Goal: Task Accomplishment & Management: Manage account settings

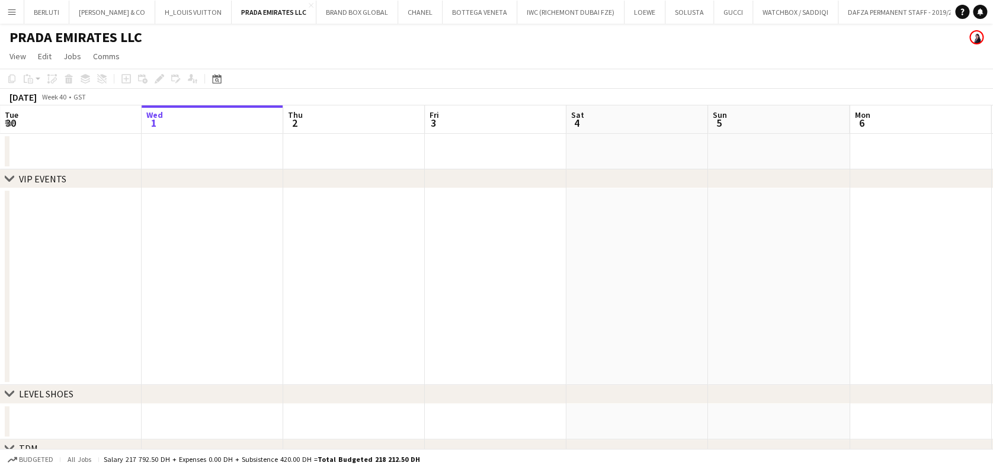
click at [19, 12] on button "Menu" at bounding box center [12, 12] width 24 height 24
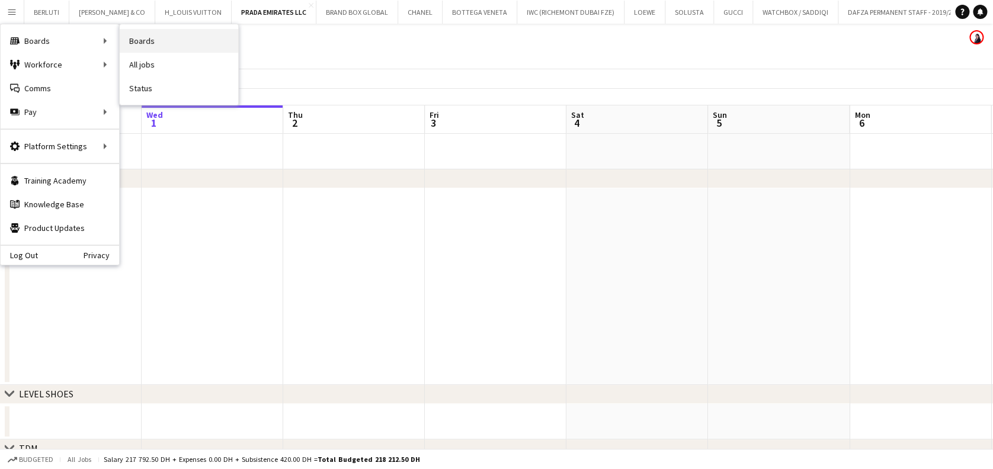
click at [187, 44] on link "Boards" at bounding box center [179, 41] width 119 height 24
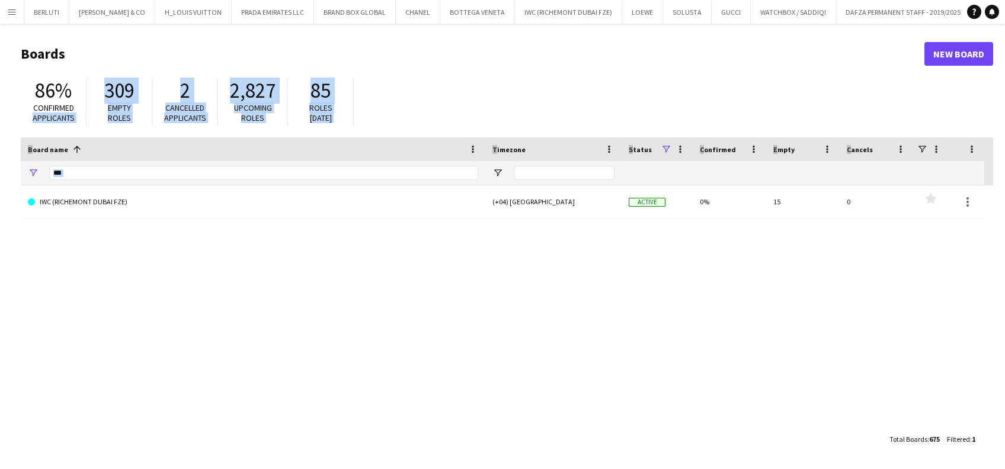
click at [0, 121] on html "Menu Boards Boards Boards All jobs Status Workforce Workforce My Workforce Recr…" at bounding box center [502, 234] width 1005 height 469
click at [147, 169] on input "***" at bounding box center [263, 173] width 429 height 14
click at [105, 180] on input "***" at bounding box center [263, 173] width 429 height 14
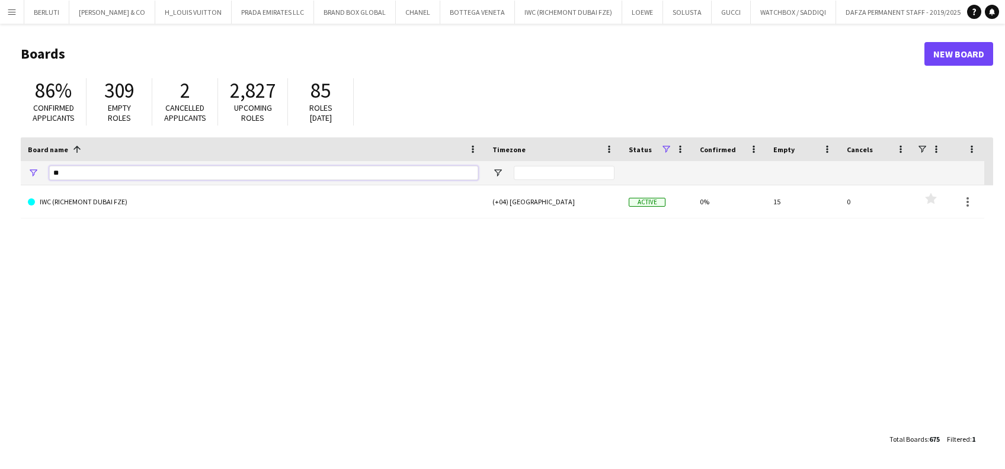
type input "*"
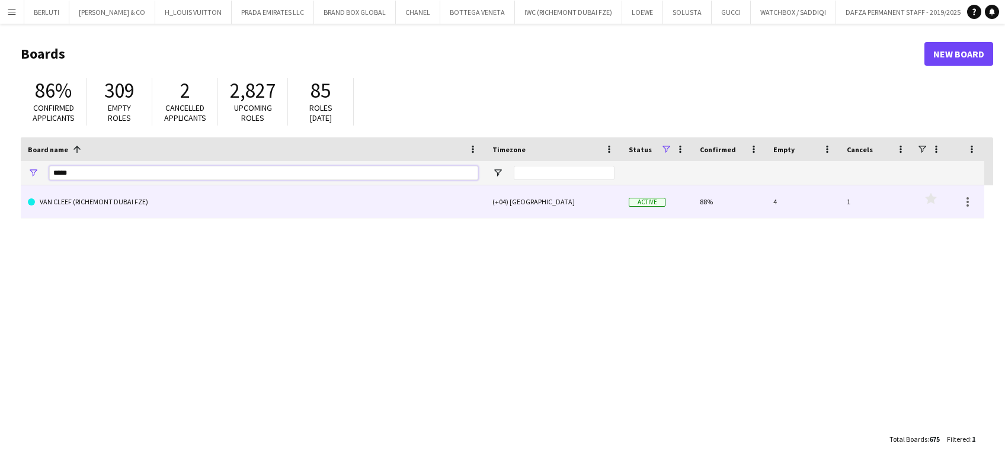
type input "*****"
click at [107, 207] on link "VAN CLEEF (RICHEMONT DUBAI FZE)" at bounding box center [253, 201] width 450 height 33
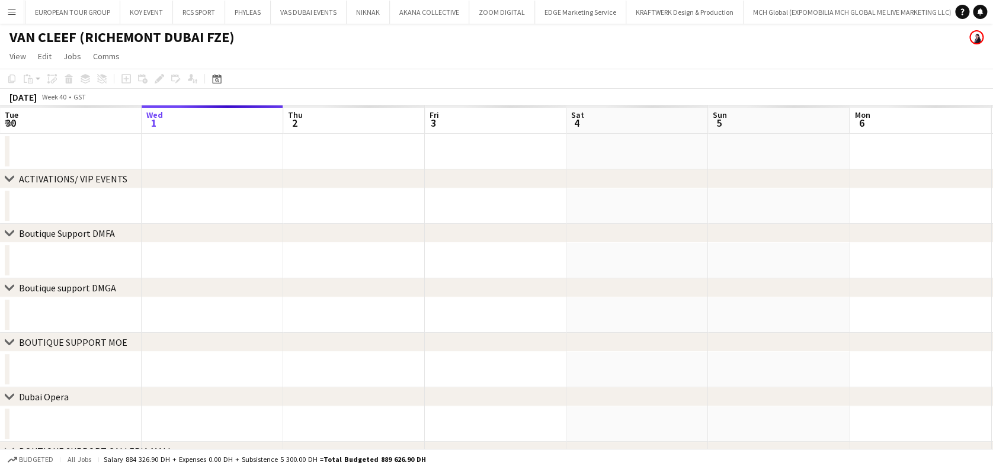
scroll to position [0, 7795]
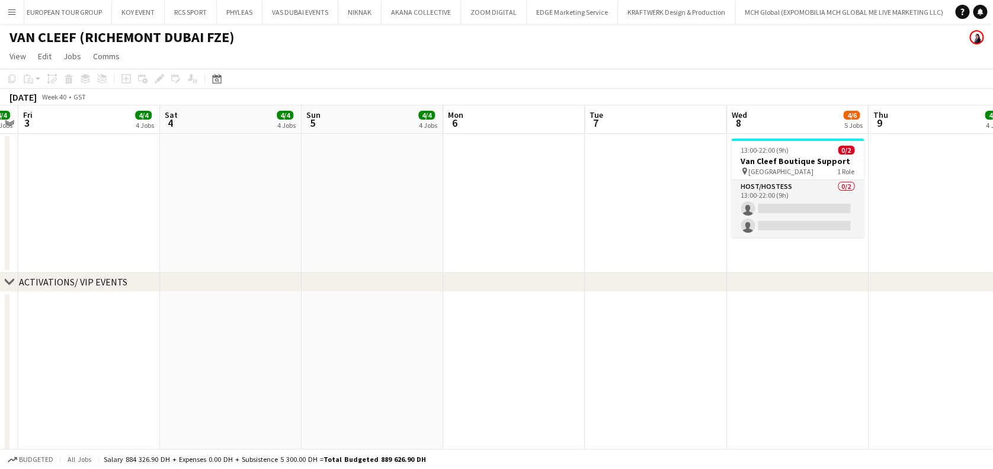
drag, startPoint x: 327, startPoint y: 357, endPoint x: 180, endPoint y: 337, distance: 147.7
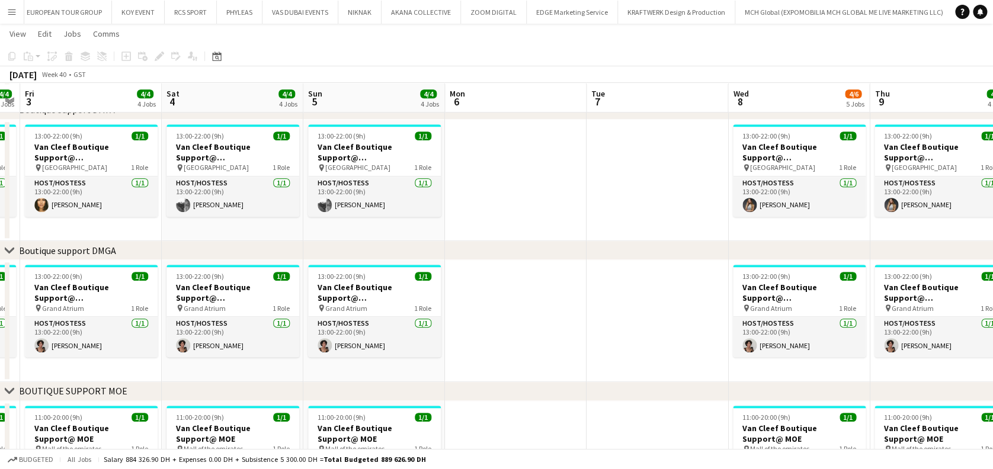
scroll to position [395, 0]
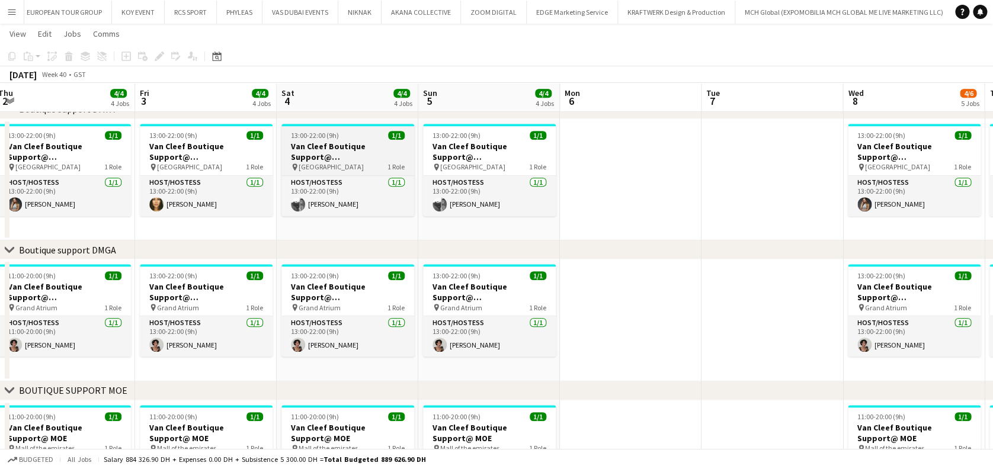
drag, startPoint x: 224, startPoint y: 152, endPoint x: 723, endPoint y: 158, distance: 499.0
click at [725, 156] on app-calendar-viewport "Tue 30 Wed 1 4/4 4 Jobs Thu 2 4/4 4 Jobs Fri 3 4/4 4 Jobs Sat 4 4/4 4 Jobs Sun …" at bounding box center [496, 185] width 993 height 1066
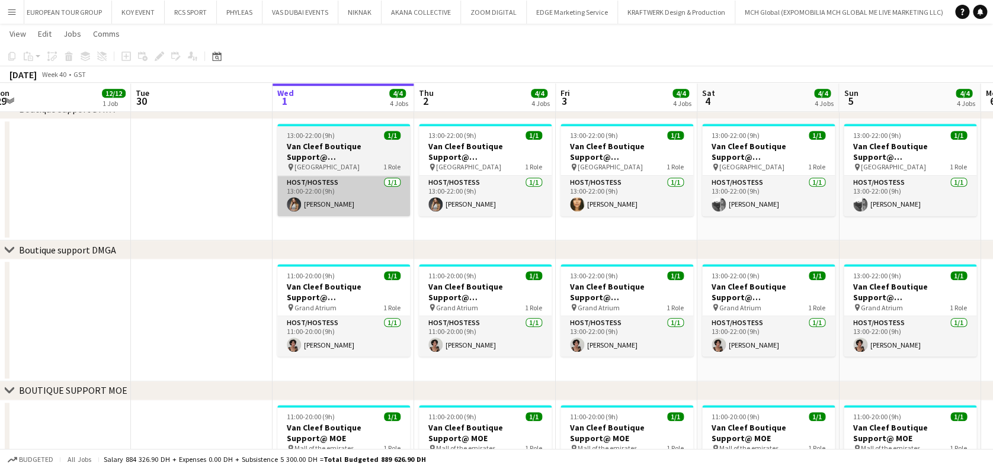
click at [288, 196] on app-card-role "Host/Hostess 1/1 13:00-22:00 (9h) Kseniya Papova" at bounding box center [343, 196] width 133 height 40
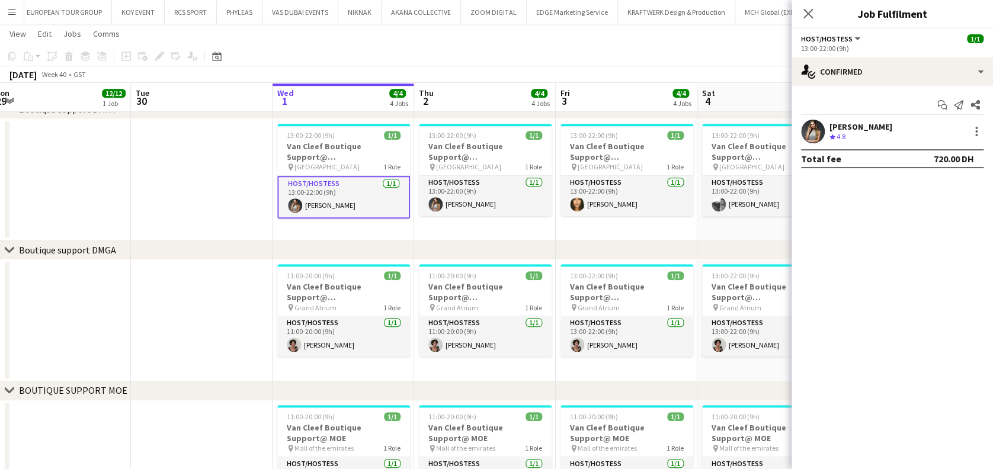
scroll to position [0, 293]
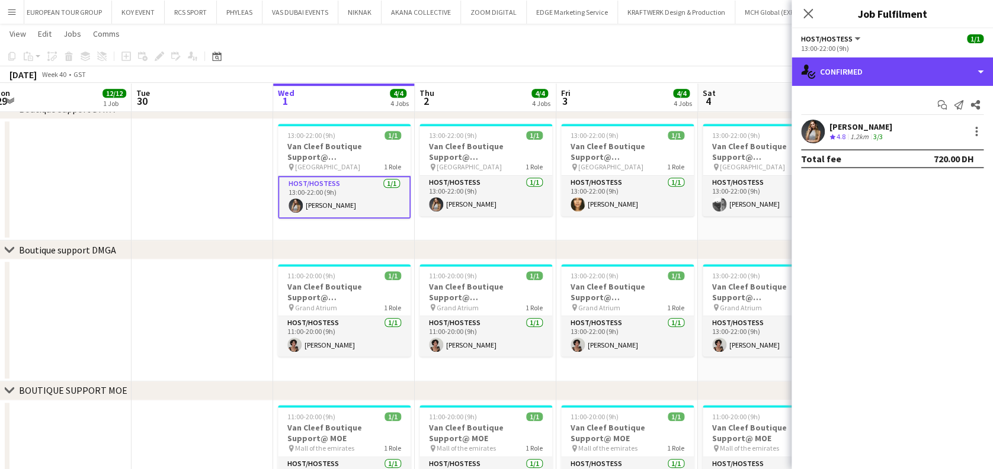
drag, startPoint x: 921, startPoint y: 68, endPoint x: 940, endPoint y: 124, distance: 60.0
click at [921, 67] on div "single-neutral-actions-check-2 Confirmed" at bounding box center [892, 71] width 201 height 28
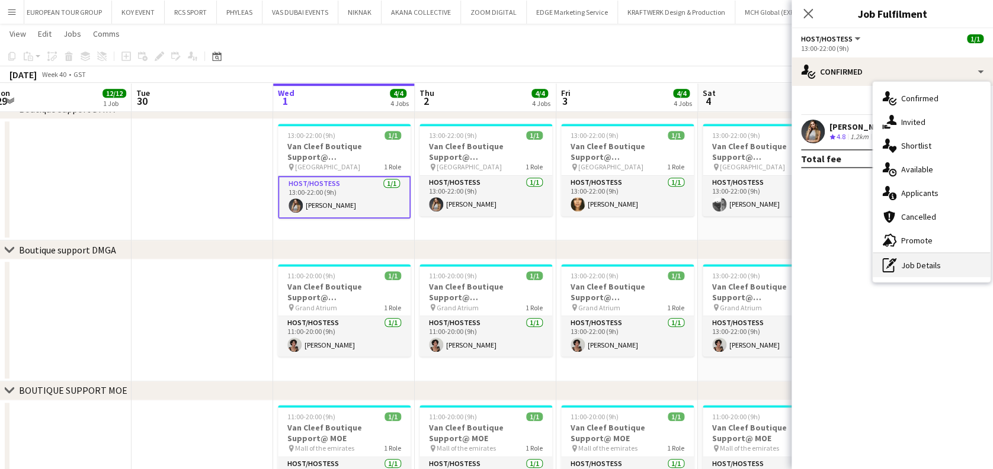
drag, startPoint x: 939, startPoint y: 260, endPoint x: 936, endPoint y: 226, distance: 33.9
click at [939, 260] on div "pen-write Job Details" at bounding box center [931, 266] width 117 height 24
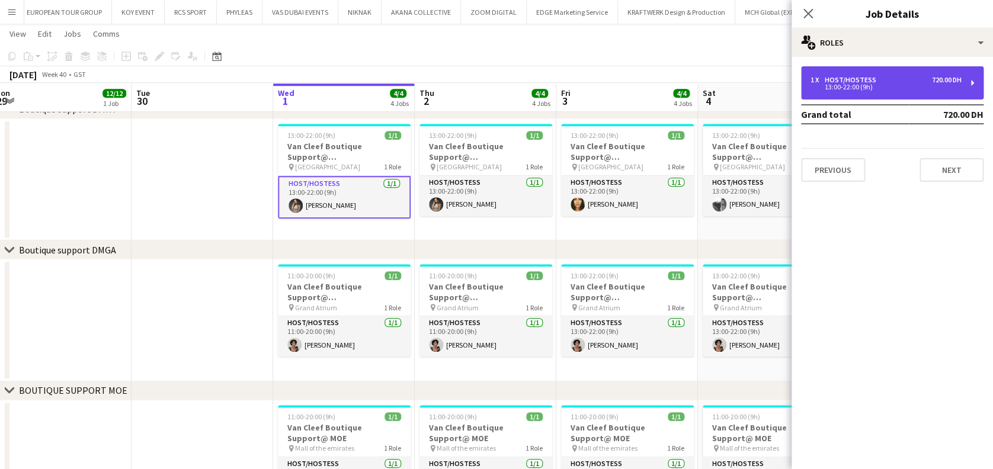
click at [908, 85] on div "13:00-22:00 (9h)" at bounding box center [886, 87] width 151 height 6
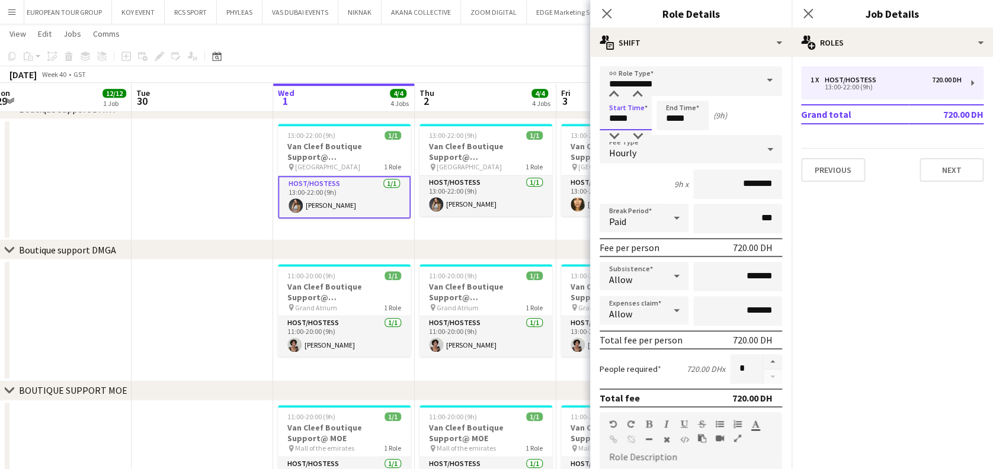
drag, startPoint x: 617, startPoint y: 123, endPoint x: 563, endPoint y: 158, distance: 64.6
click at [616, 123] on input "*****" at bounding box center [626, 116] width 52 height 30
type input "*****"
drag, startPoint x: 672, startPoint y: 121, endPoint x: 672, endPoint y: 129, distance: 7.7
click at [672, 124] on input "*****" at bounding box center [683, 116] width 52 height 30
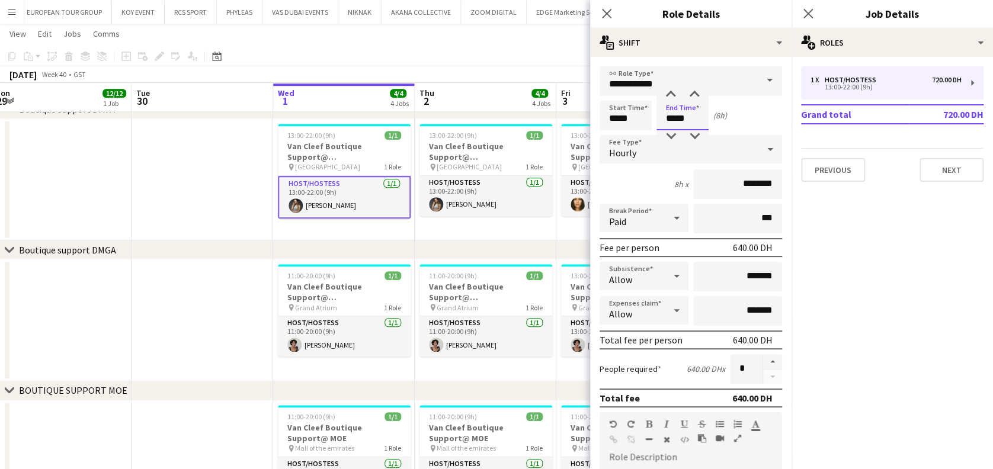
type input "*****"
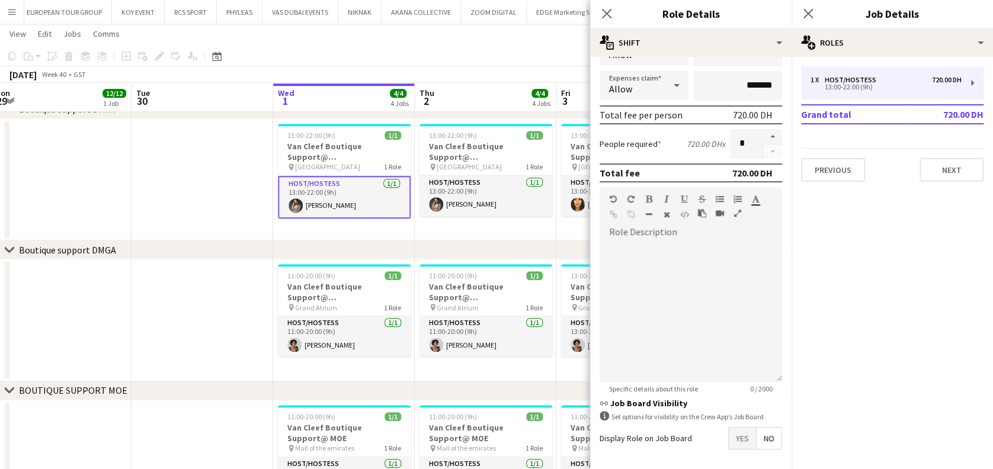
scroll to position [271, 0]
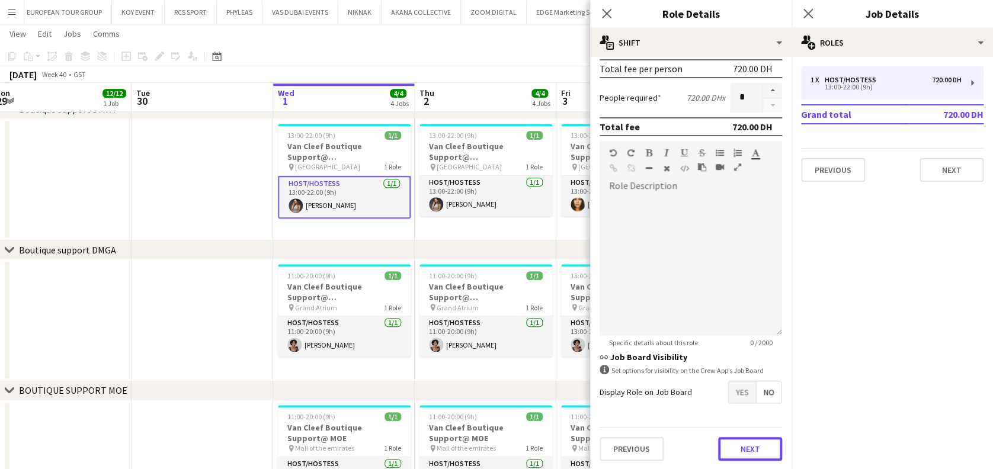
click at [745, 448] on button "Next" at bounding box center [750, 449] width 64 height 24
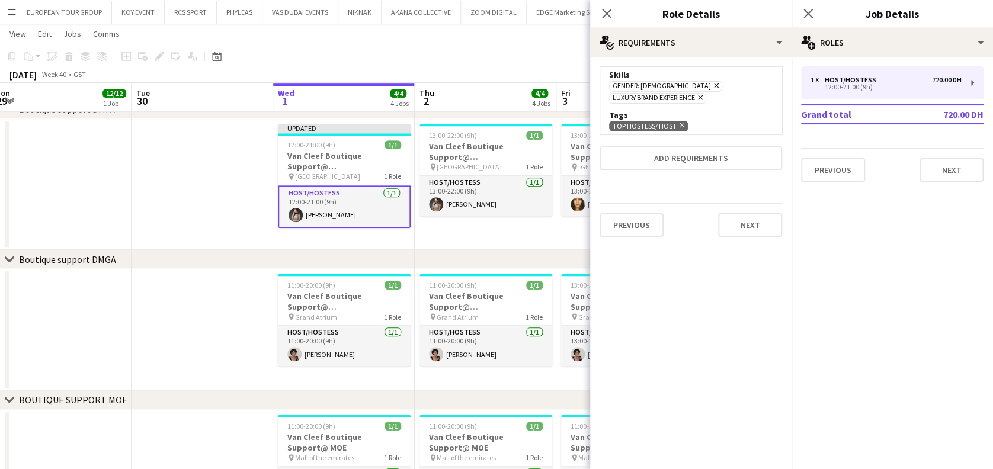
click at [207, 180] on app-date-cell at bounding box center [203, 185] width 142 height 132
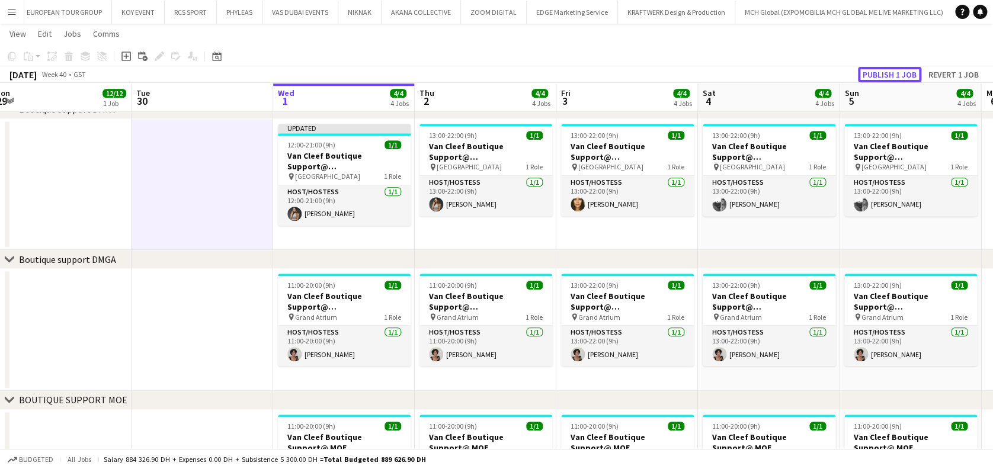
click at [900, 70] on button "Publish 1 job" at bounding box center [889, 74] width 63 height 15
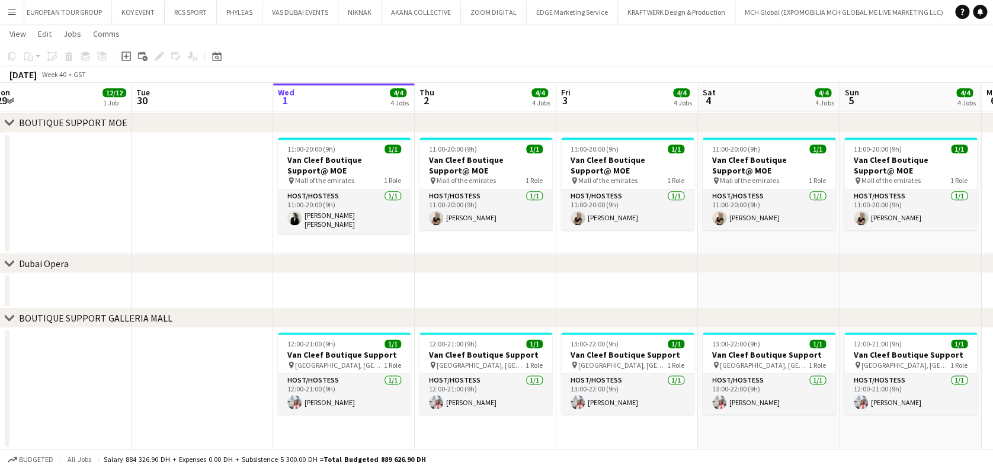
scroll to position [0, 380]
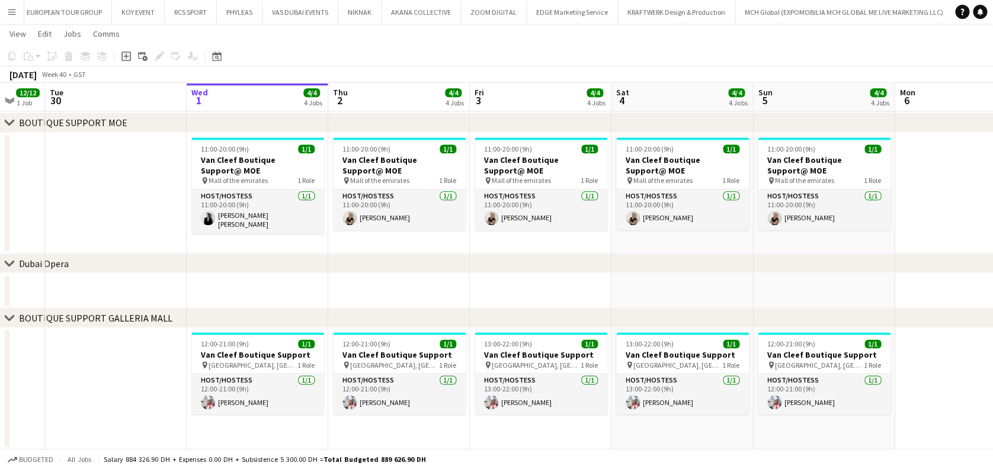
drag, startPoint x: 494, startPoint y: 473, endPoint x: 484, endPoint y: 465, distance: 13.5
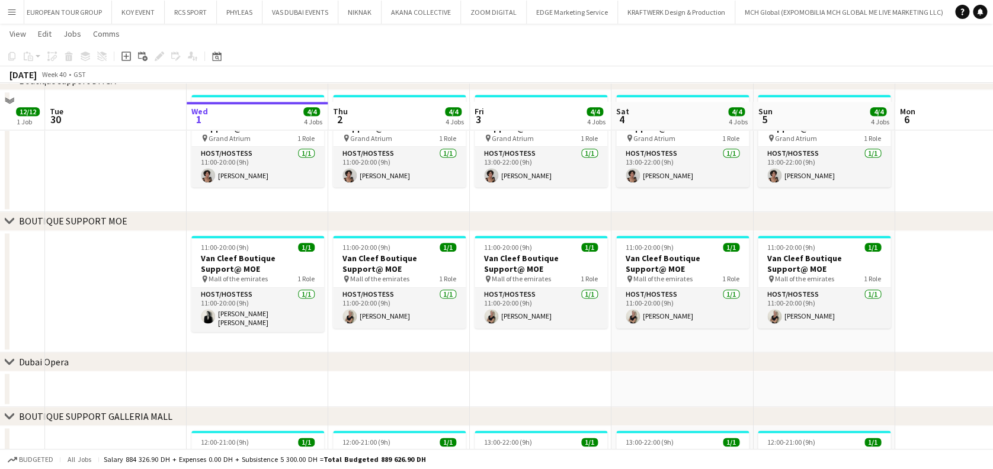
scroll to position [593, 0]
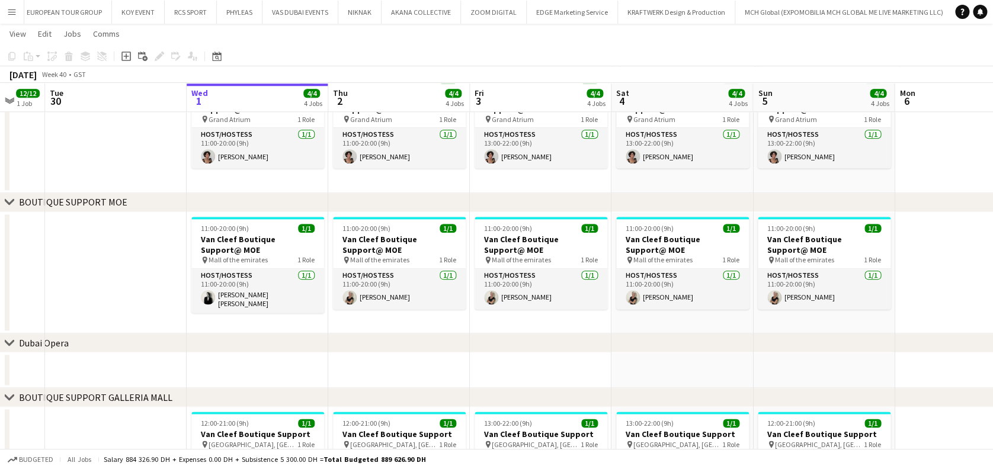
click at [10, 13] on app-icon "Menu" at bounding box center [11, 11] width 9 height 9
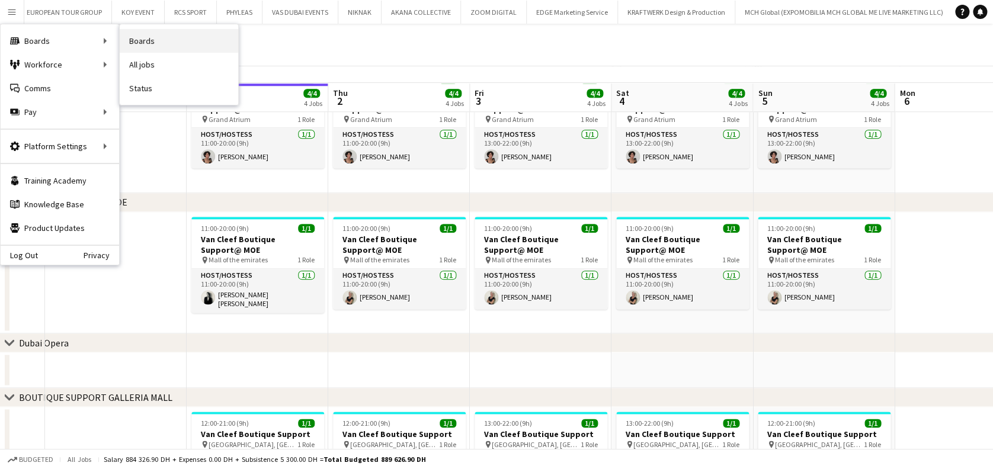
click at [143, 38] on link "Boards" at bounding box center [179, 41] width 119 height 24
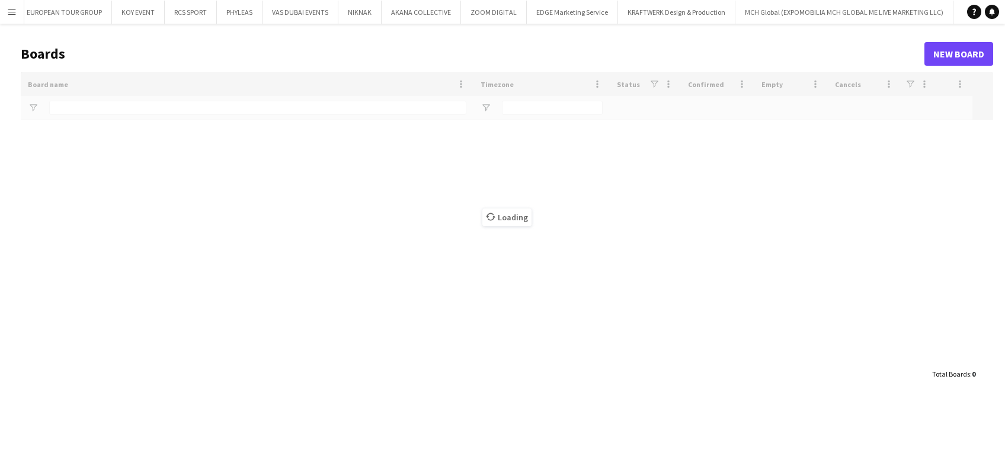
type input "*****"
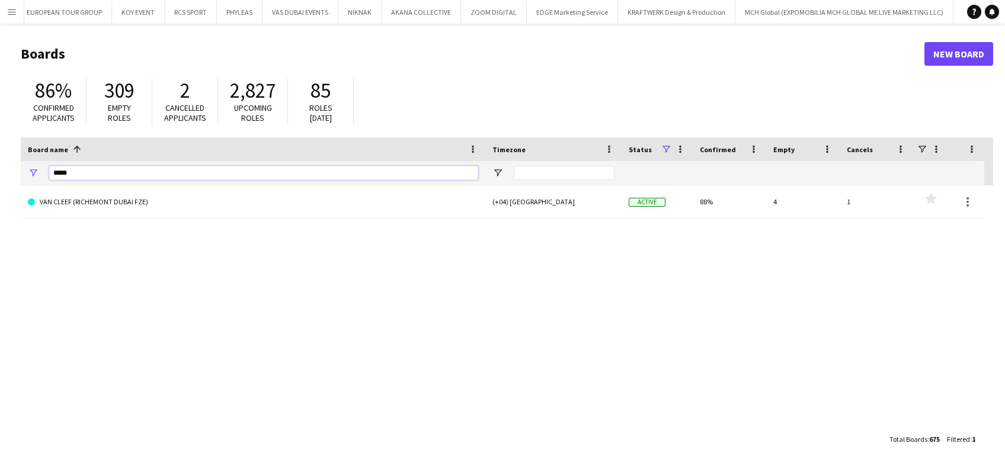
drag, startPoint x: 95, startPoint y: 174, endPoint x: 0, endPoint y: 183, distance: 95.3
click at [0, 184] on html "Menu Boards Boards Boards All jobs Status Workforce Workforce My Workforce Recr…" at bounding box center [502, 234] width 1005 height 469
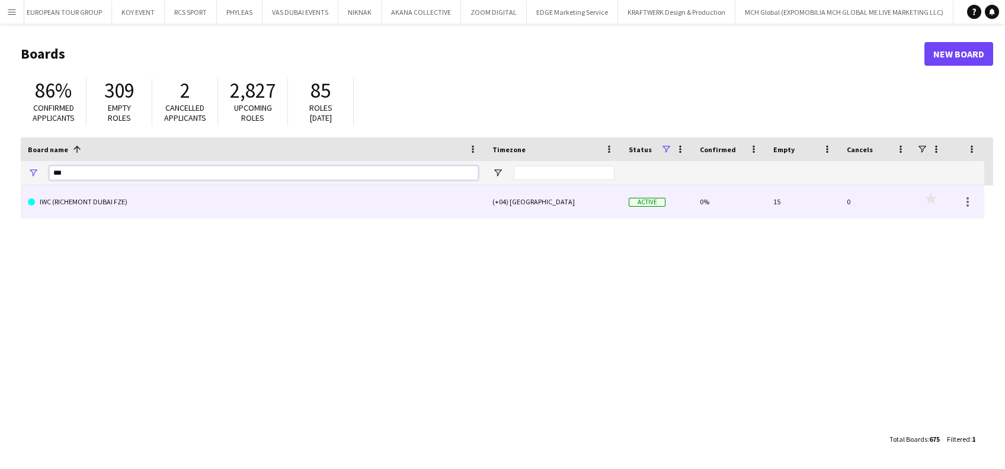
type input "***"
click at [200, 193] on link "IWC (RICHEMONT DUBAI FZE)" at bounding box center [253, 201] width 450 height 33
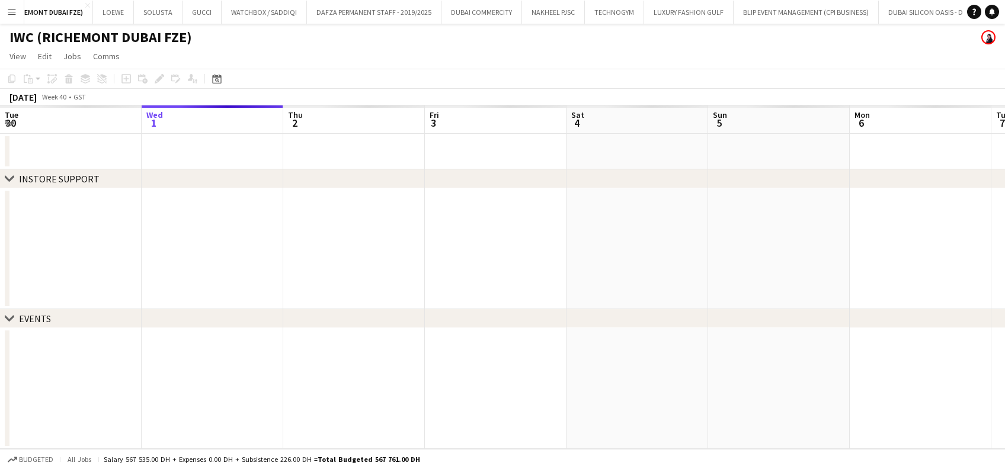
scroll to position [0, 457]
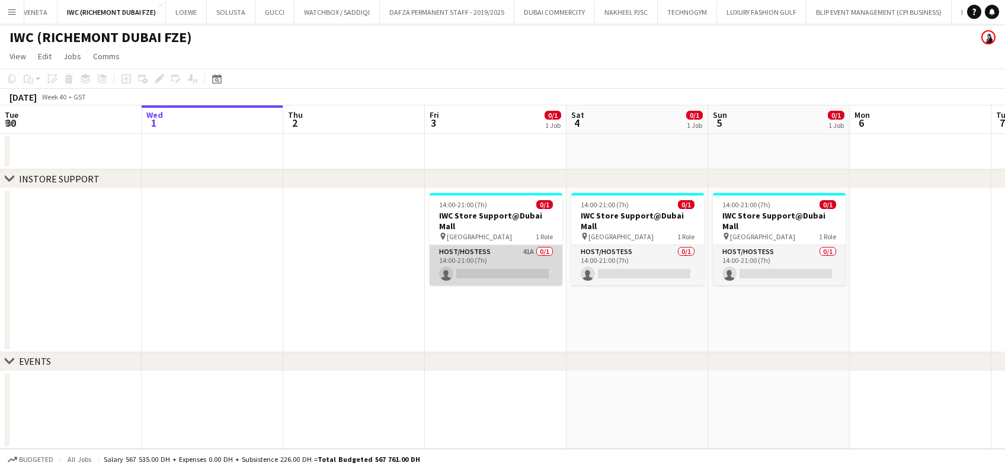
click at [529, 255] on app-card-role "Host/Hostess 41A 0/1 14:00-21:00 (7h) single-neutral-actions" at bounding box center [496, 265] width 133 height 40
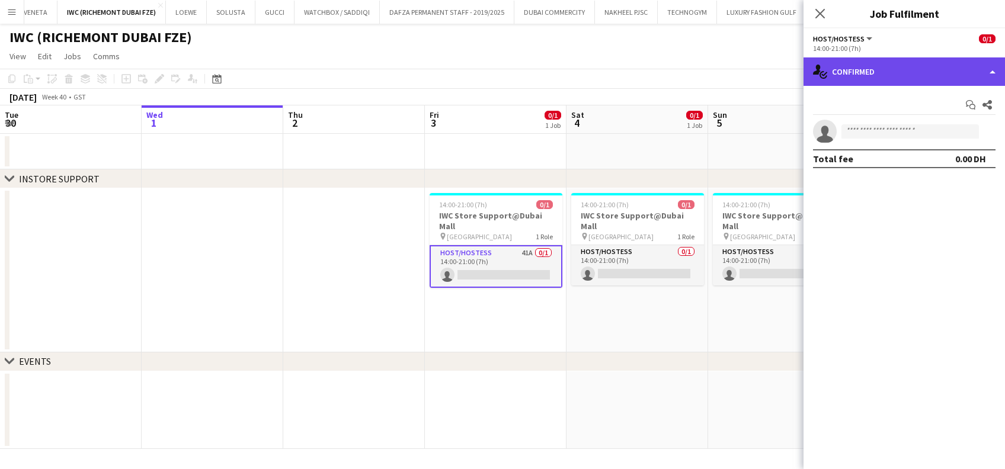
click at [972, 57] on div "single-neutral-actions-check-2 Confirmed" at bounding box center [904, 71] width 201 height 28
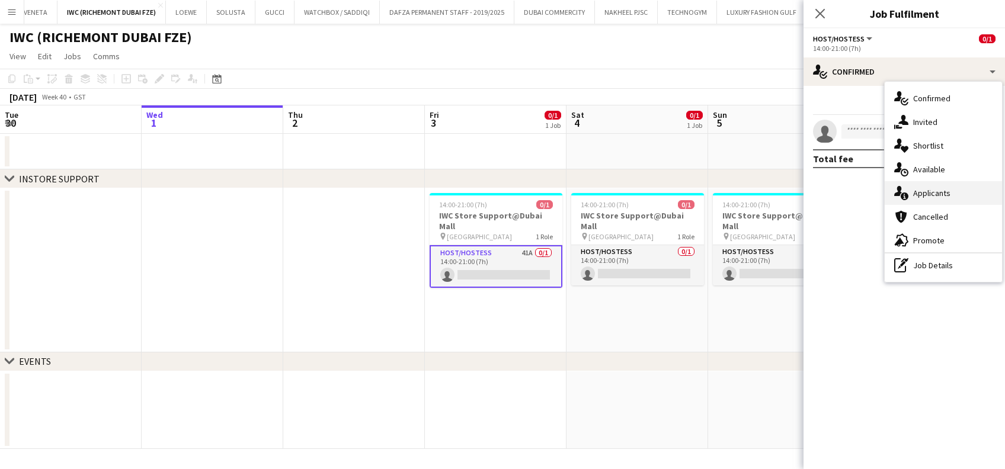
click at [960, 193] on div "single-neutral-actions-information Applicants" at bounding box center [943, 193] width 117 height 24
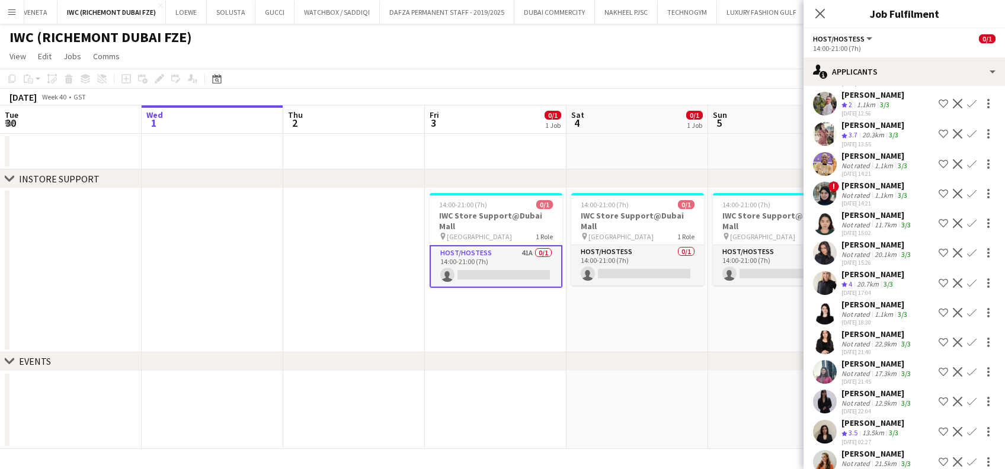
scroll to position [833, 0]
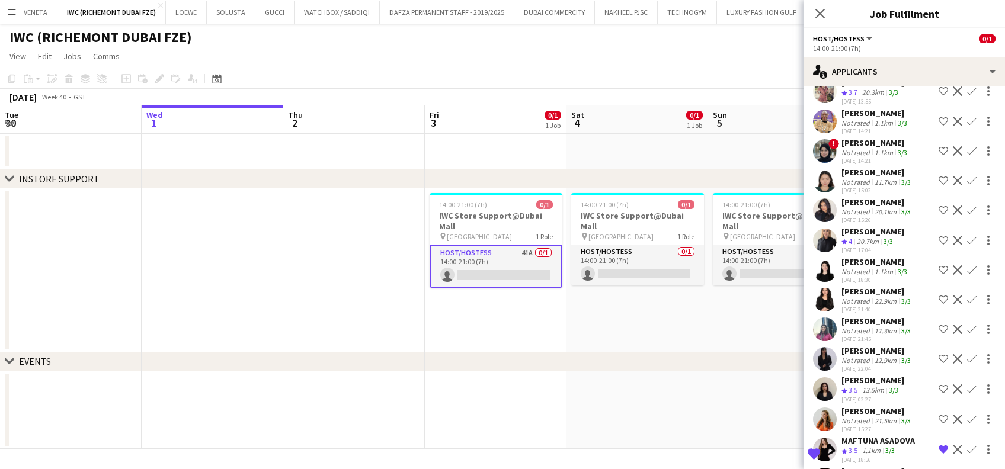
click at [874, 466] on div "Michelli Possmozer" at bounding box center [877, 471] width 72 height 11
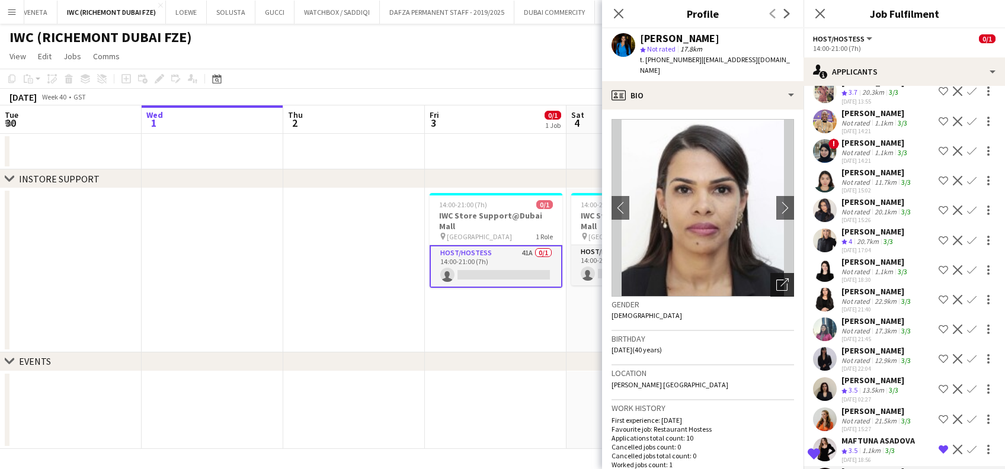
click at [776, 279] on icon "Open photos pop-in" at bounding box center [782, 285] width 12 height 12
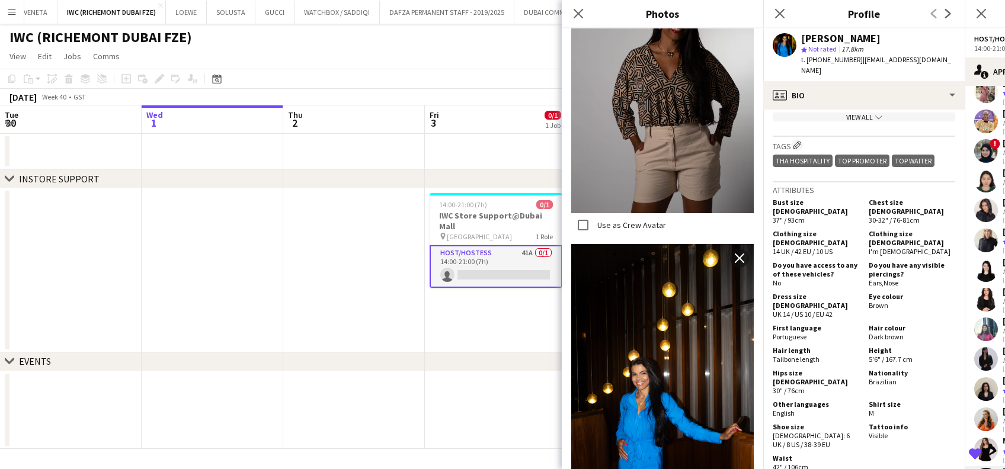
scroll to position [474, 0]
click at [581, 21] on div "Close pop-in" at bounding box center [578, 13] width 33 height 27
click at [570, 13] on app-icon "Close pop-in" at bounding box center [578, 13] width 17 height 17
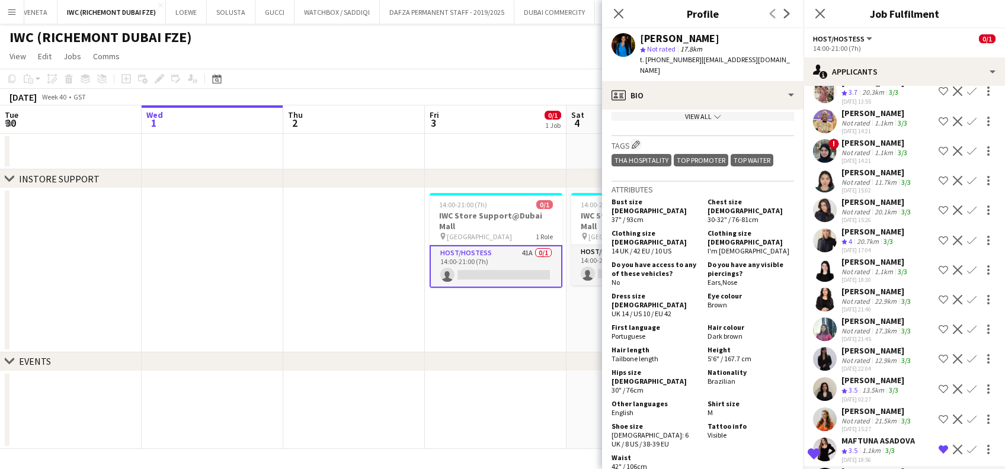
click at [868, 406] on div "Aleksandra Miritinova" at bounding box center [877, 411] width 72 height 11
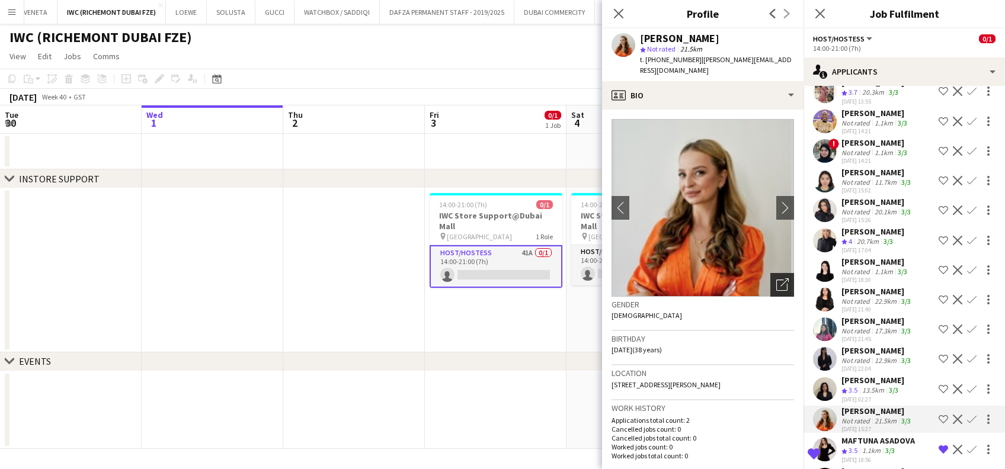
click at [770, 286] on div "Open photos pop-in" at bounding box center [782, 285] width 24 height 24
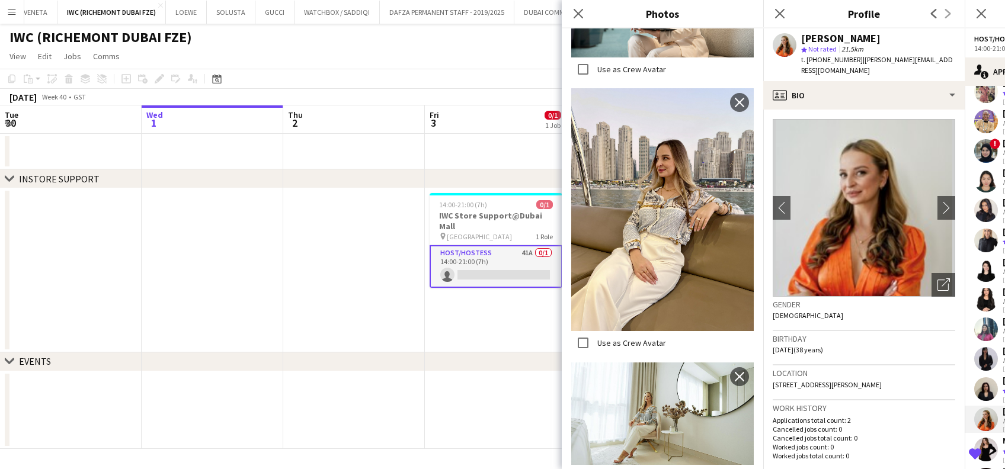
scroll to position [1894, 0]
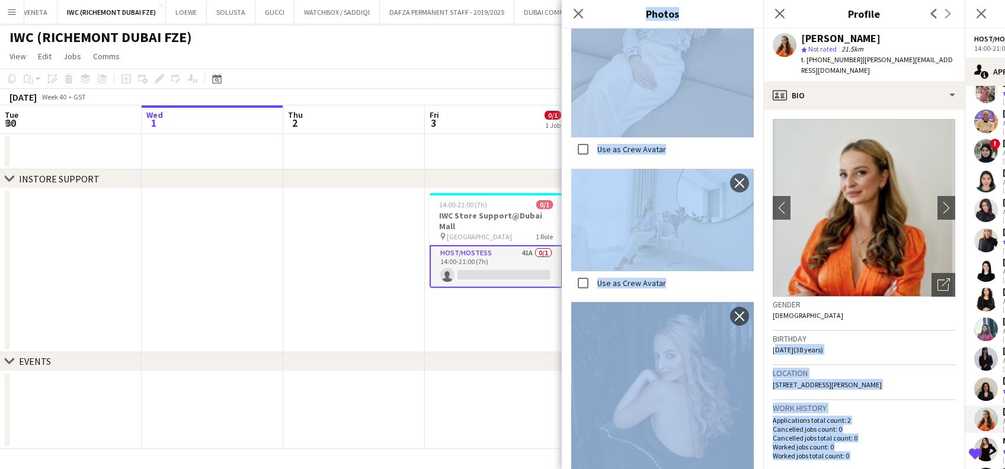
drag, startPoint x: 763, startPoint y: 395, endPoint x: 766, endPoint y: 351, distance: 44.0
click at [766, 351] on body "Menu Boards Boards Boards All jobs Status Workforce Workforce My Workforce Recr…" at bounding box center [502, 234] width 1005 height 469
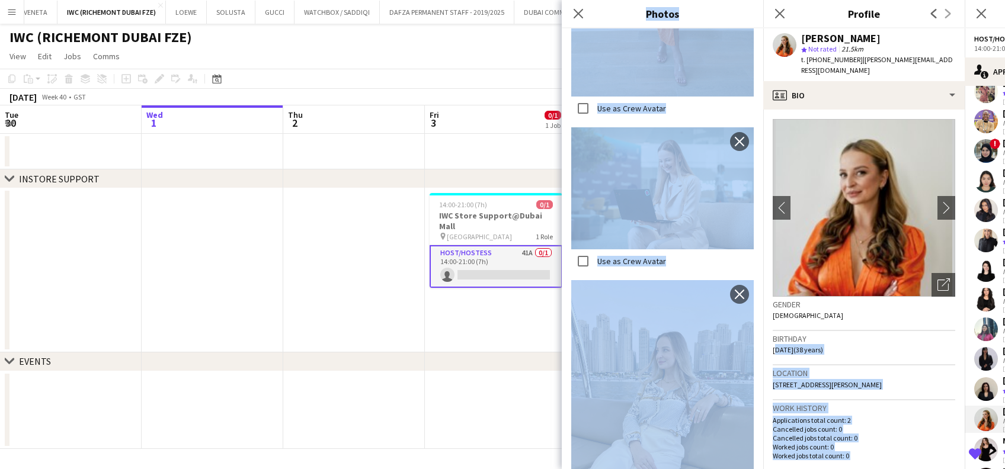
click at [746, 375] on div "Avatar Photos Upload new image Use as Crew Avatar close Use as Crew Avatar clos…" at bounding box center [662, 248] width 201 height 441
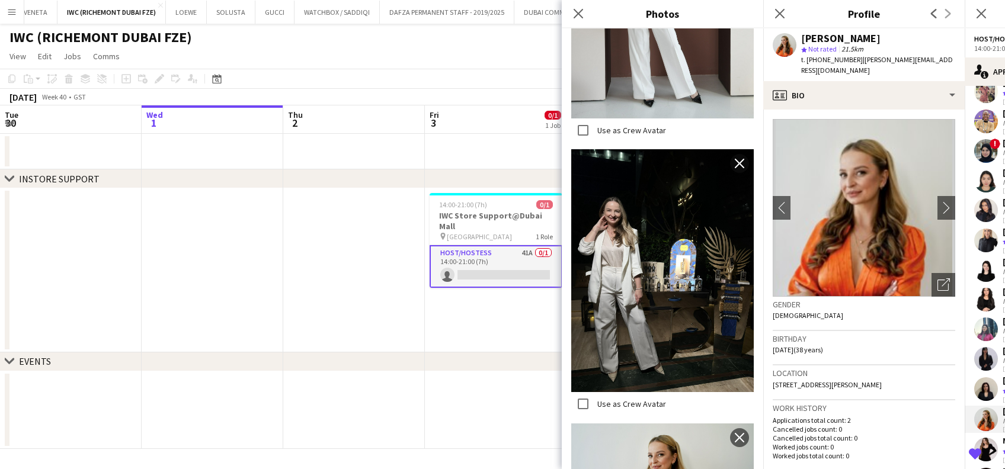
scroll to position [652, 0]
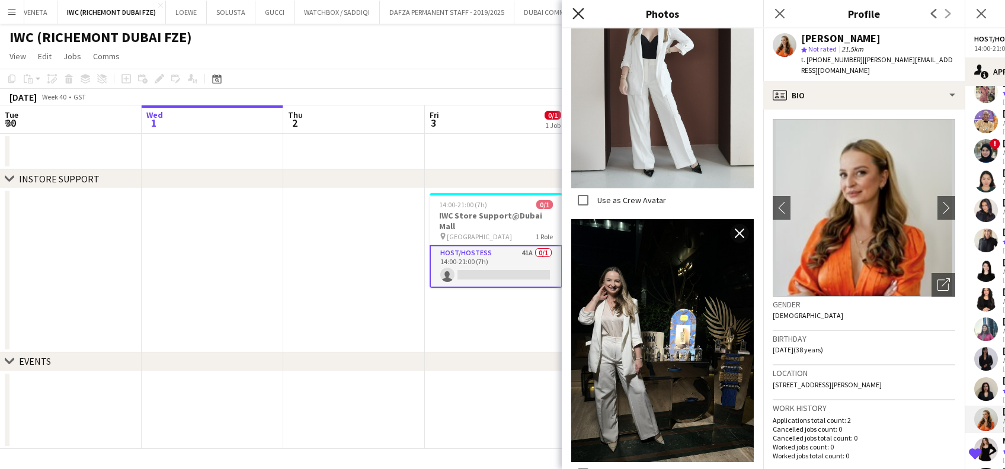
click at [581, 11] on icon at bounding box center [577, 13] width 11 height 11
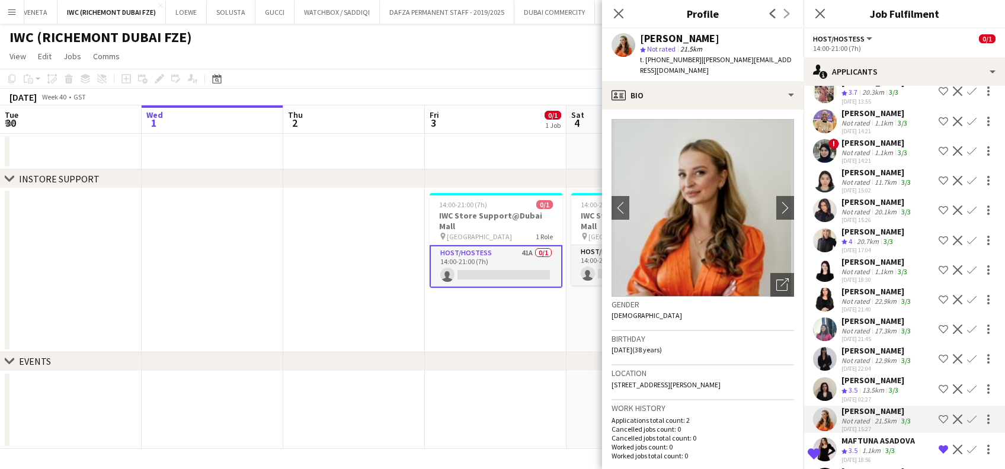
click at [854, 386] on span "3.5" at bounding box center [853, 390] width 9 height 9
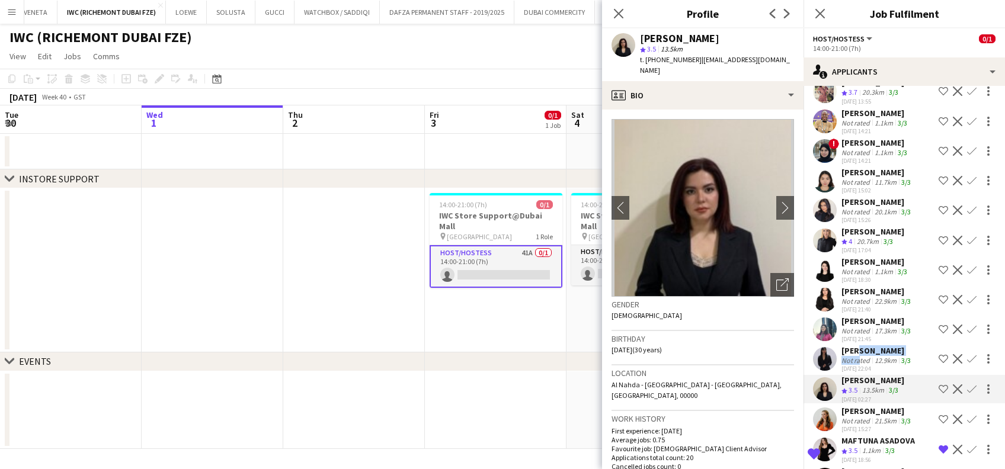
click at [856, 345] on div "Mary Grace Gilbaliga Not rated 12.9km 3/3 24-09-2025 22:04" at bounding box center [877, 358] width 72 height 27
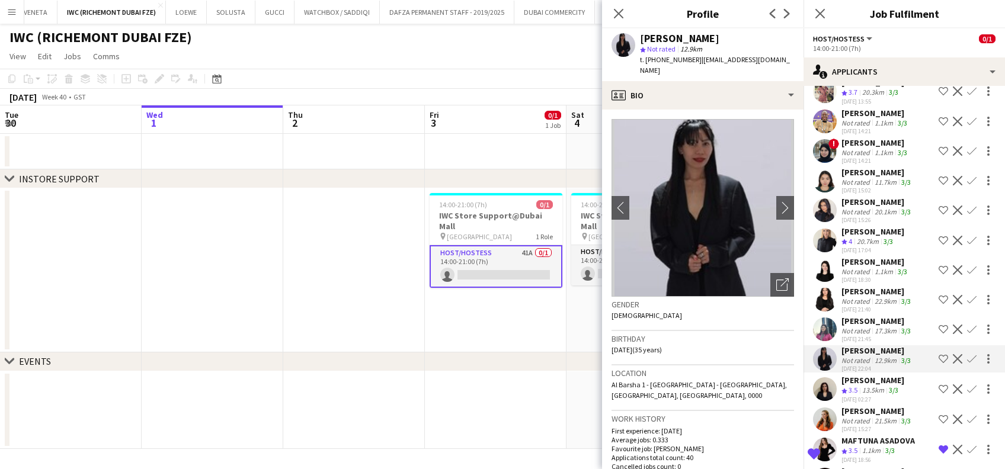
drag, startPoint x: 856, startPoint y: 322, endPoint x: 842, endPoint y: 291, distance: 34.2
click at [842, 316] on div "Saman Arshad Not rated 17.3km 3/3 24-09-2025 21:45 Shortlist crew Decline Confi…" at bounding box center [904, 329] width 201 height 27
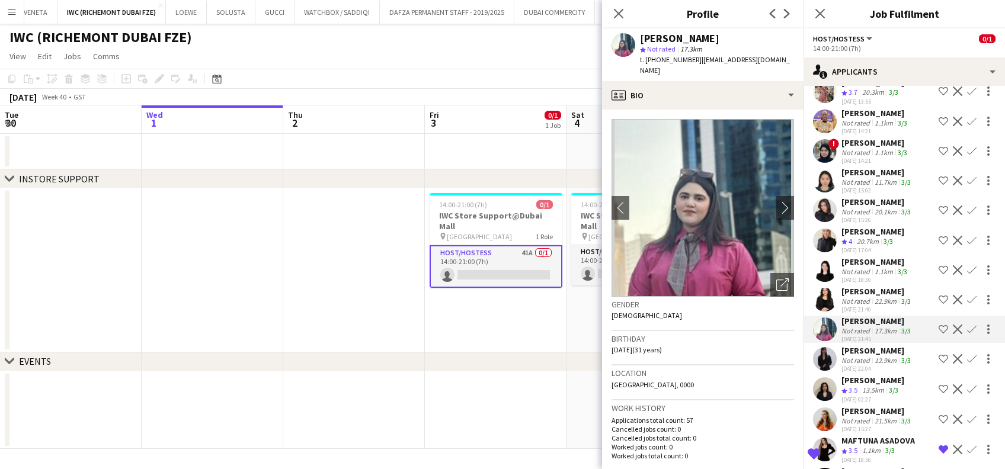
click at [841, 286] on div "Zara Aamir Not rated 22.9km 3/3 24-09-2025 21:40 Shortlist crew Decline Confirm" at bounding box center [904, 299] width 201 height 27
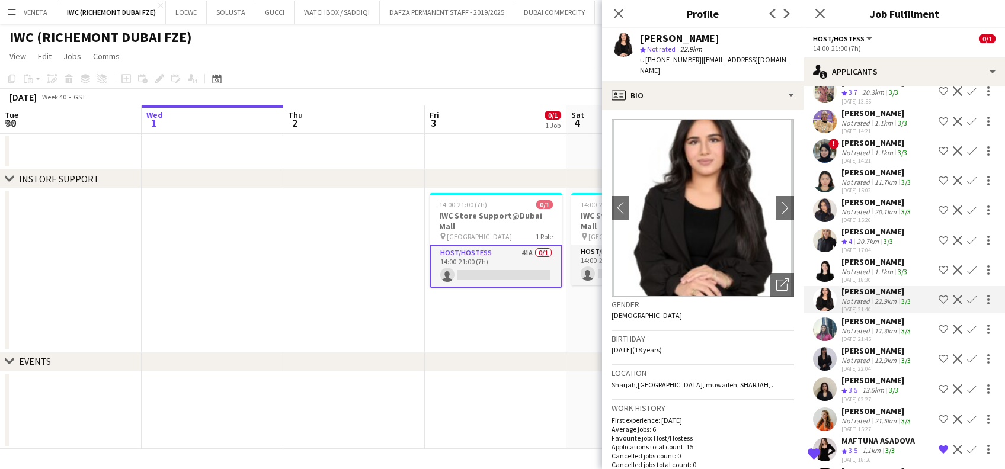
click at [842, 257] on div "Maria Leicovici" at bounding box center [875, 262] width 68 height 11
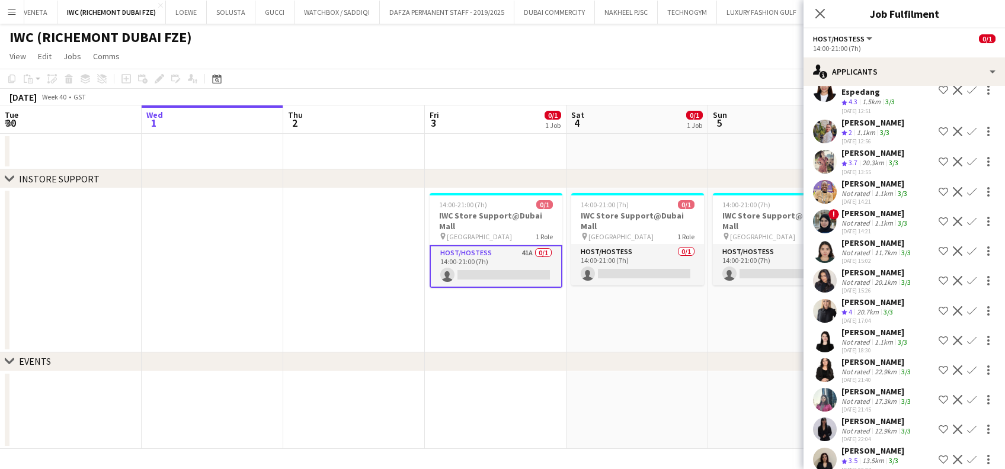
scroll to position [674, 0]
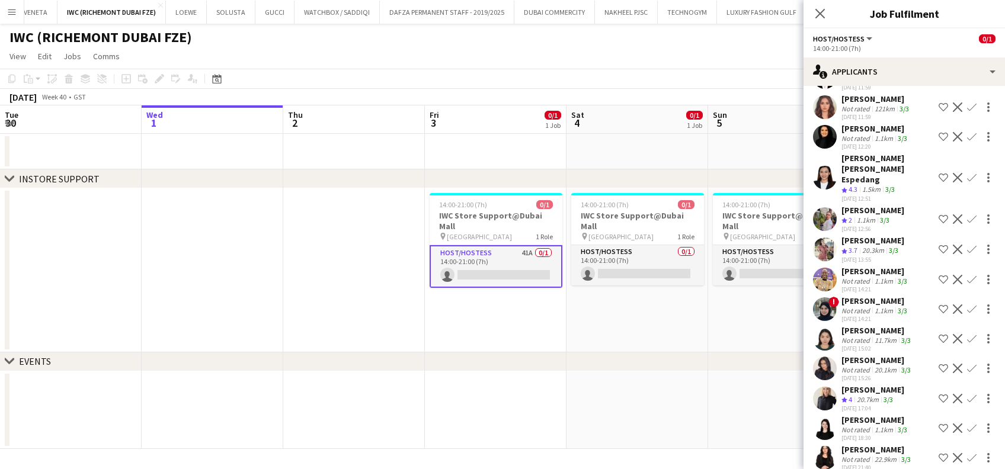
click at [863, 375] on div "24-09-2025 15:26" at bounding box center [877, 379] width 72 height 8
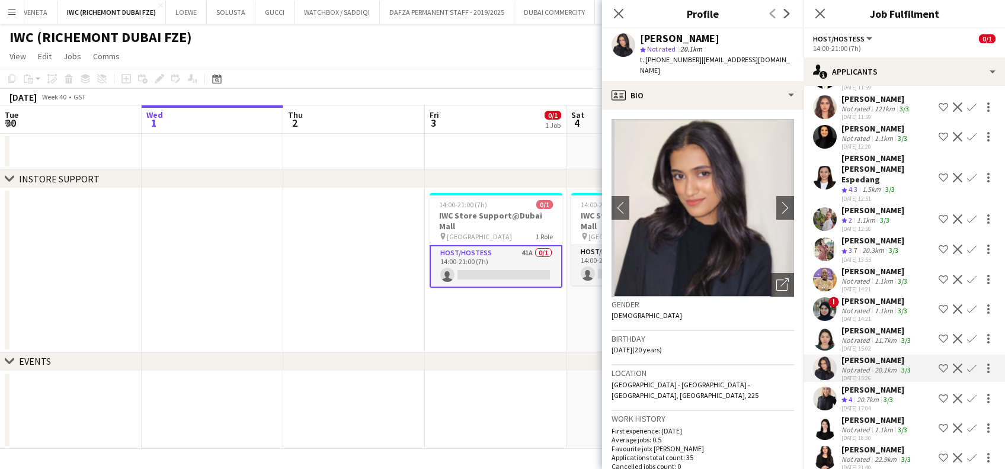
click at [862, 325] on div "Janis Jochico" at bounding box center [877, 330] width 72 height 11
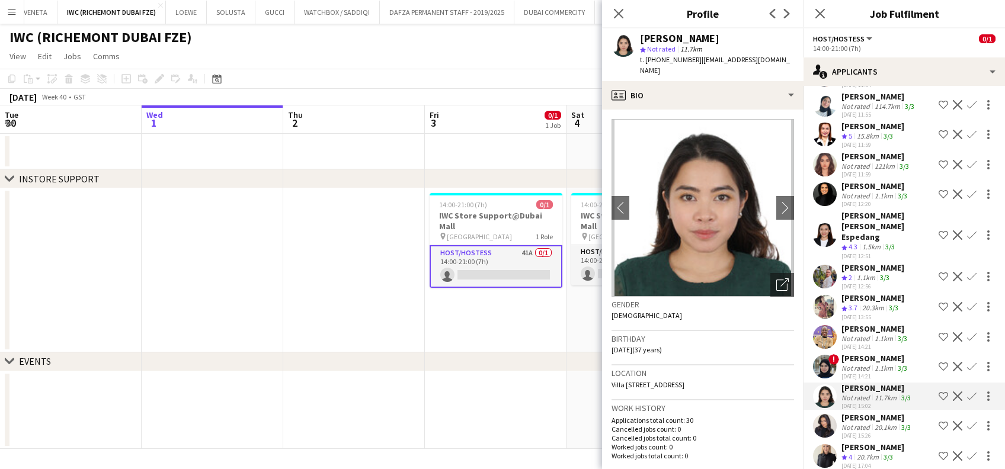
scroll to position [596, 0]
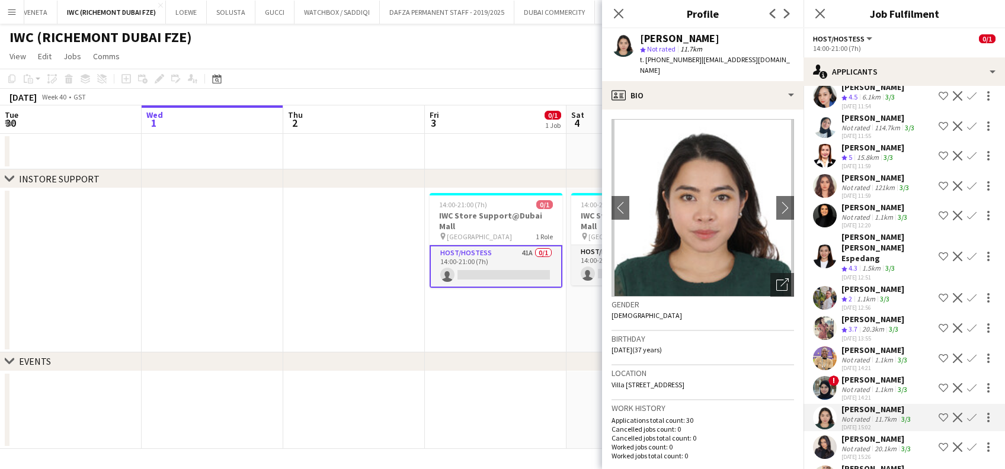
click at [851, 325] on span "3.7" at bounding box center [853, 329] width 9 height 9
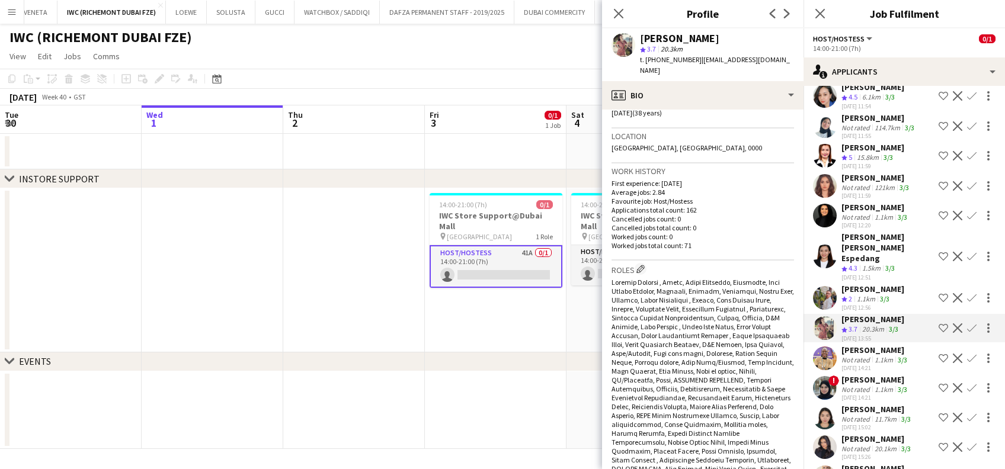
scroll to position [517, 0]
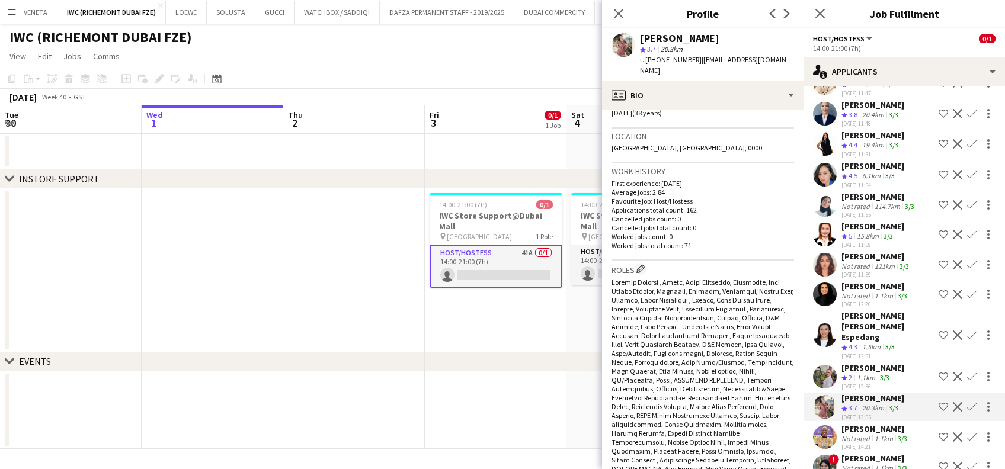
click at [859, 311] on div "Maria liza Espedang" at bounding box center [887, 327] width 92 height 32
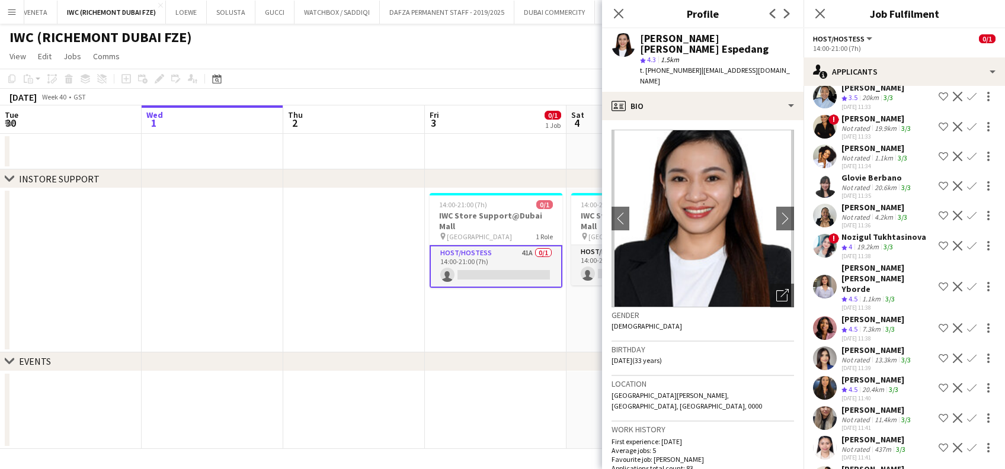
scroll to position [43, 0]
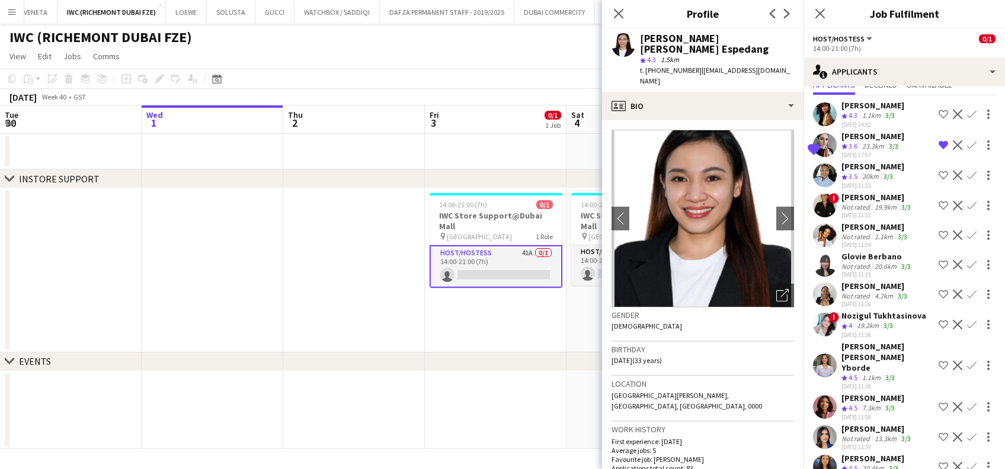
click at [535, 322] on app-date-cell "14:00-21:00 (7h) 0/1 IWC Store Support@Dubai Mall pin Dubai Mall 1 Role Host/Ho…" at bounding box center [496, 270] width 142 height 164
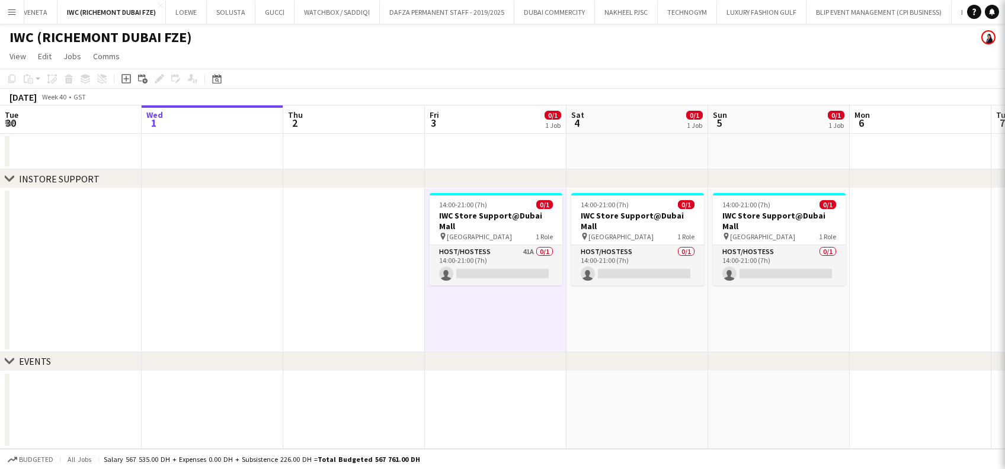
scroll to position [0, 0]
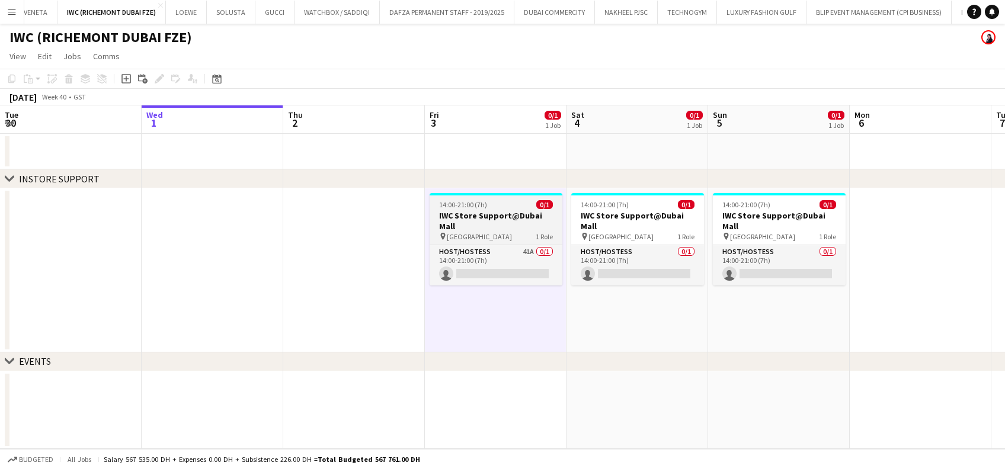
click at [476, 217] on h3 "IWC Store Support@Dubai Mall" at bounding box center [496, 220] width 133 height 21
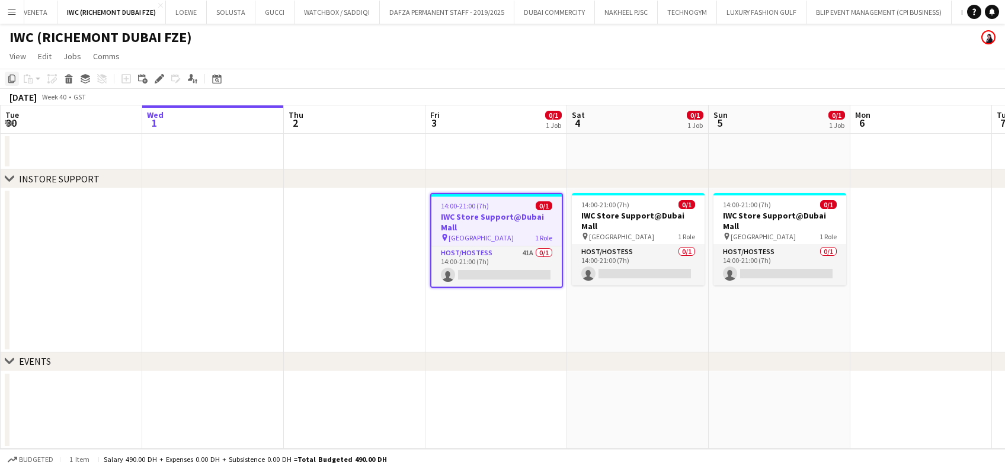
click at [10, 76] on icon "Copy" at bounding box center [11, 78] width 9 height 9
click at [360, 251] on app-date-cell at bounding box center [355, 270] width 142 height 164
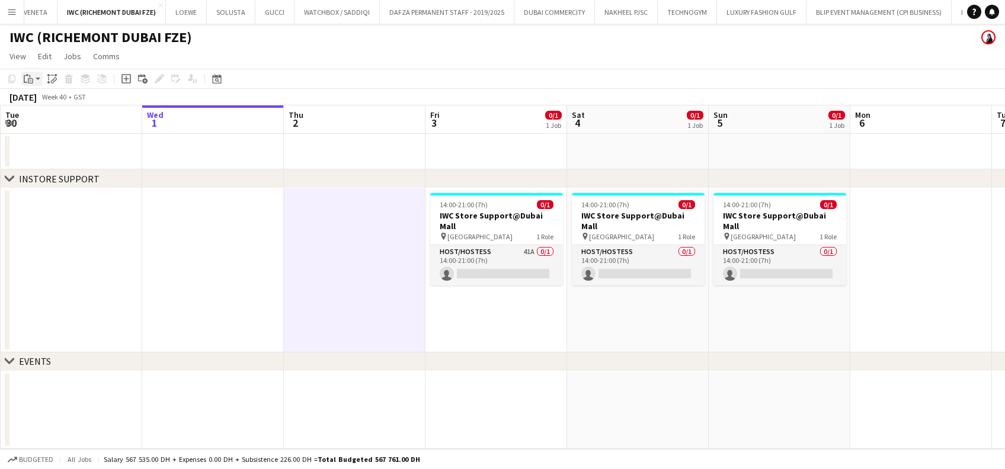
click at [28, 82] on icon "Paste" at bounding box center [28, 78] width 9 height 9
click at [44, 95] on div "Paste Ctrl+V Paste with crew Ctrl+Shift+V" at bounding box center [87, 111] width 132 height 51
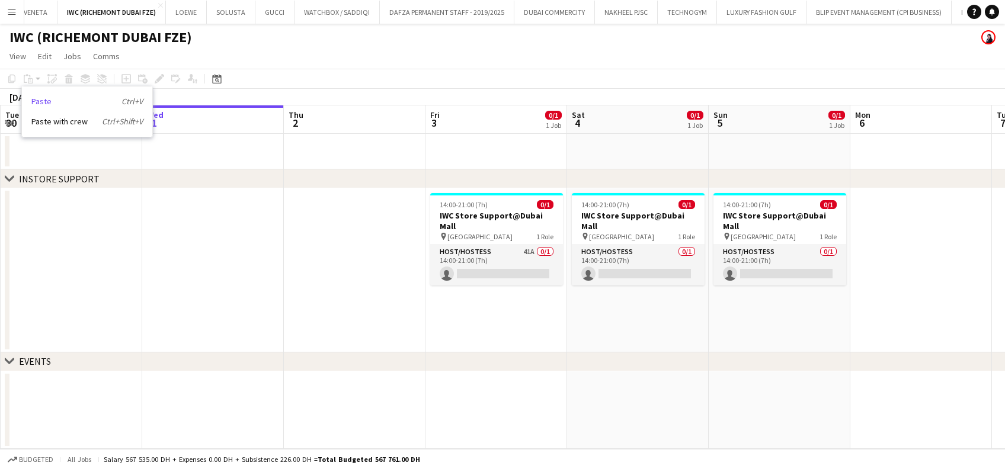
click at [60, 105] on link "Paste Ctrl+V" at bounding box center [86, 101] width 111 height 11
click at [381, 230] on app-date-cell at bounding box center [355, 270] width 142 height 164
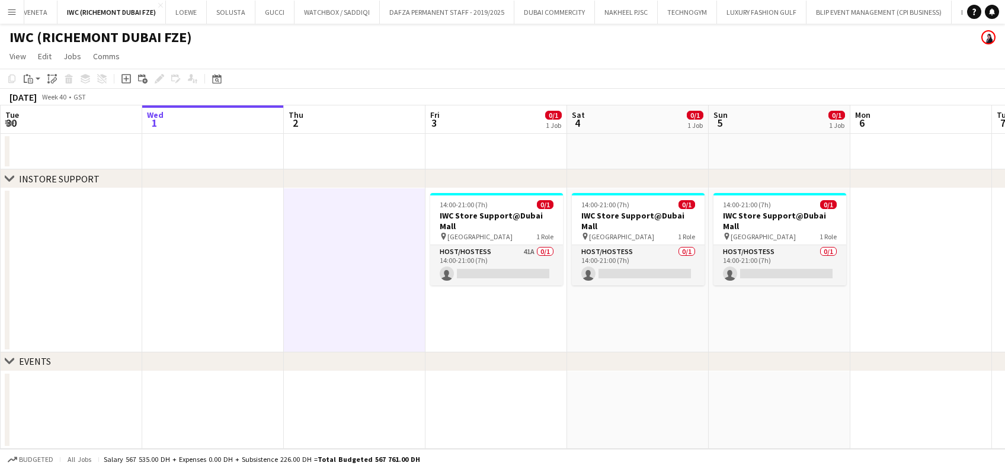
click at [19, 78] on div "Copy Paste Paste Ctrl+V Paste with crew Ctrl+Shift+V Paste linked Job Delete Gr…" at bounding box center [57, 79] width 104 height 14
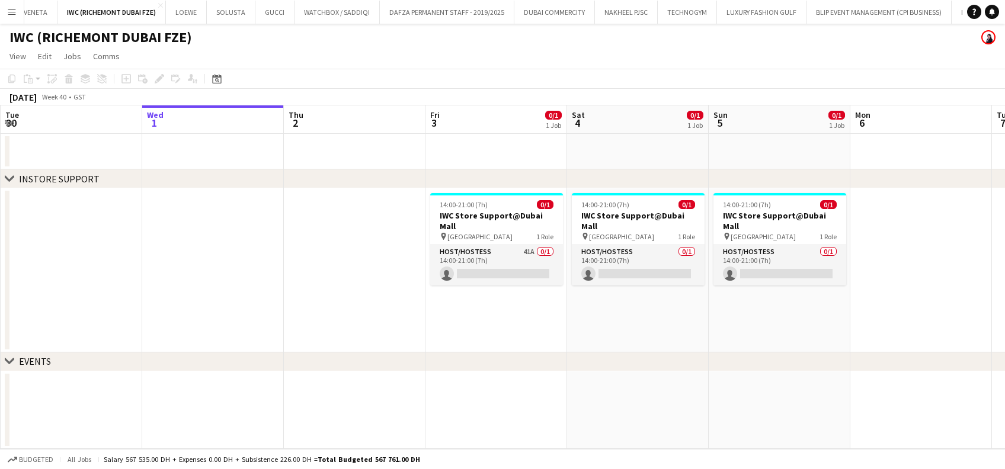
click at [363, 232] on app-date-cell at bounding box center [355, 270] width 142 height 164
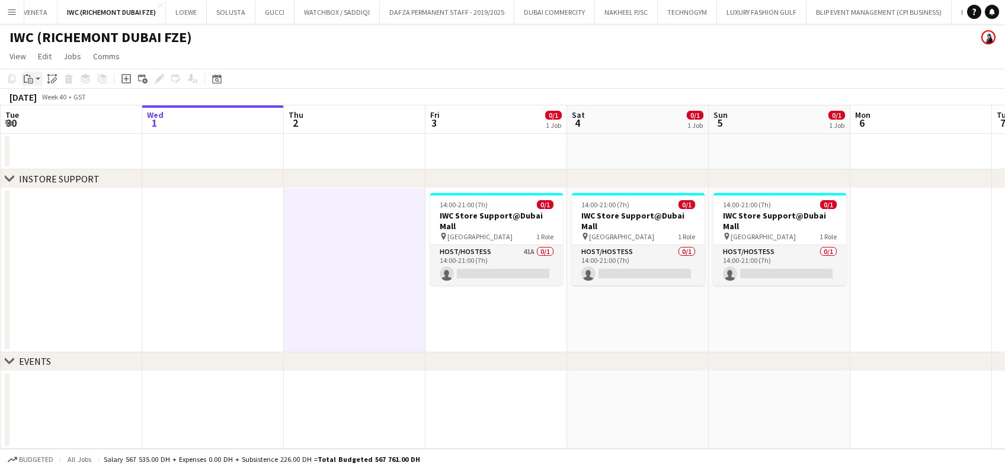
click at [27, 81] on icon "Paste" at bounding box center [28, 78] width 9 height 9
click at [50, 94] on div "Paste Ctrl+V Paste with crew Ctrl+Shift+V" at bounding box center [87, 111] width 132 height 51
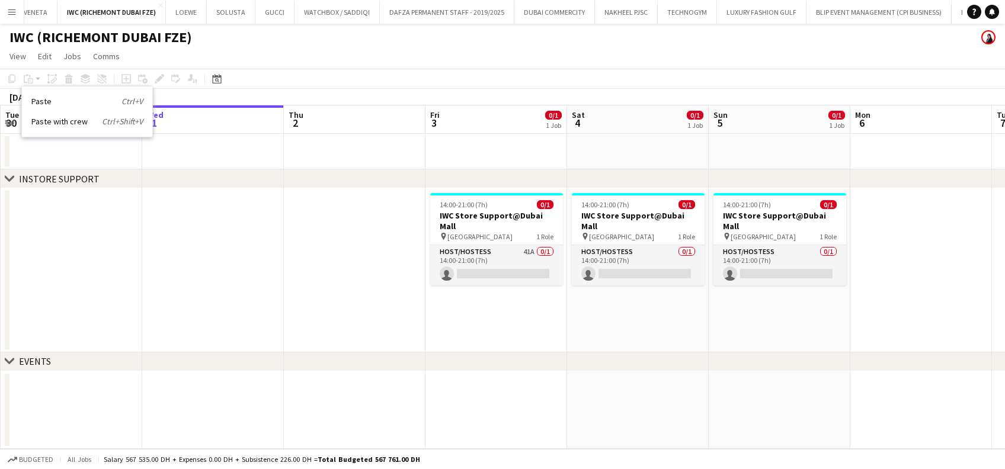
drag, startPoint x: 284, startPoint y: 193, endPoint x: 346, endPoint y: 215, distance: 65.2
click at [288, 197] on app-calendar-viewport "Sun 28 1/1 1 Job Mon 29 Tue 30 Wed 1 Thu 2 Fri 3 0/1 1 Job Sat 4 0/1 1 Job Sun …" at bounding box center [502, 277] width 1005 height 344
click at [351, 215] on app-date-cell at bounding box center [358, 270] width 142 height 164
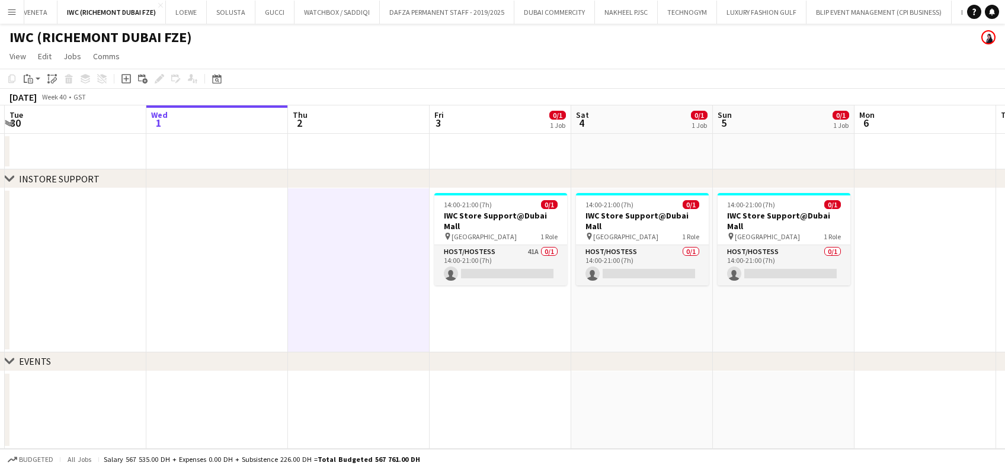
click at [24, 76] on icon "Paste" at bounding box center [28, 78] width 9 height 9
click at [47, 100] on link "Paste Ctrl+V" at bounding box center [86, 101] width 111 height 11
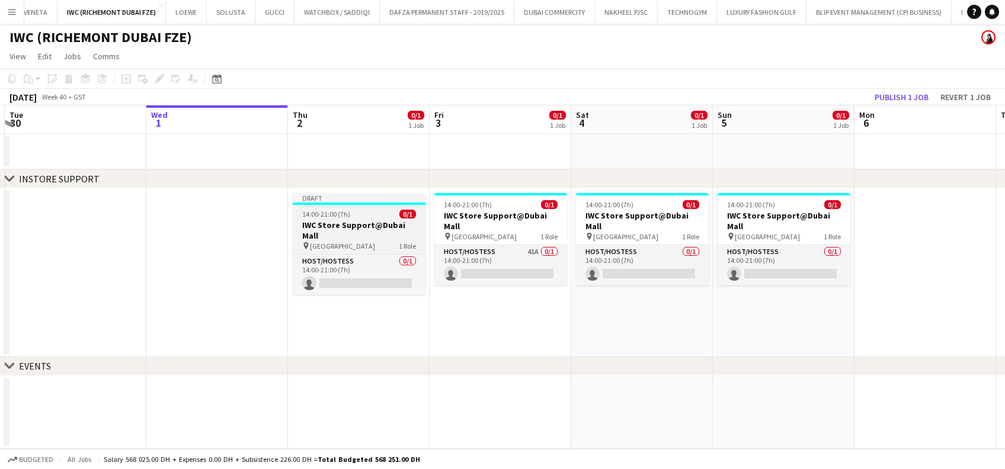
click at [313, 229] on h3 "IWC Store Support@Dubai Mall" at bounding box center [359, 230] width 133 height 21
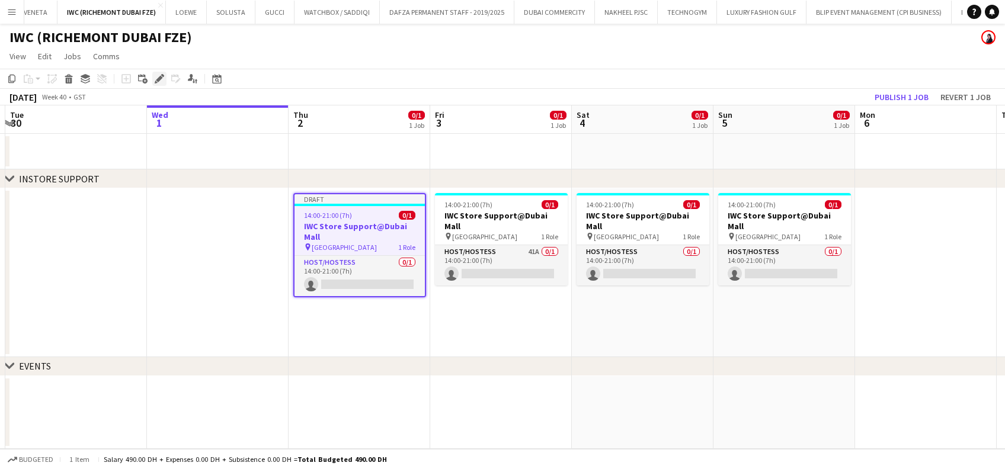
click at [159, 76] on icon "Edit" at bounding box center [159, 78] width 9 height 9
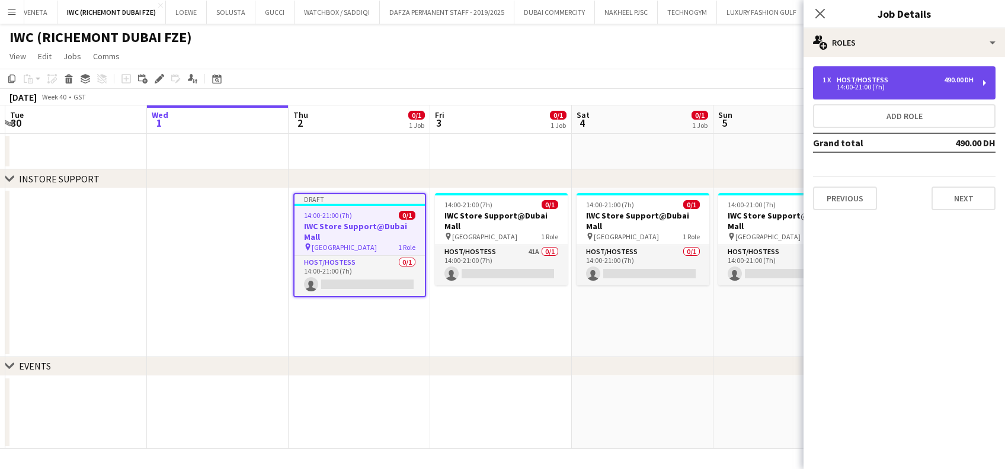
click at [860, 87] on div "14:00-21:00 (7h)" at bounding box center [898, 87] width 151 height 6
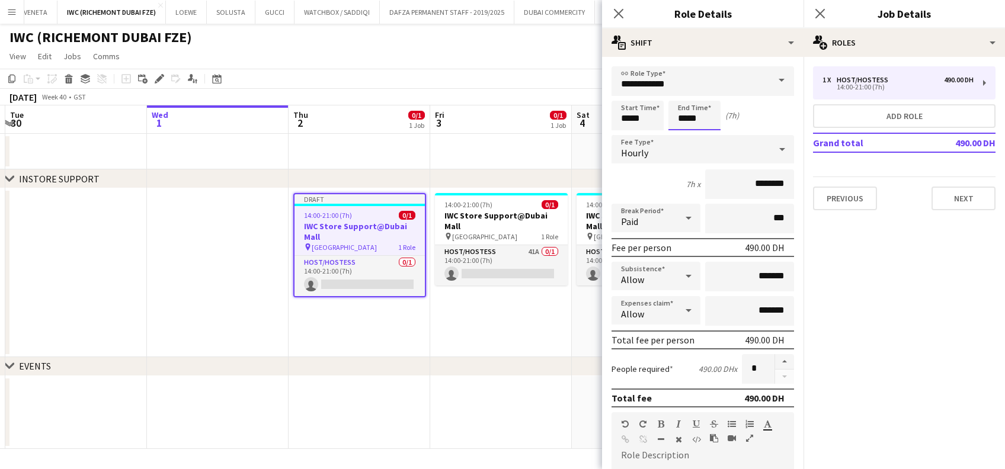
click at [686, 117] on input "*****" at bounding box center [694, 116] width 52 height 30
type input "*****"
drag, startPoint x: 739, startPoint y: 181, endPoint x: 713, endPoint y: 197, distance: 30.9
click at [713, 197] on input "********" at bounding box center [749, 184] width 89 height 30
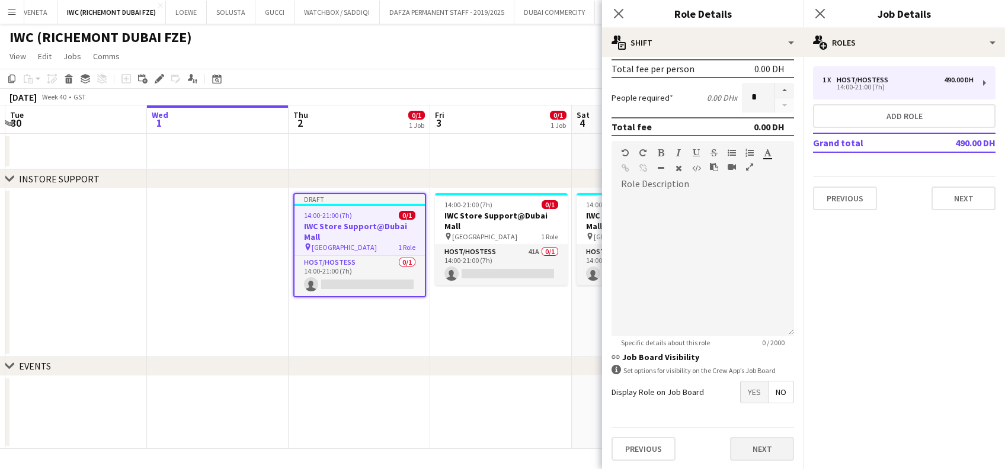
type input "*******"
click at [751, 453] on button "Next" at bounding box center [762, 449] width 64 height 24
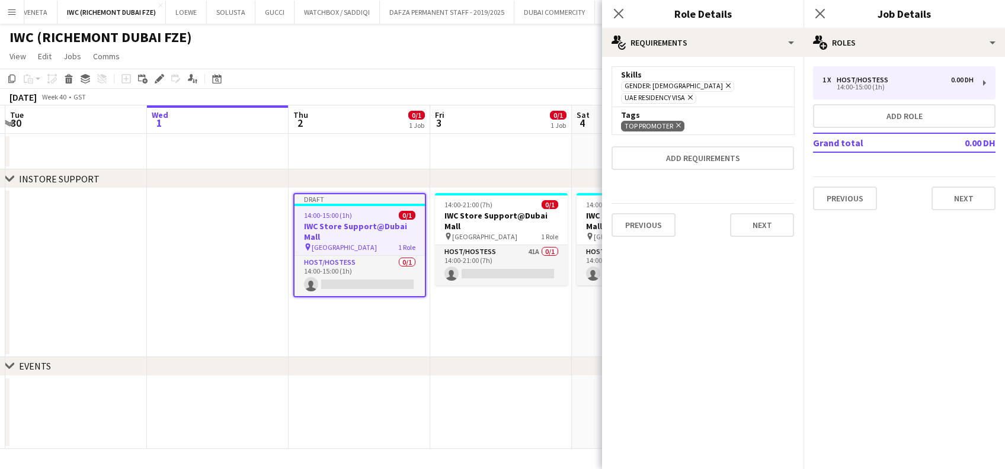
click at [853, 178] on div "Previous Next" at bounding box center [904, 194] width 183 height 34
drag, startPoint x: 851, startPoint y: 190, endPoint x: 850, endPoint y: 109, distance: 81.2
click at [851, 191] on button "Previous" at bounding box center [845, 199] width 64 height 24
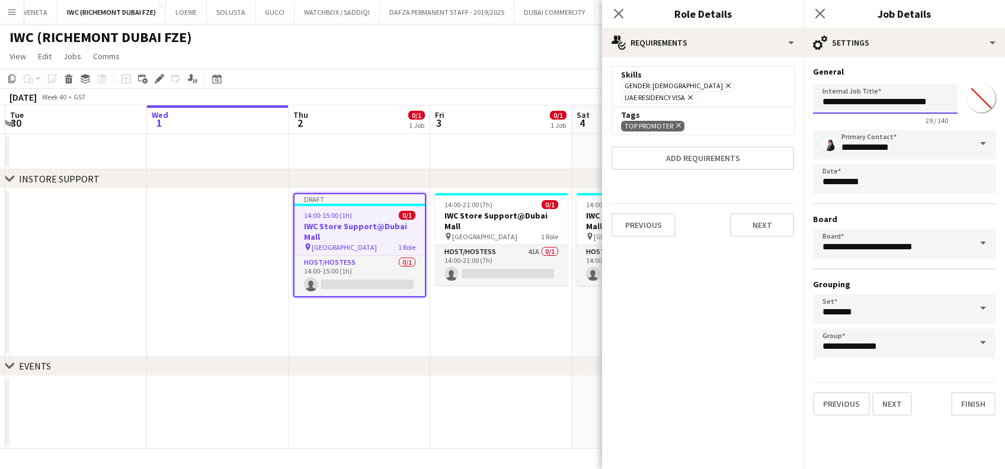
click at [820, 109] on input "**********" at bounding box center [885, 99] width 145 height 30
type input "**********"
click at [891, 409] on button "Next" at bounding box center [892, 404] width 40 height 24
type input "**********"
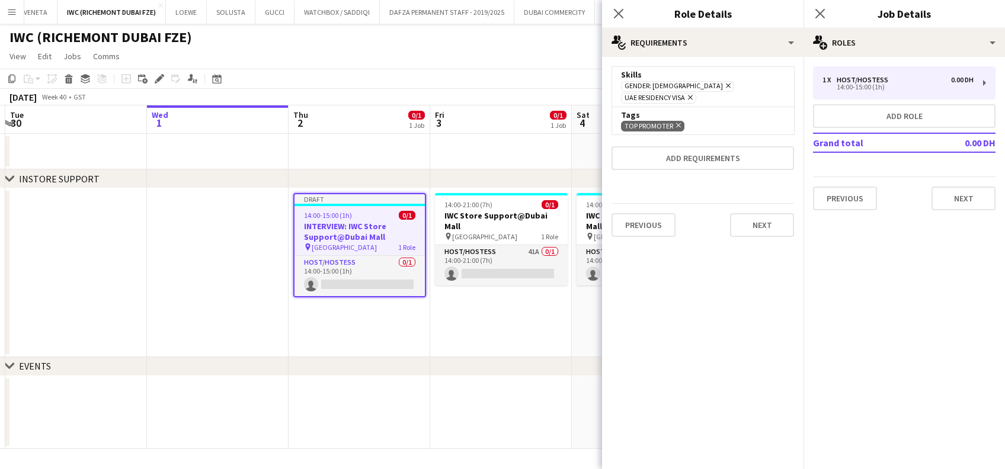
click at [967, 25] on div "Close pop-in Job Details" at bounding box center [904, 14] width 201 height 28
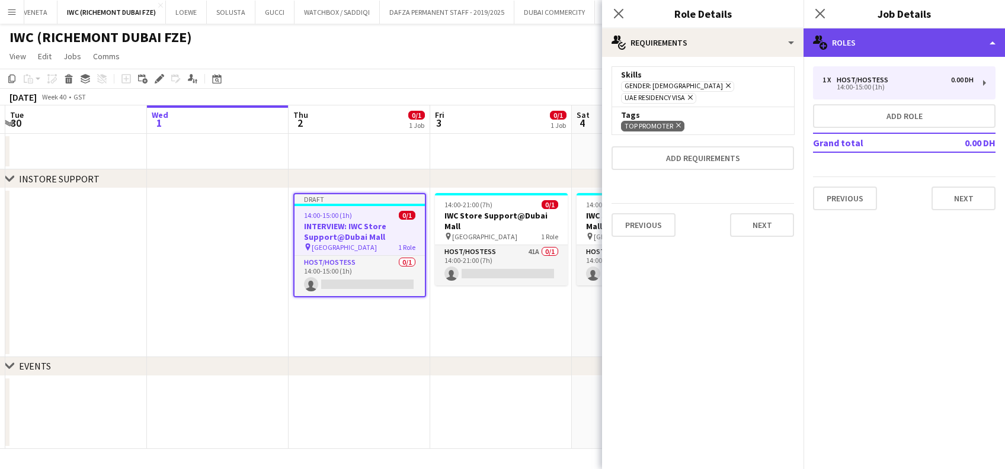
click at [962, 38] on div "multiple-users-add Roles" at bounding box center [904, 42] width 201 height 28
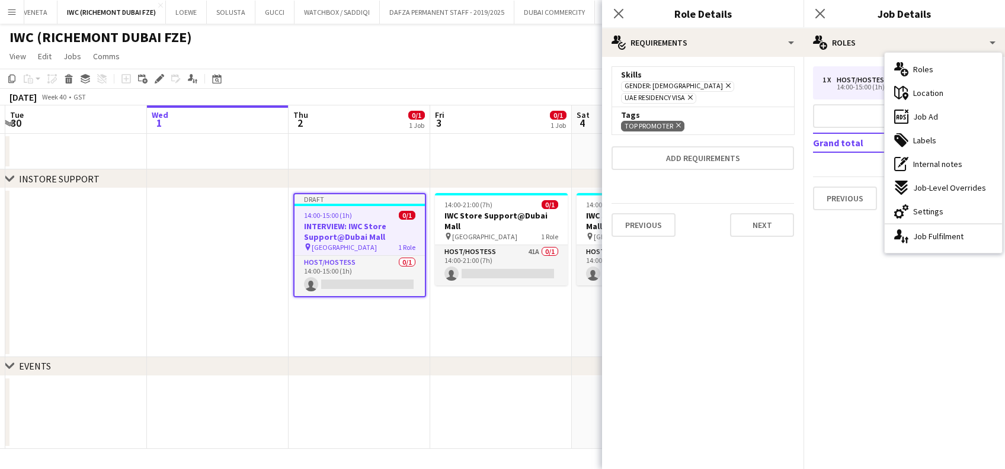
click at [918, 119] on span "Job Ad" at bounding box center [925, 116] width 25 height 11
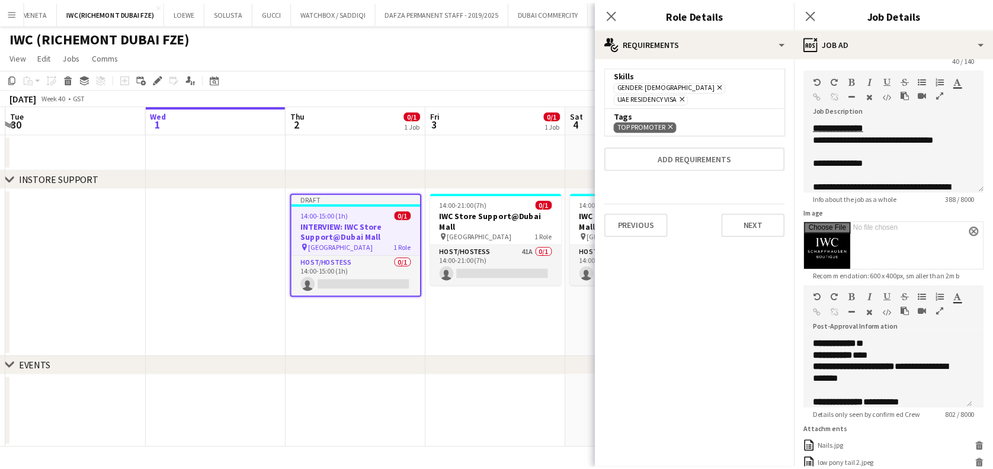
scroll to position [79, 0]
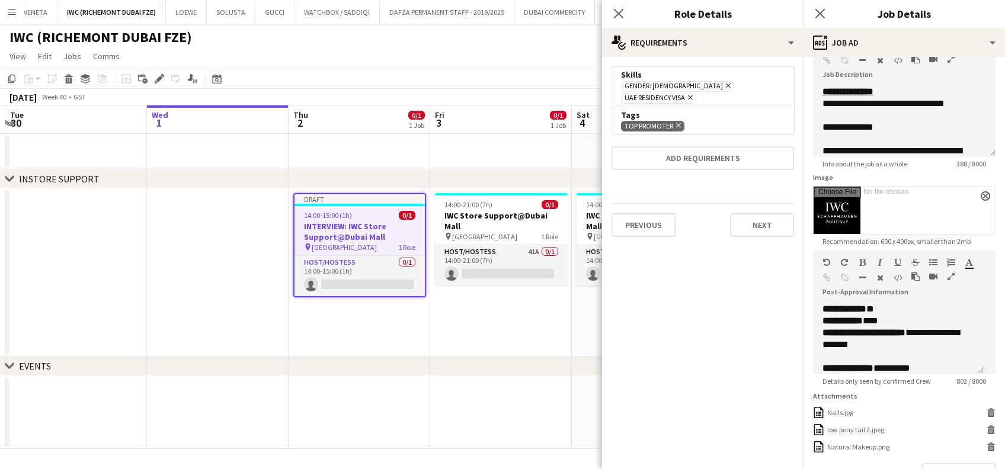
click at [952, 276] on icon "button" at bounding box center [951, 277] width 7 height 8
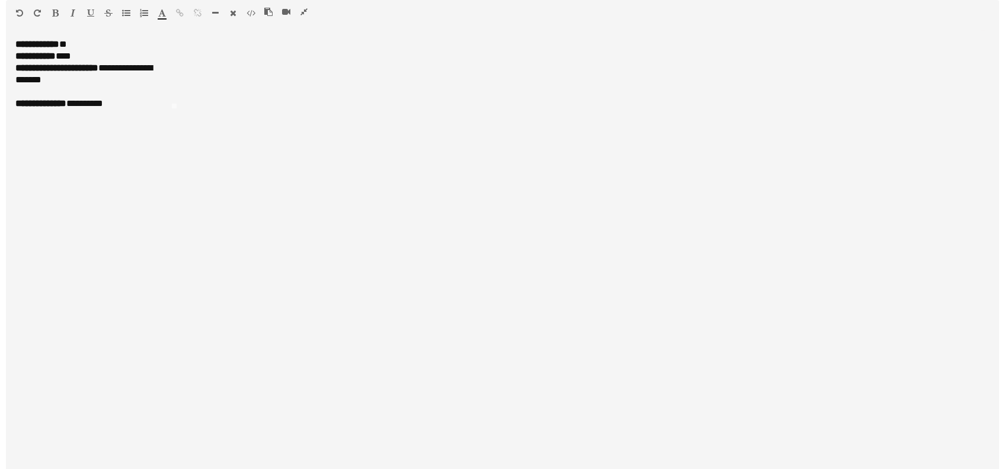
scroll to position [0, 0]
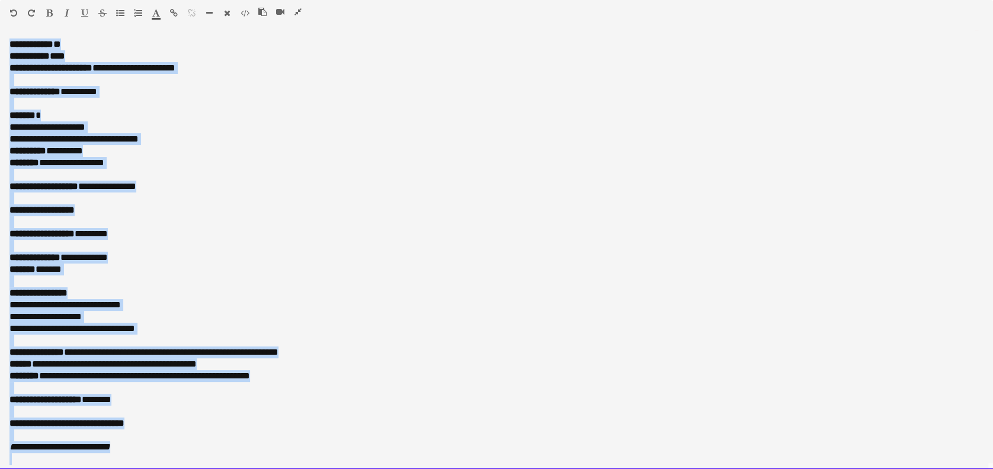
drag, startPoint x: 71, startPoint y: 428, endPoint x: 0, endPoint y: -11, distance: 444.8
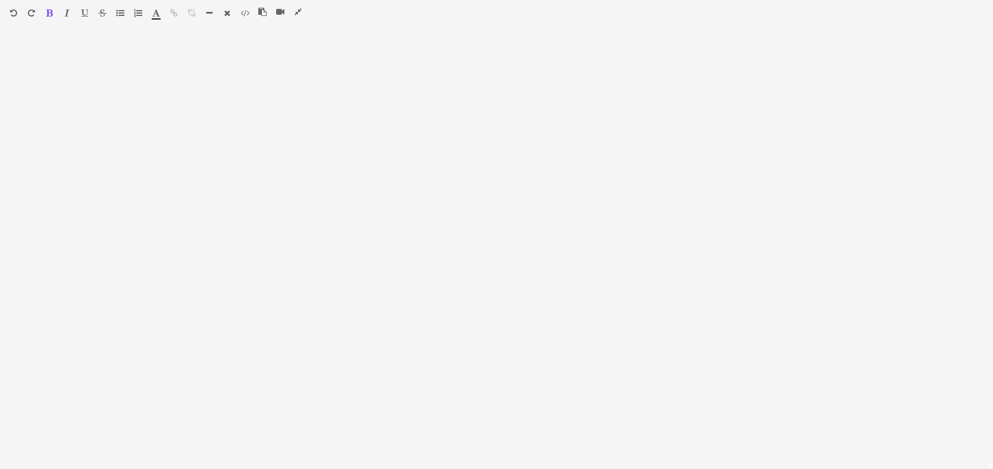
click at [296, 9] on icon "button" at bounding box center [298, 12] width 7 height 8
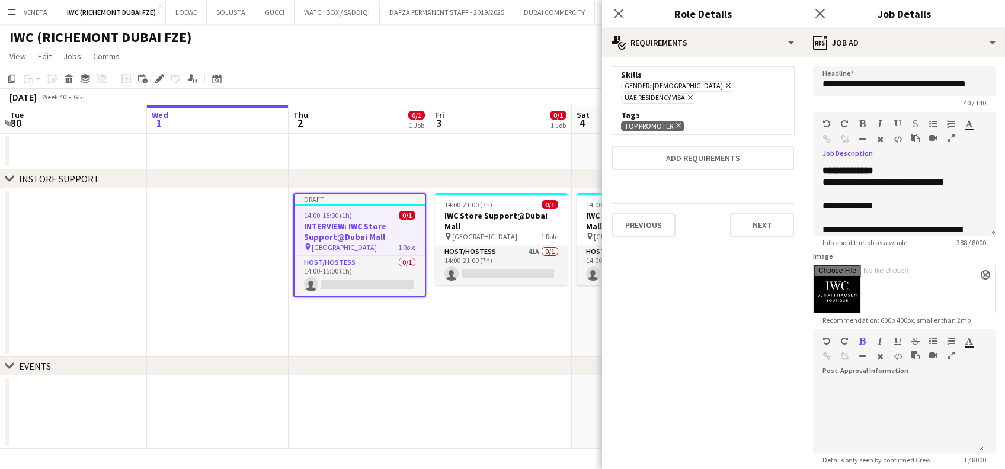
click at [954, 136] on icon "button" at bounding box center [951, 138] width 7 height 8
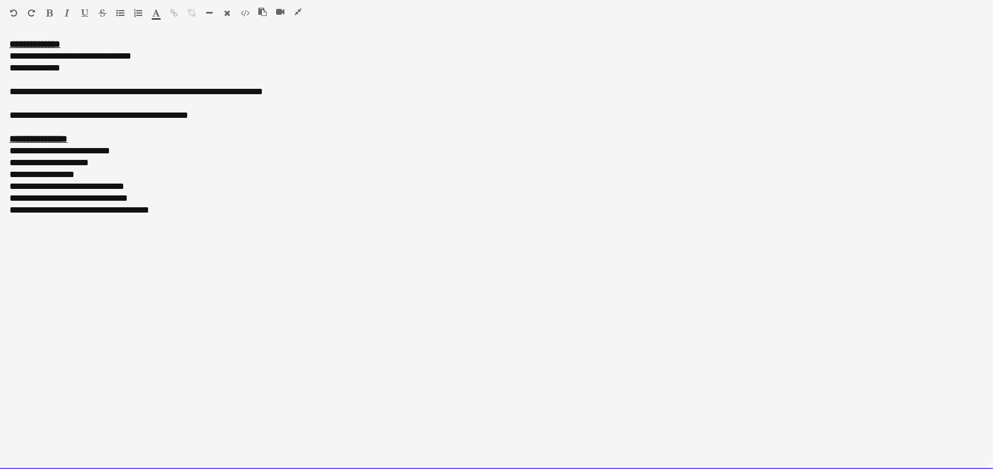
drag, startPoint x: 8, startPoint y: 44, endPoint x: 0, endPoint y: 5, distance: 40.6
click at [5, 44] on div "**********" at bounding box center [496, 254] width 993 height 431
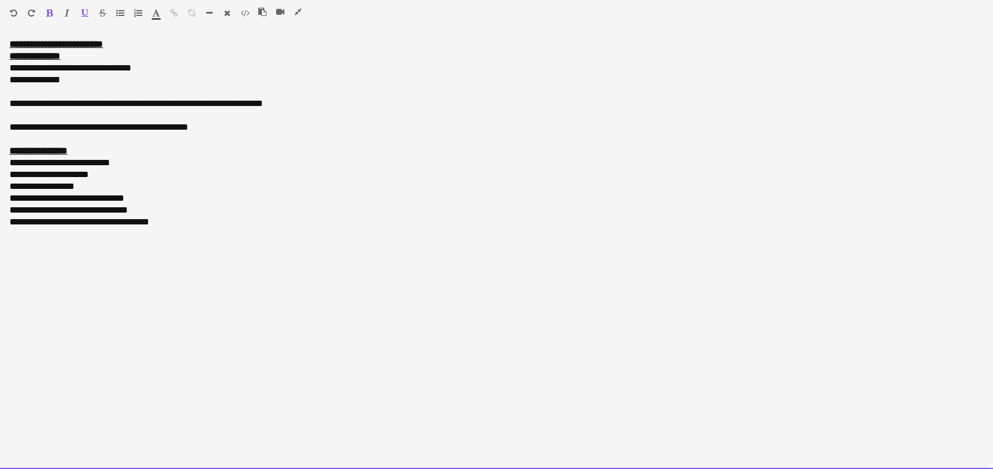
click at [18, 27] on div "Standard Heading 1 Heading 2 Heading 3 Heading 4 Heading 5 Heading 6 Heading 7 …" at bounding box center [496, 15] width 993 height 30
click at [7, 42] on div "**********" at bounding box center [496, 254] width 993 height 431
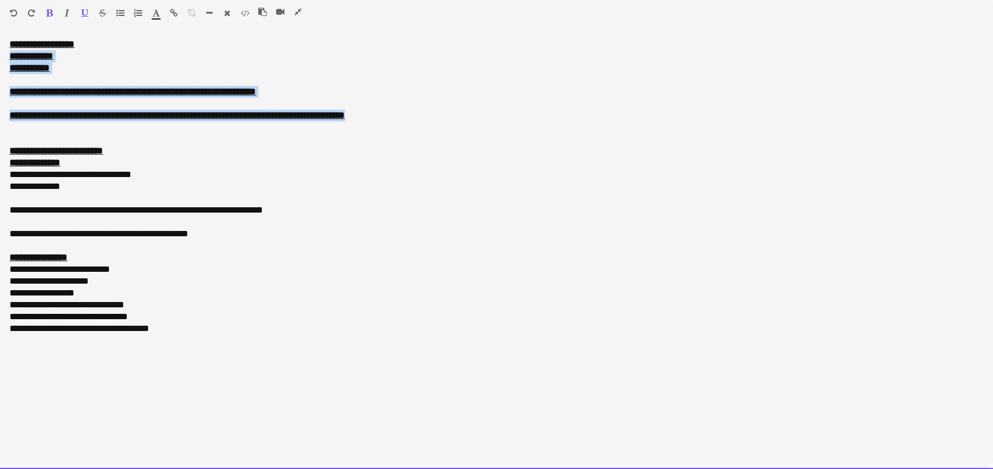
drag, startPoint x: 383, startPoint y: 116, endPoint x: -4, endPoint y: 60, distance: 390.4
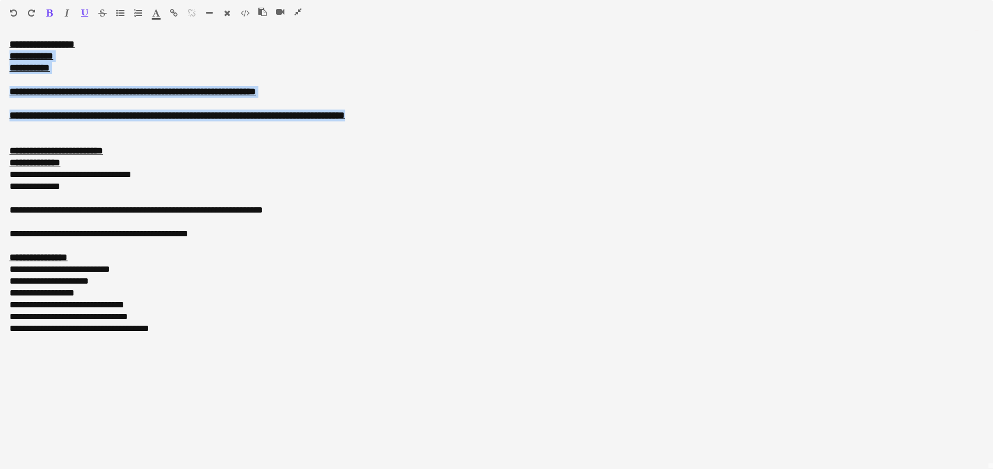
click at [52, 9] on icon "button" at bounding box center [49, 13] width 7 height 8
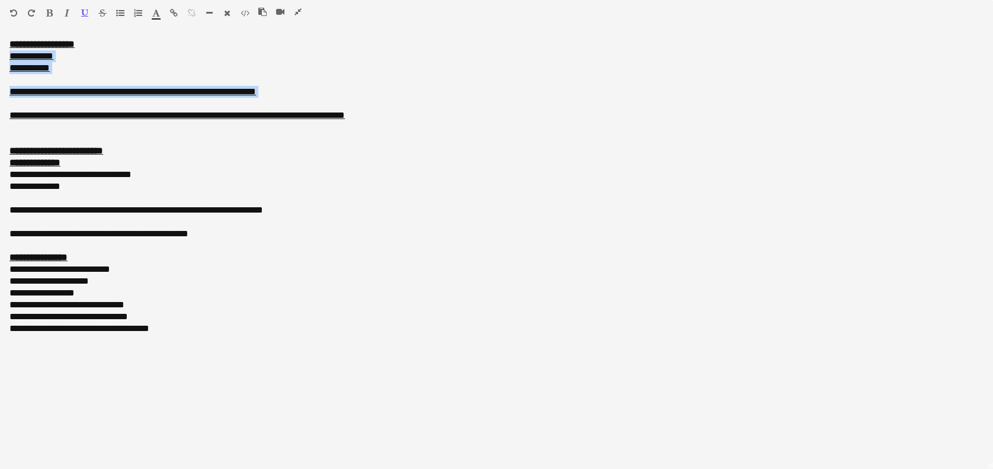
click at [88, 14] on icon "button" at bounding box center [84, 13] width 7 height 8
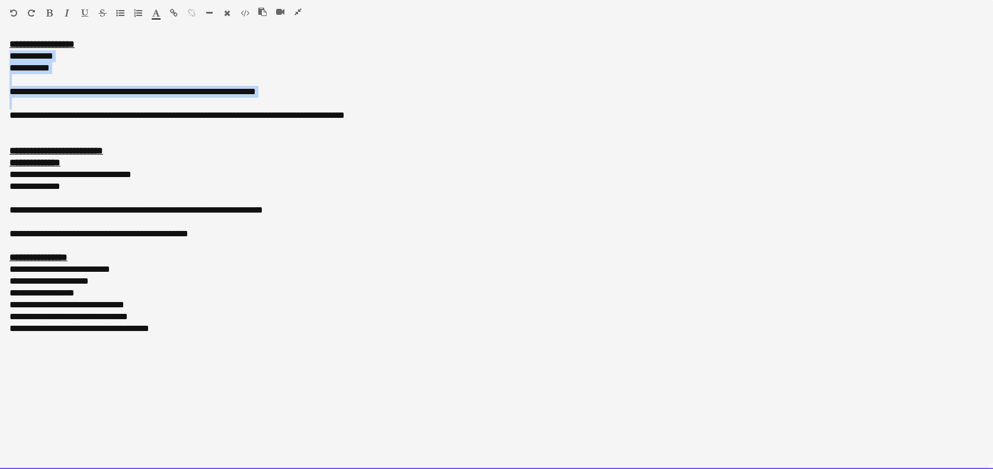
click at [65, 69] on div "**********" at bounding box center [496, 68] width 974 height 12
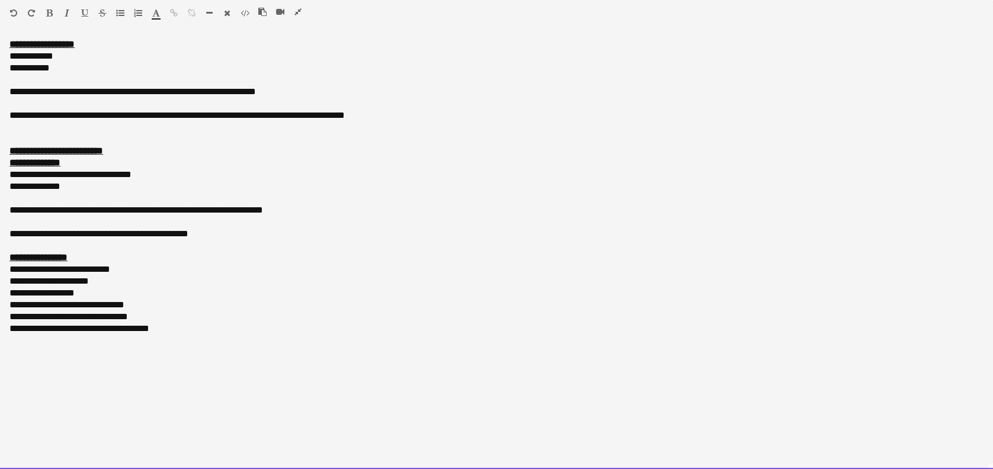
click at [11, 55] on div "**********" at bounding box center [496, 56] width 974 height 12
click at [6, 95] on div "**********" at bounding box center [496, 254] width 993 height 431
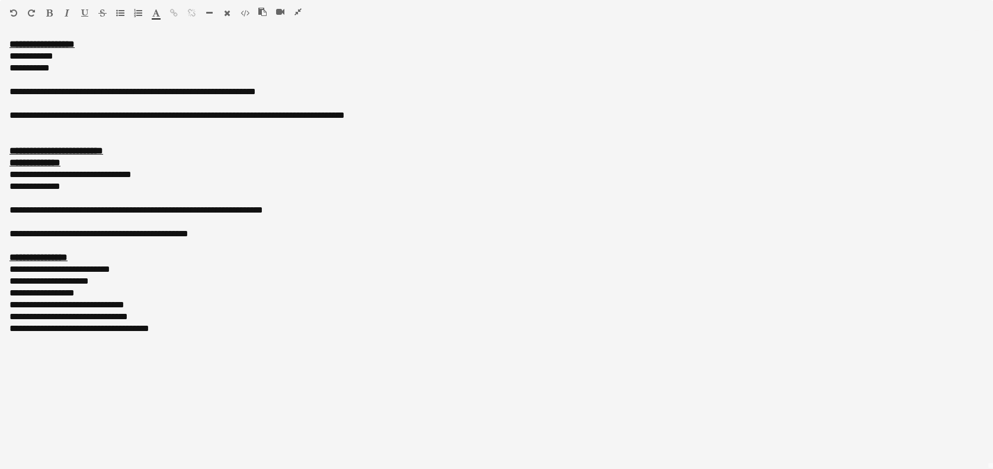
click at [134, 12] on icon "button" at bounding box center [138, 13] width 8 height 8
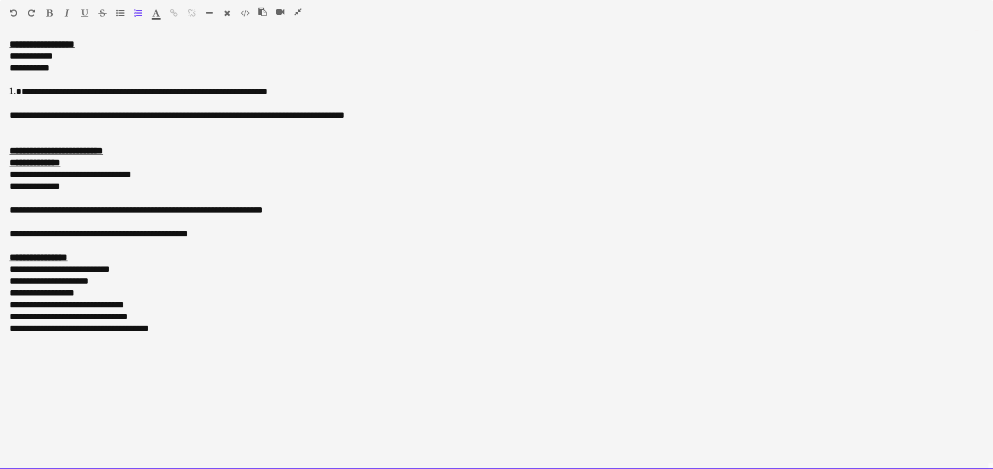
click at [21, 89] on li "**********" at bounding box center [502, 92] width 962 height 12
click at [4, 57] on div "**********" at bounding box center [496, 254] width 993 height 431
click at [126, 10] on div at bounding box center [134, 15] width 36 height 14
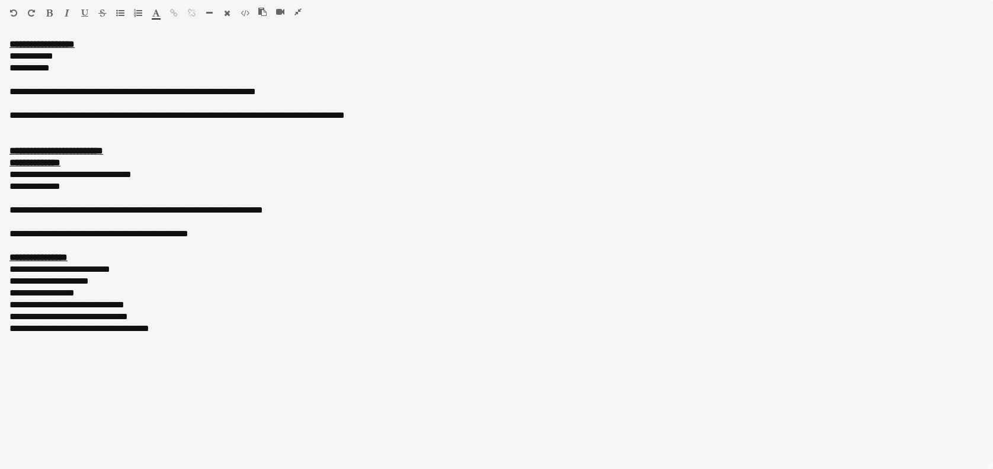
click at [122, 13] on icon "button" at bounding box center [120, 13] width 8 height 8
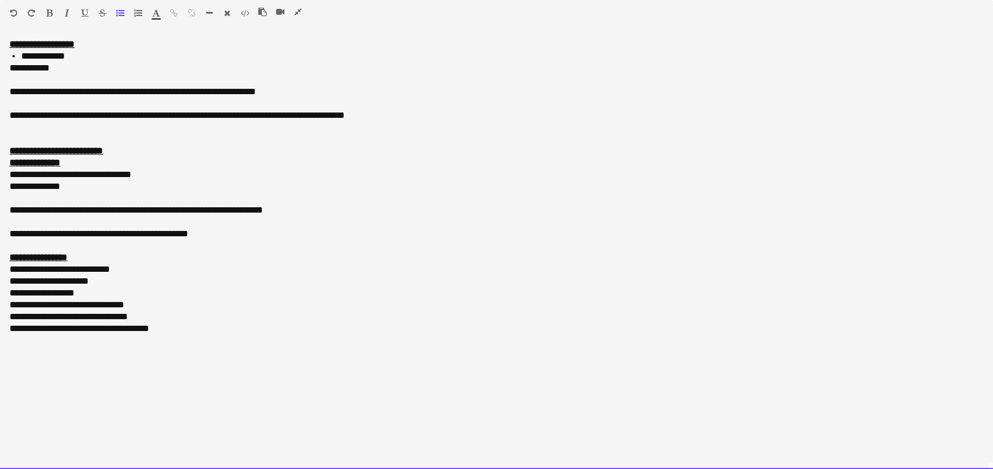
click at [5, 66] on div "**********" at bounding box center [496, 254] width 993 height 431
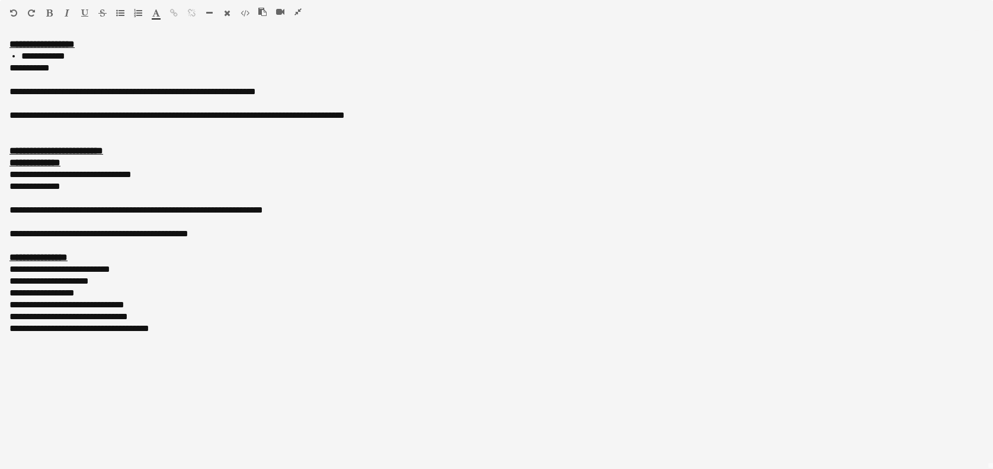
click at [122, 12] on icon "button" at bounding box center [120, 13] width 8 height 8
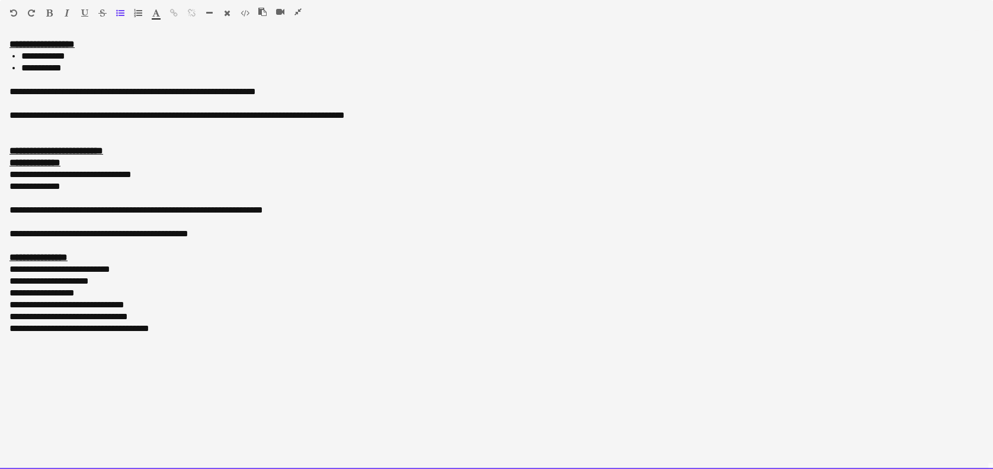
click at [7, 95] on div "**********" at bounding box center [496, 254] width 993 height 431
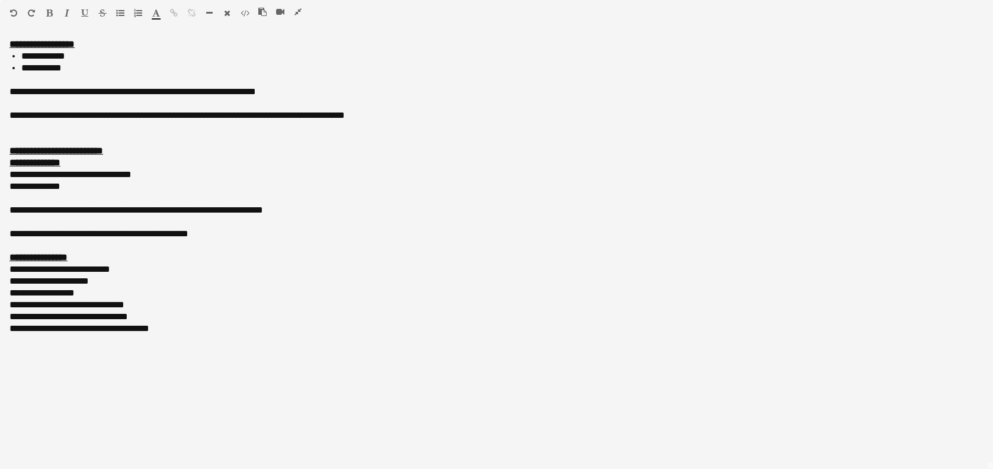
click at [124, 15] on icon "button" at bounding box center [120, 13] width 8 height 8
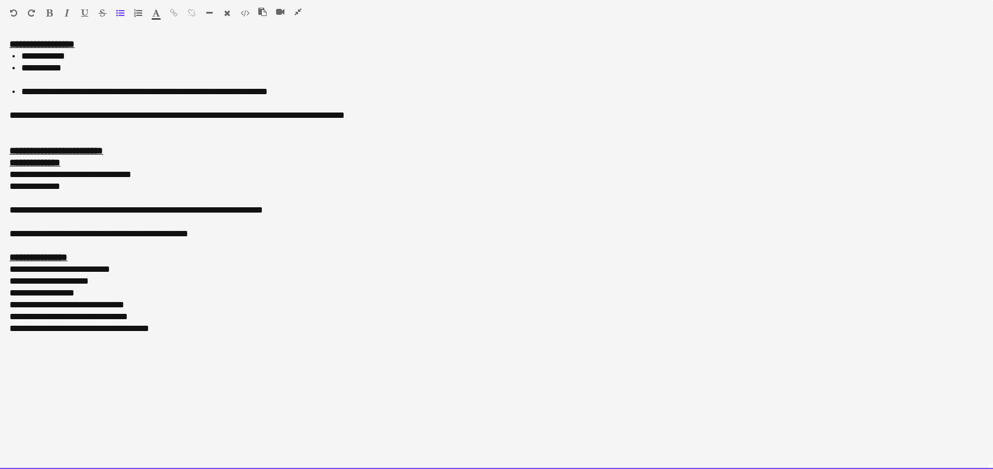
click at [9, 110] on div "**********" at bounding box center [496, 116] width 974 height 12
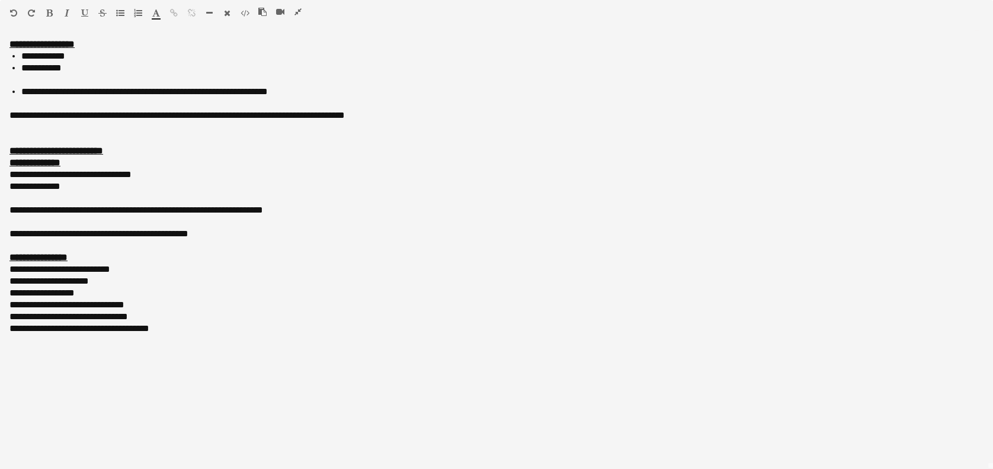
click at [120, 9] on icon "button" at bounding box center [120, 13] width 8 height 8
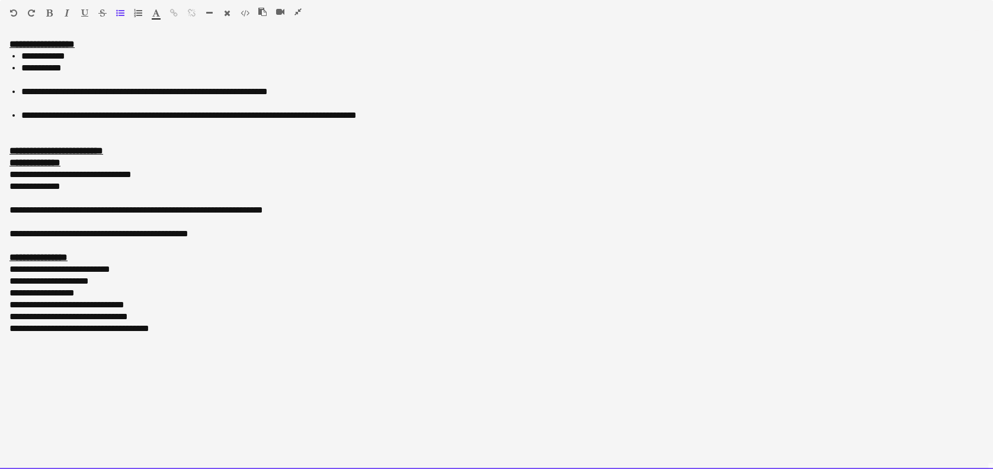
click at [299, 133] on div at bounding box center [496, 139] width 974 height 12
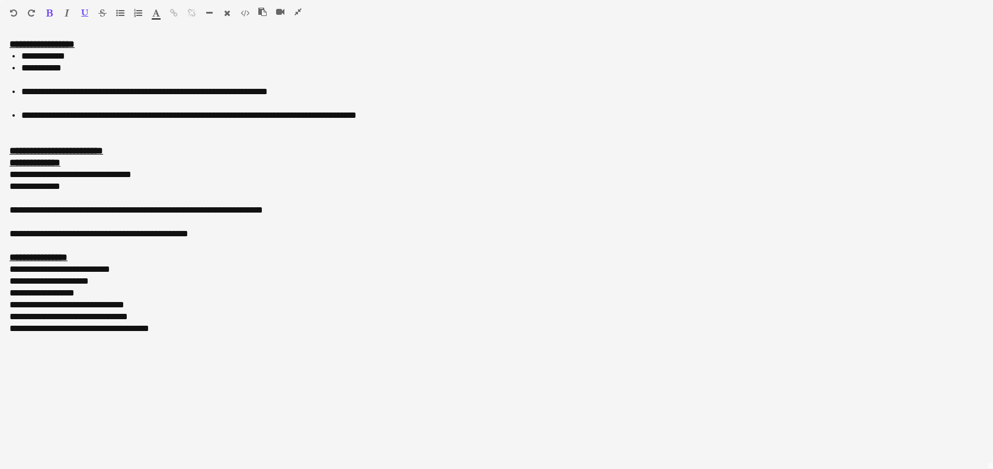
click at [299, 10] on icon "button" at bounding box center [298, 12] width 7 height 8
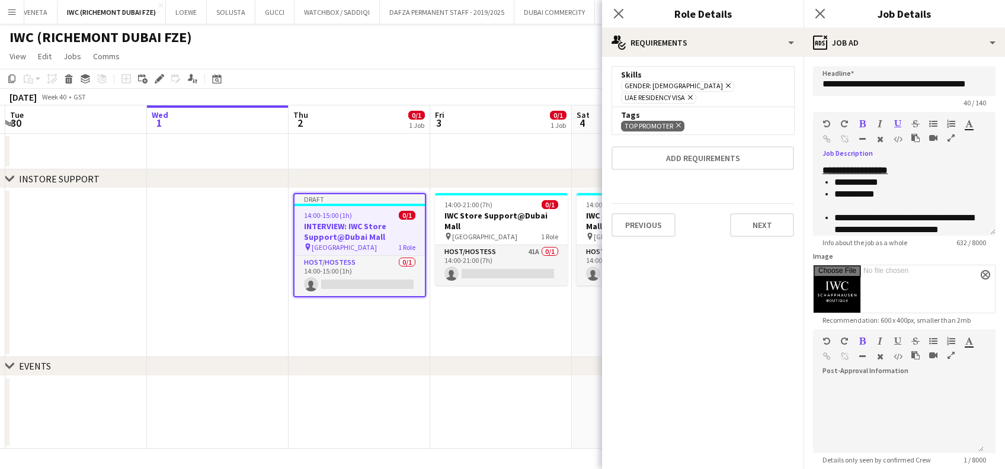
click at [519, 318] on app-date-cell "14:00-21:00 (7h) 0/1 IWC Store Support@Dubai Mall pin Dubai Mall 1 Role Host/Ho…" at bounding box center [501, 272] width 142 height 169
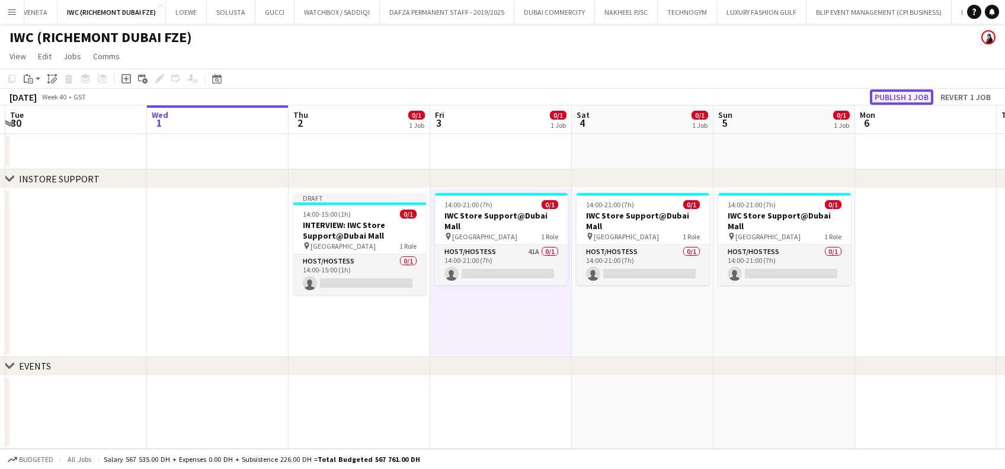
click at [900, 99] on button "Publish 1 job" at bounding box center [901, 96] width 63 height 15
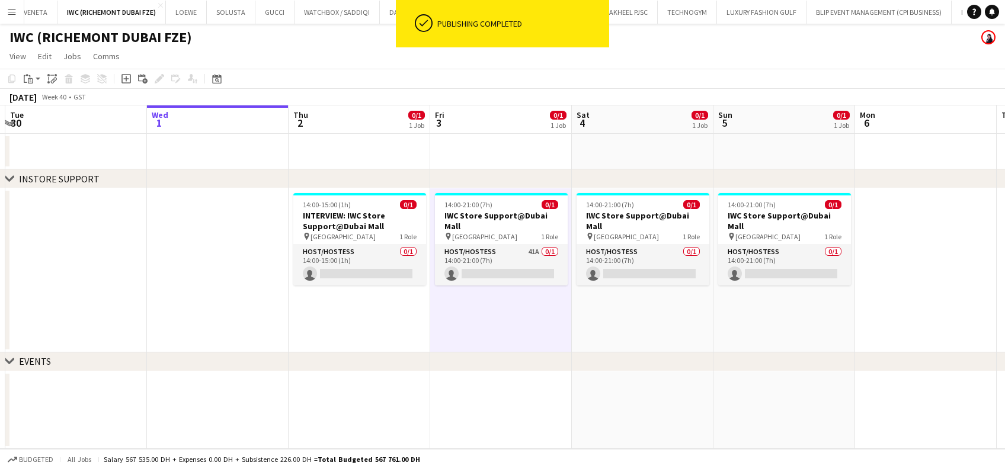
click at [389, 273] on app-card-role "Host/Hostess 0/1 14:00-15:00 (1h) single-neutral-actions" at bounding box center [359, 265] width 133 height 40
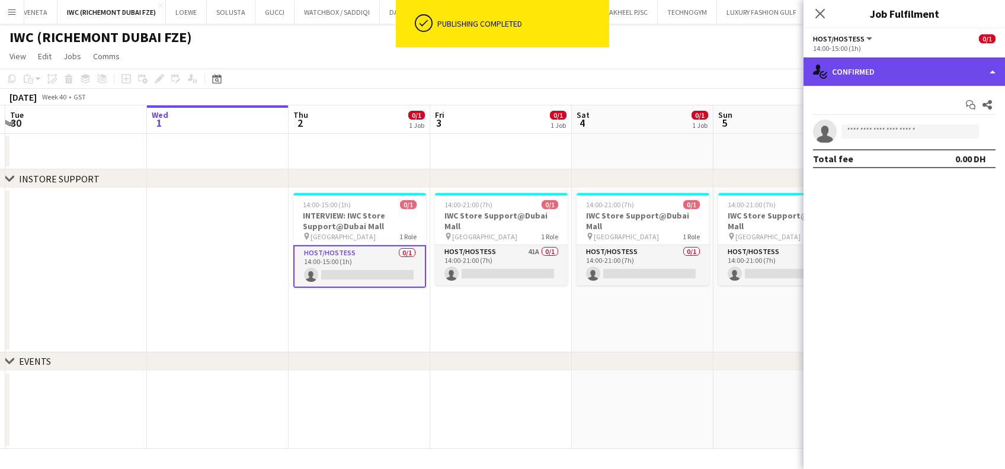
click at [888, 69] on div "single-neutral-actions-check-2 Confirmed" at bounding box center [904, 71] width 201 height 28
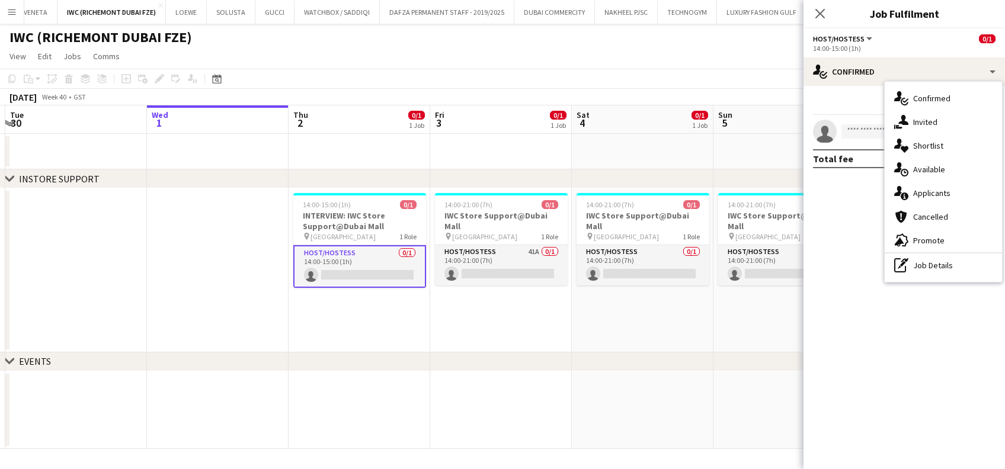
click at [393, 212] on h3 "INTERVIEW: IWC Store Support@Dubai Mall" at bounding box center [359, 220] width 133 height 21
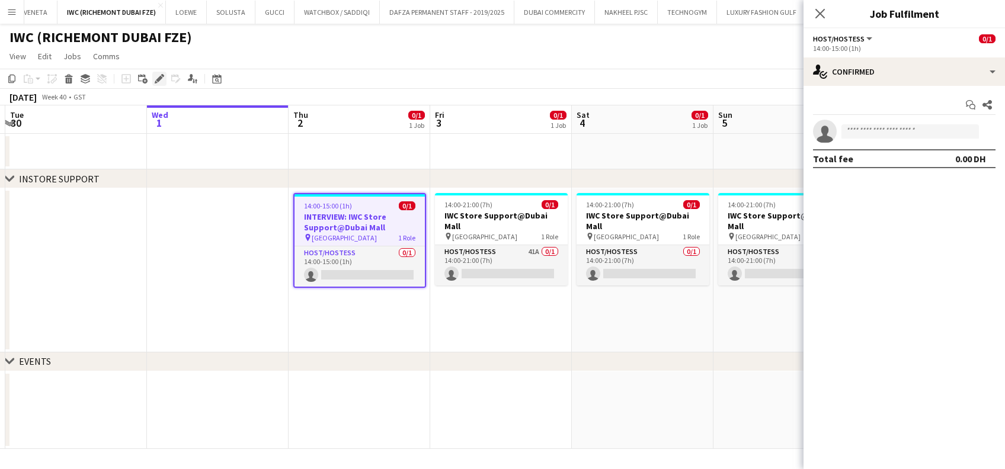
click at [152, 81] on div "Edit" at bounding box center [159, 79] width 14 height 14
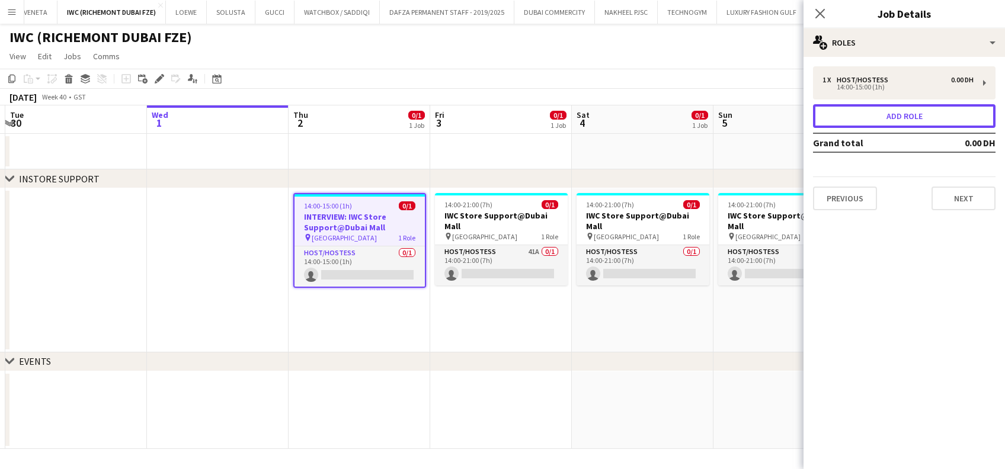
click at [868, 123] on button "Add role" at bounding box center [904, 116] width 183 height 24
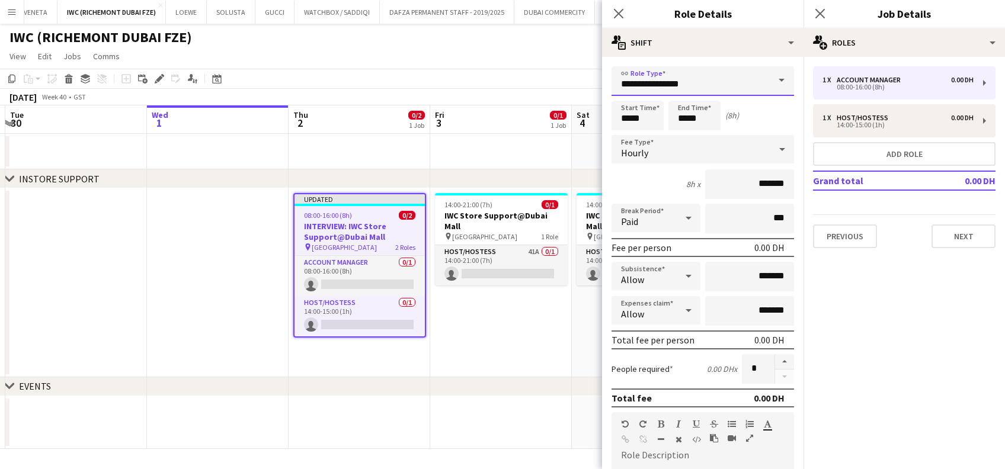
drag, startPoint x: 436, startPoint y: 75, endPoint x: 294, endPoint y: 68, distance: 141.8
click at [294, 68] on body "Menu Boards Boards Boards All jobs Status Workforce Workforce My Workforce Recr…" at bounding box center [502, 234] width 1005 height 469
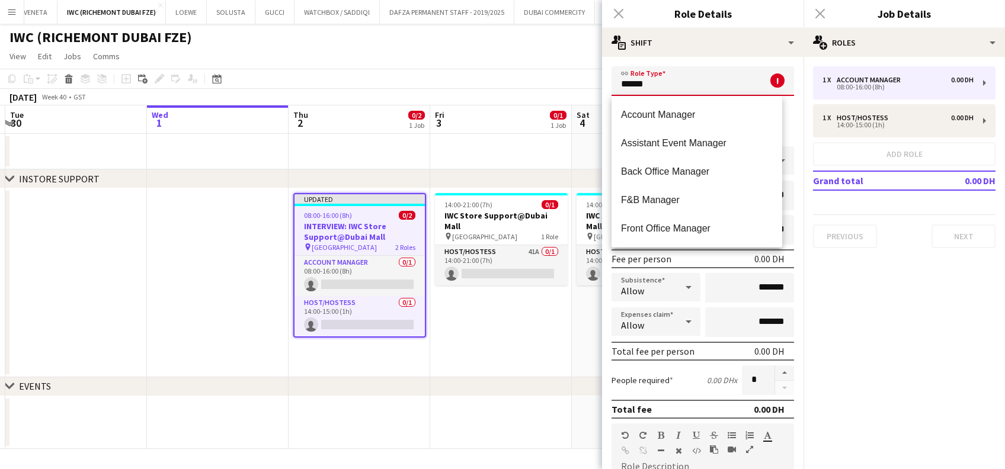
drag, startPoint x: 556, startPoint y: 81, endPoint x: 529, endPoint y: 82, distance: 26.7
click at [530, 82] on body "Menu Boards Boards Boards All jobs Status Workforce Workforce My Workforce Recr…" at bounding box center [502, 234] width 1005 height 469
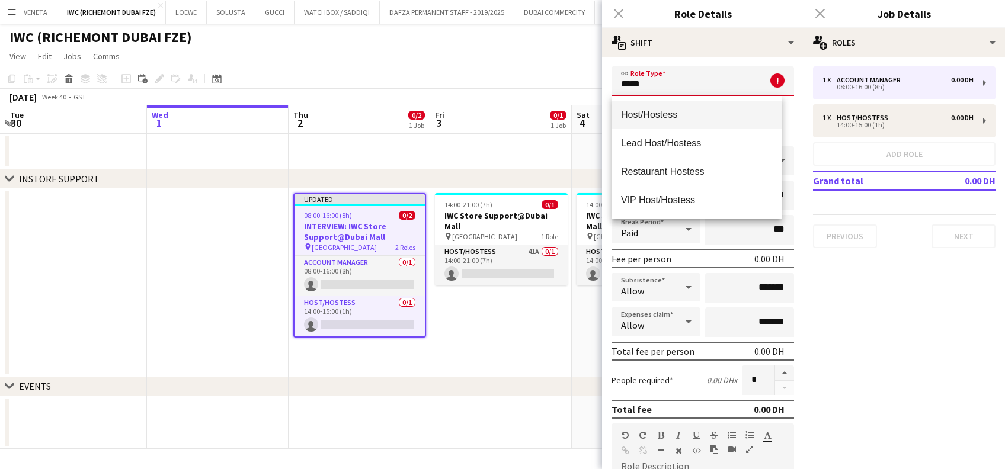
click at [659, 111] on span "Host/Hostess" at bounding box center [697, 114] width 152 height 11
type input "**********"
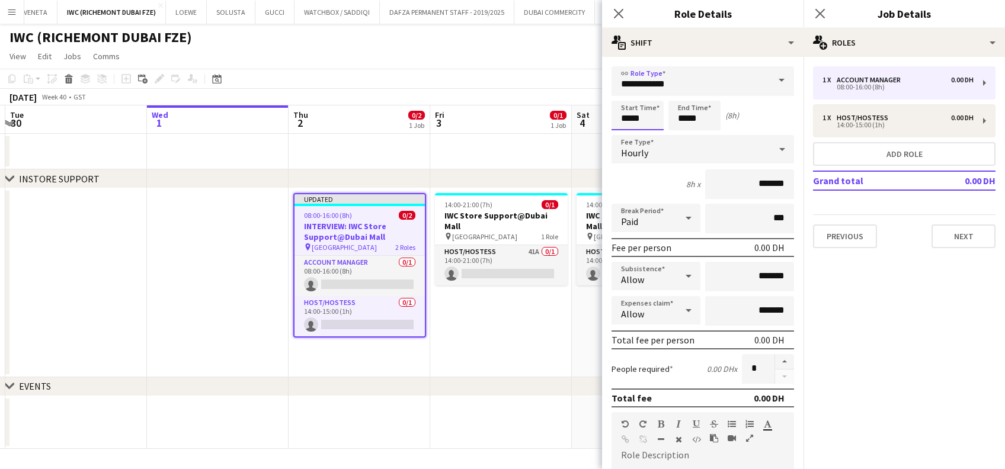
drag, startPoint x: 614, startPoint y: 109, endPoint x: 538, endPoint y: 100, distance: 76.4
click at [539, 100] on body "Menu Boards Boards Boards All jobs Status Workforce Workforce My Workforce Recr…" at bounding box center [502, 234] width 1005 height 469
drag, startPoint x: 629, startPoint y: 121, endPoint x: 616, endPoint y: 123, distance: 12.6
click at [619, 123] on input "*****" at bounding box center [638, 116] width 52 height 30
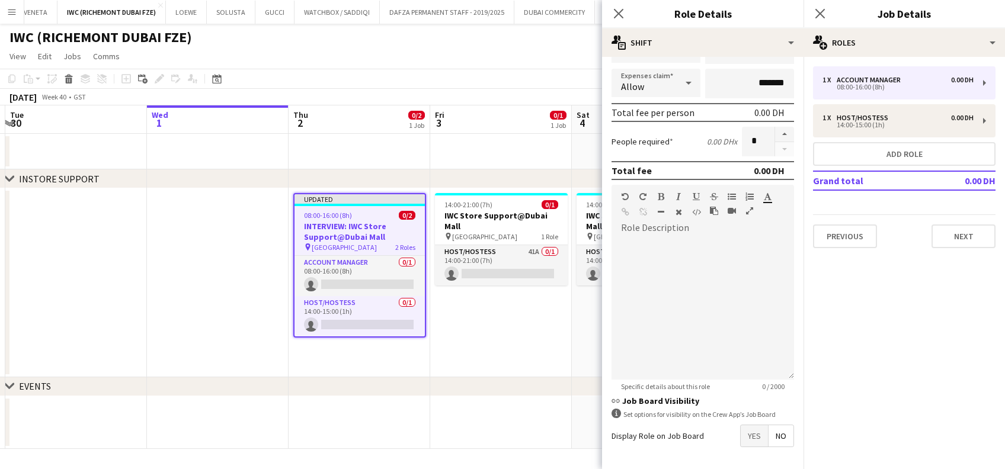
scroll to position [271, 0]
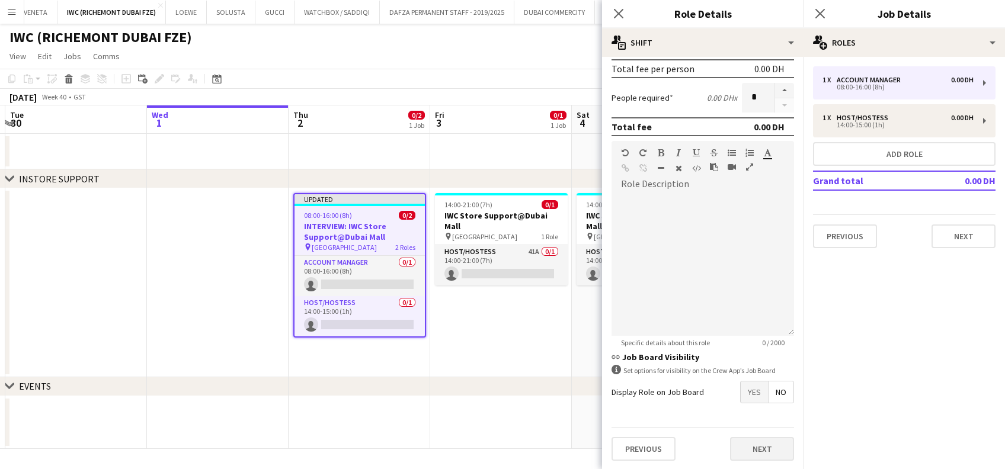
type input "*****"
drag, startPoint x: 752, startPoint y: 449, endPoint x: 513, endPoint y: 347, distance: 260.2
click at [753, 449] on button "Next" at bounding box center [762, 449] width 64 height 24
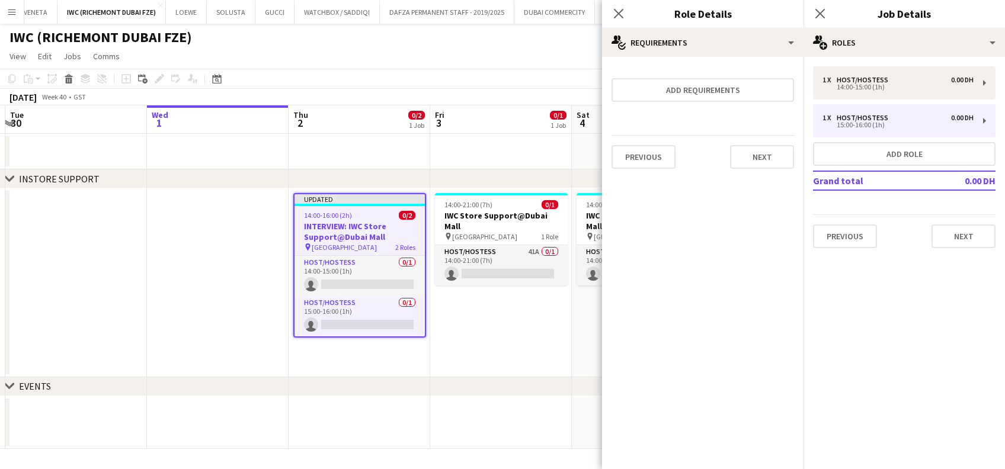
click at [519, 323] on app-date-cell "14:00-21:00 (7h) 0/1 IWC Store Support@Dubai Mall pin Dubai Mall 1 Role Host/Ho…" at bounding box center [501, 282] width 142 height 189
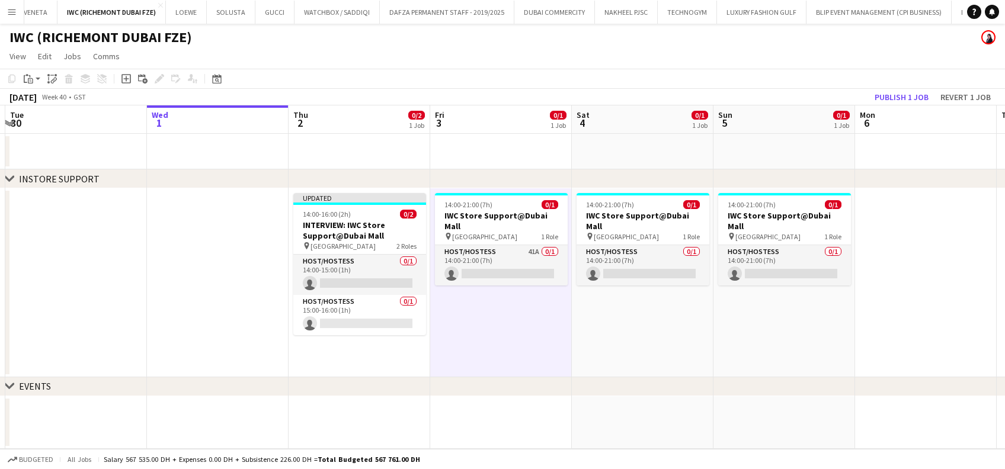
click at [354, 263] on app-card-role "Host/Hostess 0/1 14:00-15:00 (1h) single-neutral-actions" at bounding box center [359, 275] width 133 height 40
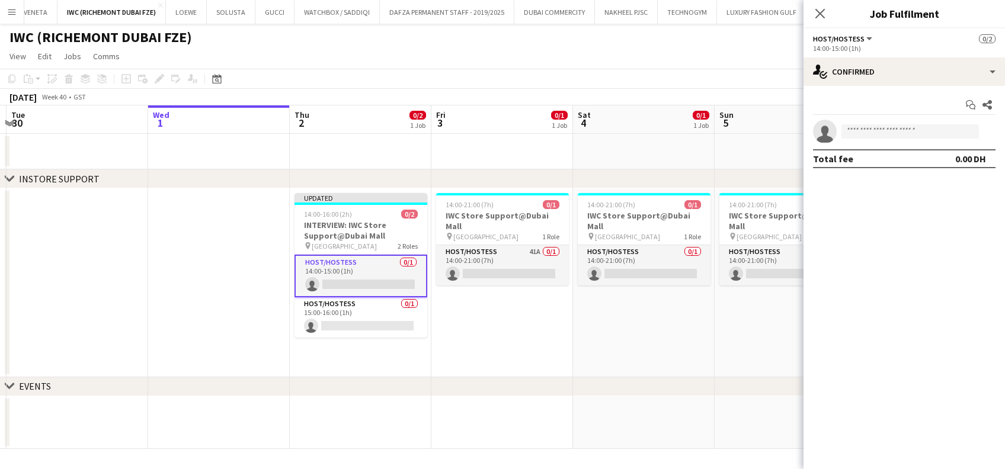
click at [911, 119] on div "Start chat Share single-neutral-actions Total fee 0.00 DH" at bounding box center [904, 132] width 201 height 92
click at [907, 128] on input at bounding box center [909, 131] width 137 height 14
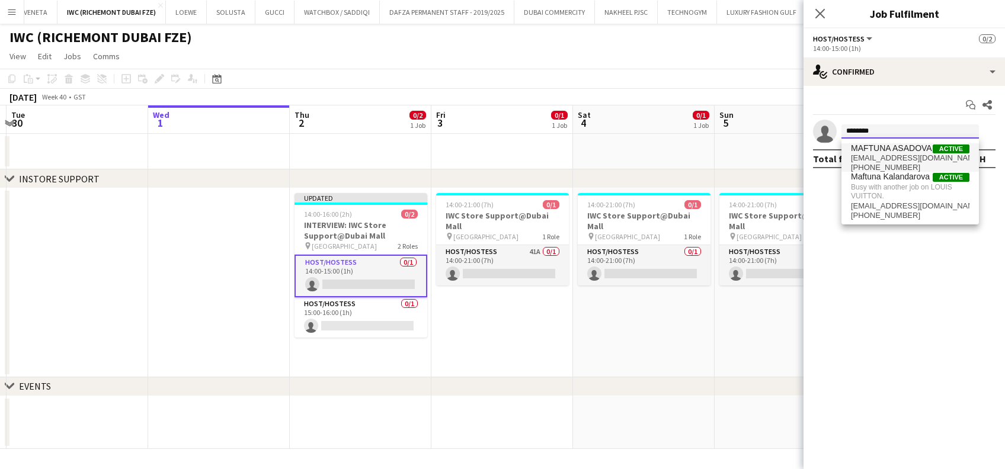
type input "*******"
click at [944, 148] on span "Active" at bounding box center [951, 149] width 37 height 9
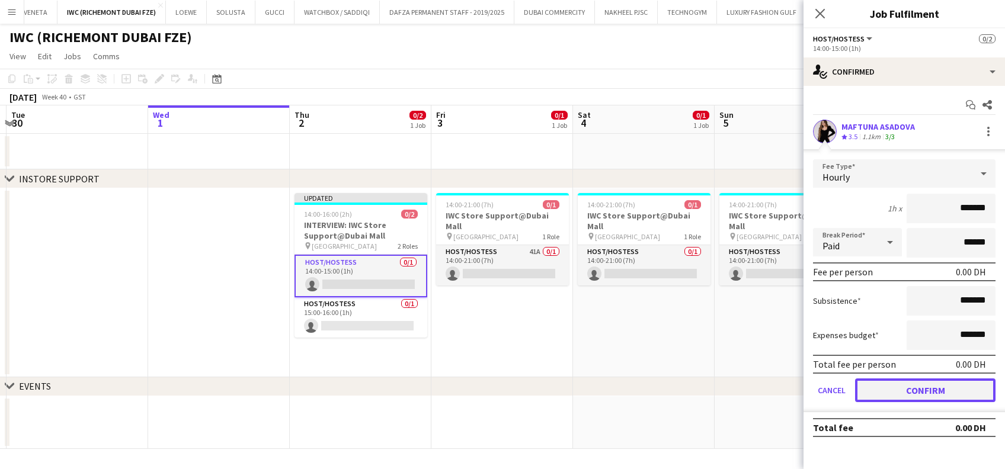
click at [930, 397] on button "Confirm" at bounding box center [925, 391] width 140 height 24
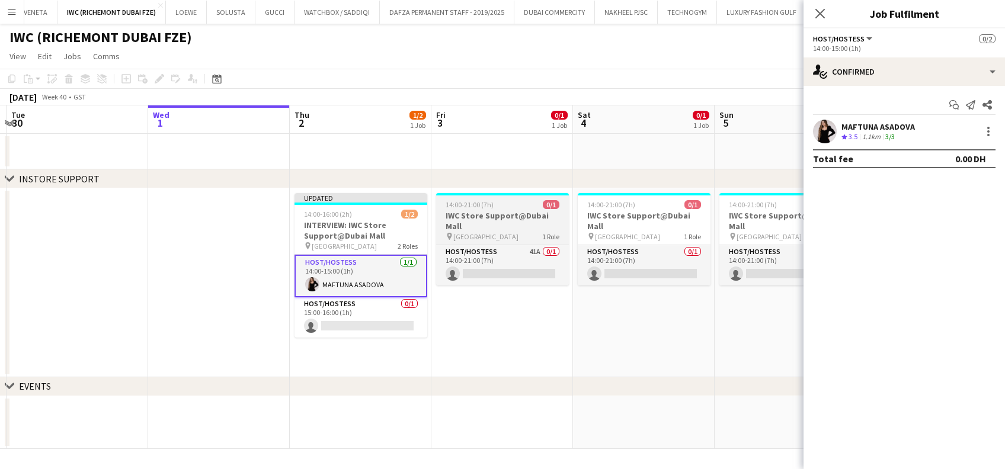
drag, startPoint x: 355, startPoint y: 322, endPoint x: 523, endPoint y: 218, distance: 197.5
click at [356, 322] on app-card-role "Host/Hostess 0/1 15:00-16:00 (1h) single-neutral-actions" at bounding box center [361, 317] width 133 height 40
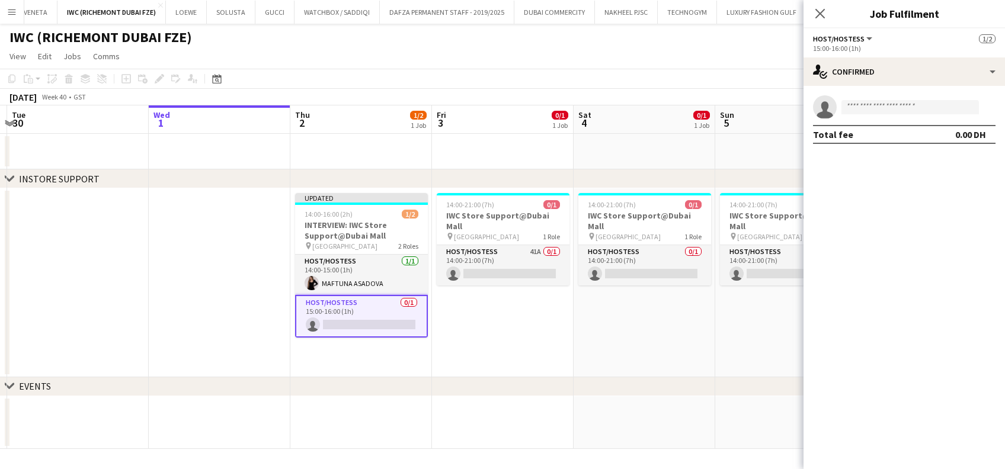
click at [929, 119] on app-invite-slot "single-neutral-actions" at bounding box center [904, 107] width 201 height 24
click at [924, 112] on input at bounding box center [909, 107] width 137 height 14
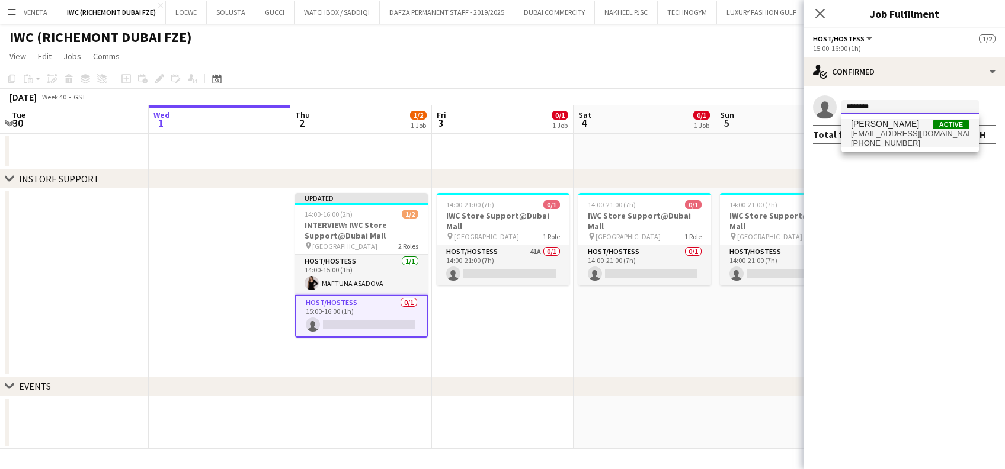
type input "*******"
click at [910, 142] on span "+971503971818" at bounding box center [910, 143] width 119 height 9
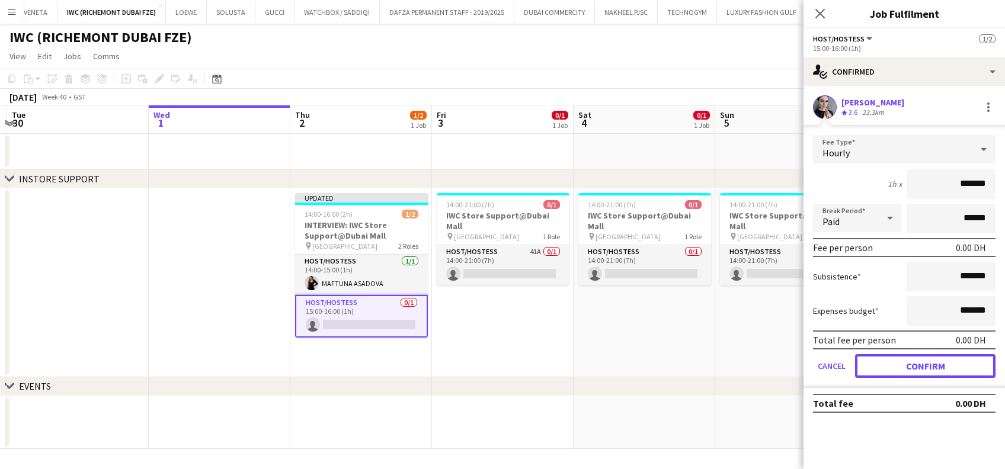
click at [952, 367] on button "Confirm" at bounding box center [925, 366] width 140 height 24
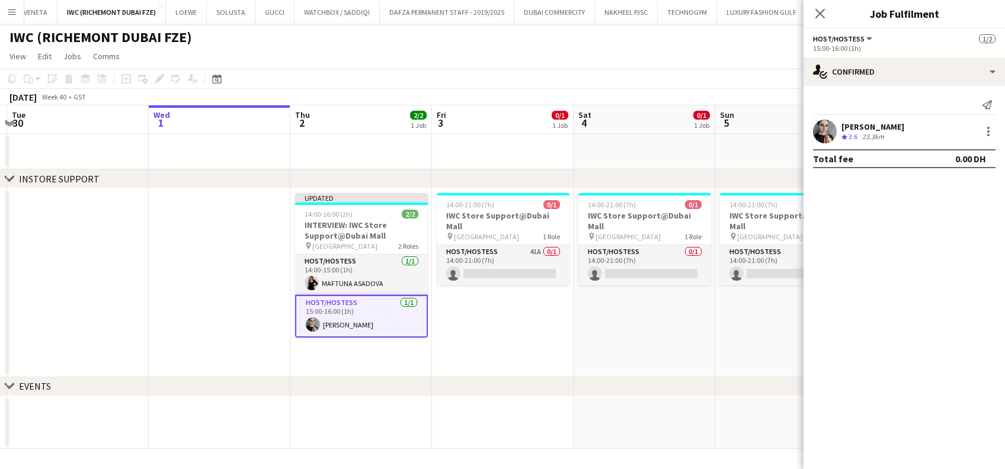
click at [676, 303] on app-date-cell "14:00-21:00 (7h) 0/1 IWC Store Support@Dubai Mall pin Dubai Mall 1 Role Host/Ho…" at bounding box center [645, 282] width 142 height 189
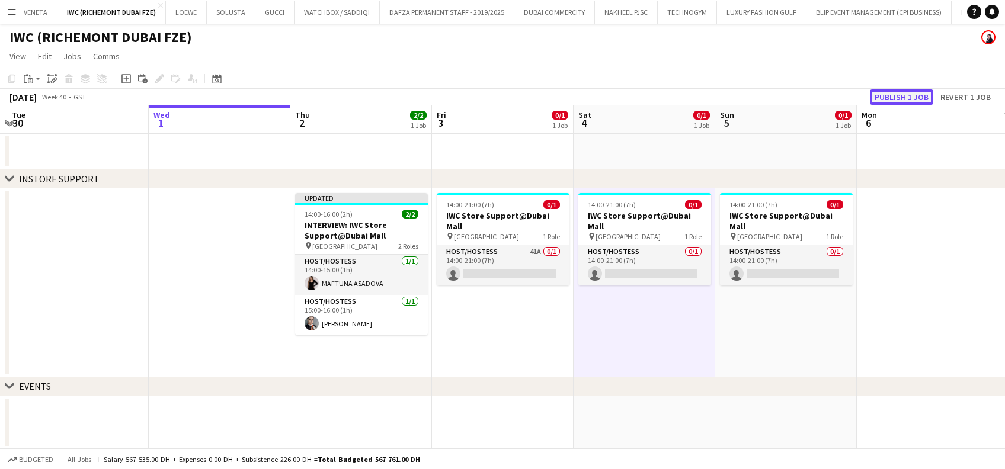
click at [894, 98] on button "Publish 1 job" at bounding box center [901, 96] width 63 height 15
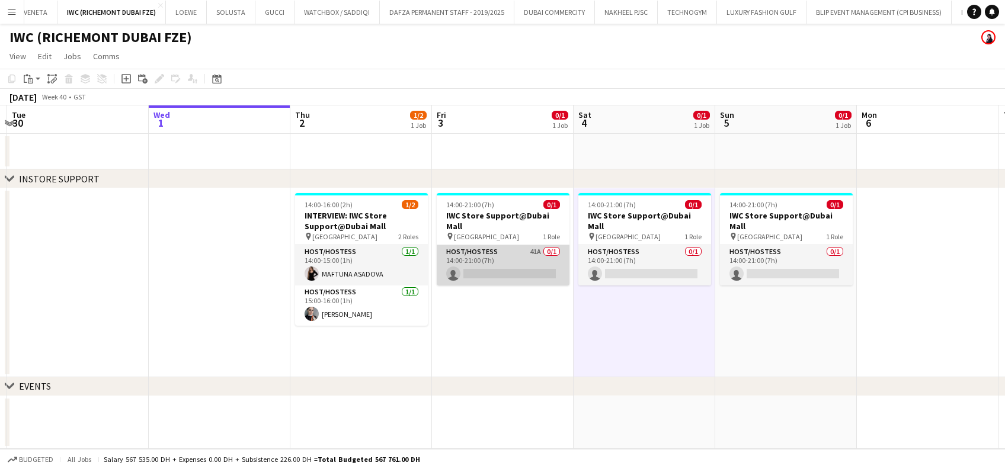
click at [498, 245] on app-card-role "Host/Hostess 41A 0/1 14:00-21:00 (7h) single-neutral-actions" at bounding box center [503, 265] width 133 height 40
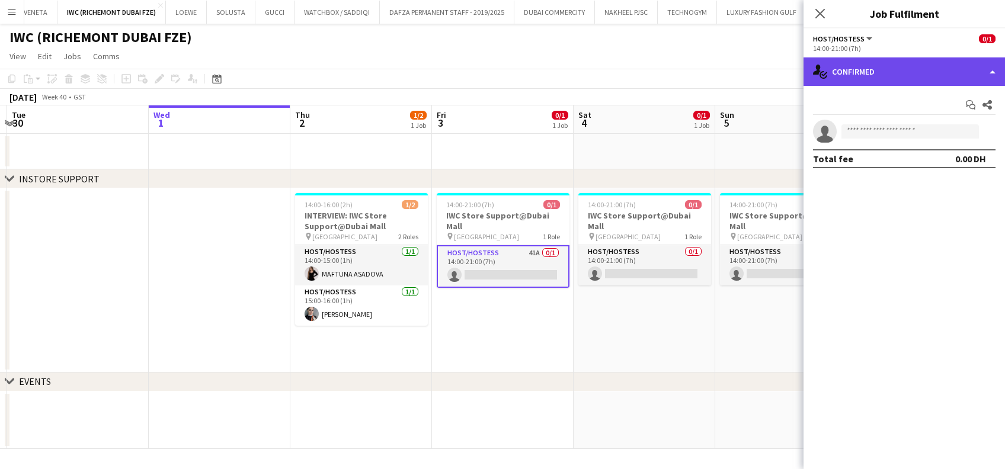
click at [921, 74] on div "single-neutral-actions-check-2 Confirmed" at bounding box center [904, 71] width 201 height 28
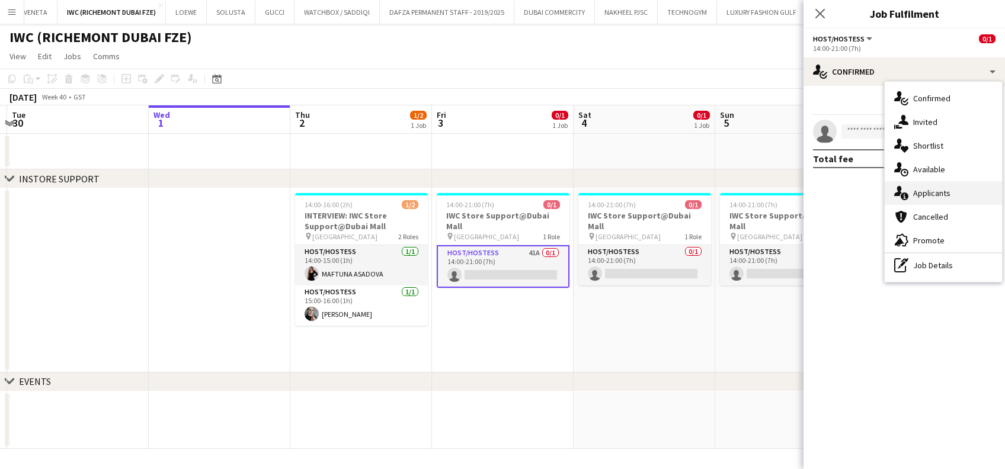
click at [924, 183] on div "single-neutral-actions-information Applicants" at bounding box center [943, 193] width 117 height 24
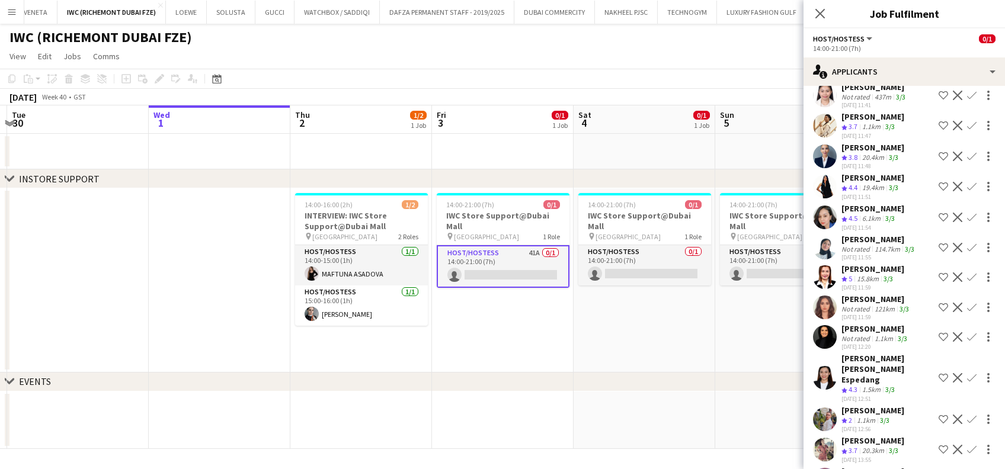
scroll to position [833, 0]
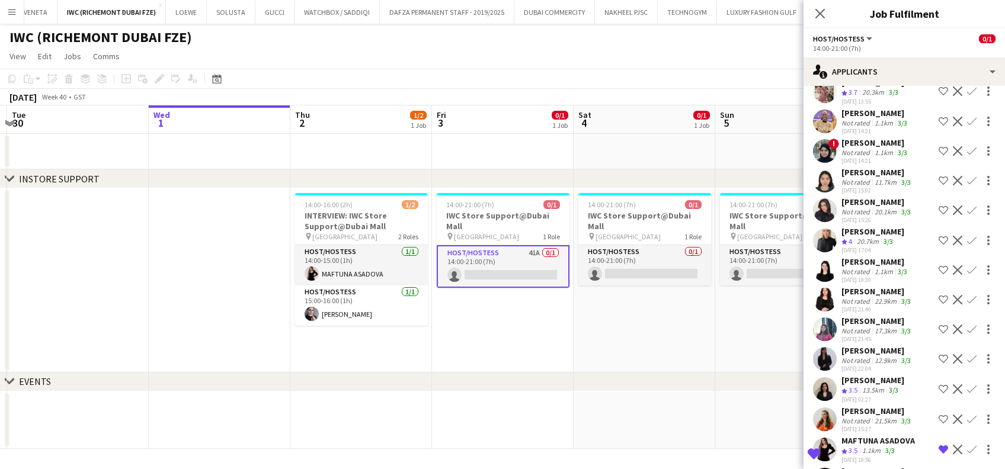
click at [646, 360] on app-date-cell "14:00-21:00 (7h) 0/1 IWC Store Support@Dubai Mall pin Dubai Mall 1 Role Host/Ho…" at bounding box center [645, 280] width 142 height 184
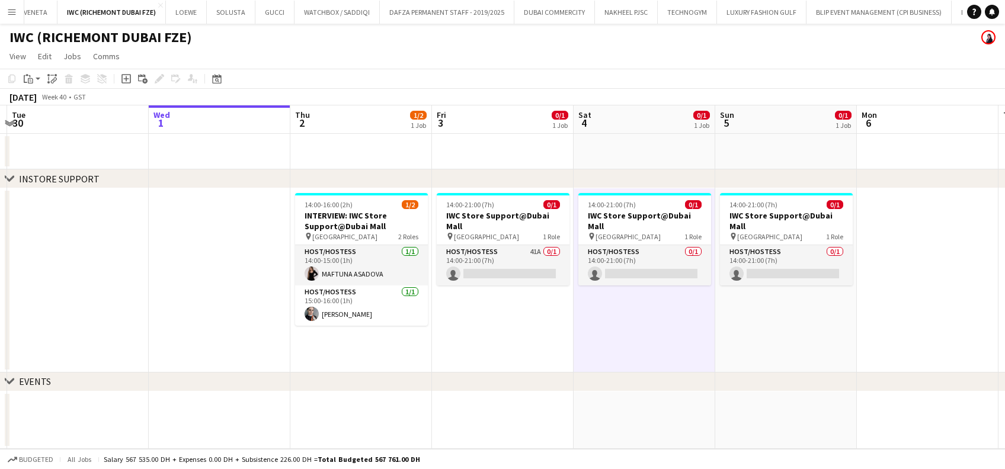
click at [177, 261] on app-date-cell at bounding box center [220, 280] width 142 height 184
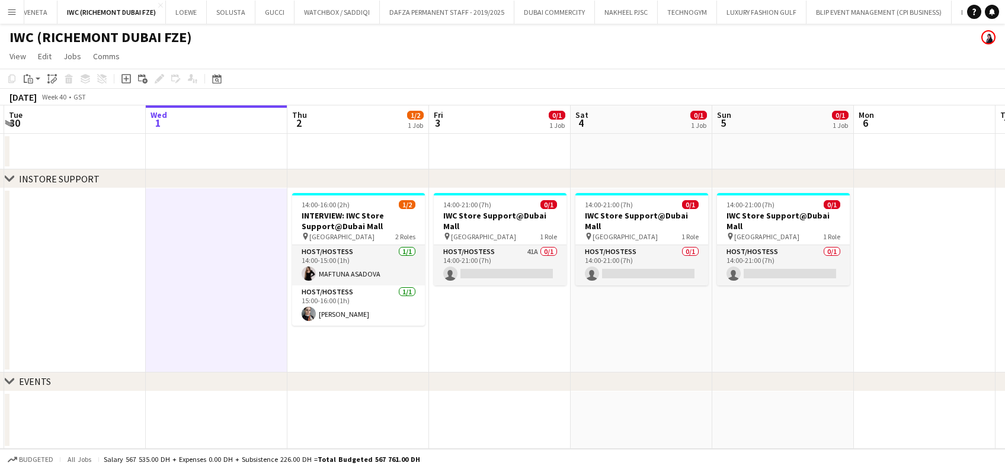
scroll to position [0, 256]
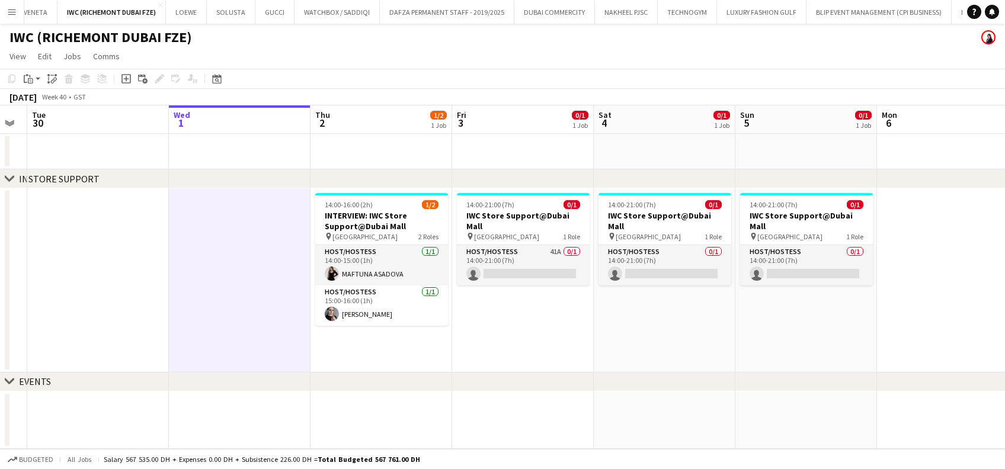
drag, startPoint x: 214, startPoint y: 262, endPoint x: 498, endPoint y: 271, distance: 284.6
click at [498, 271] on app-calendar-viewport "Sun 28 1/1 1 Job Mon 29 Tue 30 Wed 1 Thu 2 1/2 1 Job Fri 3 0/1 1 Job Sat 4 0/1 …" at bounding box center [502, 277] width 1005 height 344
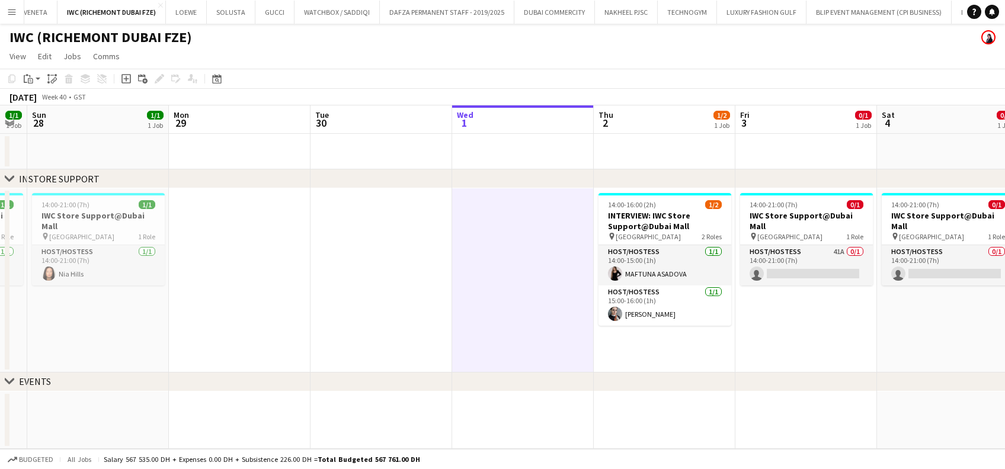
click at [373, 267] on app-date-cell at bounding box center [382, 280] width 142 height 184
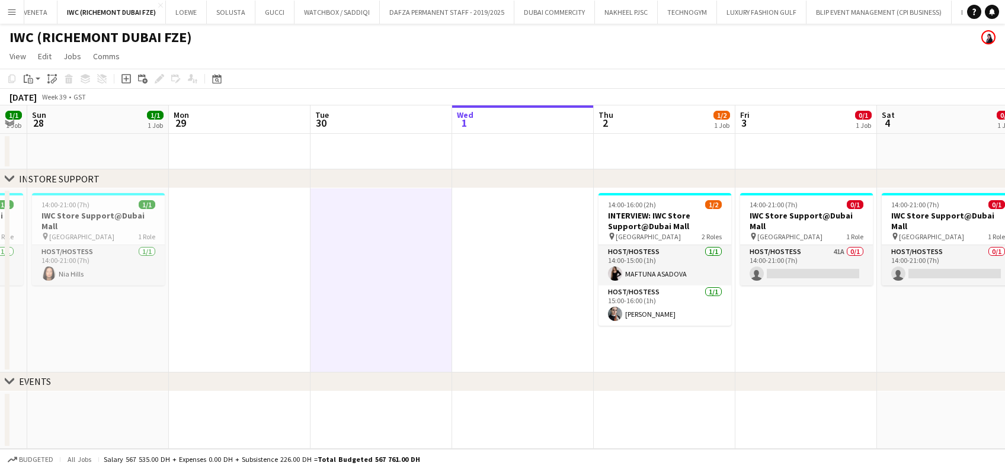
scroll to position [0, 398]
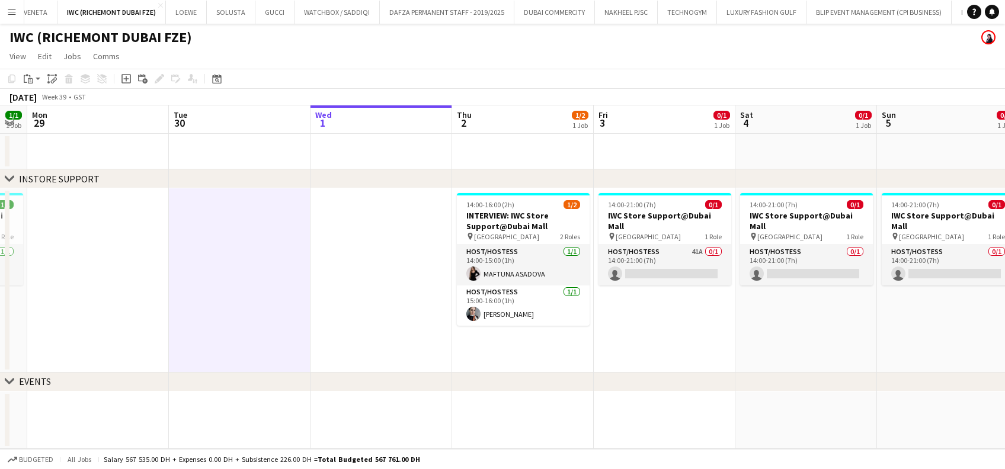
drag, startPoint x: 364, startPoint y: 273, endPoint x: 349, endPoint y: 274, distance: 14.9
click at [349, 274] on app-calendar-viewport "Fri 26 1/1 1 Job Sat 27 1/1 1 Job Sun 28 1/1 1 Job Mon 29 Tue 30 Wed 1 Thu 2 1/…" at bounding box center [502, 277] width 1005 height 344
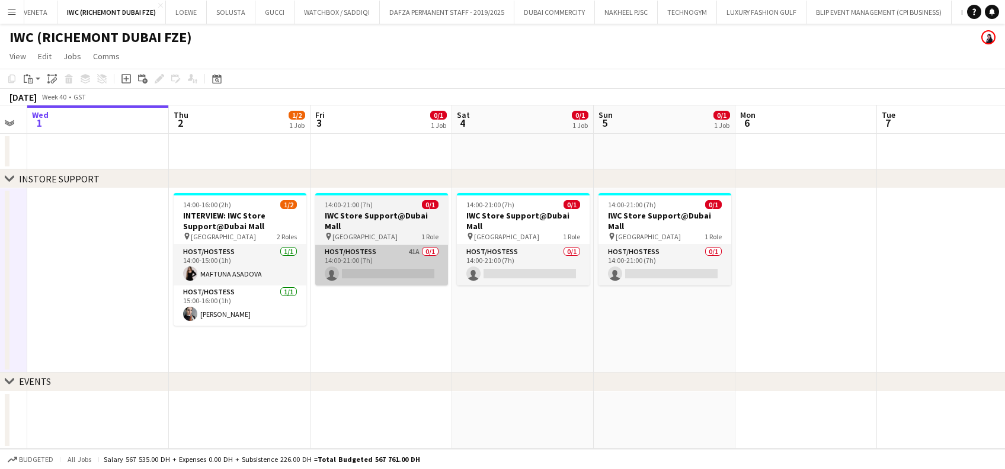
drag, startPoint x: 469, startPoint y: 292, endPoint x: 715, endPoint y: 251, distance: 248.6
click at [746, 244] on app-calendar-viewport "Sun 28 1/1 1 Job Mon 29 Tue 30 Wed 1 Thu 2 1/2 1 Job Fri 3 0/1 1 Job Sat 4 0/1 …" at bounding box center [502, 277] width 1005 height 344
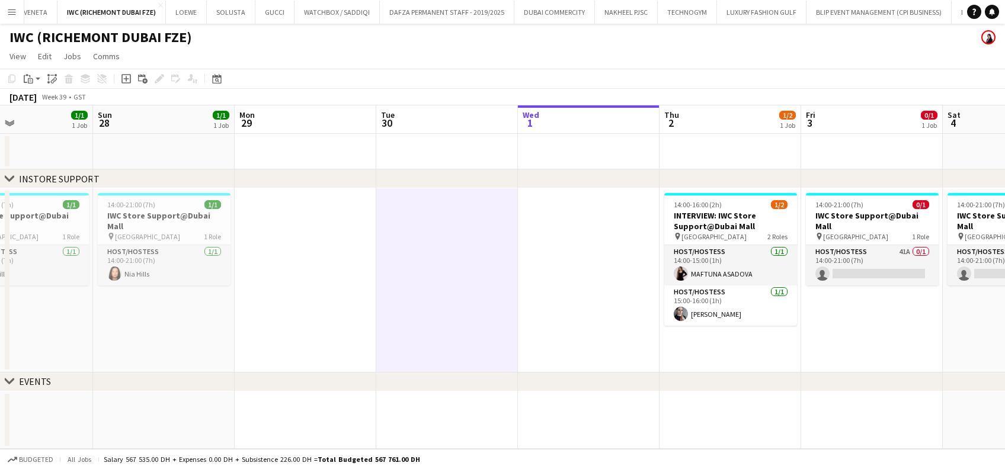
drag, startPoint x: 431, startPoint y: 208, endPoint x: 510, endPoint y: 190, distance: 80.2
click at [489, 194] on app-calendar-viewport "Thu 25 Fri 26 1/1 1 Job Sat 27 1/1 1 Job Sun 28 1/1 1 Job Mon 29 Tue 30 Wed 1 T…" at bounding box center [502, 277] width 1005 height 344
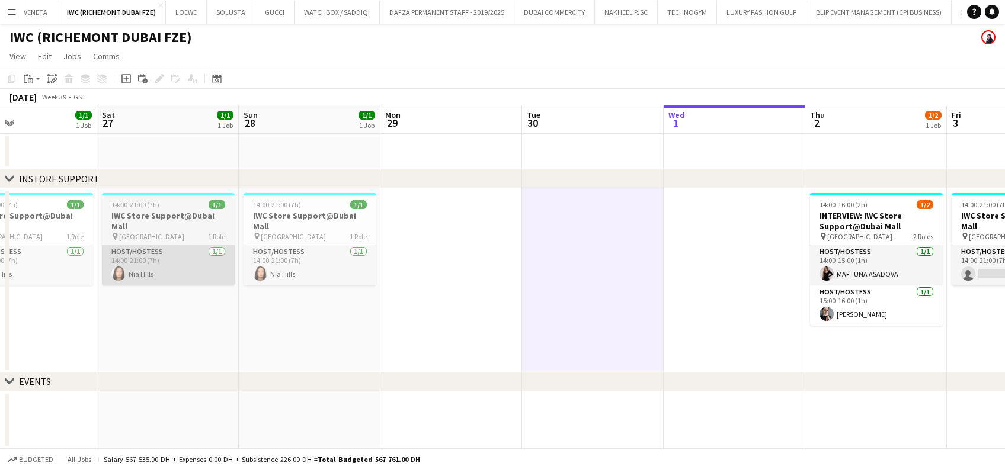
drag, startPoint x: 254, startPoint y: 289, endPoint x: 475, endPoint y: 266, distance: 221.6
click at [445, 273] on app-calendar-viewport "Wed 24 Thu 25 Fri 26 1/1 1 Job Sat 27 1/1 1 Job Sun 28 1/1 1 Job Mon 29 Tue 30 …" at bounding box center [502, 277] width 1005 height 344
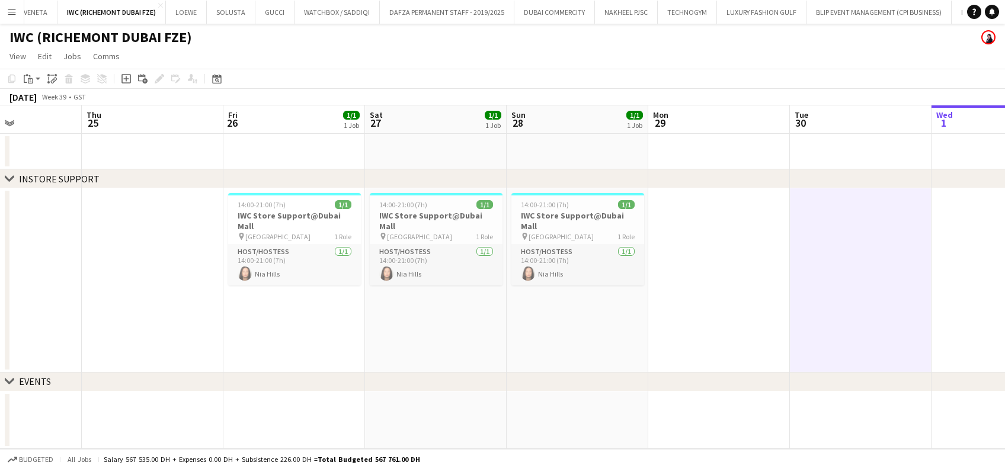
drag, startPoint x: 175, startPoint y: 290, endPoint x: 457, endPoint y: 275, distance: 282.5
click at [674, 256] on app-calendar-viewport "Mon 22 Tue 23 Wed 24 Thu 25 Fri 26 1/1 1 Job Sat 27 1/1 1 Job Sun 28 1/1 1 Job …" at bounding box center [502, 277] width 1005 height 344
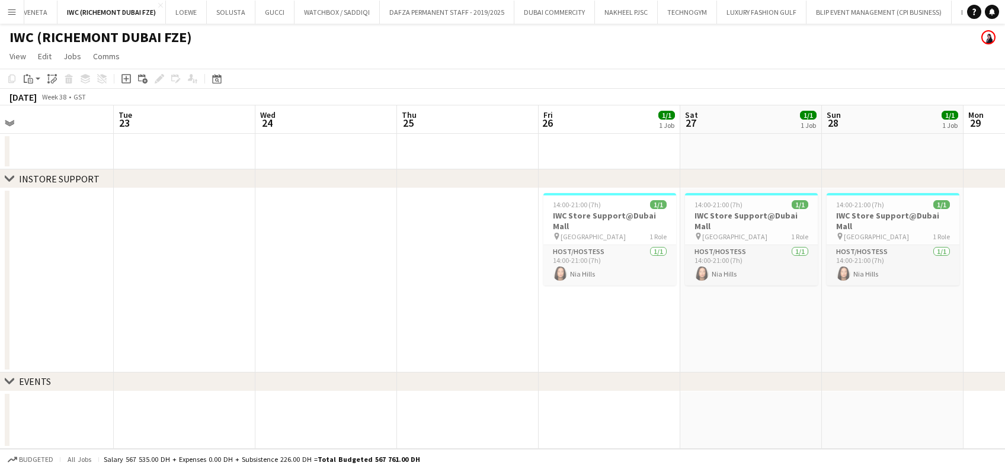
drag, startPoint x: 684, startPoint y: 317, endPoint x: 427, endPoint y: 284, distance: 259.2
click at [226, 322] on app-calendar-viewport "Thu 18 Fri 19 1/1 1 Job Sat 20 1/1 1 Job Sun 21 1/1 1 Job Mon 22 Tue 23 Wed 24 …" at bounding box center [502, 277] width 1005 height 344
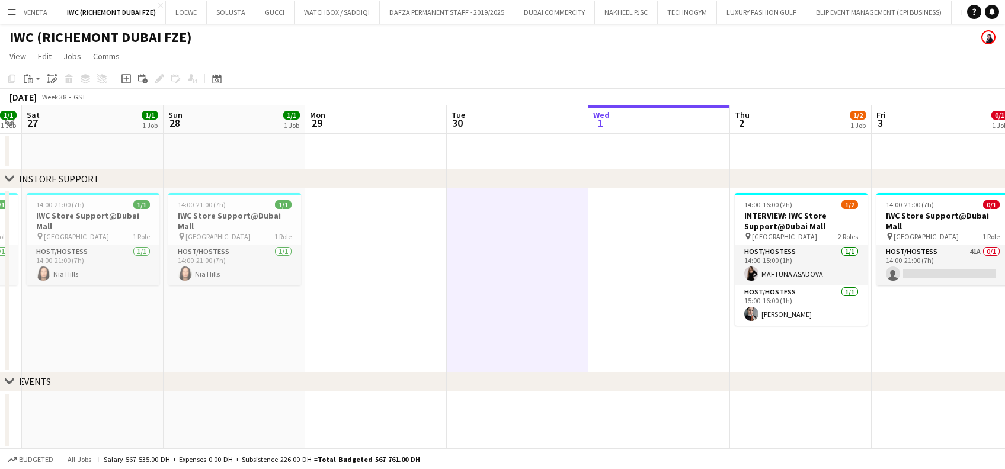
drag, startPoint x: 697, startPoint y: 316, endPoint x: 241, endPoint y: 322, distance: 456.3
click at [241, 322] on app-calendar-viewport "Tue 23 Wed 24 Thu 25 Fri 26 1/1 1 Job Sat 27 1/1 1 Job Sun 28 1/1 1 Job Mon 29 …" at bounding box center [502, 277] width 1005 height 344
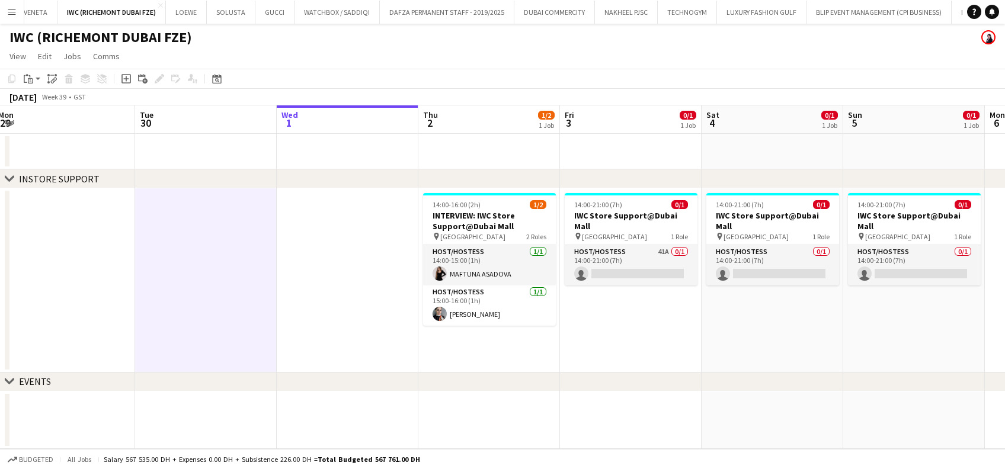
scroll to position [0, 364]
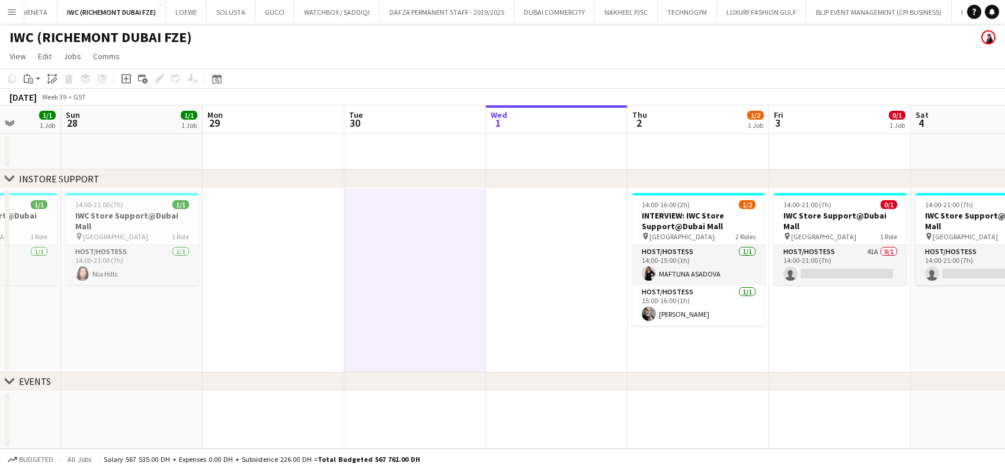
drag, startPoint x: 631, startPoint y: 325, endPoint x: 319, endPoint y: 308, distance: 312.1
click at [274, 336] on app-calendar-viewport "Thu 25 Fri 26 1/1 1 Job Sat 27 1/1 1 Job Sun 28 1/1 1 Job Mon 29 Tue 30 Wed 1 T…" at bounding box center [502, 277] width 1005 height 344
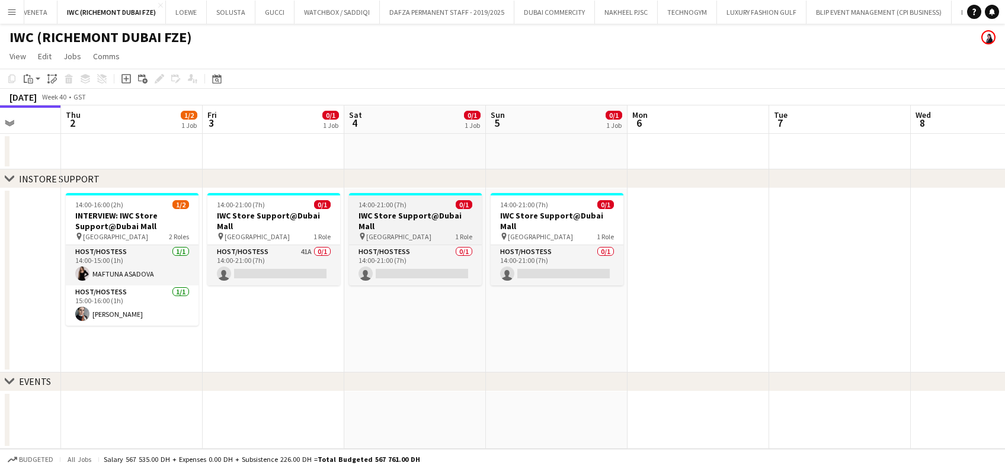
click at [319, 247] on app-card-role "Host/Hostess 41A 0/1 14:00-21:00 (7h) single-neutral-actions" at bounding box center [273, 265] width 133 height 40
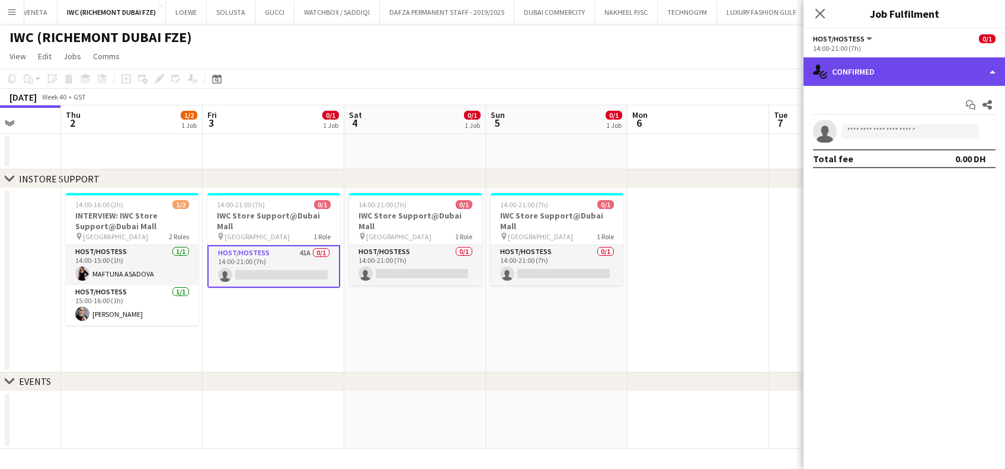
click at [943, 59] on div "single-neutral-actions-check-2 Confirmed" at bounding box center [904, 71] width 201 height 28
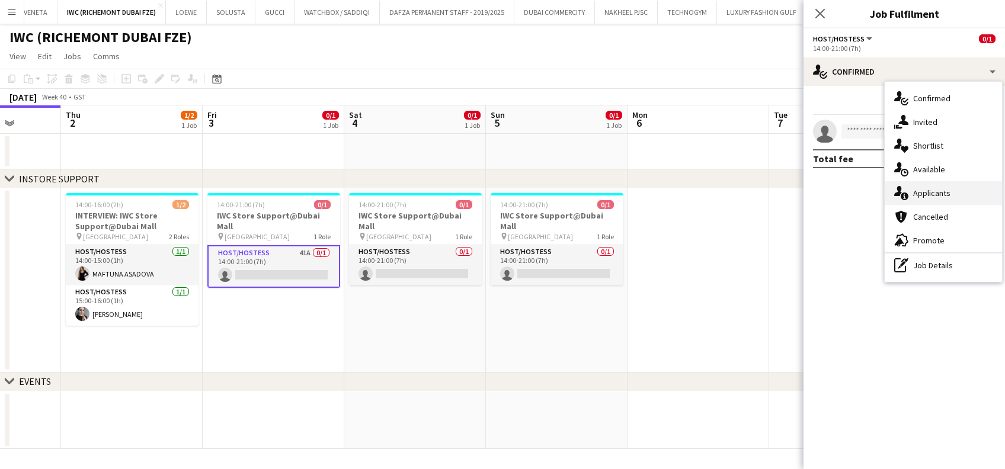
click at [946, 192] on span "Applicants" at bounding box center [931, 193] width 37 height 11
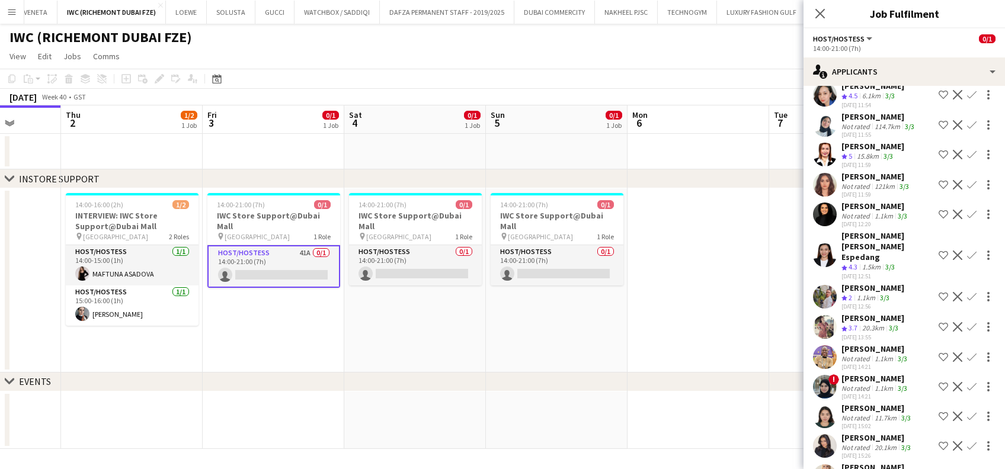
scroll to position [711, 0]
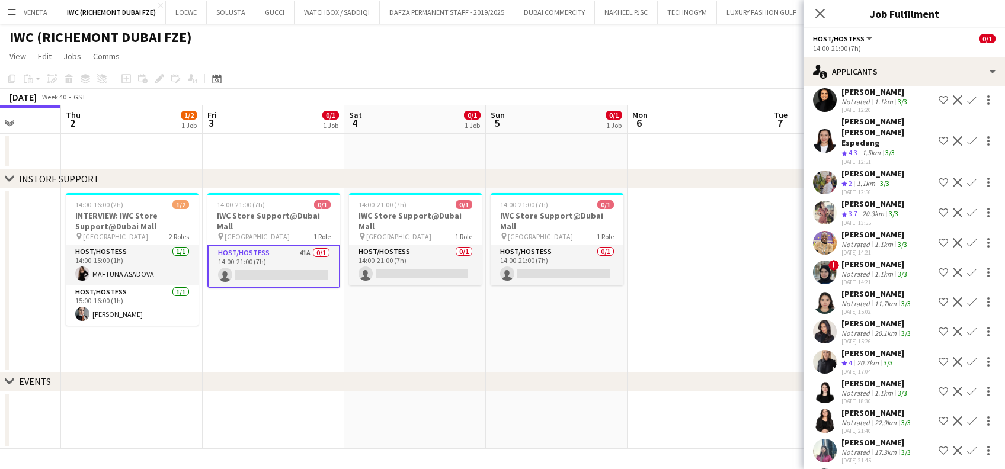
click at [647, 313] on app-date-cell at bounding box center [699, 280] width 142 height 184
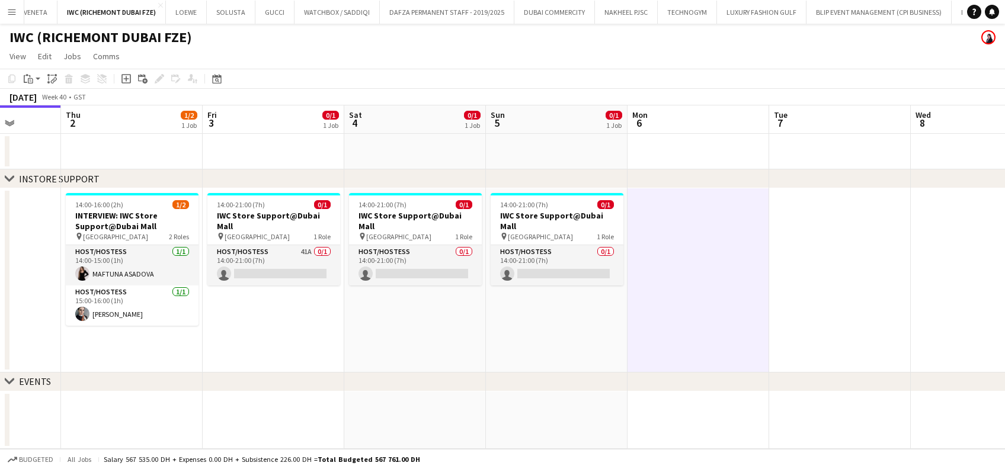
click at [14, 9] on app-icon "Menu" at bounding box center [11, 11] width 9 height 9
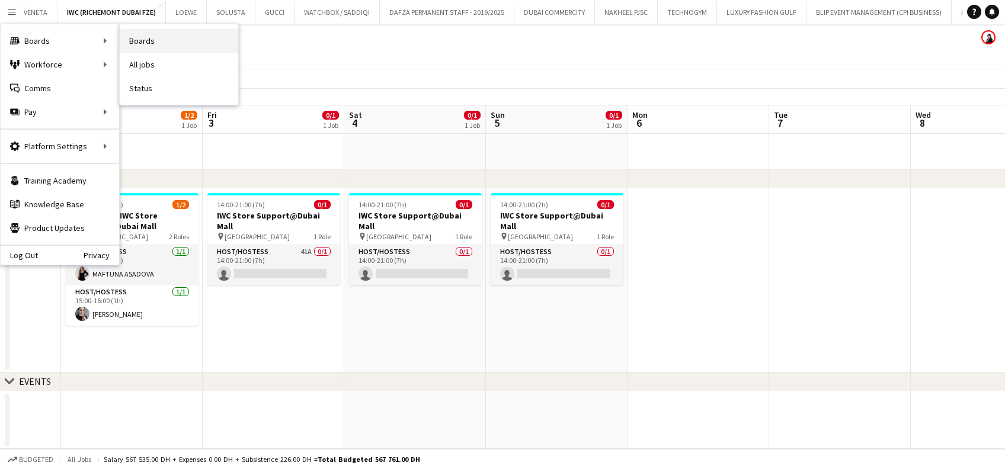
click at [206, 43] on link "Boards" at bounding box center [179, 41] width 119 height 24
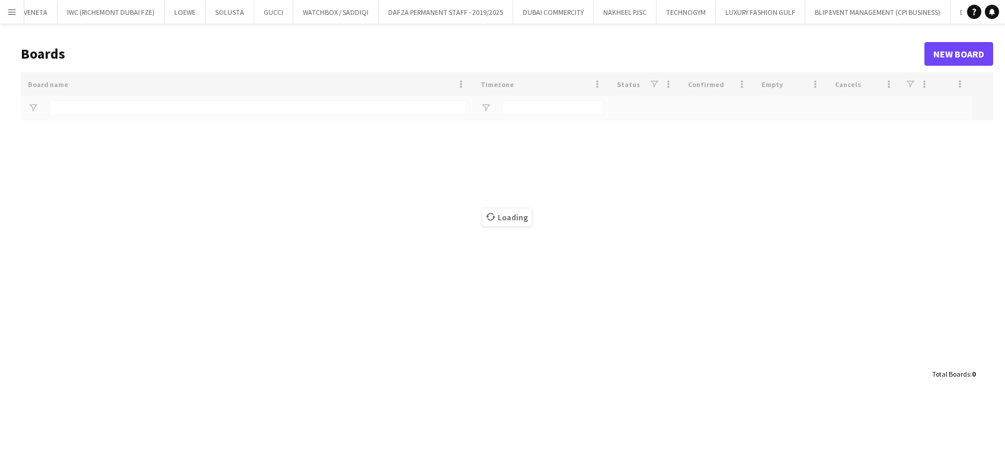
type input "***"
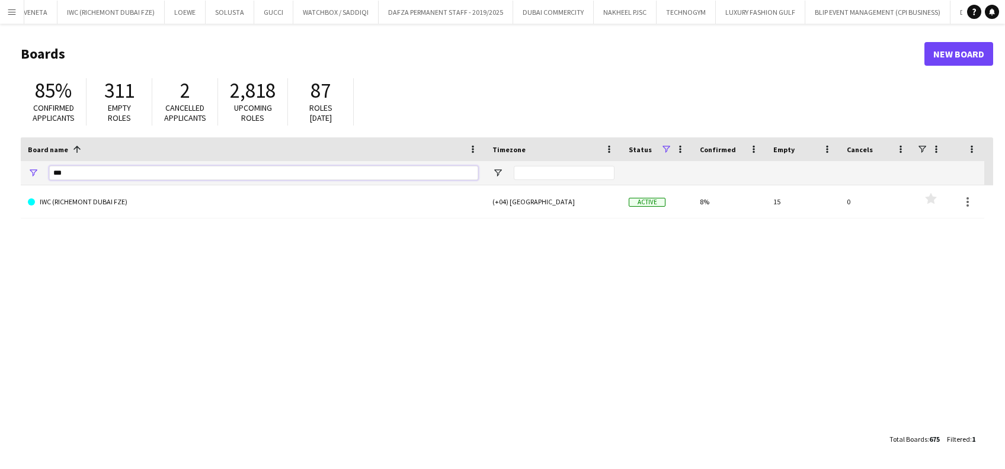
drag, startPoint x: 100, startPoint y: 175, endPoint x: -4, endPoint y: 179, distance: 103.2
click at [0, 179] on html "Menu Boards Boards Boards All jobs Status Workforce Workforce My Workforce Recr…" at bounding box center [502, 234] width 1005 height 469
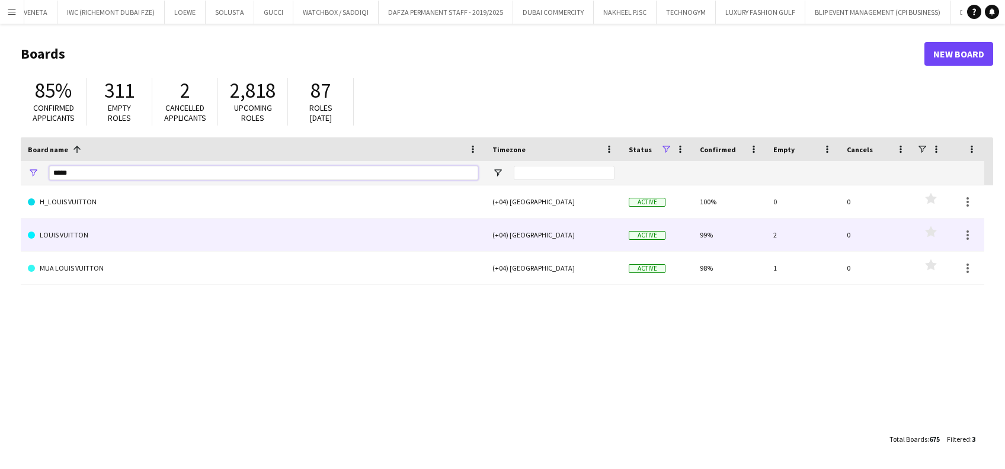
type input "*****"
click at [79, 232] on link "LOUIS VUITTON" at bounding box center [253, 235] width 450 height 33
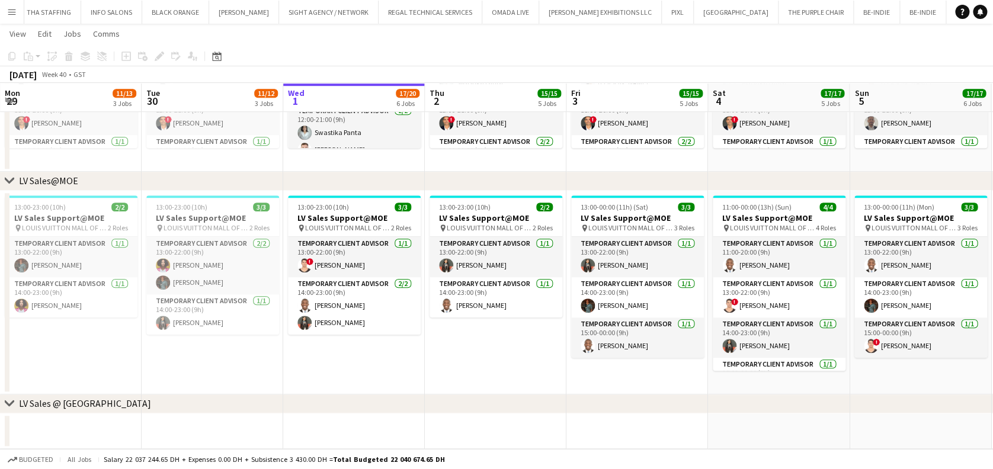
scroll to position [0, 352]
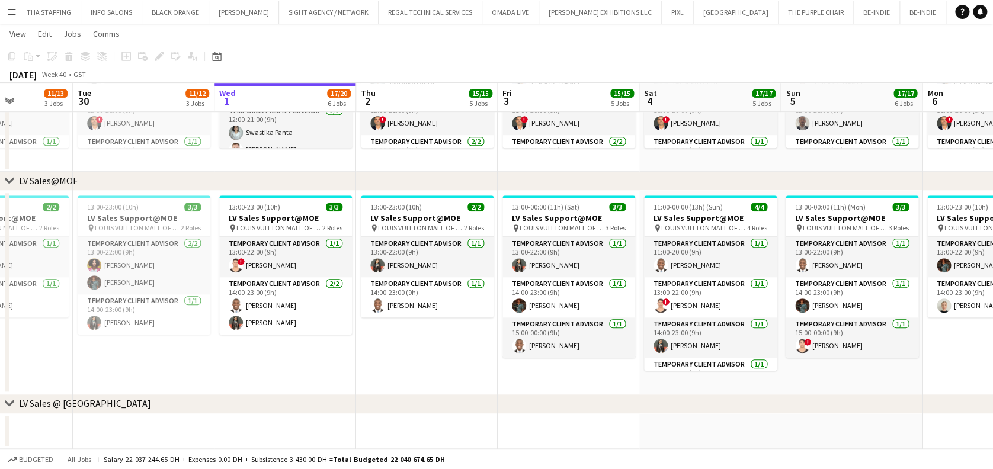
drag, startPoint x: 524, startPoint y: 331, endPoint x: 542, endPoint y: 331, distance: 17.8
click at [542, 331] on app-calendar-viewport "Sat 27 Sun 28 15/17 6 Jobs Mon 29 11/13 3 Jobs Tue 30 11/12 3 Jobs Wed 1 17/20 …" at bounding box center [496, 427] width 993 height 1550
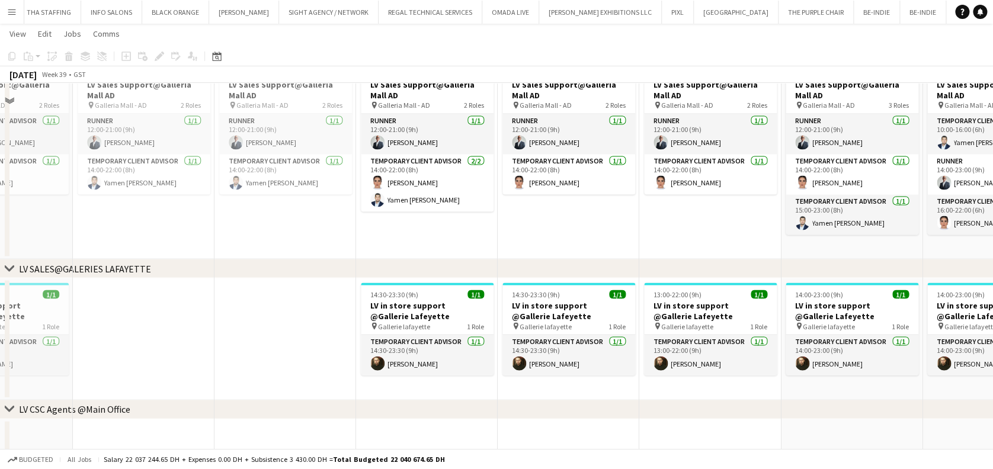
scroll to position [1106, 0]
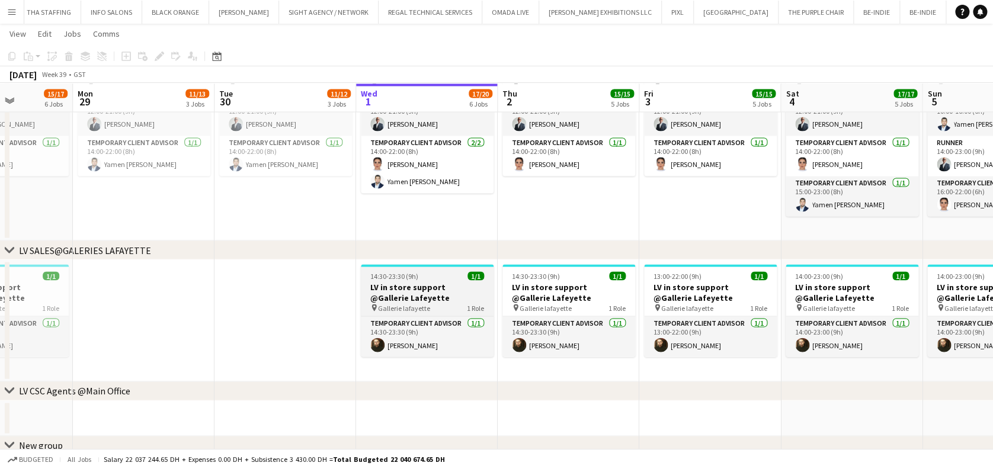
click at [457, 286] on h3 "LV in store support @Gallerie Lafeyette" at bounding box center [427, 291] width 133 height 21
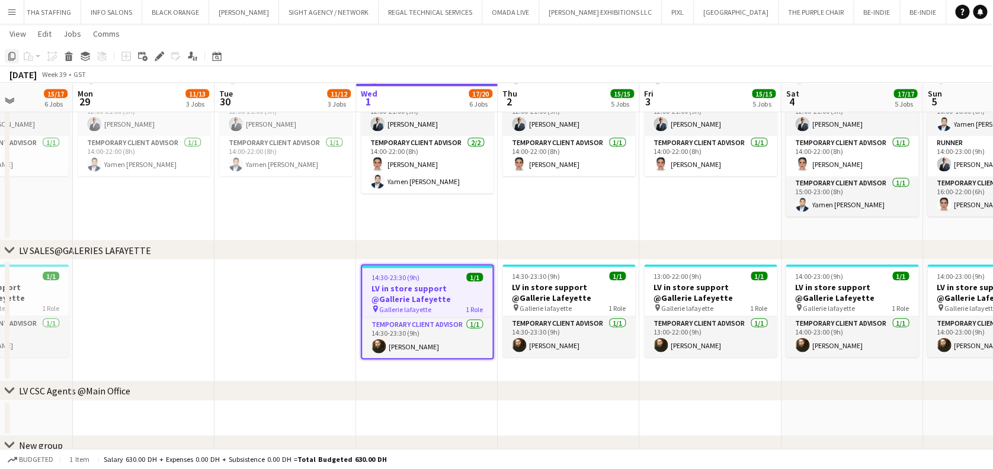
click at [8, 52] on icon "Copy" at bounding box center [11, 56] width 9 height 9
click at [275, 280] on app-date-cell at bounding box center [286, 321] width 142 height 122
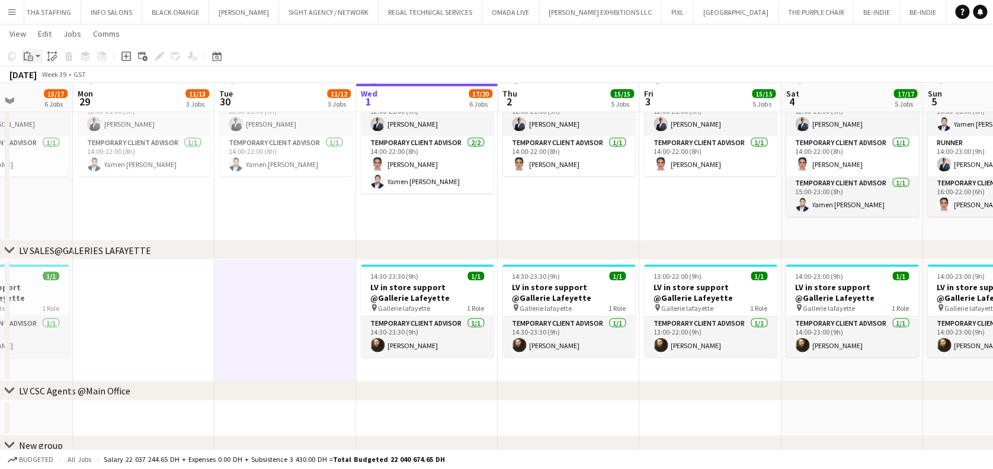
click at [24, 49] on div "Paste" at bounding box center [28, 56] width 14 height 14
click at [43, 75] on link "Paste Ctrl+V" at bounding box center [86, 78] width 111 height 11
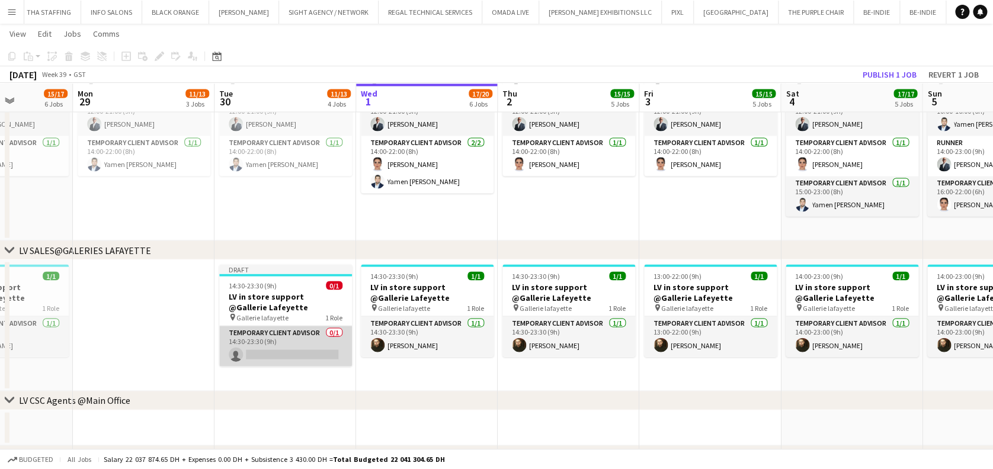
click at [253, 335] on app-card-role "Temporary Client Advisor 0/1 14:30-23:30 (9h) single-neutral-actions" at bounding box center [285, 346] width 133 height 40
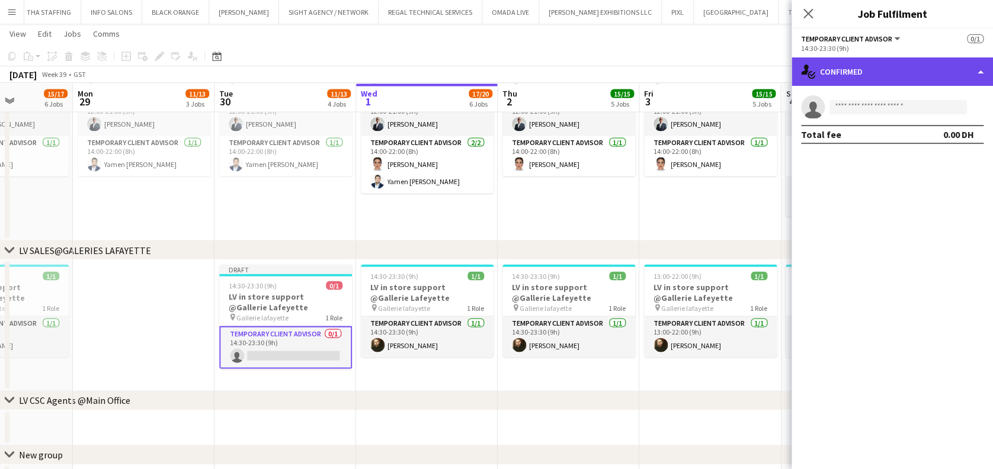
click at [865, 73] on div "single-neutral-actions-check-2 Confirmed" at bounding box center [892, 71] width 201 height 28
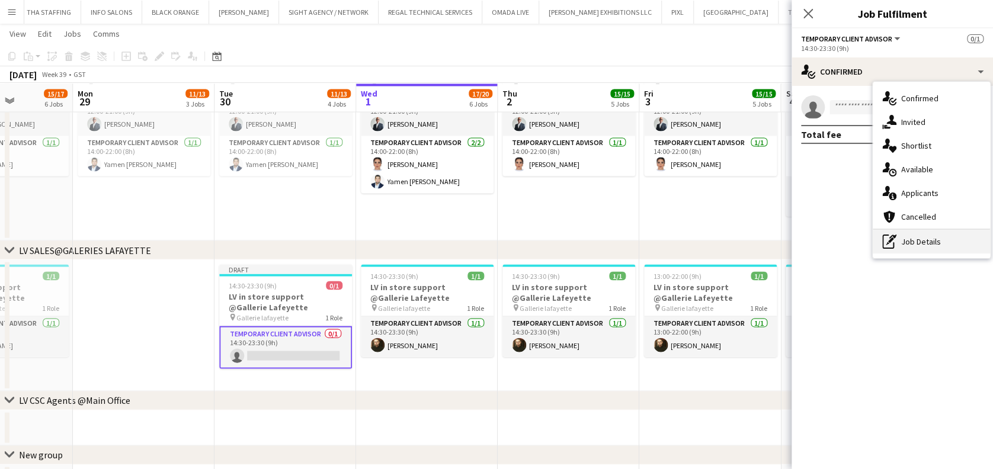
click at [955, 241] on div "pen-write Job Details" at bounding box center [931, 242] width 117 height 24
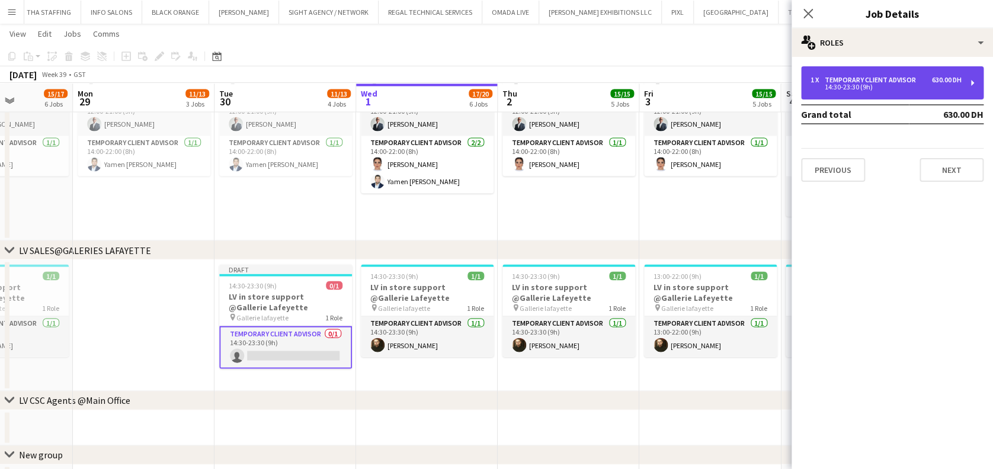
click at [856, 76] on div "Temporary Client Advisor" at bounding box center [873, 80] width 96 height 8
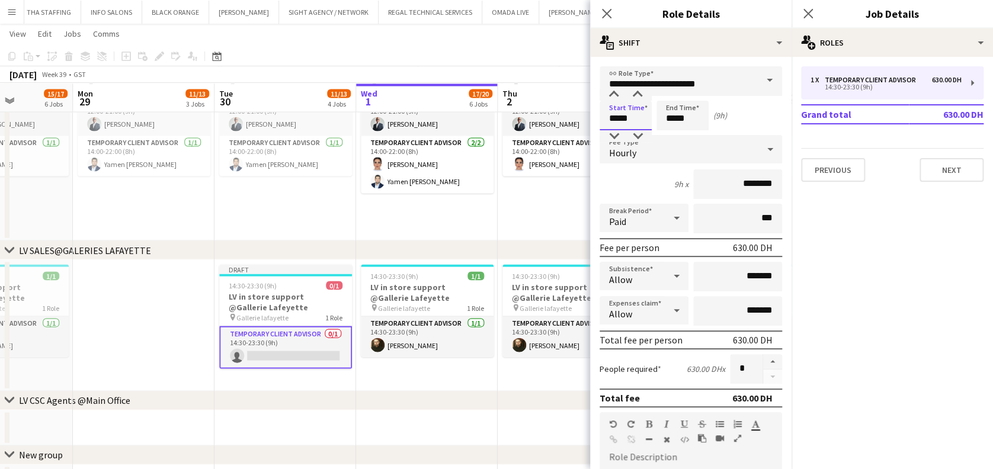
click at [631, 120] on input "*****" at bounding box center [626, 116] width 52 height 30
type input "*****"
drag, startPoint x: 693, startPoint y: 114, endPoint x: 645, endPoint y: 121, distance: 48.4
click at [645, 121] on div "Start Time ***** End Time ***** (9h 30m)" at bounding box center [691, 116] width 183 height 30
type input "*****"
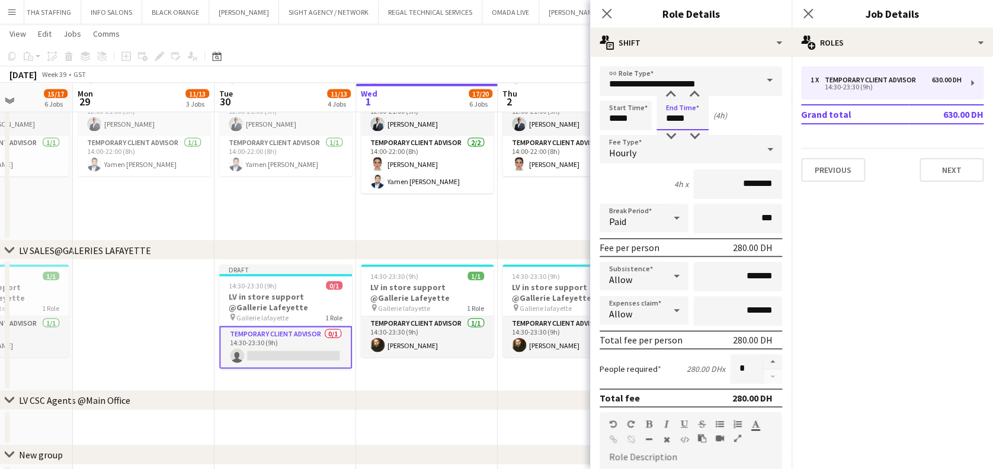
type input "*****"
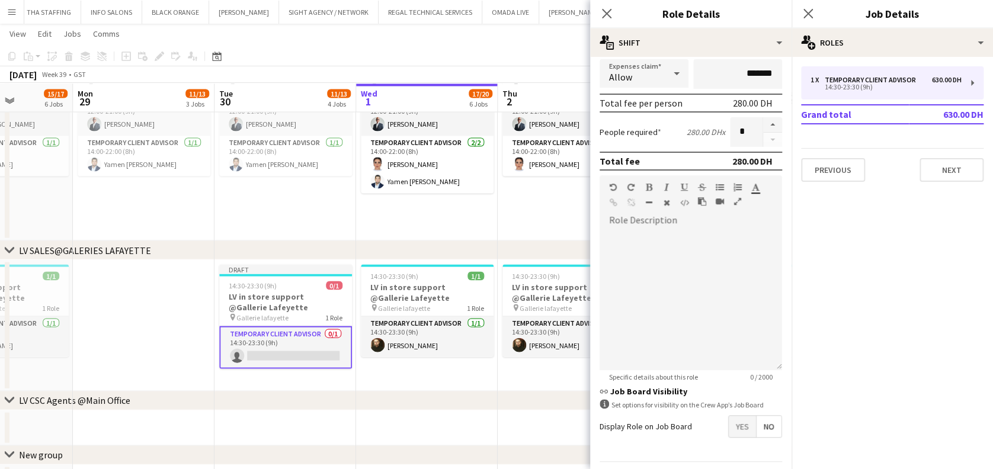
scroll to position [271, 0]
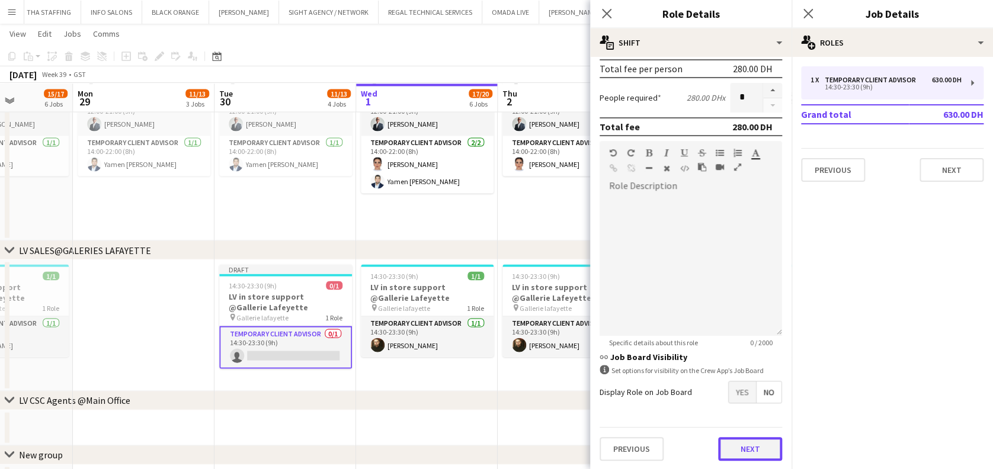
click at [757, 442] on button "Next" at bounding box center [750, 449] width 64 height 24
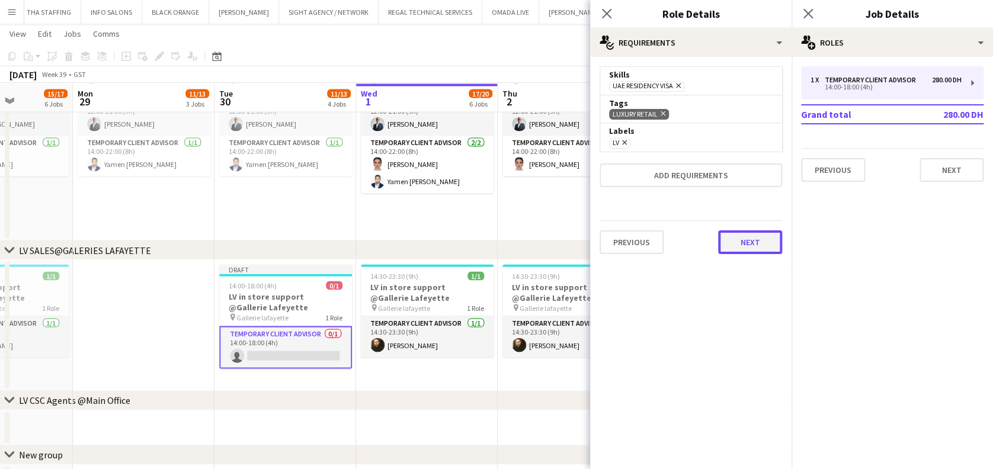
click at [755, 231] on button "Next" at bounding box center [750, 243] width 64 height 24
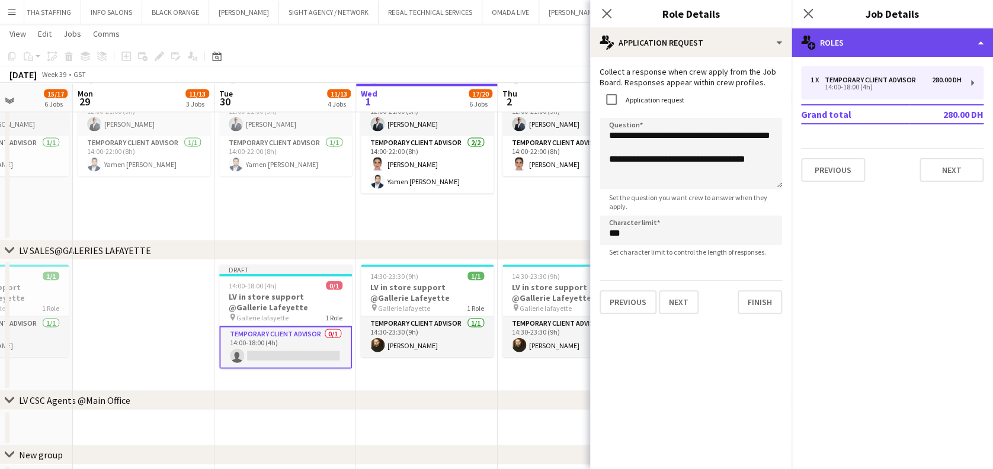
click at [980, 37] on div "multiple-users-add Roles" at bounding box center [892, 42] width 201 height 28
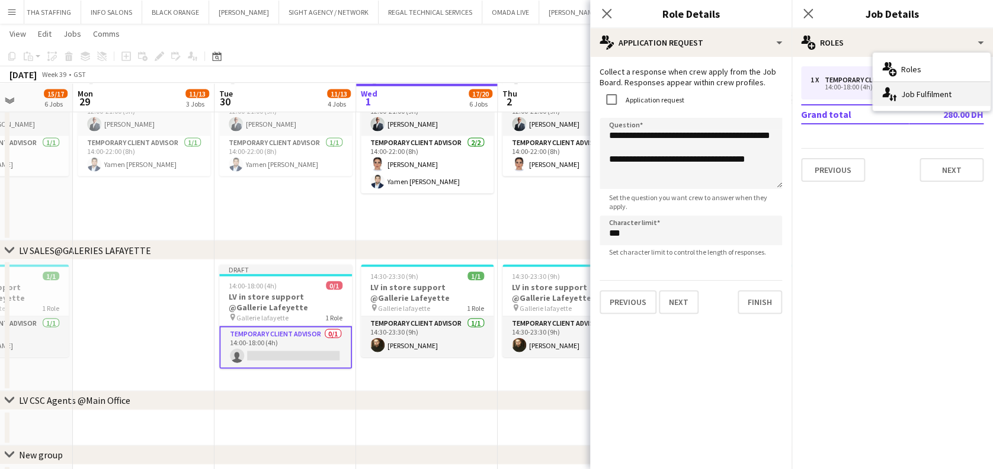
click at [926, 88] on div "single-neutral-actions-up-down Job Fulfilment" at bounding box center [931, 94] width 117 height 24
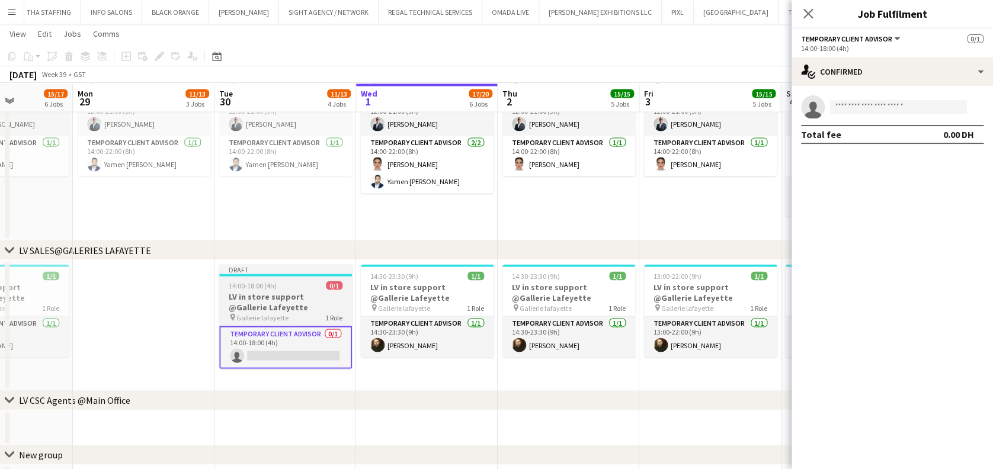
click at [327, 296] on h3 "LV in store support @Gallerie Lafeyette" at bounding box center [285, 301] width 133 height 21
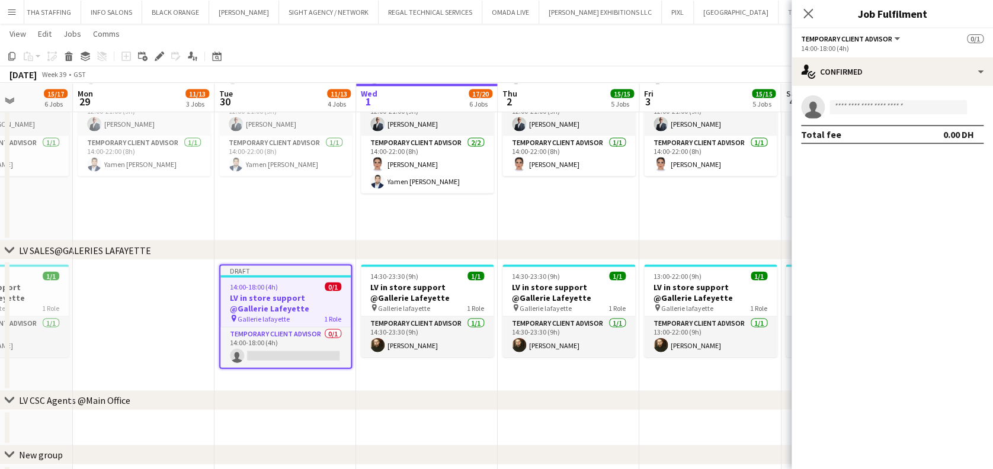
click at [156, 64] on app-toolbar "Copy Paste Paste Ctrl+V Paste with crew Ctrl+Shift+V Paste linked Job Delete Gr…" at bounding box center [496, 56] width 993 height 20
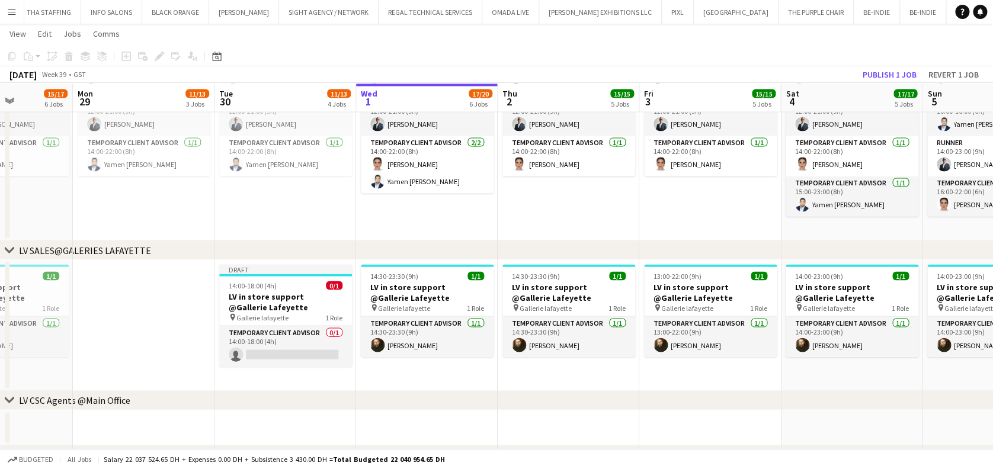
click at [266, 298] on h3 "LV in store support @Gallerie Lafeyette" at bounding box center [285, 301] width 133 height 21
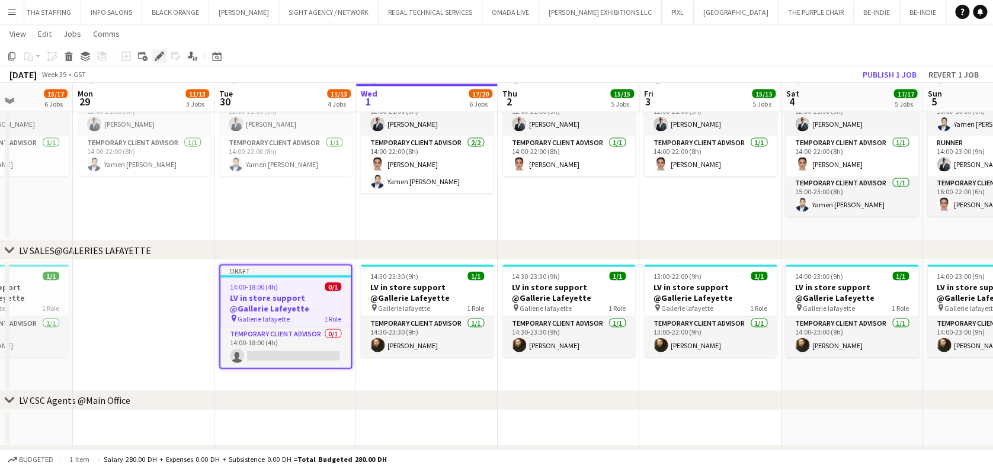
click at [157, 57] on icon at bounding box center [159, 56] width 7 height 7
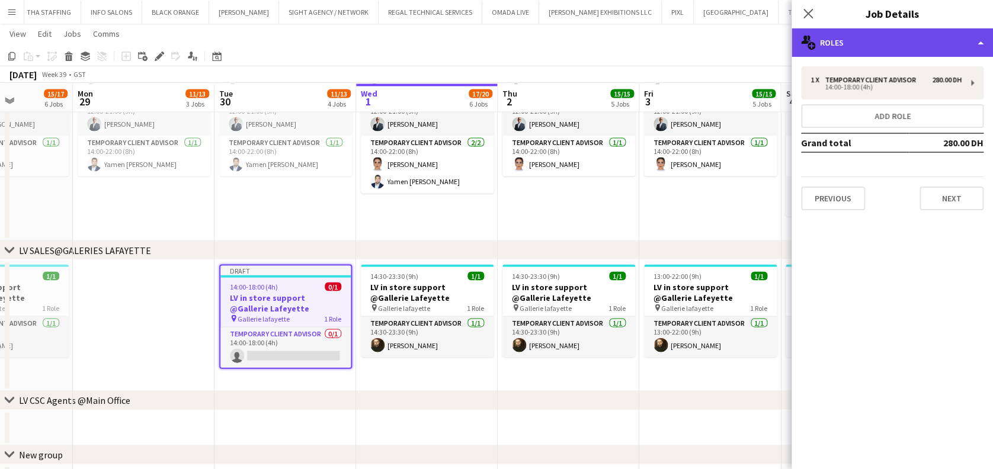
click at [978, 47] on div "multiple-users-add Roles" at bounding box center [892, 42] width 201 height 28
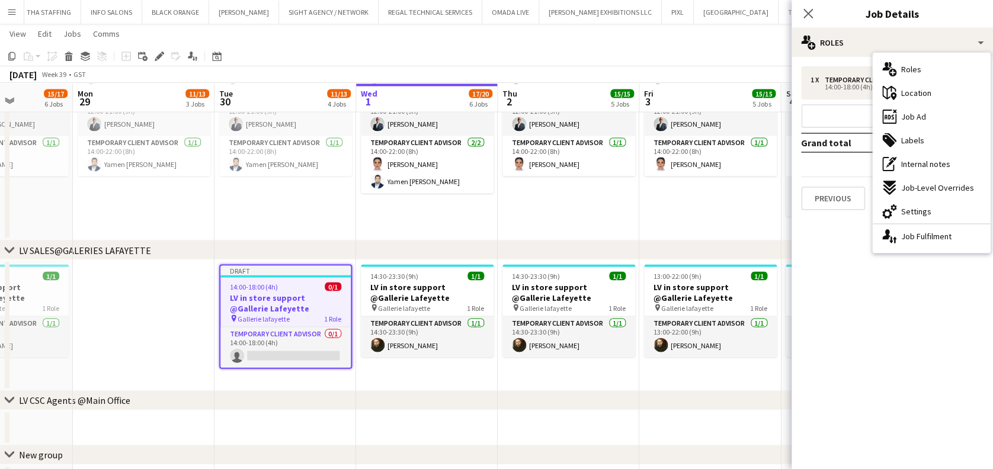
click at [938, 123] on div "ads-window Job Ad" at bounding box center [931, 117] width 117 height 24
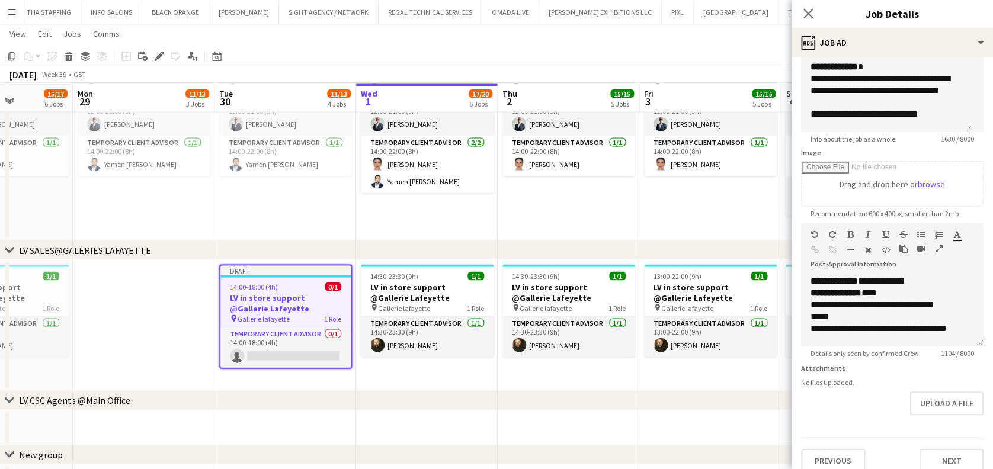
scroll to position [125, 0]
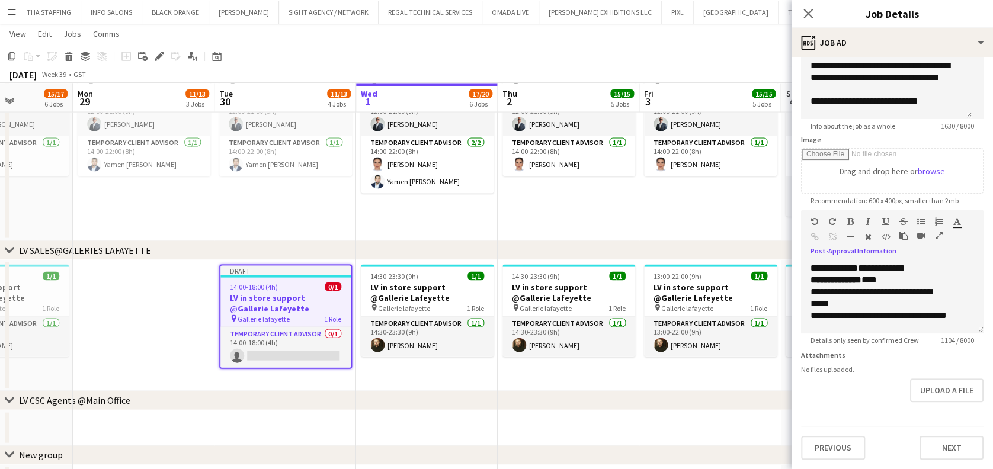
click at [939, 232] on icon "button" at bounding box center [939, 236] width 7 height 8
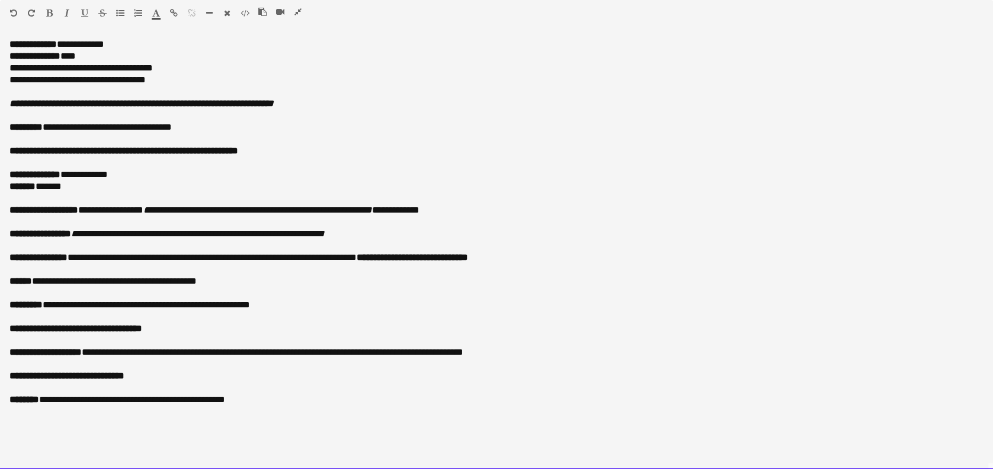
drag, startPoint x: 281, startPoint y: 393, endPoint x: -2, endPoint y: 24, distance: 466.2
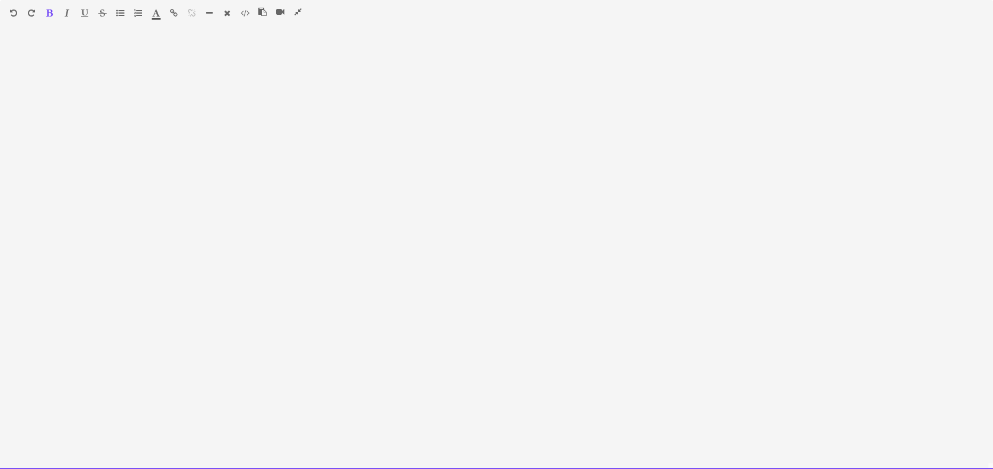
click at [293, 10] on div at bounding box center [284, 14] width 53 height 14
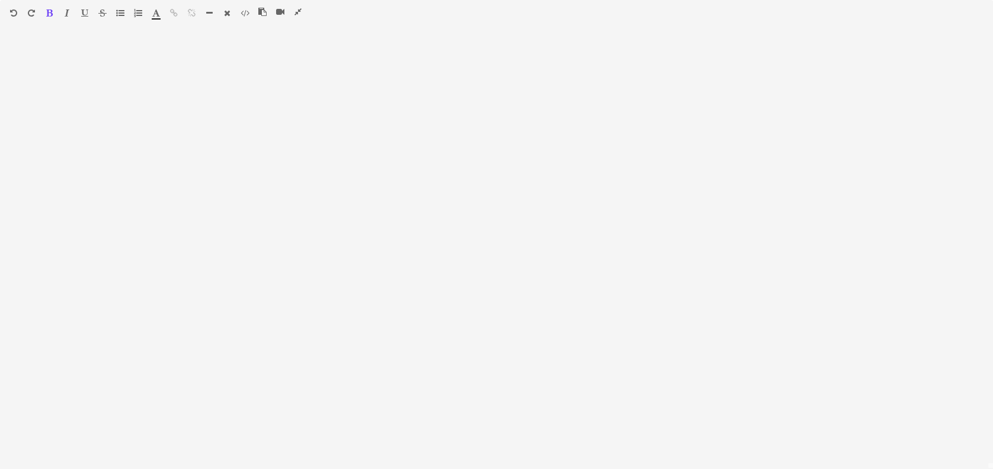
click at [295, 13] on icon "button" at bounding box center [298, 12] width 7 height 8
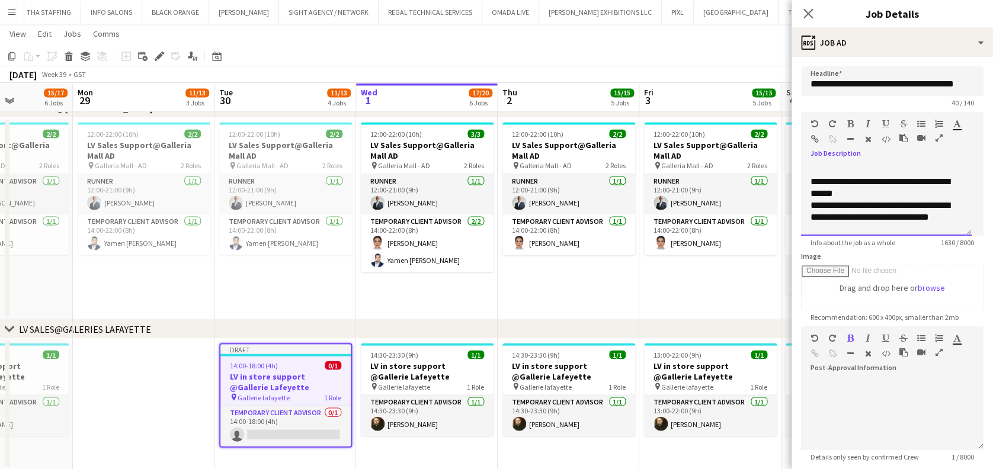
scroll to position [721, 0]
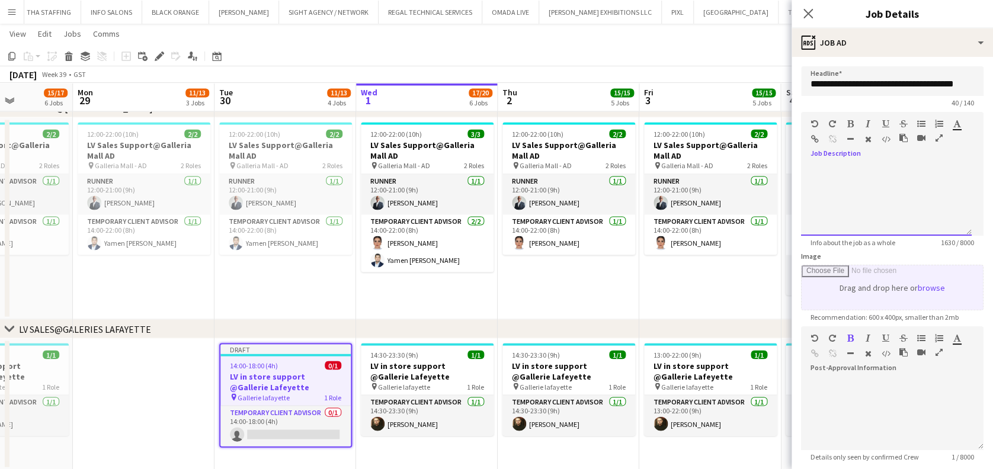
drag, startPoint x: 814, startPoint y: 168, endPoint x: 940, endPoint y: 269, distance: 161.5
click at [940, 269] on form "**********" at bounding box center [892, 321] width 201 height 510
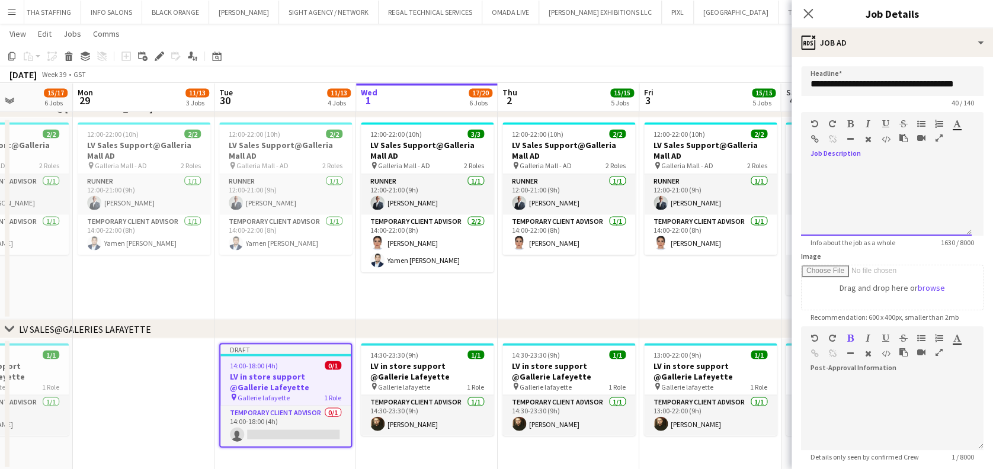
scroll to position [0, 0]
click at [962, 166] on div "**********" at bounding box center [886, 200] width 171 height 71
click at [903, 168] on b "**********" at bounding box center [880, 176] width 139 height 21
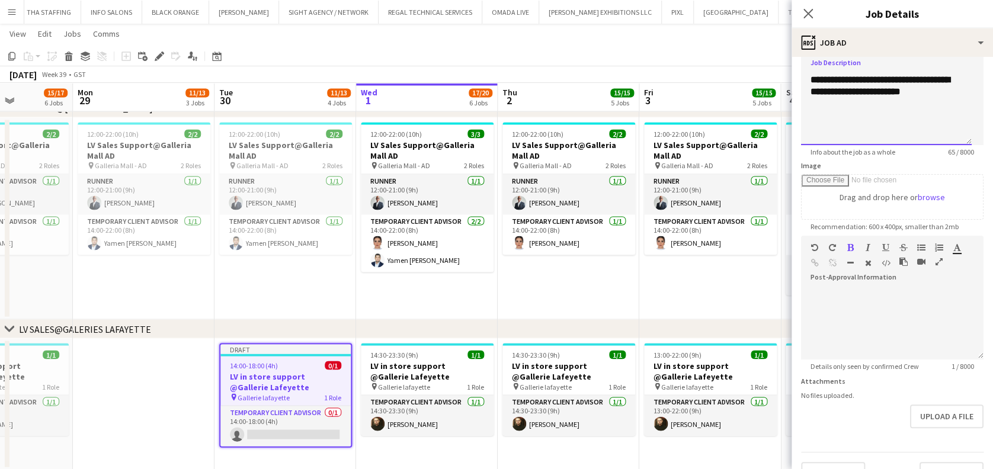
scroll to position [116, 0]
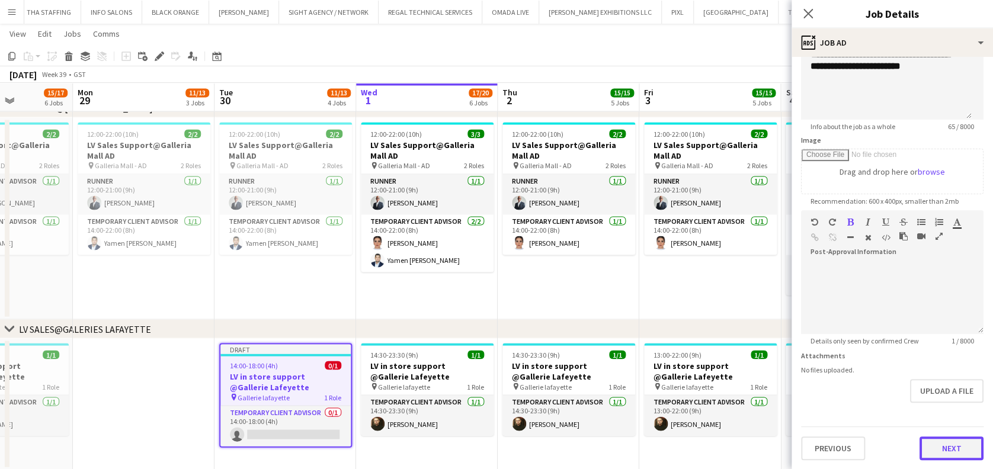
click at [953, 447] on button "Next" at bounding box center [952, 449] width 64 height 24
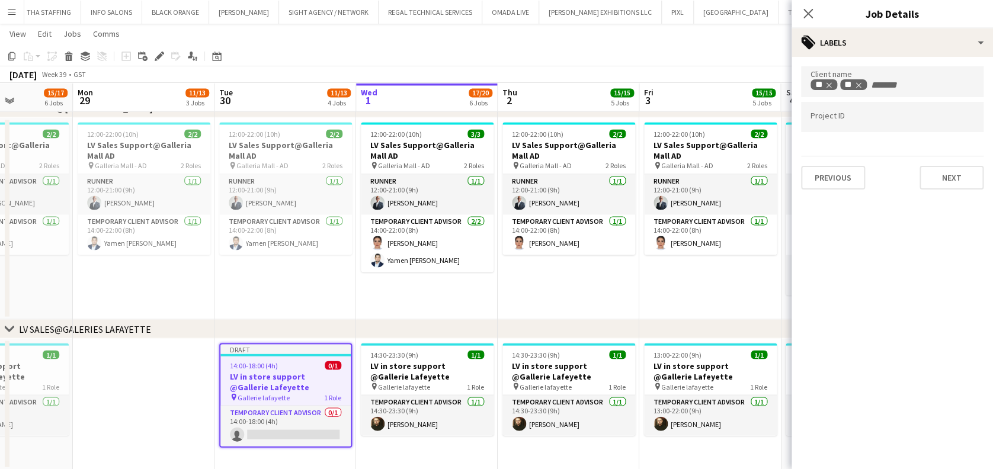
scroll to position [0, 0]
click at [301, 437] on app-card-role "Temporary Client Advisor 0/1 14:00-18:00 (4h) single-neutral-actions" at bounding box center [285, 426] width 130 height 40
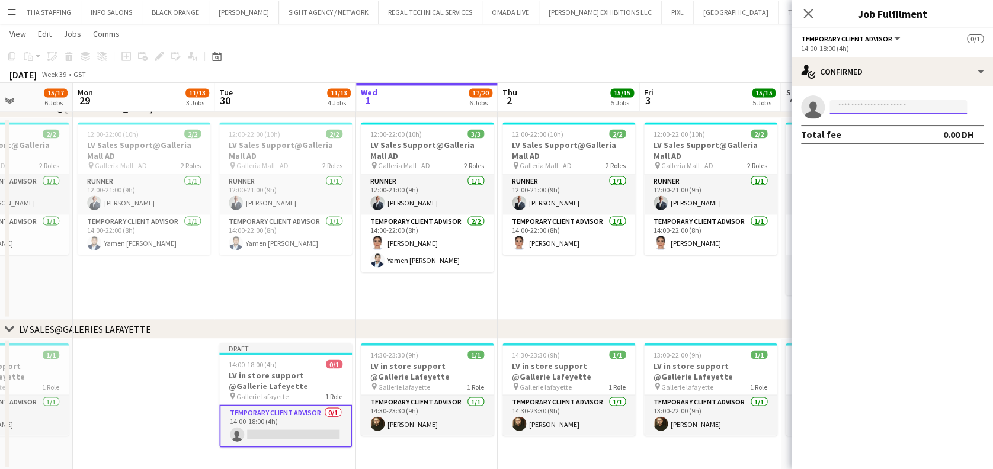
click at [869, 110] on input at bounding box center [898, 107] width 137 height 14
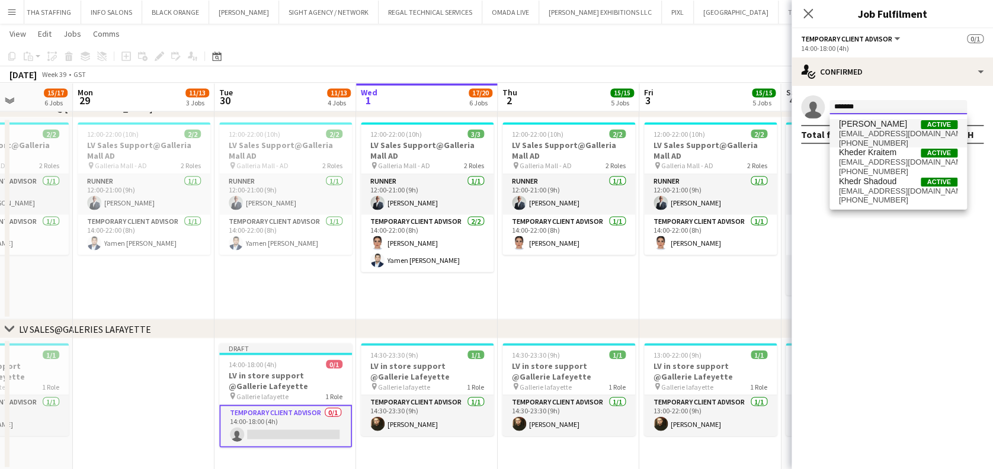
type input "******"
click at [917, 136] on span "kheder_1993@hotmail.com" at bounding box center [898, 133] width 119 height 9
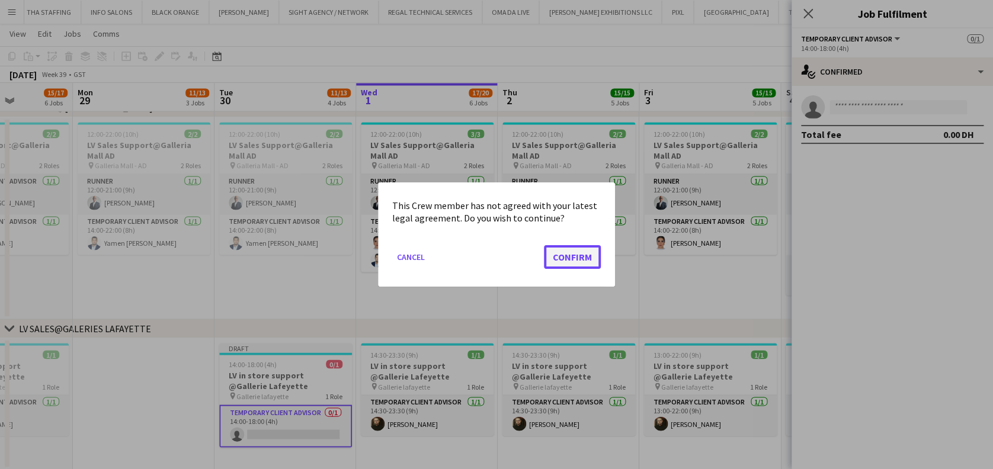
click at [590, 252] on button "Confirm" at bounding box center [572, 257] width 57 height 24
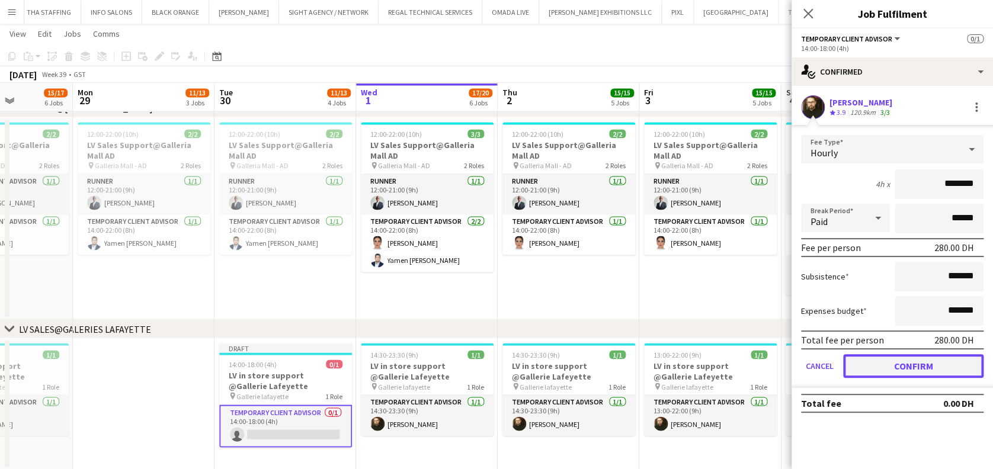
click at [929, 362] on button "Confirm" at bounding box center [913, 366] width 140 height 24
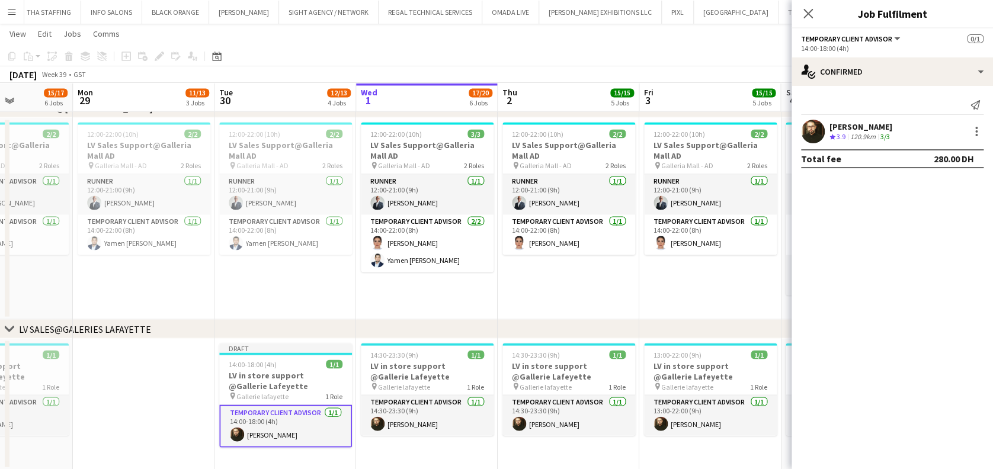
click at [658, 308] on app-date-cell "12:00-22:00 (10h) 2/2 LV Sales Support@Galleria Mall AD pin Galleria Mall - AD …" at bounding box center [710, 218] width 142 height 203
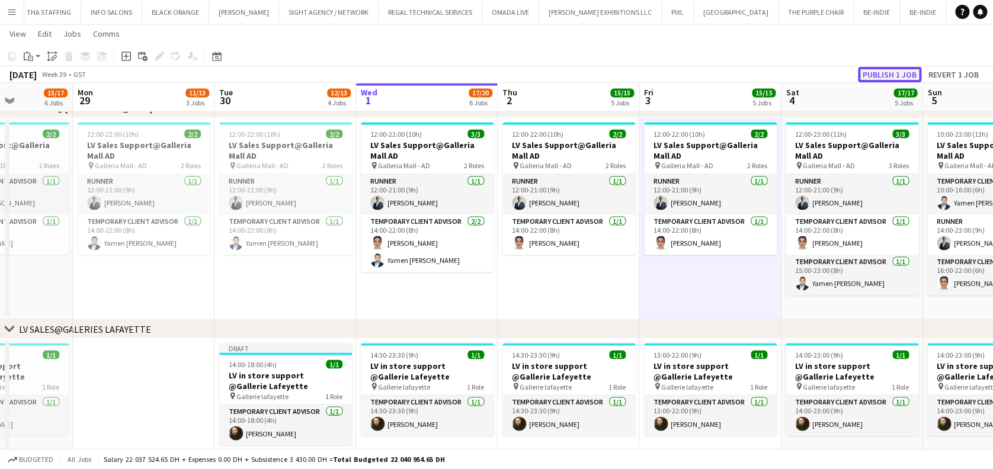
click at [877, 68] on button "Publish 1 job" at bounding box center [889, 74] width 63 height 15
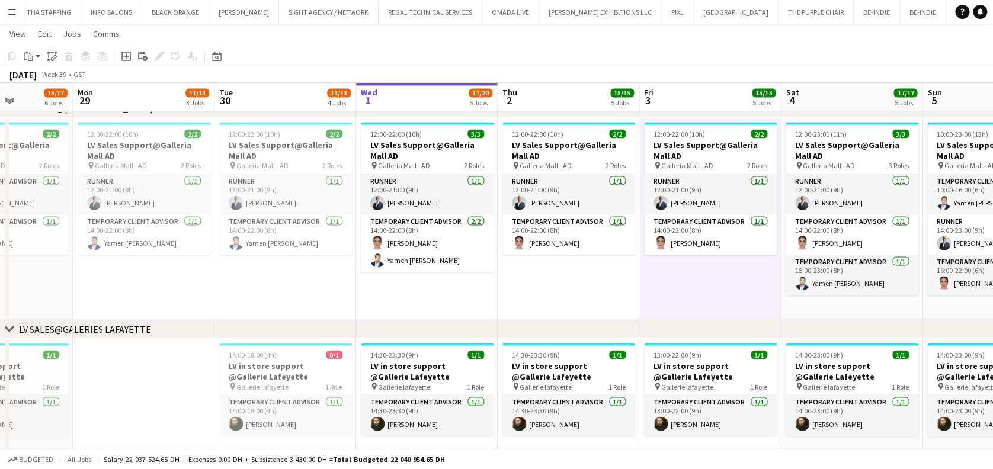
click at [215, 376] on app-date-cell "14:00-18:00 (4h) 0/1 LV in store support @Gallerie Lafeyette pin Gallerie lafay…" at bounding box center [286, 404] width 142 height 132
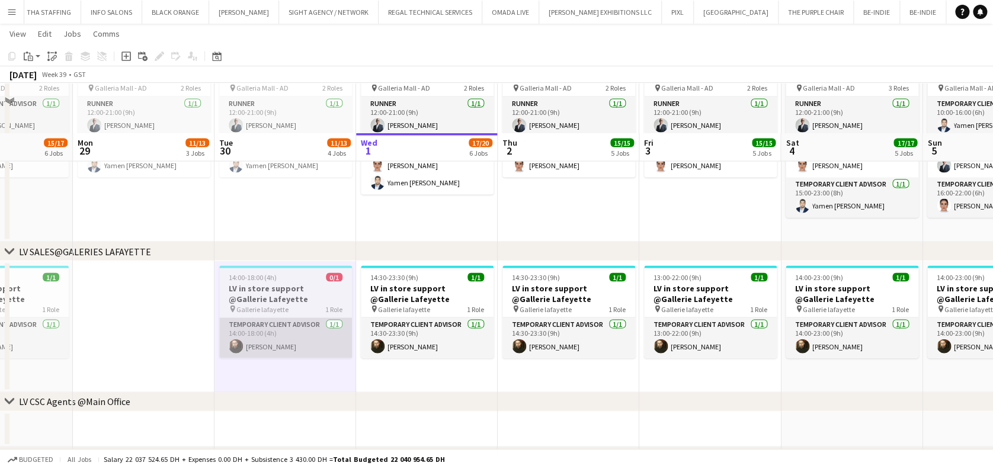
scroll to position [1156, 0]
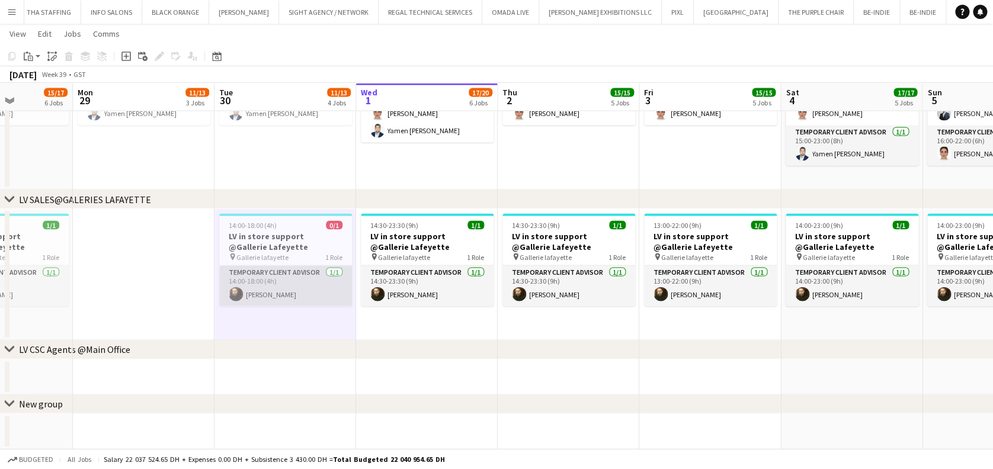
click at [323, 292] on app-card-role "Temporary Client Advisor 1/1 14:00-18:00 (4h) Kheder Anjari" at bounding box center [285, 286] width 133 height 40
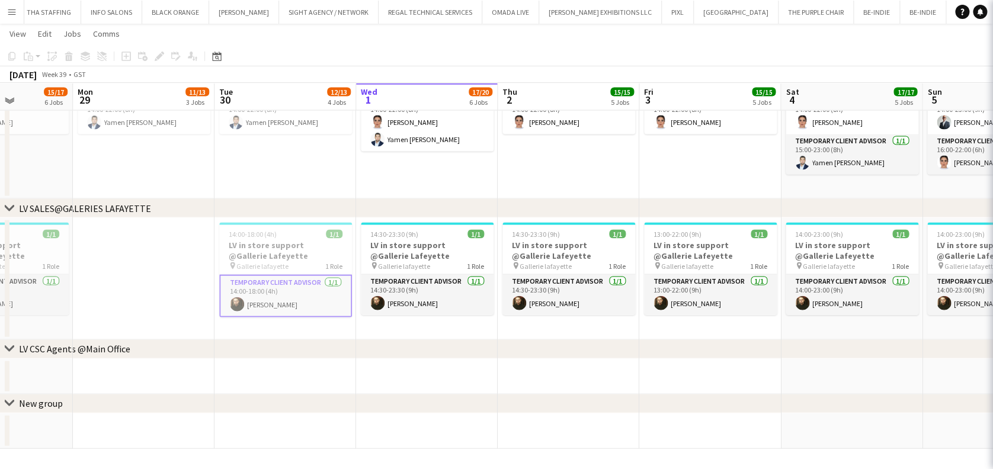
scroll to position [1147, 0]
click at [120, 303] on app-date-cell at bounding box center [144, 280] width 142 height 122
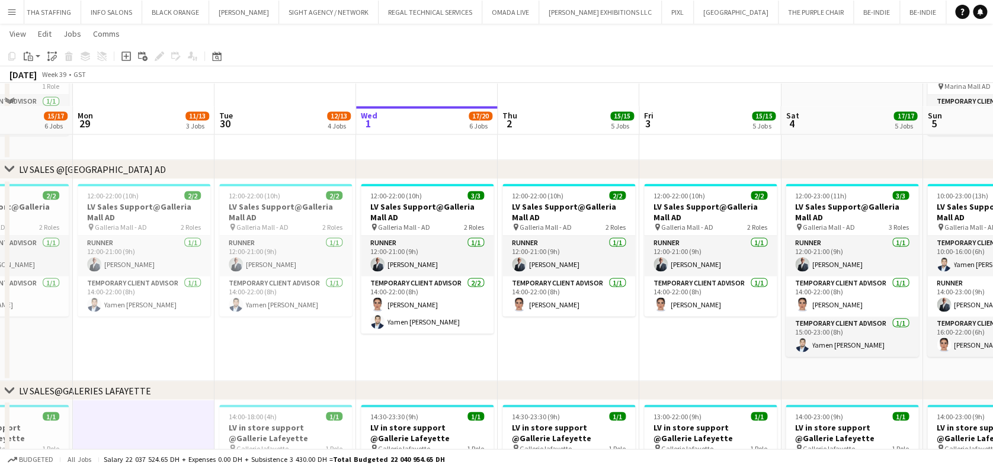
scroll to position [988, 0]
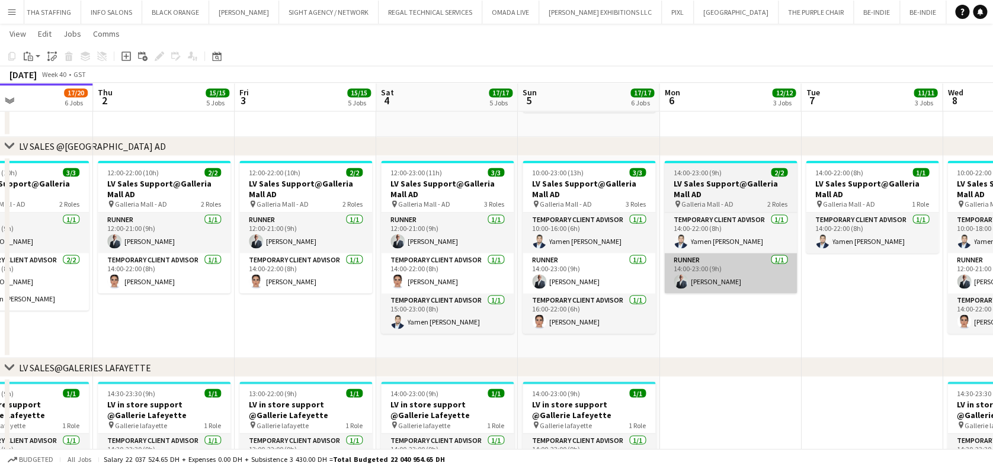
drag, startPoint x: 551, startPoint y: 292, endPoint x: 366, endPoint y: 287, distance: 184.4
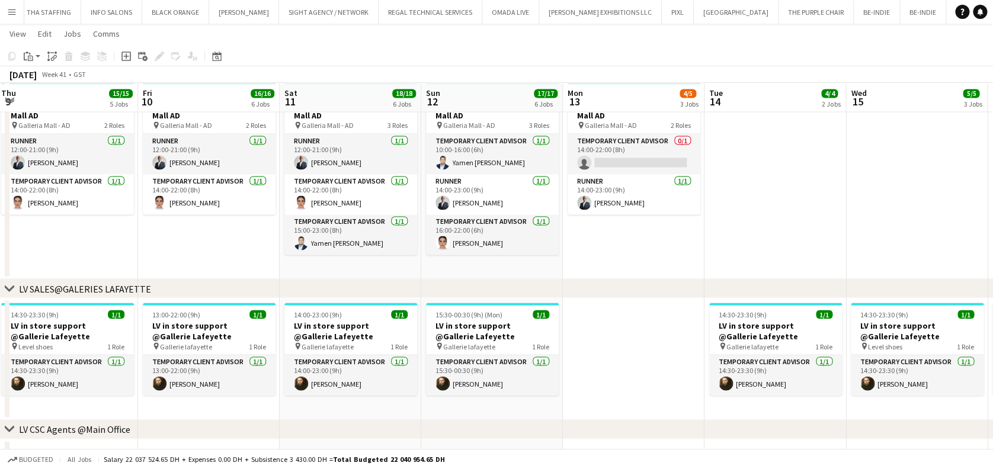
scroll to position [0, 505]
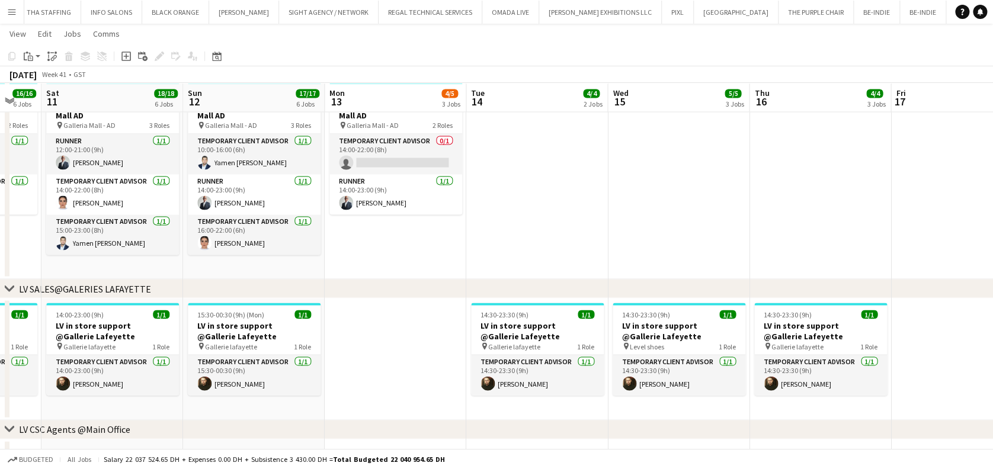
drag, startPoint x: 762, startPoint y: 364, endPoint x: 414, endPoint y: 364, distance: 347.8
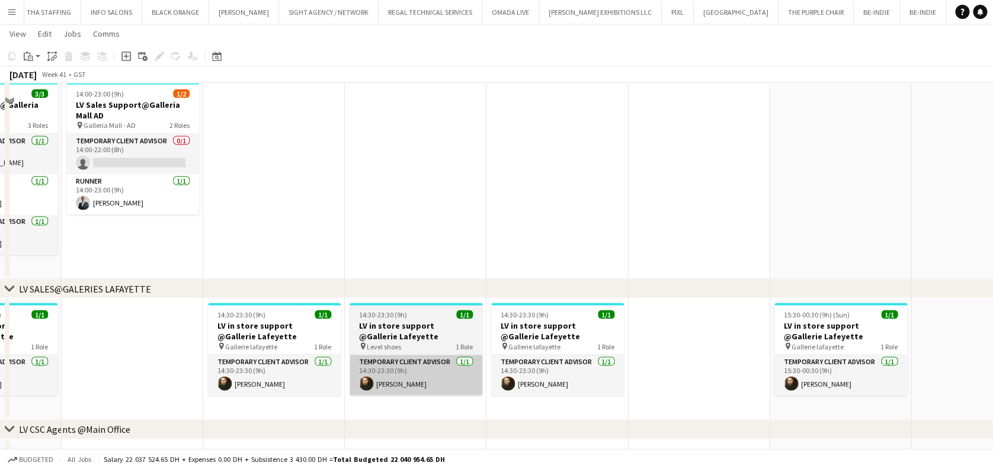
scroll to position [910, 0]
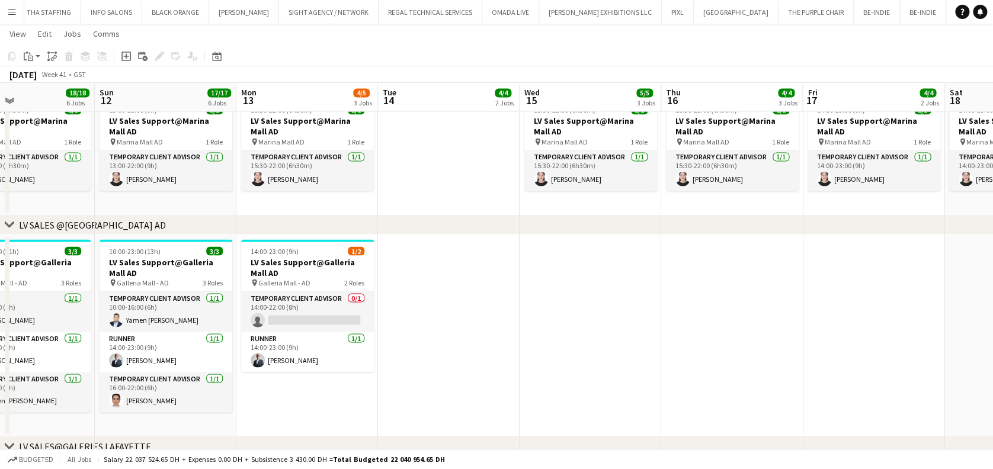
drag, startPoint x: 350, startPoint y: 348, endPoint x: 505, endPoint y: 353, distance: 154.8
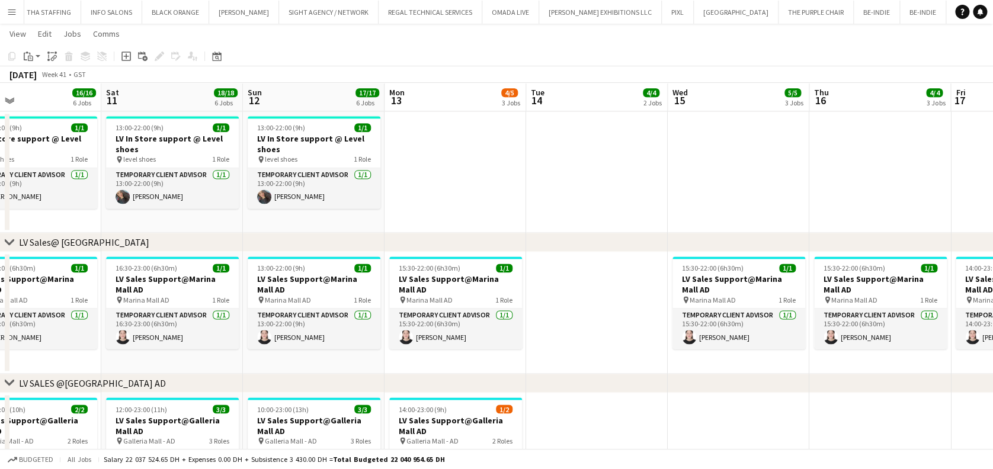
scroll to position [0, 248]
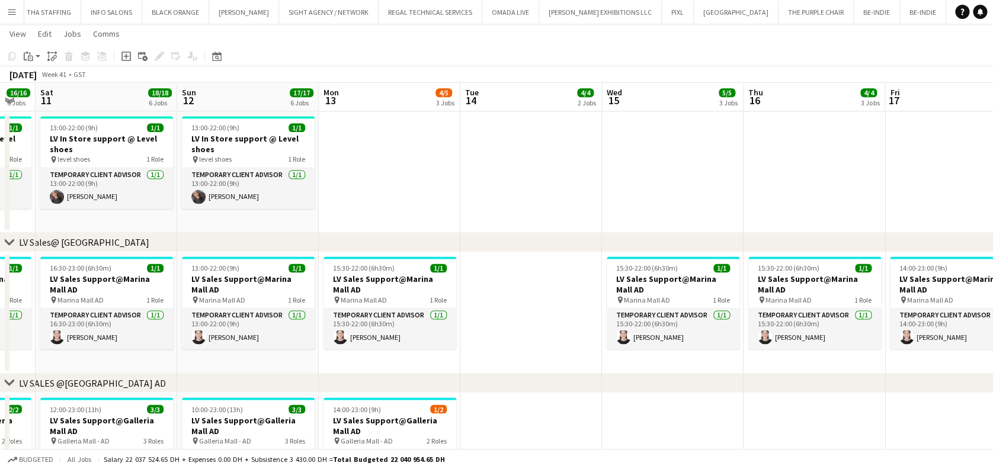
drag, startPoint x: 344, startPoint y: 318, endPoint x: 660, endPoint y: 318, distance: 315.8
click at [660, 318] on app-calendar-viewport "Thu 9 15/15 5 Jobs Fri 10 16/16 6 Jobs Sat 11 18/18 6 Jobs Sun 12 17/17 6 Jobs …" at bounding box center [496, 70] width 993 height 1550
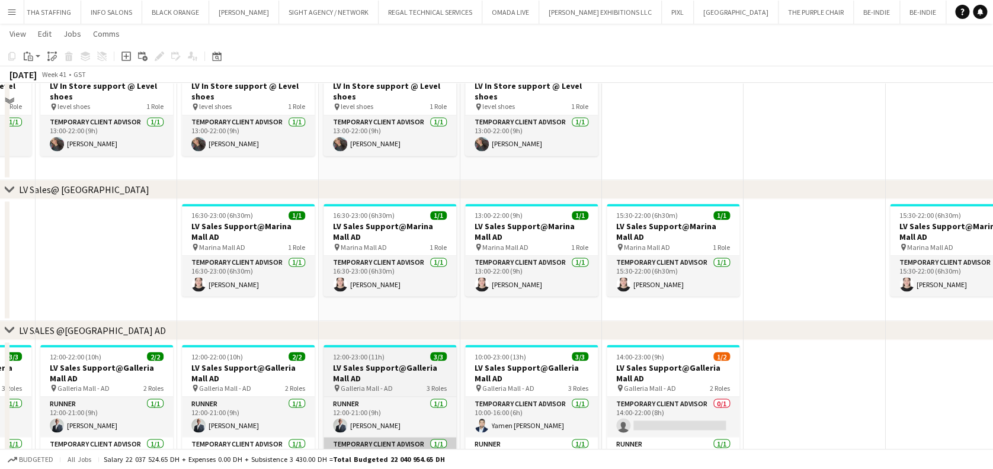
scroll to position [910, 0]
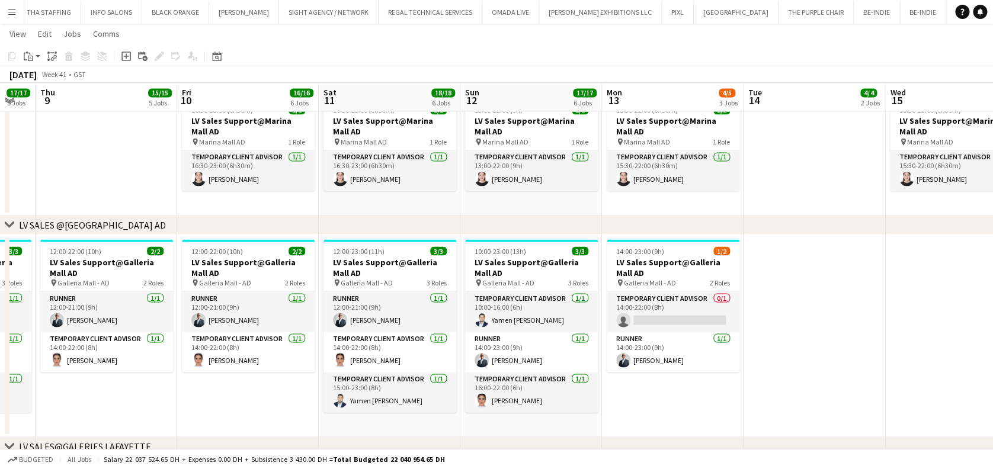
drag, startPoint x: 167, startPoint y: 356, endPoint x: 693, endPoint y: 336, distance: 526.6
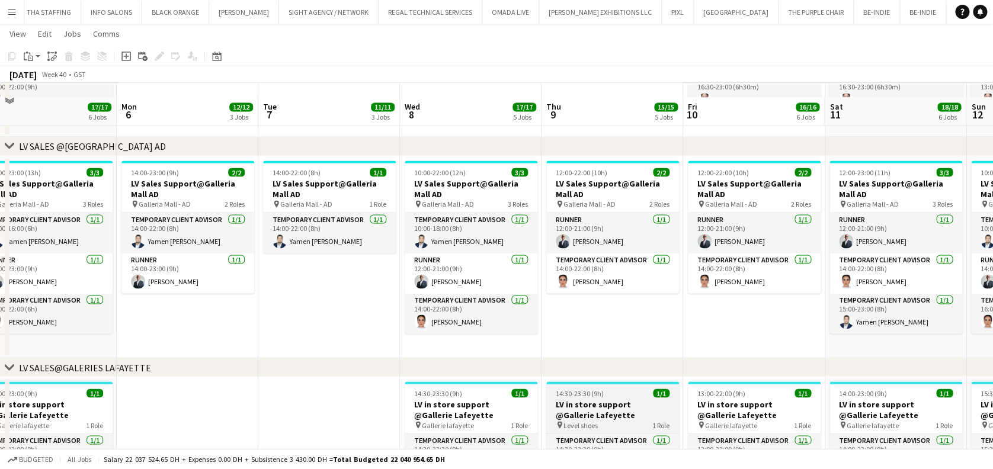
scroll to position [1067, 0]
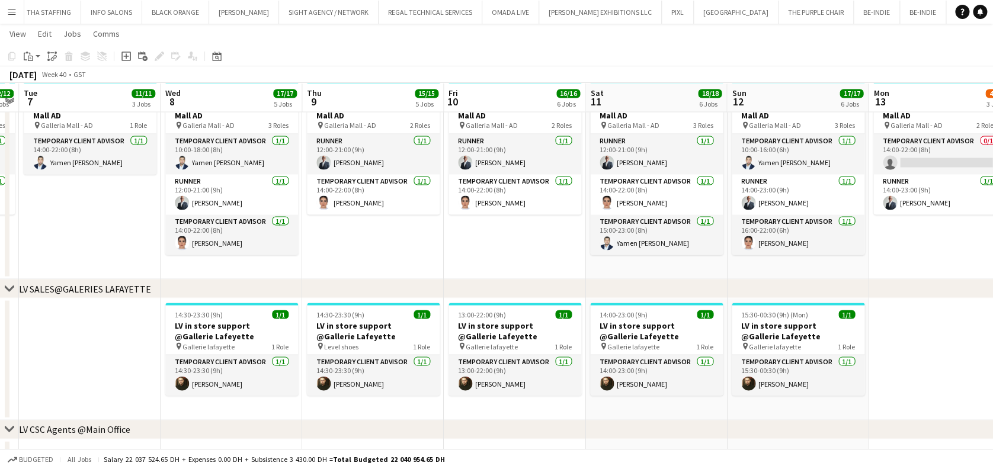
drag, startPoint x: 277, startPoint y: 356, endPoint x: 237, endPoint y: 356, distance: 40.3
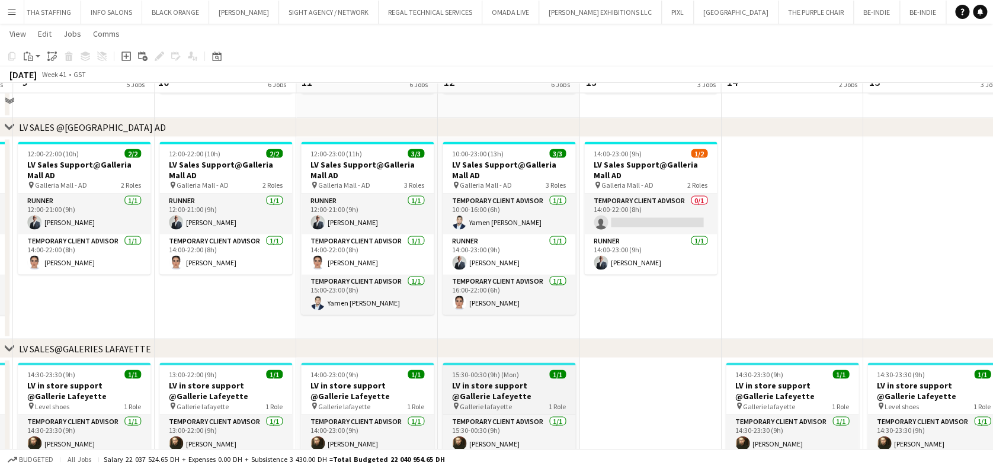
scroll to position [988, 0]
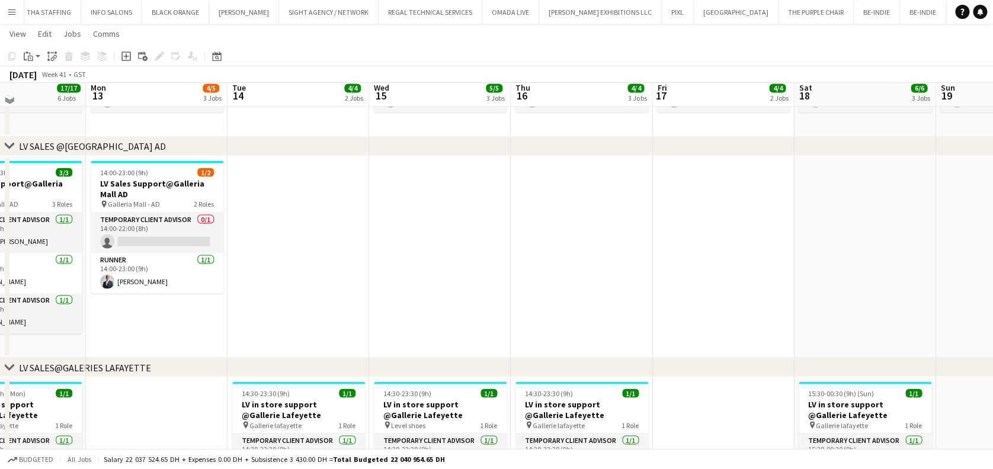
scroll to position [830, 0]
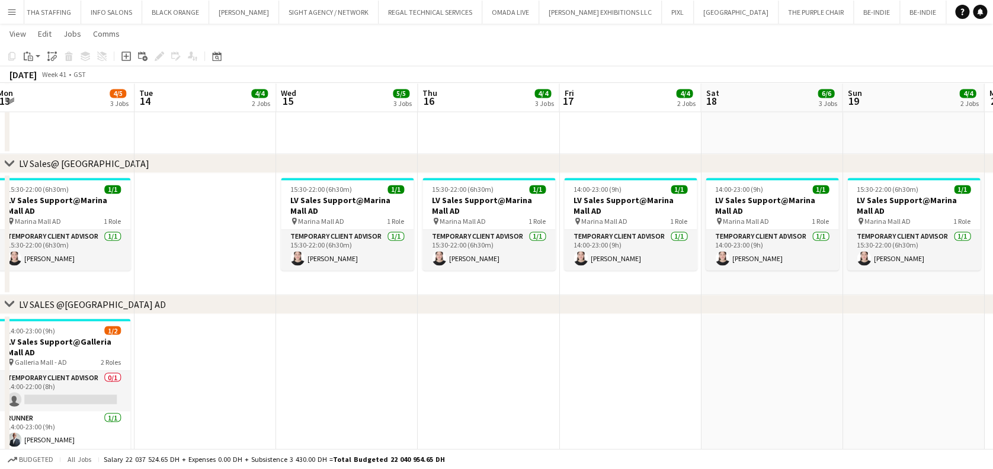
drag, startPoint x: 556, startPoint y: 226, endPoint x: 267, endPoint y: 226, distance: 288.6
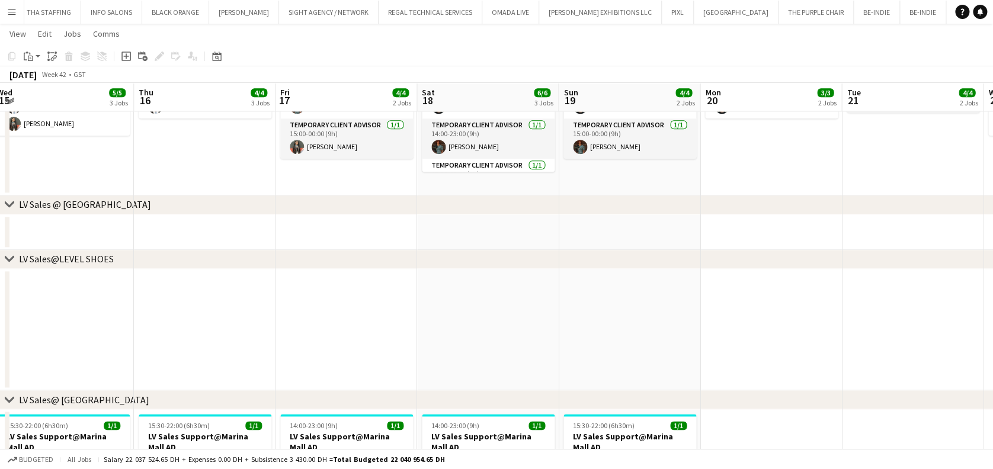
scroll to position [593, 0]
drag, startPoint x: 229, startPoint y: 256, endPoint x: 589, endPoint y: 261, distance: 359.7
click at [485, 258] on div "chevron-right LV Sales@LEVEL SHOES" at bounding box center [496, 260] width 993 height 19
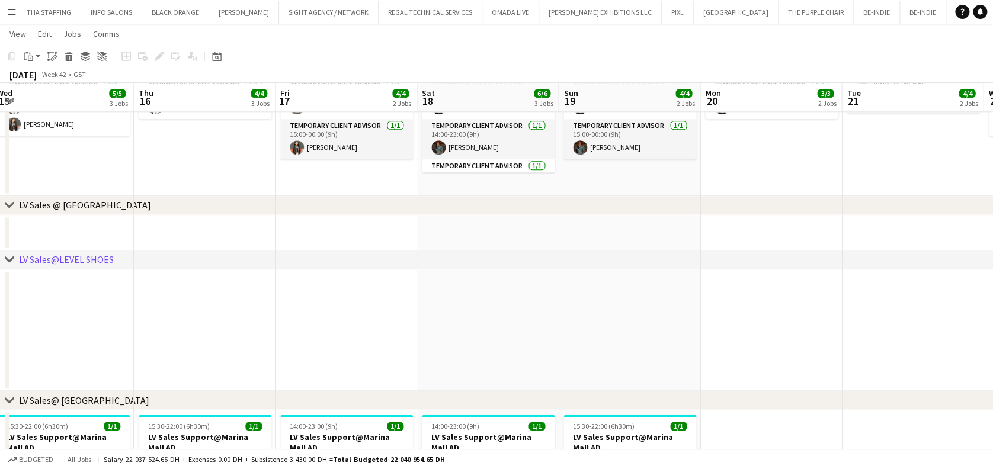
click at [629, 293] on app-calendar-viewport "Sat 11 18/18 6 Jobs Sun 12 17/17 6 Jobs Mon 13 4/5 3 Jobs Tue 14 4/4 2 Jobs Wed…" at bounding box center [496, 228] width 993 height 1550
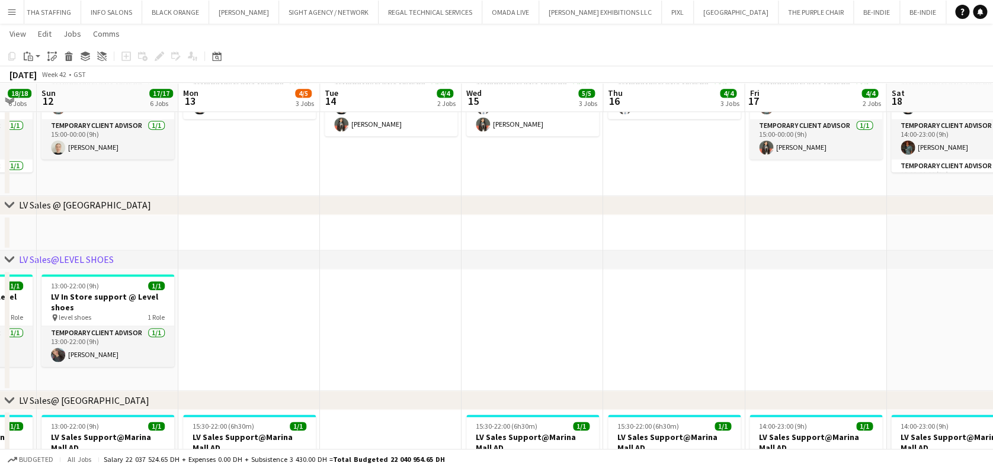
click at [697, 335] on app-calendar-viewport "Thu 9 15/15 5 Jobs Fri 10 16/16 6 Jobs Sat 11 18/18 6 Jobs Sun 12 17/17 6 Jobs …" at bounding box center [496, 228] width 993 height 1550
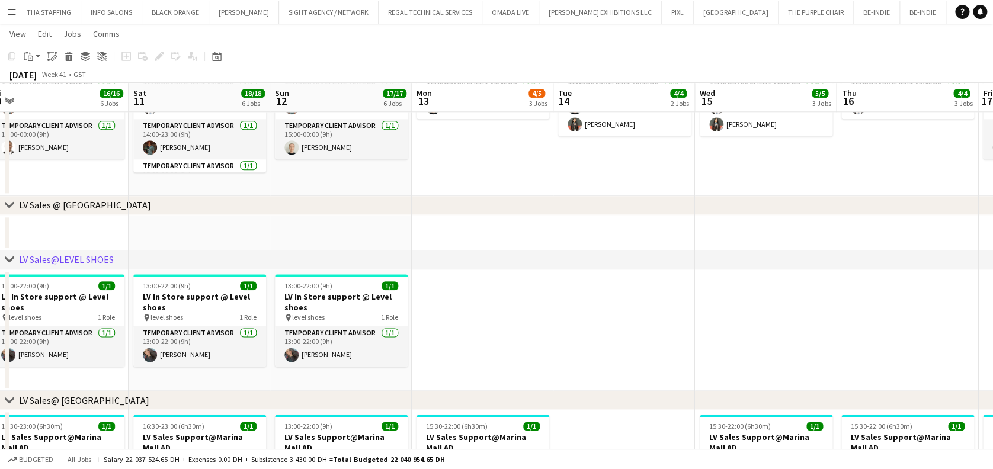
click at [788, 337] on app-calendar-viewport "Wed 8 17/17 5 Jobs Thu 9 15/15 5 Jobs Fri 10 16/16 6 Jobs Sat 11 18/18 6 Jobs S…" at bounding box center [496, 228] width 993 height 1550
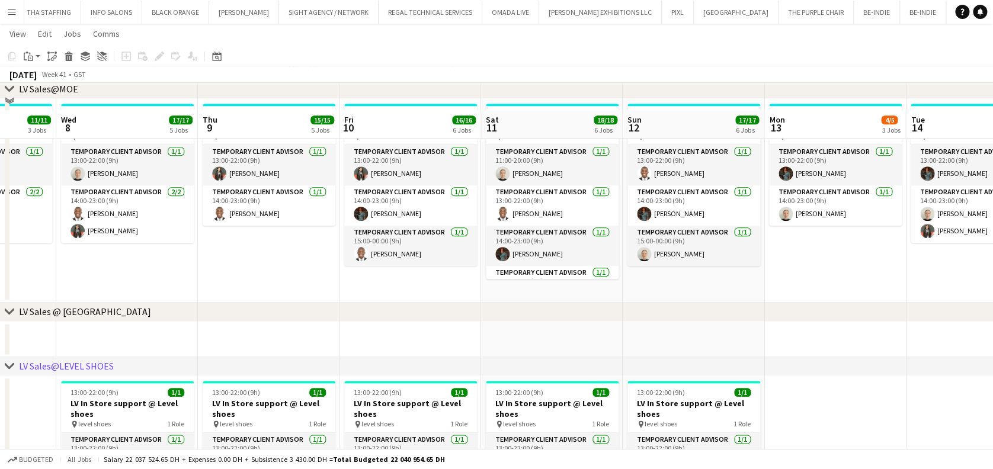
scroll to position [356, 0]
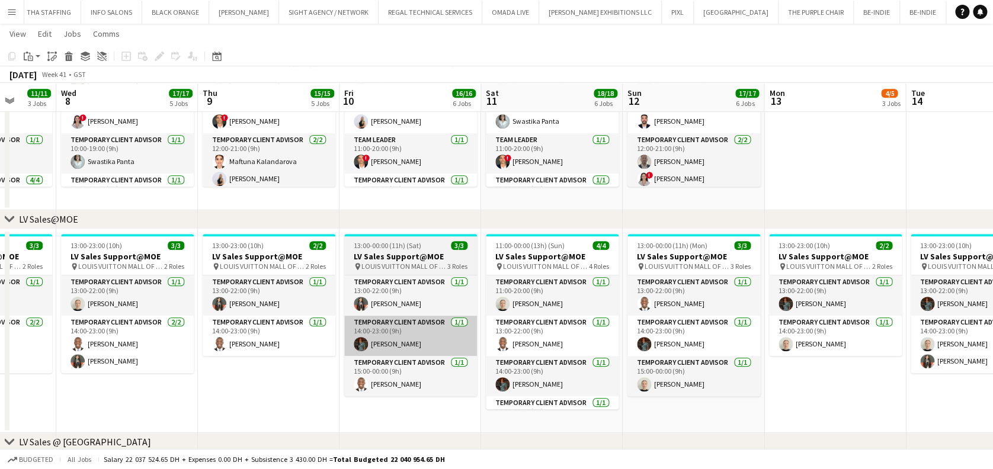
drag, startPoint x: 351, startPoint y: 332, endPoint x: 81, endPoint y: 332, distance: 270.8
click at [81, 332] on app-calendar-viewport "Sun 5 17/17 6 Jobs Mon 6 12/12 3 Jobs Tue 7 11/11 3 Jobs Wed 8 17/17 5 Jobs Thu…" at bounding box center [496, 465] width 993 height 1550
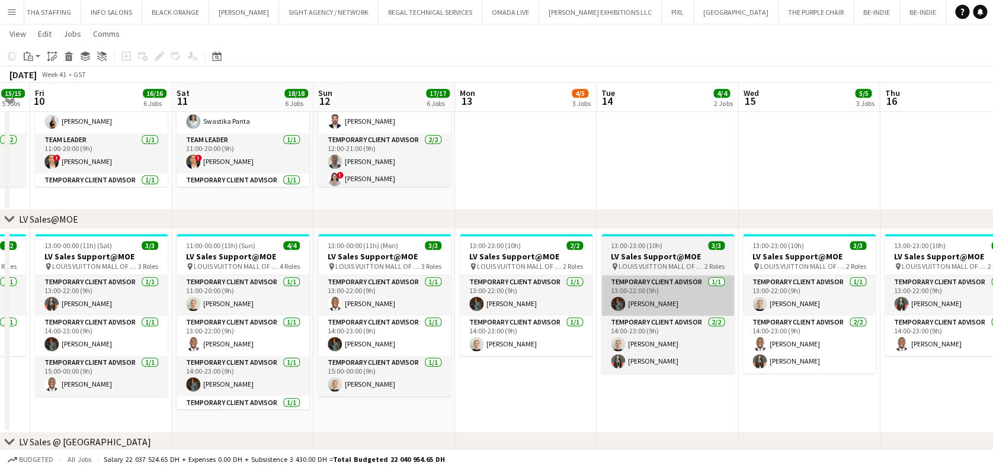
drag, startPoint x: 353, startPoint y: 313, endPoint x: 190, endPoint y: 313, distance: 163.6
click at [191, 313] on app-calendar-viewport "Tue 7 11/11 3 Jobs Wed 8 17/17 5 Jobs Thu 9 15/15 5 Jobs Fri 10 16/16 6 Jobs Sa…" at bounding box center [496, 465] width 993 height 1550
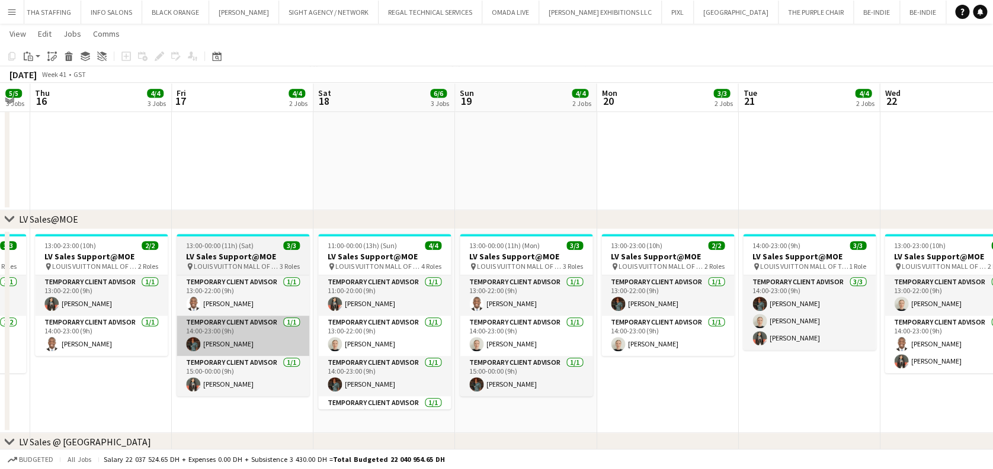
drag, startPoint x: 145, startPoint y: 334, endPoint x: 296, endPoint y: 330, distance: 151.8
click at [76, 334] on app-calendar-viewport "Sun 12 17/17 6 Jobs Mon 13 4/5 3 Jobs Tue 14 4/4 2 Jobs Wed 15 5/5 3 Jobs Thu 1…" at bounding box center [496, 465] width 993 height 1550
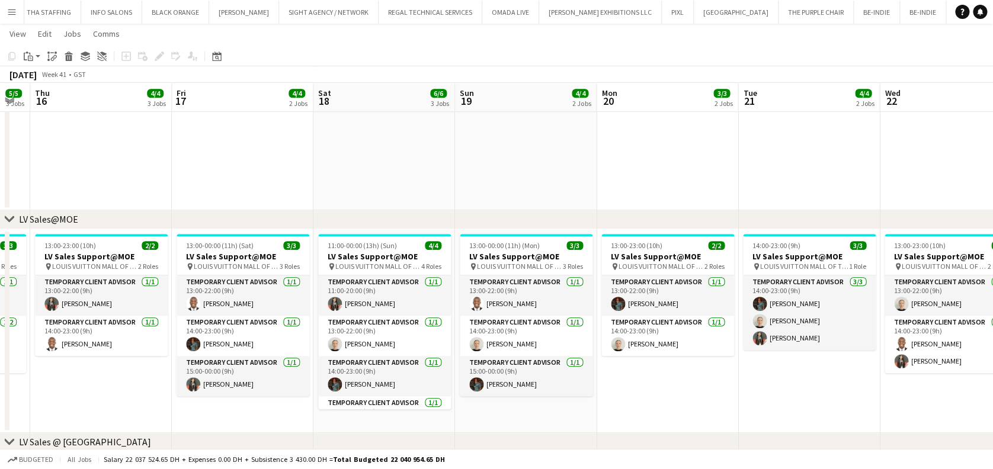
click at [70, 378] on app-calendar-viewport "Sun 12 17/17 6 Jobs Mon 13 4/5 3 Jobs Tue 14 4/4 2 Jobs Wed 15 5/5 3 Jobs Thu 1…" at bounding box center [496, 465] width 993 height 1550
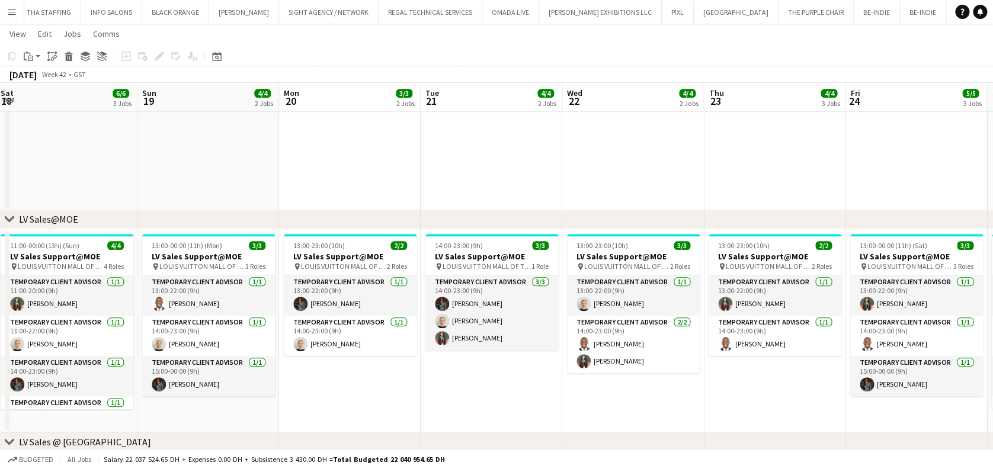
drag, startPoint x: 455, startPoint y: 370, endPoint x: 78, endPoint y: 380, distance: 377.6
click at [78, 380] on app-calendar-viewport "Wed 15 5/5 3 Jobs Thu 16 4/4 3 Jobs Fri 17 4/4 2 Jobs Sat 18 6/6 3 Jobs Sun 19 …" at bounding box center [496, 465] width 993 height 1550
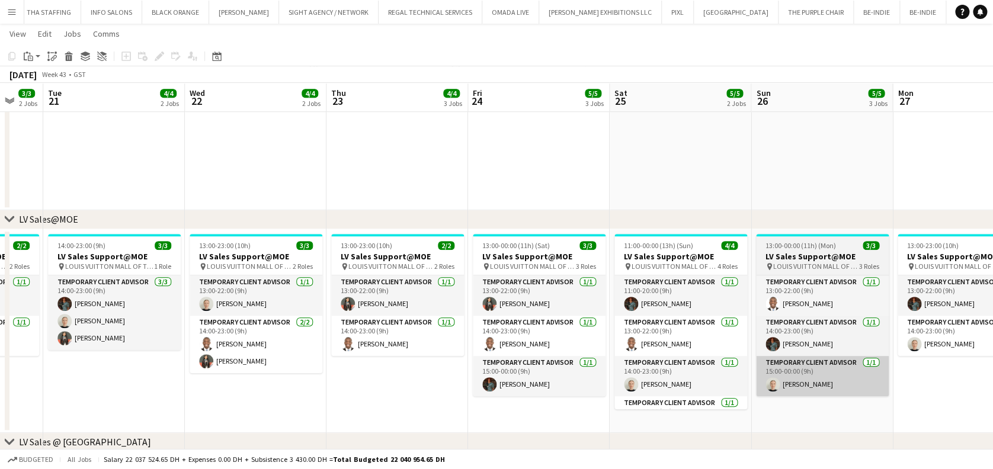
drag, startPoint x: 606, startPoint y: 358, endPoint x: 350, endPoint y: 360, distance: 256.0
click at [239, 360] on app-calendar-viewport "Sat 18 6/6 3 Jobs Sun 19 4/4 2 Jobs Mon 20 3/3 2 Jobs Tue 21 4/4 2 Jobs Wed 22 …" at bounding box center [496, 465] width 993 height 1550
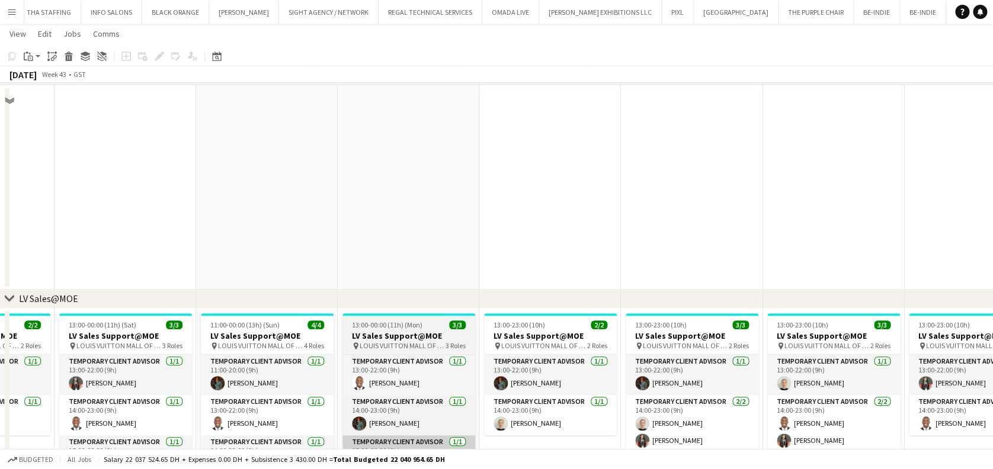
scroll to position [199, 0]
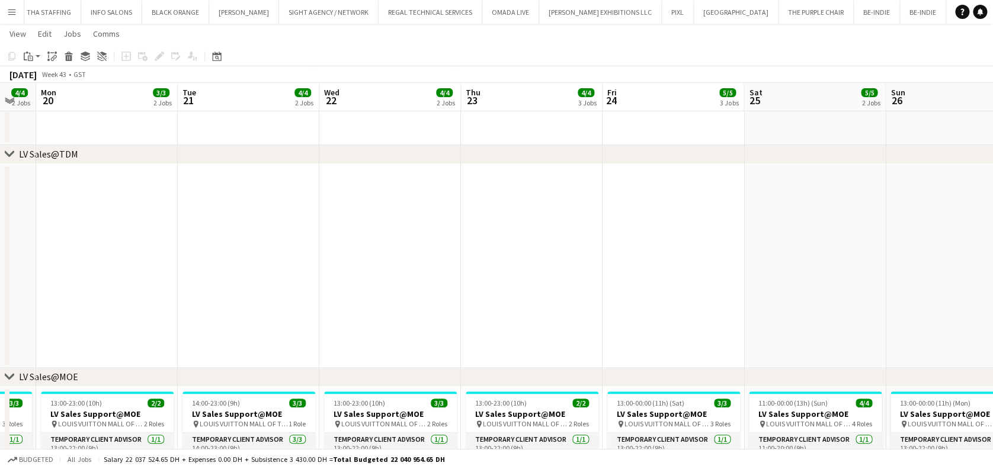
drag, startPoint x: 381, startPoint y: 295, endPoint x: 955, endPoint y: 263, distance: 575.1
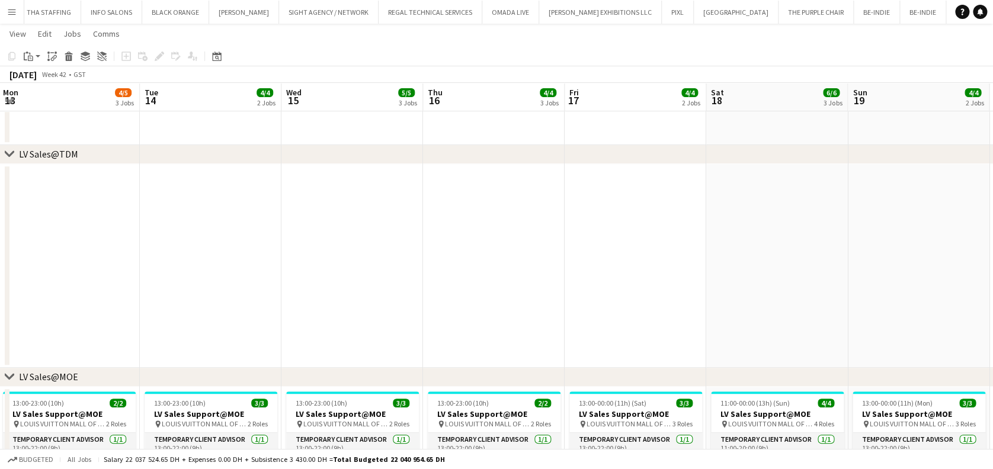
click at [17, 8] on button "Menu" at bounding box center [12, 12] width 24 height 24
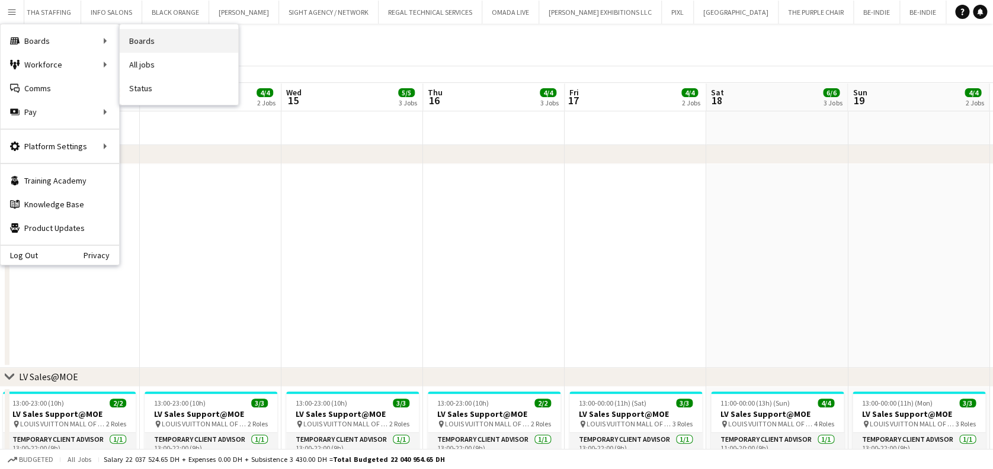
click at [169, 44] on link "Boards" at bounding box center [179, 41] width 119 height 24
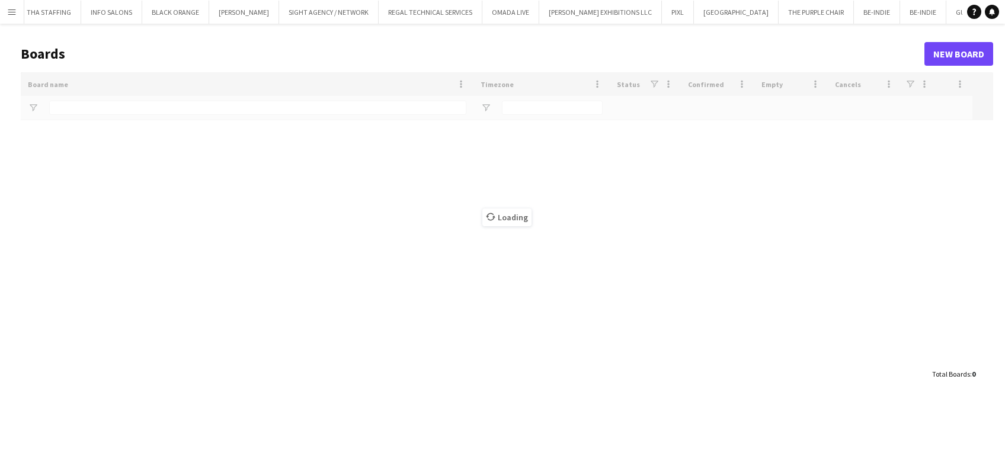
type input "*****"
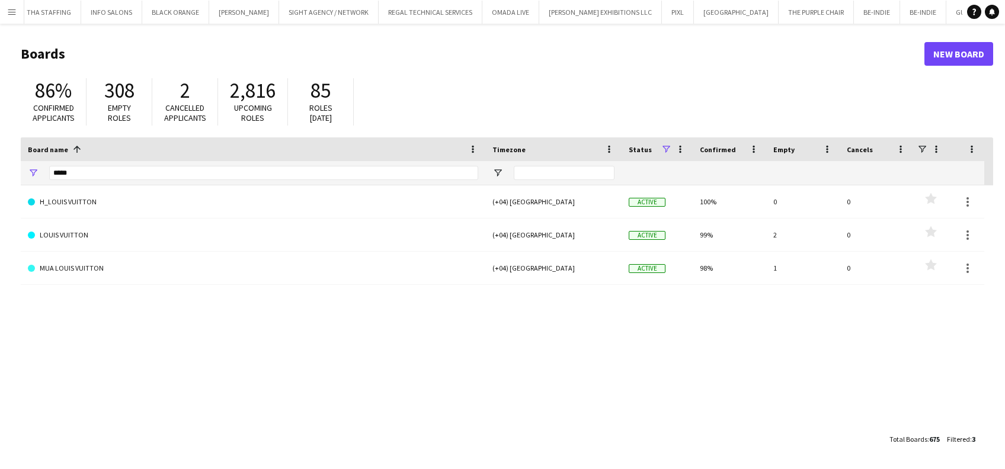
click at [97, 181] on div "*****" at bounding box center [263, 173] width 429 height 24
drag, startPoint x: 95, startPoint y: 177, endPoint x: 0, endPoint y: 178, distance: 95.4
click at [0, 178] on html "Menu Boards Boards Boards All jobs Status Workforce Workforce My Workforce Recr…" at bounding box center [502, 234] width 1005 height 469
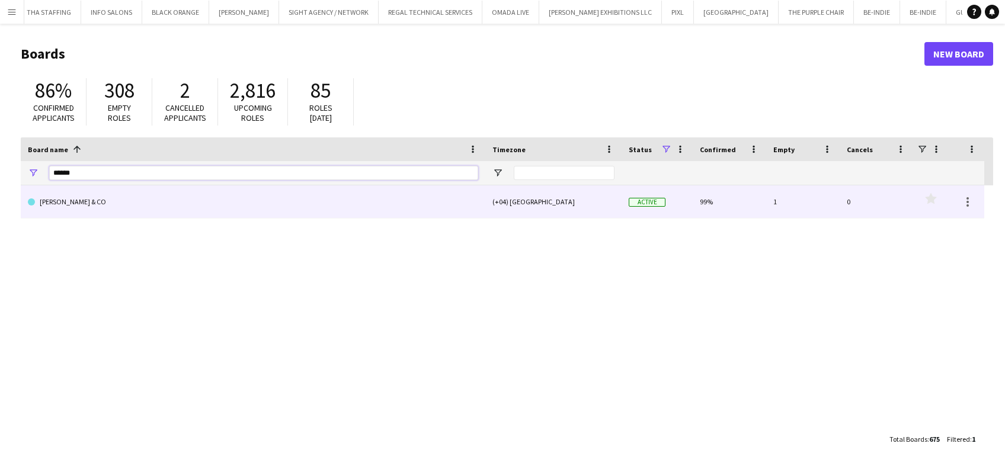
type input "******"
click at [265, 185] on link "[PERSON_NAME] & CO" at bounding box center [253, 201] width 450 height 33
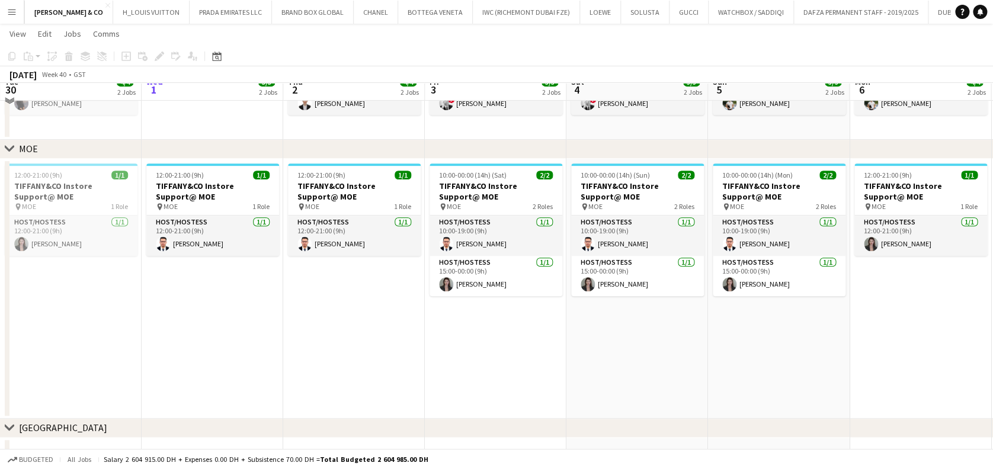
scroll to position [274, 0]
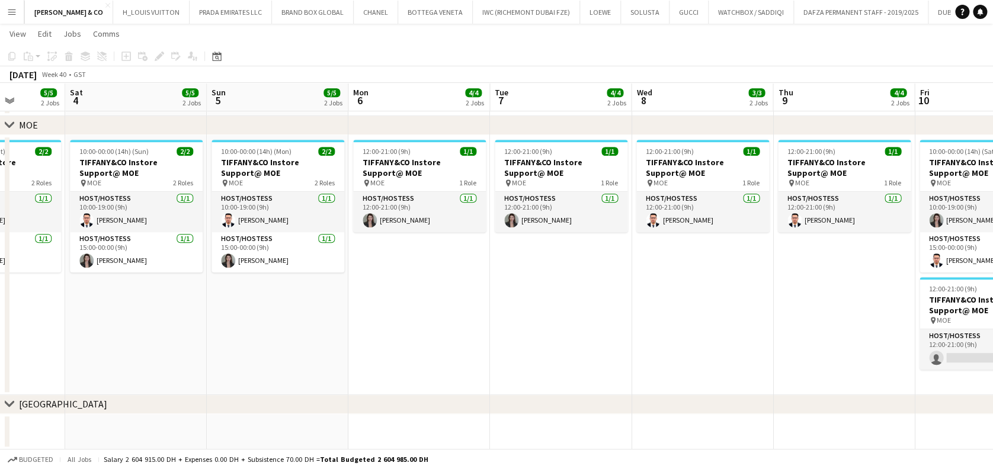
click at [193, 306] on app-calendar-viewport "Tue 30 4/4 2 Jobs Wed 1 3/3 2 Jobs Thu 2 4/4 2 Jobs Fri 3 5/5 2 Jobs Sat 4 5/5 …" at bounding box center [496, 110] width 993 height 677
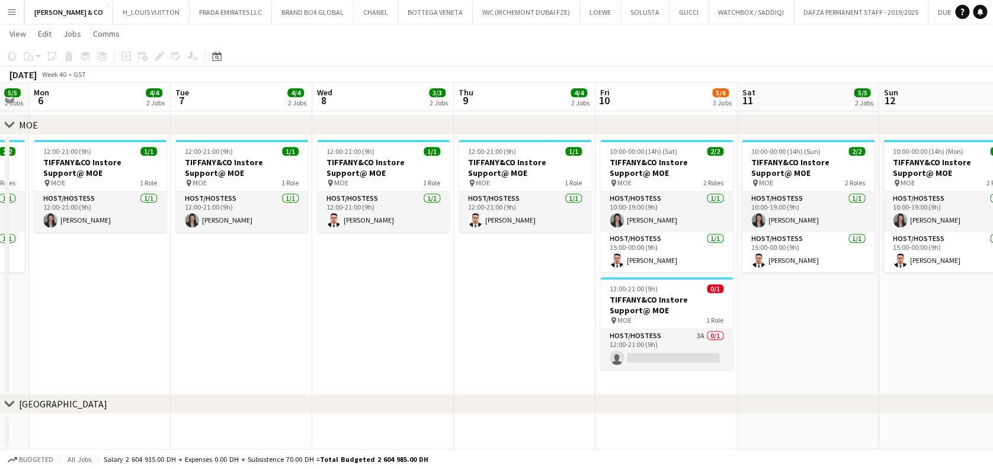
drag, startPoint x: 750, startPoint y: 331, endPoint x: 387, endPoint y: 331, distance: 362.7
click at [387, 331] on app-calendar-viewport "Fri 3 5/5 2 Jobs Sat 4 5/5 2 Jobs Sun 5 5/5 2 Jobs Mon 6 4/4 2 Jobs Tue 7 4/4 2…" at bounding box center [496, 110] width 993 height 677
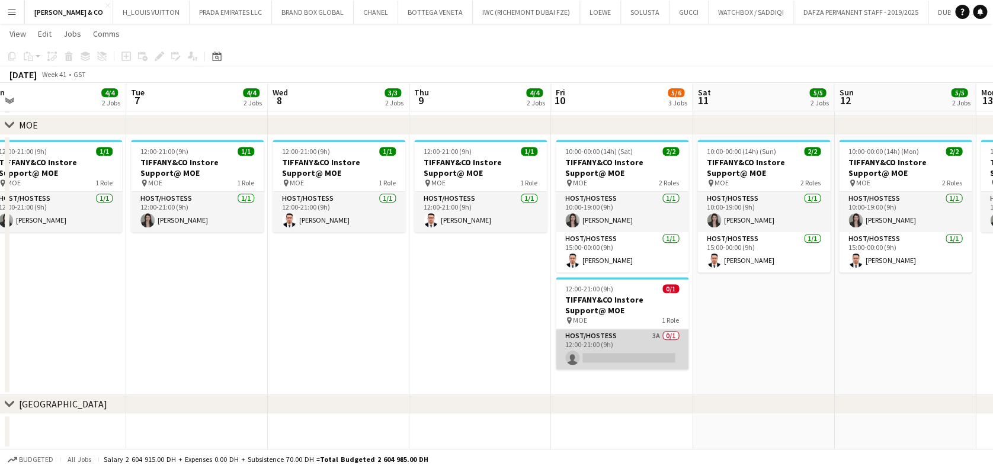
drag, startPoint x: 644, startPoint y: 363, endPoint x: 655, endPoint y: 332, distance: 32.6
click at [643, 362] on app-card-role "Host/Hostess 3A 0/1 12:00-21:00 (9h) single-neutral-actions" at bounding box center [622, 349] width 133 height 40
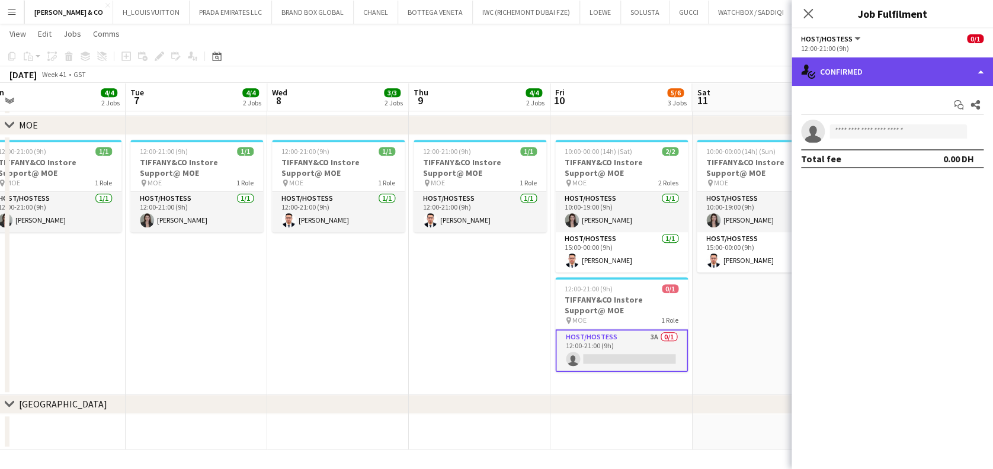
click at [880, 66] on div "single-neutral-actions-check-2 Confirmed" at bounding box center [892, 71] width 201 height 28
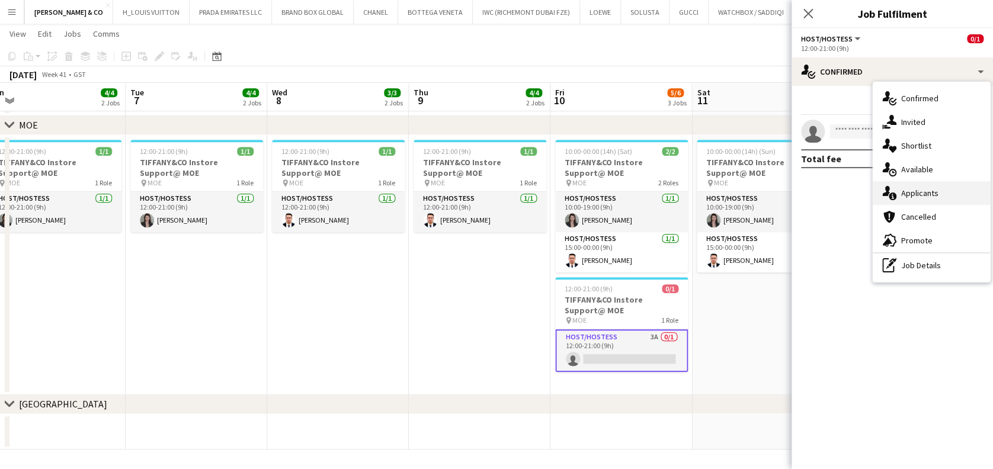
click at [907, 190] on span "Applicants" at bounding box center [919, 193] width 37 height 11
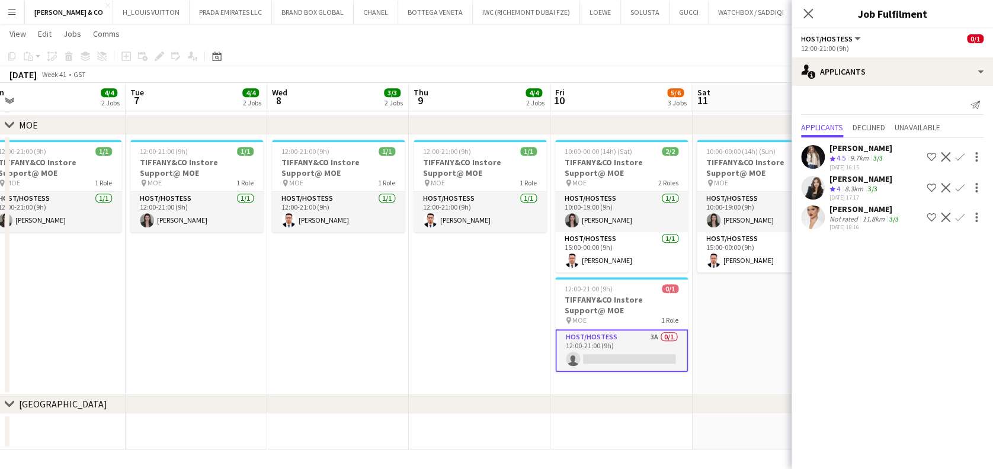
click at [862, 207] on div "Laura Ekker" at bounding box center [866, 209] width 72 height 11
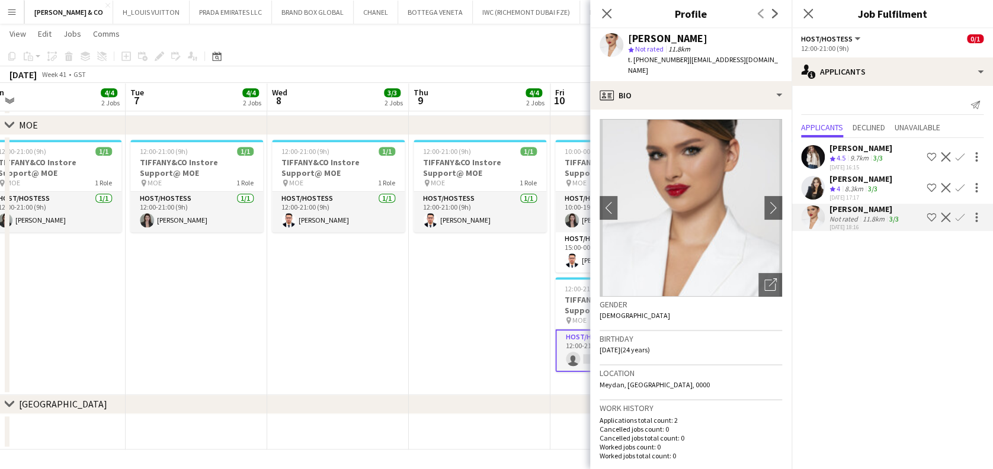
click at [929, 213] on app-icon "Shortlist crew" at bounding box center [931, 217] width 9 height 9
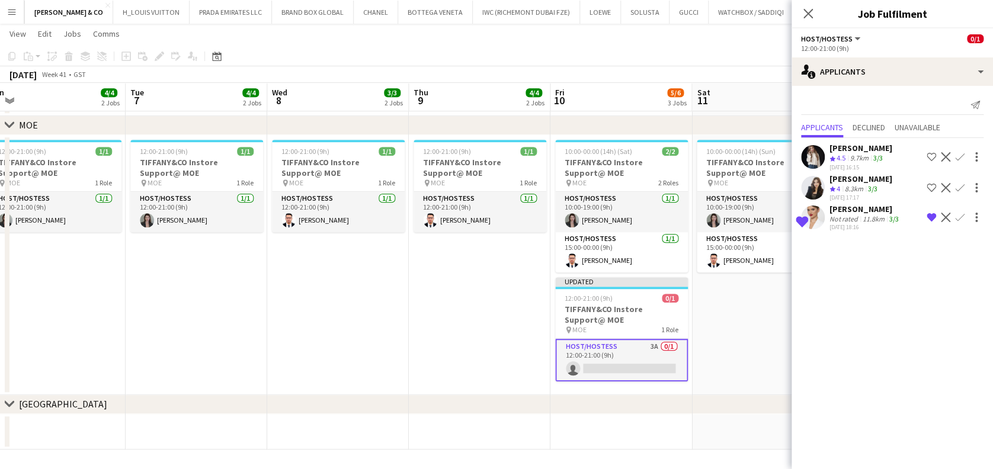
click at [799, 341] on mat-expansion-panel "users2 Applicants Send notification Applicants Declined Unavailable Aliona Sakh…" at bounding box center [892, 277] width 201 height 383
click at [763, 340] on app-date-cell "10:00-00:00 (14h) (Sun) 2/2 TIFFANY&CO Instore Support@ MOE pin MOE 2 Roles Hos…" at bounding box center [763, 265] width 142 height 260
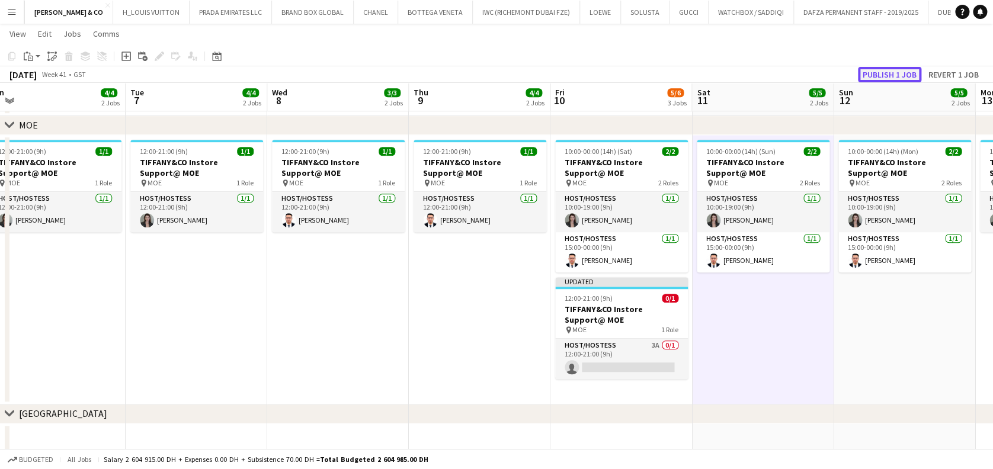
click at [870, 73] on button "Publish 1 job" at bounding box center [889, 74] width 63 height 15
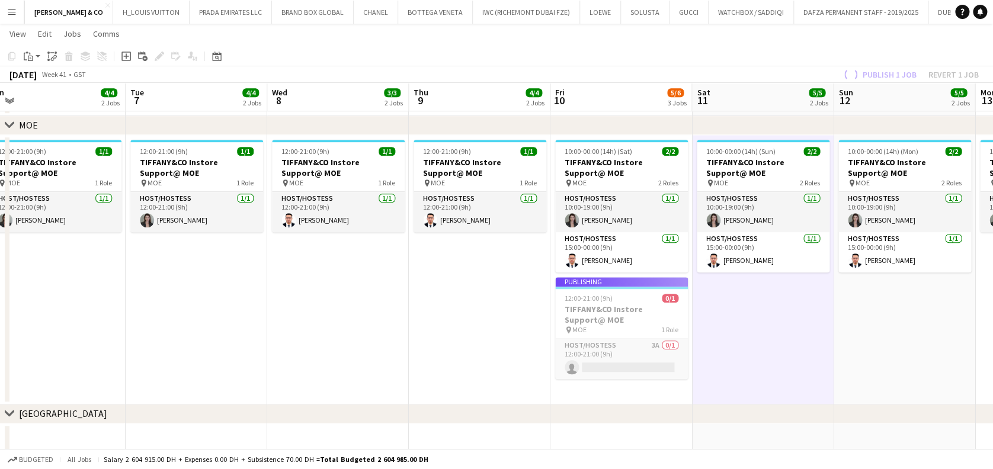
click at [591, 315] on app-job-card "Publishing 12:00-21:00 (9h) 0/1 TIFFANY&CO Instore Support@ MOE pin MOE 1 Role …" at bounding box center [621, 328] width 133 height 102
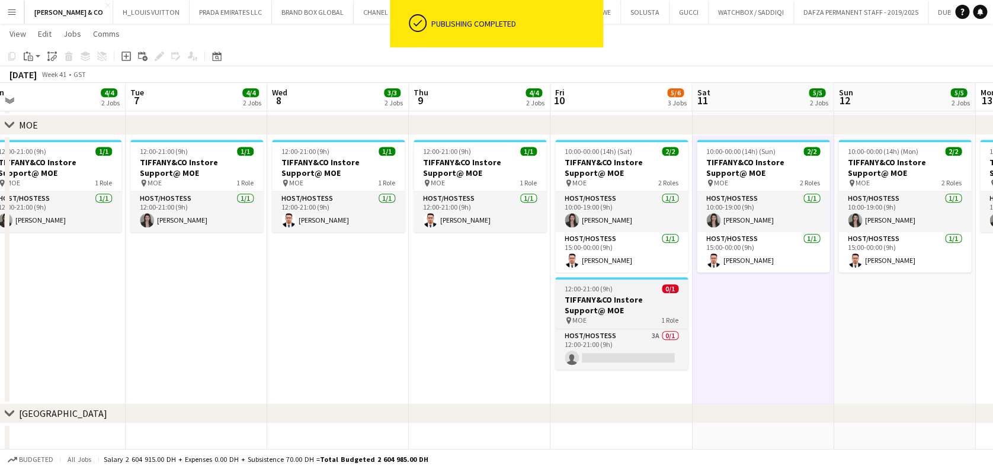
click at [607, 307] on h3 "TIFFANY&CO Instore Support@ MOE" at bounding box center [621, 305] width 133 height 21
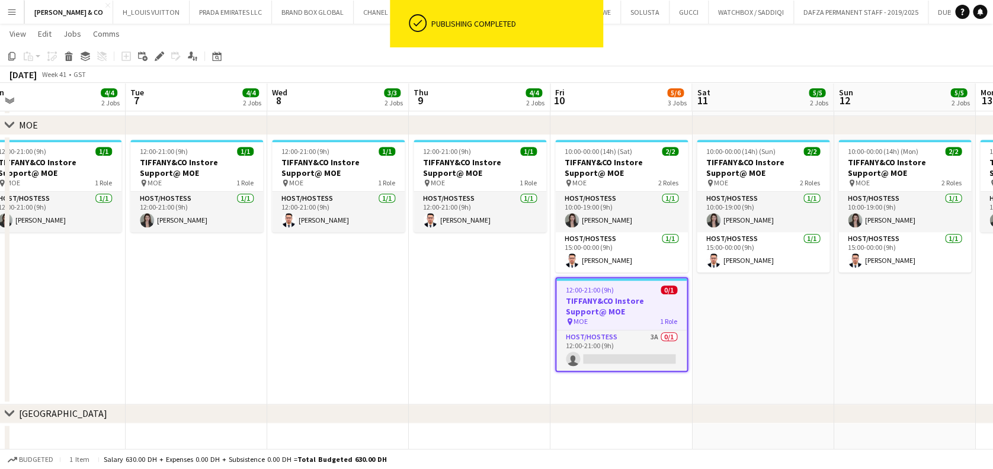
click at [12, 12] on app-icon "Menu" at bounding box center [11, 11] width 9 height 9
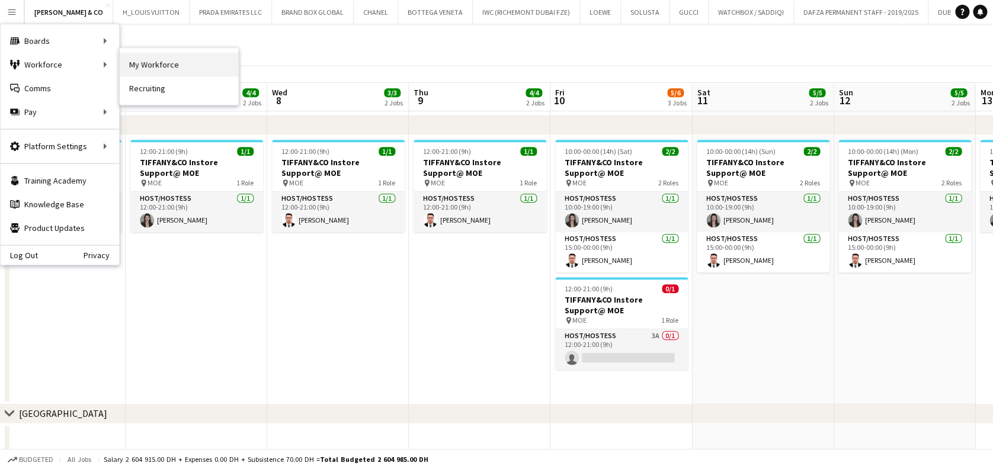
click at [158, 69] on link "My Workforce" at bounding box center [179, 65] width 119 height 24
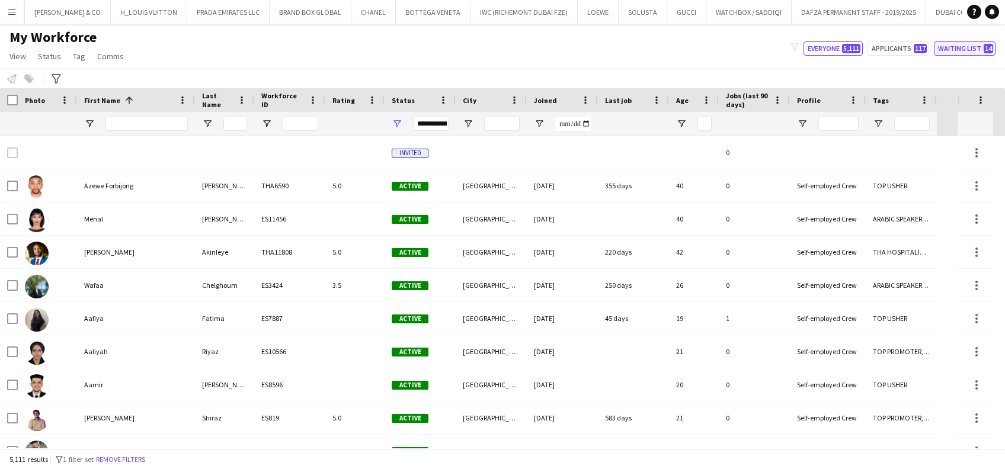
click at [968, 50] on button "Waiting list 14" at bounding box center [965, 48] width 62 height 14
type input "**********"
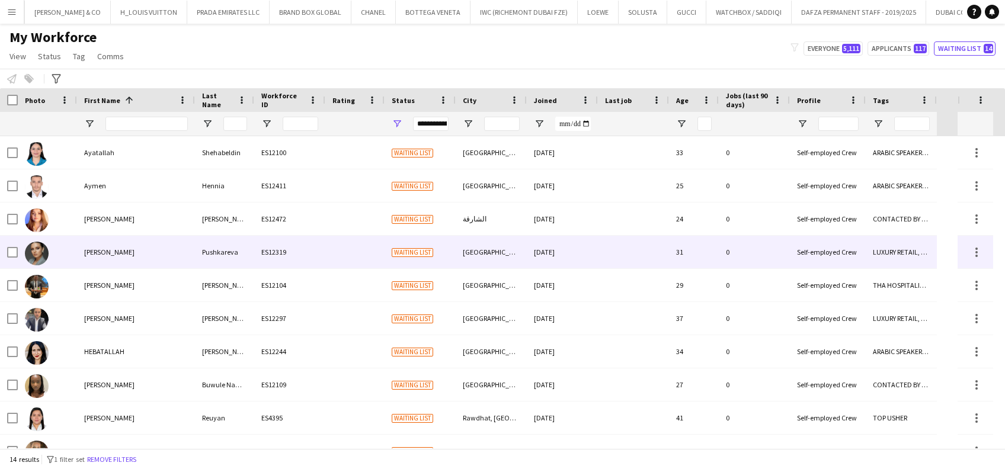
click at [137, 238] on div "Ekaterina" at bounding box center [136, 252] width 118 height 33
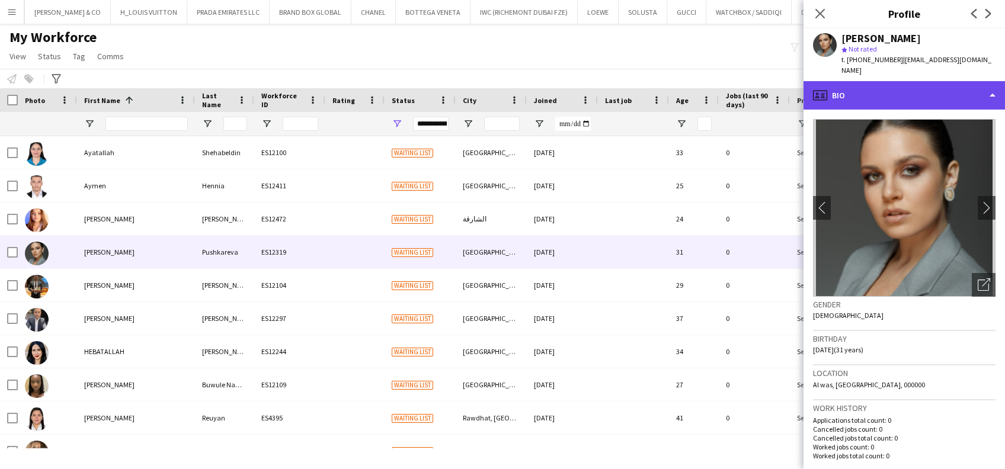
click at [957, 98] on div "profile Bio" at bounding box center [904, 95] width 201 height 28
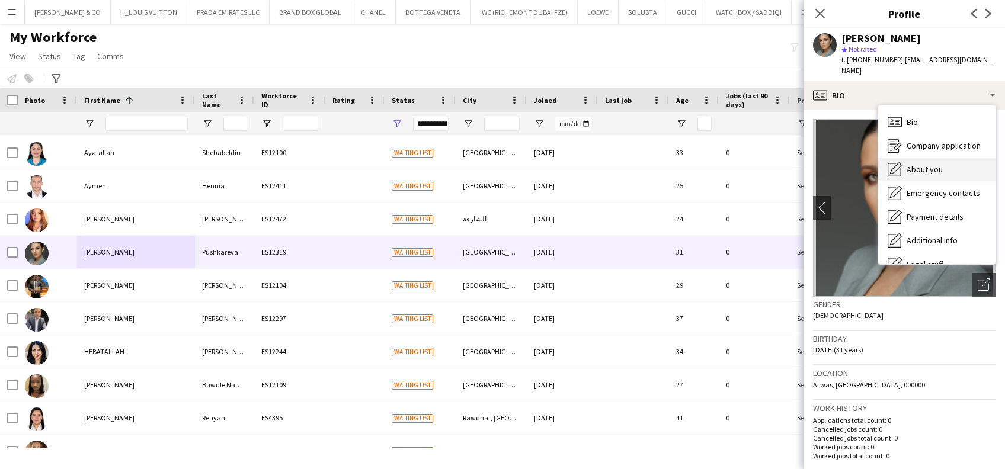
click at [948, 164] on div "About you About you" at bounding box center [936, 170] width 117 height 24
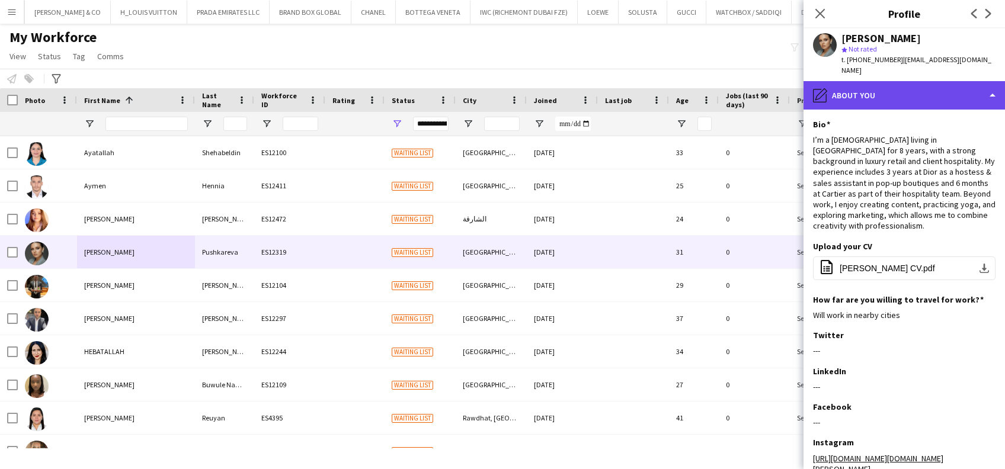
click at [978, 98] on div "pencil4 About you" at bounding box center [904, 95] width 201 height 28
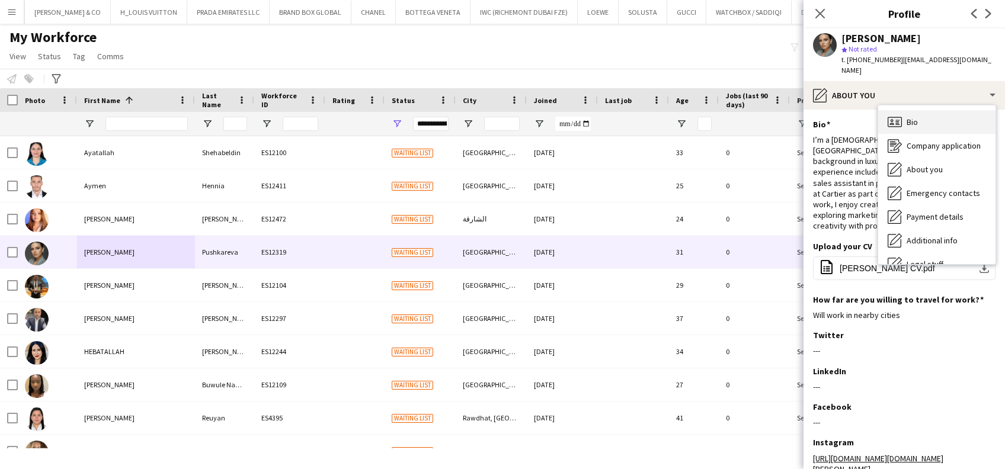
click at [977, 113] on div "Bio Bio" at bounding box center [936, 122] width 117 height 24
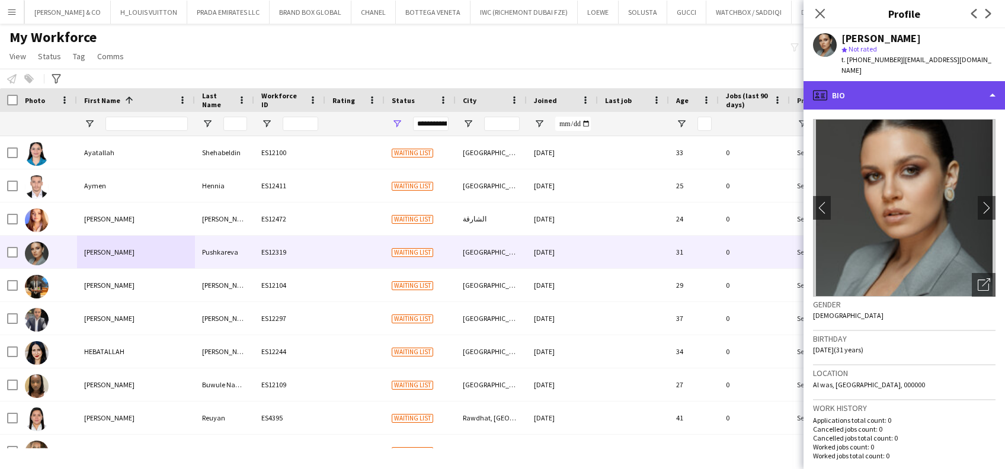
click at [966, 100] on div "profile Bio" at bounding box center [904, 95] width 201 height 28
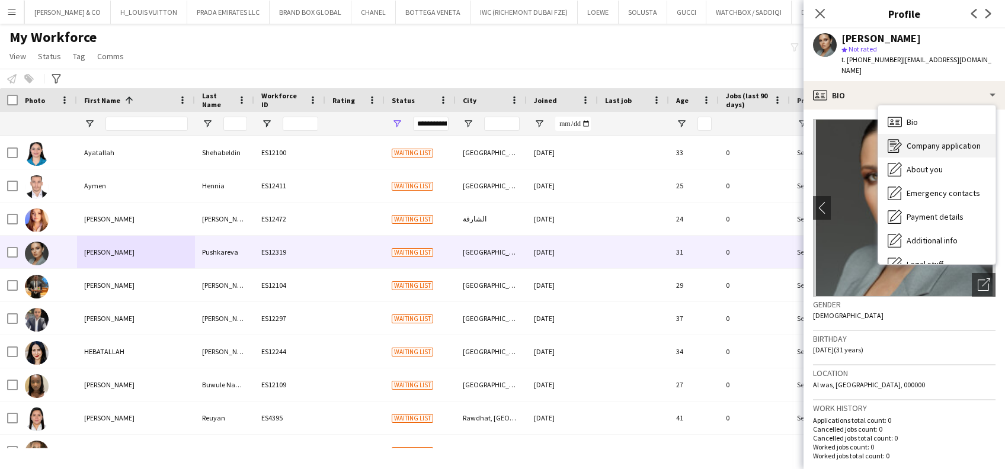
click at [949, 146] on span "Company application" at bounding box center [944, 145] width 74 height 11
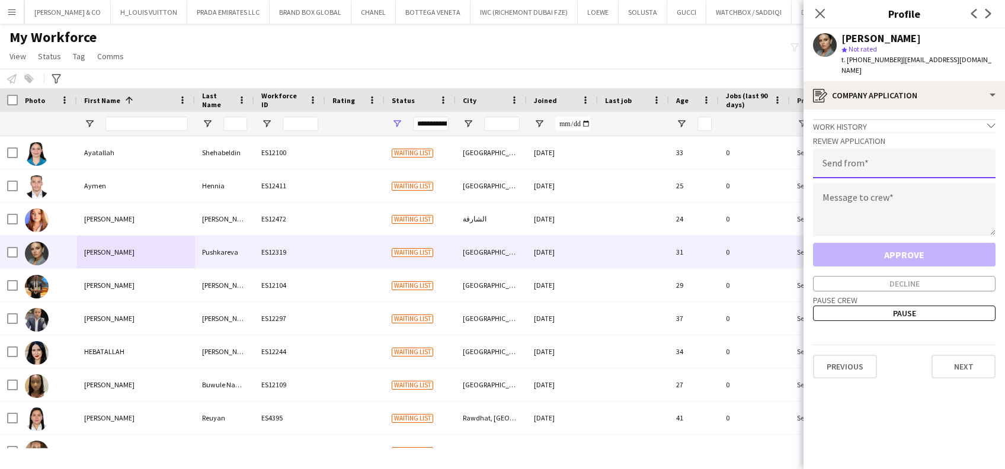
drag, startPoint x: 926, startPoint y: 161, endPoint x: 917, endPoint y: 171, distance: 13.4
click at [926, 161] on input "email" at bounding box center [904, 164] width 183 height 30
type input "**********"
click at [910, 194] on textarea at bounding box center [904, 209] width 183 height 53
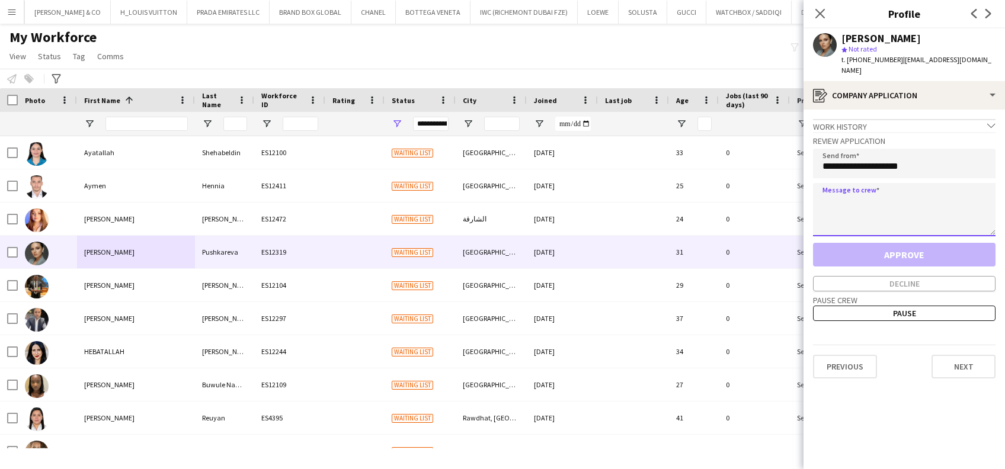
paste textarea "**********"
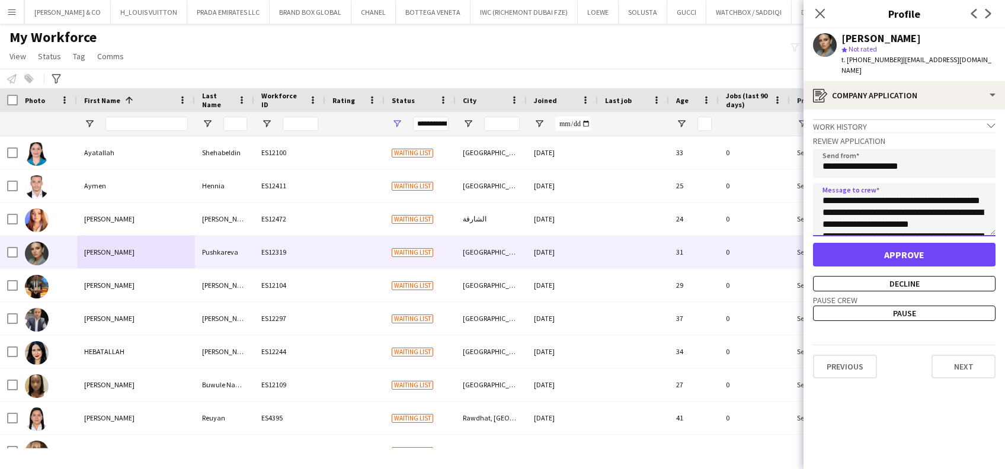
type textarea "**********"
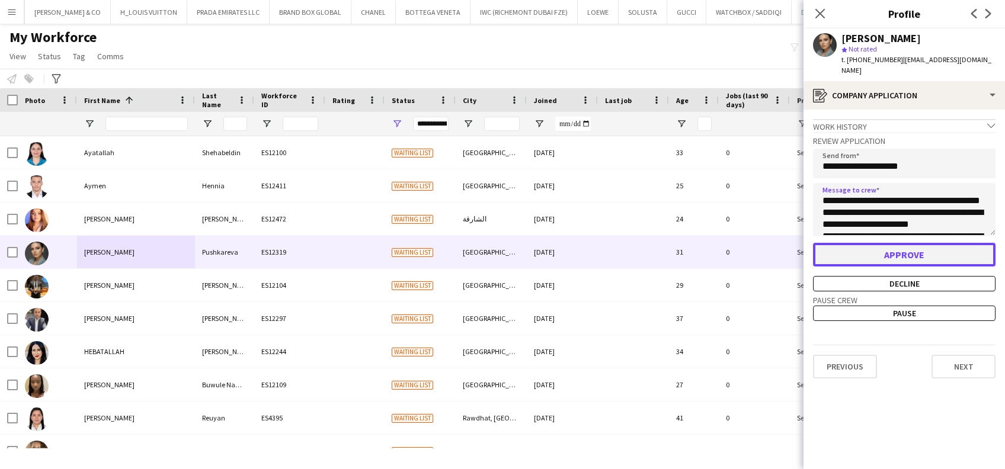
click at [927, 256] on button "Approve" at bounding box center [904, 255] width 183 height 24
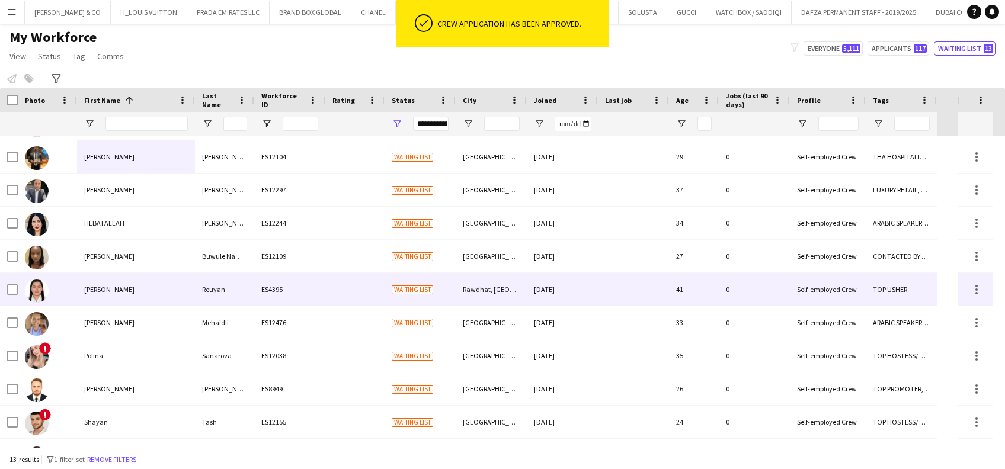
scroll to position [119, 0]
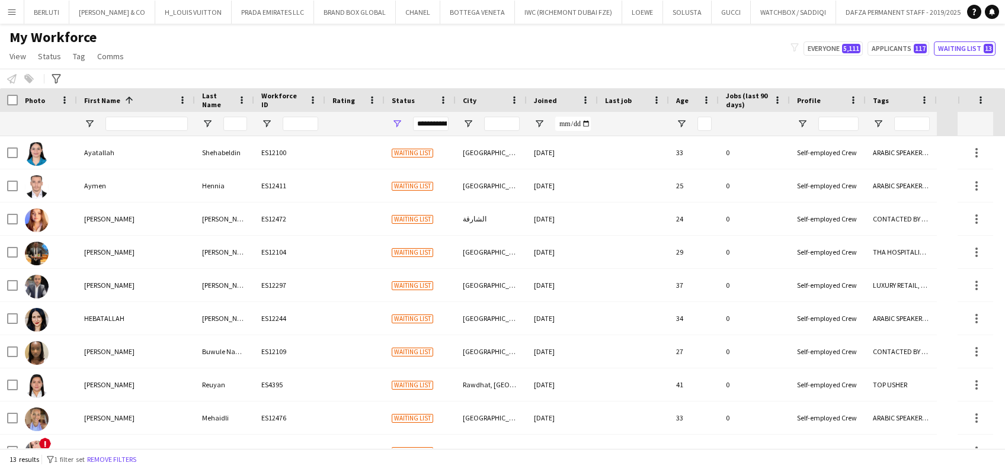
click at [6, 5] on button "Menu" at bounding box center [12, 12] width 24 height 24
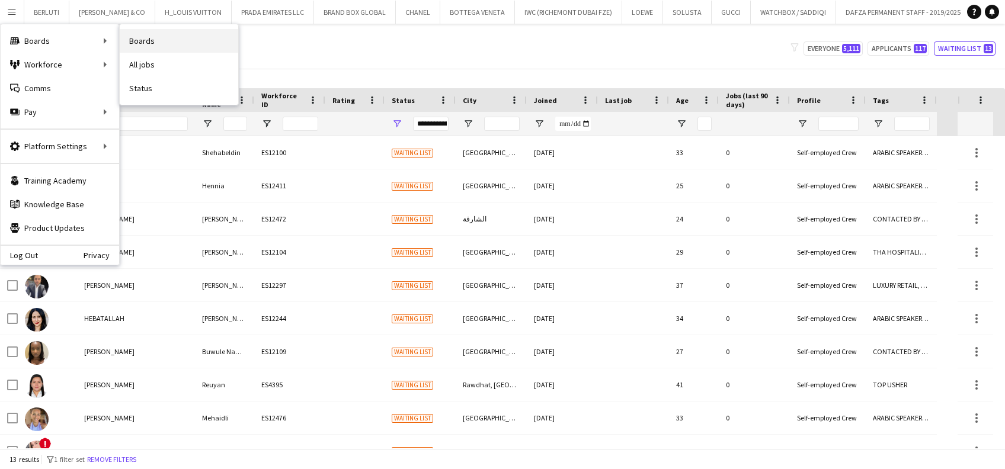
click at [149, 48] on link "Boards" at bounding box center [179, 41] width 119 height 24
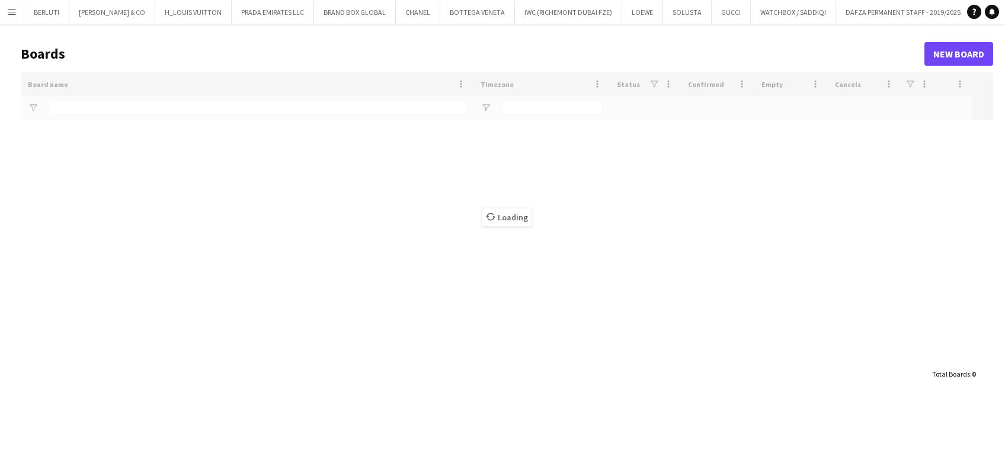
type input "***"
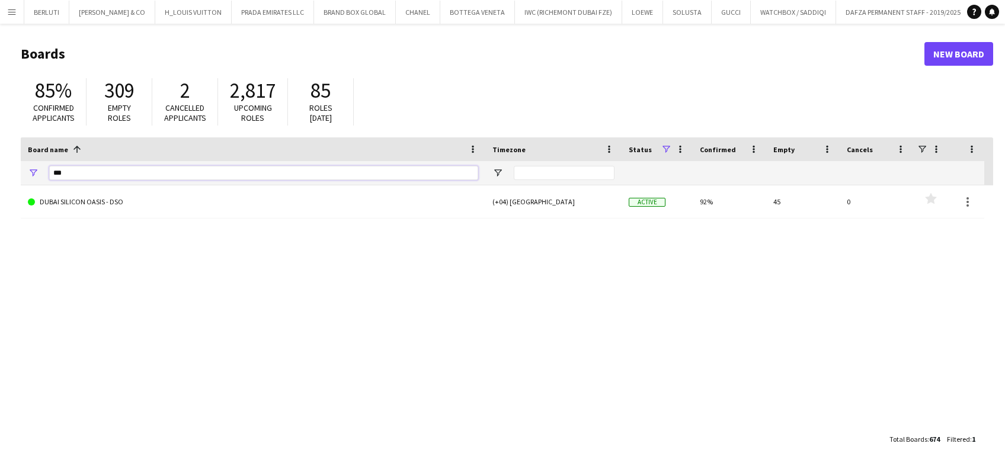
drag, startPoint x: -4, startPoint y: 163, endPoint x: 0, endPoint y: 157, distance: 6.9
click at [0, 161] on html "Menu Boards Boards Boards All jobs Status Workforce Workforce My Workforce Recr…" at bounding box center [502, 234] width 1005 height 469
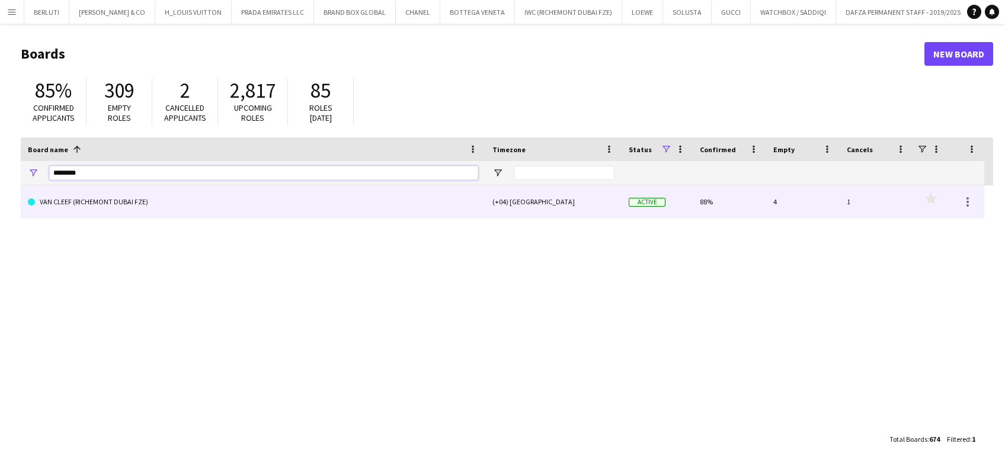
type input "********"
click at [90, 199] on link "VAN CLEEF (RICHEMONT DUBAI FZE)" at bounding box center [253, 201] width 450 height 33
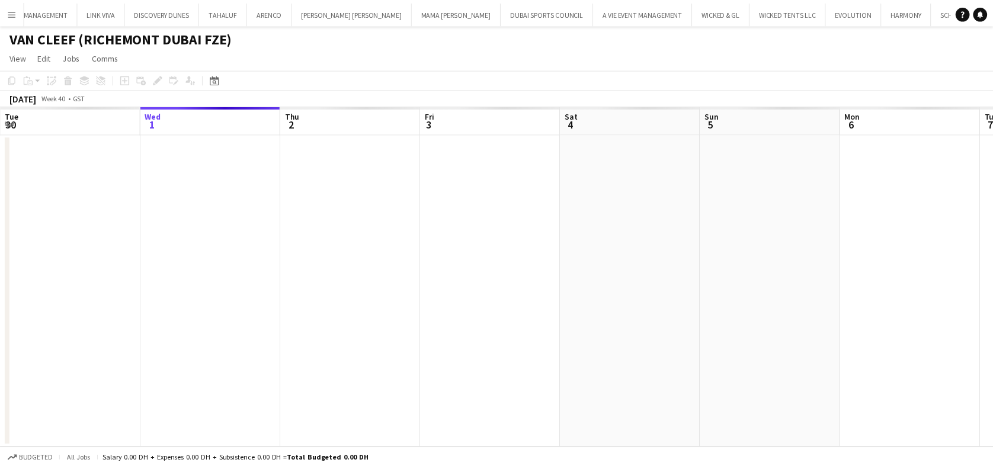
scroll to position [0, 7795]
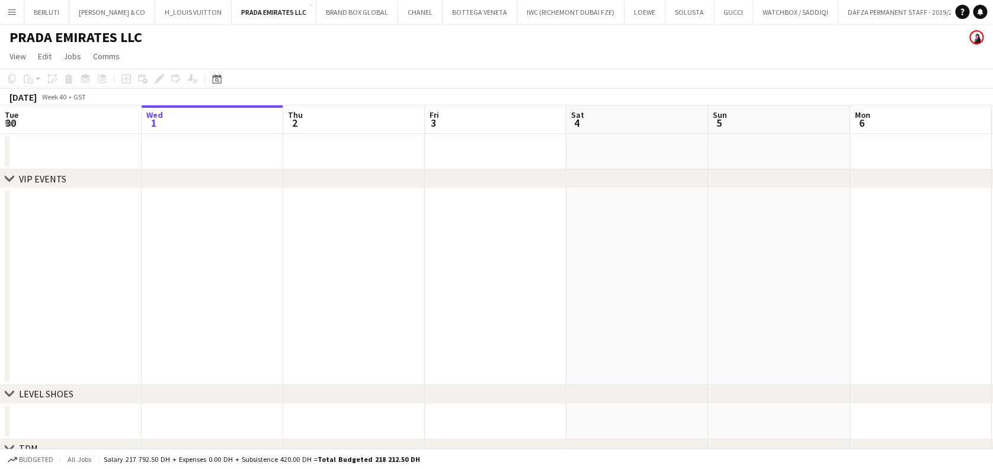
click at [19, 11] on button "Menu" at bounding box center [12, 12] width 24 height 24
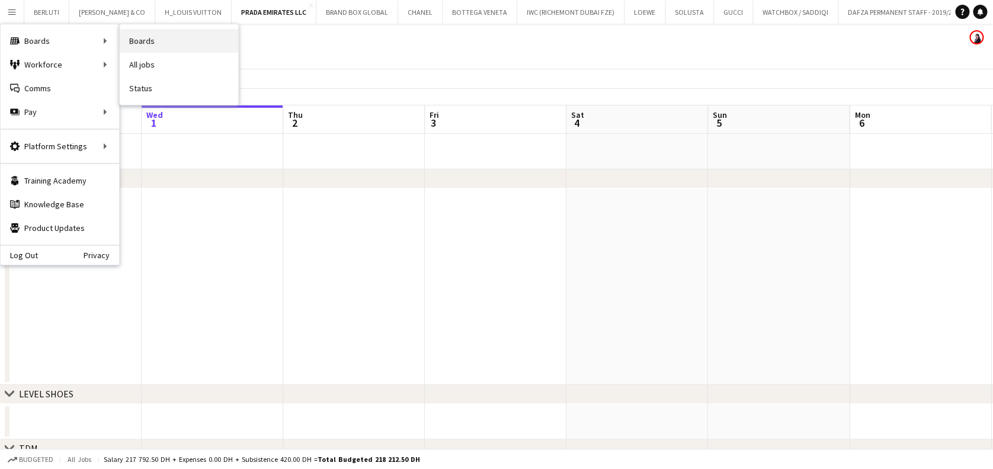
click at [169, 43] on link "Boards" at bounding box center [179, 41] width 119 height 24
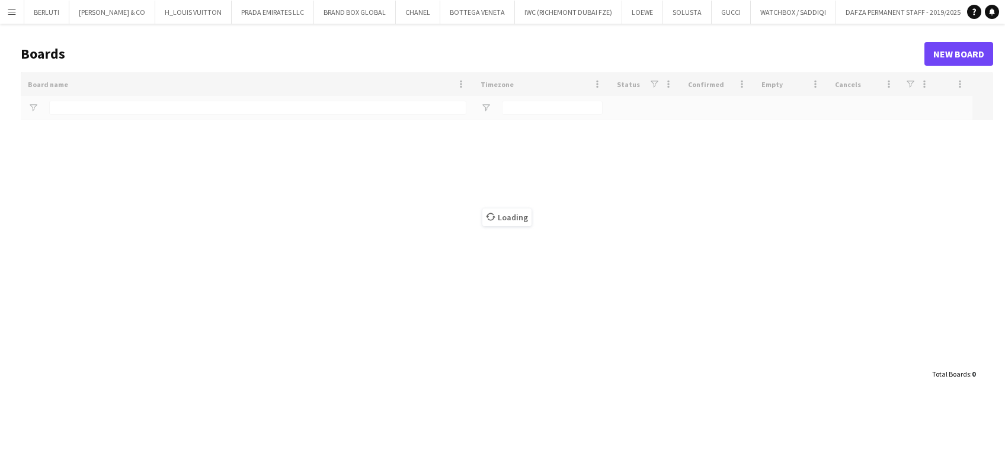
type input "******"
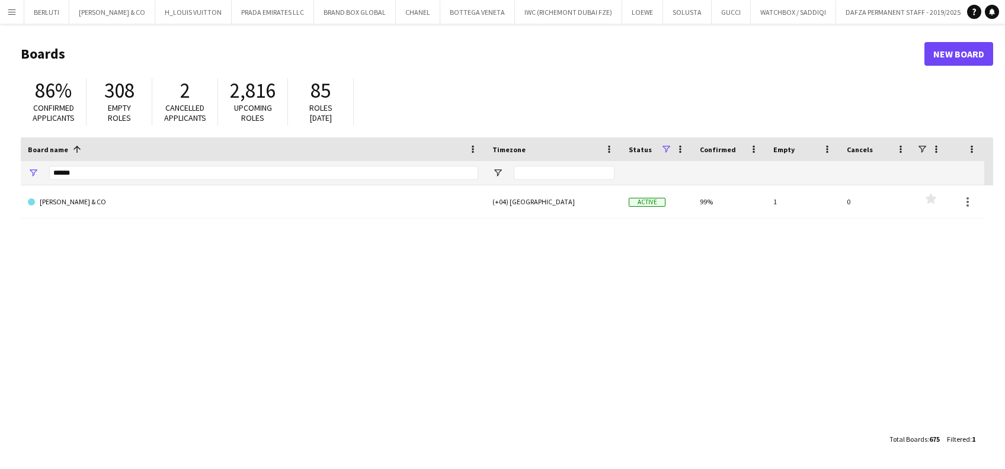
click at [95, 193] on link "[PERSON_NAME] & CO" at bounding box center [253, 201] width 450 height 33
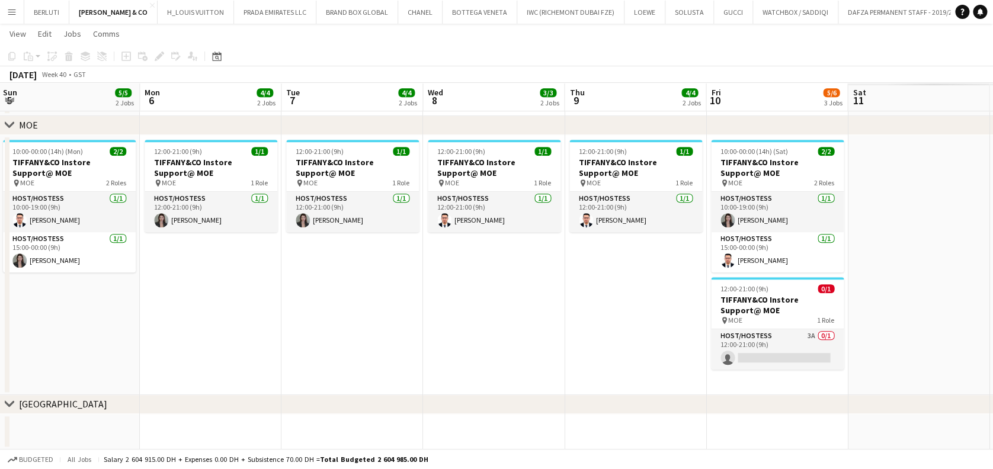
scroll to position [0, 610]
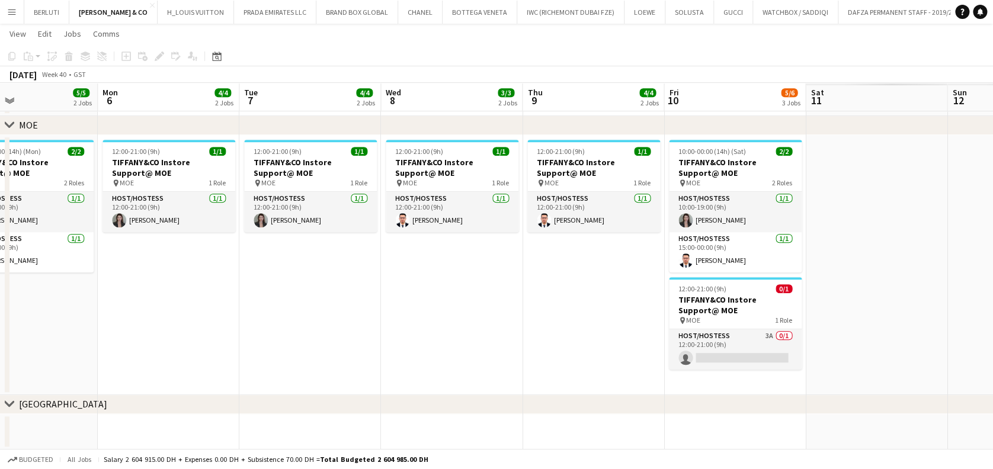
drag, startPoint x: 724, startPoint y: 294, endPoint x: 131, endPoint y: 283, distance: 592.7
click at [131, 283] on app-calendar-viewport "Wed 1 3/3 2 Jobs Thu 2 4/4 2 Jobs Fri 3 5/5 2 Jobs Sat 4 5/5 2 Jobs Sun 5 5/5 2…" at bounding box center [496, 110] width 993 height 677
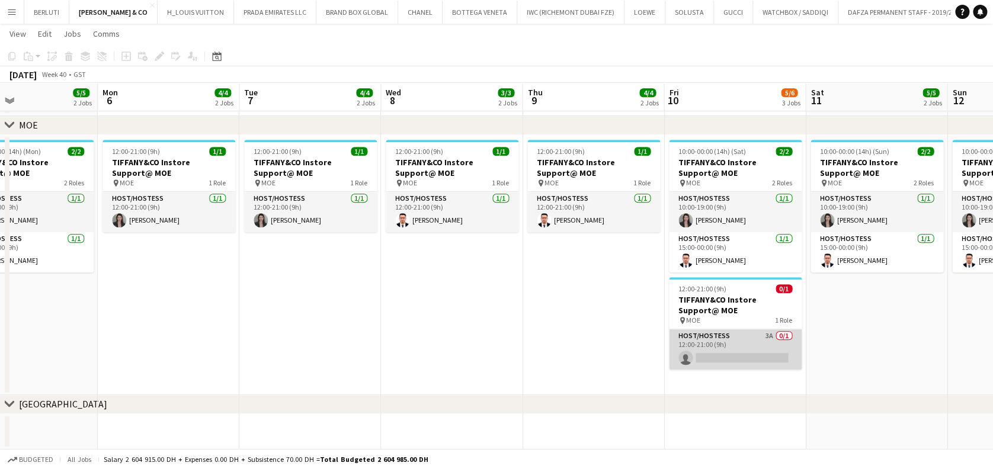
click at [730, 344] on app-card-role "Host/Hostess 3A 0/1 12:00-21:00 (9h) single-neutral-actions" at bounding box center [735, 349] width 133 height 40
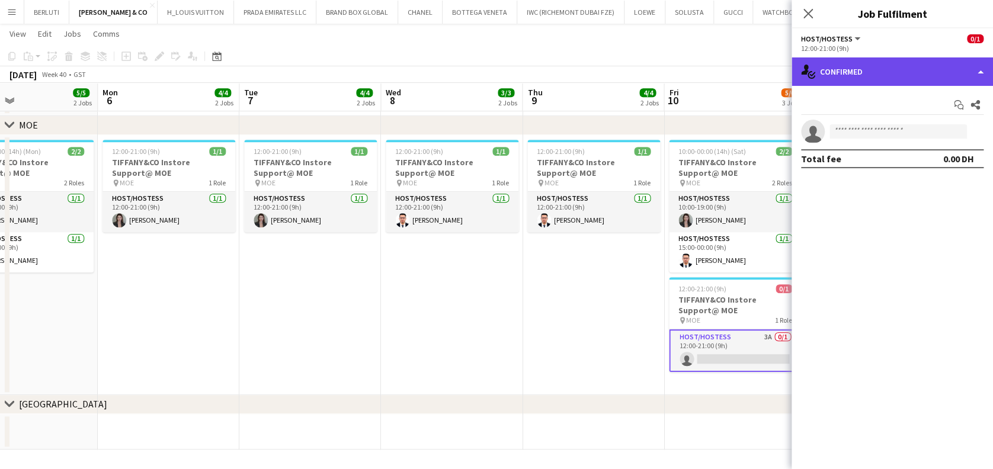
click at [907, 76] on div "single-neutral-actions-check-2 Confirmed" at bounding box center [892, 71] width 201 height 28
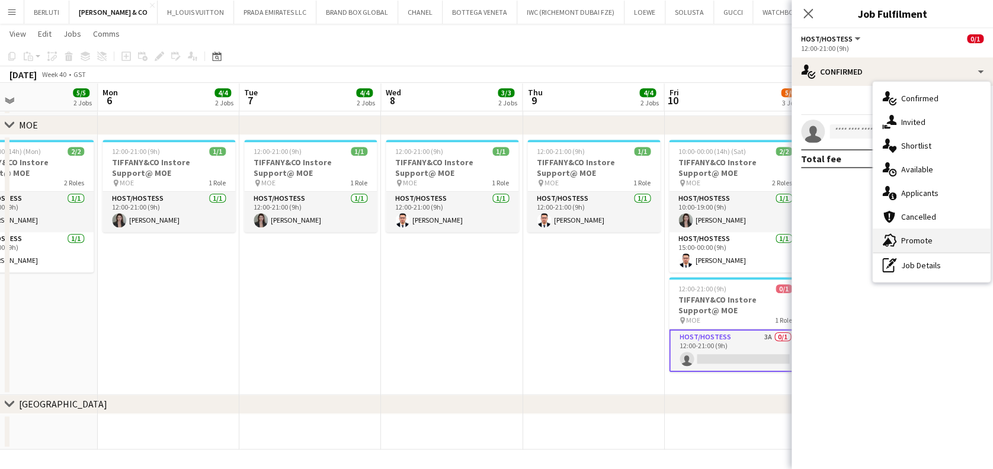
click at [937, 242] on div "advertising-megaphone Promote" at bounding box center [931, 241] width 117 height 24
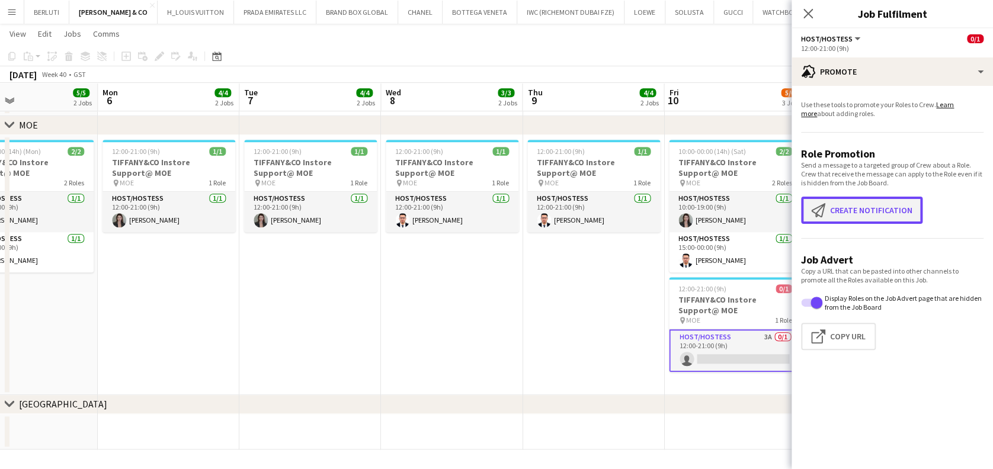
click at [880, 205] on button "Create notification Create notification" at bounding box center [861, 210] width 121 height 27
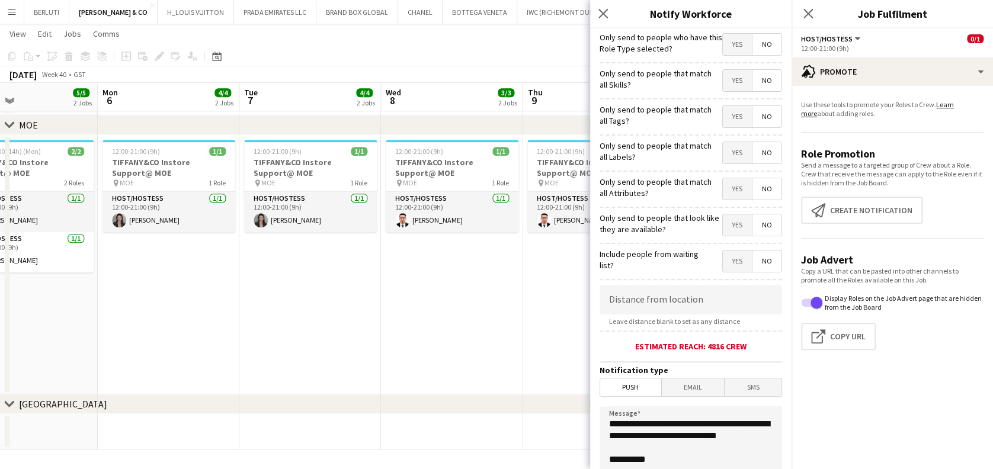
click at [730, 79] on span "Yes" at bounding box center [737, 80] width 29 height 21
click at [730, 123] on span "Yes" at bounding box center [737, 116] width 29 height 21
click at [725, 161] on span "Yes" at bounding box center [737, 152] width 29 height 21
click at [723, 191] on span "Yes" at bounding box center [737, 188] width 29 height 21
click at [730, 242] on form "**********" at bounding box center [690, 340] width 201 height 624
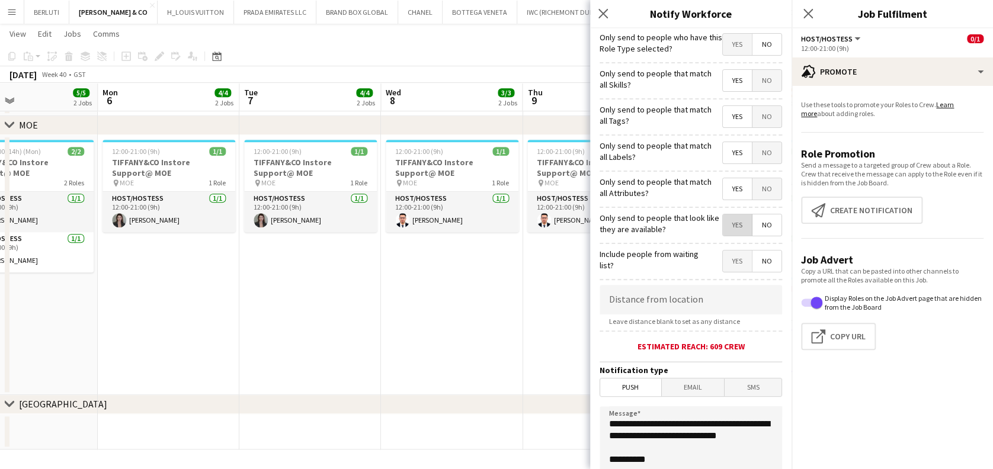
click at [724, 232] on span "Yes" at bounding box center [737, 225] width 29 height 21
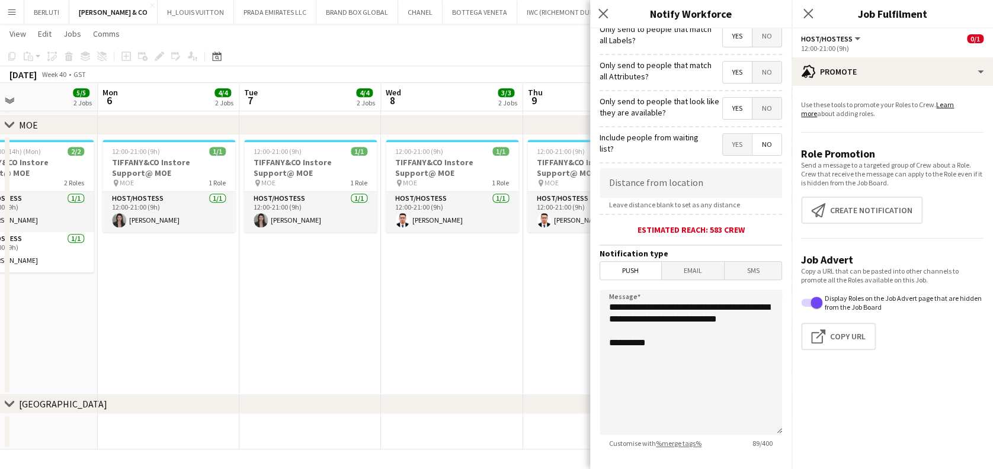
scroll to position [186, 0]
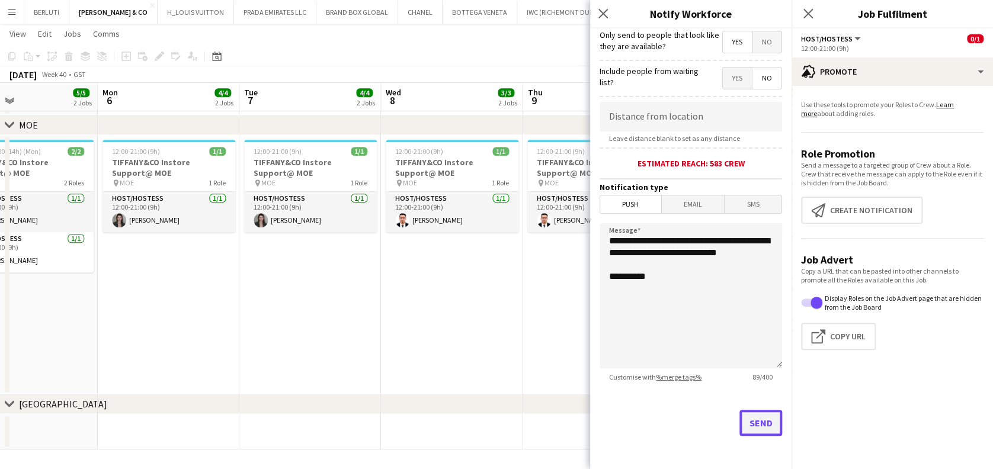
click at [752, 415] on button "Send" at bounding box center [761, 423] width 43 height 26
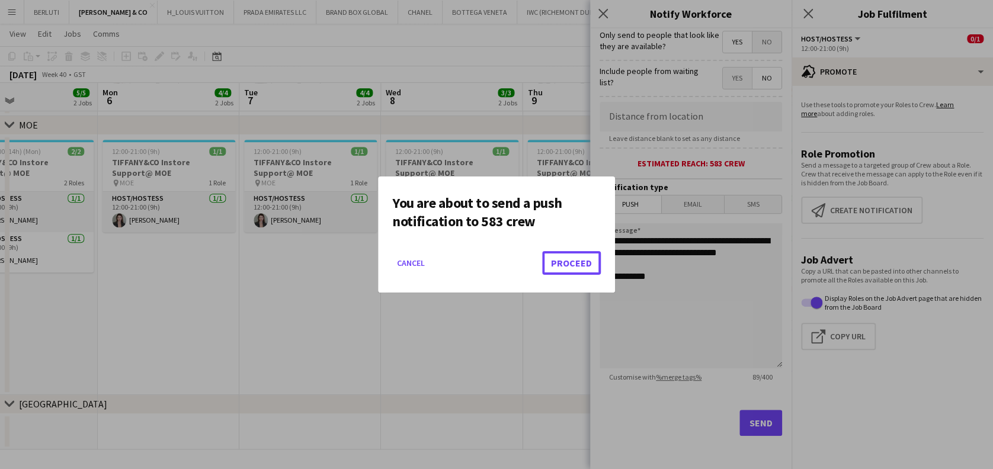
click at [601, 265] on div "You are about to send a push notification to 583 crew Cancel Proceed" at bounding box center [496, 235] width 237 height 116
click at [555, 263] on button "Proceed" at bounding box center [571, 263] width 59 height 24
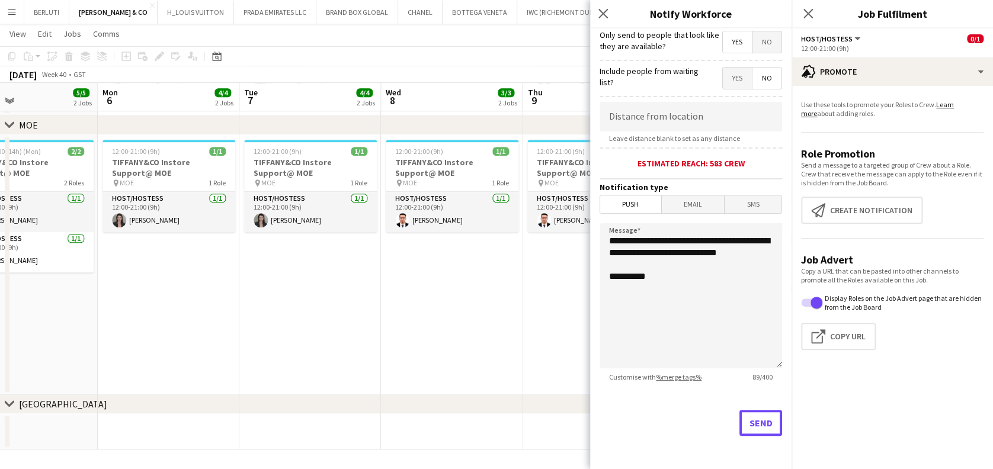
scroll to position [274, 0]
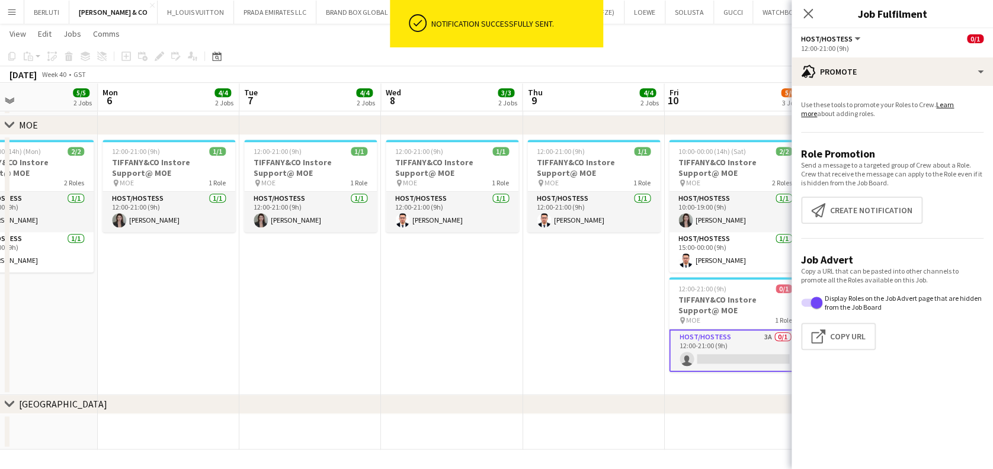
click at [729, 356] on app-card-role "Host/Hostess 3A 0/1 12:00-21:00 (9h) single-neutral-actions" at bounding box center [735, 350] width 133 height 43
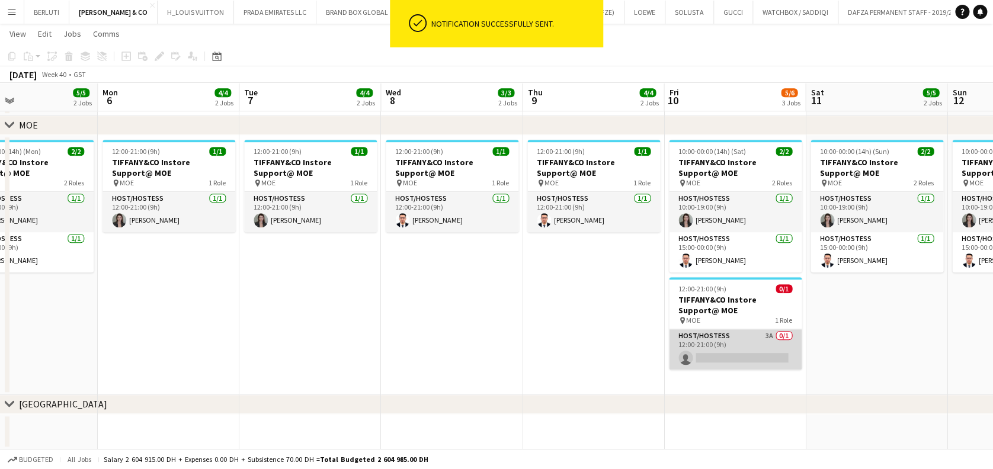
click at [729, 356] on app-card-role "Host/Hostess 3A 0/1 12:00-21:00 (9h) single-neutral-actions" at bounding box center [735, 349] width 133 height 40
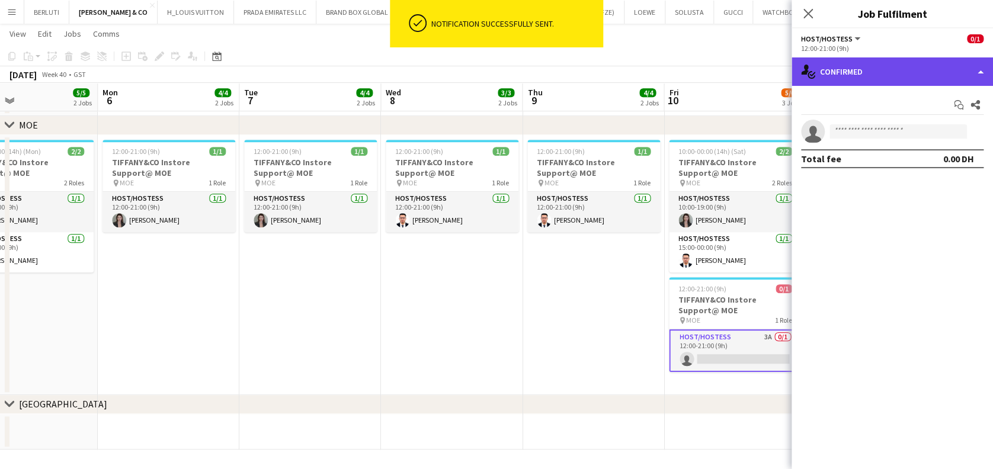
click at [901, 75] on div "single-neutral-actions-check-2 Confirmed" at bounding box center [892, 71] width 201 height 28
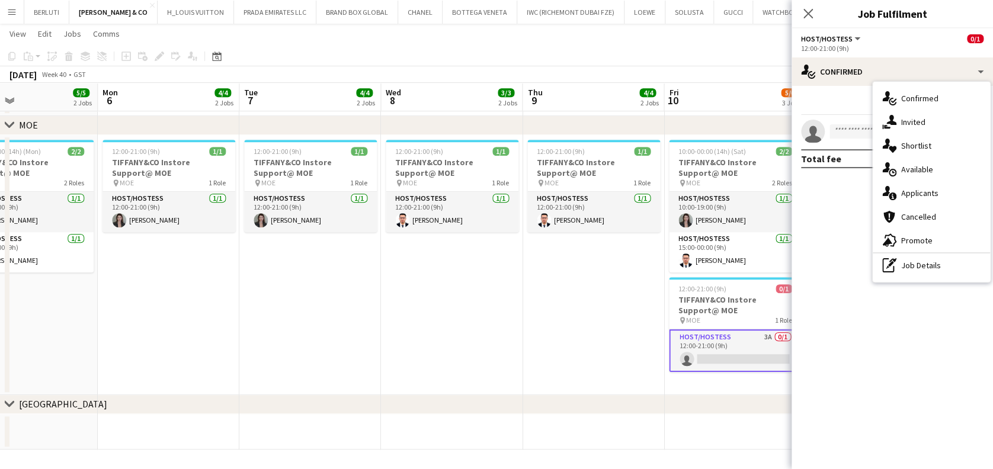
click at [936, 167] on div "single-neutral-actions-upload Available" at bounding box center [931, 170] width 117 height 24
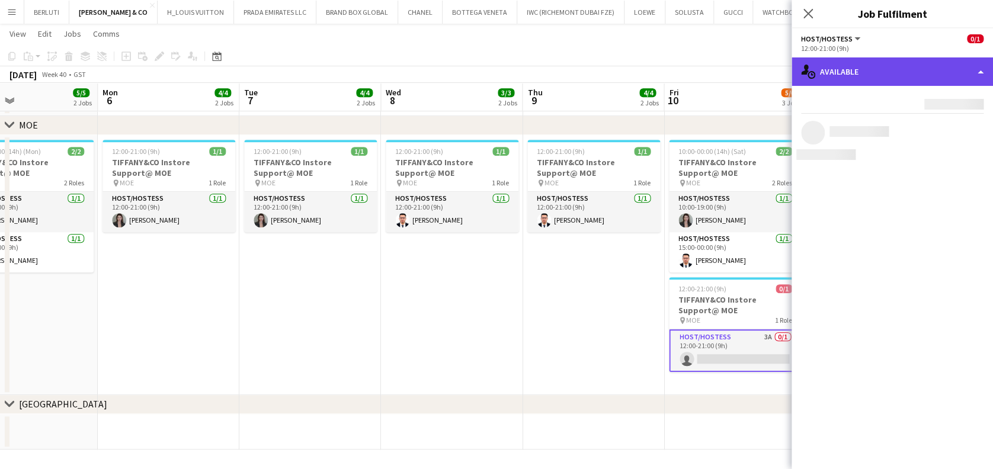
click at [923, 77] on div "single-neutral-actions-upload Available" at bounding box center [892, 71] width 201 height 28
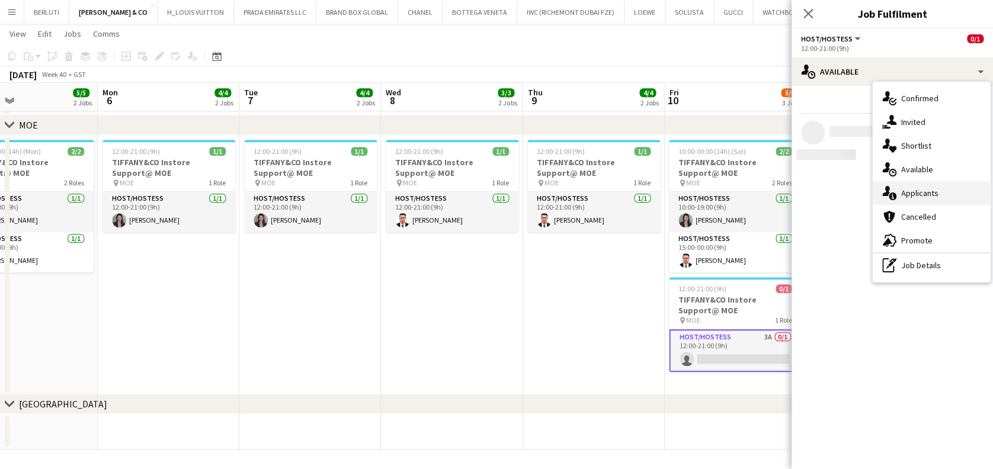
click at [941, 183] on div "single-neutral-actions-information Applicants" at bounding box center [931, 193] width 117 height 24
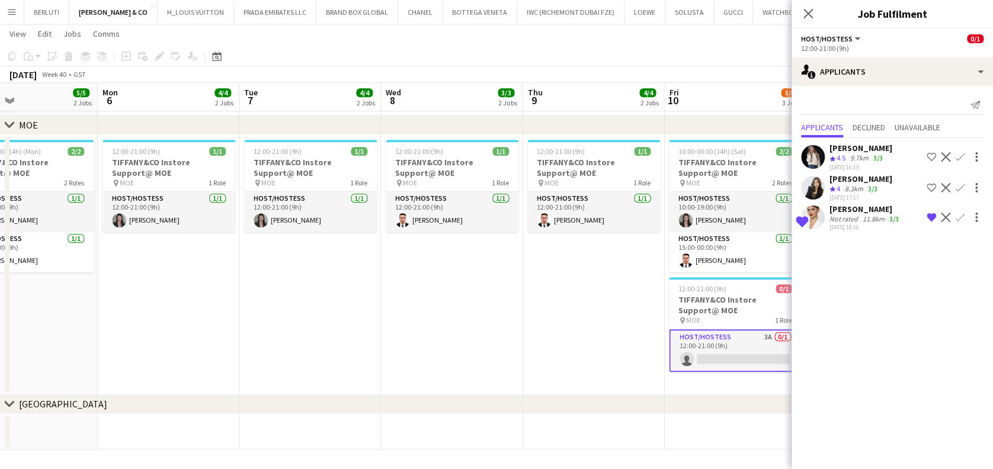
click at [554, 337] on app-date-cell "12:00-21:00 (9h) 1/1 TIFFANY&CO Instore Support@ MOE pin MOE 1 Role Host/Hostes…" at bounding box center [594, 265] width 142 height 260
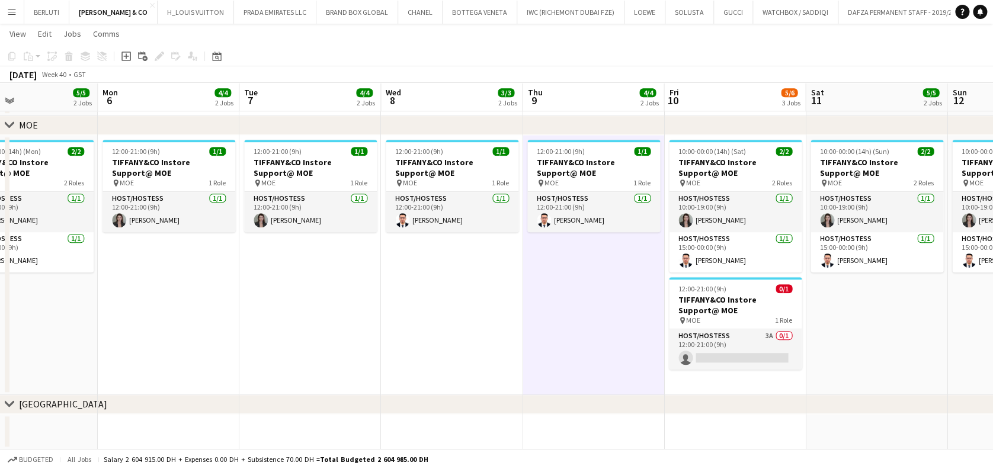
click at [9, 5] on button "Menu" at bounding box center [12, 12] width 24 height 24
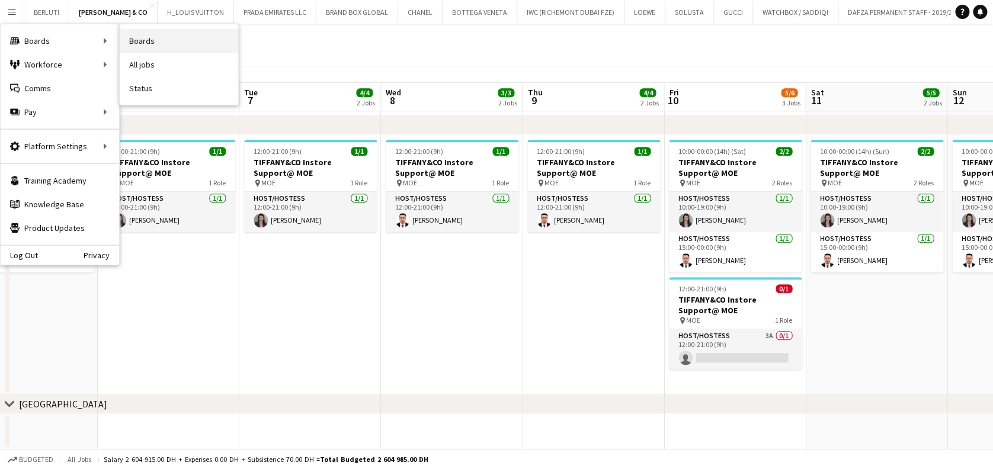
click at [122, 39] on link "Boards" at bounding box center [179, 41] width 119 height 24
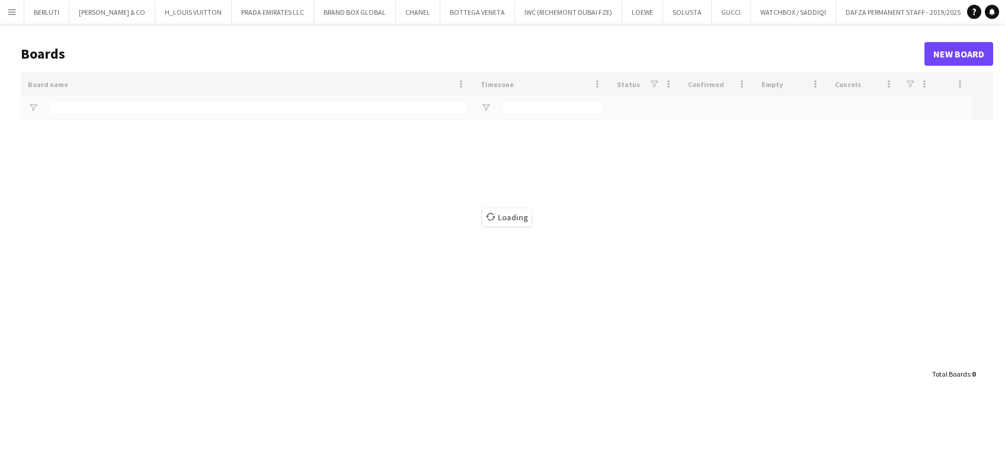
type input "******"
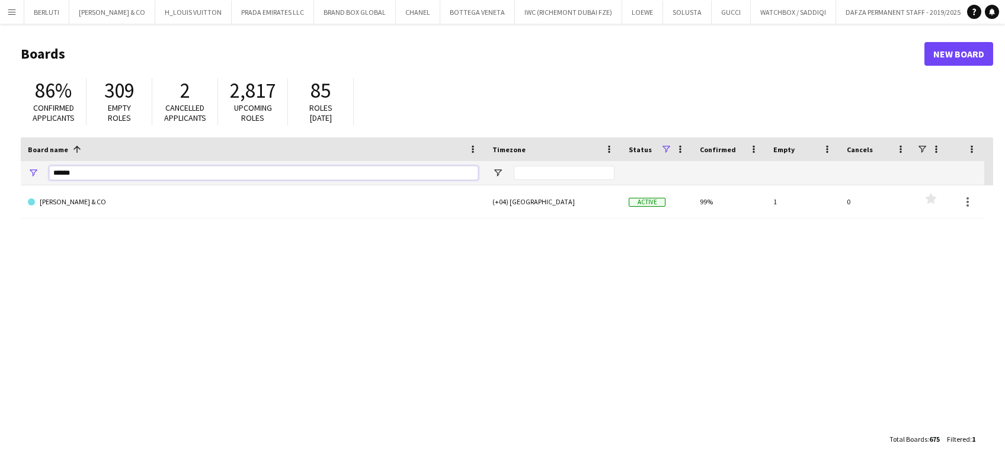
drag, startPoint x: 112, startPoint y: 177, endPoint x: 0, endPoint y: 161, distance: 113.1
click at [0, 170] on html "Menu Boards Boards Boards All jobs Status Workforce Workforce My Workforce Recr…" at bounding box center [502, 234] width 1005 height 469
type input "*"
type input "***"
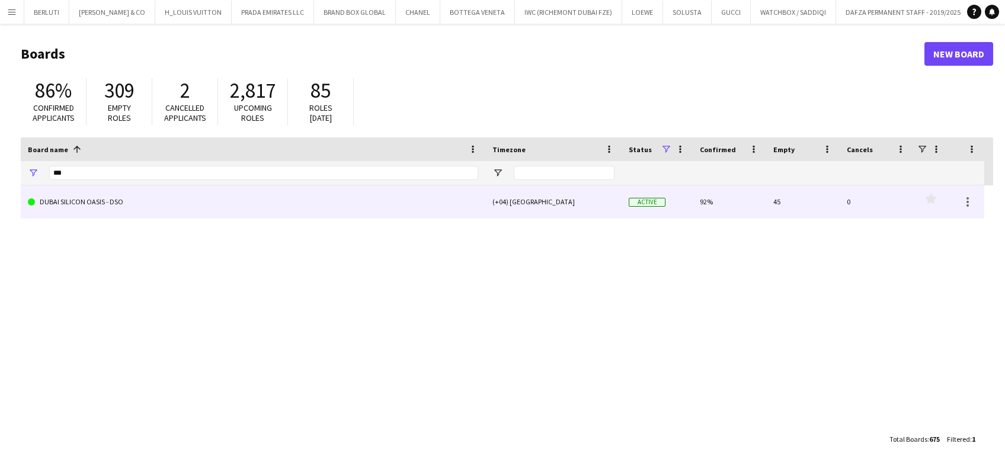
click at [86, 217] on link "DUBAI SILICON OASIS - DSO" at bounding box center [253, 201] width 450 height 33
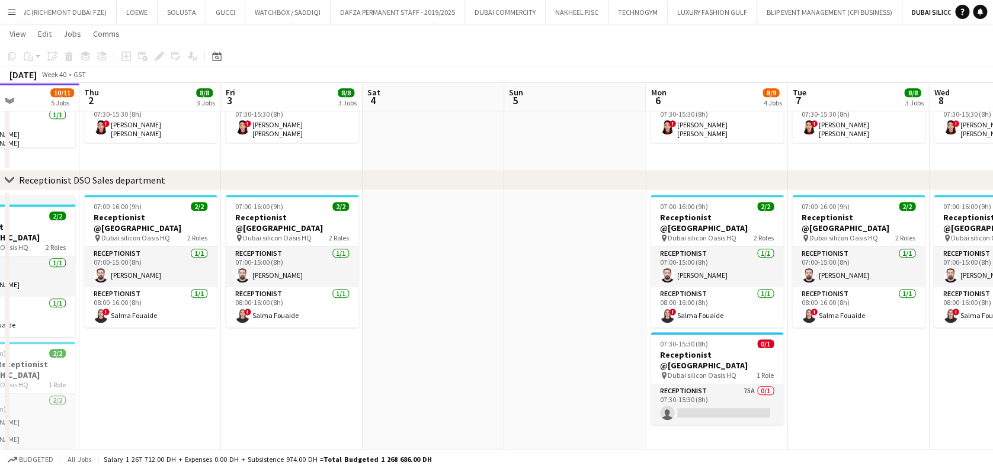
scroll to position [0, 528]
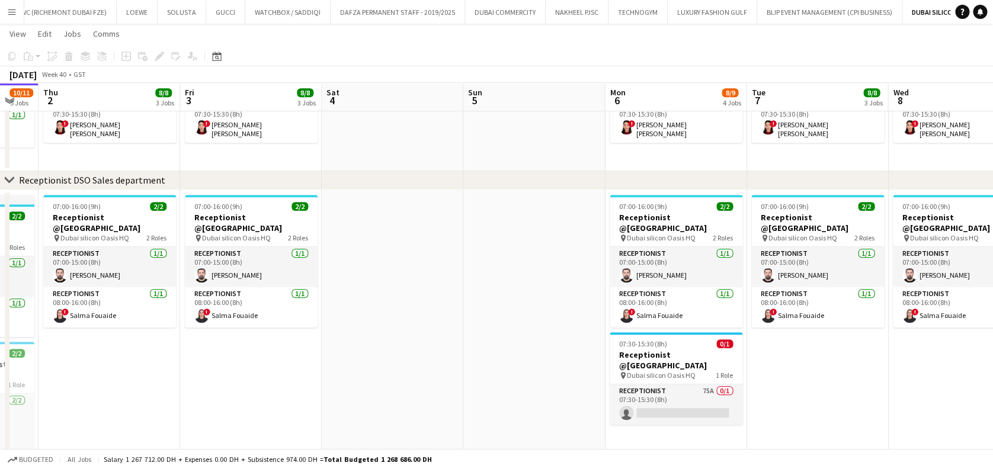
drag, startPoint x: 401, startPoint y: 372, endPoint x: 156, endPoint y: 341, distance: 246.0
click at [156, 341] on app-calendar-viewport "Sun 28 Mon 29 8/8 3 Jobs Tue 30 8/8 3 Jobs Wed 1 10/11 5 Jobs Thu 2 8/8 3 Jobs …" at bounding box center [496, 187] width 993 height 914
click at [668, 401] on app-card-role "Receptionist 75A 0/1 07:30-15:30 (8h) single-neutral-actions" at bounding box center [676, 405] width 133 height 40
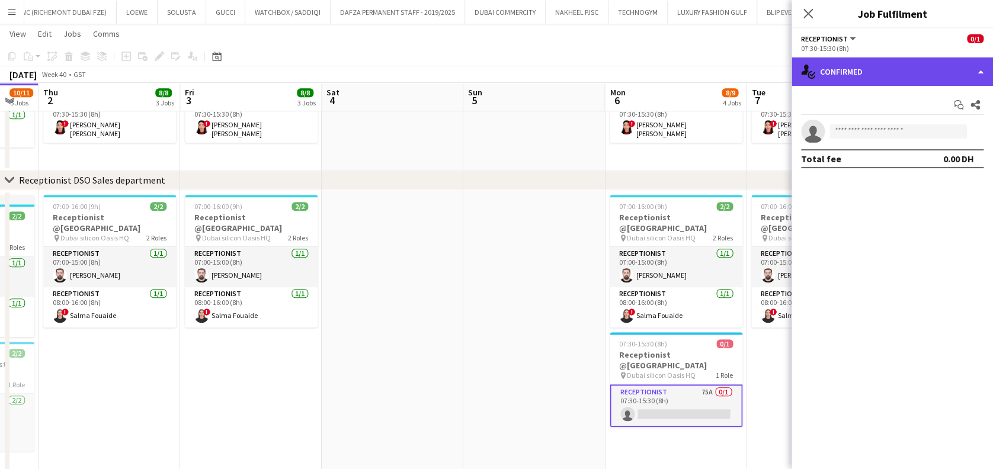
click at [876, 78] on div "single-neutral-actions-check-2 Confirmed" at bounding box center [892, 71] width 201 height 28
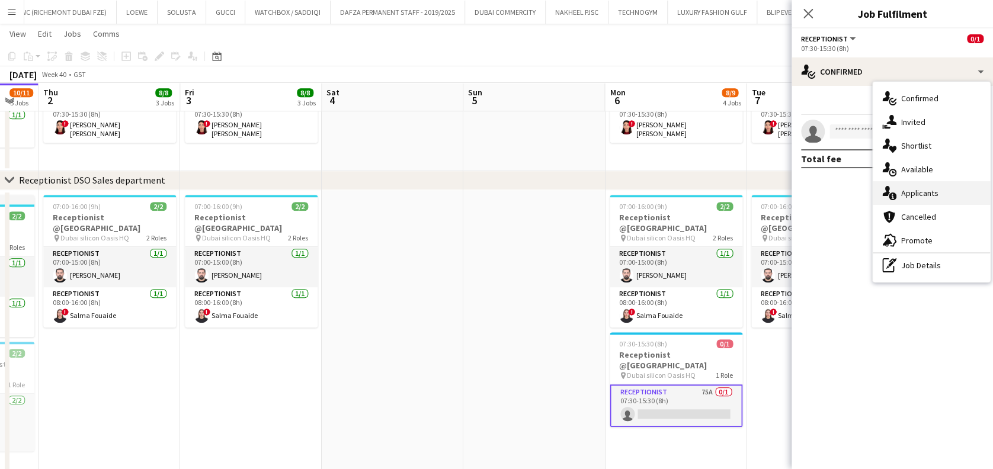
click at [898, 190] on div "single-neutral-actions-information Applicants" at bounding box center [931, 193] width 117 height 24
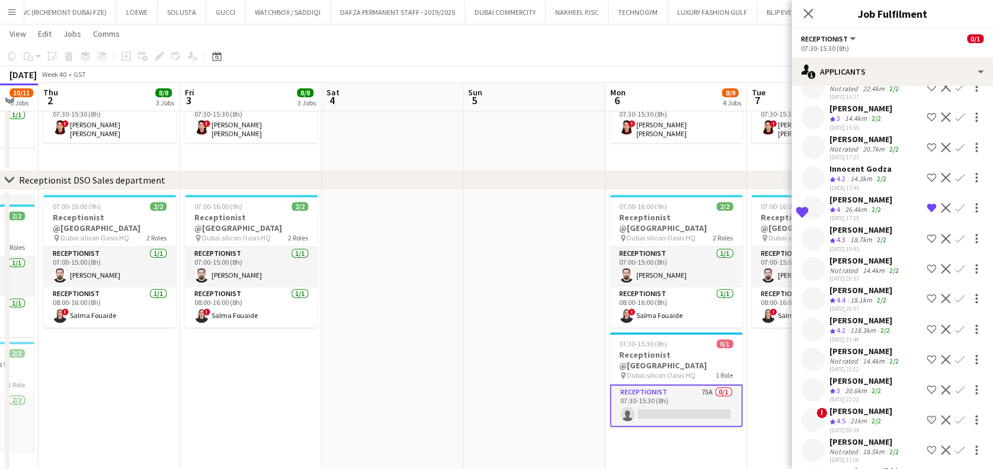
scroll to position [1986, 0]
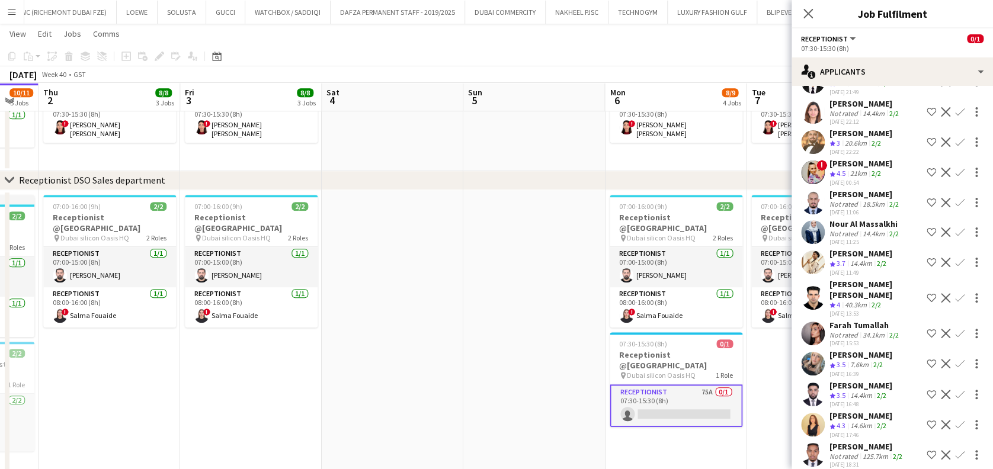
click at [853, 411] on div "[PERSON_NAME]" at bounding box center [861, 416] width 63 height 11
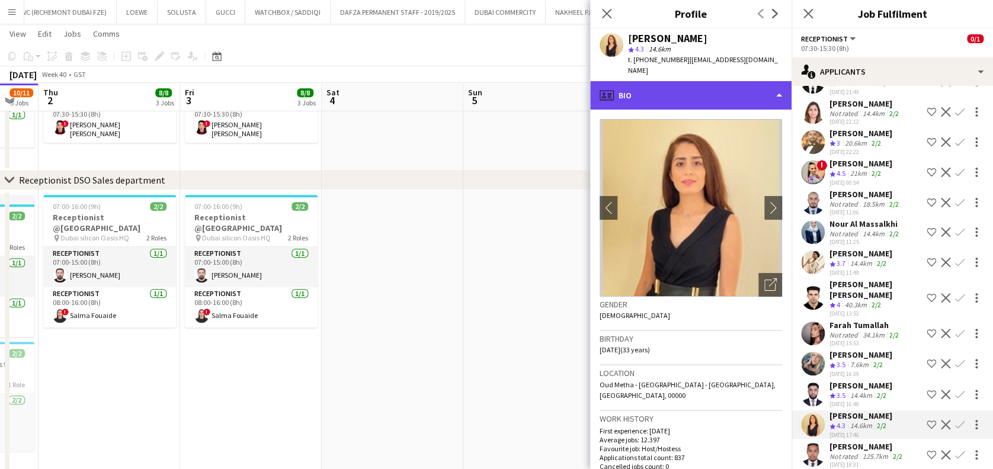
click at [725, 87] on div "profile Bio" at bounding box center [690, 95] width 201 height 28
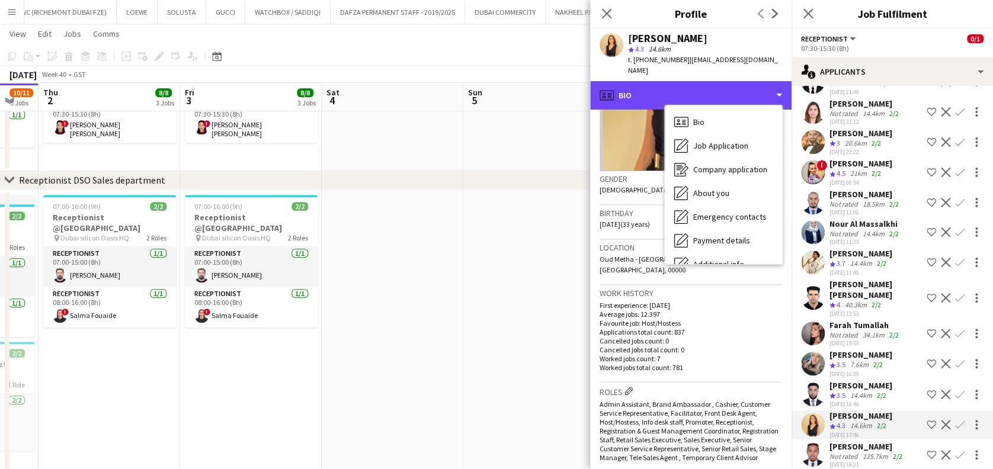
scroll to position [237, 0]
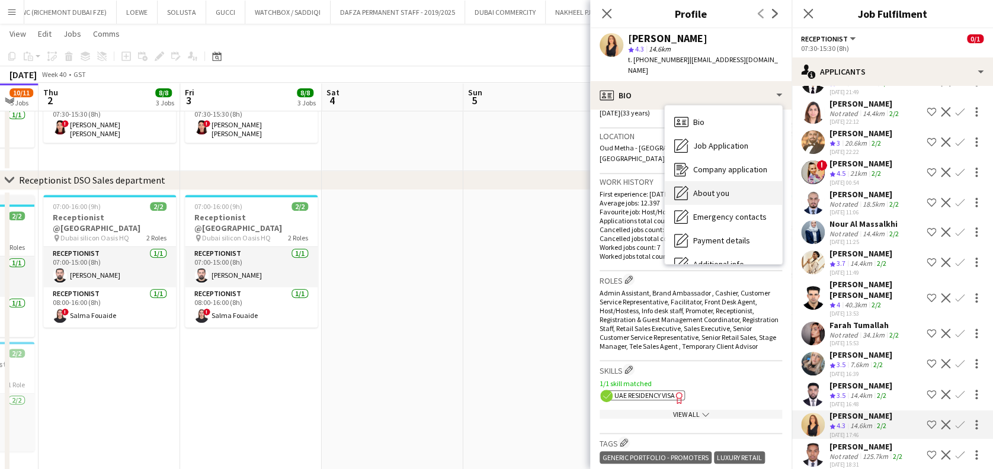
click at [711, 188] on span "About you" at bounding box center [711, 193] width 36 height 11
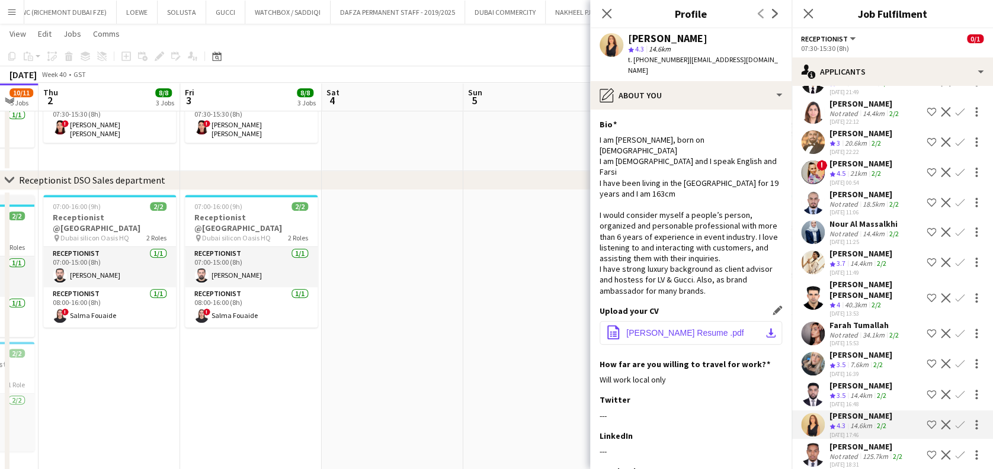
click at [691, 328] on span "Dorsa Ahmadi Resume .pdf" at bounding box center [684, 332] width 117 height 9
click at [847, 360] on div "Crew rating 3.5" at bounding box center [839, 365] width 18 height 10
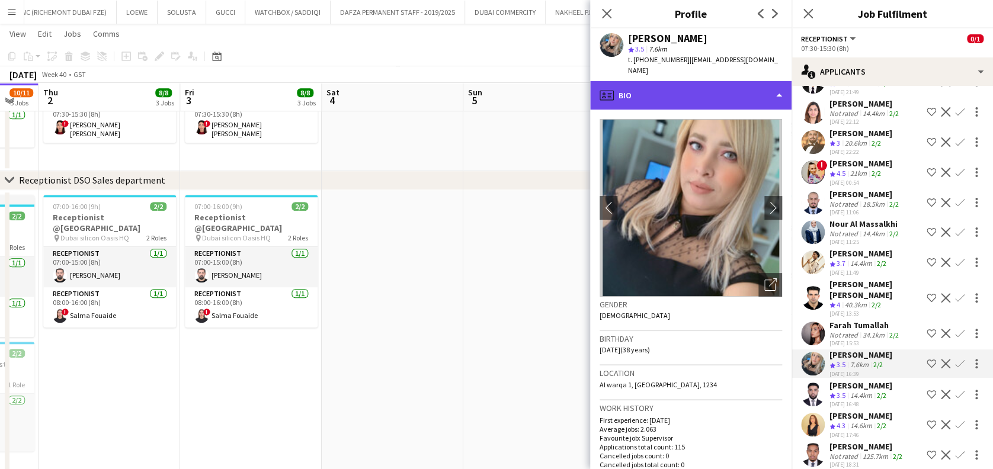
click at [700, 90] on div "profile Bio" at bounding box center [690, 95] width 201 height 28
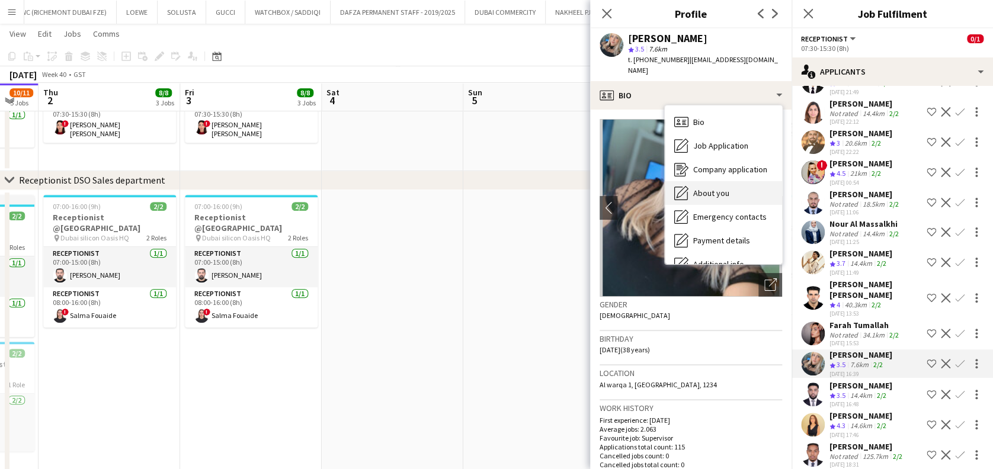
click at [749, 190] on div "About you About you" at bounding box center [723, 193] width 117 height 24
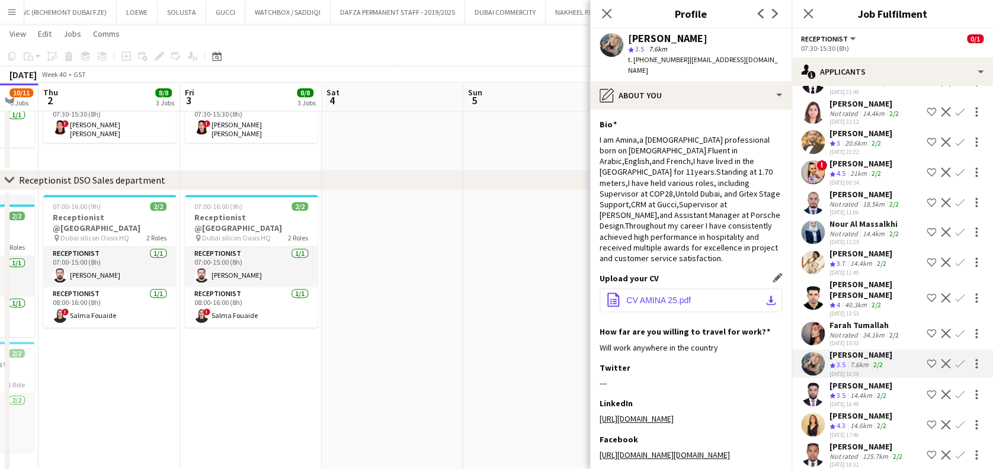
click at [731, 289] on button "office-file-sheet CV AMINA 25.pdf download-bottom" at bounding box center [691, 301] width 183 height 24
click at [679, 296] on span "CV AMINA 25.pdf" at bounding box center [658, 300] width 65 height 9
click at [831, 331] on div "Not rated" at bounding box center [845, 335] width 31 height 9
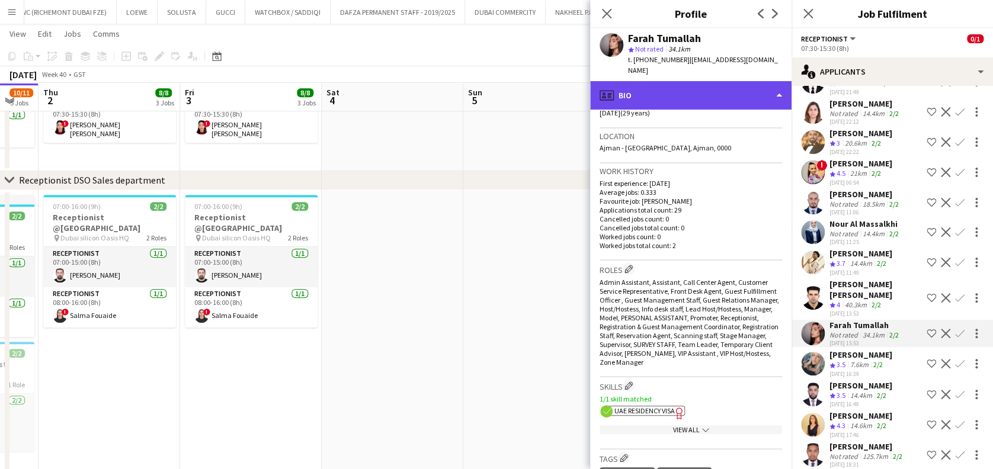
click at [711, 81] on div "profile Bio" at bounding box center [690, 95] width 201 height 28
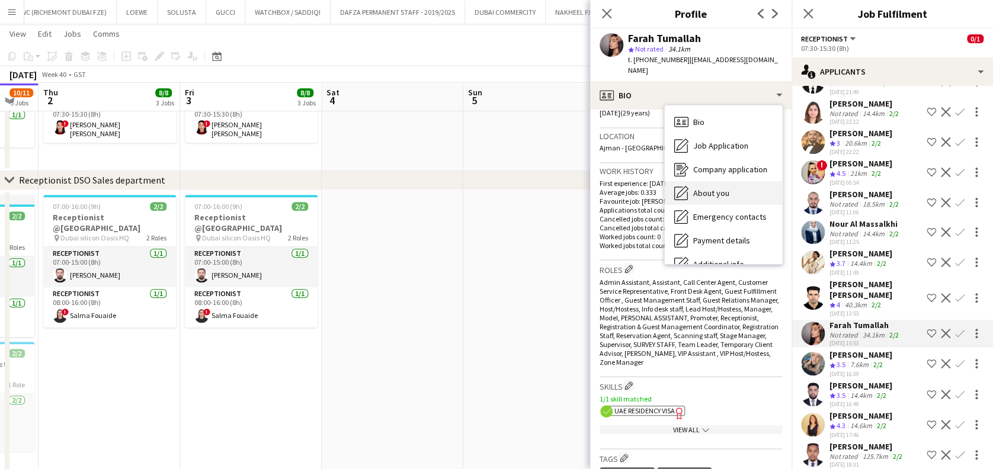
click at [728, 188] on span "About you" at bounding box center [711, 193] width 36 height 11
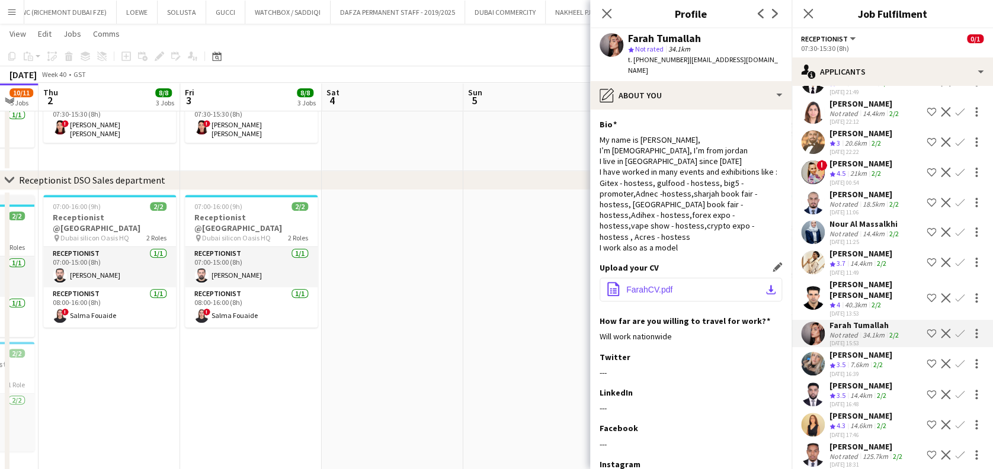
click at [686, 280] on button "office-file-sheet FarahCV.pdf download-bottom" at bounding box center [691, 290] width 183 height 24
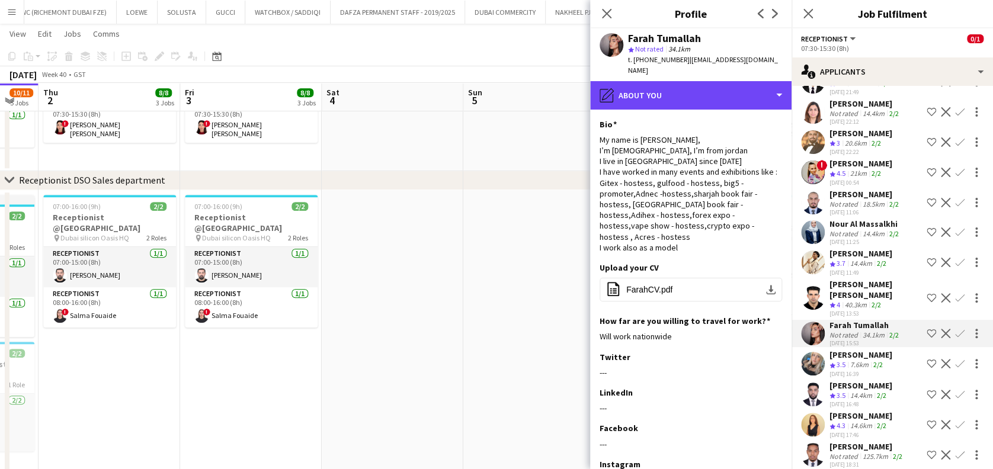
drag, startPoint x: 727, startPoint y: 77, endPoint x: 733, endPoint y: 109, distance: 32.5
click at [728, 81] on div "pencil4 About you" at bounding box center [690, 95] width 201 height 28
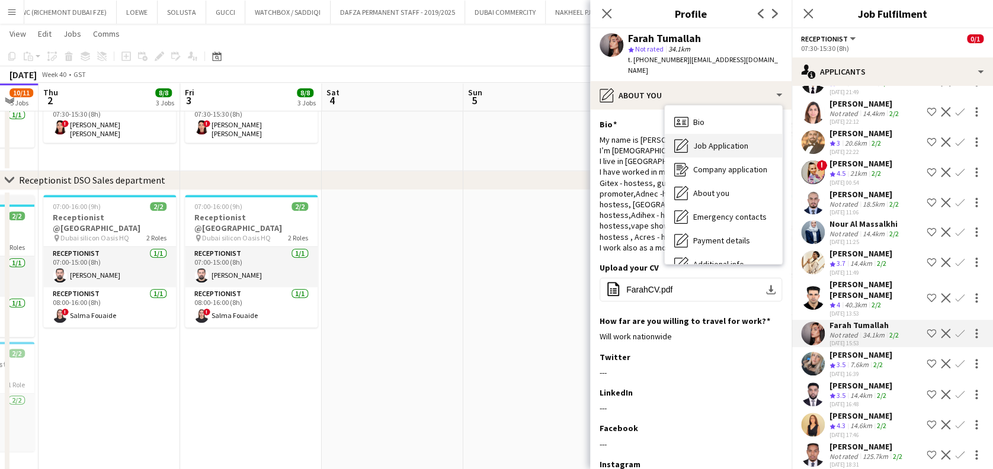
click at [732, 140] on span "Job Application" at bounding box center [720, 145] width 55 height 11
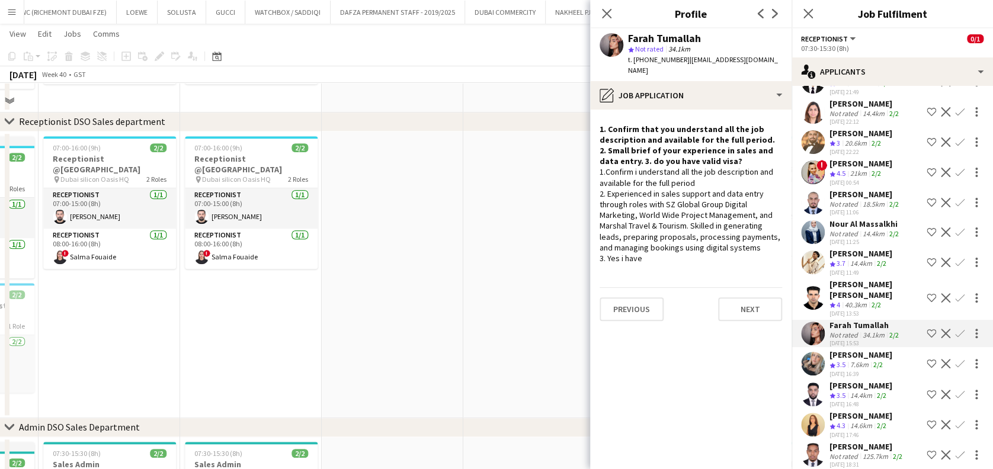
scroll to position [395, 0]
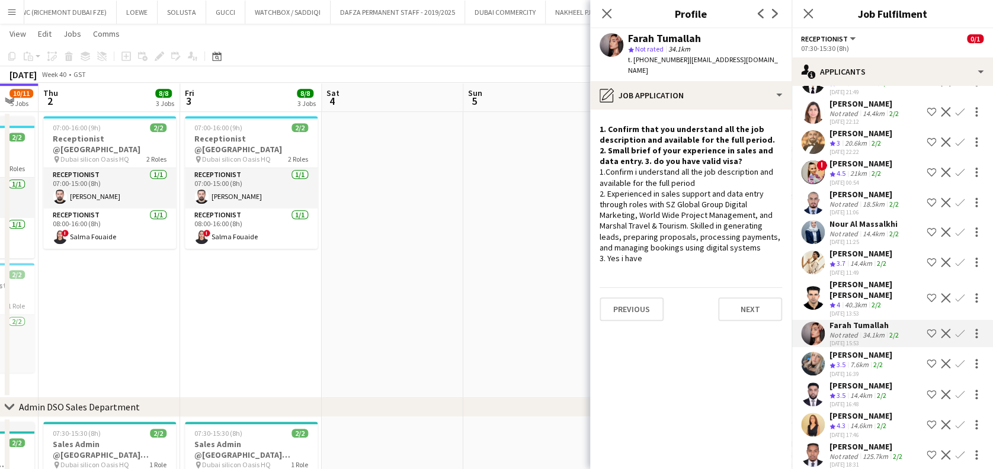
click at [878, 380] on div "Mohamed Ogaiban" at bounding box center [861, 385] width 63 height 11
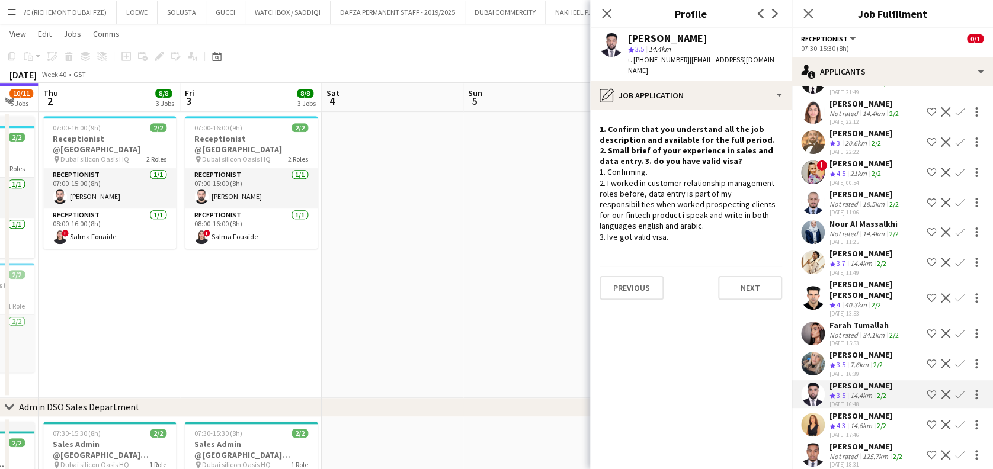
click at [876, 391] on div "2/2" at bounding box center [882, 396] width 14 height 10
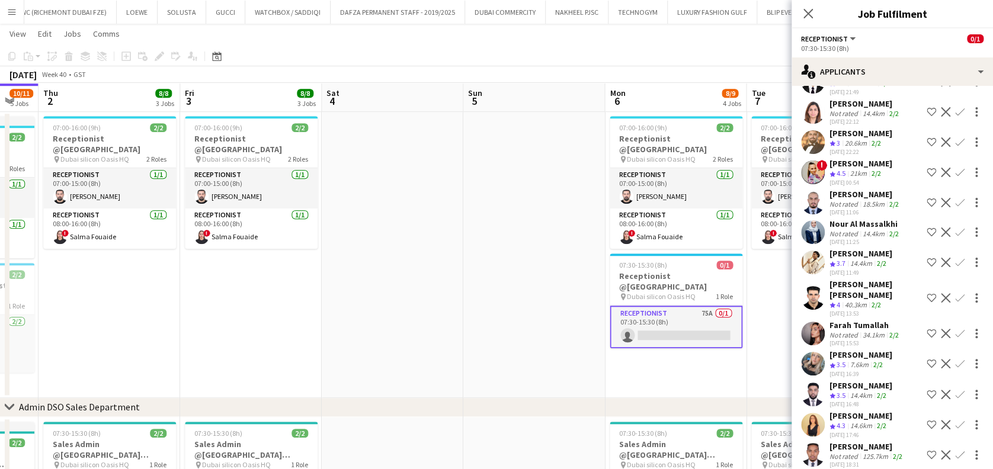
click at [876, 391] on div "2/2" at bounding box center [882, 396] width 14 height 10
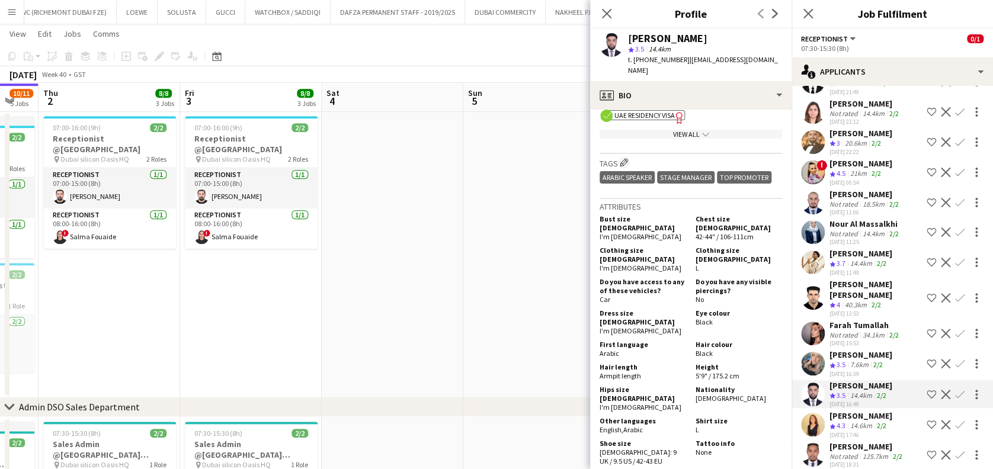
scroll to position [1906, 0]
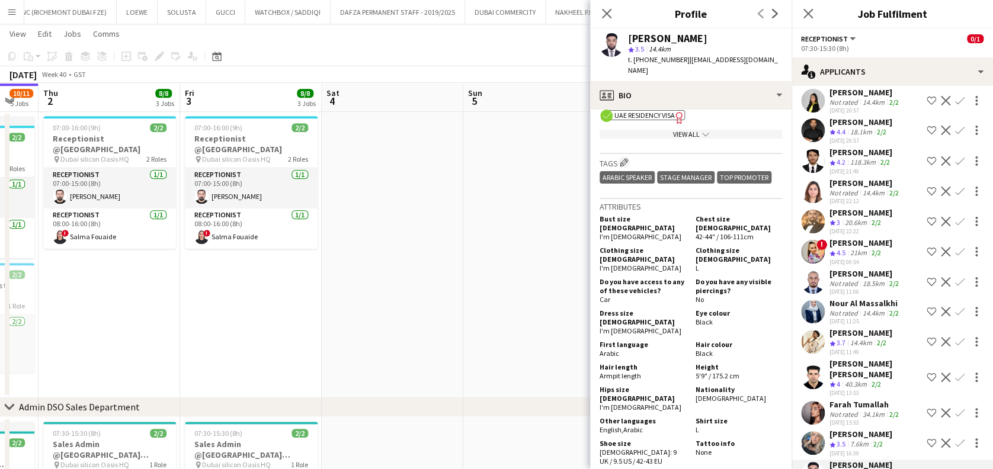
click at [853, 279] on div "Not rated" at bounding box center [845, 283] width 31 height 9
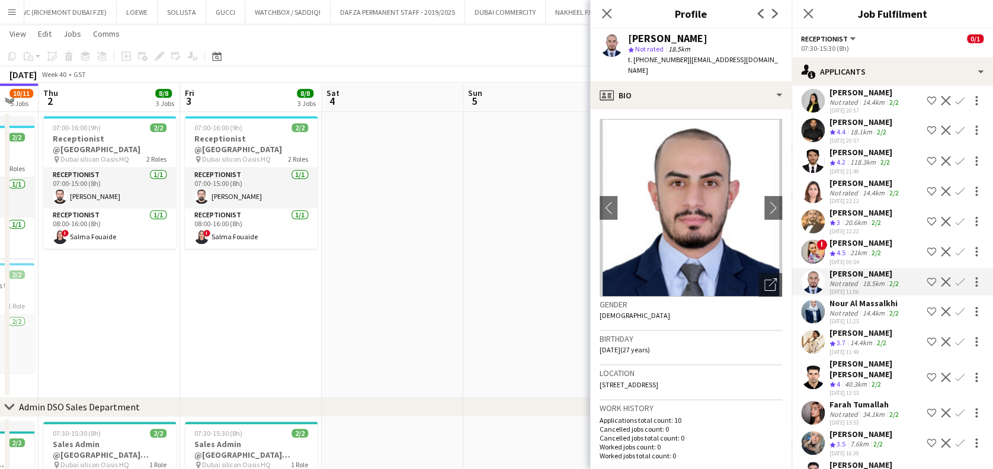
click at [853, 218] on div "20.6km" at bounding box center [856, 223] width 27 height 10
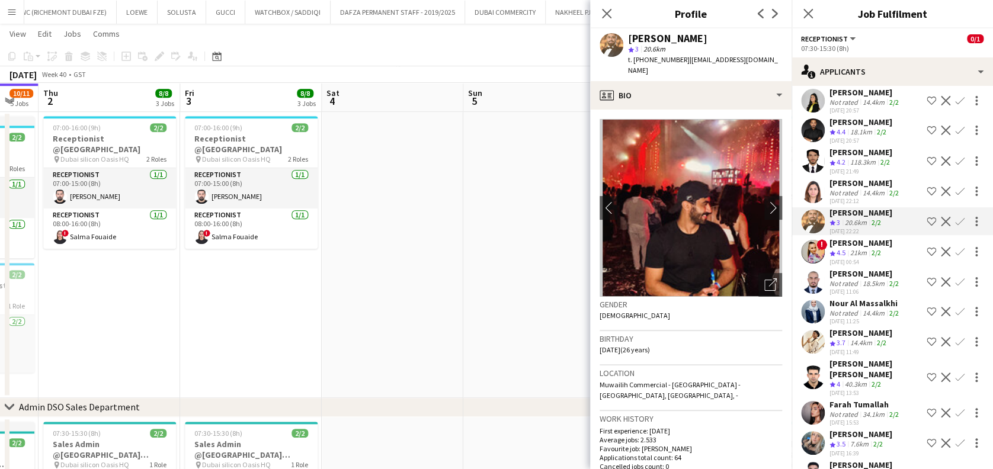
scroll to position [1828, 0]
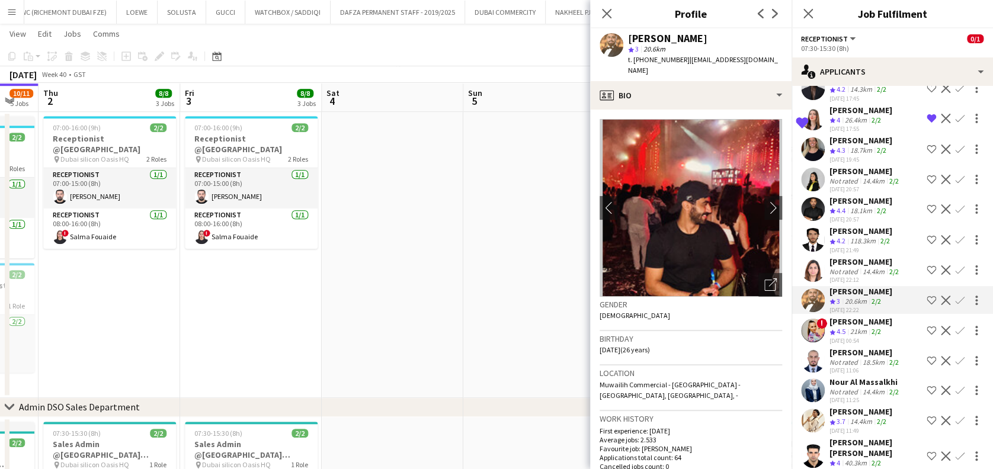
click at [868, 226] on div "Nazirullah Naseerullah" at bounding box center [861, 231] width 63 height 11
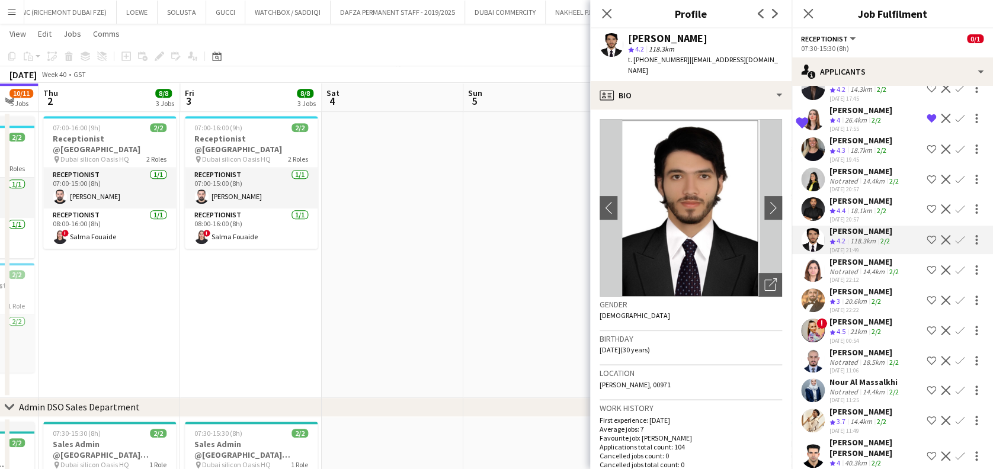
click at [855, 206] on div "18.1km" at bounding box center [861, 211] width 27 height 10
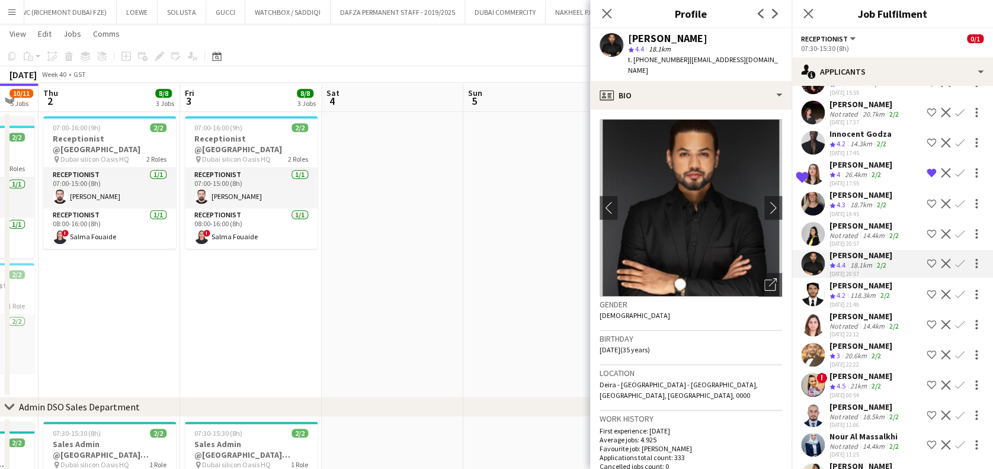
scroll to position [1749, 0]
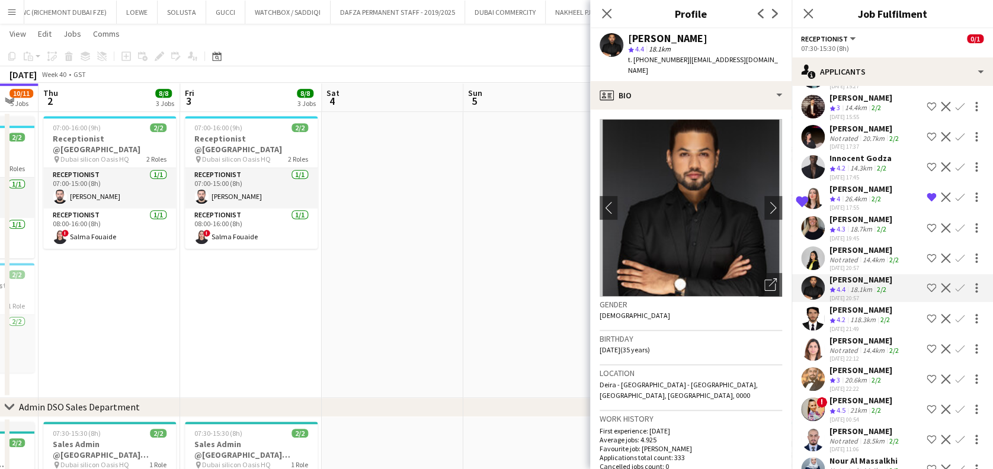
click at [852, 204] on div "29-09-2025 17:55" at bounding box center [861, 208] width 63 height 8
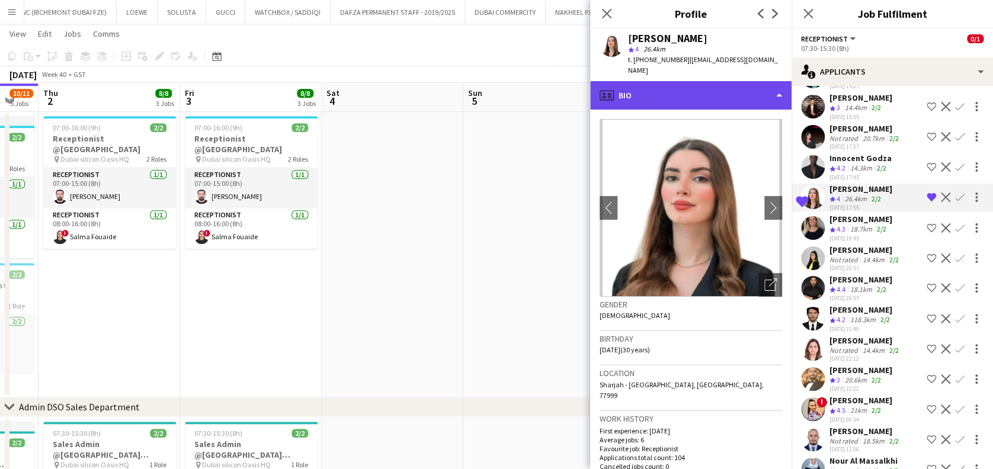
click at [756, 89] on div "profile Bio" at bounding box center [690, 95] width 201 height 28
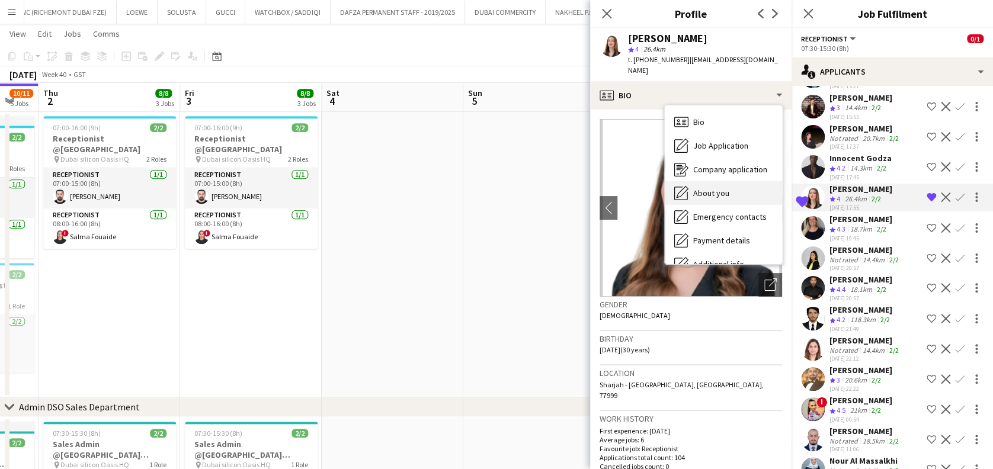
click at [716, 188] on span "About you" at bounding box center [711, 193] width 36 height 11
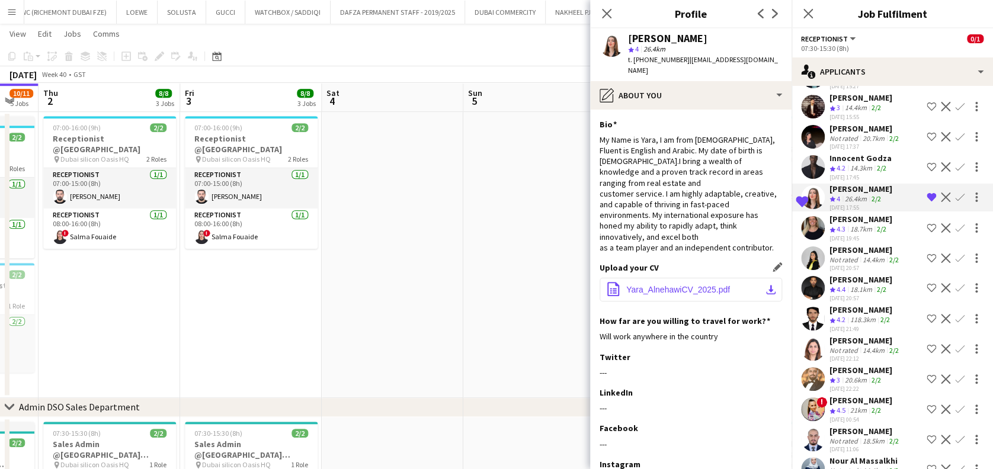
click at [685, 278] on button "office-file-sheet Yara_AlnehawiCV_2025.pdf download-bottom" at bounding box center [691, 290] width 183 height 24
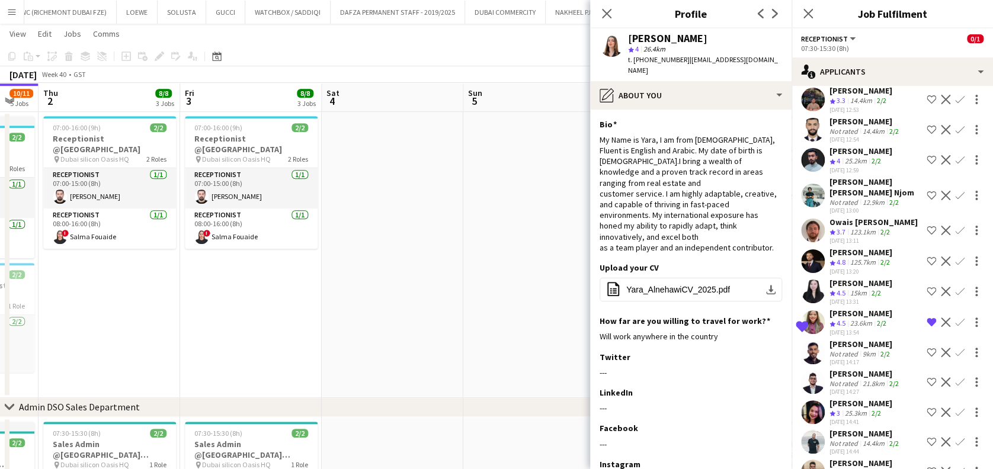
scroll to position [1275, 0]
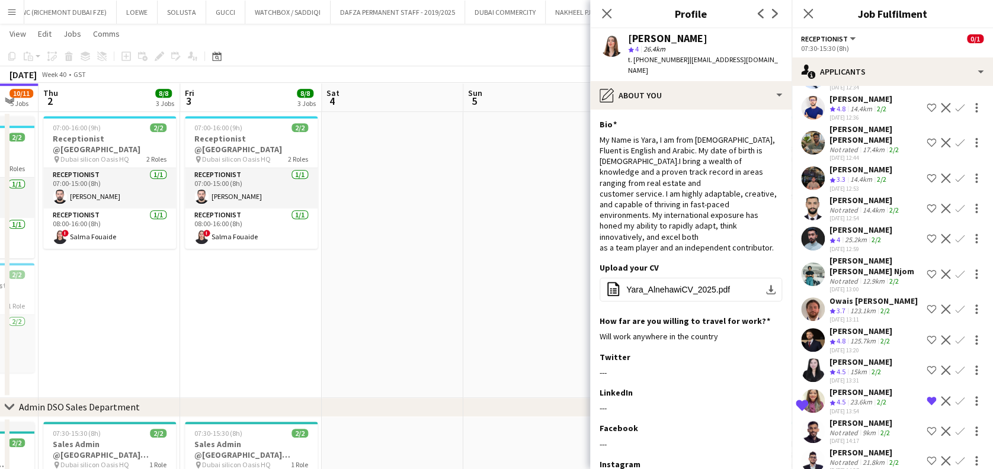
click at [833, 255] on div "Denise Neng Njom" at bounding box center [876, 265] width 92 height 21
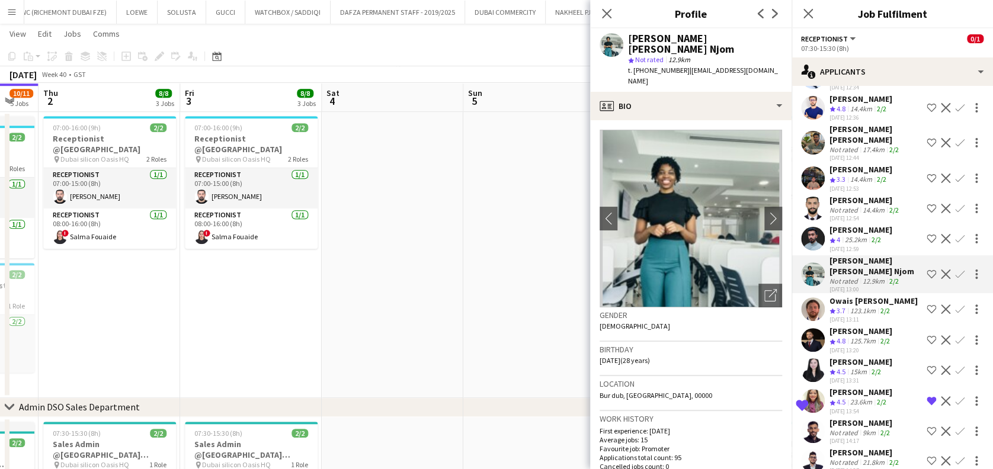
click at [841, 326] on div "Osama Nour" at bounding box center [861, 331] width 63 height 11
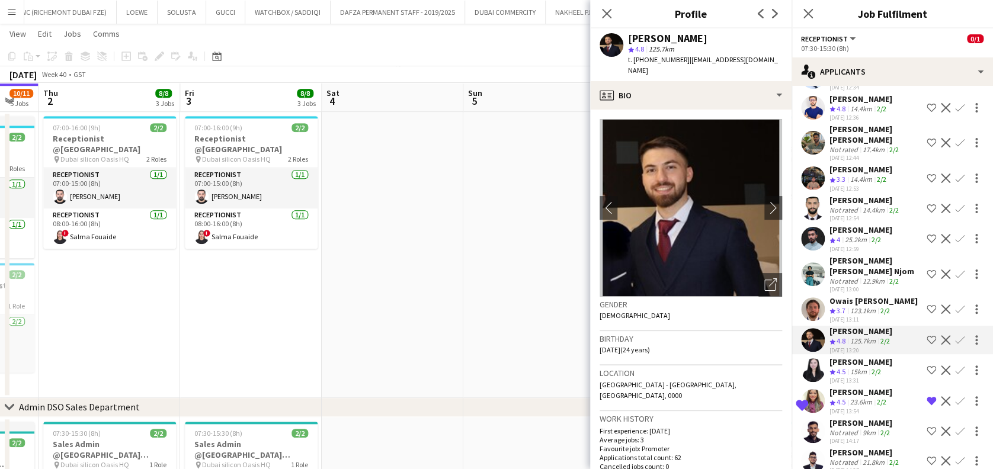
scroll to position [237, 0]
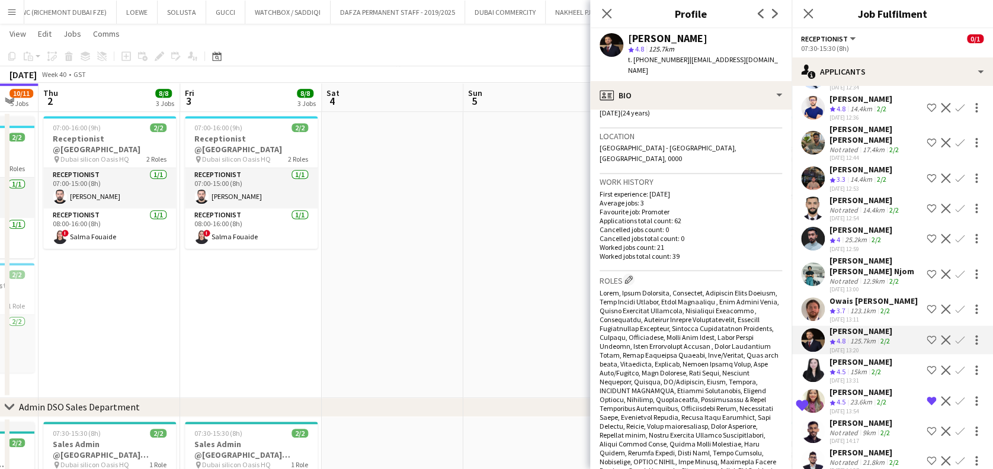
click at [696, 105] on div "Birthday 02-07-2001 (24 years)" at bounding box center [691, 111] width 183 height 34
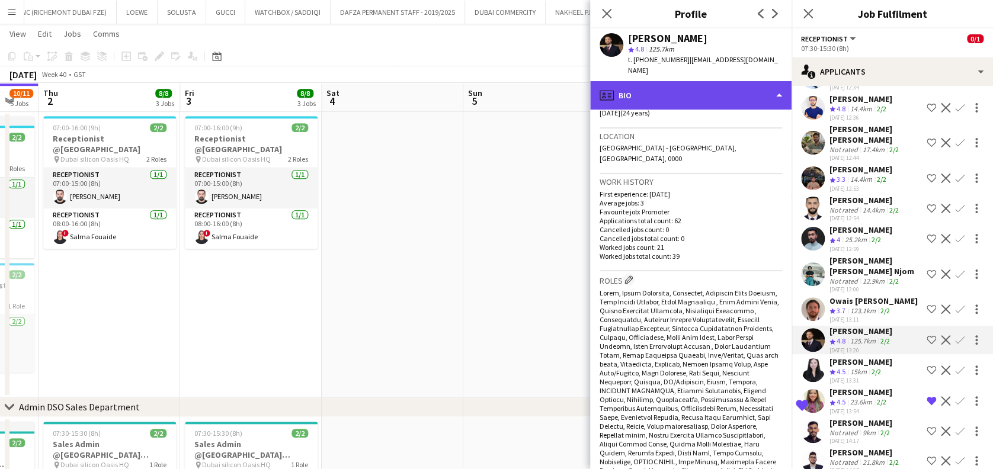
click at [697, 90] on div "profile Bio" at bounding box center [690, 95] width 201 height 28
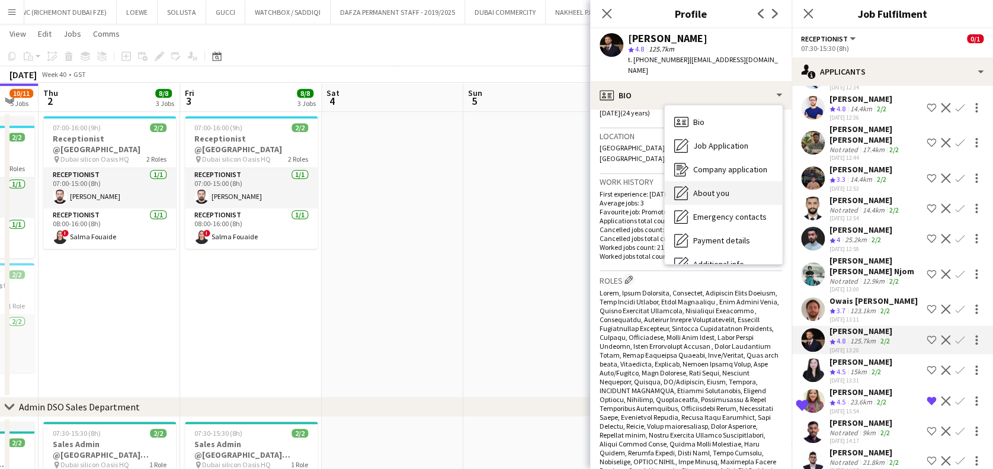
click at [711, 181] on div "About you About you" at bounding box center [723, 193] width 117 height 24
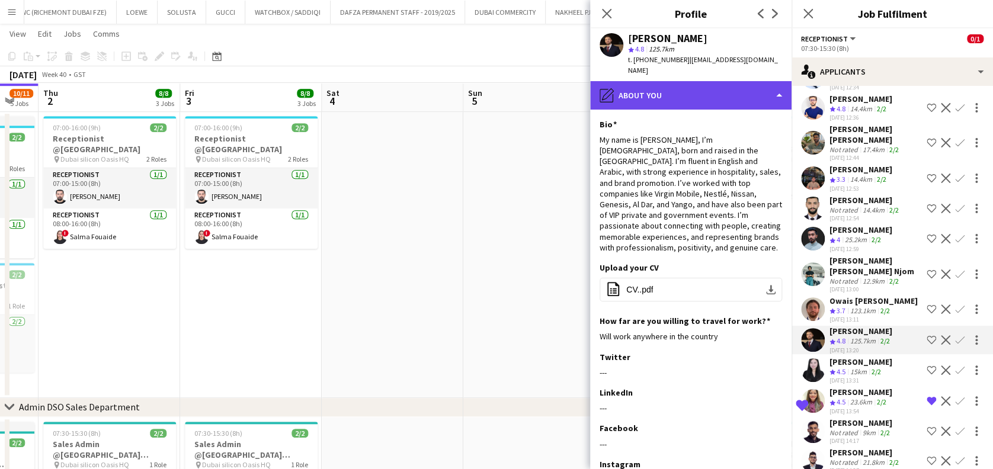
click at [707, 96] on div "pencil4 About you" at bounding box center [690, 95] width 201 height 28
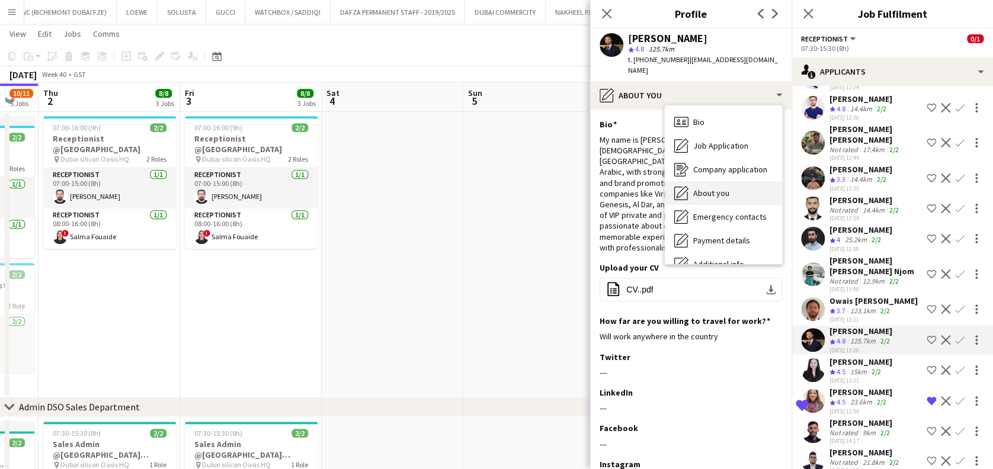
click at [712, 188] on span "About you" at bounding box center [711, 193] width 36 height 11
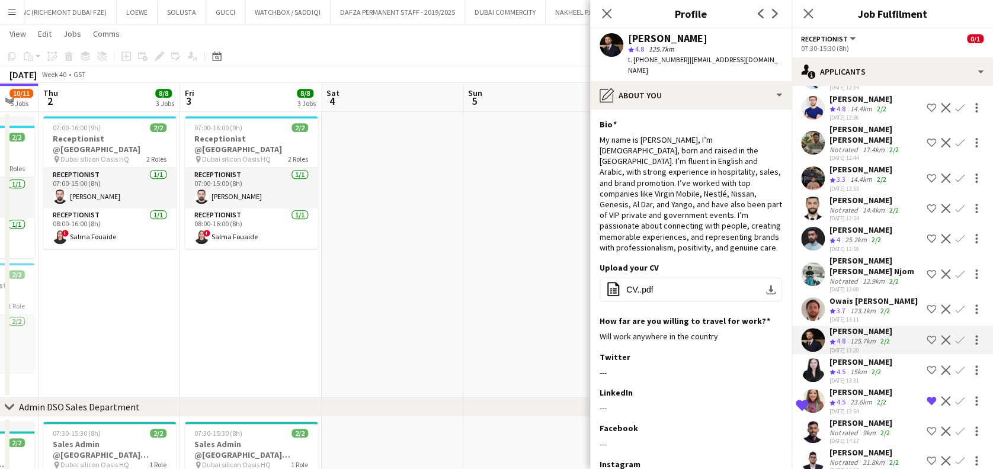
click at [676, 66] on div "Osama Nour star 4.8 125.7km t. +9710555911581 | osamanour441@gmail.com" at bounding box center [690, 54] width 201 height 53
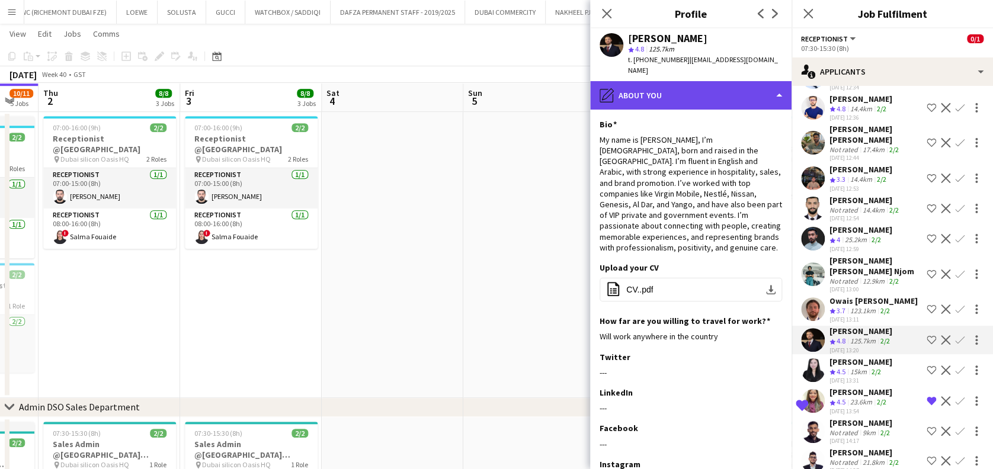
click at [676, 81] on div "pencil4 About you" at bounding box center [690, 95] width 201 height 28
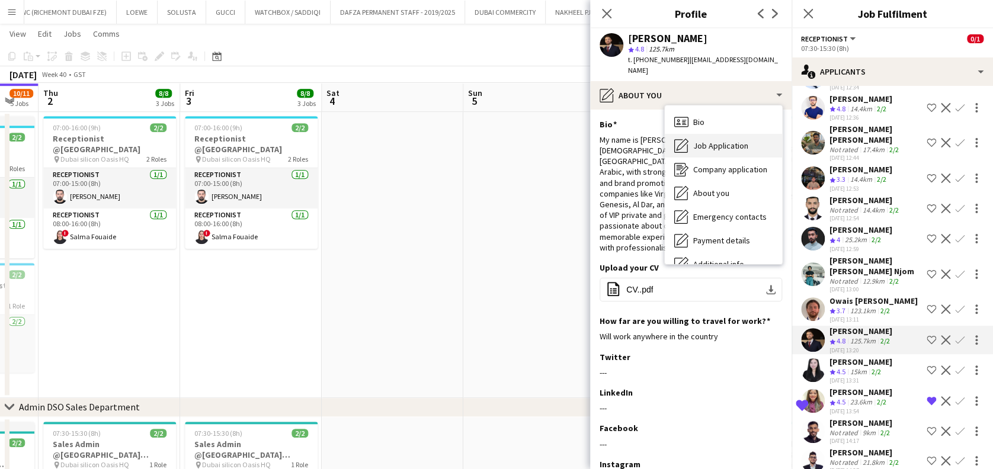
click at [702, 140] on span "Job Application" at bounding box center [720, 145] width 55 height 11
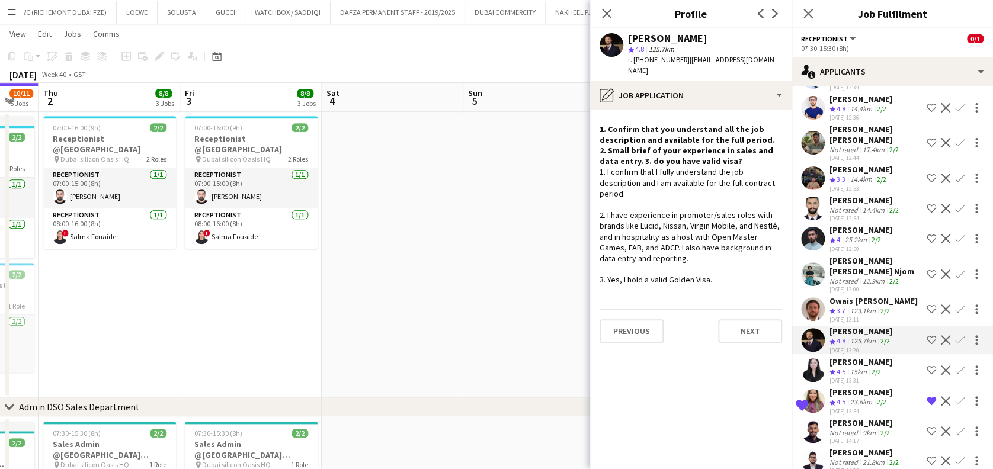
click at [855, 306] on div "123.1km" at bounding box center [863, 311] width 30 height 10
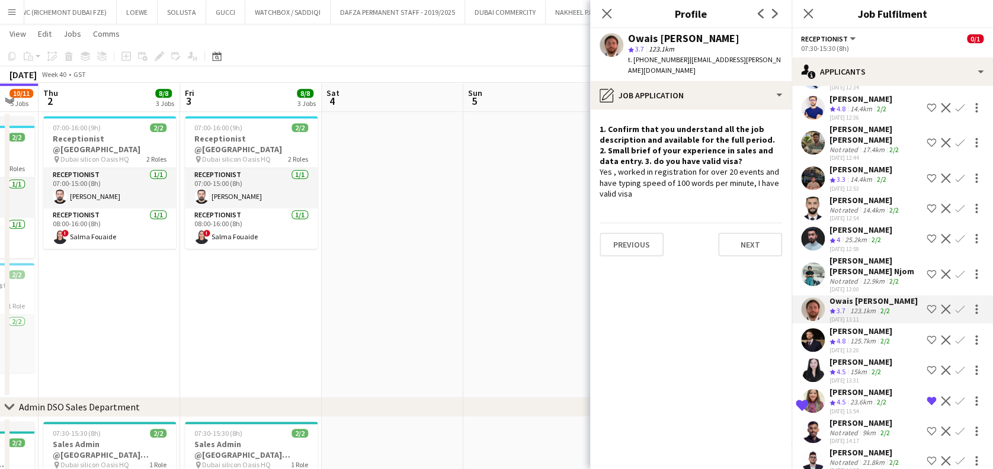
click at [851, 306] on div "123.1km" at bounding box center [863, 311] width 30 height 10
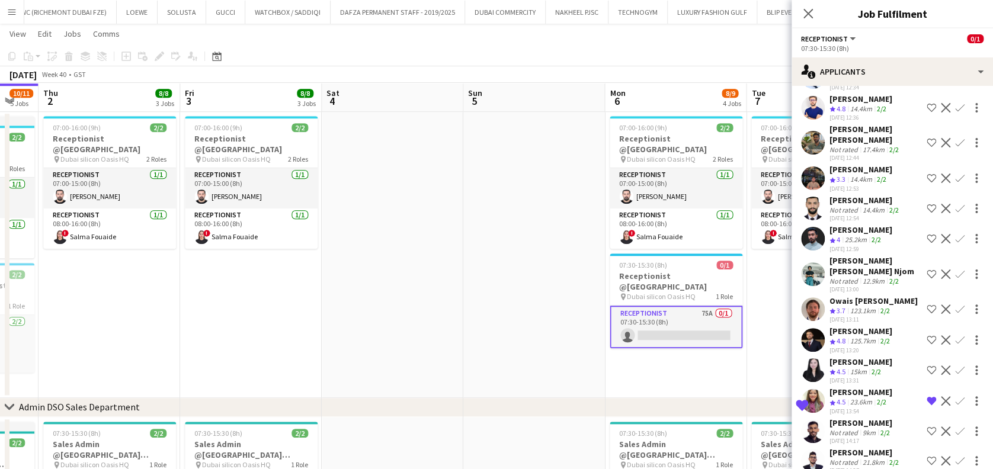
click at [851, 306] on div "123.1km" at bounding box center [863, 311] width 30 height 10
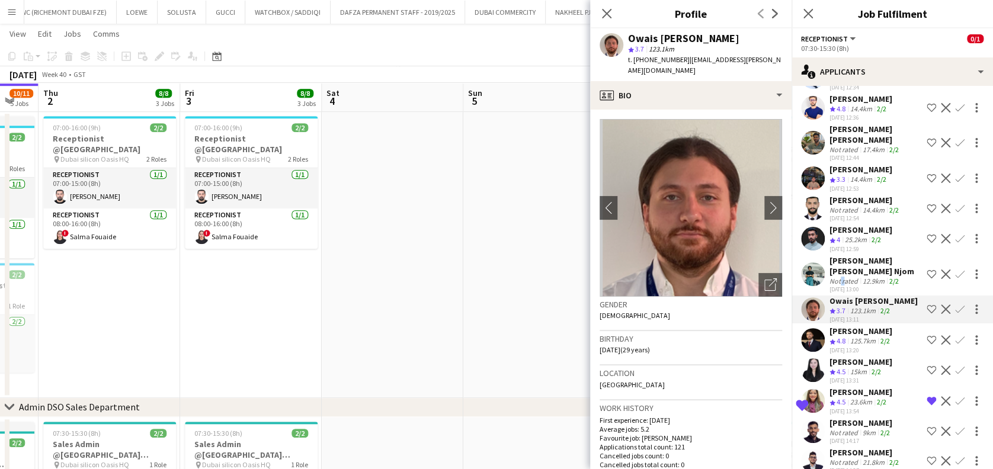
drag, startPoint x: 851, startPoint y: 289, endPoint x: 842, endPoint y: 261, distance: 29.2
click at [842, 277] on div "Not rated" at bounding box center [845, 281] width 31 height 9
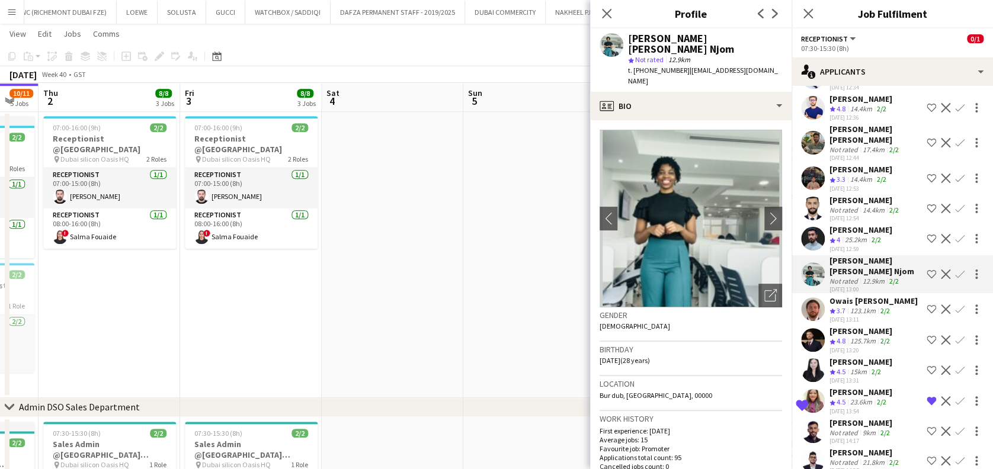
drag, startPoint x: 842, startPoint y: 261, endPoint x: 839, endPoint y: 232, distance: 29.3
click at [839, 235] on span "4" at bounding box center [839, 239] width 4 height 9
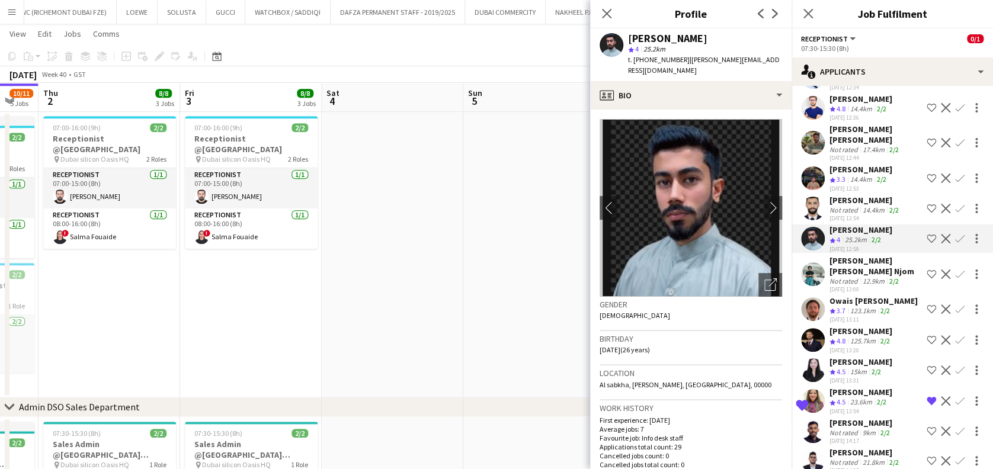
click at [865, 195] on div "Mahmoud Hatem" at bounding box center [866, 200] width 72 height 11
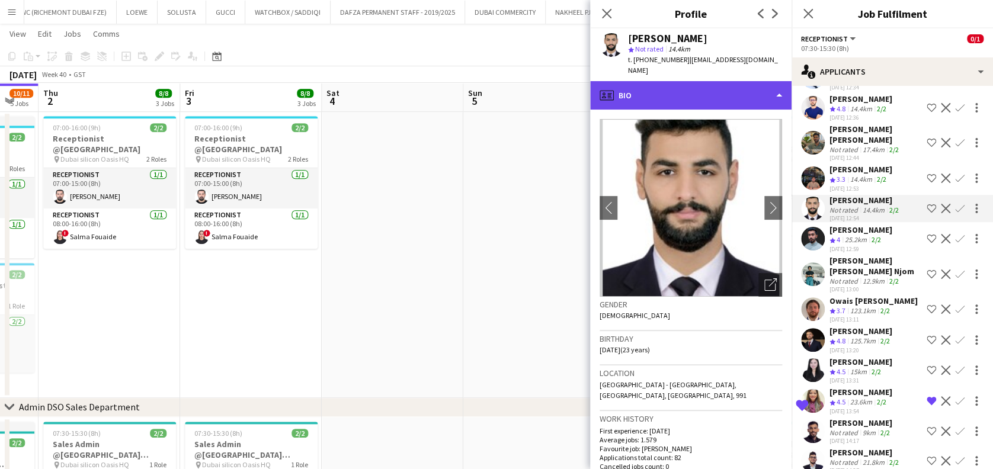
click at [710, 81] on div "profile Bio" at bounding box center [690, 95] width 201 height 28
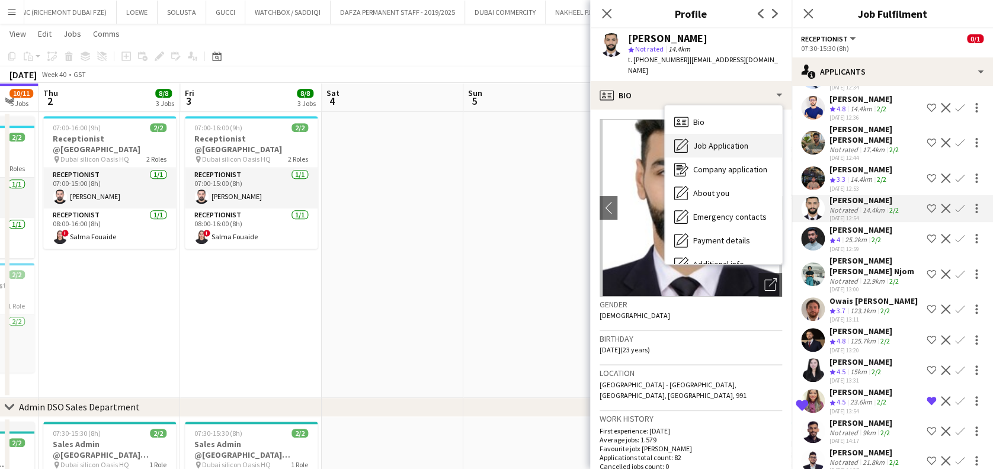
click at [689, 144] on div "Job Application Job Application" at bounding box center [723, 146] width 117 height 24
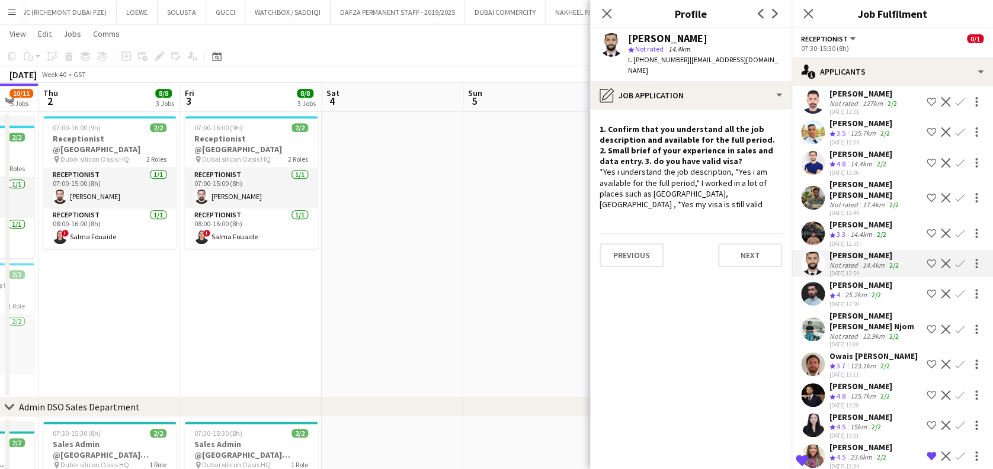
scroll to position [1195, 0]
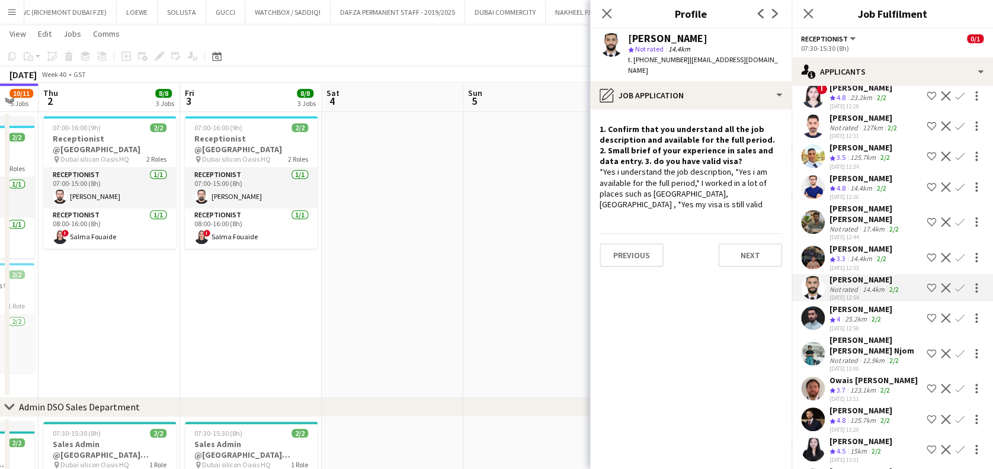
click at [856, 175] on div "Abdelrahman Mohamed" at bounding box center [861, 178] width 63 height 11
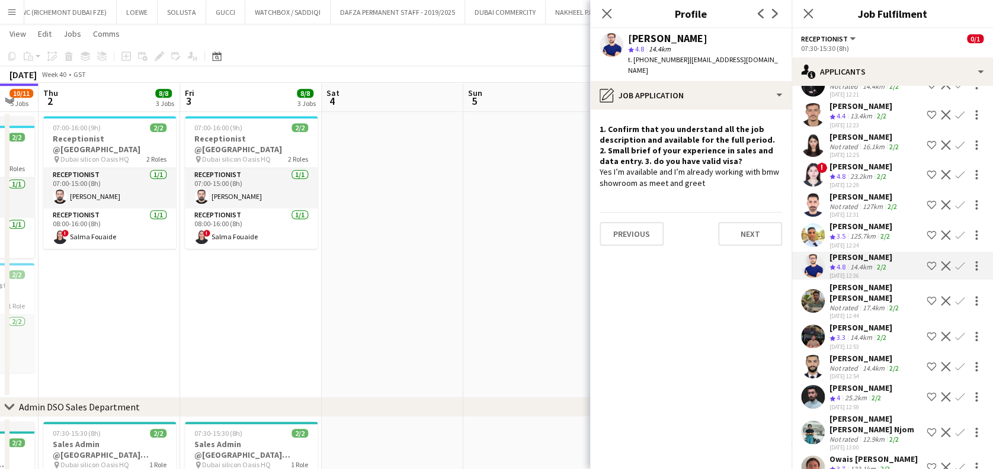
scroll to position [1038, 0]
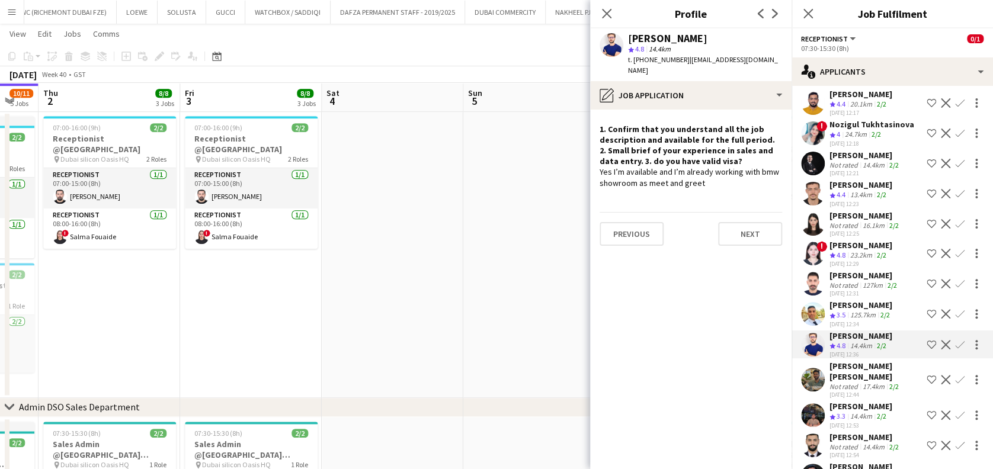
click at [858, 221] on div "Not rated" at bounding box center [845, 225] width 31 height 9
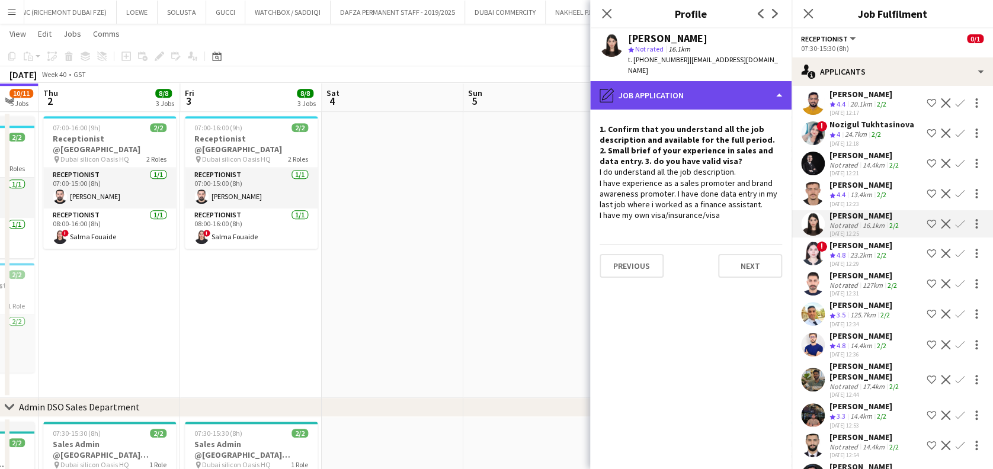
click at [743, 89] on div "pencil4 Job Application" at bounding box center [690, 95] width 201 height 28
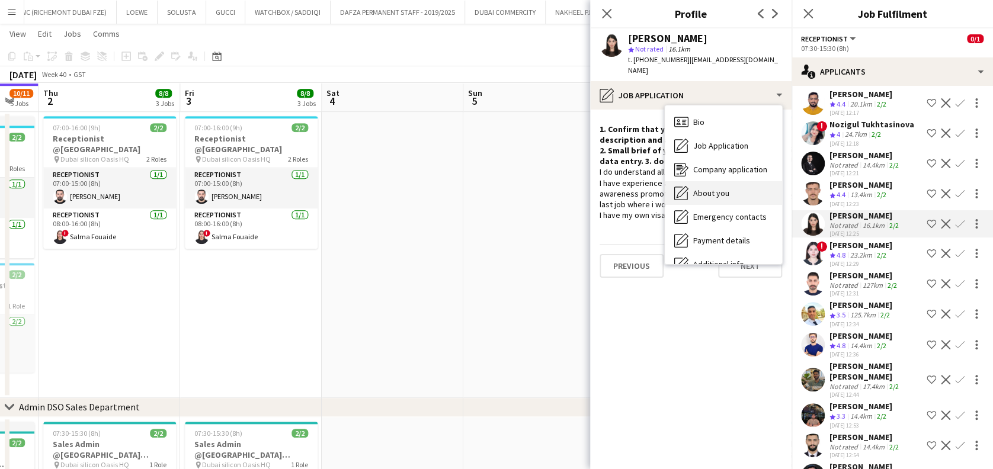
click at [738, 193] on div "About you About you" at bounding box center [723, 193] width 117 height 24
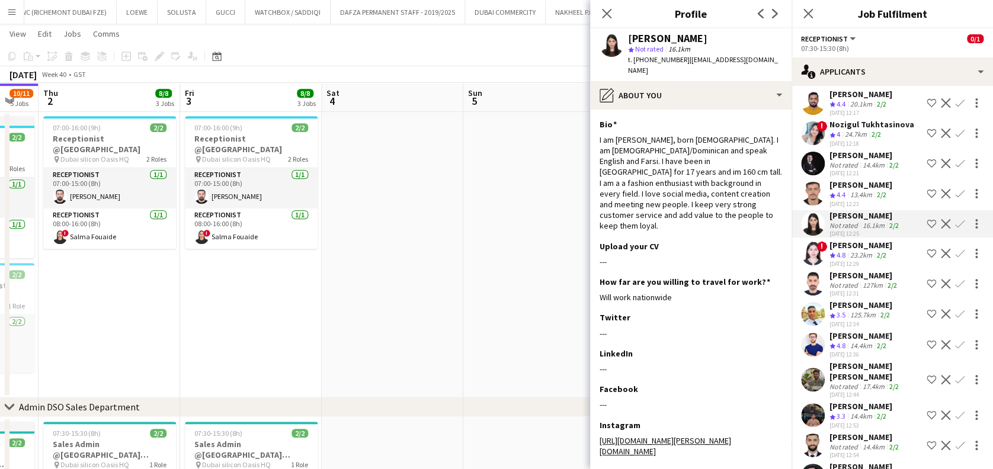
click at [818, 182] on app-user-avatar at bounding box center [813, 194] width 24 height 24
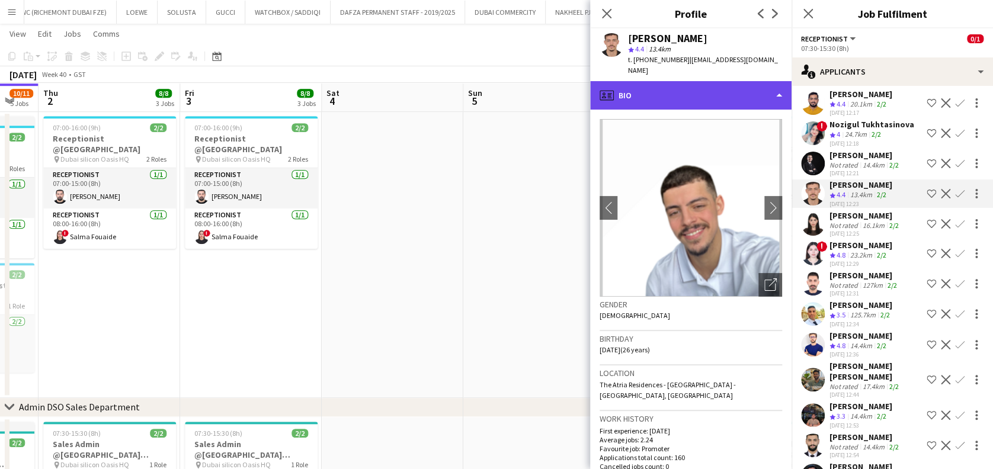
click at [754, 91] on div "profile Bio" at bounding box center [690, 95] width 201 height 28
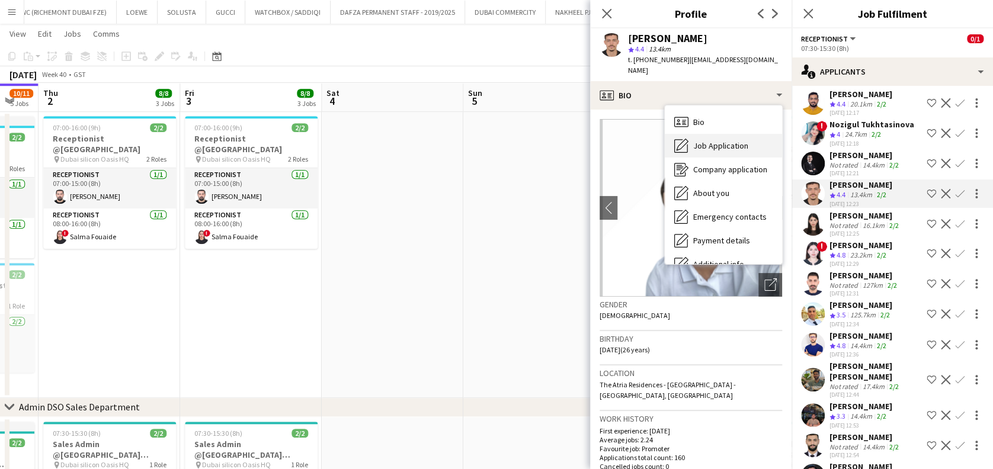
click at [754, 144] on div "Job Application Job Application" at bounding box center [723, 146] width 117 height 24
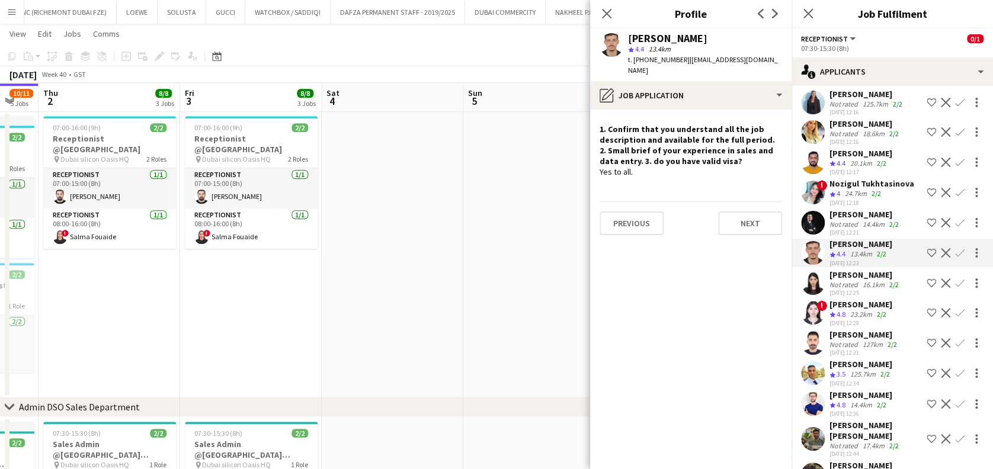
scroll to position [958, 0]
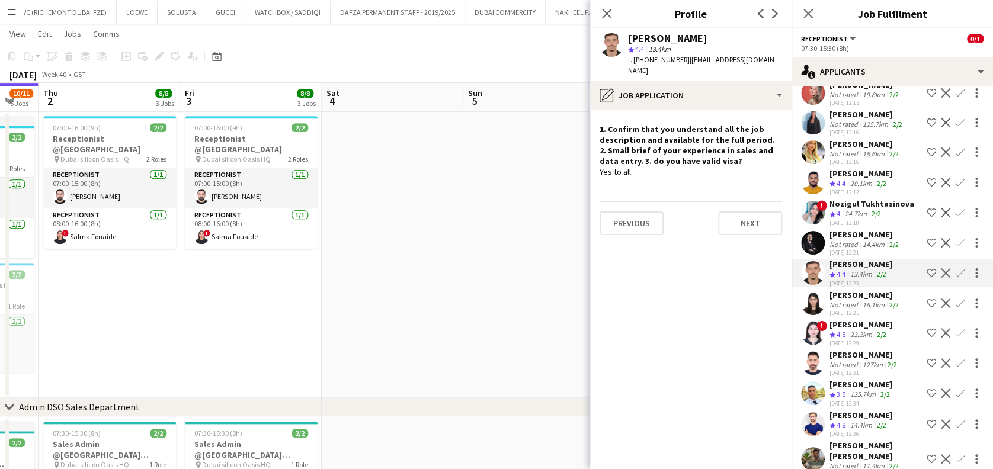
click at [854, 158] on div "29-09-2025 12:16" at bounding box center [866, 162] width 72 height 8
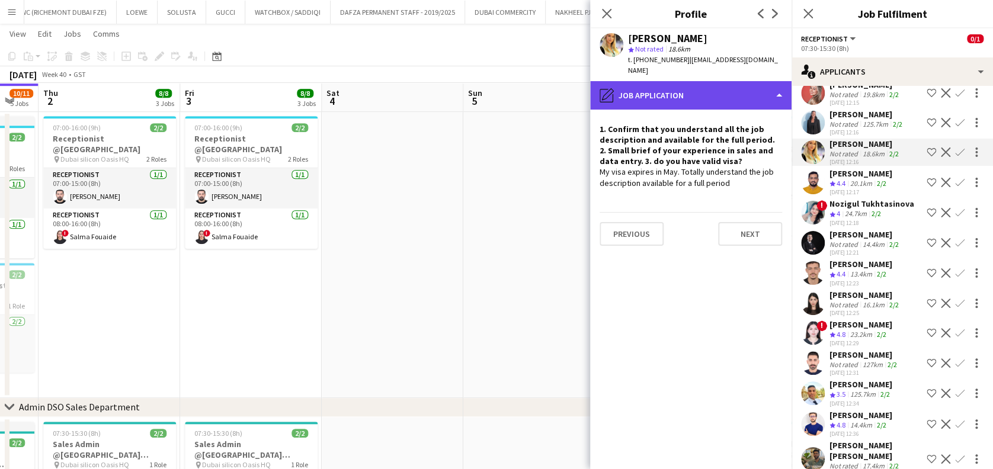
click at [761, 88] on div "pencil4 Job Application" at bounding box center [690, 95] width 201 height 28
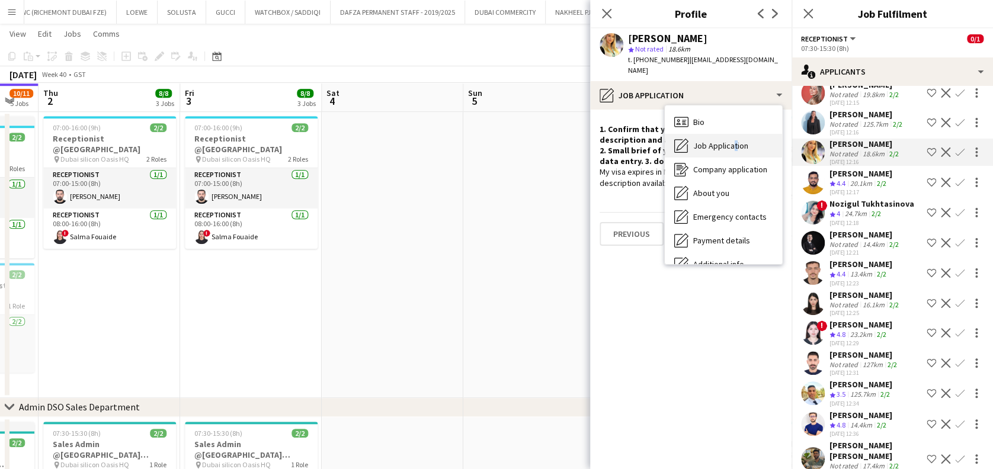
click at [731, 142] on div "Job Application Job Application" at bounding box center [723, 146] width 117 height 24
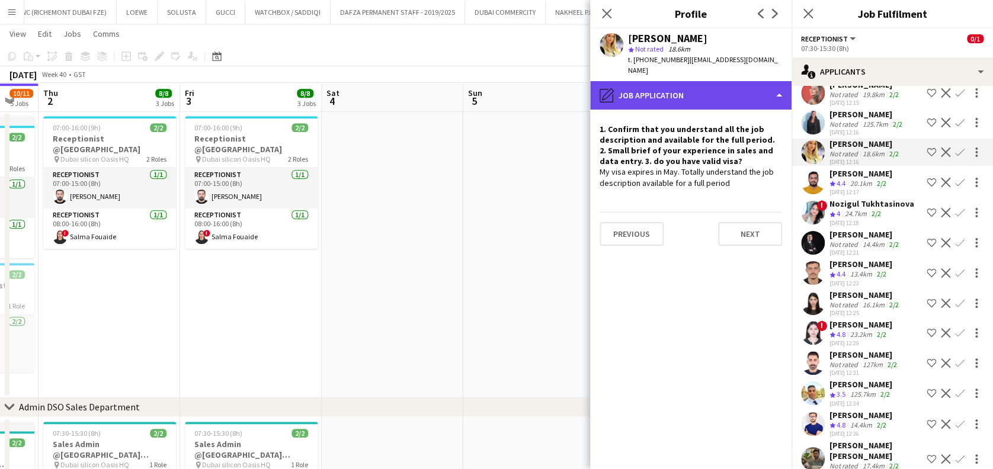
click at [727, 81] on div "pencil4 Job Application" at bounding box center [690, 95] width 201 height 28
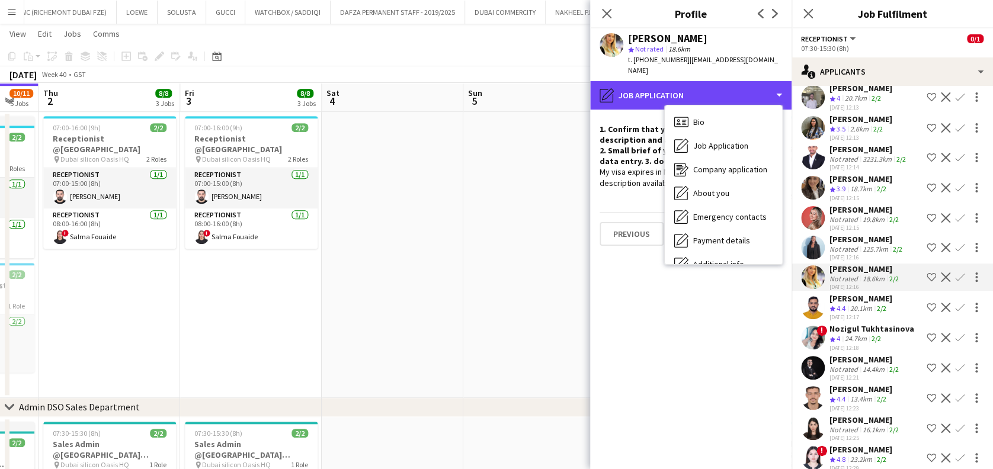
scroll to position [801, 0]
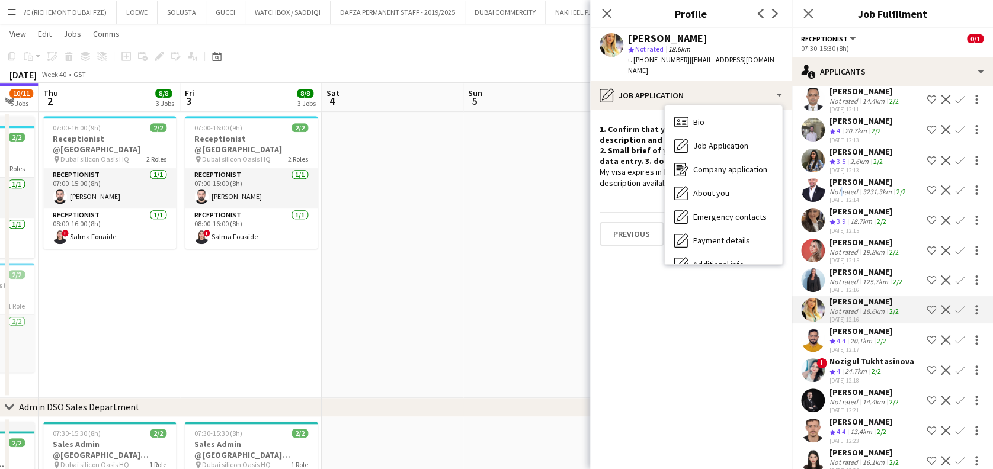
click at [840, 187] on div "Not rated" at bounding box center [845, 191] width 31 height 9
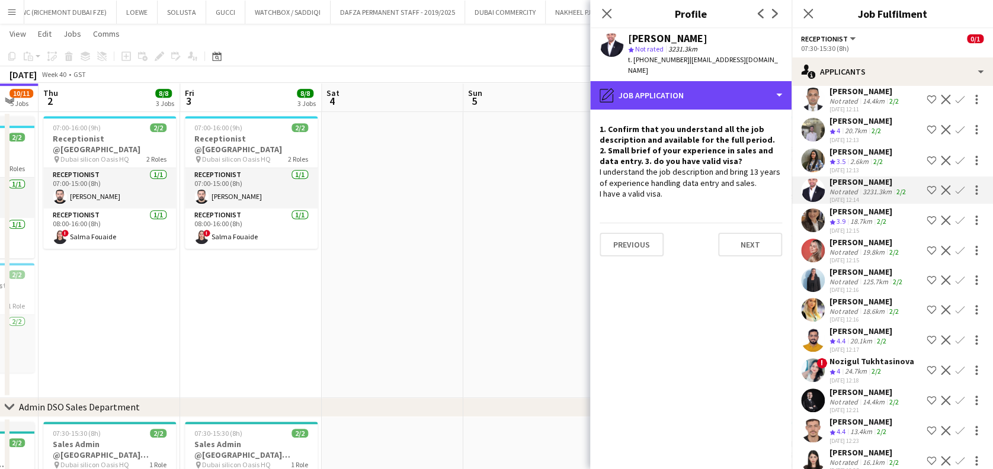
drag, startPoint x: 702, startPoint y: 78, endPoint x: 701, endPoint y: 97, distance: 19.0
click at [706, 81] on div "pencil4 Job Application" at bounding box center [690, 95] width 201 height 28
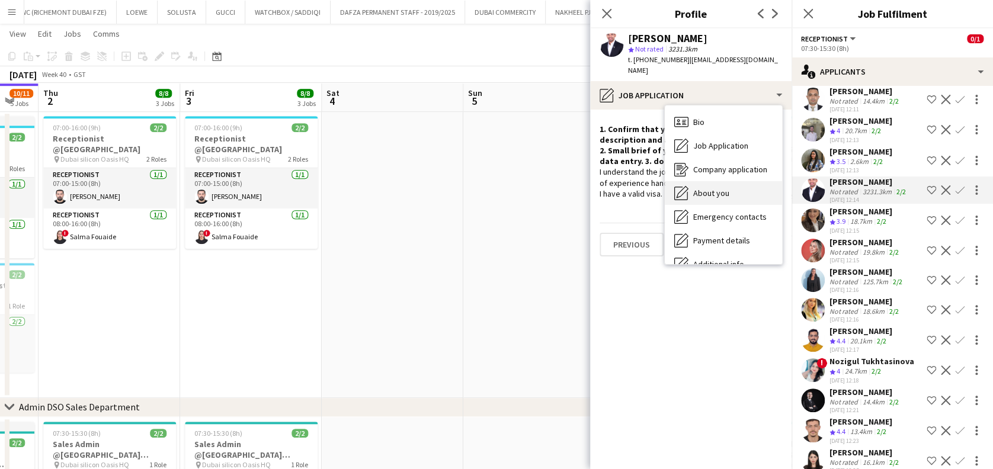
click at [696, 188] on span "About you" at bounding box center [711, 193] width 36 height 11
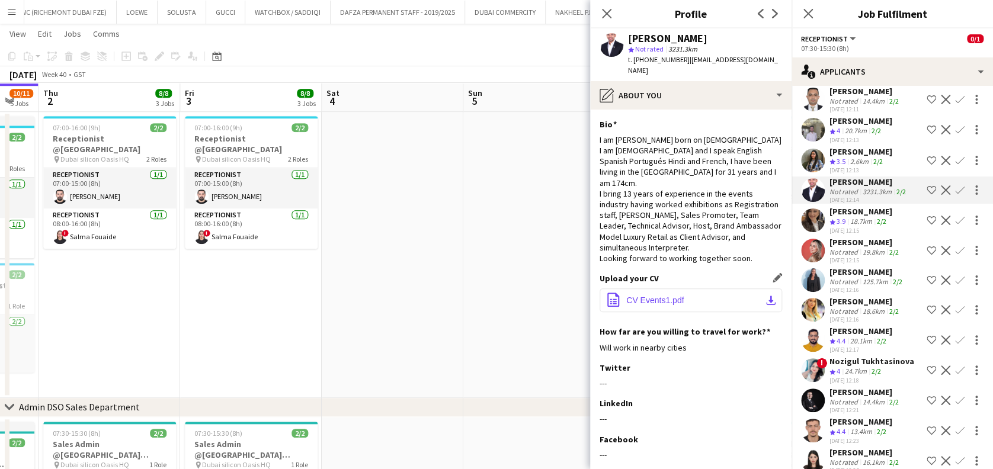
click at [673, 296] on span "CV Events1.pdf" at bounding box center [654, 300] width 57 height 9
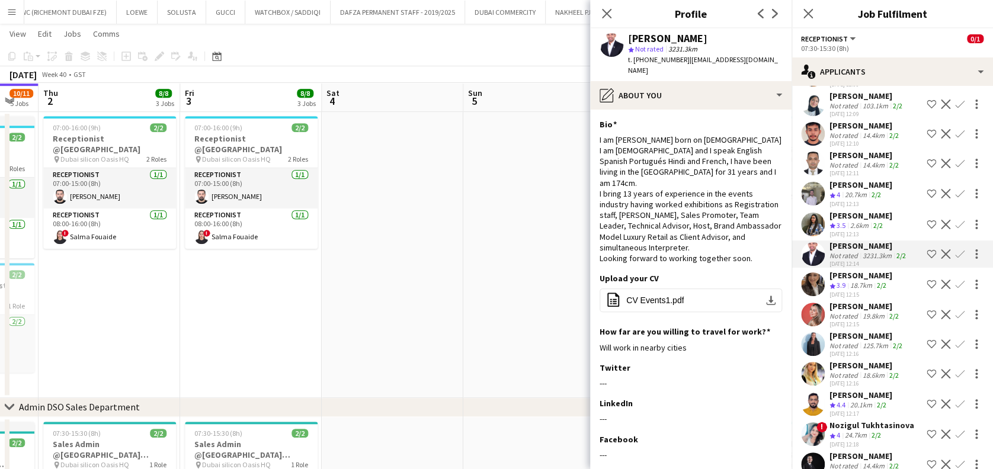
scroll to position [642, 0]
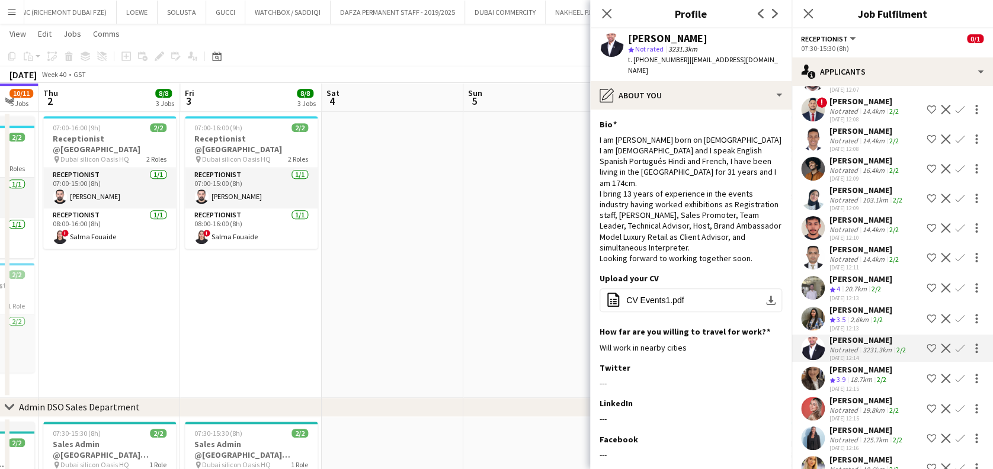
click at [844, 225] on div "Not rated" at bounding box center [845, 229] width 31 height 9
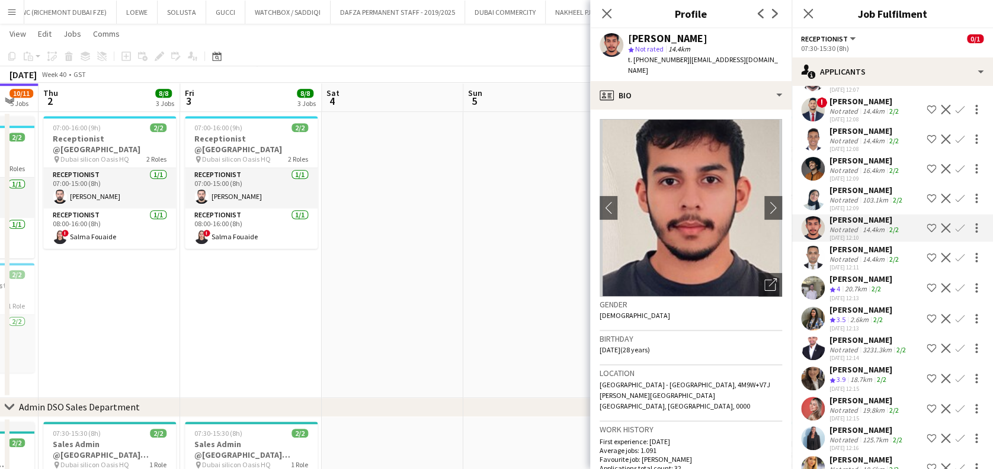
click at [841, 274] on div "Amro Mansour" at bounding box center [861, 279] width 63 height 11
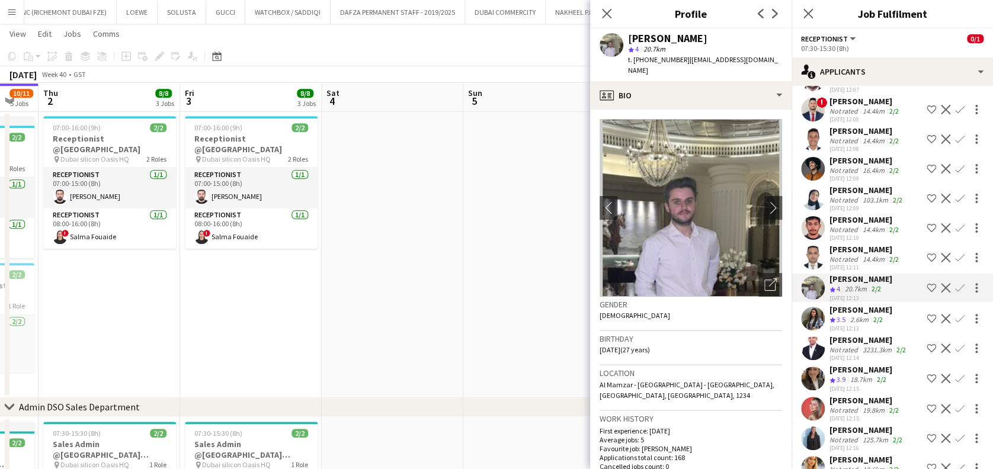
click at [828, 249] on div "Hesham Fawzy Not rated 14.4km 2/2 29-09-2025 12:11 Shortlist crew Decline Confi…" at bounding box center [892, 257] width 201 height 27
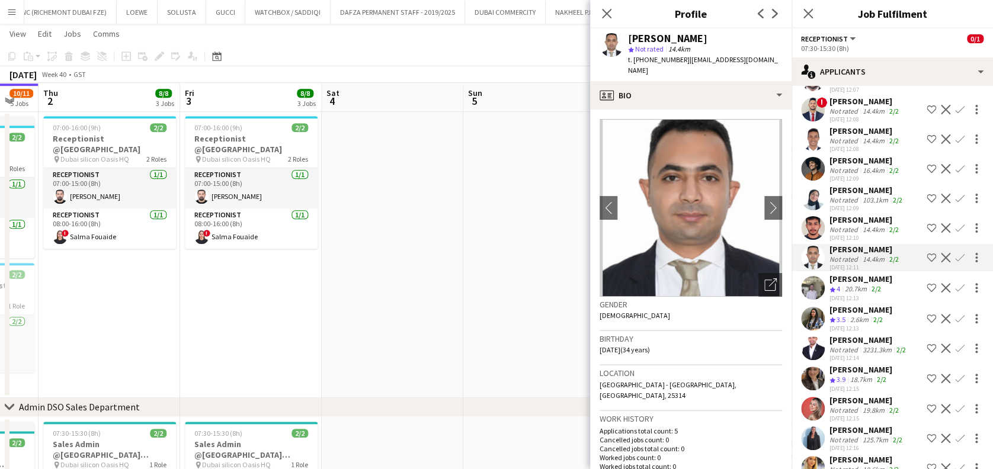
click at [825, 215] on div "Sultan Mohammad Not rated 14.4km 2/2 29-09-2025 12:10 Shortlist crew Decline Co…" at bounding box center [892, 228] width 201 height 27
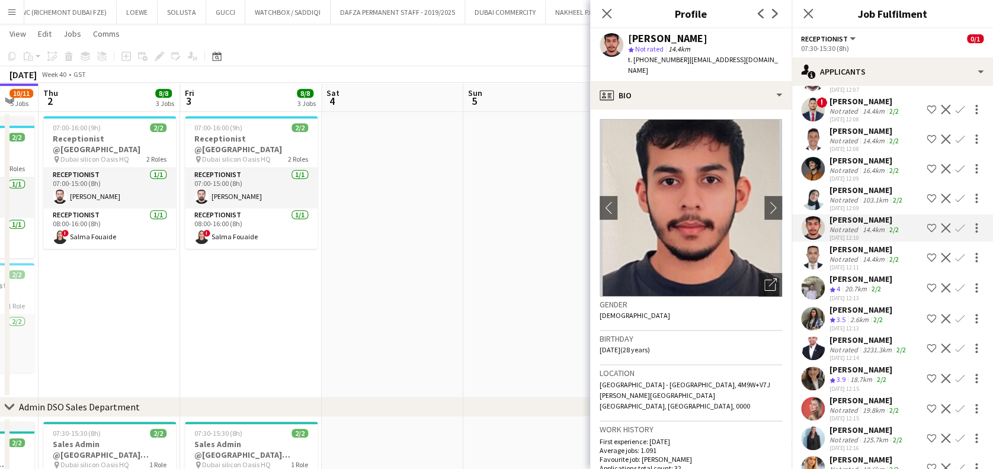
click at [837, 185] on div "Fatma Abouelyazid" at bounding box center [867, 190] width 75 height 11
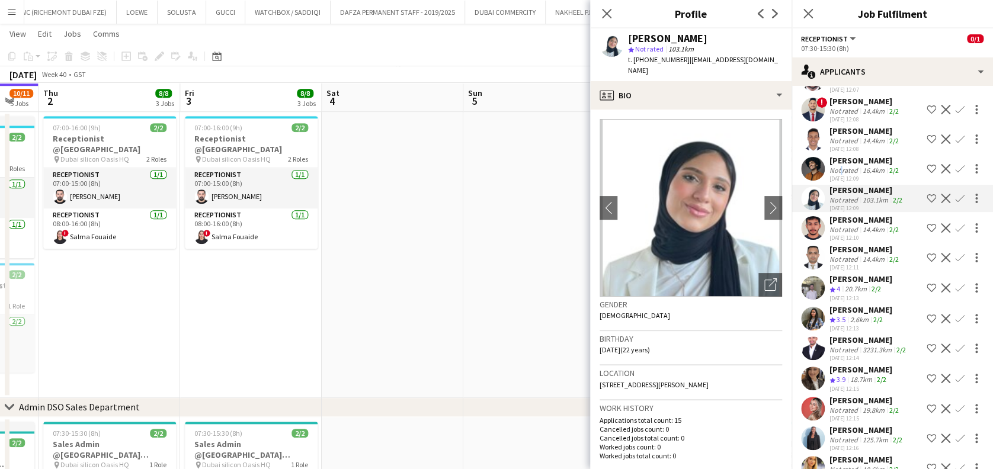
click at [839, 166] on div "Not rated" at bounding box center [845, 170] width 31 height 9
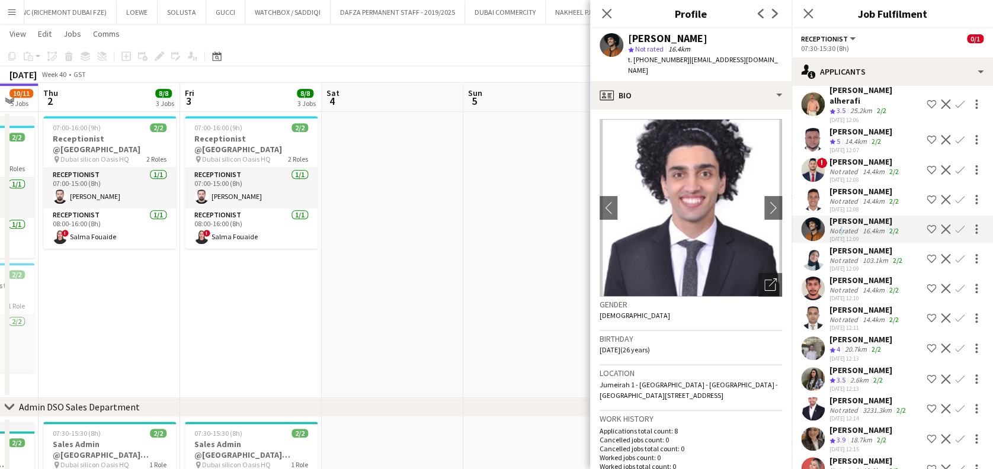
scroll to position [564, 0]
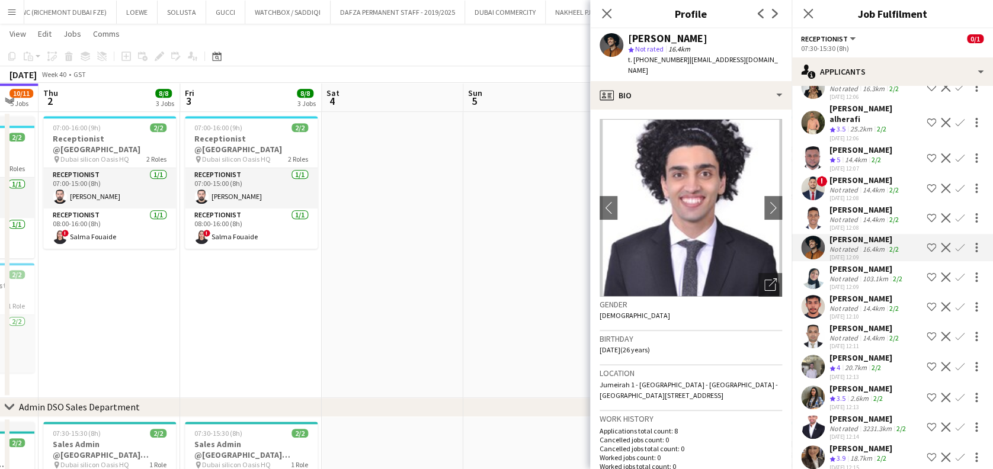
click at [852, 204] on div "Ayo Mene Ejegi" at bounding box center [866, 209] width 72 height 11
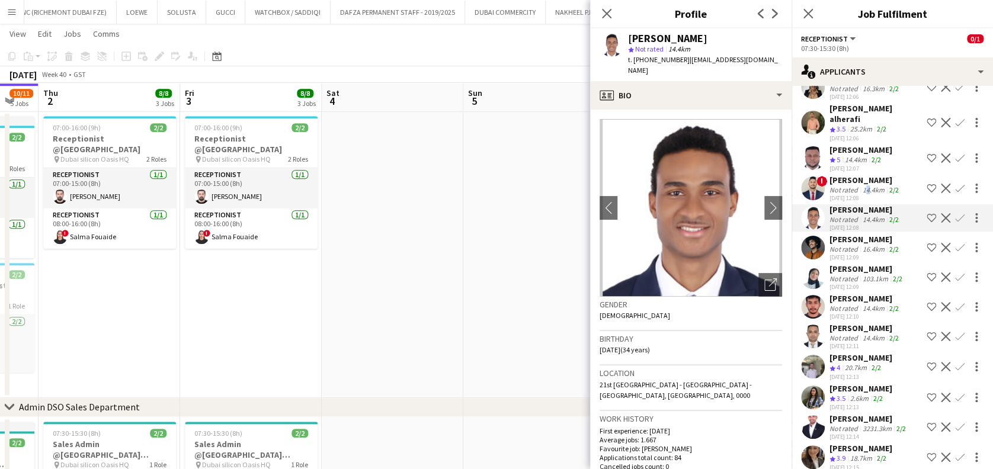
click at [865, 185] on div "14.4km" at bounding box center [873, 189] width 27 height 9
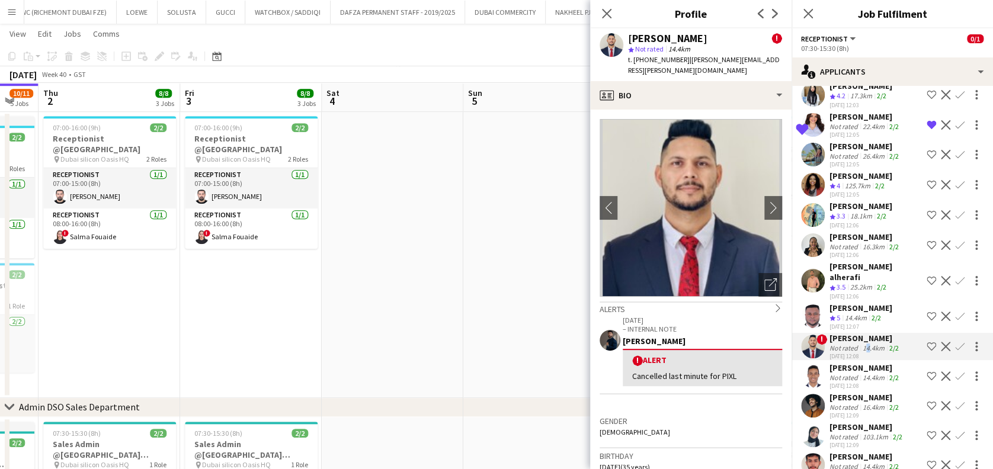
scroll to position [327, 0]
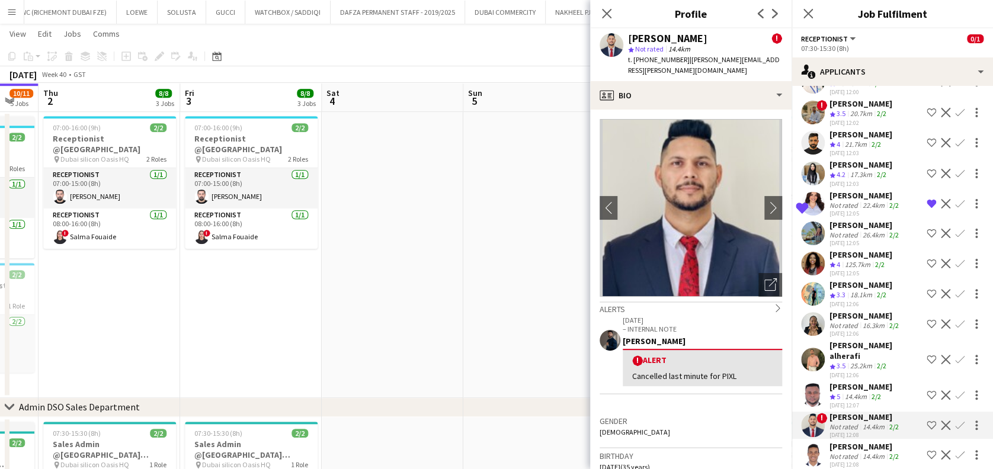
click at [879, 239] on div "26.4km" at bounding box center [873, 235] width 27 height 9
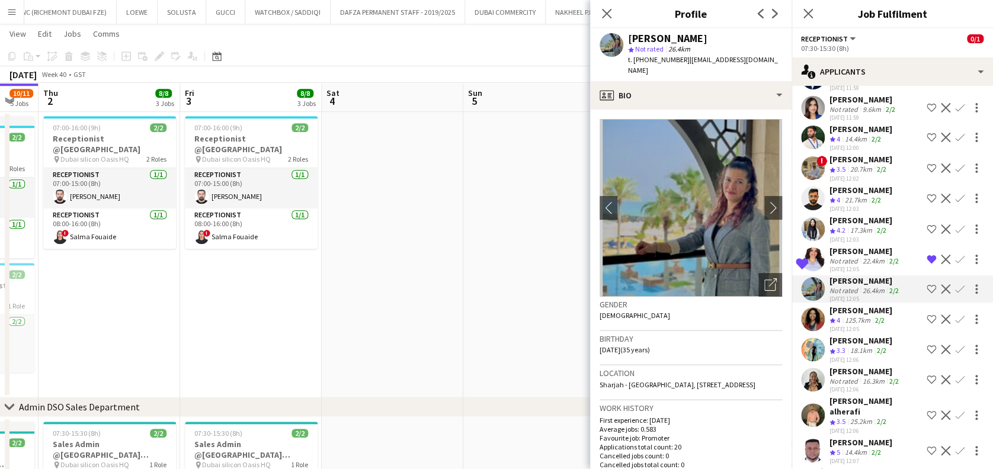
scroll to position [247, 0]
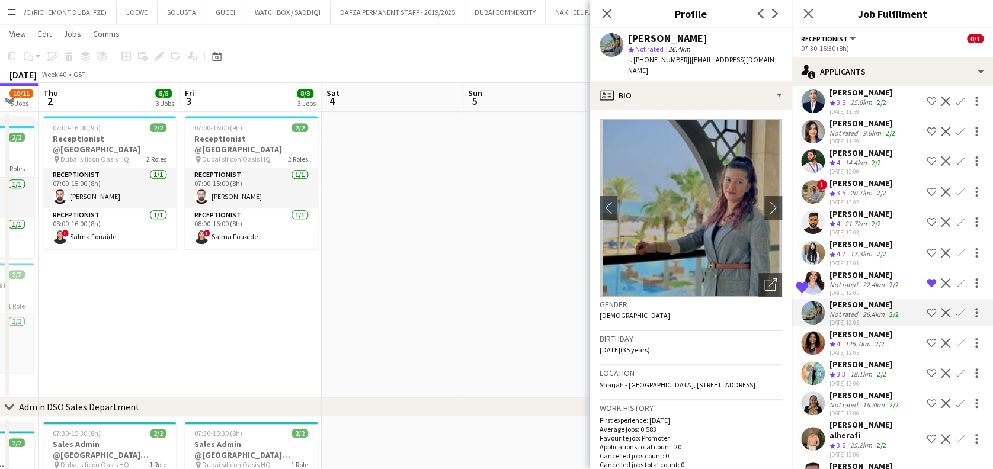
click at [846, 263] on div "29-09-2025 12:03" at bounding box center [861, 264] width 63 height 8
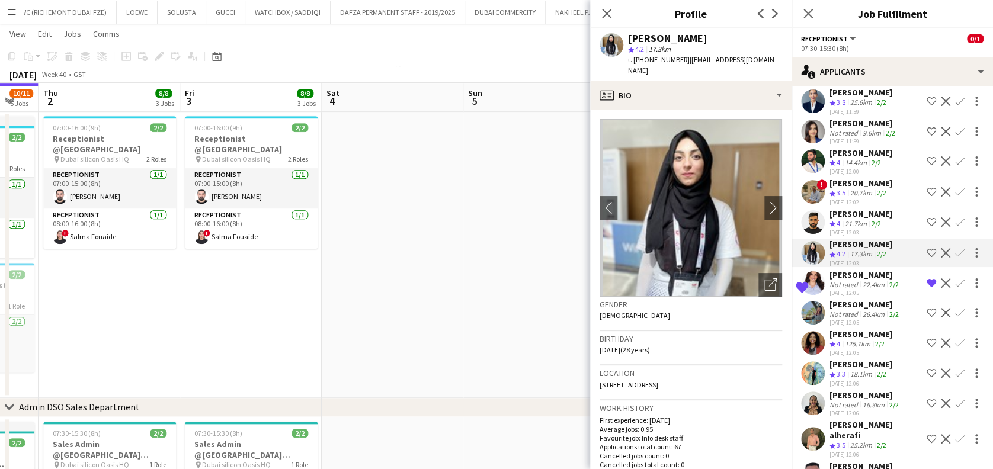
scroll to position [168, 0]
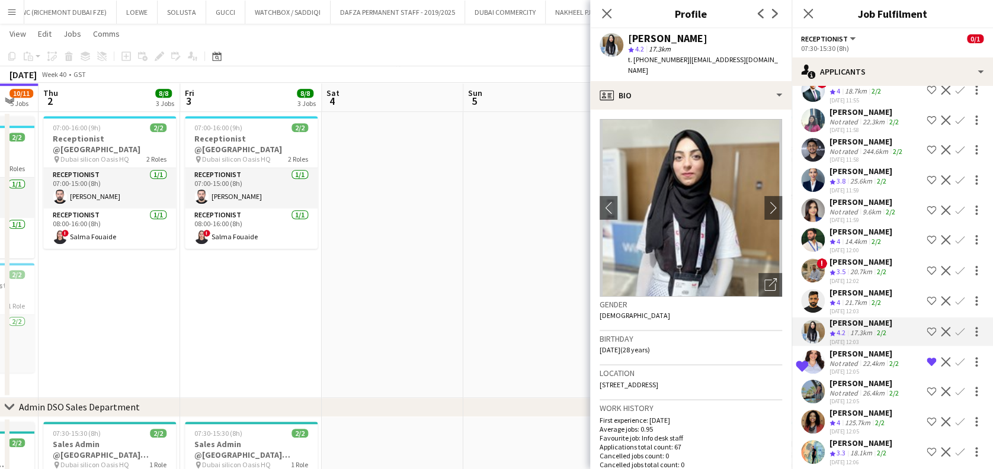
click at [841, 216] on div "Not rated" at bounding box center [845, 211] width 31 height 9
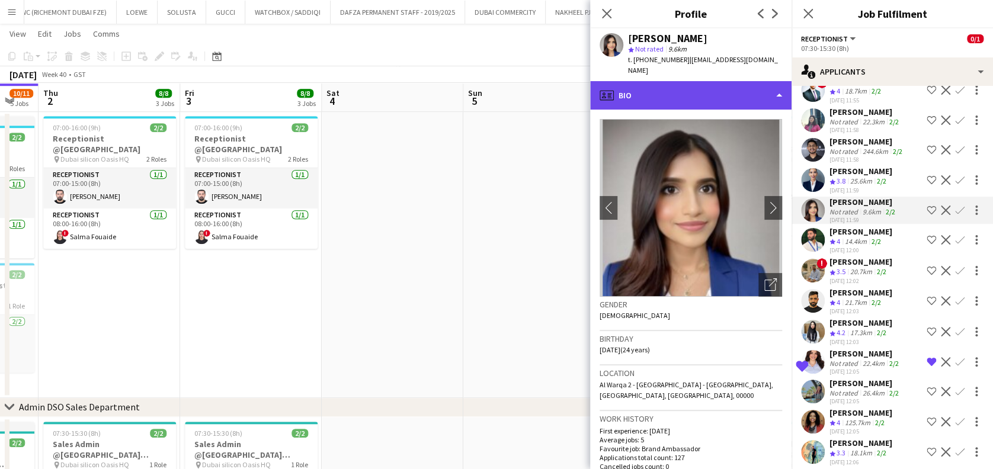
click at [743, 81] on div "profile Bio" at bounding box center [690, 95] width 201 height 28
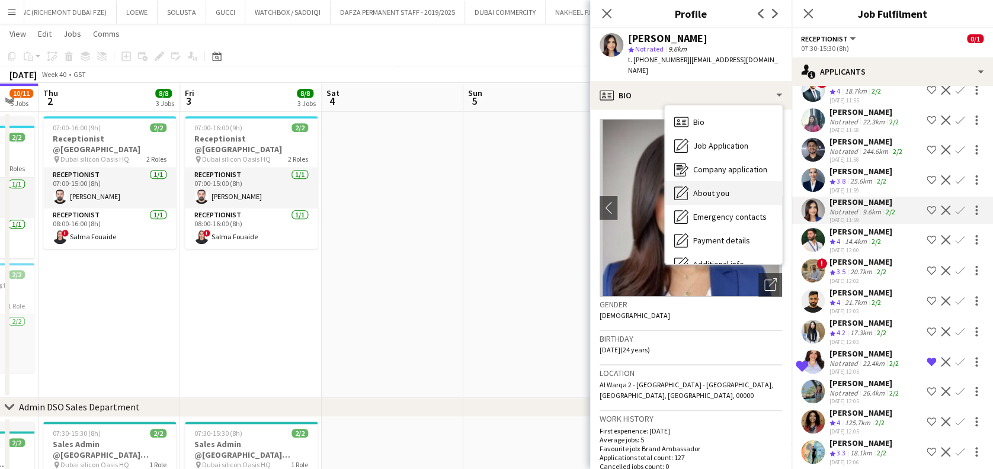
click at [733, 187] on div "About you About you" at bounding box center [723, 193] width 117 height 24
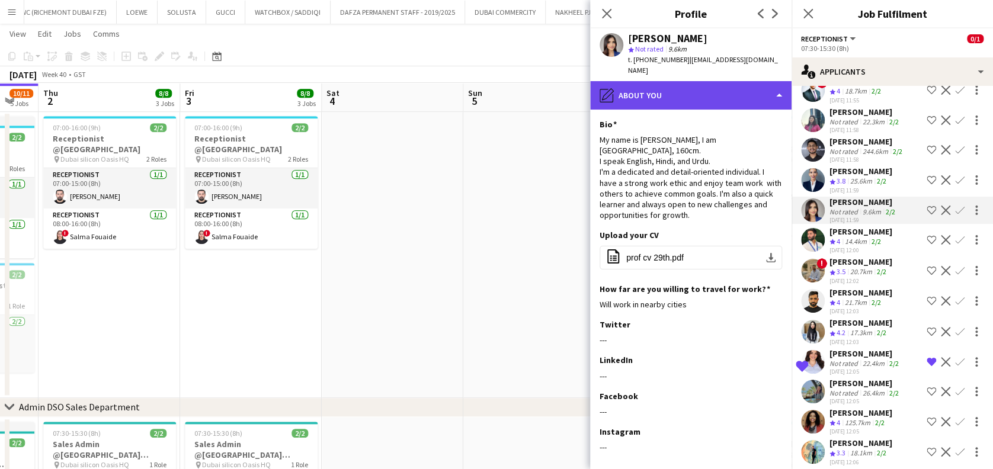
click at [743, 81] on div "pencil4 About you" at bounding box center [690, 95] width 201 height 28
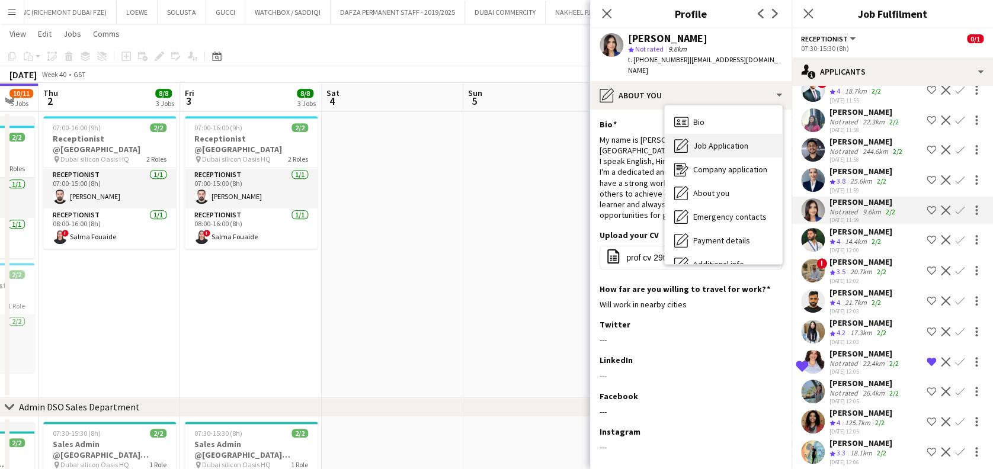
click at [751, 142] on div "Job Application Job Application" at bounding box center [723, 146] width 117 height 24
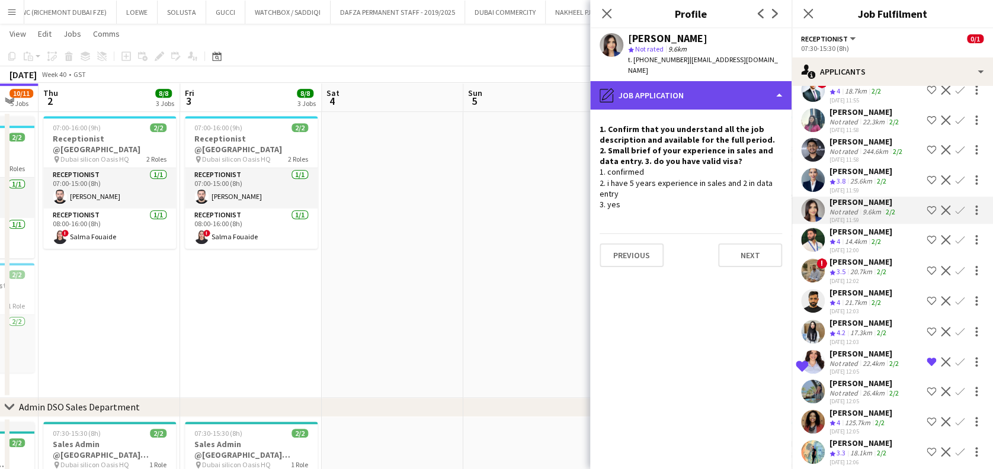
click at [739, 95] on div "pencil4 Job Application" at bounding box center [690, 95] width 201 height 28
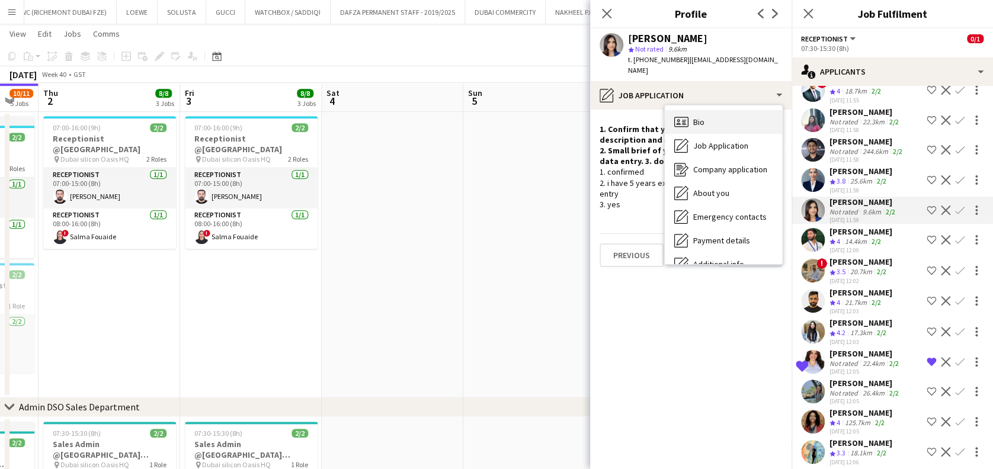
click at [742, 110] on div "Bio Bio" at bounding box center [723, 122] width 117 height 24
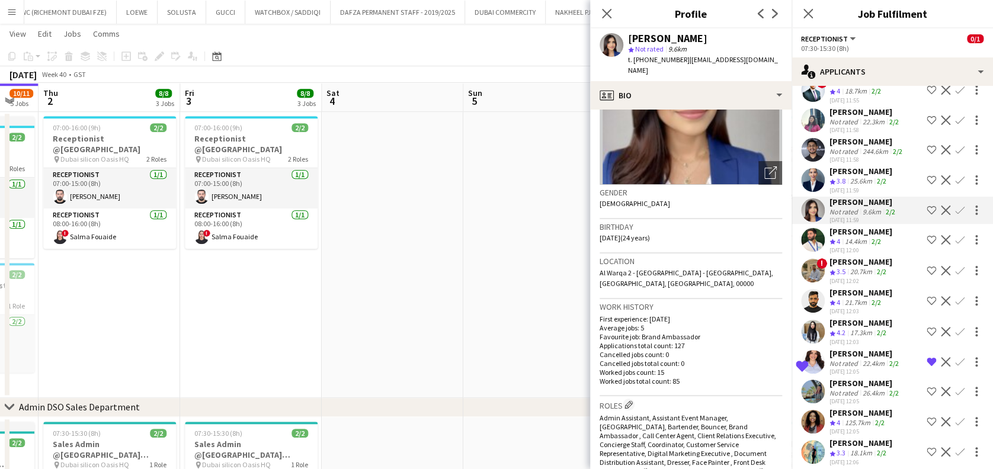
scroll to position [395, 0]
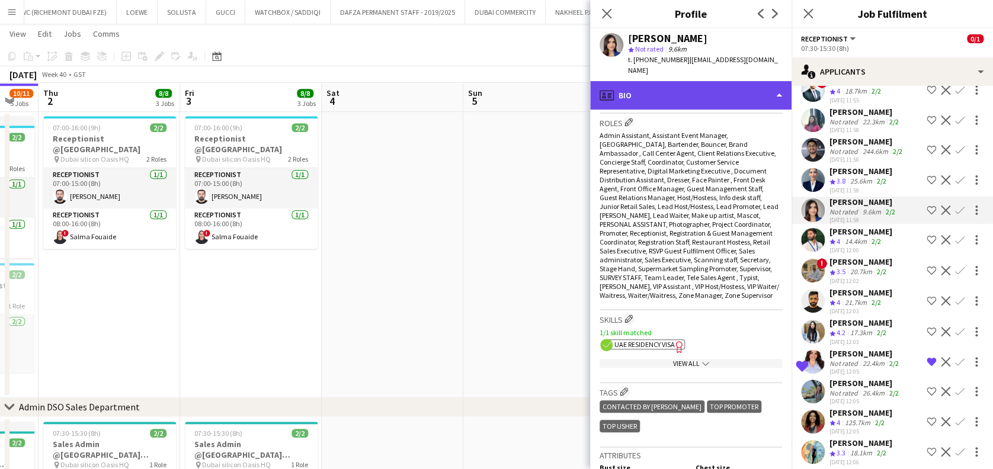
click at [748, 85] on div "profile Bio" at bounding box center [690, 95] width 201 height 28
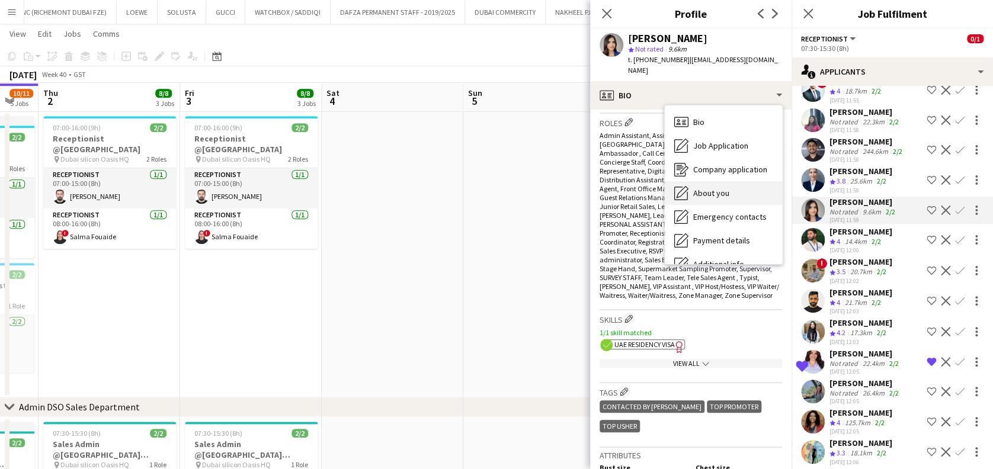
click at [746, 184] on div "About you About you" at bounding box center [723, 193] width 117 height 24
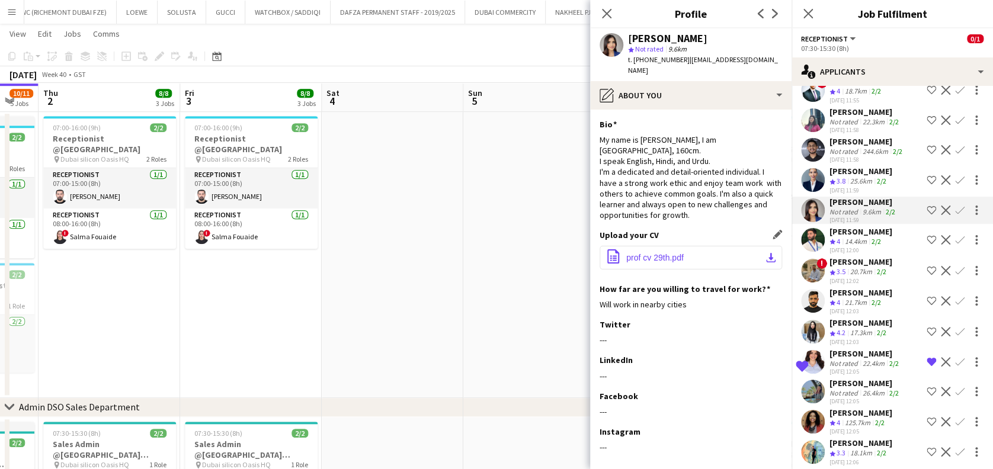
click at [697, 246] on button "office-file-sheet prof cv 29th.pdf download-bottom" at bounding box center [691, 258] width 183 height 24
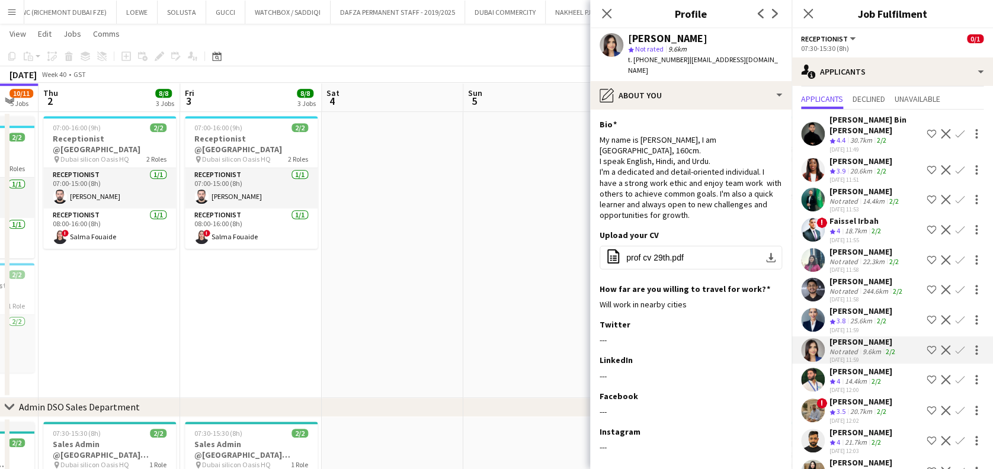
scroll to position [10, 0]
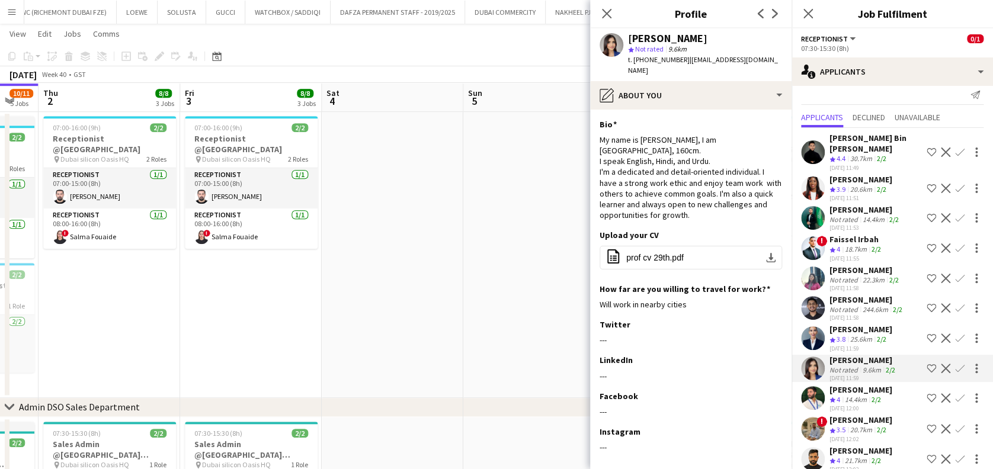
click at [850, 190] on div "20.6km" at bounding box center [861, 190] width 27 height 10
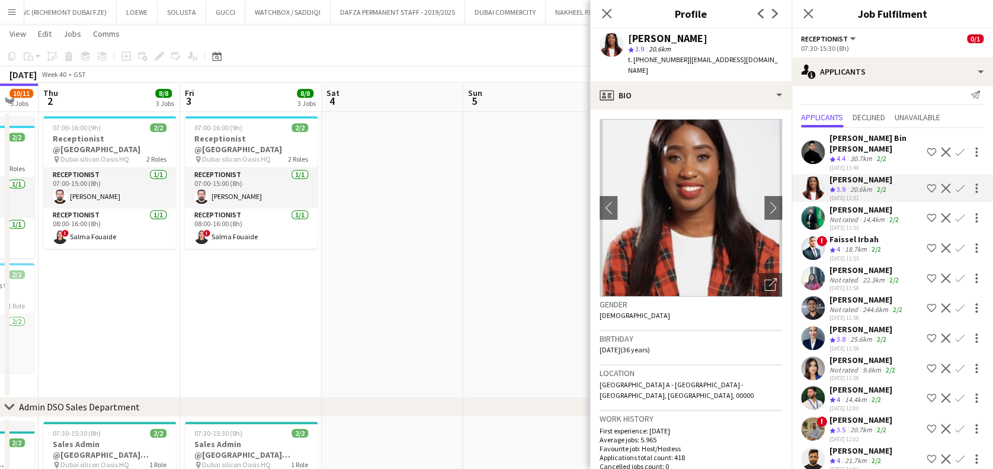
scroll to position [316, 0]
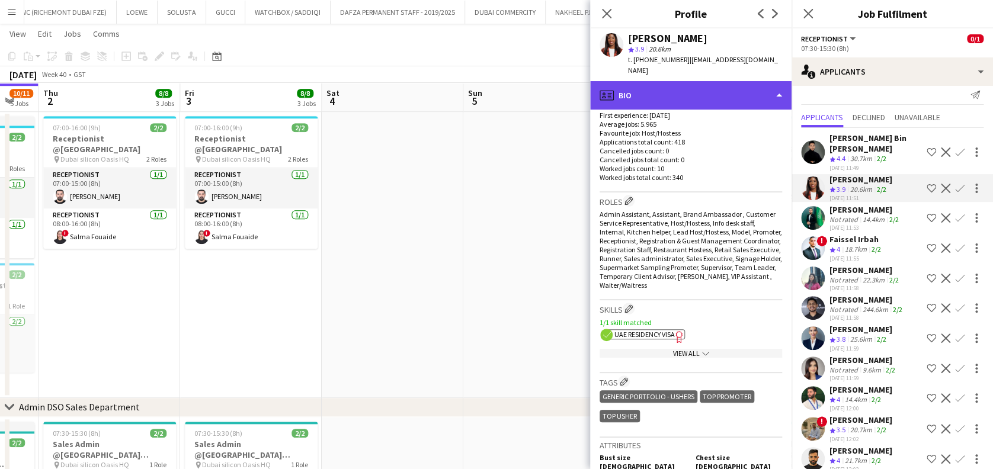
click at [744, 94] on div "profile Bio" at bounding box center [690, 95] width 201 height 28
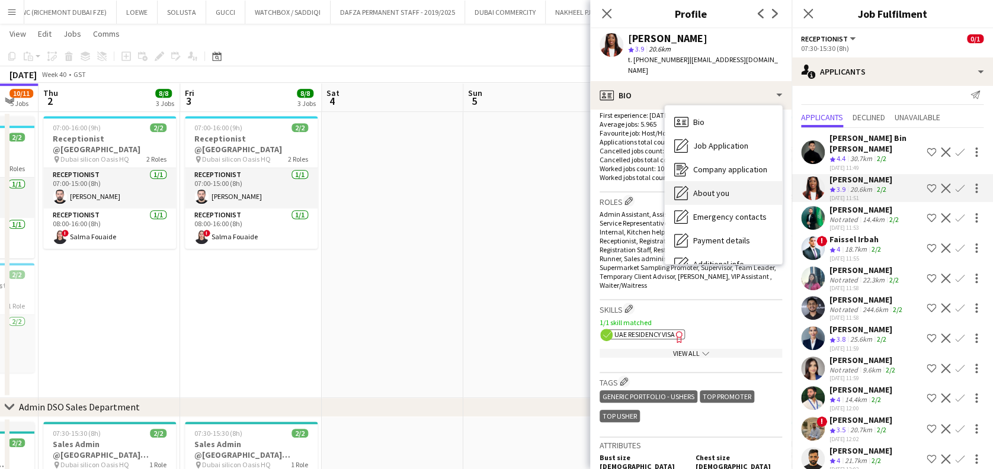
click at [741, 181] on div "About you About you" at bounding box center [723, 193] width 117 height 24
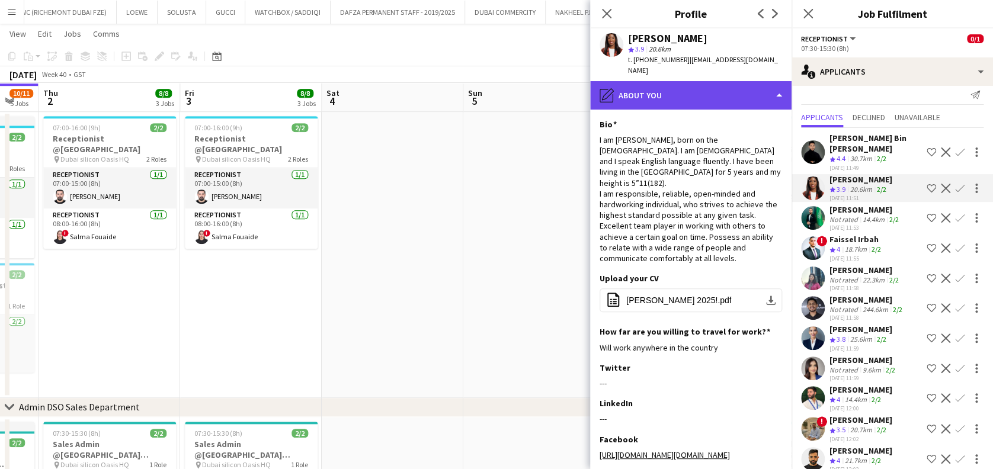
click at [768, 81] on div "pencil4 About you" at bounding box center [690, 95] width 201 height 28
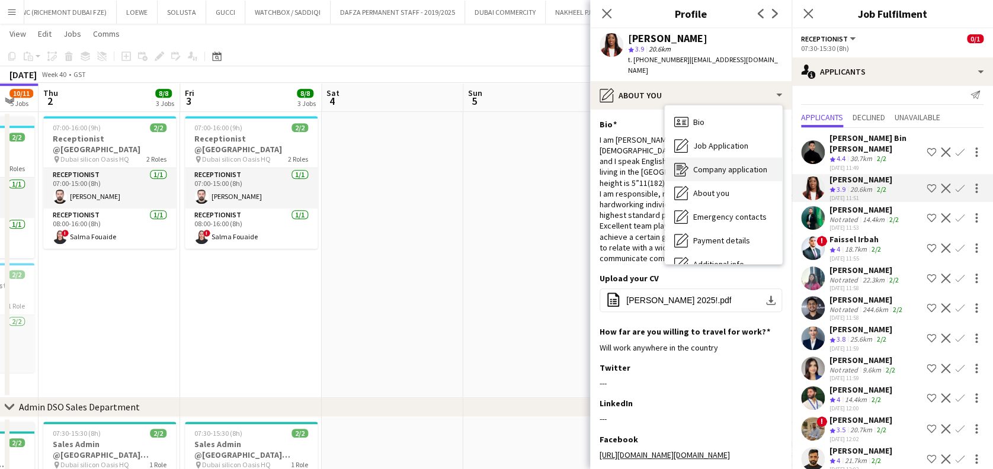
click at [760, 164] on span "Company application" at bounding box center [730, 169] width 74 height 11
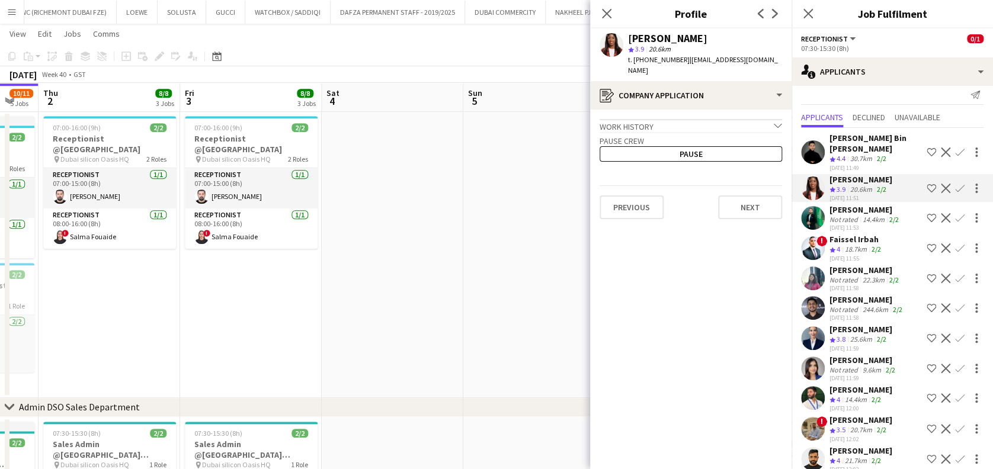
click at [750, 52] on div "star 3.9 20.6km" at bounding box center [705, 49] width 154 height 11
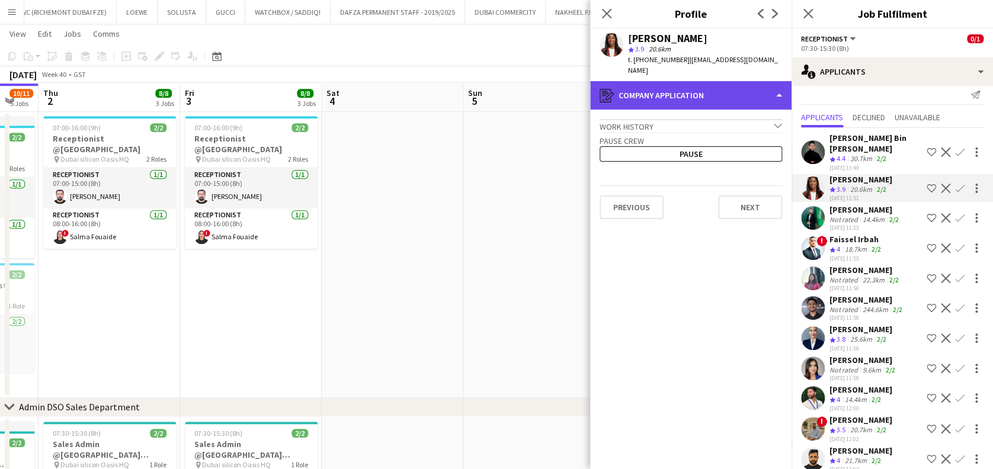
click at [741, 81] on div "register Company application" at bounding box center [690, 95] width 201 height 28
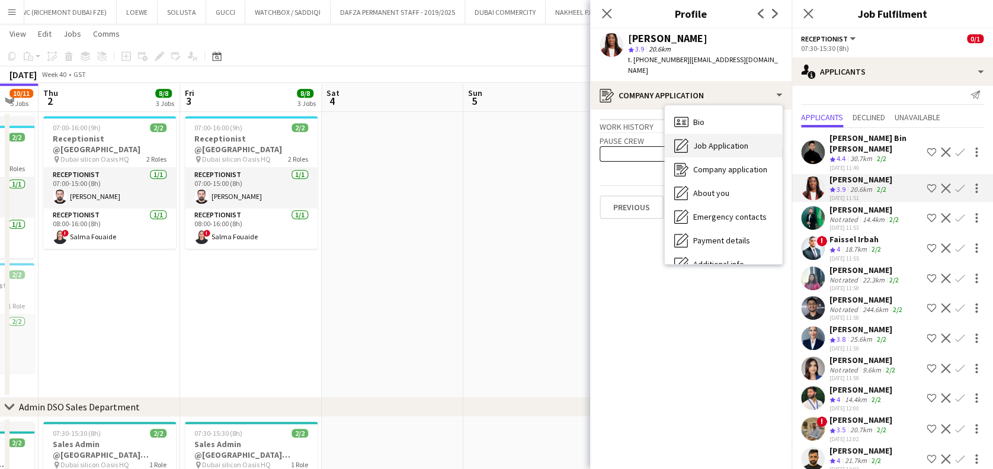
click at [733, 134] on div "Job Application Job Application" at bounding box center [723, 146] width 117 height 24
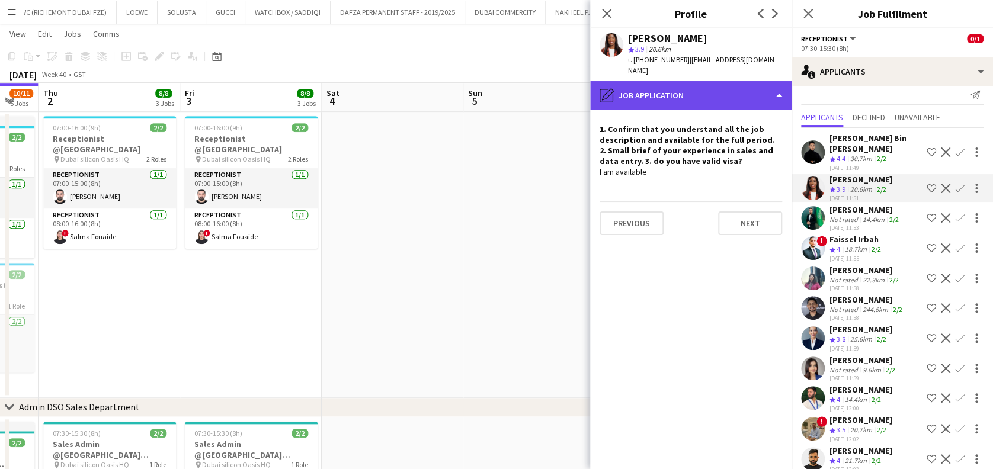
click at [716, 85] on div "pencil4 Job Application" at bounding box center [690, 95] width 201 height 28
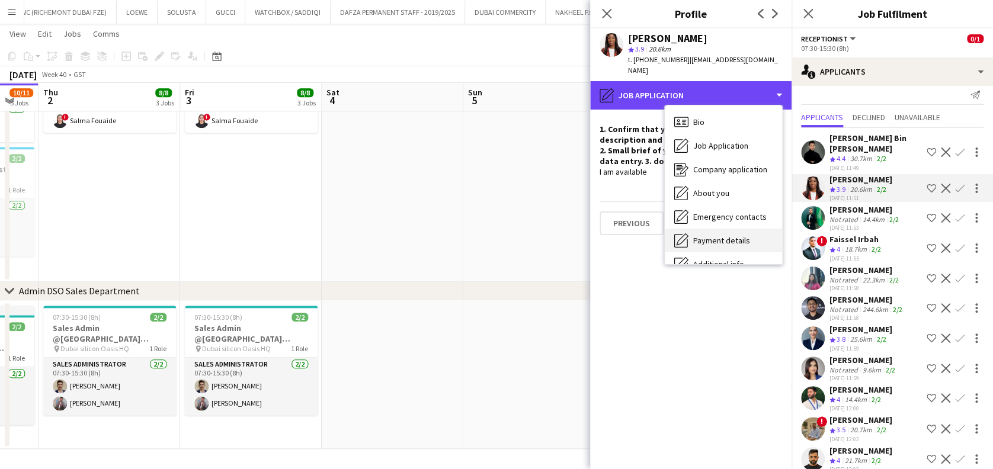
scroll to position [87, 0]
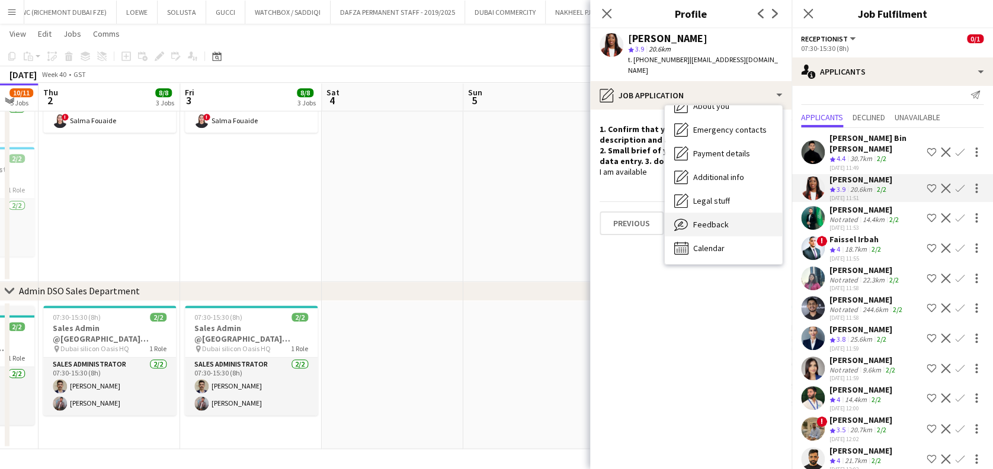
click at [737, 219] on div "Feedback Feedback" at bounding box center [723, 225] width 117 height 24
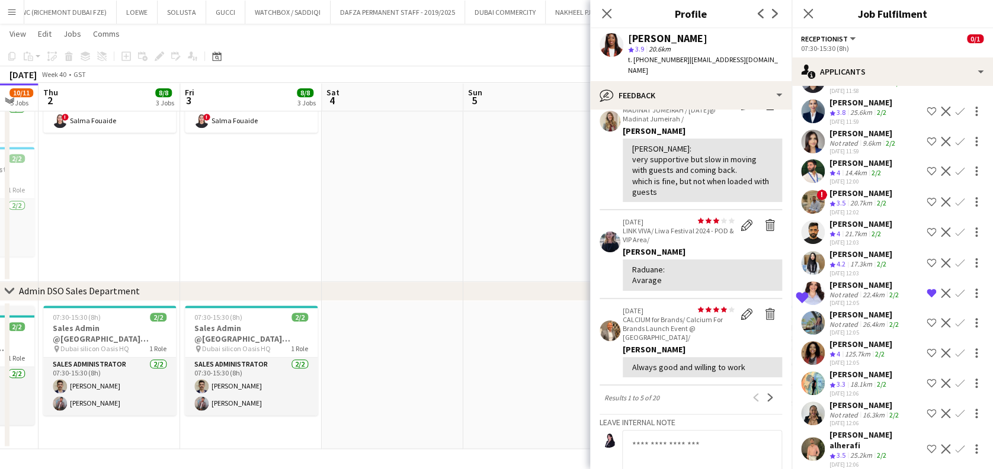
scroll to position [316, 0]
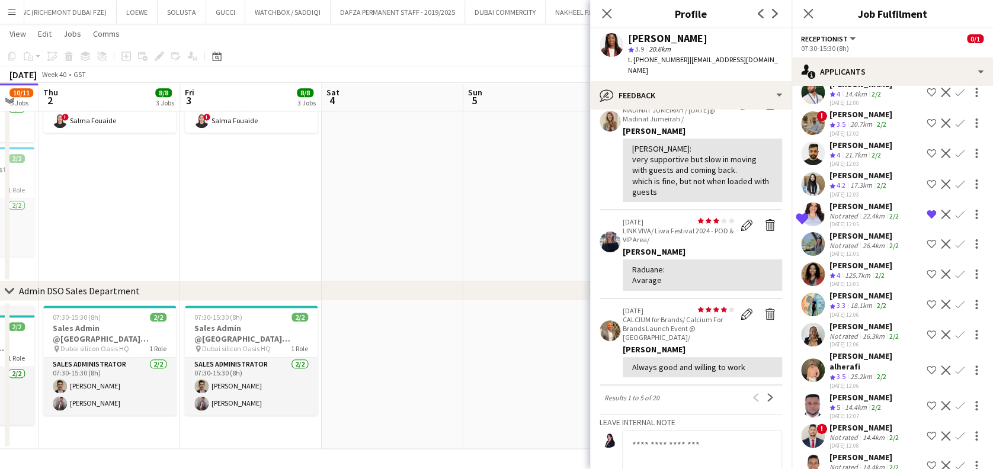
click at [807, 281] on app-user-avatar at bounding box center [813, 275] width 24 height 24
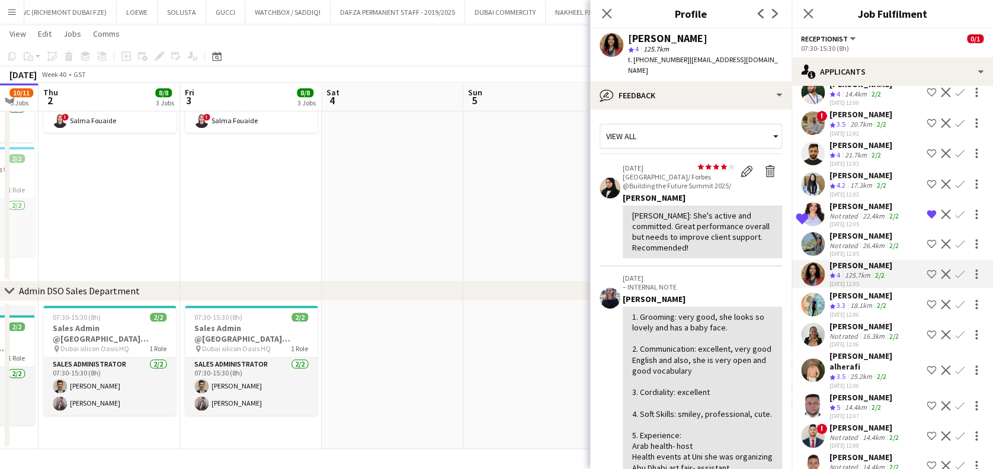
click at [807, 281] on app-user-avatar at bounding box center [813, 275] width 24 height 24
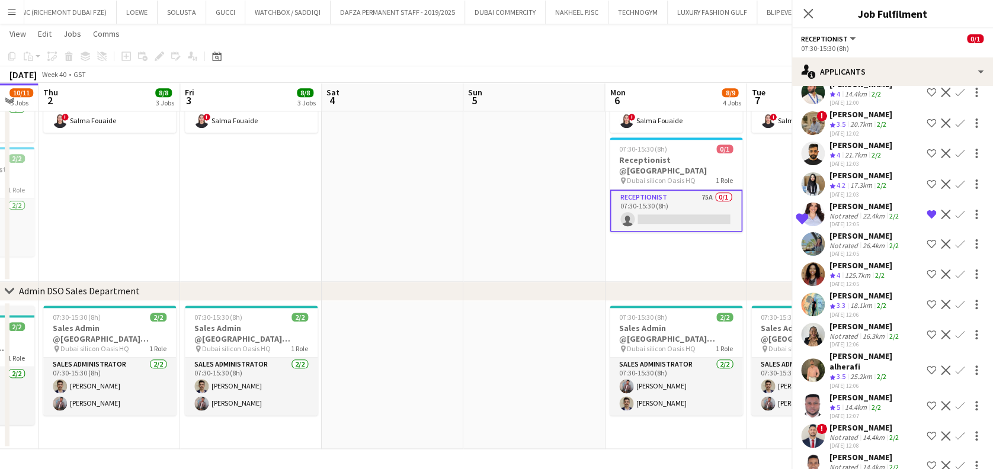
click at [807, 281] on app-user-avatar at bounding box center [813, 275] width 24 height 24
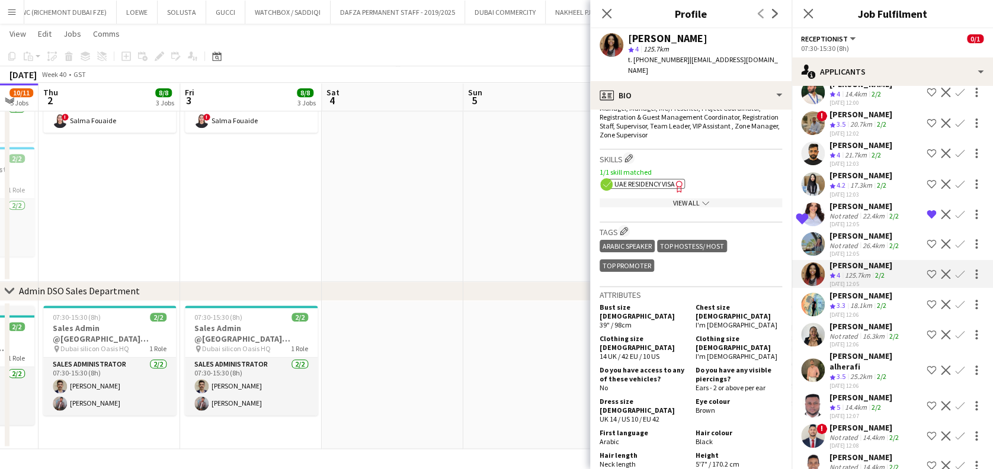
scroll to position [553, 0]
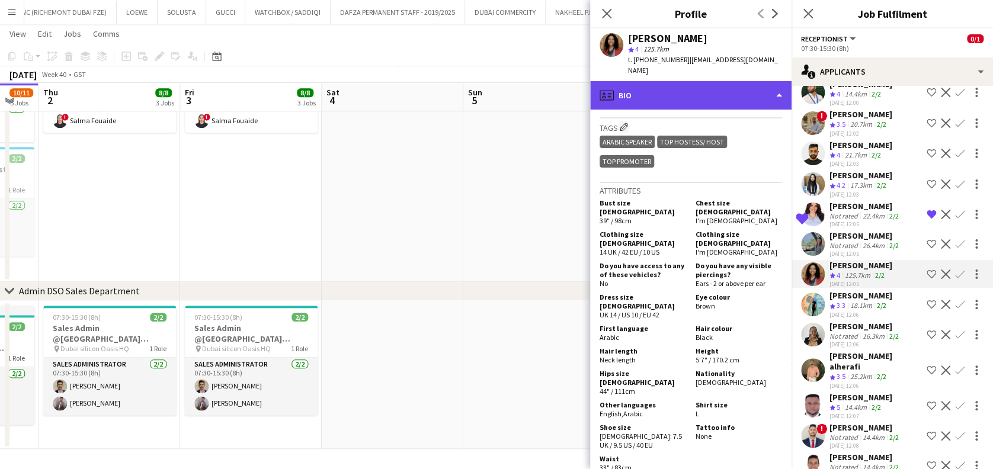
click at [773, 84] on div "profile Bio" at bounding box center [690, 95] width 201 height 28
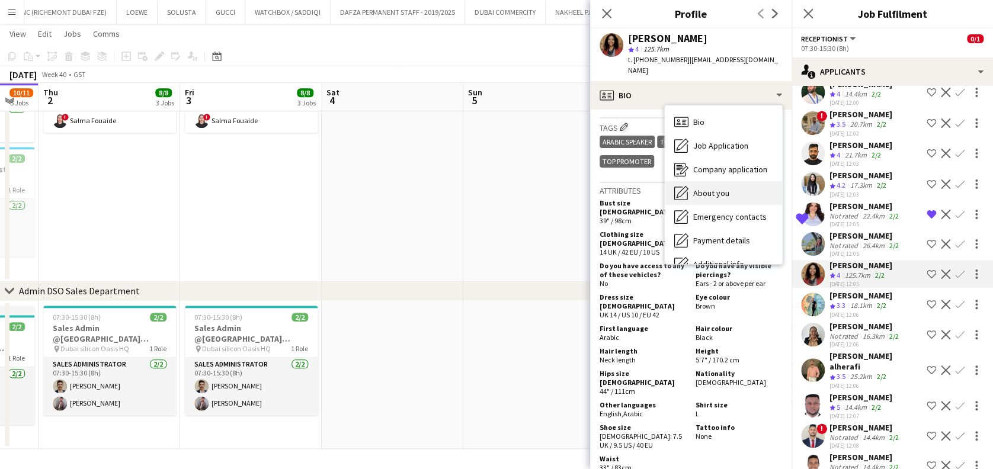
click at [722, 188] on span "About you" at bounding box center [711, 193] width 36 height 11
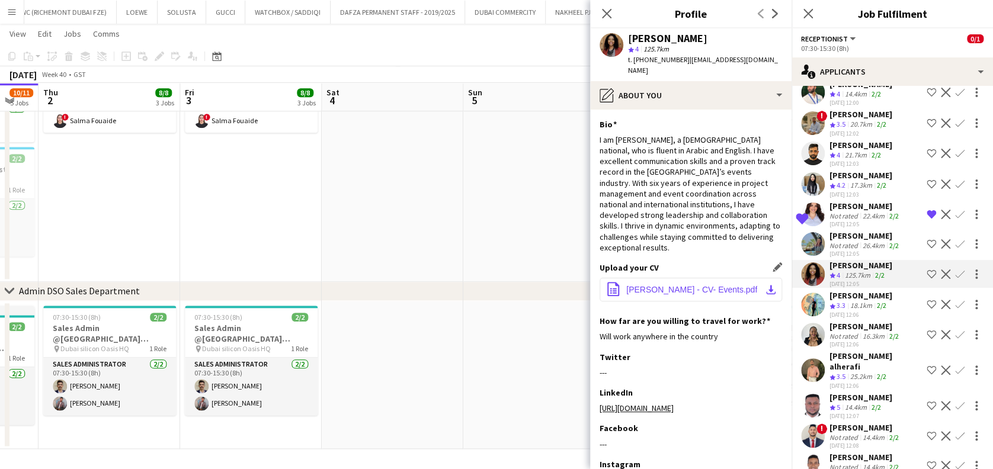
click at [689, 284] on button "office-file-sheet Sara Nagi - CV- Events.pdf download-bottom" at bounding box center [691, 290] width 183 height 24
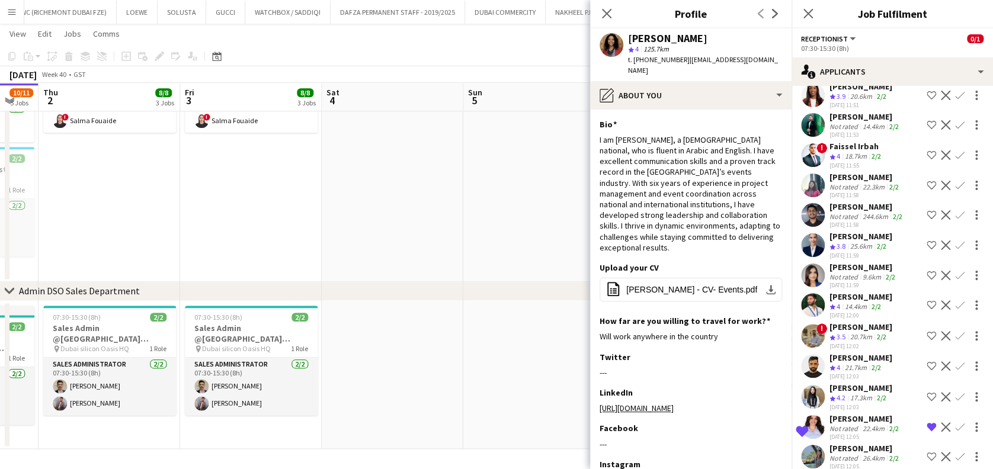
scroll to position [79, 0]
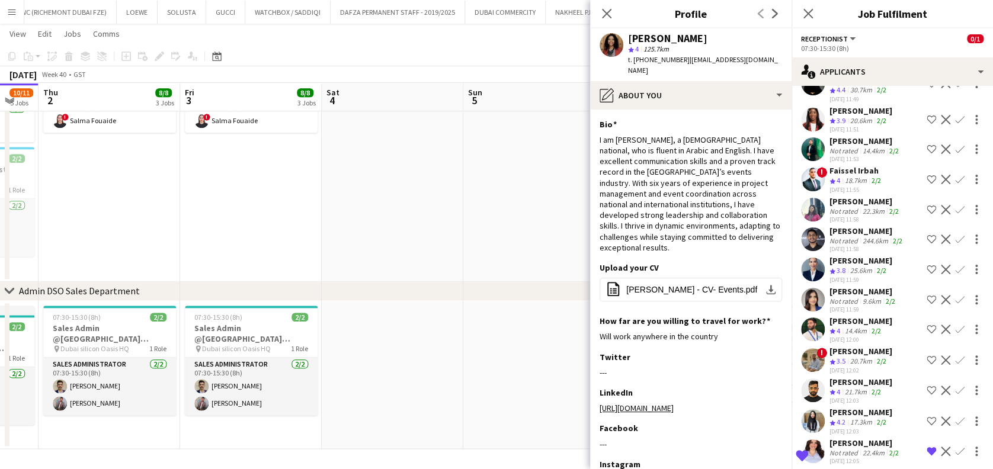
click at [863, 236] on div "Mohammed Daiyan" at bounding box center [867, 231] width 75 height 11
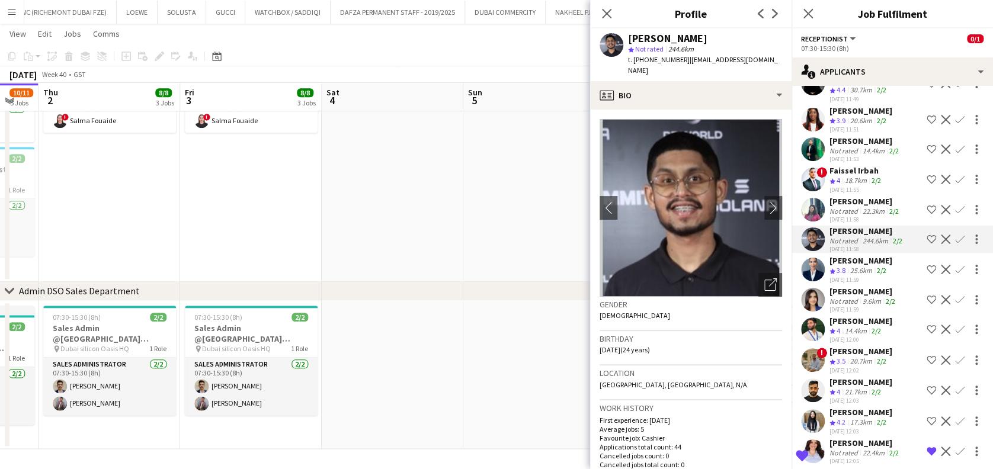
click at [865, 216] on div "22.3km" at bounding box center [873, 211] width 27 height 9
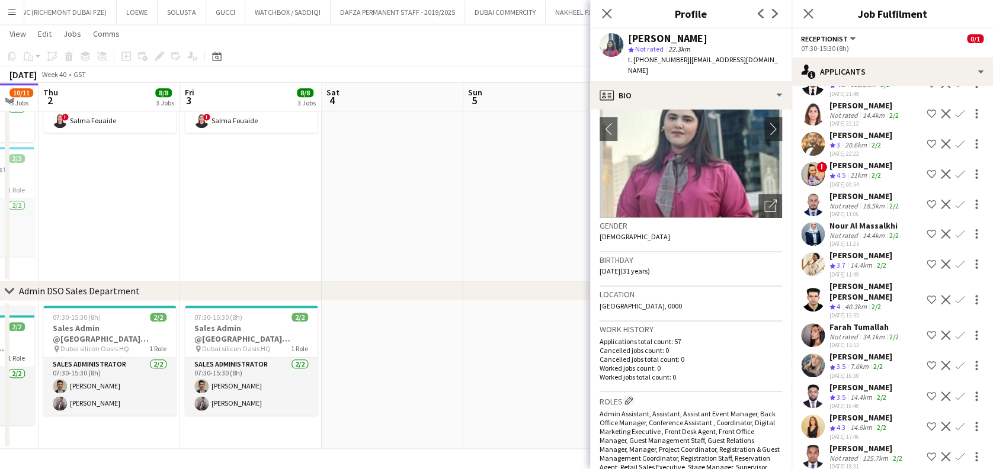
scroll to position [1986, 0]
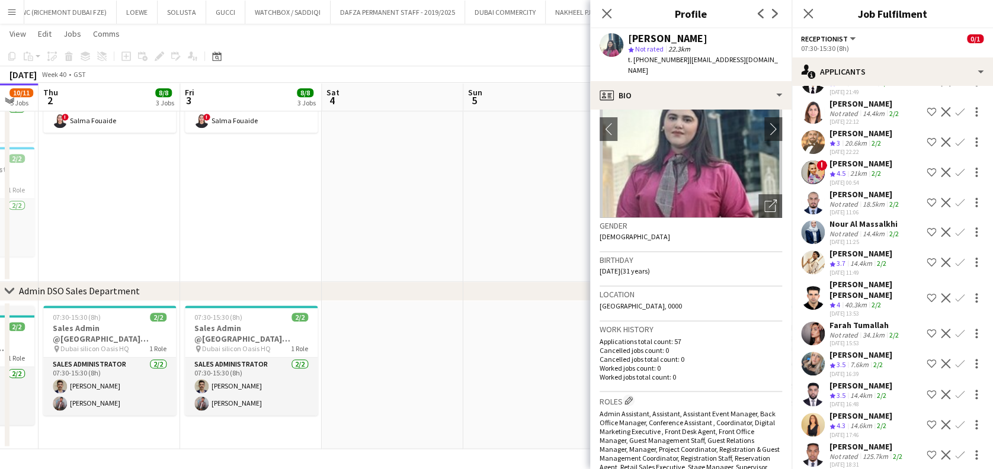
click at [927, 420] on app-icon "Shortlist crew" at bounding box center [931, 424] width 9 height 9
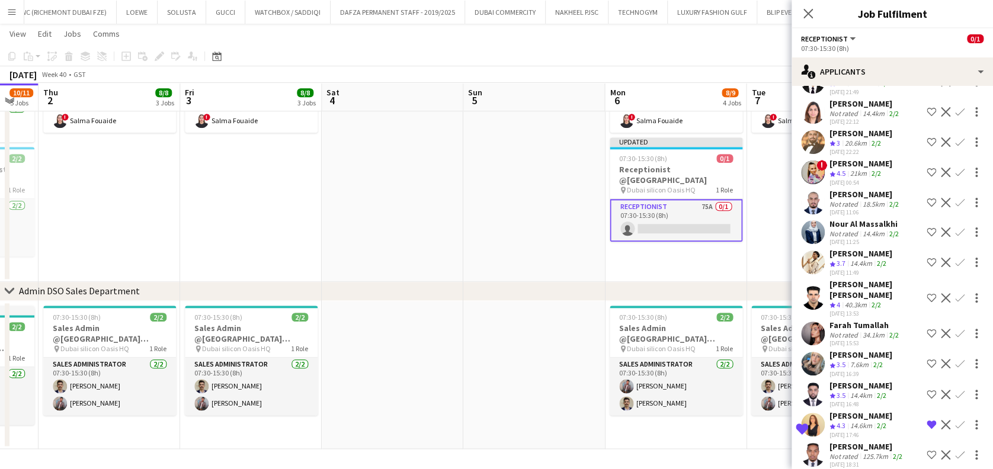
click at [927, 329] on app-icon "Shortlist crew" at bounding box center [931, 333] width 9 height 9
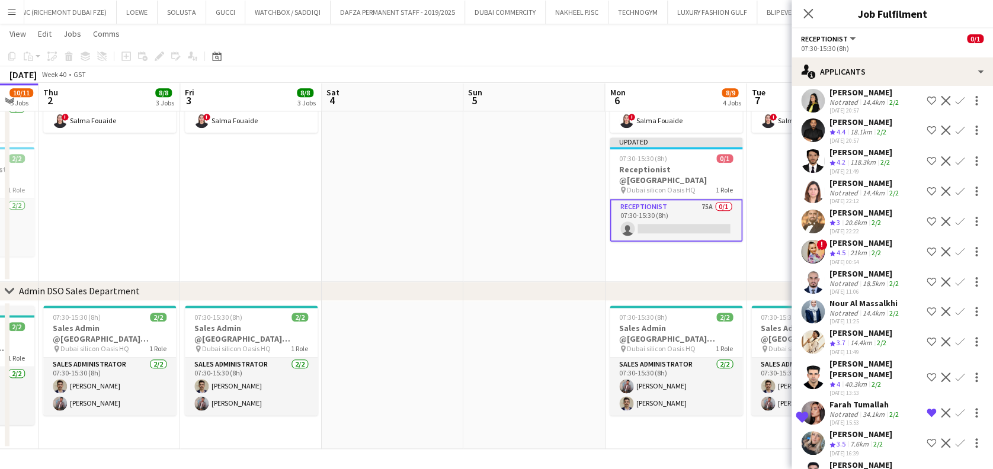
click at [891, 328] on div "Laura Tembe Crew rating 3.7 14.4km 2/2 30-09-2025 11:49 Shortlist crew Decline …" at bounding box center [892, 342] width 201 height 28
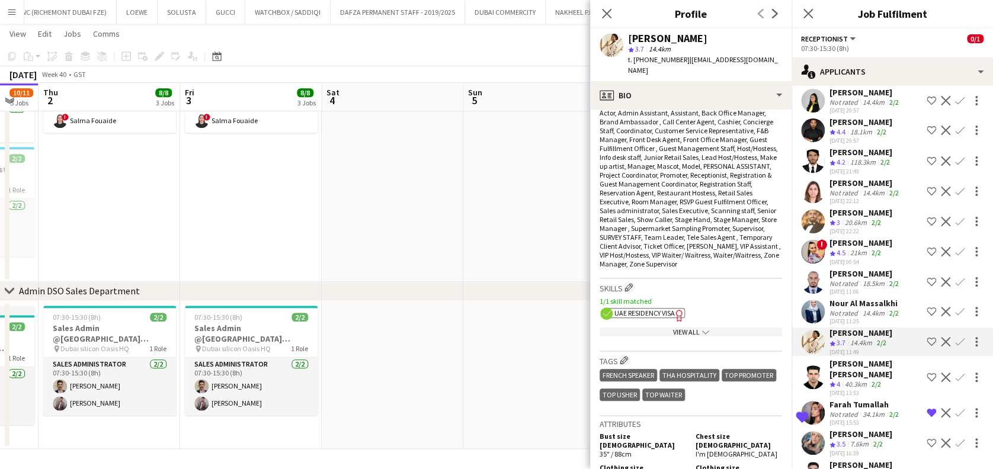
scroll to position [474, 0]
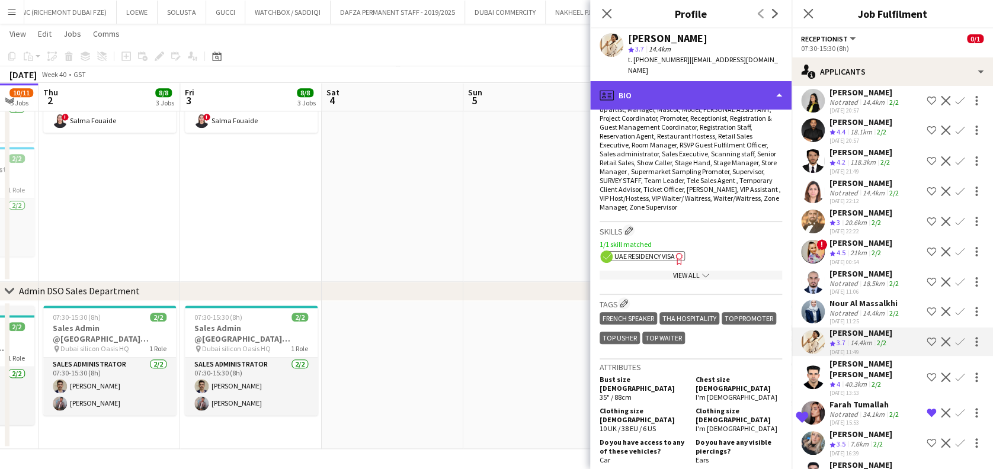
click at [730, 81] on div "profile Bio" at bounding box center [690, 95] width 201 height 28
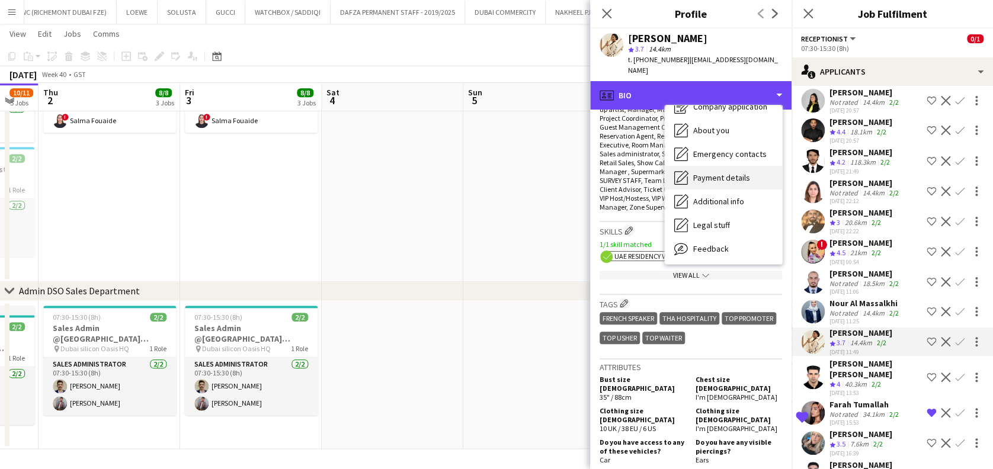
scroll to position [87, 0]
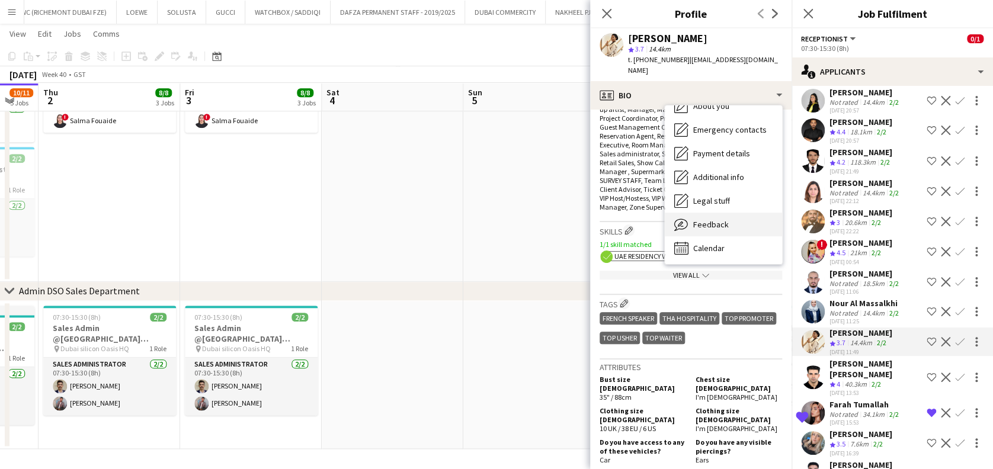
click at [728, 213] on div "Feedback Feedback" at bounding box center [723, 225] width 117 height 24
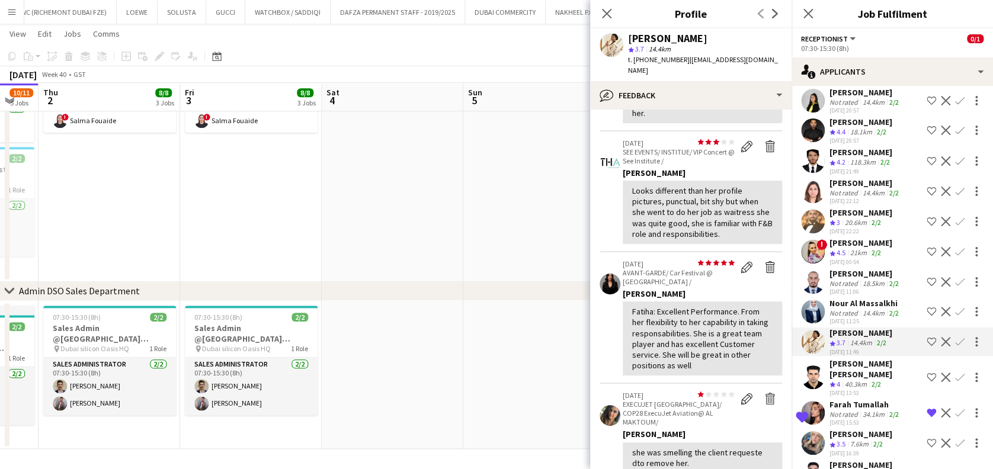
scroll to position [395, 0]
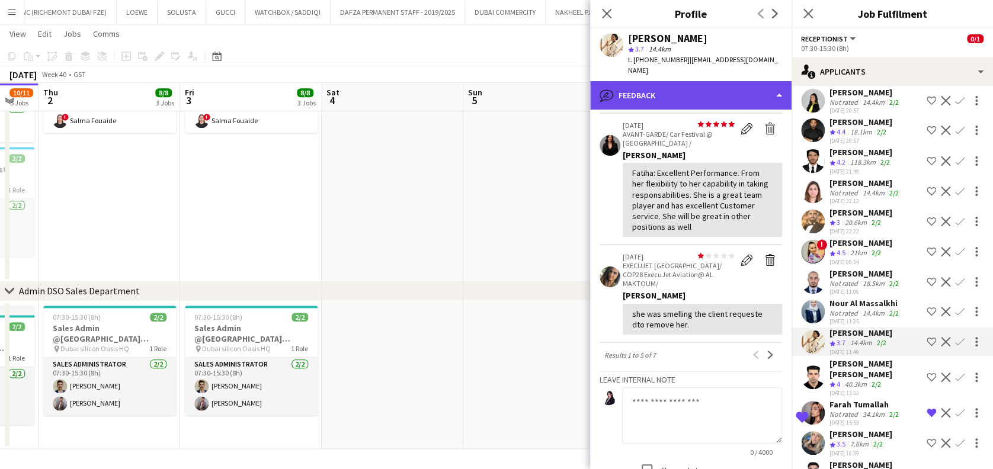
click at [731, 88] on div "bubble-pencil Feedback" at bounding box center [690, 95] width 201 height 28
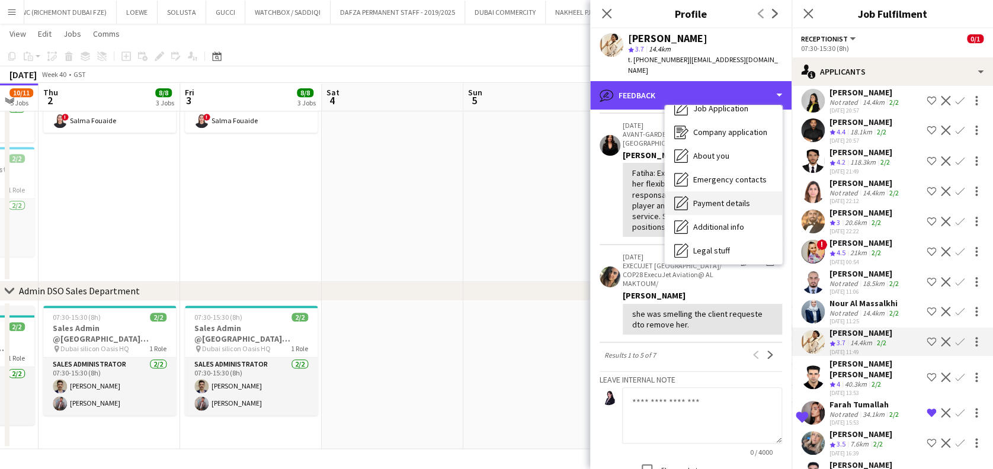
scroll to position [0, 0]
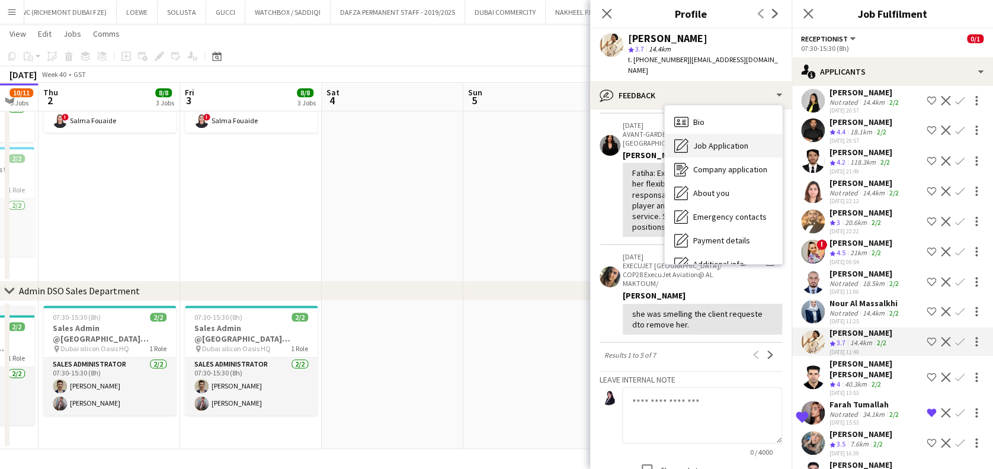
click at [741, 145] on div "Job Application Job Application" at bounding box center [723, 146] width 117 height 24
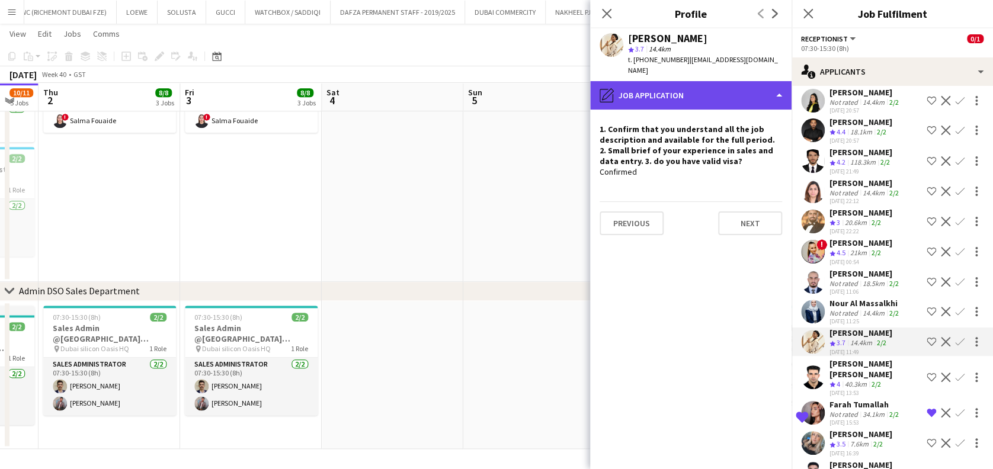
click at [747, 94] on div "pencil4 Job Application" at bounding box center [690, 95] width 201 height 28
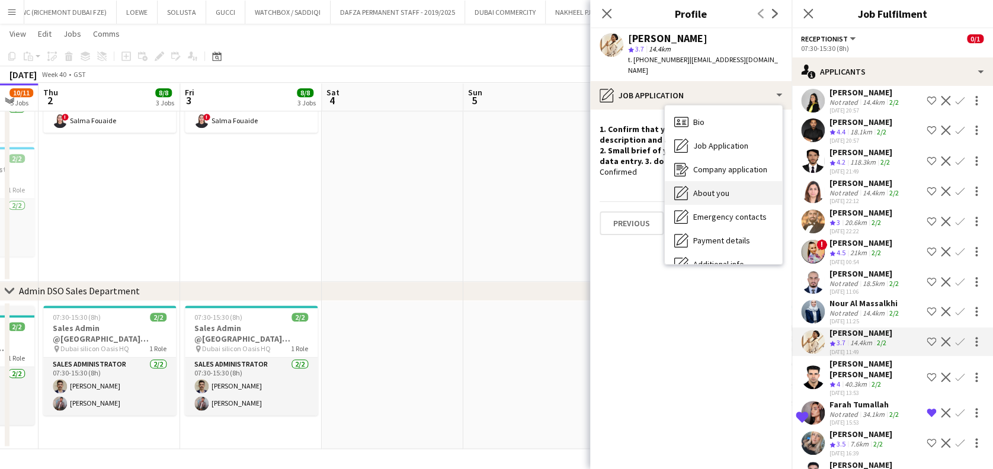
click at [744, 181] on div "About you About you" at bounding box center [723, 193] width 117 height 24
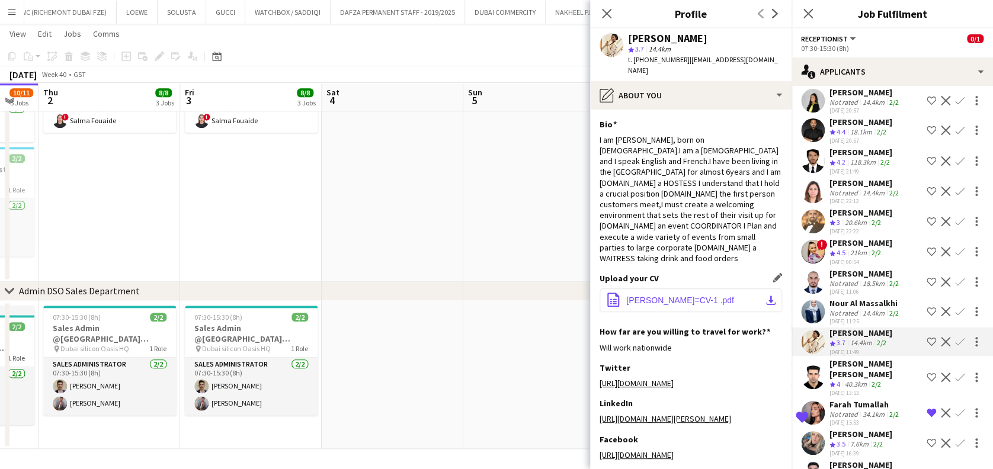
click at [712, 289] on button "office-file-sheet Laura Tembe=CV-1 .pdf download-bottom" at bounding box center [691, 301] width 183 height 24
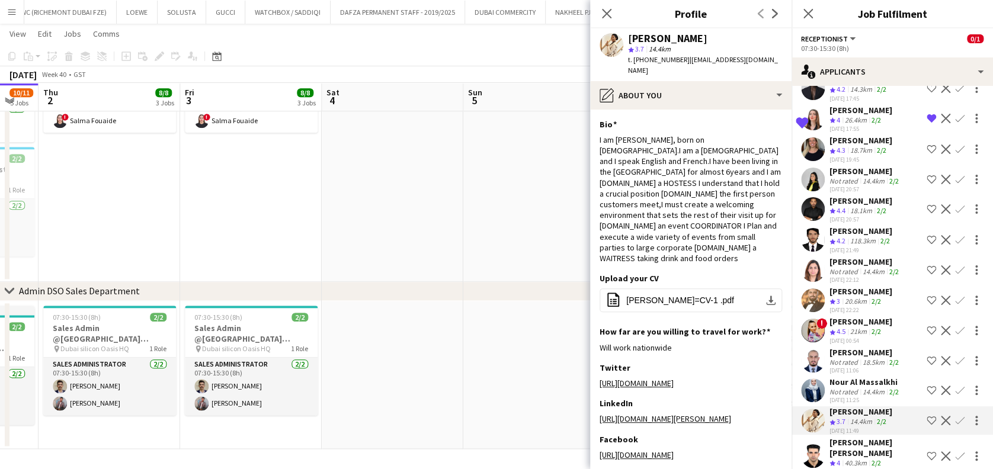
scroll to position [1749, 0]
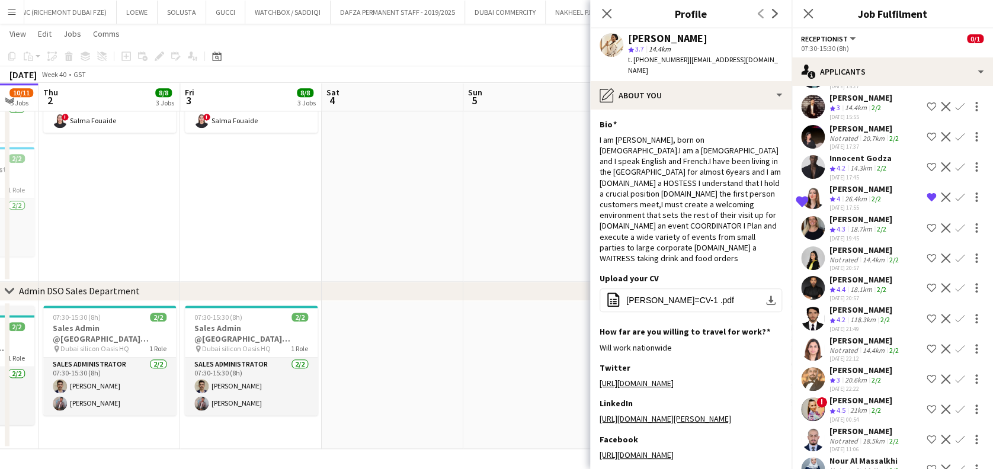
click at [847, 214] on div "TALITA SOARES" at bounding box center [861, 219] width 63 height 11
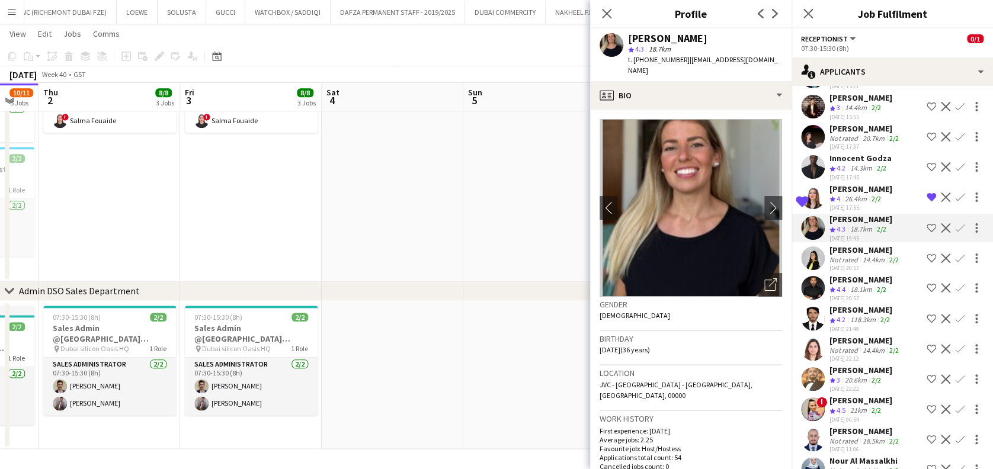
click at [927, 223] on app-icon "Shortlist crew" at bounding box center [931, 227] width 9 height 9
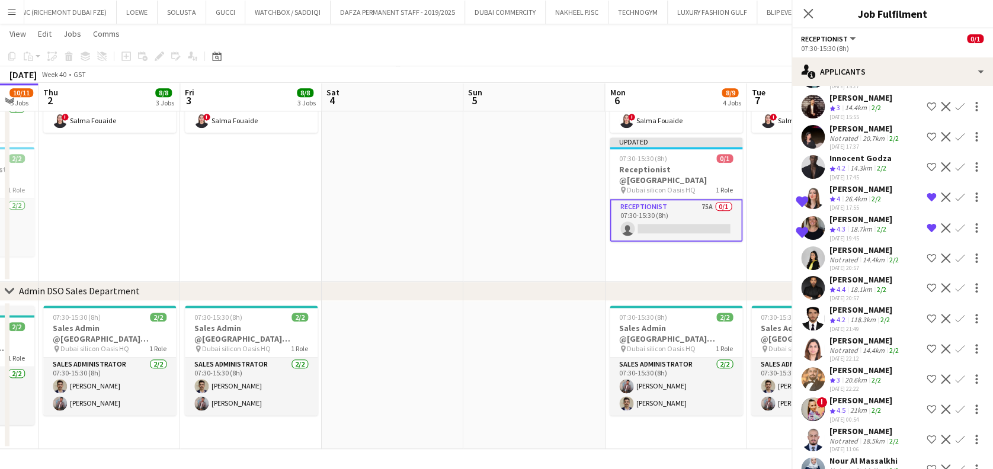
click at [889, 235] on div "29-09-2025 19:45" at bounding box center [861, 239] width 63 height 8
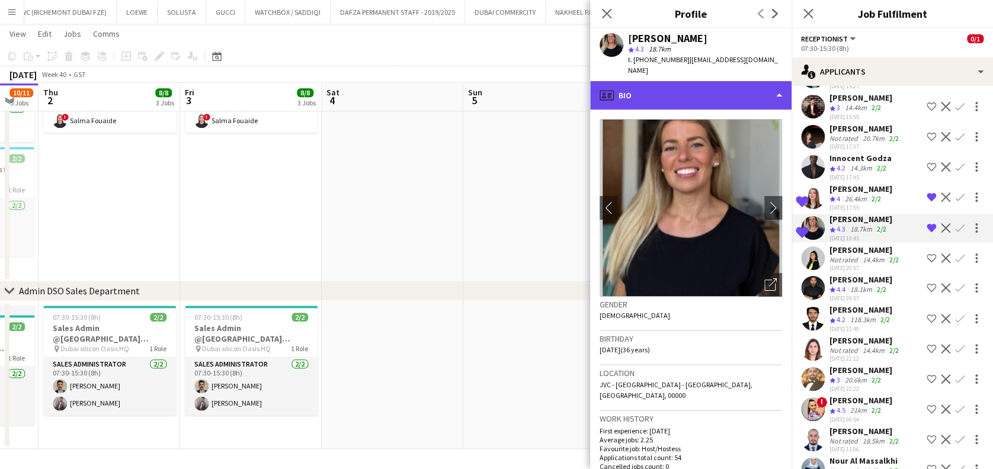
click at [709, 81] on div "profile Bio" at bounding box center [690, 95] width 201 height 28
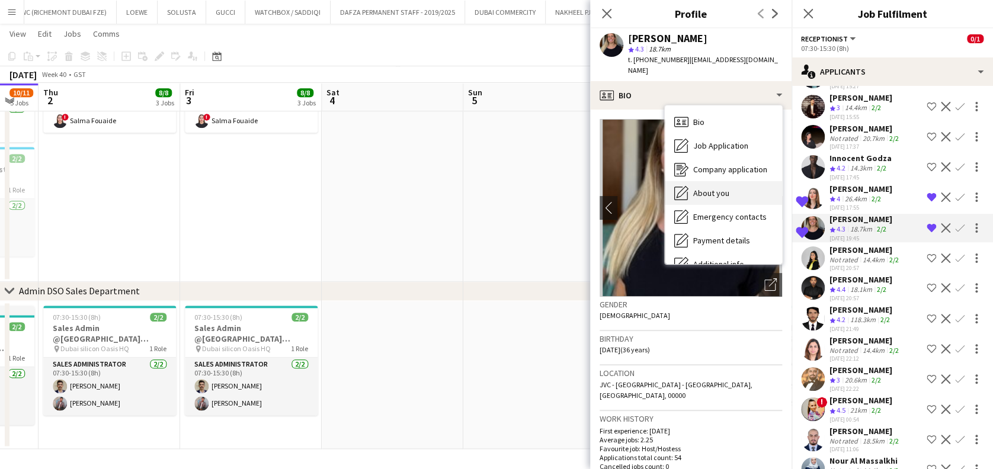
click at [703, 181] on div "About you About you" at bounding box center [723, 193] width 117 height 24
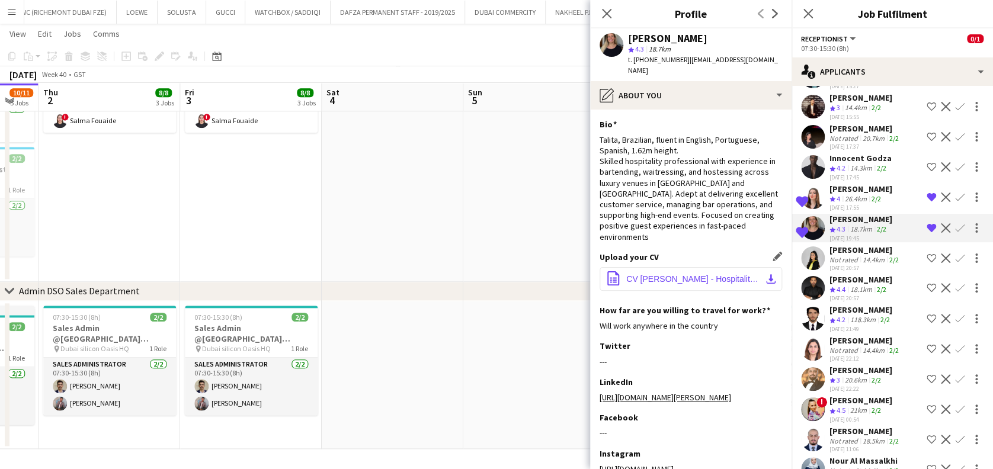
click at [694, 267] on button "office-file-sheet CV Talita Soares - Hospitality.pdf download-bottom" at bounding box center [691, 279] width 183 height 24
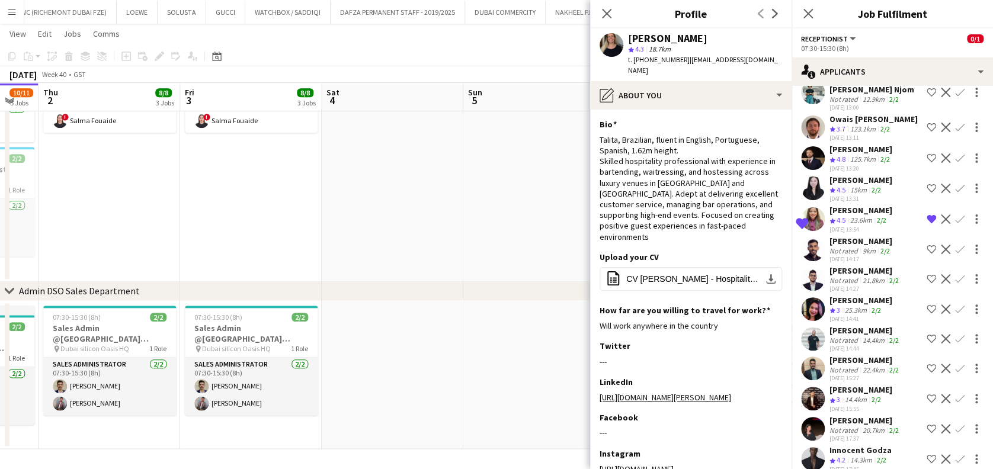
scroll to position [1432, 0]
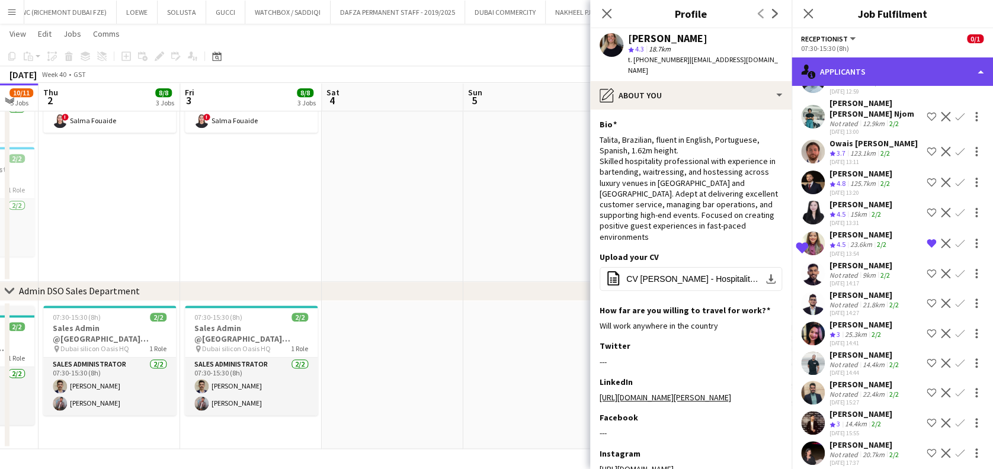
click at [898, 62] on div "single-neutral-actions-information Applicants" at bounding box center [892, 71] width 201 height 28
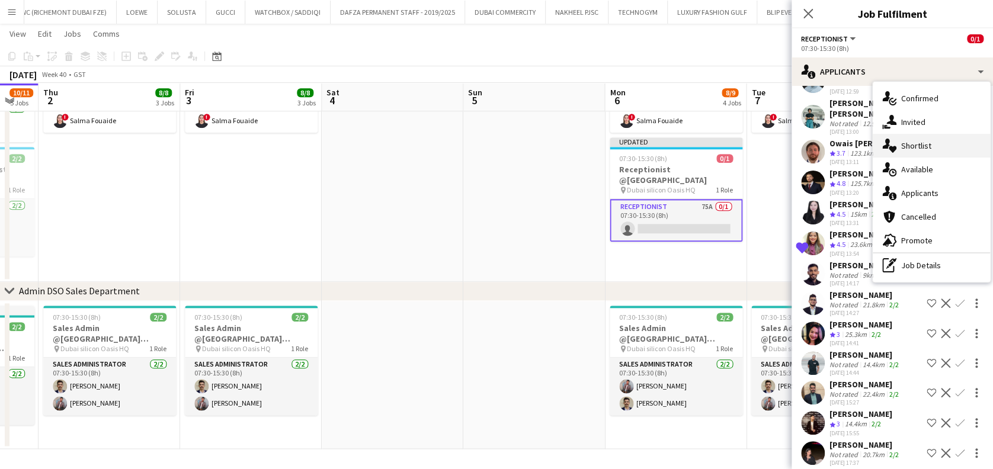
click at [932, 148] on div "single-neutral-actions-heart Shortlist" at bounding box center [931, 146] width 117 height 24
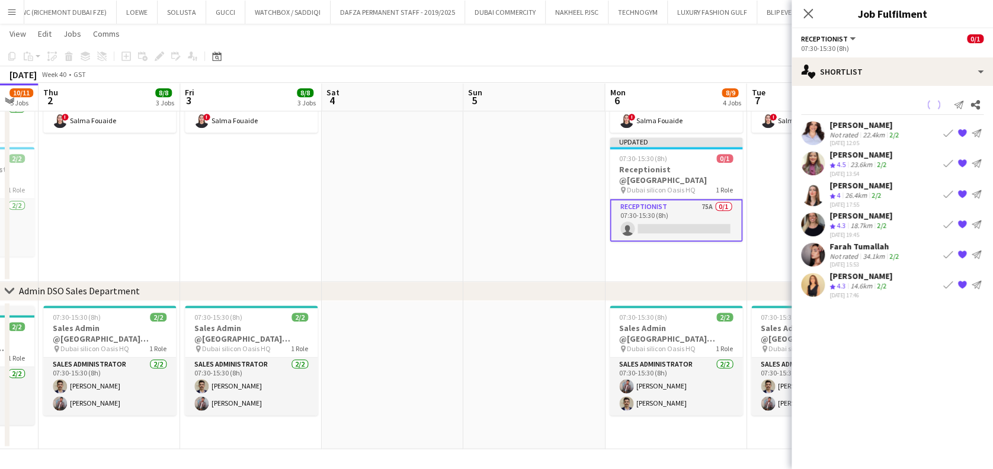
scroll to position [0, 0]
click at [965, 190] on app-icon "{{ spriteTitle }}" at bounding box center [962, 193] width 9 height 9
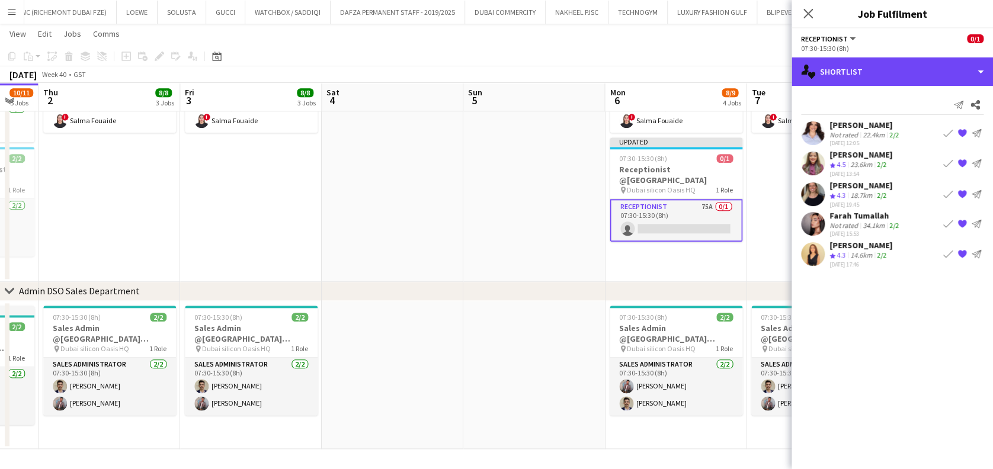
click at [905, 85] on div "single-neutral-actions-heart Shortlist" at bounding box center [892, 71] width 201 height 28
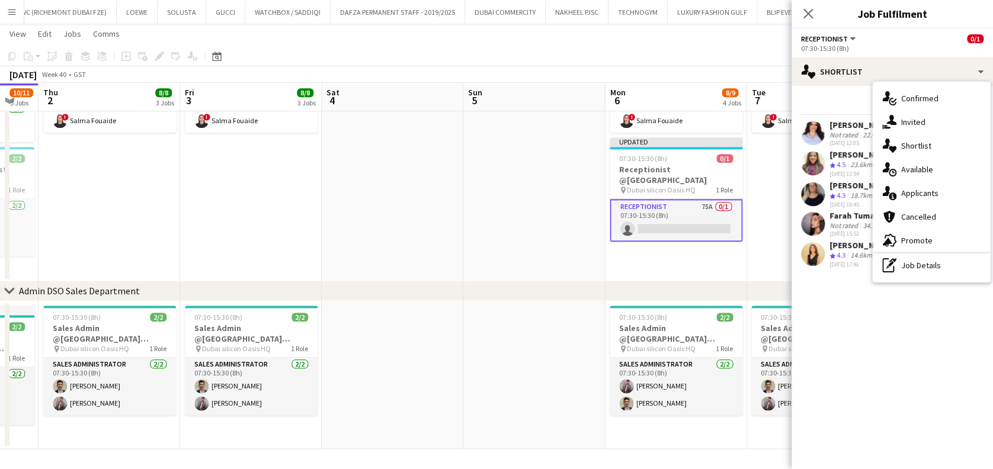
click at [943, 187] on div "single-neutral-actions-information Applicants" at bounding box center [931, 193] width 117 height 24
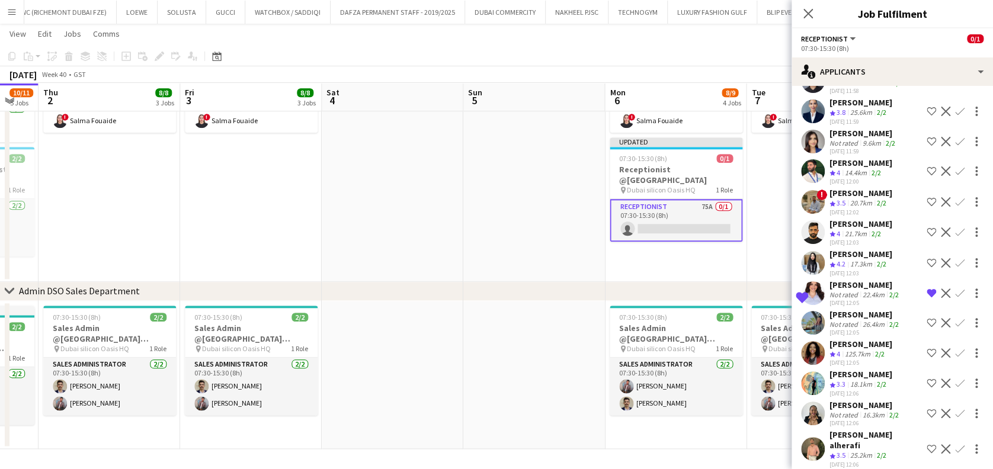
scroll to position [316, 0]
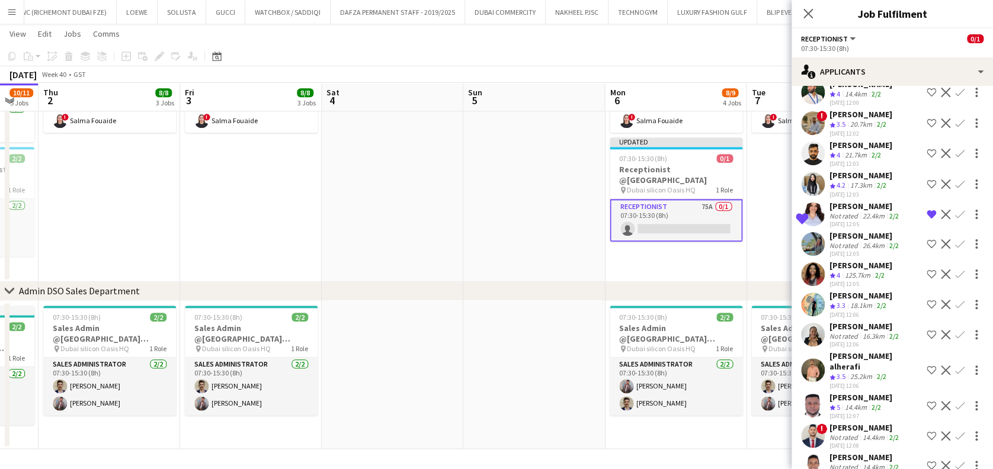
click at [927, 276] on app-icon "Shortlist crew" at bounding box center [931, 274] width 9 height 9
click at [605, 235] on app-date-cell "07:00-16:00 (9h) 2/2 Receptionist @Dubai Silicon Oasis pin Dubai silicon Oasis …" at bounding box center [676, 138] width 142 height 287
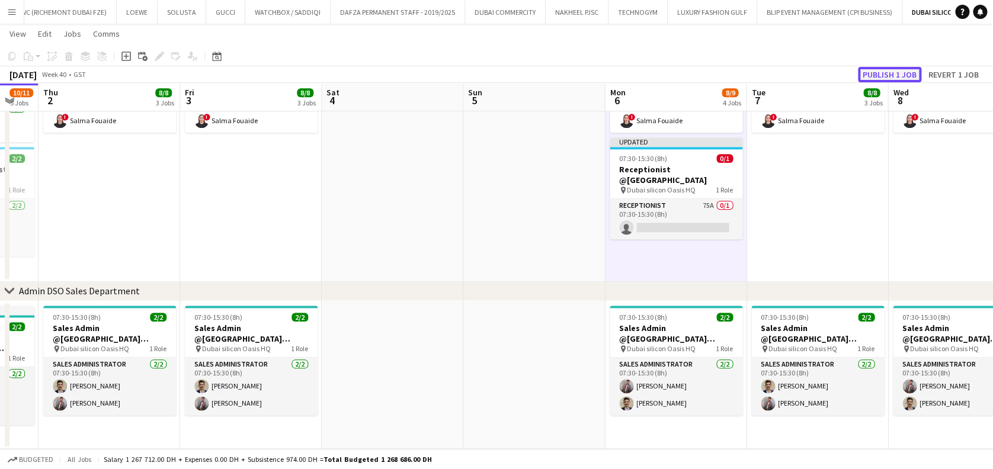
click at [888, 73] on button "Publish 1 job" at bounding box center [889, 74] width 63 height 15
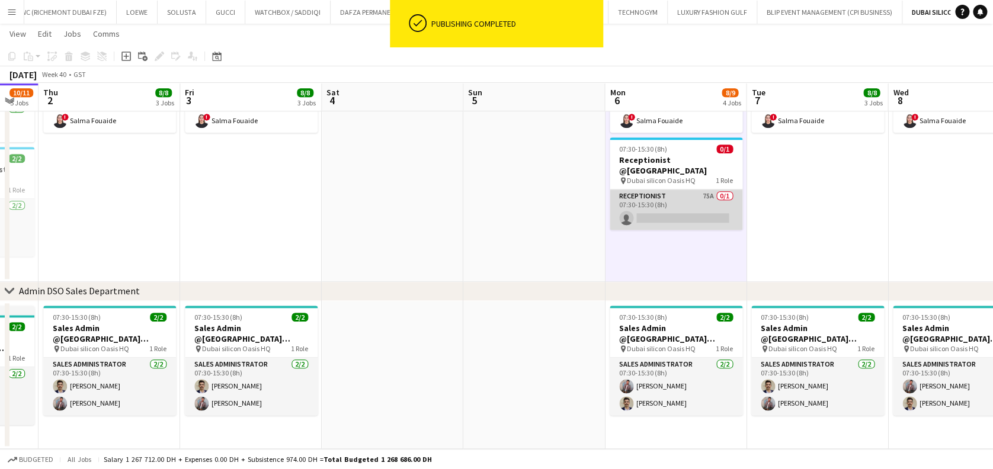
click at [679, 214] on app-card-role "Receptionist 75A 0/1 07:30-15:30 (8h) single-neutral-actions" at bounding box center [676, 210] width 133 height 40
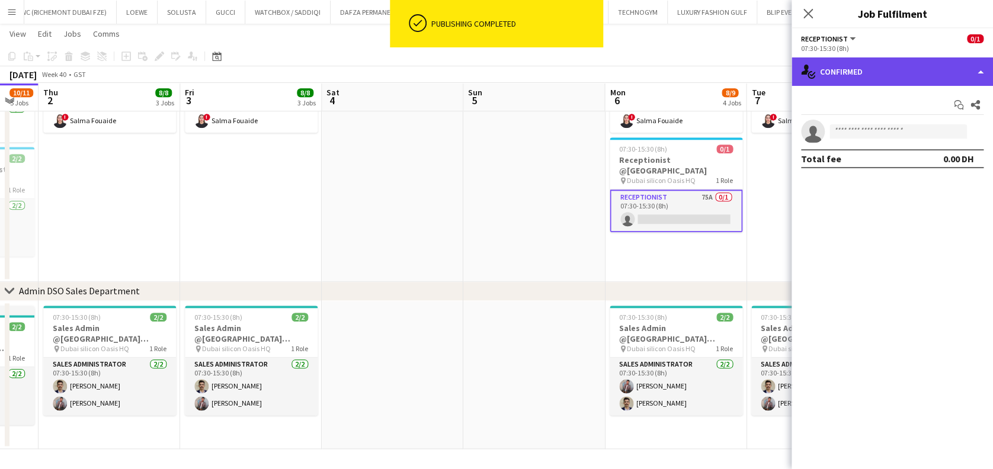
click at [845, 71] on div "single-neutral-actions-check-2 Confirmed" at bounding box center [892, 71] width 201 height 28
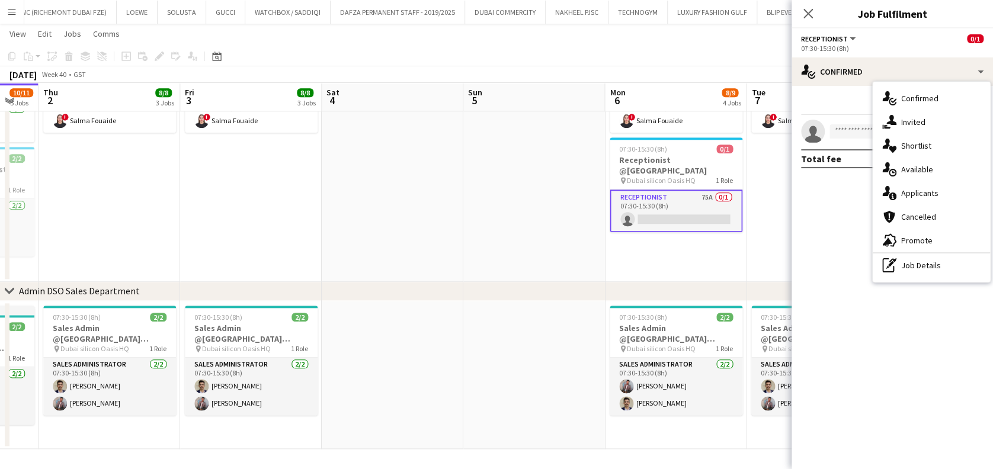
drag, startPoint x: 932, startPoint y: 150, endPoint x: 921, endPoint y: 149, distance: 10.7
click at [924, 151] on div "single-neutral-actions-heart Shortlist" at bounding box center [931, 146] width 117 height 24
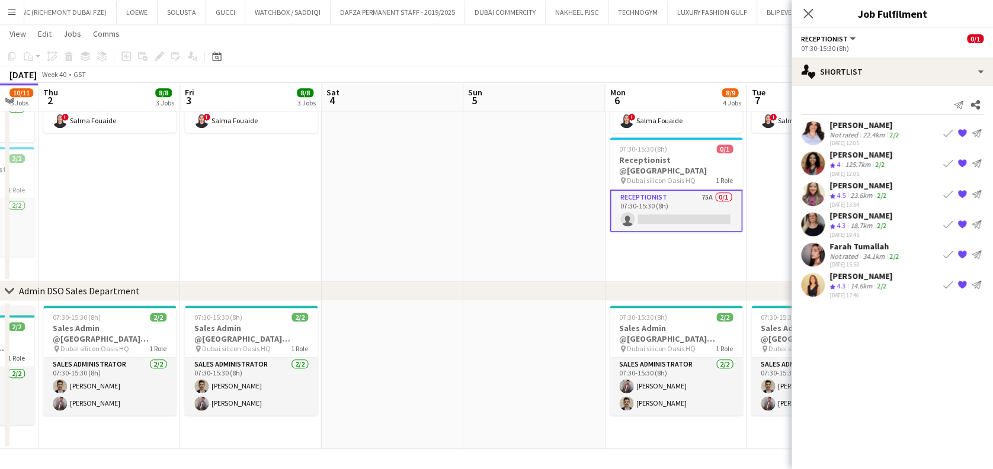
click at [962, 135] on app-icon "{{ spriteTitle }}" at bounding box center [962, 133] width 9 height 9
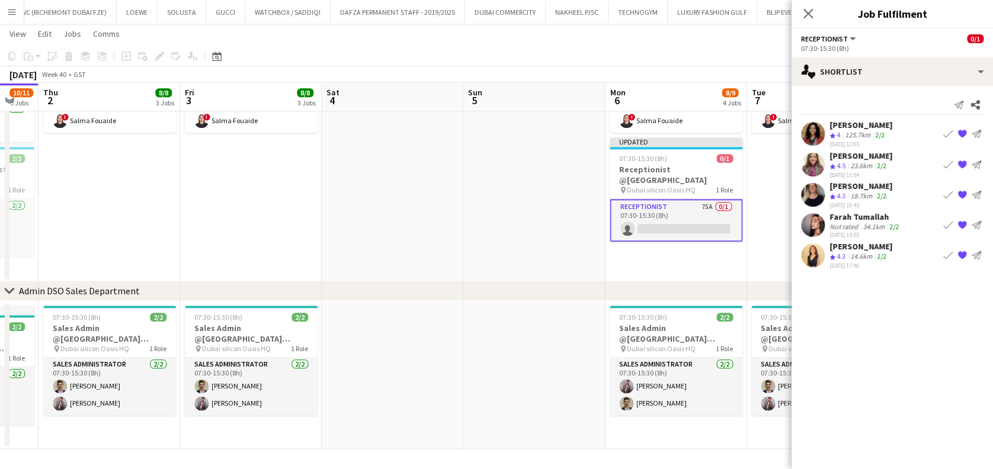
click at [965, 159] on app-icon "{{ spriteTitle }}" at bounding box center [962, 163] width 9 height 9
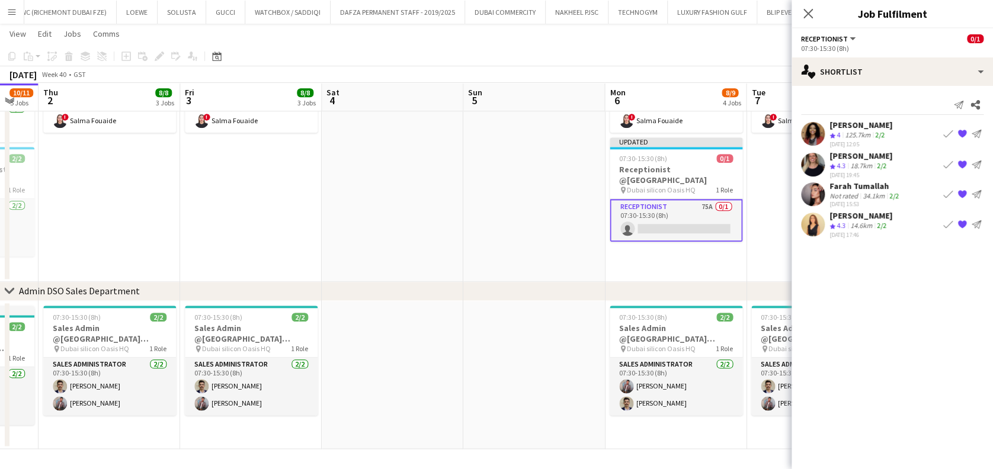
click at [507, 185] on app-date-cell at bounding box center [534, 138] width 142 height 287
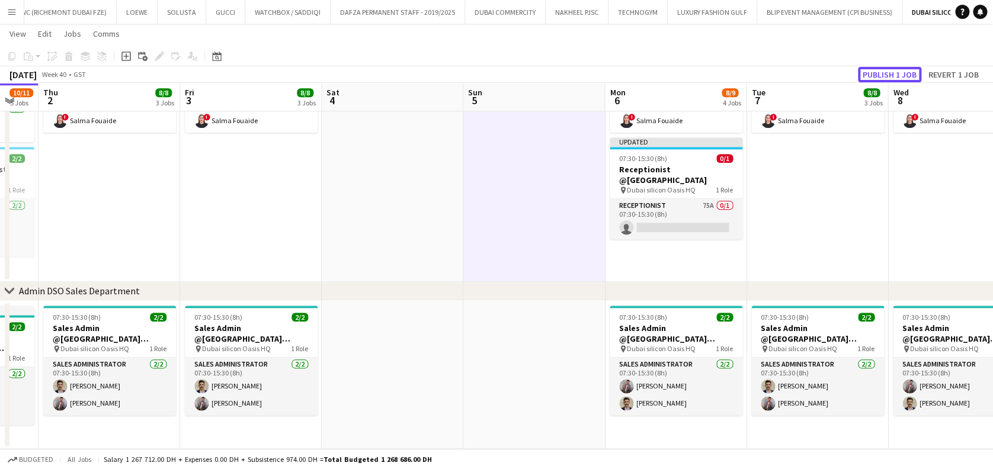
click at [916, 73] on button "Publish 1 job" at bounding box center [889, 74] width 63 height 15
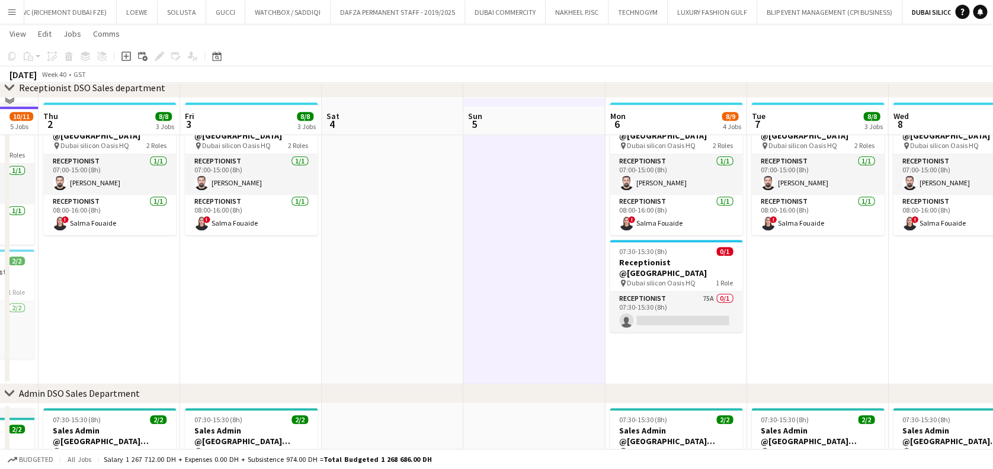
scroll to position [431, 0]
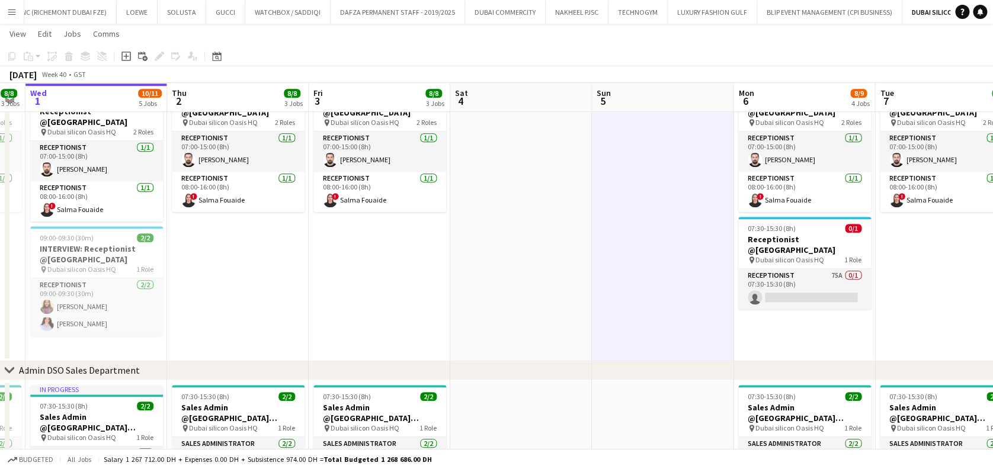
drag, startPoint x: 418, startPoint y: 322, endPoint x: 377, endPoint y: 310, distance: 42.7
click at [377, 310] on app-calendar-viewport "Sun 28 Mon 29 8/8 3 Jobs Tue 30 8/8 3 Jobs Wed 1 10/11 5 Jobs Thu 2 8/8 3 Jobs …" at bounding box center [496, 72] width 993 height 914
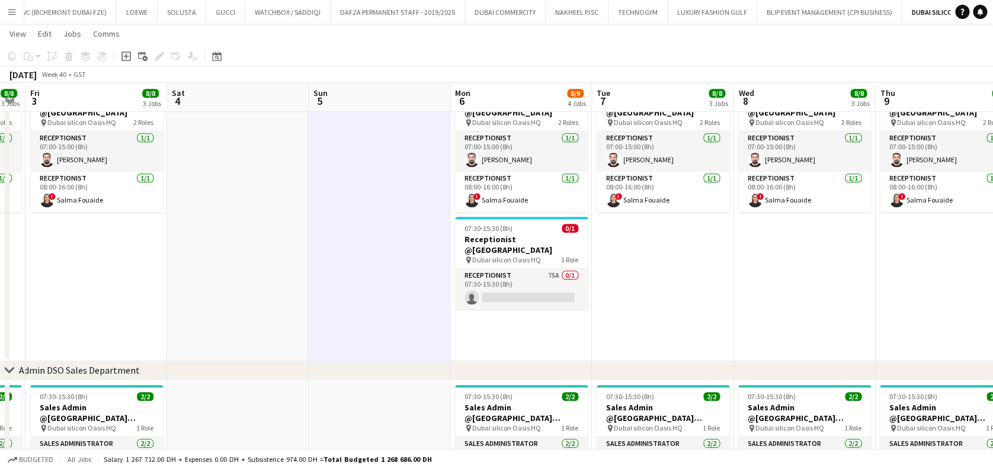
scroll to position [0, 423]
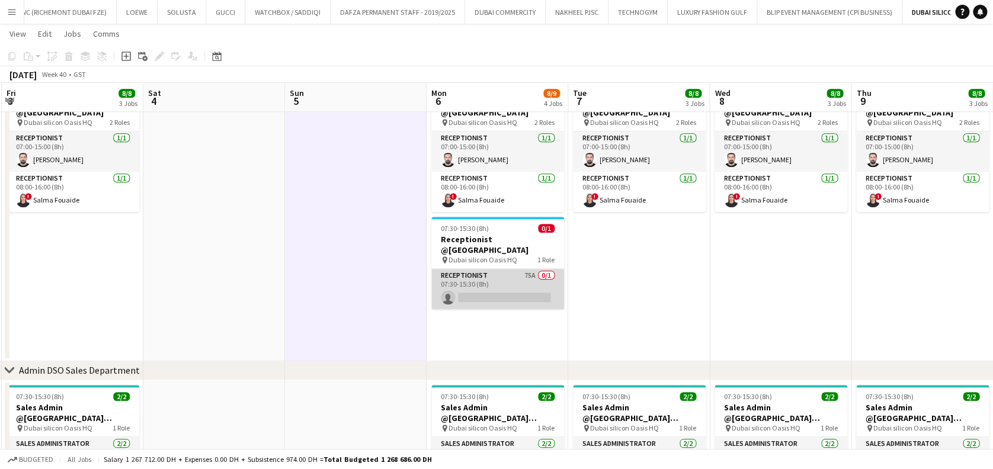
click at [486, 295] on app-card-role "Receptionist 75A 0/1 07:30-15:30 (8h) single-neutral-actions" at bounding box center [497, 289] width 133 height 40
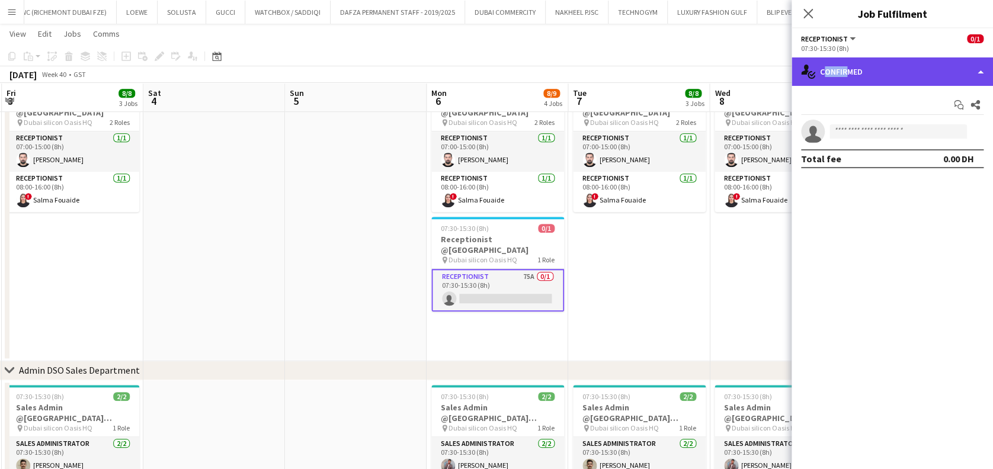
click at [844, 76] on div "single-neutral-actions-check-2 Confirmed" at bounding box center [892, 71] width 201 height 28
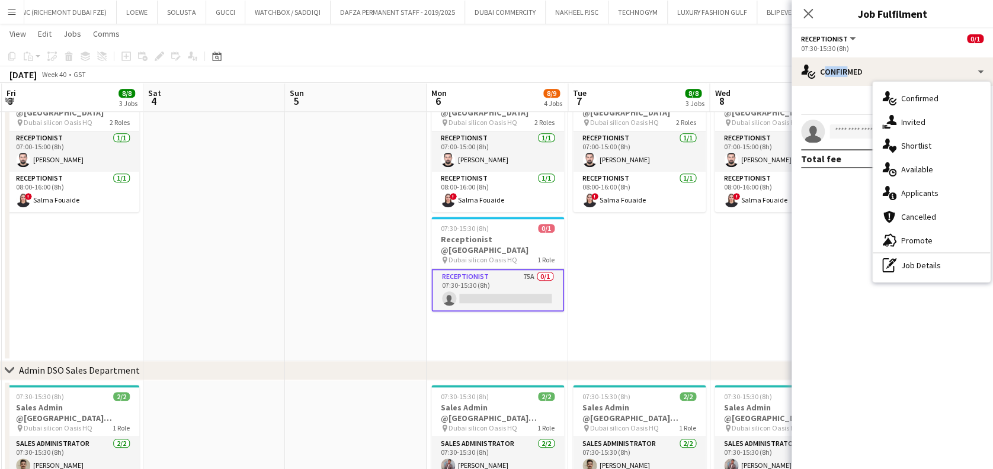
drag, startPoint x: 844, startPoint y: 76, endPoint x: 936, endPoint y: 196, distance: 150.9
click at [936, 196] on span "Applicants" at bounding box center [919, 193] width 37 height 11
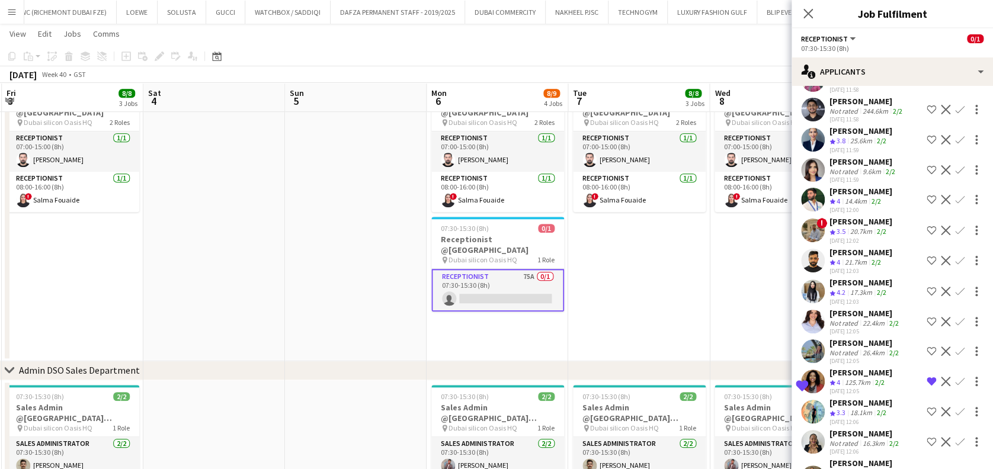
scroll to position [474, 0]
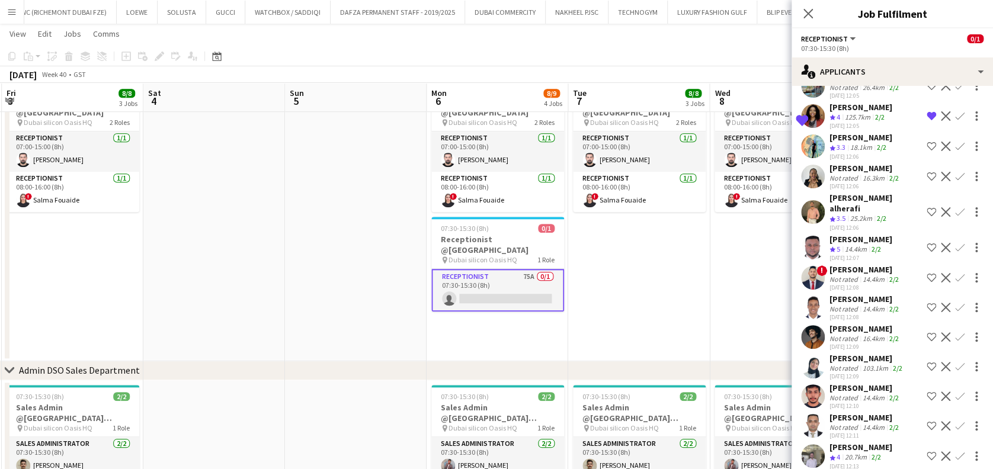
click at [635, 232] on app-date-cell "07:00-16:00 (9h) 2/2 Receptionist @Dubai Silicon Oasis pin Dubai silicon Oasis …" at bounding box center [639, 218] width 142 height 287
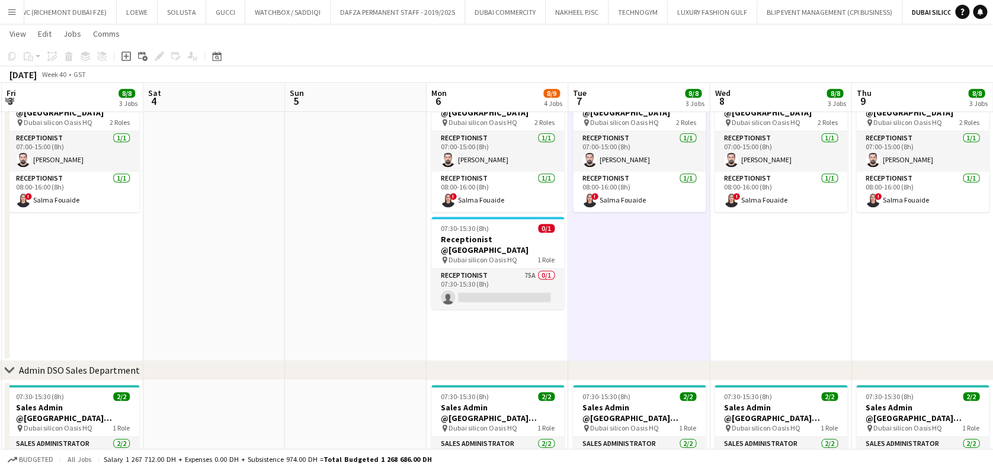
click at [404, 274] on app-date-cell at bounding box center [356, 218] width 142 height 287
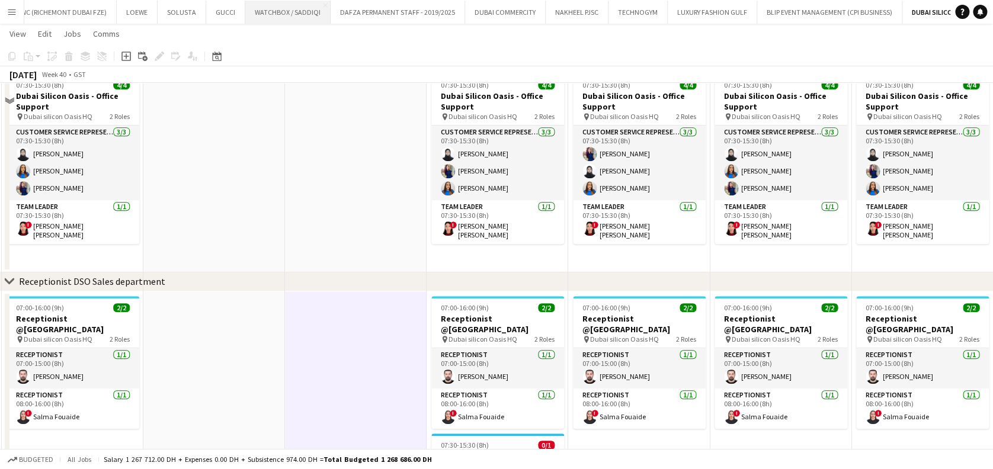
scroll to position [116, 0]
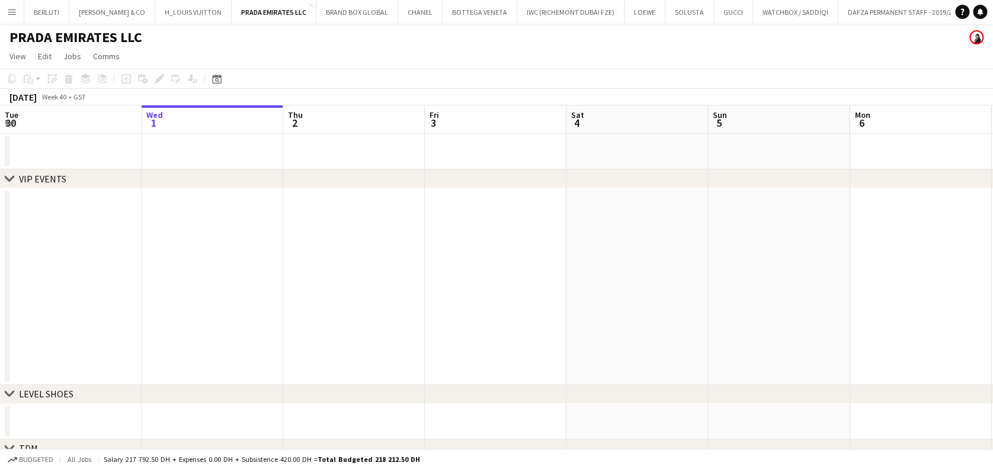
click at [7, 16] on app-icon "Menu" at bounding box center [11, 11] width 9 height 9
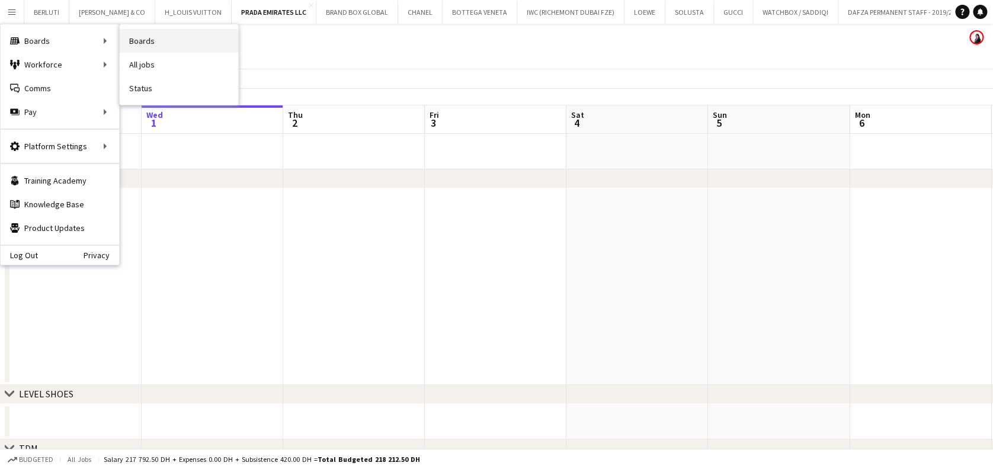
click at [182, 48] on link "Boards" at bounding box center [179, 41] width 119 height 24
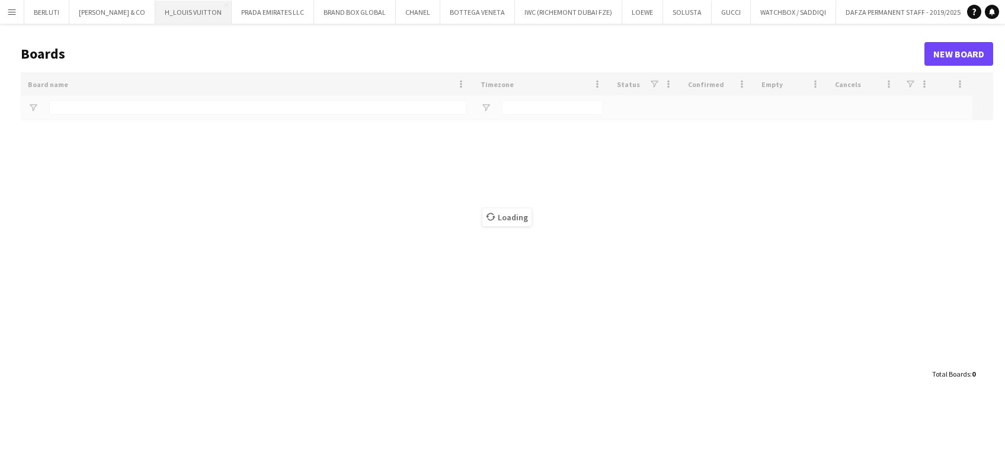
type input "********"
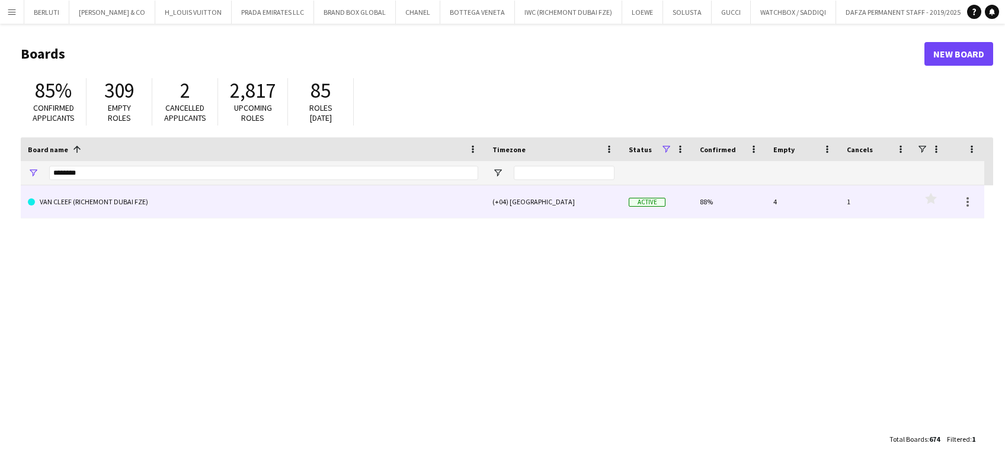
click at [44, 202] on link "VAN CLEEF (RICHEMONT DUBAI FZE)" at bounding box center [253, 201] width 450 height 33
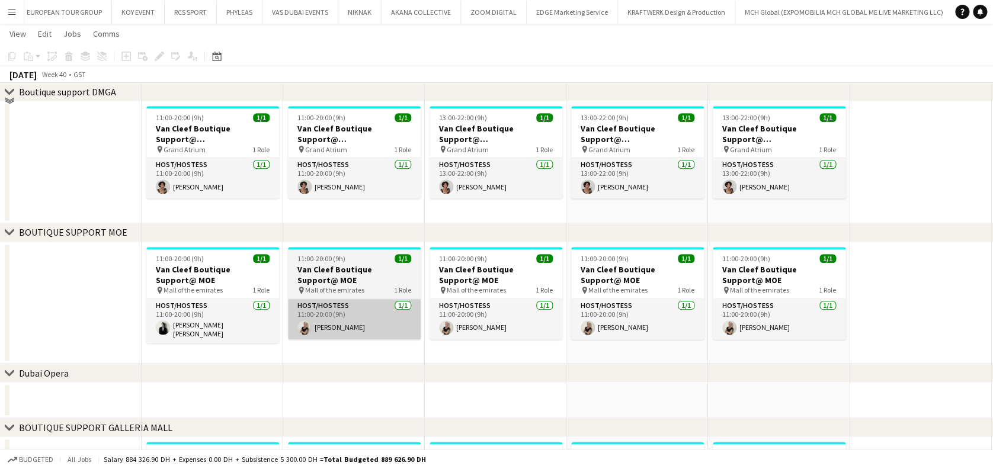
scroll to position [158, 0]
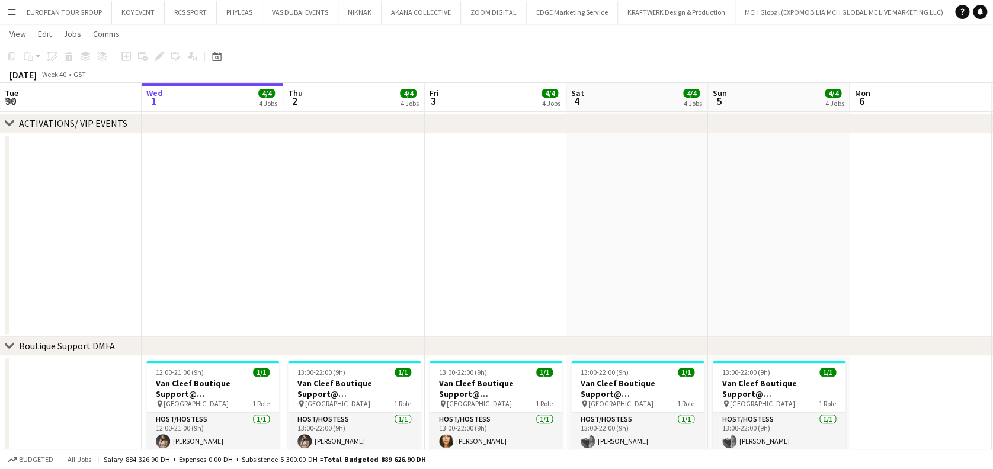
click at [275, 204] on app-calendar-viewport "Sun 28 3/3 3 Jobs Mon 29 12/12 1 Job Tue 30 Wed 1 4/4 4 Jobs Thu 2 4/4 4 Jobs F…" at bounding box center [496, 422] width 993 height 1066
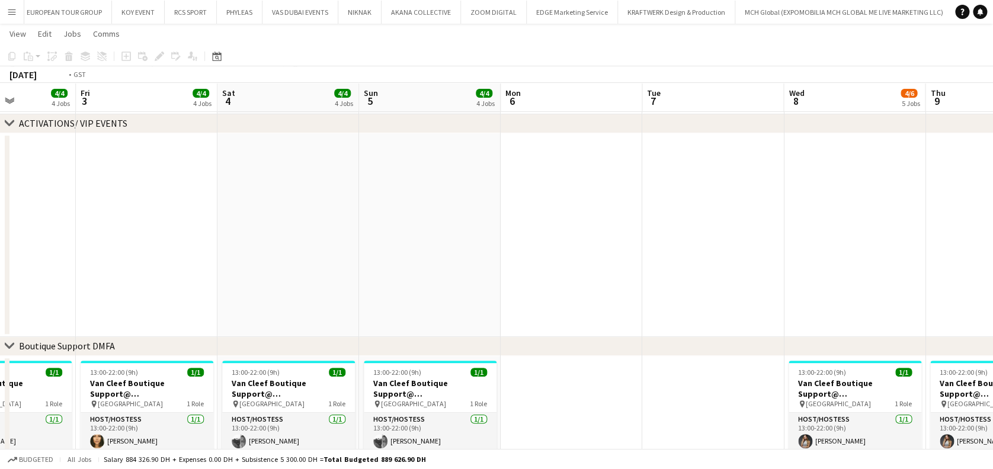
click at [55, 232] on app-calendar-viewport "Tue 30 Wed 1 4/4 4 Jobs Thu 2 4/4 4 Jobs Fri 3 4/4 4 Jobs Sat 4 4/4 4 Jobs Sun …" at bounding box center [496, 422] width 993 height 1066
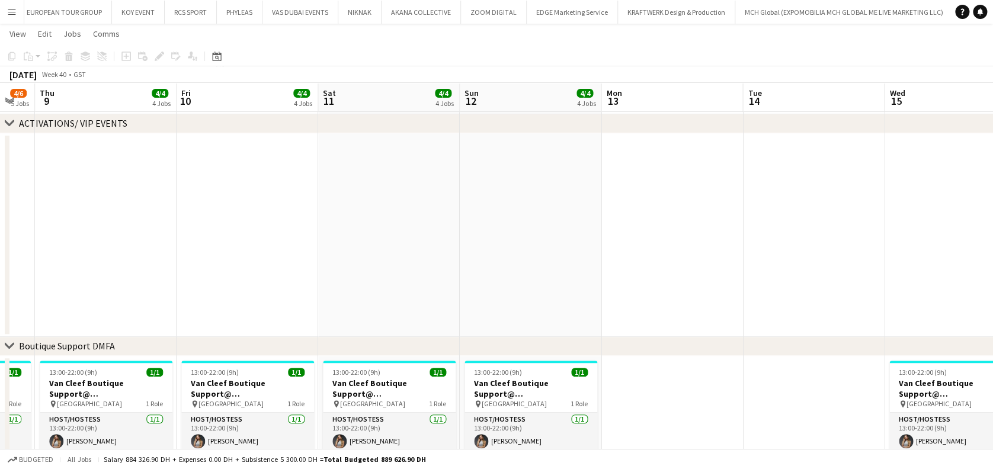
drag, startPoint x: 52, startPoint y: 233, endPoint x: 8, endPoint y: 233, distance: 43.9
click at [8, 233] on div "chevron-right ACTIVATIONS/ VIP EVENTS chevron-right Boutique Support DMFA chevr…" at bounding box center [496, 422] width 993 height 1066
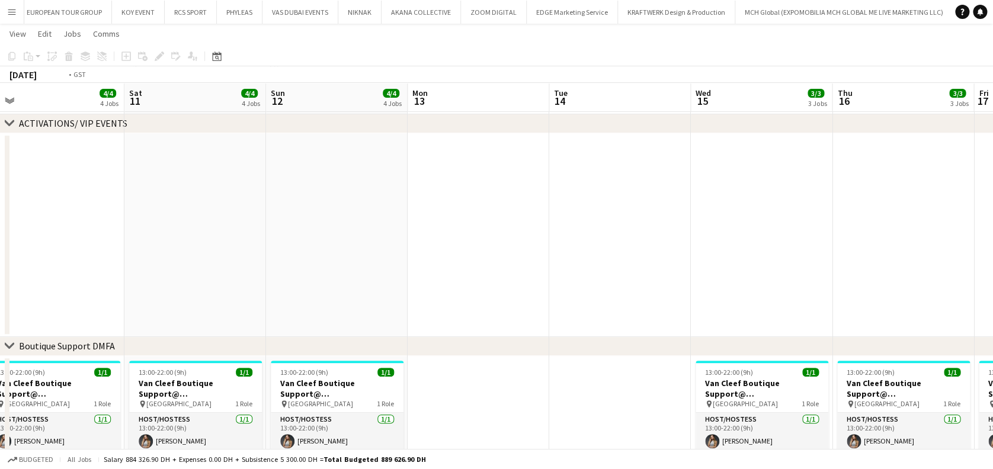
drag, startPoint x: 450, startPoint y: 240, endPoint x: 8, endPoint y: 240, distance: 442.7
click at [8, 240] on div "chevron-right ACTIVATIONS/ VIP EVENTS chevron-right Boutique Support DMFA chevr…" at bounding box center [496, 422] width 993 height 1066
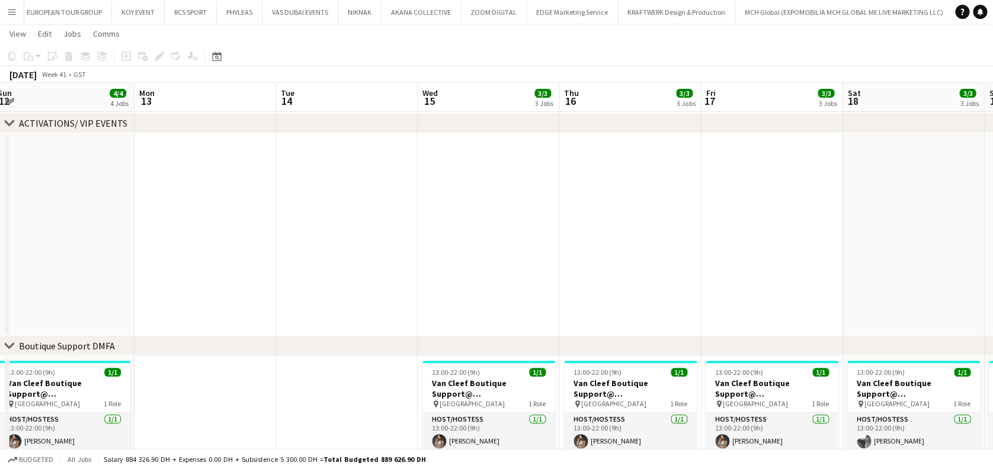
drag, startPoint x: 669, startPoint y: 194, endPoint x: 815, endPoint y: 194, distance: 146.4
click at [806, 194] on app-calendar-viewport "Thu 9 4/4 4 Jobs Fri 10 4/4 4 Jobs Sat 11 4/4 4 Jobs Sun 12 4/4 4 Jobs Mon 13 T…" at bounding box center [496, 422] width 993 height 1066
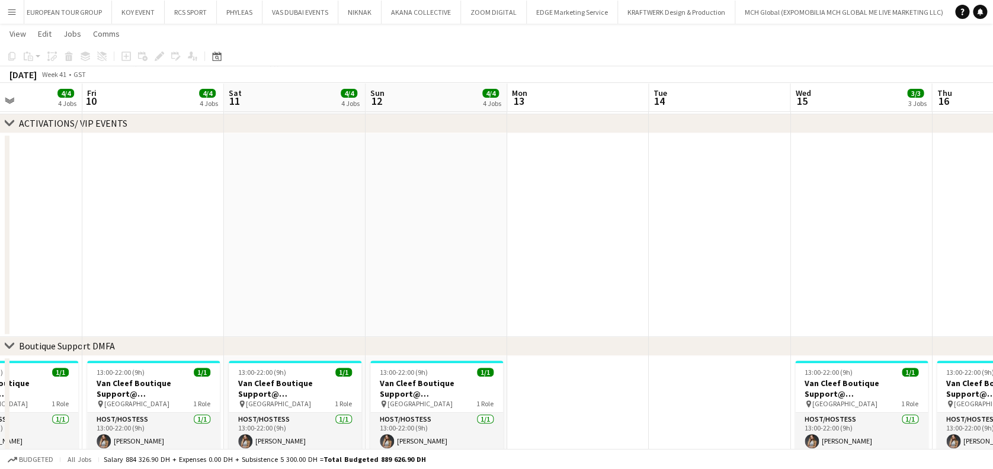
drag, startPoint x: 385, startPoint y: 256, endPoint x: 659, endPoint y: 242, distance: 274.1
click at [958, 251] on app-calendar-viewport "Tue 7 Wed 8 4/6 5 Jobs Thu 9 4/4 4 Jobs Fri 10 4/4 4 Jobs Sat 11 4/4 4 Jobs Sun…" at bounding box center [496, 422] width 993 height 1066
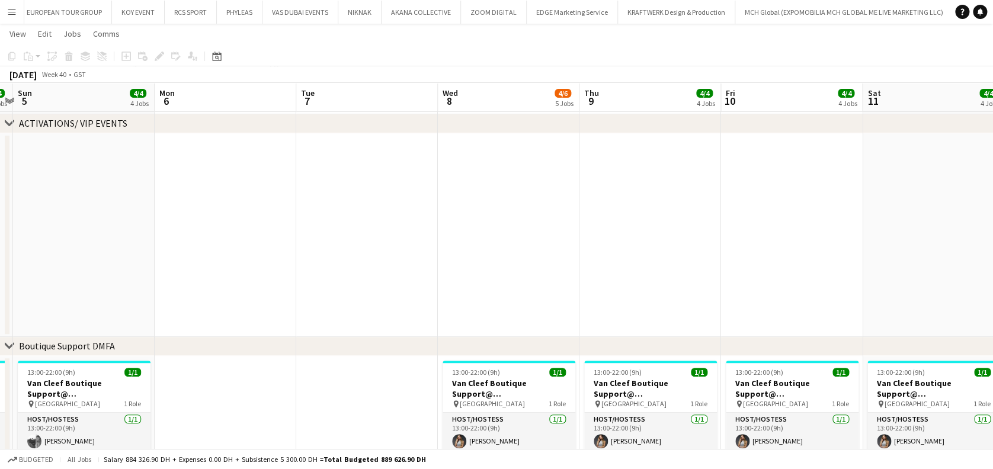
drag, startPoint x: 300, startPoint y: 269, endPoint x: 349, endPoint y: 273, distance: 49.4
click at [901, 248] on app-calendar-viewport "Fri 3 4/4 4 Jobs Sat 4 4/4 4 Jobs Sun 5 4/4 4 Jobs Mon 6 Tue 7 Wed 8 4/6 5 Jobs…" at bounding box center [496, 422] width 993 height 1066
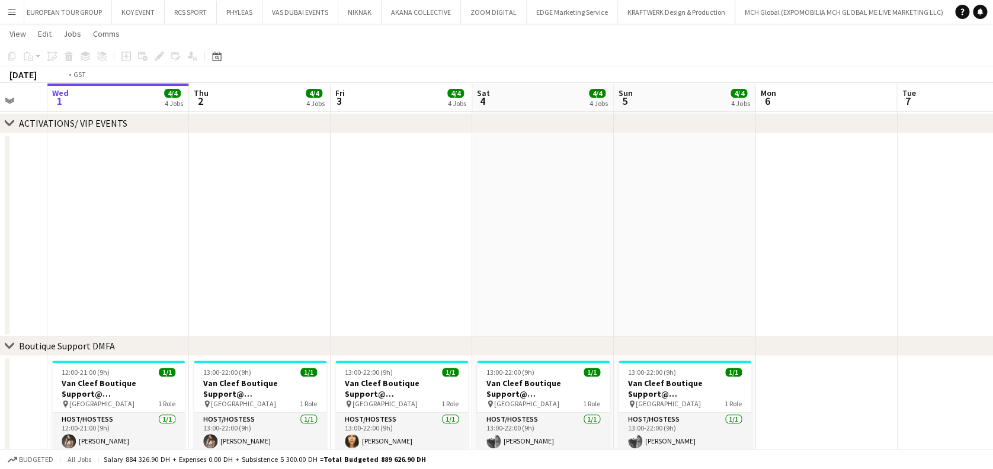
drag, startPoint x: 414, startPoint y: 261, endPoint x: 1004, endPoint y: 121, distance: 606.4
click at [993, 129] on html "Menu Boards Boards Boards All jobs Status Workforce Workforce My Workforce Recr…" at bounding box center [496, 408] width 993 height 1132
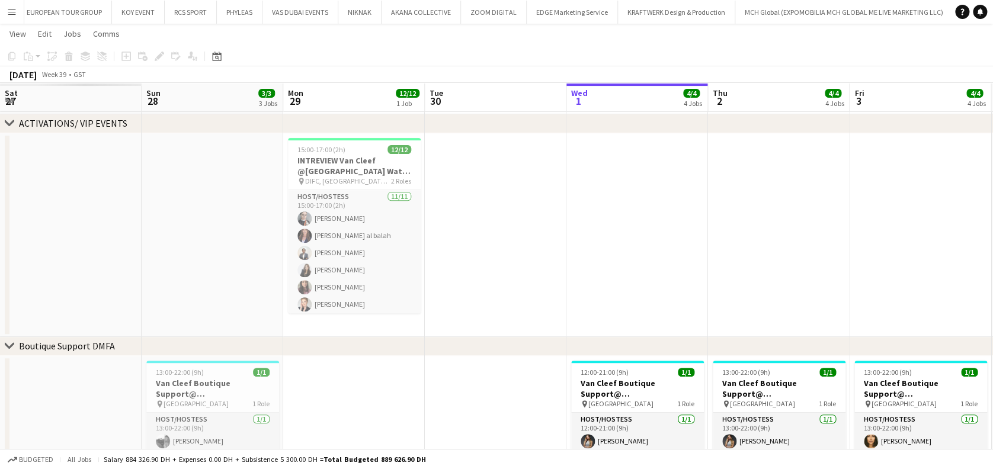
drag, startPoint x: 303, startPoint y: 152, endPoint x: 824, endPoint y: 155, distance: 520.9
click at [930, 140] on app-calendar-viewport "Thu 25 Fri 26 Sat 27 Sun 28 3/3 3 Jobs Mon 29 12/12 1 Job Tue 30 Wed 1 4/4 4 Jo…" at bounding box center [496, 422] width 993 height 1066
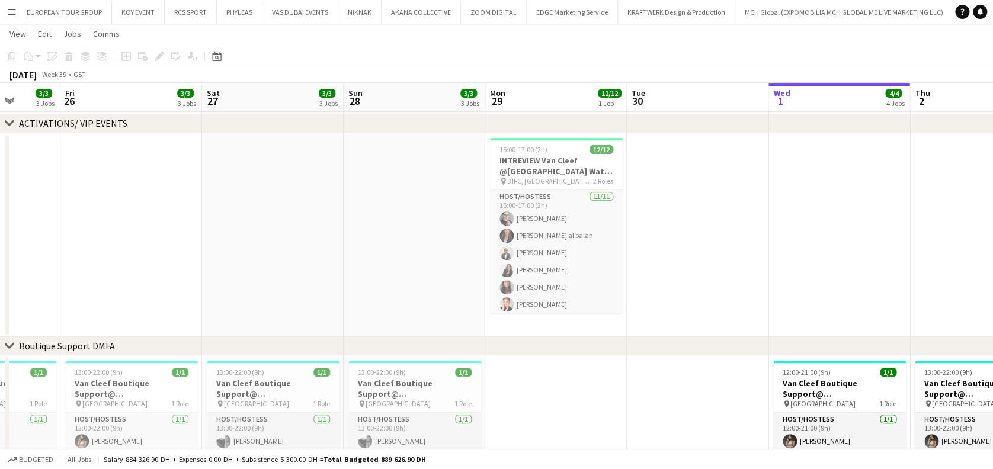
click at [460, 179] on app-calendar-viewport "Tue 23 Wed 24 Thu 25 3/3 3 Jobs Fri 26 3/3 3 Jobs Sat 27 3/3 3 Jobs Sun 28 3/3 …" at bounding box center [496, 442] width 993 height 1106
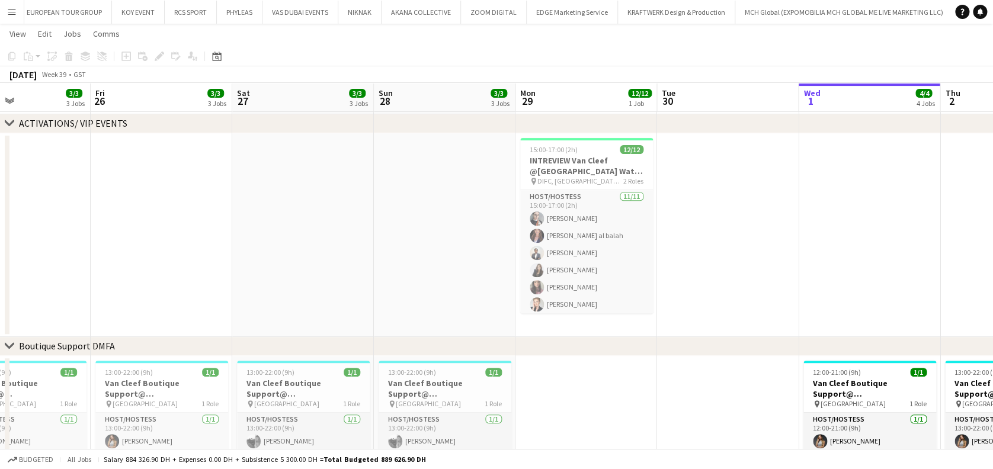
click at [571, 159] on h3 "INTREVIEW Van Cleef @[GEOGRAPHIC_DATA] Watch Week 2025" at bounding box center [586, 165] width 133 height 21
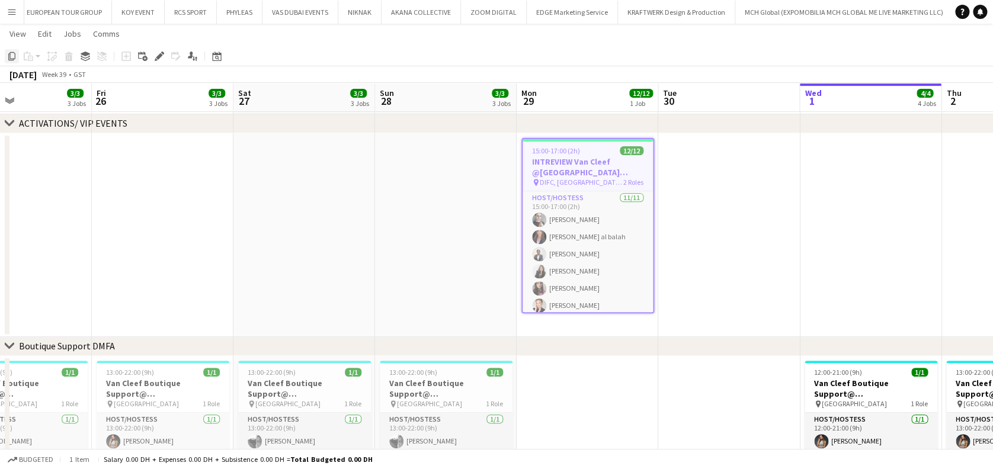
click at [7, 55] on icon "Copy" at bounding box center [11, 56] width 9 height 9
click at [210, 217] on app-calendar-viewport "Tue 23 Wed 24 Thu 25 3/3 3 Jobs Fri 26 3/3 3 Jobs Sat 27 3/3 3 Jobs Sun 28 3/3 …" at bounding box center [496, 442] width 993 height 1106
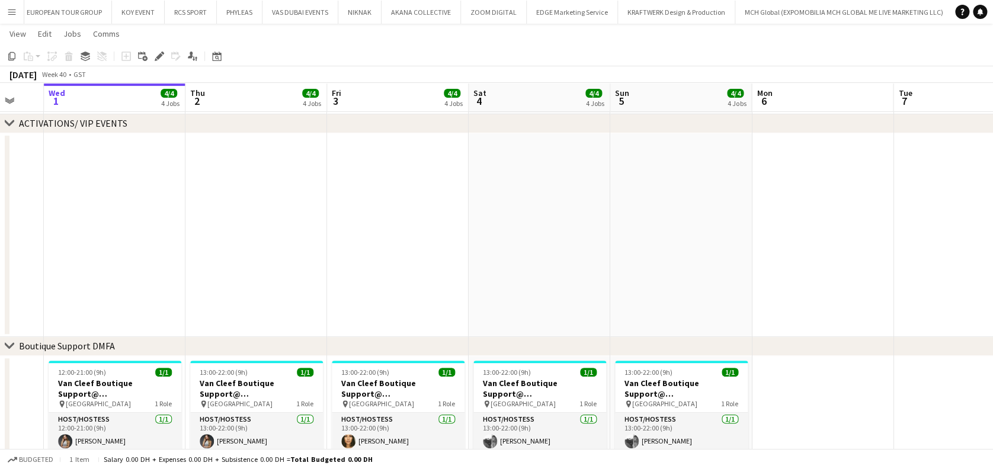
drag, startPoint x: 381, startPoint y: 213, endPoint x: 369, endPoint y: 213, distance: 12.4
click at [369, 213] on app-calendar-viewport "Sun 28 3/3 3 Jobs Mon 29 12/12 1 Job Tue 30 Wed 1 4/4 4 Jobs Thu 2 4/4 4 Jobs F…" at bounding box center [496, 442] width 993 height 1106
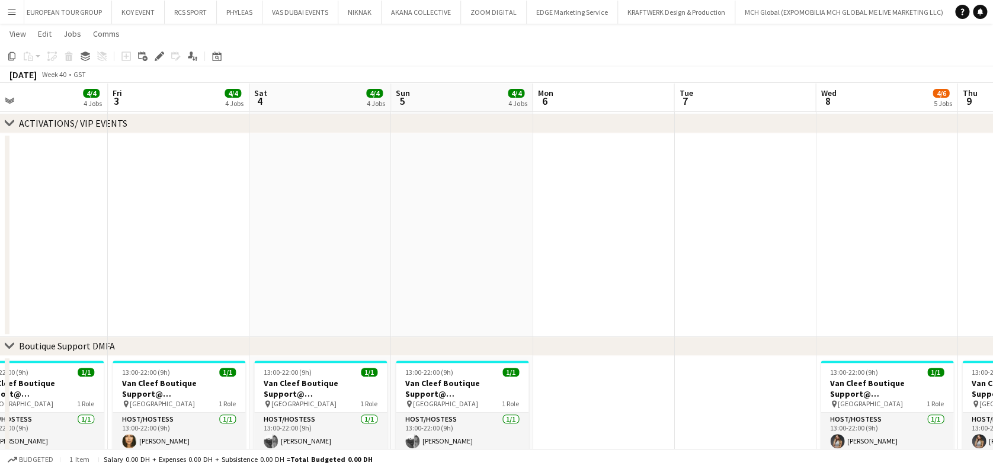
drag, startPoint x: 380, startPoint y: 213, endPoint x: 441, endPoint y: 186, distance: 67.4
click at [347, 213] on app-calendar-viewport "Sun 28 3/3 3 Jobs Mon 29 12/12 1 Job Tue 30 Wed 1 4/4 4 Jobs Thu 2 4/4 4 Jobs F…" at bounding box center [496, 442] width 993 height 1106
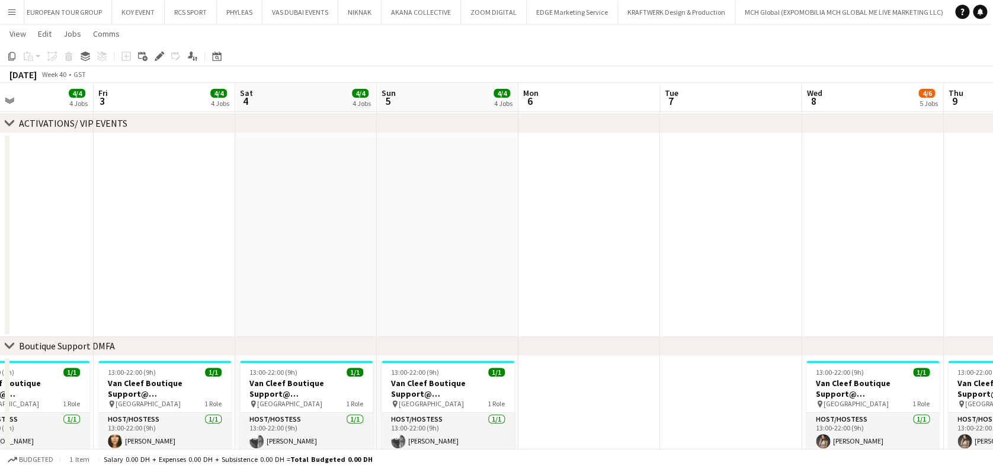
click at [722, 180] on app-date-cell at bounding box center [731, 235] width 142 height 204
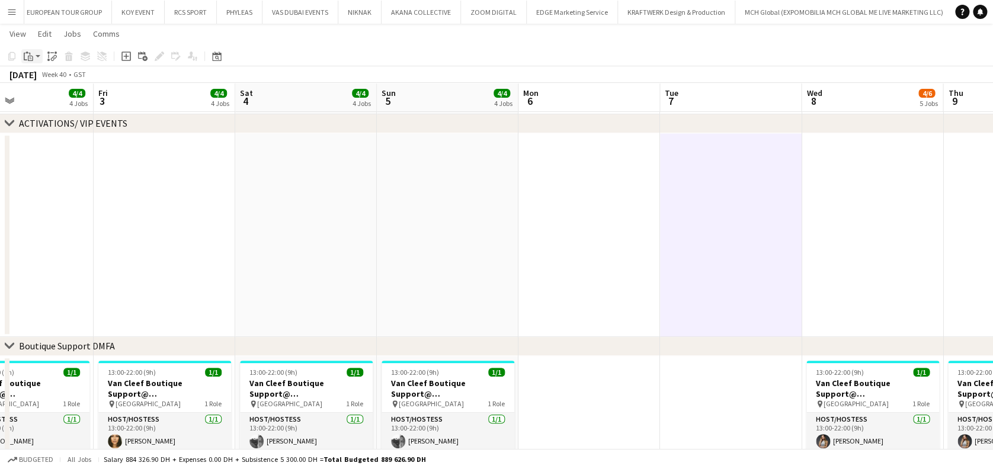
click at [33, 52] on icon "Paste" at bounding box center [28, 56] width 9 height 9
drag, startPoint x: 44, startPoint y: 80, endPoint x: 50, endPoint y: 81, distance: 6.5
click at [44, 81] on link "Paste Ctrl+V" at bounding box center [86, 78] width 111 height 11
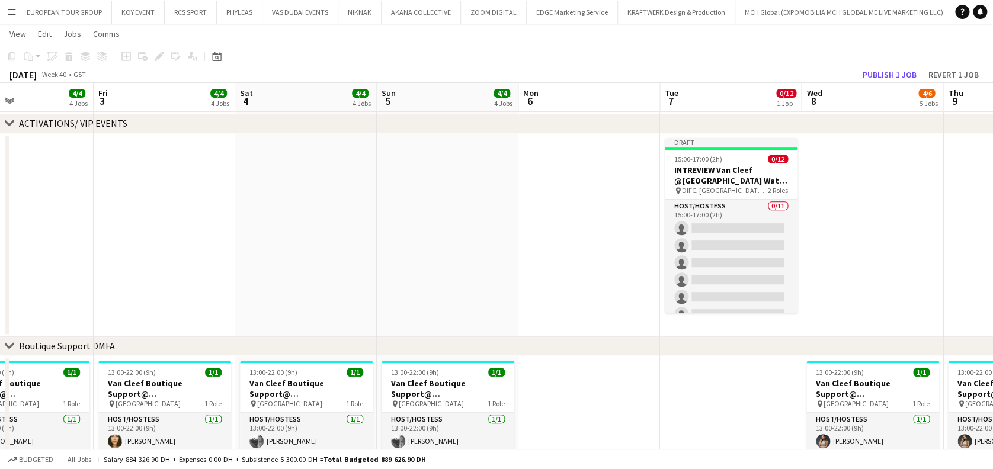
drag, startPoint x: 588, startPoint y: 213, endPoint x: 383, endPoint y: 212, distance: 205.0
click at [383, 213] on app-calendar-viewport "Tue 30 Wed 1 4/4 4 Jobs Thu 2 4/4 4 Jobs Fri 3 4/4 4 Jobs Sat 4 4/4 4 Jobs Sun …" at bounding box center [496, 442] width 993 height 1106
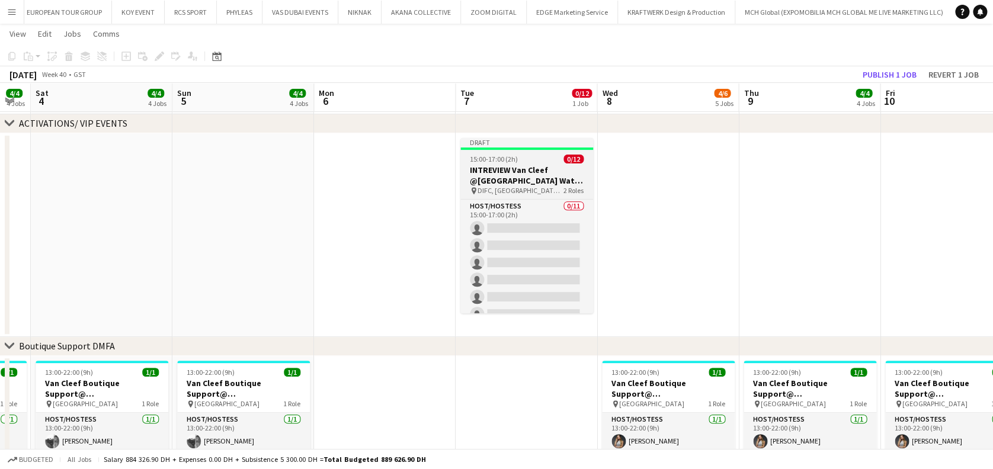
click at [560, 180] on h3 "INTREVIEW Van Cleef @[GEOGRAPHIC_DATA] Watch Week 2025" at bounding box center [526, 175] width 133 height 21
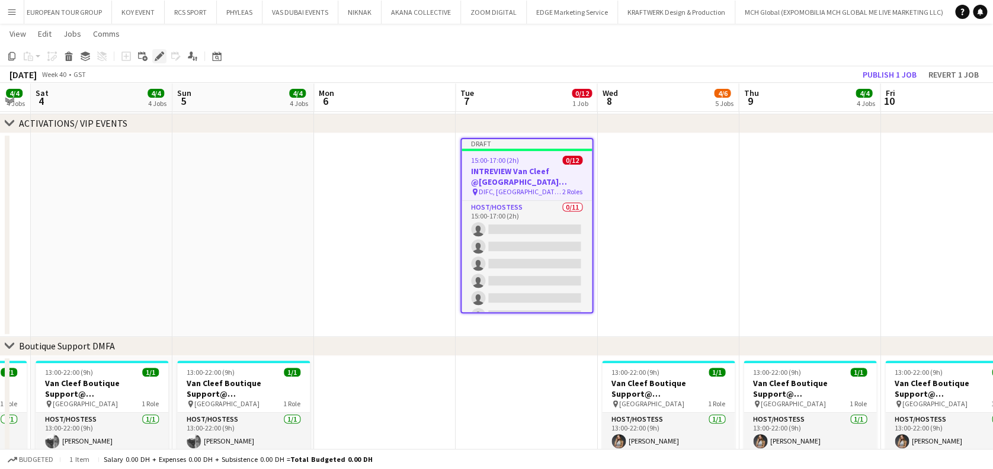
click at [155, 54] on icon "Edit" at bounding box center [159, 56] width 9 height 9
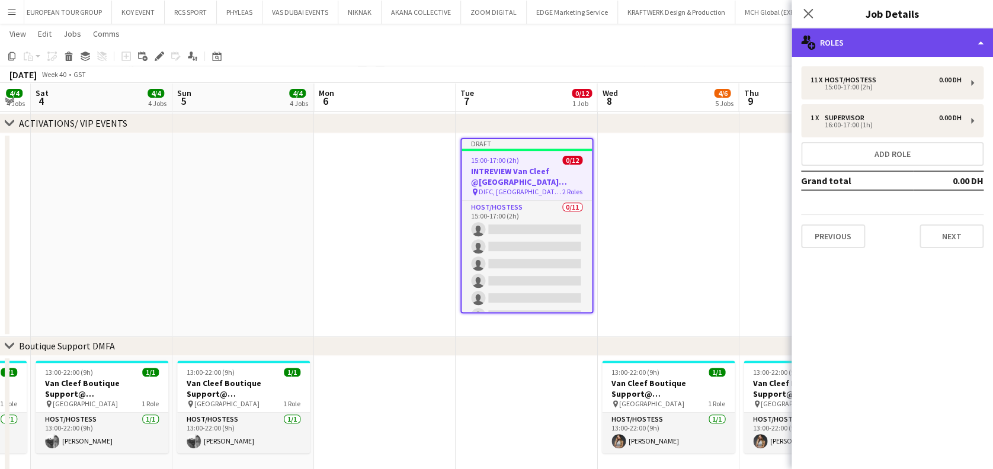
click at [925, 43] on div "multiple-users-add Roles" at bounding box center [892, 42] width 201 height 28
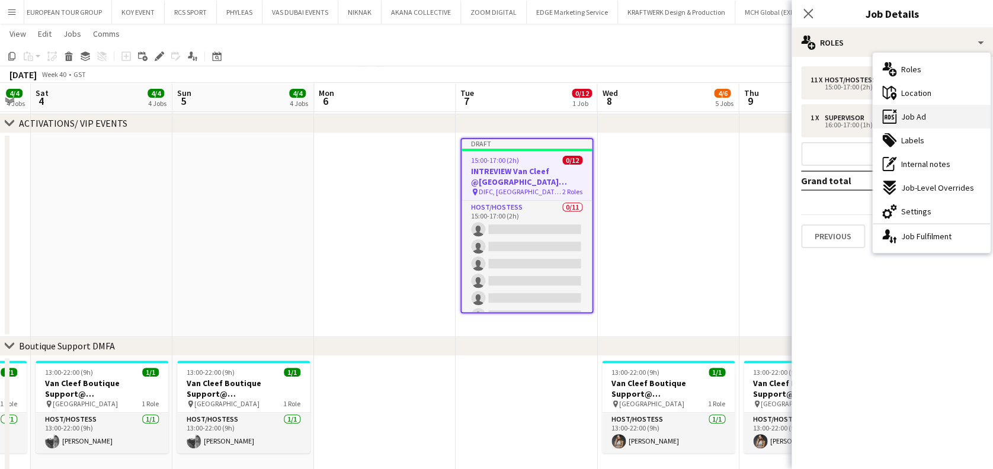
click at [941, 111] on div "ads-window Job Ad" at bounding box center [931, 117] width 117 height 24
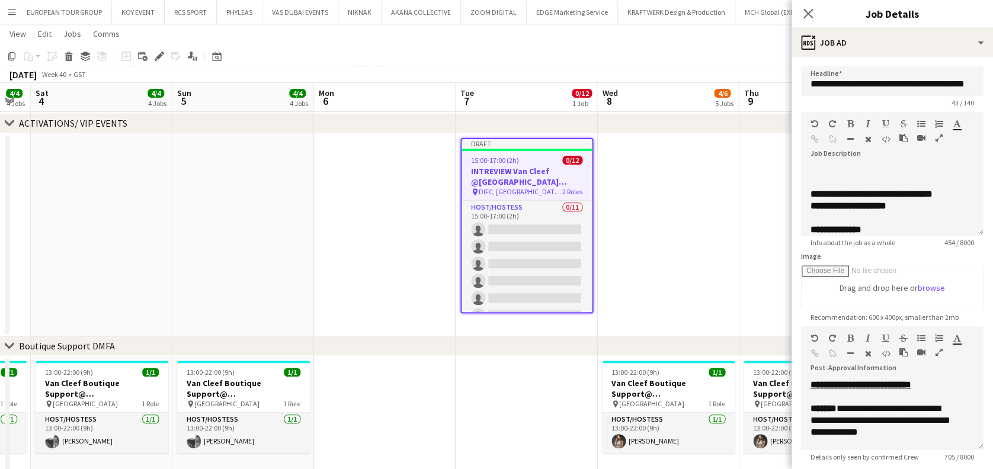
scroll to position [79, 0]
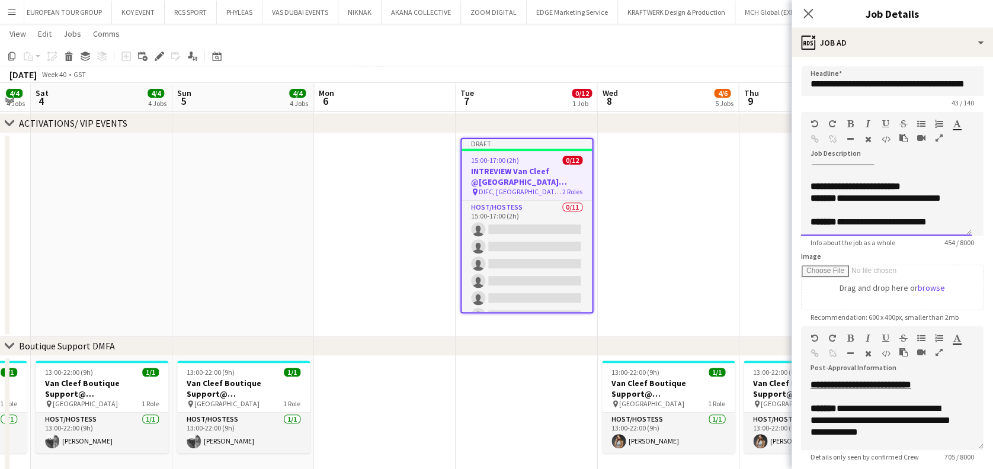
click at [944, 139] on div at bounding box center [926, 140] width 53 height 14
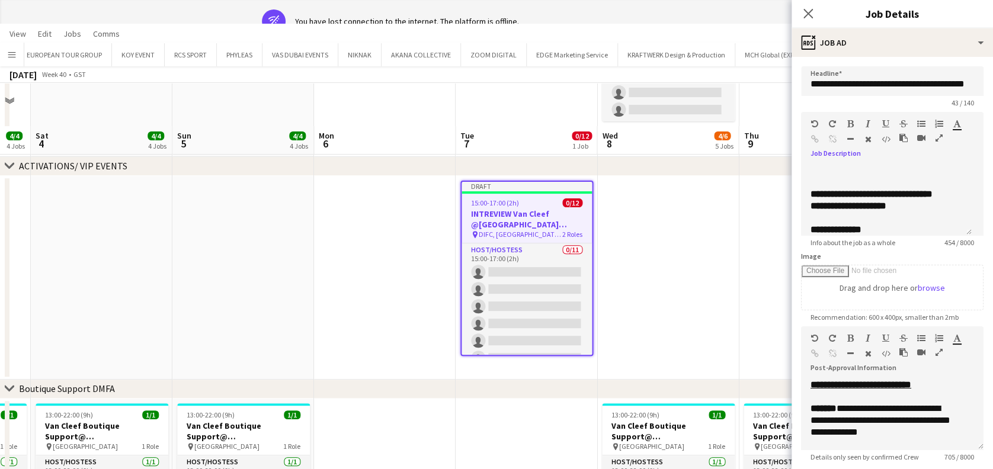
click at [938, 134] on icon "button" at bounding box center [939, 138] width 7 height 8
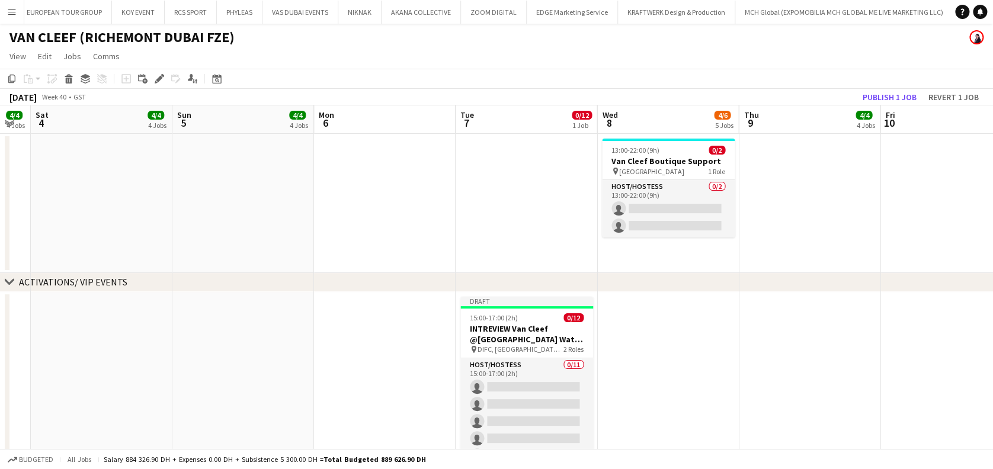
scroll to position [0, 371]
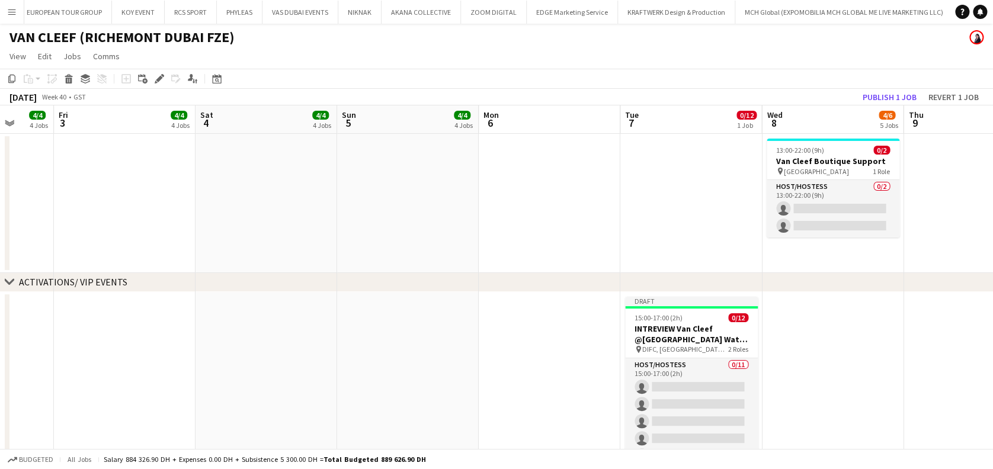
drag, startPoint x: 731, startPoint y: 216, endPoint x: 687, endPoint y: 216, distance: 44.4
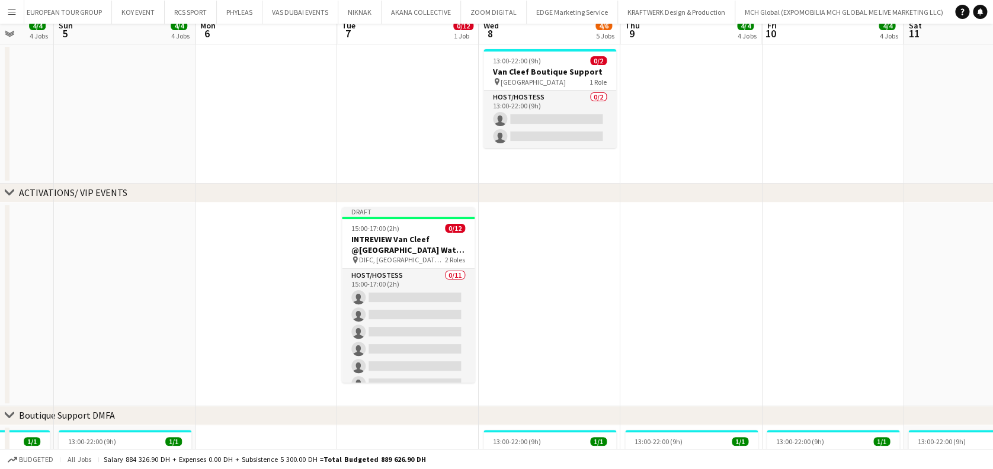
scroll to position [0, 0]
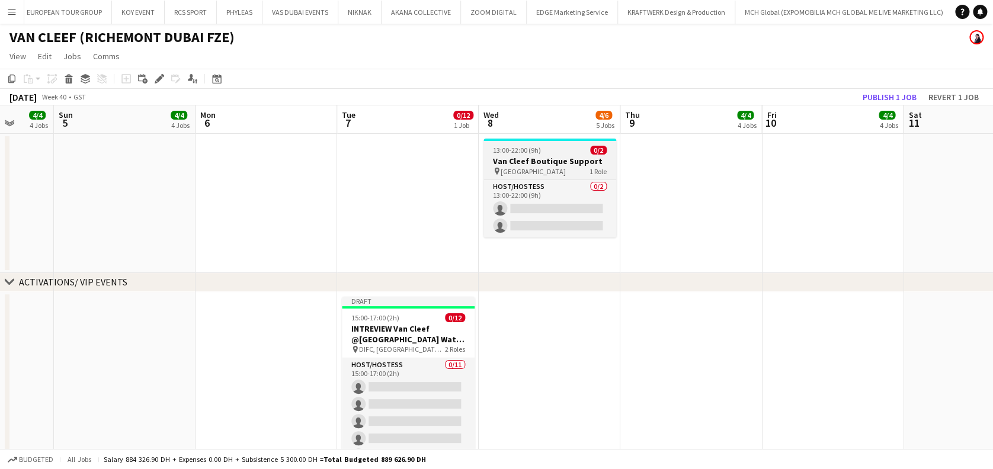
click at [564, 173] on div "pin Dubai Mall 1 Role" at bounding box center [550, 171] width 133 height 9
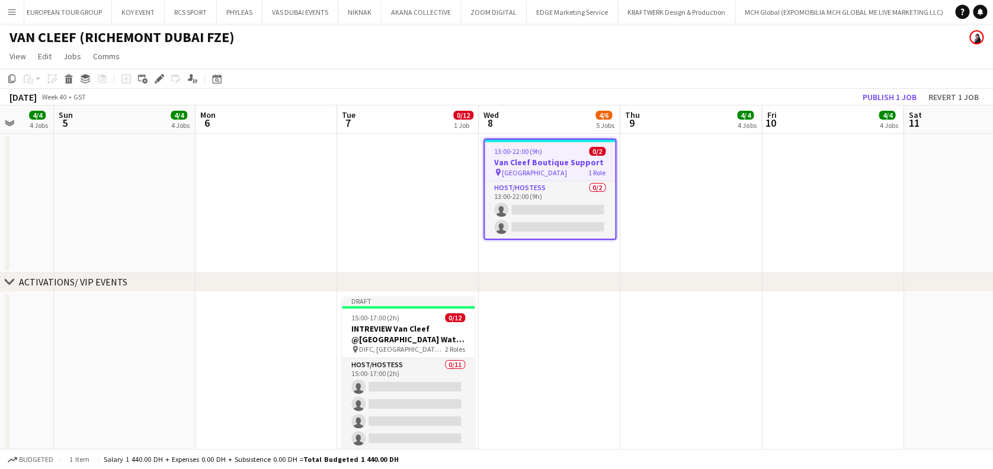
click at [155, 79] on icon "Edit" at bounding box center [159, 78] width 9 height 9
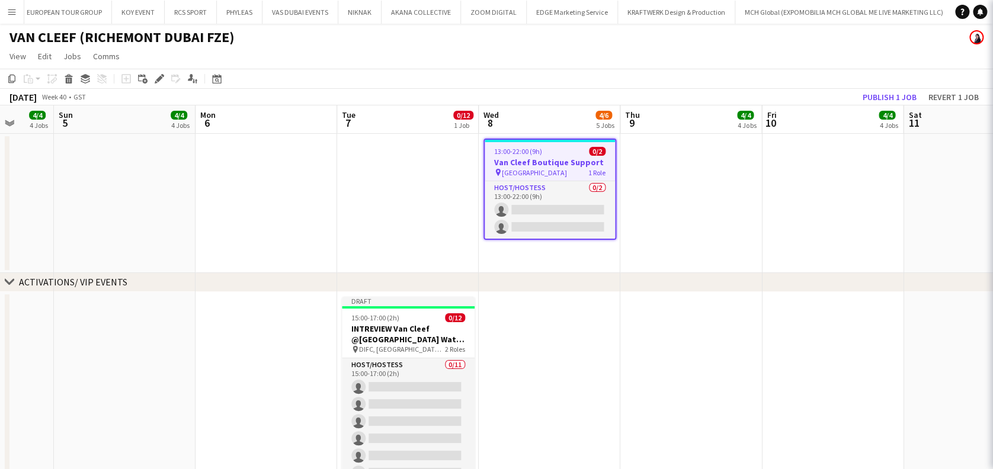
type input "**********"
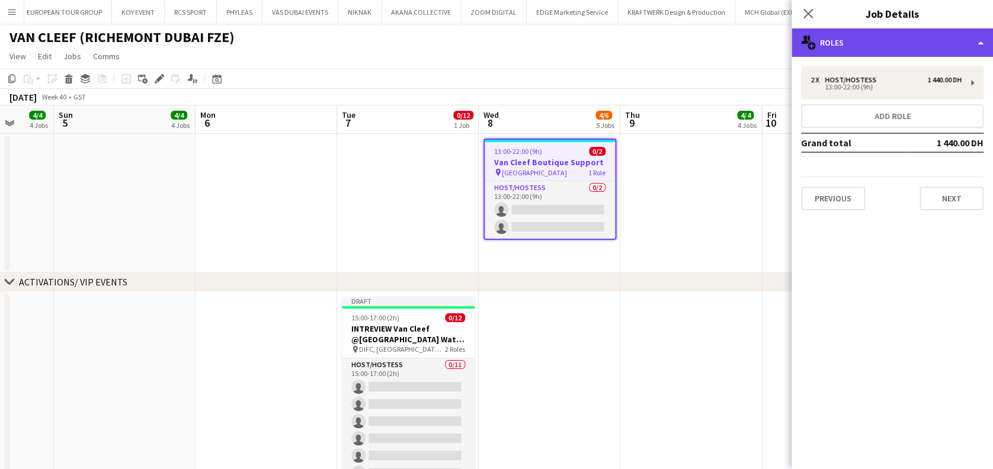
click at [927, 40] on div "multiple-users-add Roles" at bounding box center [892, 42] width 201 height 28
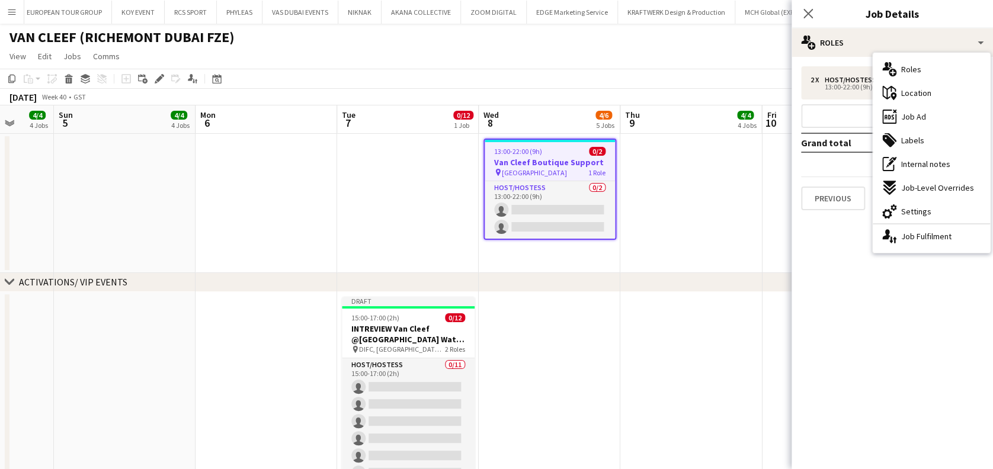
click at [937, 117] on div "ads-window Job Ad" at bounding box center [931, 117] width 117 height 24
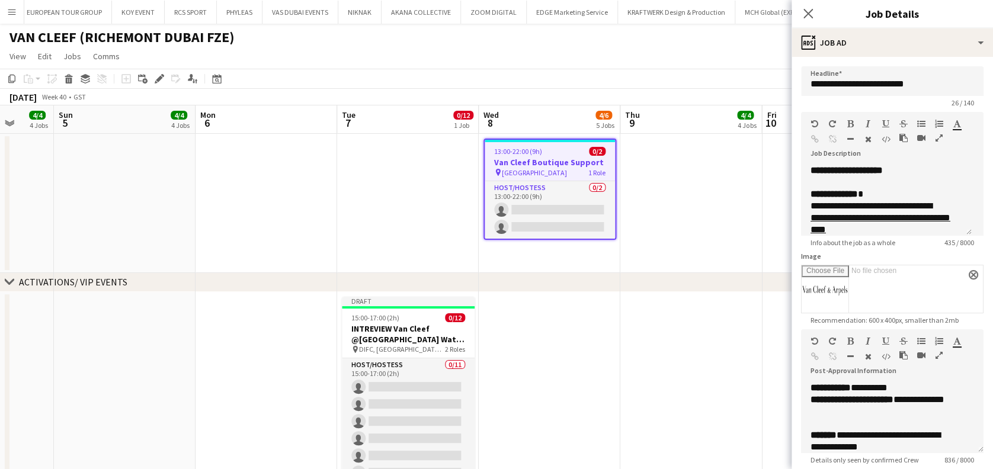
click at [943, 136] on div at bounding box center [926, 140] width 53 height 14
click at [936, 134] on icon "button" at bounding box center [939, 138] width 7 height 8
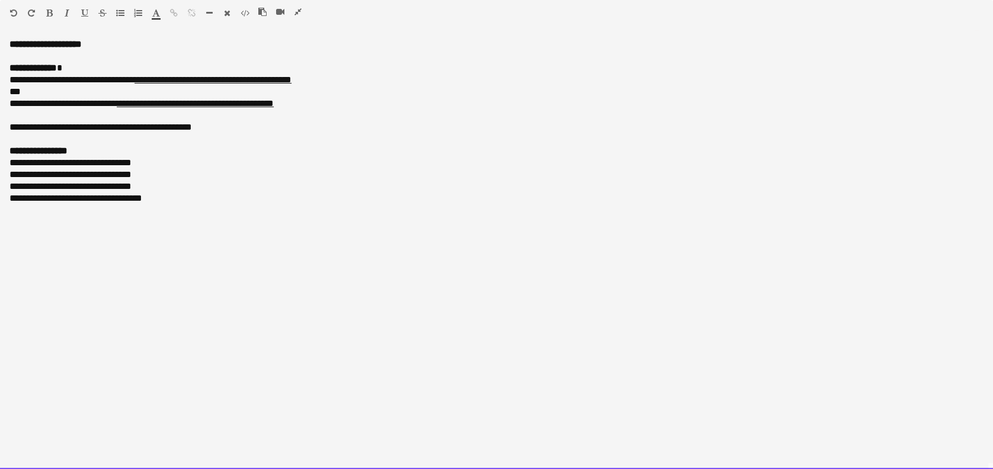
click at [295, 7] on div at bounding box center [284, 14] width 53 height 14
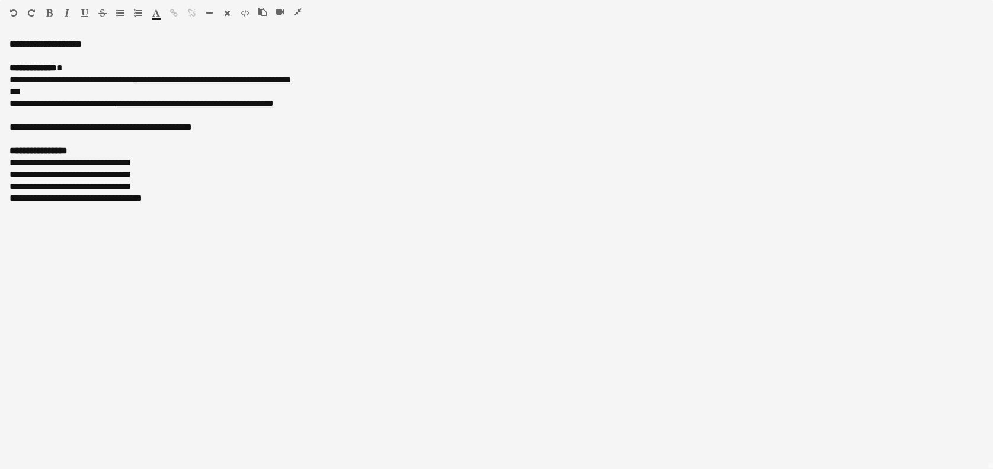
click at [299, 10] on icon "button" at bounding box center [298, 12] width 7 height 8
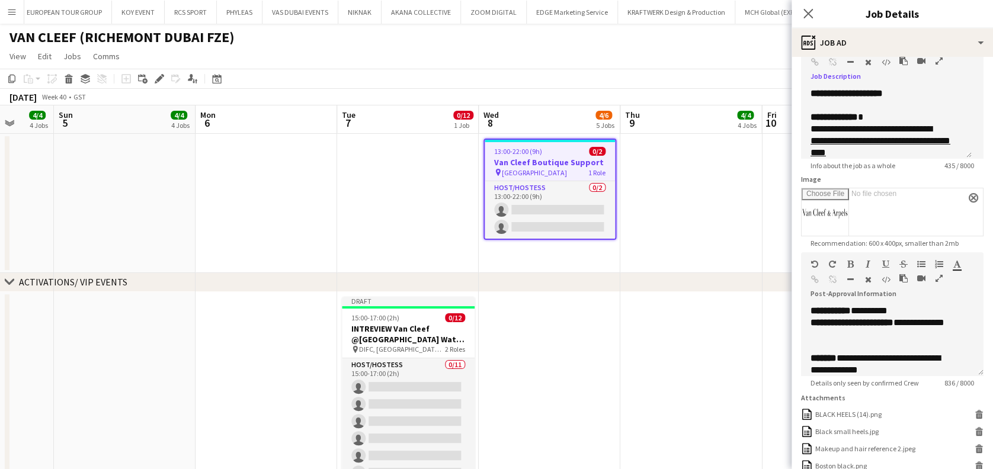
scroll to position [189, 0]
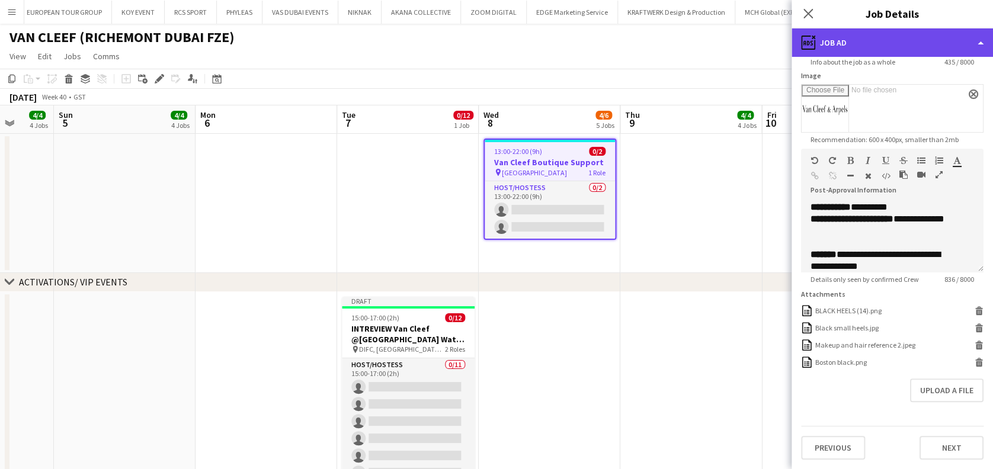
click at [932, 51] on div "ads-window Job Ad" at bounding box center [892, 42] width 201 height 28
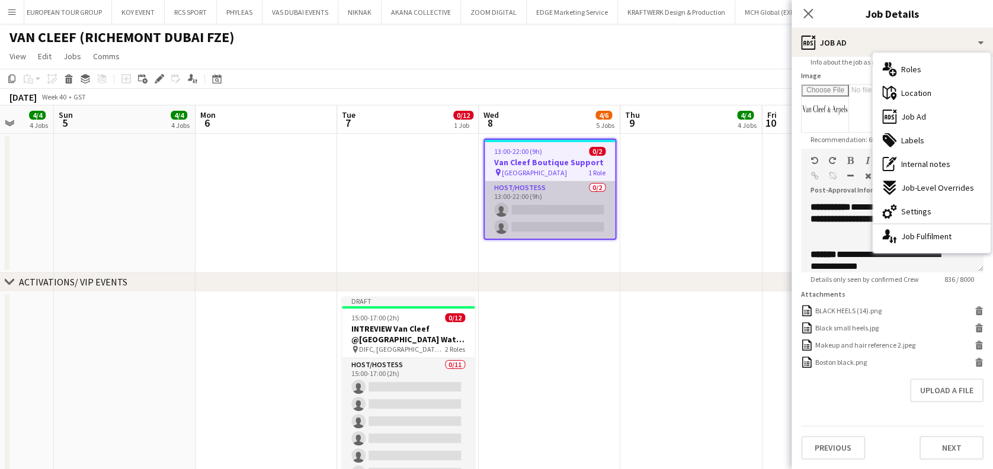
click at [527, 204] on app-card-role "Host/Hostess 0/2 13:00-22:00 (9h) single-neutral-actions single-neutral-actions" at bounding box center [550, 209] width 130 height 57
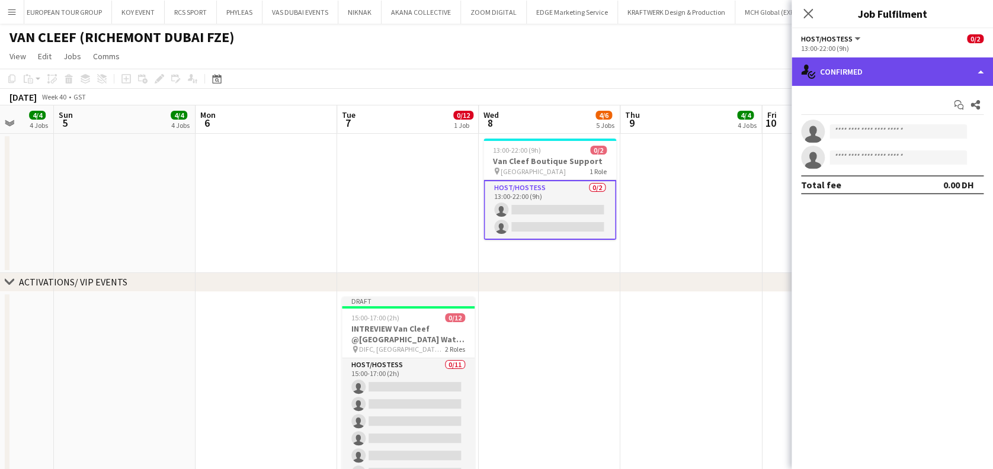
click at [954, 68] on div "single-neutral-actions-check-2 Confirmed" at bounding box center [892, 71] width 201 height 28
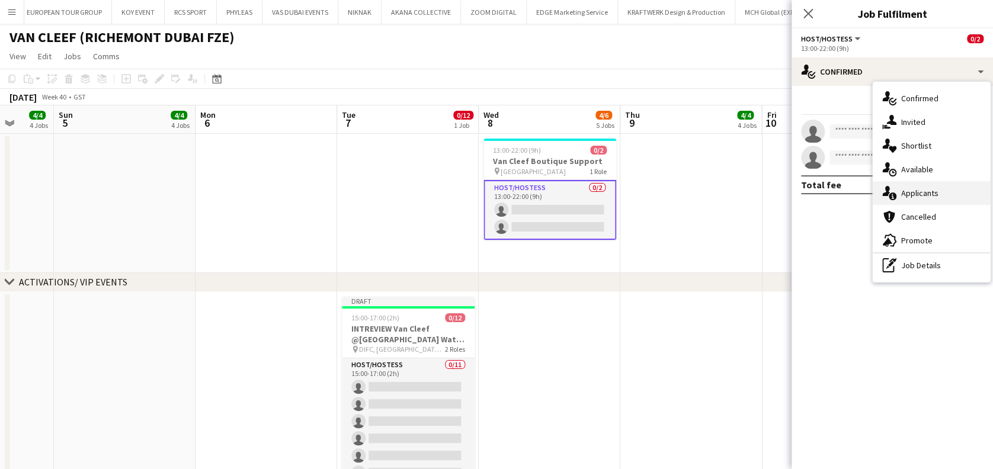
click at [927, 187] on div "single-neutral-actions-information Applicants" at bounding box center [931, 193] width 117 height 24
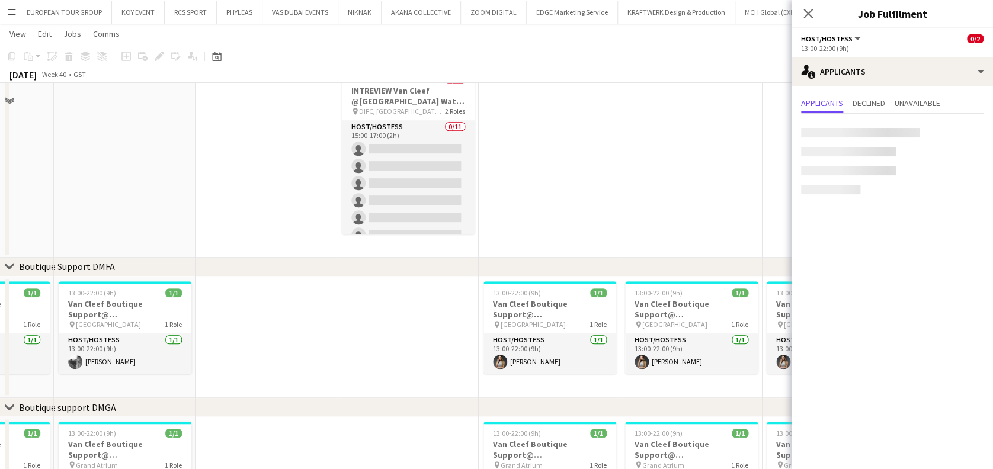
scroll to position [79, 0]
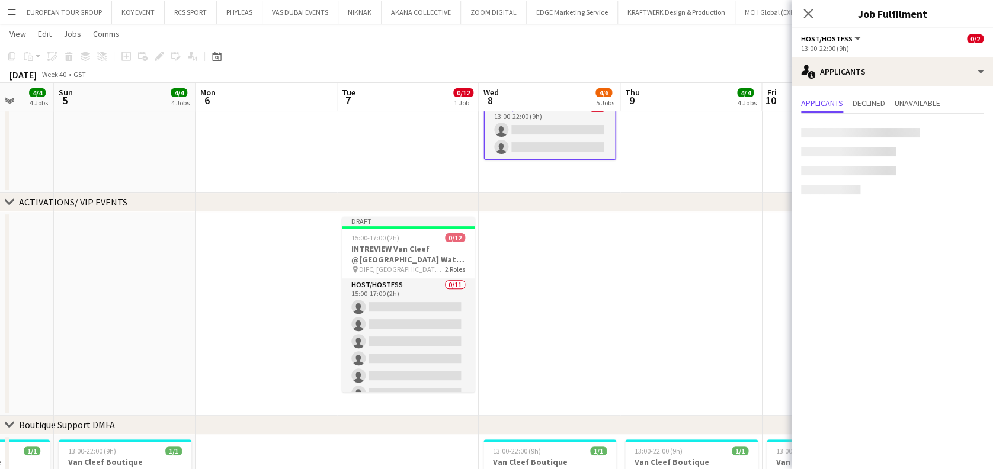
click at [653, 159] on app-date-cell at bounding box center [691, 123] width 142 height 139
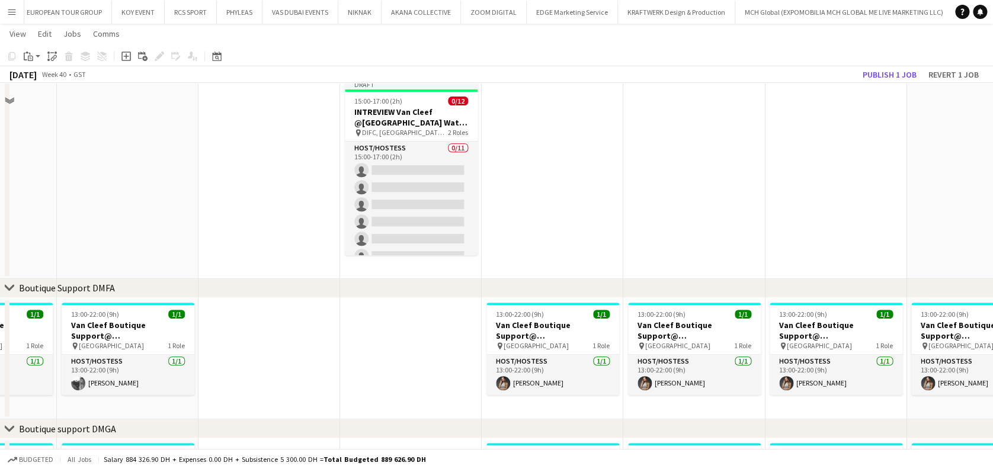
scroll to position [128, 0]
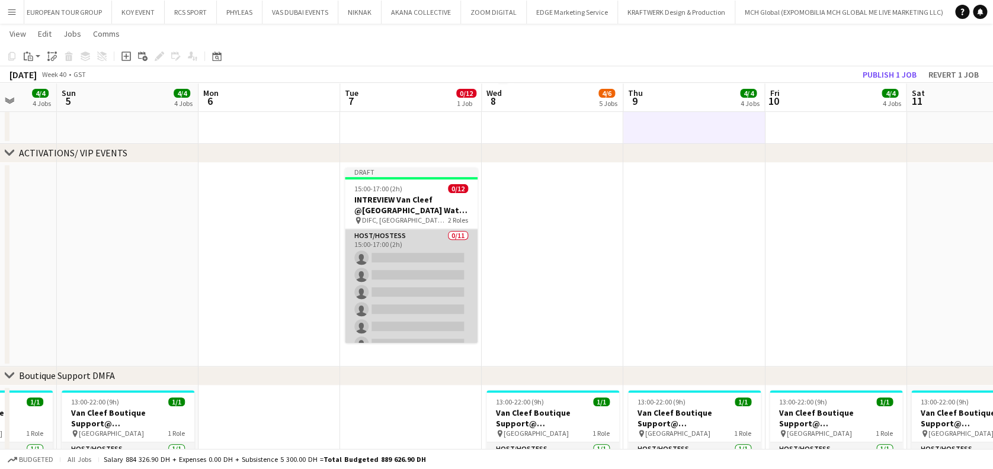
click at [421, 294] on app-card-role "Host/Hostess 0/11 15:00-17:00 (2h) single-neutral-actions single-neutral-action…" at bounding box center [411, 335] width 133 height 212
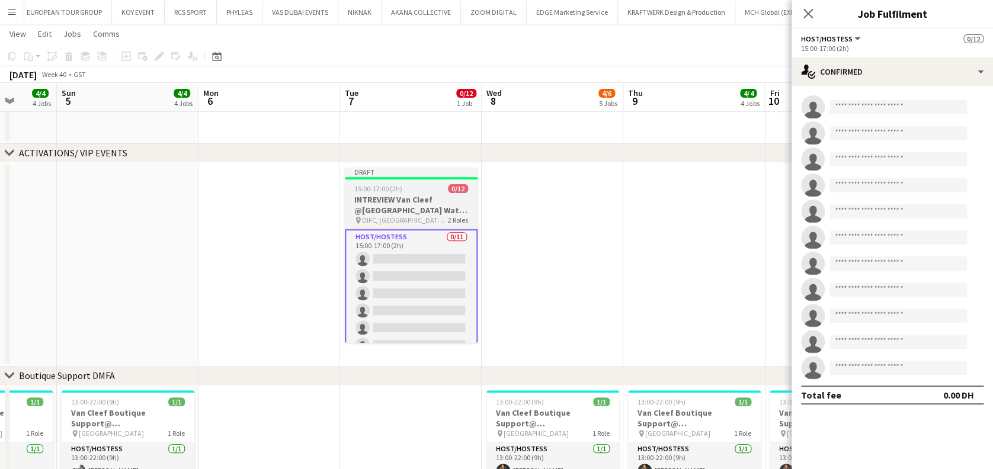
click at [432, 194] on h3 "INTREVIEW Van Cleef @[GEOGRAPHIC_DATA] Watch Week 2025" at bounding box center [411, 204] width 133 height 21
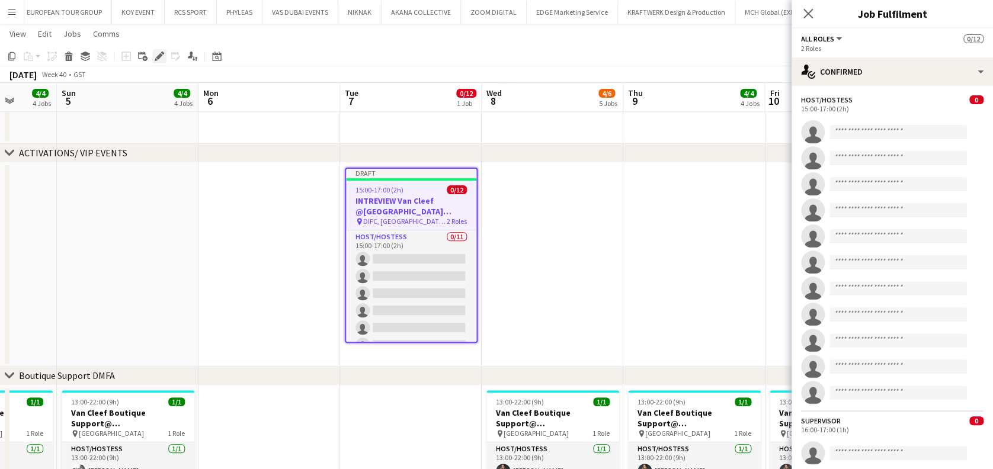
click at [159, 54] on icon at bounding box center [159, 56] width 7 height 7
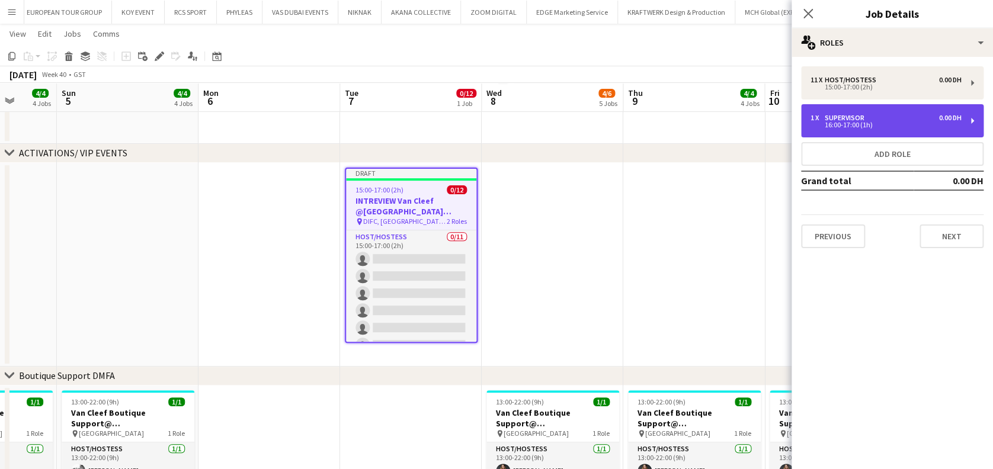
click at [916, 113] on div "1 x Supervisor 0.00 DH 16:00-17:00 (1h)" at bounding box center [892, 120] width 183 height 33
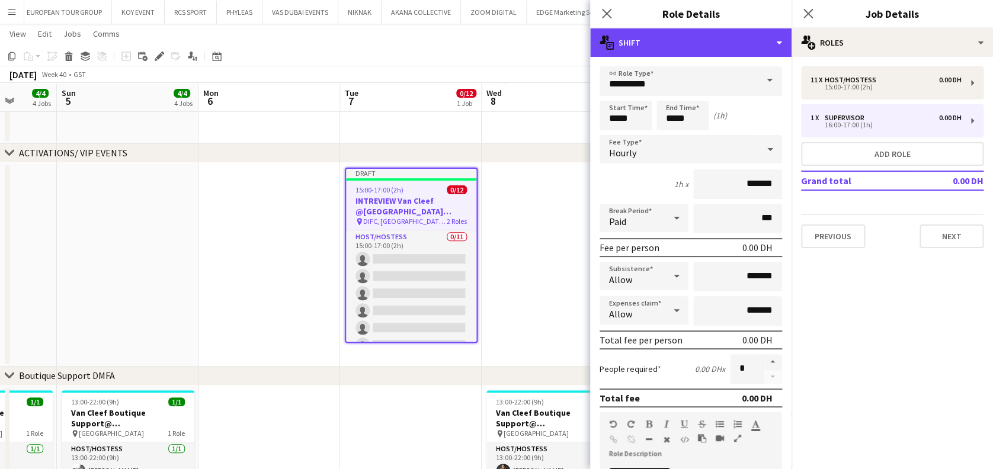
drag, startPoint x: 710, startPoint y: 49, endPoint x: 718, endPoint y: 111, distance: 62.8
click at [710, 48] on div "multiple-actions-text Shift" at bounding box center [690, 42] width 201 height 28
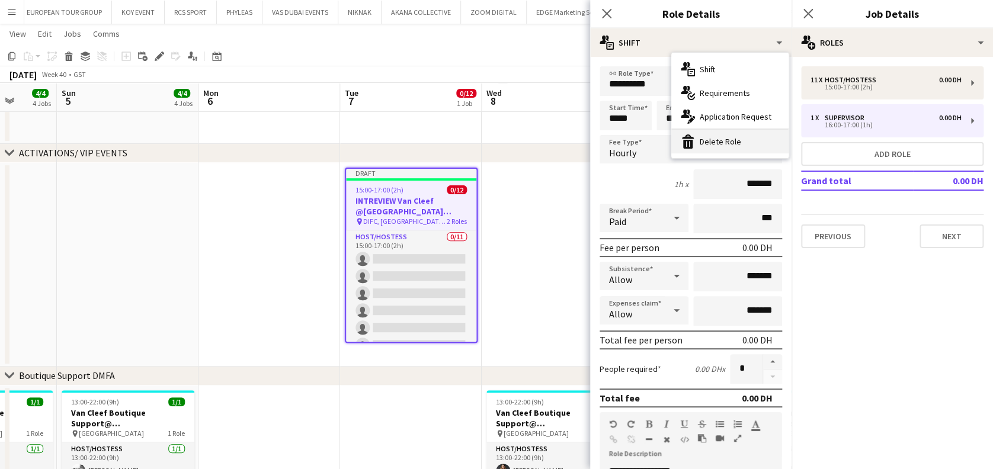
click at [723, 139] on div "bin-2 Delete Role" at bounding box center [729, 142] width 117 height 24
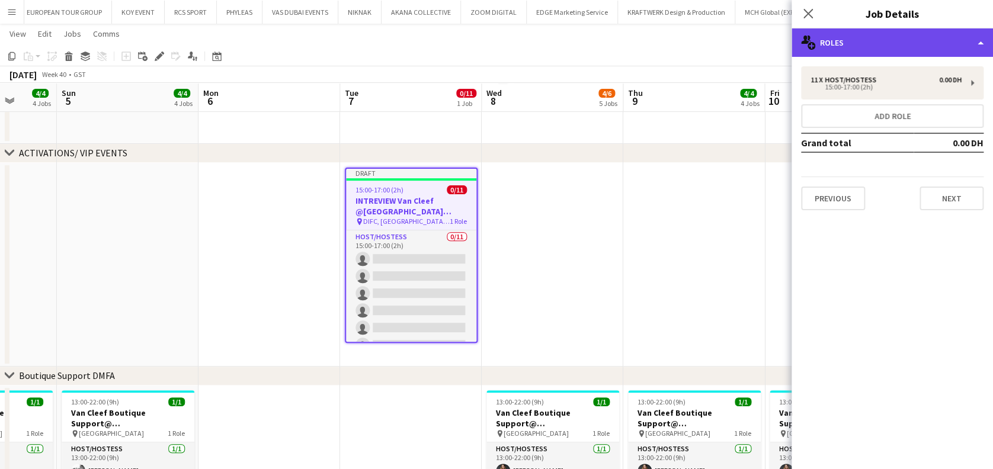
click at [976, 41] on div "multiple-users-add Roles" at bounding box center [892, 42] width 201 height 28
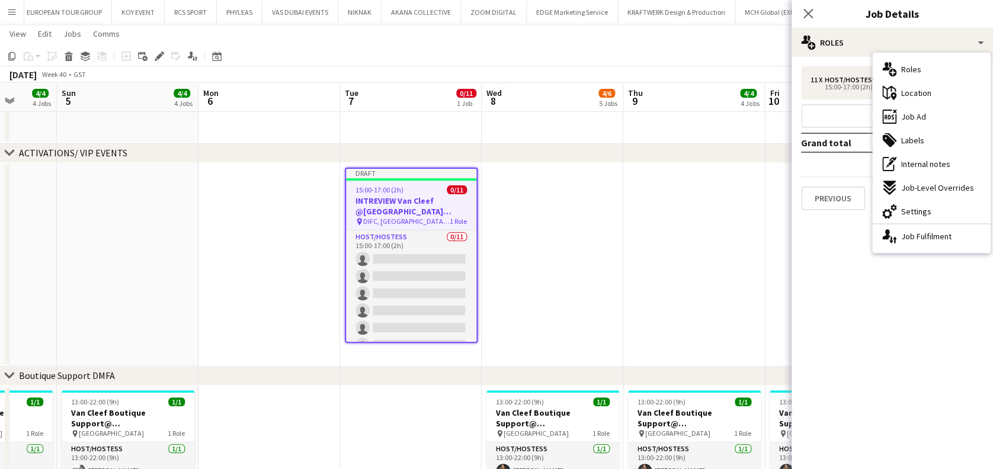
click at [920, 111] on span "Job Ad" at bounding box center [913, 116] width 25 height 11
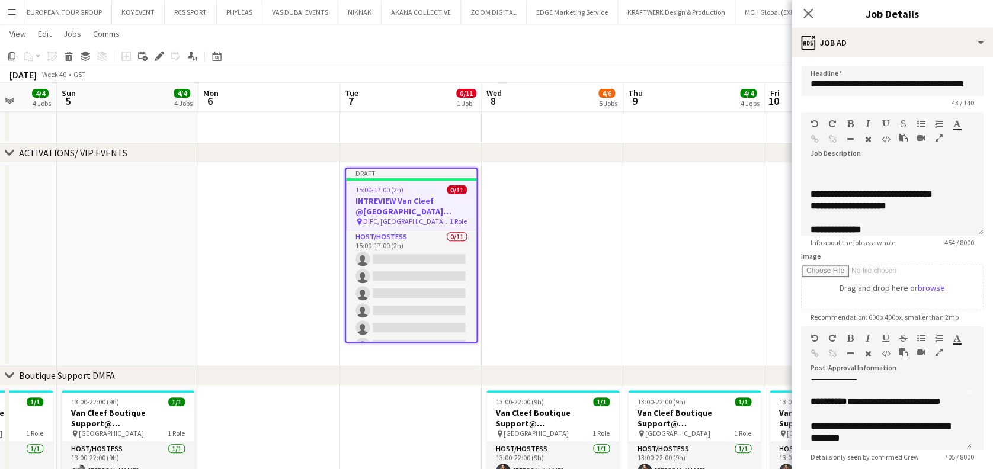
scroll to position [79, 0]
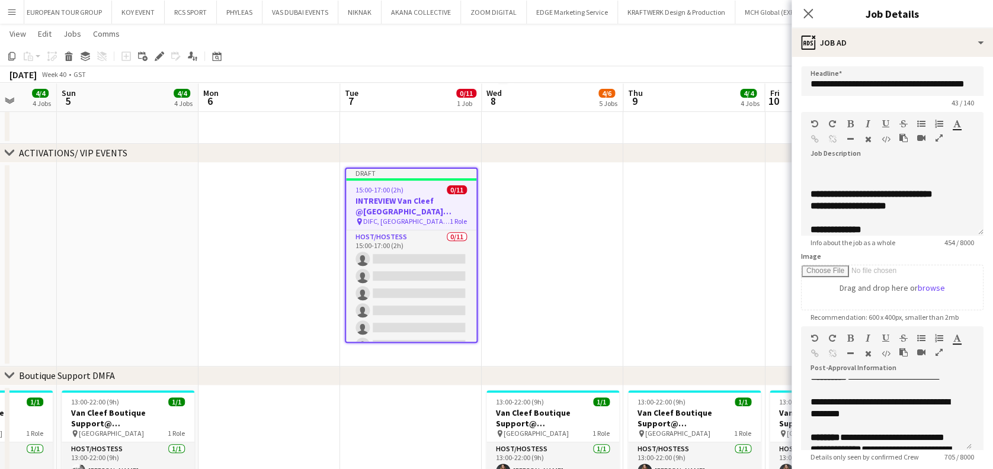
click at [942, 351] on icon "button" at bounding box center [939, 352] width 7 height 8
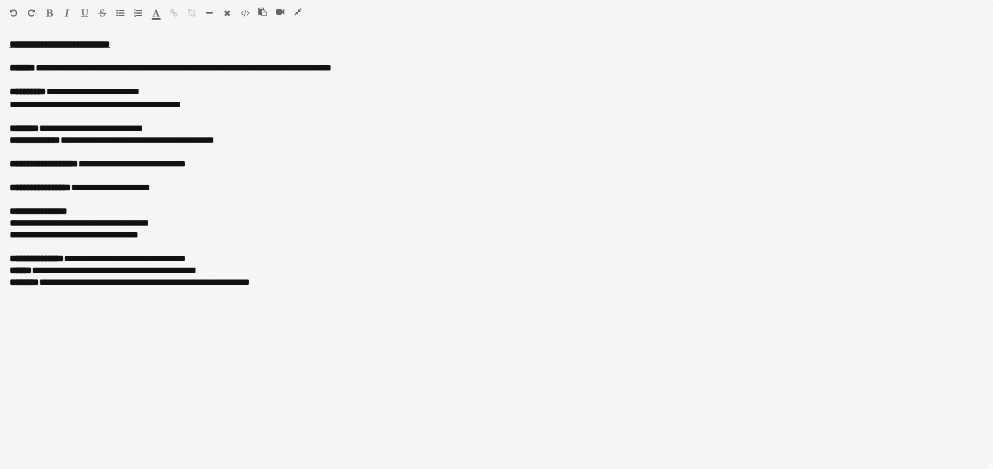
scroll to position [0, 0]
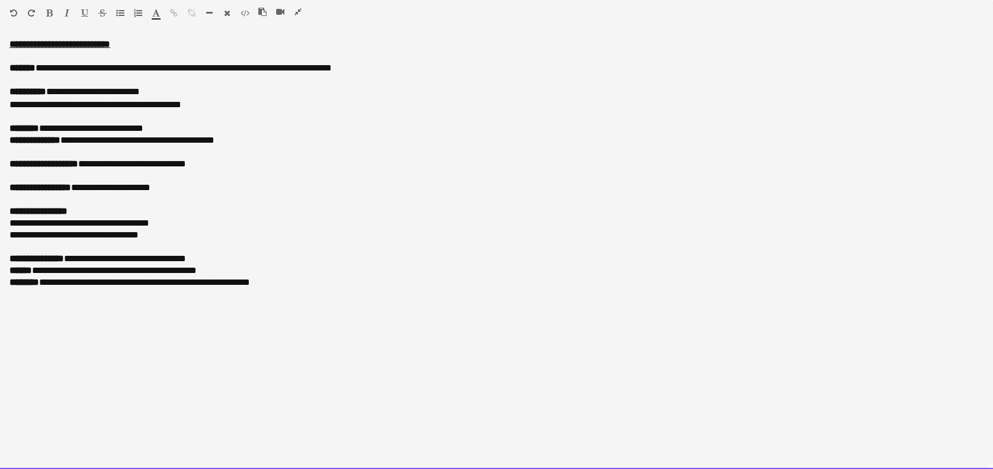
click at [38, 60] on p at bounding box center [496, 56] width 974 height 12
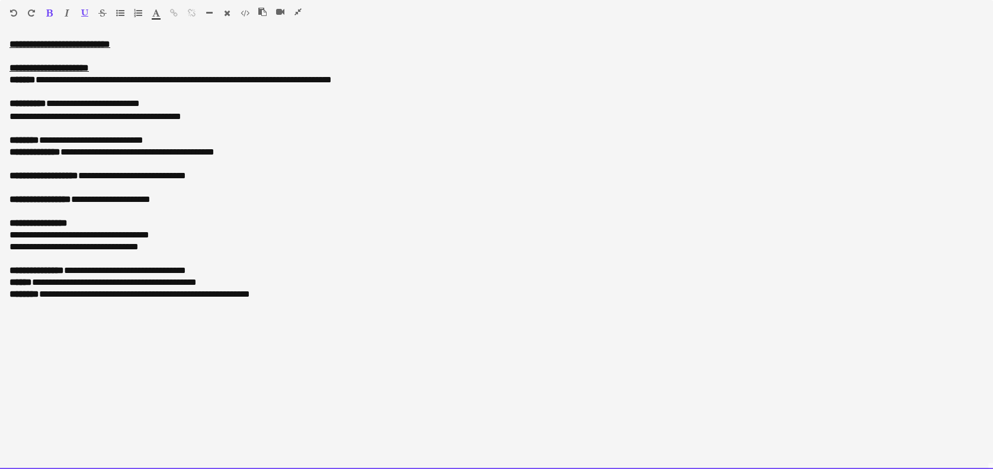
click at [188, 68] on p "**********" at bounding box center [496, 68] width 974 height 12
drag, startPoint x: 28, startPoint y: 77, endPoint x: 163, endPoint y: 73, distance: 134.6
click at [163, 74] on p "**********" at bounding box center [496, 80] width 974 height 12
drag, startPoint x: 32, startPoint y: 82, endPoint x: 0, endPoint y: 87, distance: 32.3
click at [2, 85] on div "**********" at bounding box center [496, 254] width 993 height 431
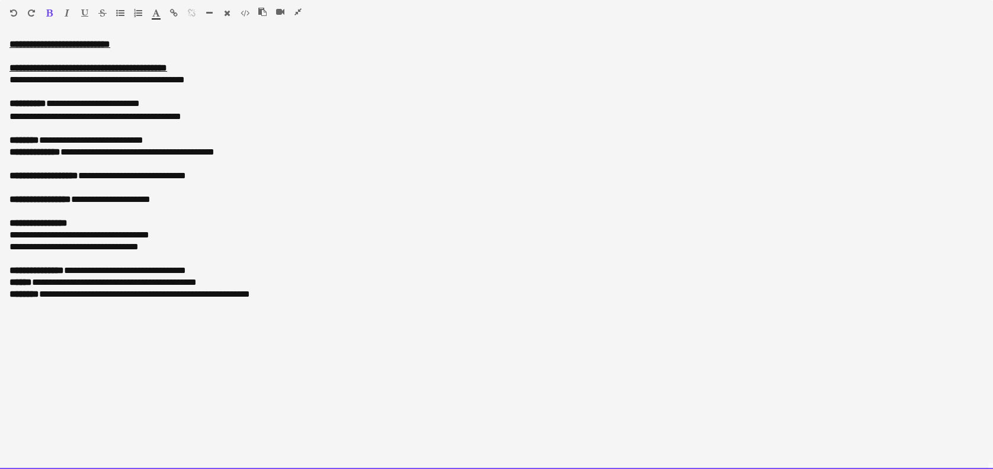
drag, startPoint x: 162, startPoint y: 71, endPoint x: 5, endPoint y: 62, distance: 157.3
click at [5, 62] on div "**********" at bounding box center [496, 254] width 993 height 431
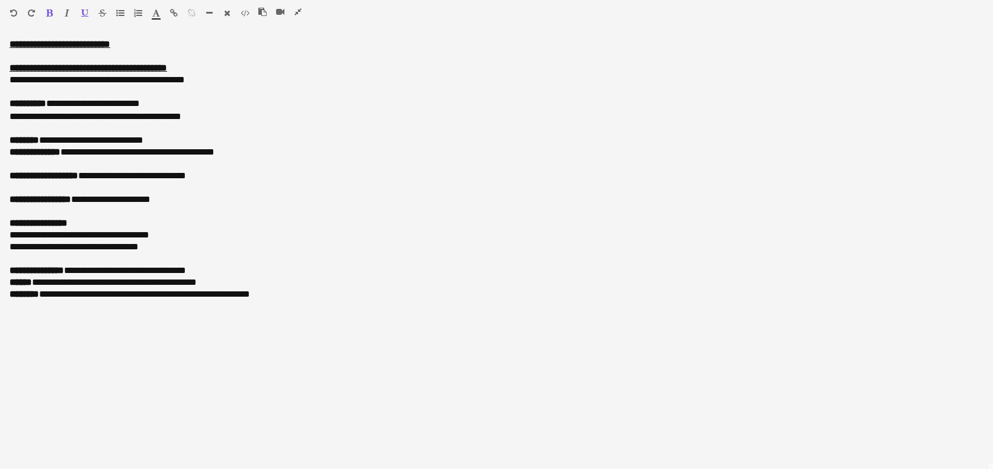
click at [84, 11] on icon "button" at bounding box center [84, 13] width 7 height 8
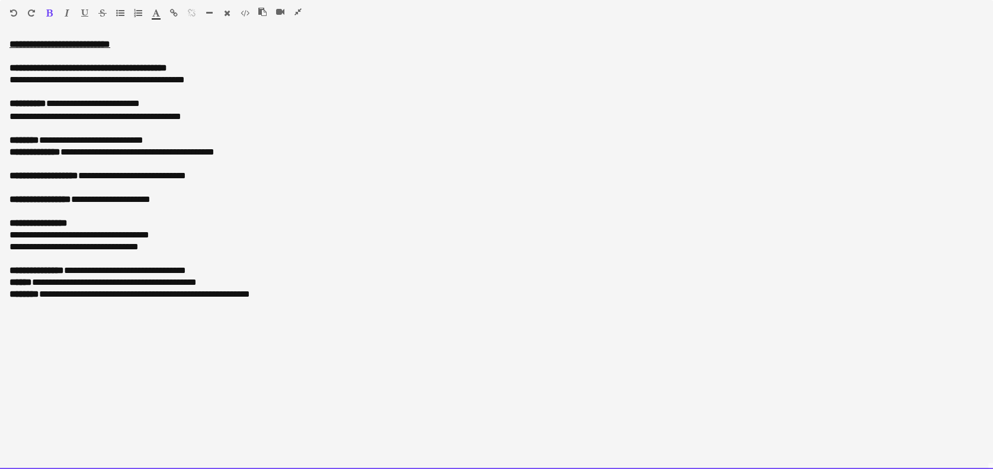
click at [81, 59] on p at bounding box center [496, 56] width 974 height 12
drag, startPoint x: 74, startPoint y: 68, endPoint x: 206, endPoint y: 71, distance: 131.6
click at [206, 71] on p "**********" at bounding box center [496, 68] width 974 height 12
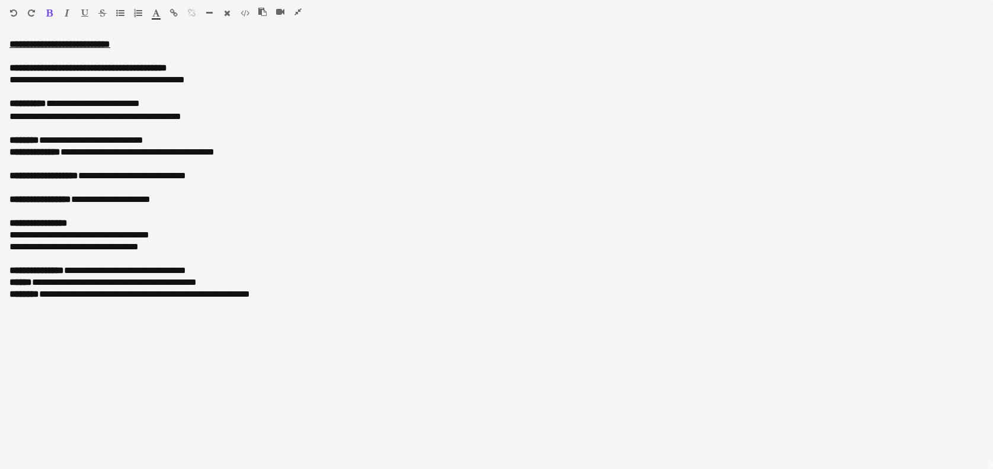
drag, startPoint x: 47, startPoint y: 12, endPoint x: 92, endPoint y: 43, distance: 53.7
click at [47, 12] on icon "button" at bounding box center [49, 13] width 7 height 8
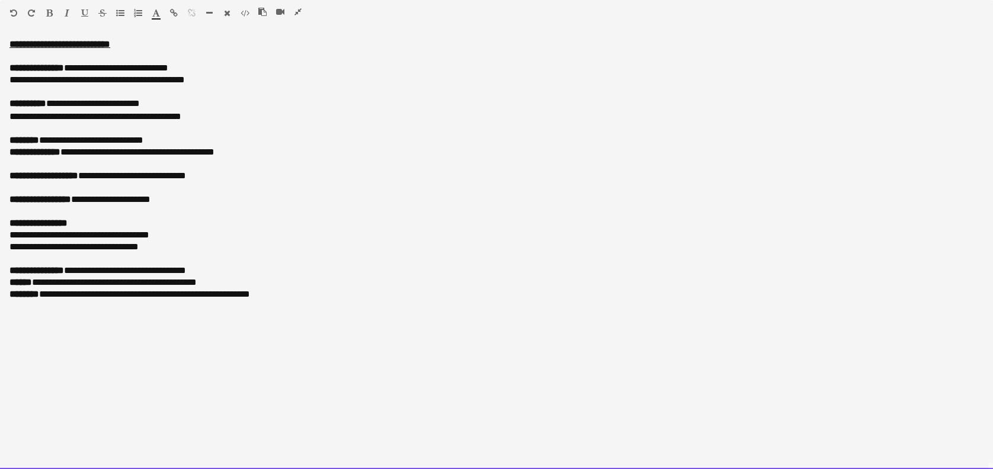
click at [137, 71] on span "**********" at bounding box center [88, 67] width 159 height 9
click at [302, 151] on p "**********" at bounding box center [496, 152] width 974 height 12
click at [292, 15] on div at bounding box center [284, 14] width 53 height 14
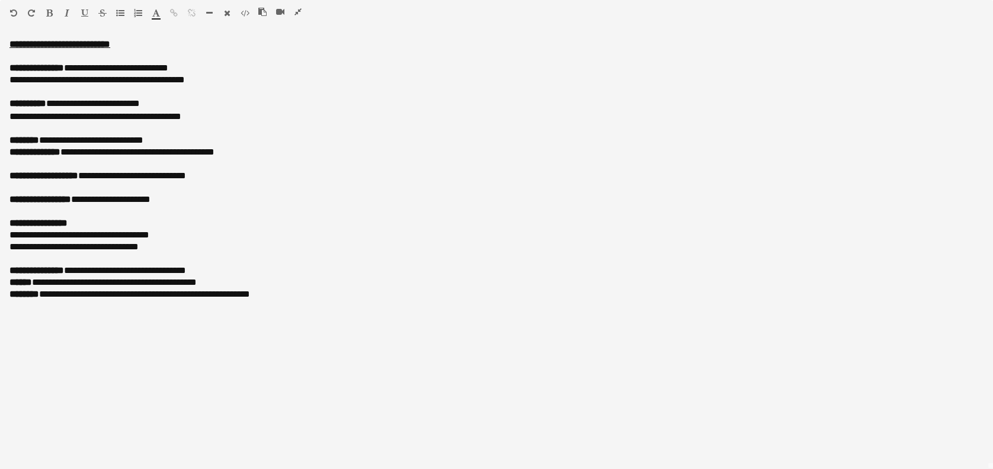
click at [299, 15] on icon "button" at bounding box center [298, 12] width 7 height 8
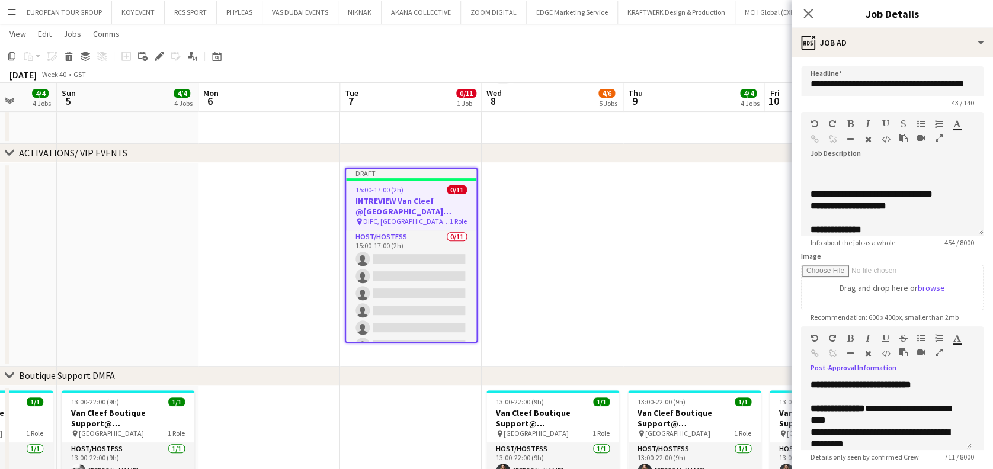
click at [521, 248] on app-date-cell at bounding box center [553, 265] width 142 height 204
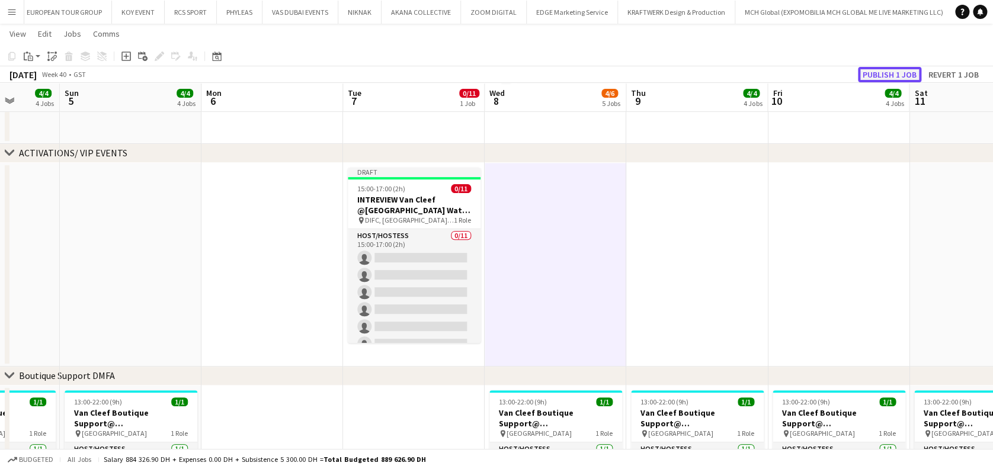
click at [897, 76] on button "Publish 1 job" at bounding box center [889, 74] width 63 height 15
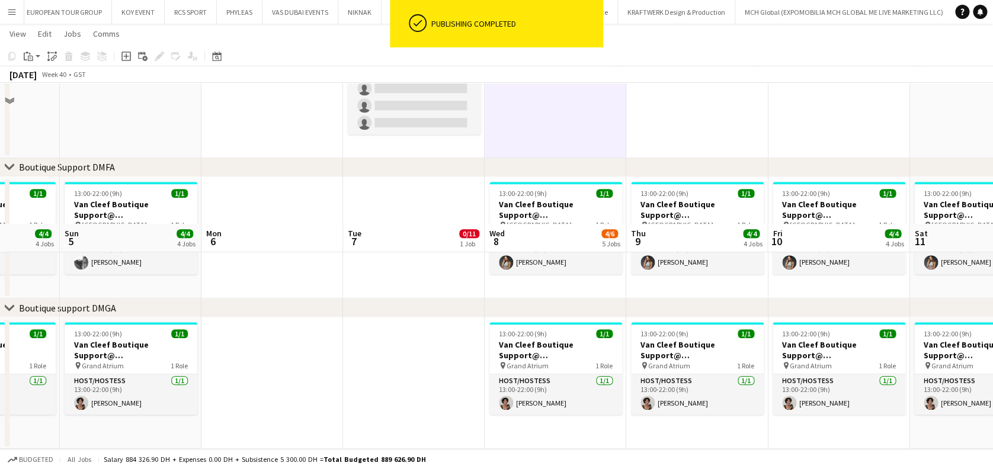
scroll to position [207, 0]
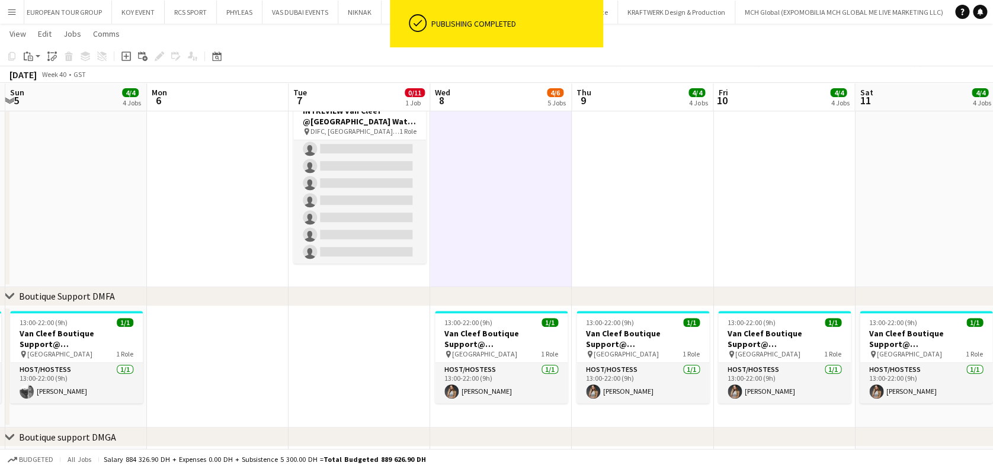
drag, startPoint x: 793, startPoint y: 156, endPoint x: 476, endPoint y: 147, distance: 317.2
click at [367, 179] on app-calendar-viewport "Thu 2 4/4 4 Jobs Fri 3 4/4 4 Jobs Sat 4 4/4 4 Jobs Sun 5 4/4 4 Jobs Mon 6 Tue 7…" at bounding box center [496, 381] width 993 height 1085
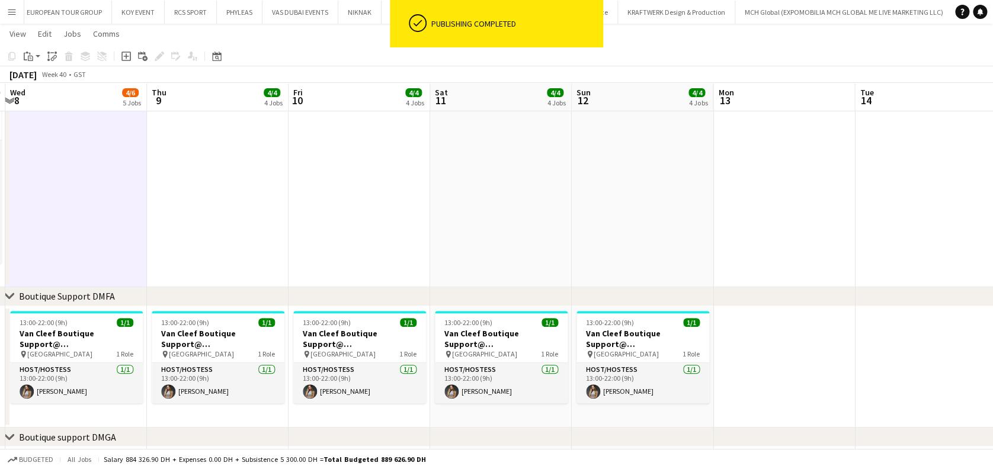
drag, startPoint x: 716, startPoint y: 202, endPoint x: 0, endPoint y: 210, distance: 716.5
click at [0, 210] on html "ok-circled Publishing completed Menu Boards Boards Boards All jobs Status Workf…" at bounding box center [496, 368] width 993 height 1151
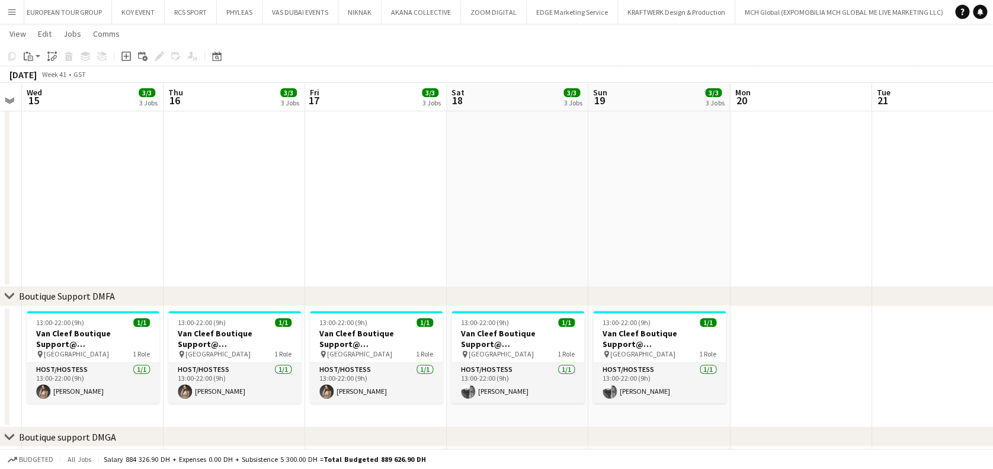
drag, startPoint x: 140, startPoint y: 207, endPoint x: 0, endPoint y: 209, distance: 140.4
click at [0, 209] on html "ok-circled Publishing completed Menu Boards Boards Boards All jobs Status Workf…" at bounding box center [496, 368] width 993 height 1151
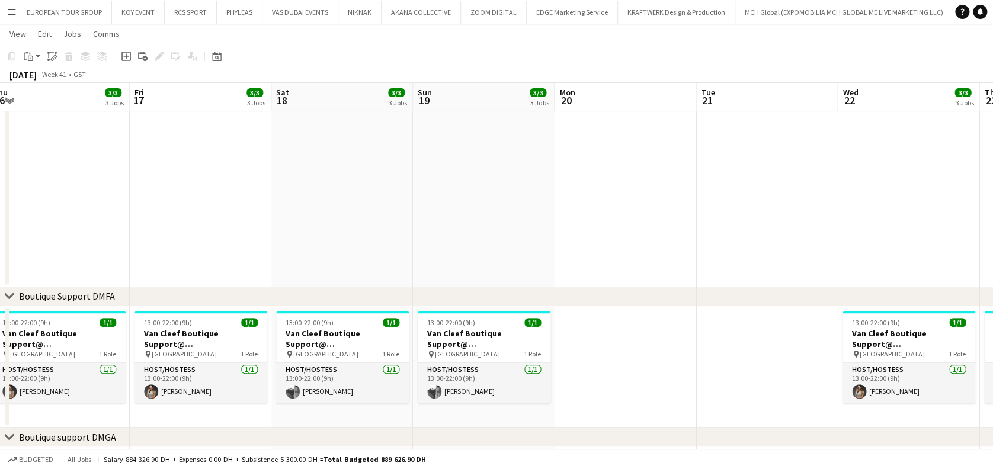
click at [176, 215] on app-calendar-viewport "Sun 12 4/4 4 Jobs Mon 13 Tue 14 Wed 15 3/3 3 Jobs Thu 16 3/3 3 Jobs Fri 17 3/3 …" at bounding box center [496, 381] width 993 height 1085
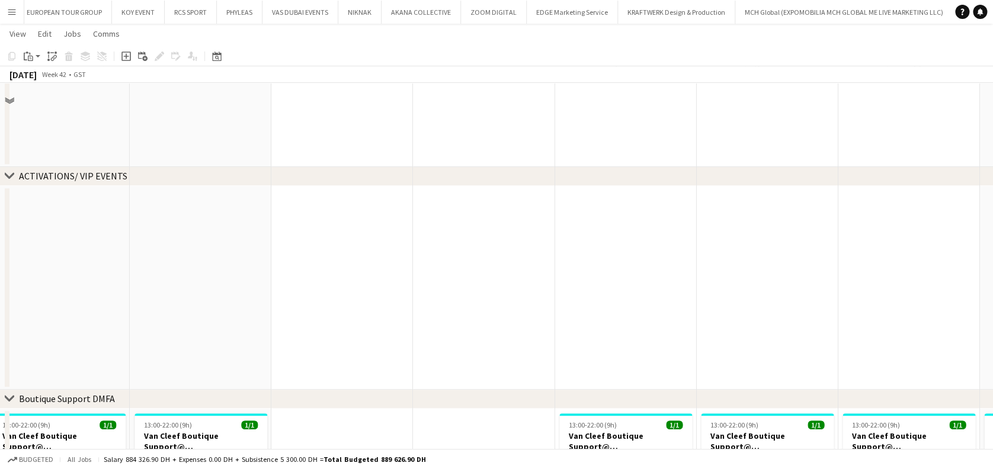
scroll to position [0, 0]
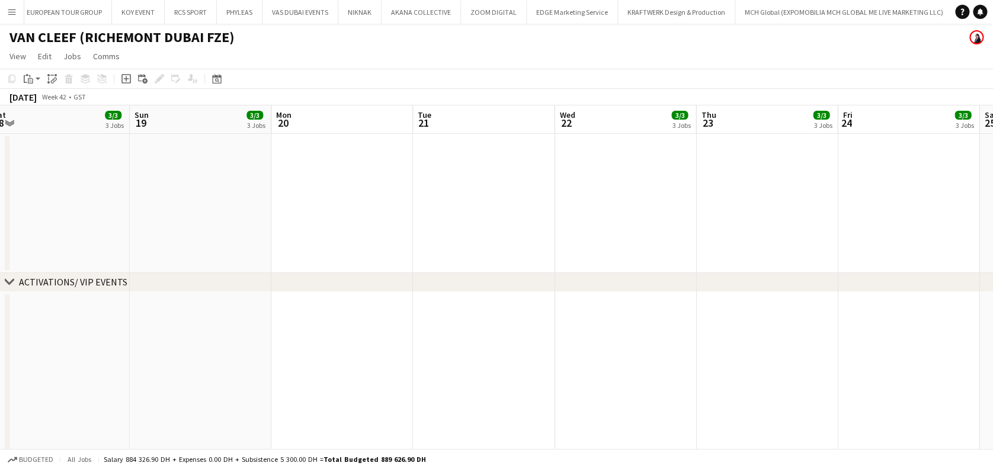
drag, startPoint x: 500, startPoint y: 313, endPoint x: 485, endPoint y: 311, distance: 14.9
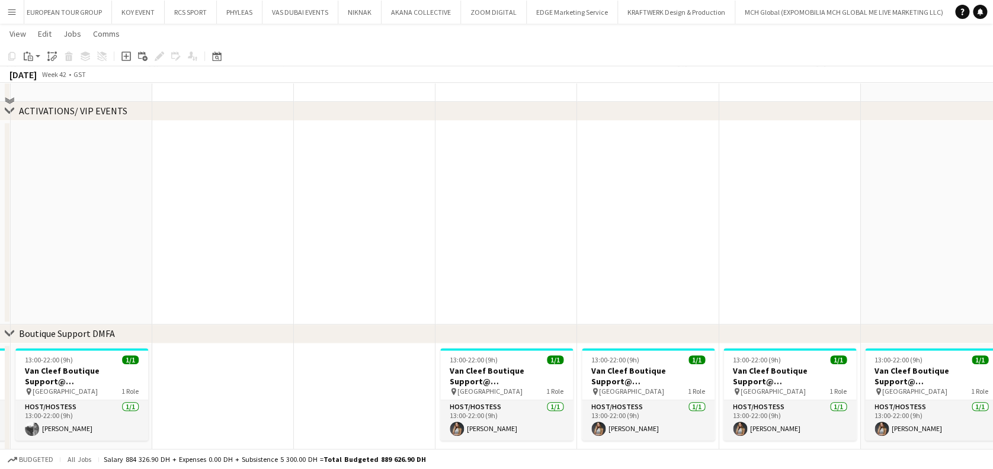
scroll to position [237, 0]
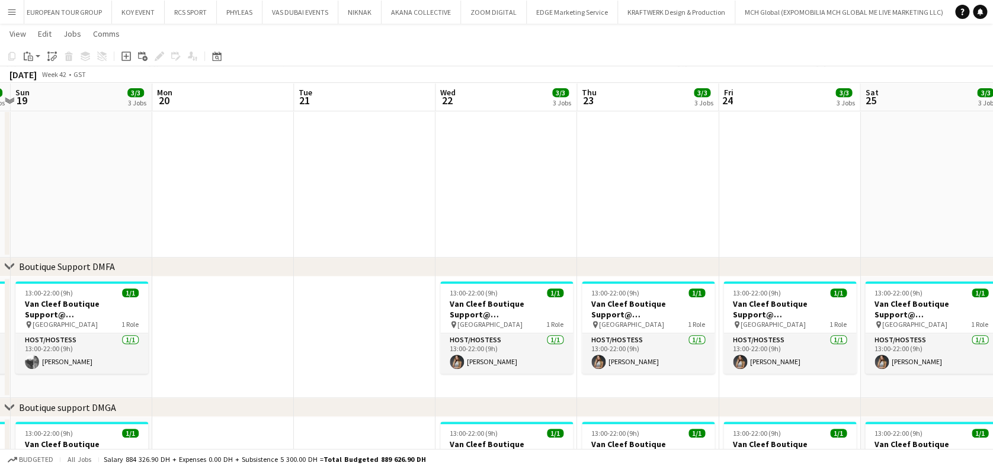
drag, startPoint x: 661, startPoint y: 224, endPoint x: 781, endPoint y: 188, distance: 125.6
click at [177, 229] on app-calendar-viewport "Thu 16 3/3 3 Jobs Fri 17 3/3 3 Jobs Sat 18 3/3 3 Jobs Sun 19 3/3 3 Jobs Mon 20 …" at bounding box center [496, 351] width 993 height 1085
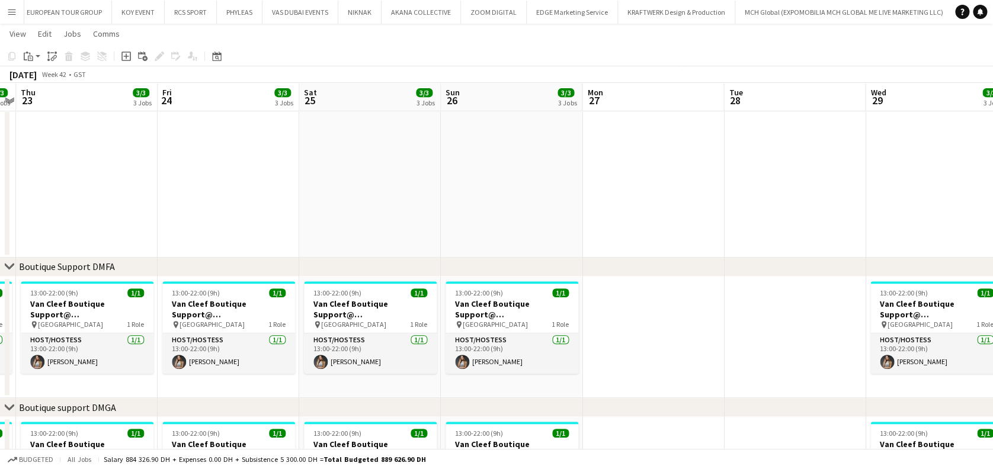
drag, startPoint x: 103, startPoint y: 230, endPoint x: 278, endPoint y: 203, distance: 176.9
click at [82, 229] on app-calendar-viewport "Sun 19 3/3 3 Jobs Mon 20 Tue 21 Wed 22 3/3 3 Jobs Thu 23 3/3 3 Jobs Fri 24 3/3 …" at bounding box center [496, 351] width 993 height 1085
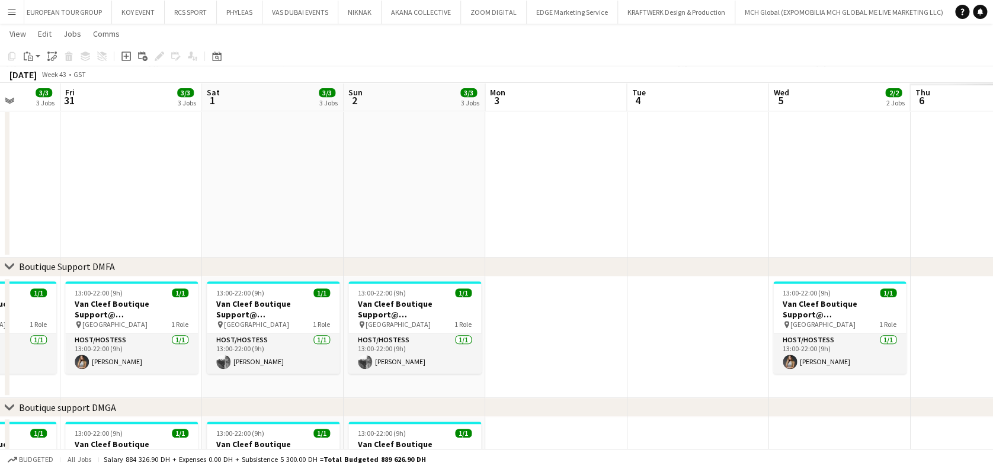
drag, startPoint x: 145, startPoint y: 215, endPoint x: 79, endPoint y: 215, distance: 66.4
click at [79, 215] on app-calendar-viewport "Mon 27 Tue 28 Wed 29 3/3 3 Jobs Thu 30 3/3 3 Jobs Fri 31 3/3 3 Jobs Sat 1 3/3 3…" at bounding box center [496, 351] width 993 height 1085
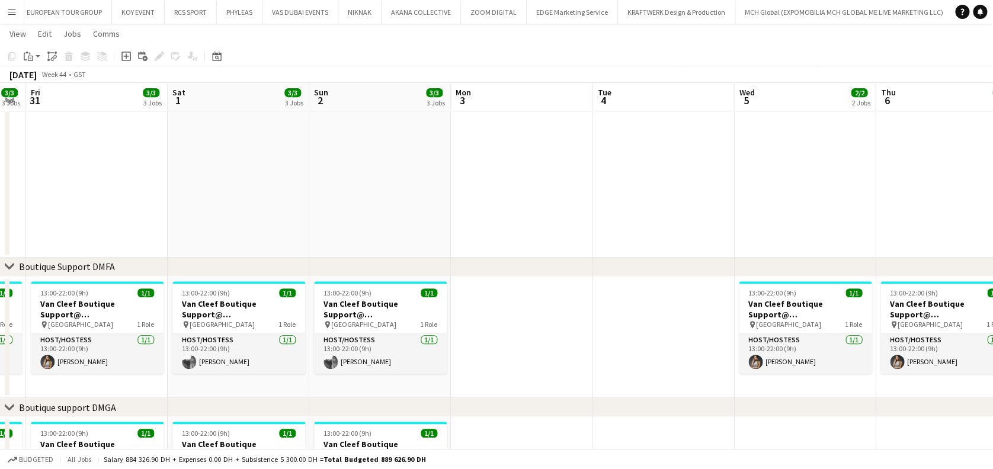
drag, startPoint x: 440, startPoint y: 205, endPoint x: 47, endPoint y: 205, distance: 392.3
click at [43, 205] on app-calendar-viewport "Mon 27 Tue 28 Wed 29 3/3 3 Jobs Thu 30 3/3 3 Jobs Fri 31 3/3 3 Jobs Sat 1 3/3 3…" at bounding box center [496, 351] width 993 height 1085
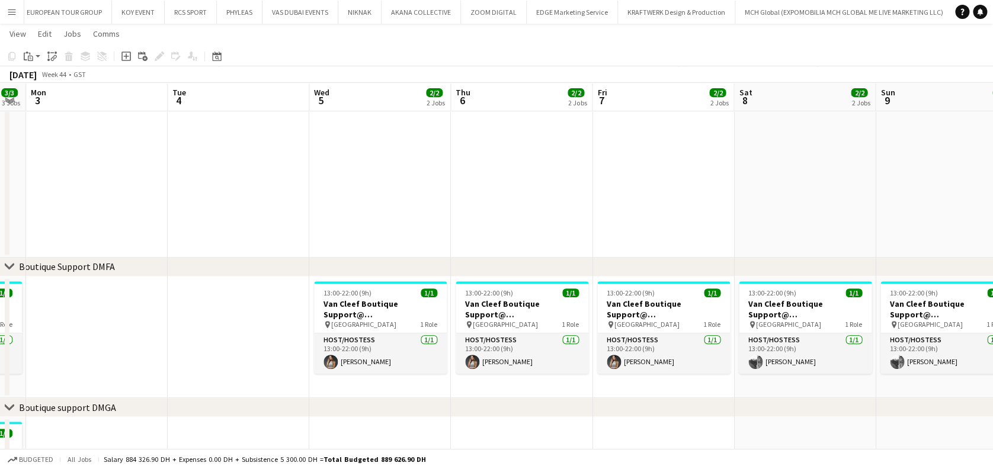
click at [119, 209] on app-calendar-viewport "Thu 30 3/3 3 Jobs Fri 31 3/3 3 Jobs Sat 1 3/3 3 Jobs Sun 2 3/3 3 Jobs Mon 3 Tue…" at bounding box center [496, 351] width 993 height 1085
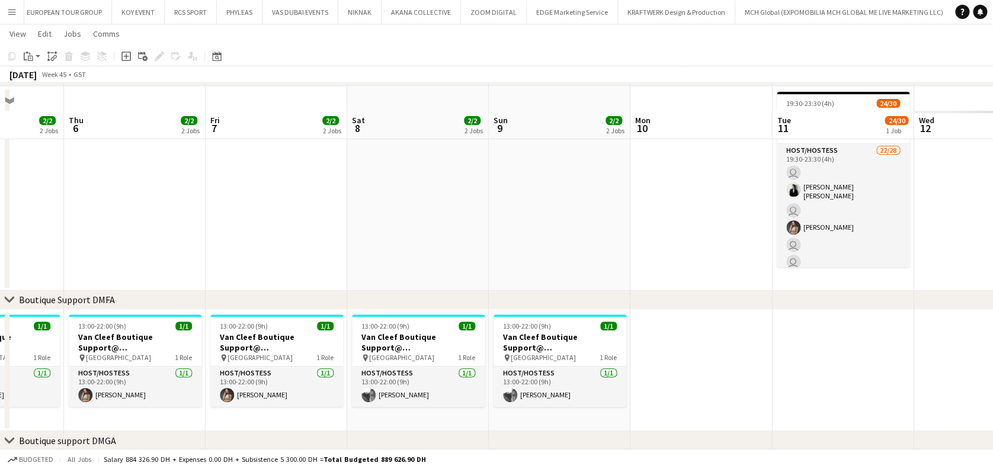
scroll to position [158, 0]
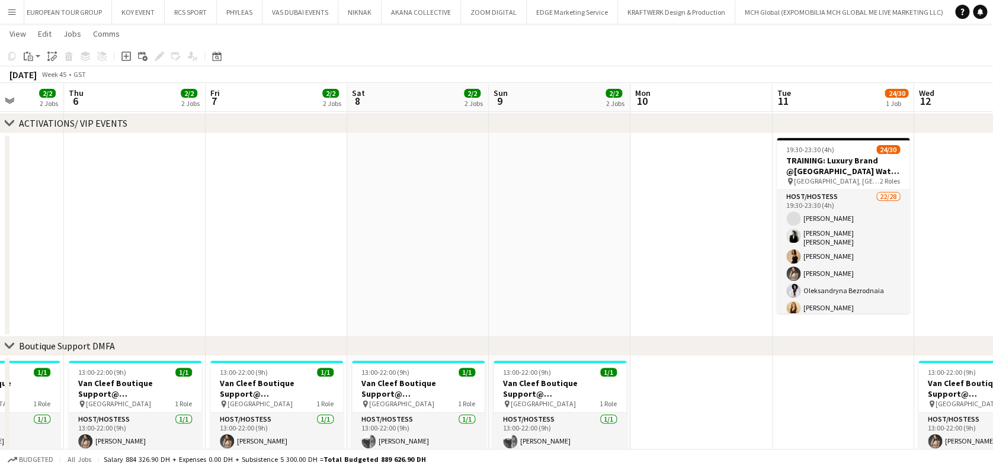
click at [271, 299] on app-calendar-viewport "Mon 3 Tue 4 Wed 5 2/2 2 Jobs Thu 6 2/2 2 Jobs Fri 7 2/2 2 Jobs Sat 8 2/2 2 Jobs…" at bounding box center [496, 431] width 993 height 1085
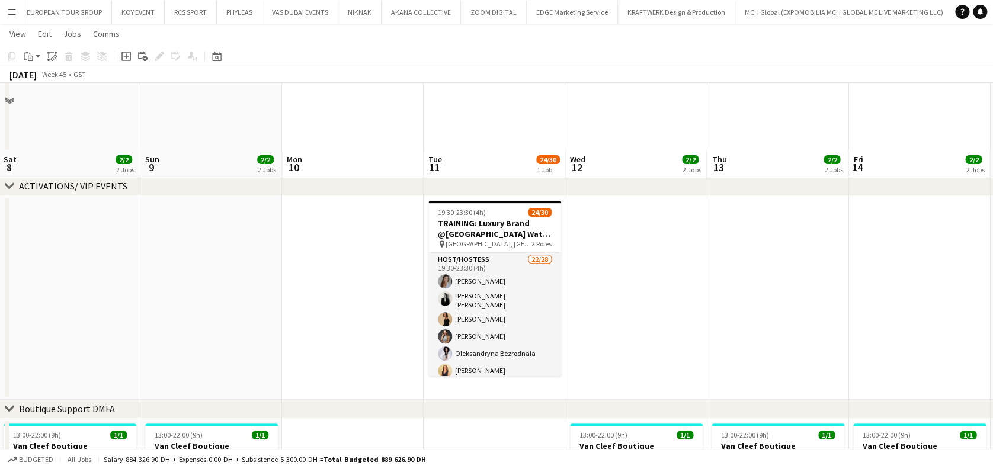
scroll to position [79, 0]
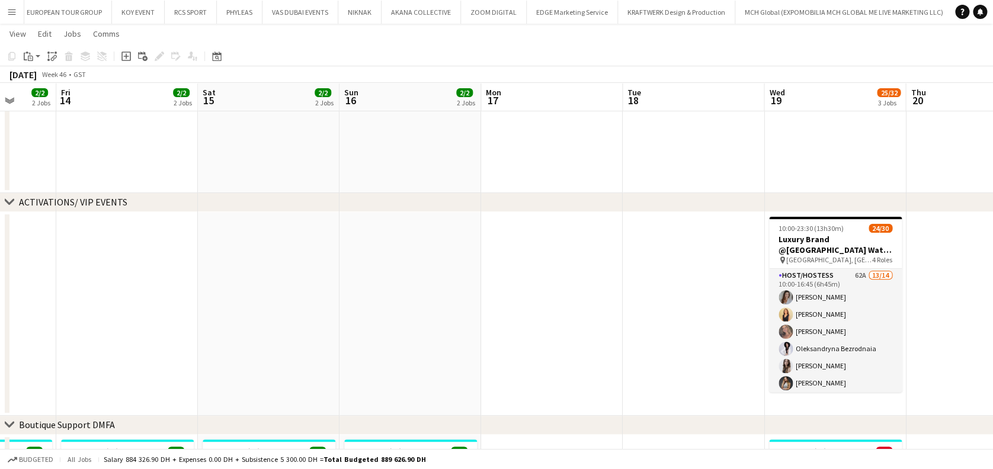
drag, startPoint x: 48, startPoint y: 318, endPoint x: 425, endPoint y: 277, distance: 379.7
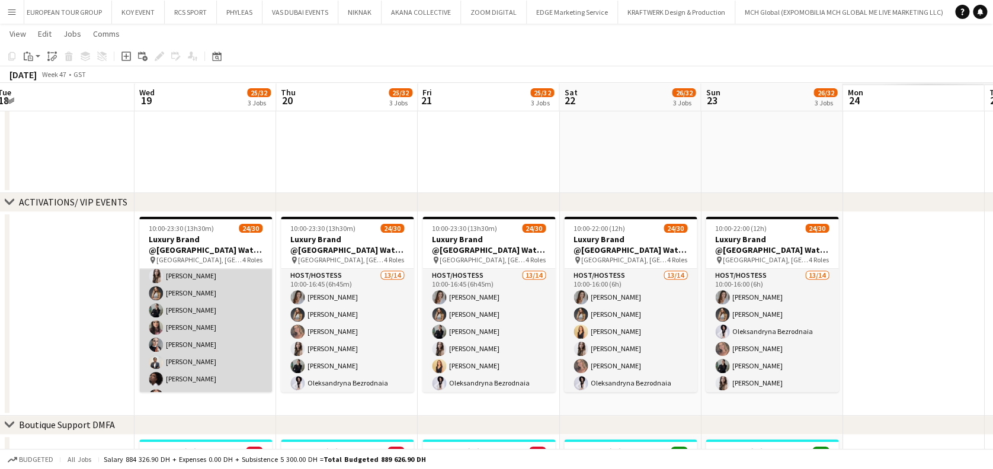
scroll to position [158, 0]
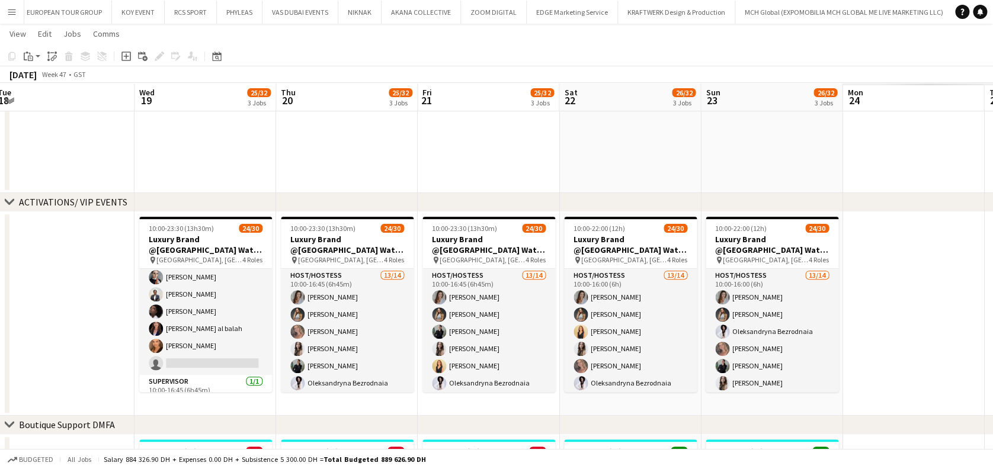
drag, startPoint x: 209, startPoint y: 299, endPoint x: 425, endPoint y: 169, distance: 252.5
click at [207, 299] on app-card-role "Host/Hostess 62A 13/14 10:00-16:45 (6h45m) Camila Rossato Dorsa Ahmadi Pishkouh…" at bounding box center [205, 243] width 133 height 264
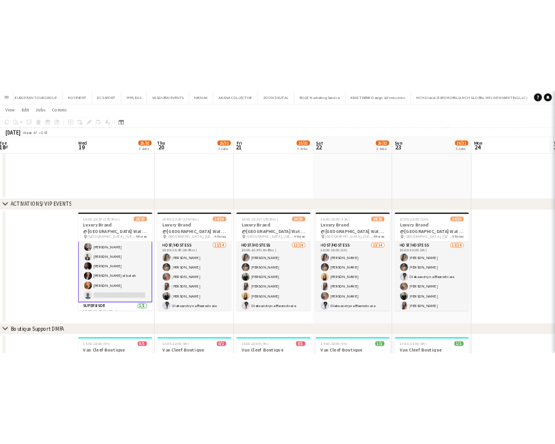
scroll to position [159, 0]
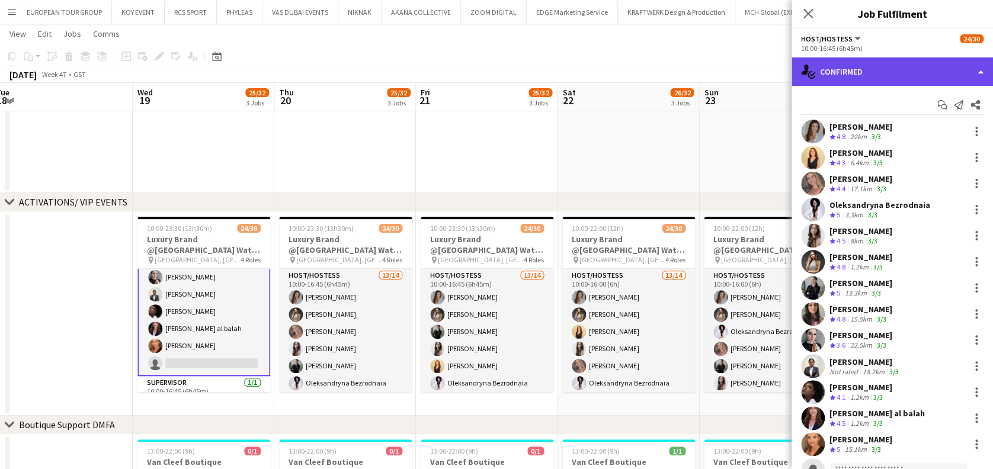
click at [902, 67] on div "single-neutral-actions-check-2 Confirmed" at bounding box center [892, 71] width 201 height 28
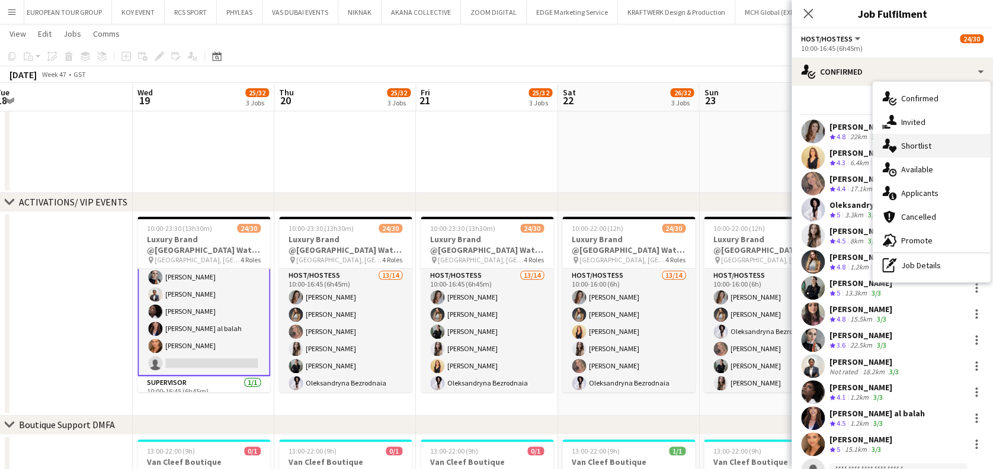
click at [902, 145] on span "Shortlist" at bounding box center [916, 145] width 30 height 11
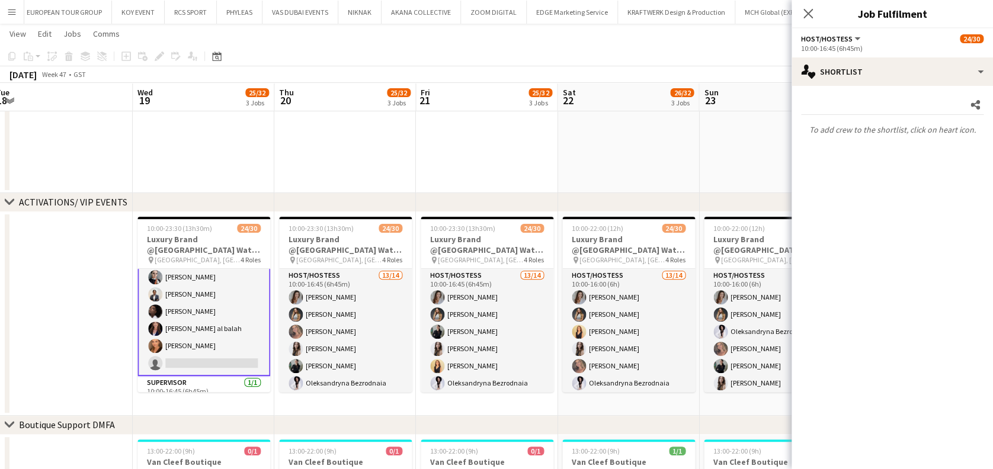
click at [913, 54] on app-options-switcher "Host/Hostess All roles Host/Hostess 24/30 10:00-16:45 (6h45m)" at bounding box center [892, 42] width 201 height 29
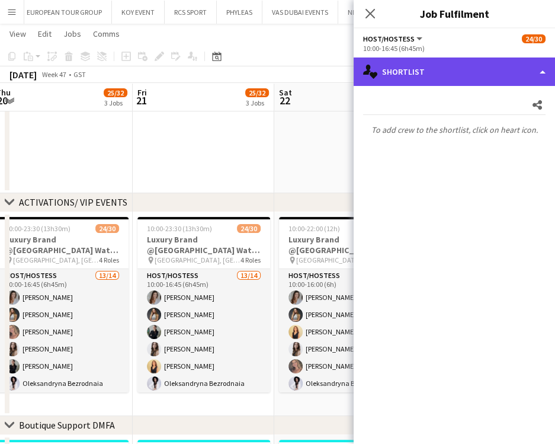
click at [441, 77] on div "single-neutral-actions-heart Shortlist" at bounding box center [454, 71] width 201 height 28
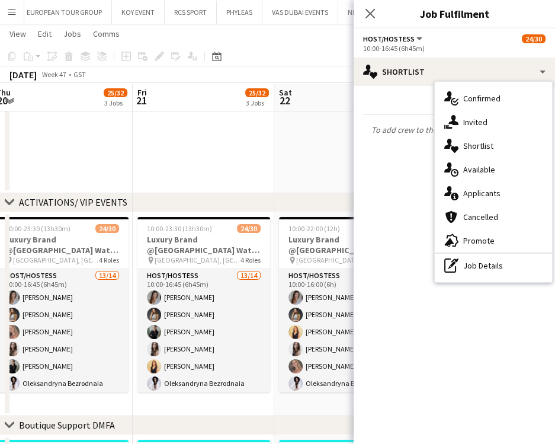
drag, startPoint x: 463, startPoint y: 147, endPoint x: 457, endPoint y: 151, distance: 6.4
click at [464, 147] on div "single-neutral-actions-heart Shortlist" at bounding box center [493, 146] width 117 height 24
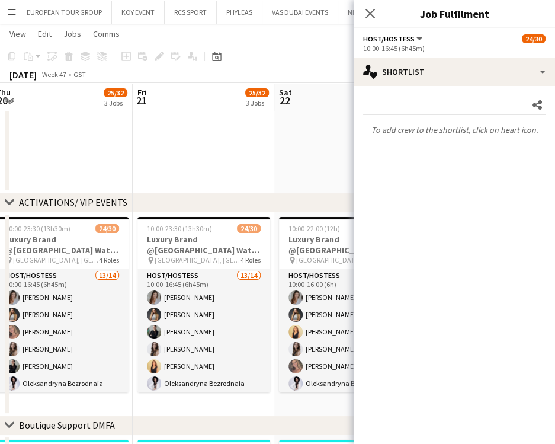
click at [234, 149] on app-date-cell at bounding box center [204, 123] width 142 height 139
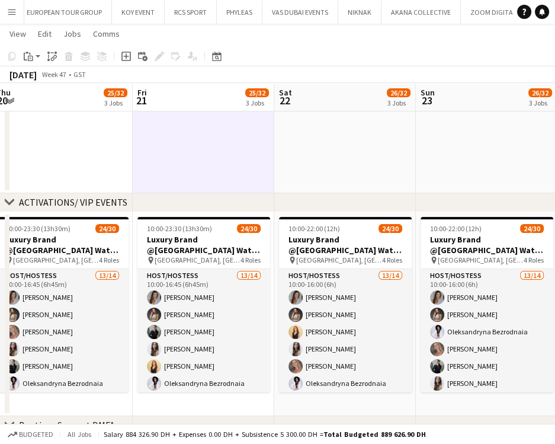
scroll to position [158, 0]
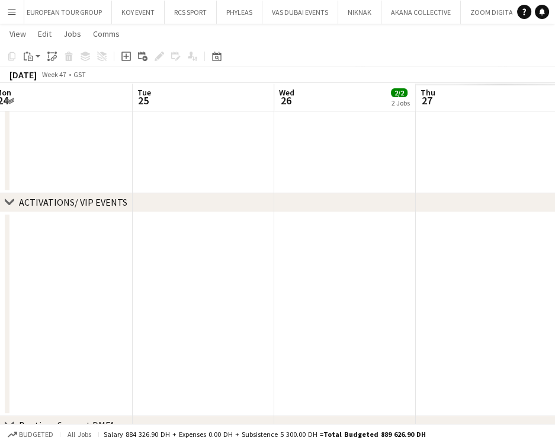
drag, startPoint x: 120, startPoint y: 159, endPoint x: 137, endPoint y: 152, distance: 18.1
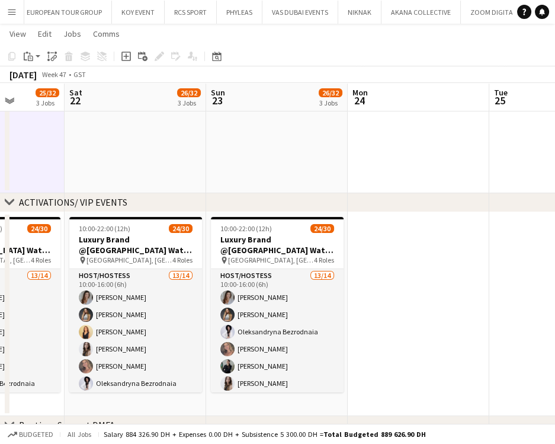
drag, startPoint x: 385, startPoint y: 152, endPoint x: 448, endPoint y: 150, distance: 62.9
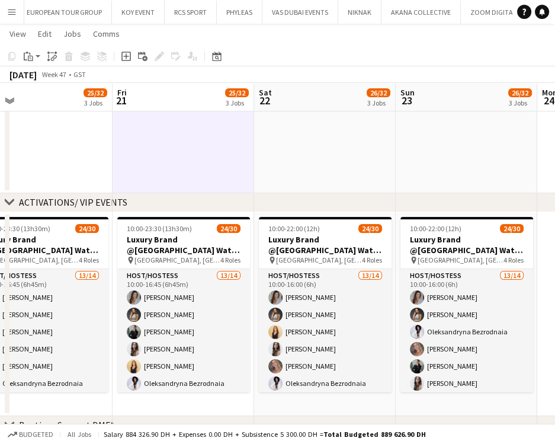
drag, startPoint x: 153, startPoint y: 183, endPoint x: 424, endPoint y: 183, distance: 270.8
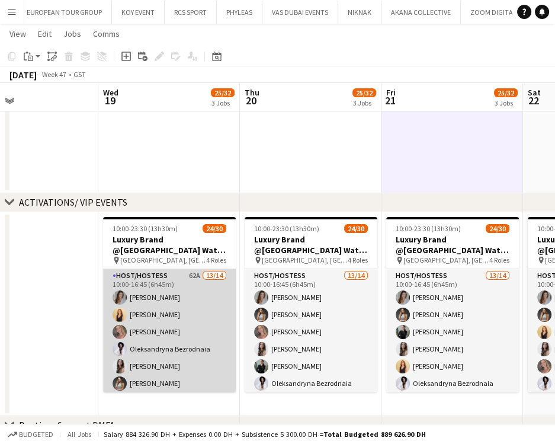
click at [199, 323] on app-card-role "Host/Hostess 62A 13/14 10:00-16:45 (6h45m) Camila Rossato Dorsa Ahmadi Pishkouh…" at bounding box center [169, 401] width 133 height 264
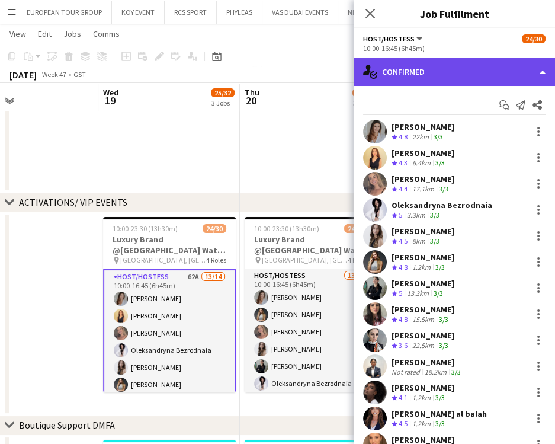
click at [401, 65] on div "single-neutral-actions-check-2 Confirmed" at bounding box center [454, 71] width 201 height 28
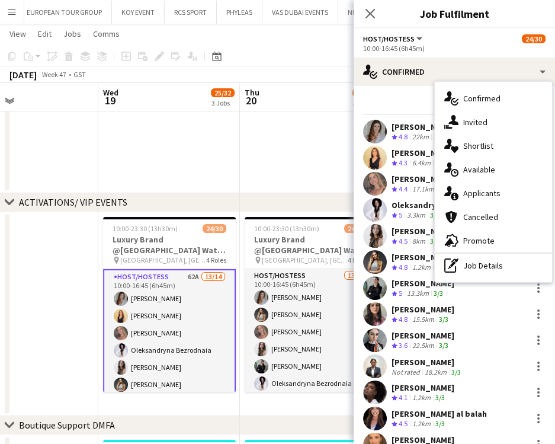
click at [458, 148] on icon at bounding box center [455, 149] width 8 height 7
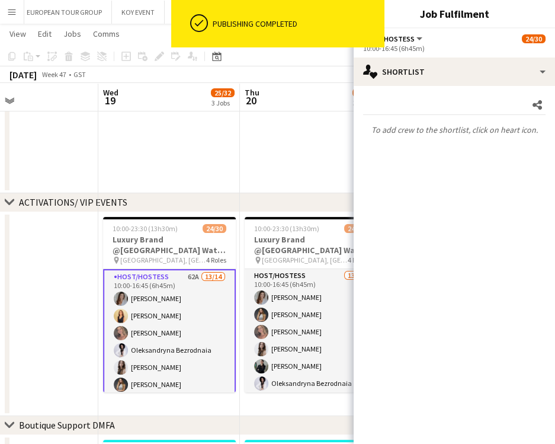
click at [161, 324] on app-card-role "Host/Hostess 62A 13/14 10:00-16:45 (6h45m) Camila Rossato Dorsa Ahmadi Pishkouh…" at bounding box center [169, 402] width 133 height 266
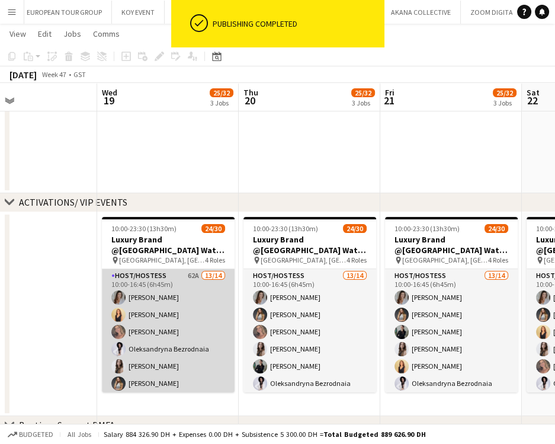
click at [209, 316] on app-card-role "Host/Hostess 62A 13/14 10:00-16:45 (6h45m) Camila Rossato Dorsa Ahmadi Pishkouh…" at bounding box center [168, 401] width 133 height 264
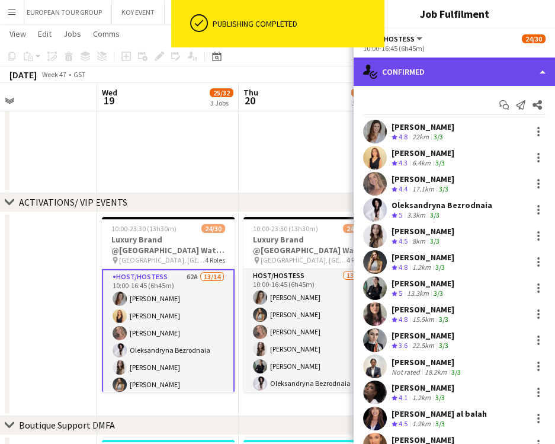
click at [449, 74] on div "single-neutral-actions-check-2 Confirmed" at bounding box center [454, 71] width 201 height 28
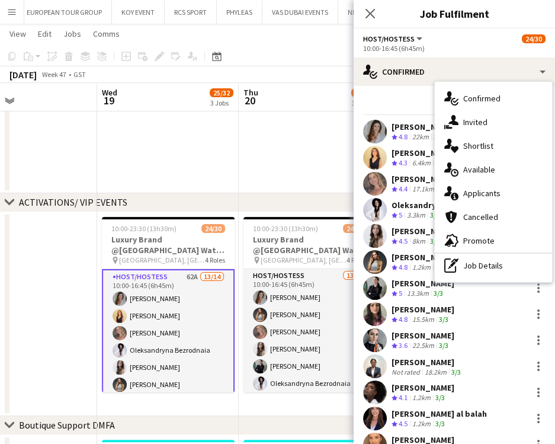
click at [469, 196] on span "Applicants" at bounding box center [481, 193] width 37 height 11
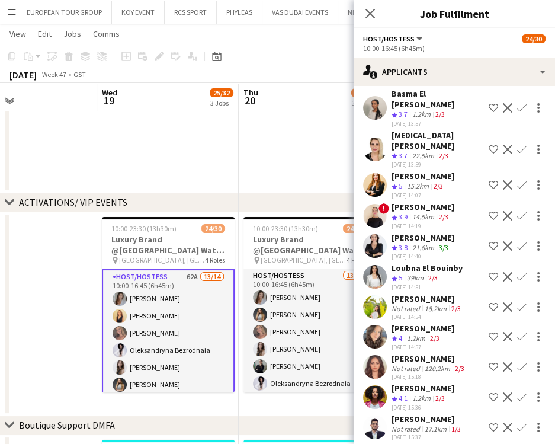
scroll to position [1542, 0]
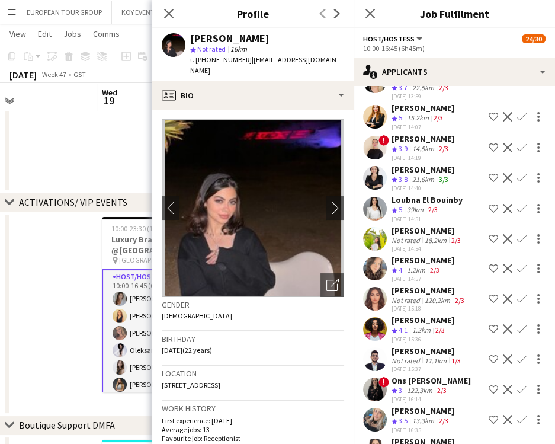
click at [400, 447] on span "3.2" at bounding box center [403, 451] width 9 height 9
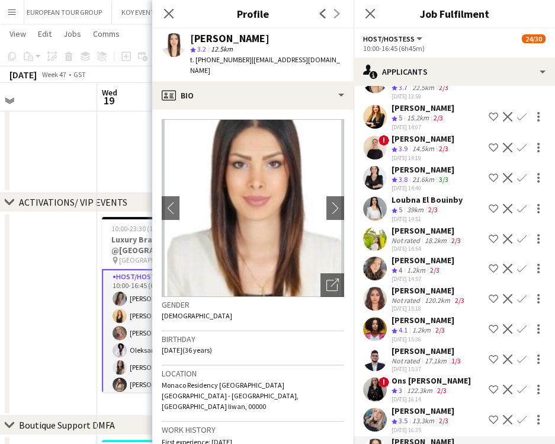
click at [402, 416] on span "3.5" at bounding box center [403, 420] width 9 height 9
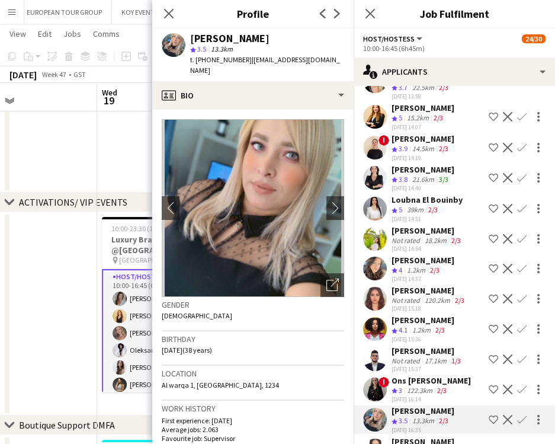
click at [409, 386] on div "122.3km" at bounding box center [420, 391] width 30 height 10
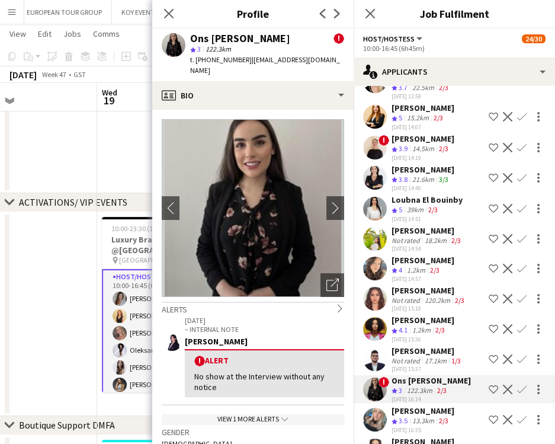
click at [406, 365] on div "[DATE] 15:37" at bounding box center [428, 369] width 72 height 8
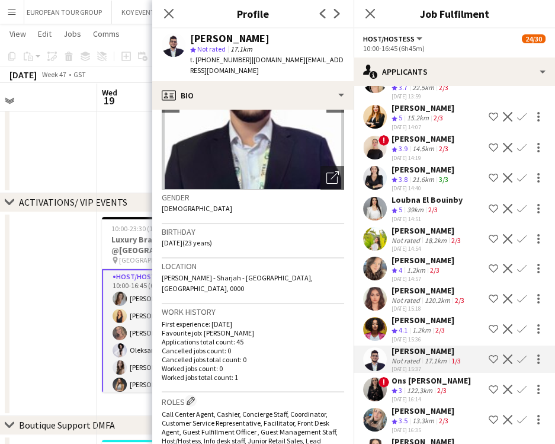
scroll to position [0, 0]
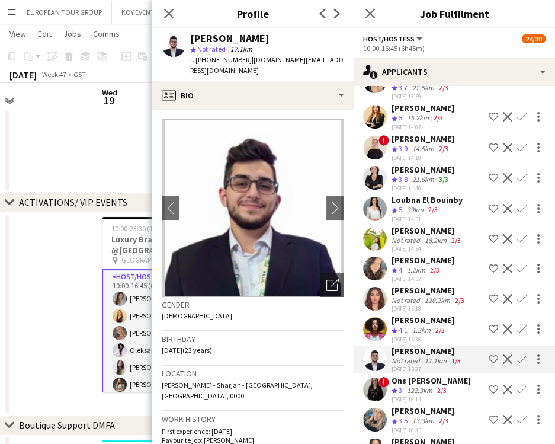
click at [402, 335] on div "[DATE] 15:36" at bounding box center [423, 339] width 63 height 8
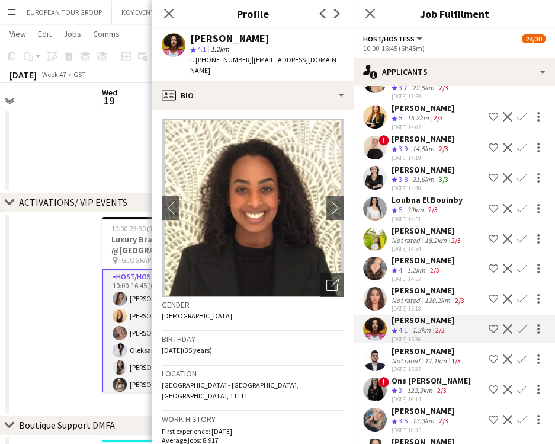
click at [401, 296] on div "Not rated" at bounding box center [407, 300] width 31 height 9
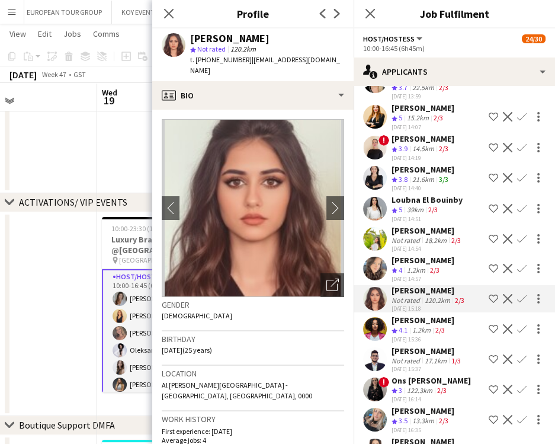
click at [393, 266] on app-icon "Crew rating" at bounding box center [395, 270] width 6 height 9
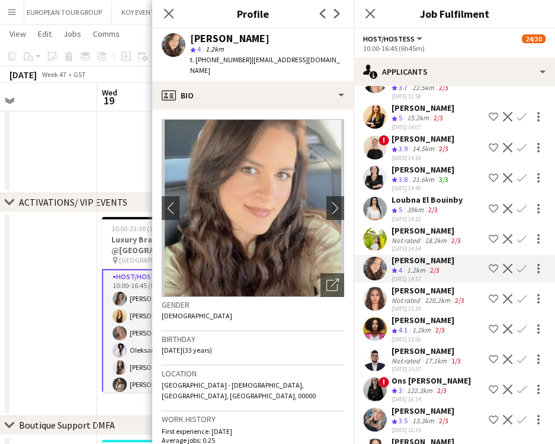
click at [388, 225] on div "Naya Talas Not rated 18.2km 2/3 30-09-2025 14:54 Shortlist crew Decline Confirm" at bounding box center [454, 238] width 201 height 27
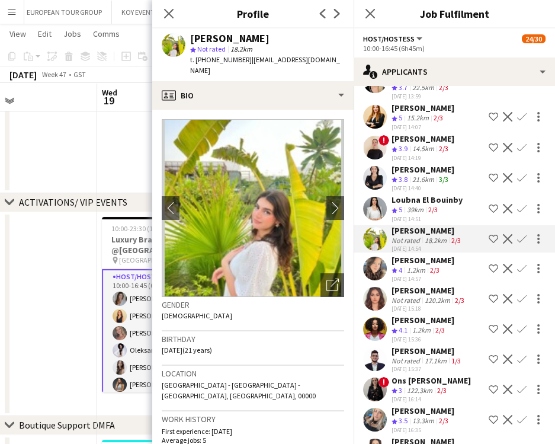
click at [402, 175] on span "3.8" at bounding box center [403, 179] width 9 height 9
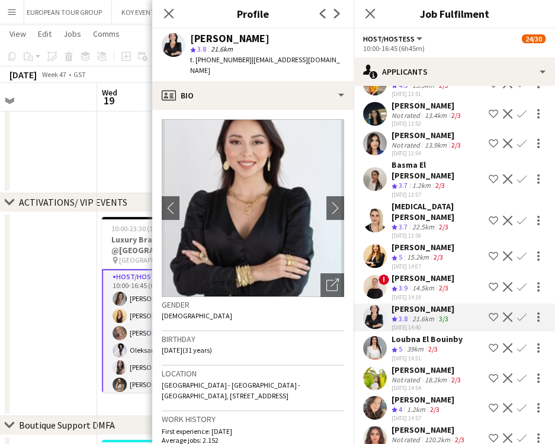
scroll to position [1384, 0]
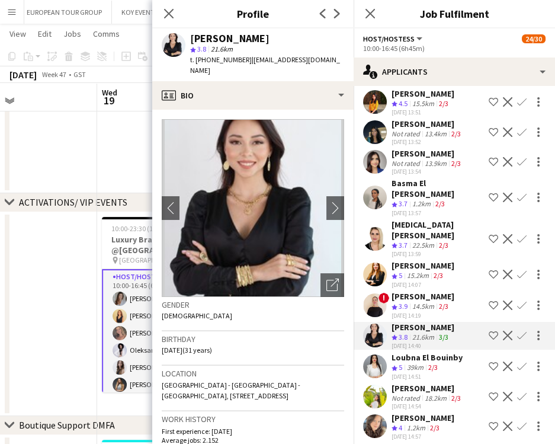
click at [409, 271] on div "15.2km" at bounding box center [418, 276] width 27 height 10
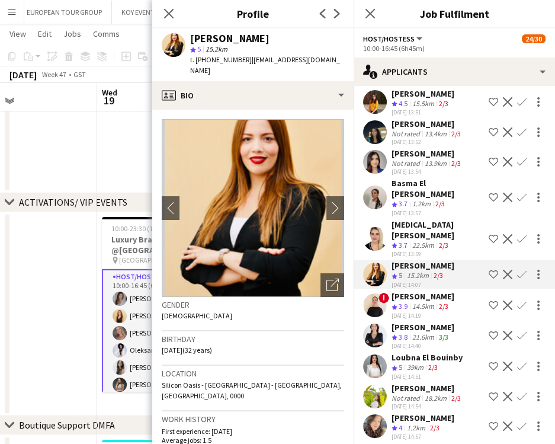
click at [415, 219] on div "[PERSON_NAME]" at bounding box center [438, 229] width 92 height 21
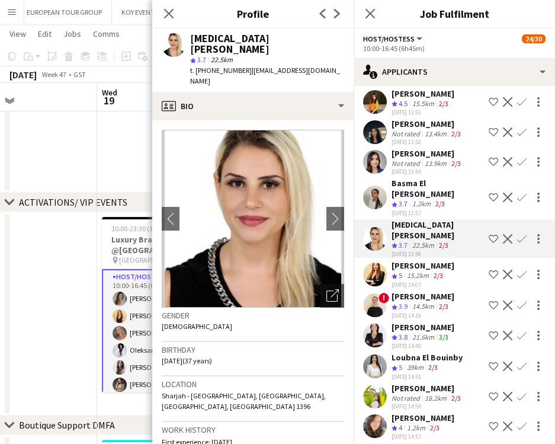
click at [409, 178] on div "Basma El [PERSON_NAME]" at bounding box center [438, 188] width 92 height 21
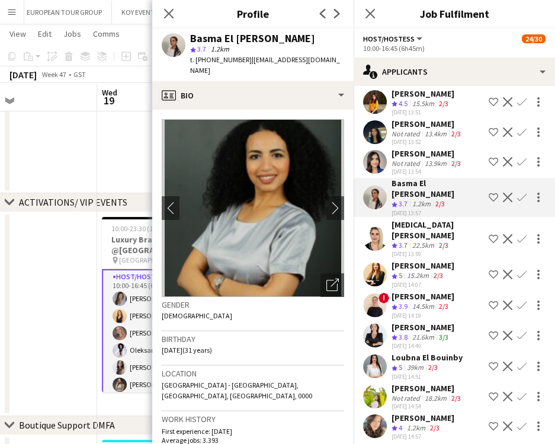
scroll to position [1305, 0]
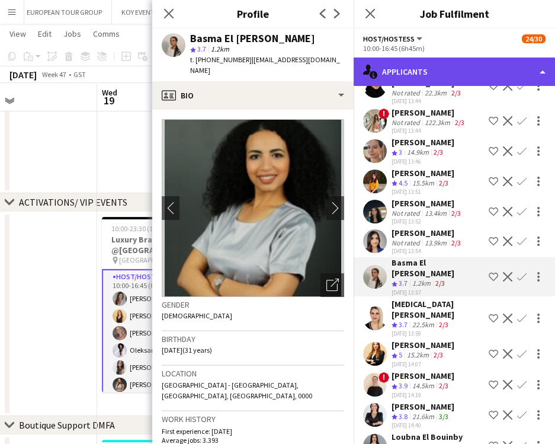
click at [440, 78] on div "single-neutral-actions-information Applicants" at bounding box center [454, 71] width 201 height 28
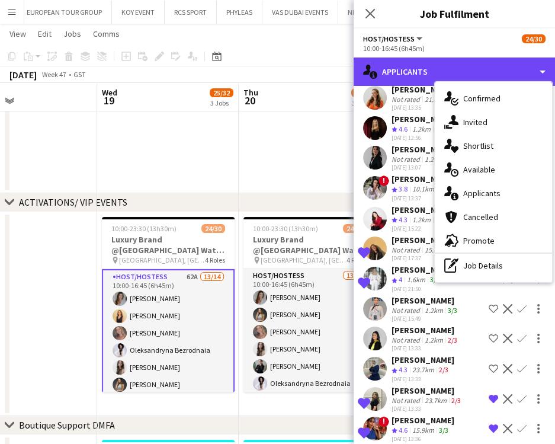
scroll to position [752, 0]
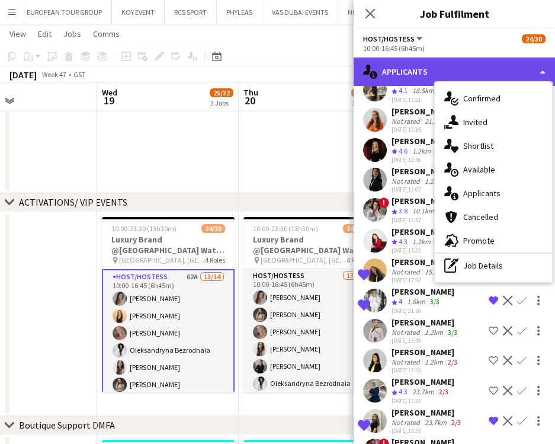
click at [517, 72] on div "single-neutral-actions-information Applicants" at bounding box center [454, 71] width 201 height 28
click at [505, 74] on div "single-neutral-actions-information Applicants" at bounding box center [454, 71] width 201 height 28
click at [541, 69] on div "single-neutral-actions-information Applicants" at bounding box center [454, 71] width 201 height 28
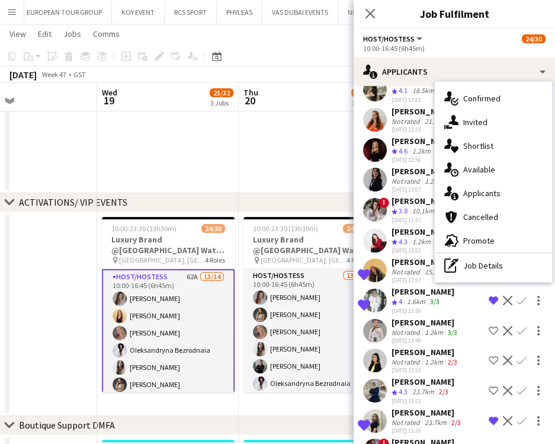
click at [361, 106] on div "Aleksandra Miritinova Not rated 21.1km 3/3 12-09-2025 13:35 Shortlist crew Decl…" at bounding box center [454, 119] width 201 height 27
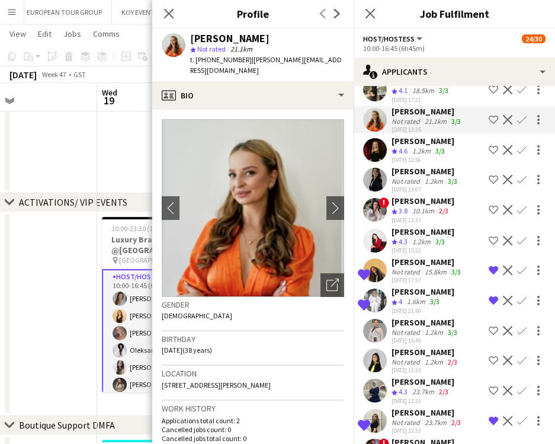
click at [503, 265] on app-icon "Decline" at bounding box center [507, 269] width 9 height 9
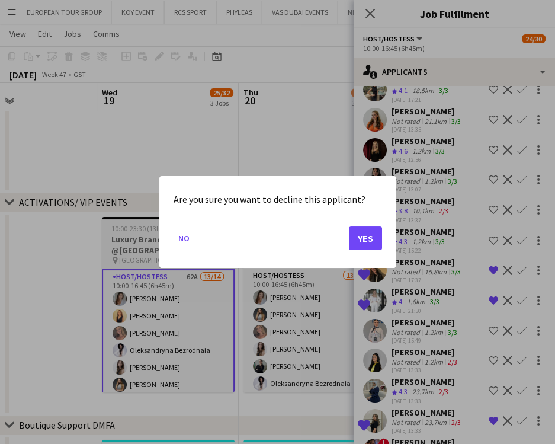
click at [189, 239] on button "No" at bounding box center [184, 238] width 21 height 19
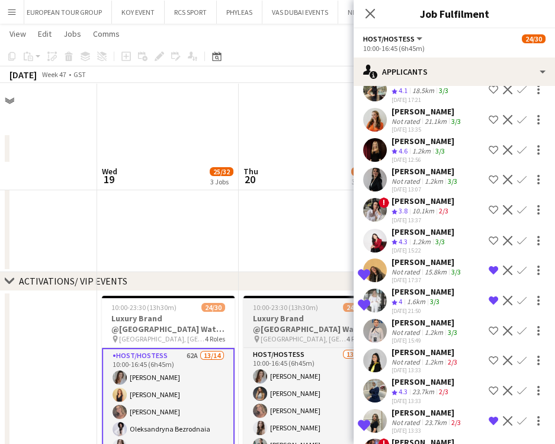
scroll to position [79, 0]
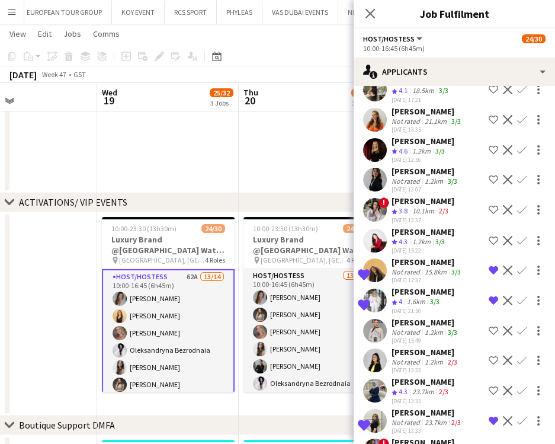
click at [503, 296] on app-icon "Decline" at bounding box center [507, 300] width 9 height 9
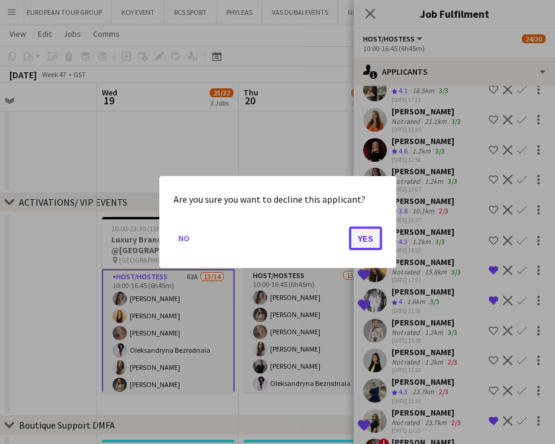
click at [366, 244] on button "Yes" at bounding box center [365, 238] width 33 height 24
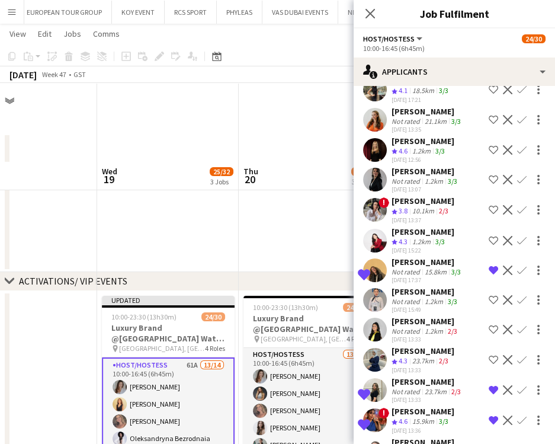
scroll to position [79, 0]
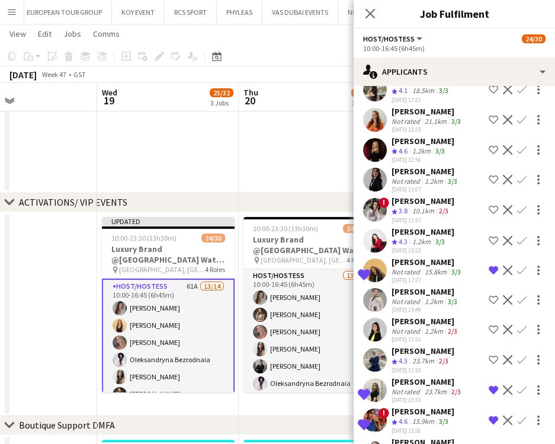
click at [503, 265] on app-icon "Decline" at bounding box center [507, 269] width 9 height 9
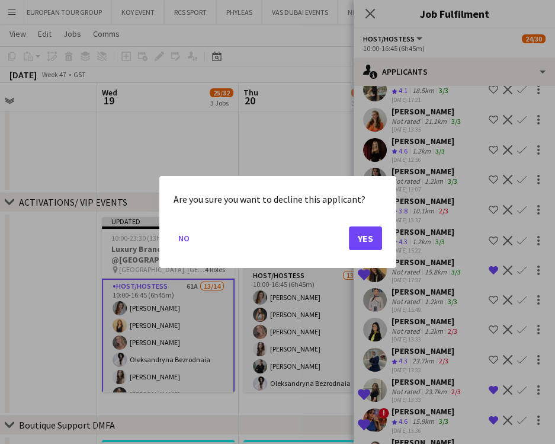
click at [391, 247] on div "Are you sure you want to decline this applicant? No Yes" at bounding box center [277, 222] width 237 height 92
click at [376, 245] on button "Yes" at bounding box center [365, 238] width 33 height 24
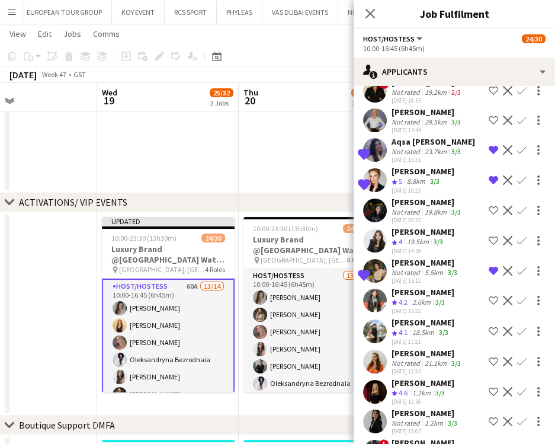
scroll to position [436, 0]
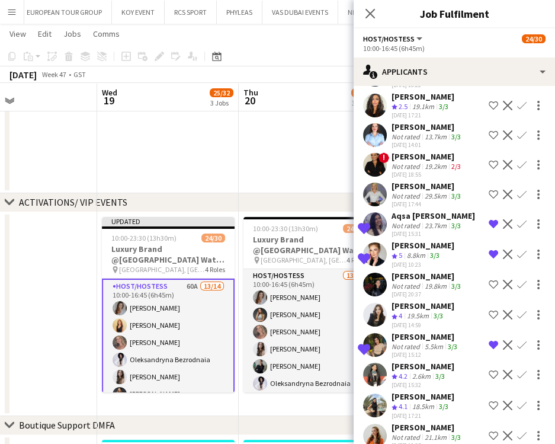
click at [503, 249] on app-icon "Decline" at bounding box center [507, 253] width 9 height 9
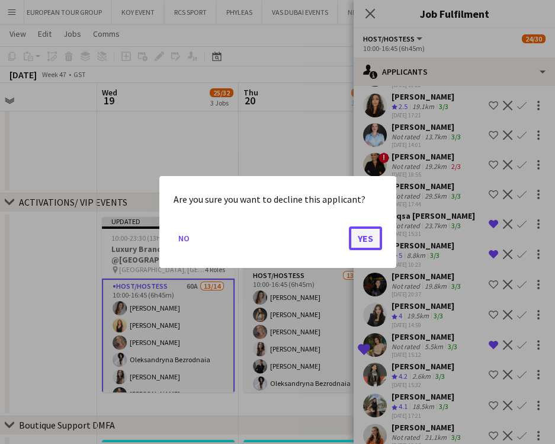
click at [373, 244] on button "Yes" at bounding box center [365, 238] width 33 height 24
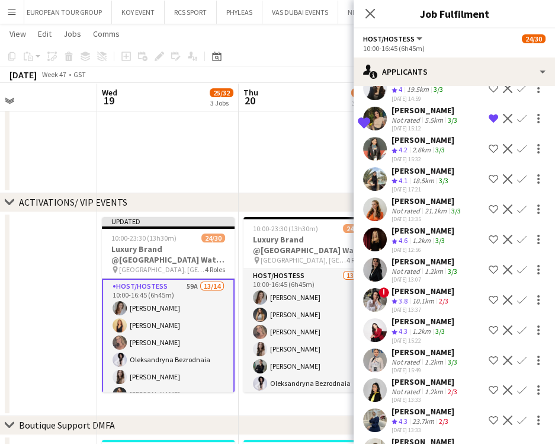
scroll to position [711, 0]
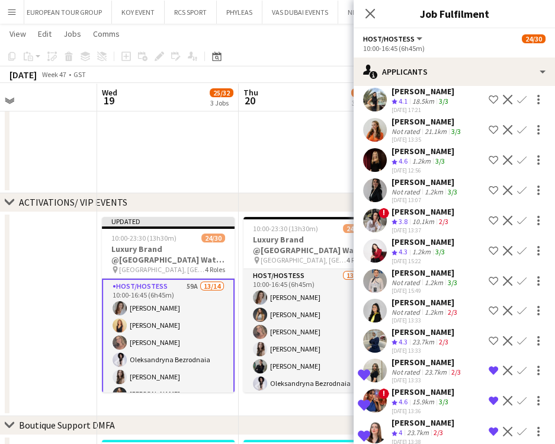
click at [232, 154] on app-date-cell at bounding box center [168, 123] width 142 height 139
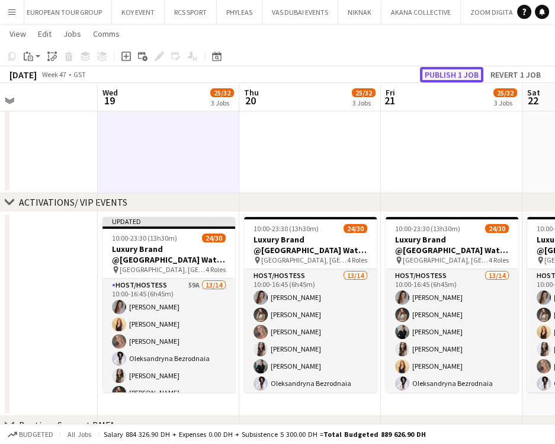
click at [444, 73] on button "Publish 1 job" at bounding box center [451, 74] width 63 height 15
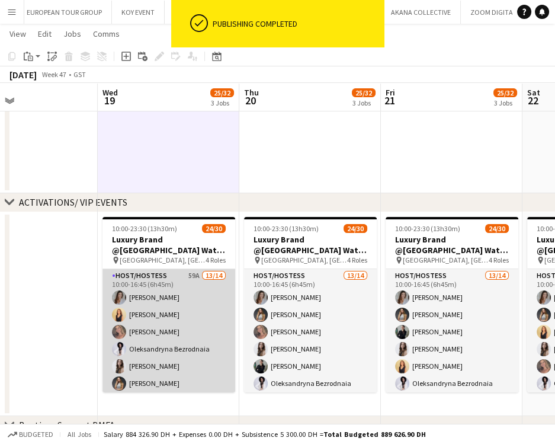
click at [148, 318] on app-card-role "Host/Hostess 59A 13/14 10:00-16:45 (6h45m) Camila Rossato Dorsa Ahmadi Pishkouh…" at bounding box center [169, 401] width 133 height 264
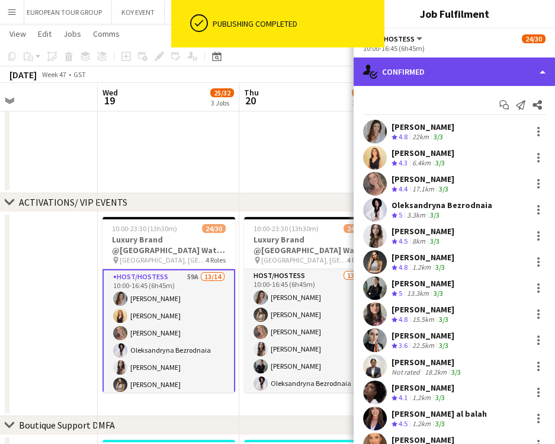
click at [412, 81] on div "single-neutral-actions-check-2 Confirmed" at bounding box center [454, 71] width 201 height 28
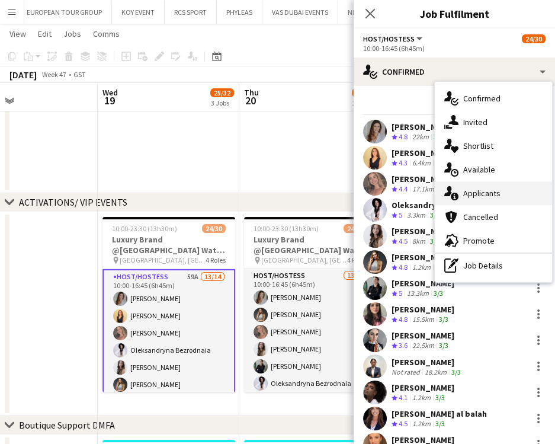
click at [463, 188] on span "Applicants" at bounding box center [481, 193] width 37 height 11
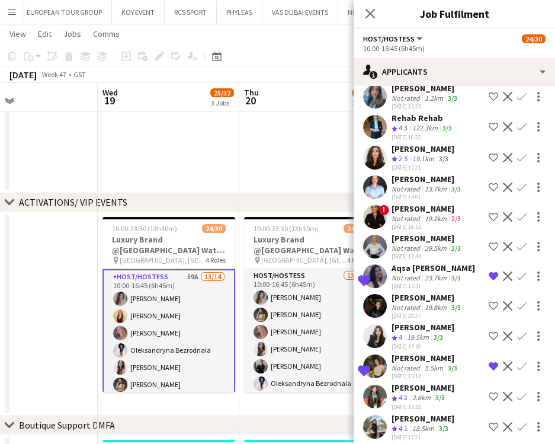
scroll to position [395, 0]
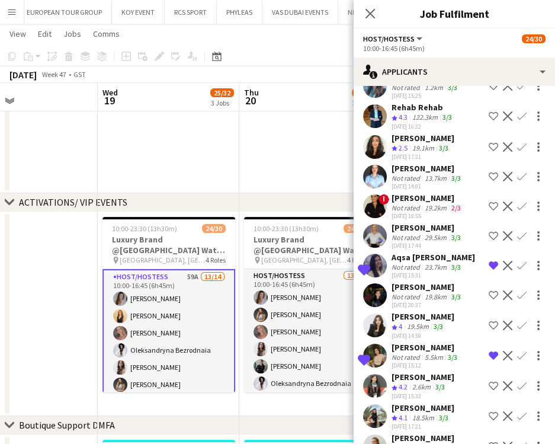
click at [410, 353] on div "Not rated" at bounding box center [407, 357] width 31 height 9
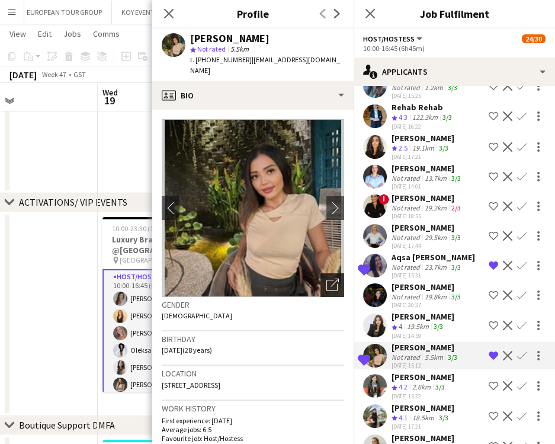
click at [327, 279] on icon "Open photos pop-in" at bounding box center [333, 285] width 12 height 12
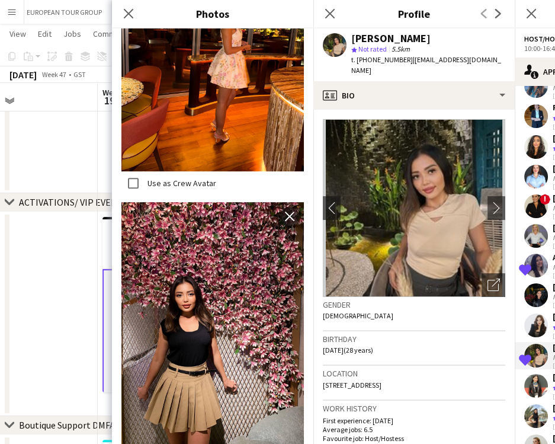
scroll to position [711, 0]
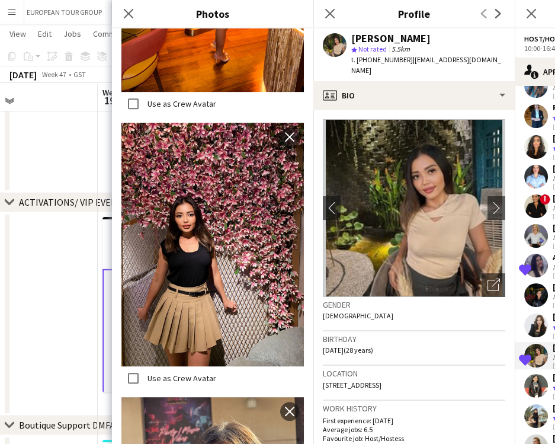
drag, startPoint x: 354, startPoint y: 40, endPoint x: 462, endPoint y: 36, distance: 107.3
click at [462, 36] on div "[PERSON_NAME]" at bounding box center [428, 38] width 154 height 11
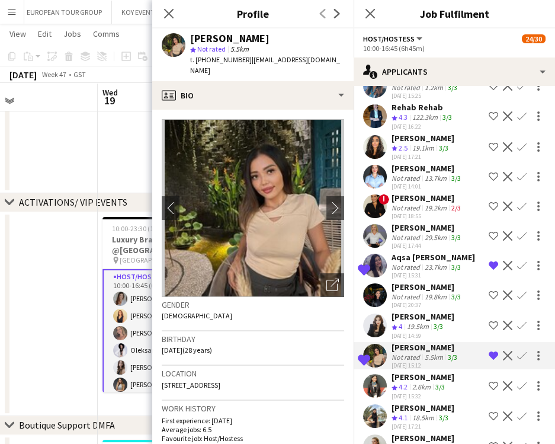
copy div "[PERSON_NAME]"
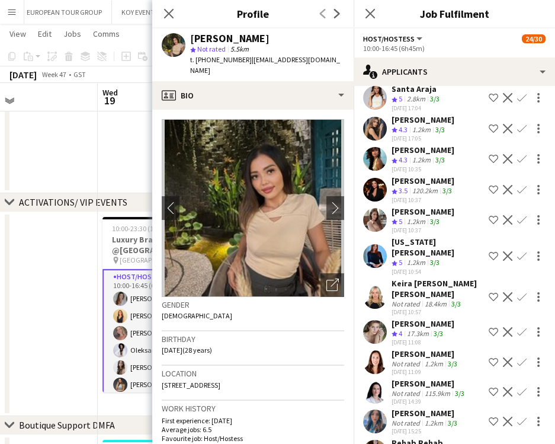
scroll to position [79, 0]
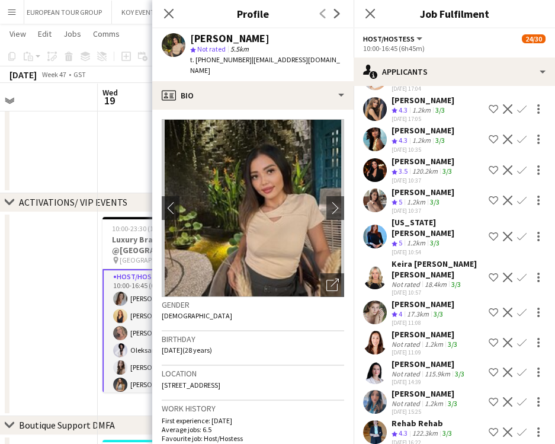
click at [437, 348] on div "16-06-2025 11:09" at bounding box center [426, 352] width 68 height 8
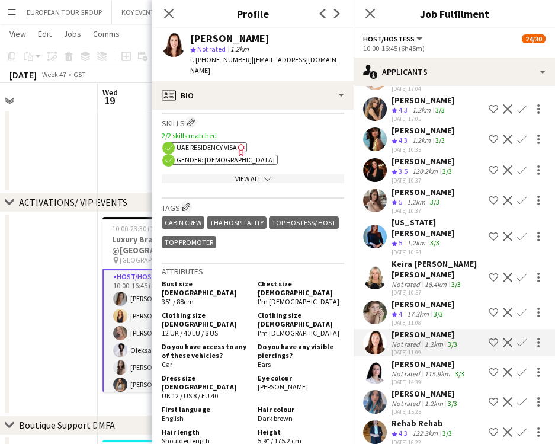
scroll to position [553, 0]
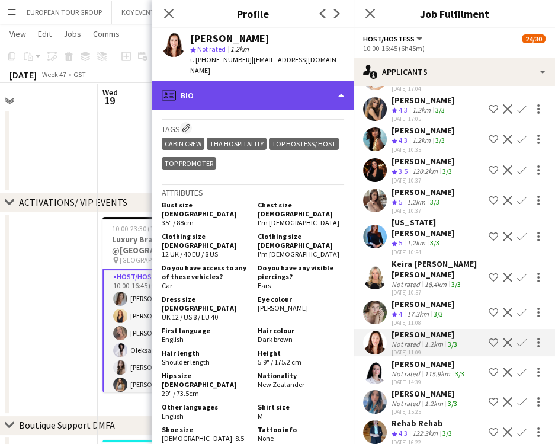
click at [318, 82] on div "profile Bio" at bounding box center [252, 95] width 201 height 28
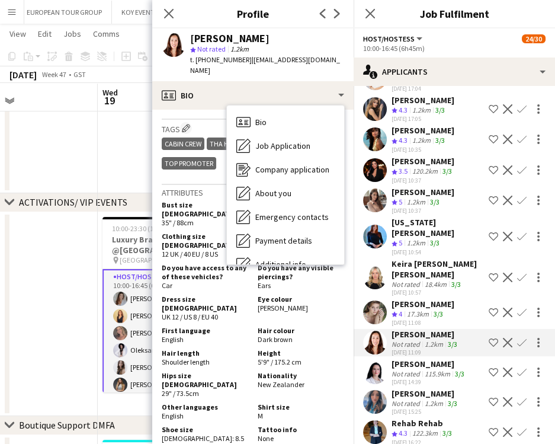
drag, startPoint x: 256, startPoint y: 37, endPoint x: 188, endPoint y: 37, distance: 68.1
click at [188, 37] on div "Natasha Faux star Not rated 1.2km t. +971585080998 | shapeandshadedxb@gmail.com" at bounding box center [252, 54] width 201 height 53
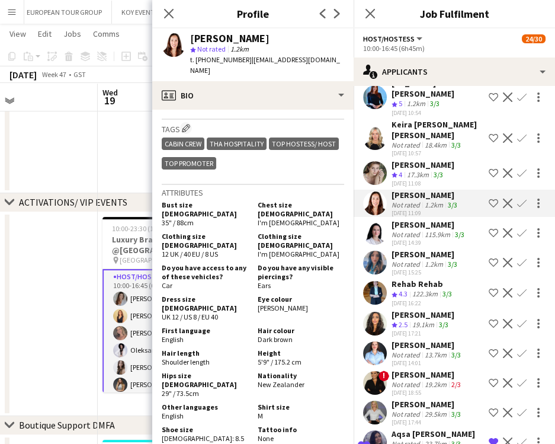
scroll to position [237, 0]
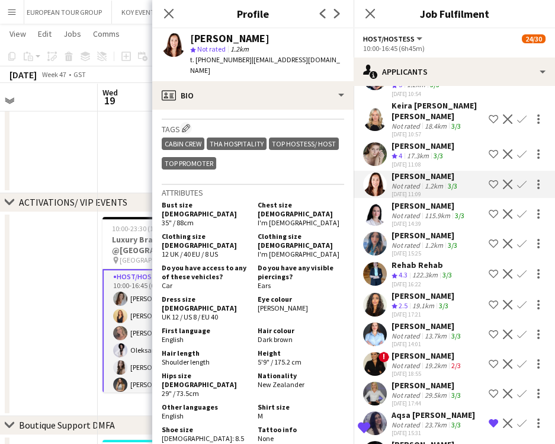
click at [489, 180] on app-icon "Shortlist crew" at bounding box center [493, 184] width 9 height 9
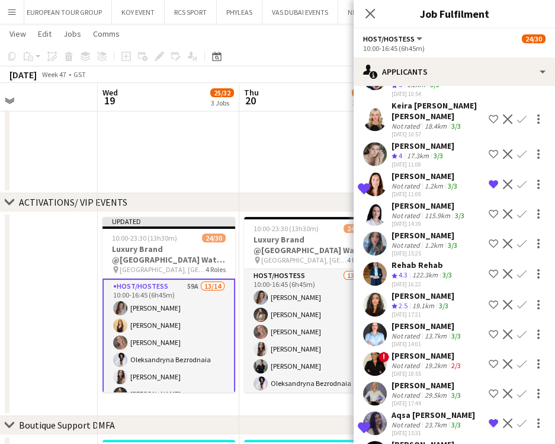
scroll to position [158, 0]
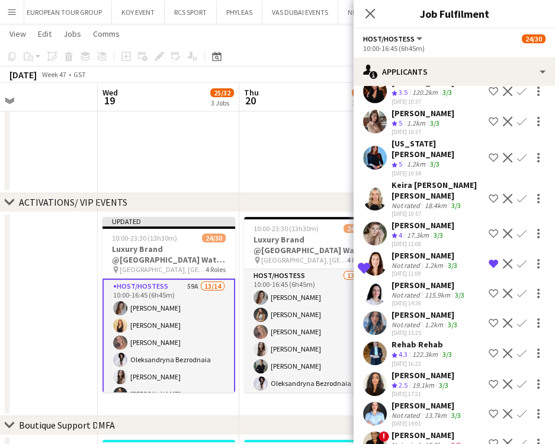
click at [424, 201] on div "18.4km" at bounding box center [436, 205] width 27 height 9
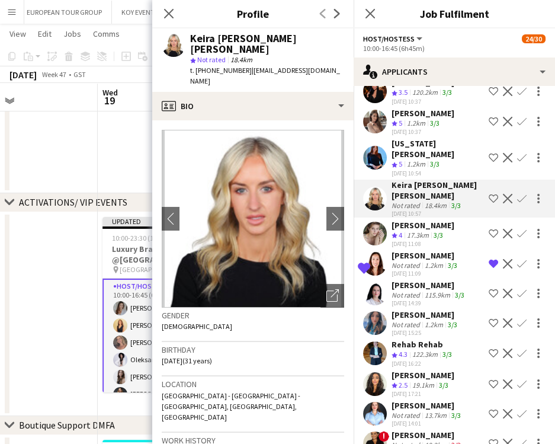
click at [402, 138] on div "[US_STATE][PERSON_NAME]" at bounding box center [438, 148] width 92 height 21
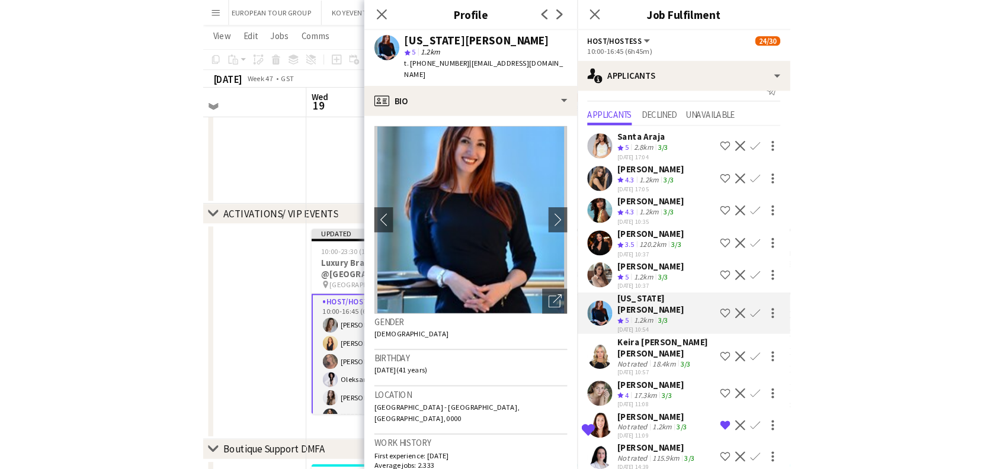
scroll to position [0, 0]
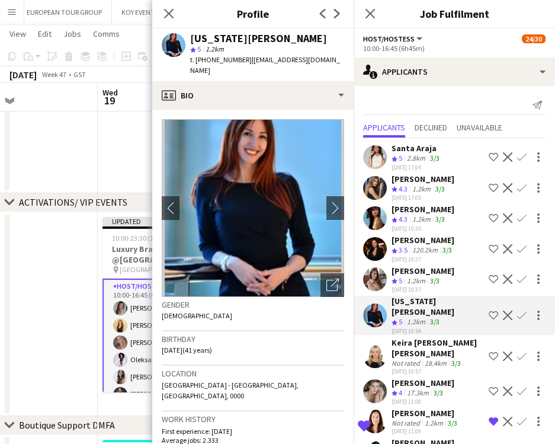
click at [422, 317] on div "1.2km" at bounding box center [416, 322] width 23 height 10
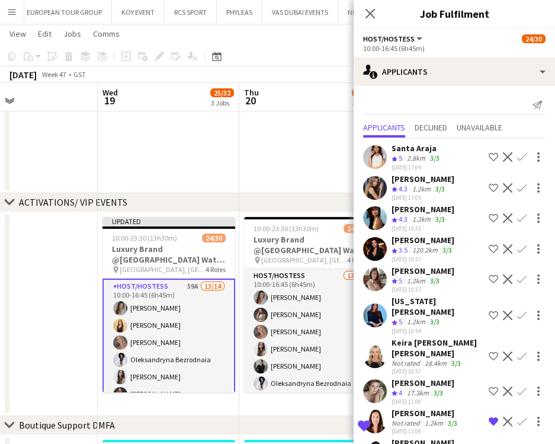
click at [422, 317] on div "1.2km" at bounding box center [416, 322] width 23 height 10
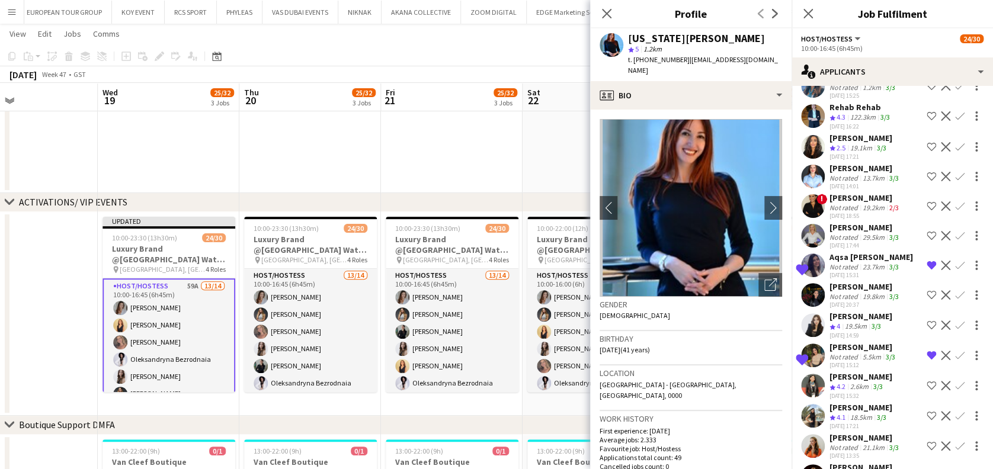
scroll to position [474, 0]
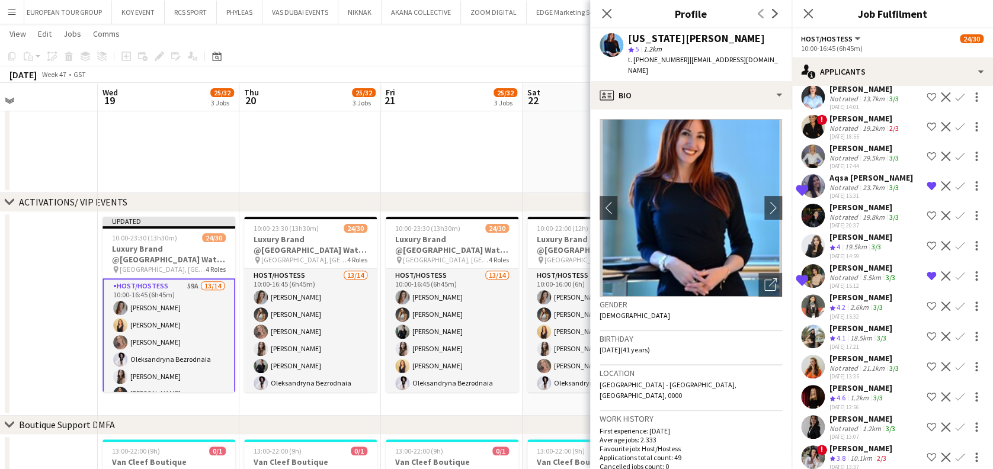
click at [941, 241] on app-icon "Decline" at bounding box center [945, 245] width 9 height 9
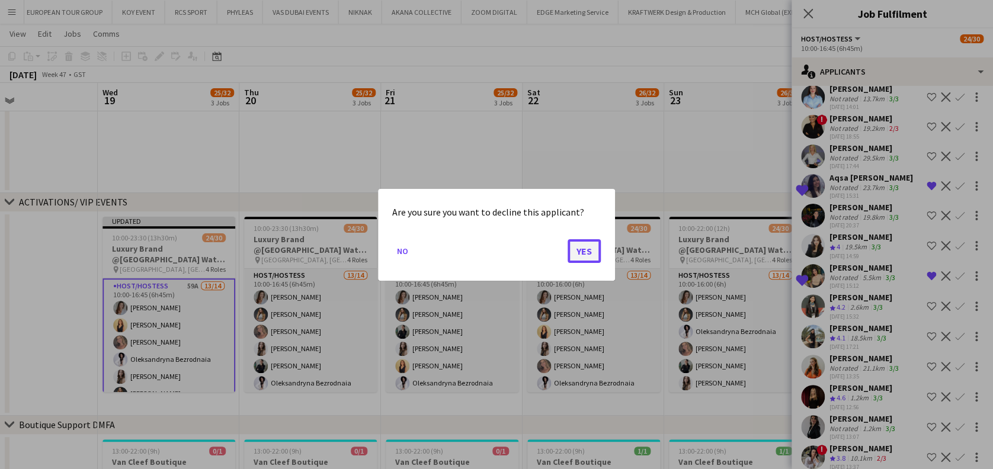
click at [596, 251] on button "Yes" at bounding box center [584, 251] width 33 height 24
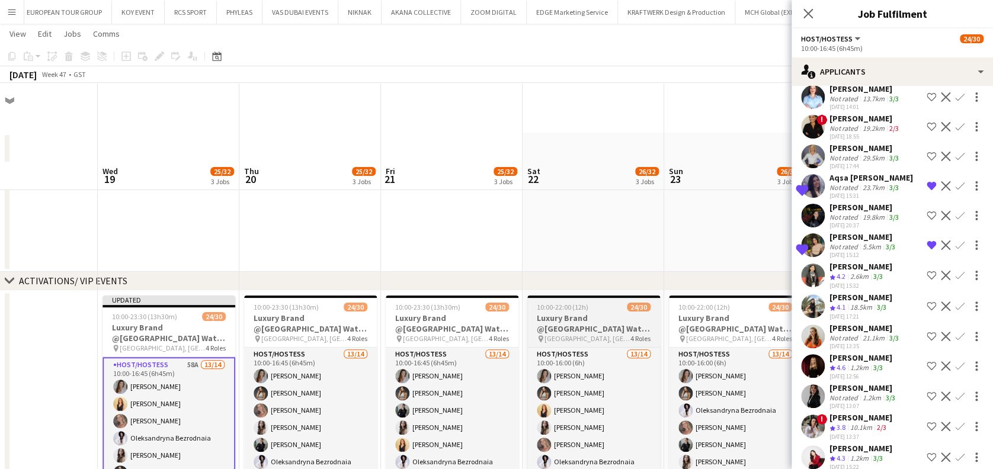
scroll to position [79, 0]
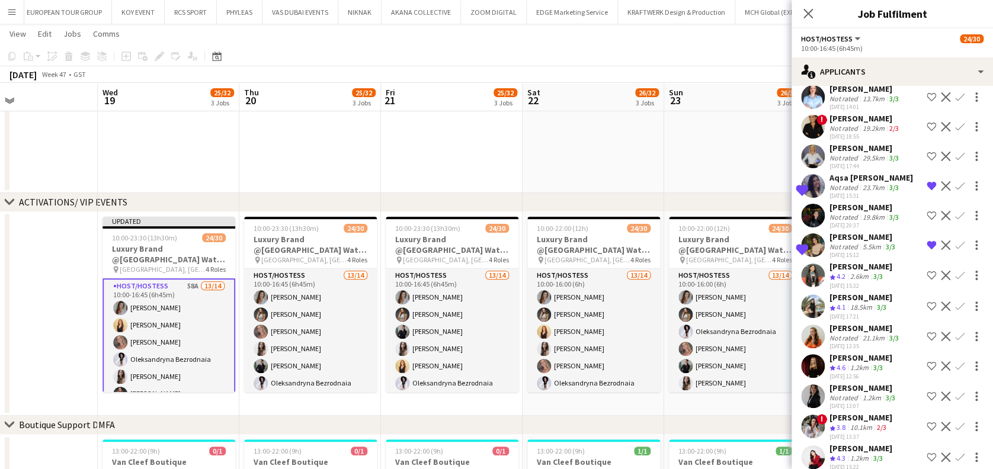
click at [865, 213] on div "19.8km" at bounding box center [873, 217] width 27 height 9
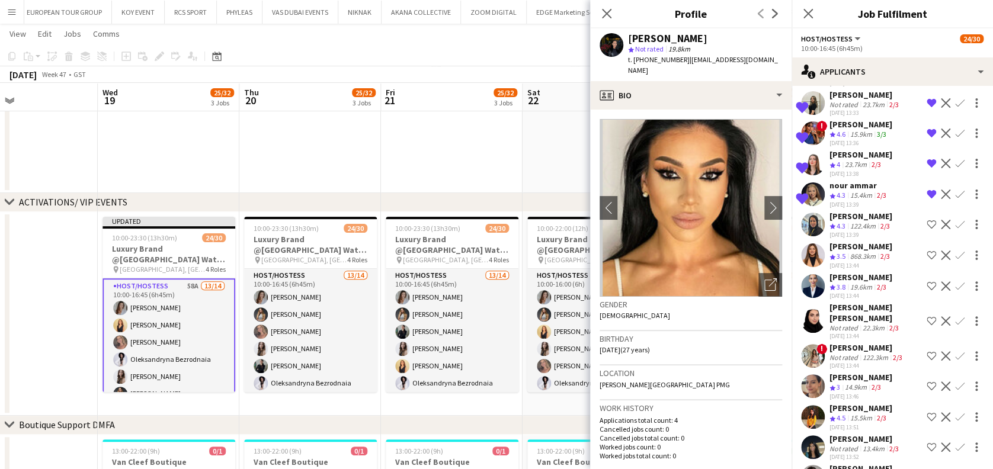
scroll to position [869, 0]
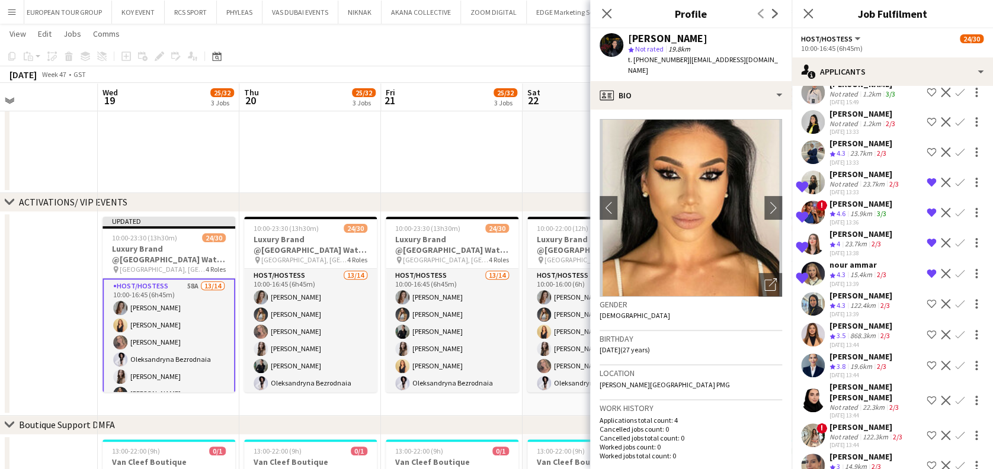
click at [836, 321] on div "[PERSON_NAME]" at bounding box center [861, 326] width 63 height 11
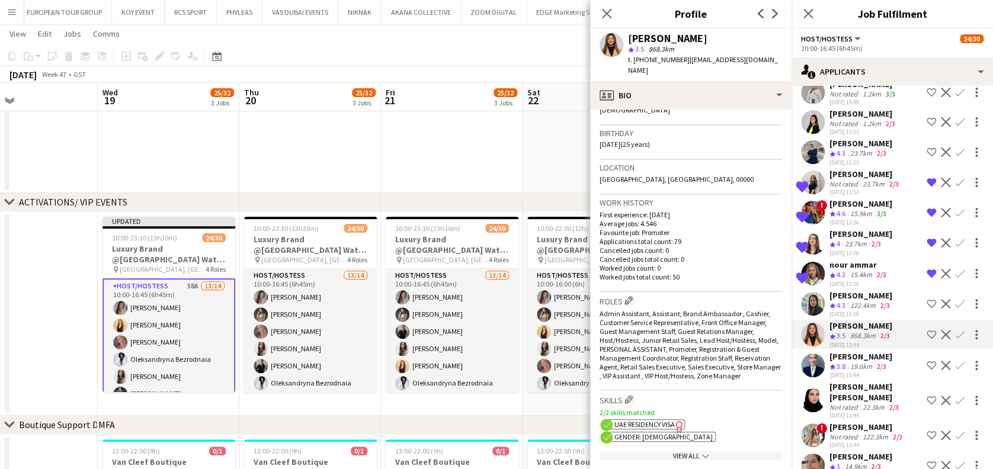
scroll to position [158, 0]
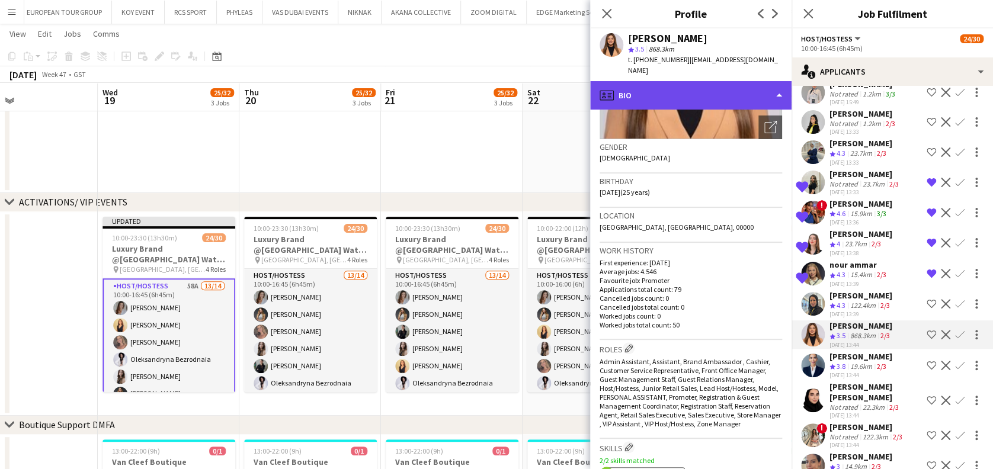
click at [750, 81] on div "profile Bio" at bounding box center [690, 95] width 201 height 28
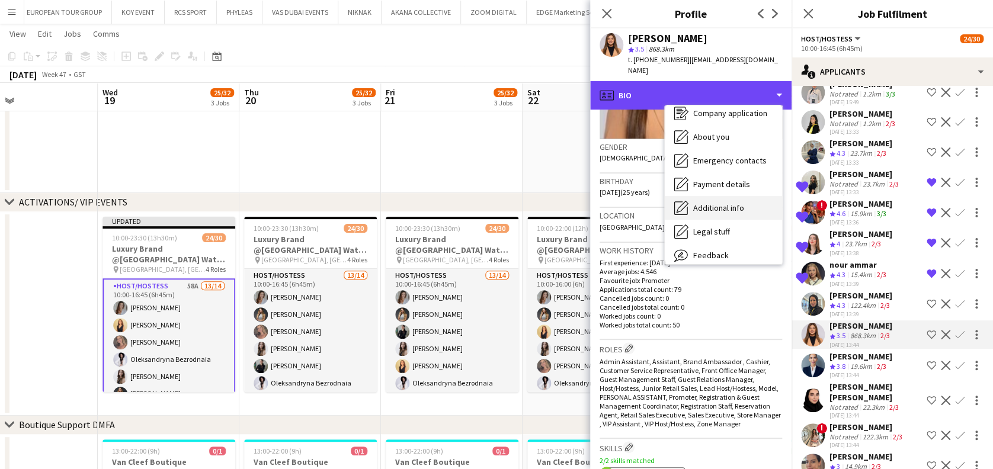
scroll to position [87, 0]
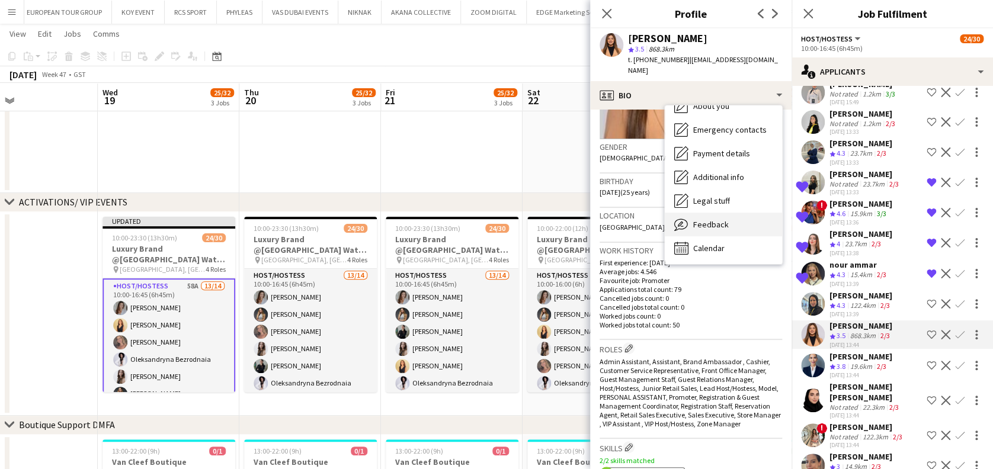
click at [737, 213] on div "Feedback Feedback" at bounding box center [723, 225] width 117 height 24
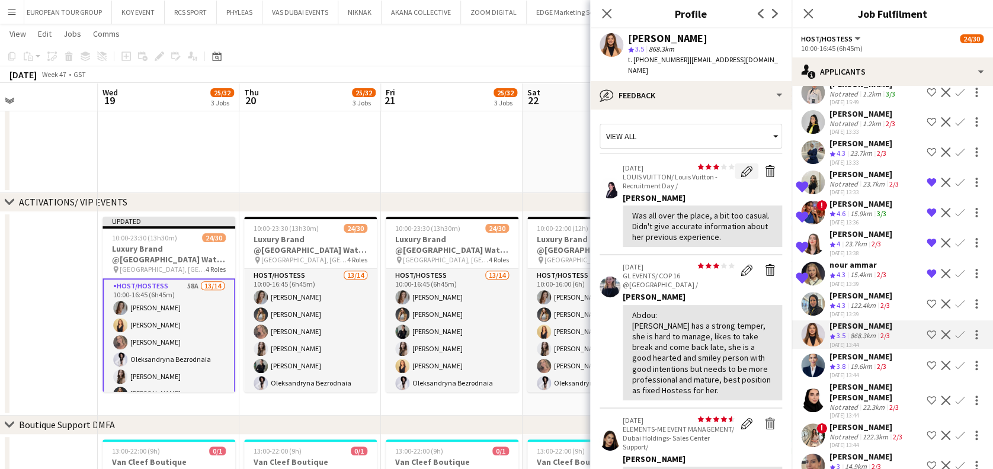
click at [741, 165] on app-icon "Edit feedback" at bounding box center [747, 171] width 12 height 12
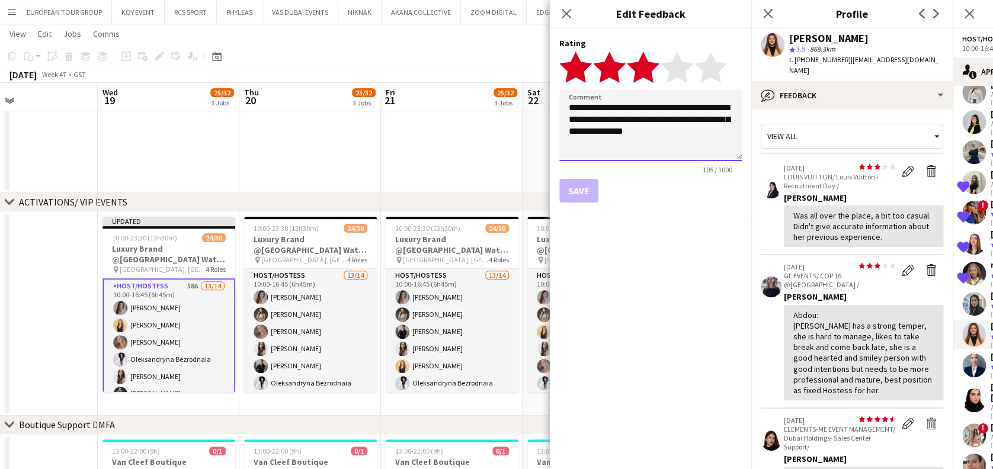
click at [673, 141] on textarea "**********" at bounding box center [650, 125] width 183 height 71
click at [569, 9] on icon "Close pop-in" at bounding box center [566, 13] width 11 height 11
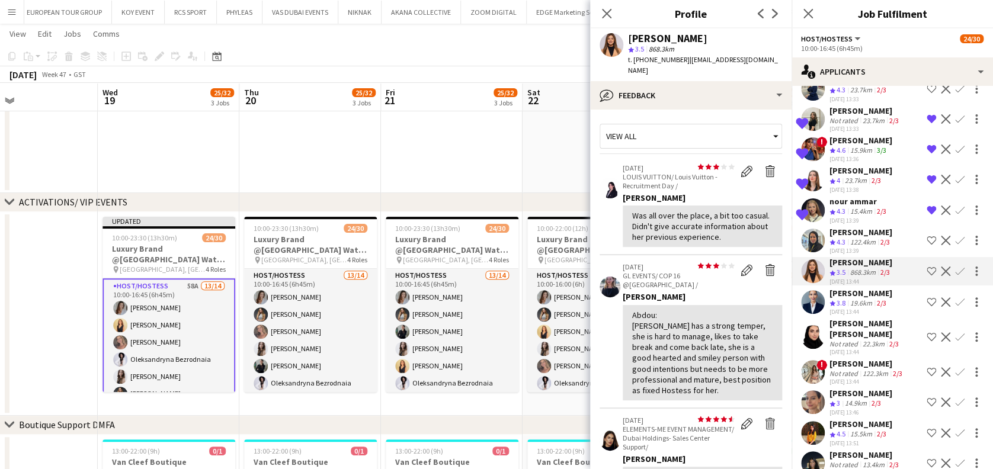
scroll to position [1027, 0]
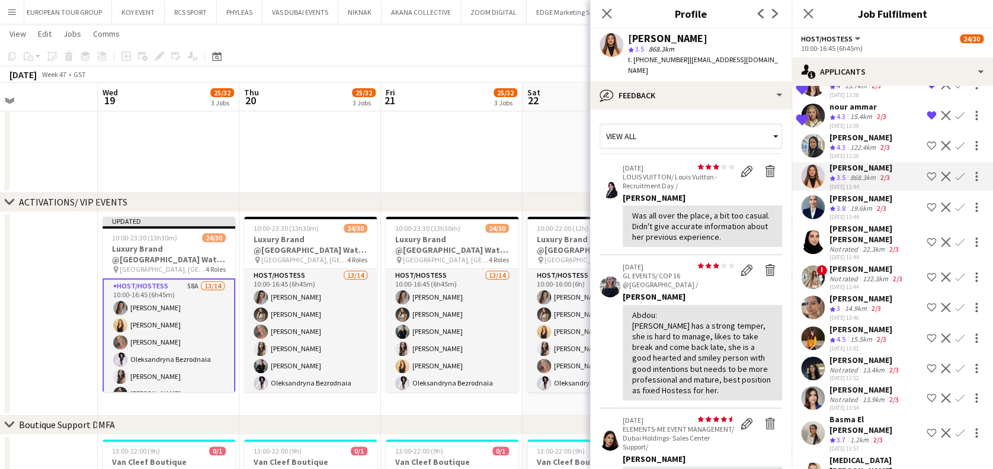
drag, startPoint x: 633, startPoint y: 38, endPoint x: 707, endPoint y: 31, distance: 74.4
click at [707, 33] on div "[PERSON_NAME]" at bounding box center [667, 38] width 79 height 11
copy div "[PERSON_NAME]"
click at [370, 139] on app-date-cell at bounding box center [310, 123] width 142 height 139
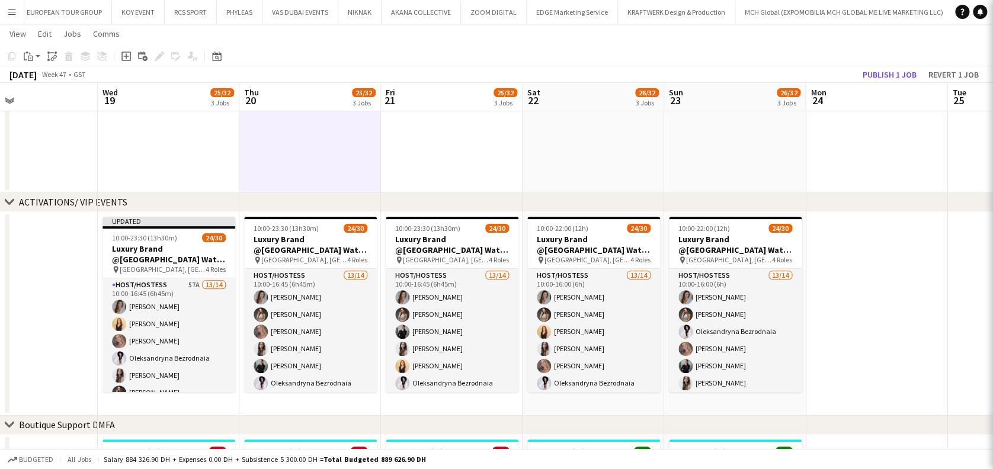
scroll to position [0, 0]
drag, startPoint x: 194, startPoint y: 350, endPoint x: 403, endPoint y: 393, distance: 212.9
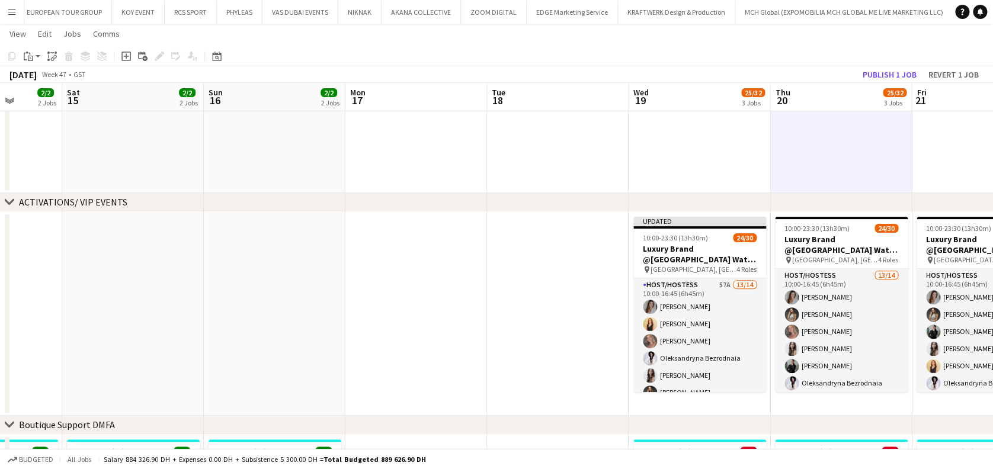
drag, startPoint x: 393, startPoint y: 363, endPoint x: 481, endPoint y: 359, distance: 87.8
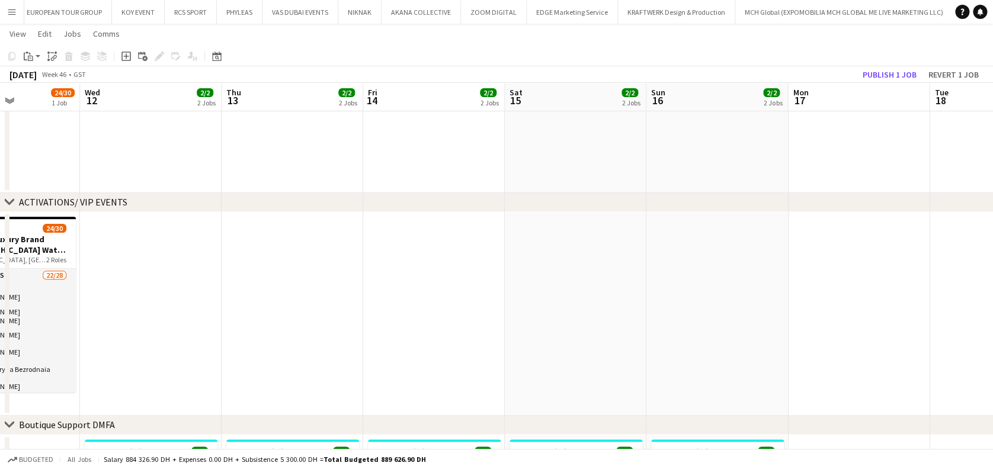
drag, startPoint x: 564, startPoint y: 359, endPoint x: 659, endPoint y: 350, distance: 95.3
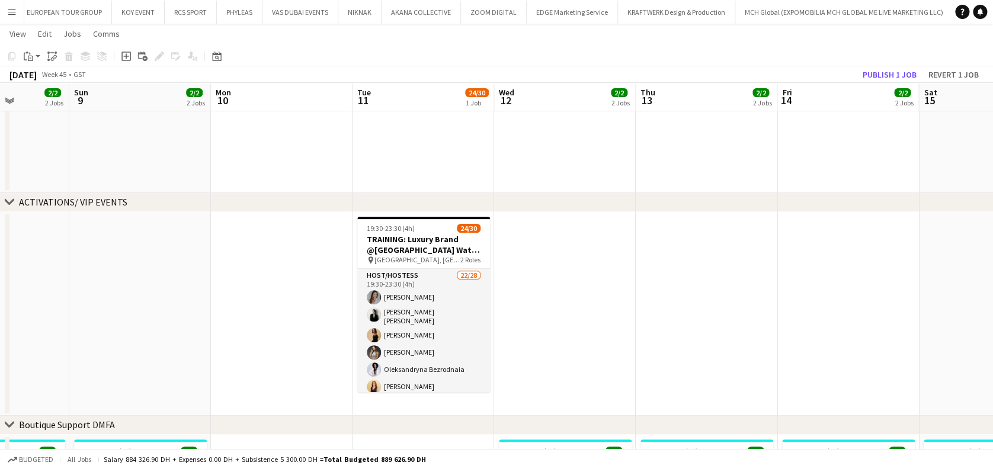
drag, startPoint x: 383, startPoint y: 341, endPoint x: 556, endPoint y: 299, distance: 178.1
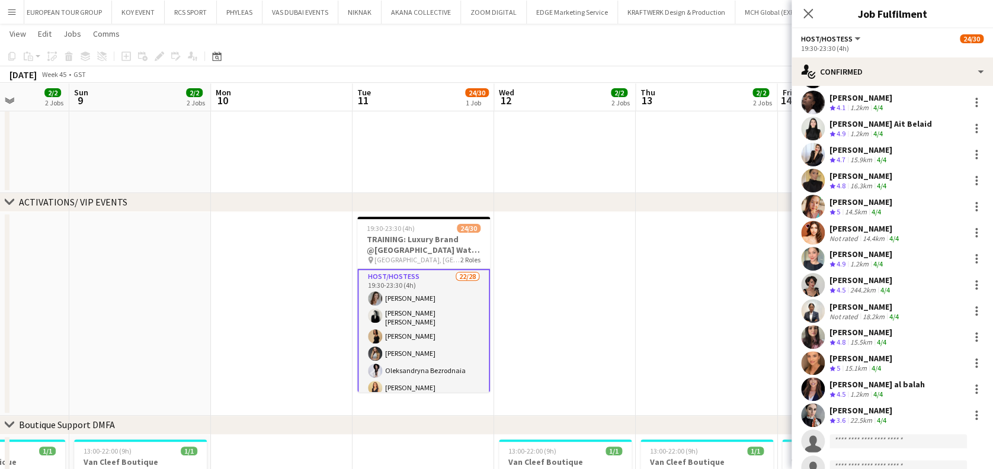
scroll to position [395, 0]
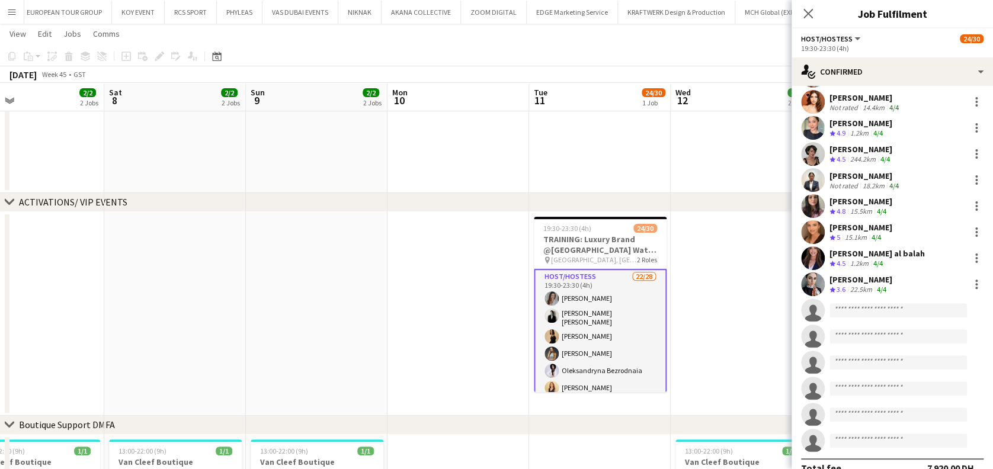
drag, startPoint x: 474, startPoint y: 299, endPoint x: 671, endPoint y: 299, distance: 196.7
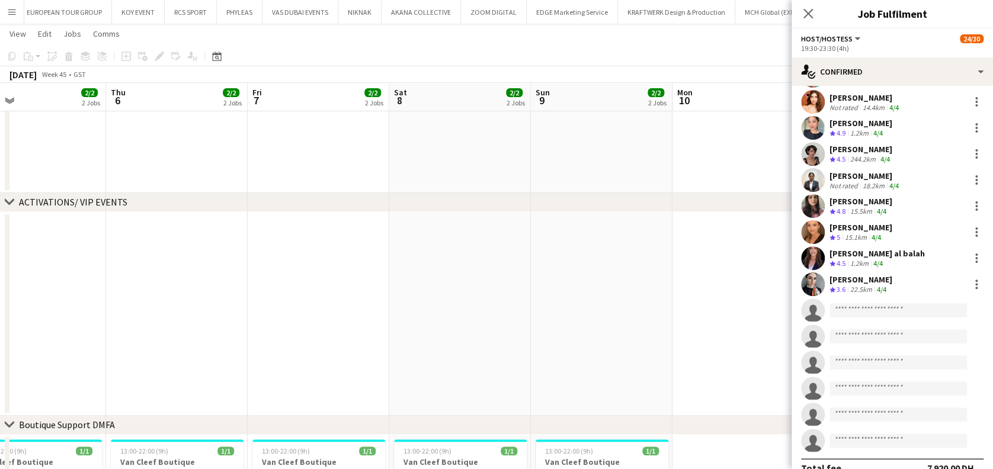
drag, startPoint x: 137, startPoint y: 308, endPoint x: 553, endPoint y: 308, distance: 416.0
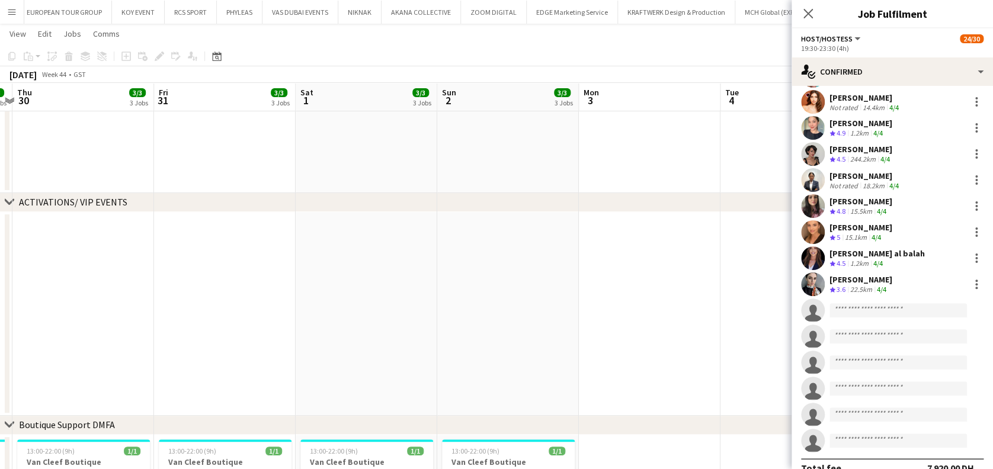
drag, startPoint x: 429, startPoint y: 300, endPoint x: 143, endPoint y: 311, distance: 286.4
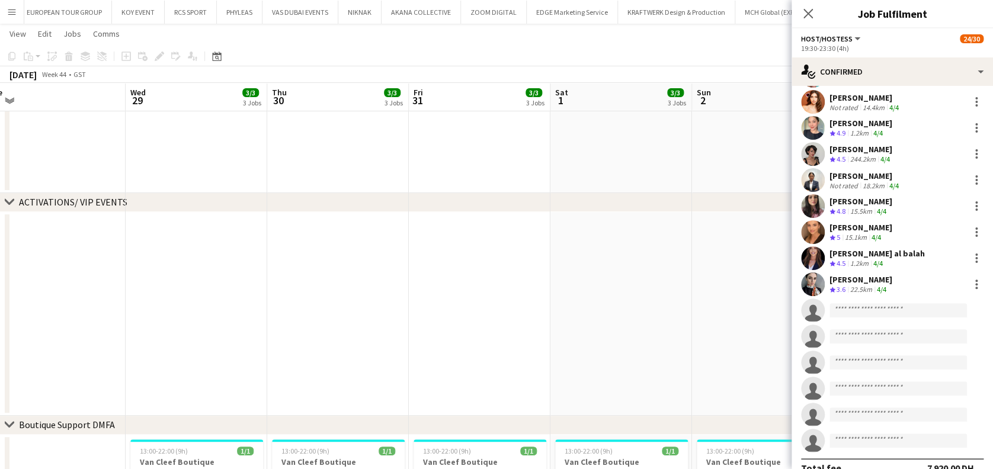
drag, startPoint x: 139, startPoint y: 312, endPoint x: 533, endPoint y: 314, distance: 394.1
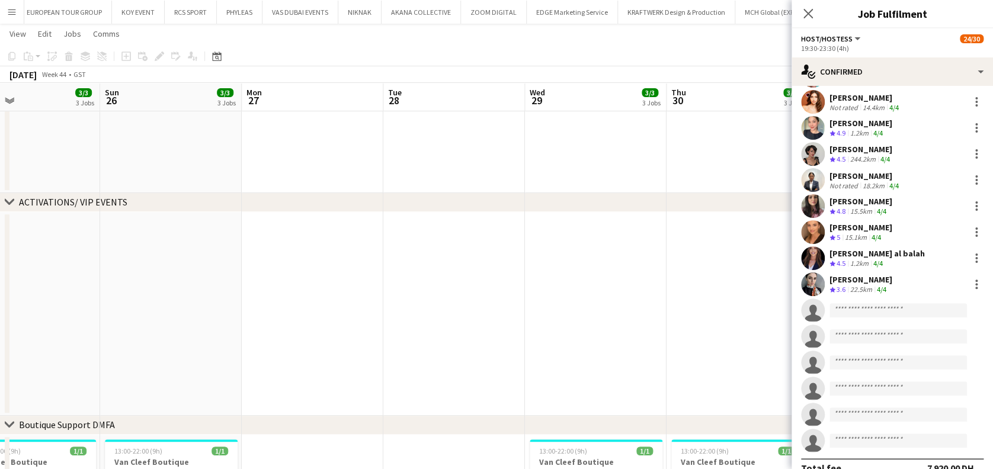
drag, startPoint x: 142, startPoint y: 316, endPoint x: 545, endPoint y: 319, distance: 403.0
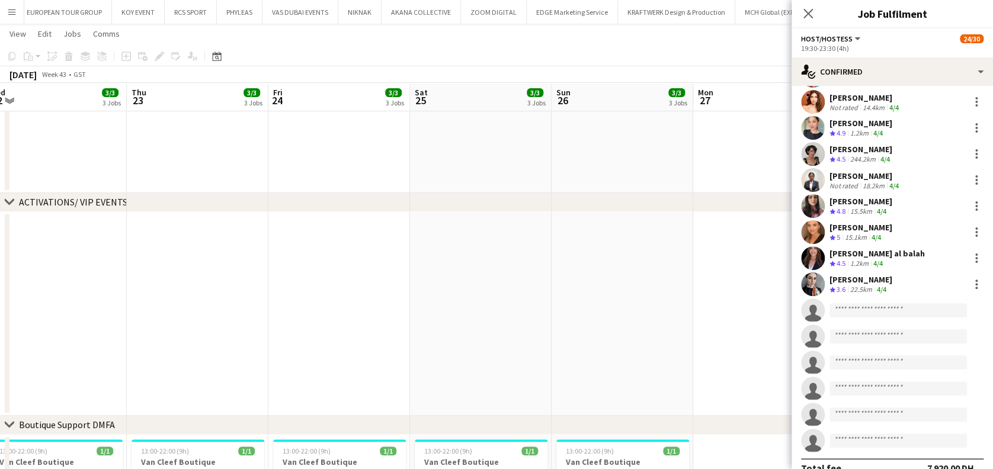
click at [545, 319] on app-date-cell at bounding box center [481, 314] width 142 height 204
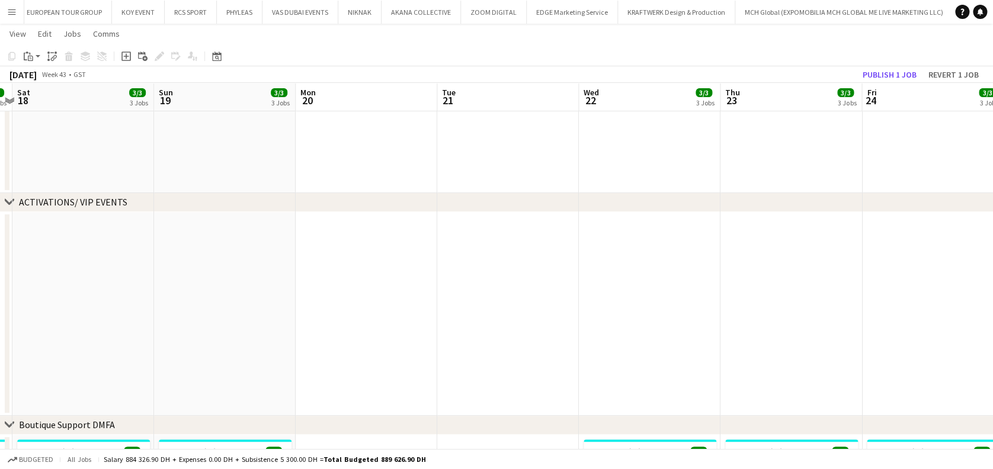
drag, startPoint x: 321, startPoint y: 307, endPoint x: 678, endPoint y: 294, distance: 357.6
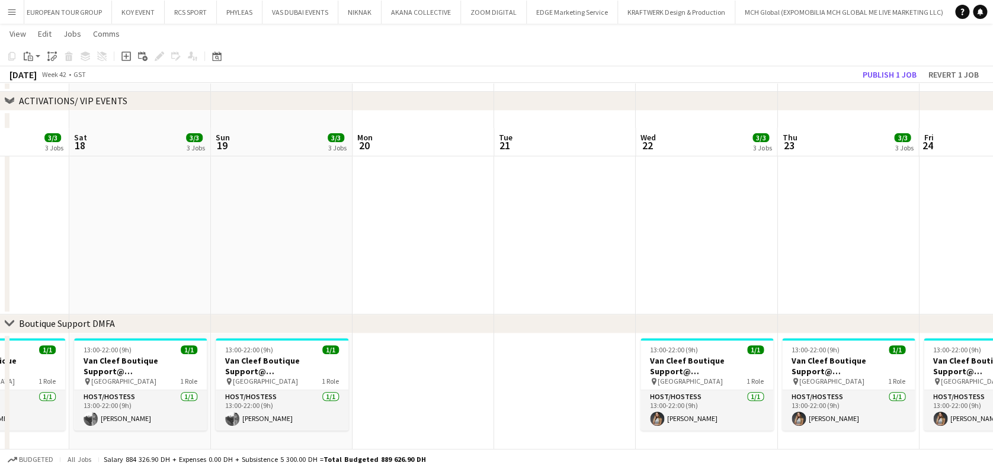
scroll to position [79, 0]
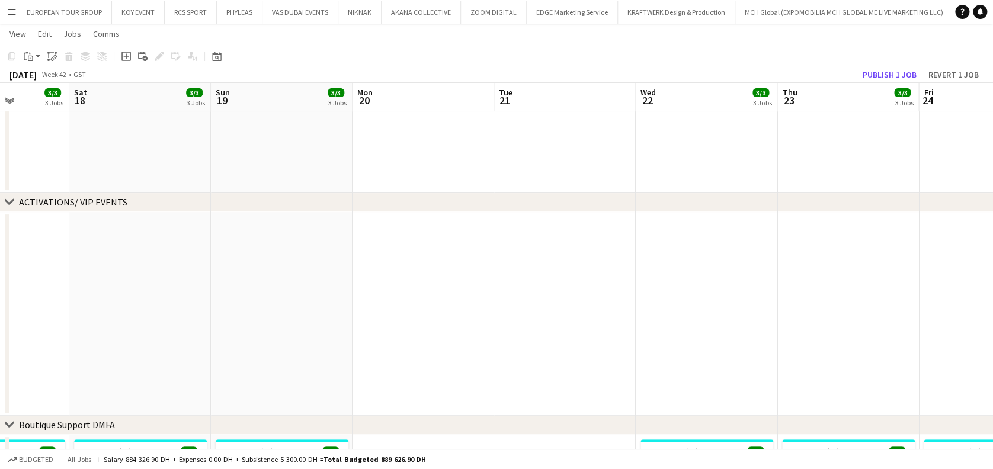
drag, startPoint x: 806, startPoint y: 272, endPoint x: 644, endPoint y: 276, distance: 161.8
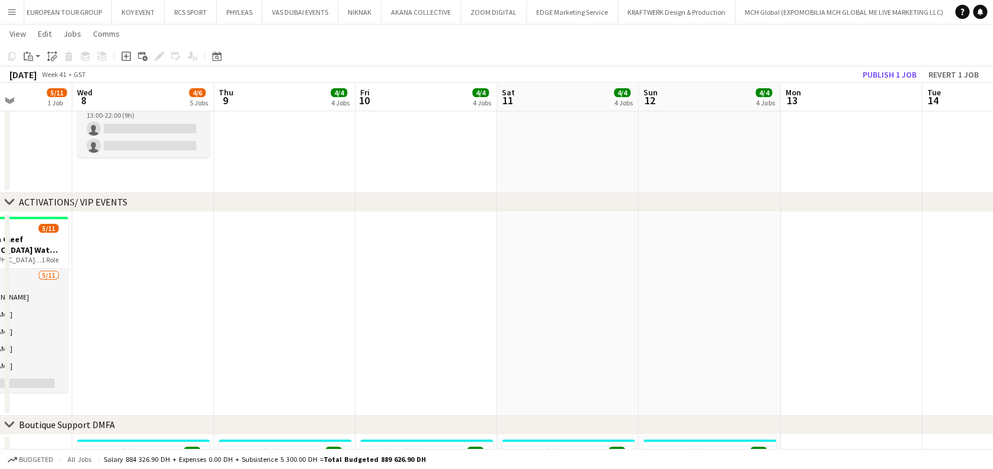
drag, startPoint x: 109, startPoint y: 294, endPoint x: 597, endPoint y: 295, distance: 487.7
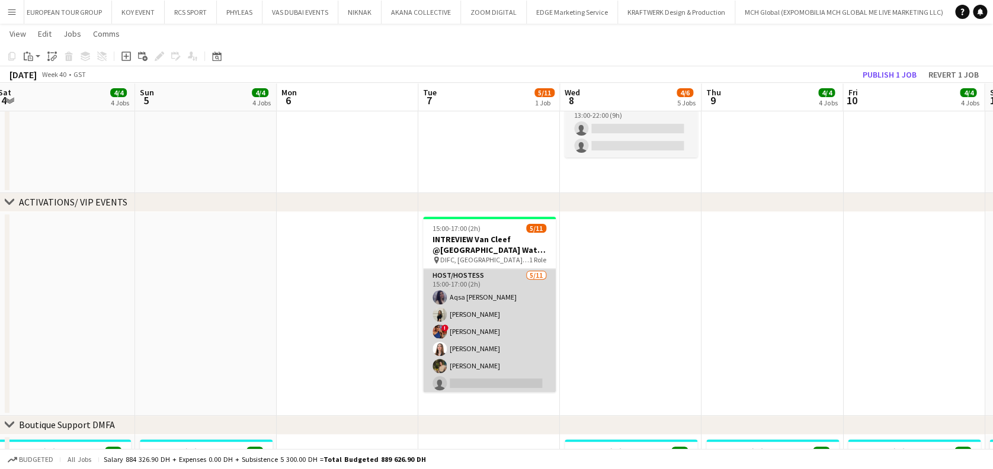
click at [488, 332] on app-card-role "Host/Hostess 5/11 15:00-17:00 (2h) Aqsa Urooj Zahid Fatima Alzubaidi ! Salima S…" at bounding box center [489, 375] width 133 height 212
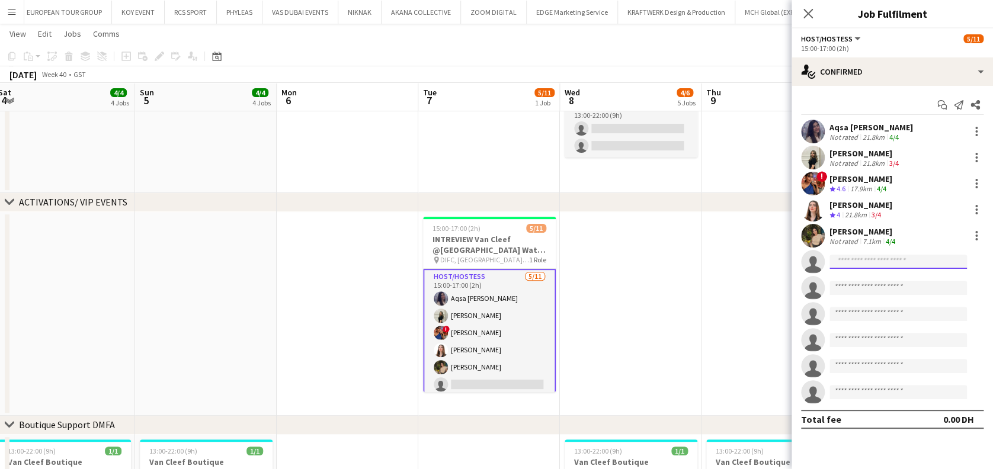
click at [879, 260] on input at bounding box center [898, 262] width 137 height 14
paste input "**********"
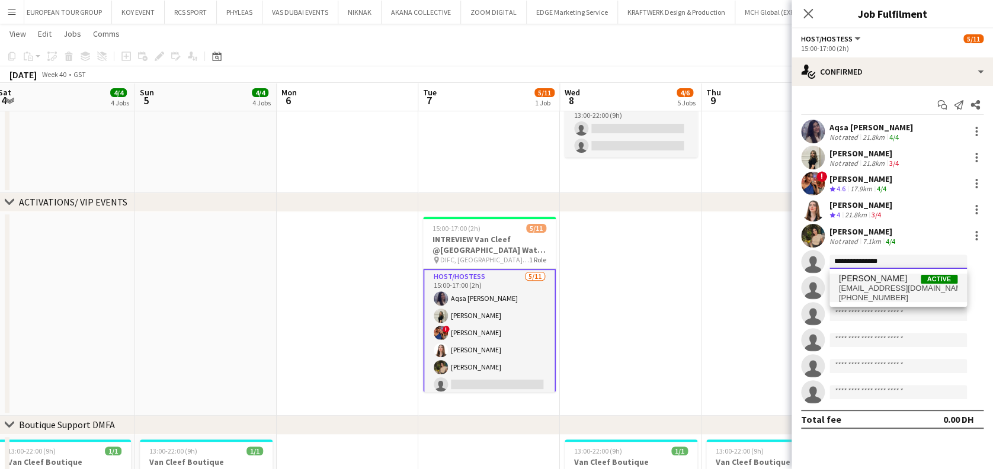
type input "**********"
click at [952, 289] on span "[EMAIL_ADDRESS][DOMAIN_NAME]" at bounding box center [898, 288] width 119 height 9
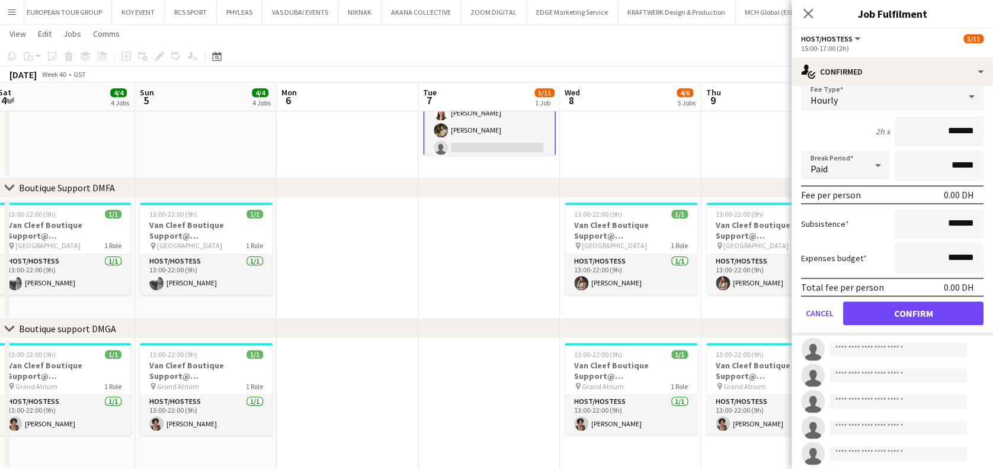
scroll to position [237, 0]
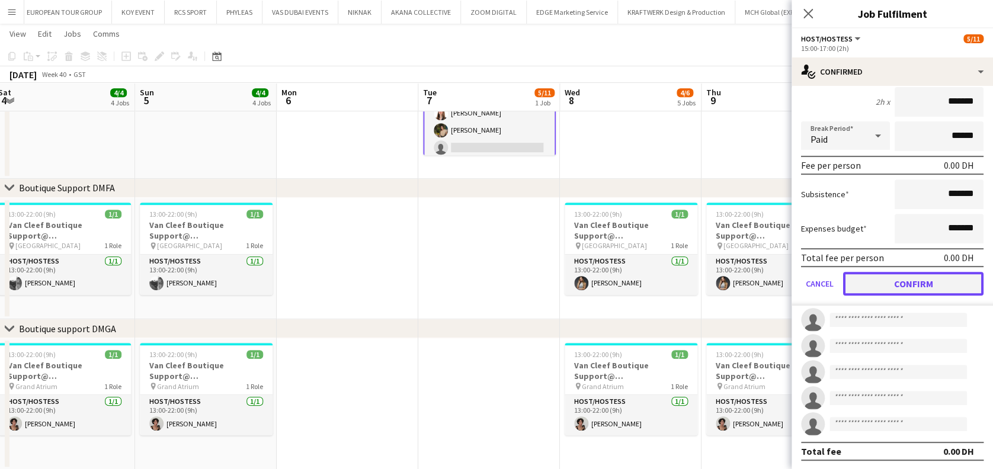
click at [950, 285] on button "Confirm" at bounding box center [913, 284] width 140 height 24
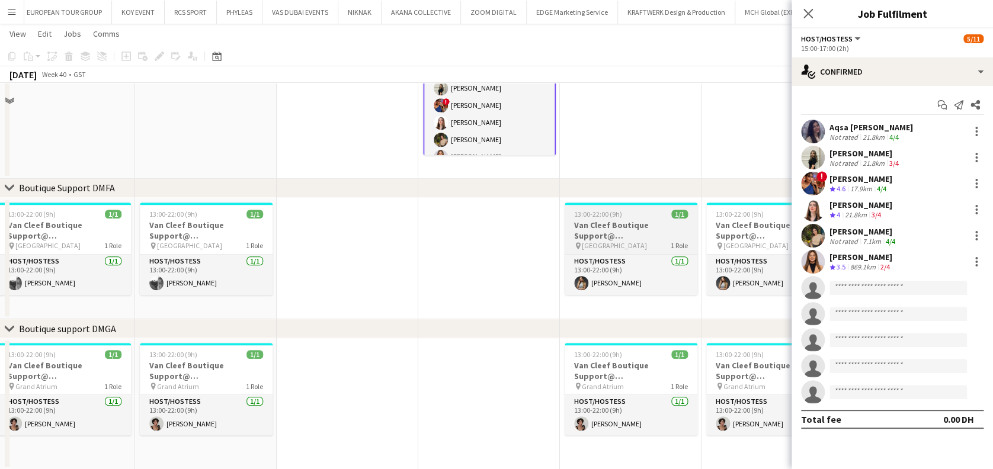
scroll to position [79, 0]
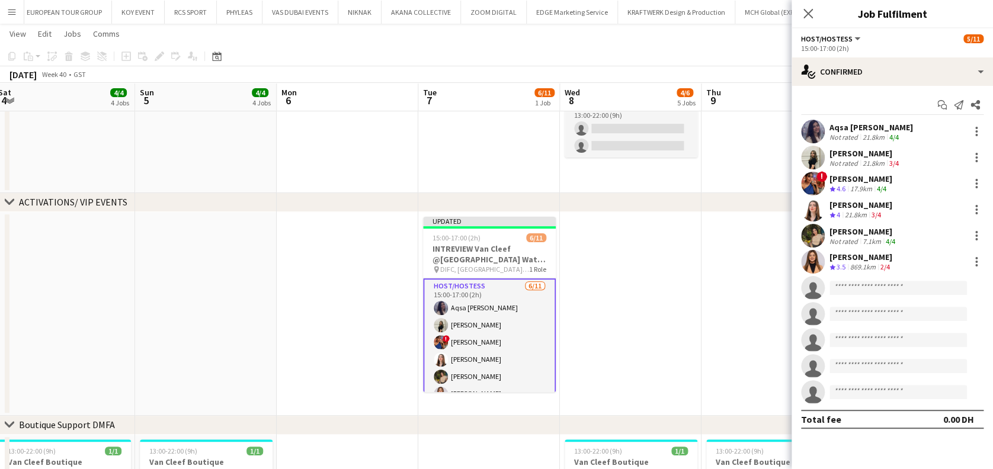
click at [639, 251] on app-date-cell at bounding box center [631, 314] width 142 height 204
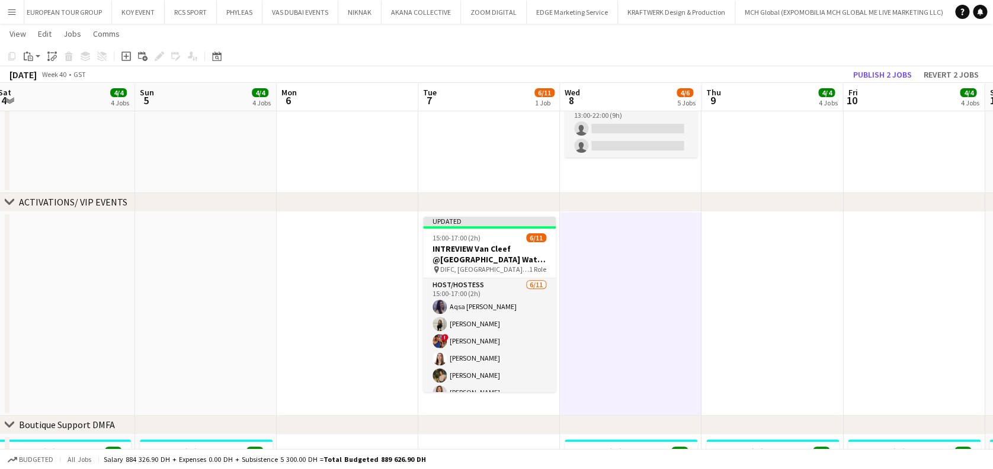
scroll to position [0, 607]
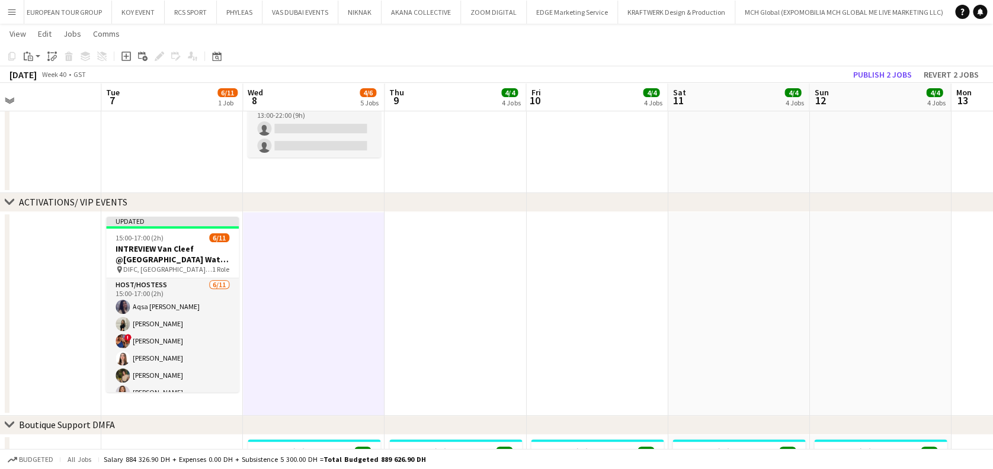
drag, startPoint x: 738, startPoint y: 317, endPoint x: 479, endPoint y: 306, distance: 259.8
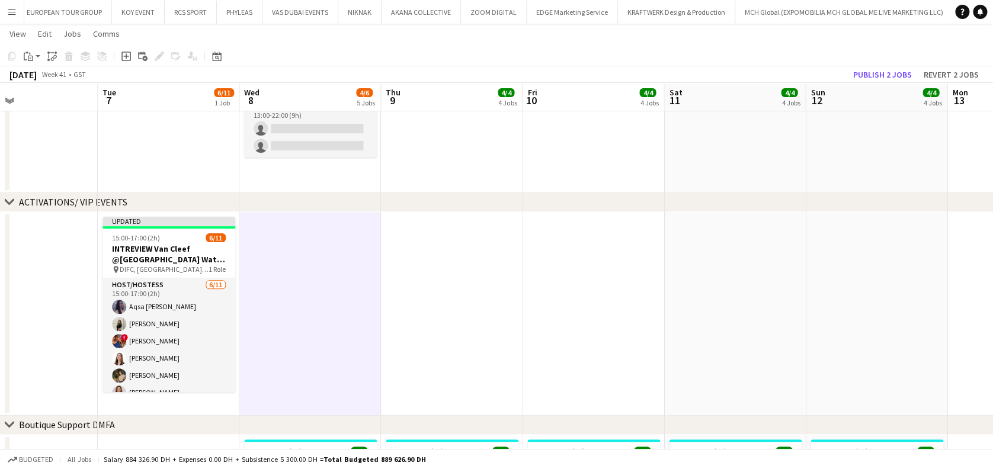
drag, startPoint x: 750, startPoint y: 348, endPoint x: 284, endPoint y: 318, distance: 466.1
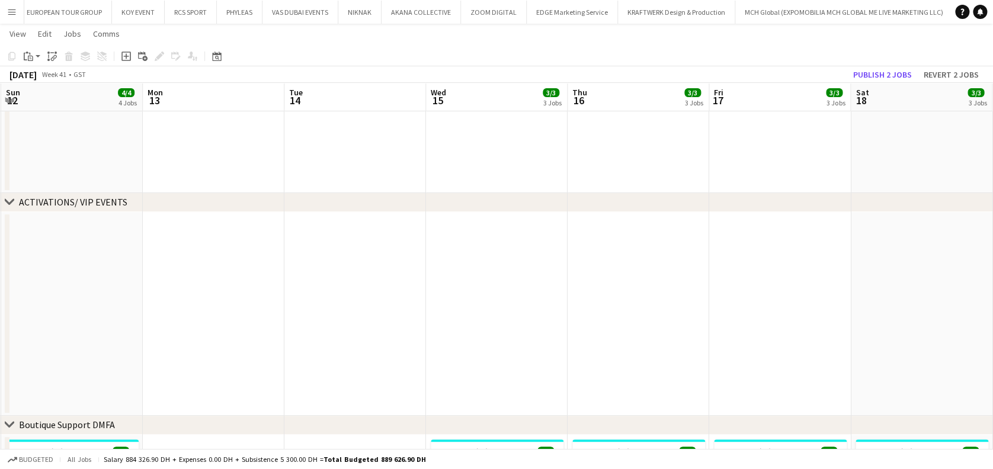
drag, startPoint x: 329, startPoint y: 314, endPoint x: 751, endPoint y: 314, distance: 421.9
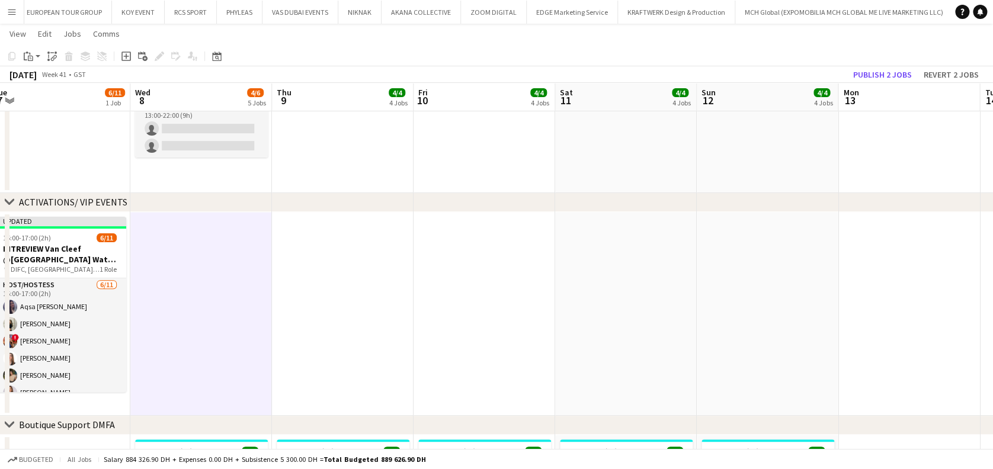
drag, startPoint x: 417, startPoint y: 331, endPoint x: 717, endPoint y: 330, distance: 299.8
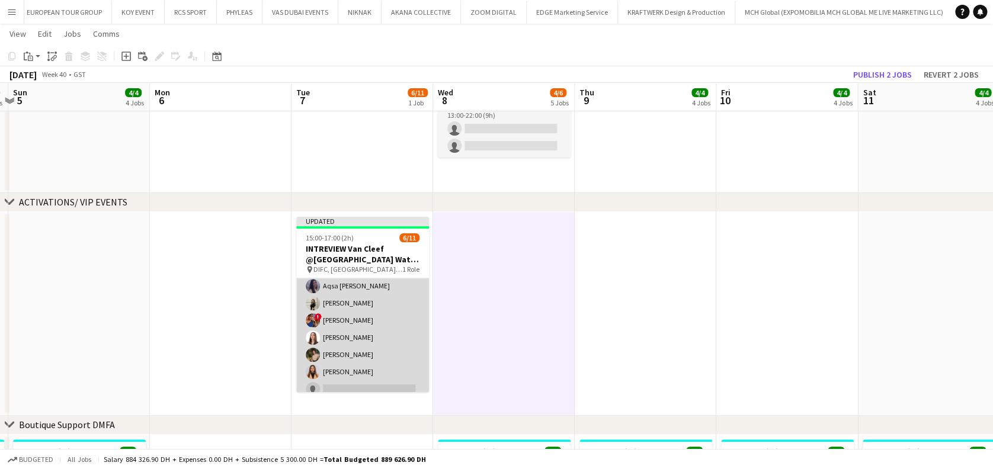
scroll to position [0, 0]
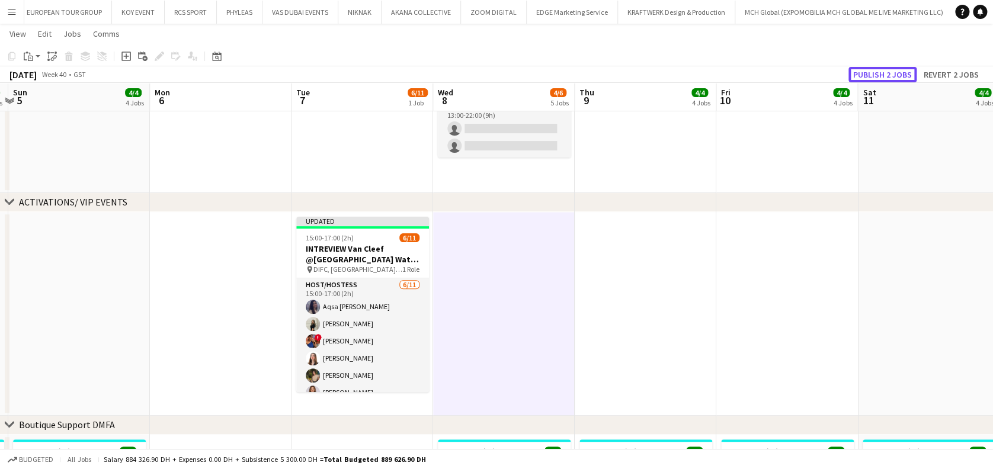
click at [881, 71] on button "Publish 2 jobs" at bounding box center [883, 74] width 68 height 15
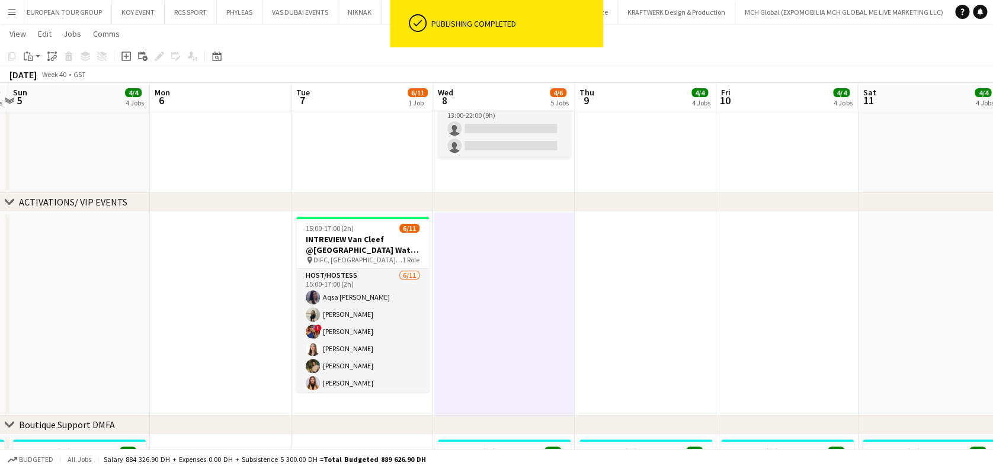
drag, startPoint x: 498, startPoint y: 357, endPoint x: 220, endPoint y: 344, distance: 278.2
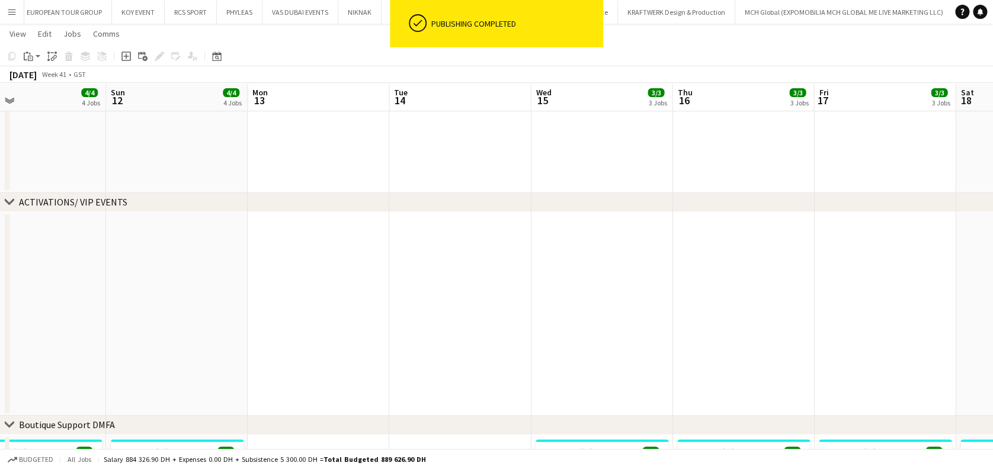
drag, startPoint x: 777, startPoint y: 333, endPoint x: 130, endPoint y: 361, distance: 647.1
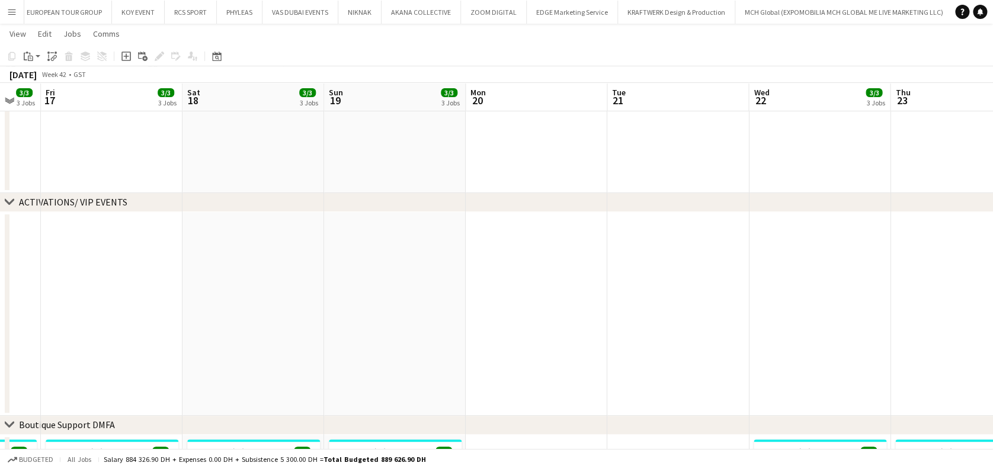
drag, startPoint x: 705, startPoint y: 325, endPoint x: 38, endPoint y: 327, distance: 667.2
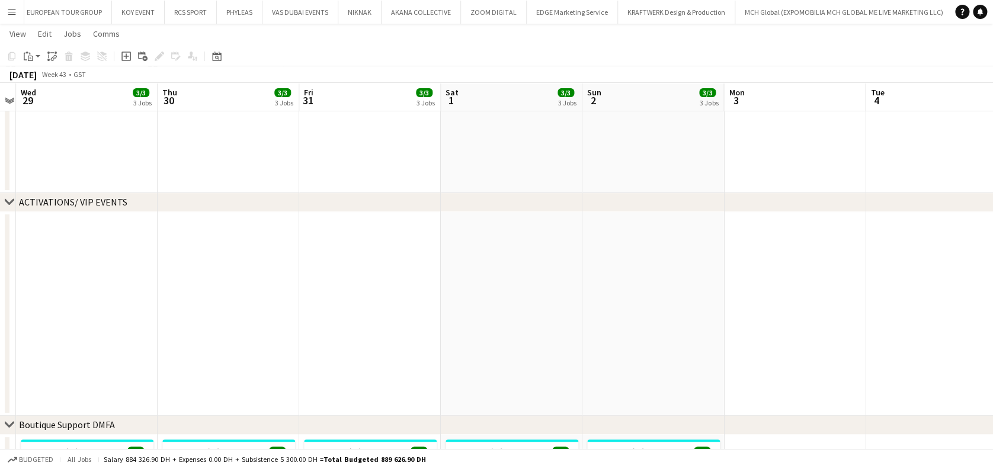
drag, startPoint x: 76, startPoint y: 293, endPoint x: 66, endPoint y: 293, distance: 10.1
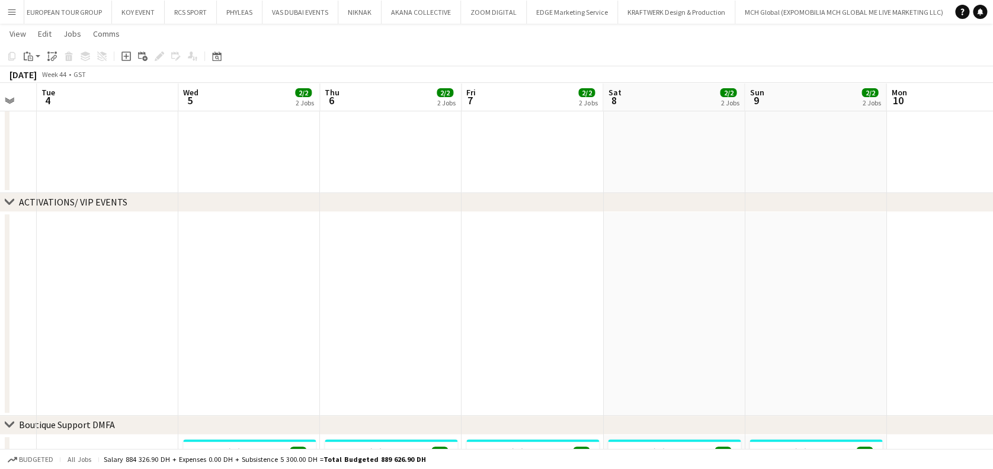
drag, startPoint x: 62, startPoint y: 306, endPoint x: 51, endPoint y: 304, distance: 11.5
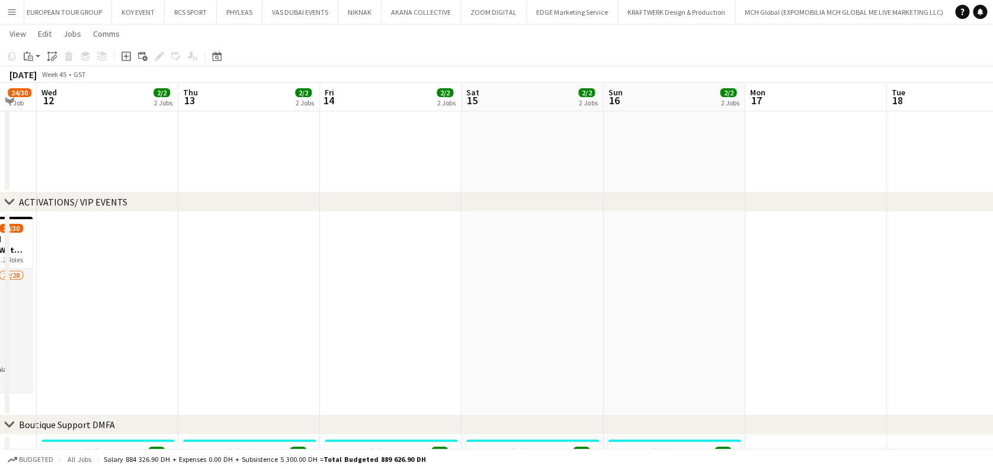
drag, startPoint x: 245, startPoint y: 316, endPoint x: 111, endPoint y: 303, distance: 133.9
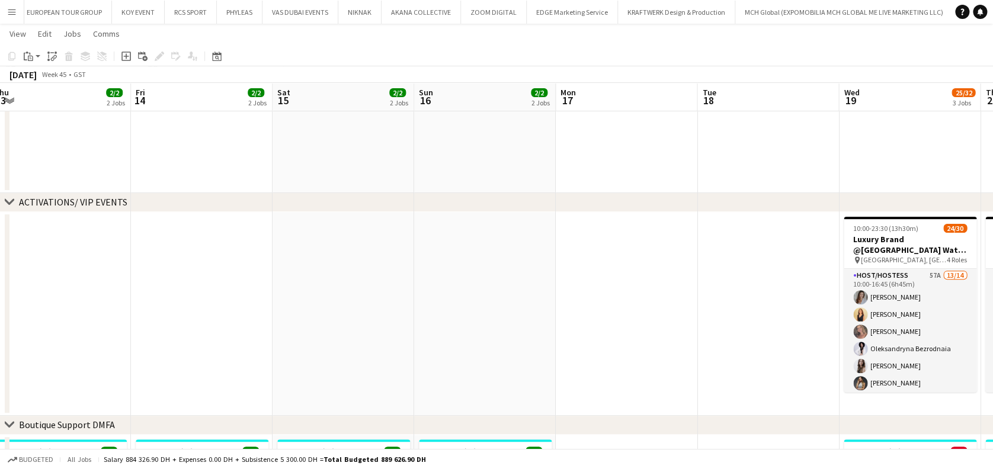
scroll to position [0, 346]
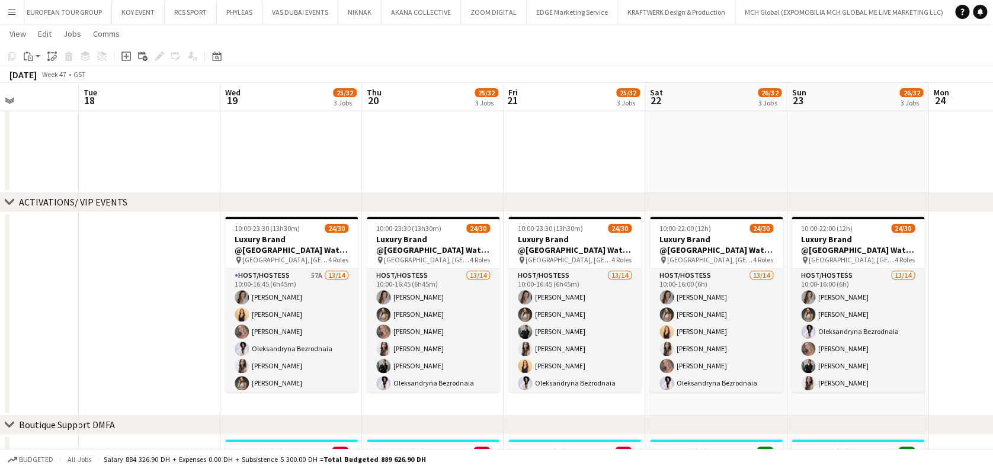
click at [280, 309] on app-card-role "Host/Hostess 57A 13/14 10:00-16:45 (6h45m) [PERSON_NAME] [PERSON_NAME] Pishkouh…" at bounding box center [291, 401] width 133 height 264
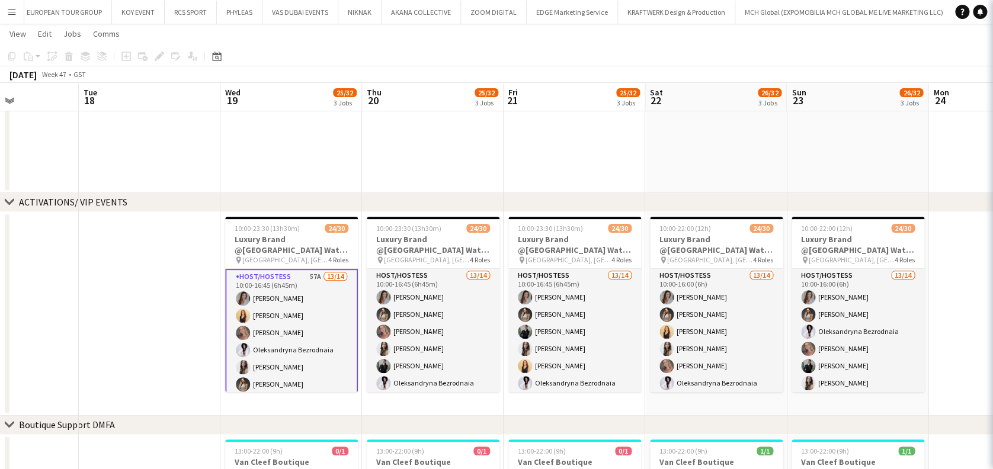
scroll to position [0, 345]
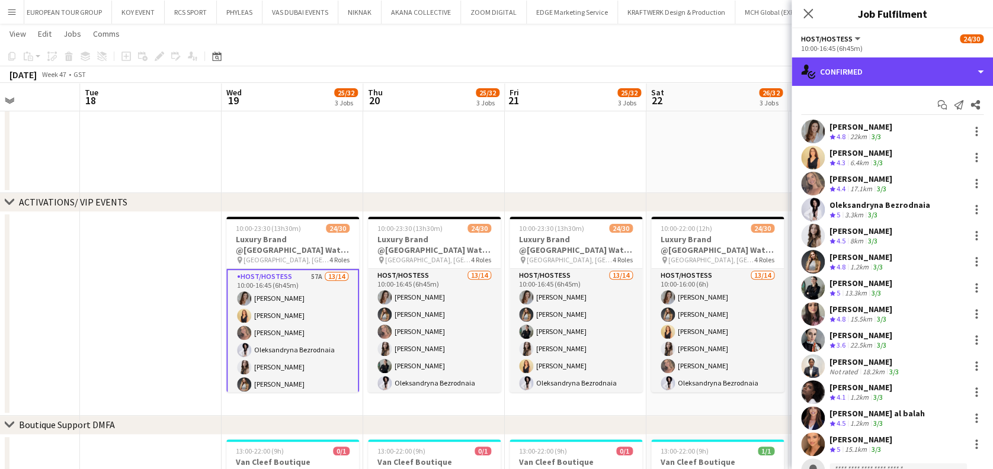
drag, startPoint x: 899, startPoint y: 76, endPoint x: 891, endPoint y: 87, distance: 13.5
click at [898, 76] on div "single-neutral-actions-check-2 Confirmed" at bounding box center [892, 71] width 201 height 28
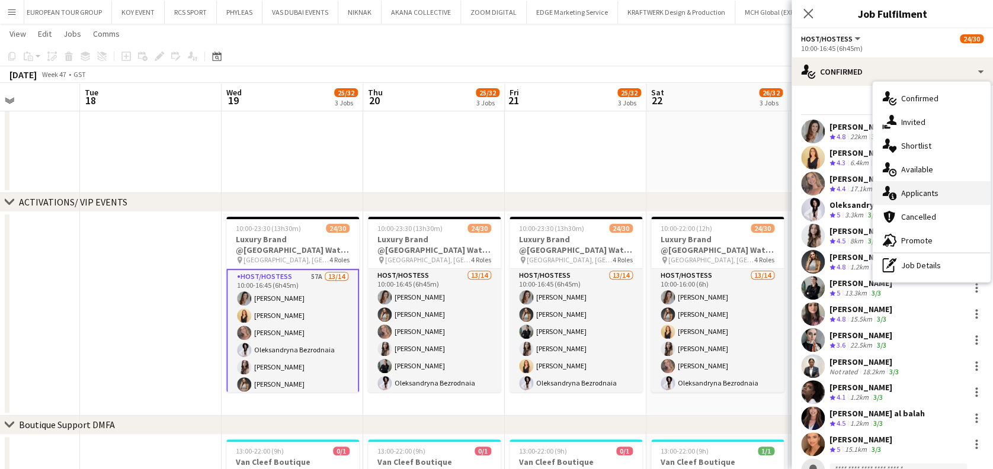
click at [903, 194] on span "Applicants" at bounding box center [919, 193] width 37 height 11
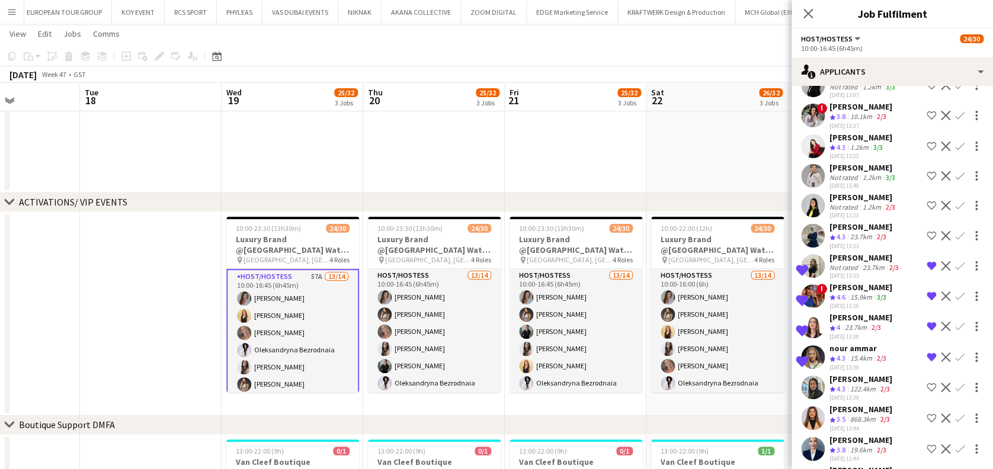
scroll to position [790, 0]
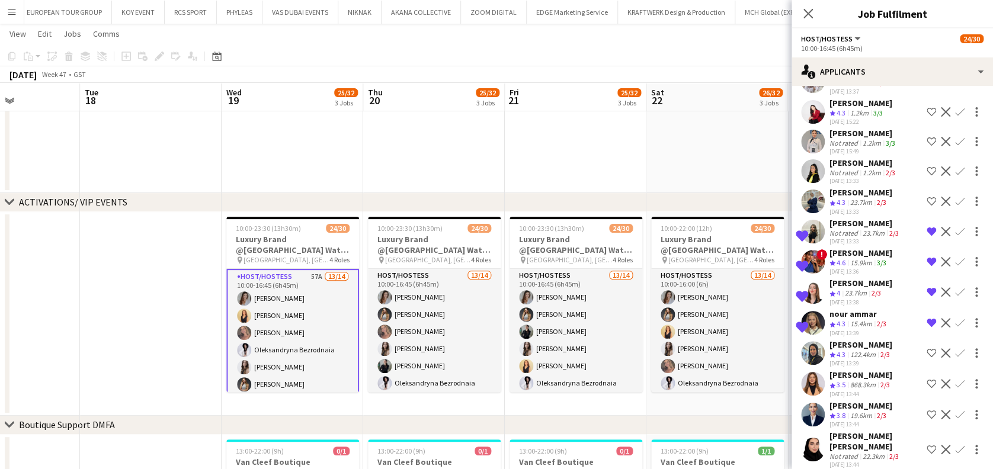
click at [927, 379] on app-icon "Shortlist crew" at bounding box center [931, 383] width 9 height 9
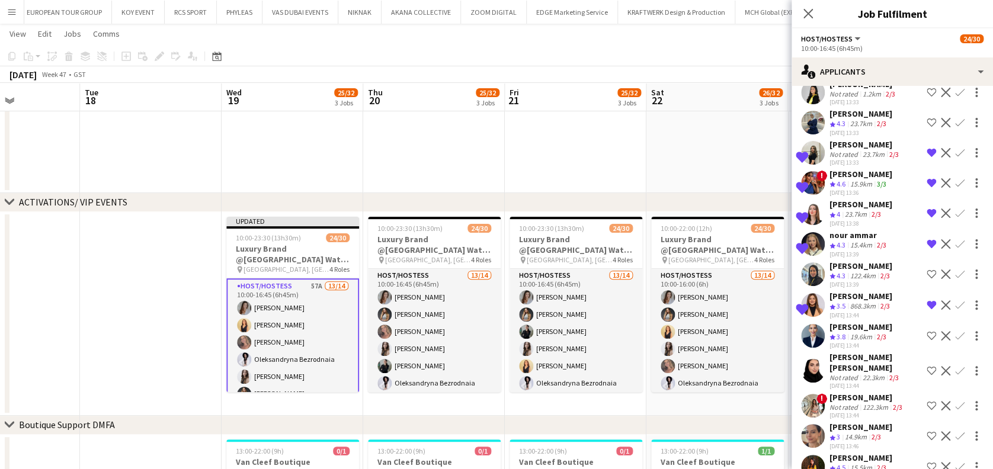
scroll to position [948, 0]
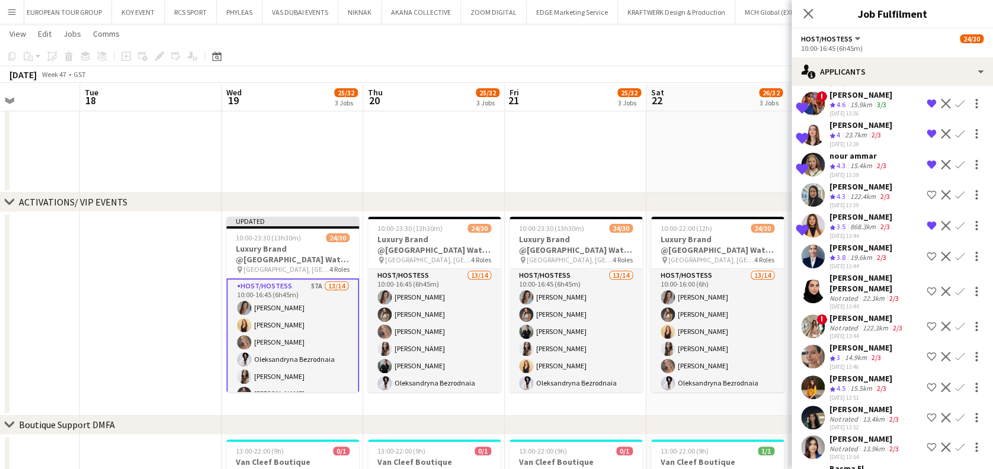
click at [856, 324] on div "Not rated" at bounding box center [845, 328] width 31 height 9
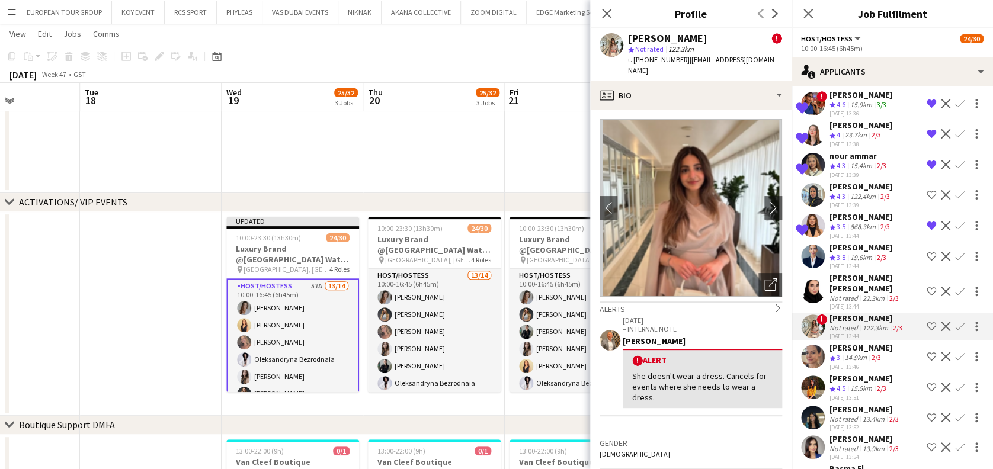
scroll to position [1027, 0]
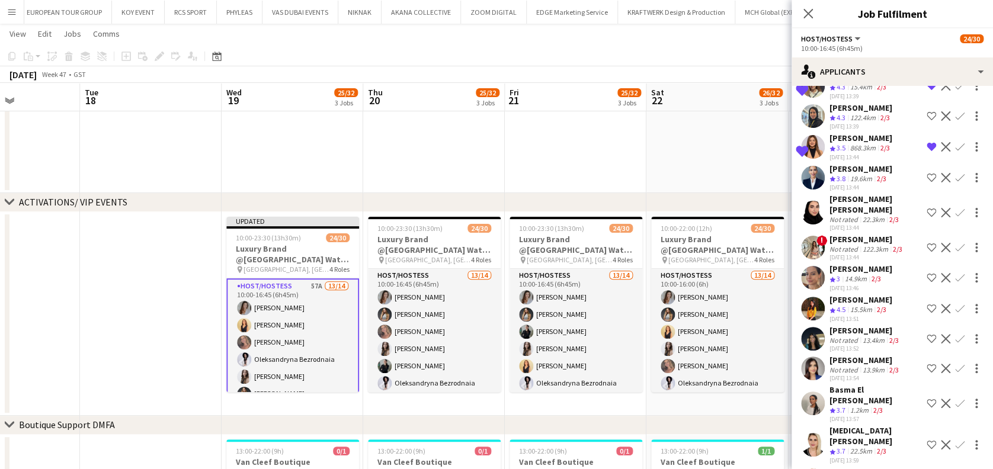
click at [871, 406] on div "1.2km" at bounding box center [859, 411] width 23 height 10
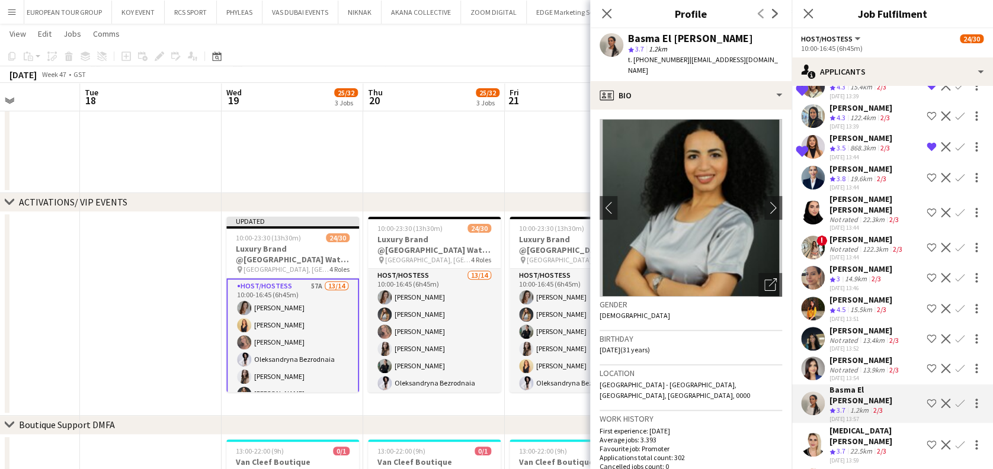
click at [853, 366] on div "Not rated" at bounding box center [845, 370] width 31 height 9
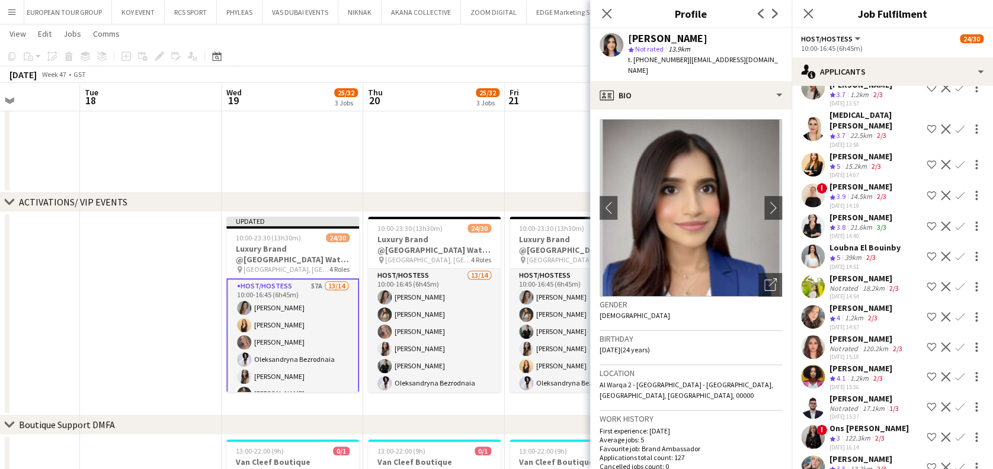
scroll to position [1368, 0]
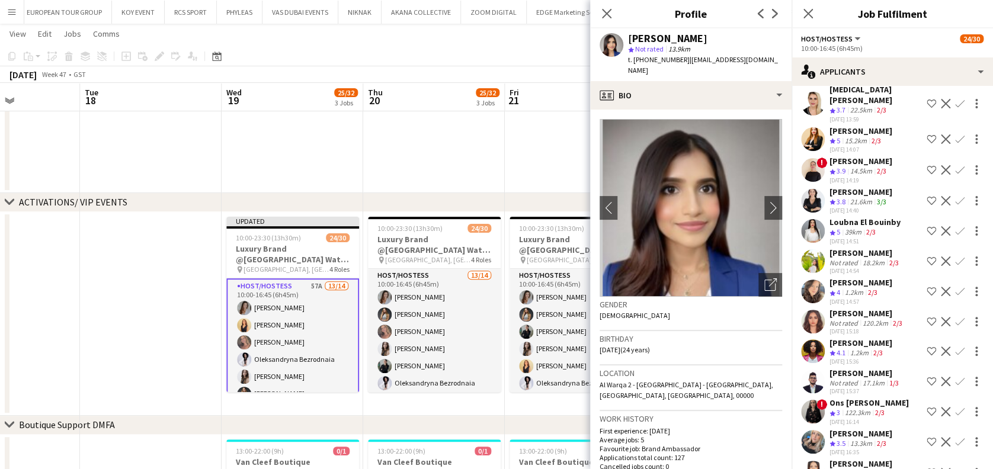
click at [465, 114] on app-date-cell at bounding box center [434, 123] width 142 height 139
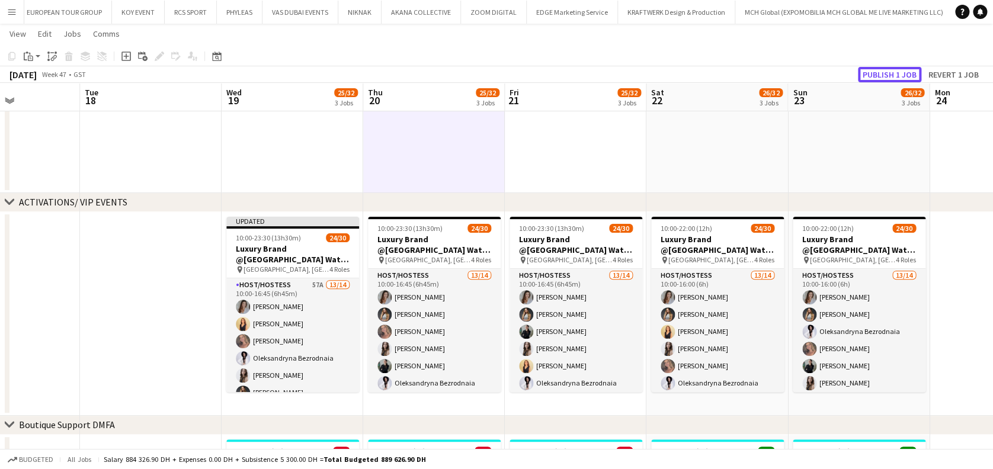
click at [873, 78] on button "Publish 1 job" at bounding box center [889, 74] width 63 height 15
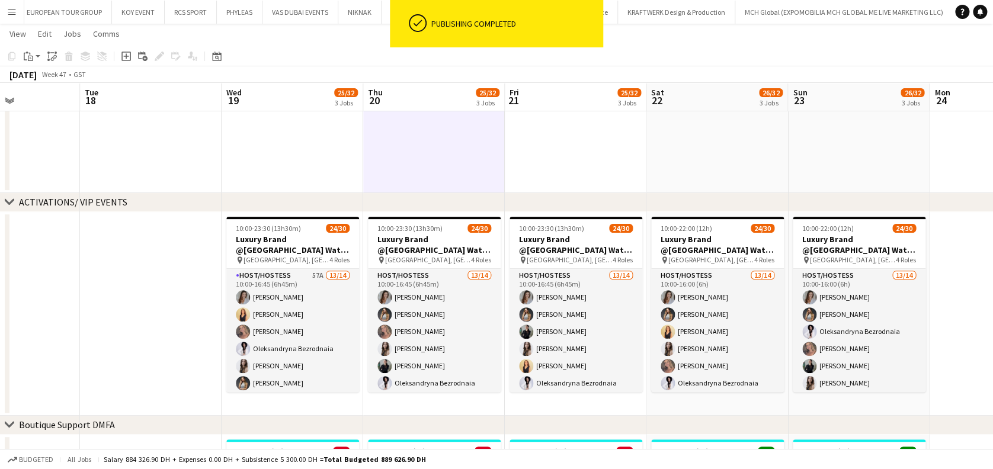
scroll to position [0, 331]
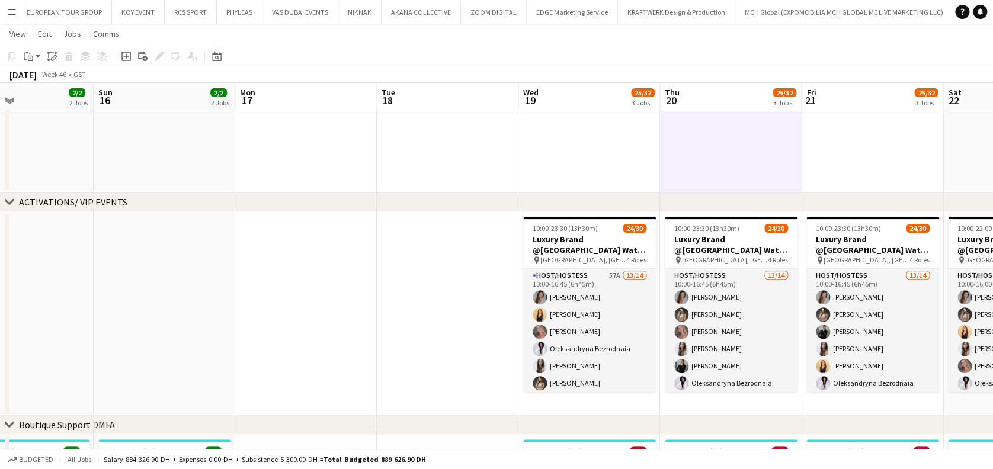
scroll to position [0, 282]
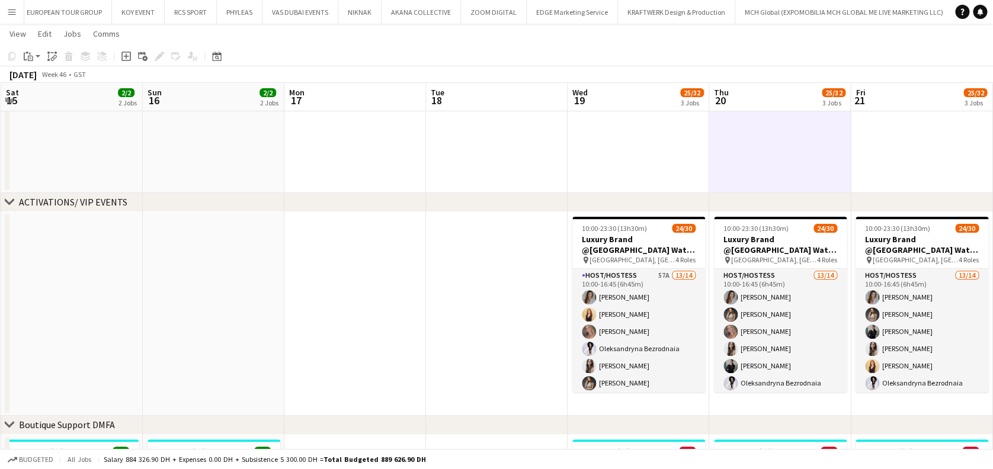
drag, startPoint x: 462, startPoint y: 317, endPoint x: 568, endPoint y: 322, distance: 106.2
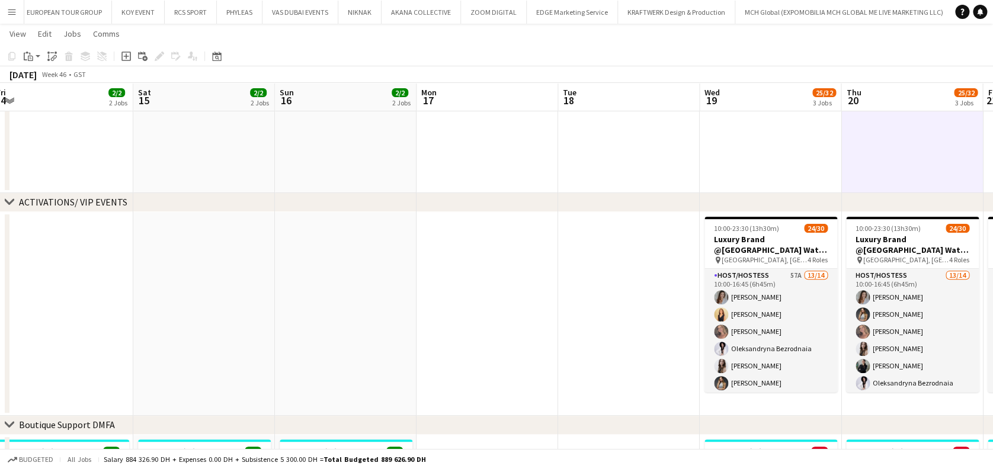
drag, startPoint x: 347, startPoint y: 293, endPoint x: 621, endPoint y: 293, distance: 273.8
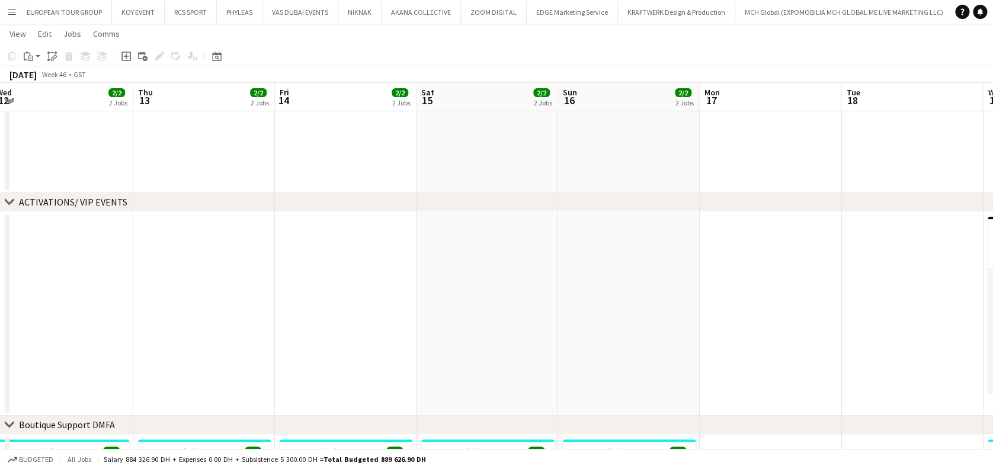
drag, startPoint x: 363, startPoint y: 293, endPoint x: 761, endPoint y: 297, distance: 398.2
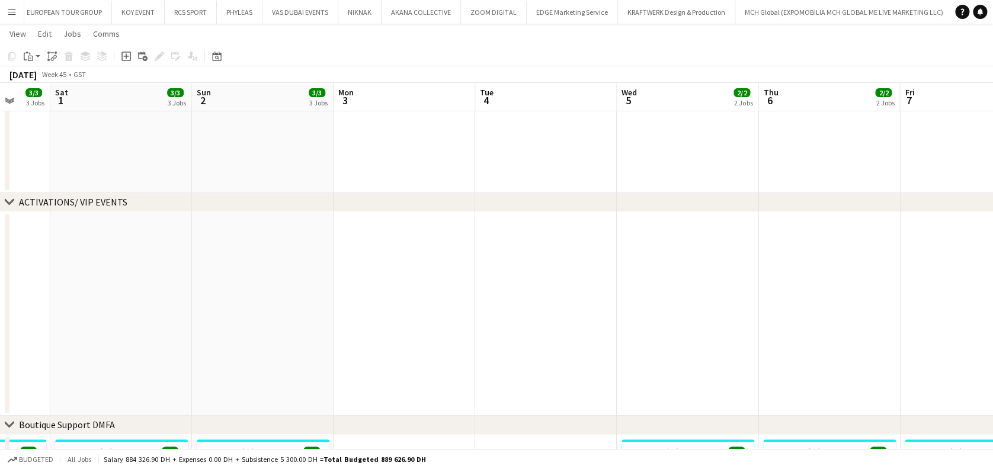
drag, startPoint x: 285, startPoint y: 289, endPoint x: 696, endPoint y: 289, distance: 410.7
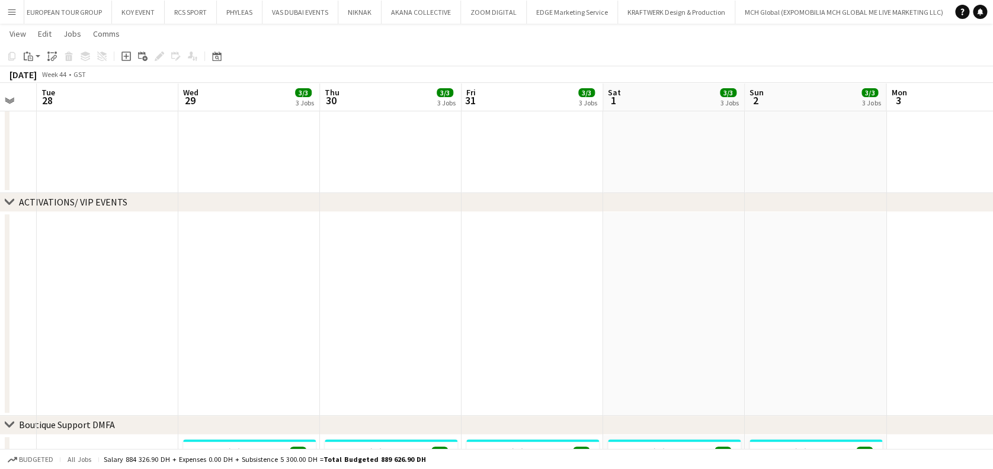
drag, startPoint x: 346, startPoint y: 289, endPoint x: 607, endPoint y: 289, distance: 260.7
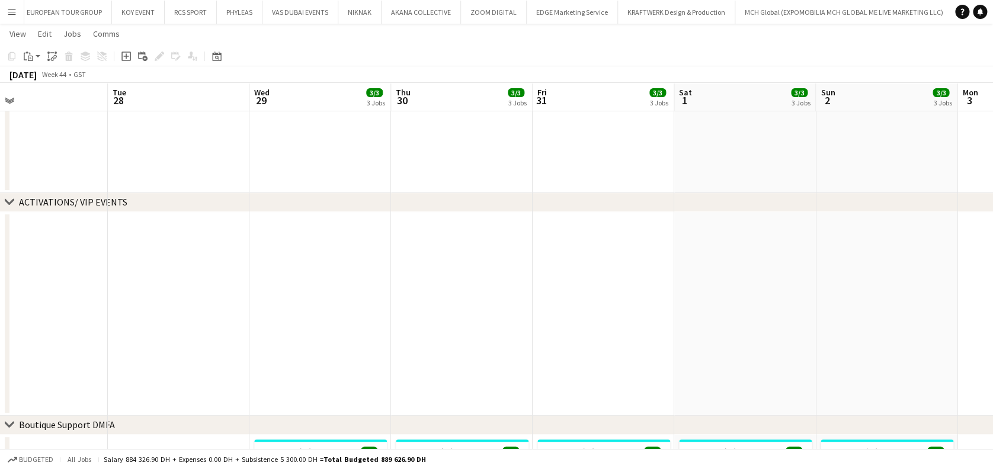
drag, startPoint x: 156, startPoint y: 290, endPoint x: 372, endPoint y: 290, distance: 216.3
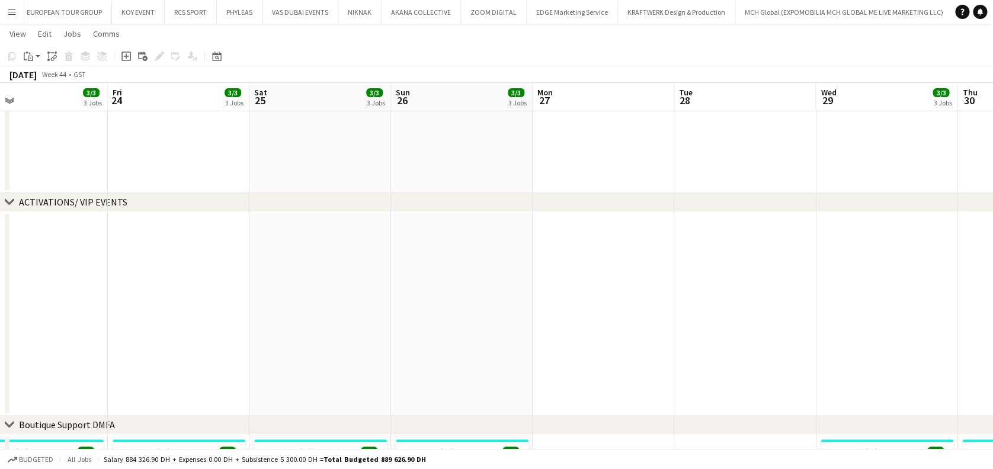
drag, startPoint x: 668, startPoint y: 290, endPoint x: 472, endPoint y: 292, distance: 196.1
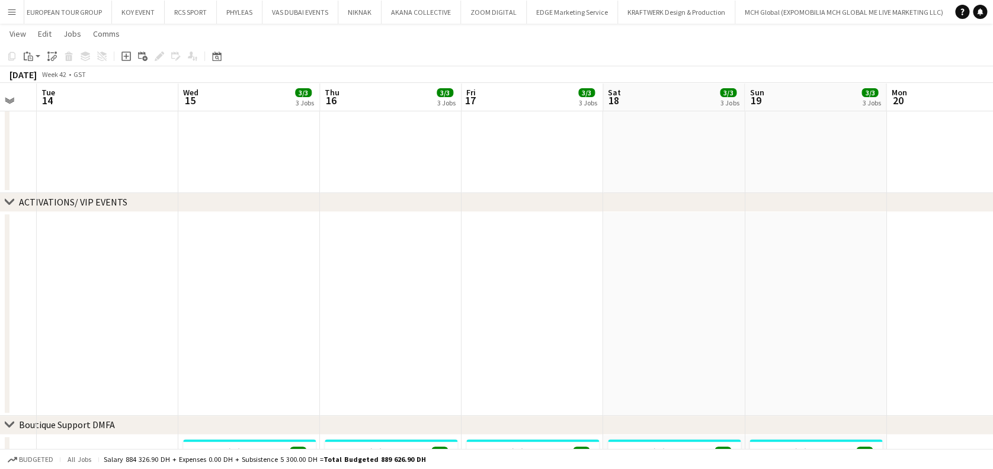
drag, startPoint x: 753, startPoint y: 274, endPoint x: 799, endPoint y: 274, distance: 46.2
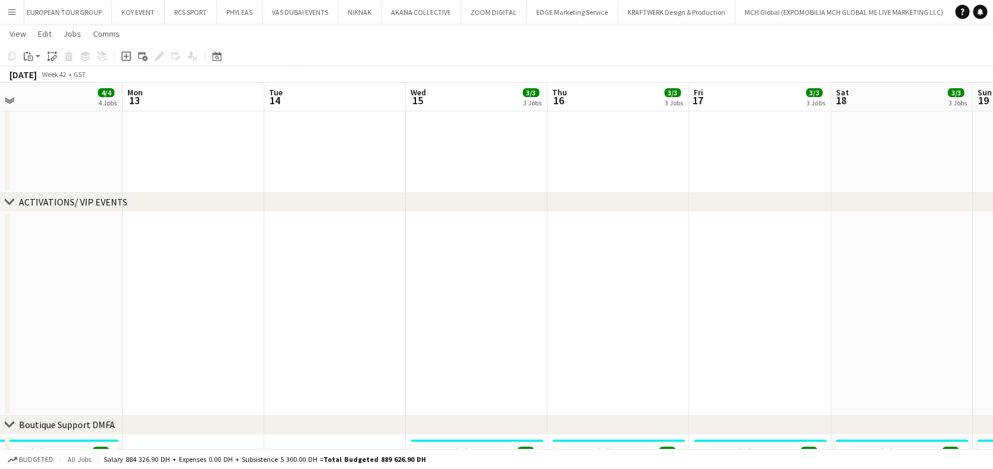
drag, startPoint x: 73, startPoint y: 255, endPoint x: 664, endPoint y: 254, distance: 590.2
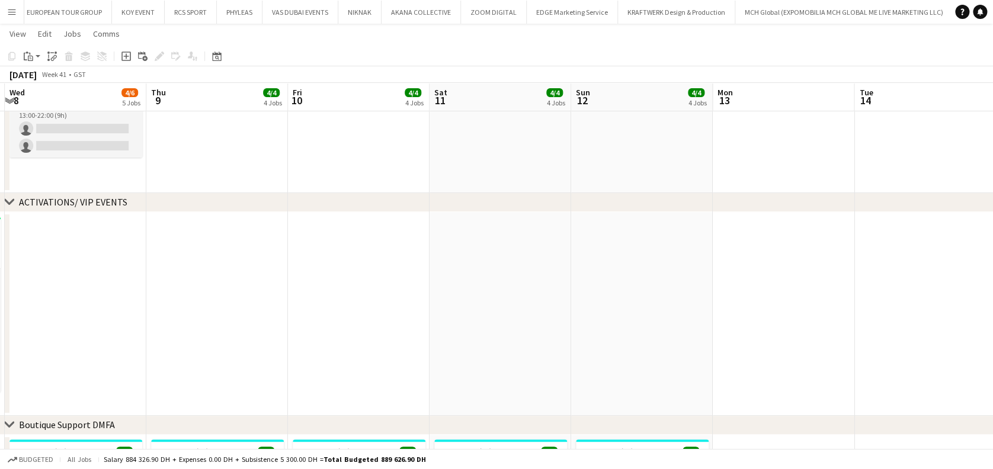
drag, startPoint x: 355, startPoint y: 259, endPoint x: 713, endPoint y: 261, distance: 357.9
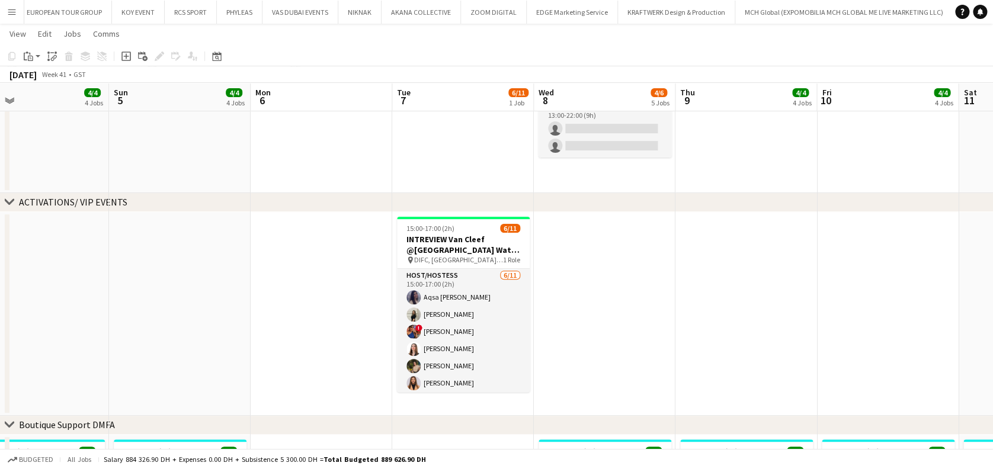
scroll to position [0, 245]
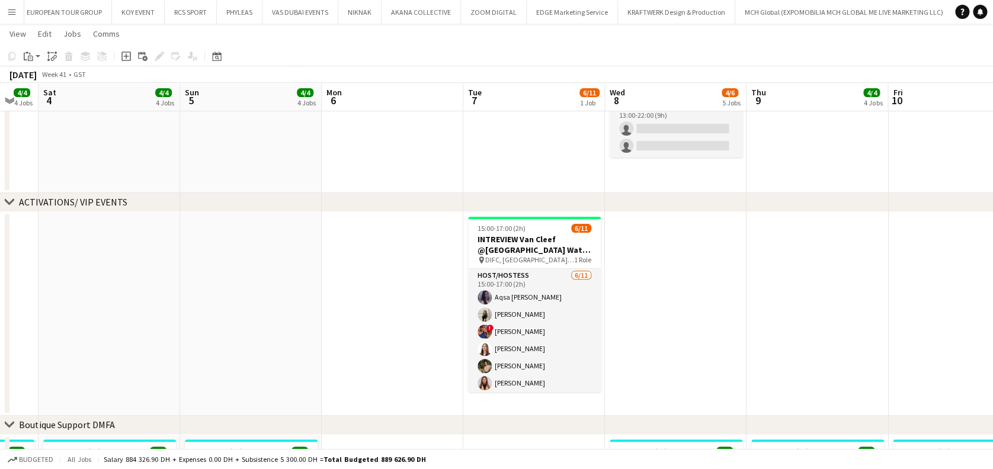
drag, startPoint x: 178, startPoint y: 269, endPoint x: 249, endPoint y: 265, distance: 71.2
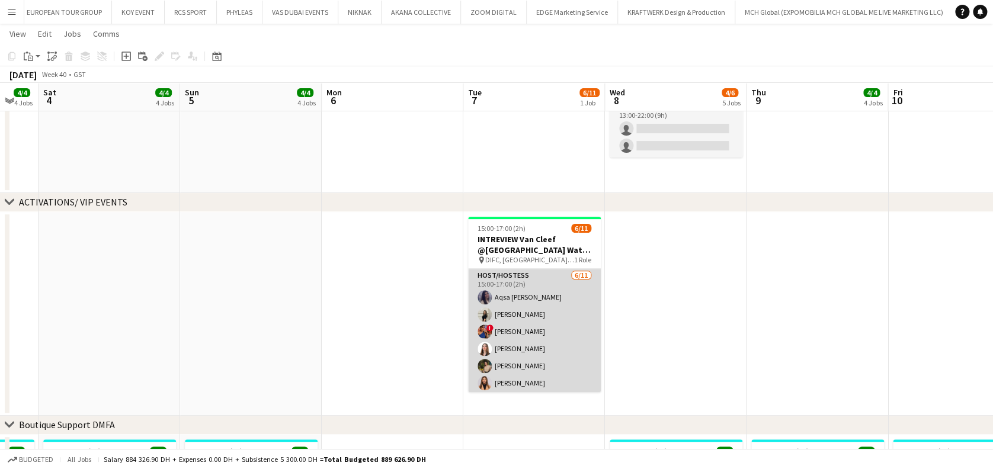
click at [564, 332] on app-card-role "Host/Hostess 6/11 15:00-17:00 (2h) Aqsa Urooj Zahid Fatima Alzubaidi ! Salima S…" at bounding box center [534, 375] width 133 height 212
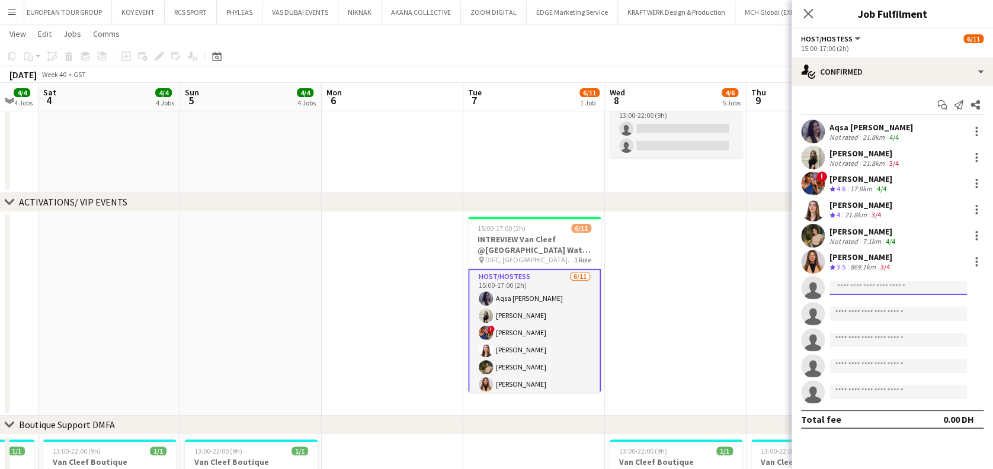
click at [895, 283] on input at bounding box center [898, 288] width 137 height 14
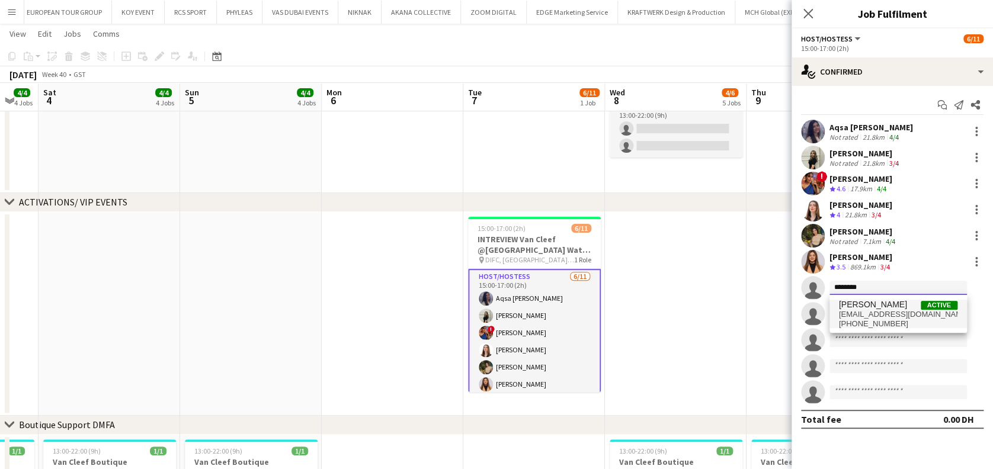
type input "*******"
click at [891, 310] on span "[EMAIL_ADDRESS][DOMAIN_NAME]" at bounding box center [898, 314] width 119 height 9
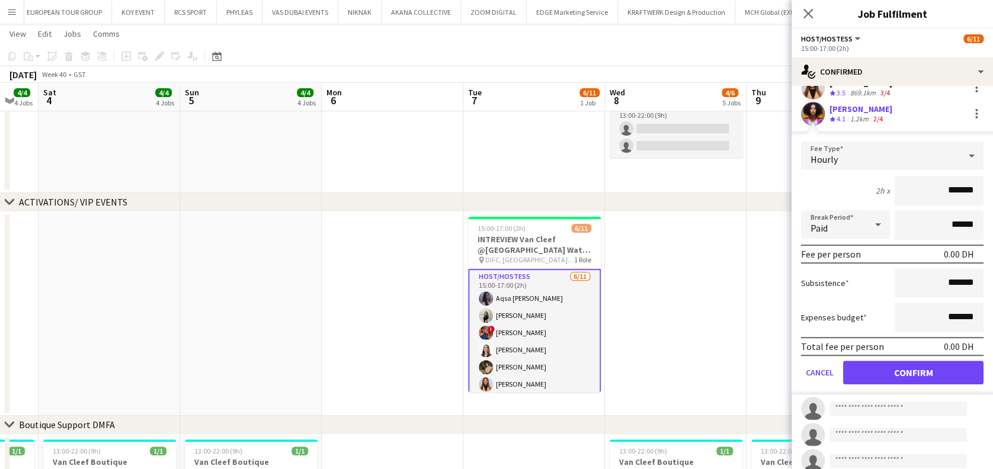
scroll to position [237, 0]
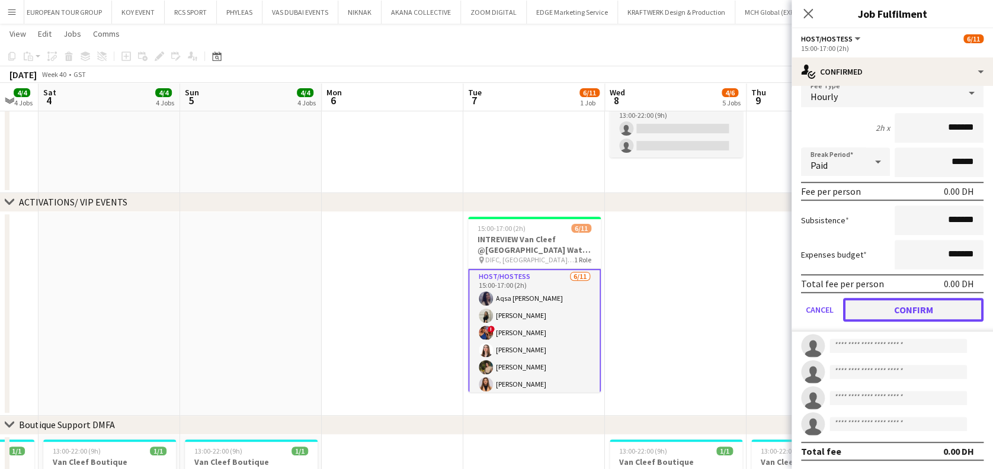
click at [912, 308] on button "Confirm" at bounding box center [913, 310] width 140 height 24
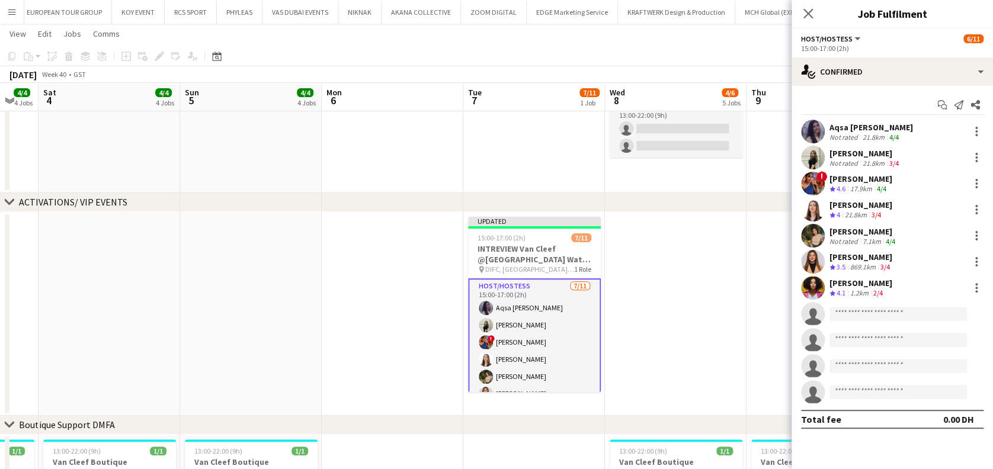
scroll to position [0, 0]
click at [678, 290] on app-date-cell at bounding box center [676, 314] width 142 height 204
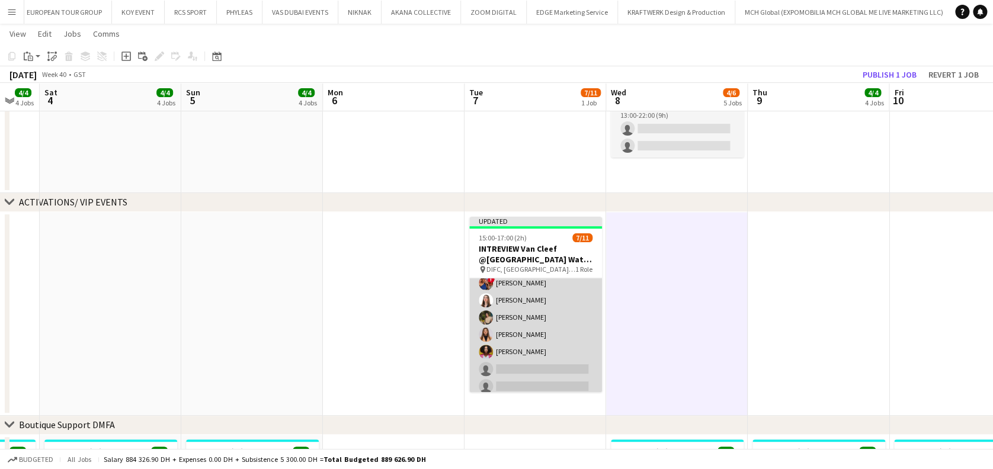
scroll to position [98, 0]
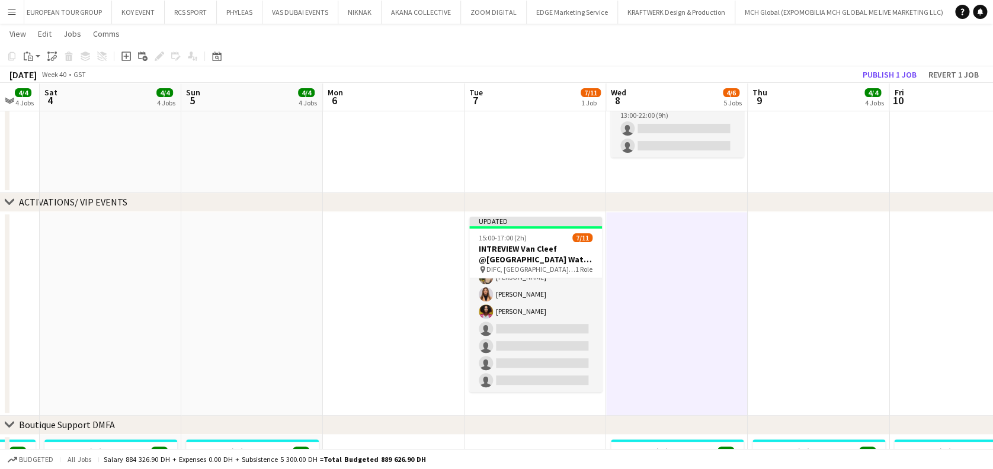
click at [917, 63] on app-toolbar "Copy Paste Paste Ctrl+V Paste with crew Ctrl+Shift+V Paste linked Job Delete Gr…" at bounding box center [496, 56] width 993 height 20
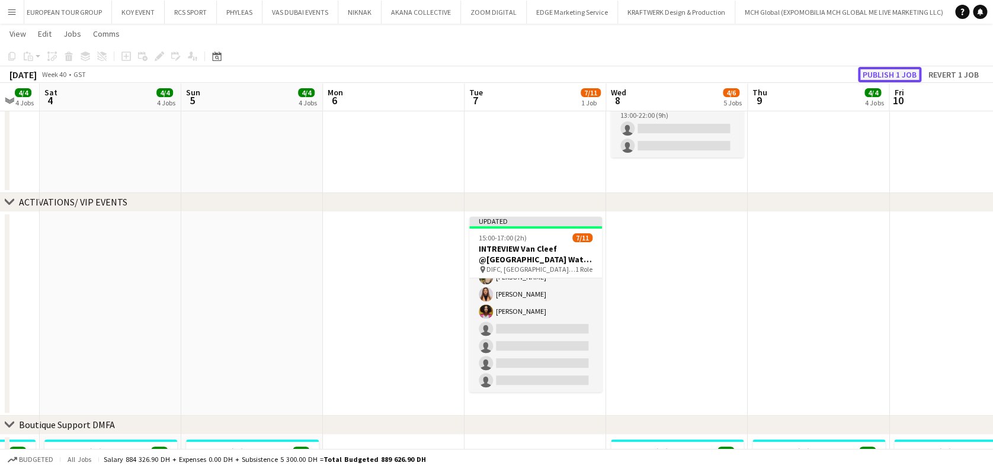
click at [908, 72] on button "Publish 1 job" at bounding box center [889, 74] width 63 height 15
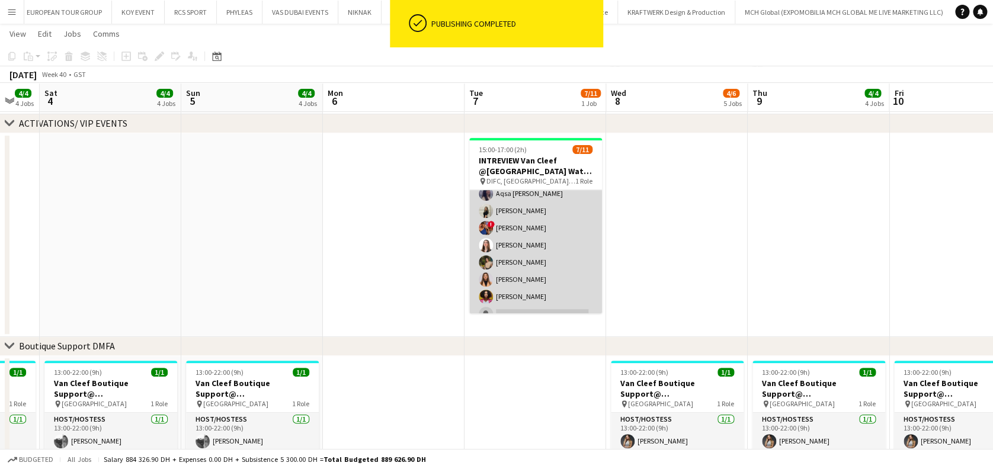
scroll to position [0, 0]
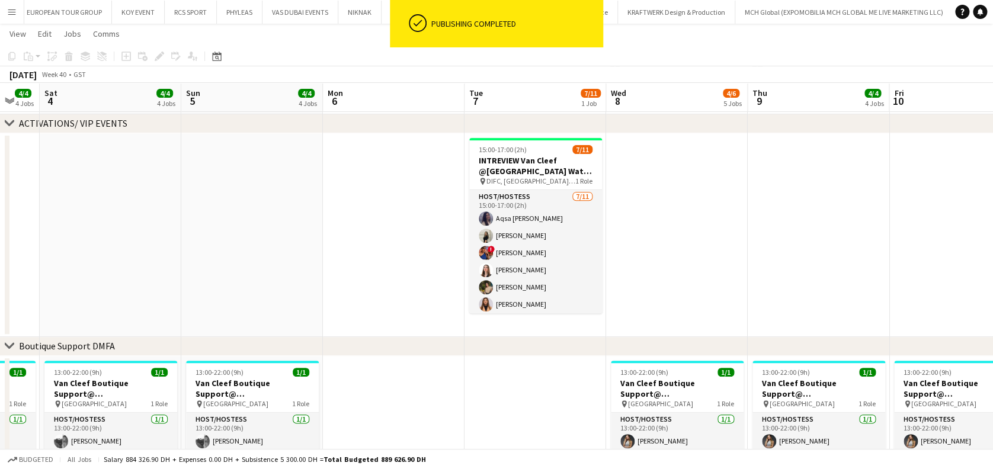
drag, startPoint x: 533, startPoint y: 228, endPoint x: 95, endPoint y: 228, distance: 438.5
click at [95, 228] on app-calendar-viewport "Thu 2 4/4 4 Jobs Fri 3 4/4 4 Jobs Sat 4 4/4 4 Jobs Sun 5 4/4 4 Jobs Mon 6 Tue 7…" at bounding box center [496, 431] width 993 height 1085
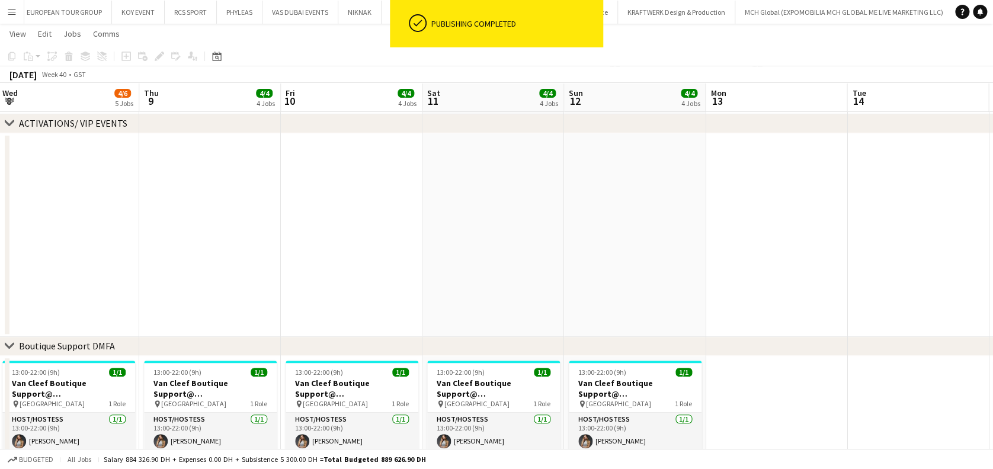
drag, startPoint x: 655, startPoint y: 245, endPoint x: 105, endPoint y: 255, distance: 550.0
click at [104, 256] on app-calendar-viewport "Sun 5 4/4 4 Jobs Mon 6 Tue 7 7/11 1 Job Wed 8 4/6 5 Jobs Thu 9 4/4 4 Jobs Fri 1…" at bounding box center [496, 431] width 993 height 1085
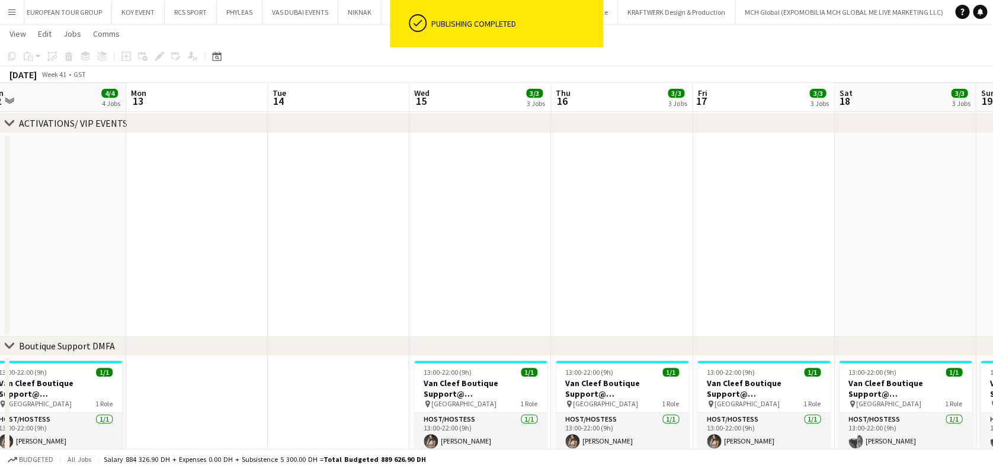
click at [0, 272] on html "ok-circled Publishing completed Menu Boards Boards Boards All jobs Status Workf…" at bounding box center [496, 417] width 993 height 1151
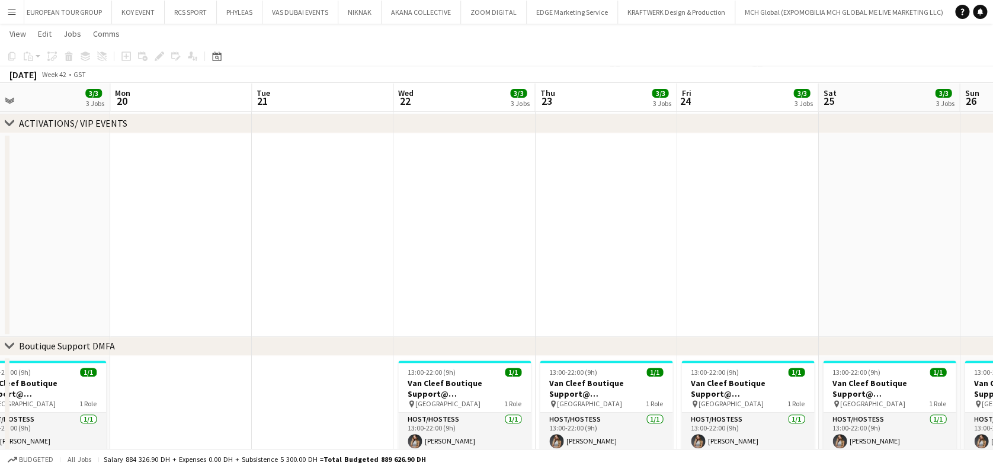
drag, startPoint x: 34, startPoint y: 270, endPoint x: 676, endPoint y: 243, distance: 641.8
click at [34, 270] on app-calendar-viewport "Wed 15 3/3 3 Jobs Thu 16 3/3 3 Jobs Fri 17 3/3 3 Jobs Sat 18 3/3 3 Jobs Sun 19 …" at bounding box center [496, 431] width 993 height 1085
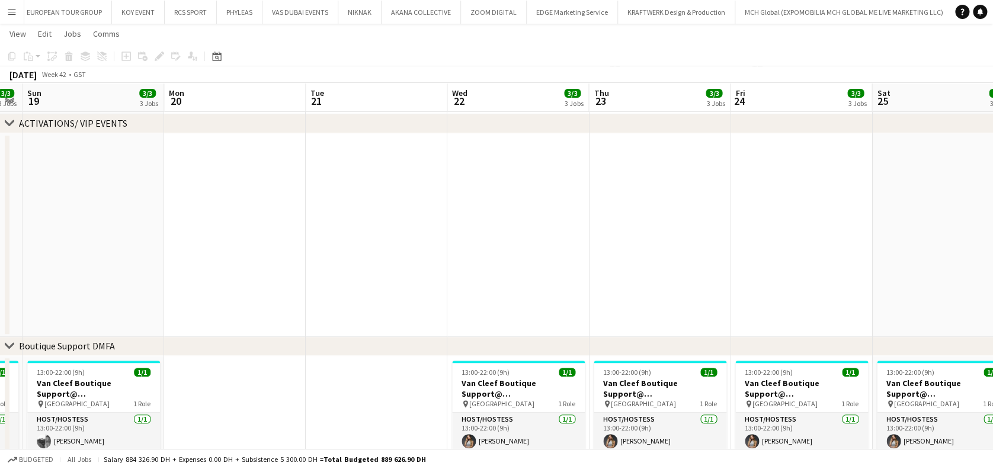
drag, startPoint x: 312, startPoint y: 280, endPoint x: 172, endPoint y: 239, distance: 145.1
click at [0, 273] on html "Menu Boards Boards Boards All jobs Status Workforce Workforce My Workforce Recr…" at bounding box center [496, 417] width 993 height 1151
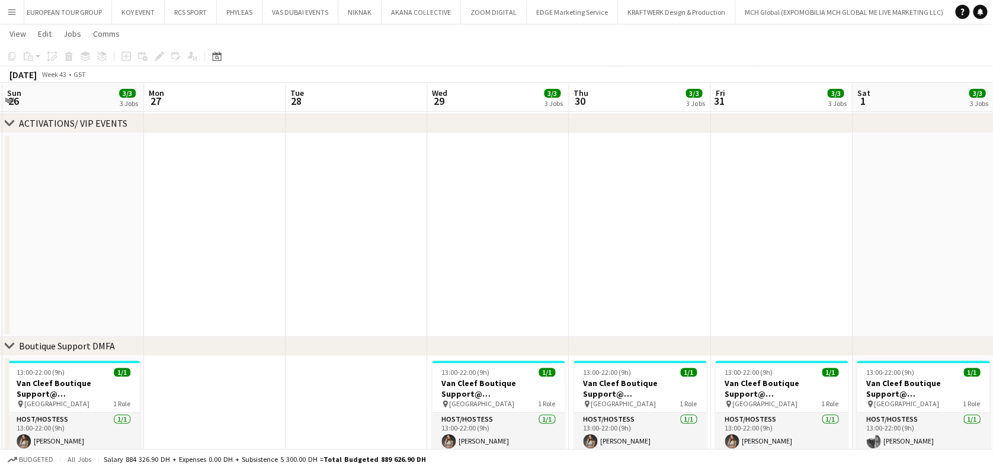
drag, startPoint x: 552, startPoint y: 269, endPoint x: 0, endPoint y: 233, distance: 552.8
click at [0, 235] on html "Menu Boards Boards Boards All jobs Status Workforce Workforce My Workforce Recr…" at bounding box center [496, 417] width 993 height 1151
drag, startPoint x: 259, startPoint y: 267, endPoint x: 413, endPoint y: 232, distance: 158.1
click at [218, 262] on app-calendar-viewport "Thu 23 3/3 3 Jobs Fri 24 3/3 3 Jobs Sat 25 3/3 3 Jobs Sun 26 3/3 3 Jobs Mon 27 …" at bounding box center [496, 431] width 993 height 1085
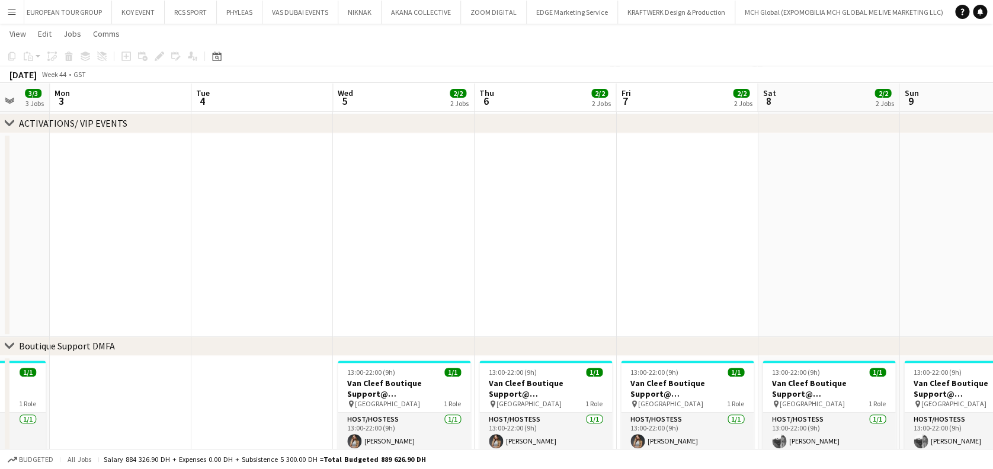
drag, startPoint x: 664, startPoint y: 265, endPoint x: 155, endPoint y: 264, distance: 508.4
click at [153, 264] on app-calendar-viewport "Thu 30 3/3 3 Jobs Fri 31 3/3 3 Jobs Sat 1 3/3 3 Jobs Sun 2 3/3 3 Jobs Mon 3 Tue…" at bounding box center [496, 431] width 993 height 1085
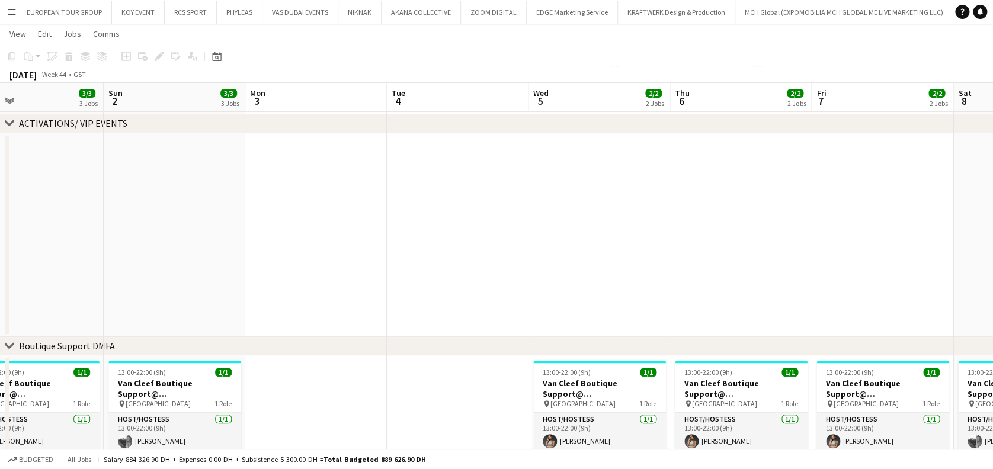
drag, startPoint x: 263, startPoint y: 291, endPoint x: 463, endPoint y: 249, distance: 204.5
click at [261, 290] on app-calendar-viewport "Thu 30 3/3 3 Jobs Fri 31 3/3 3 Jobs Sat 1 3/3 3 Jobs Sun 2 3/3 3 Jobs Mon 3 Tue…" at bounding box center [496, 431] width 993 height 1085
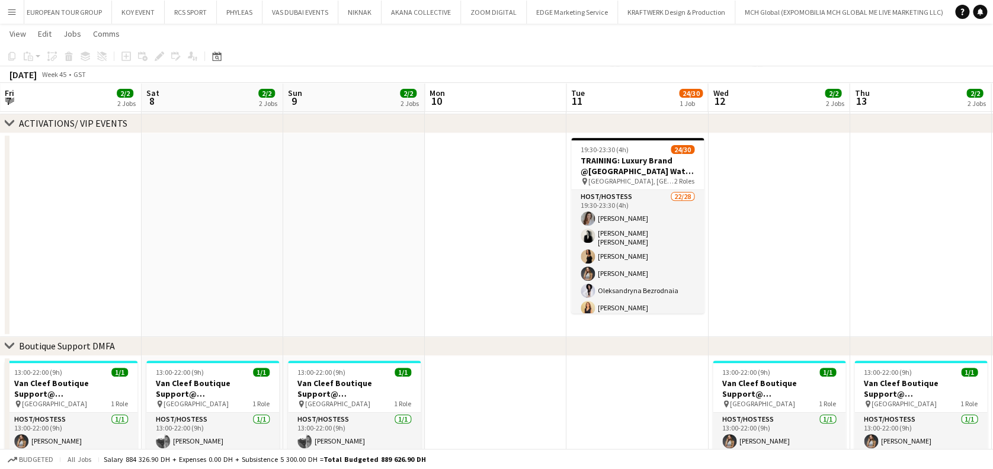
drag, startPoint x: 929, startPoint y: 238, endPoint x: 260, endPoint y: 239, distance: 669.0
click at [260, 239] on app-calendar-viewport "Tue 4 Wed 5 2/2 2 Jobs Thu 6 2/2 2 Jobs Fri 7 2/2 2 Jobs Sat 8 2/2 2 Jobs Sun 9…" at bounding box center [496, 431] width 993 height 1085
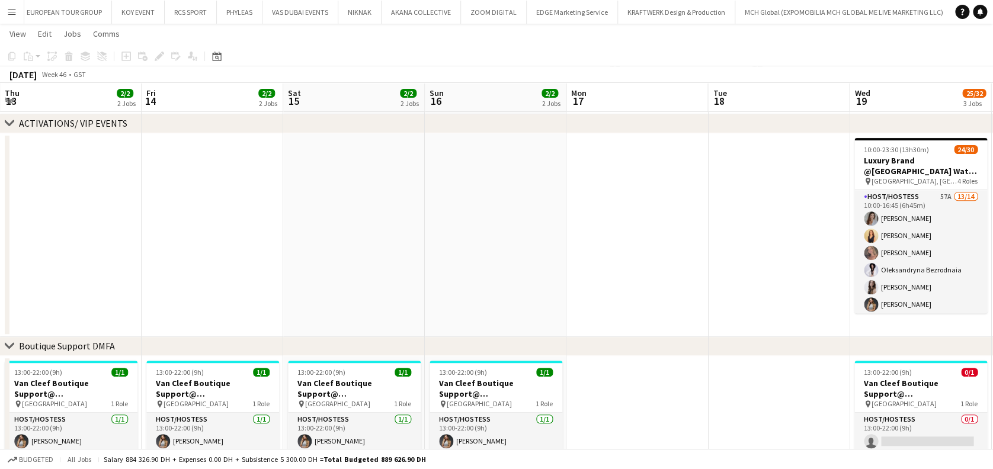
drag, startPoint x: 282, startPoint y: 251, endPoint x: 485, endPoint y: 221, distance: 204.9
click at [219, 250] on app-calendar-viewport "Mon 10 Tue 11 24/30 1 Job Wed 12 2/2 2 Jobs Thu 13 2/2 2 Jobs Fri 14 2/2 2 Jobs…" at bounding box center [496, 431] width 993 height 1085
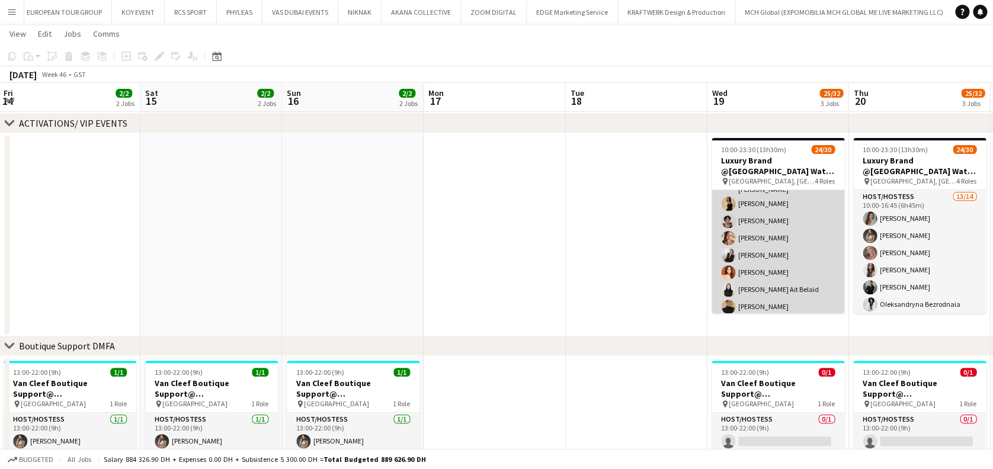
scroll to position [345, 0]
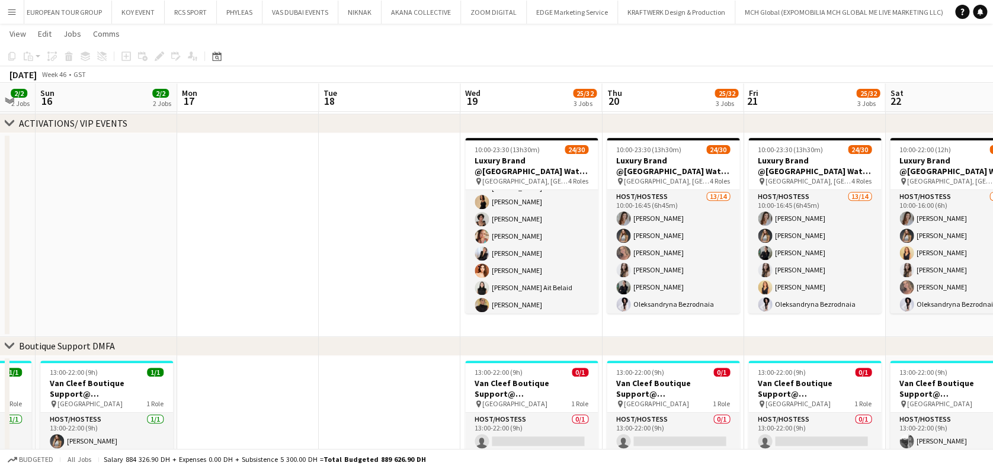
drag, startPoint x: 686, startPoint y: 224, endPoint x: 437, endPoint y: 235, distance: 249.1
click at [437, 235] on app-calendar-viewport "Wed 12 2/2 2 Jobs Thu 13 2/2 2 Jobs Fri 14 2/2 2 Jobs Sat 15 2/2 2 Jobs Sun 16 …" at bounding box center [496, 431] width 993 height 1085
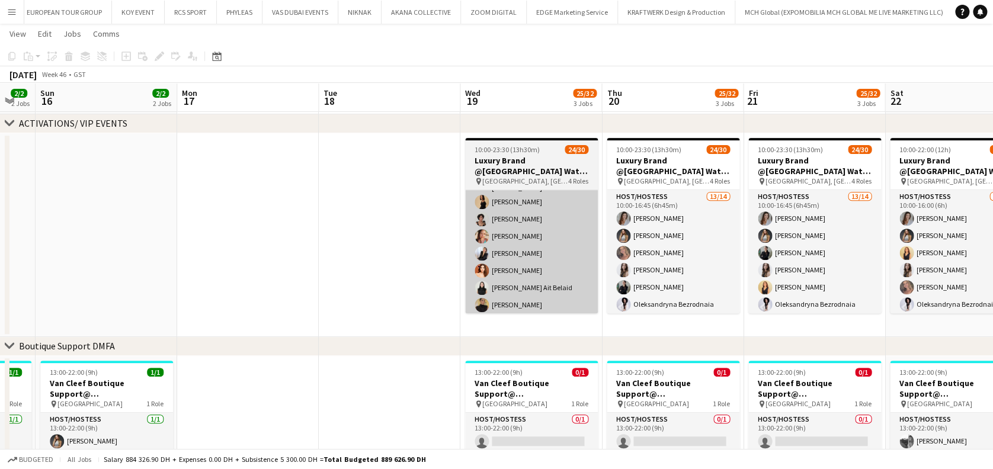
scroll to position [0, 550]
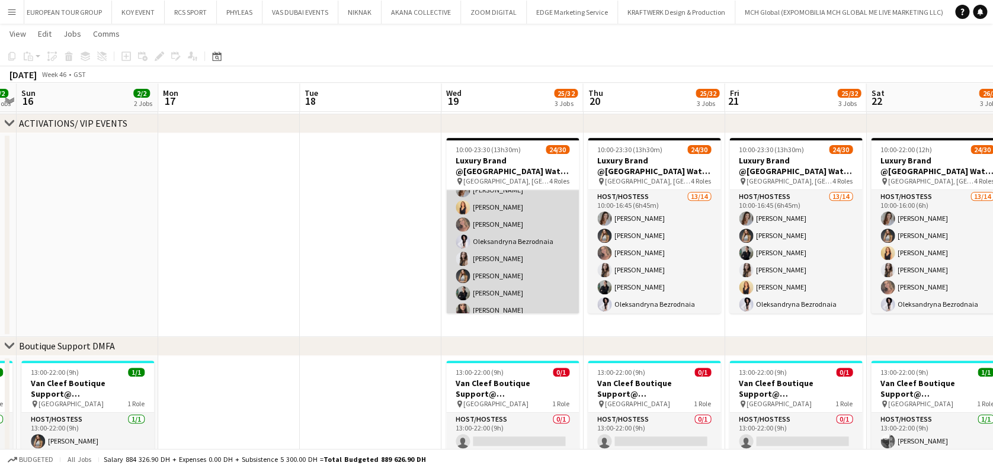
click at [483, 225] on app-card-role "Host/Hostess 57A 13/14 10:00-16:45 (6h45m) [PERSON_NAME] [PERSON_NAME] Pishkouh…" at bounding box center [512, 294] width 133 height 264
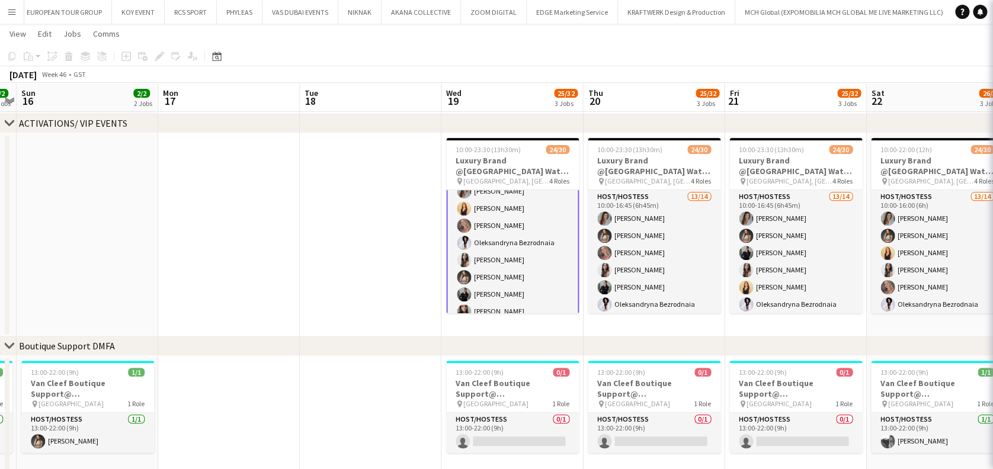
scroll to position [30, 0]
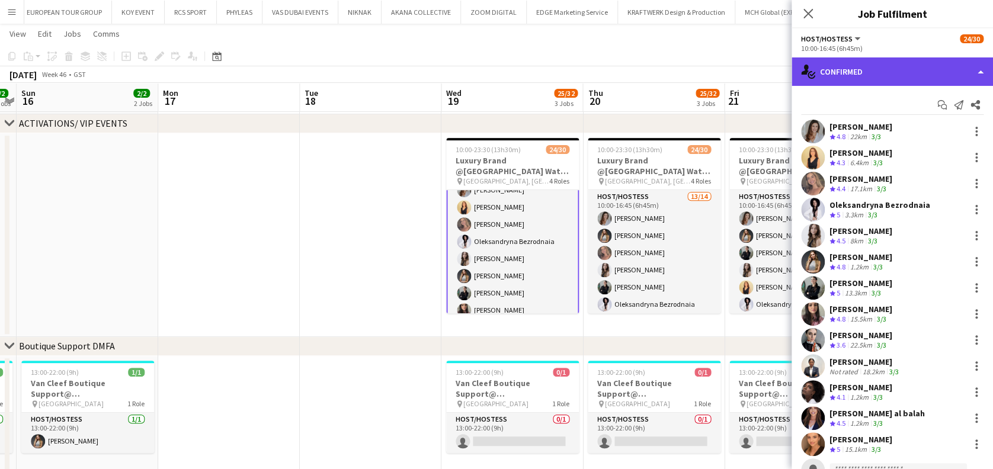
click at [926, 81] on div "single-neutral-actions-check-2 Confirmed" at bounding box center [892, 71] width 201 height 28
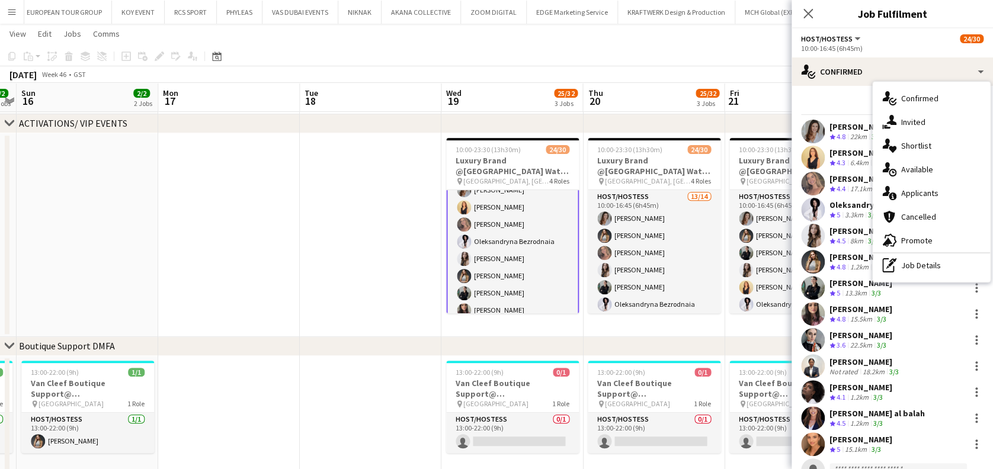
click at [936, 198] on span "Applicants" at bounding box center [919, 193] width 37 height 11
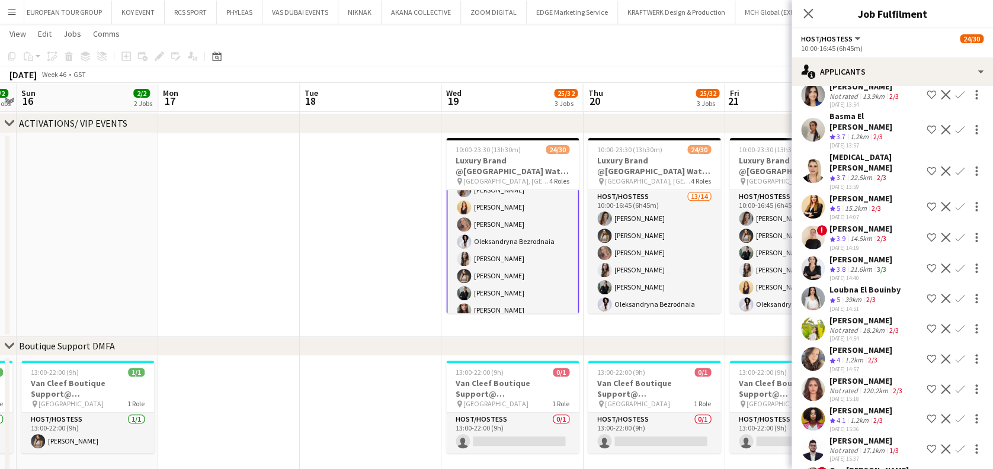
scroll to position [1368, 0]
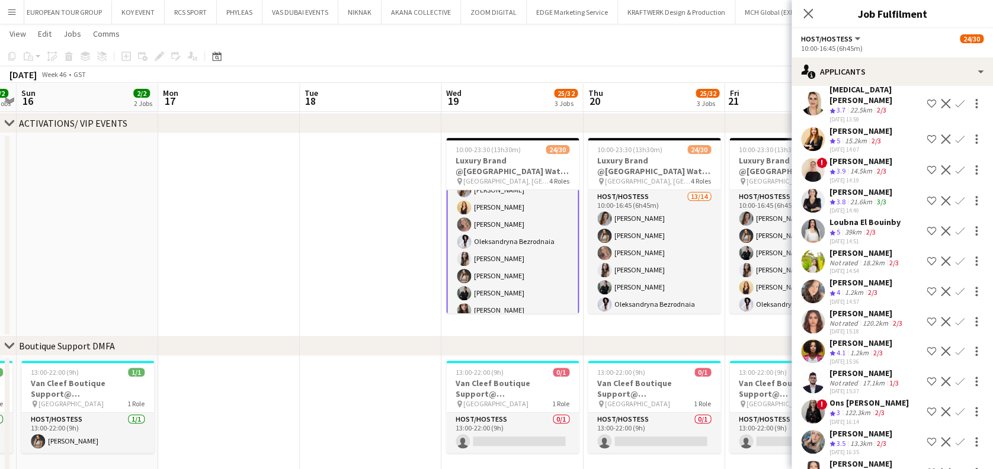
click at [924, 344] on button "Shortlist crew" at bounding box center [931, 351] width 14 height 14
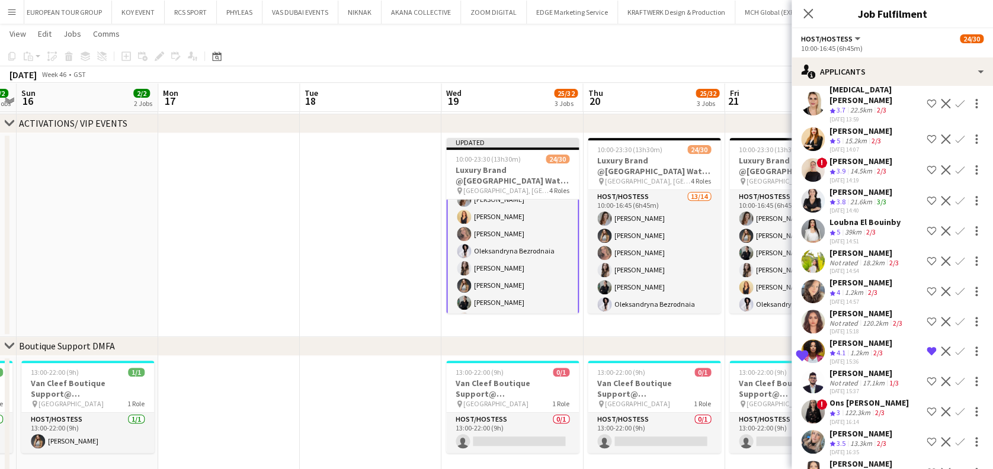
scroll to position [1289, 0]
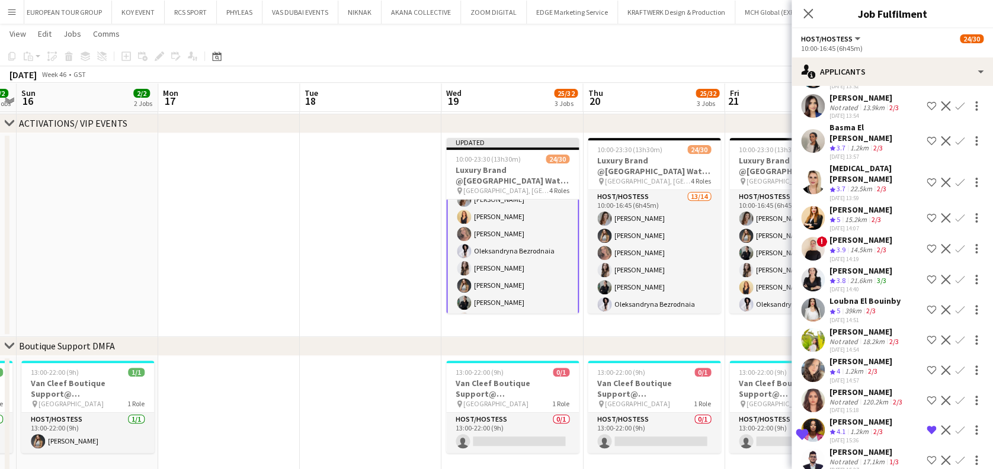
click at [839, 276] on span "3.8" at bounding box center [841, 280] width 9 height 9
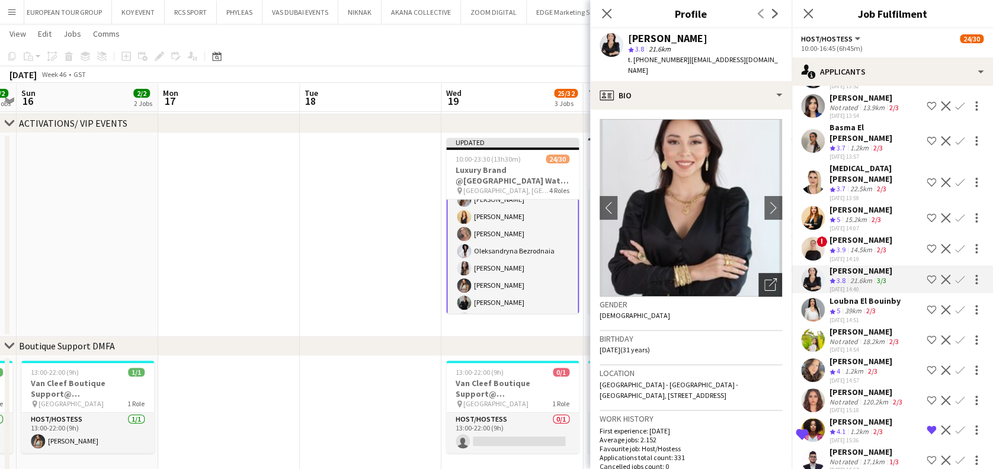
click at [764, 279] on icon "Open photos pop-in" at bounding box center [770, 285] width 12 height 12
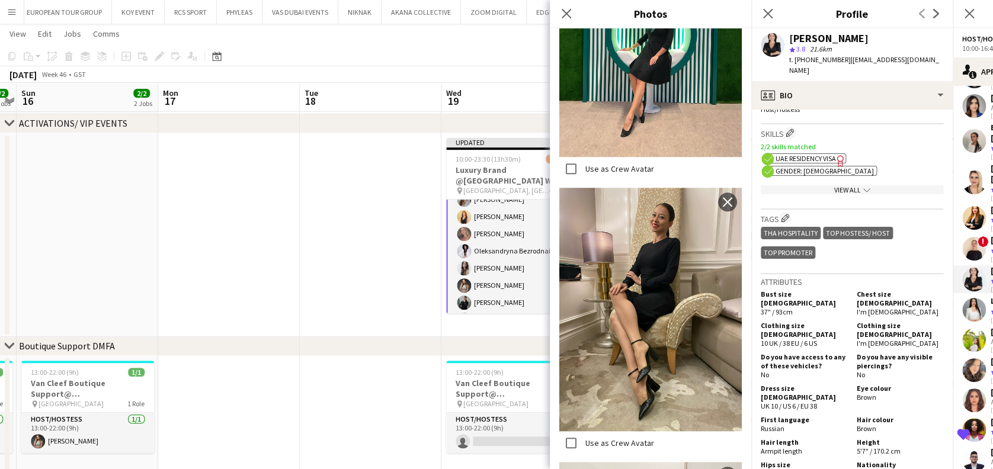
scroll to position [553, 0]
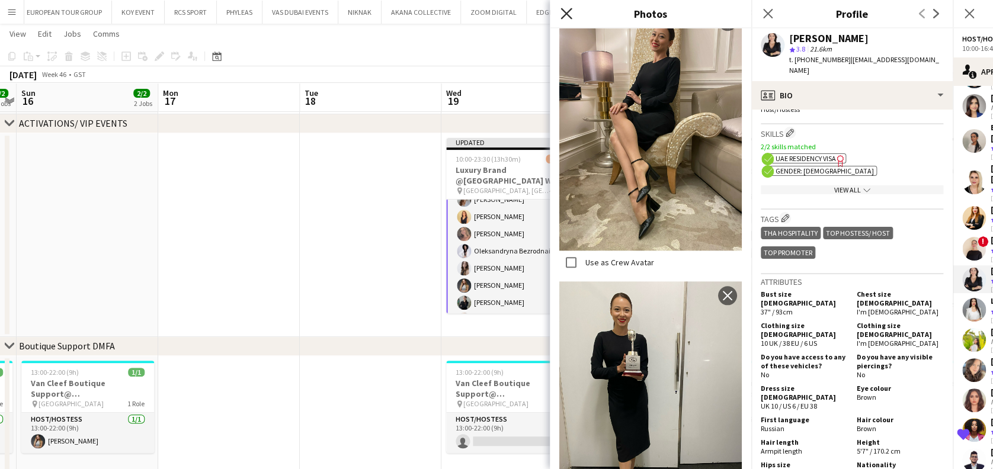
click at [565, 17] on icon "Close pop-in" at bounding box center [566, 13] width 11 height 11
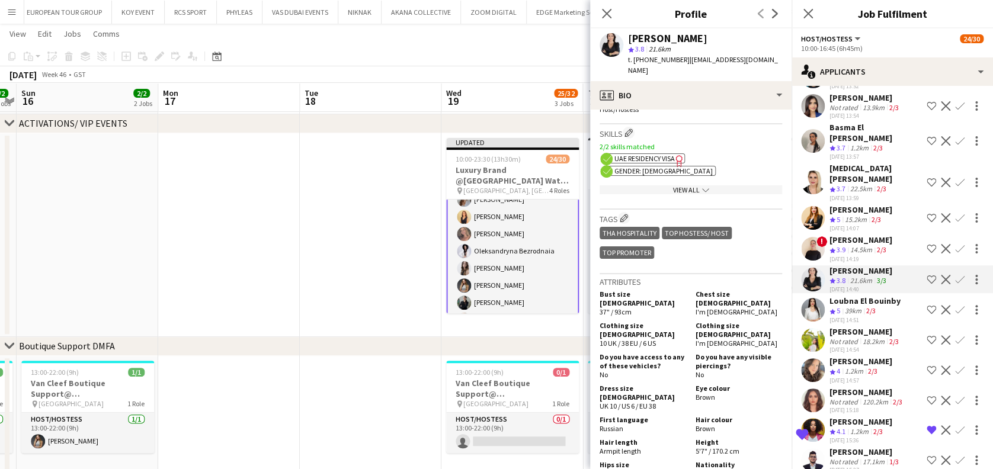
click at [927, 275] on app-icon "Shortlist crew" at bounding box center [931, 279] width 9 height 9
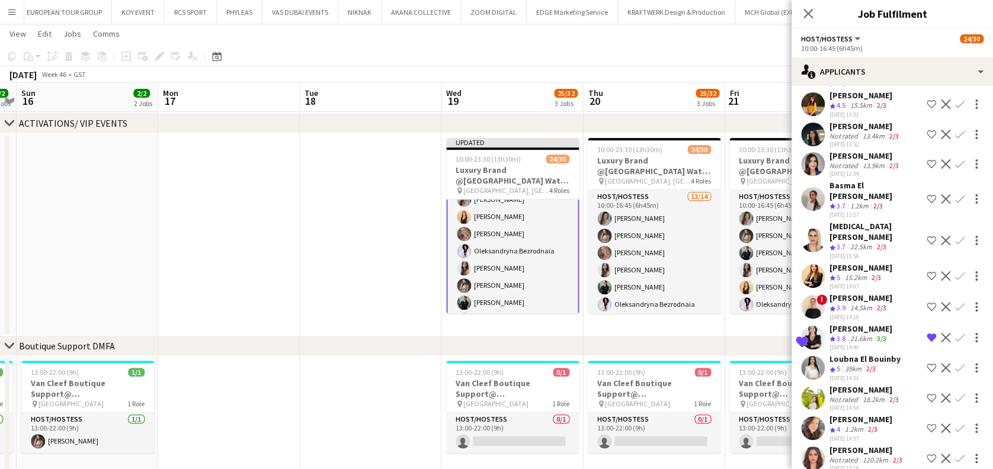
scroll to position [1210, 0]
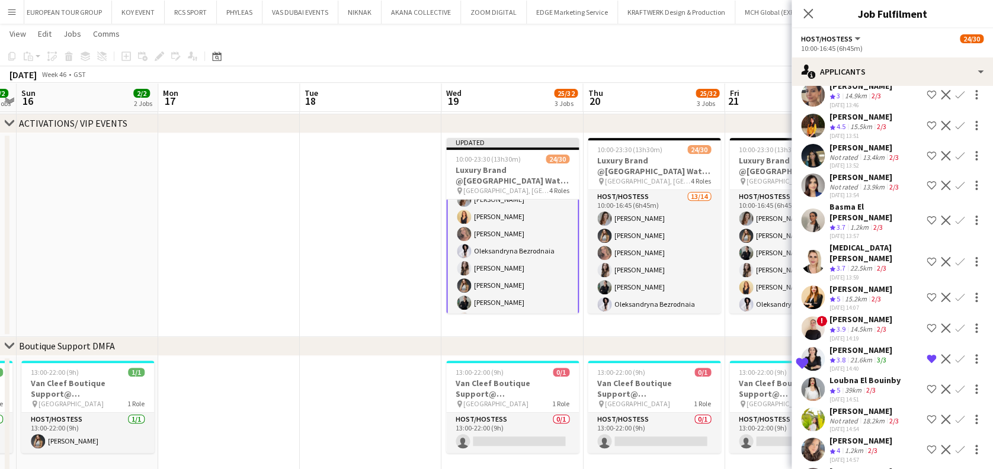
click at [875, 223] on app-skills-label "2/3" at bounding box center [877, 227] width 9 height 9
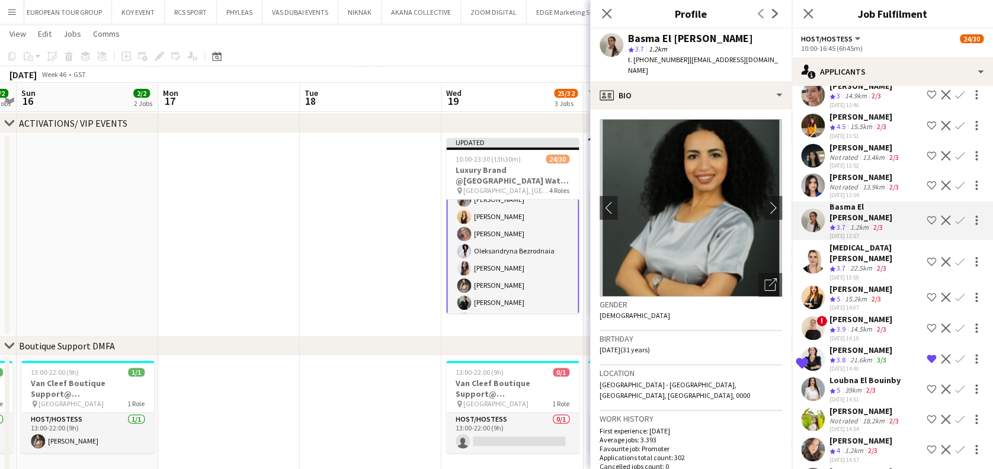
click at [873, 172] on div "[PERSON_NAME]" at bounding box center [866, 177] width 72 height 11
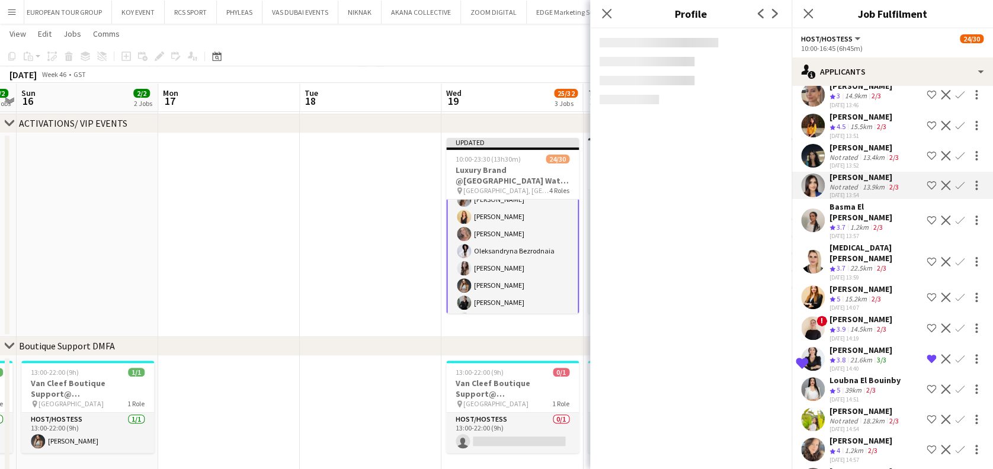
scroll to position [1131, 0]
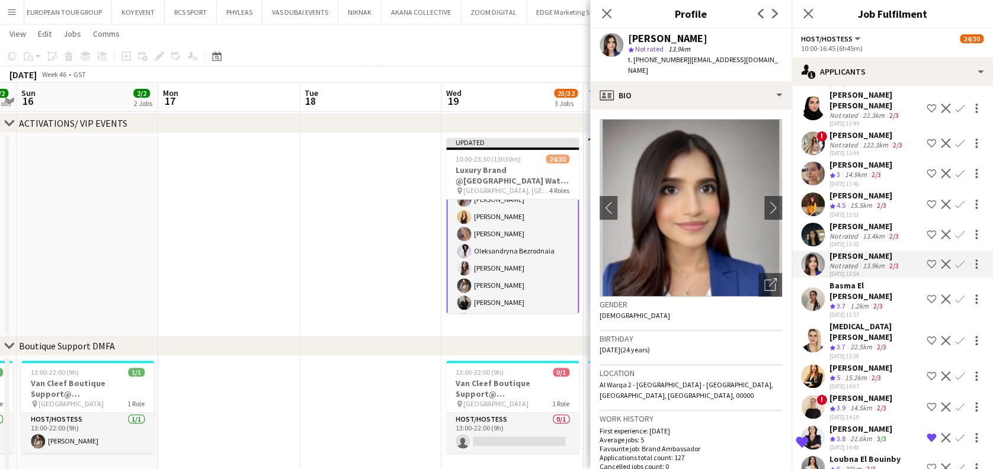
click at [858, 221] on div "[PERSON_NAME]" at bounding box center [866, 226] width 72 height 11
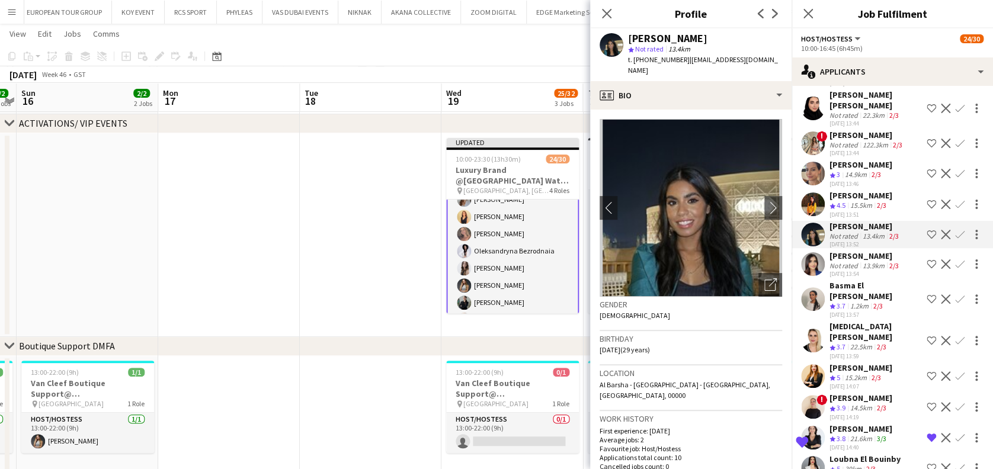
click at [856, 201] on div "15.5km" at bounding box center [861, 206] width 27 height 10
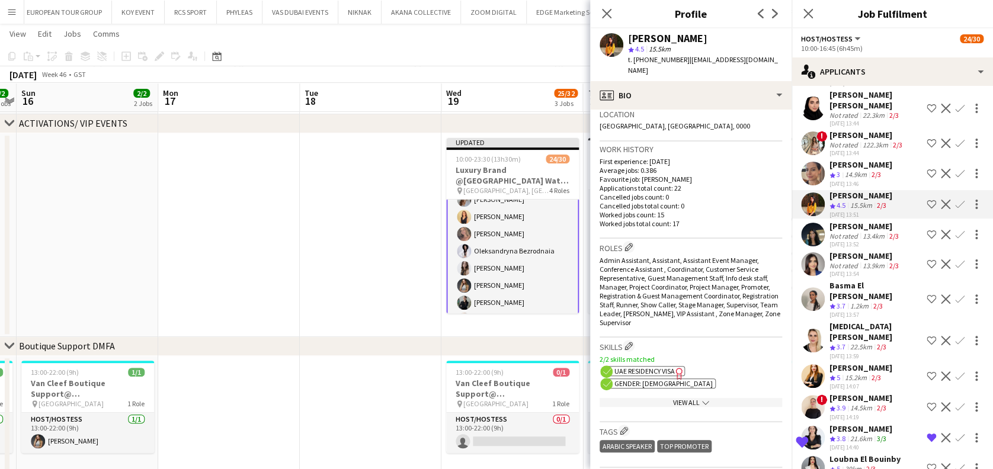
scroll to position [79, 0]
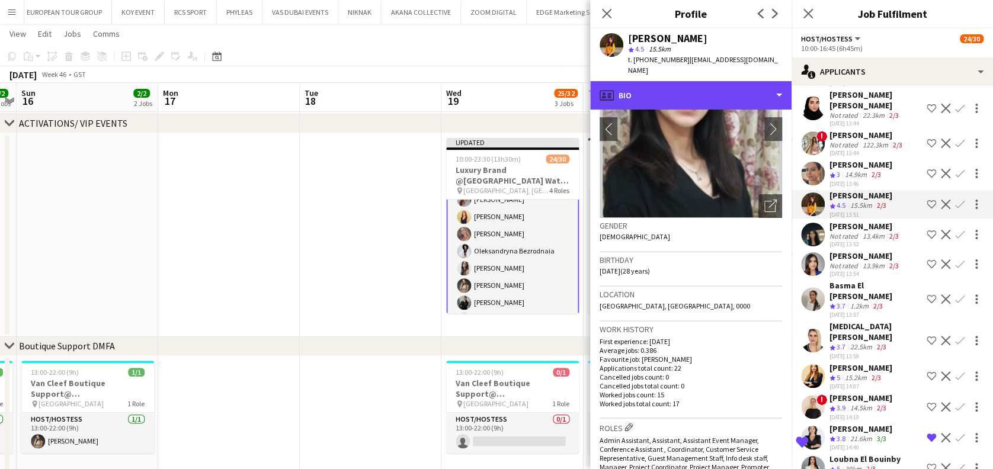
drag, startPoint x: 718, startPoint y: 87, endPoint x: 716, endPoint y: 97, distance: 9.6
click at [718, 87] on div "profile Bio" at bounding box center [690, 95] width 201 height 28
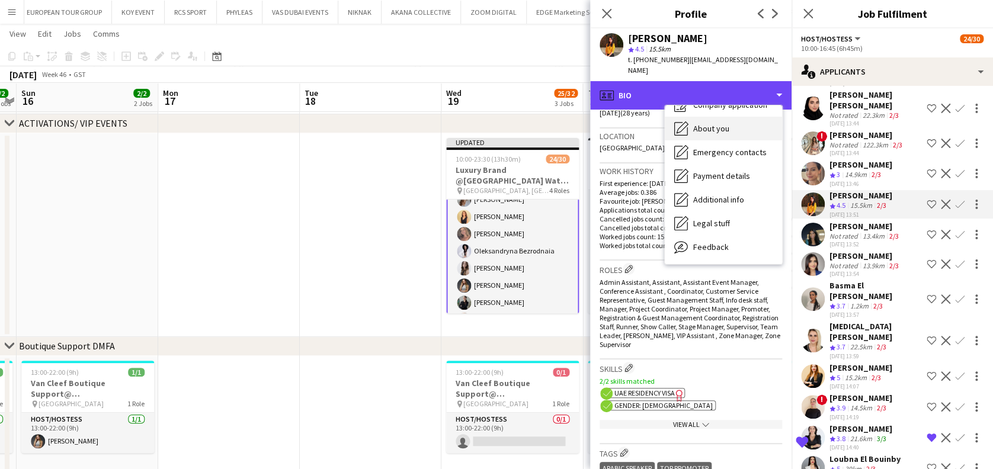
scroll to position [87, 0]
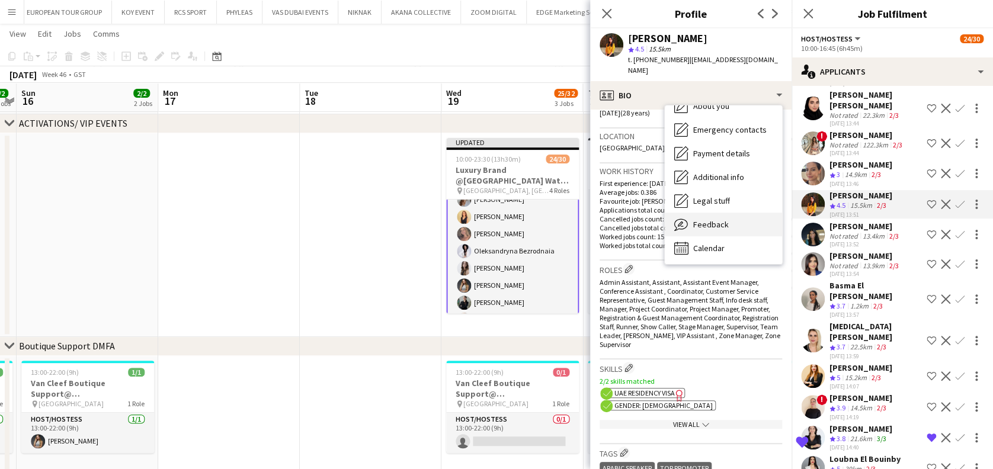
click at [721, 219] on span "Feedback" at bounding box center [711, 224] width 36 height 11
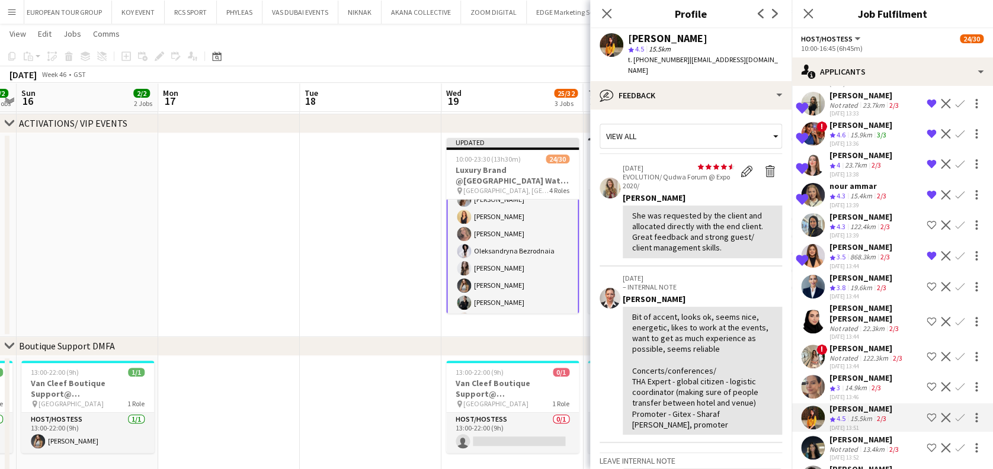
scroll to position [894, 0]
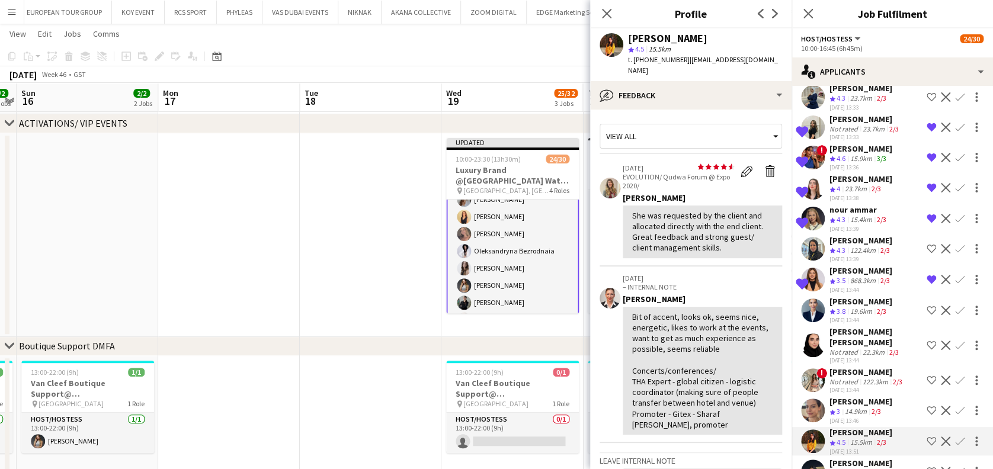
click at [858, 204] on div "nour ammar" at bounding box center [859, 209] width 59 height 11
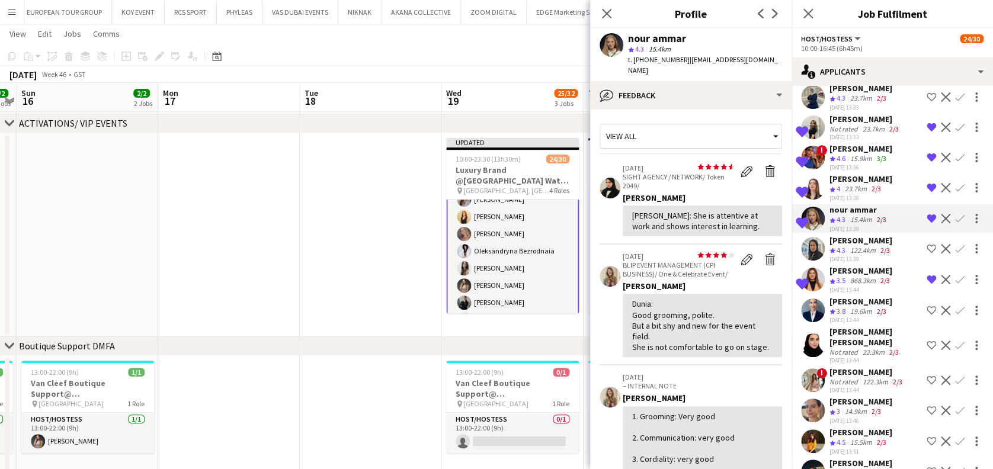
drag, startPoint x: 879, startPoint y: 191, endPoint x: 812, endPoint y: 194, distance: 67.6
click at [812, 204] on div "Shortlisted nour ammar Crew rating 4.3 15.4km 2/3 30-09-2025 13:39 Remove crew …" at bounding box center [892, 218] width 201 height 28
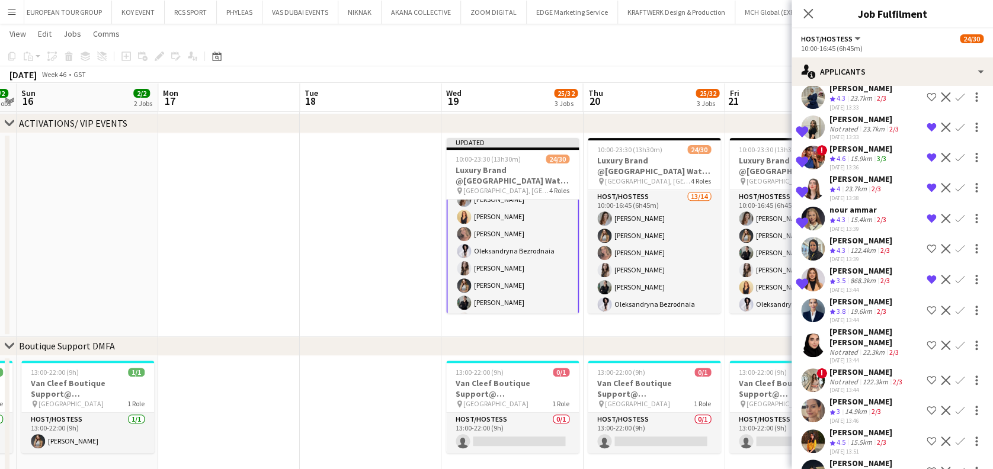
copy div "Shortlisted nour ammar"
click at [658, 278] on app-calendar-viewport "Wed 12 2/2 2 Jobs Thu 13 2/2 2 Jobs Fri 14 2/2 2 Jobs Sat 15 2/2 2 Jobs Sun 16 …" at bounding box center [496, 431] width 993 height 1085
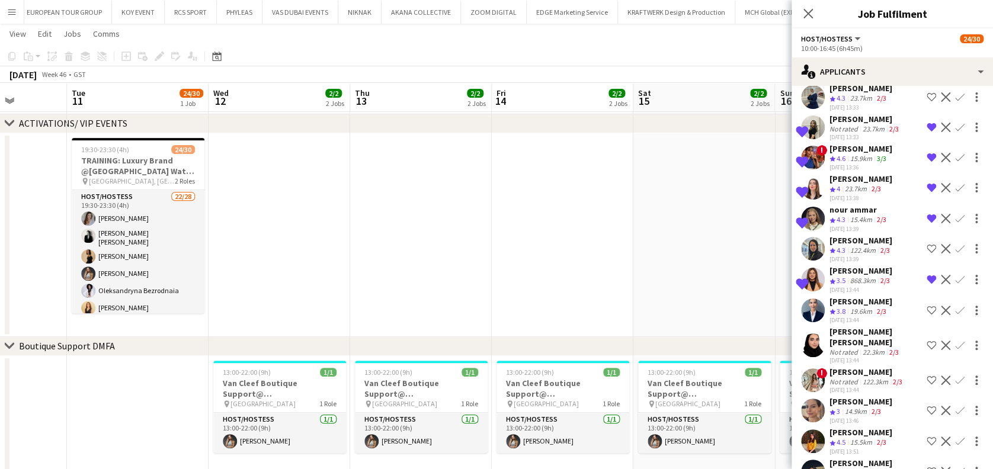
drag, startPoint x: 213, startPoint y: 250, endPoint x: 514, endPoint y: 252, distance: 301.0
click at [578, 252] on app-calendar-viewport "Sat 8 2/2 2 Jobs Sun 9 2/2 2 Jobs Mon 10 Tue 11 24/30 1 Job Wed 12 2/2 2 Jobs T…" at bounding box center [496, 431] width 993 height 1085
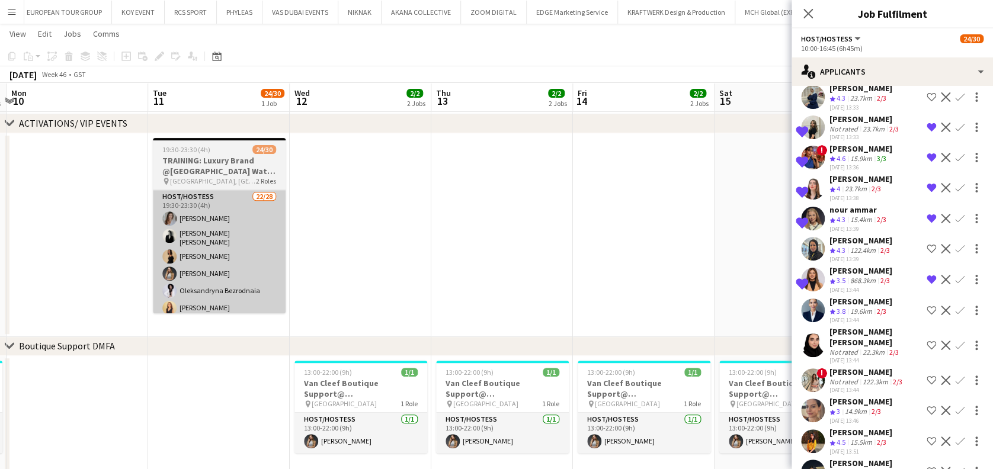
scroll to position [0, 297]
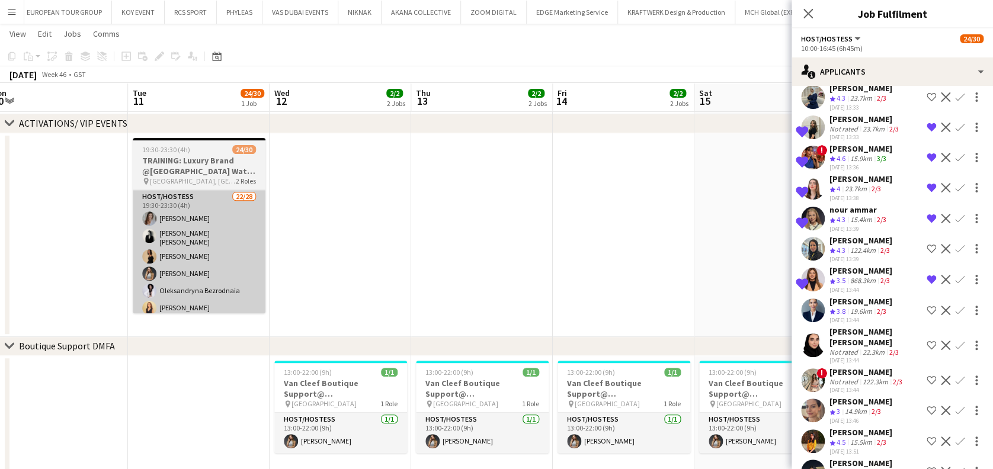
drag, startPoint x: 363, startPoint y: 231, endPoint x: 418, endPoint y: 237, distance: 54.8
click at [556, 231] on app-calendar-viewport "Sat 8 2/2 2 Jobs Sun 9 2/2 2 Jobs Mon 10 Tue 11 24/30 1 Job Wed 12 2/2 2 Jobs T…" at bounding box center [496, 431] width 993 height 1085
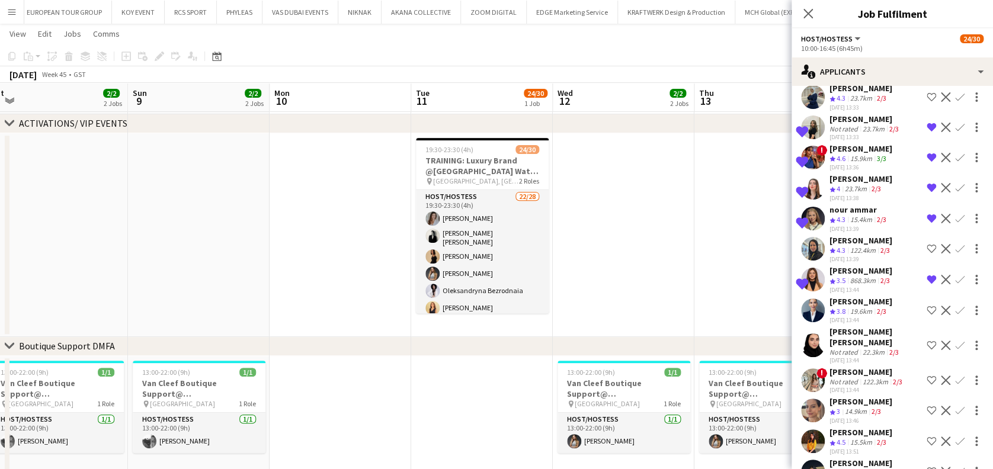
click at [411, 236] on app-date-cell "19:30-23:30 (4h) 24/30 TRAINING: Luxury Brand @[GEOGRAPHIC_DATA] Watch Week 202…" at bounding box center [482, 235] width 142 height 204
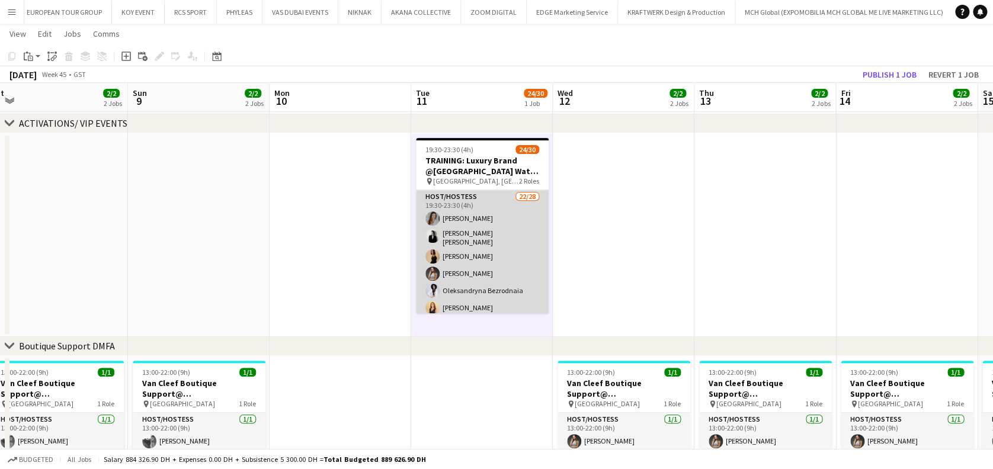
click at [439, 240] on app-card-role "Host/Hostess 22/28 19:30-23:30 (4h) [PERSON_NAME] [PERSON_NAME] [PERSON_NAME] […" at bounding box center [482, 444] width 133 height 508
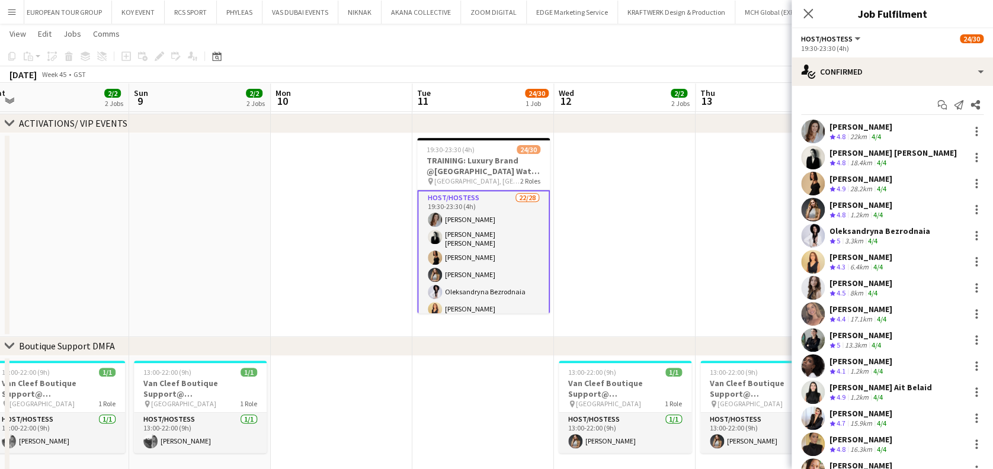
click at [746, 289] on app-calendar-viewport "Thu 6 2/2 2 Jobs Fri 7 2/2 2 Jobs Sat 8 2/2 2 Jobs Sun 9 2/2 2 Jobs Mon 10 Tue …" at bounding box center [496, 431] width 993 height 1085
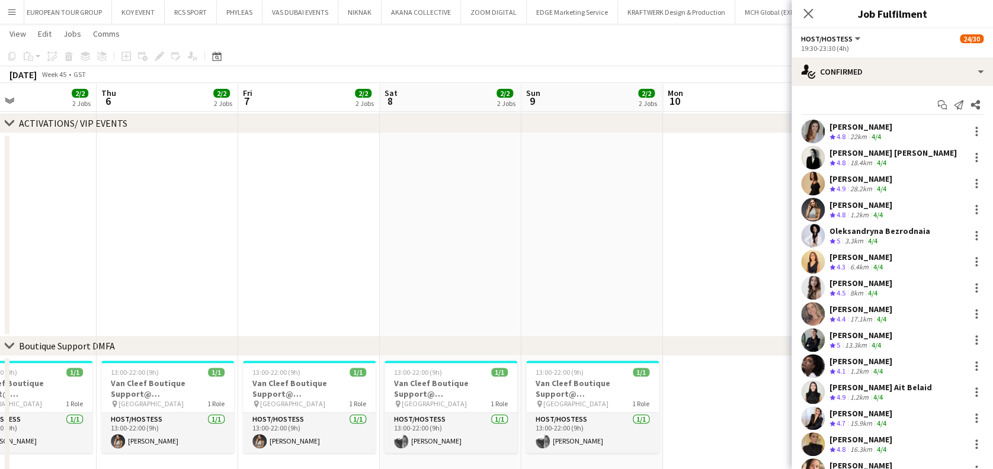
drag, startPoint x: 251, startPoint y: 292, endPoint x: 618, endPoint y: 322, distance: 368.6
click at [631, 322] on app-calendar-viewport "Mon 3 Tue 4 Wed 5 2/2 2 Jobs Thu 6 2/2 2 Jobs Fri 7 2/2 2 Jobs Sat 8 2/2 2 Jobs…" at bounding box center [496, 431] width 993 height 1085
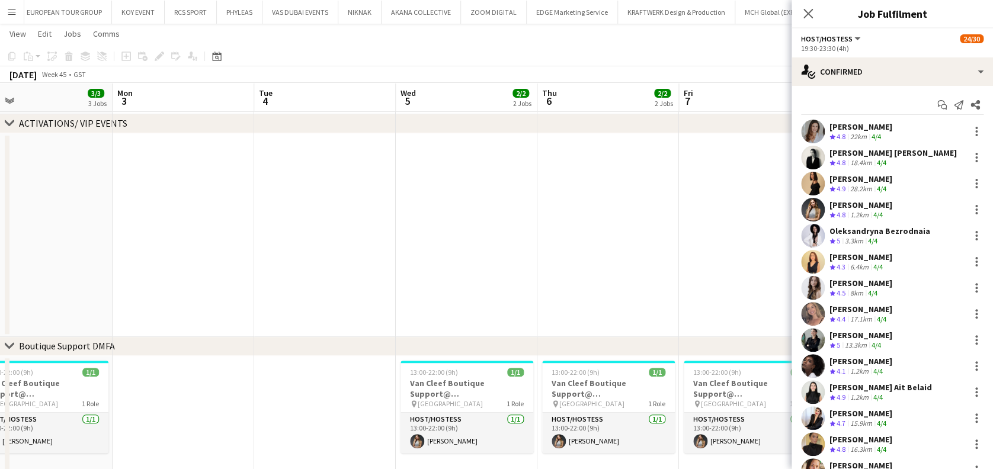
drag, startPoint x: 390, startPoint y: 283, endPoint x: 639, endPoint y: 280, distance: 248.9
click at [640, 280] on app-calendar-viewport "Fri 31 3/3 3 Jobs Sat 1 3/3 3 Jobs Sun 2 3/3 3 Jobs Mon 3 Tue 4 Wed 5 2/2 2 Job…" at bounding box center [496, 431] width 993 height 1085
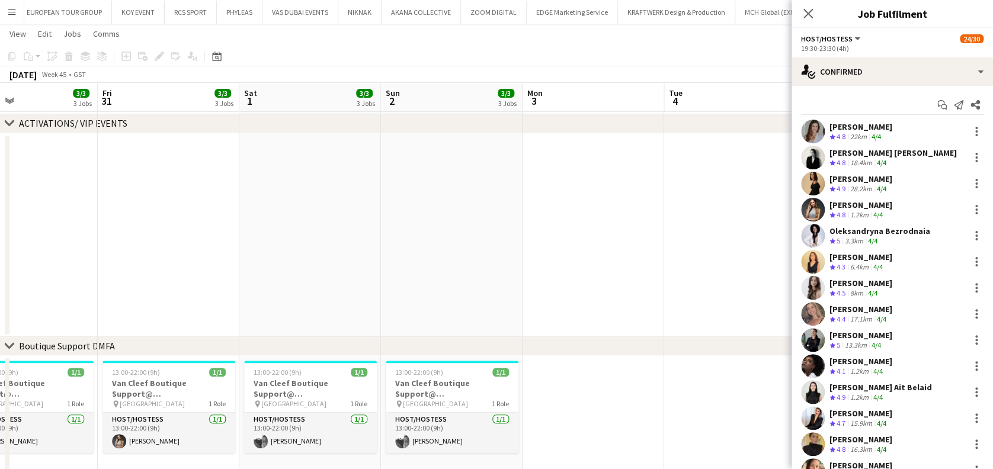
drag, startPoint x: 552, startPoint y: 247, endPoint x: 583, endPoint y: 250, distance: 31.0
click at [583, 250] on app-calendar-viewport "Tue 28 Wed 29 3/3 3 Jobs Thu 30 3/3 3 Jobs Fri 31 3/3 3 Jobs Sat 1 3/3 3 Jobs S…" at bounding box center [496, 431] width 993 height 1085
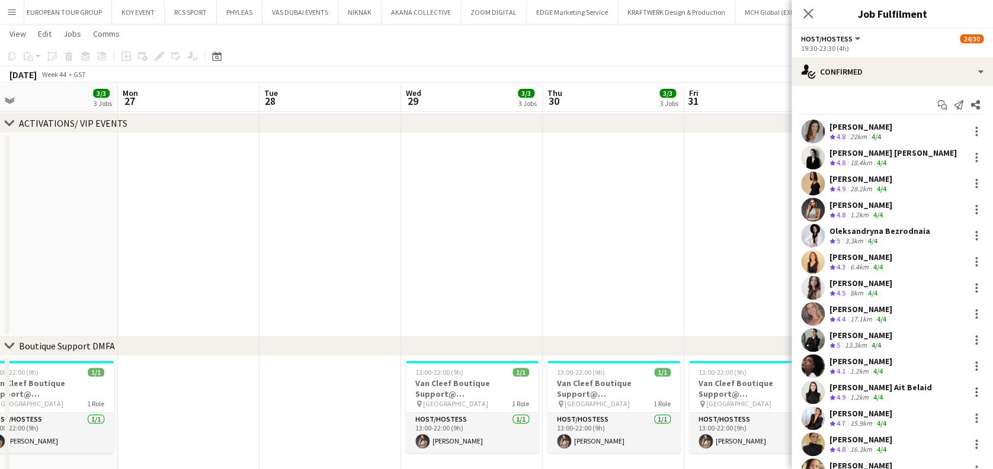
drag, startPoint x: 615, startPoint y: 244, endPoint x: 663, endPoint y: 248, distance: 48.2
click at [672, 247] on app-calendar-viewport "Fri 24 3/3 3 Jobs Sat 25 3/3 3 Jobs Sun 26 3/3 3 Jobs Mon 27 Tue 28 Wed 29 3/3 …" at bounding box center [496, 431] width 993 height 1085
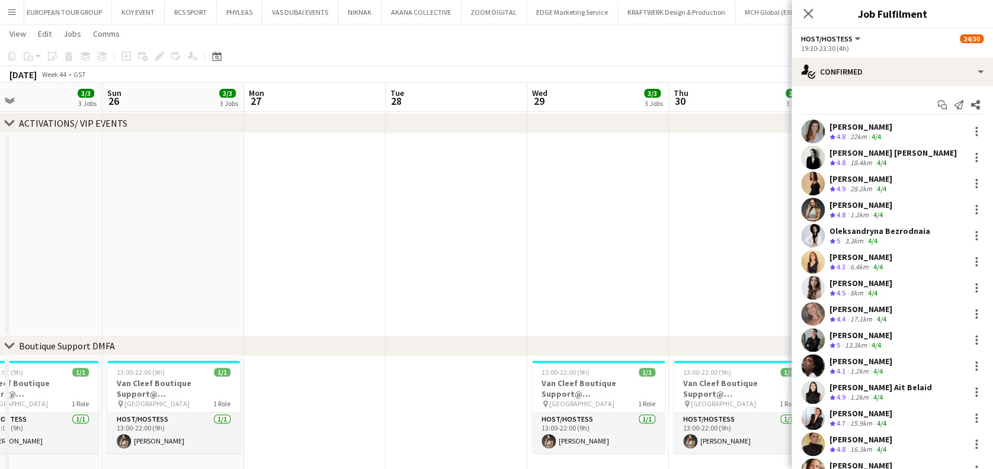
drag, startPoint x: 322, startPoint y: 187, endPoint x: 453, endPoint y: 207, distance: 132.5
click at [665, 207] on app-calendar-viewport "Thu 23 3/3 3 Jobs Fri 24 3/3 3 Jobs Sat 25 3/3 3 Jobs Sun 26 3/3 3 Jobs Mon 27 …" at bounding box center [496, 431] width 993 height 1085
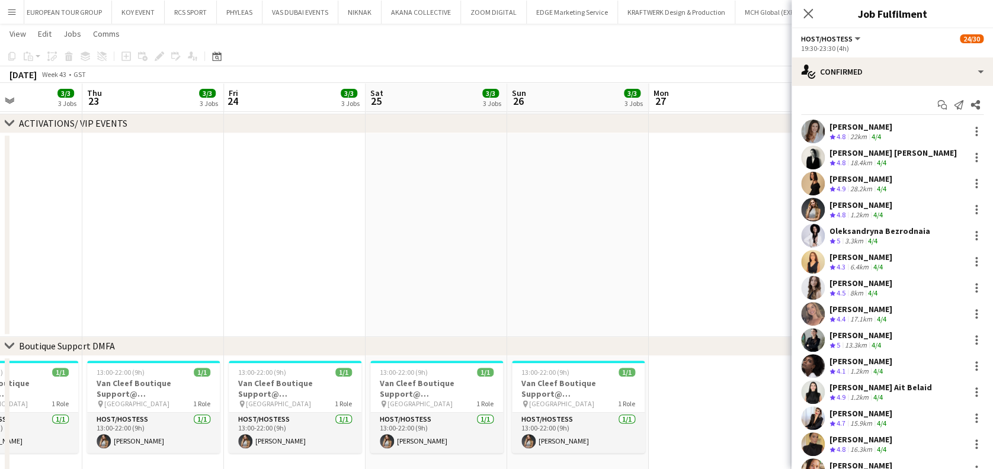
drag, startPoint x: 154, startPoint y: 214, endPoint x: 327, endPoint y: 276, distance: 183.9
click at [649, 275] on app-calendar-viewport "Mon 20 Tue 21 Wed 22 3/3 3 Jobs Thu 23 3/3 3 Jobs Fri 24 3/3 3 Jobs Sat 25 3/3 …" at bounding box center [496, 431] width 993 height 1085
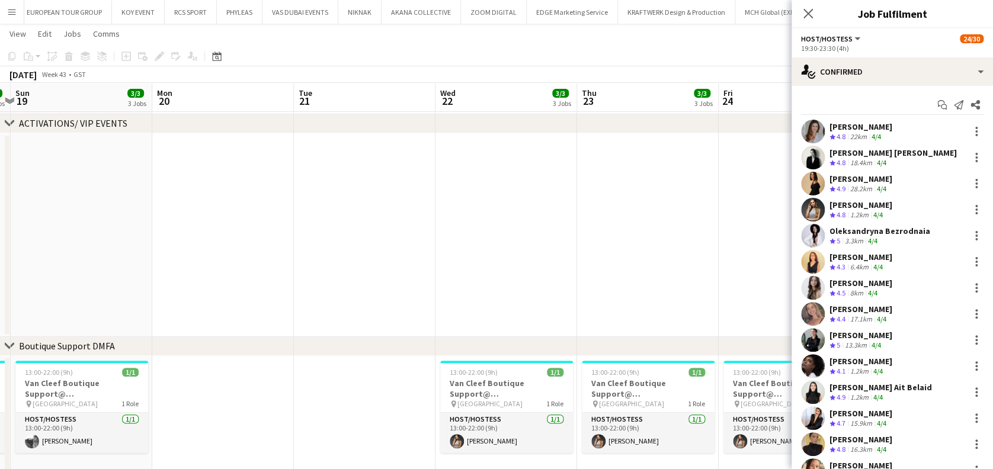
click at [749, 283] on app-calendar-viewport "Fri 17 3/3 3 Jobs Sat 18 3/3 3 Jobs Sun 19 3/3 3 Jobs Mon 20 Tue 21 Wed 22 3/3 …" at bounding box center [496, 431] width 993 height 1085
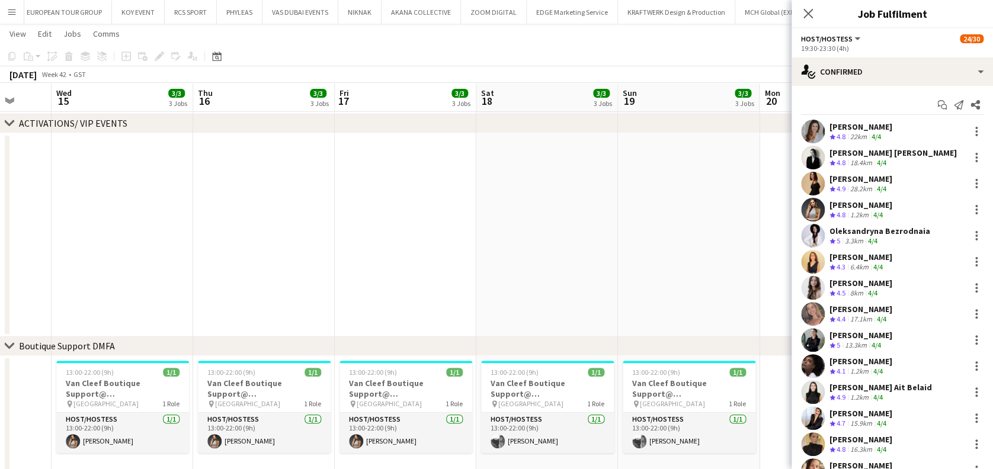
drag, startPoint x: 521, startPoint y: 218, endPoint x: 604, endPoint y: 220, distance: 82.4
click at [607, 220] on app-calendar-viewport "Sun 12 4/4 4 Jobs Mon 13 Tue 14 Wed 15 3/3 3 Jobs Thu 16 3/3 3 Jobs Fri 17 3/3 …" at bounding box center [496, 431] width 993 height 1085
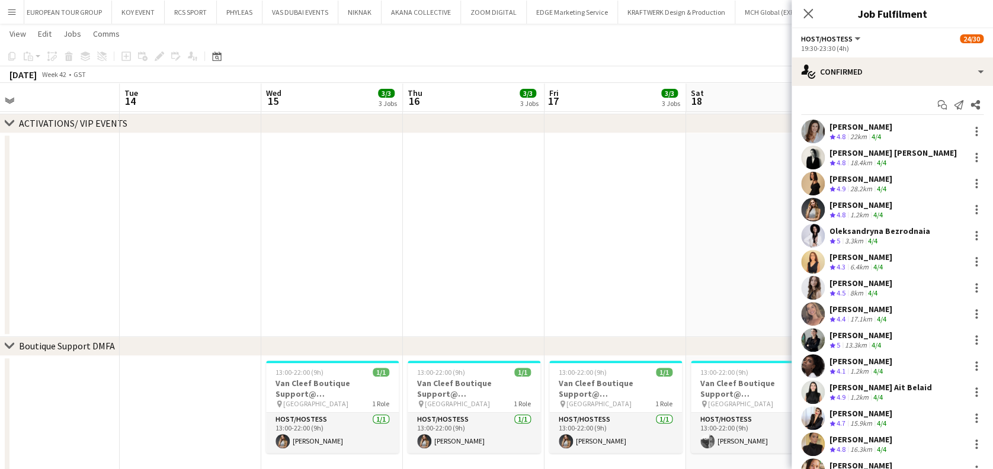
drag, startPoint x: 147, startPoint y: 220, endPoint x: 550, endPoint y: 228, distance: 403.0
click at [618, 228] on app-calendar-viewport "Sat 11 4/4 4 Jobs Sun 12 4/4 4 Jobs Mon 13 Tue 14 Wed 15 3/3 3 Jobs Thu 16 3/3 …" at bounding box center [496, 431] width 993 height 1085
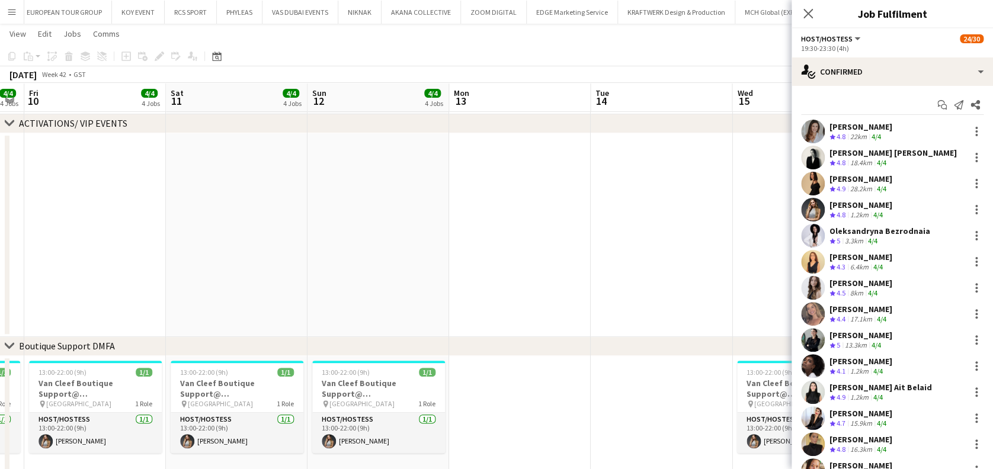
drag, startPoint x: 303, startPoint y: 168, endPoint x: 492, endPoint y: 169, distance: 189.0
click at [588, 168] on app-calendar-viewport "Tue 7 7/11 1 Job Wed 8 4/6 5 Jobs Thu 9 4/4 4 Jobs Fri 10 4/4 4 Jobs Sat 11 4/4…" at bounding box center [496, 431] width 993 height 1085
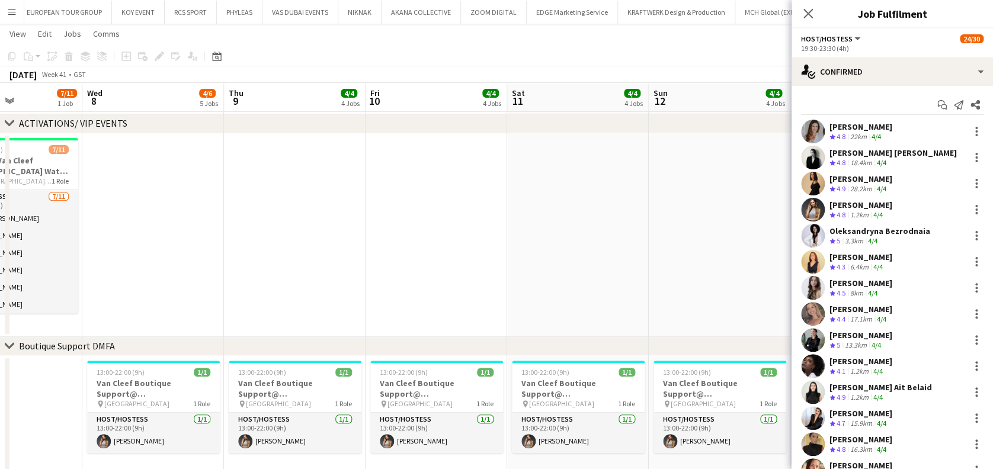
drag, startPoint x: 386, startPoint y: 178, endPoint x: 679, endPoint y: 181, distance: 292.8
click at [679, 181] on app-calendar-viewport "Sun 5 4/4 4 Jobs Mon 6 Tue 7 7/11 1 Job Wed 8 4/6 5 Jobs Thu 9 4/4 4 Jobs Fri 1…" at bounding box center [496, 431] width 993 height 1085
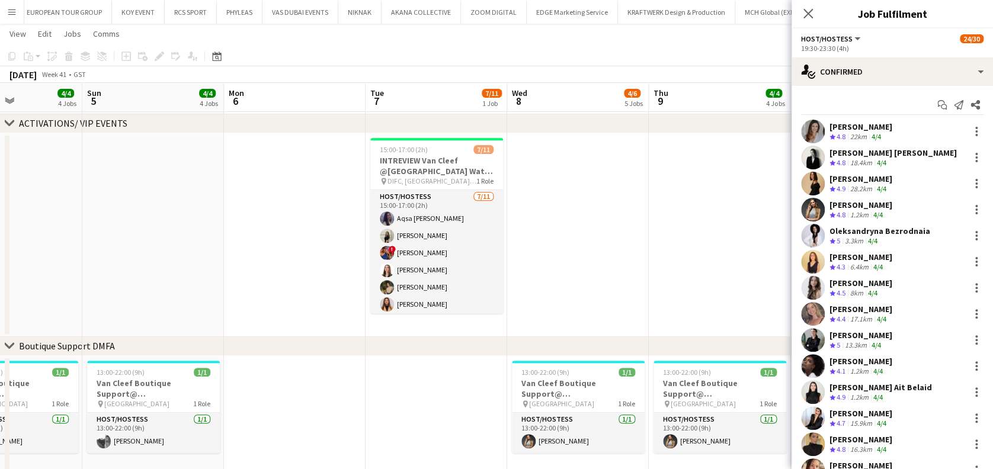
scroll to position [0, 366]
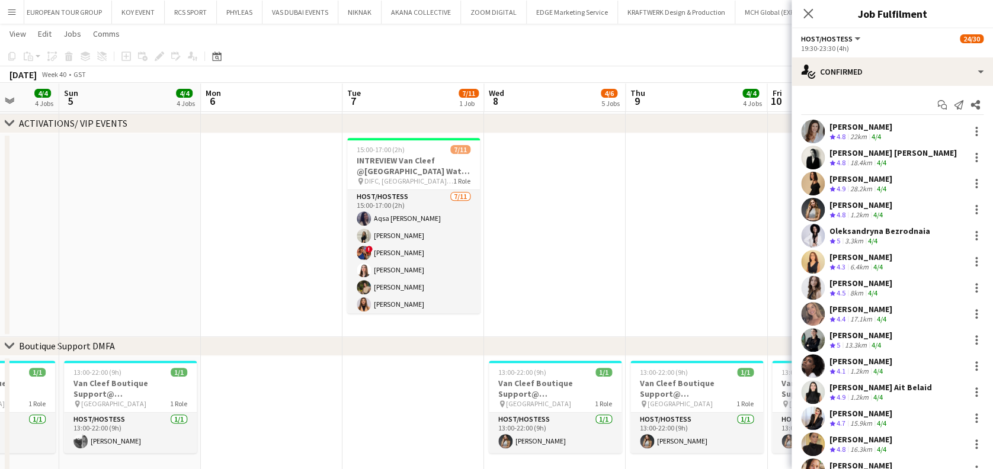
click at [308, 223] on app-date-cell at bounding box center [272, 235] width 142 height 204
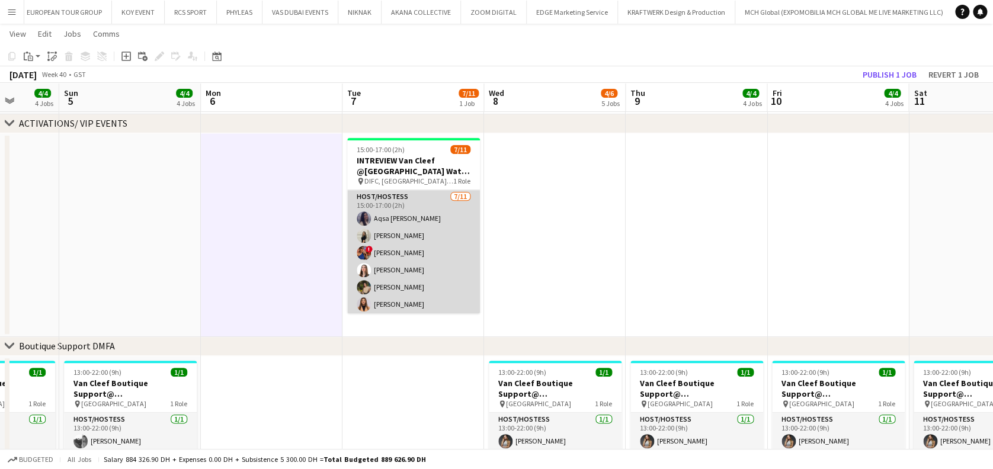
click at [391, 228] on app-card-role "Host/Hostess 7/11 15:00-17:00 (2h) Aqsa Urooj Zahid Fatima Alzubaidi ! Salima S…" at bounding box center [413, 296] width 133 height 212
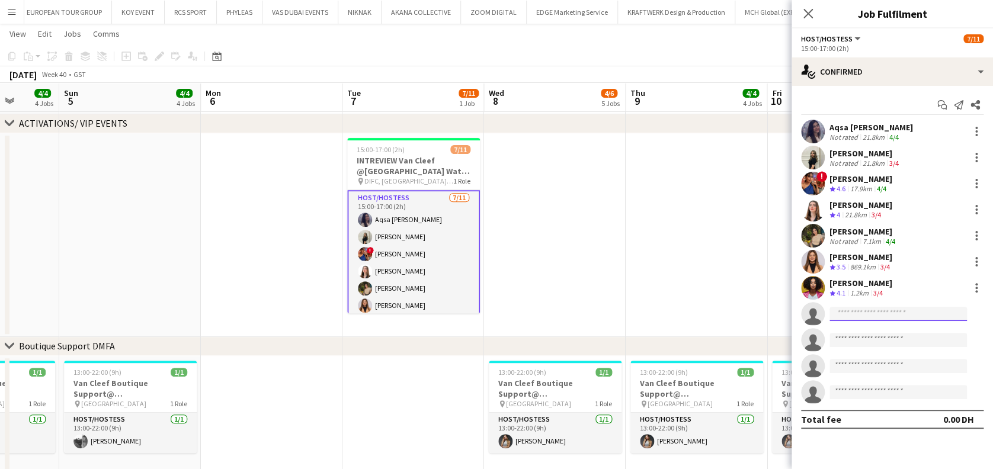
click at [891, 309] on input at bounding box center [898, 314] width 137 height 14
paste input "**********"
type input "**********"
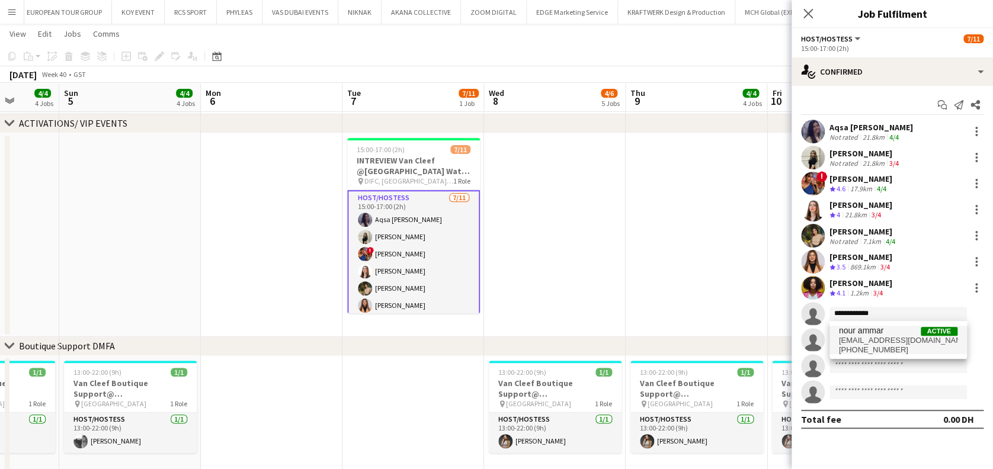
click at [871, 341] on span "nourrahammar@icloud.com" at bounding box center [898, 340] width 119 height 9
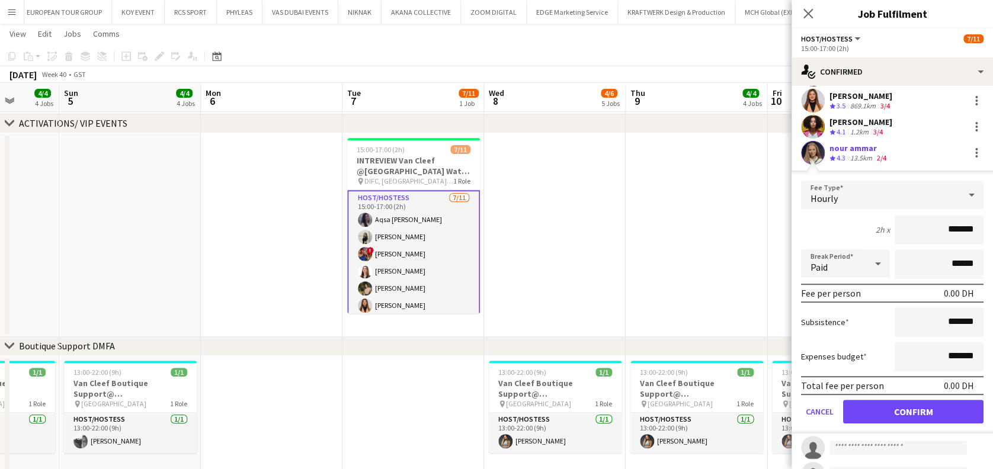
scroll to position [237, 0]
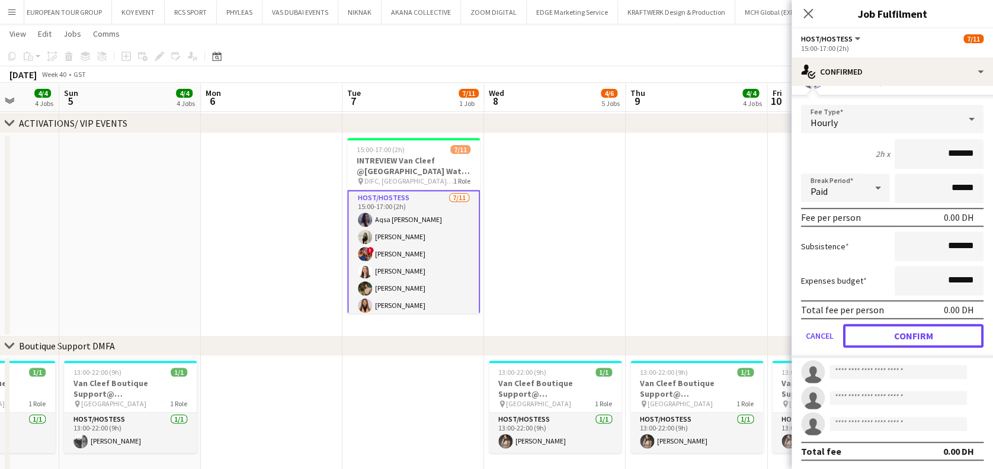
click at [917, 345] on button "Confirm" at bounding box center [913, 336] width 140 height 24
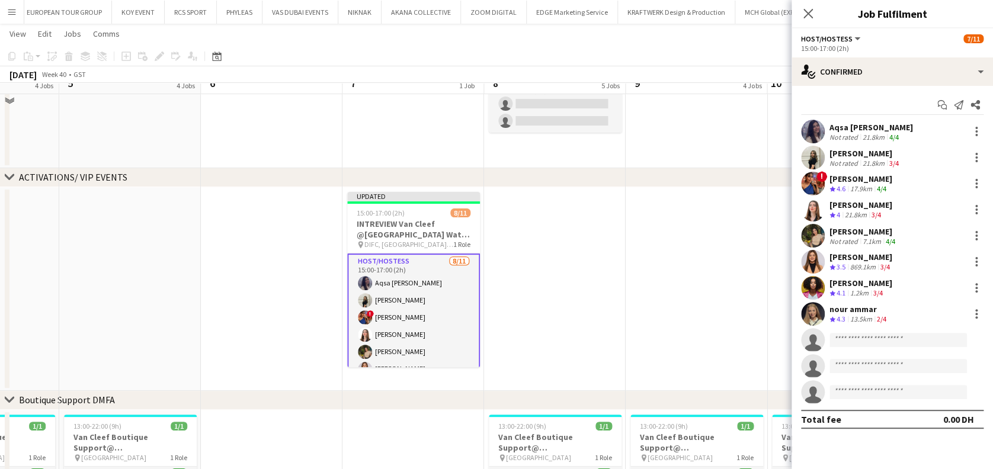
scroll to position [79, 0]
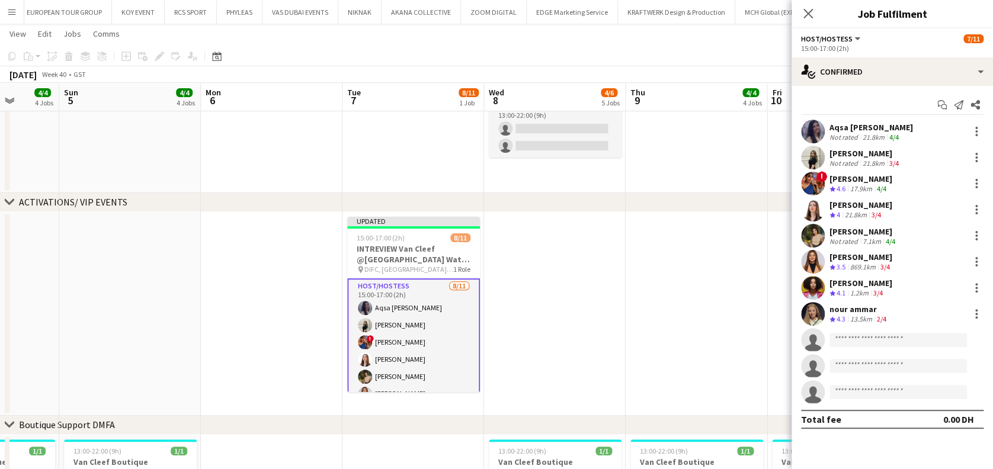
click at [696, 265] on app-date-cell at bounding box center [697, 314] width 142 height 204
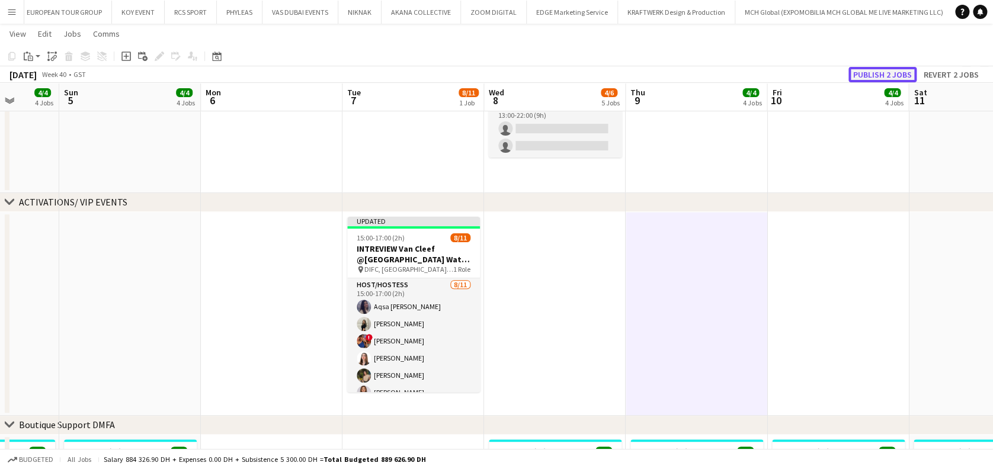
click at [891, 71] on button "Publish 2 jobs" at bounding box center [883, 74] width 68 height 15
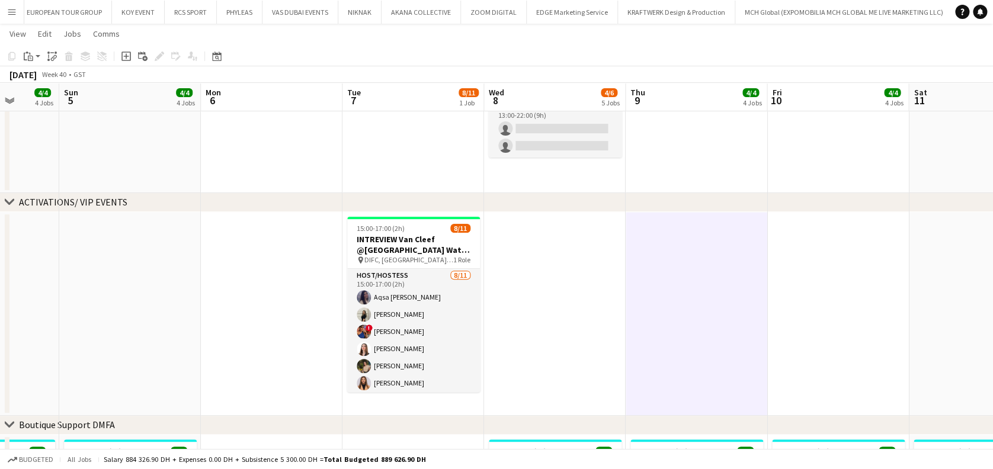
click at [520, 311] on app-date-cell at bounding box center [555, 314] width 142 height 204
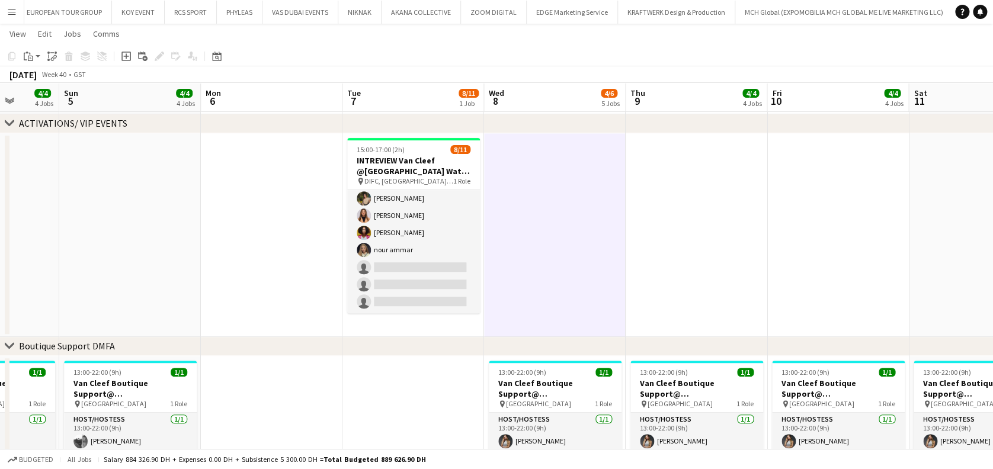
scroll to position [0, 512]
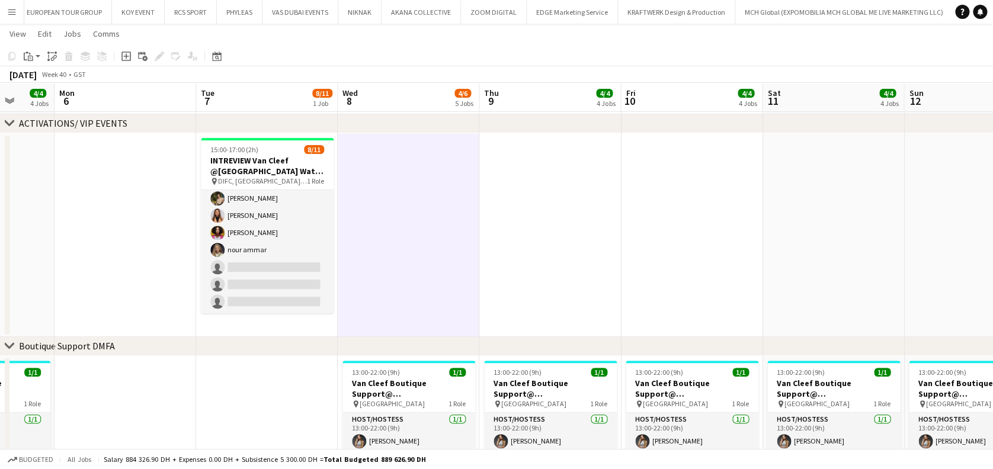
drag, startPoint x: 612, startPoint y: 256, endPoint x: 479, endPoint y: 261, distance: 132.3
click at [479, 261] on app-calendar-viewport "Thu 2 4/4 4 Jobs Fri 3 4/4 4 Jobs Sat 4 4/4 4 Jobs Sun 5 4/4 4 Jobs Mon 6 Tue 7…" at bounding box center [496, 431] width 993 height 1085
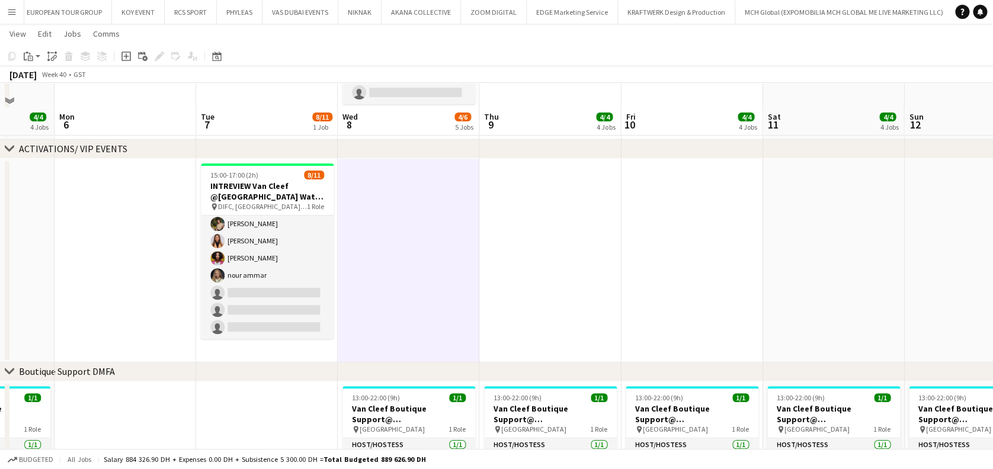
scroll to position [79, 0]
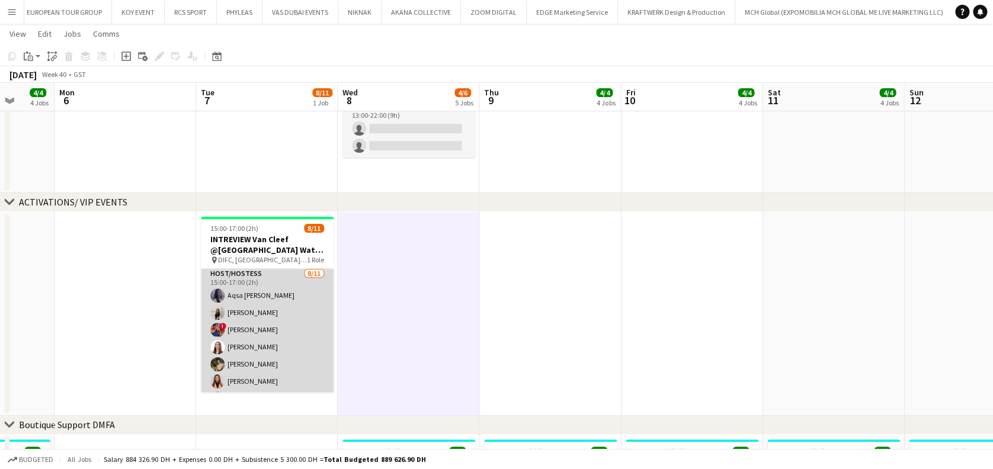
scroll to position [0, 0]
click at [234, 311] on app-card-role "Host/Hostess 8/11 15:00-17:00 (2h) Aqsa Urooj Zahid Fatima Alzubaidi ! Salima S…" at bounding box center [267, 375] width 133 height 212
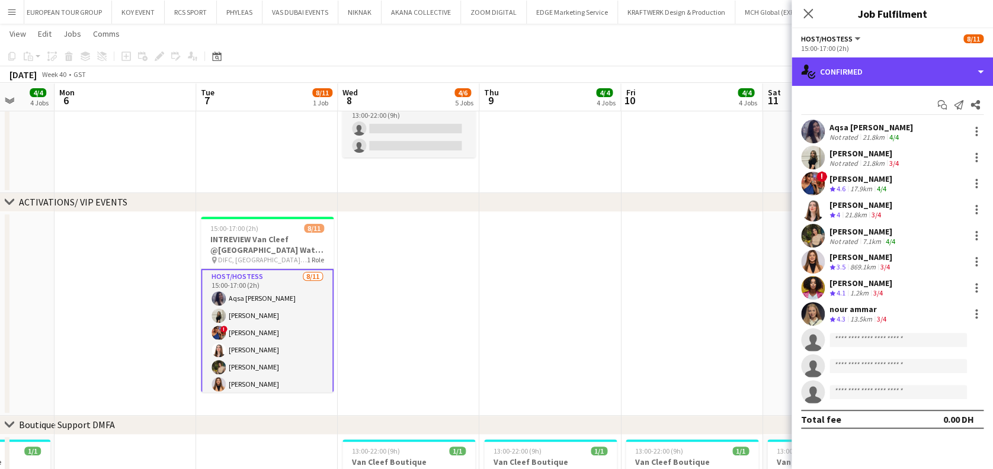
drag, startPoint x: 915, startPoint y: 74, endPoint x: 921, endPoint y: 95, distance: 21.6
click at [920, 71] on div "single-neutral-actions-check-2 Confirmed" at bounding box center [892, 71] width 201 height 28
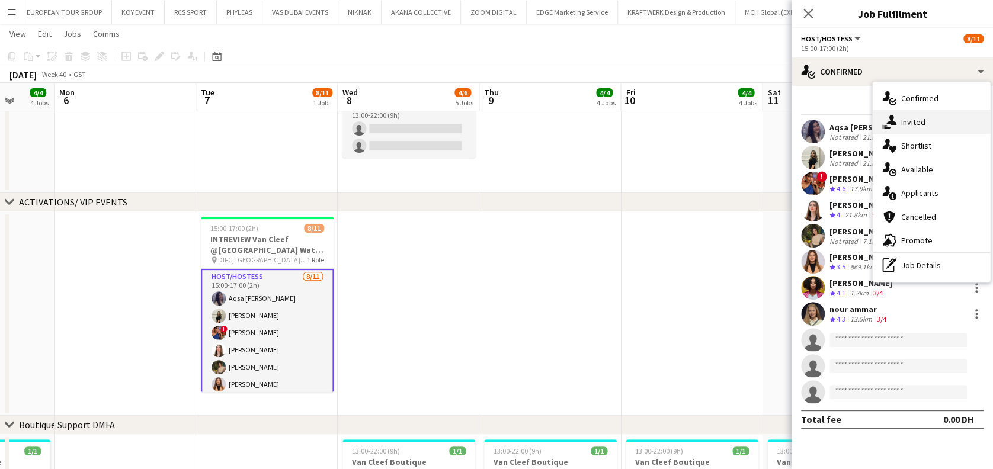
click at [932, 123] on div "single-neutral-actions-share-1 Invited" at bounding box center [931, 122] width 117 height 24
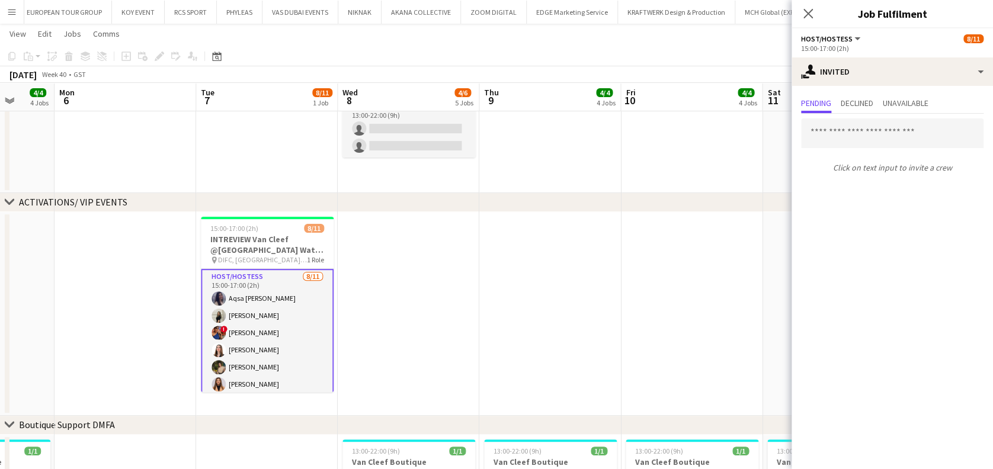
click at [657, 303] on app-date-cell at bounding box center [692, 314] width 142 height 204
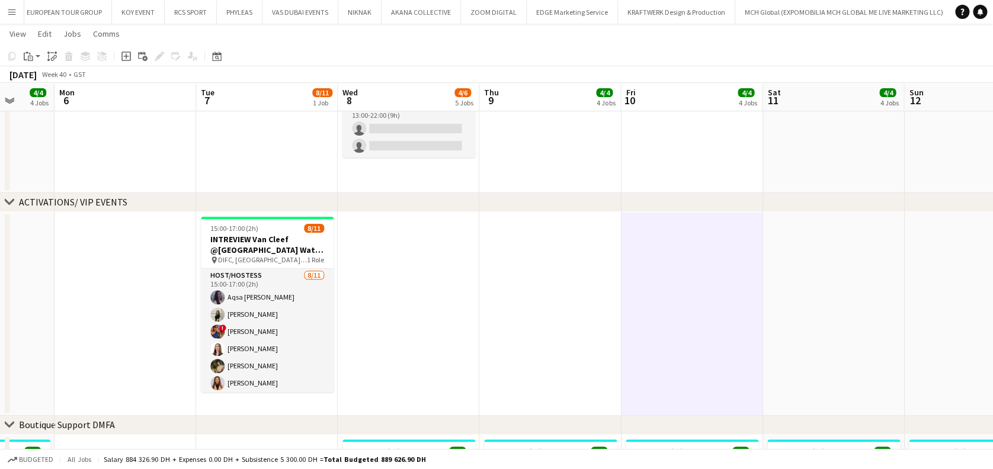
drag, startPoint x: 239, startPoint y: 235, endPoint x: 202, endPoint y: 220, distance: 39.4
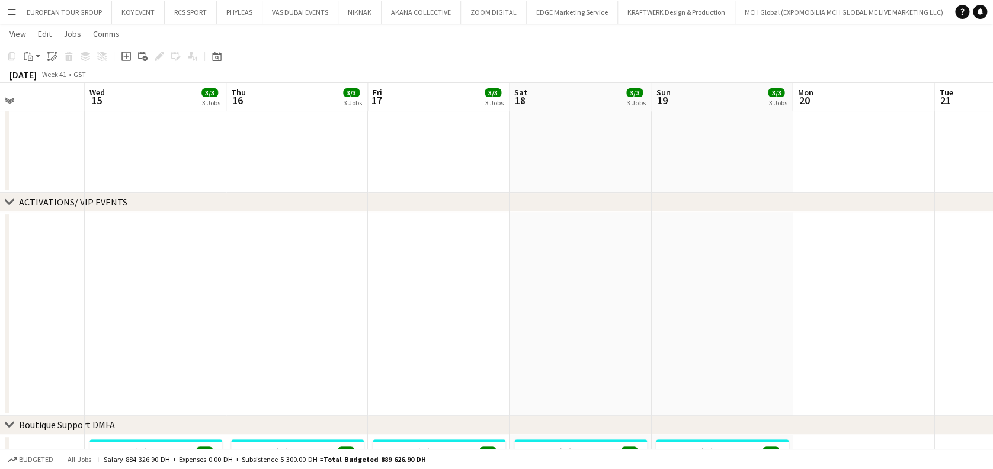
drag, startPoint x: 756, startPoint y: 284, endPoint x: 734, endPoint y: 309, distance: 33.2
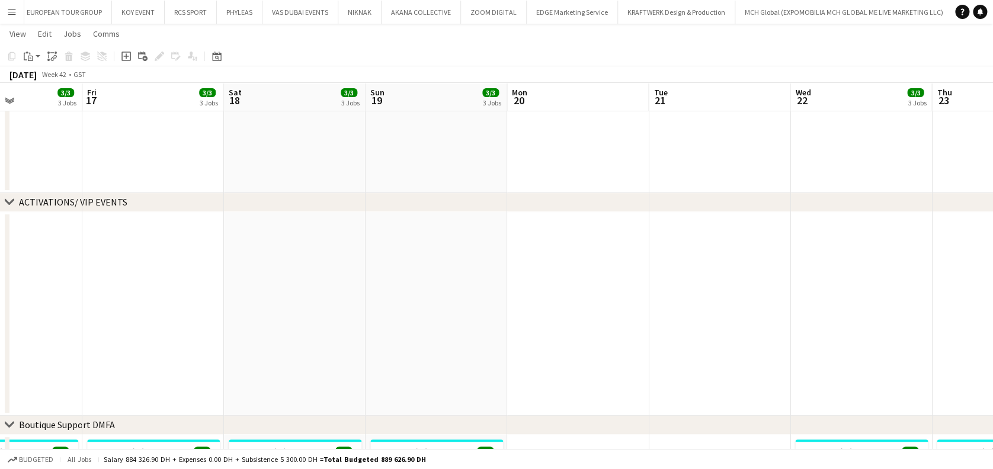
drag, startPoint x: 517, startPoint y: 302, endPoint x: 277, endPoint y: 302, distance: 240.0
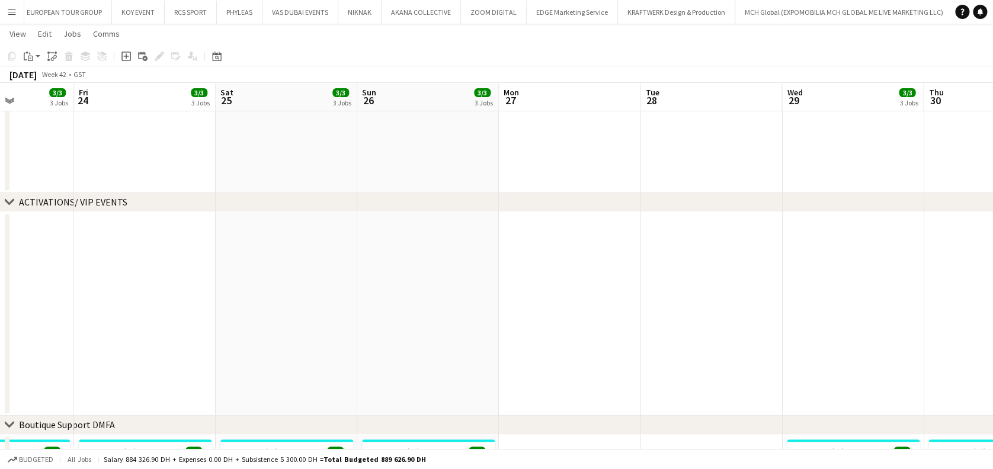
drag, startPoint x: 647, startPoint y: 311, endPoint x: 184, endPoint y: 284, distance: 462.9
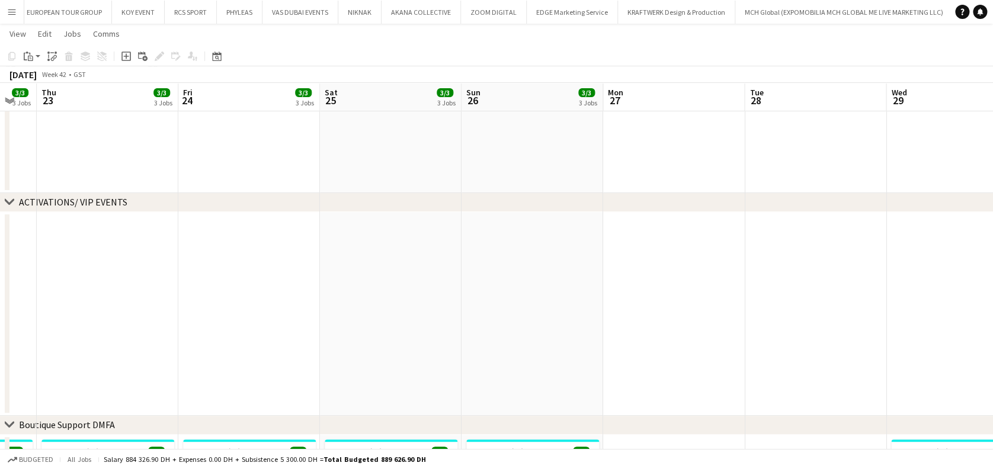
drag, startPoint x: 639, startPoint y: 380, endPoint x: 270, endPoint y: 303, distance: 377.1
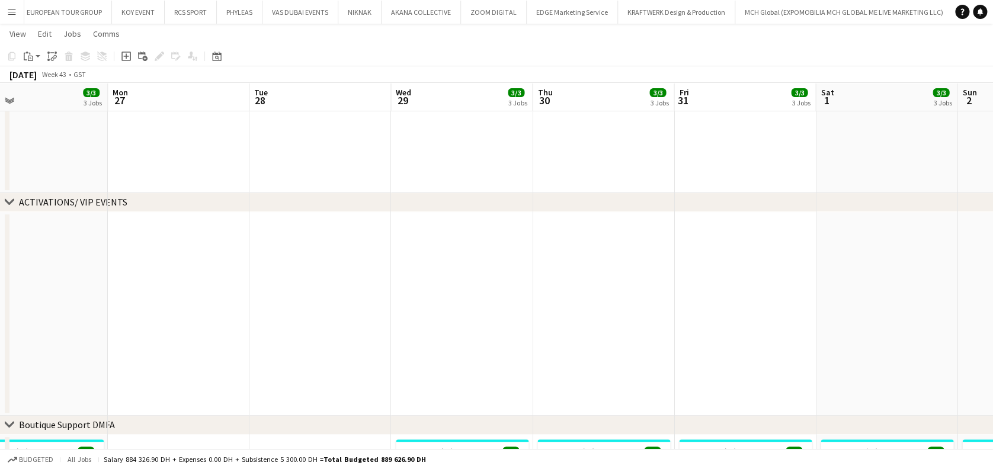
drag, startPoint x: 439, startPoint y: 263, endPoint x: 290, endPoint y: 241, distance: 149.8
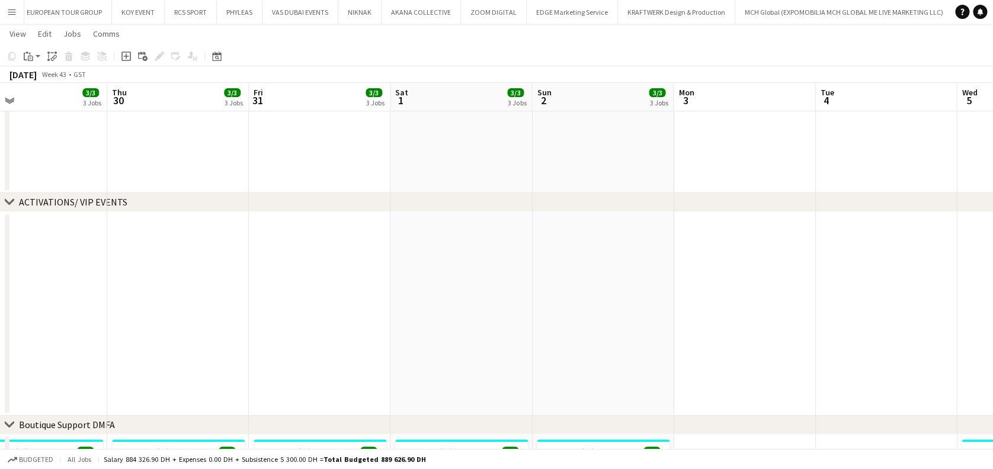
drag, startPoint x: 236, startPoint y: 233, endPoint x: 0, endPoint y: 233, distance: 235.8
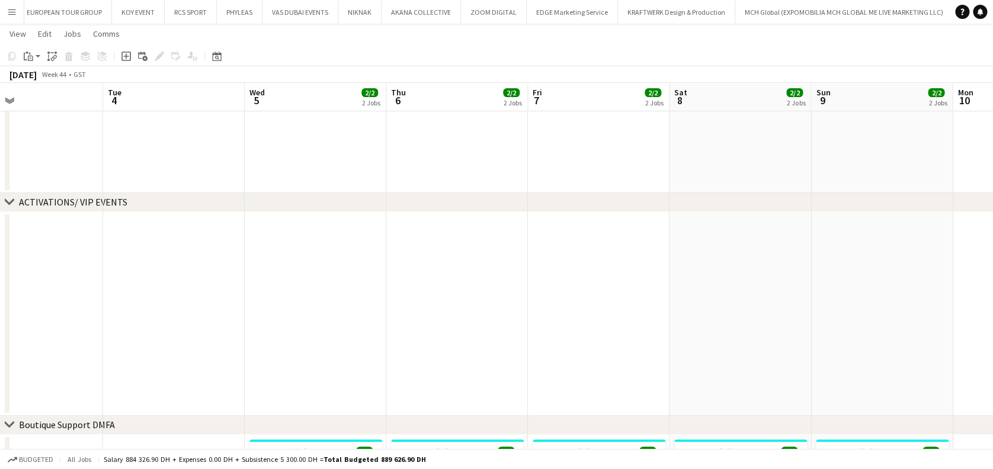
drag, startPoint x: 370, startPoint y: 299, endPoint x: 325, endPoint y: 284, distance: 47.8
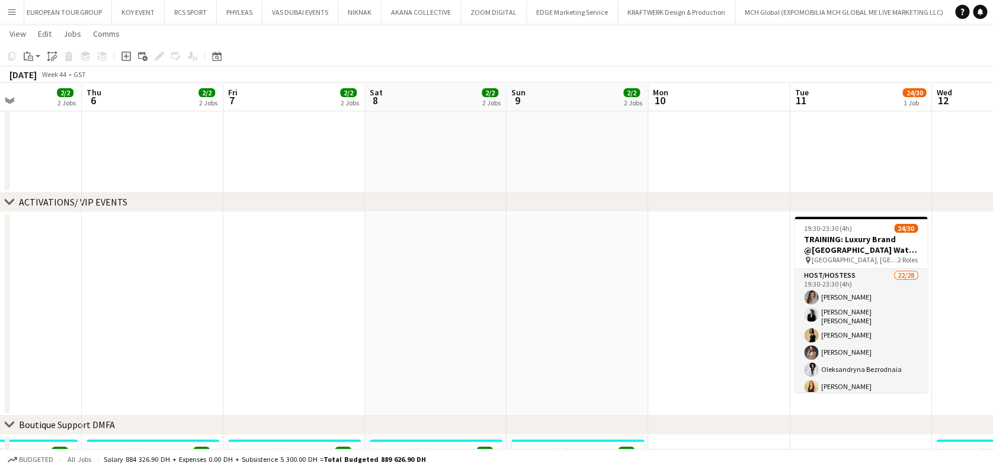
drag, startPoint x: 379, startPoint y: 204, endPoint x: 262, endPoint y: 226, distance: 118.8
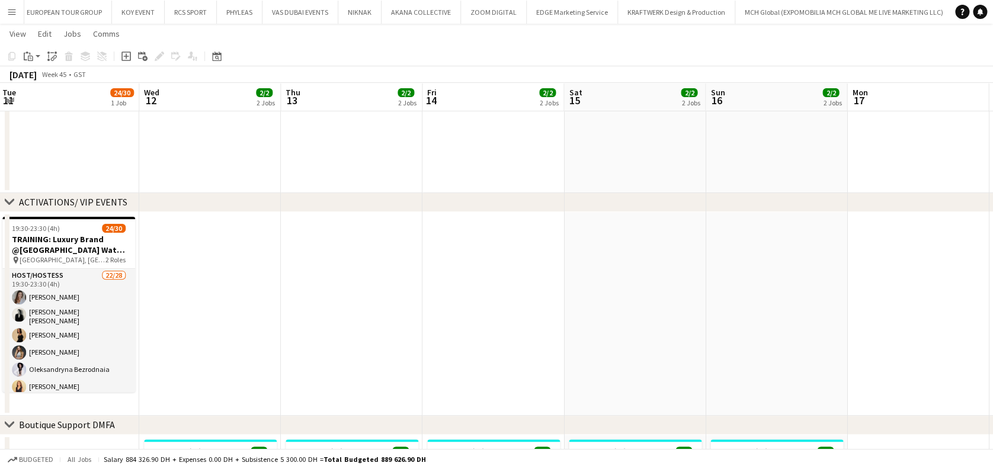
drag, startPoint x: 331, startPoint y: 260, endPoint x: 533, endPoint y: 264, distance: 202.1
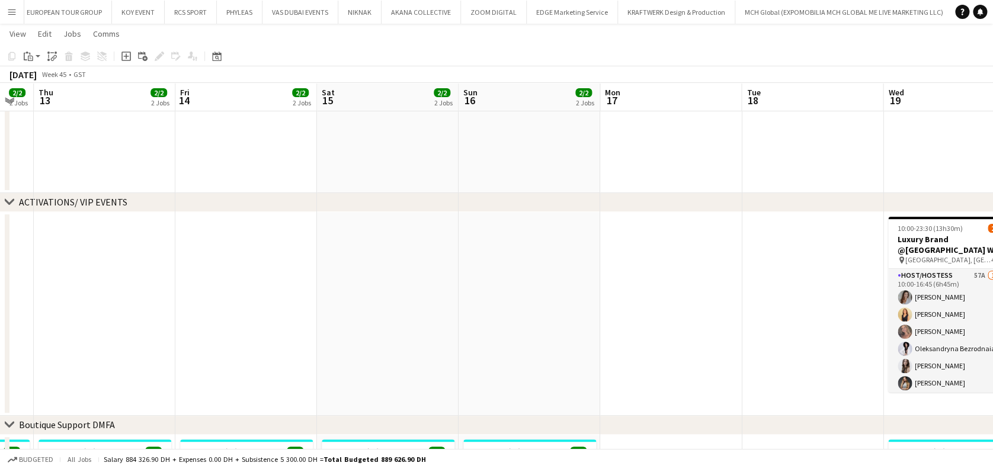
drag, startPoint x: 256, startPoint y: 213, endPoint x: 161, endPoint y: 229, distance: 96.1
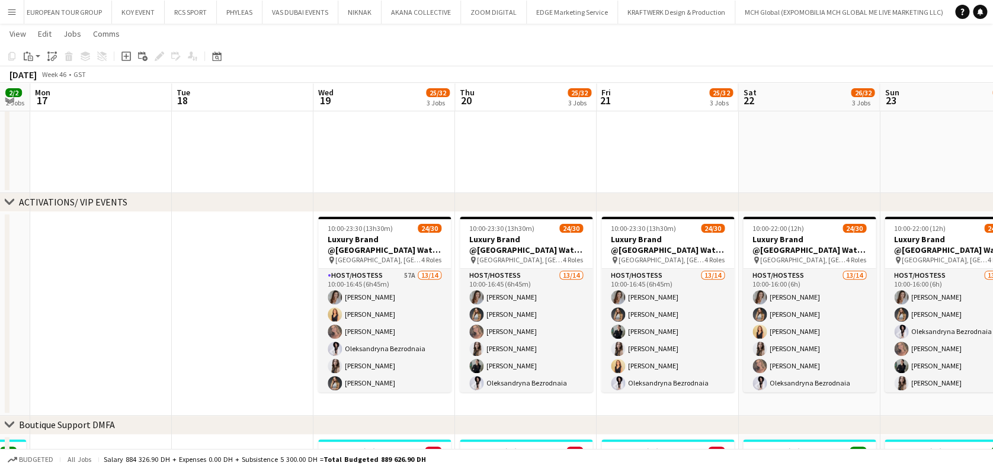
drag, startPoint x: 205, startPoint y: 350, endPoint x: 102, endPoint y: 348, distance: 103.1
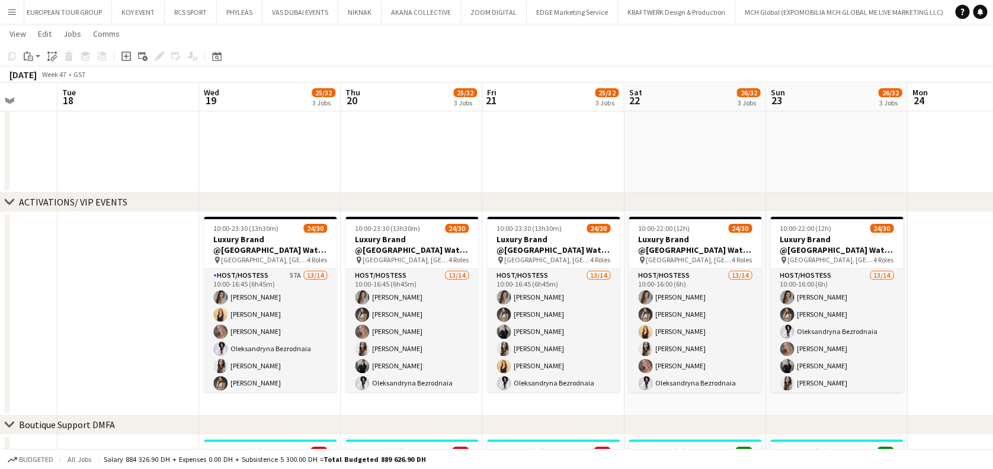
drag, startPoint x: 231, startPoint y: 313, endPoint x: 689, endPoint y: 162, distance: 481.8
click at [231, 313] on app-card-role "Host/Hostess 57A 13/14 10:00-16:45 (6h45m) Camila Rossato Dorsa Ahmadi Pishkouh…" at bounding box center [270, 401] width 133 height 264
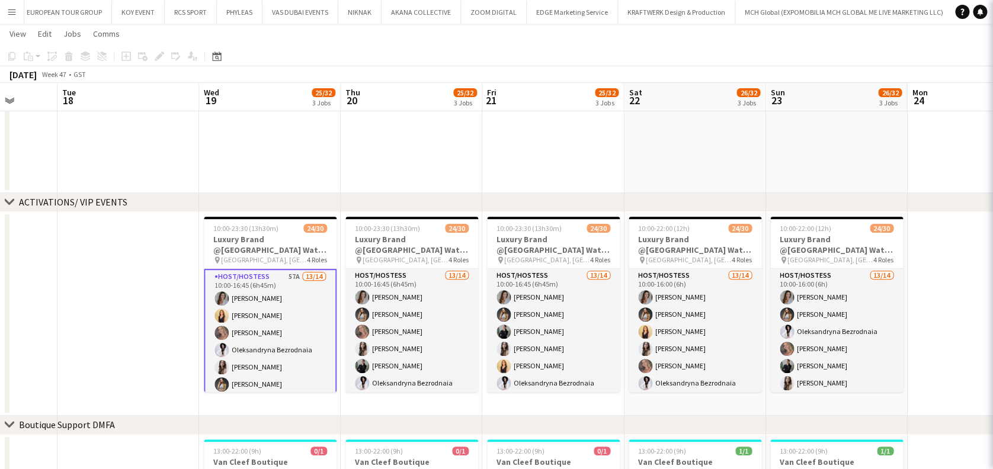
scroll to position [0, 510]
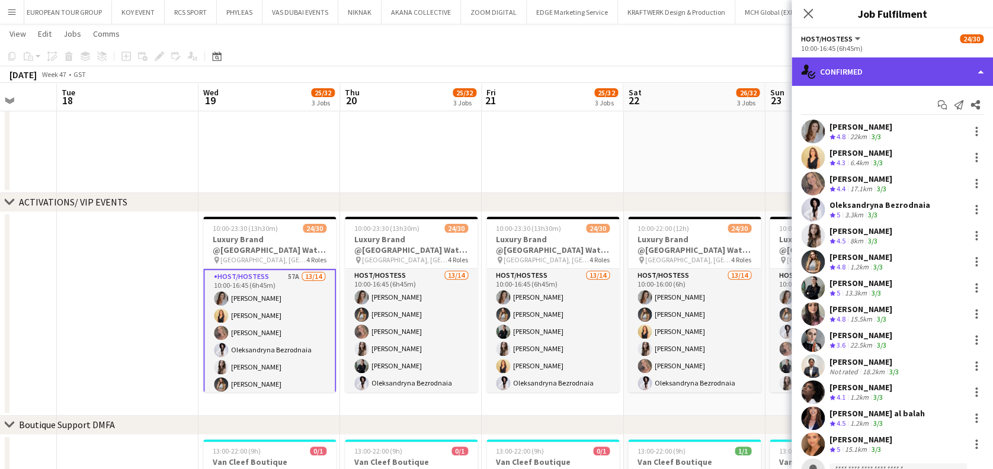
click at [926, 63] on div "single-neutral-actions-check-2 Confirmed" at bounding box center [892, 71] width 201 height 28
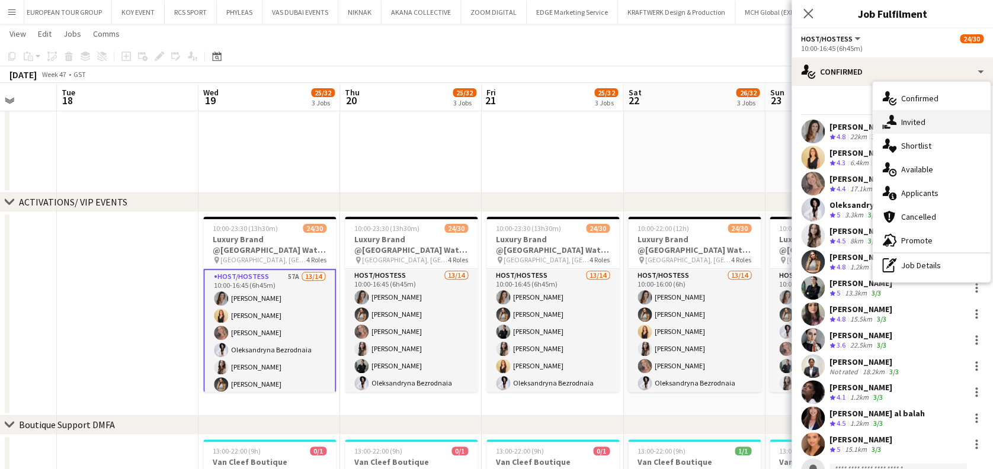
click at [929, 129] on div "single-neutral-actions-share-1 Invited" at bounding box center [931, 122] width 117 height 24
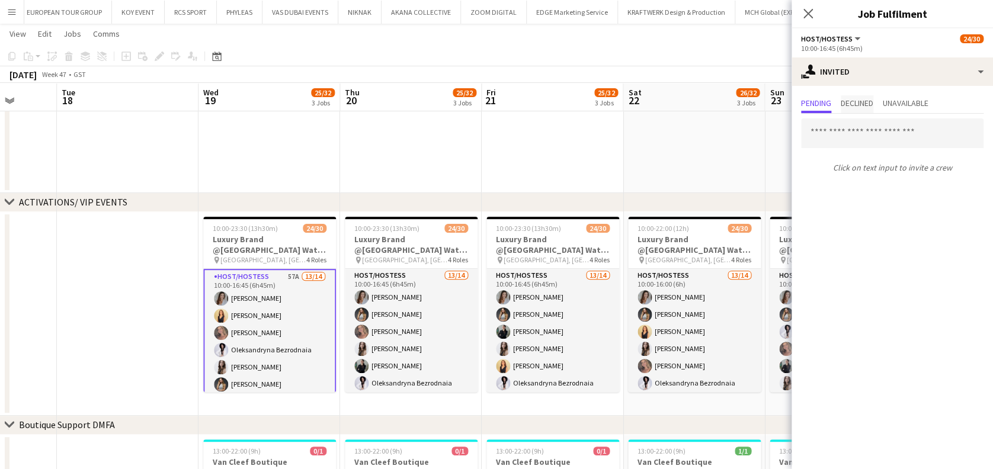
click at [859, 104] on span "Declined" at bounding box center [857, 103] width 33 height 8
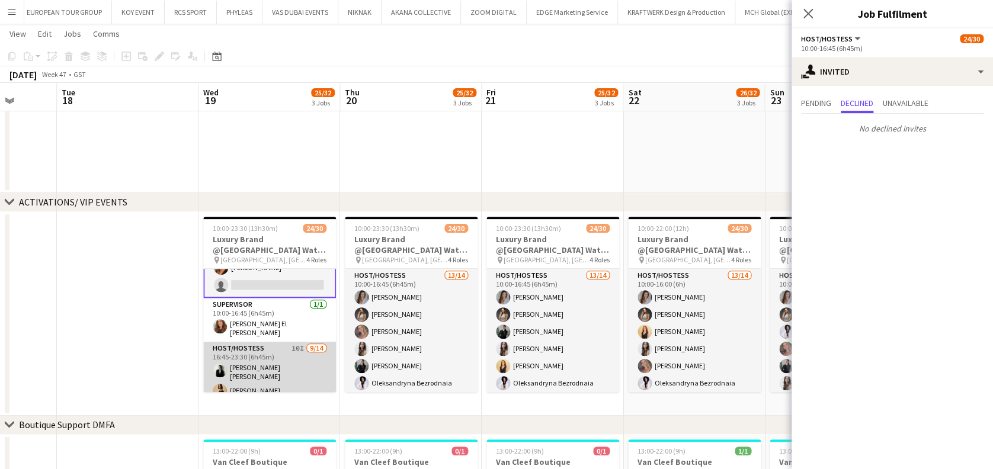
click at [281, 347] on app-card-role "Host/Hostess 10I 9/14 16:45-23:30 (6h45m) Ana Marija Dekovic Daria Savenkova Ra…" at bounding box center [269, 475] width 133 height 267
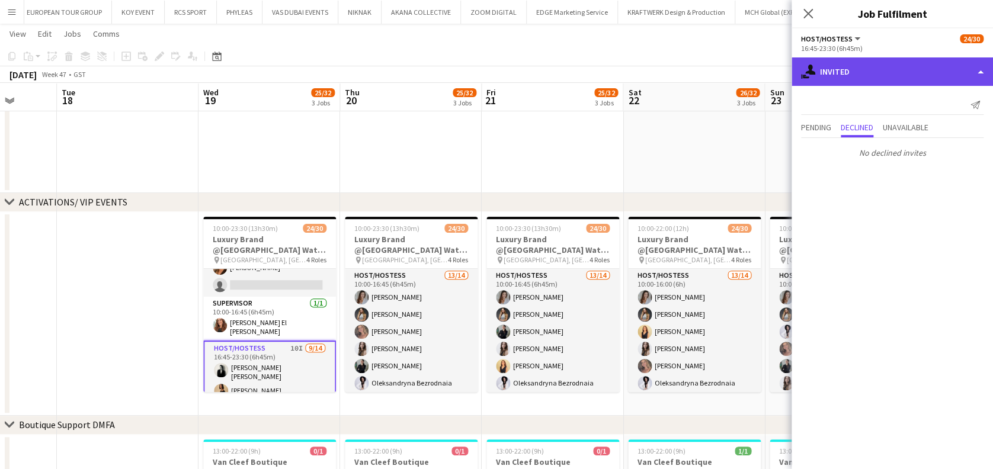
click at [901, 65] on div "single-neutral-actions-share-1 Invited" at bounding box center [892, 71] width 201 height 28
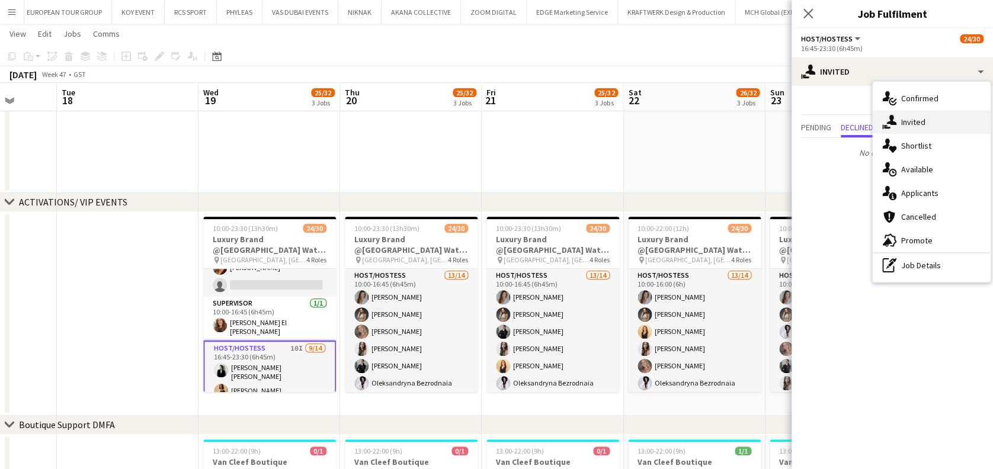
click at [910, 126] on span "Invited" at bounding box center [913, 122] width 24 height 11
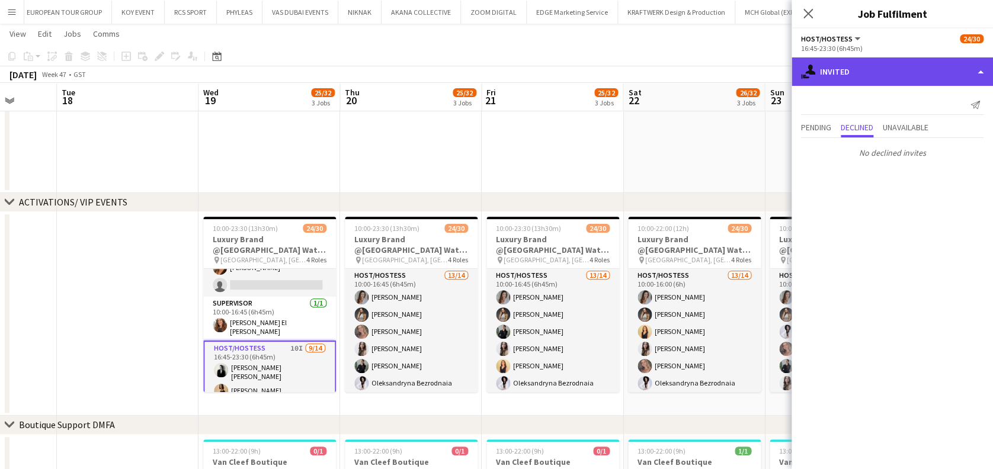
click at [976, 71] on div "single-neutral-actions-share-1 Invited" at bounding box center [892, 71] width 201 height 28
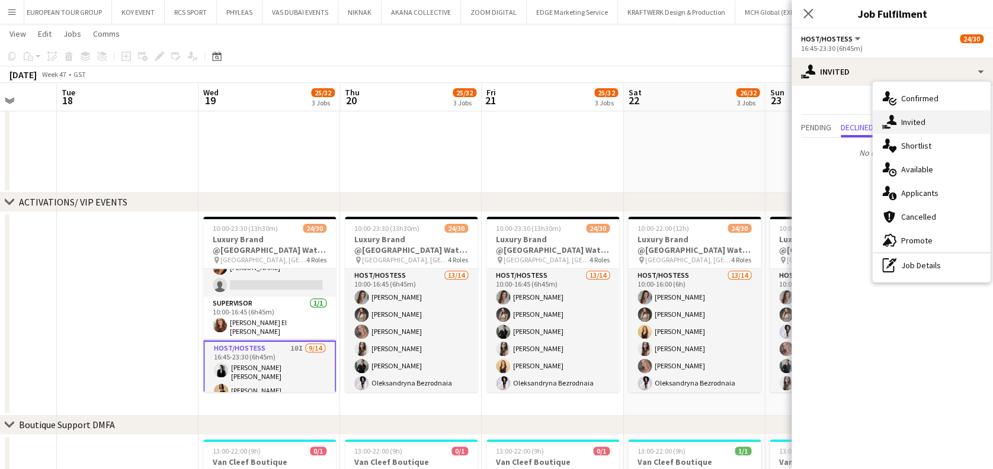
click at [930, 117] on div "single-neutral-actions-share-1 Invited" at bounding box center [931, 122] width 117 height 24
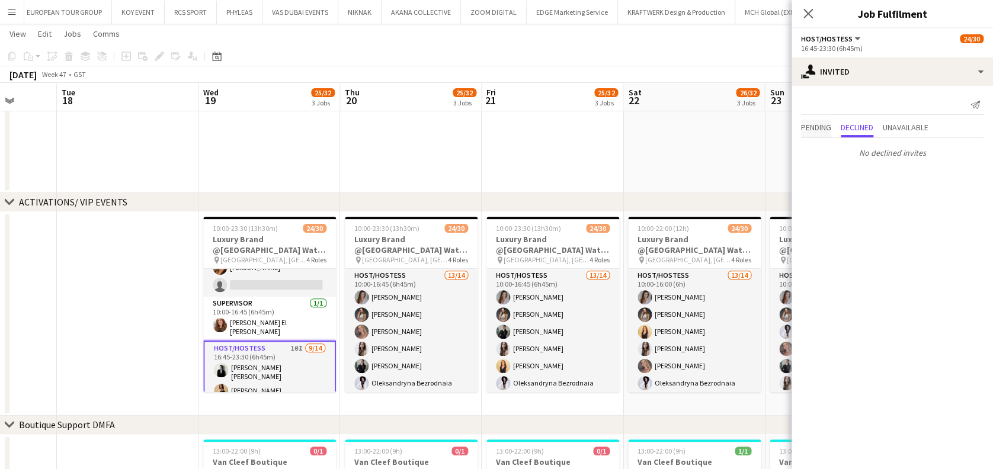
click at [830, 134] on span "Pending" at bounding box center [816, 129] width 30 height 18
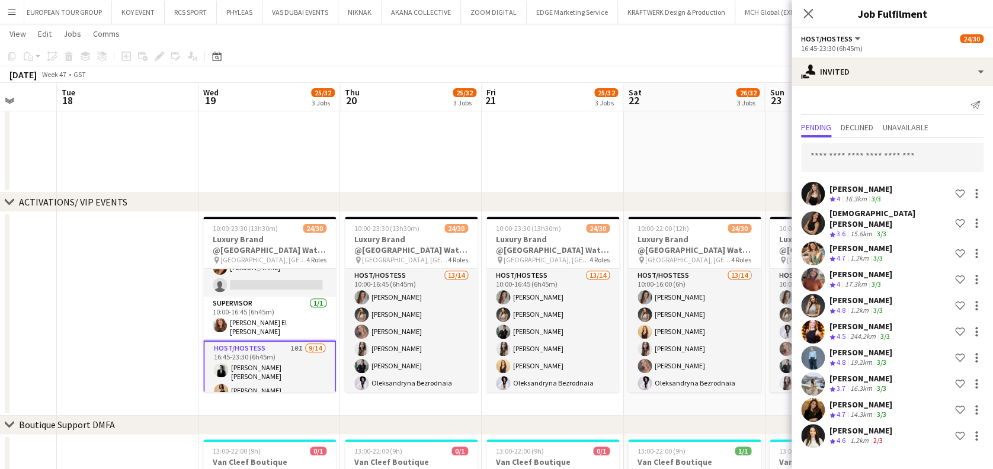
click at [59, 268] on app-date-cell at bounding box center [128, 314] width 142 height 204
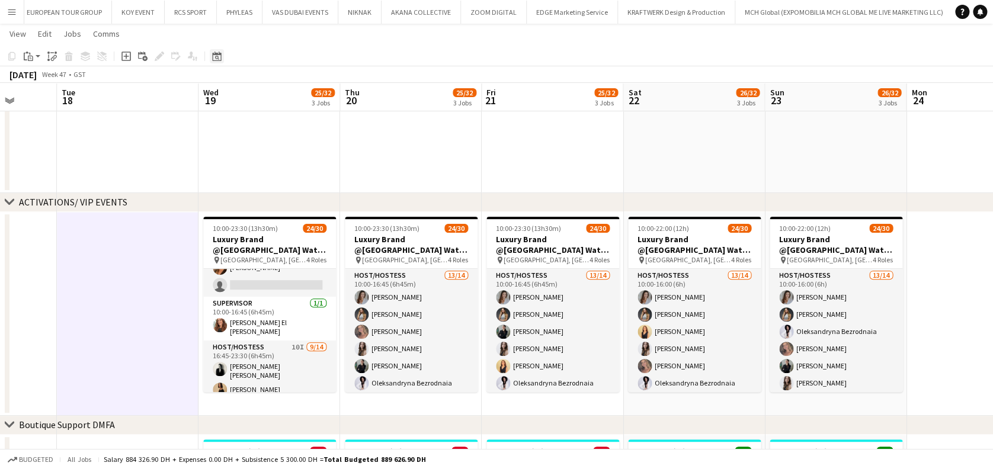
click at [219, 55] on icon at bounding box center [216, 56] width 9 height 9
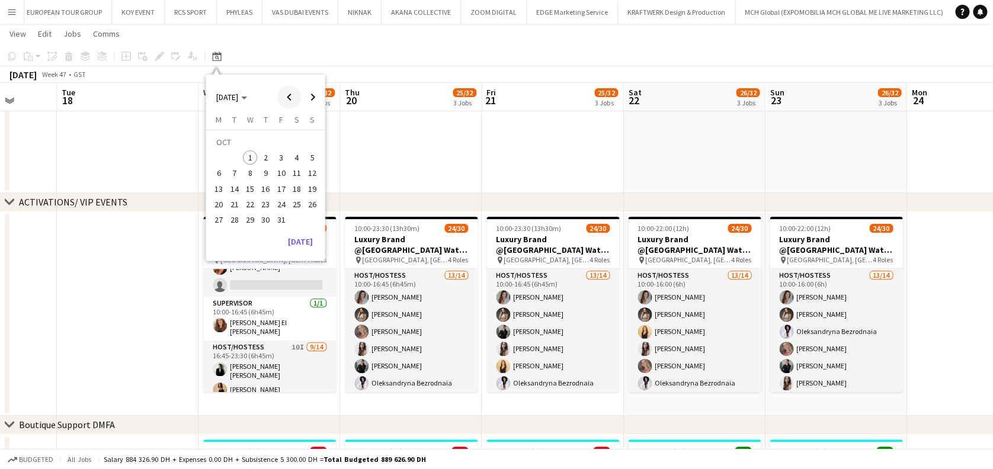
click at [294, 101] on span "Previous month" at bounding box center [289, 97] width 24 height 24
click at [293, 101] on span "Previous month" at bounding box center [289, 97] width 24 height 24
click at [292, 101] on span "Previous month" at bounding box center [289, 97] width 24 height 24
click at [290, 101] on span "Previous month" at bounding box center [289, 97] width 24 height 24
click at [292, 101] on span "Previous month" at bounding box center [289, 97] width 24 height 24
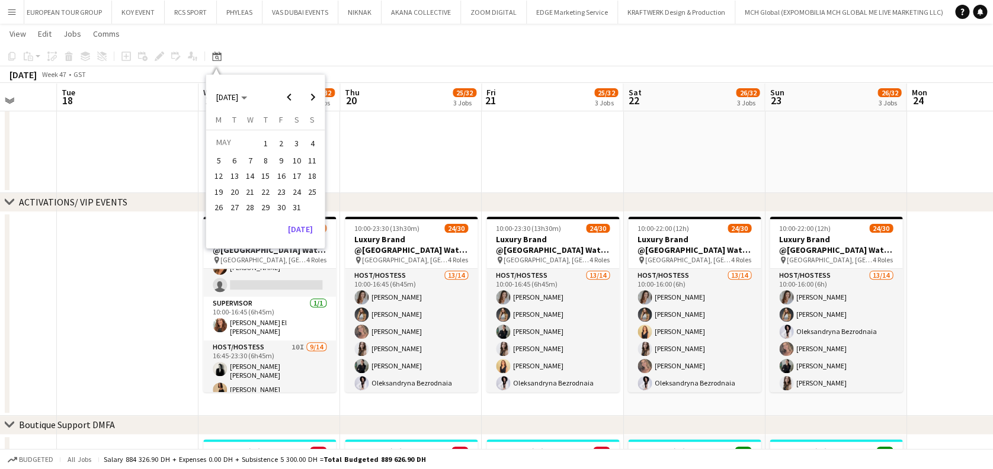
click at [274, 150] on button "2" at bounding box center [280, 144] width 15 height 18
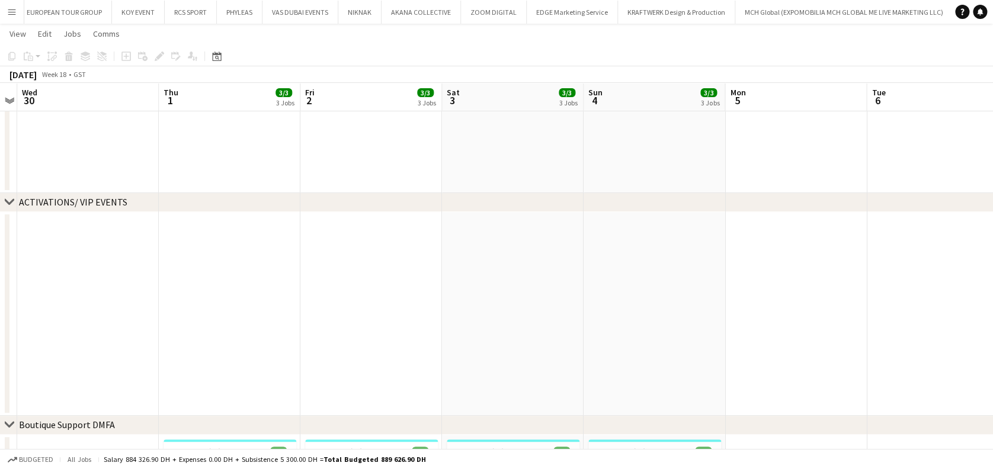
drag, startPoint x: 408, startPoint y: 337, endPoint x: 514, endPoint y: 393, distance: 120.9
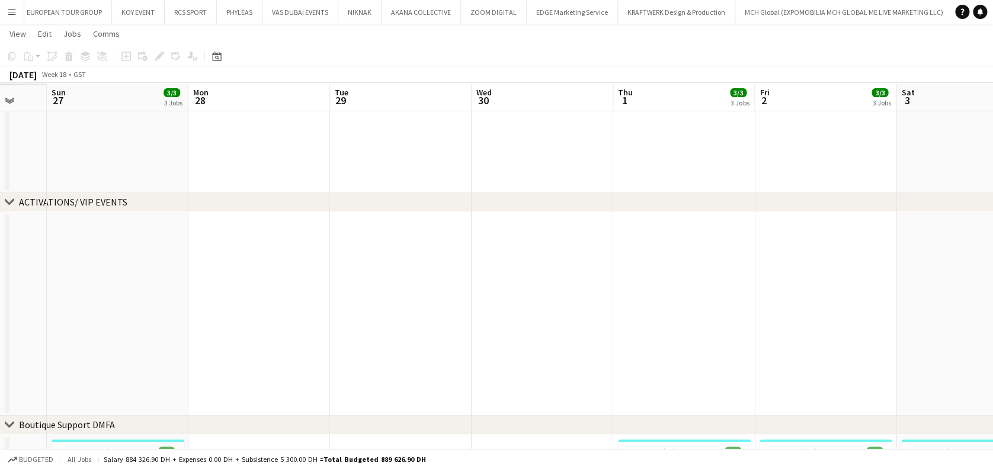
drag, startPoint x: 550, startPoint y: 396, endPoint x: 667, endPoint y: 357, distance: 123.7
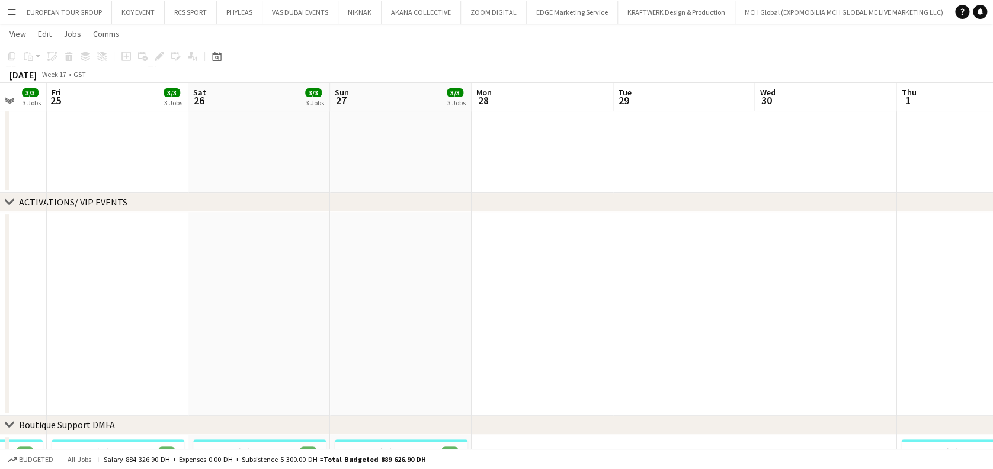
scroll to position [0, 249]
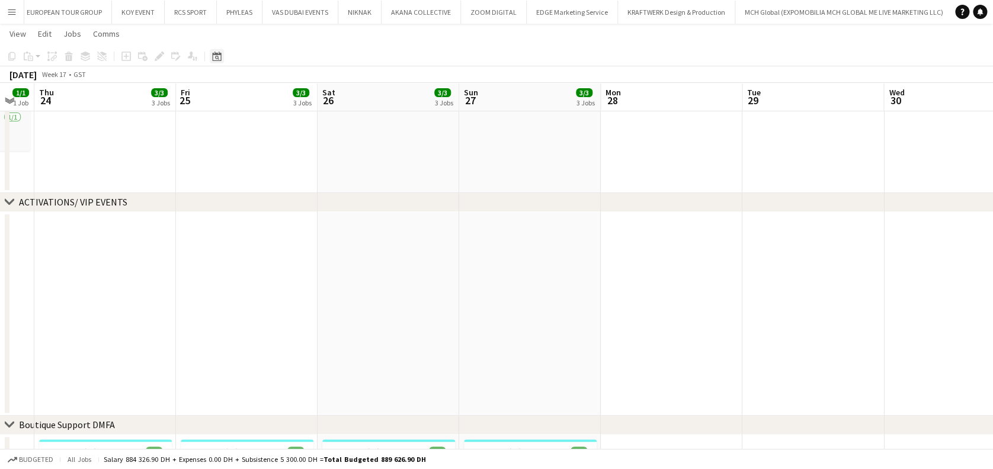
click at [218, 63] on div "Date picker" at bounding box center [217, 56] width 14 height 14
click at [296, 94] on span "Previous month" at bounding box center [289, 97] width 24 height 24
click at [292, 93] on span "Previous month" at bounding box center [289, 97] width 24 height 24
click at [292, 94] on span "Previous month" at bounding box center [289, 97] width 24 height 24
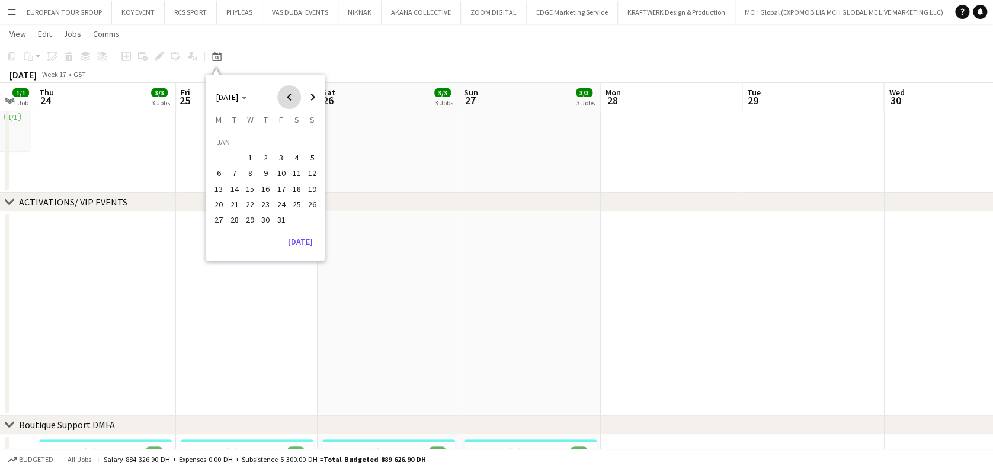
click at [292, 95] on span "Previous month" at bounding box center [289, 97] width 24 height 24
click at [292, 97] on span "Previous month" at bounding box center [289, 97] width 24 height 24
click at [275, 151] on button "1" at bounding box center [280, 144] width 15 height 18
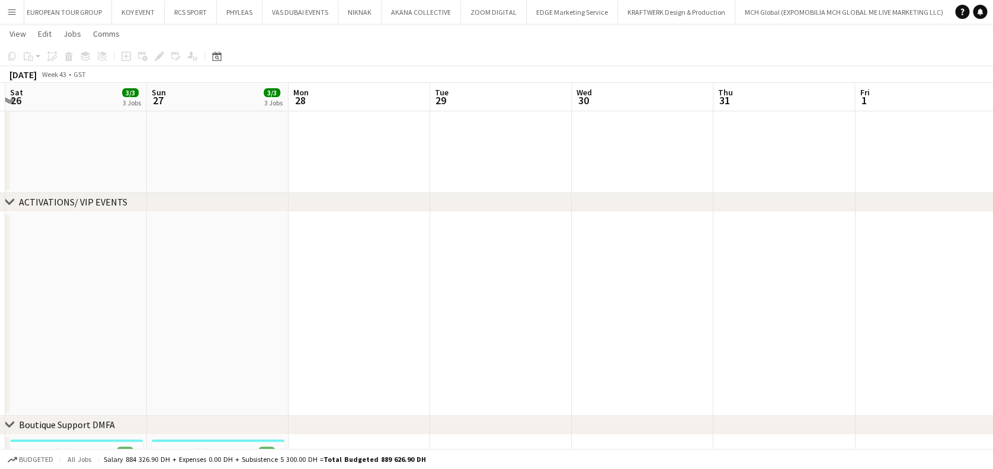
drag, startPoint x: 109, startPoint y: 289, endPoint x: 491, endPoint y: 282, distance: 382.3
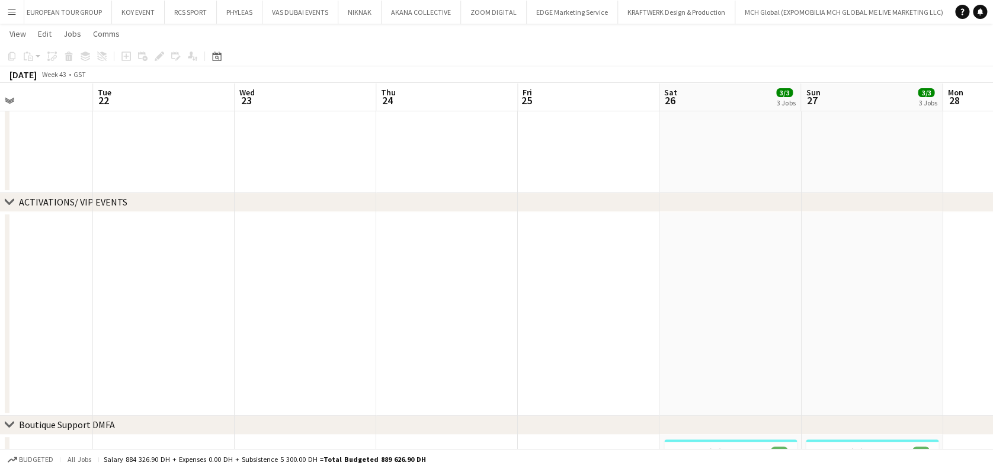
drag, startPoint x: 319, startPoint y: 265, endPoint x: 676, endPoint y: 285, distance: 357.9
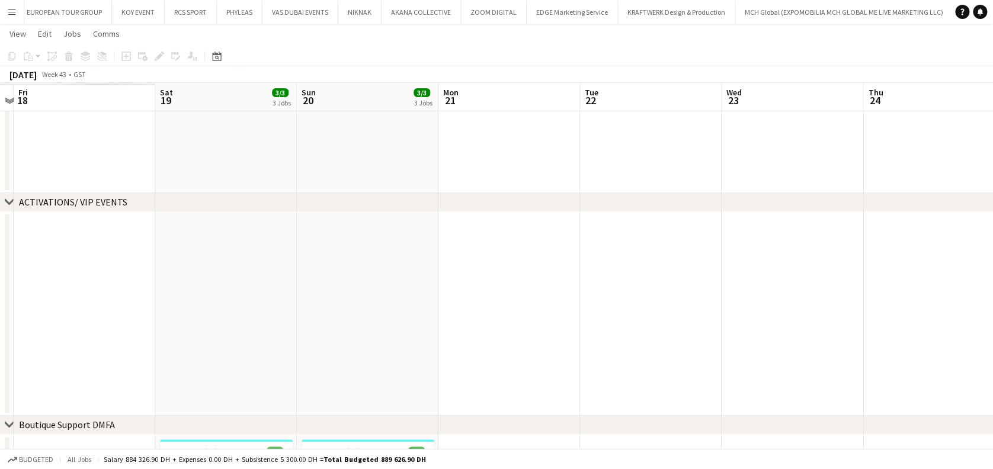
drag, startPoint x: 315, startPoint y: 363, endPoint x: 622, endPoint y: 353, distance: 307.1
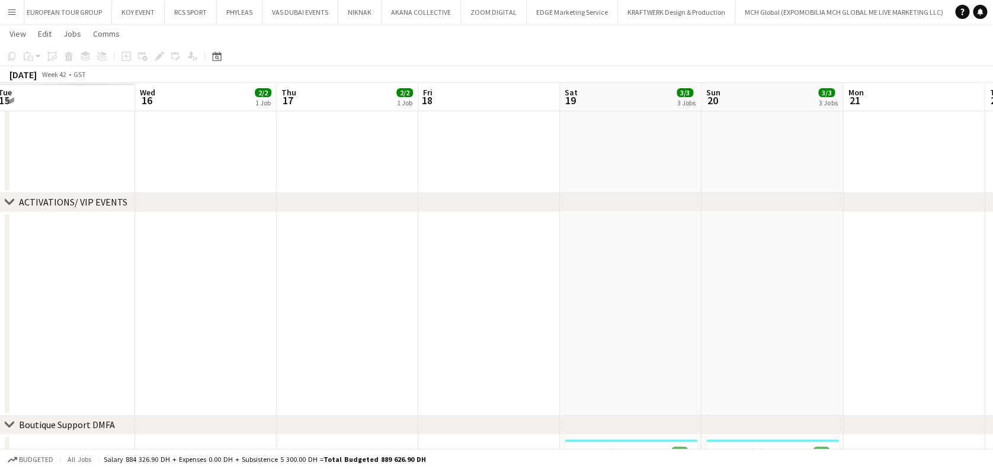
drag, startPoint x: 272, startPoint y: 318, endPoint x: 521, endPoint y: 233, distance: 263.5
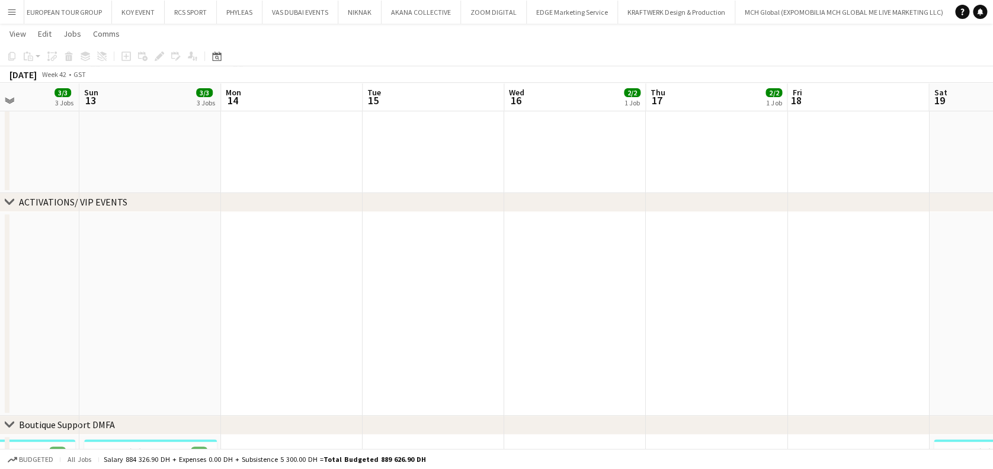
drag, startPoint x: 281, startPoint y: 331, endPoint x: 513, endPoint y: 340, distance: 231.3
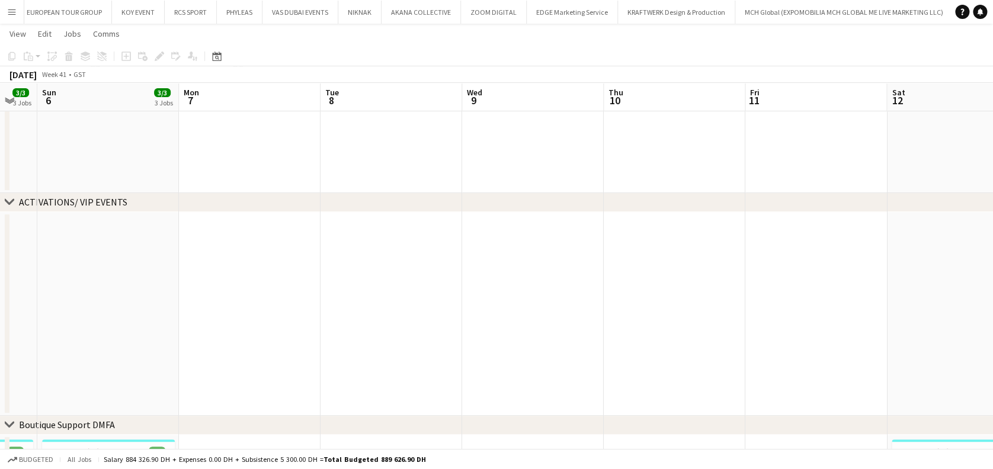
drag, startPoint x: 414, startPoint y: 295, endPoint x: 524, endPoint y: 273, distance: 112.4
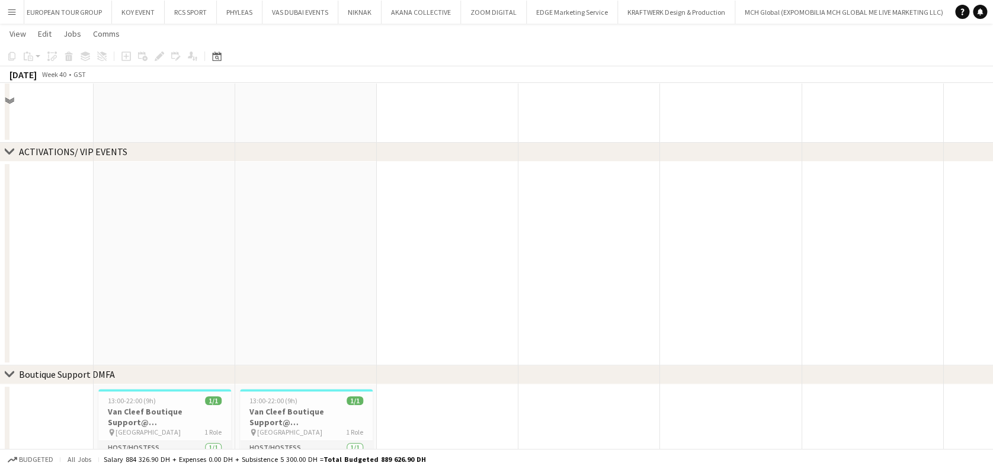
scroll to position [158, 0]
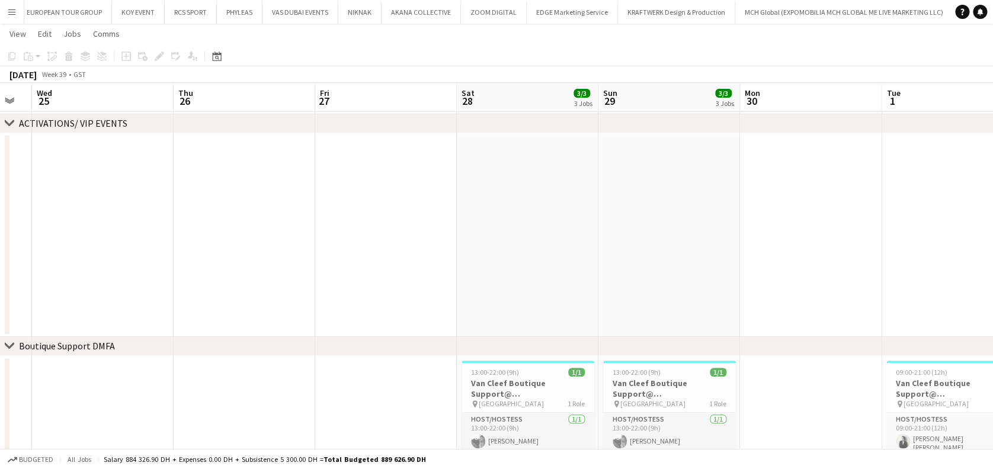
drag, startPoint x: 361, startPoint y: 288, endPoint x: 678, endPoint y: 309, distance: 317.7
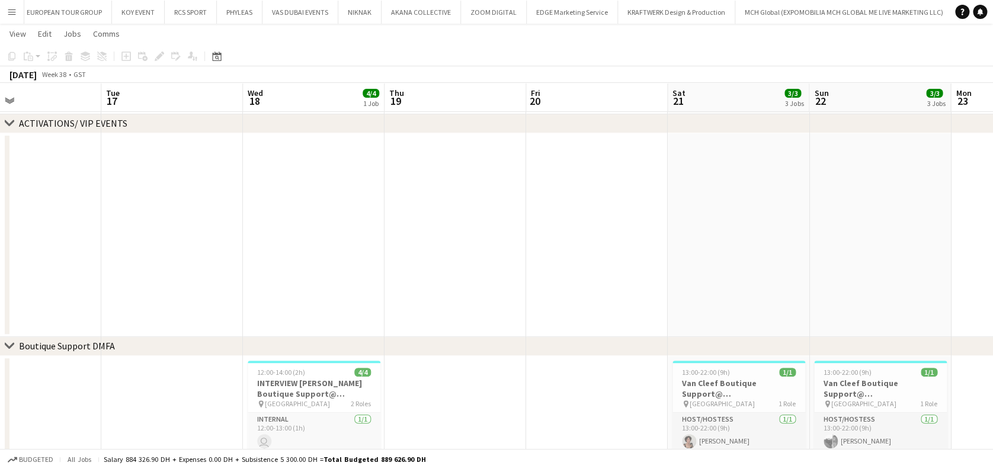
drag, startPoint x: 581, startPoint y: 294, endPoint x: 185, endPoint y: 163, distance: 416.9
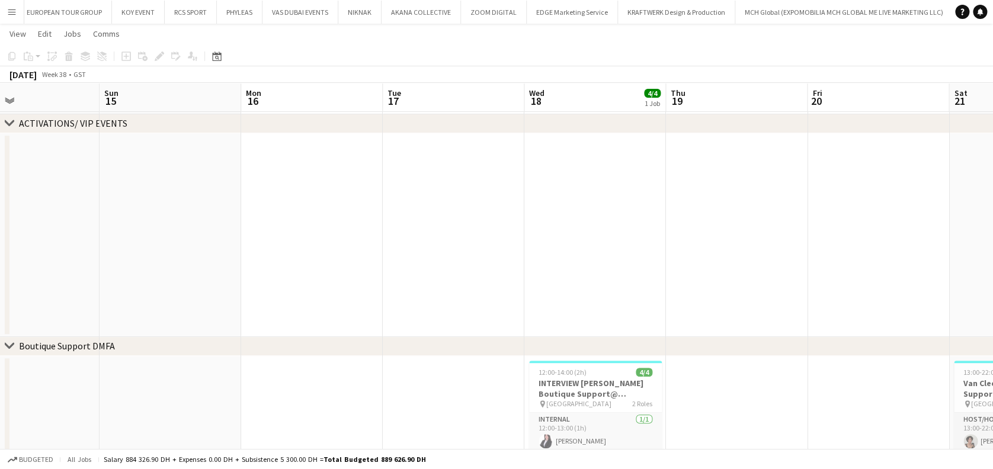
drag, startPoint x: 218, startPoint y: 228, endPoint x: 673, endPoint y: 223, distance: 454.5
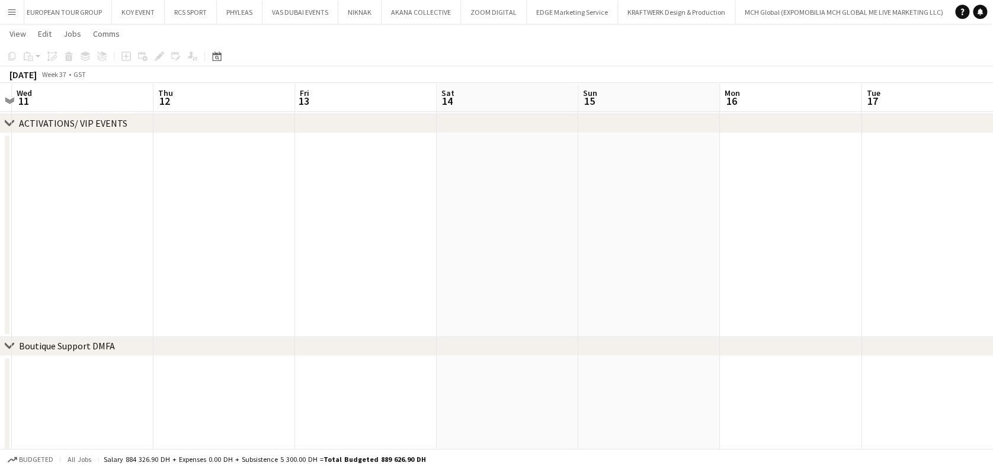
drag, startPoint x: 530, startPoint y: 266, endPoint x: 443, endPoint y: 216, distance: 100.3
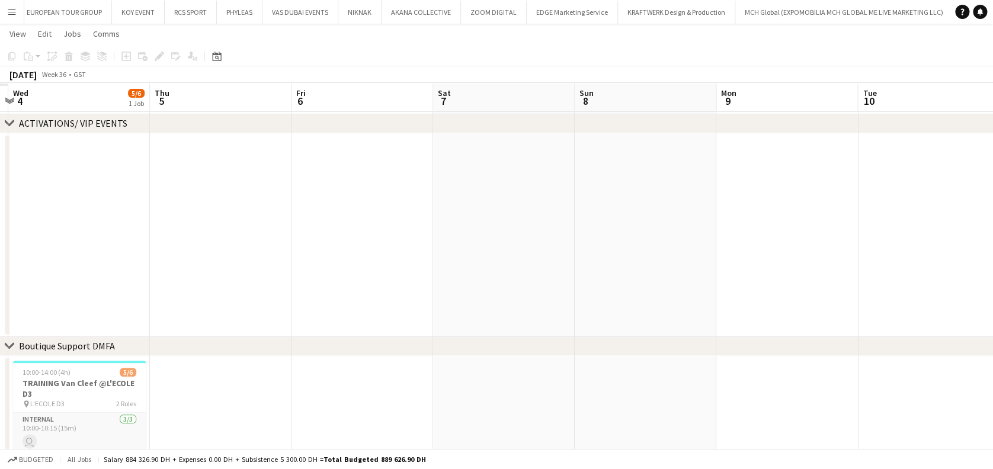
scroll to position [0, 254]
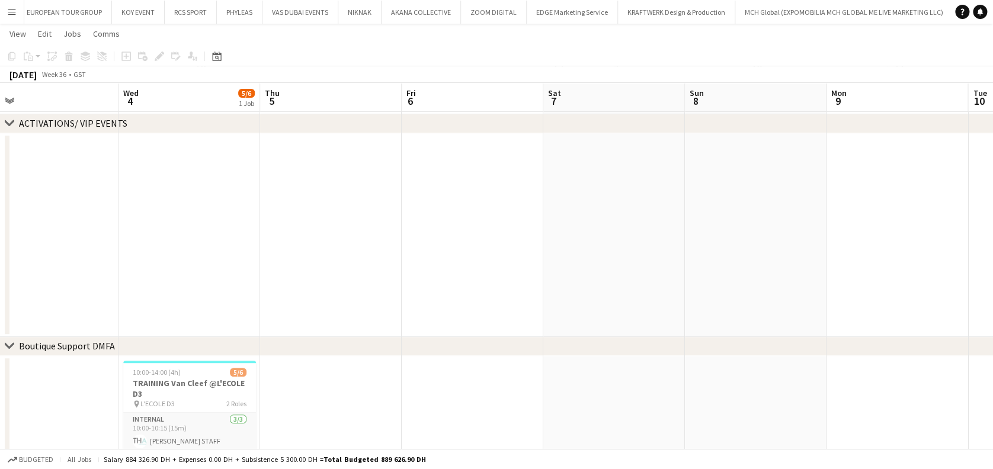
drag, startPoint x: 168, startPoint y: 226, endPoint x: 716, endPoint y: 350, distance: 562.1
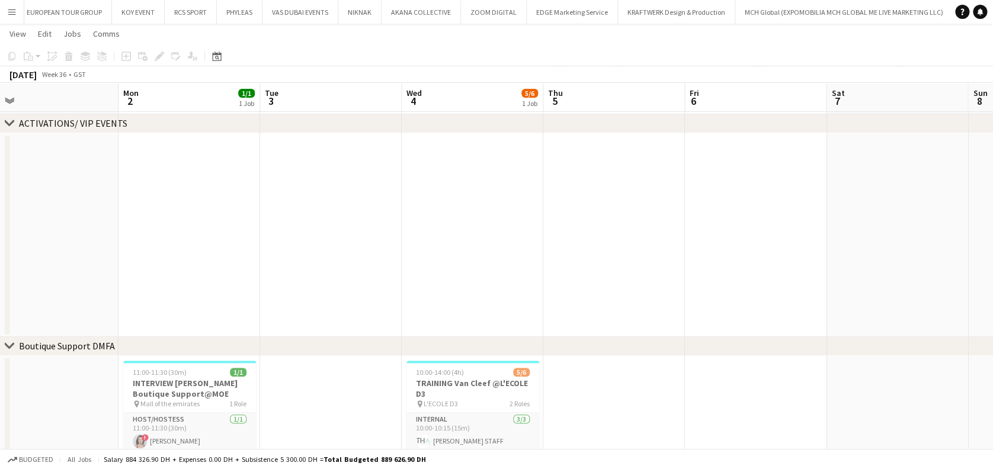
drag, startPoint x: 681, startPoint y: 302, endPoint x: 734, endPoint y: 293, distance: 53.4
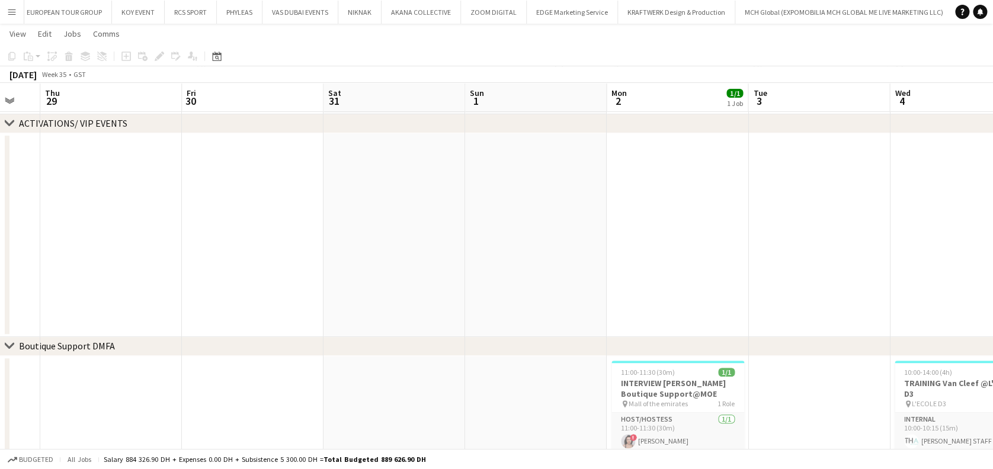
drag, startPoint x: 505, startPoint y: 292, endPoint x: 775, endPoint y: 322, distance: 271.9
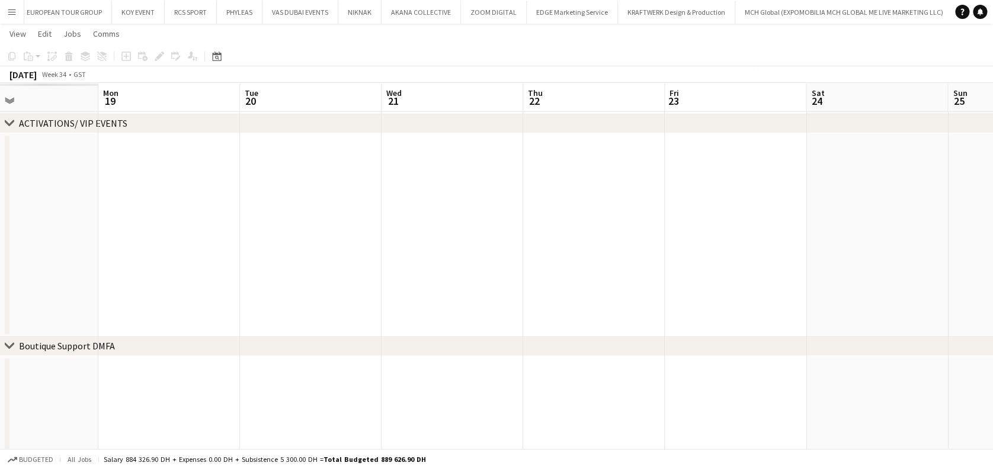
drag, startPoint x: 158, startPoint y: 242, endPoint x: 501, endPoint y: 175, distance: 349.5
drag, startPoint x: 95, startPoint y: 185, endPoint x: 510, endPoint y: 218, distance: 416.1
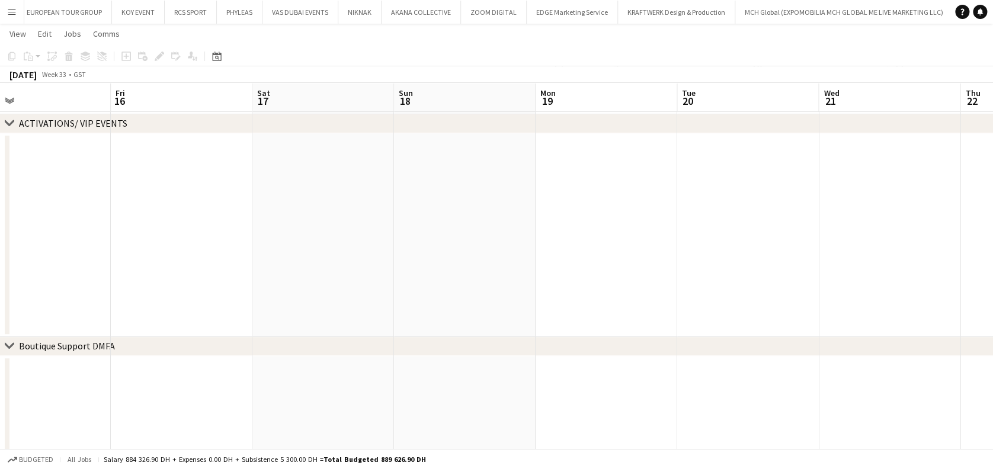
click at [474, 348] on div "chevron-right Boutique Support DMFA" at bounding box center [496, 346] width 993 height 19
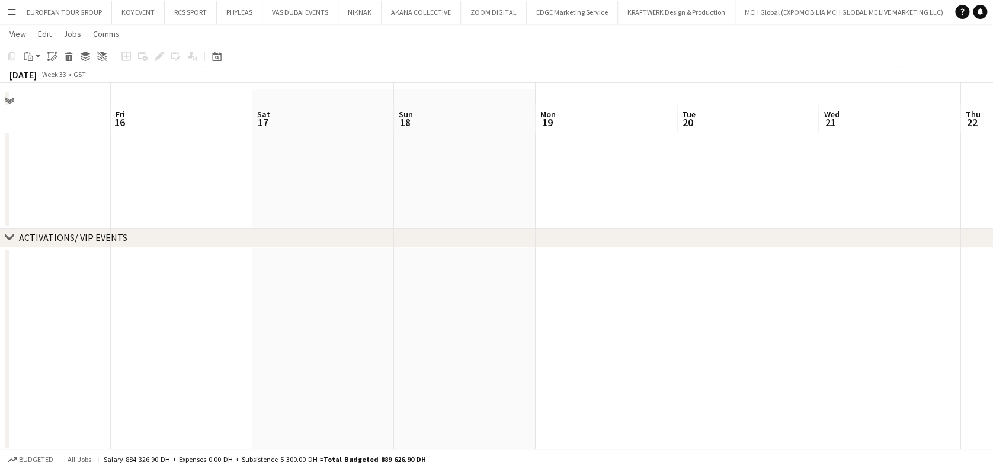
scroll to position [79, 0]
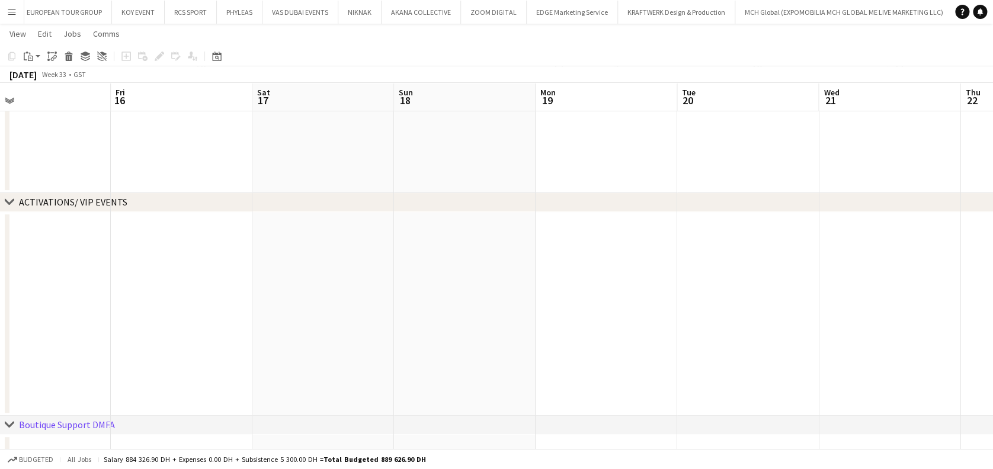
drag, startPoint x: 178, startPoint y: 325, endPoint x: 724, endPoint y: 295, distance: 547.2
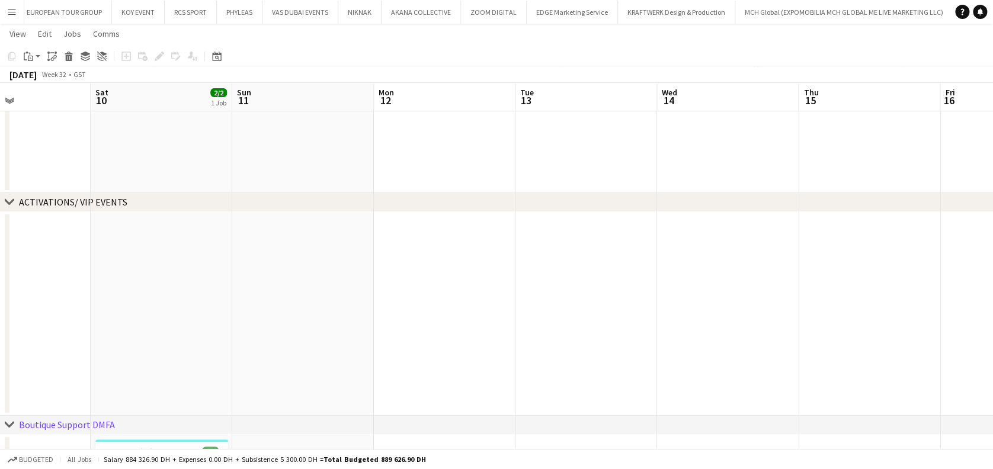
drag, startPoint x: 404, startPoint y: 271, endPoint x: 263, endPoint y: 229, distance: 147.7
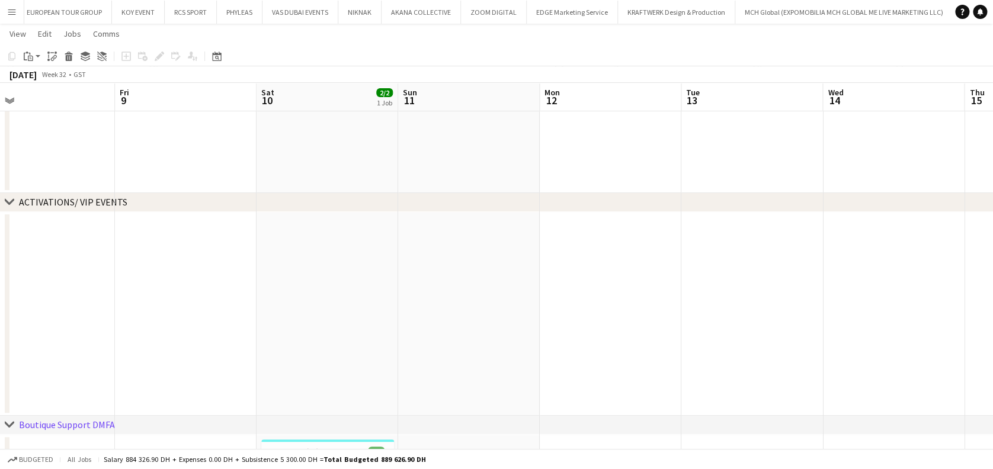
drag, startPoint x: 159, startPoint y: 270, endPoint x: 354, endPoint y: 212, distance: 203.4
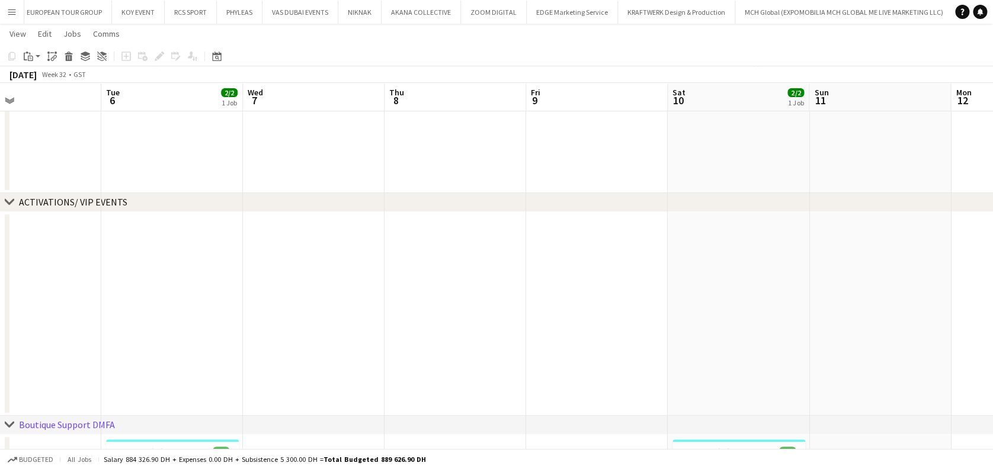
drag, startPoint x: 428, startPoint y: 249, endPoint x: 653, endPoint y: 205, distance: 229.4
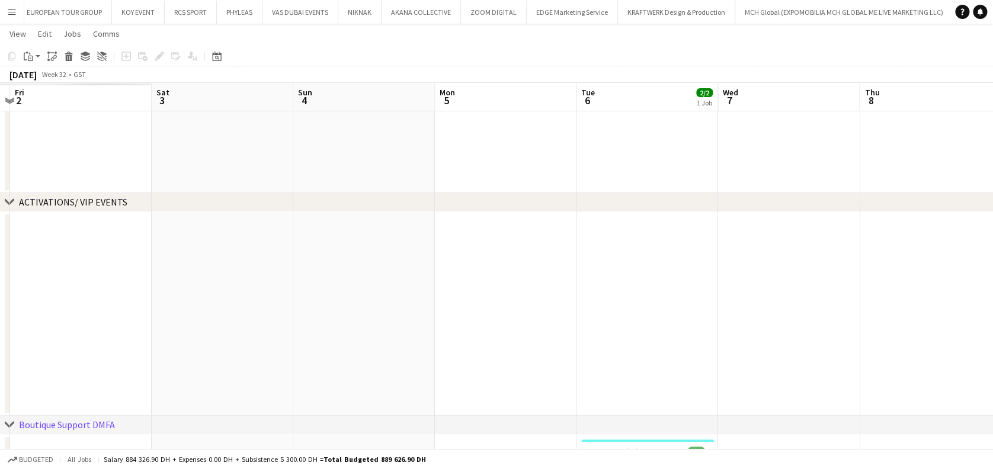
drag, startPoint x: 442, startPoint y: 317, endPoint x: 570, endPoint y: 275, distance: 134.7
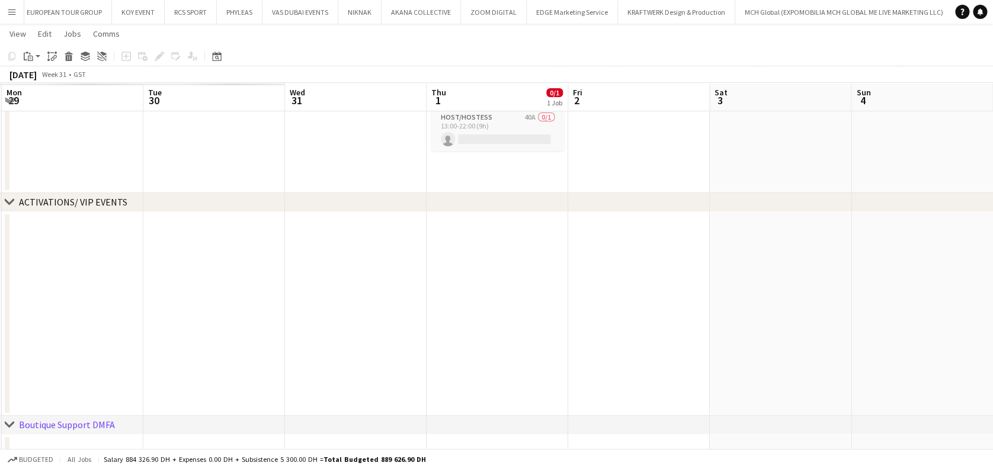
scroll to position [0, 379]
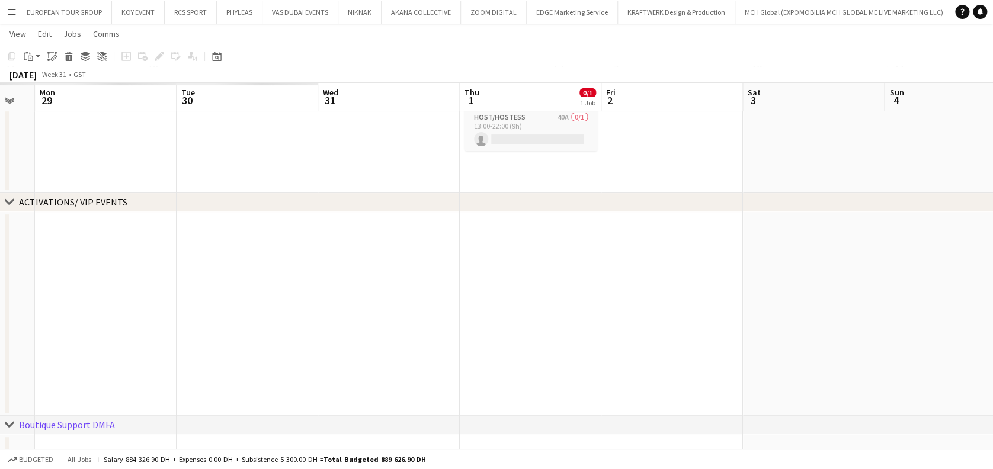
drag, startPoint x: 299, startPoint y: 313, endPoint x: 446, endPoint y: 279, distance: 150.5
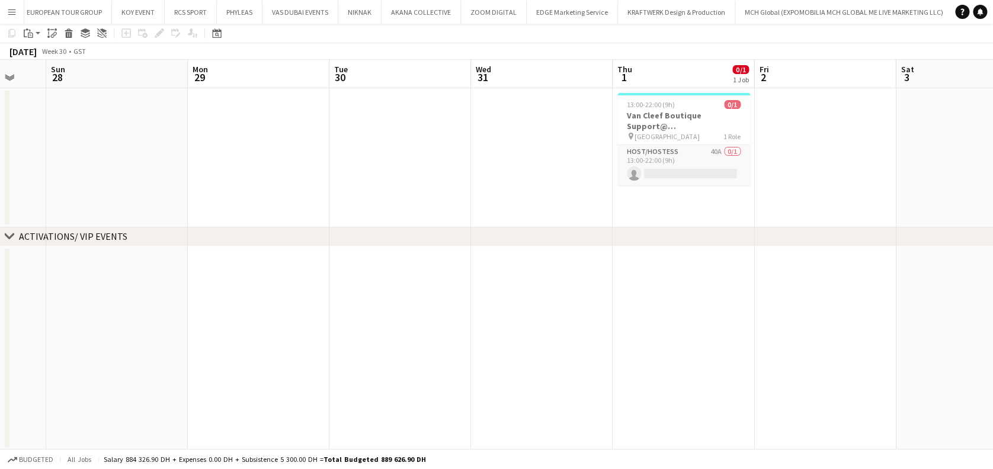
scroll to position [79, 0]
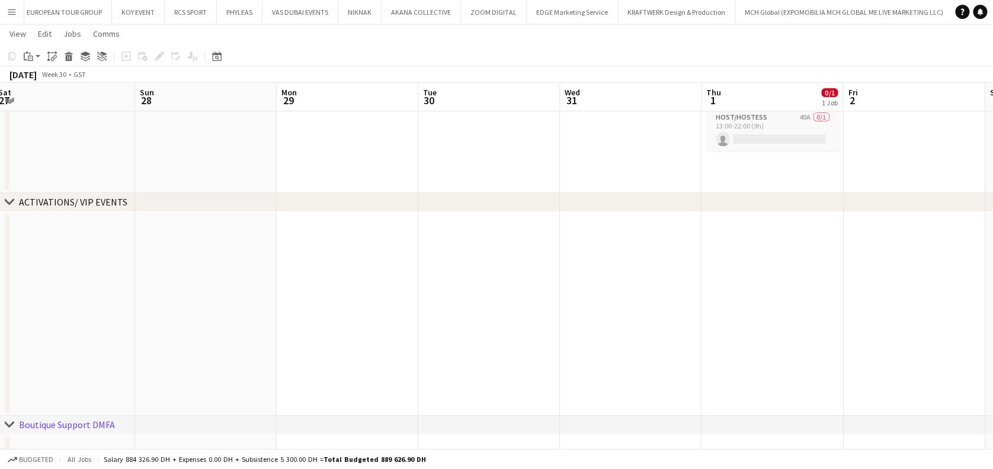
drag, startPoint x: 88, startPoint y: 221, endPoint x: 644, endPoint y: 305, distance: 562.8
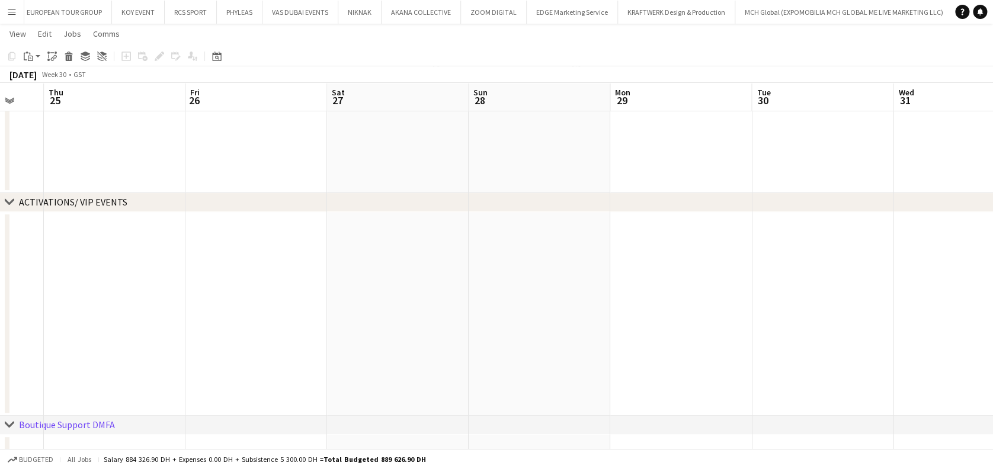
drag, startPoint x: 265, startPoint y: 325, endPoint x: 684, endPoint y: 276, distance: 421.2
drag, startPoint x: 261, startPoint y: 281, endPoint x: 569, endPoint y: 243, distance: 310.0
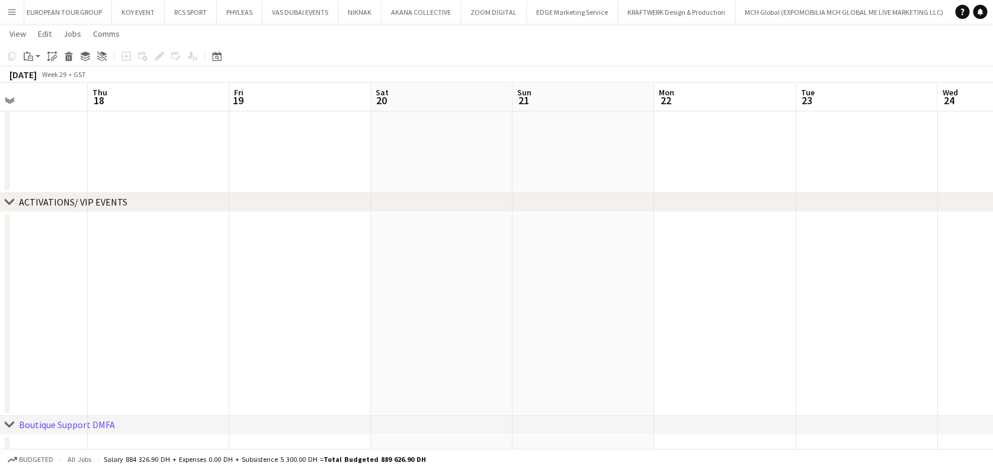
drag, startPoint x: 283, startPoint y: 309, endPoint x: 572, endPoint y: 276, distance: 291.7
drag, startPoint x: 484, startPoint y: 289, endPoint x: 441, endPoint y: 245, distance: 61.2
drag, startPoint x: 411, startPoint y: 358, endPoint x: 482, endPoint y: 335, distance: 74.6
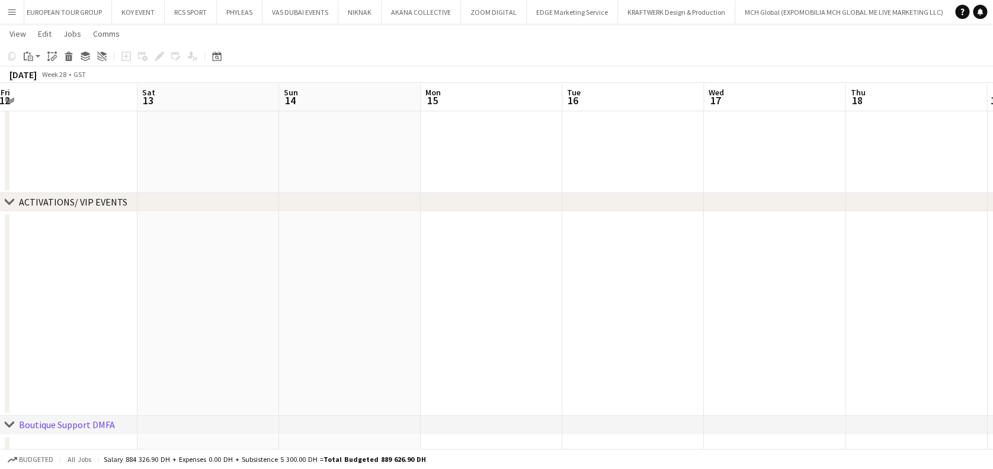
drag, startPoint x: 444, startPoint y: 355, endPoint x: 541, endPoint y: 329, distance: 100.5
drag
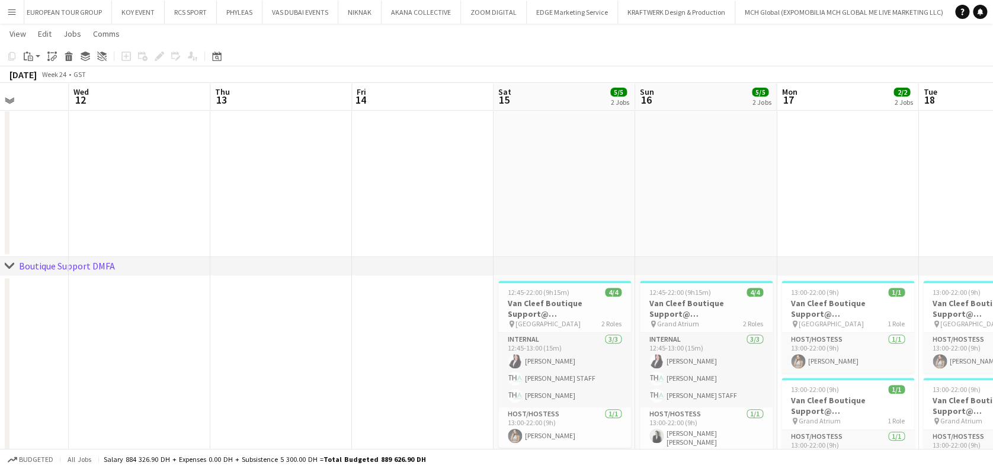
scroll to position [237, 0]
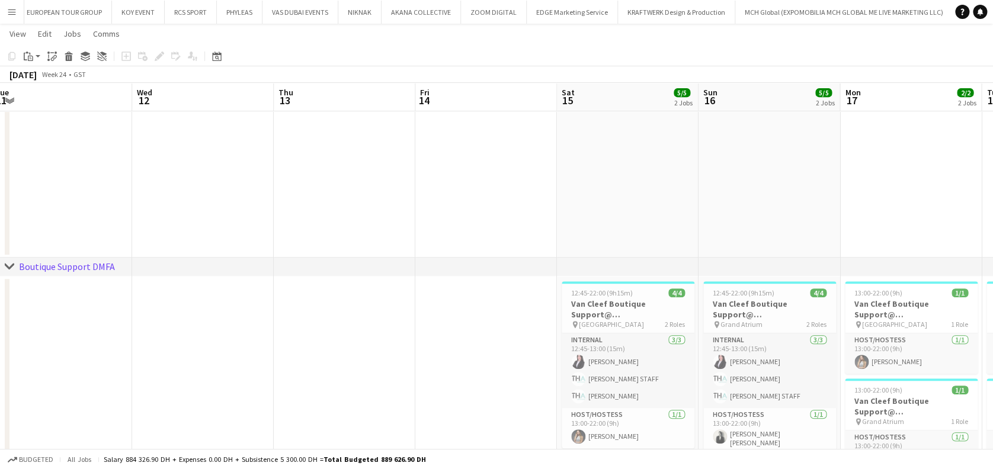
click at [743, 200] on app-calendar-viewport "Sun 9 2/2 2 Jobs Mon 10 Tue 11 Wed 12 Thu 13 Fri 14 Sat 15 5/5 2 Jobs Sun 16 5/…" at bounding box center [496, 453] width 993 height 1288
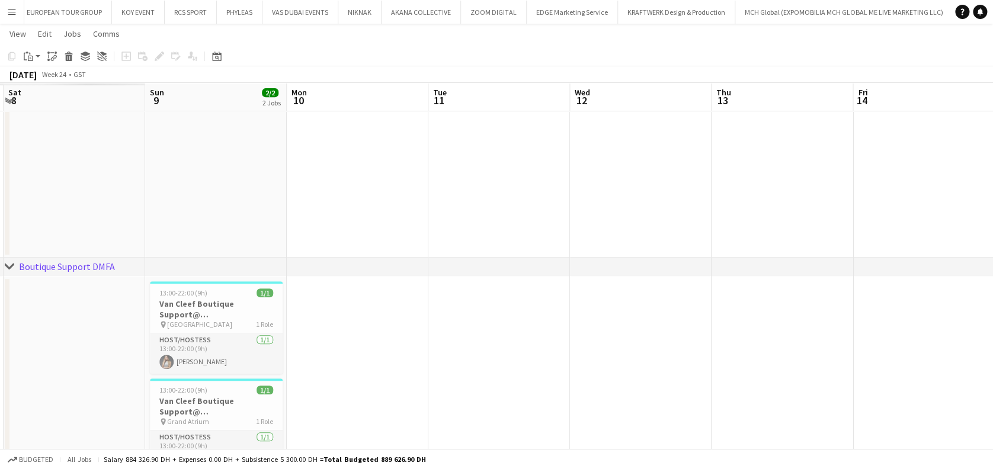
click at [751, 203] on app-calendar-viewport "Thu 6 Fri 7 Sat 8 Sun 9 2/2 2 Jobs Mon 10 Tue 11 Wed 12 Thu 13 Fri 14 Sat 15 5/…" at bounding box center [496, 453] width 993 height 1288
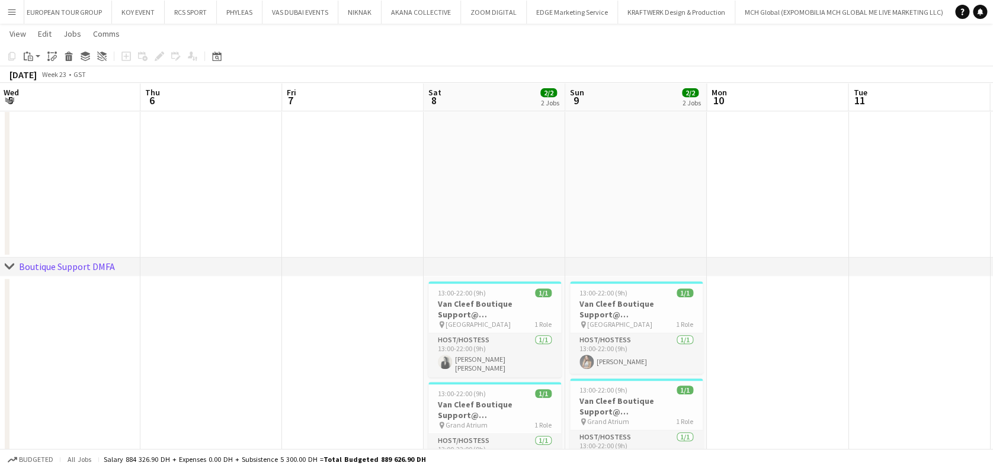
click at [711, 257] on app-calendar-viewport "Mon 3 Tue 4 Wed 5 Thu 6 Fri 7 Sat 8 2/2 2 Jobs Sun 9 2/2 2 Jobs Mon 10 Tue 11 W…" at bounding box center [496, 453] width 993 height 1288
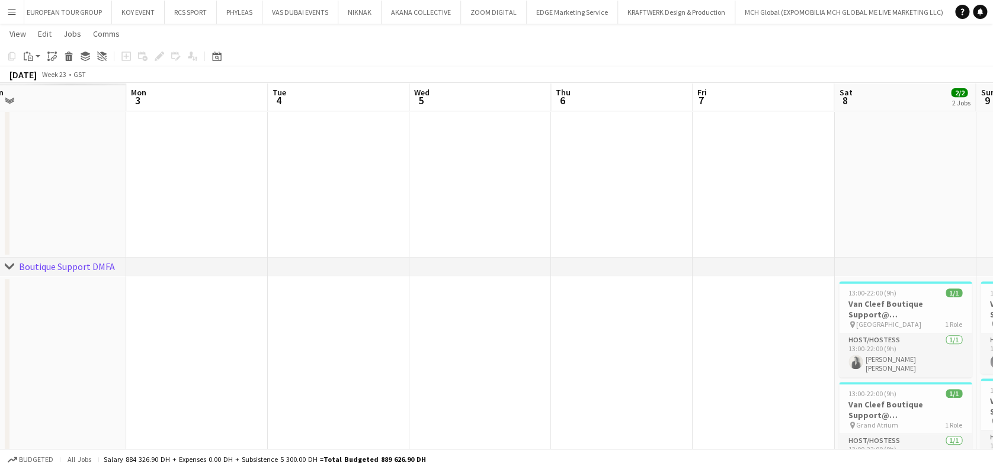
click at [723, 201] on app-calendar-viewport "Fri 31 Sat 1 Sun 2 Mon 3 Tue 4 Wed 5 Thu 6 Fri 7 Sat 8 2/2 2 Jobs Sun 9 2/2 2 J…" at bounding box center [496, 453] width 993 height 1288
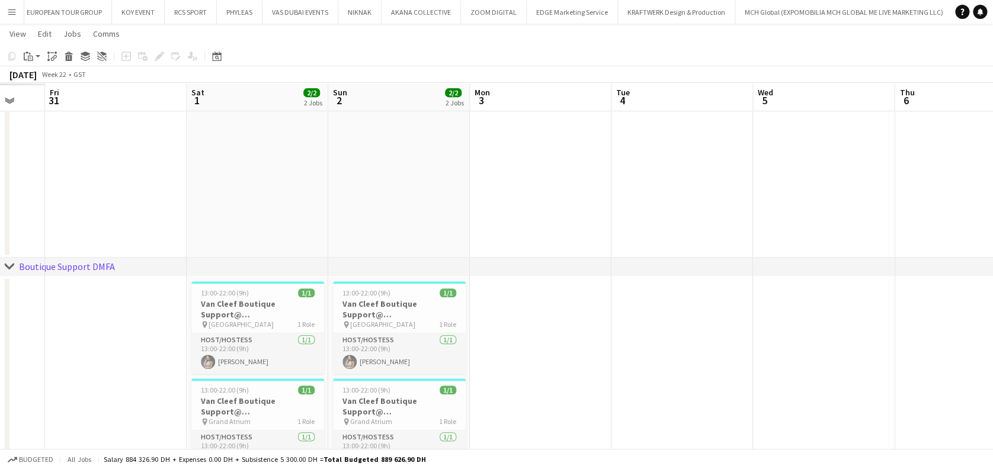
click at [740, 203] on app-calendar-viewport "Wed 29 Thu 30 Fri 31 Sat 1 2/2 2 Jobs Sun 2 2/2 2 Jobs Mon 3 Tue 4 Wed 5 Thu 6 …" at bounding box center [496, 453] width 993 height 1288
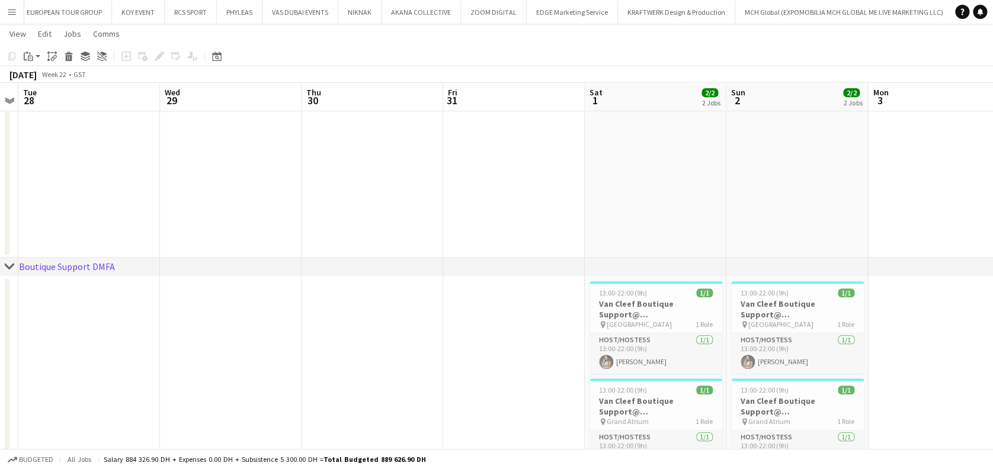
click at [821, 199] on app-calendar-viewport "Sun 26 2/2 2 Jobs Mon 27 Tue 28 Wed 29 Thu 30 Fri 31 Sat 1 2/2 2 Jobs Sun 2 2/2…" at bounding box center [496, 453] width 993 height 1288
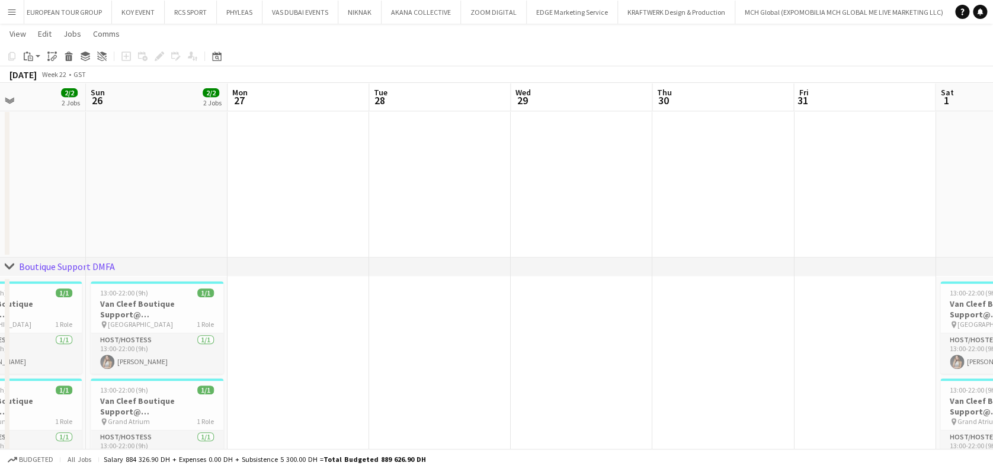
click at [591, 193] on app-calendar-viewport "Thu 23 Fri 24 Sat 25 2/2 2 Jobs Sun 26 2/2 2 Jobs Mon 27 Tue 28 Wed 29 Thu 30 F…" at bounding box center [496, 453] width 993 height 1288
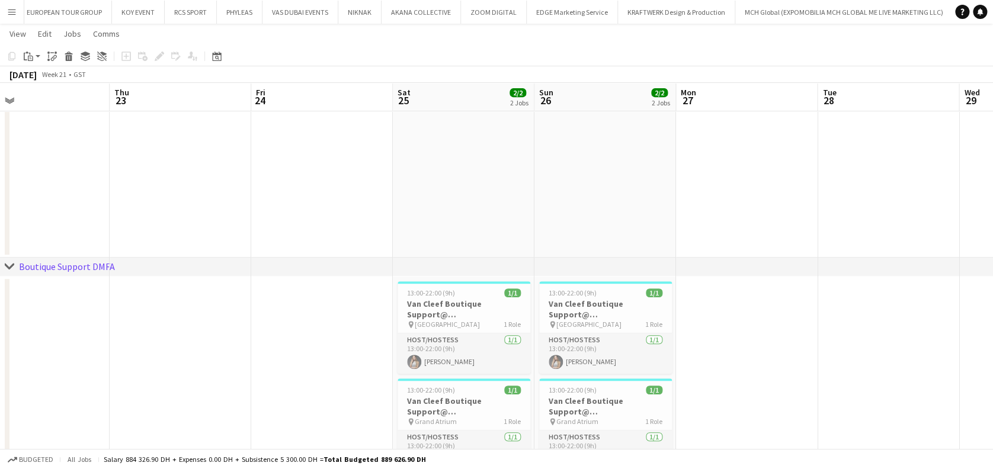
click at [590, 285] on app-calendar-viewport "Mon 20 Tue 21 Wed 22 Thu 23 Fri 24 Sat 25 2/2 2 Jobs Sun 26 2/2 2 Jobs Mon 27 T…" at bounding box center [496, 453] width 993 height 1288
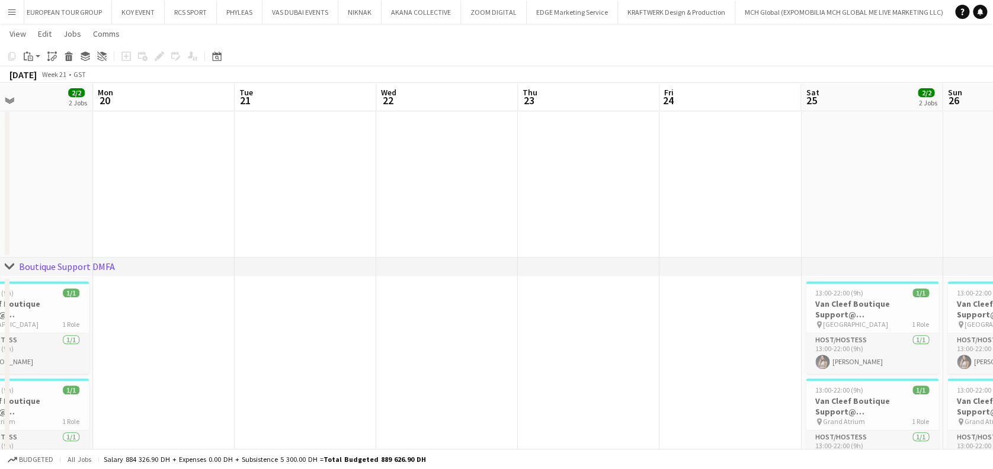
click at [580, 199] on app-calendar-viewport "Fri 17 Sat 18 2/2 2 Jobs Sun 19 2/2 2 Jobs Mon 20 Tue 21 Wed 22 Thu 23 Fri 24 S…" at bounding box center [496, 453] width 993 height 1288
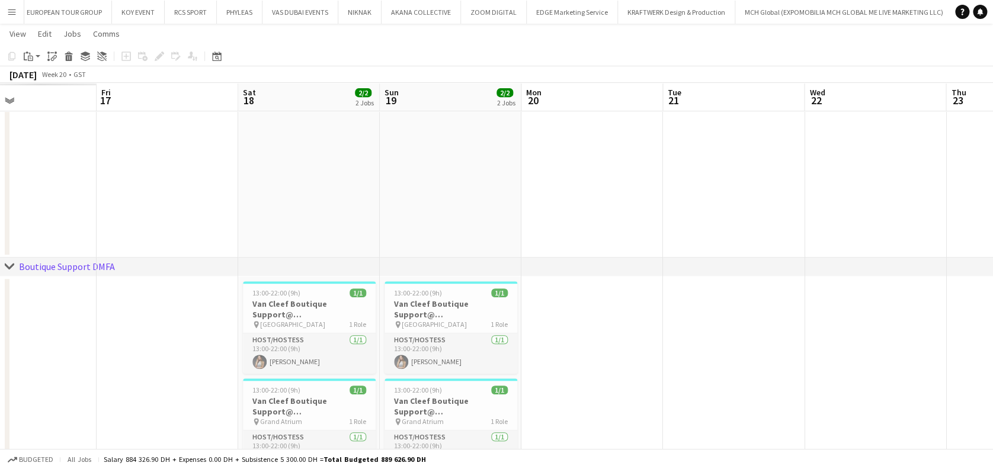
click at [786, 296] on app-calendar-viewport "Tue 14 Wed 15 Thu 16 Fri 17 Sat 18 2/2 2 Jobs Sun 19 2/2 2 Jobs Mon 20 Tue 21 W…" at bounding box center [496, 453] width 993 height 1288
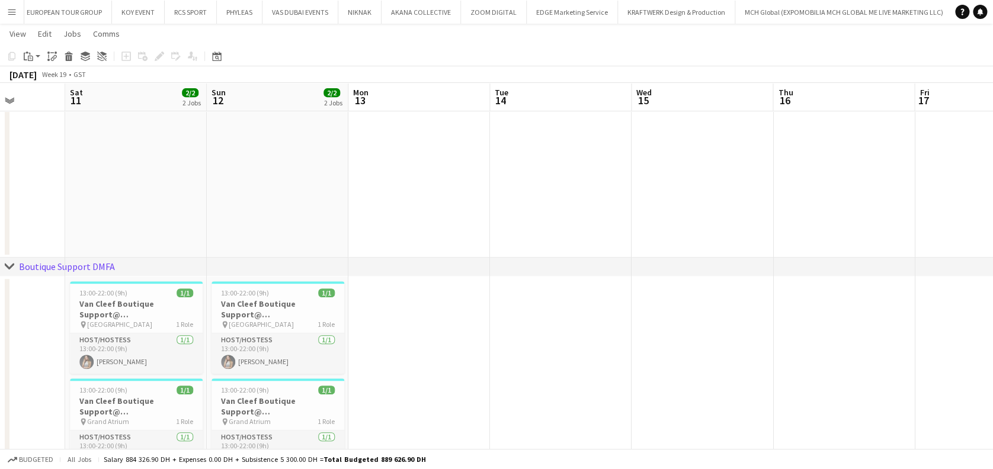
click at [564, 151] on app-calendar-viewport "Wed 8 Thu 9 Fri 10 Sat 11 2/2 2 Jobs Sun 12 2/2 2 Jobs Mon 13 Tue 14 Wed 15 Thu…" at bounding box center [496, 453] width 993 height 1288
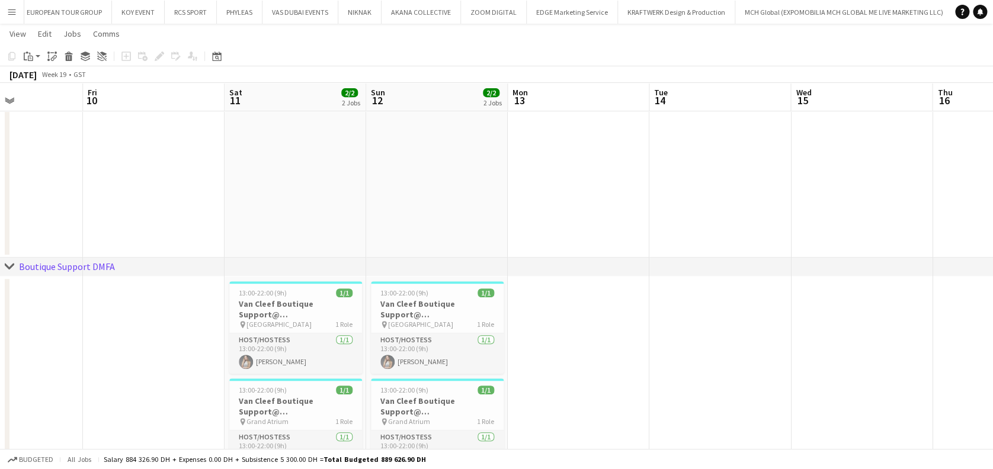
click at [590, 221] on app-calendar-viewport "Tue 7 Wed 8 Thu 9 Fri 10 Sat 11 2/2 2 Jobs Sun 12 2/2 2 Jobs Mon 13 Tue 14 Wed …" at bounding box center [496, 453] width 993 height 1288
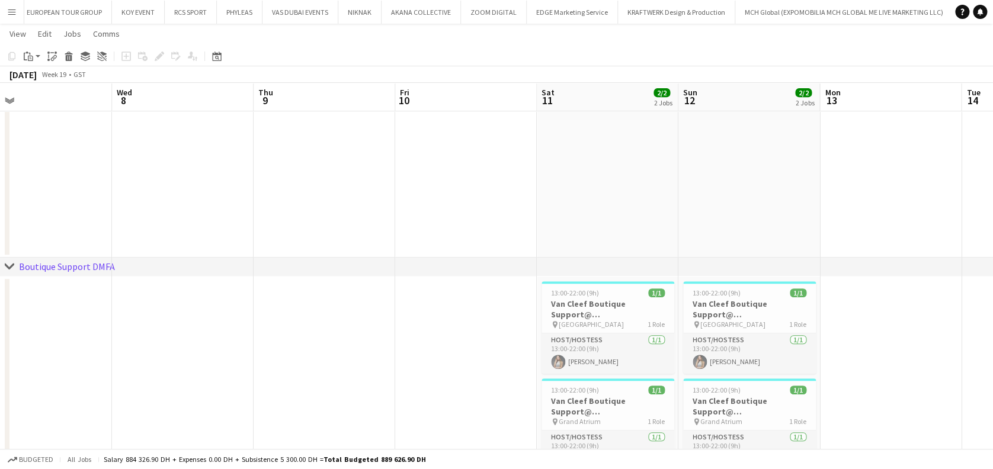
click at [833, 235] on app-calendar-viewport "Sun 5 Mon 6 Tue 7 Wed 8 Thu 9 Fri 10 Sat 11 2/2 2 Jobs Sun 12 2/2 2 Jobs Mon 13…" at bounding box center [496, 453] width 993 height 1288
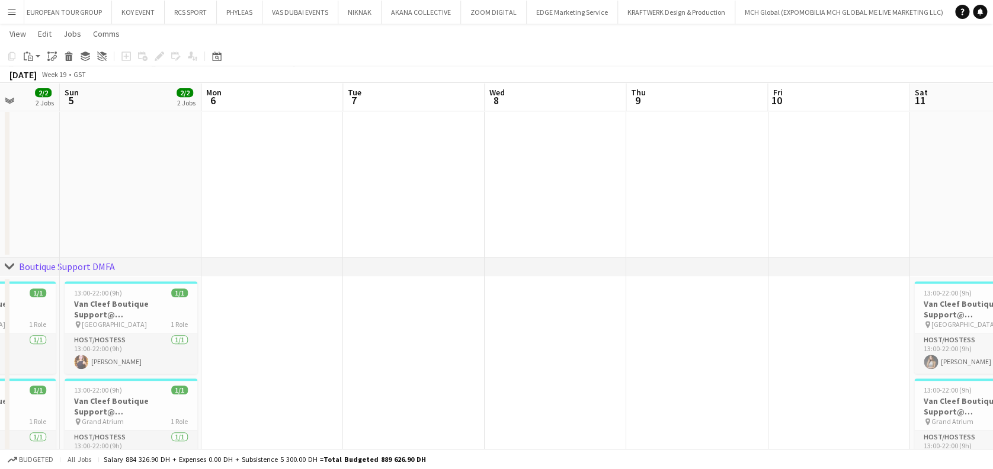
click at [691, 206] on app-calendar-viewport "Thu 2 Fri 3 Sat 4 2/2 2 Jobs Sun 5 2/2 2 Jobs Mon 6 Tue 7 Wed 8 Thu 9 Fri 10 Sa…" at bounding box center [496, 453] width 993 height 1288
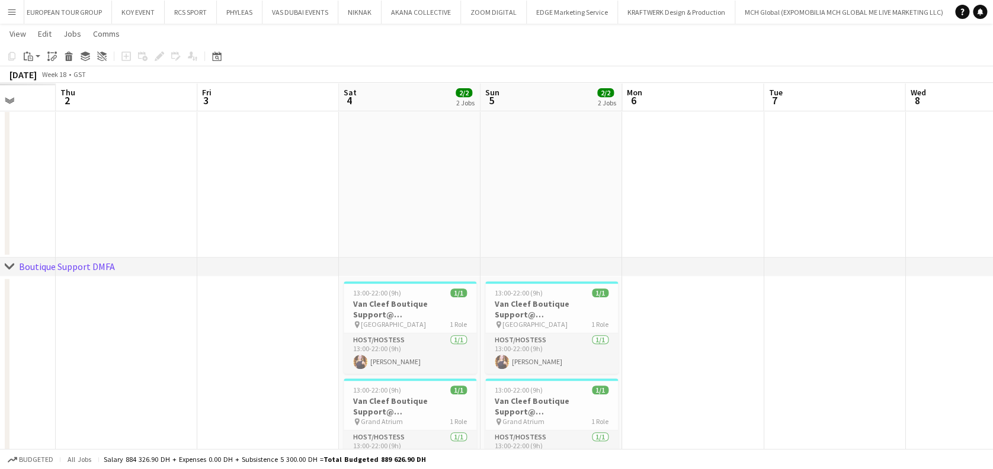
click at [594, 186] on app-calendar-viewport "Mon 29 Tue 30 Wed 1 Thu 2 Fri 3 Sat 4 2/2 2 Jobs Sun 5 2/2 2 Jobs Mon 6 Tue 7 W…" at bounding box center [496, 453] width 993 height 1288
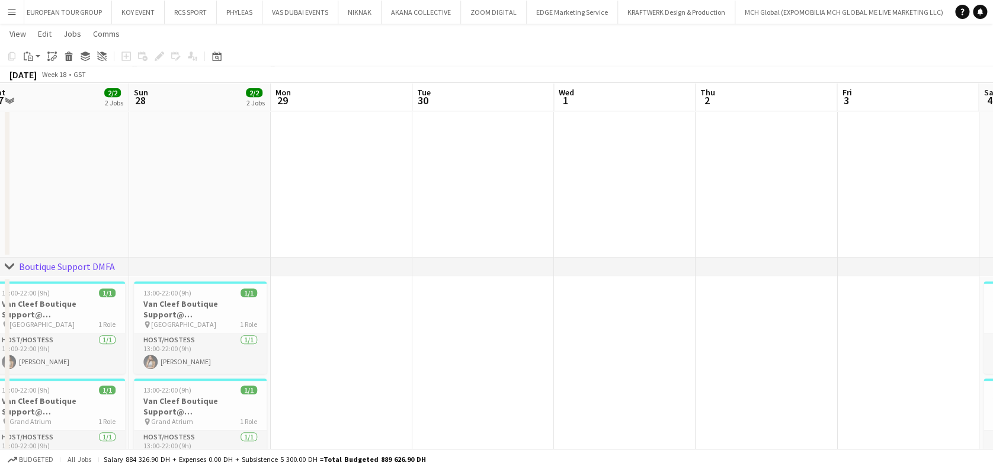
click at [679, 215] on app-calendar-viewport "Thu 25 Fri 26 Sat 27 2/2 2 Jobs Sun 28 2/2 2 Jobs Mon 29 Tue 30 Wed 1 Thu 2 Fri…" at bounding box center [496, 453] width 993 height 1288
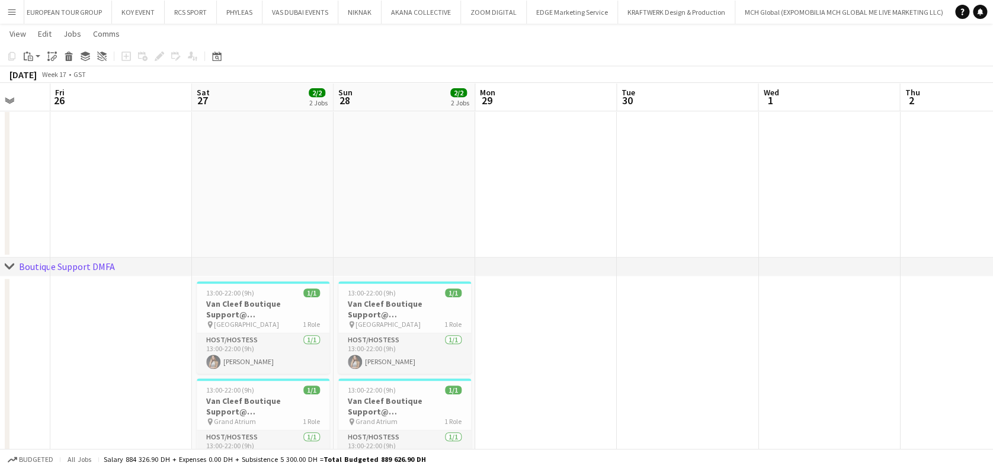
click at [715, 179] on app-calendar-viewport "Tue 23 Wed 24 Thu 25 Fri 26 Sat 27 2/2 2 Jobs Sun 28 2/2 2 Jobs Mon 29 Tue 30 W…" at bounding box center [496, 453] width 993 height 1288
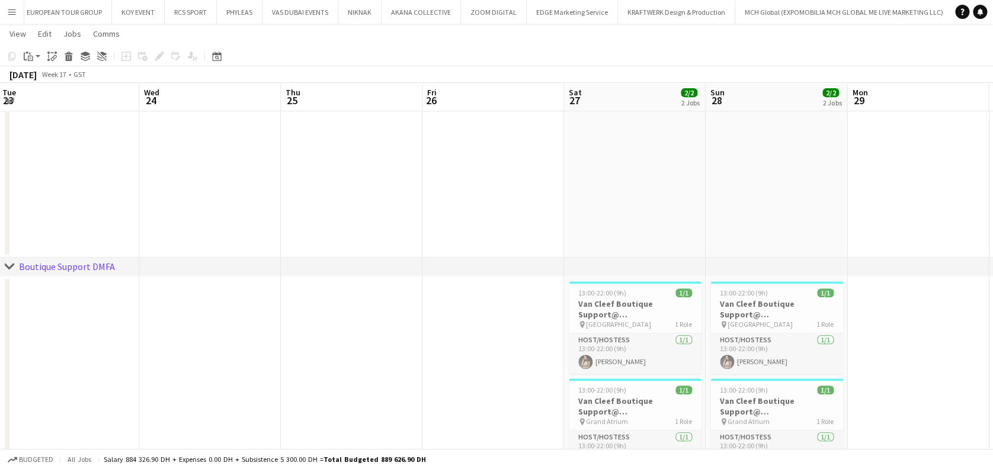
click at [779, 204] on app-calendar-viewport "Sun 21 2/2 2 Jobs Mon 22 Tue 23 Wed 24 Thu 25 Fri 26 Sat 27 2/2 2 Jobs Sun 28 2…" at bounding box center [496, 453] width 993 height 1288
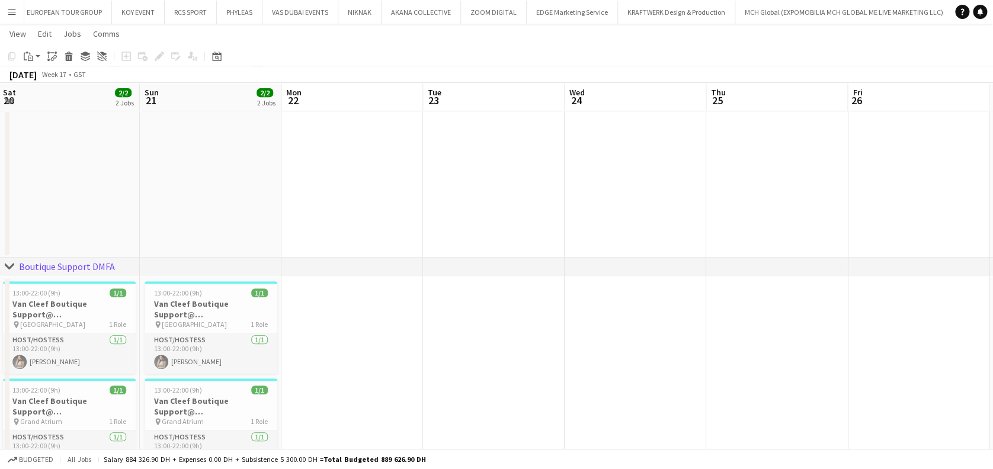
click at [685, 183] on app-calendar-viewport "Thu 18 Fri 19 Sat 20 2/2 2 Jobs Sun 21 2/2 2 Jobs Mon 22 Tue 23 Wed 24 Thu 25 F…" at bounding box center [496, 453] width 993 height 1288
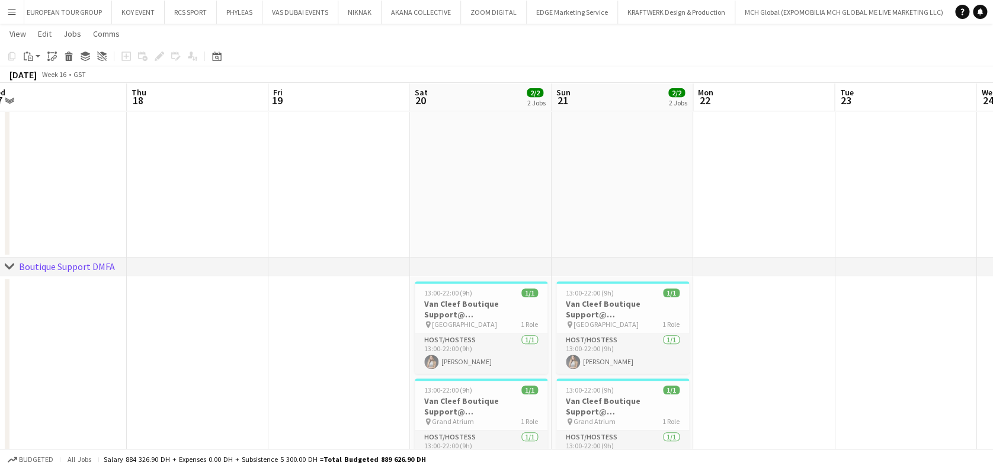
click at [693, 236] on app-calendar-viewport "Mon 15 Tue 16 Wed 17 Thu 18 Fri 19 Sat 20 2/2 2 Jobs Sun 21 2/2 2 Jobs Mon 22 T…" at bounding box center [496, 453] width 993 height 1288
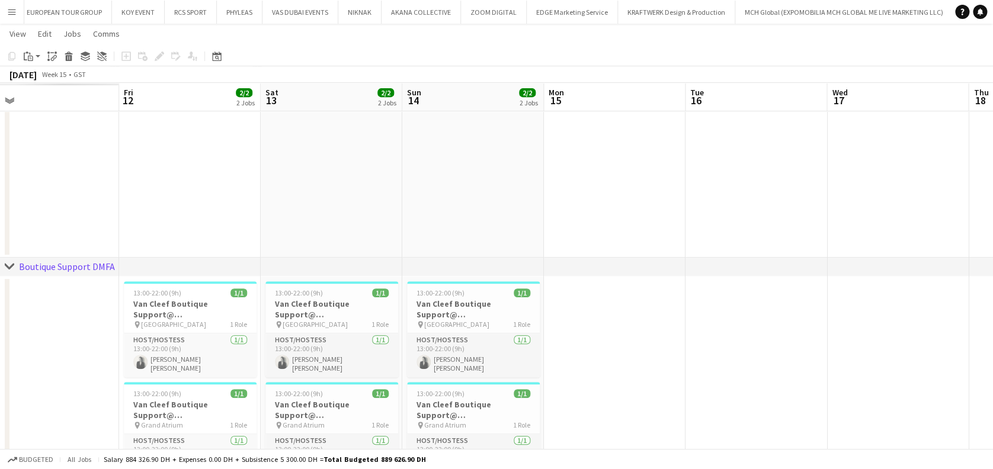
click at [657, 383] on app-calendar-viewport "Tue 9 Wed 10 Thu 11 Fri 12 2/2 2 Jobs Sat 13 2/2 2 Jobs Sun 14 2/2 2 Jobs Mon 1…" at bounding box center [496, 453] width 993 height 1288
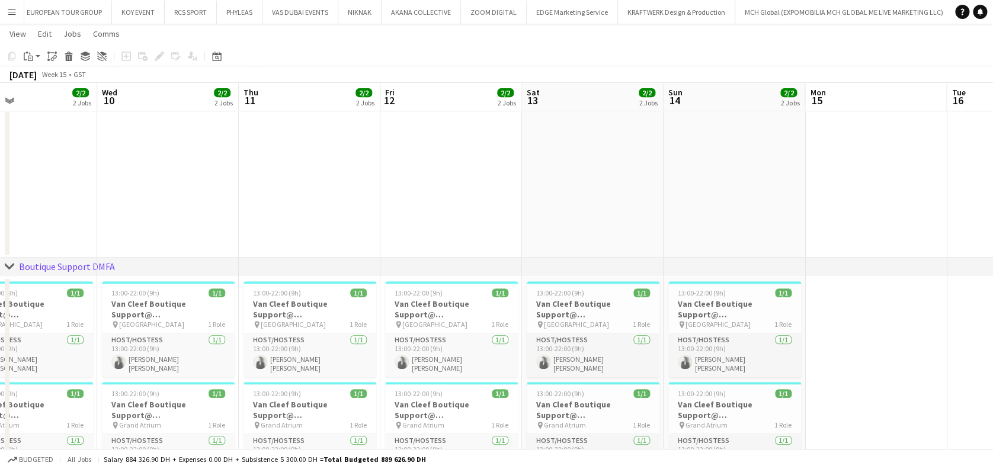
click at [799, 308] on app-calendar-viewport "Sun 7 Mon 8 Tue 9 2/2 2 Jobs Wed 10 2/2 2 Jobs Thu 11 2/2 2 Jobs Fri 12 2/2 2 J…" at bounding box center [496, 453] width 993 height 1288
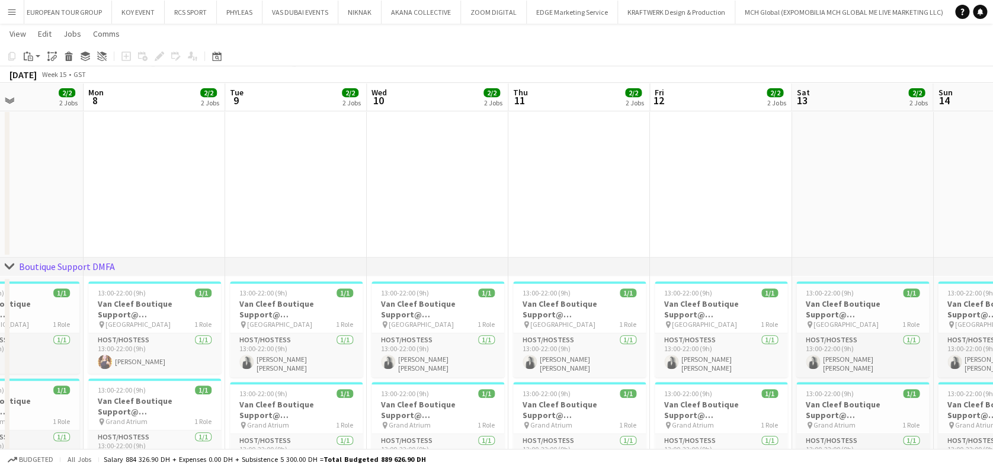
click at [731, 175] on app-calendar-viewport "Fri 5 1/1 1 Job Sat 6 2/2 2 Jobs Sun 7 2/2 2 Jobs Mon 8 2/2 2 Jobs Tue 9 2/2 2 …" at bounding box center [496, 453] width 993 height 1288
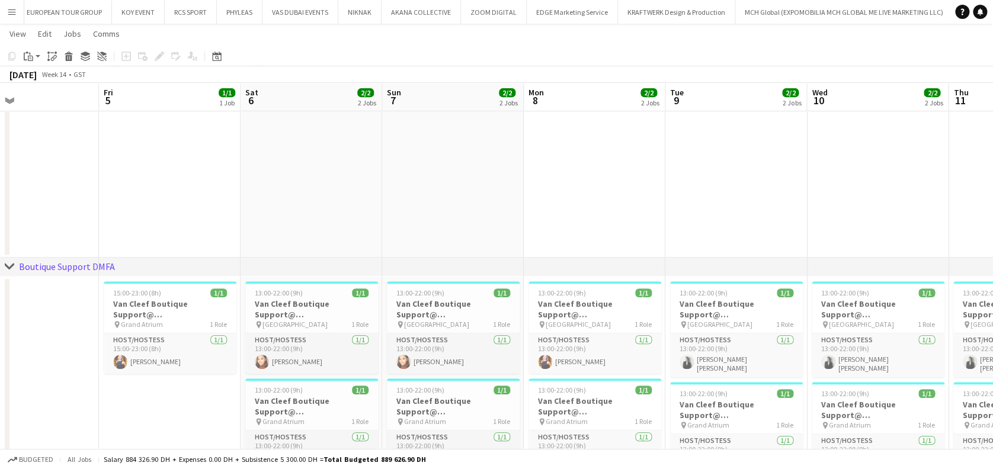
click at [825, 232] on app-calendar-viewport "Tue 2 Wed 3 Thu 4 Fri 5 1/1 1 Job Sat 6 2/2 2 Jobs Sun 7 2/2 2 Jobs Mon 8 2/2 2…" at bounding box center [496, 453] width 993 height 1288
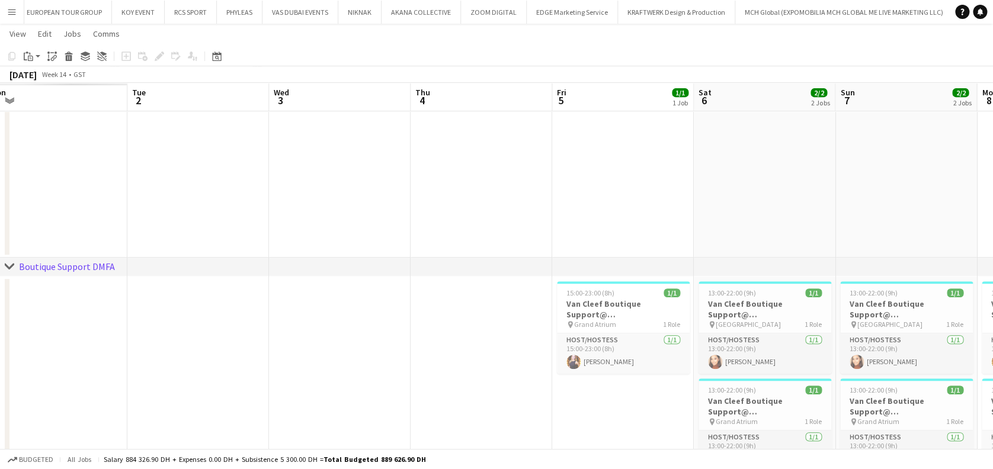
scroll to position [0, 281]
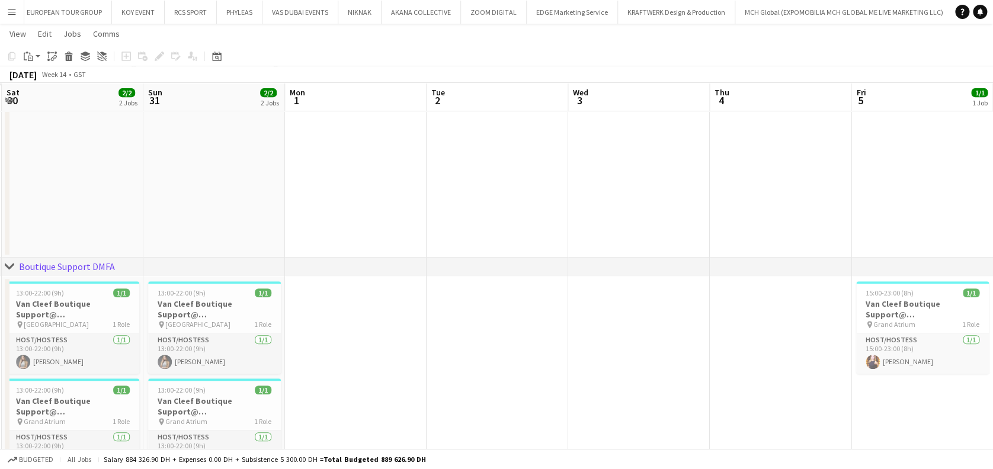
click at [625, 180] on app-calendar-viewport "Thu 28 Fri 29 Sat 30 2/2 2 Jobs Sun 31 2/2 2 Jobs Mon 1 Tue 2 Wed 3 Thu 4 Fri 5…" at bounding box center [496, 453] width 993 height 1288
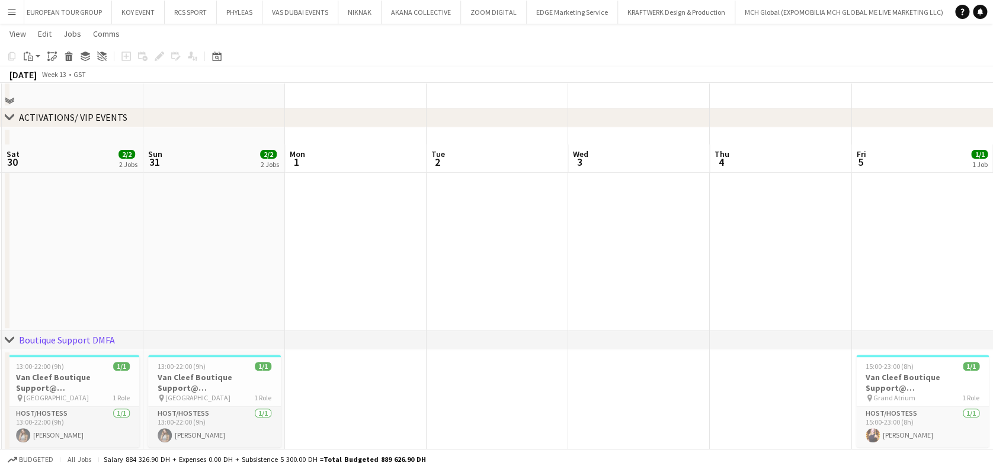
scroll to position [158, 0]
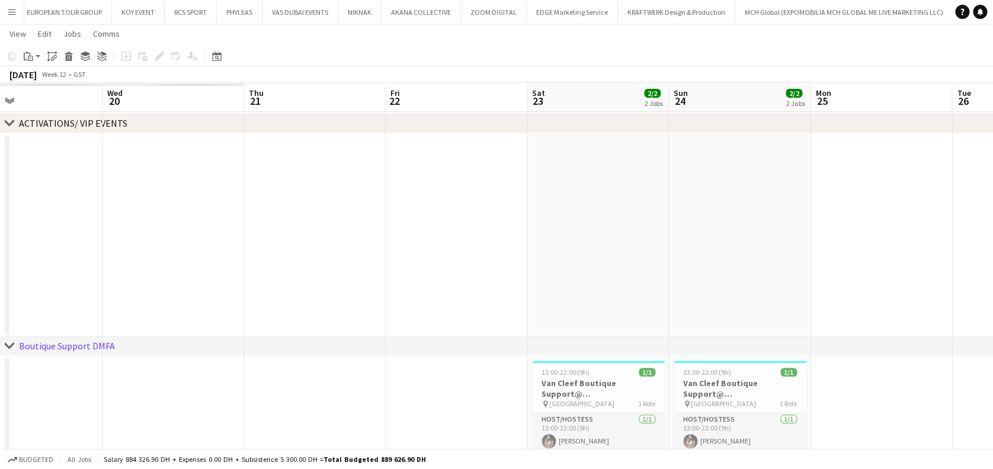
scroll to position [0, 398]
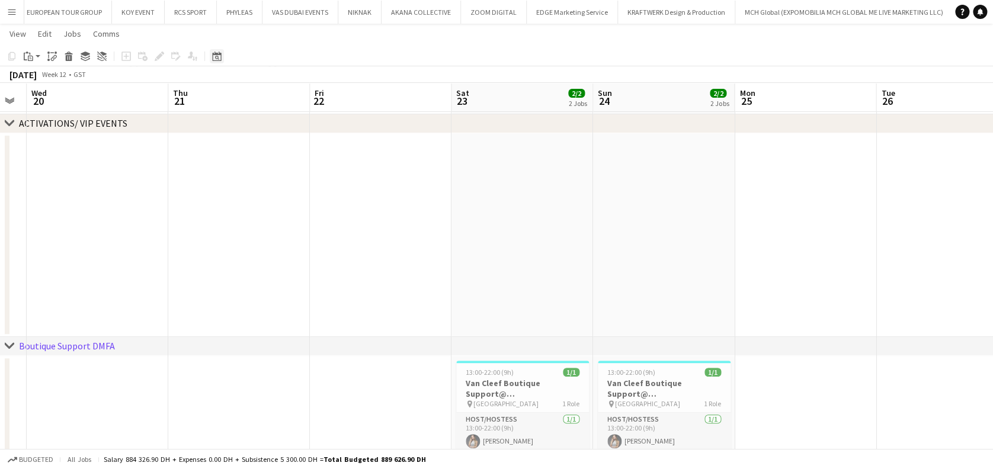
click at [213, 53] on icon "Date picker" at bounding box center [216, 56] width 9 height 9
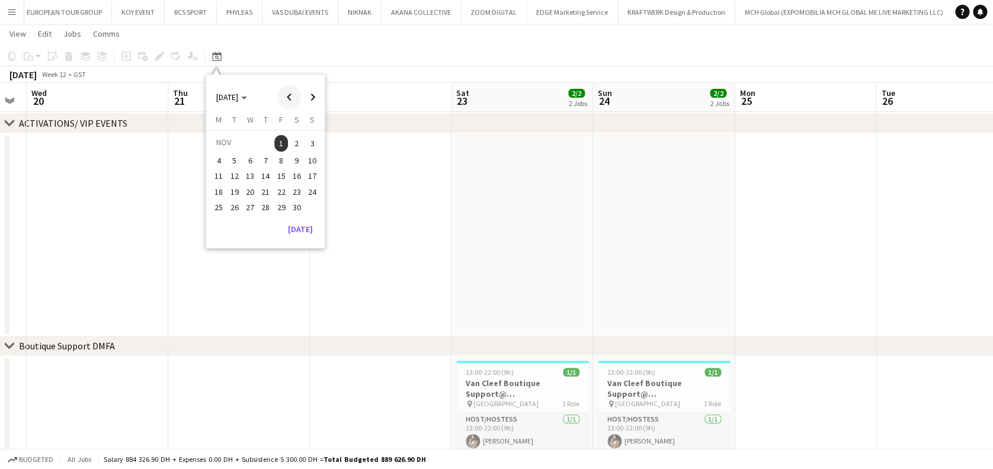
click at [297, 94] on span "Previous month" at bounding box center [289, 97] width 24 height 24
click at [299, 93] on span "Previous month" at bounding box center [289, 97] width 24 height 24
click at [301, 92] on span "Next month" at bounding box center [313, 97] width 24 height 24
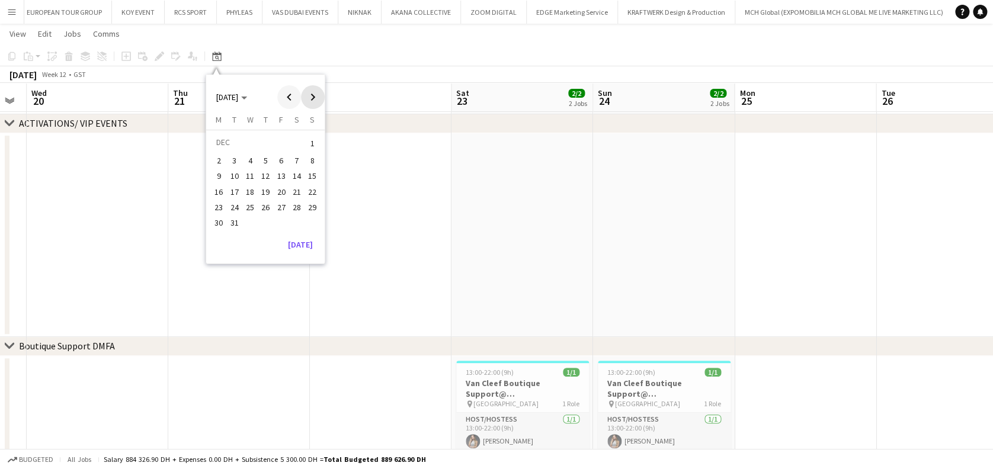
click at [299, 92] on span "Previous month" at bounding box center [289, 97] width 24 height 24
click at [286, 104] on span "Previous month" at bounding box center [289, 97] width 24 height 24
click at [284, 105] on span "Previous month" at bounding box center [289, 97] width 24 height 24
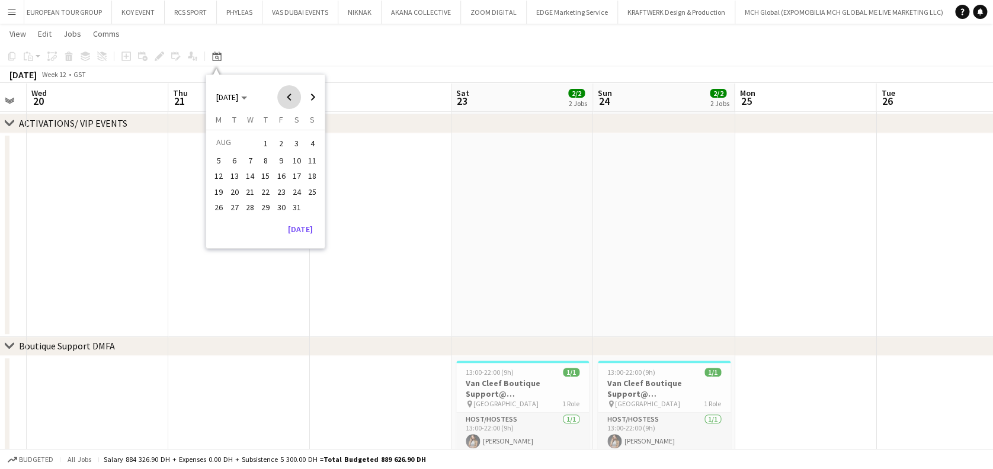
click at [286, 105] on span "Previous month" at bounding box center [289, 97] width 24 height 24
click at [286, 104] on span "Previous month" at bounding box center [289, 97] width 24 height 24
click at [285, 104] on span "Previous month" at bounding box center [289, 97] width 24 height 24
click at [287, 101] on span "Previous month" at bounding box center [289, 97] width 24 height 24
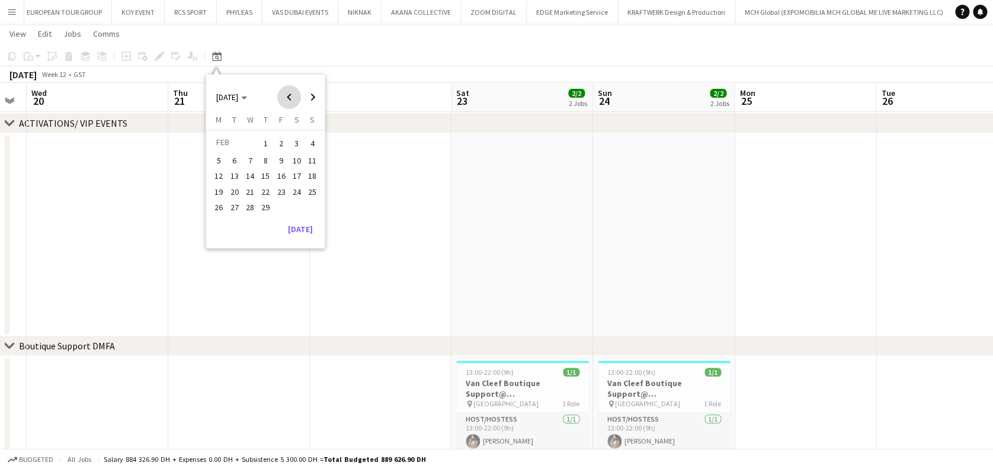
click at [289, 101] on span "Previous month" at bounding box center [289, 97] width 24 height 24
click at [288, 101] on span "Previous month" at bounding box center [289, 97] width 24 height 24
click at [278, 170] on span "13" at bounding box center [281, 176] width 14 height 14
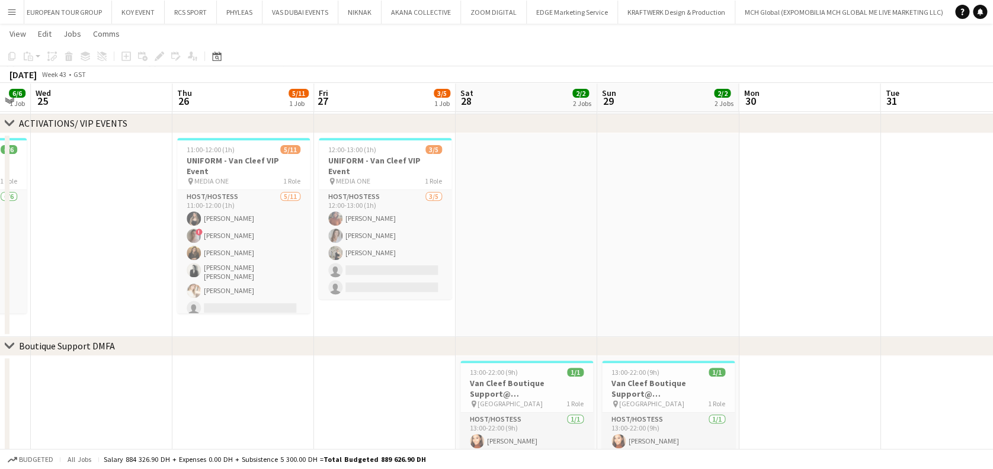
scroll to position [0, 312]
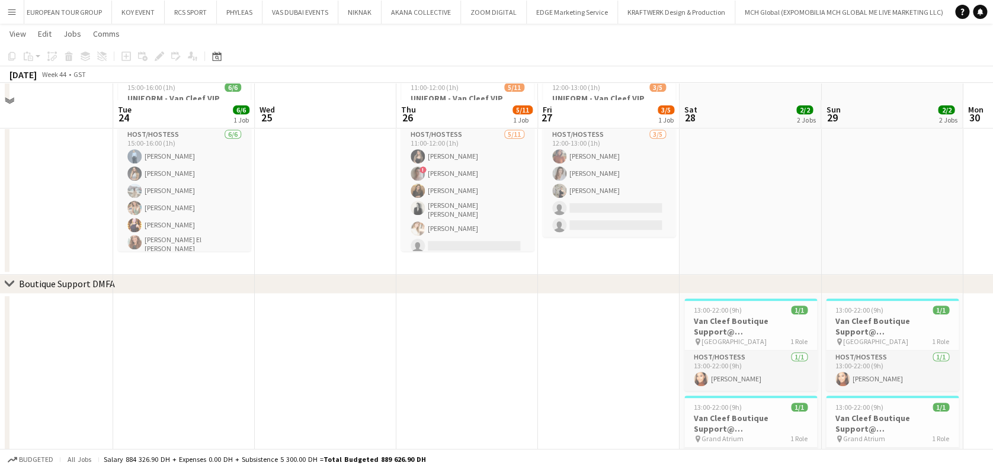
scroll to position [79, 0]
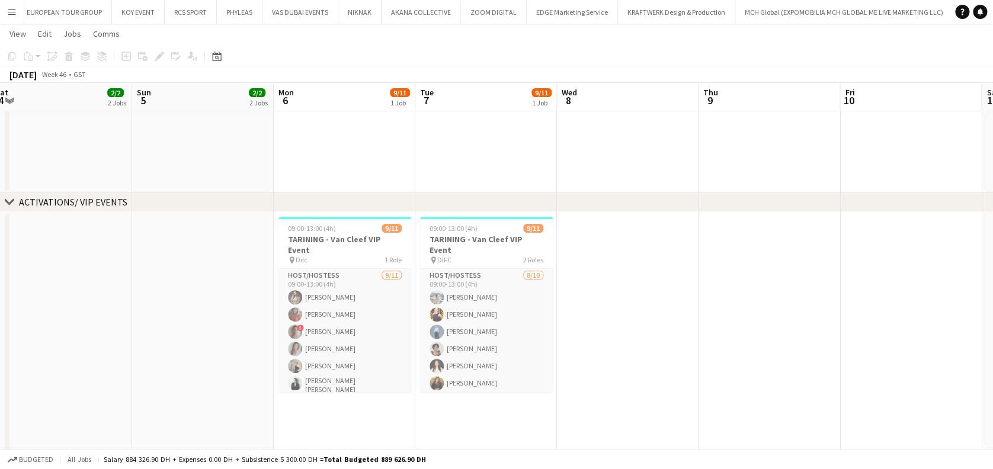
scroll to position [0, 292]
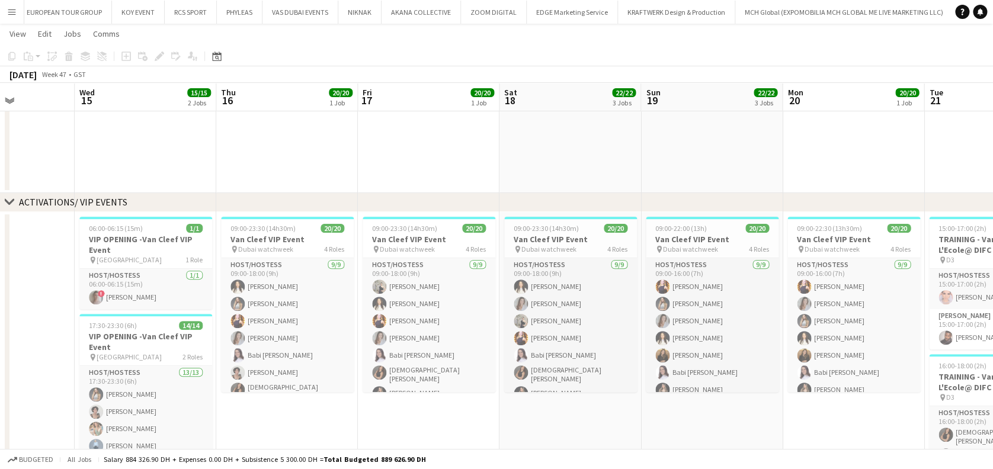
scroll to position [0, 510]
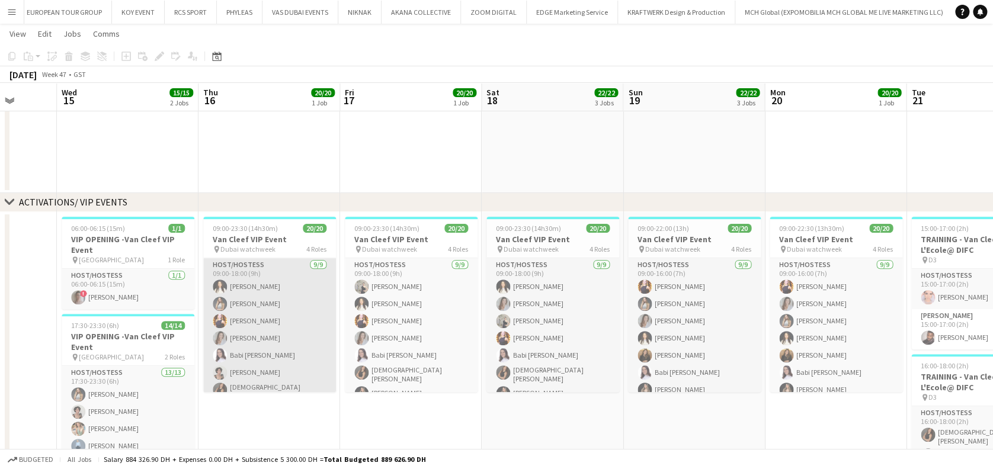
drag, startPoint x: 306, startPoint y: 387, endPoint x: 307, endPoint y: 371, distance: 16.0
click at [307, 371] on app-card-role "Host/Hostess 9/9 09:00-18:00 (9h) Nora Fikri Kseniya Papova Mariya Matsyuk Cami…" at bounding box center [269, 348] width 133 height 181
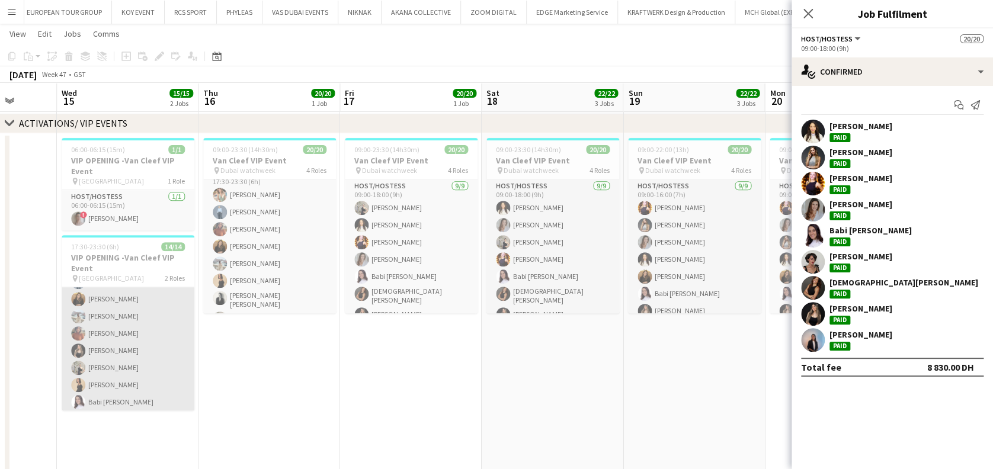
scroll to position [85, 0]
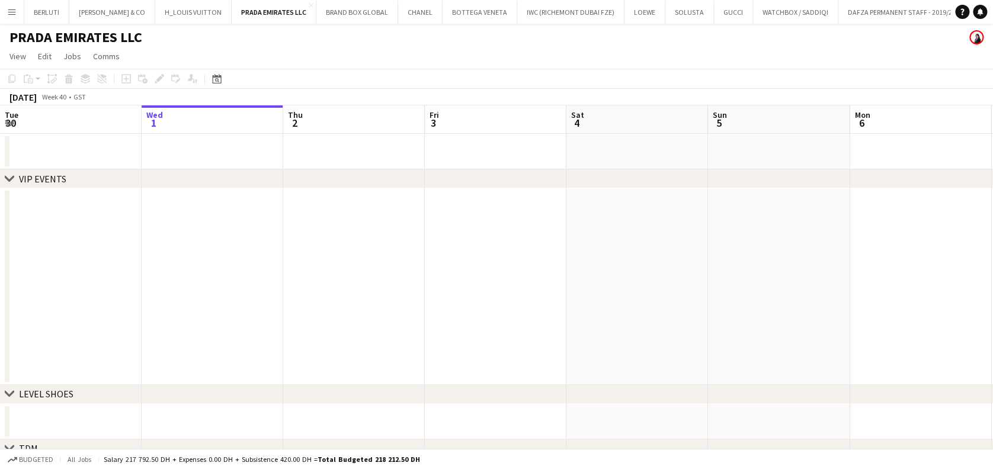
click at [17, 22] on button "Menu" at bounding box center [12, 12] width 24 height 24
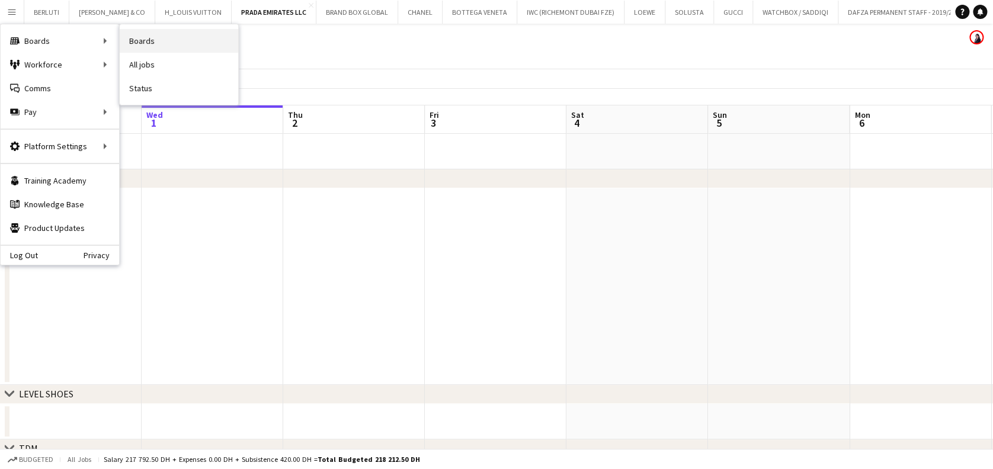
click at [145, 36] on link "Boards" at bounding box center [179, 41] width 119 height 24
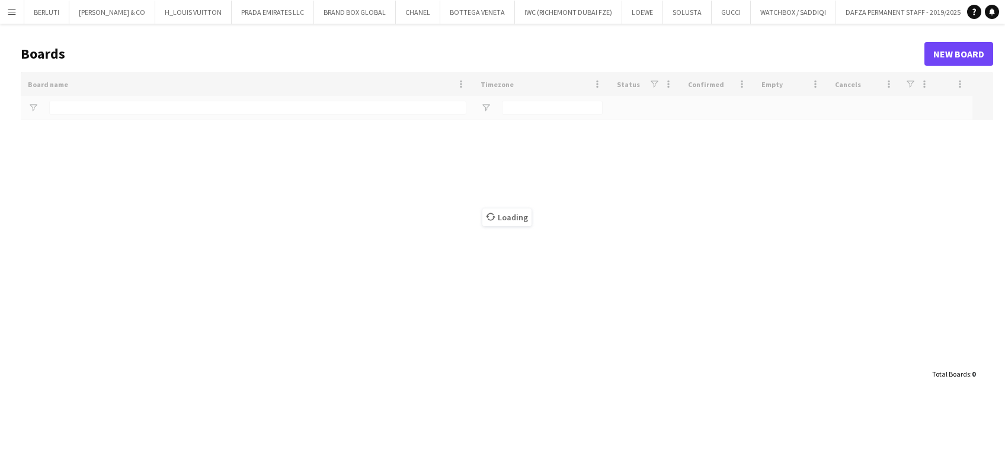
type input "********"
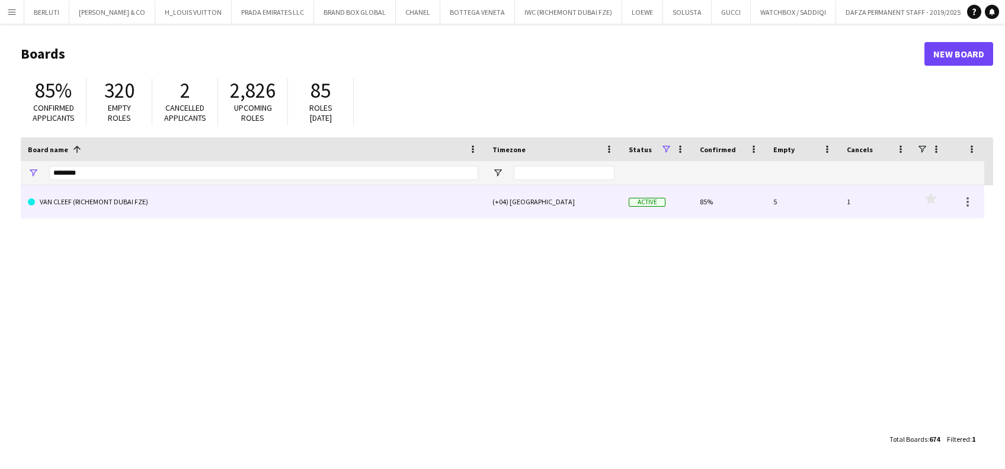
click at [98, 194] on link "VAN CLEEF (RICHEMONT DUBAI FZE)" at bounding box center [253, 201] width 450 height 33
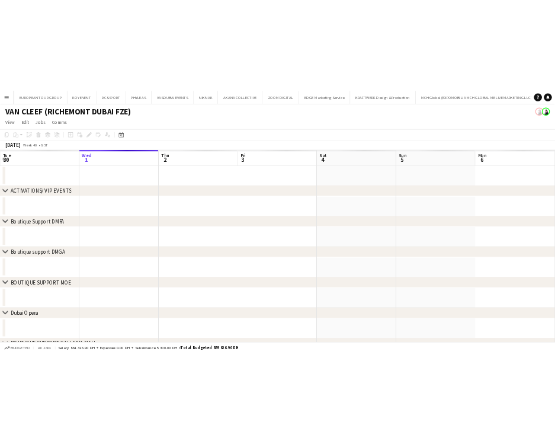
scroll to position [0, 7795]
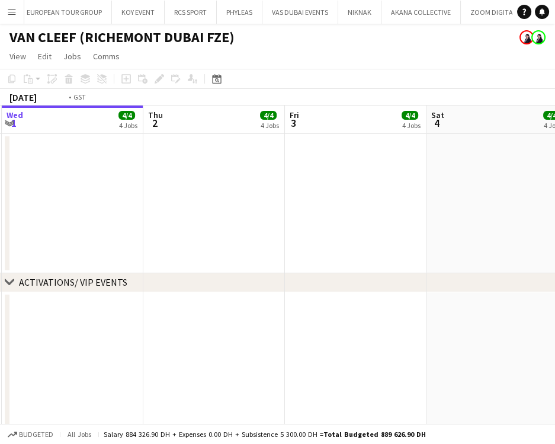
drag, startPoint x: 318, startPoint y: 169, endPoint x: 351, endPoint y: 172, distance: 33.9
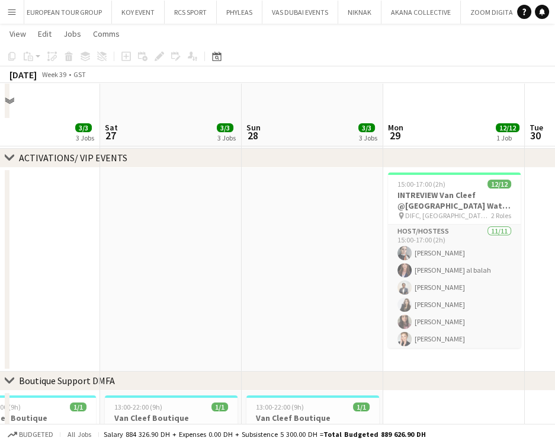
scroll to position [158, 0]
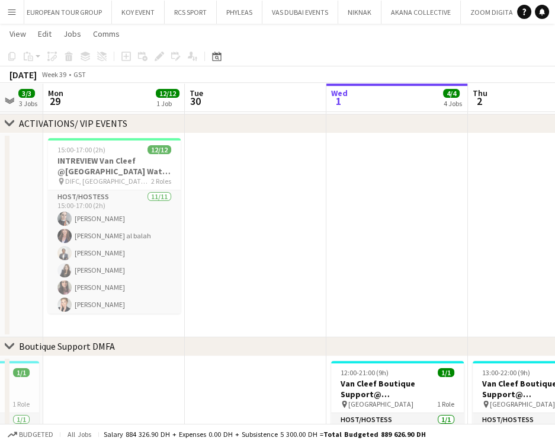
click at [73, 211] on app-calendar-viewport "Fri 26 3/3 3 Jobs Sat 27 3/3 3 Jobs Sun 28 3/3 3 Jobs Mon 29 12/12 1 Job Tue 30…" at bounding box center [277, 431] width 555 height 1085
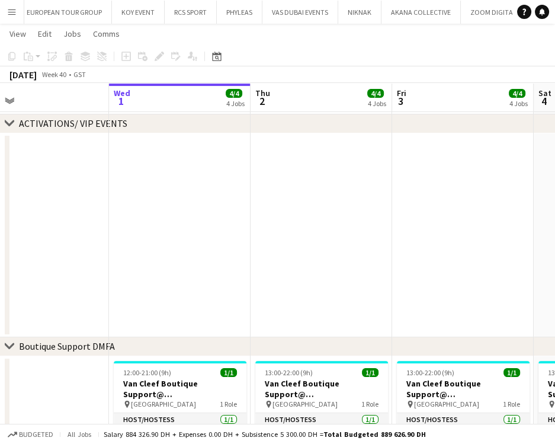
drag, startPoint x: 361, startPoint y: 216, endPoint x: 183, endPoint y: 199, distance: 179.1
click at [0, 206] on html "Menu Boards Boards Boards All jobs Status Workforce Workforce My Workforce Recr…" at bounding box center [277, 417] width 555 height 1151
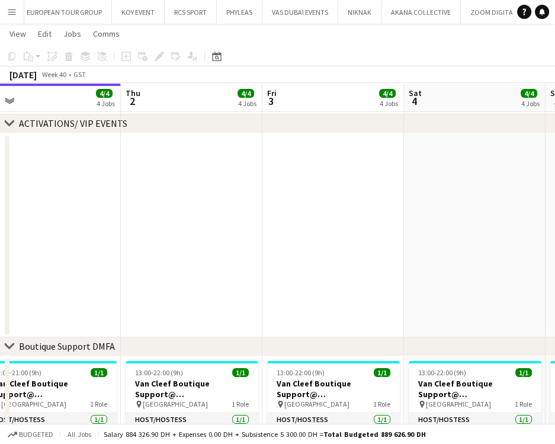
drag, startPoint x: 77, startPoint y: 215, endPoint x: -19, endPoint y: 215, distance: 96.0
click at [0, 215] on html "Menu Boards Boards Boards All jobs Status Workforce Workforce My Workforce Recr…" at bounding box center [277, 417] width 555 height 1151
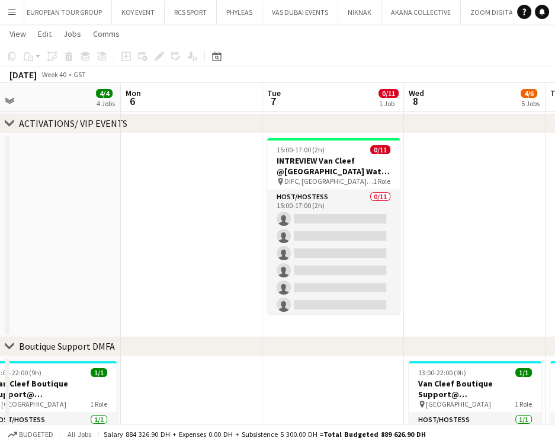
drag, startPoint x: 128, startPoint y: 225, endPoint x: -19, endPoint y: 225, distance: 147.0
click at [0, 225] on html "Menu Boards Boards Boards All jobs Status Workforce Workforce My Workforce Recr…" at bounding box center [277, 417] width 555 height 1151
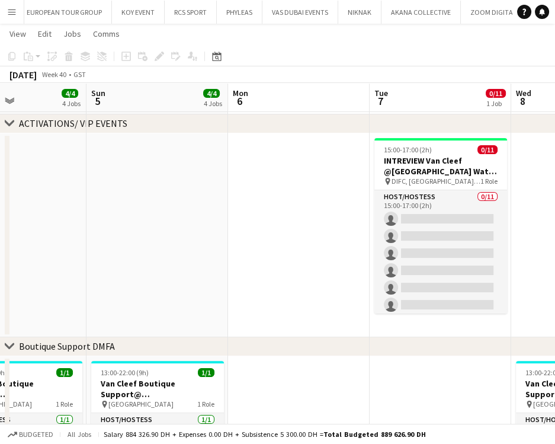
click at [96, 216] on app-calendar-viewport "Thu 2 4/4 4 Jobs Fri 3 4/4 4 Jobs Sat 4 4/4 4 Jobs Sun 5 4/4 4 Jobs Mon 6 Tue 7…" at bounding box center [277, 431] width 555 height 1085
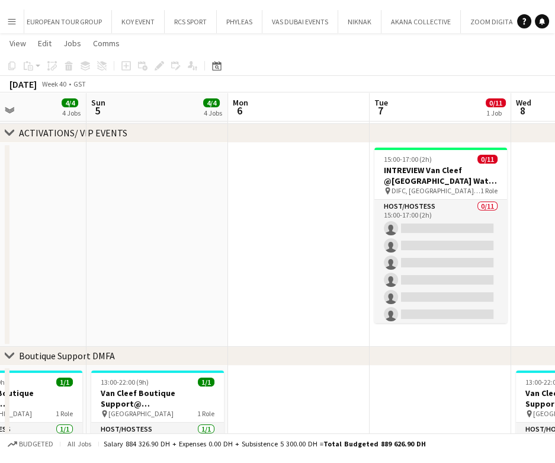
scroll to position [0, 382]
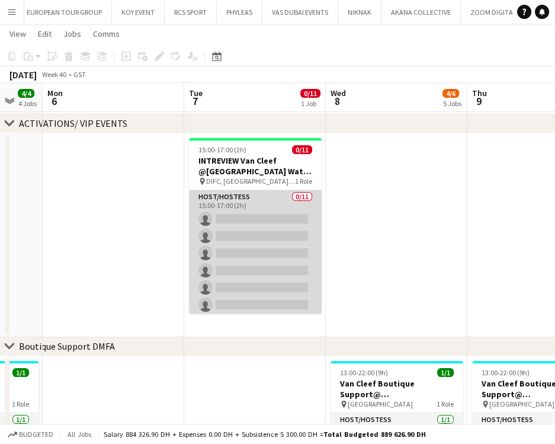
click at [281, 247] on app-card-role "Host/Hostess 0/11 15:00-17:00 (2h) single-neutral-actions single-neutral-action…" at bounding box center [255, 296] width 133 height 212
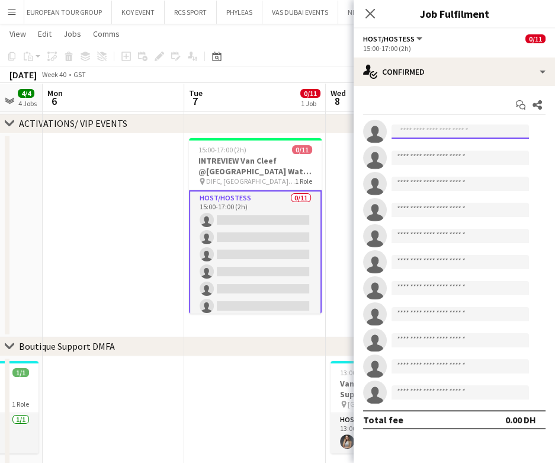
click at [474, 134] on input at bounding box center [460, 131] width 137 height 14
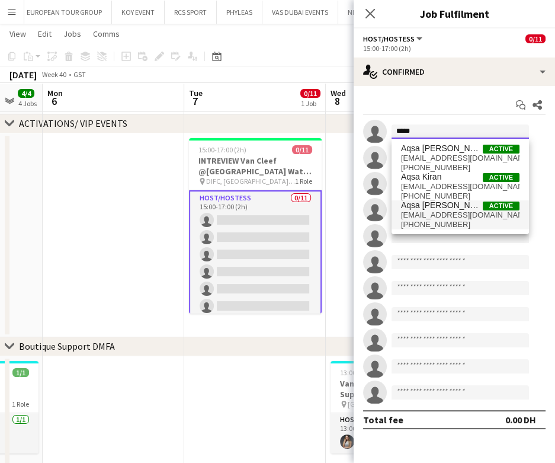
type input "****"
click at [469, 211] on span "[EMAIL_ADDRESS][DOMAIN_NAME]" at bounding box center [460, 214] width 119 height 9
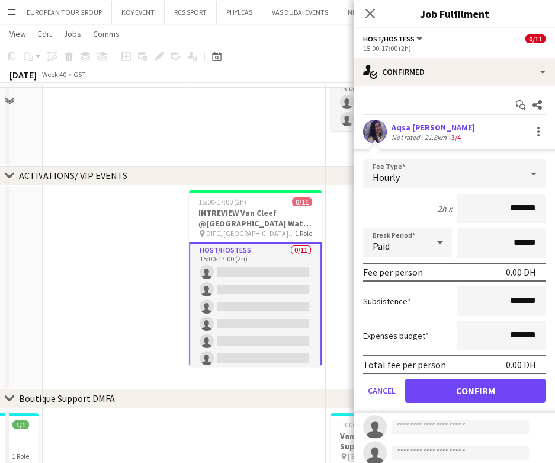
scroll to position [79, 0]
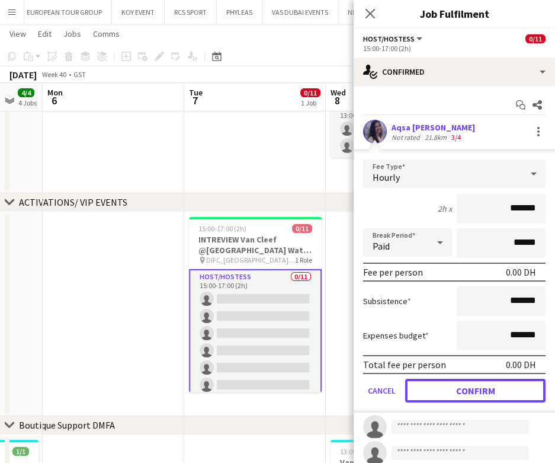
click at [467, 385] on button "Confirm" at bounding box center [475, 391] width 140 height 24
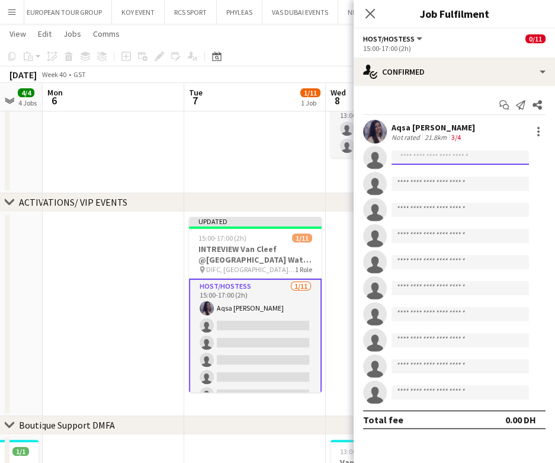
click at [436, 160] on input at bounding box center [460, 158] width 137 height 14
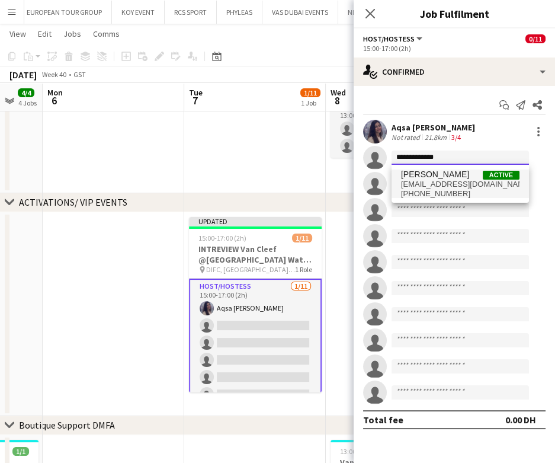
type input "**********"
click at [458, 192] on span "[PHONE_NUMBER]" at bounding box center [460, 193] width 119 height 9
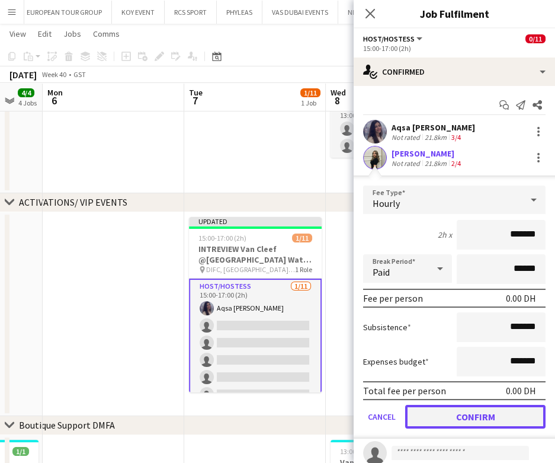
click at [480, 424] on button "Confirm" at bounding box center [475, 417] width 140 height 24
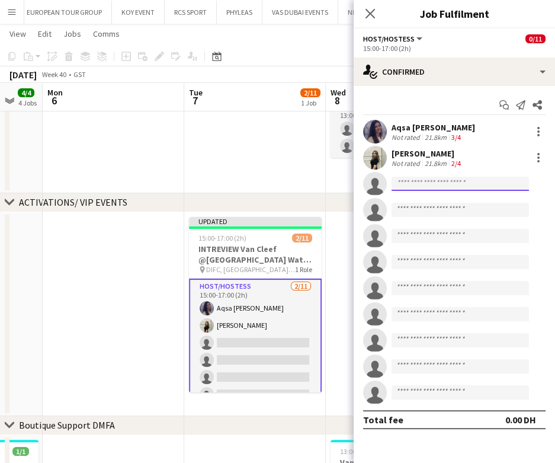
click at [402, 187] on input at bounding box center [460, 184] width 137 height 14
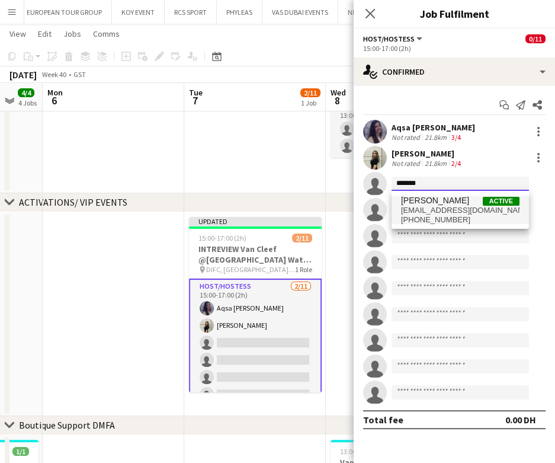
type input "******"
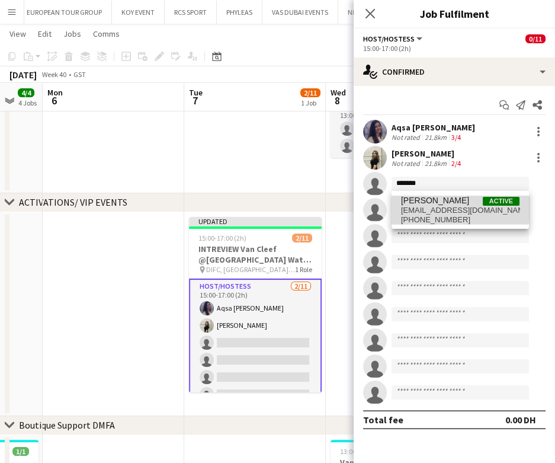
click at [407, 206] on span "[EMAIL_ADDRESS][DOMAIN_NAME]" at bounding box center [460, 210] width 119 height 9
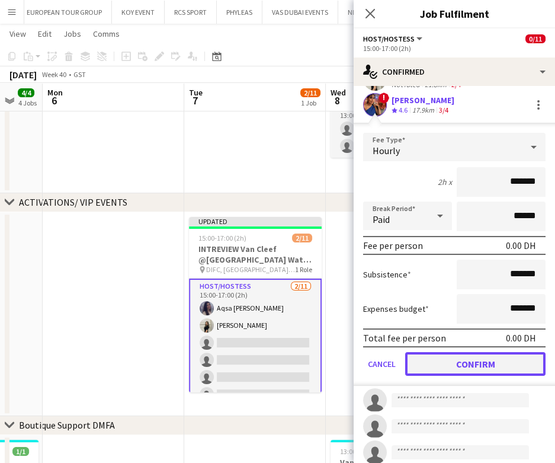
click at [510, 370] on button "Confirm" at bounding box center [475, 364] width 140 height 24
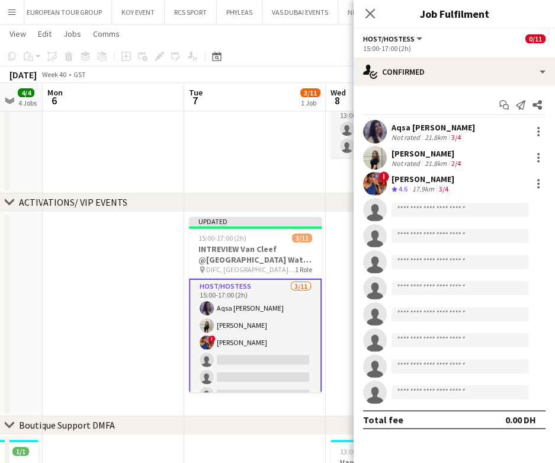
scroll to position [0, 0]
click at [480, 209] on input at bounding box center [460, 210] width 137 height 14
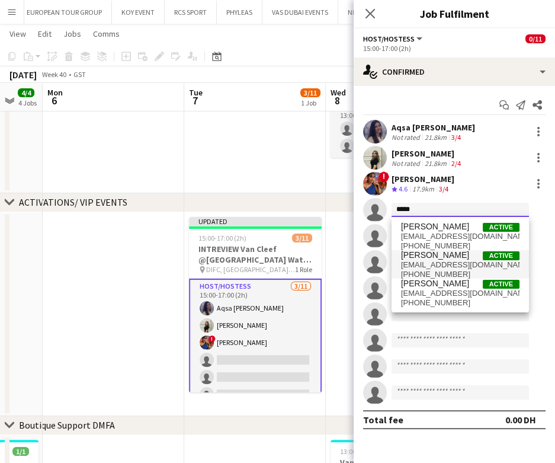
type input "****"
click at [481, 255] on span "[PERSON_NAME] Active" at bounding box center [460, 255] width 119 height 10
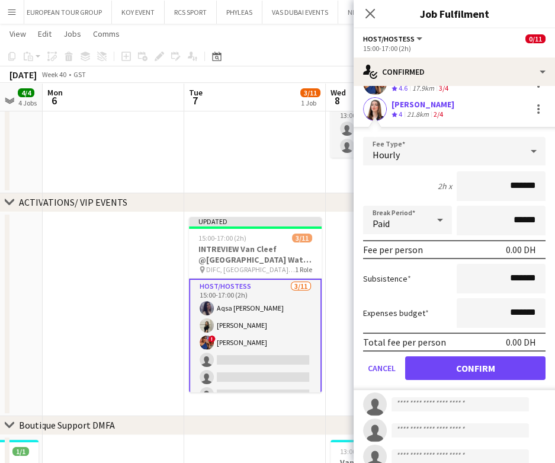
scroll to position [158, 0]
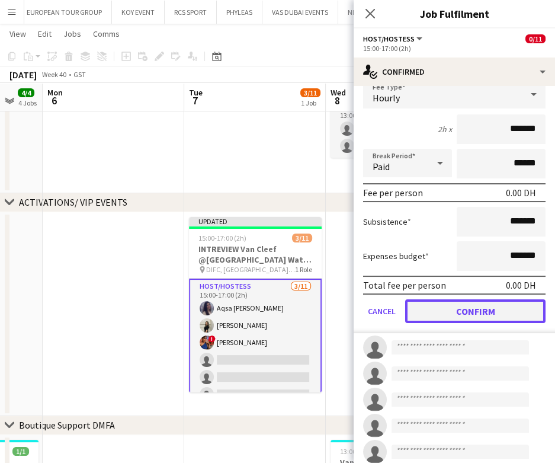
click at [505, 313] on button "Confirm" at bounding box center [475, 311] width 140 height 24
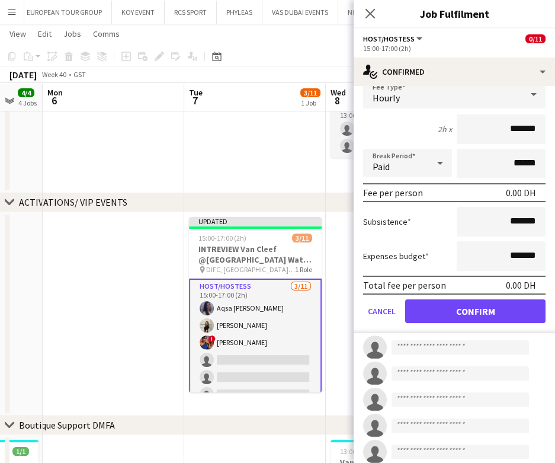
scroll to position [0, 0]
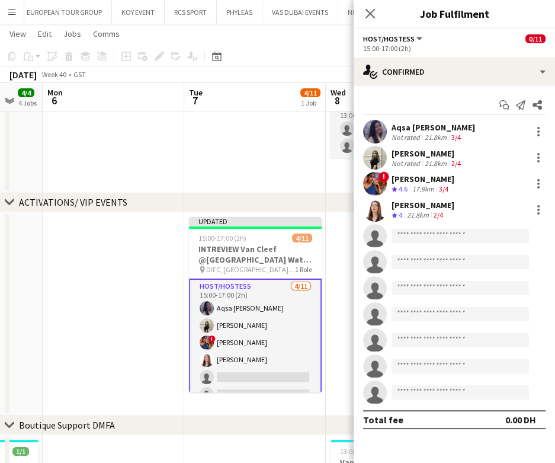
click at [248, 161] on app-date-cell at bounding box center [255, 123] width 142 height 139
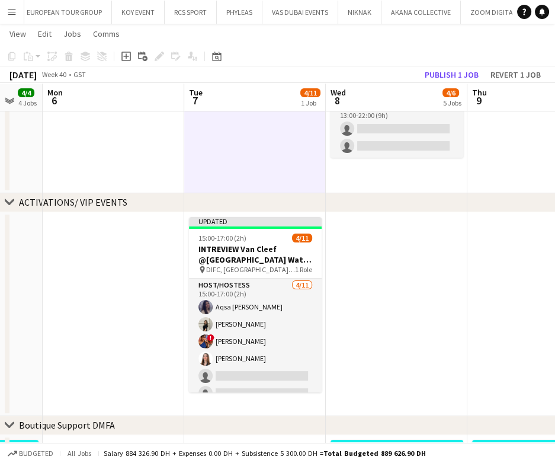
scroll to position [0, 381]
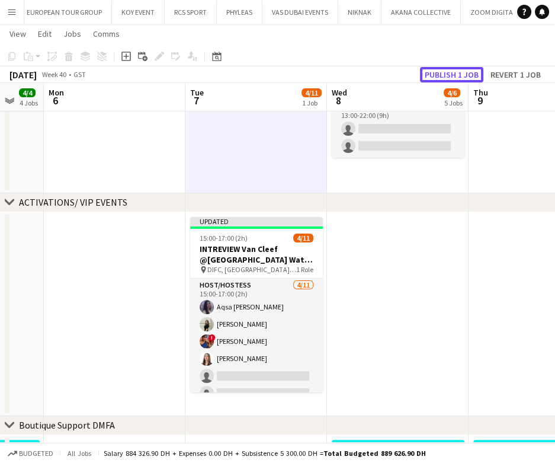
click at [450, 78] on button "Publish 1 job" at bounding box center [451, 74] width 63 height 15
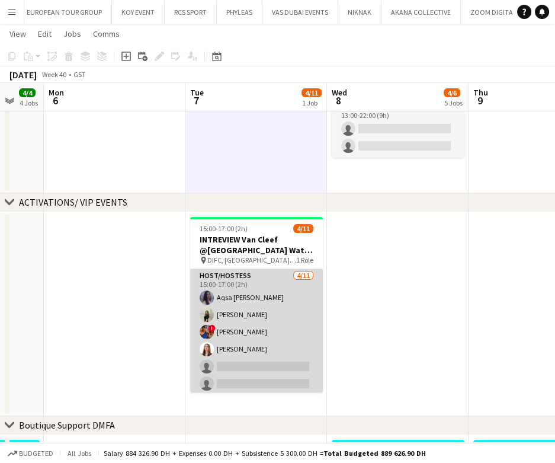
click at [289, 328] on app-card-role "Host/Hostess [DATE] 15:00-17:00 (2h) Aqsa [PERSON_NAME] [PERSON_NAME] ! [PERSON…" at bounding box center [256, 375] width 133 height 212
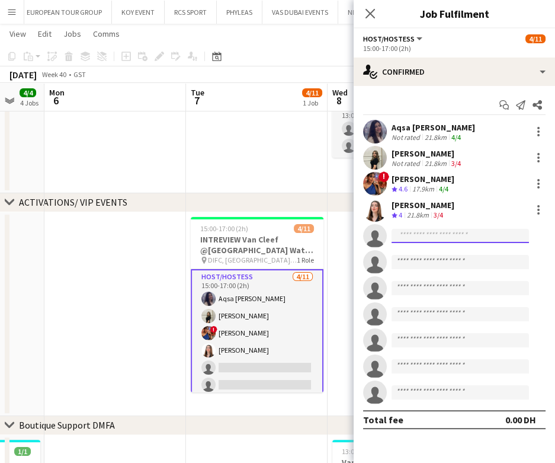
click at [446, 232] on input at bounding box center [460, 236] width 137 height 14
paste input "**********"
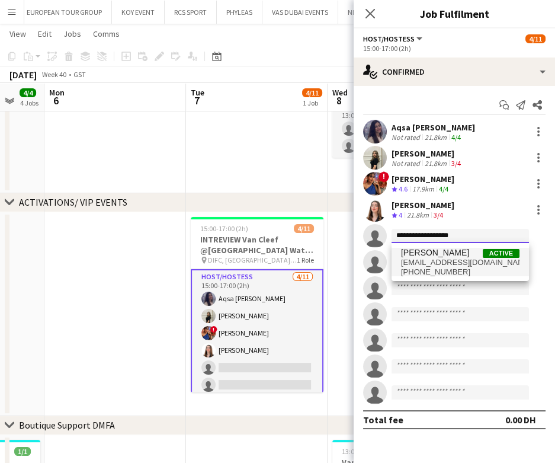
type input "**********"
click at [473, 276] on span "[PHONE_NUMBER]" at bounding box center [460, 271] width 119 height 9
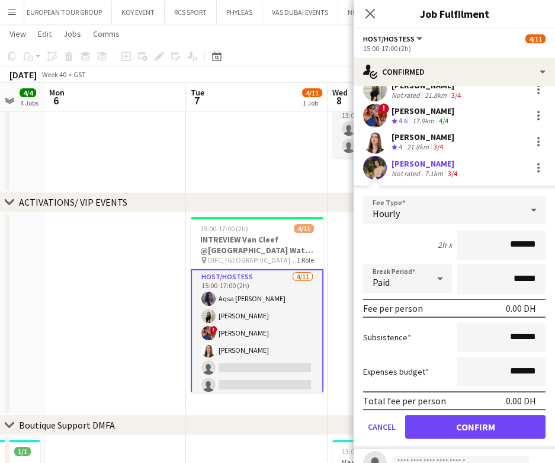
scroll to position [158, 0]
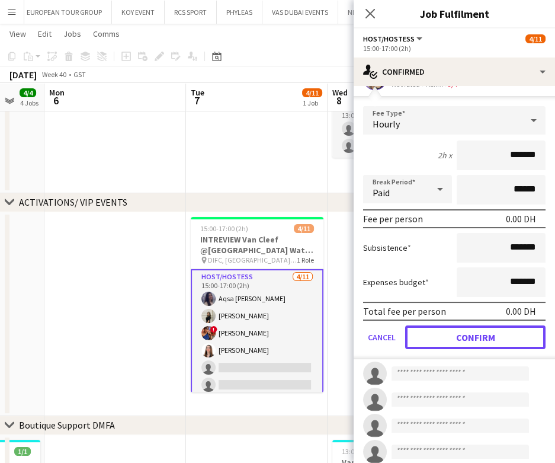
click at [493, 345] on button "Confirm" at bounding box center [475, 337] width 140 height 24
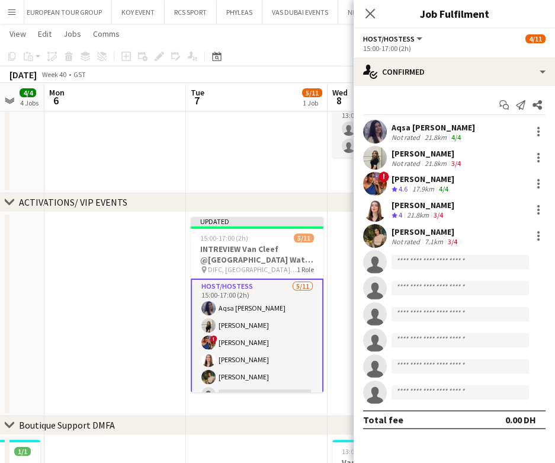
scroll to position [0, 0]
click at [334, 350] on app-date-cell at bounding box center [399, 314] width 142 height 204
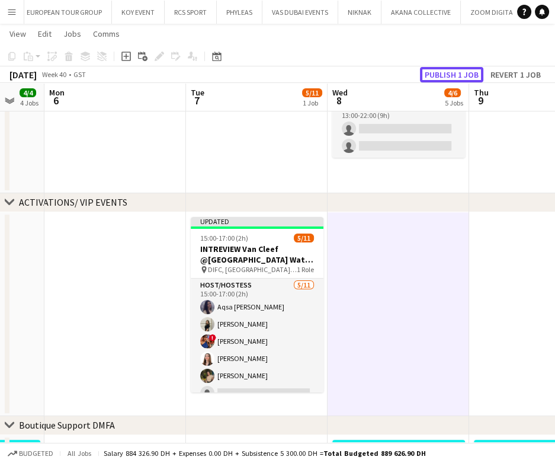
click at [434, 69] on button "Publish 1 job" at bounding box center [451, 74] width 63 height 15
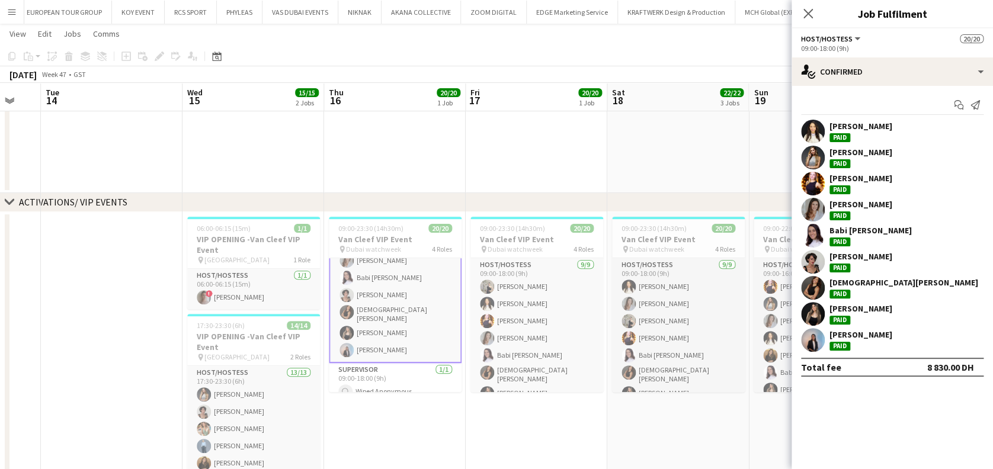
drag, startPoint x: 652, startPoint y: 346, endPoint x: 350, endPoint y: 351, distance: 302.3
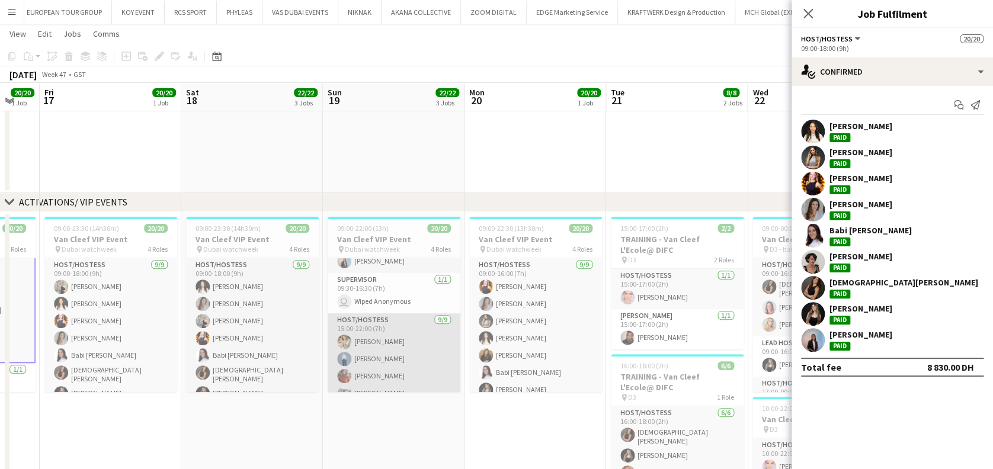
scroll to position [237, 0]
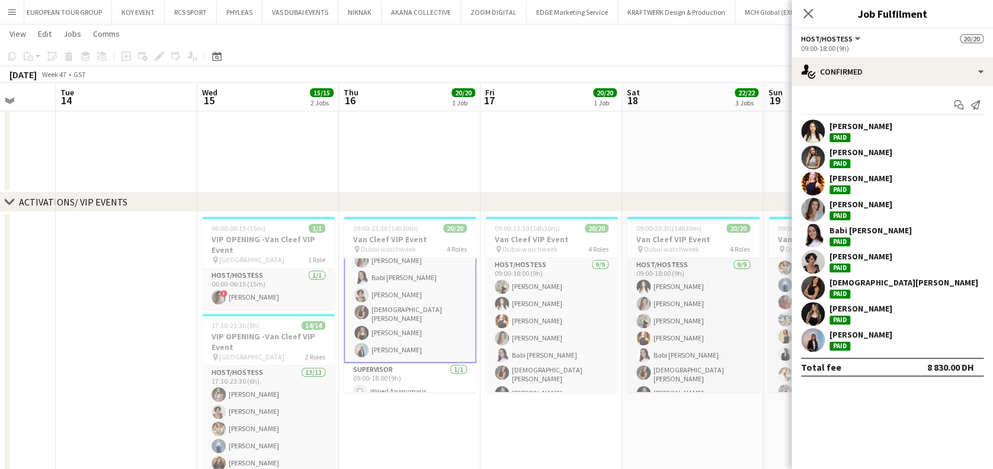
drag, startPoint x: 63, startPoint y: 398, endPoint x: 503, endPoint y: 399, distance: 439.7
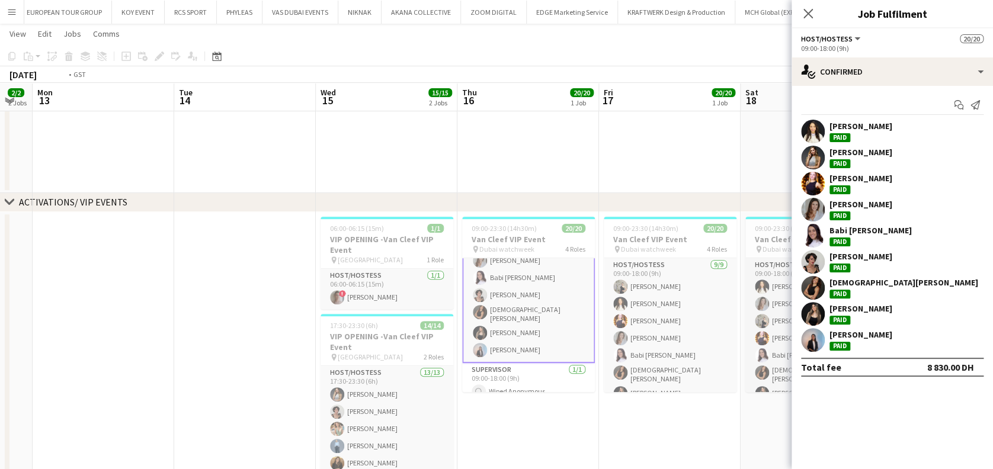
drag, startPoint x: 227, startPoint y: 357, endPoint x: 530, endPoint y: 331, distance: 304.6
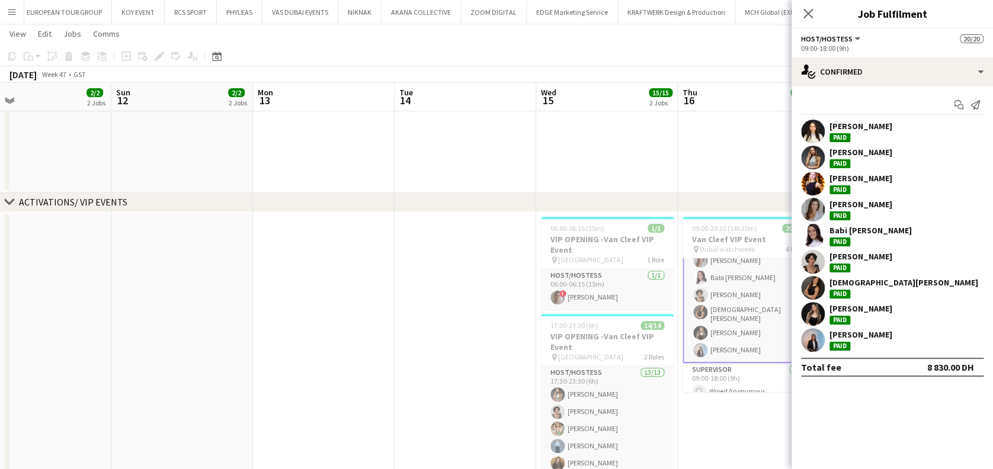
drag, startPoint x: 288, startPoint y: 359, endPoint x: 631, endPoint y: 409, distance: 346.8
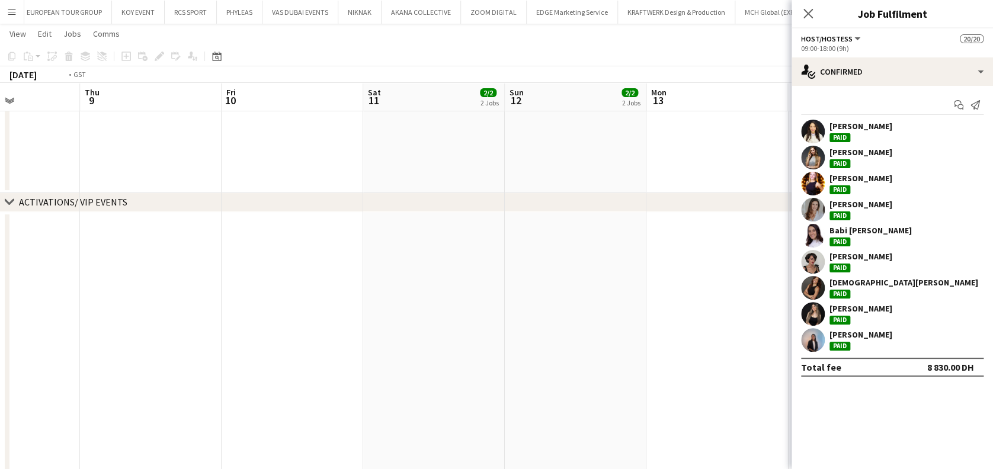
drag, startPoint x: 420, startPoint y: 398, endPoint x: 610, endPoint y: 380, distance: 190.5
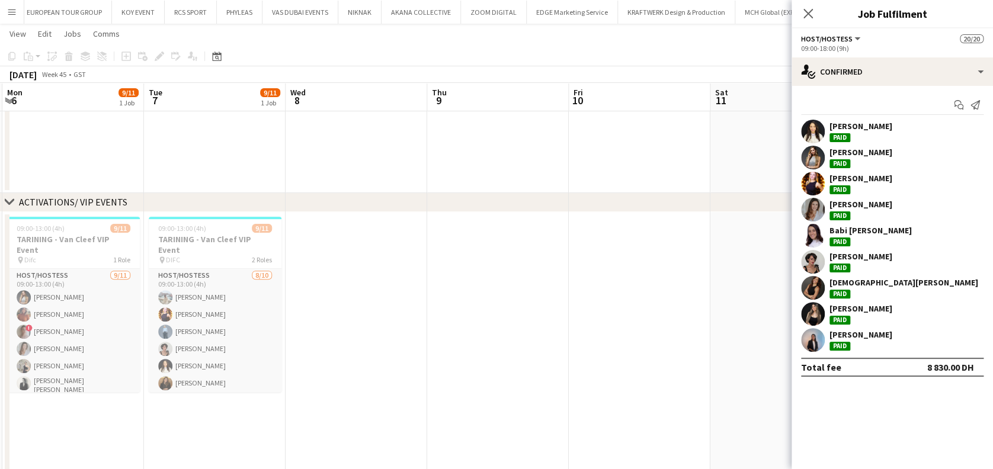
drag, startPoint x: 472, startPoint y: 316, endPoint x: 482, endPoint y: 312, distance: 10.1
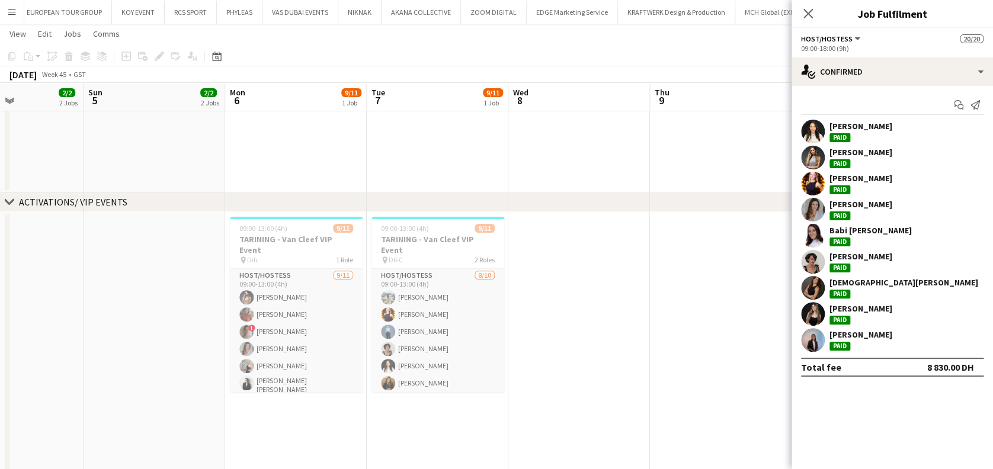
scroll to position [0, 346]
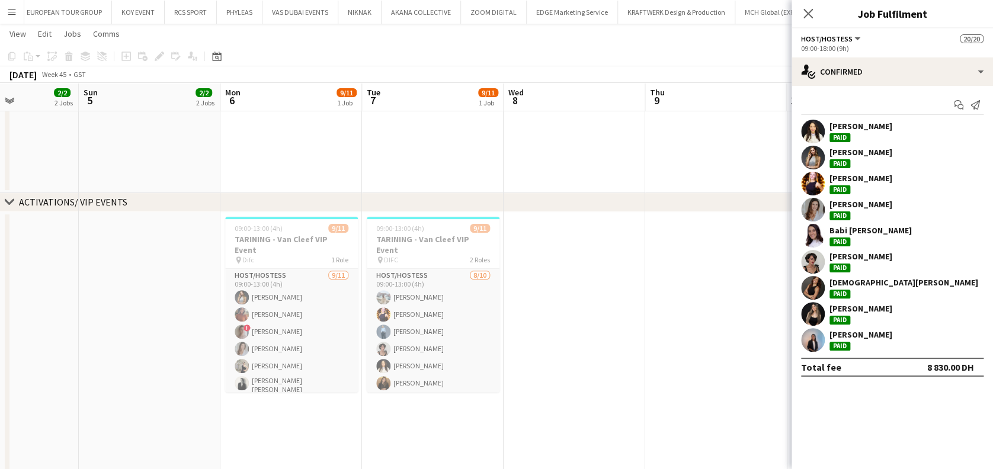
drag, startPoint x: 258, startPoint y: 314, endPoint x: 396, endPoint y: 316, distance: 137.5
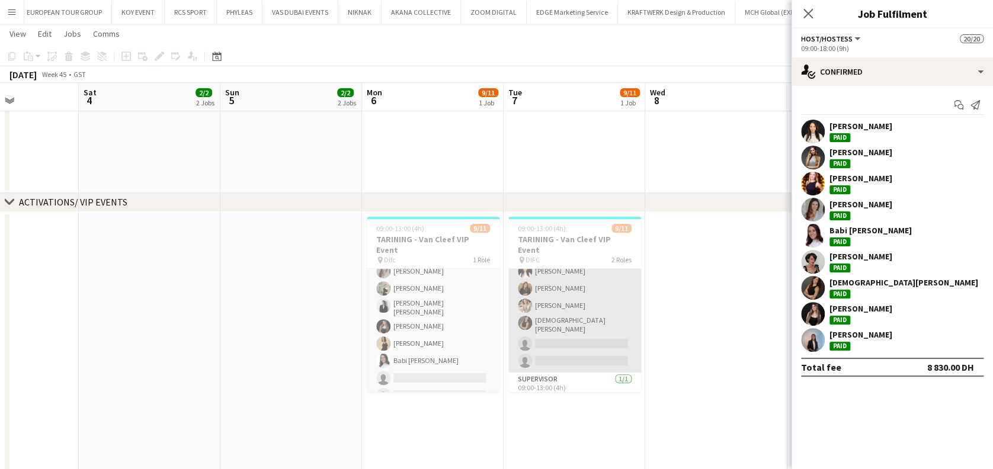
scroll to position [101, 0]
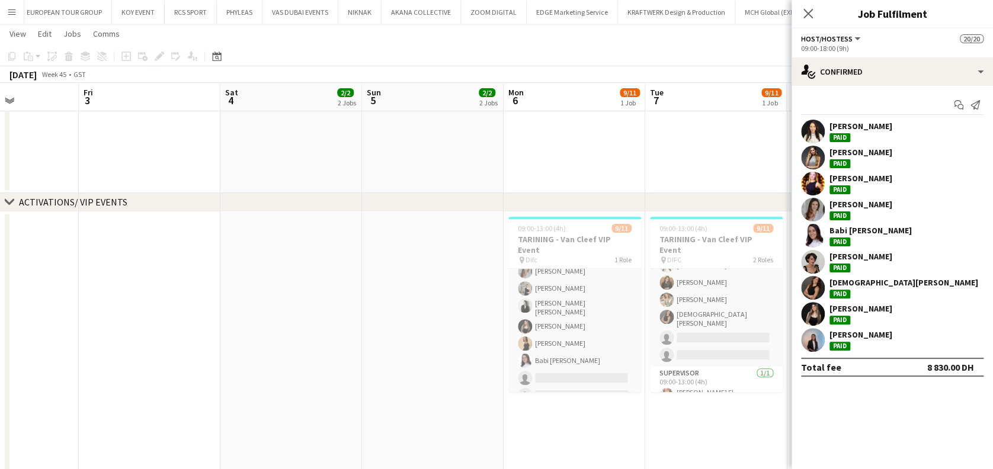
drag, startPoint x: 536, startPoint y: 330, endPoint x: 411, endPoint y: 316, distance: 125.8
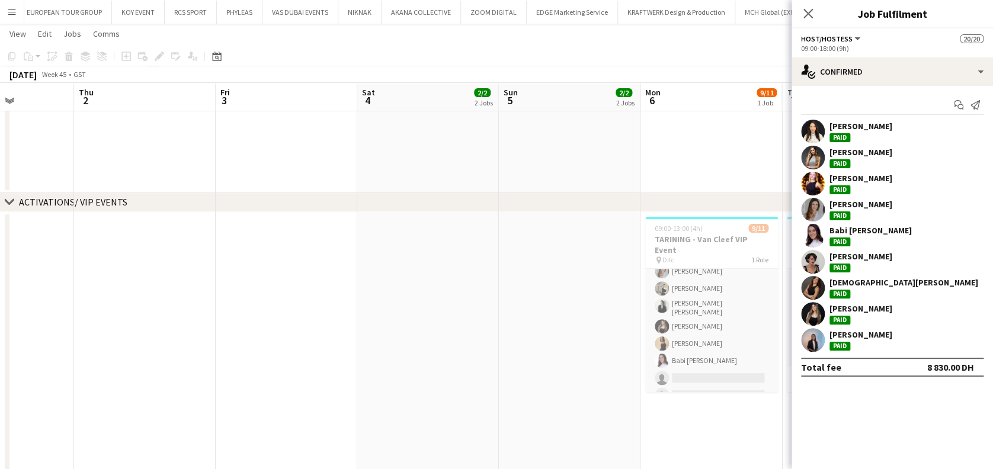
drag, startPoint x: 385, startPoint y: 331, endPoint x: 303, endPoint y: 312, distance: 83.2
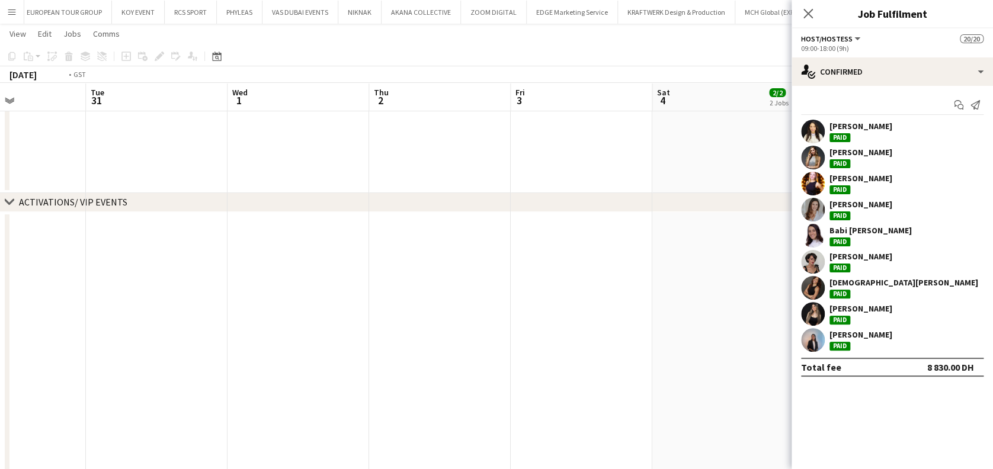
drag, startPoint x: 426, startPoint y: 380, endPoint x: 393, endPoint y: 344, distance: 48.7
drag, startPoint x: 283, startPoint y: 346, endPoint x: 392, endPoint y: 333, distance: 110.4
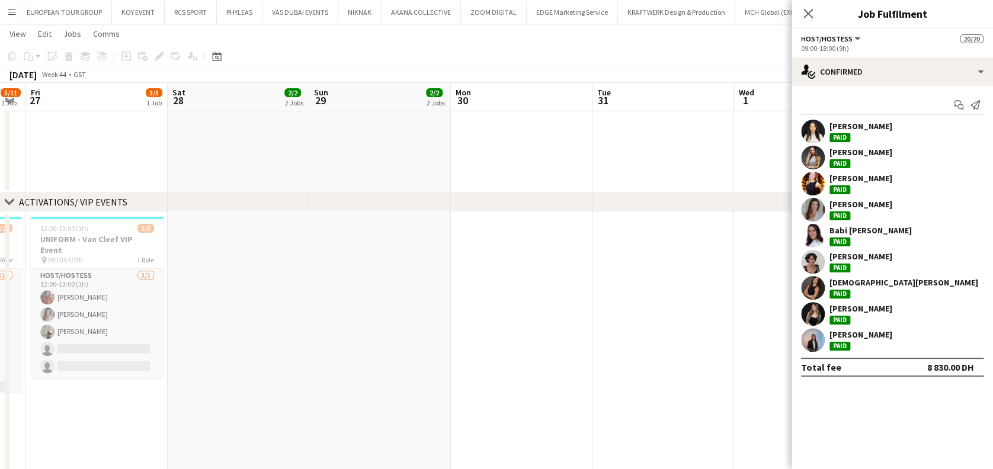
drag, startPoint x: 252, startPoint y: 376, endPoint x: 234, endPoint y: 345, distance: 35.9
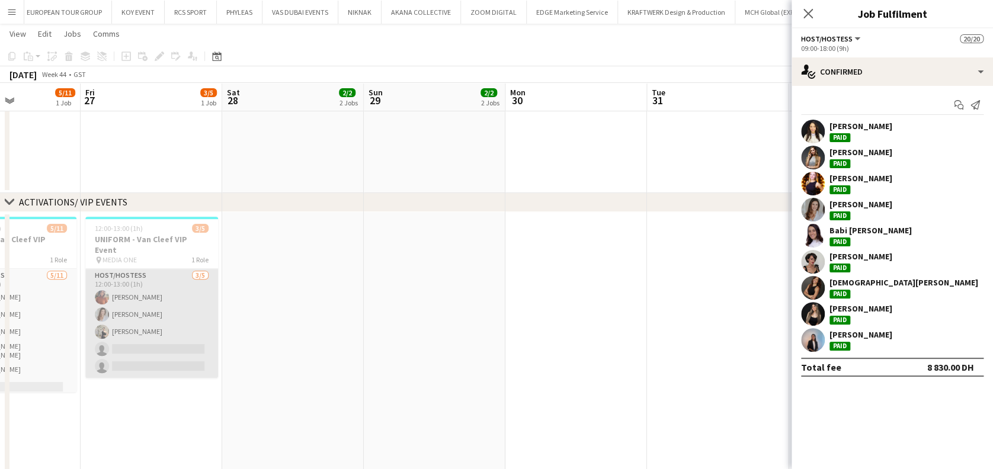
drag, startPoint x: 256, startPoint y: 368, endPoint x: 392, endPoint y: 340, distance: 139.1
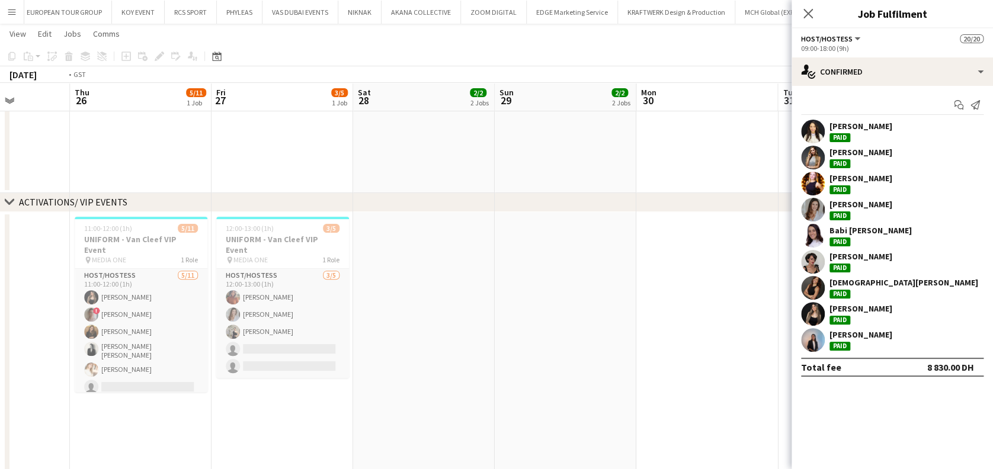
drag, startPoint x: 459, startPoint y: 363, endPoint x: 524, endPoint y: 363, distance: 65.2
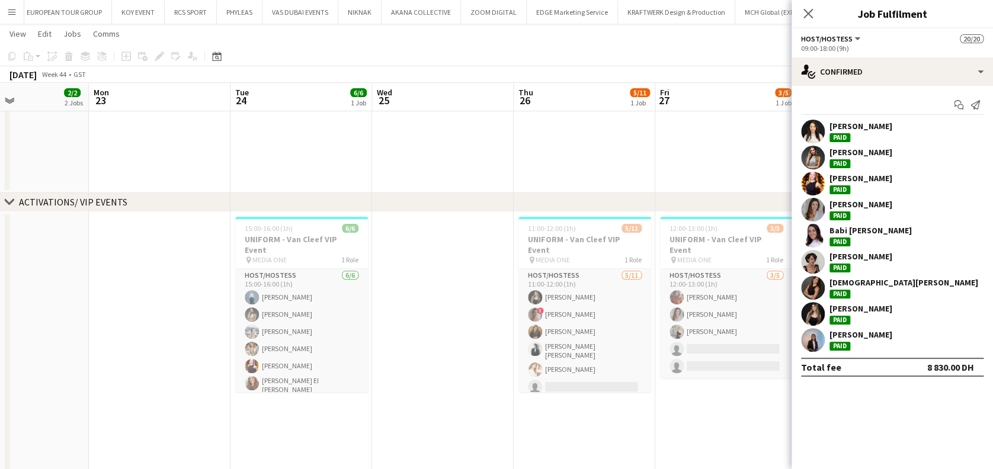
drag, startPoint x: 99, startPoint y: 386, endPoint x: 251, endPoint y: 380, distance: 152.4
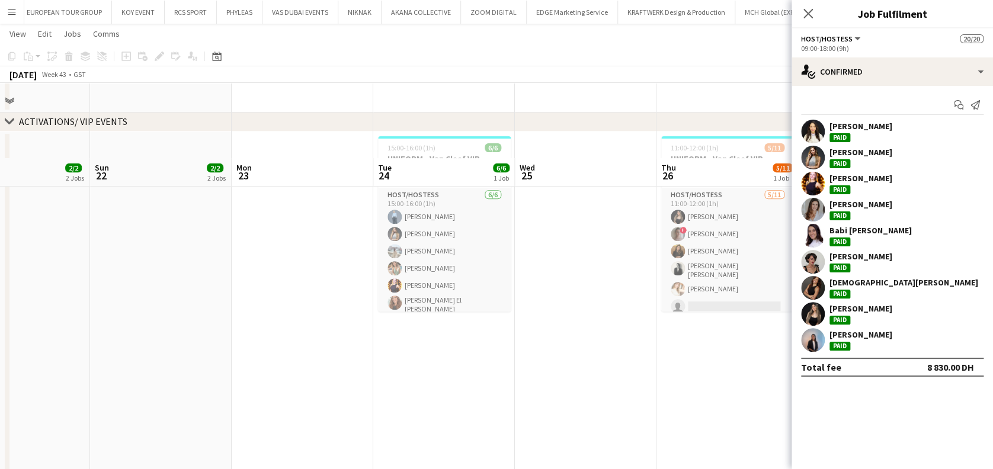
scroll to position [237, 0]
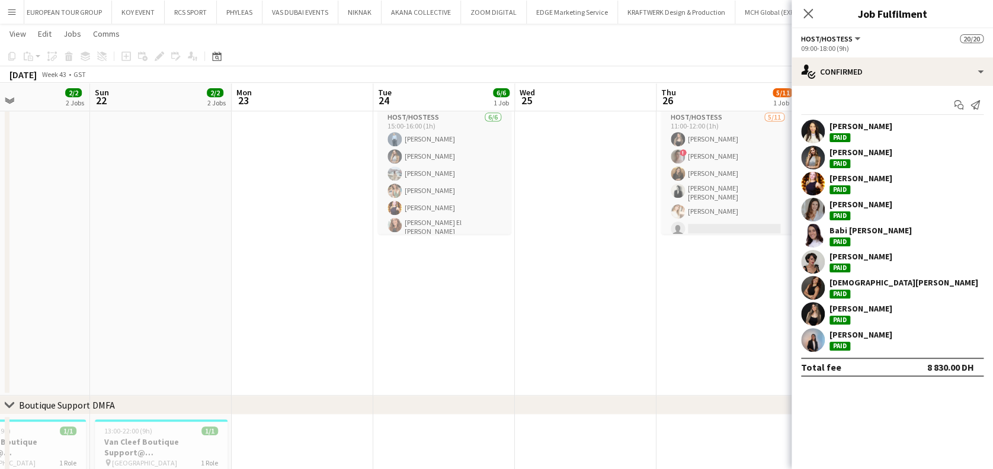
drag, startPoint x: 223, startPoint y: 279, endPoint x: 502, endPoint y: 272, distance: 279.2
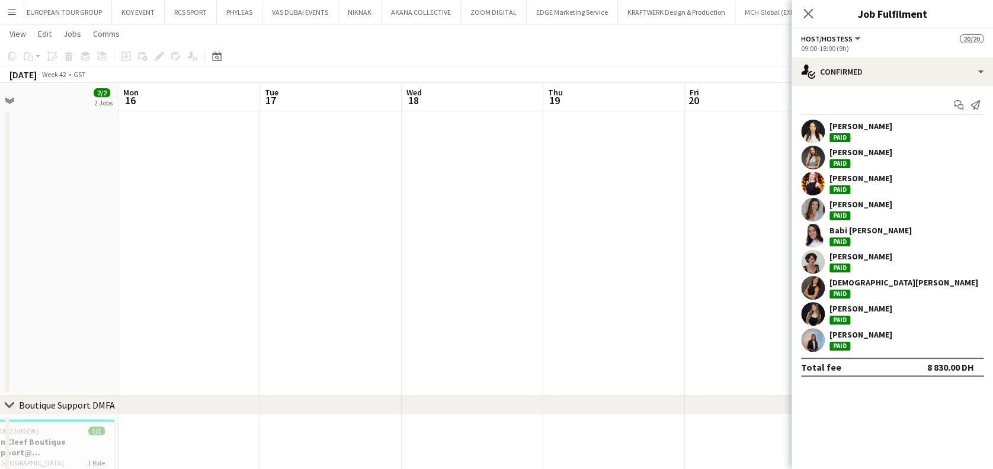
scroll to position [0, 0]
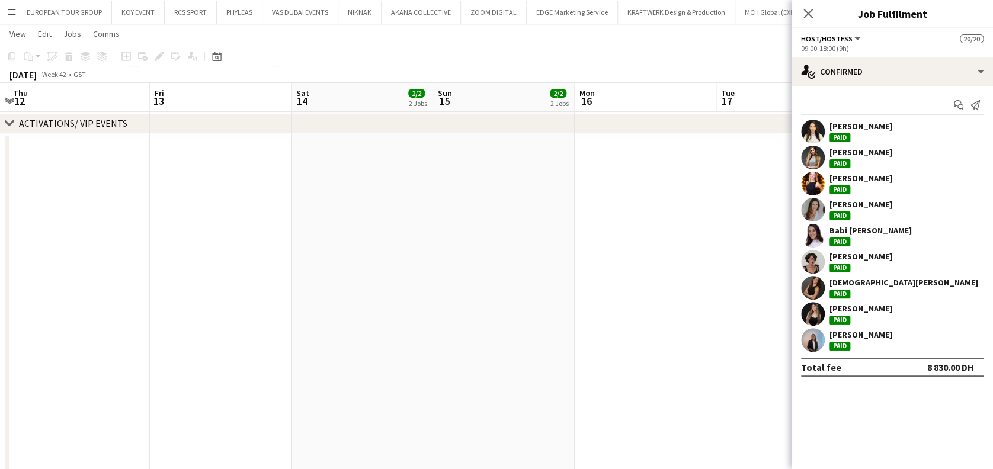
drag, startPoint x: 209, startPoint y: 293, endPoint x: 423, endPoint y: 285, distance: 214.1
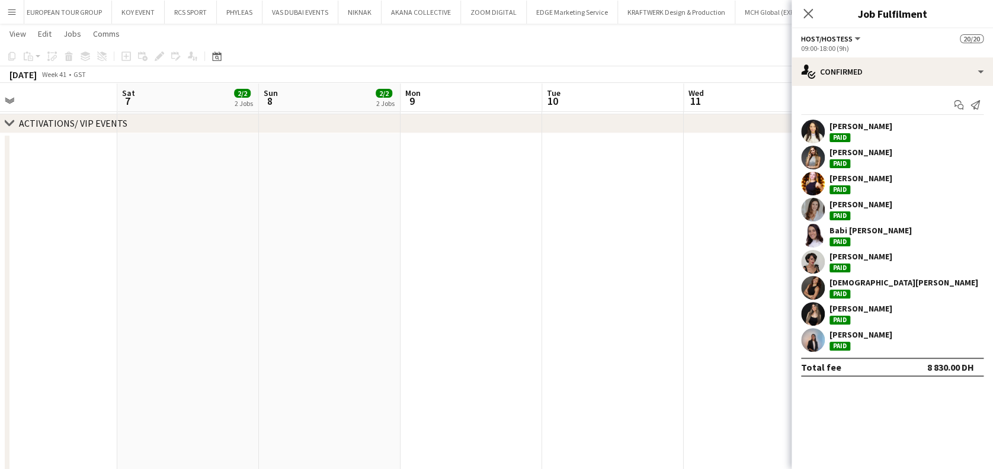
drag, startPoint x: 284, startPoint y: 306, endPoint x: 334, endPoint y: 301, distance: 49.4
drag, startPoint x: 100, startPoint y: 308, endPoint x: 275, endPoint y: 286, distance: 176.7
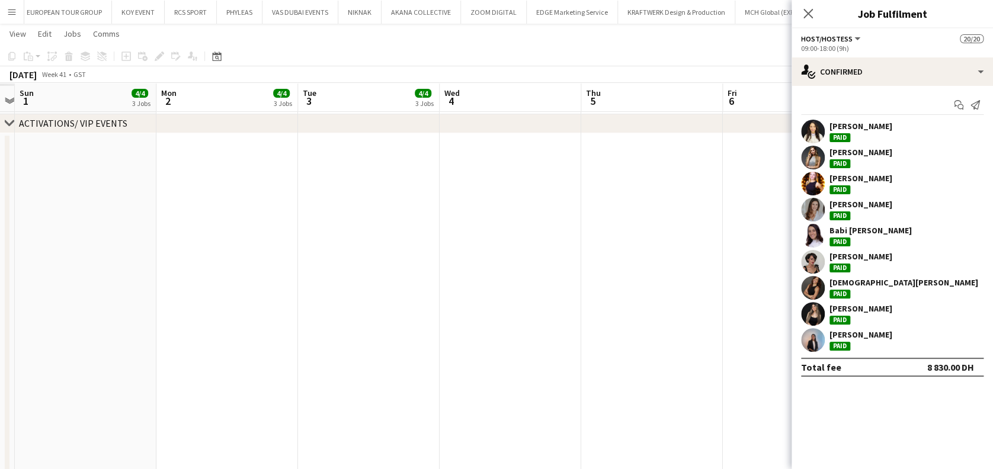
drag, startPoint x: 223, startPoint y: 284, endPoint x: 346, endPoint y: 272, distance: 123.9
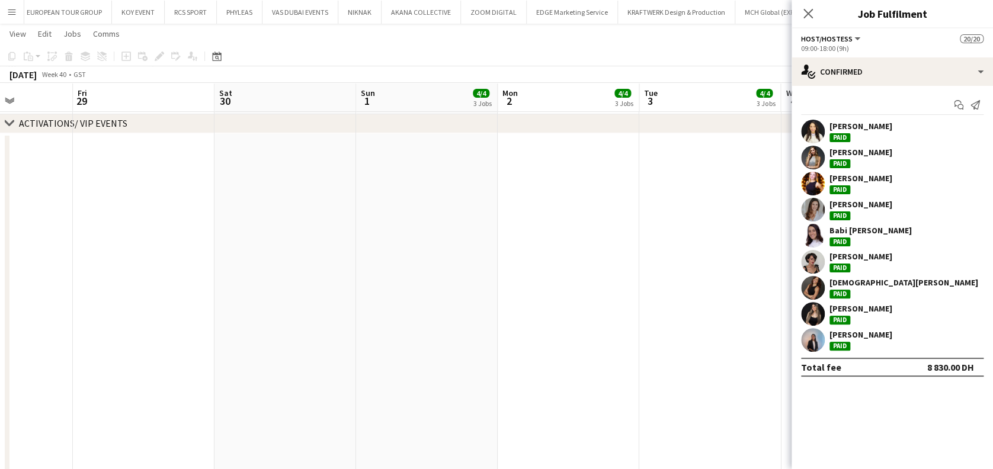
drag, startPoint x: 281, startPoint y: 334, endPoint x: 353, endPoint y: 345, distance: 72.6
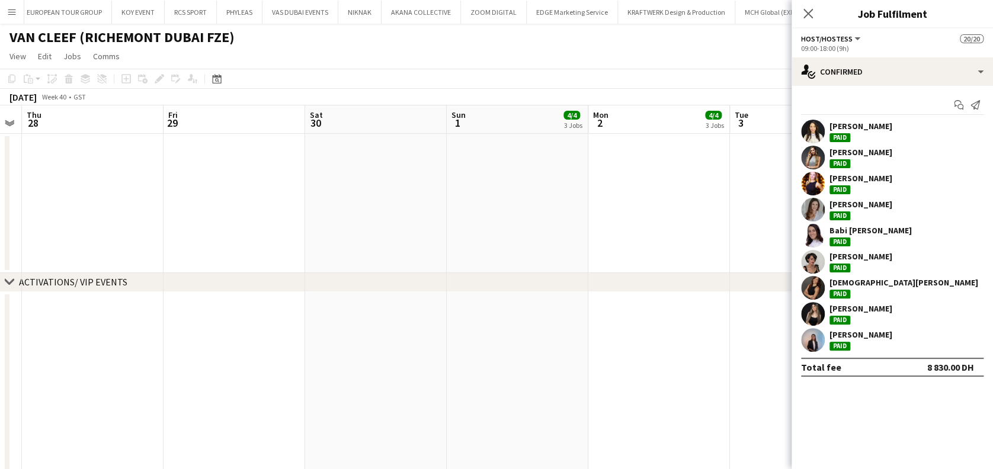
click at [220, 88] on app-toolbar "Copy Paste Paste Ctrl+V Paste with crew Ctrl+Shift+V Paste linked Job [GEOGRAPH…" at bounding box center [496, 79] width 993 height 20
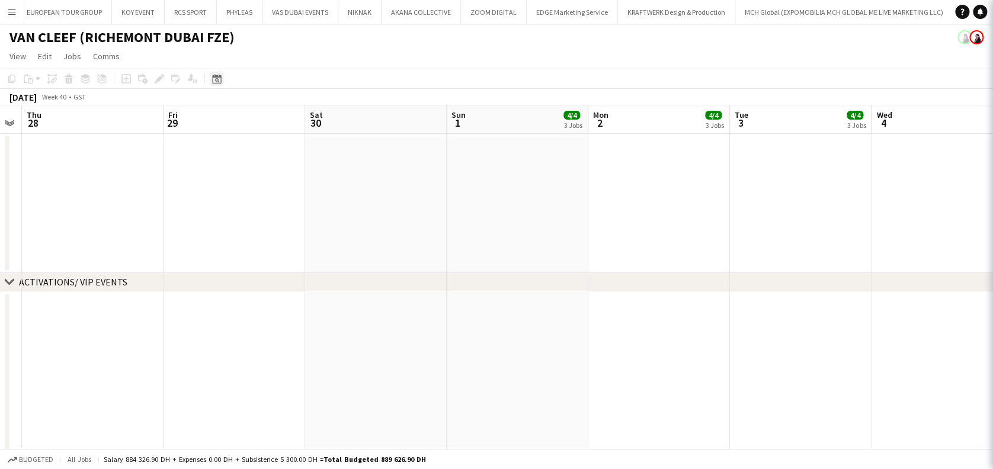
click at [219, 78] on icon "Date picker" at bounding box center [216, 78] width 9 height 9
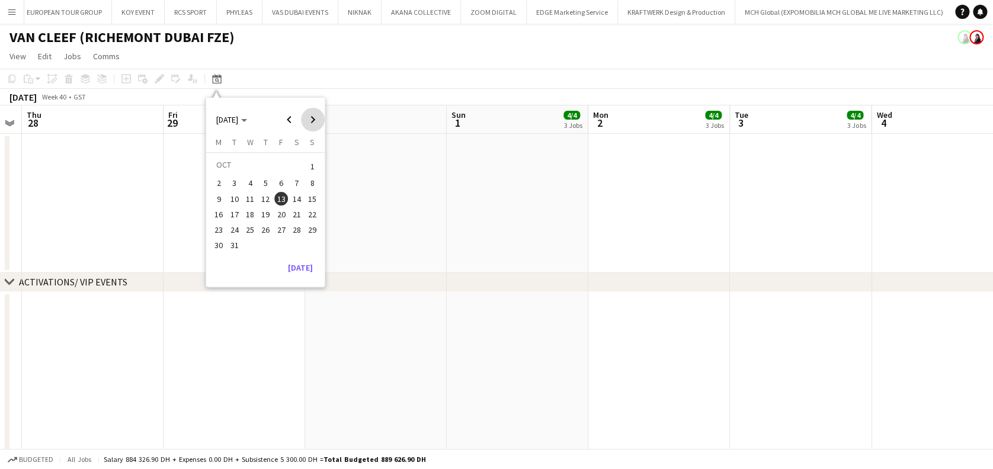
click at [313, 111] on span "Next month" at bounding box center [313, 120] width 24 height 24
click at [313, 110] on span "Next month" at bounding box center [313, 120] width 24 height 24
drag, startPoint x: 313, startPoint y: 110, endPoint x: 308, endPoint y: 133, distance: 23.7
click at [315, 110] on span "Next month" at bounding box center [313, 120] width 24 height 24
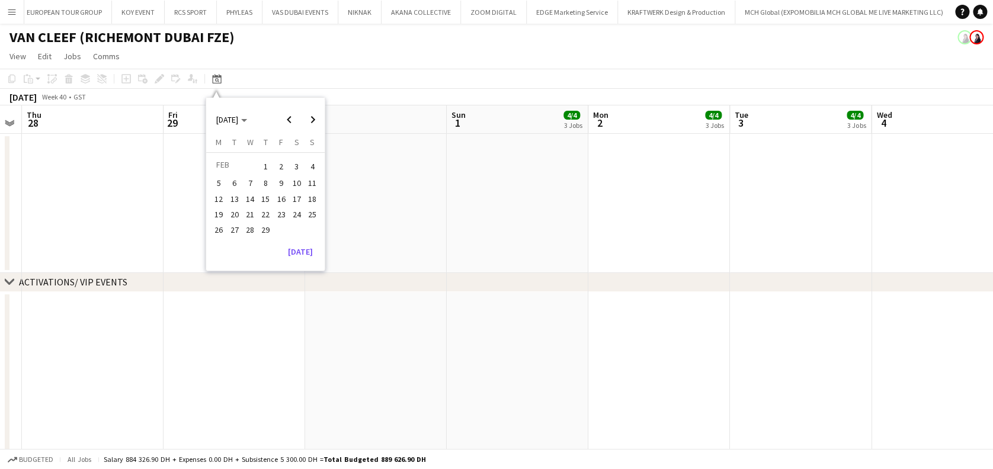
click at [248, 178] on span "7" at bounding box center [250, 184] width 14 height 14
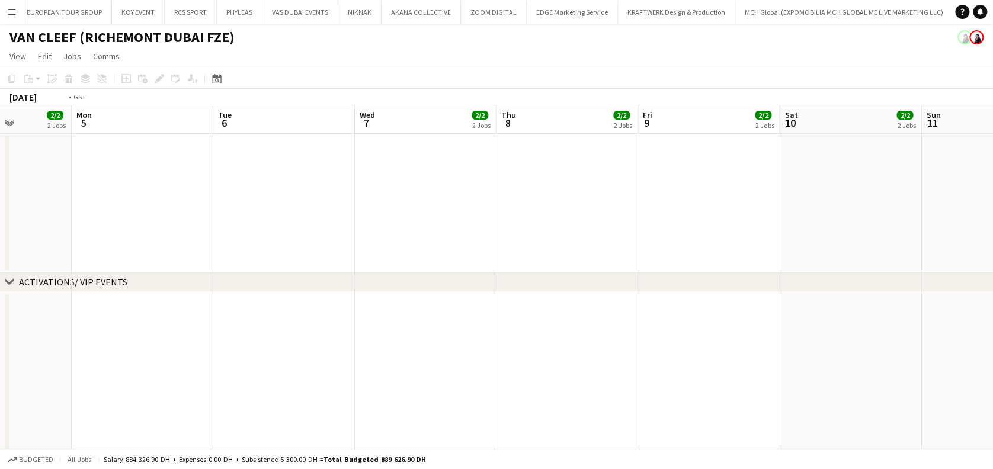
drag, startPoint x: 471, startPoint y: 229, endPoint x: 60, endPoint y: 71, distance: 440.4
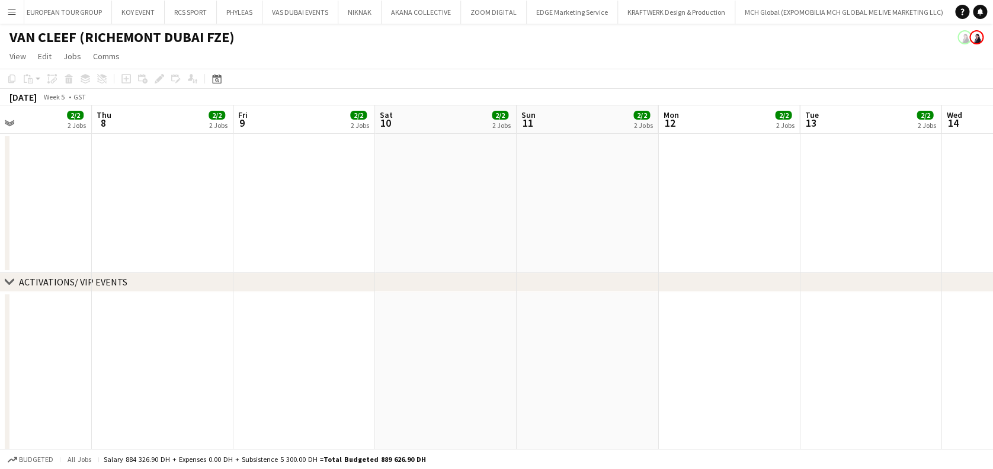
drag, startPoint x: 306, startPoint y: 187, endPoint x: 415, endPoint y: 219, distance: 113.5
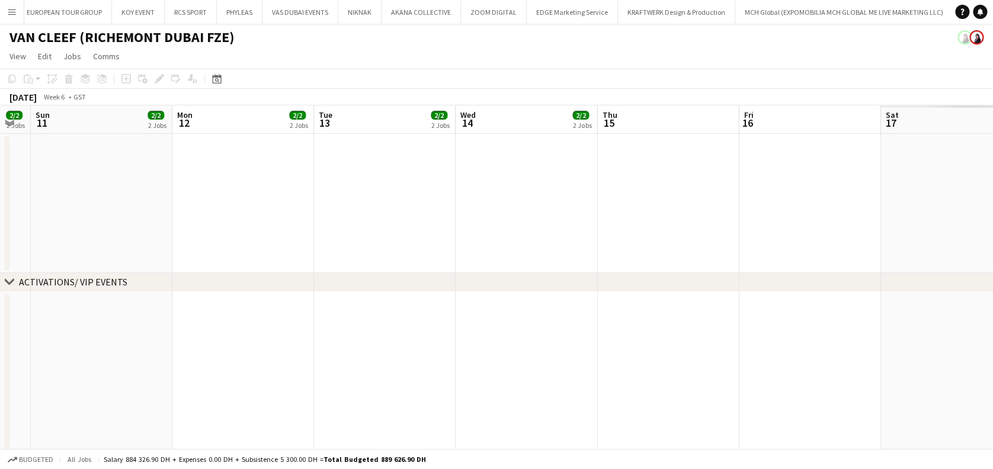
drag, startPoint x: 147, startPoint y: 105, endPoint x: 639, endPoint y: 325, distance: 539.3
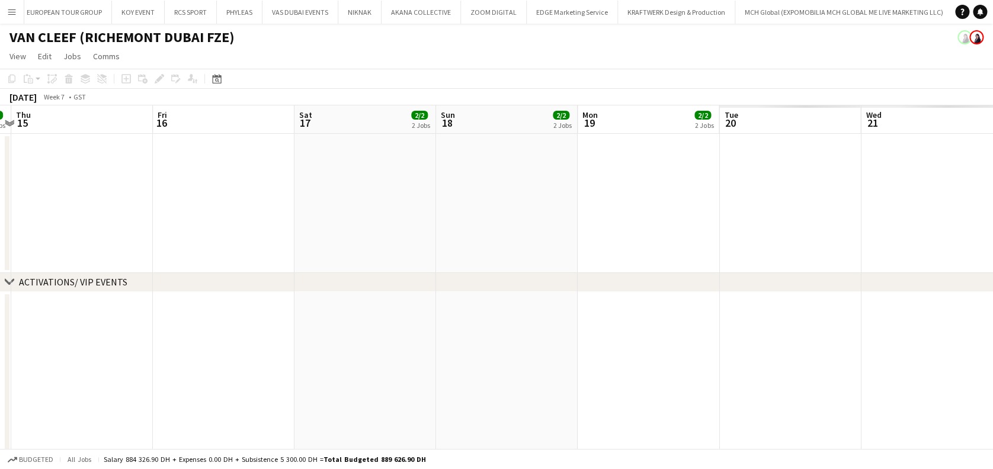
drag, startPoint x: 30, startPoint y: 104, endPoint x: 309, endPoint y: 181, distance: 289.5
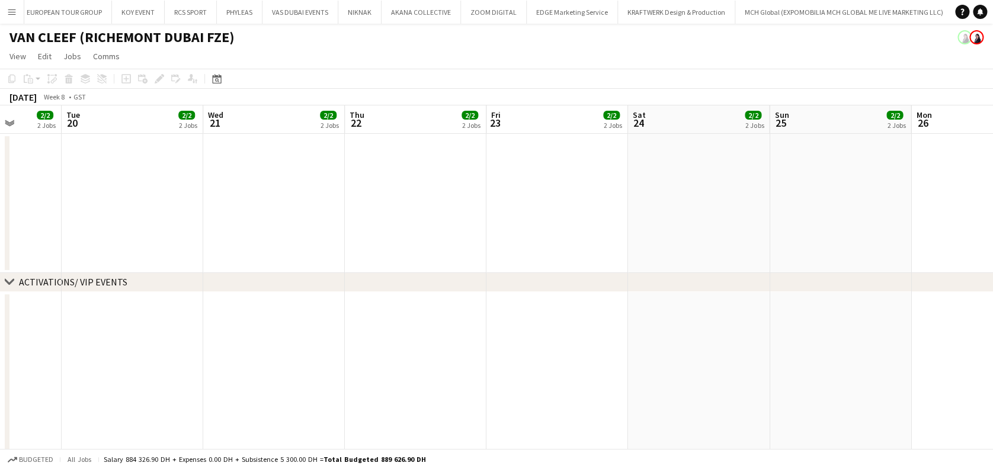
drag, startPoint x: 261, startPoint y: 173, endPoint x: 502, endPoint y: 252, distance: 253.9
drag, startPoint x: 188, startPoint y: 191, endPoint x: 599, endPoint y: 261, distance: 417.2
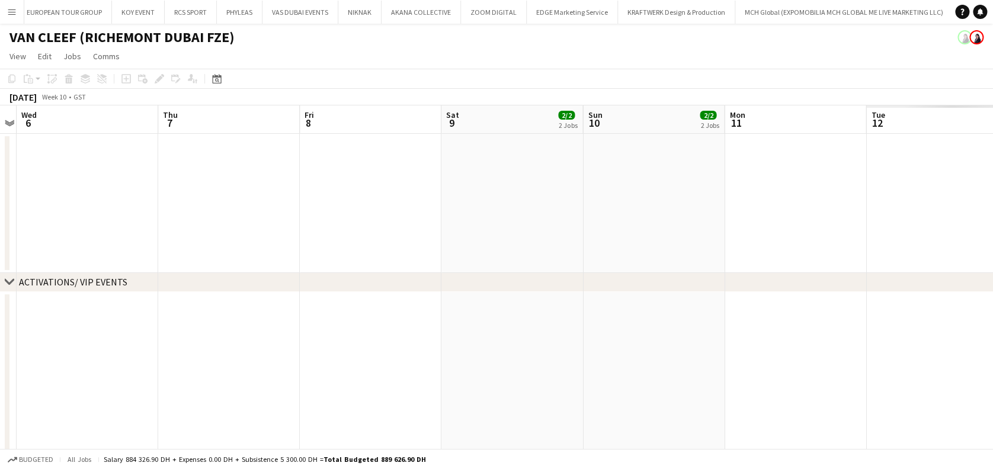
drag, startPoint x: 351, startPoint y: 235, endPoint x: 375, endPoint y: 246, distance: 26.0
drag, startPoint x: 628, startPoint y: 308, endPoint x: 136, endPoint y: 66, distance: 547.3
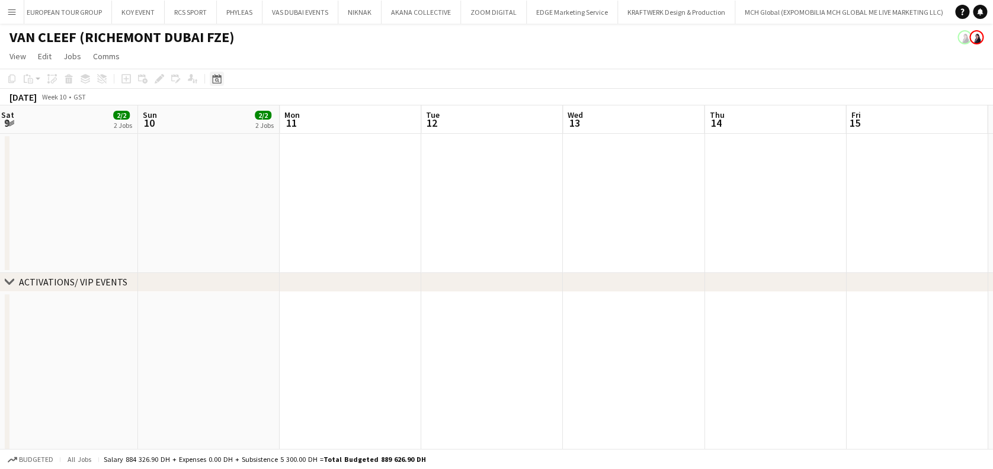
click at [220, 79] on icon "Date picker" at bounding box center [216, 78] width 9 height 9
click at [319, 119] on span "Next month" at bounding box center [313, 120] width 24 height 24
click at [318, 119] on span "Next month" at bounding box center [313, 120] width 24 height 24
click at [311, 116] on span "Next month" at bounding box center [313, 120] width 24 height 24
click at [314, 123] on span "Next month" at bounding box center [313, 120] width 24 height 24
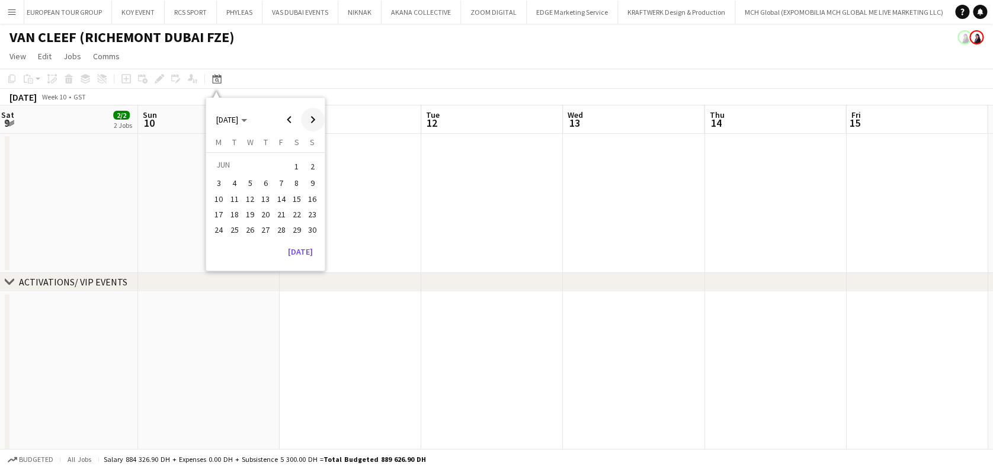
click at [309, 123] on span "Next month" at bounding box center [313, 120] width 24 height 24
click at [308, 123] on span "Next month" at bounding box center [313, 120] width 24 height 24
click at [309, 123] on span "Next month" at bounding box center [313, 120] width 24 height 24
click at [310, 123] on span "Next month" at bounding box center [313, 120] width 24 height 24
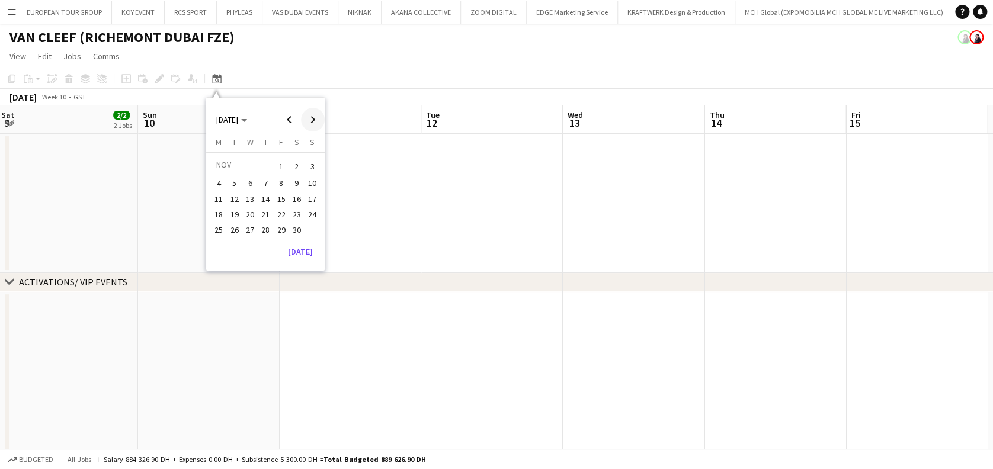
click at [321, 126] on span "Next month" at bounding box center [313, 120] width 24 height 24
click at [318, 126] on span "Next month" at bounding box center [313, 120] width 24 height 24
click at [318, 124] on span "Next month" at bounding box center [313, 120] width 24 height 24
click at [319, 122] on span "Next month" at bounding box center [313, 120] width 24 height 24
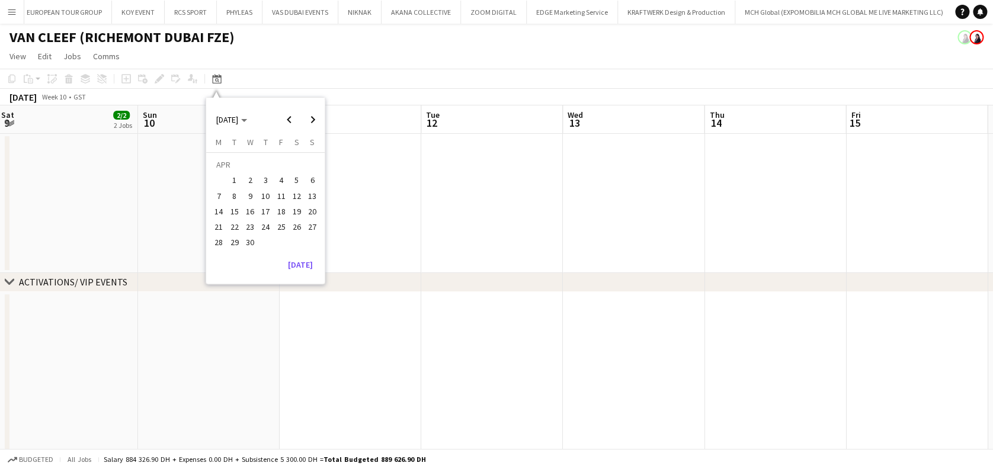
click at [276, 168] on td "APR" at bounding box center [265, 164] width 109 height 15
click at [294, 196] on span "12" at bounding box center [297, 196] width 14 height 14
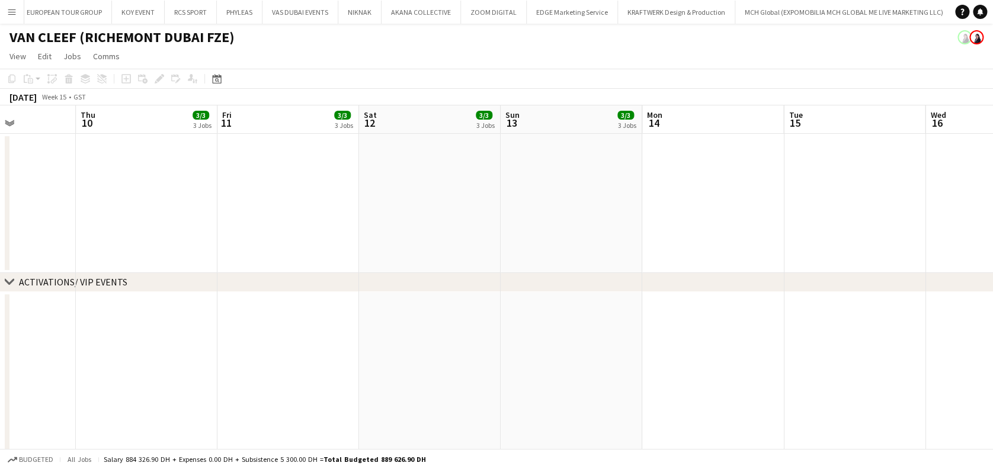
drag
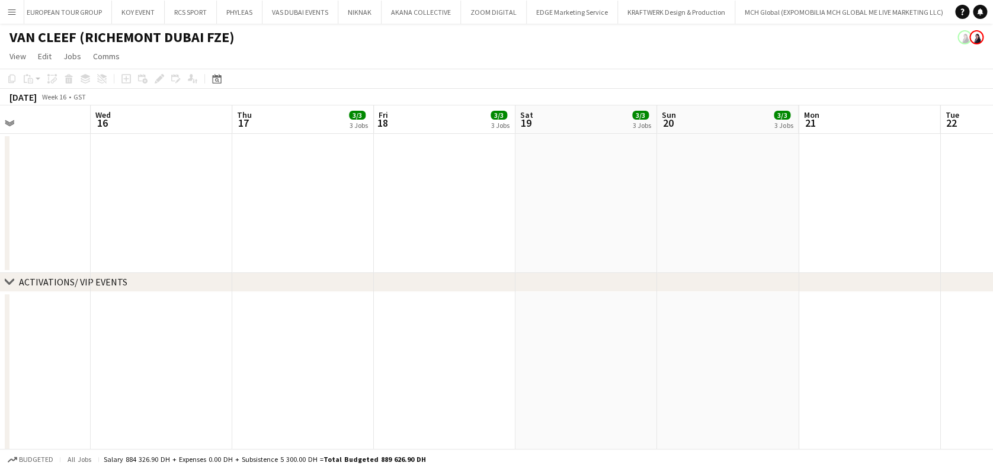
click at [210, 82] on div "Date picker" at bounding box center [217, 79] width 14 height 14
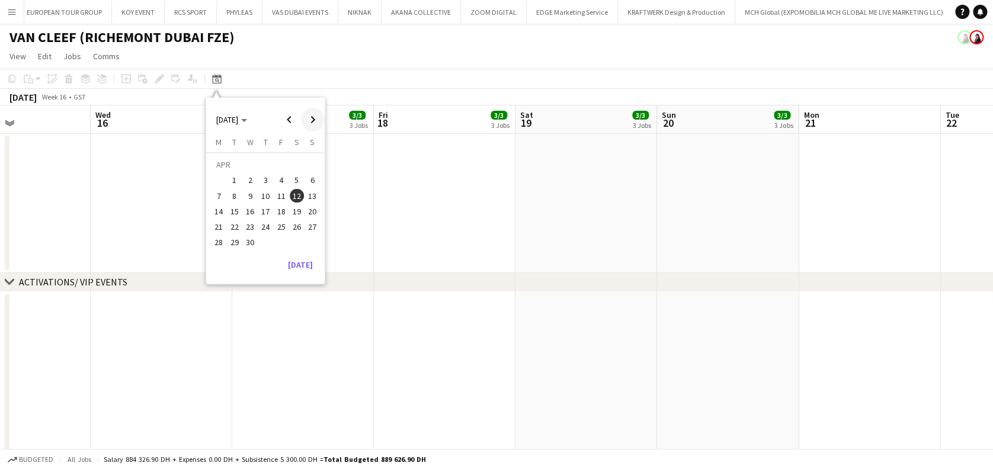
click at [313, 114] on span "Next month" at bounding box center [313, 120] width 24 height 24
click at [311, 113] on span "Next month" at bounding box center [313, 120] width 24 height 24
click at [313, 119] on span "Next month" at bounding box center [313, 120] width 24 height 24
click at [315, 119] on span "Next month" at bounding box center [313, 120] width 24 height 24
click at [316, 126] on span "Next month" at bounding box center [313, 120] width 24 height 24
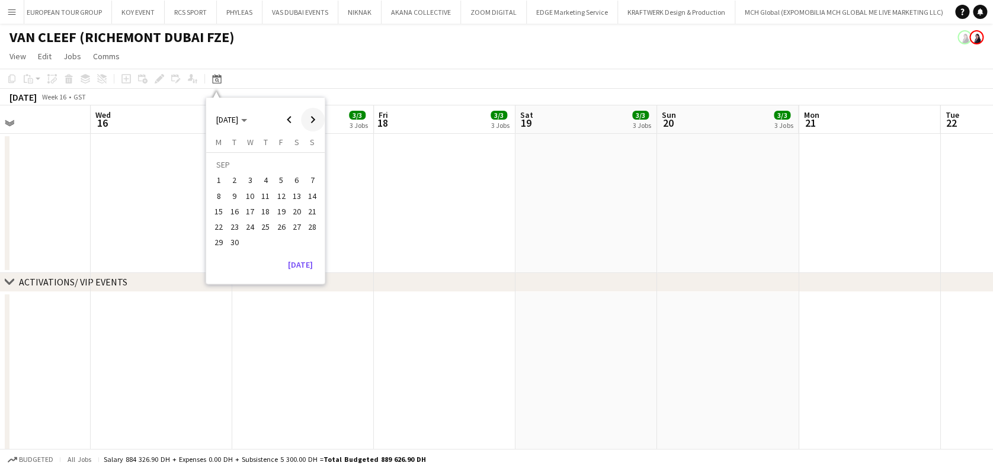
click at [313, 120] on span "Next month" at bounding box center [313, 120] width 24 height 24
click at [318, 121] on span "Next month" at bounding box center [313, 120] width 24 height 24
click at [237, 197] on span "11" at bounding box center [235, 199] width 14 height 14
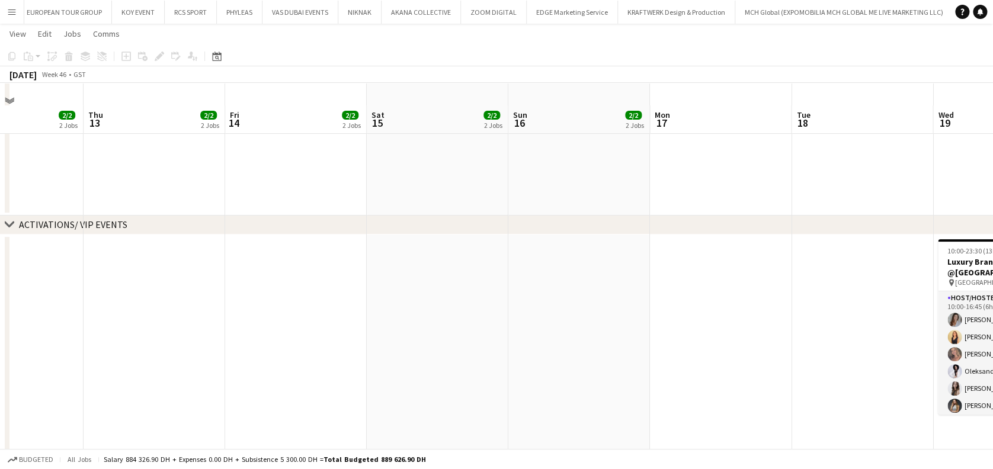
scroll to position [79, 0]
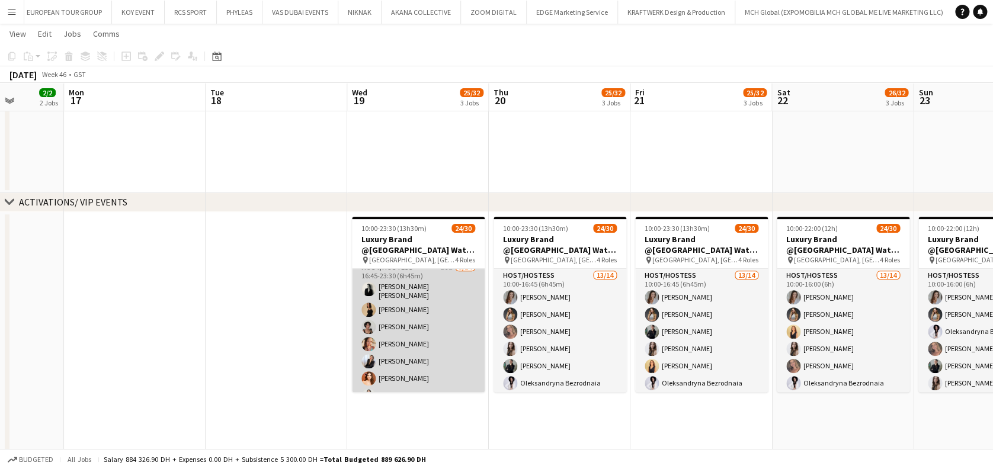
click at [414, 332] on app-card-role "Host/Hostess 10I [DATE] 16:45-23:30 (6h45m) [PERSON_NAME] [PERSON_NAME] [PERSON…" at bounding box center [418, 394] width 133 height 267
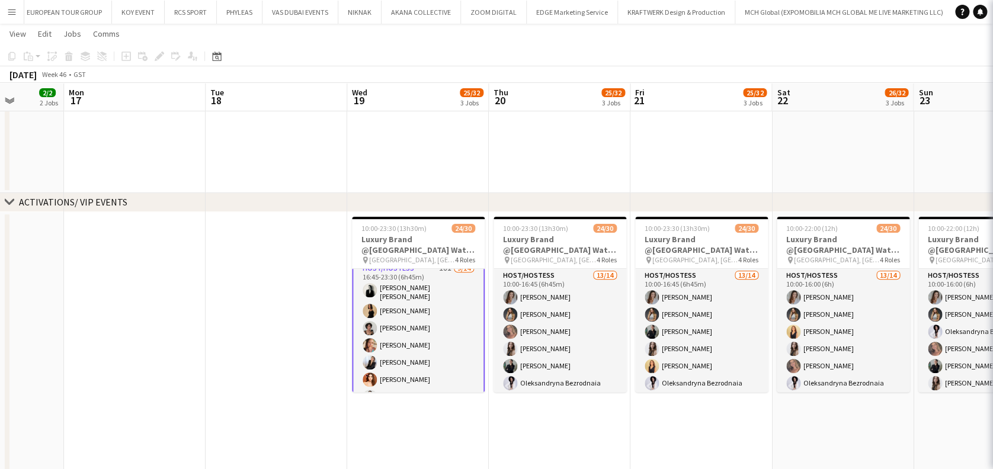
scroll to position [317, 0]
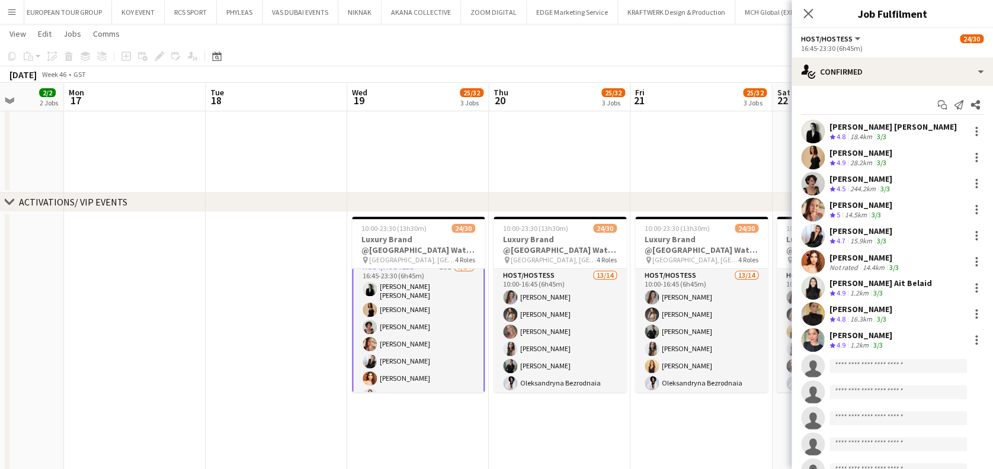
click at [900, 88] on div "Start chat Send notification Share [PERSON_NAME] [PERSON_NAME] Crew rating 4.8 …" at bounding box center [892, 301] width 201 height 431
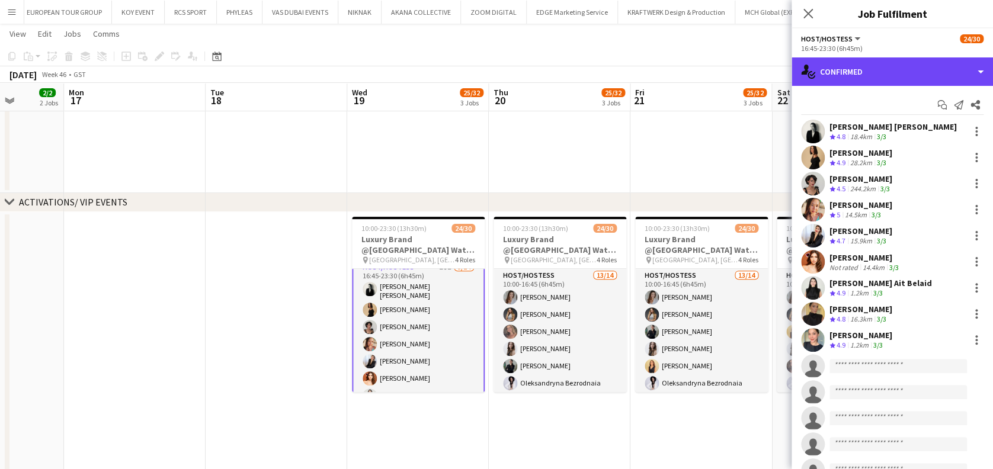
click at [917, 76] on div "single-neutral-actions-check-2 Confirmed" at bounding box center [892, 71] width 201 height 28
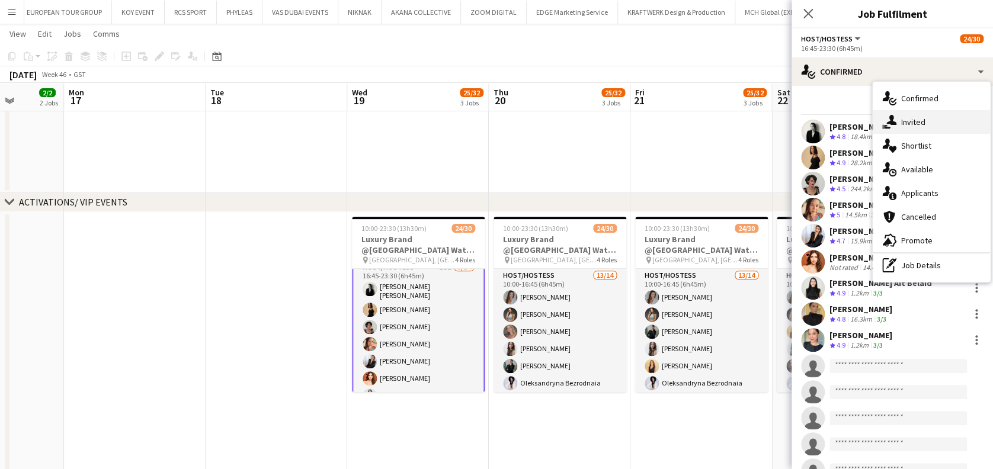
click at [926, 129] on div "single-neutral-actions-share-1 Invited" at bounding box center [931, 122] width 117 height 24
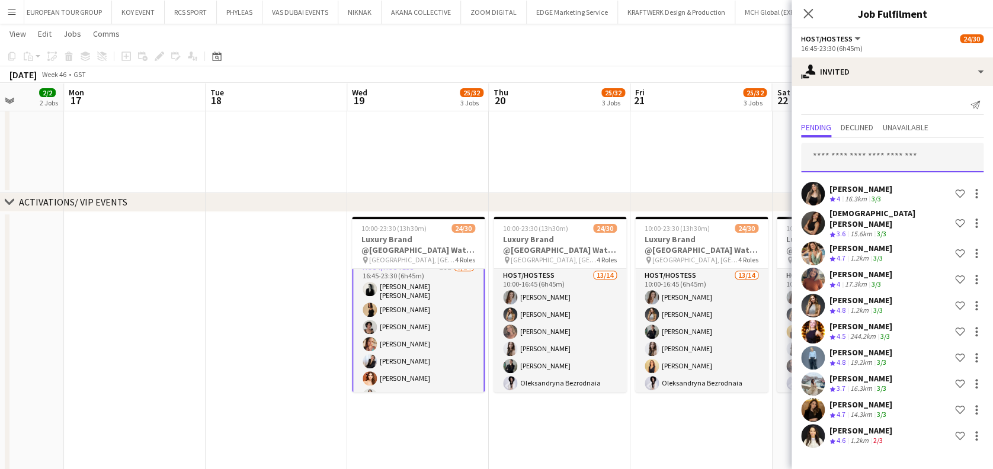
click at [874, 148] on input "text" at bounding box center [892, 158] width 183 height 30
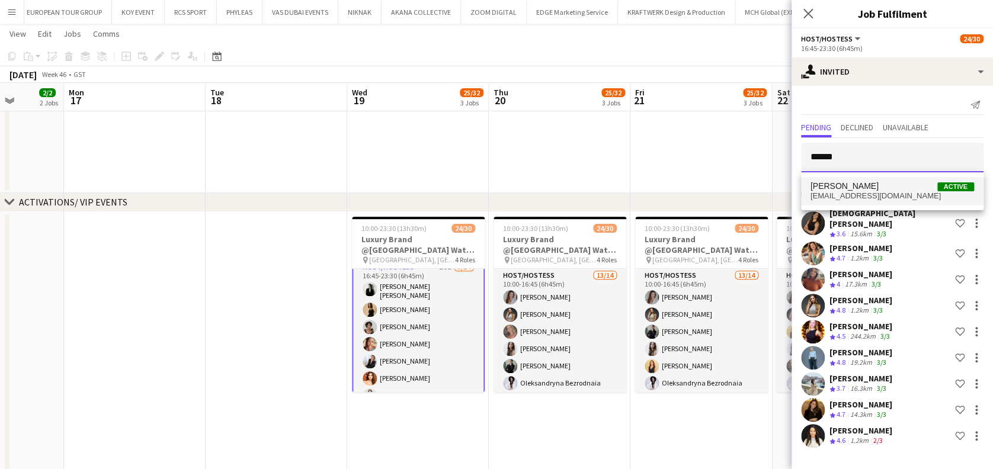
type input "*****"
click at [850, 185] on span "[PERSON_NAME]" at bounding box center [845, 186] width 68 height 10
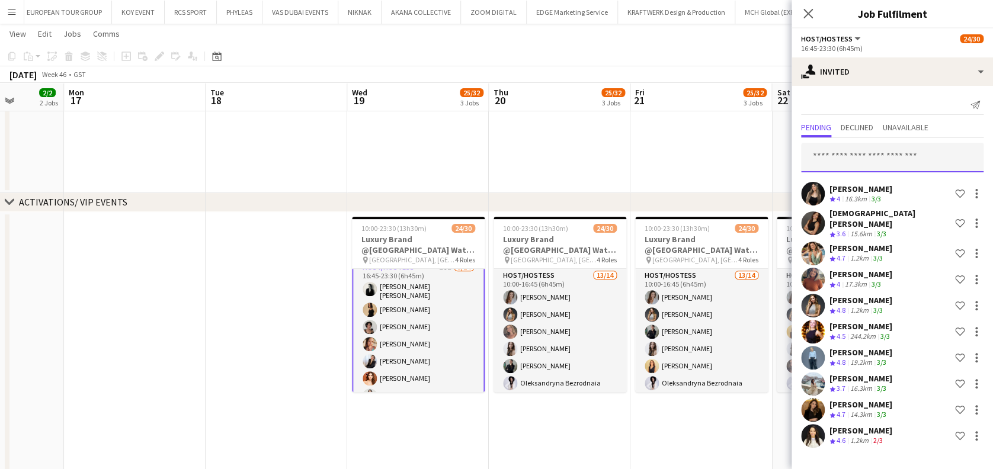
scroll to position [0, 0]
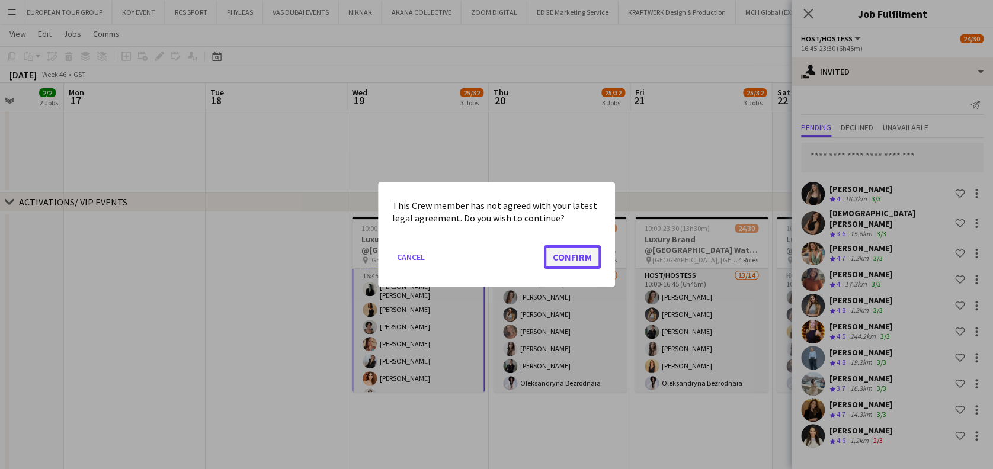
click at [578, 260] on button "Confirm" at bounding box center [572, 257] width 57 height 24
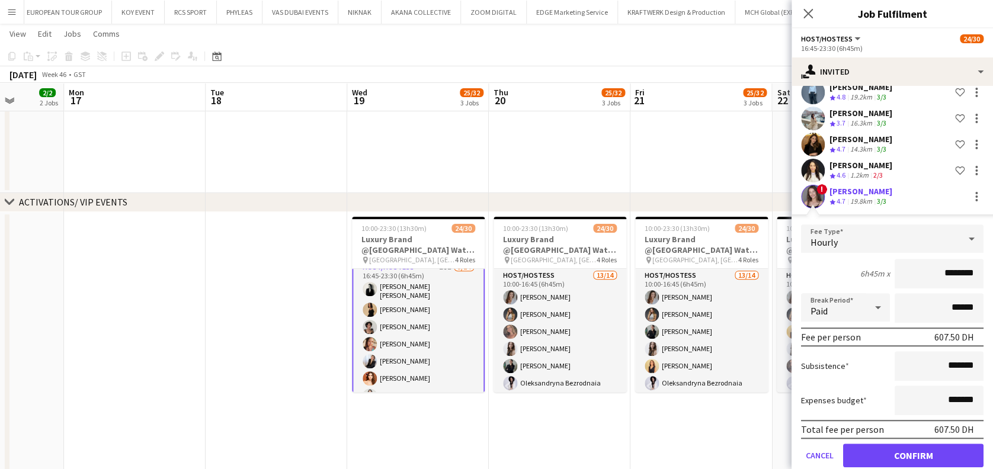
scroll to position [276, 0]
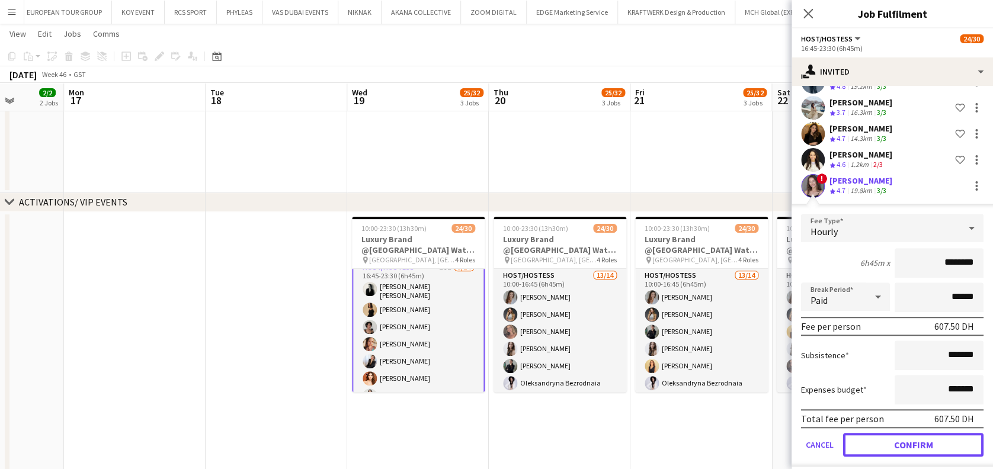
click at [882, 436] on button "Confirm" at bounding box center [913, 445] width 140 height 24
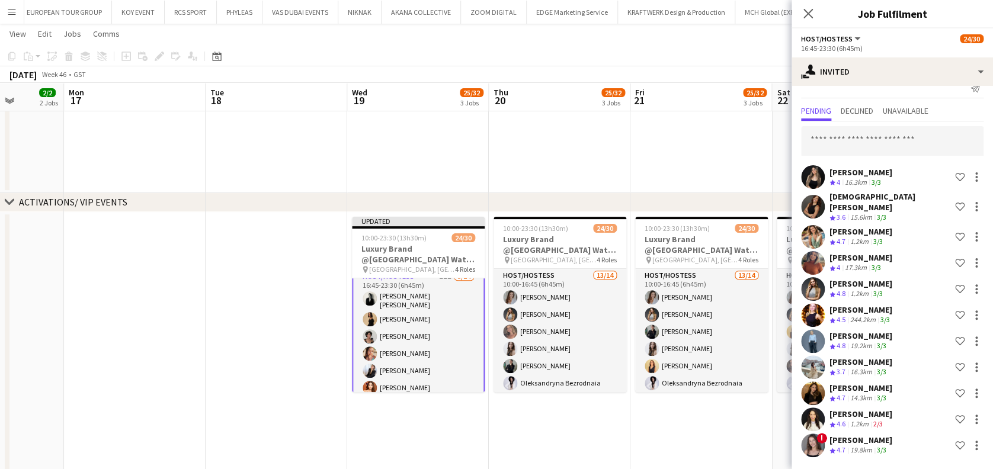
scroll to position [8, 0]
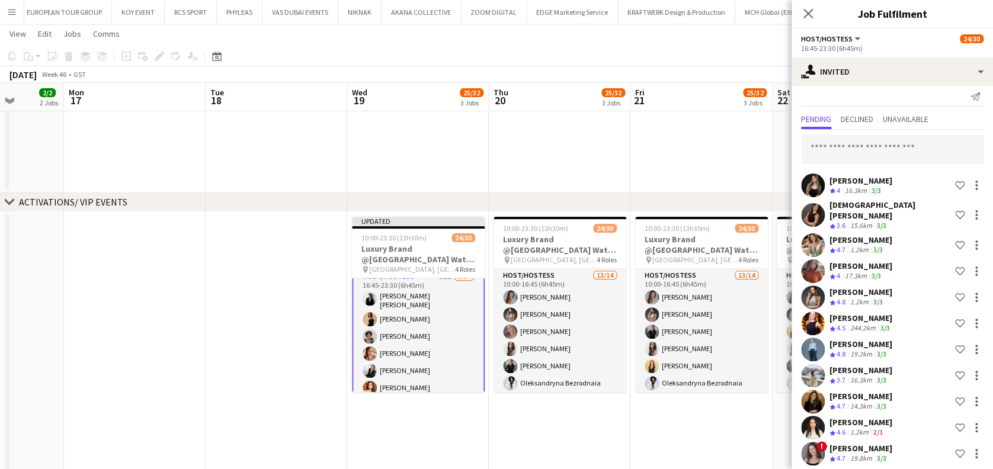
click at [836, 418] on div "[PERSON_NAME]" at bounding box center [861, 422] width 63 height 11
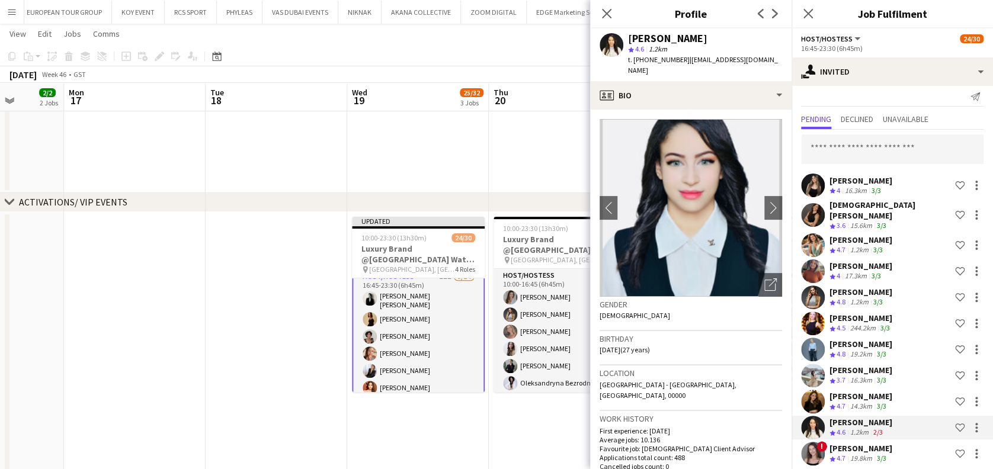
drag, startPoint x: 834, startPoint y: 393, endPoint x: 827, endPoint y: 391, distance: 7.5
click at [833, 403] on app-icon "Crew rating" at bounding box center [833, 407] width 6 height 9
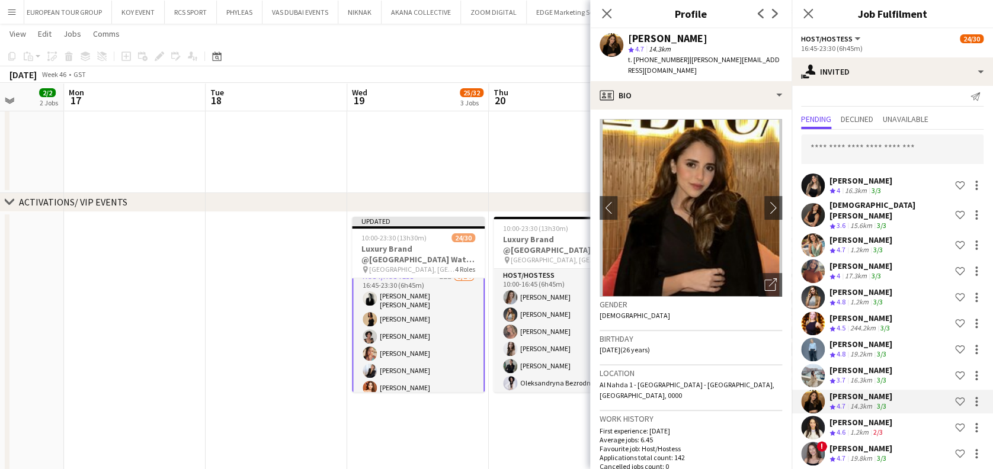
click at [830, 365] on div "[PERSON_NAME]" at bounding box center [861, 370] width 63 height 11
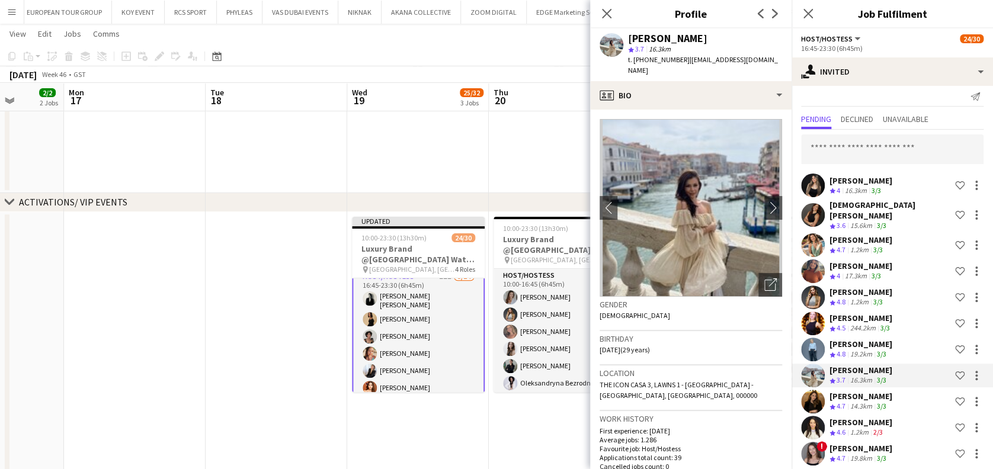
click at [820, 341] on app-user-avatar at bounding box center [813, 350] width 24 height 24
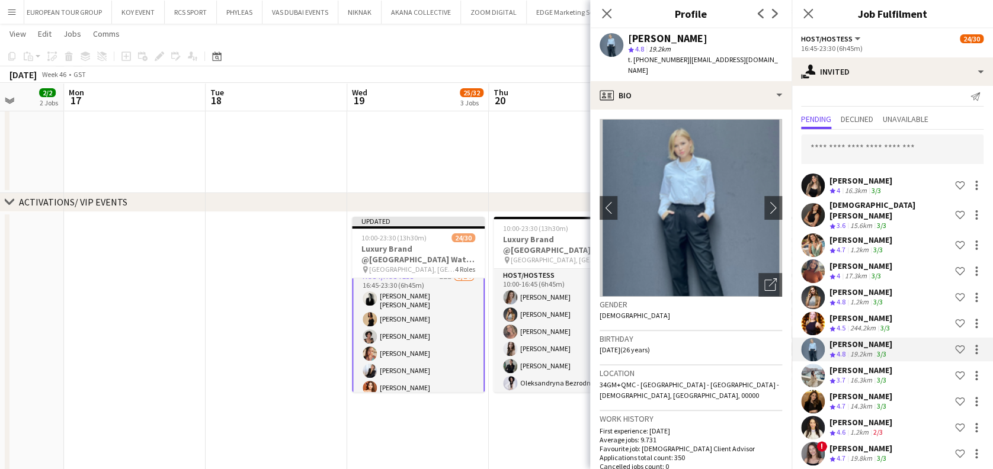
click at [817, 313] on app-user-avatar at bounding box center [813, 324] width 24 height 24
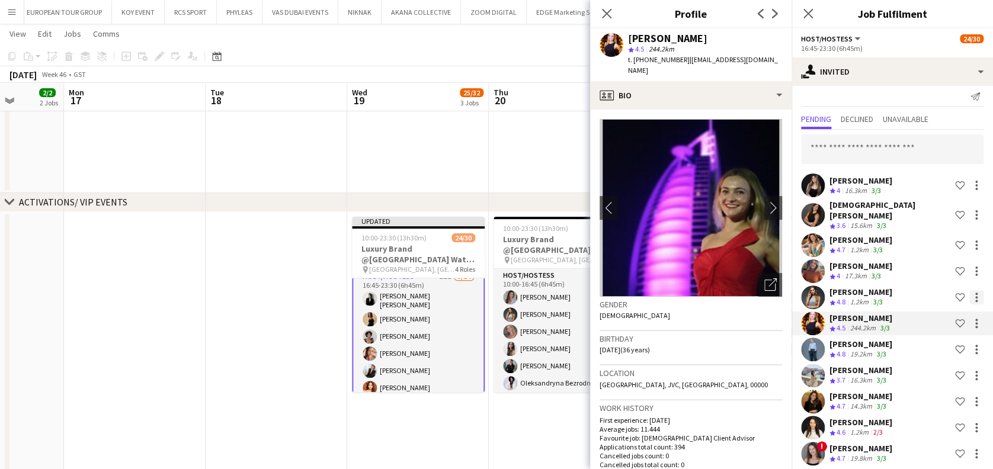
click at [969, 290] on div at bounding box center [976, 297] width 14 height 14
drag, startPoint x: 931, startPoint y: 393, endPoint x: 924, endPoint y: 389, distance: 7.7
click at [930, 393] on span "Cancel invitation" at bounding box center [926, 396] width 69 height 10
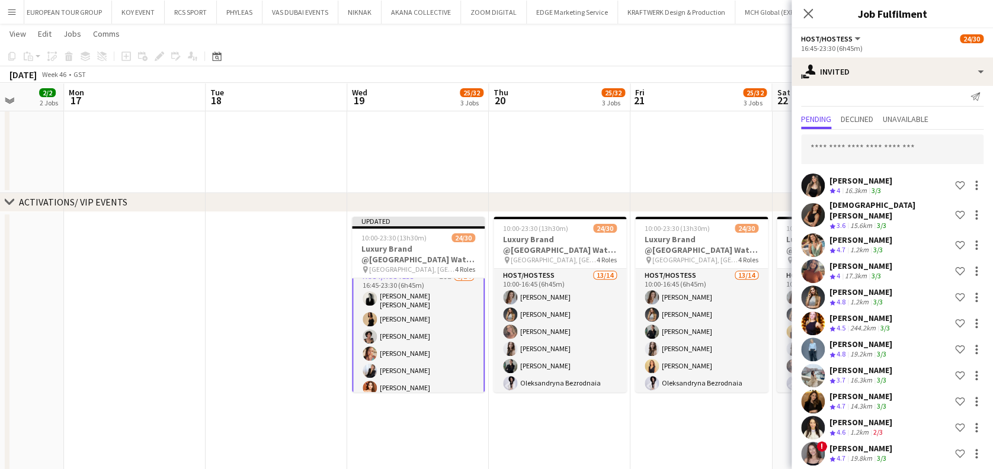
click at [870, 261] on div "[PERSON_NAME]" at bounding box center [861, 266] width 63 height 11
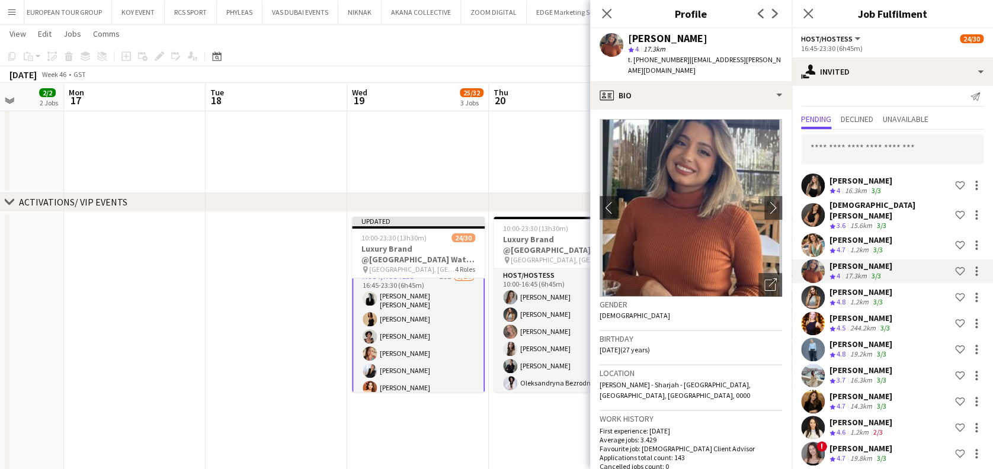
click at [827, 242] on div "[PERSON_NAME] Crew rating 4.7 1.2km 3/3 Shortlist crew" at bounding box center [892, 245] width 201 height 24
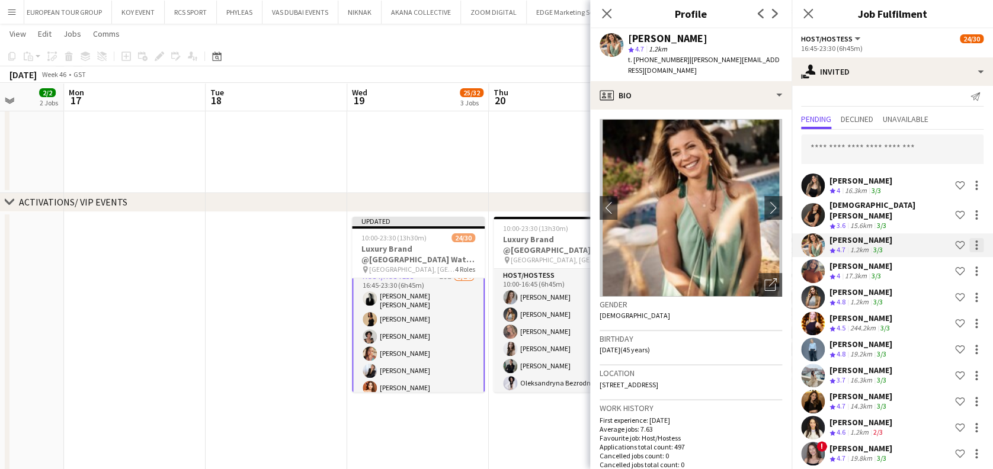
drag, startPoint x: 825, startPoint y: 242, endPoint x: 962, endPoint y: 242, distance: 136.9
click at [969, 242] on div at bounding box center [976, 245] width 14 height 14
drag, startPoint x: 943, startPoint y: 350, endPoint x: 937, endPoint y: 345, distance: 8.0
click at [943, 350] on button "Cancel invitation" at bounding box center [926, 345] width 89 height 28
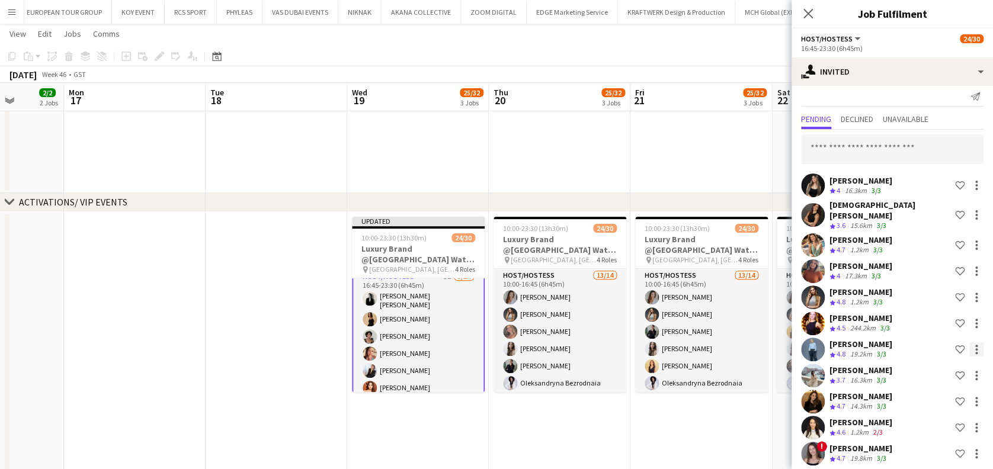
click at [969, 343] on div at bounding box center [976, 350] width 14 height 14
click at [923, 445] on span "Cancel invitation" at bounding box center [926, 448] width 69 height 10
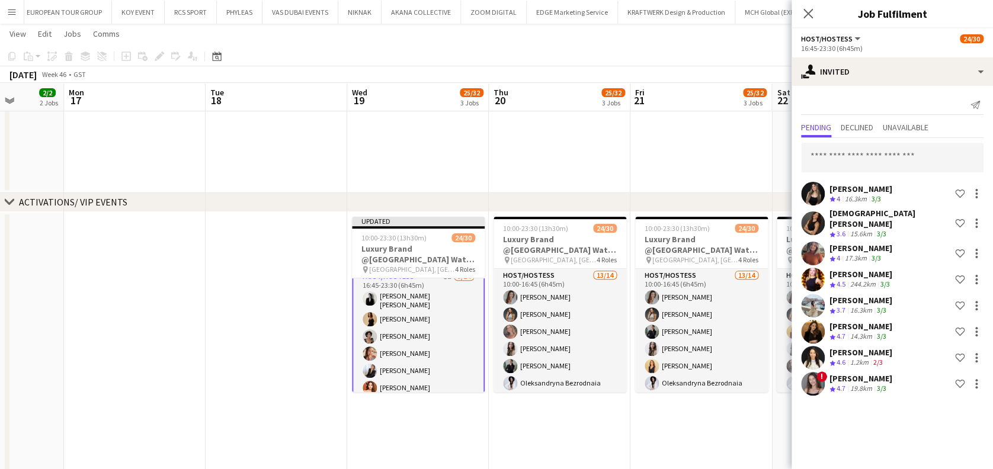
scroll to position [0, 0]
click at [863, 332] on div "14.3km" at bounding box center [861, 337] width 27 height 10
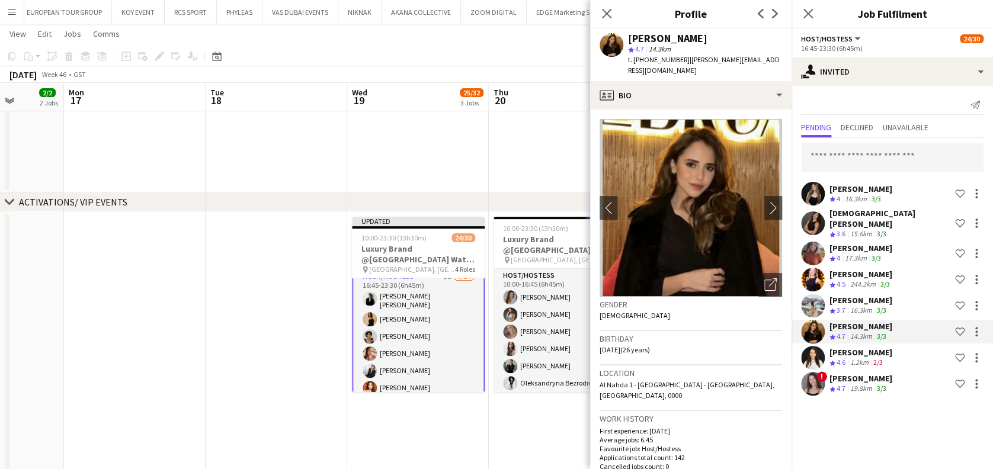
click at [850, 295] on div "[PERSON_NAME]" at bounding box center [861, 300] width 63 height 11
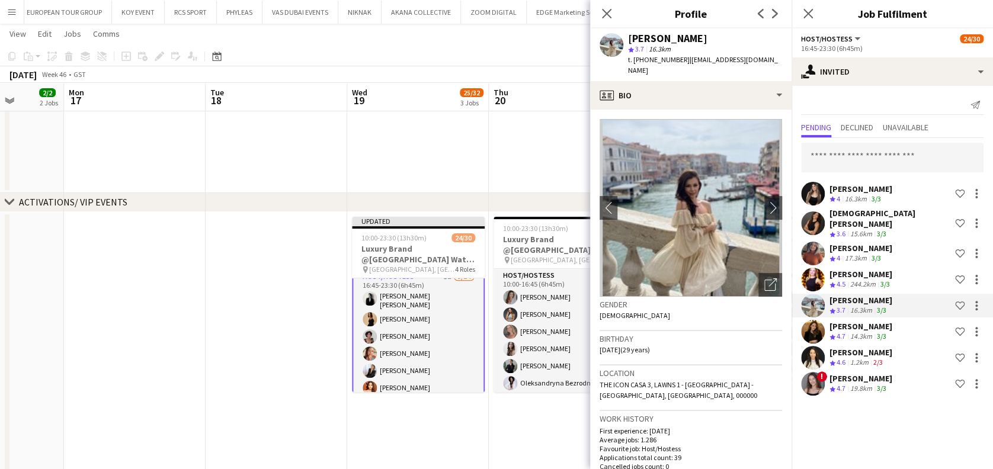
click at [855, 269] on div "[PERSON_NAME]" at bounding box center [861, 274] width 63 height 11
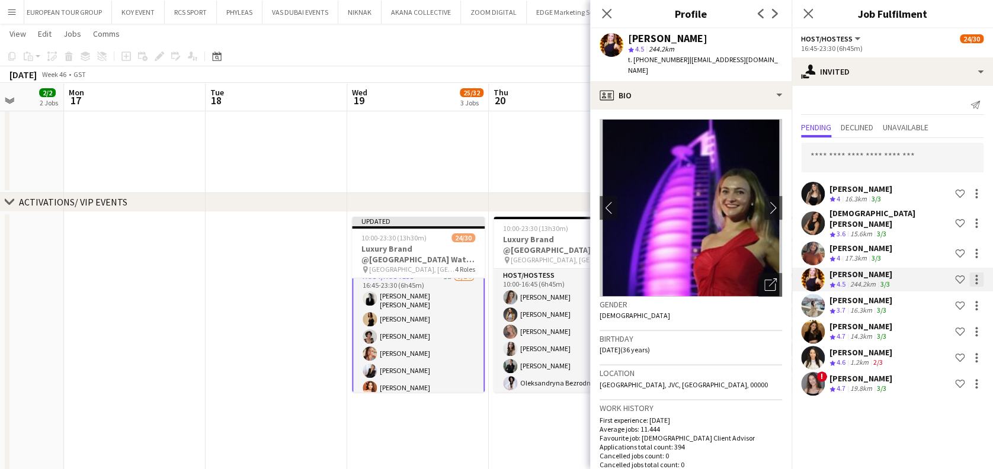
click at [981, 273] on div at bounding box center [976, 280] width 14 height 14
click at [966, 386] on button "Cancel invitation" at bounding box center [938, 379] width 89 height 28
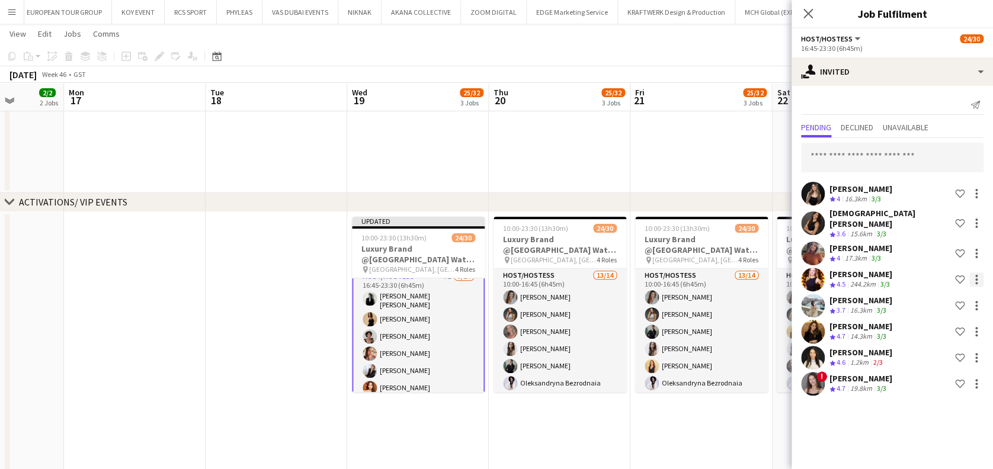
click at [977, 279] on div at bounding box center [976, 280] width 2 height 2
click at [955, 375] on span "Cancel invitation" at bounding box center [938, 379] width 69 height 10
click at [860, 254] on div "17.3km" at bounding box center [856, 259] width 27 height 10
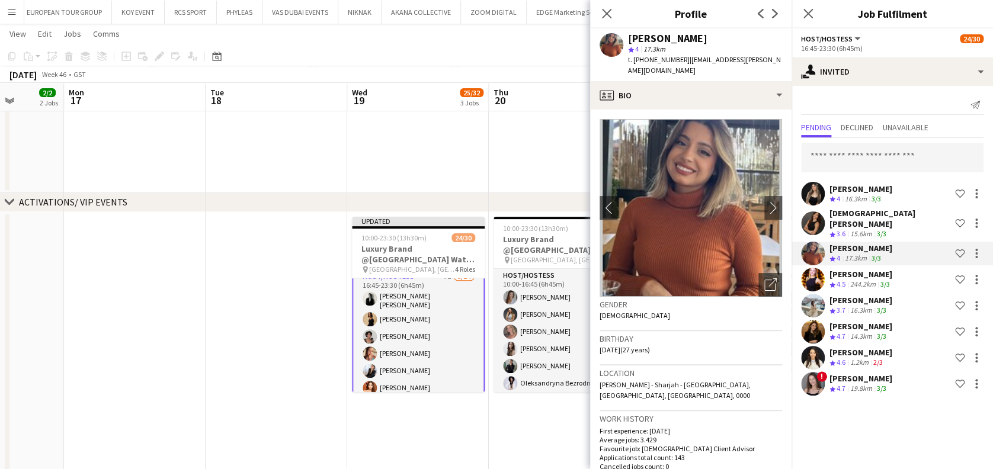
drag, startPoint x: 530, startPoint y: 425, endPoint x: 526, endPoint y: 418, distance: 8.0
click at [530, 423] on app-date-cell "10:00-23:30 (13h30m) 24/30 Luxury Brand @[GEOGRAPHIC_DATA] Watch Week 2025 pin …" at bounding box center [560, 383] width 142 height 343
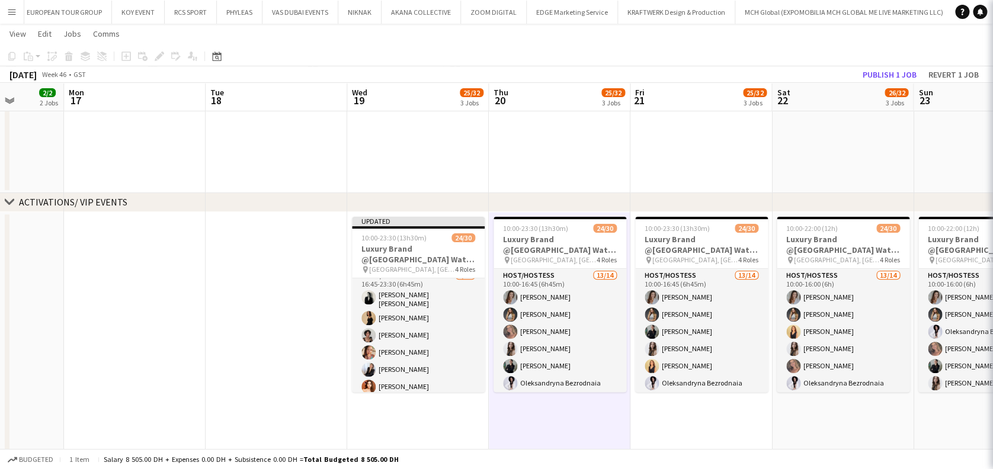
scroll to position [316, 0]
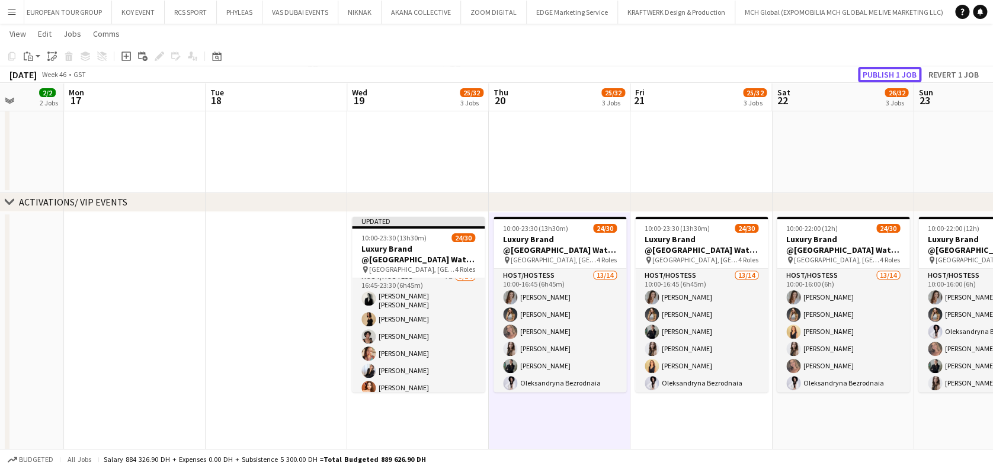
click at [895, 78] on button "Publish 1 job" at bounding box center [889, 74] width 63 height 15
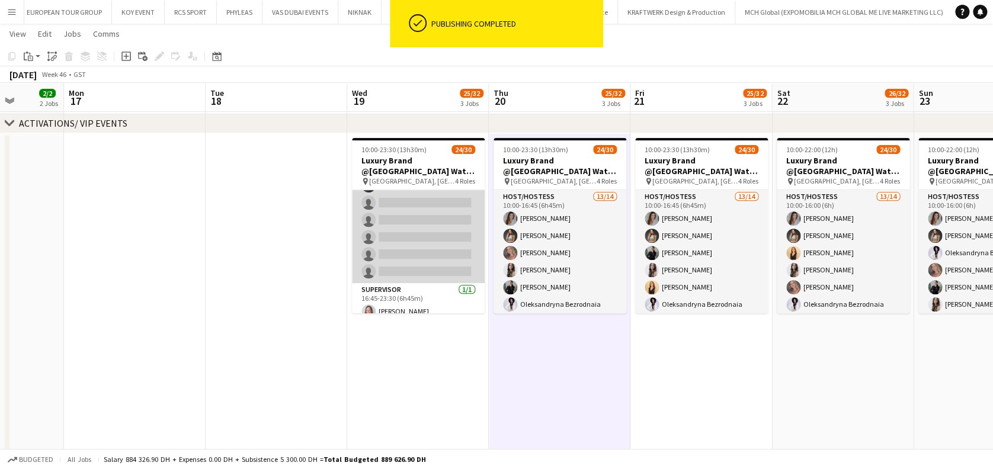
scroll to position [484, 0]
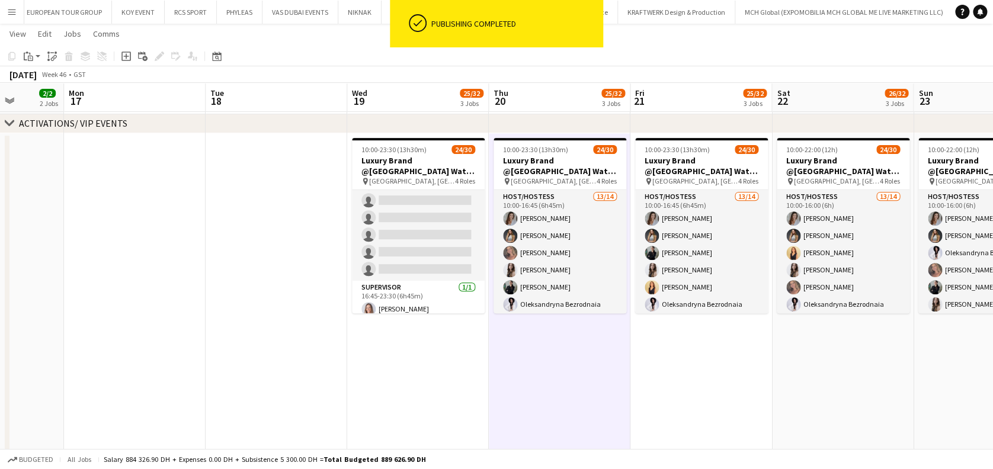
drag, startPoint x: 441, startPoint y: 251, endPoint x: 920, endPoint y: 34, distance: 525.4
click at [440, 249] on app-card-role "Host/Hostess 7I [DATE] 16:45-23:30 (6h45m) [PERSON_NAME] [PERSON_NAME] [PERSON_…" at bounding box center [418, 147] width 133 height 267
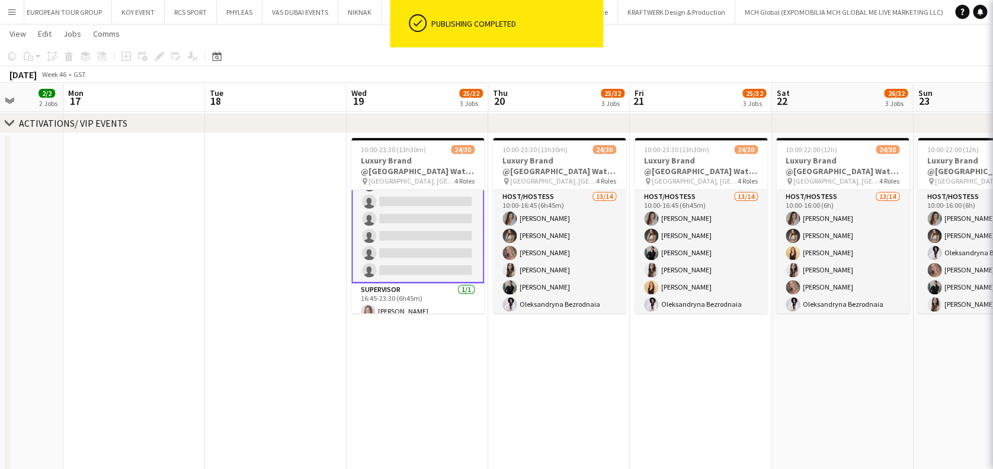
scroll to position [485, 0]
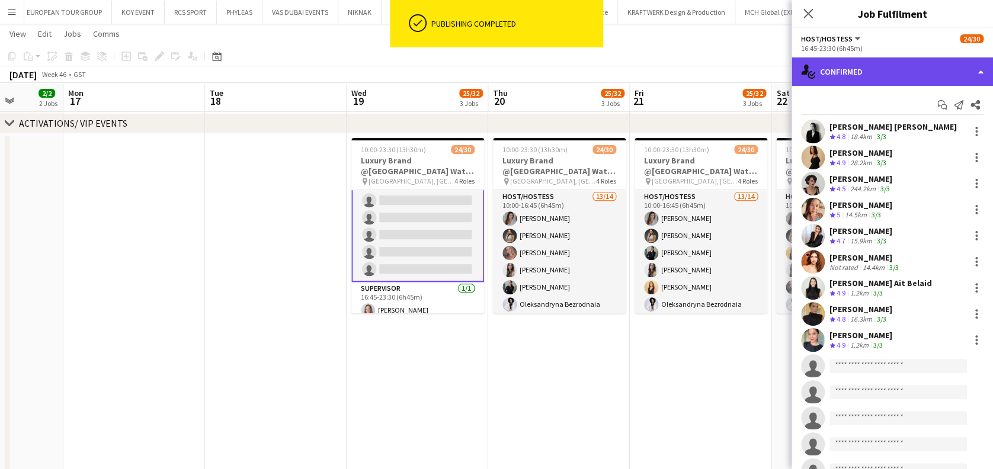
click at [939, 82] on div "single-neutral-actions-check-2 Confirmed" at bounding box center [892, 71] width 201 height 28
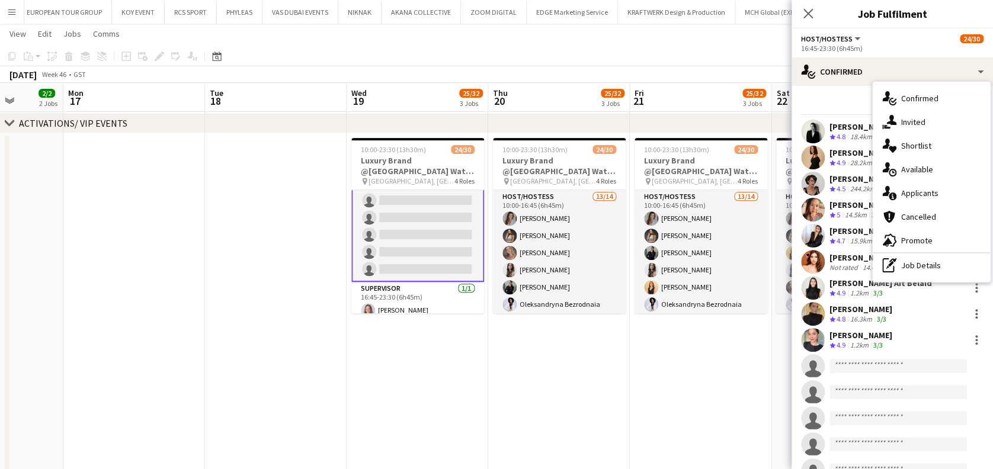
click at [939, 123] on div "single-neutral-actions-share-1 Invited" at bounding box center [931, 122] width 117 height 24
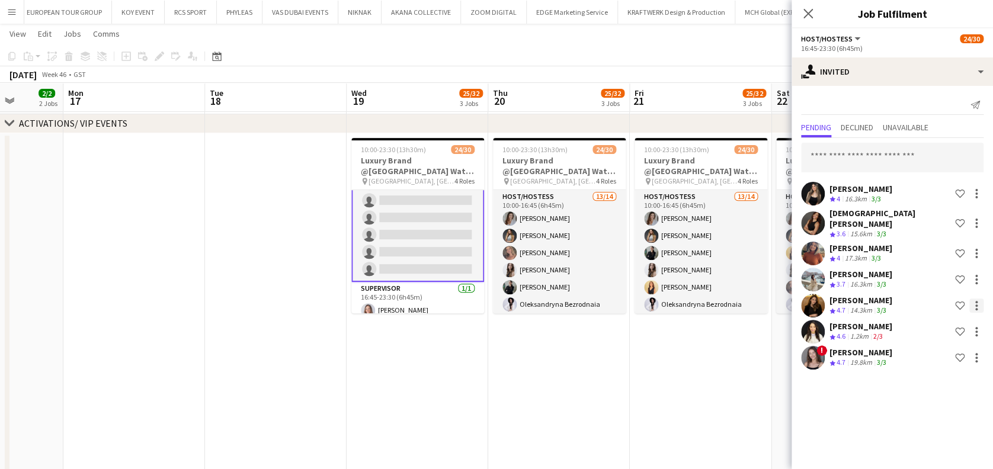
click at [975, 299] on div at bounding box center [976, 306] width 14 height 14
click at [936, 411] on button "Cancel invitation" at bounding box center [938, 405] width 89 height 28
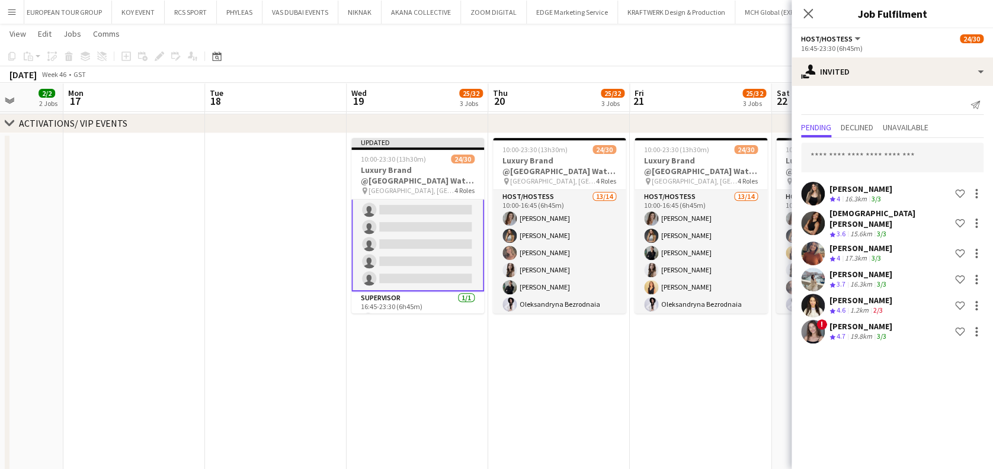
click at [860, 280] on div "16.3km" at bounding box center [861, 285] width 27 height 10
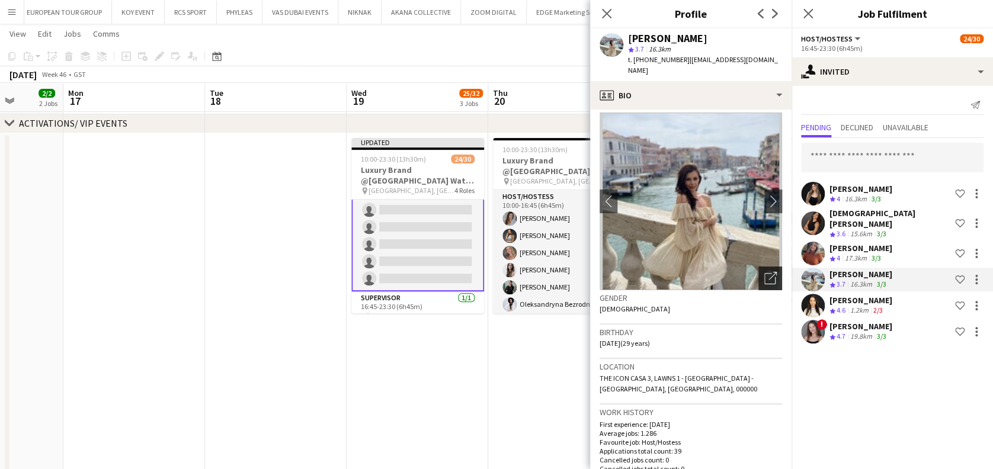
scroll to position [0, 0]
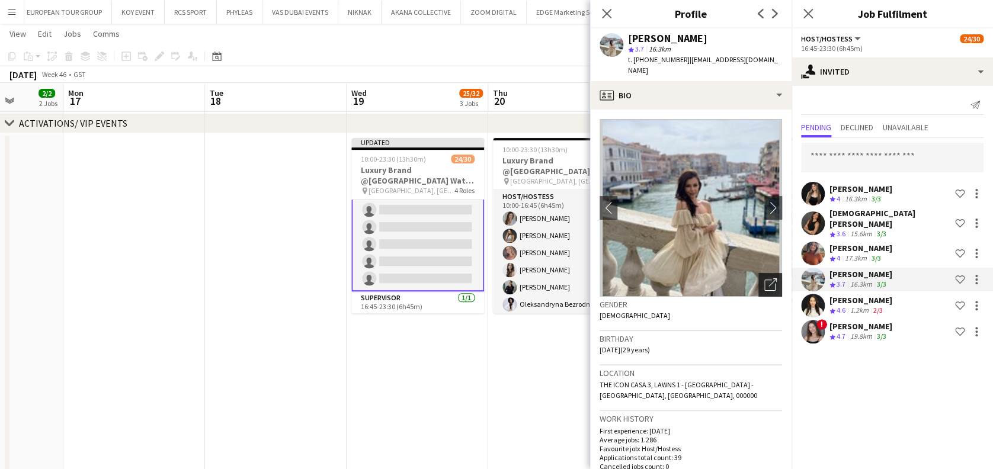
click at [765, 273] on div "Open photos pop-in" at bounding box center [771, 285] width 24 height 24
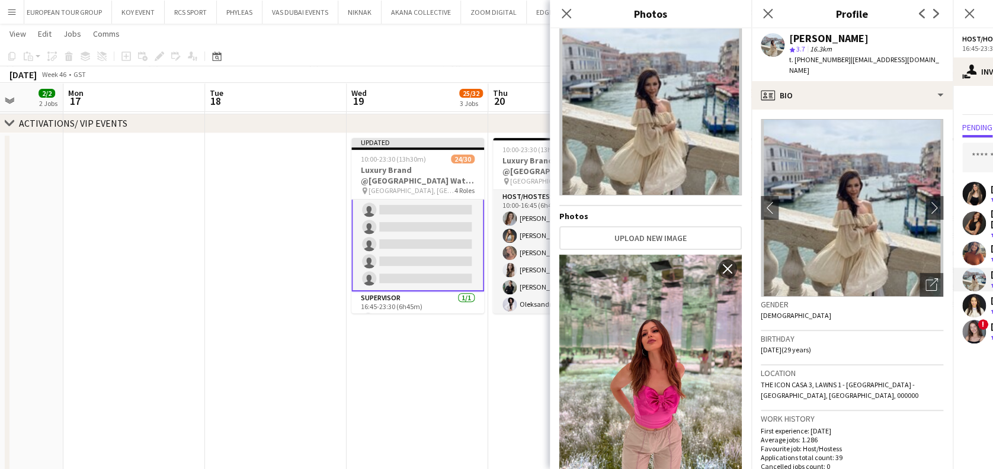
scroll to position [55, 0]
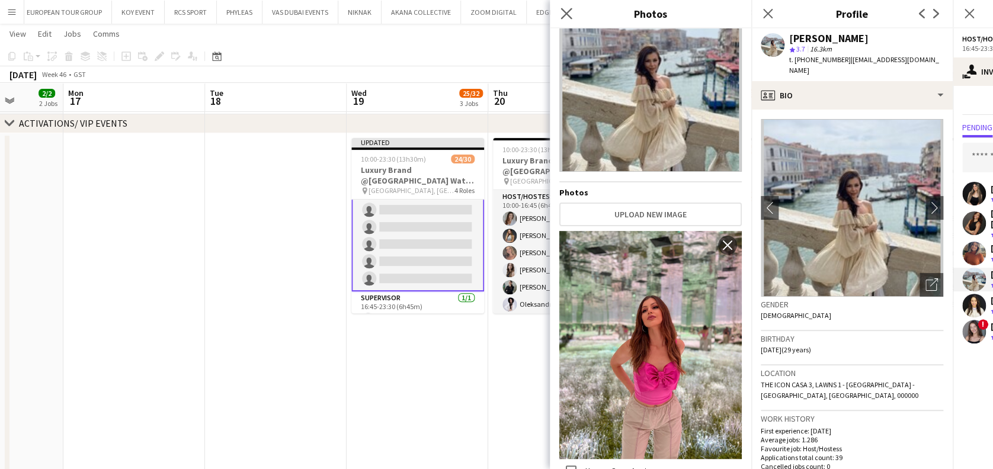
click at [575, 16] on div "Close pop-in" at bounding box center [566, 13] width 33 height 27
click at [567, 14] on icon at bounding box center [566, 13] width 11 height 11
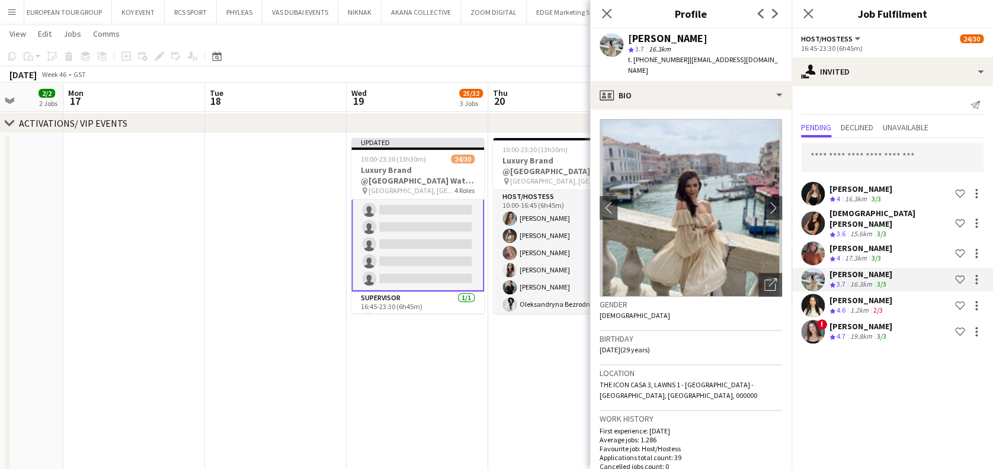
drag, startPoint x: 602, startPoint y: 14, endPoint x: 603, endPoint y: 21, distance: 7.8
click at [602, 14] on icon "Close pop-in" at bounding box center [606, 13] width 9 height 9
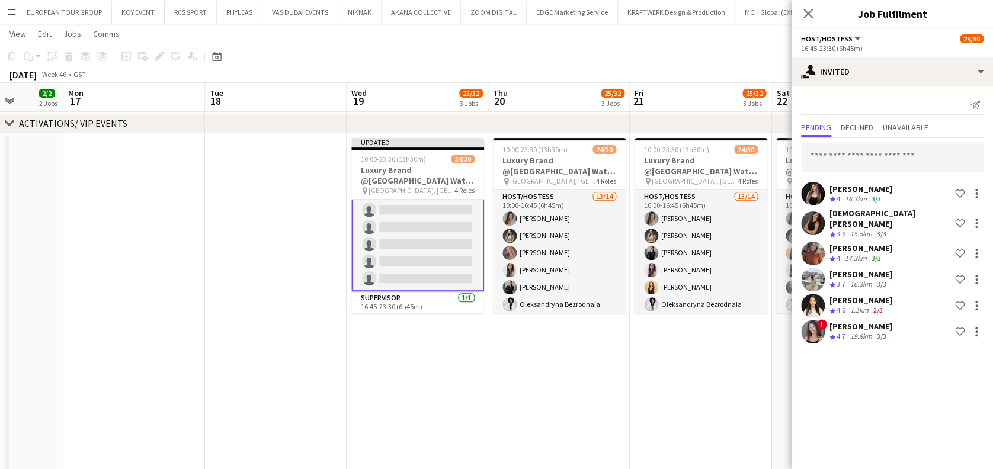
drag, startPoint x: 875, startPoint y: 244, endPoint x: 878, endPoint y: 238, distance: 6.9
click at [878, 243] on div "[PERSON_NAME]" at bounding box center [861, 248] width 63 height 11
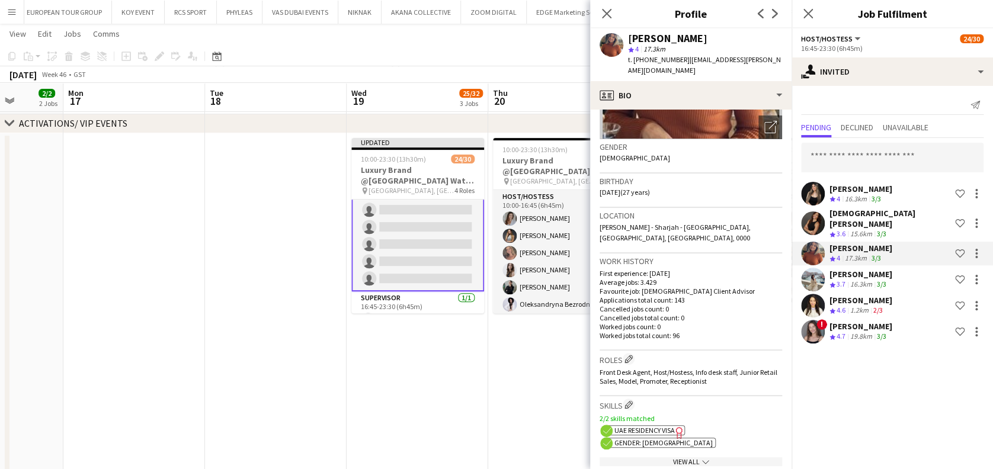
scroll to position [0, 0]
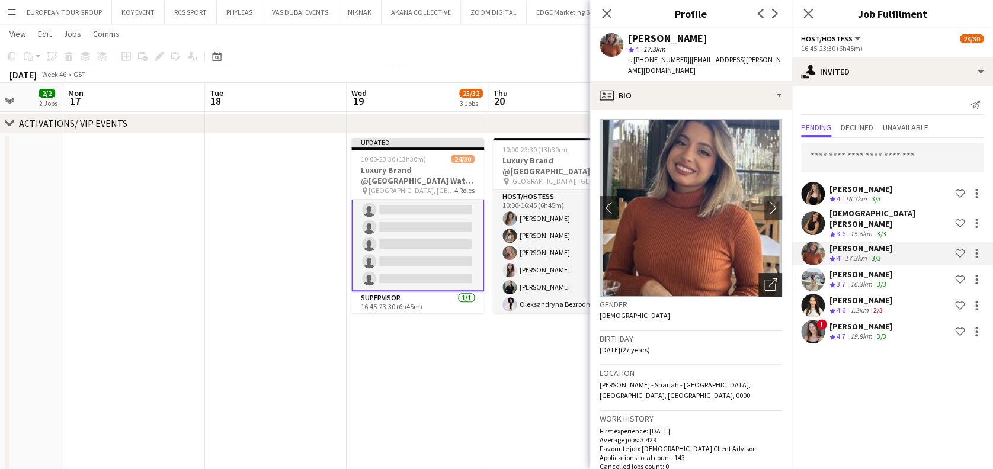
click at [759, 273] on div "Open photos pop-in" at bounding box center [771, 285] width 24 height 24
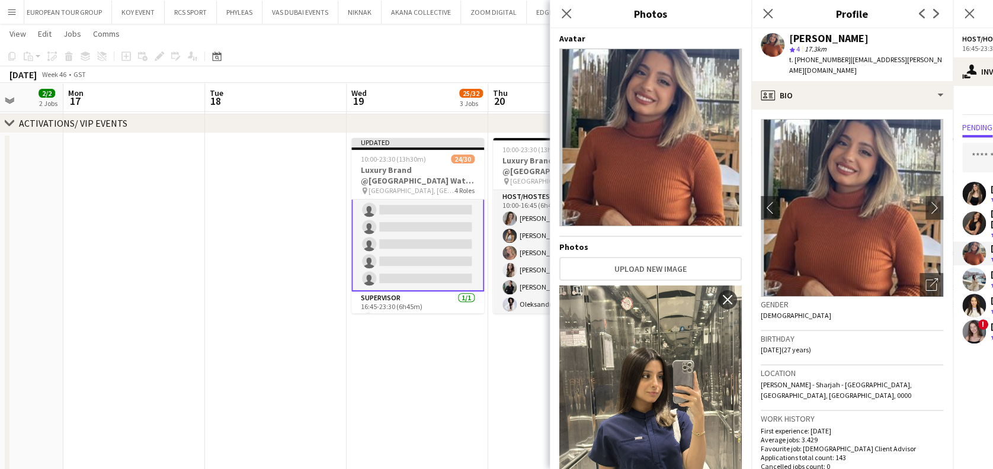
drag, startPoint x: 562, startPoint y: 12, endPoint x: 569, endPoint y: 52, distance: 40.8
click at [565, 12] on icon "Close pop-in" at bounding box center [566, 13] width 9 height 9
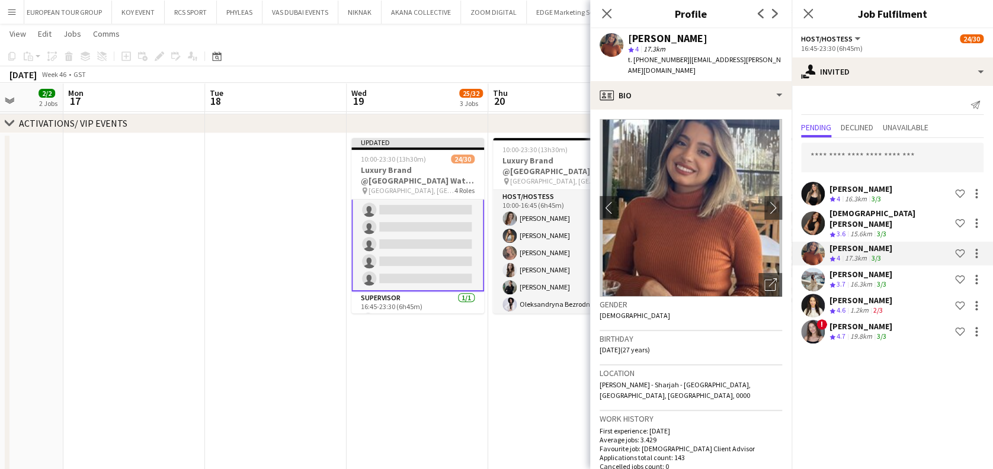
click at [868, 229] on div "15.6km" at bounding box center [861, 234] width 27 height 10
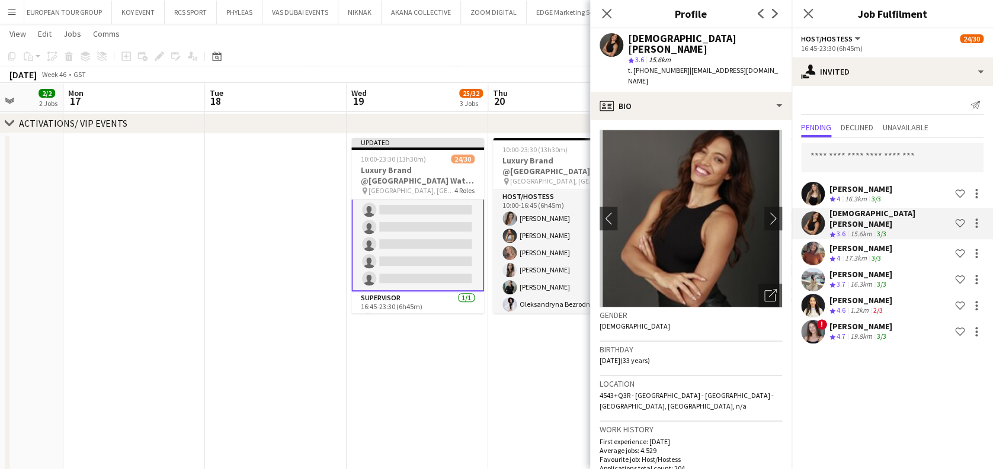
click at [436, 384] on app-date-cell "Updated 10:00-23:30 (13h30m) 24/30 Luxury Brand @[GEOGRAPHIC_DATA] Watch Week 2…" at bounding box center [418, 304] width 142 height 343
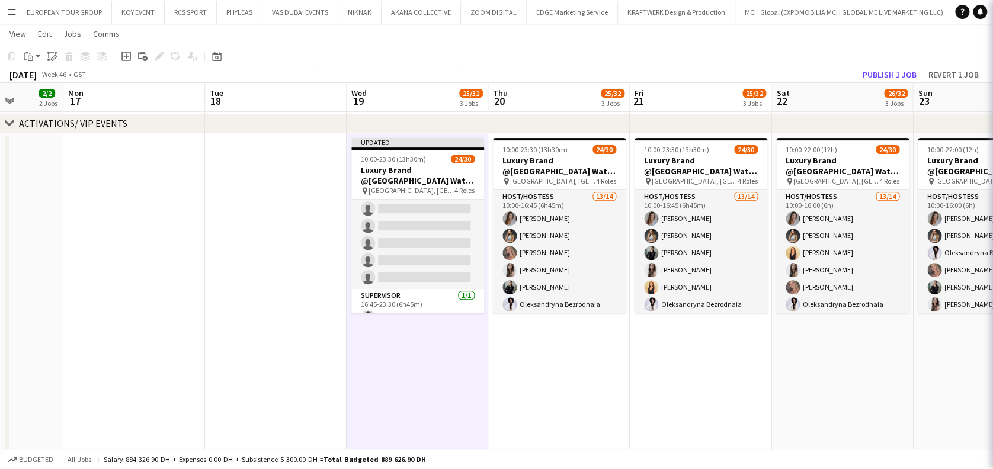
scroll to position [484, 0]
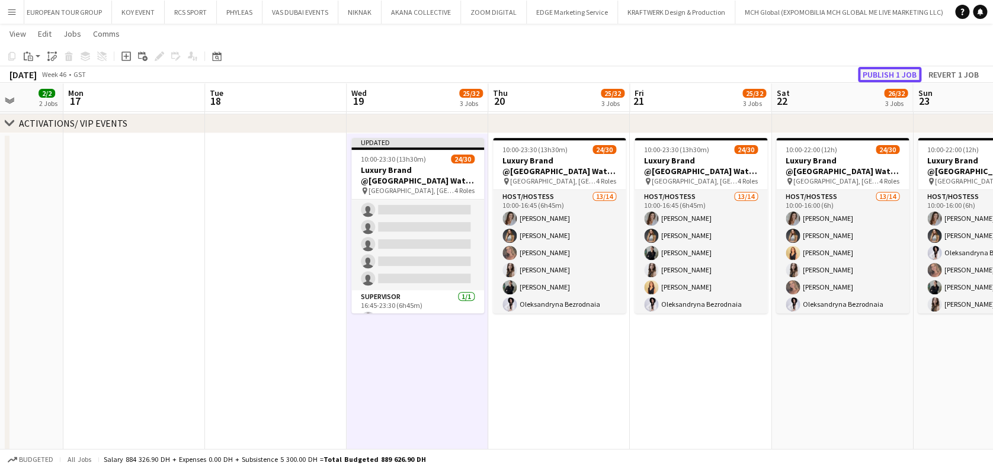
click at [881, 74] on button "Publish 1 job" at bounding box center [889, 74] width 63 height 15
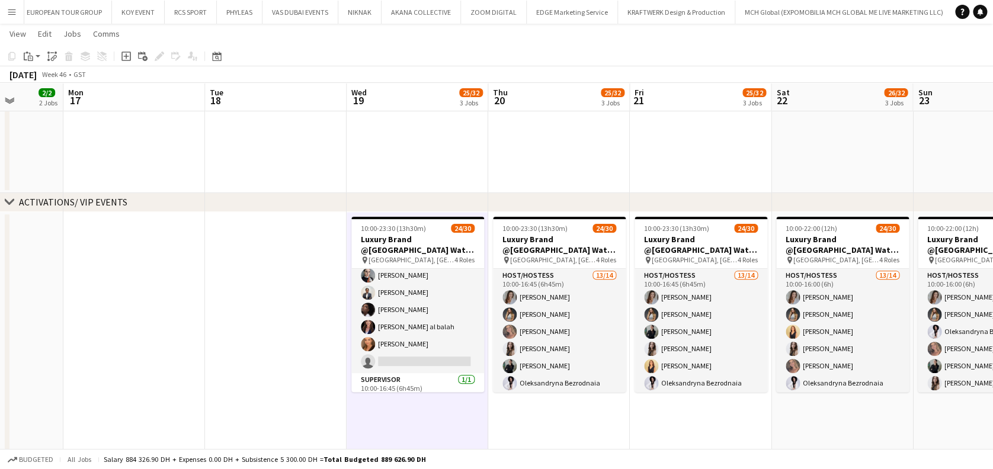
scroll to position [79, 0]
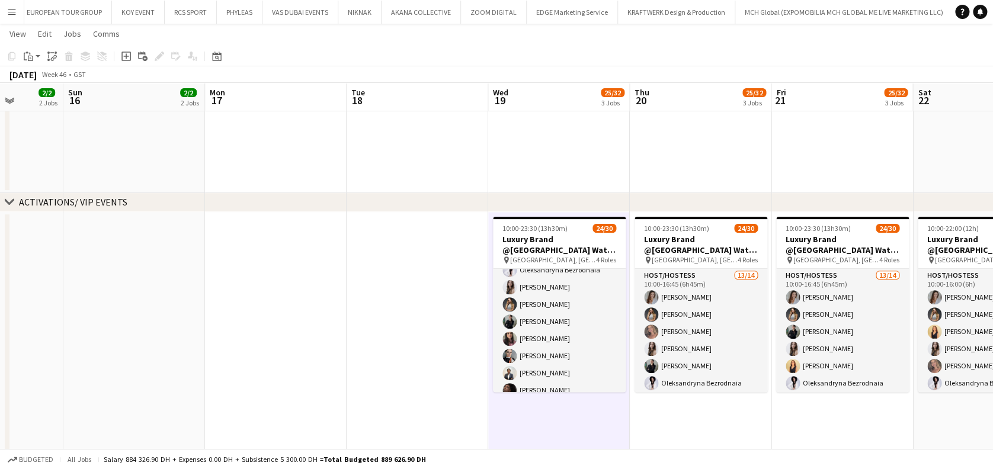
drag, startPoint x: 294, startPoint y: 347, endPoint x: 641, endPoint y: 360, distance: 346.9
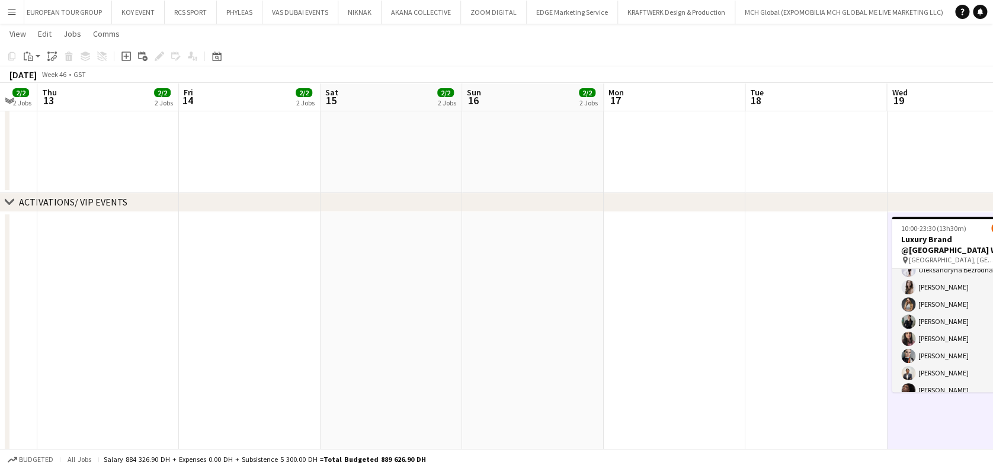
drag, startPoint x: 234, startPoint y: 338, endPoint x: 526, endPoint y: 343, distance: 292.2
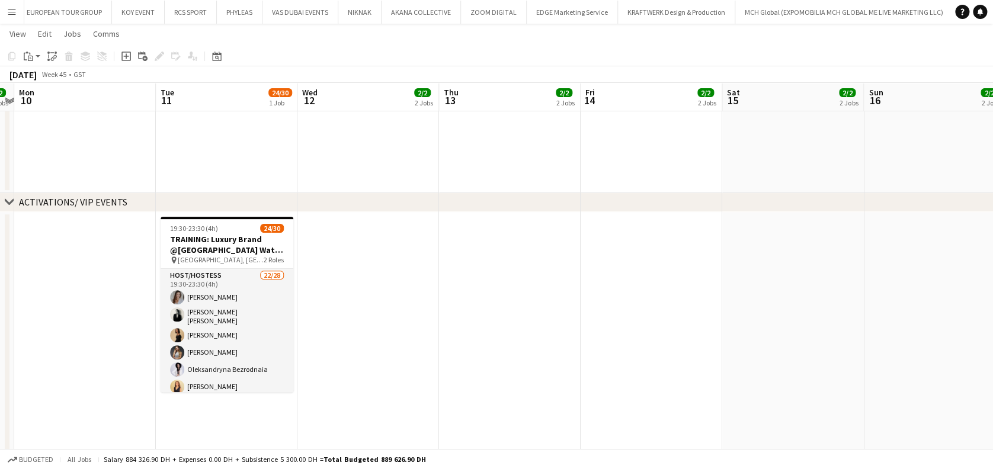
drag, startPoint x: 473, startPoint y: 433, endPoint x: 483, endPoint y: 397, distance: 37.5
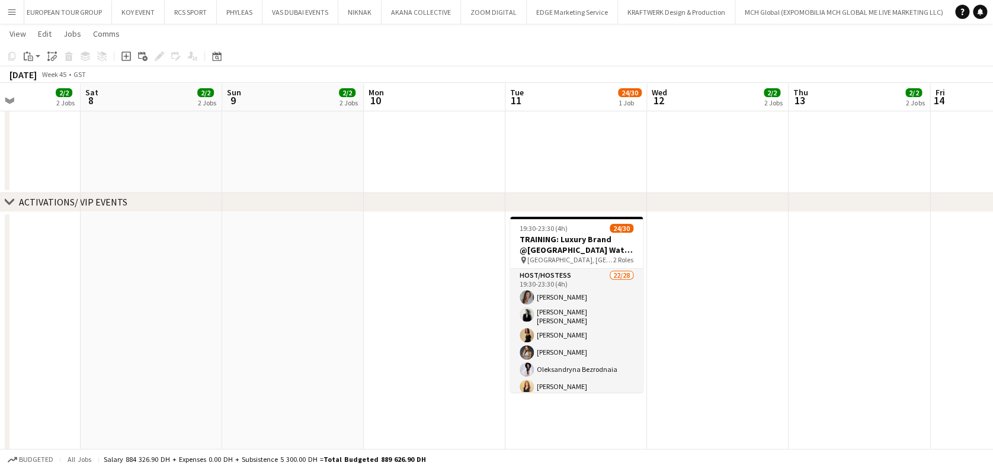
drag, startPoint x: 403, startPoint y: 335, endPoint x: 362, endPoint y: 210, distance: 131.0
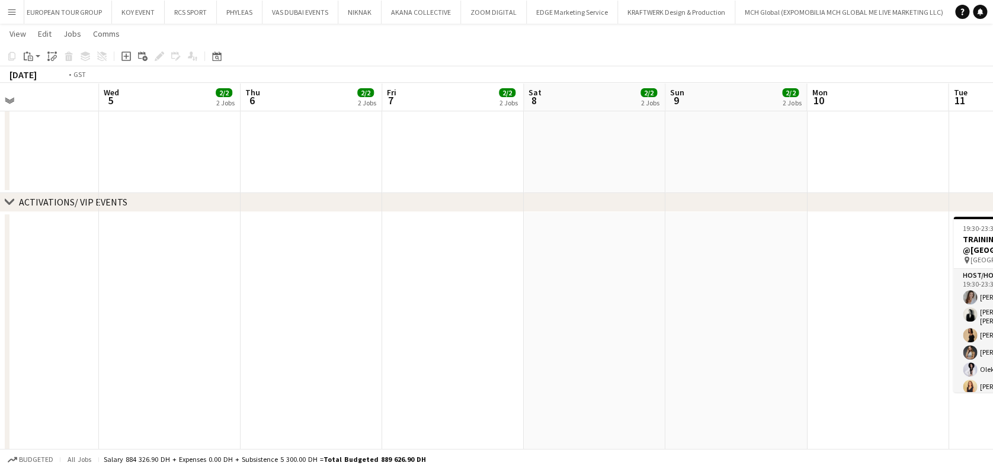
drag, startPoint x: 472, startPoint y: 356, endPoint x: 518, endPoint y: 314, distance: 62.5
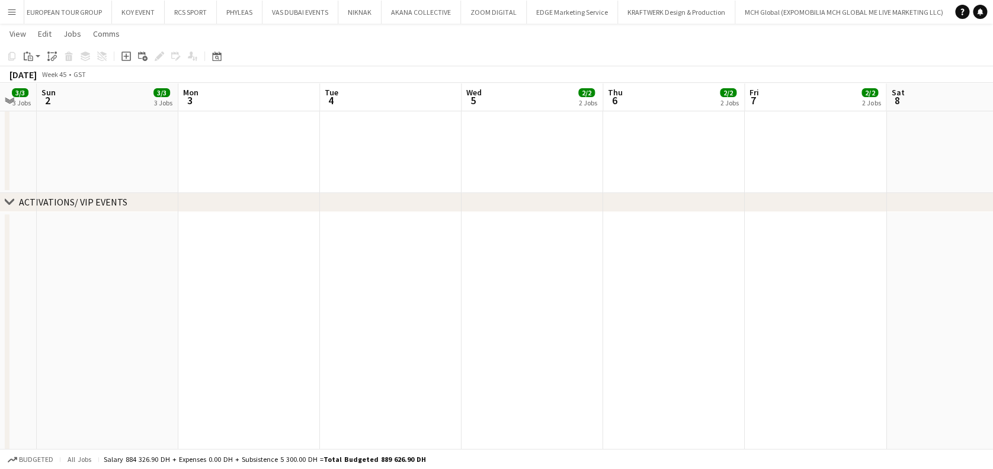
drag, startPoint x: 538, startPoint y: 377, endPoint x: 596, endPoint y: 340, distance: 68.5
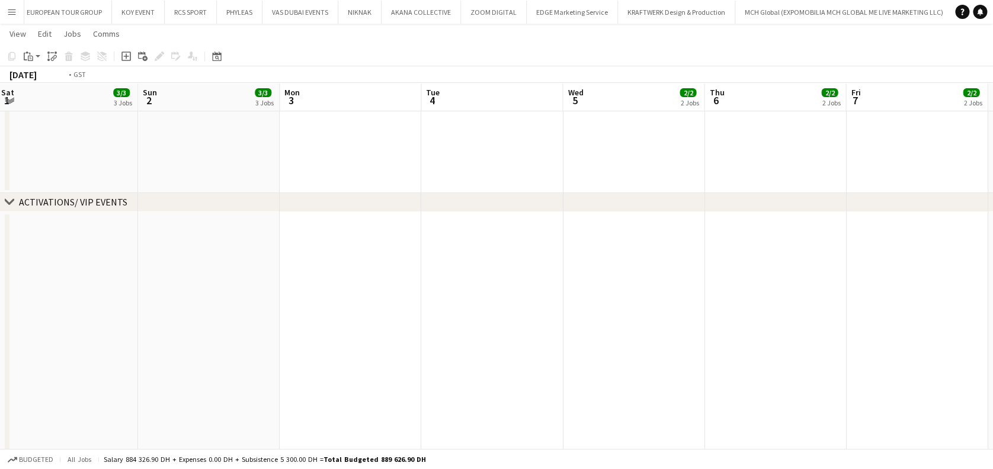
drag, startPoint x: 450, startPoint y: 366, endPoint x: 23, endPoint y: 297, distance: 432.7
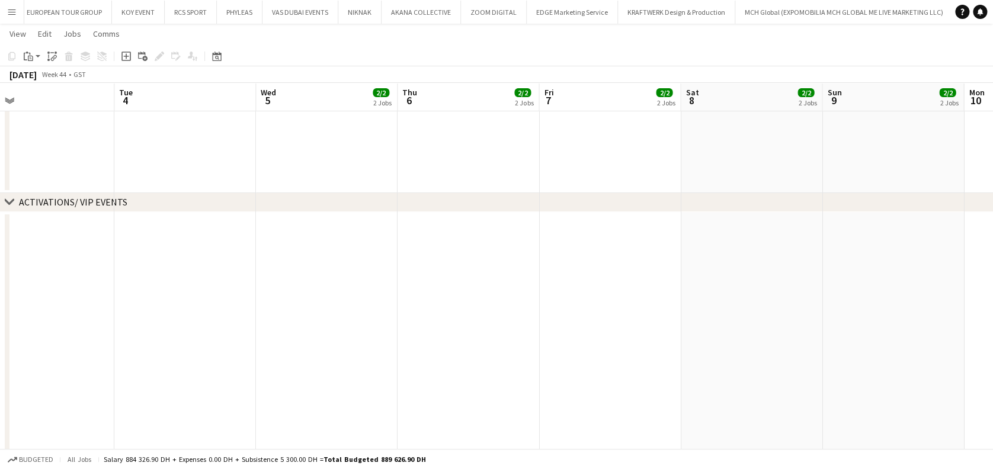
drag, startPoint x: -4, startPoint y: 265, endPoint x: 340, endPoint y: 270, distance: 343.1
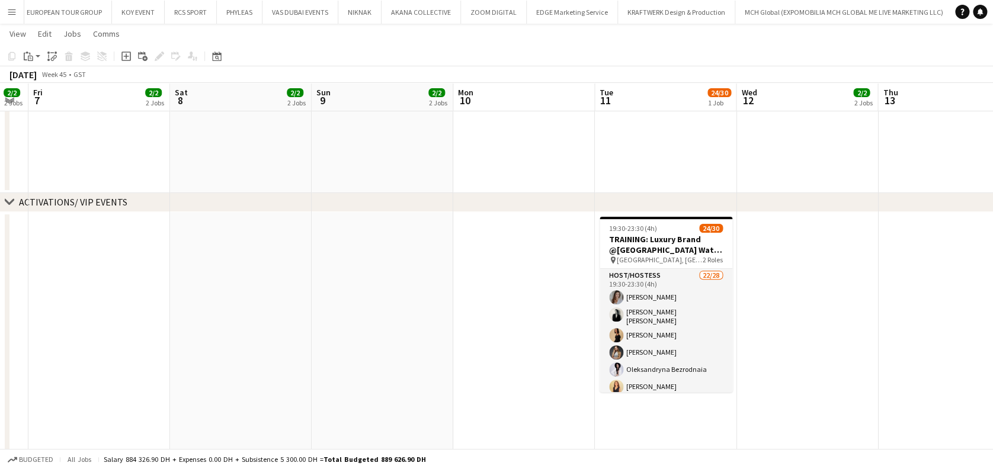
drag, startPoint x: 296, startPoint y: 280, endPoint x: 749, endPoint y: 267, distance: 452.9
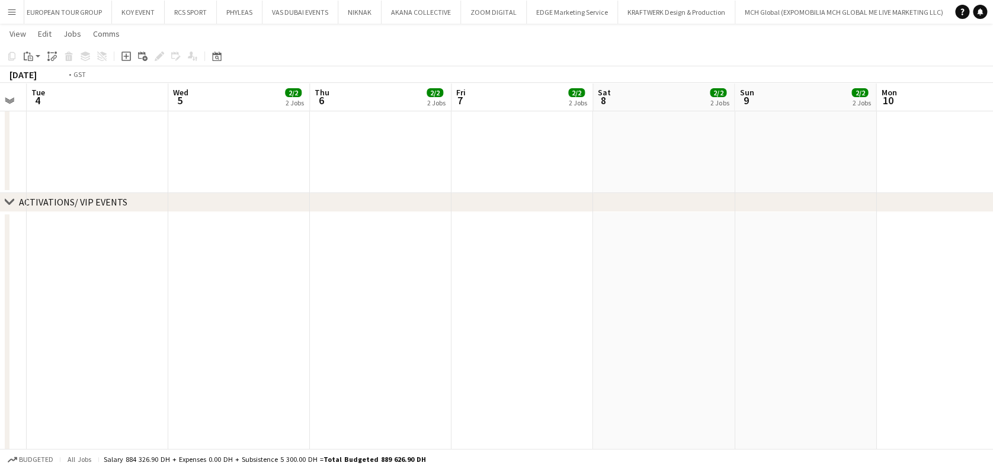
drag, startPoint x: 187, startPoint y: 362, endPoint x: 581, endPoint y: 303, distance: 398.4
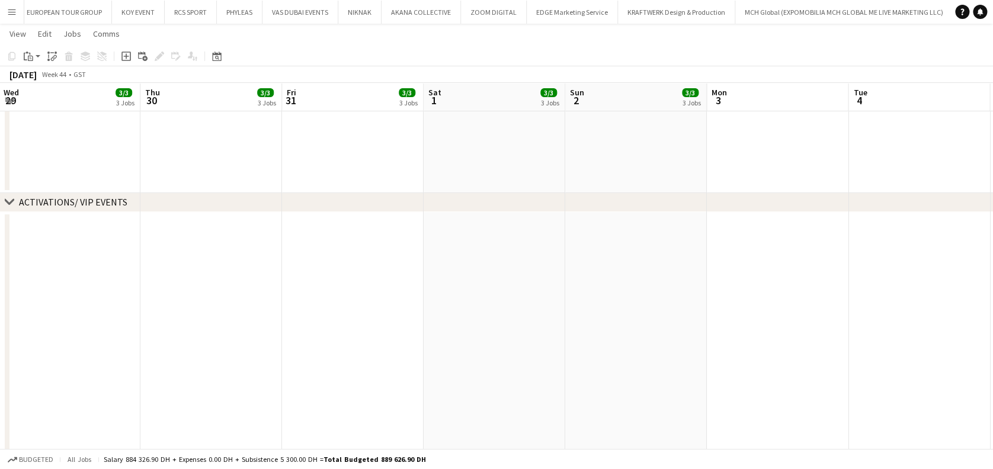
drag, startPoint x: 286, startPoint y: 306, endPoint x: 760, endPoint y: 165, distance: 494.4
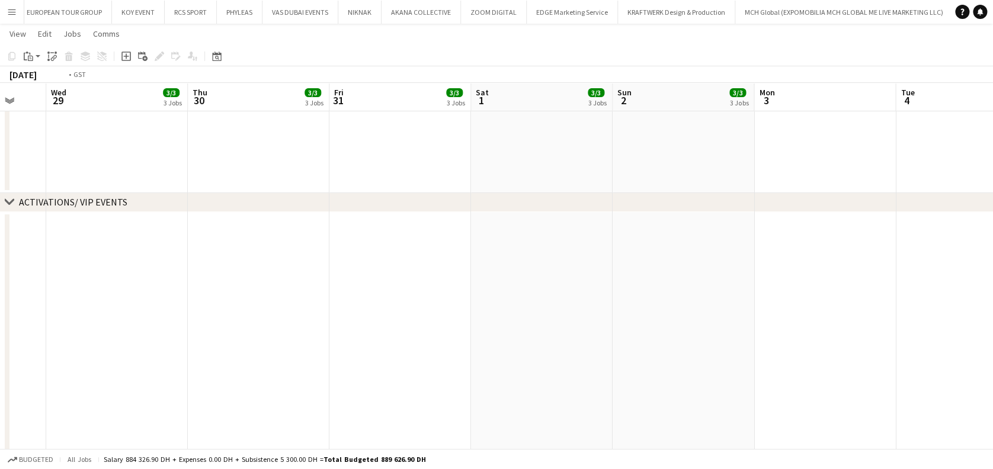
drag, startPoint x: 326, startPoint y: 275, endPoint x: 747, endPoint y: 303, distance: 421.7
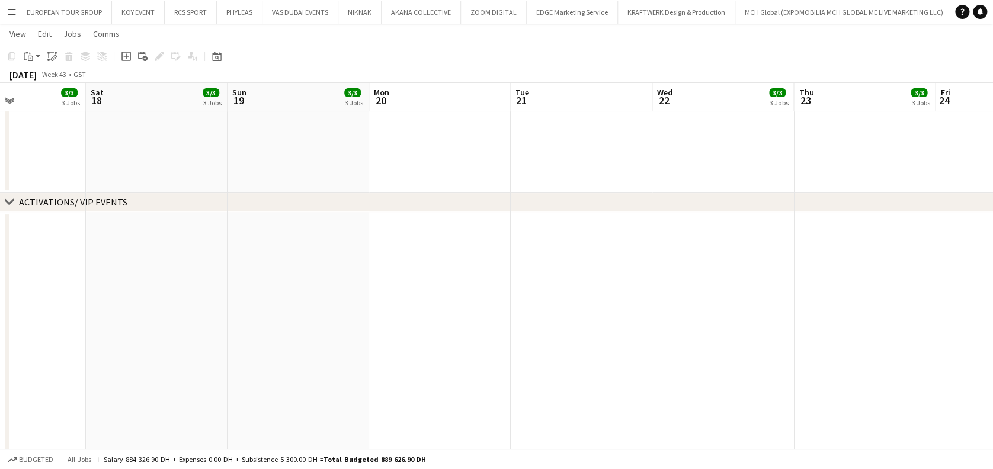
drag, startPoint x: 185, startPoint y: 262, endPoint x: 580, endPoint y: 203, distance: 398.5
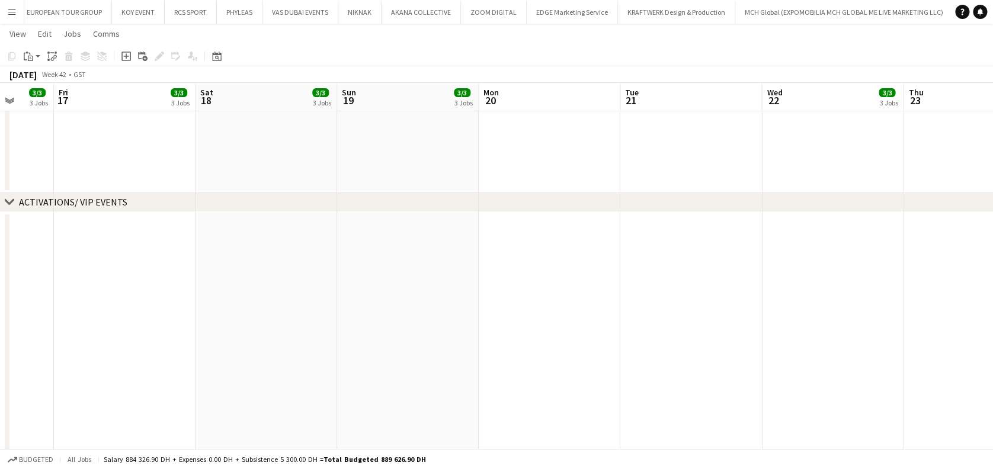
drag, startPoint x: 260, startPoint y: 307, endPoint x: 569, endPoint y: 161, distance: 342.2
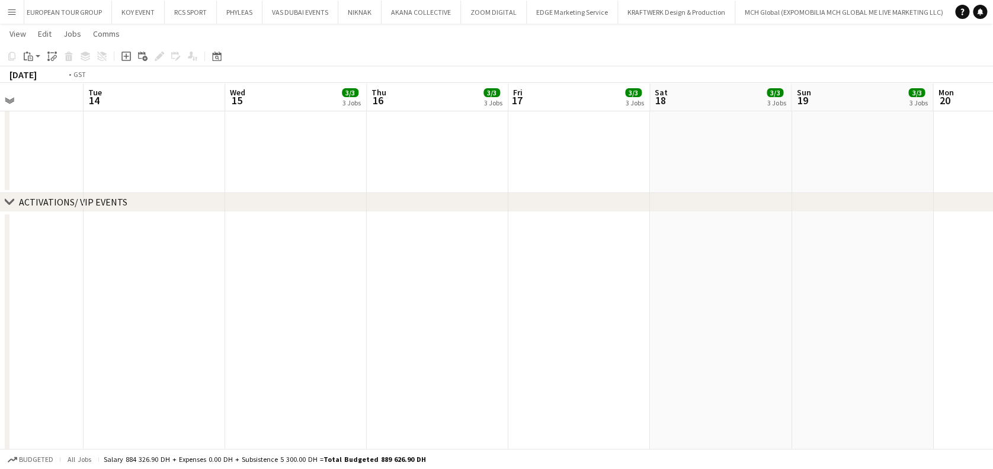
drag, startPoint x: 354, startPoint y: 338, endPoint x: 622, endPoint y: 252, distance: 280.7
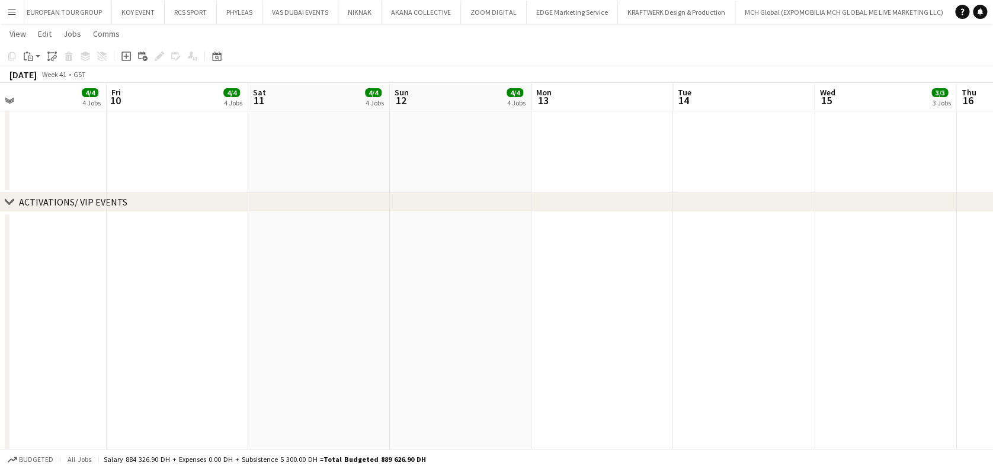
drag, startPoint x: 498, startPoint y: 302, endPoint x: 270, endPoint y: 261, distance: 231.8
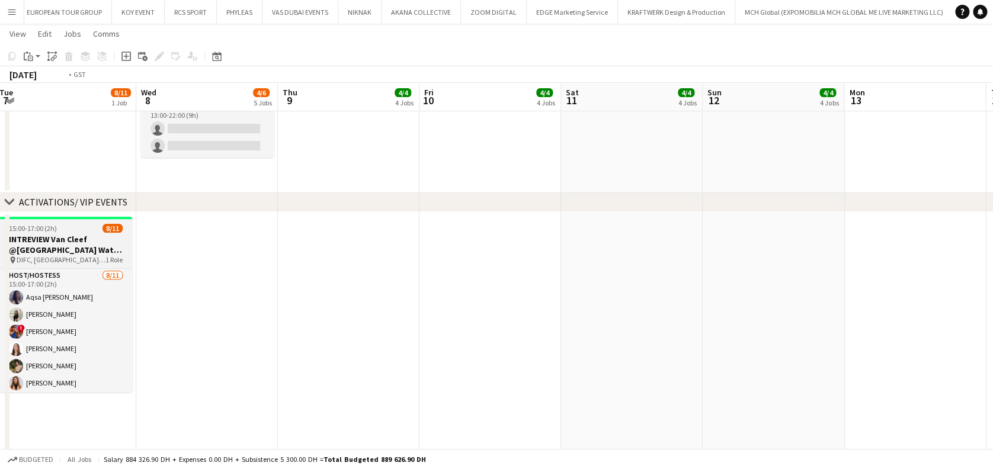
drag, startPoint x: 523, startPoint y: 340, endPoint x: 331, endPoint y: 228, distance: 222.3
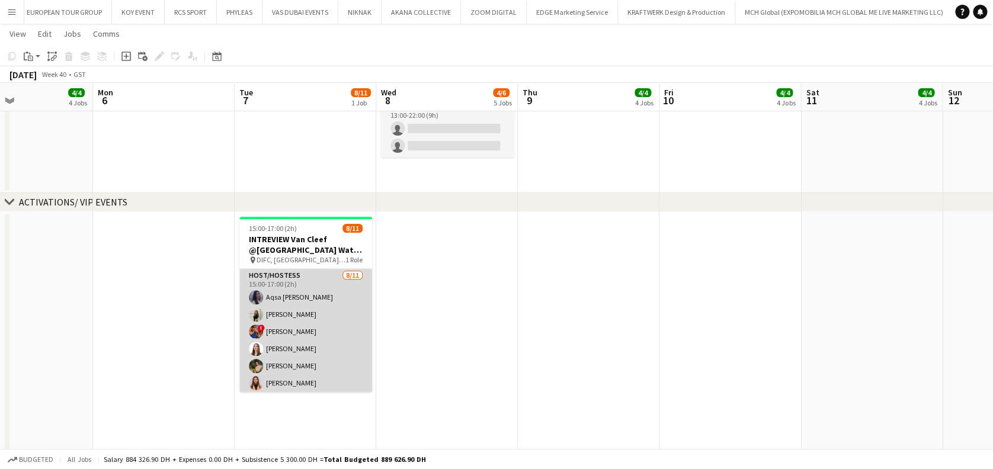
scroll to position [79, 0]
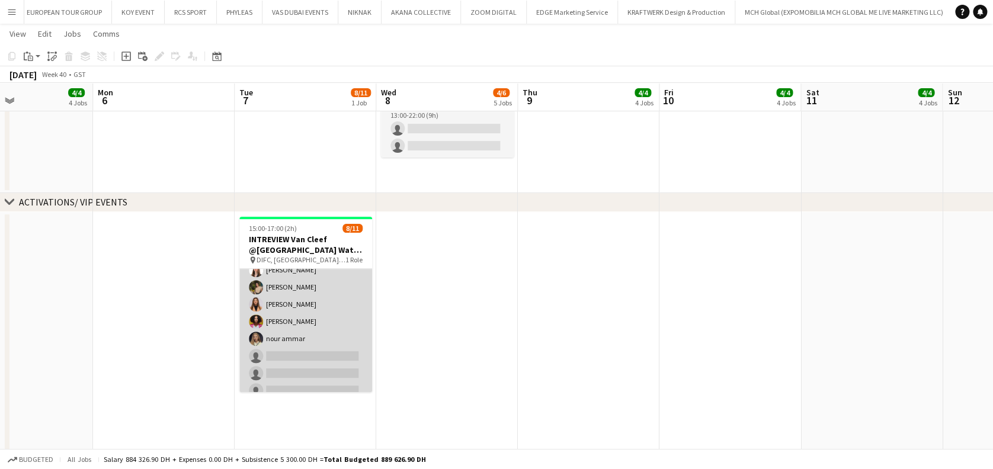
click at [308, 316] on app-card-role "Host/Hostess 8/11 15:00-17:00 (2h) Aqsa Urooj Zahid Fatima Alzubaidi ! Salima S…" at bounding box center [305, 296] width 133 height 212
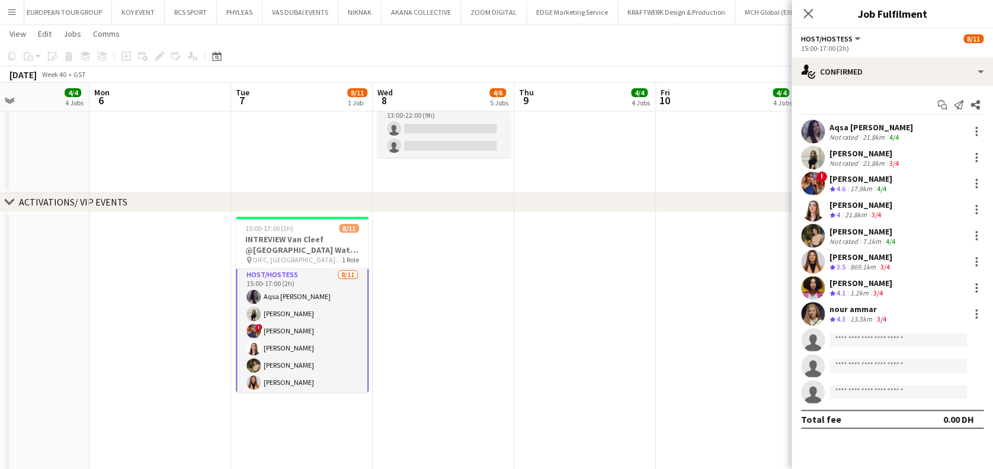
scroll to position [0, 0]
click at [422, 281] on app-date-cell at bounding box center [444, 383] width 142 height 343
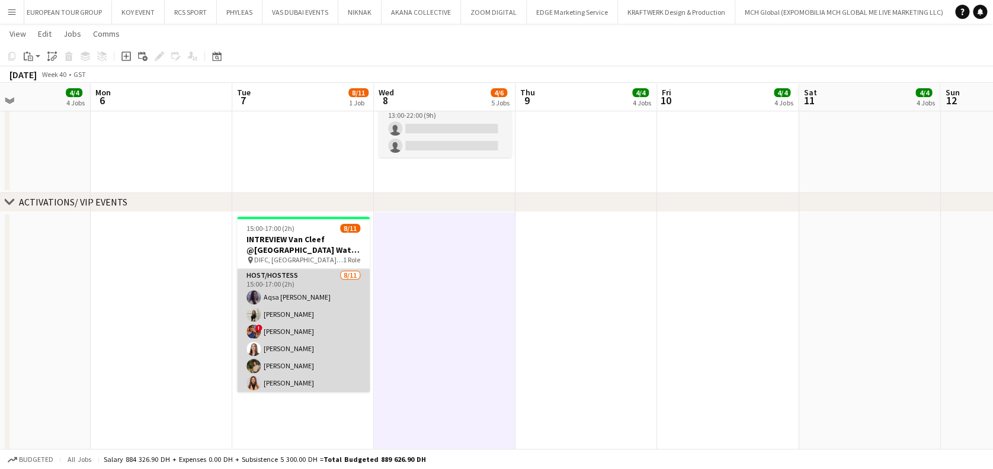
click at [312, 330] on app-card-role "Host/Hostess 8/11 15:00-17:00 (2h) Aqsa Urooj Zahid Fatima Alzubaidi ! Salima S…" at bounding box center [303, 375] width 133 height 212
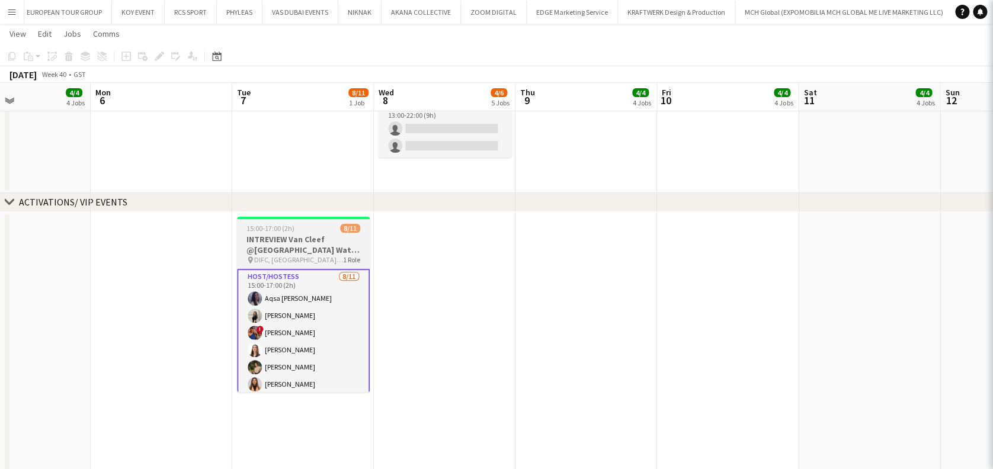
scroll to position [0, 334]
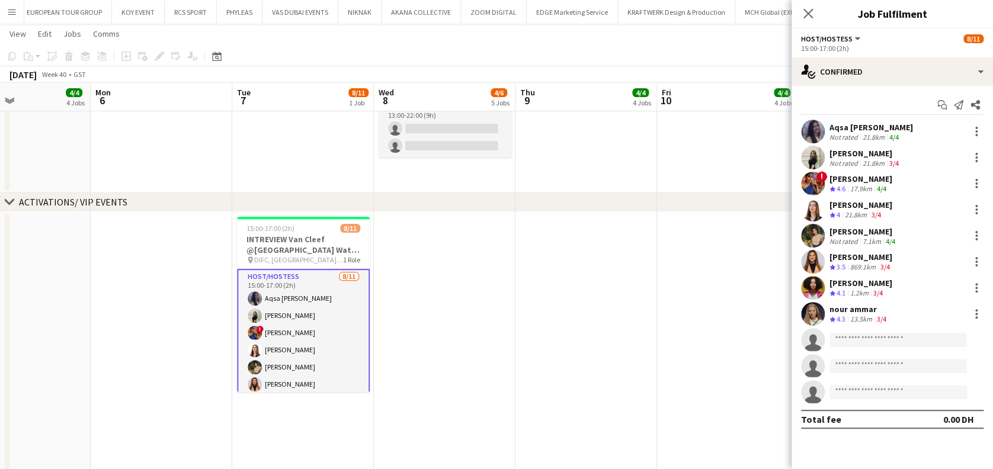
click at [834, 263] on app-icon "Crew rating" at bounding box center [833, 267] width 6 height 9
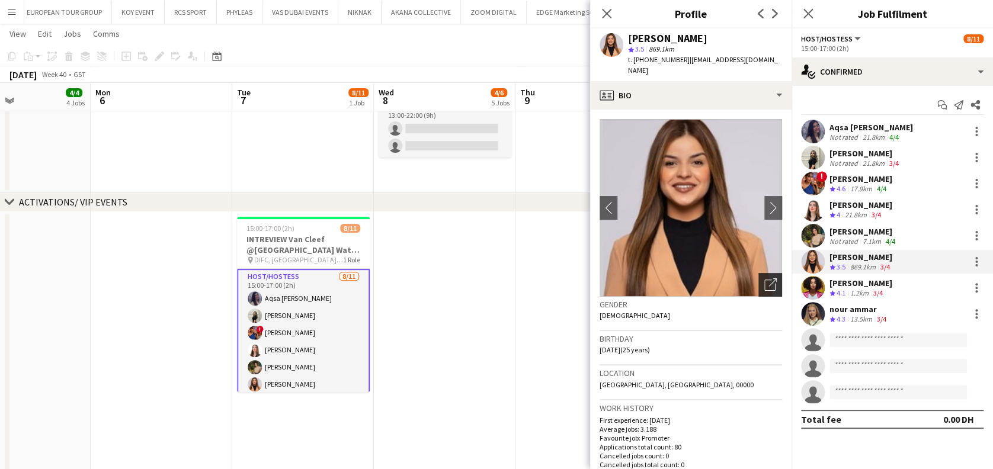
click at [764, 279] on icon "Open photos pop-in" at bounding box center [770, 285] width 12 height 12
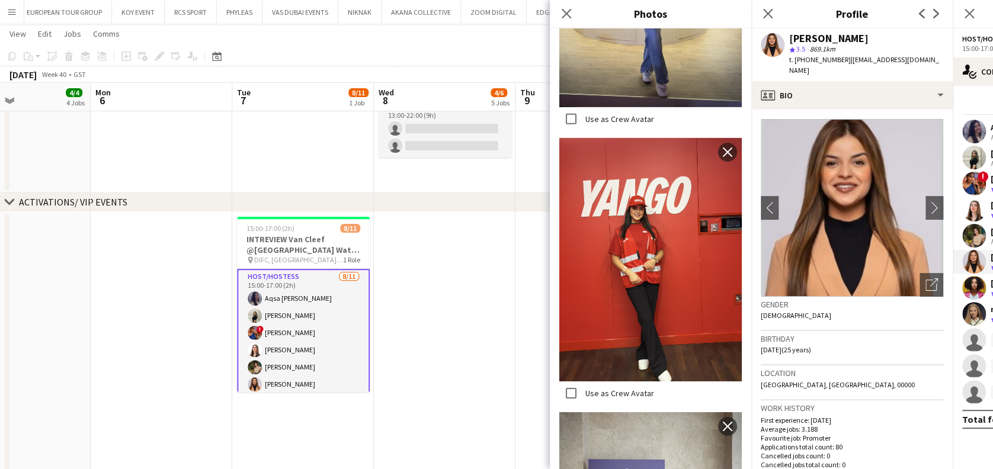
scroll to position [2002, 0]
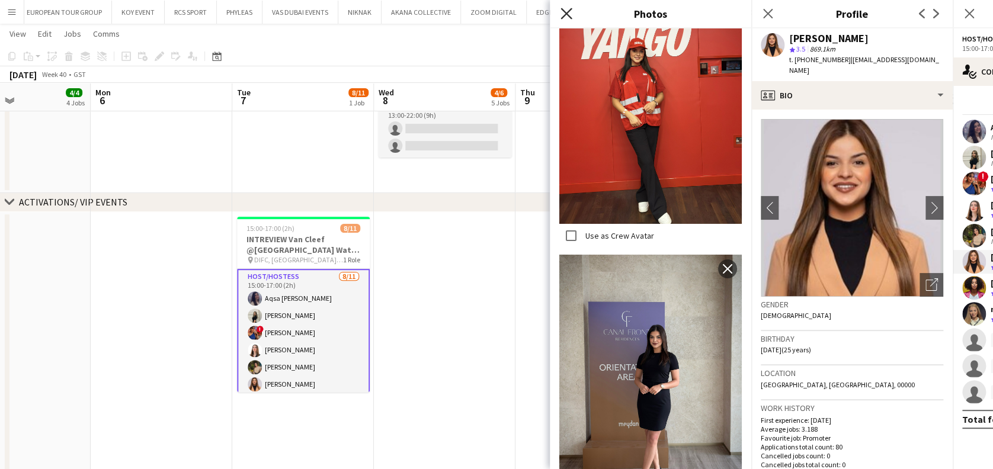
click at [562, 19] on icon "Close pop-in" at bounding box center [566, 13] width 11 height 11
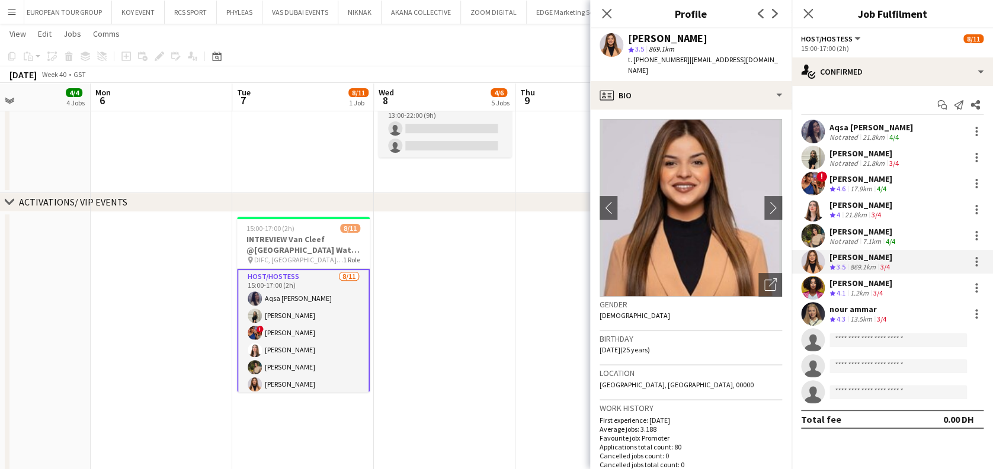
click at [870, 299] on div "Negeset Gebremicael Crew rating 4.1 1.2km 3/4" at bounding box center [892, 288] width 201 height 24
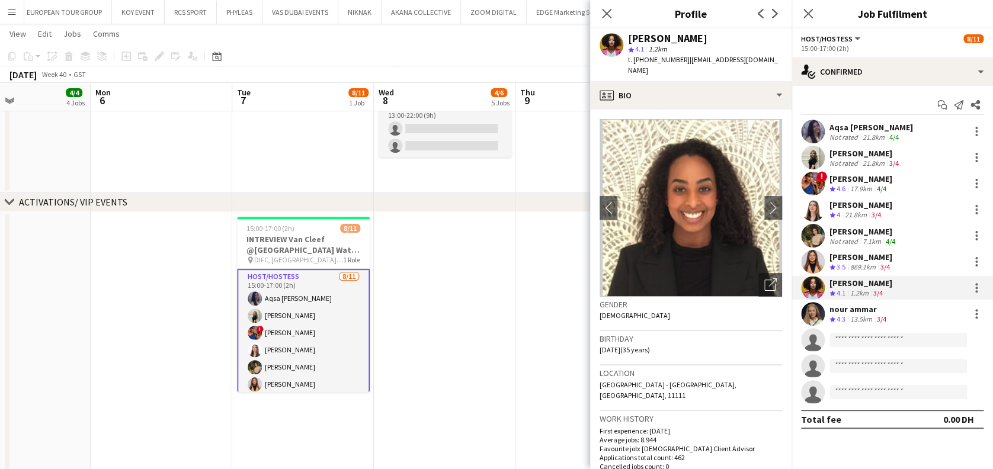
click at [857, 312] on div "nour ammar" at bounding box center [859, 309] width 59 height 11
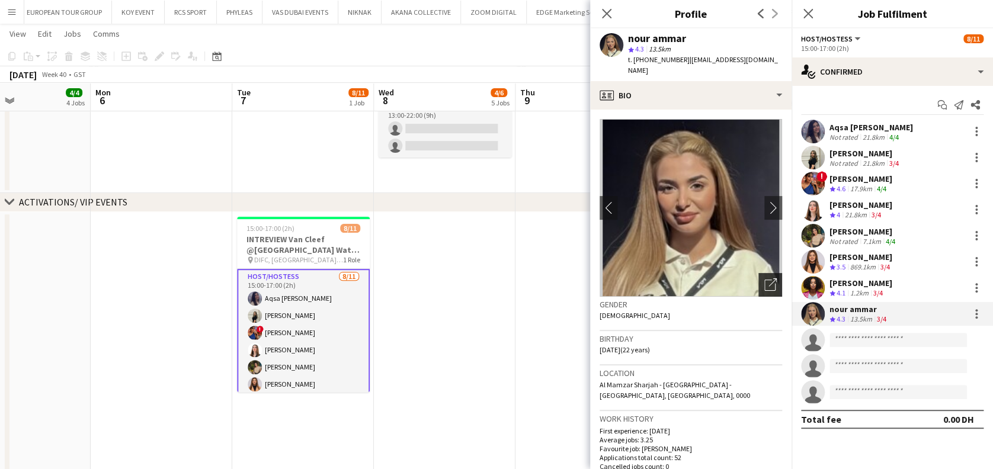
click at [764, 279] on icon "Open photos pop-in" at bounding box center [770, 285] width 12 height 12
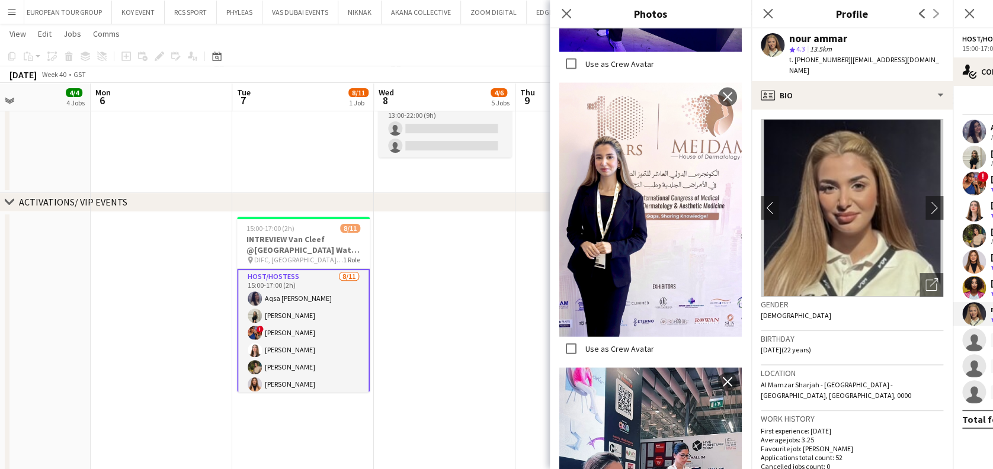
scroll to position [1194, 0]
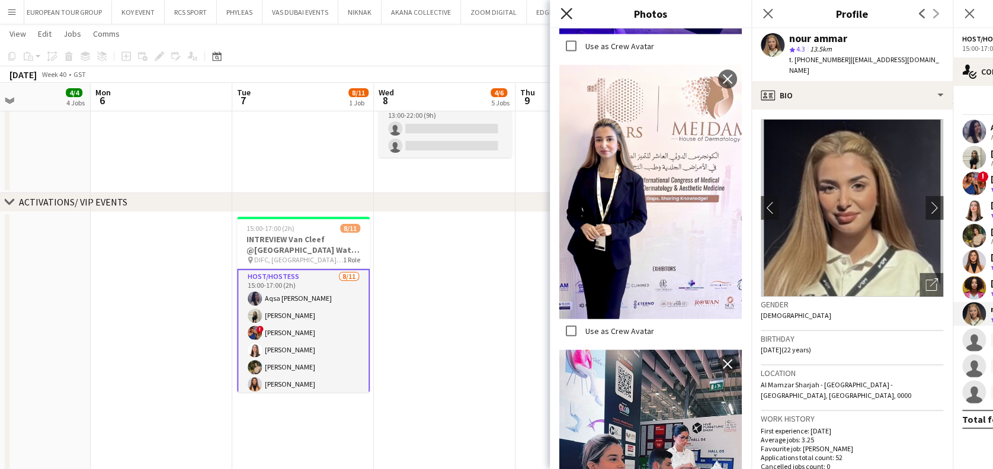
click at [564, 11] on icon "Close pop-in" at bounding box center [566, 13] width 11 height 11
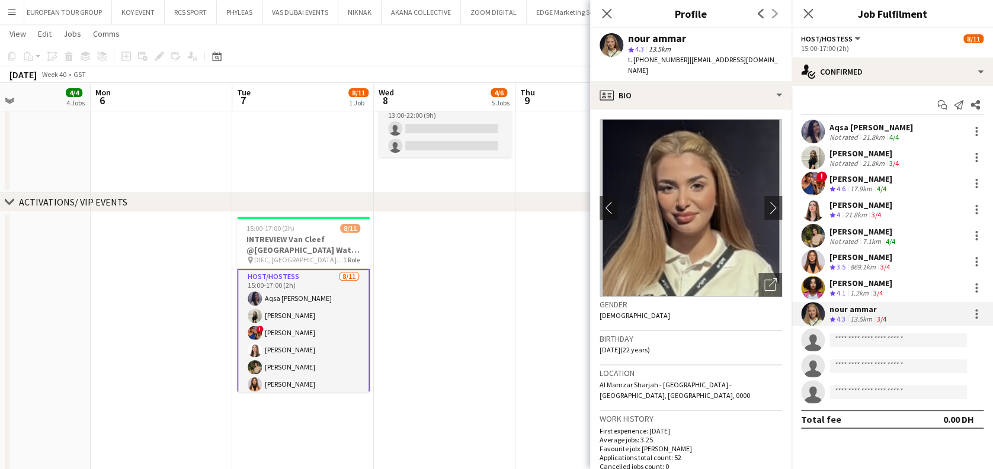
click at [819, 241] on app-user-avatar at bounding box center [813, 236] width 24 height 24
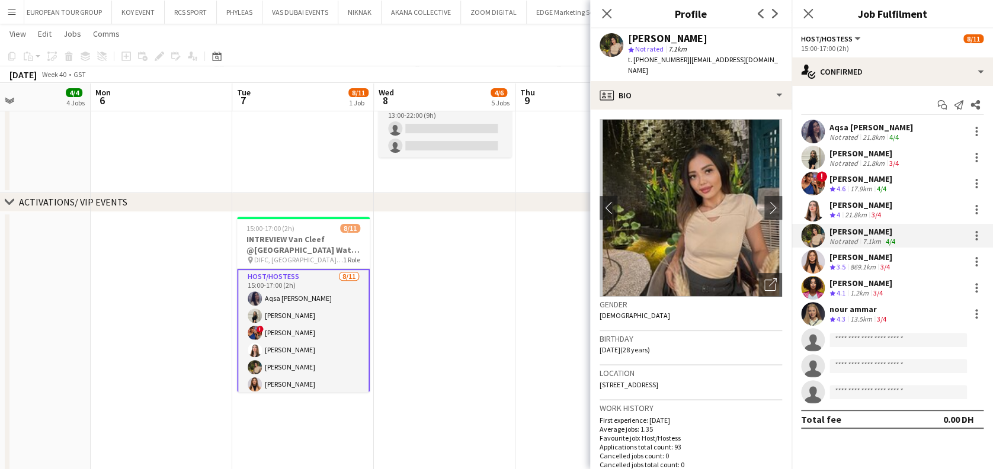
click at [773, 279] on app-crew-profile-bio "chevron-left chevron-right Open photos pop-in Gender Female Birthday 25-04-1997…" at bounding box center [690, 290] width 201 height 360
click at [759, 282] on div "Open photos pop-in" at bounding box center [771, 285] width 24 height 24
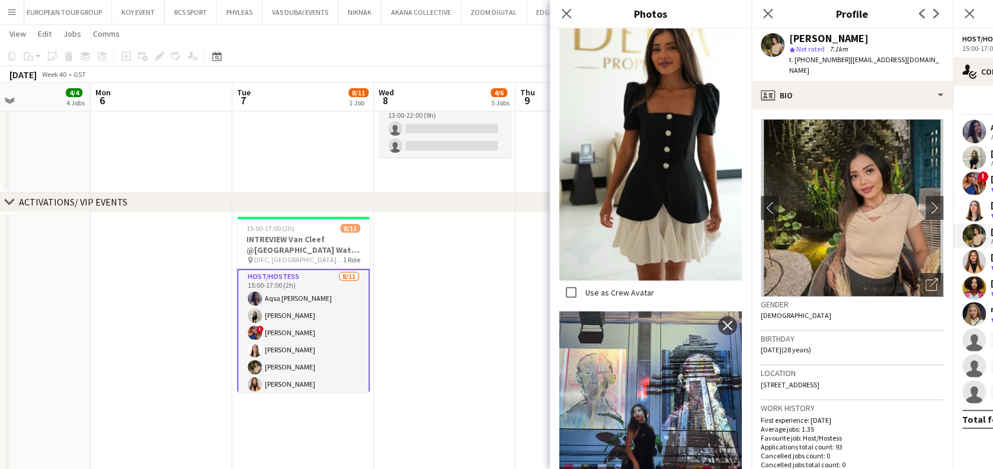
scroll to position [1612, 0]
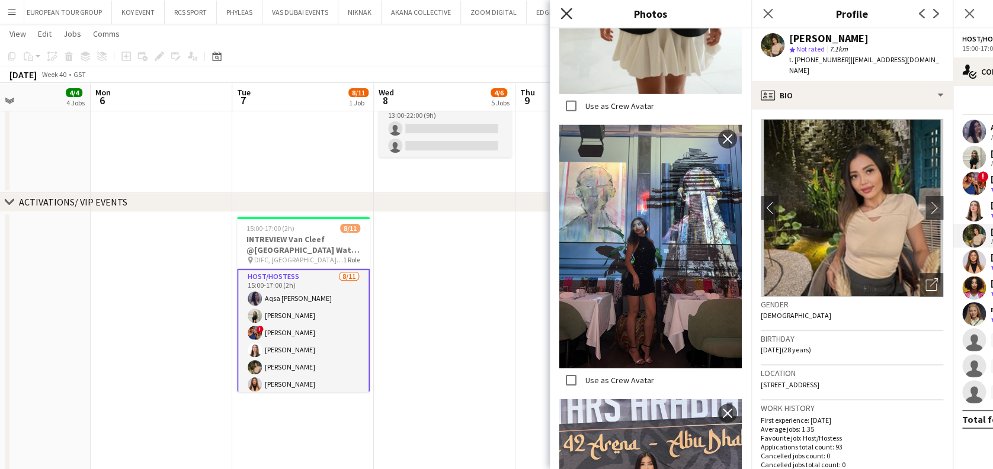
click at [566, 15] on icon "Close pop-in" at bounding box center [566, 13] width 11 height 11
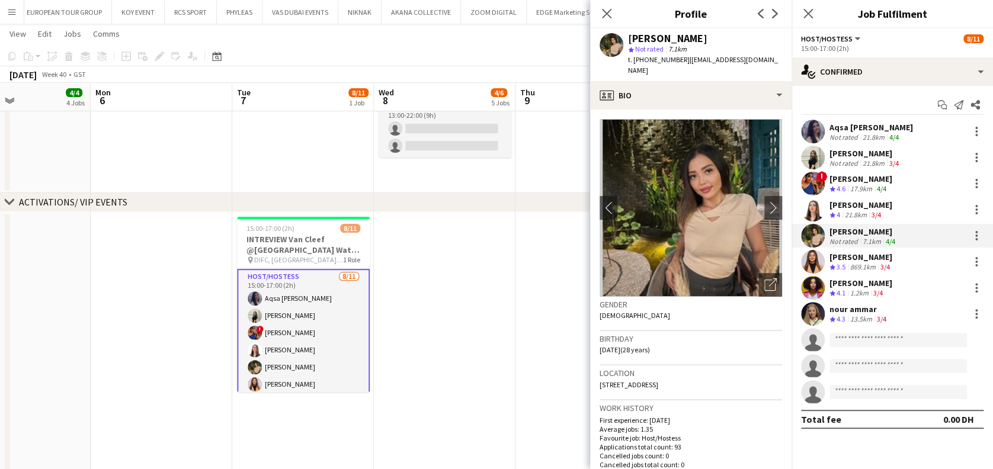
click at [824, 213] on div at bounding box center [813, 210] width 24 height 24
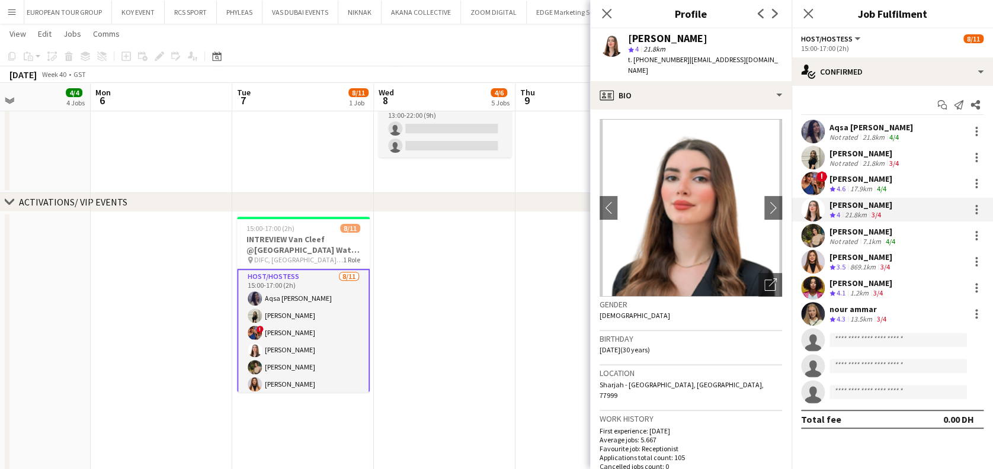
click at [764, 279] on icon "Open photos pop-in" at bounding box center [770, 285] width 12 height 12
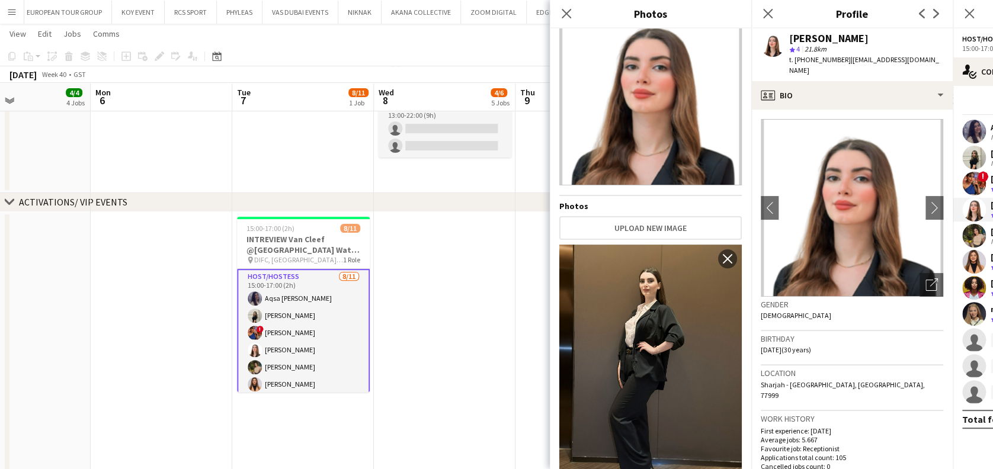
scroll to position [0, 0]
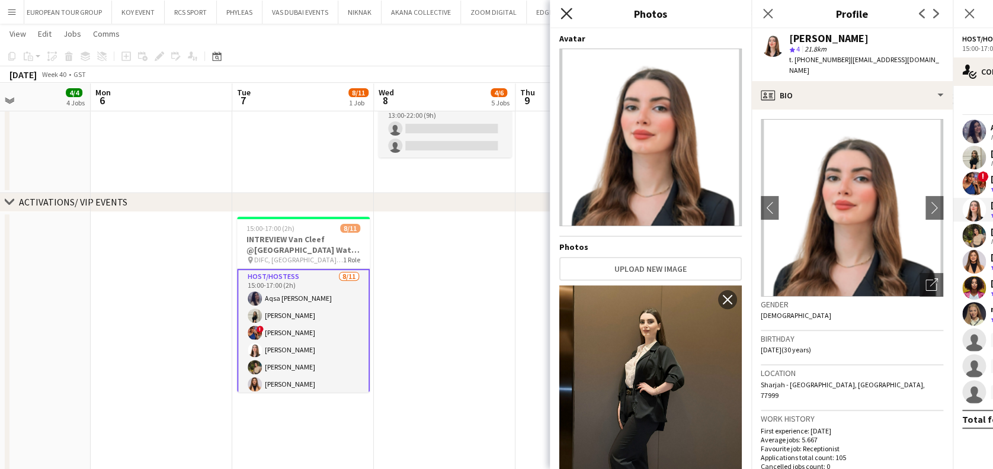
click at [569, 13] on icon "Close pop-in" at bounding box center [566, 13] width 11 height 11
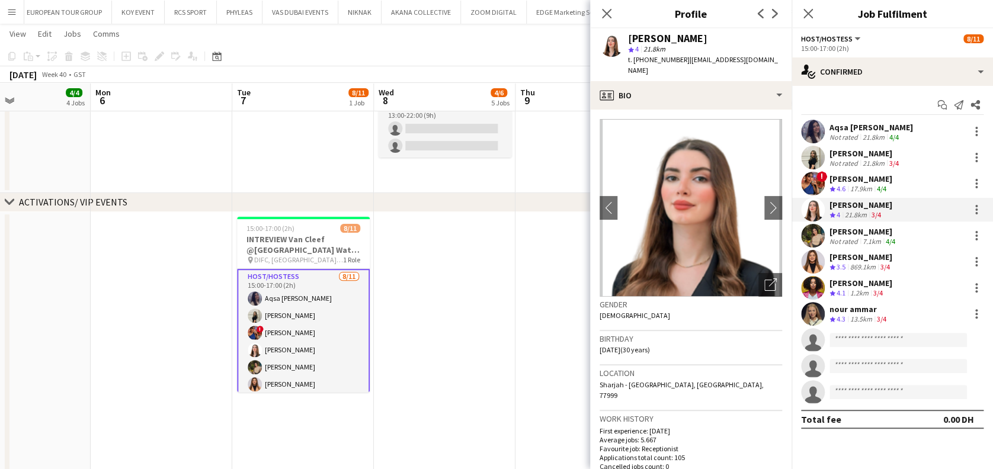
click at [847, 180] on div "Salima Sad" at bounding box center [861, 179] width 63 height 11
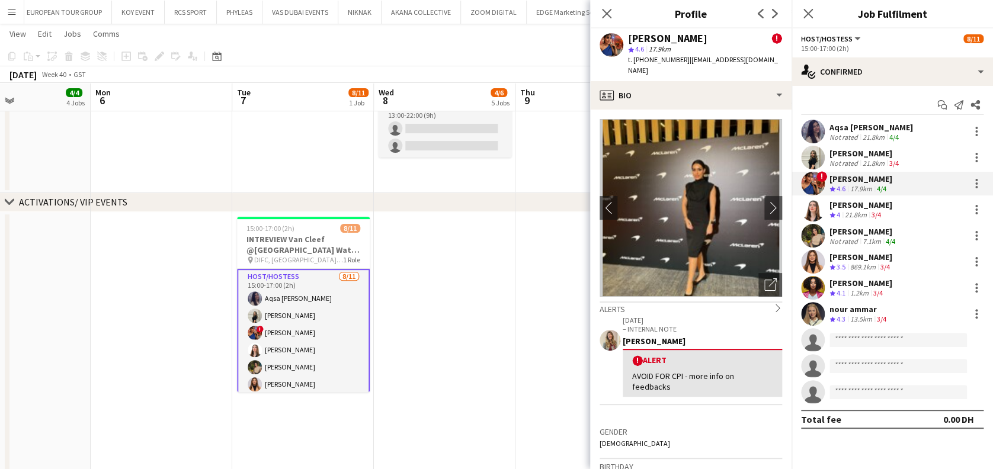
click at [844, 152] on div "Fatima Alzubaidi" at bounding box center [866, 153] width 72 height 11
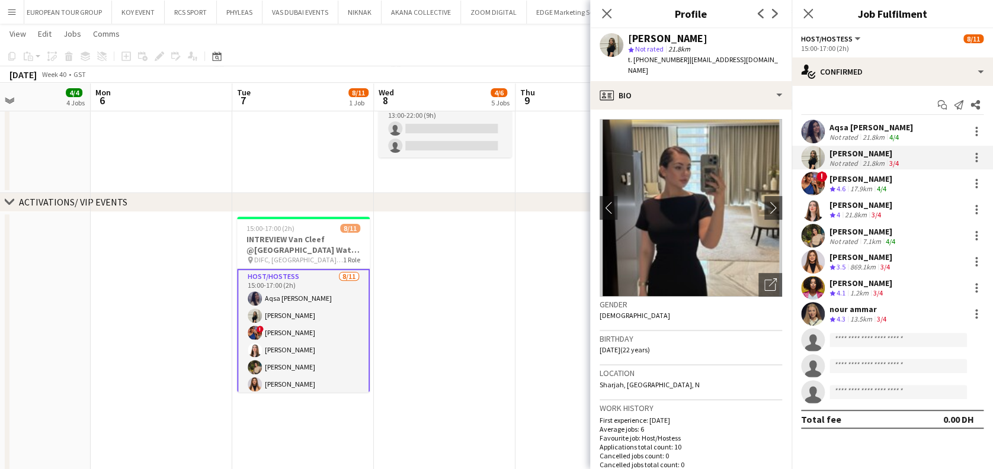
click at [829, 129] on div "Aqsa Urooj Zahid Not rated 21.8km 4/4" at bounding box center [892, 132] width 201 height 24
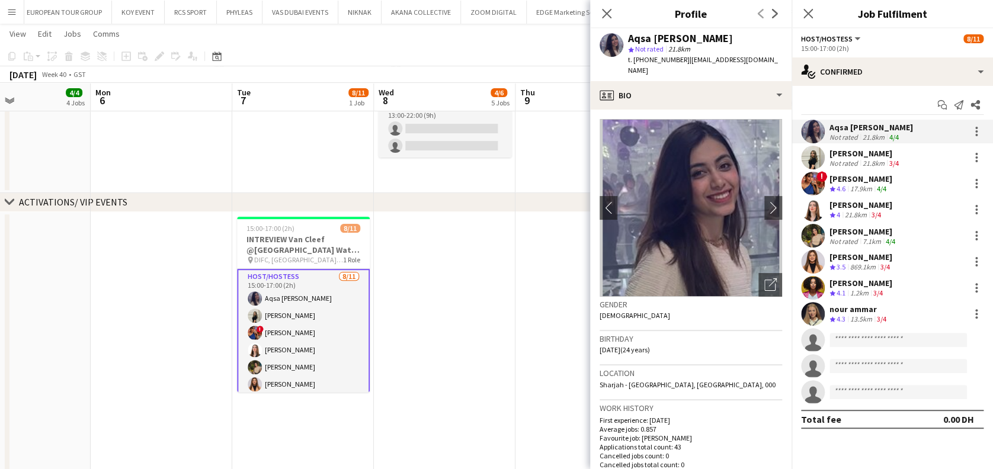
click at [831, 159] on div "Not rated" at bounding box center [845, 163] width 31 height 9
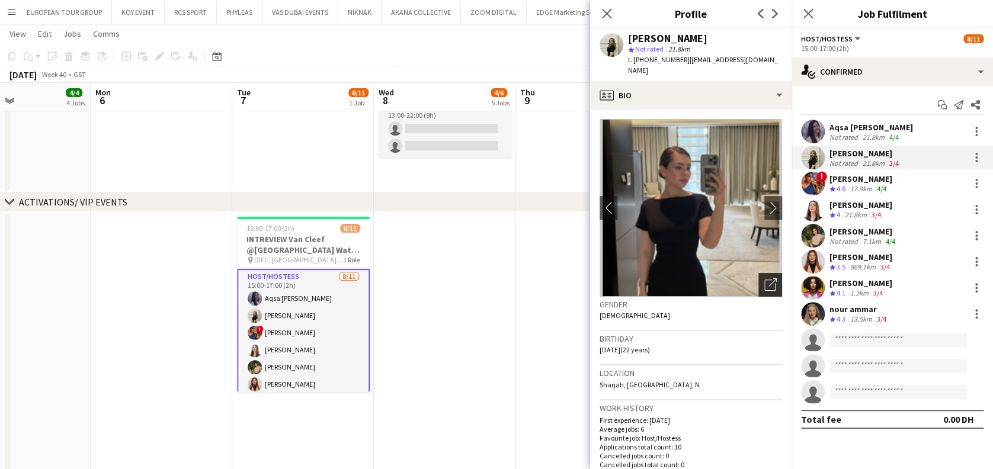
click at [768, 274] on div "Open photos pop-in" at bounding box center [771, 285] width 24 height 24
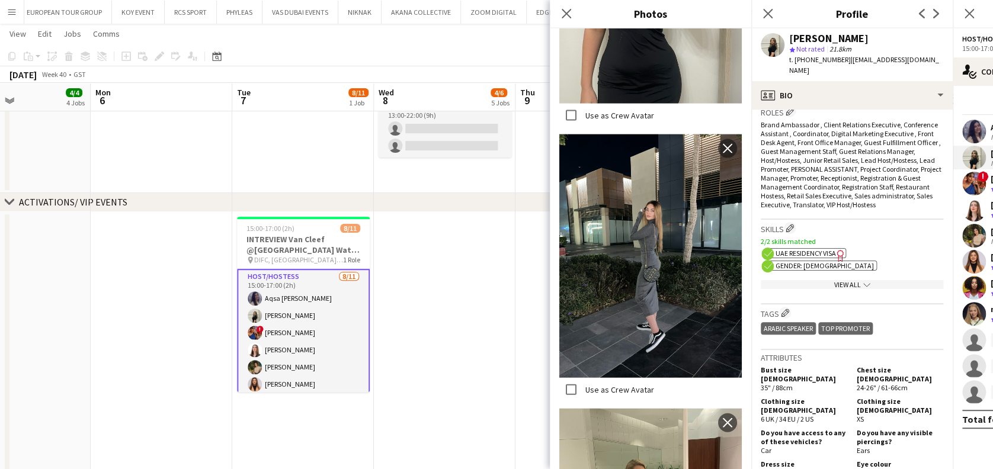
scroll to position [1132, 0]
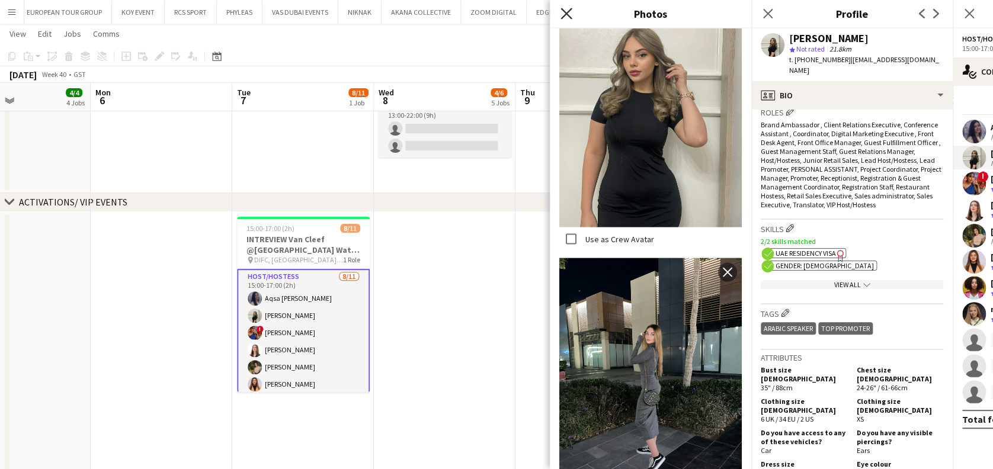
click at [562, 10] on icon at bounding box center [566, 13] width 11 height 11
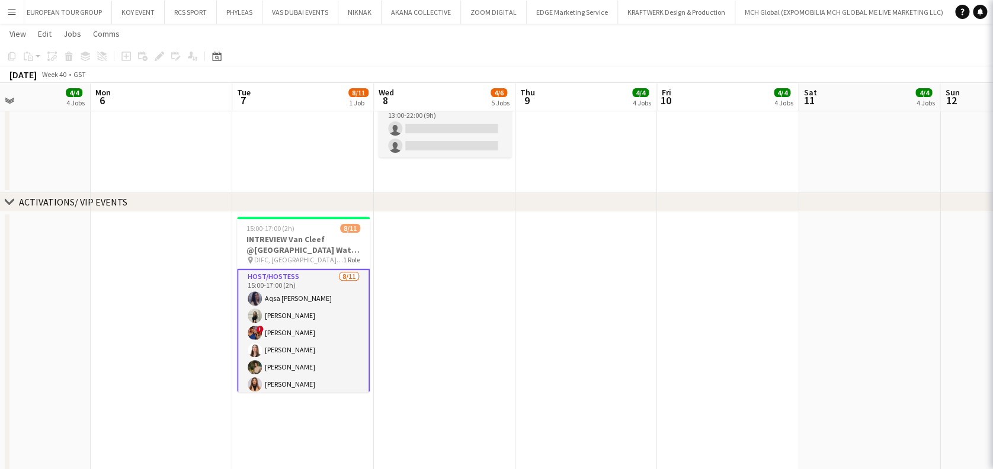
click at [455, 381] on app-date-cell at bounding box center [445, 383] width 142 height 343
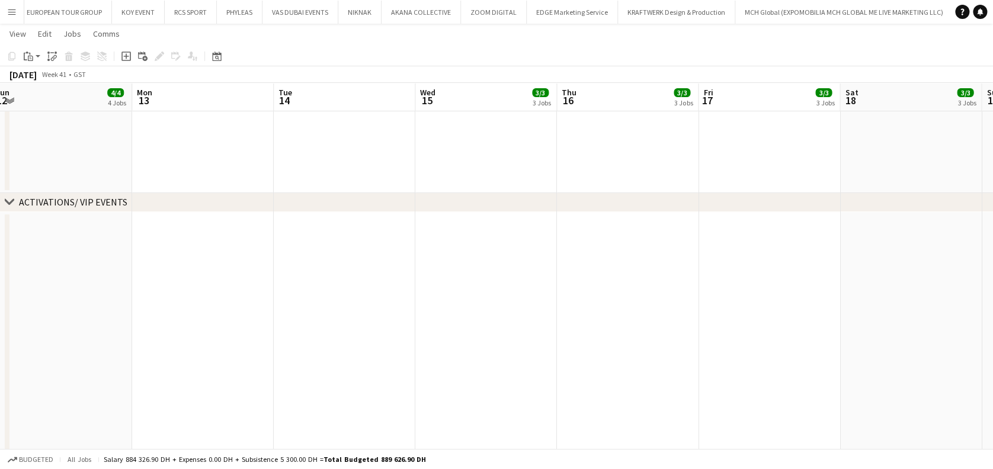
drag, startPoint x: 683, startPoint y: 337, endPoint x: 370, endPoint y: 266, distance: 321.3
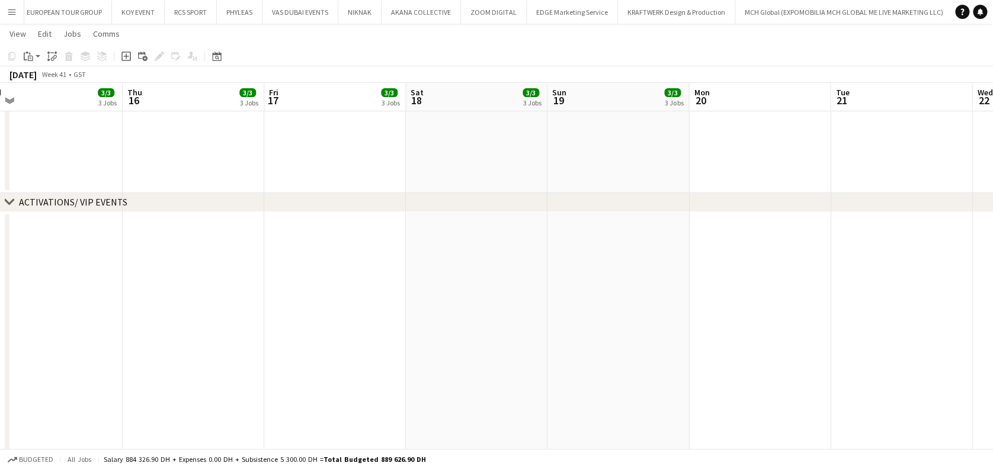
drag, startPoint x: 620, startPoint y: 323, endPoint x: 388, endPoint y: 280, distance: 236.3
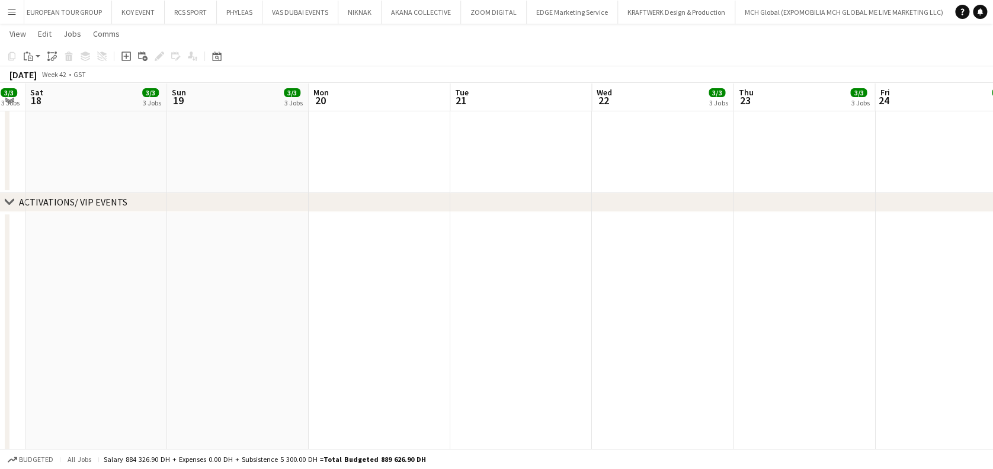
drag, startPoint x: 376, startPoint y: 218, endPoint x: 265, endPoint y: 206, distance: 110.9
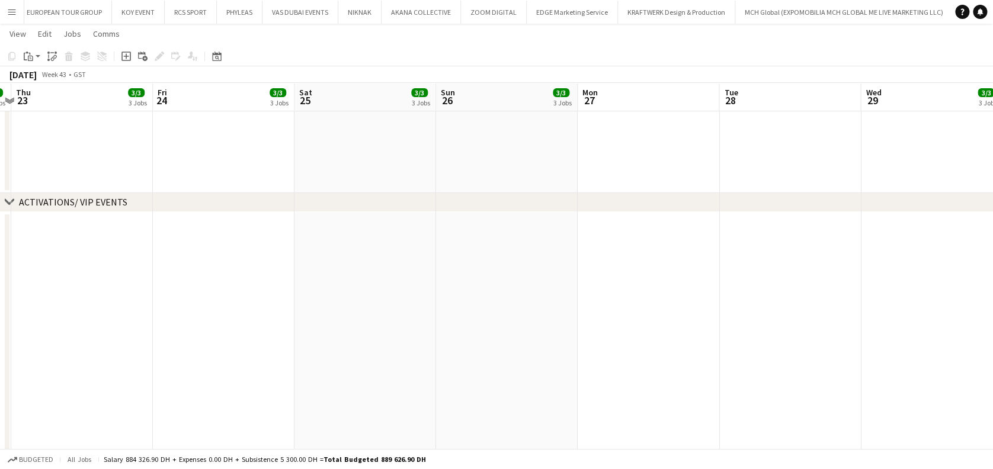
drag, startPoint x: 199, startPoint y: 301, endPoint x: 703, endPoint y: 420, distance: 518.0
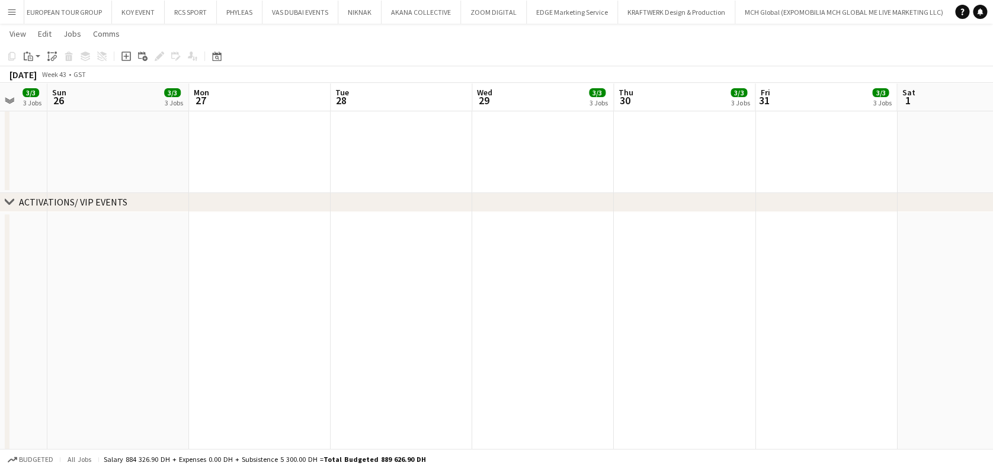
drag, startPoint x: 260, startPoint y: 306, endPoint x: 753, endPoint y: 412, distance: 503.7
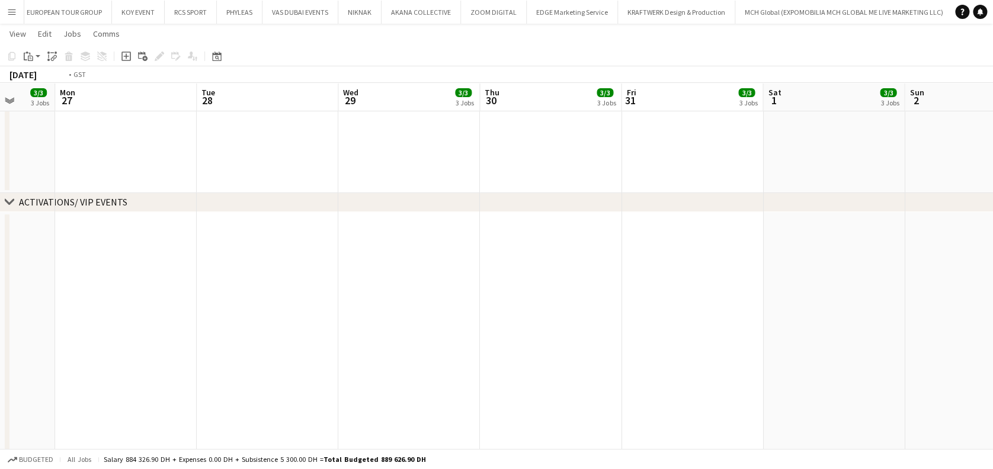
drag, startPoint x: 567, startPoint y: 344, endPoint x: 754, endPoint y: 418, distance: 200.8
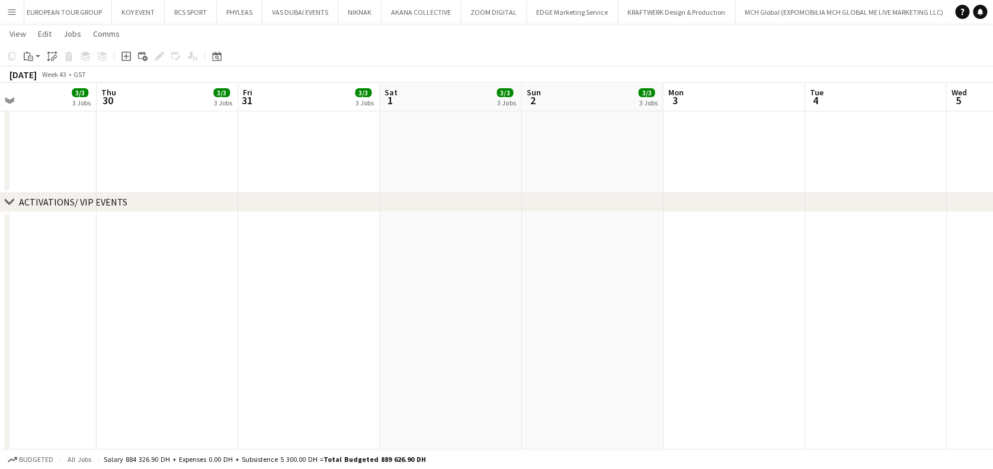
drag, startPoint x: 353, startPoint y: 306, endPoint x: 811, endPoint y: 365, distance: 462.4
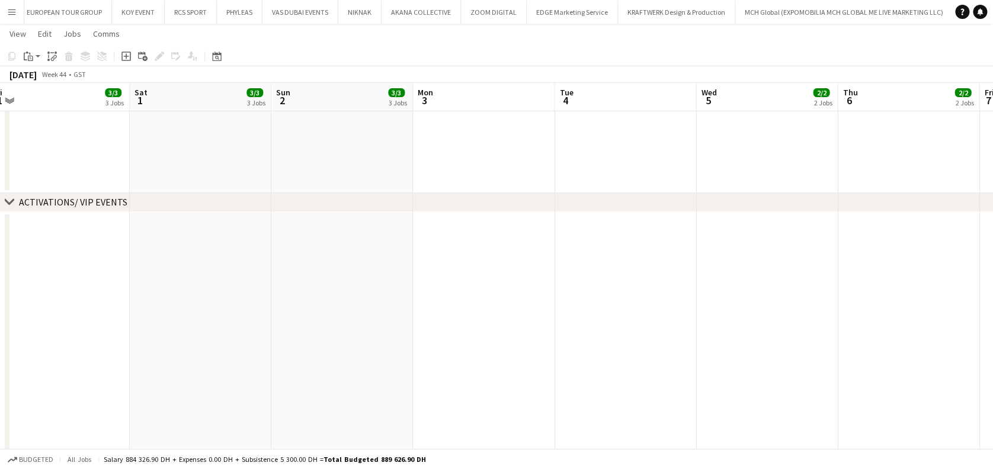
drag, startPoint x: 295, startPoint y: 204, endPoint x: 396, endPoint y: 245, distance: 109.3
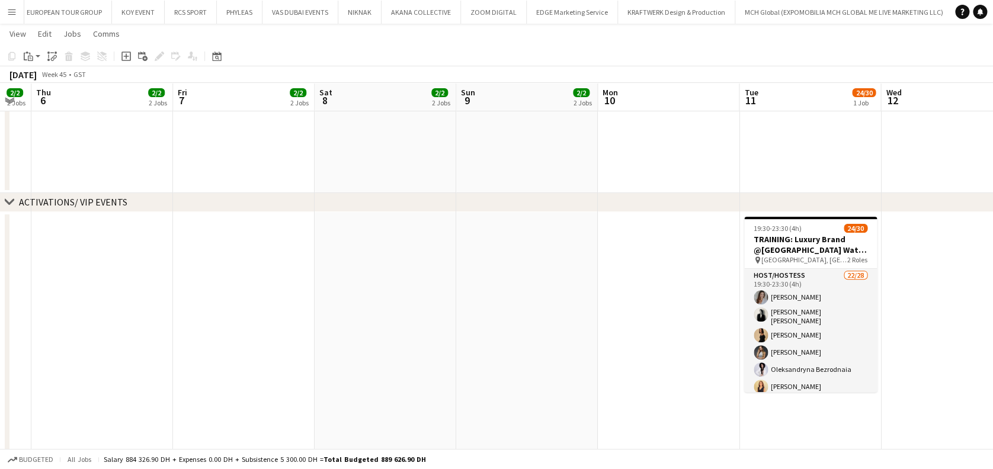
drag, startPoint x: 801, startPoint y: 330, endPoint x: 489, endPoint y: 270, distance: 317.5
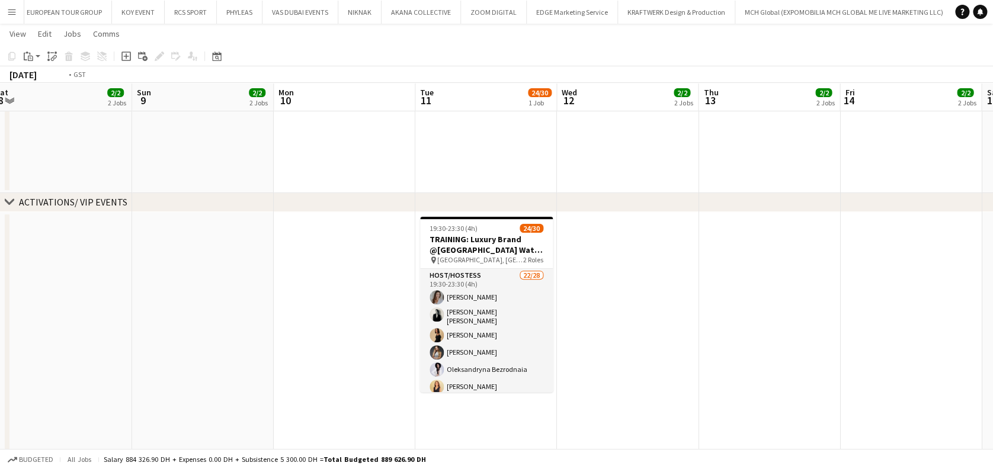
drag, startPoint x: 863, startPoint y: 306, endPoint x: 414, endPoint y: 271, distance: 449.9
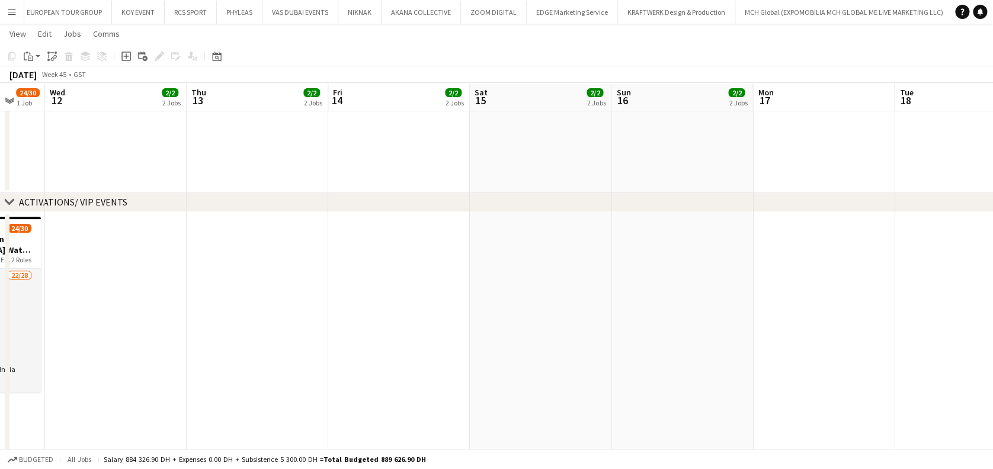
drag, startPoint x: 761, startPoint y: 321, endPoint x: 492, endPoint y: 267, distance: 274.4
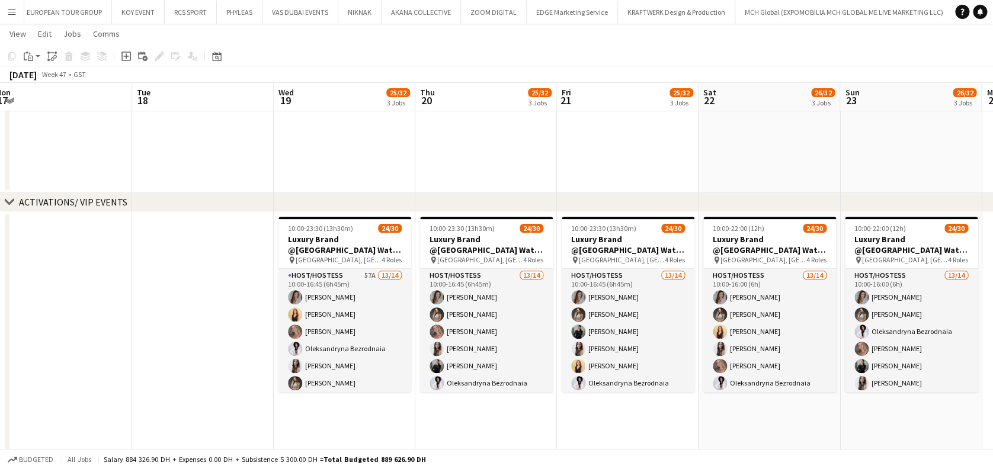
scroll to position [0, 398]
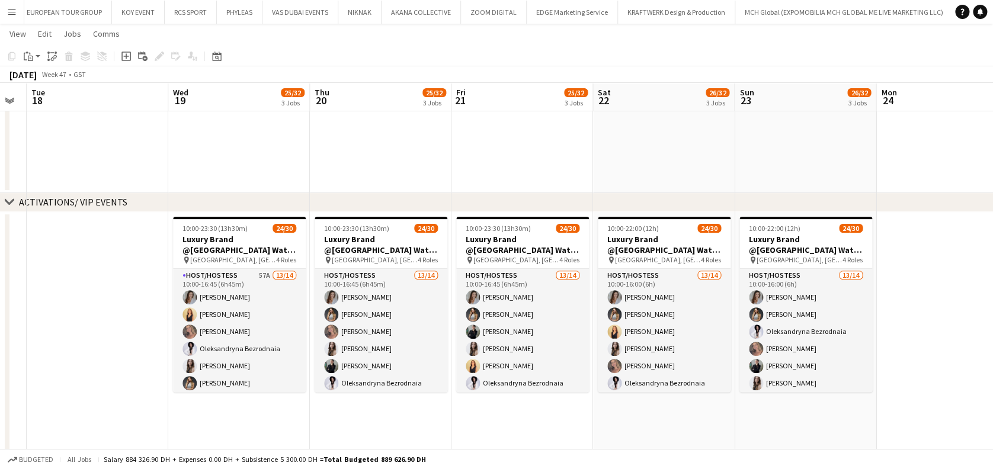
drag, startPoint x: 309, startPoint y: 156, endPoint x: 266, endPoint y: 149, distance: 43.8
click at [263, 302] on app-card-role "Host/Hostess 57A 13/14 10:00-16:45 (6h45m) Camila Rossato Dorsa Ahmadi Pishkouh…" at bounding box center [239, 401] width 133 height 264
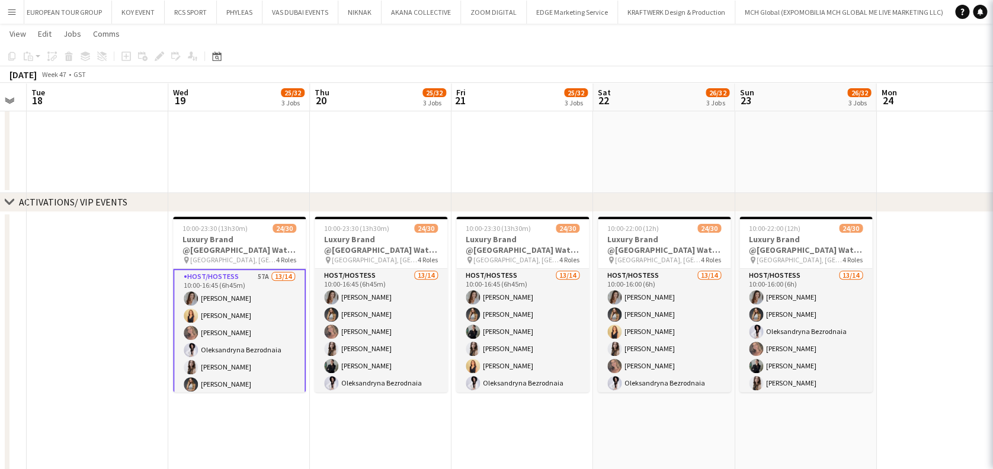
scroll to position [0, 396]
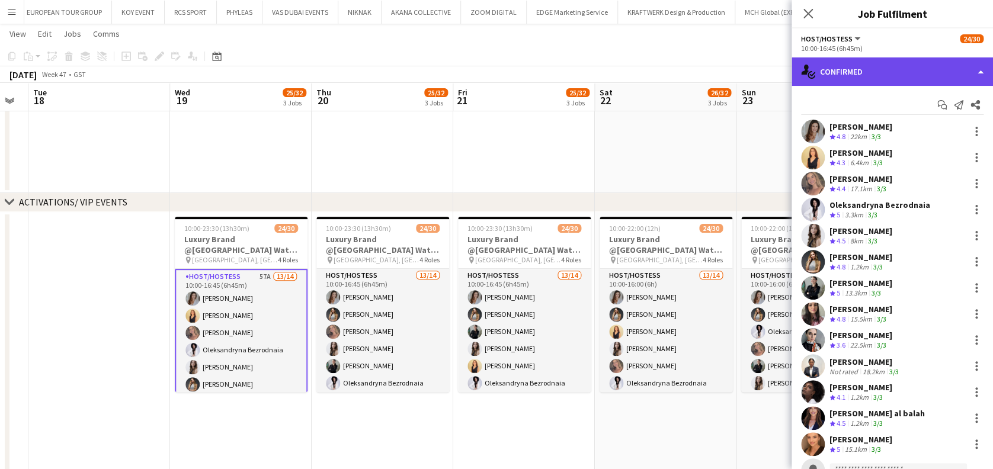
click at [865, 69] on div "single-neutral-actions-check-2 Confirmed" at bounding box center [892, 71] width 201 height 28
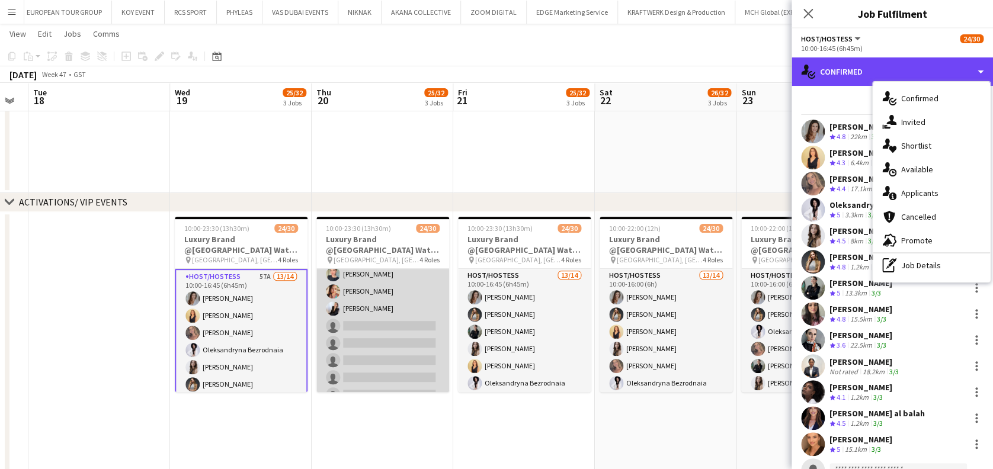
scroll to position [484, 0]
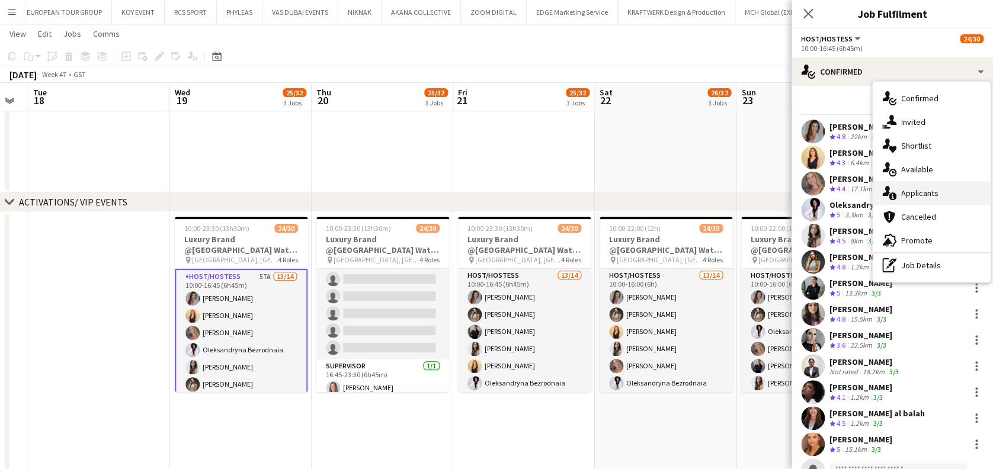
click at [932, 188] on span "Applicants" at bounding box center [919, 193] width 37 height 11
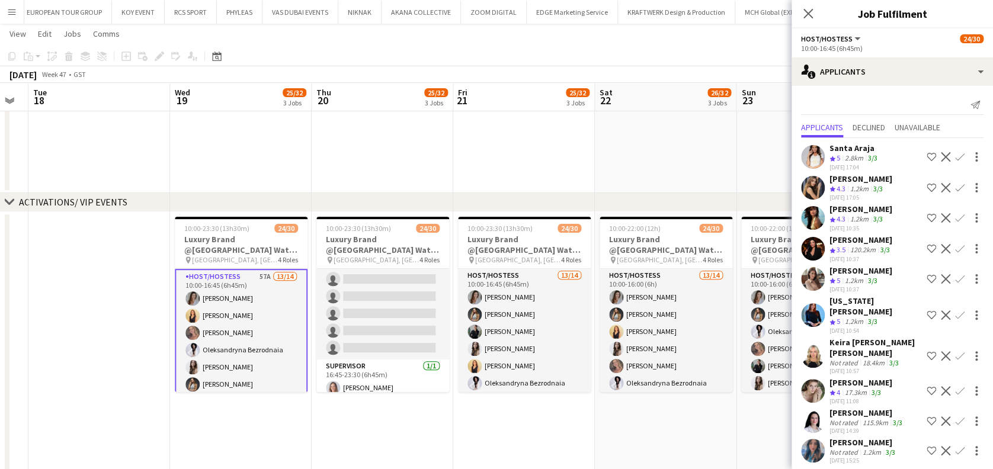
click at [851, 317] on div "1.2km" at bounding box center [854, 322] width 23 height 10
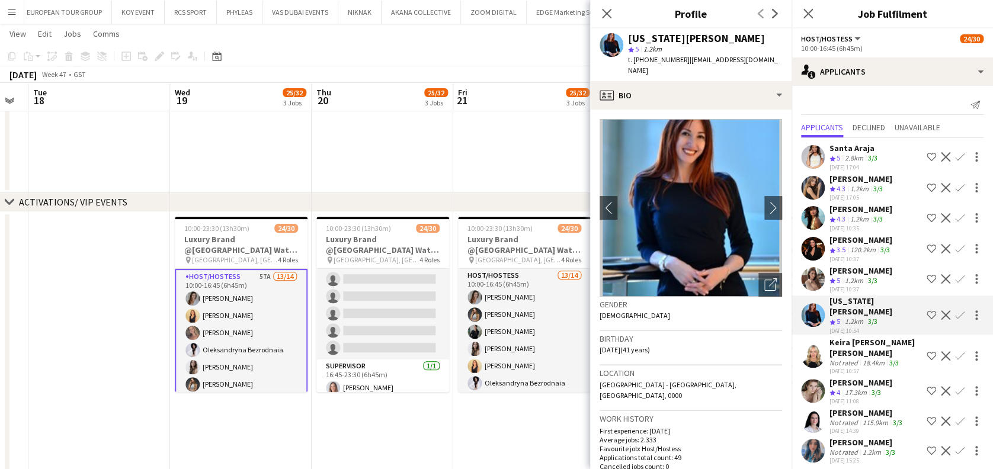
drag, startPoint x: 757, startPoint y: 275, endPoint x: 715, endPoint y: 281, distance: 43.1
click at [764, 279] on icon "Open photos pop-in" at bounding box center [770, 285] width 12 height 12
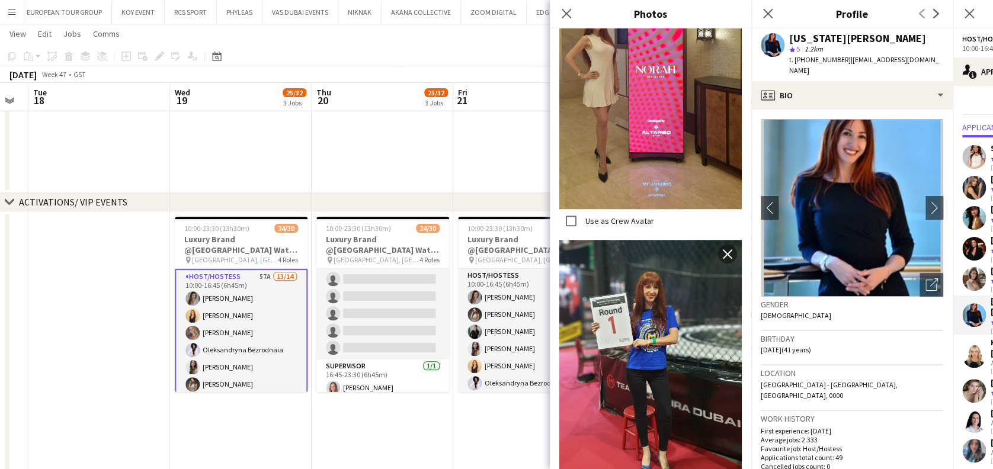
scroll to position [553, 0]
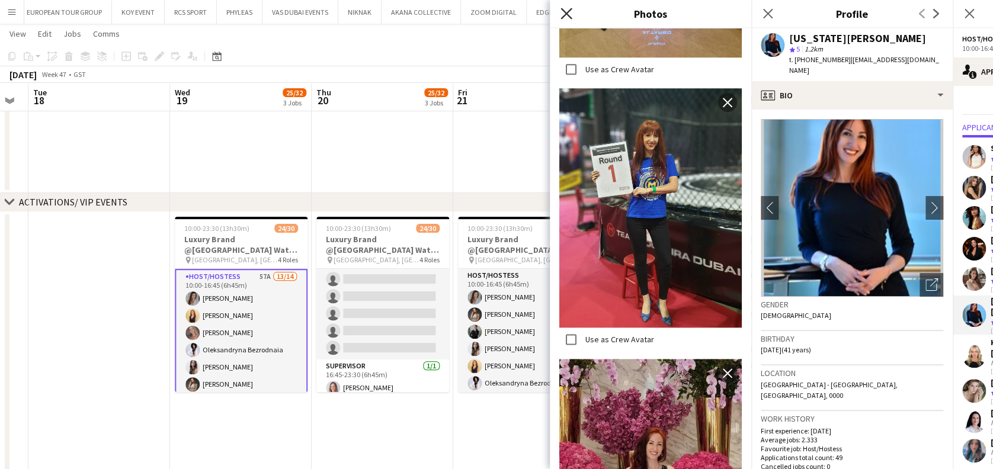
click at [571, 12] on app-icon "Close pop-in" at bounding box center [566, 13] width 17 height 17
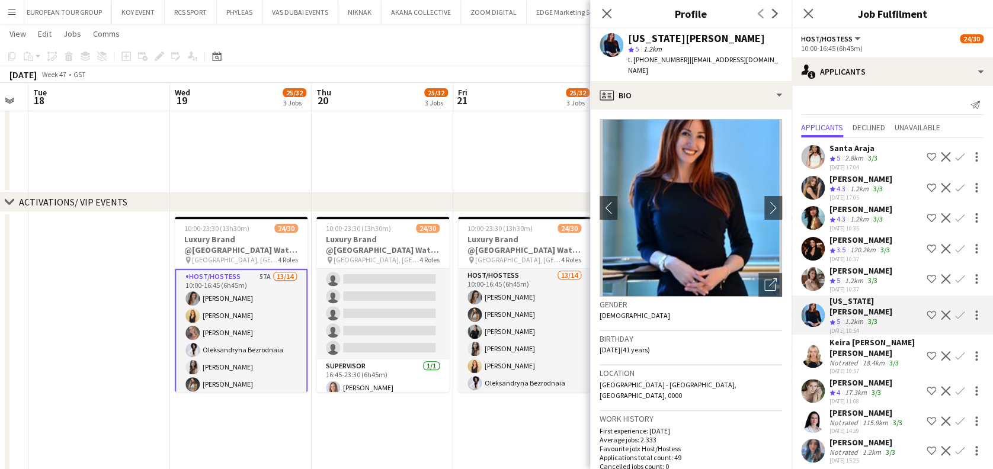
click at [863, 191] on div "1.2km" at bounding box center [859, 189] width 23 height 10
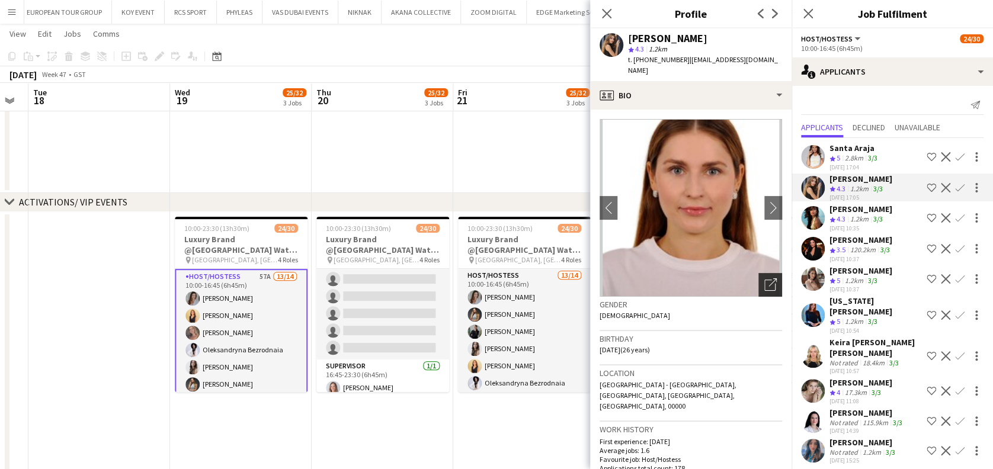
click at [764, 279] on icon "Open photos pop-in" at bounding box center [770, 285] width 12 height 12
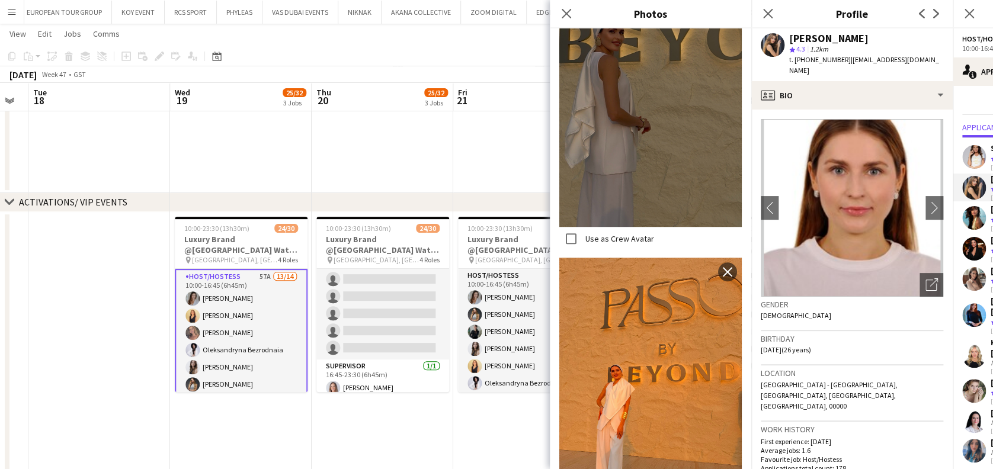
scroll to position [395, 0]
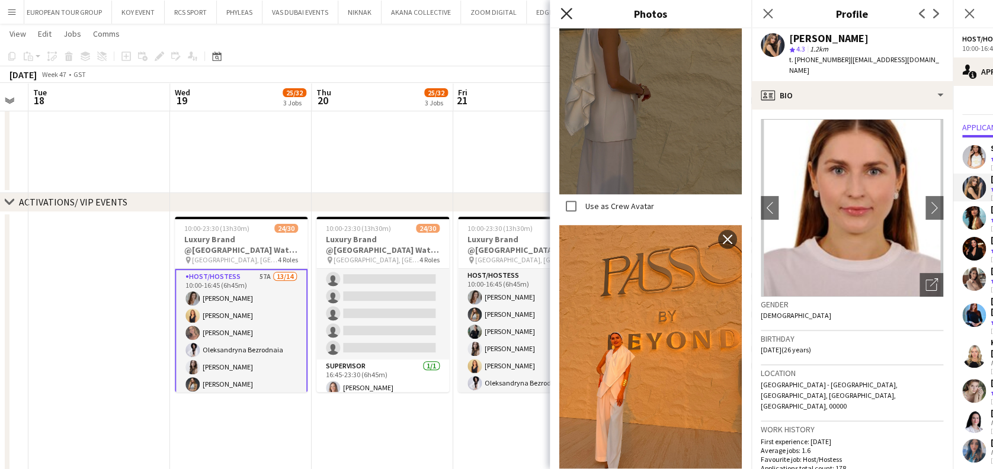
click at [571, 14] on app-icon "Close pop-in" at bounding box center [566, 13] width 17 height 17
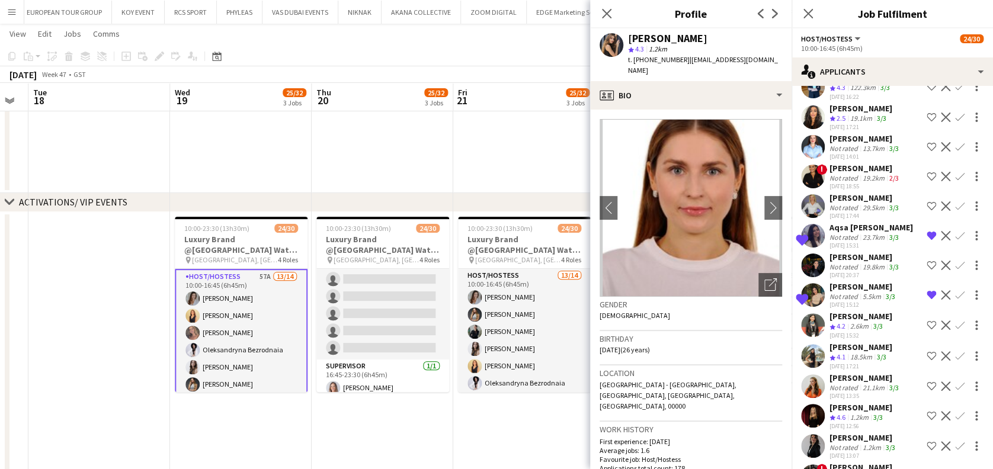
click at [845, 373] on div "Aleksandra Miritinova" at bounding box center [866, 378] width 72 height 11
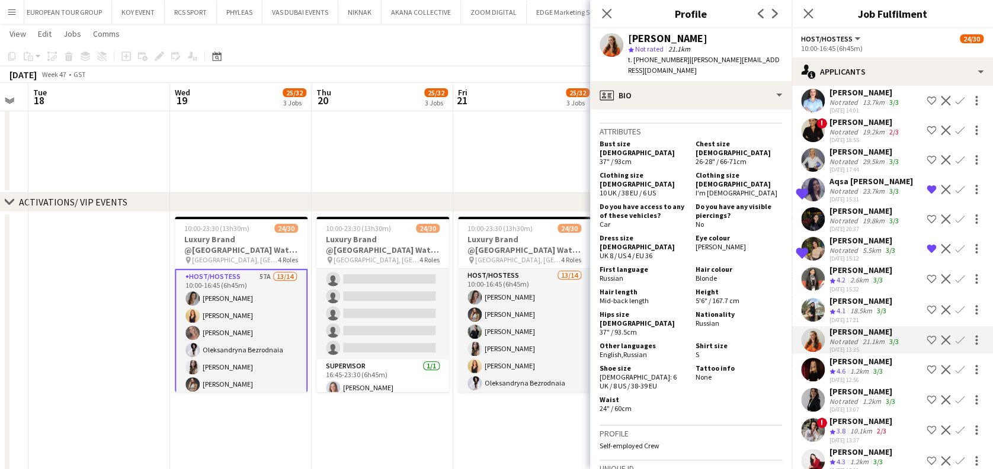
scroll to position [474, 0]
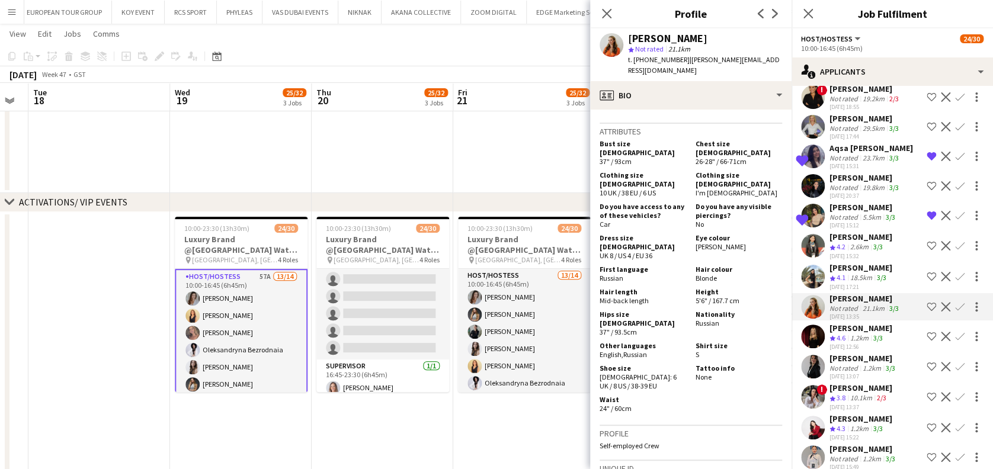
click at [836, 334] on div "Crew rating 4.6" at bounding box center [839, 339] width 18 height 10
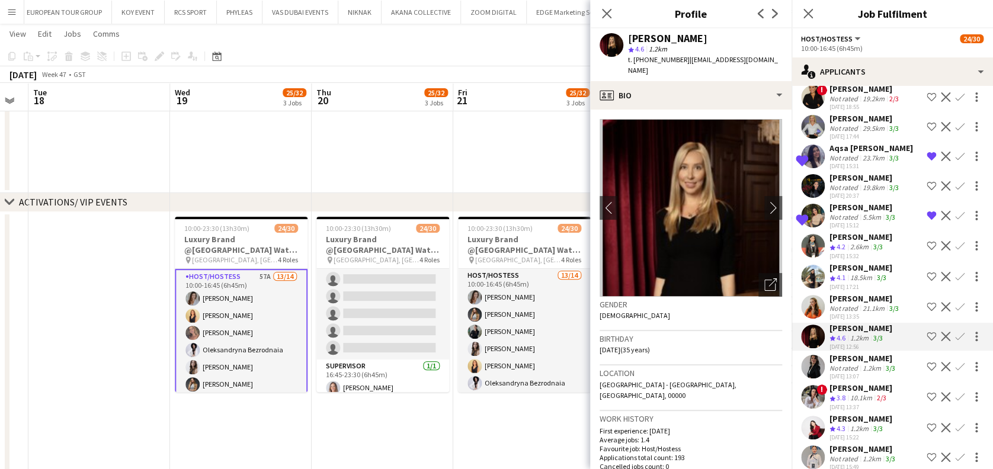
click at [826, 383] on div "! Polina Naidiuk Crew rating 3.8 10.1km 2/3 15-09-2025 13:37 Shortlist crew Dec…" at bounding box center [892, 397] width 201 height 28
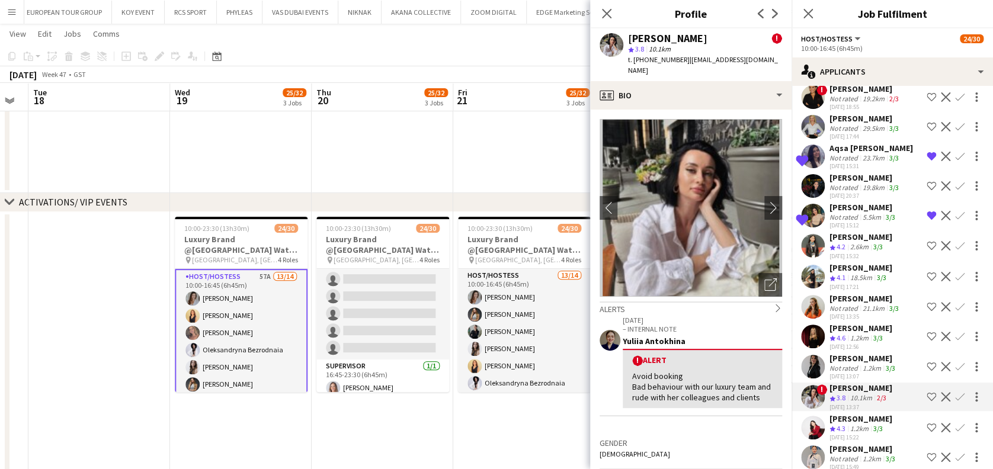
click at [825, 356] on div "Iuliia Frolova Not rated 1.2km 3/3 15-09-2025 13:07 Shortlist crew Decline Conf…" at bounding box center [892, 366] width 201 height 27
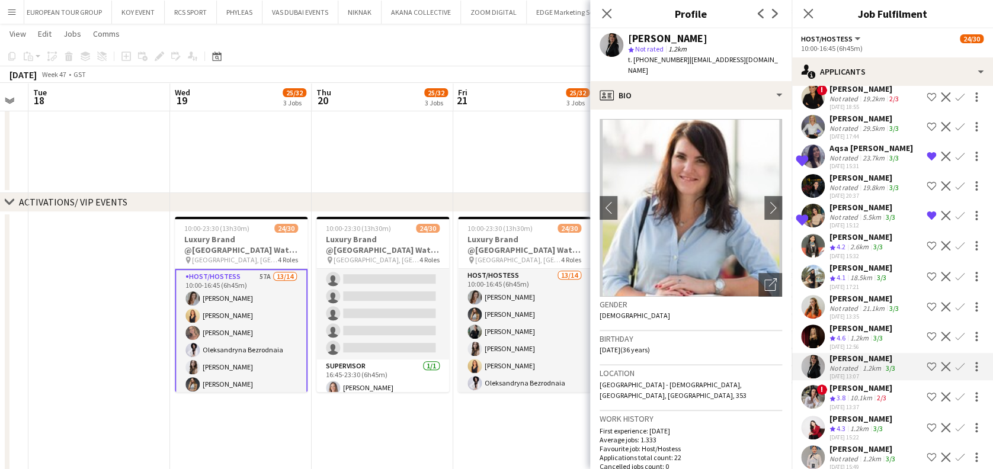
click at [822, 385] on span "!" at bounding box center [822, 390] width 11 height 11
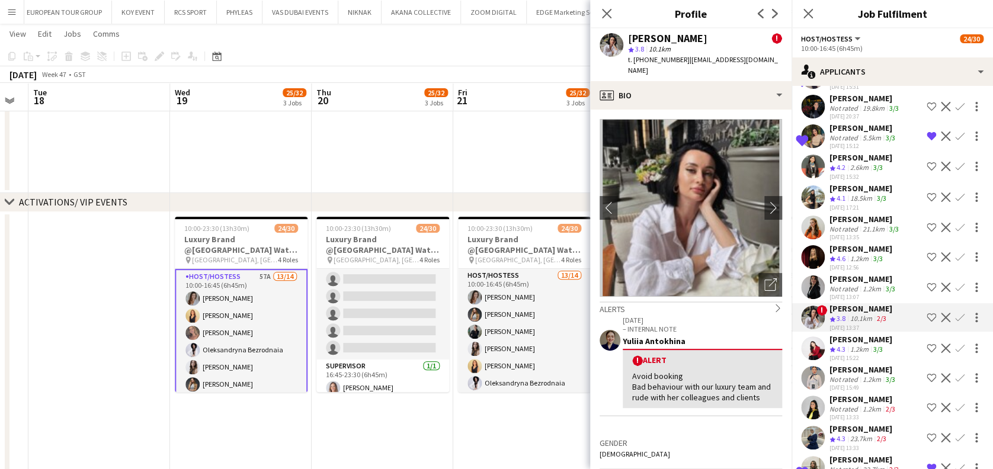
scroll to position [632, 0]
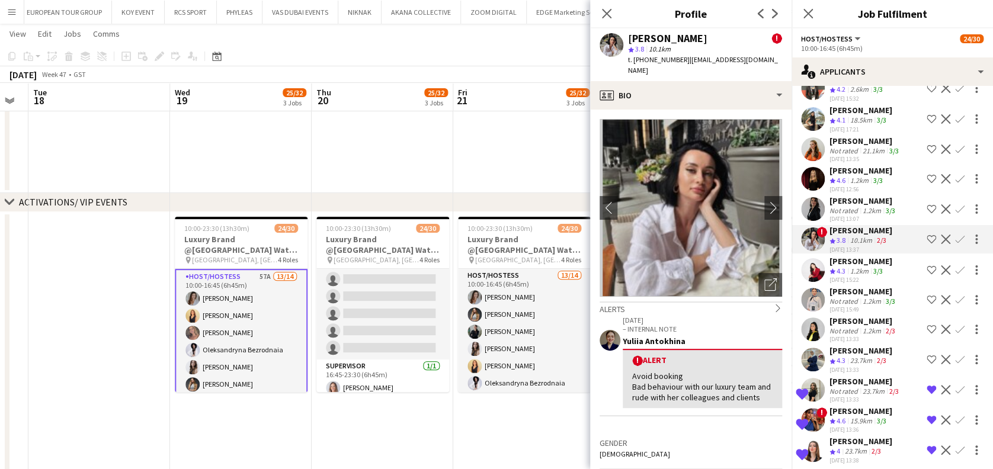
click at [824, 292] on app-user-avatar at bounding box center [813, 300] width 24 height 24
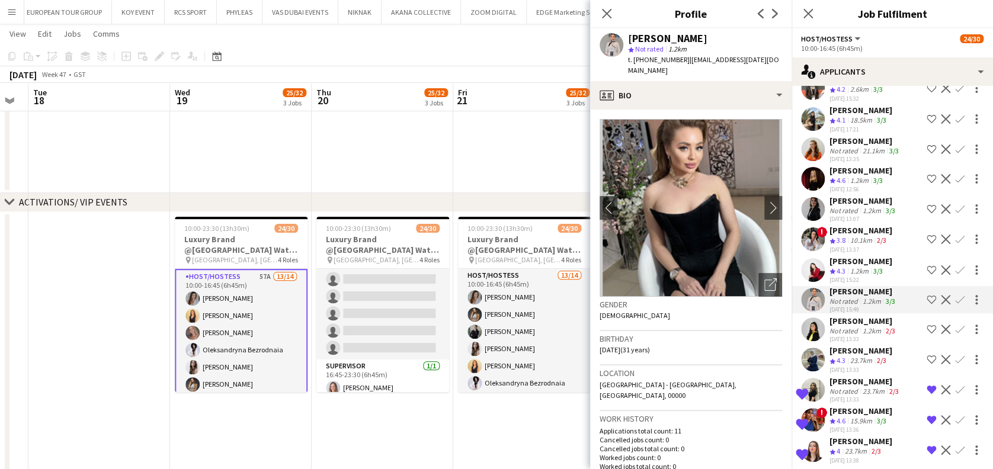
drag, startPoint x: 828, startPoint y: 260, endPoint x: 829, endPoint y: 265, distance: 6.0
click at [830, 260] on div "Valeriia Mitina Crew rating 4.3 1.2km 3/3 15-09-2025 15:22 Shortlist crew Decli…" at bounding box center [892, 270] width 201 height 28
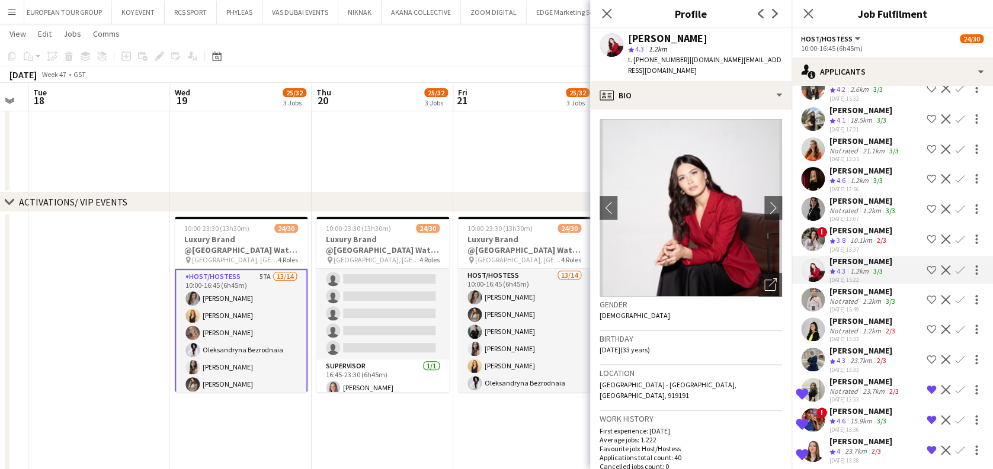
click at [828, 293] on div "Yulia Abramchenko Not rated 1.2km 3/3 23-09-2025 15:49 Shortlist crew Decline C…" at bounding box center [892, 299] width 201 height 27
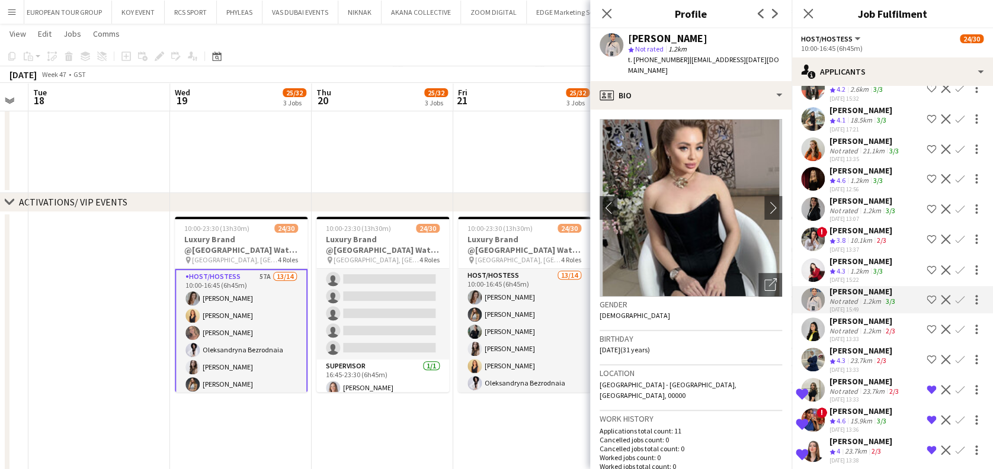
click at [827, 320] on div "Dana Maharmeh Not rated 1.2km 2/3 30-09-2025 13:33 Shortlist crew Decline Confi…" at bounding box center [892, 329] width 201 height 27
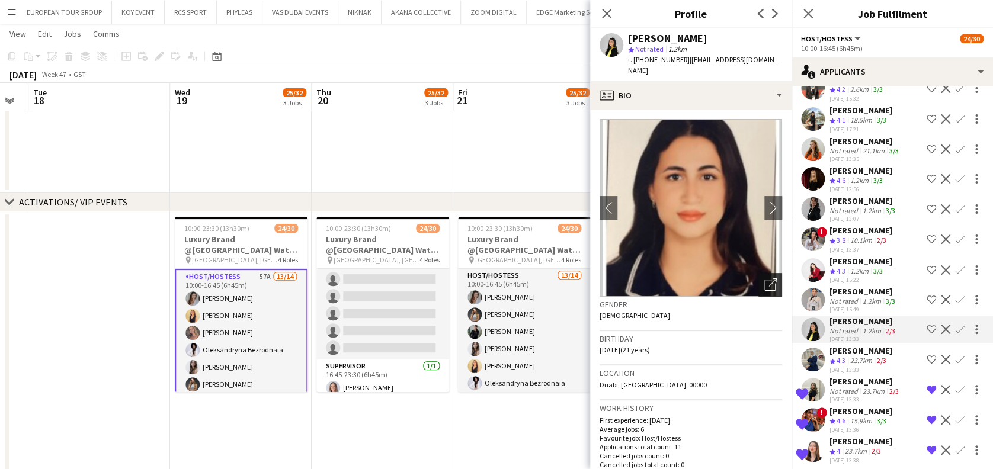
click at [759, 273] on div "Open photos pop-in" at bounding box center [771, 285] width 24 height 24
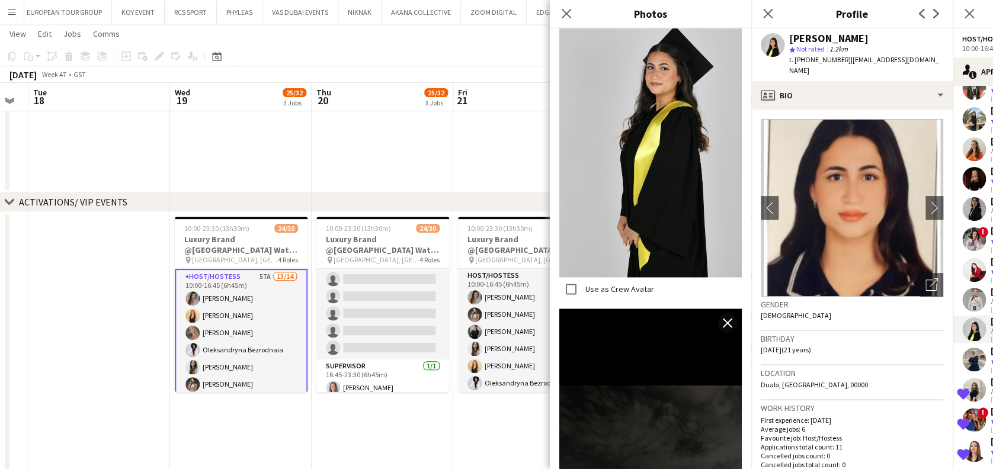
scroll to position [1027, 0]
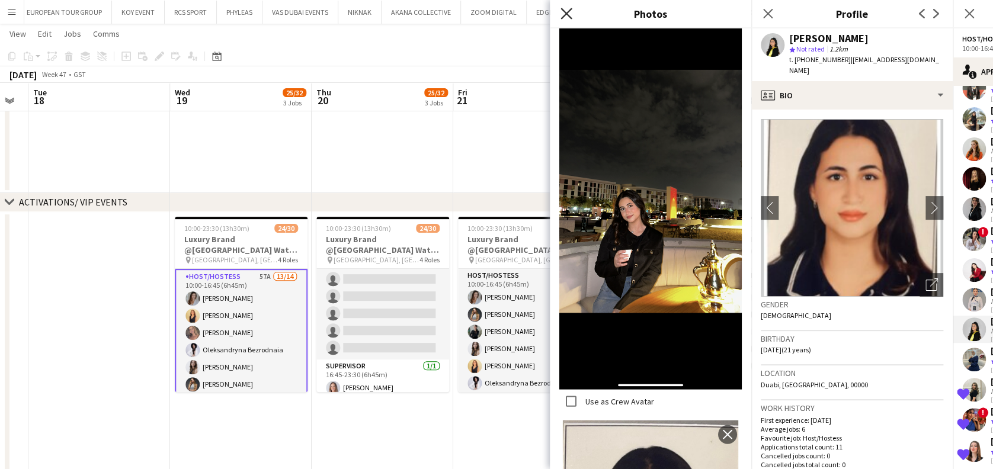
click at [567, 11] on icon "Close pop-in" at bounding box center [566, 13] width 11 height 11
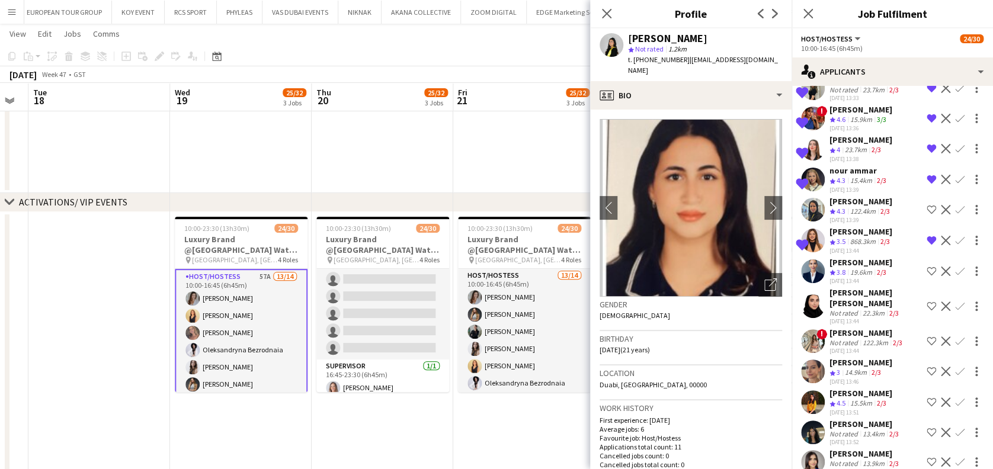
scroll to position [948, 0]
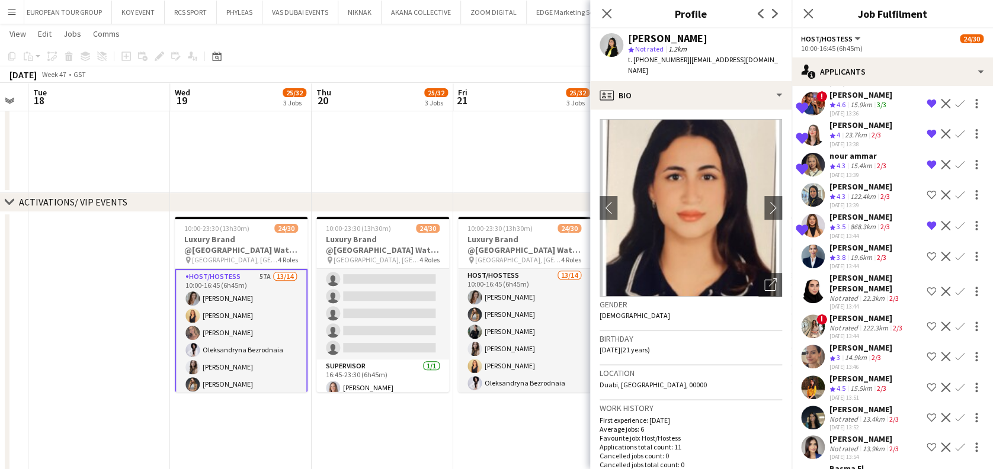
click at [864, 343] on div "Sandra Sarieddine" at bounding box center [861, 348] width 63 height 11
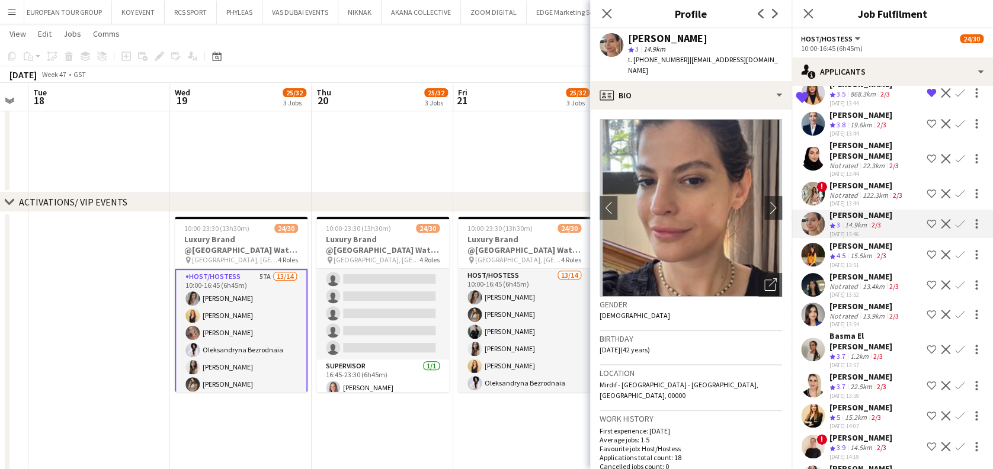
scroll to position [1106, 0]
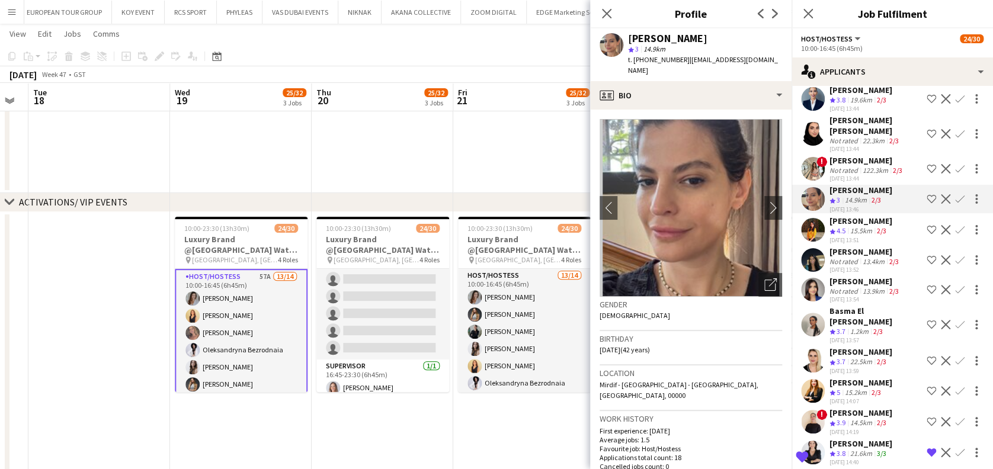
click at [831, 328] on app-icon "Crew rating" at bounding box center [833, 332] width 6 height 9
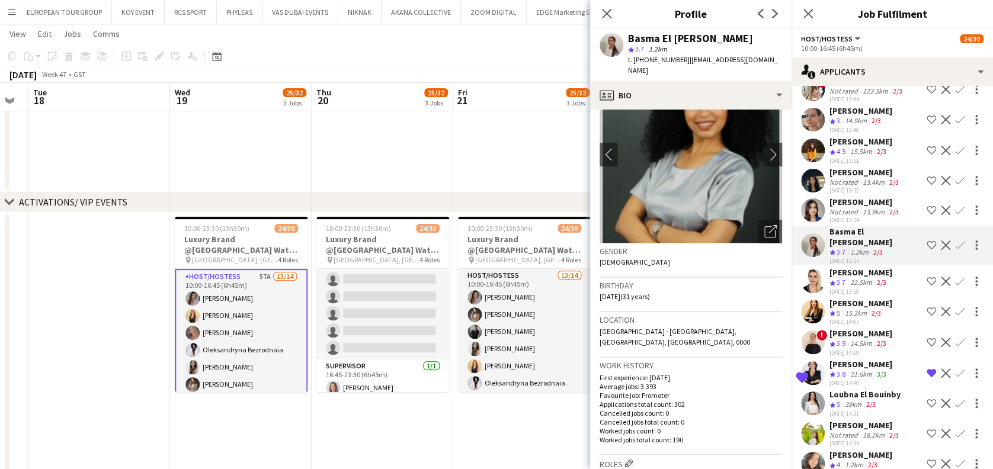
scroll to position [0, 0]
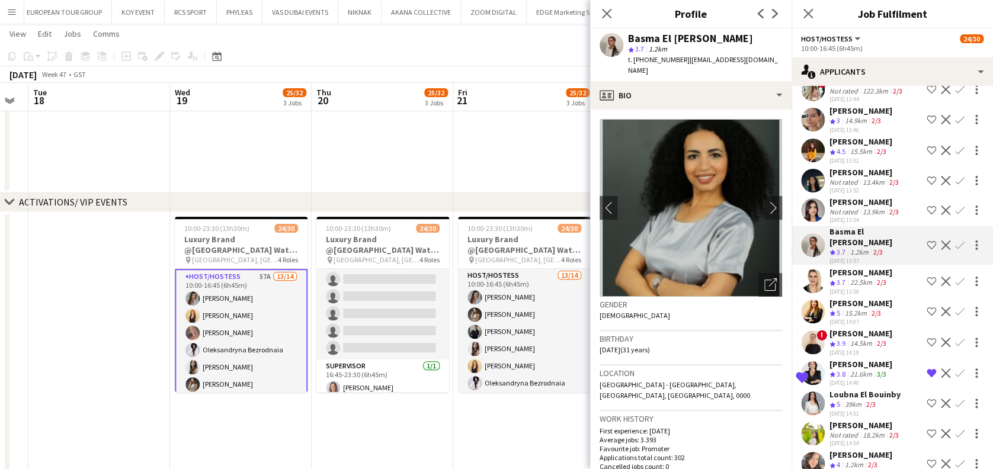
click at [859, 370] on div "21.6km" at bounding box center [861, 375] width 27 height 10
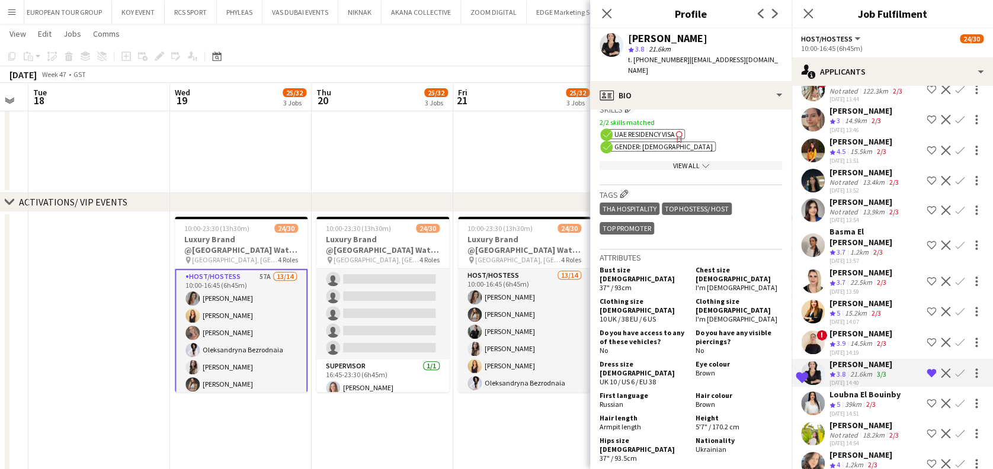
scroll to position [316, 0]
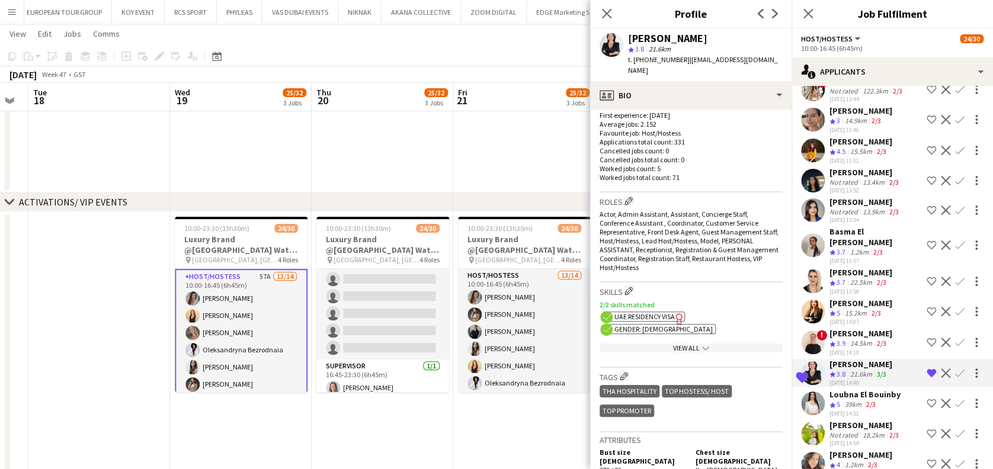
drag, startPoint x: 920, startPoint y: 330, endPoint x: 908, endPoint y: 337, distance: 13.5
click at [927, 369] on app-icon "Remove crew from shortlist" at bounding box center [931, 373] width 9 height 9
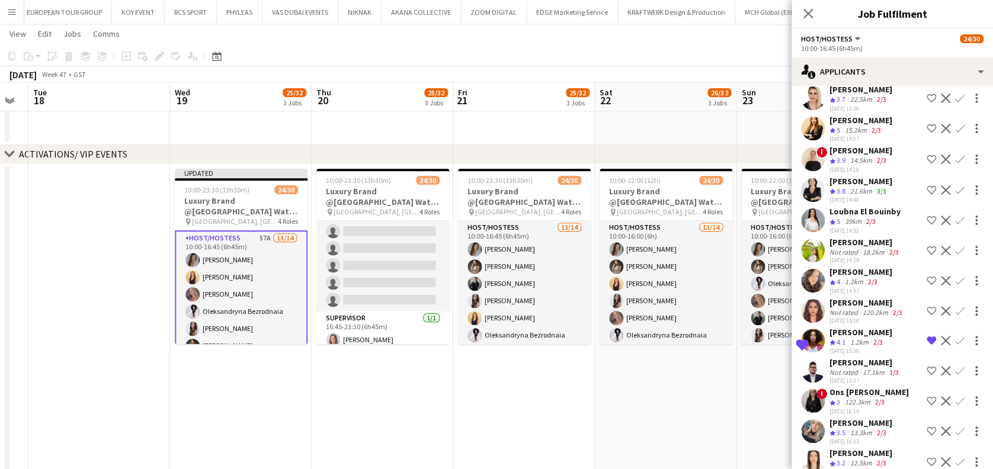
scroll to position [158, 0]
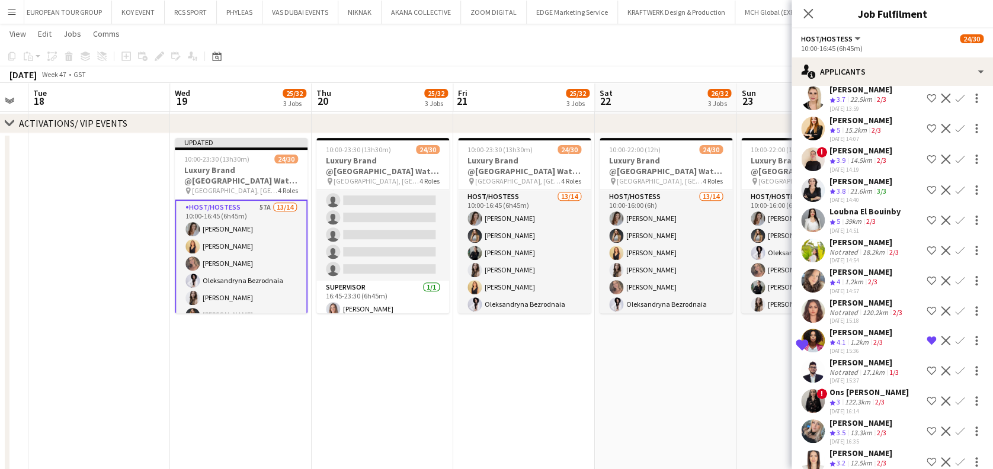
click at [817, 450] on app-user-avatar at bounding box center [813, 462] width 24 height 24
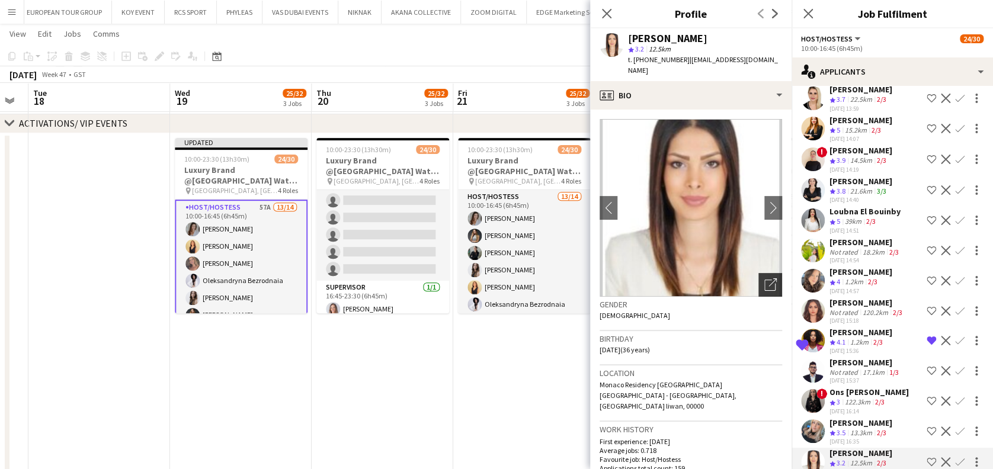
click at [769, 279] on icon at bounding box center [773, 283] width 8 height 8
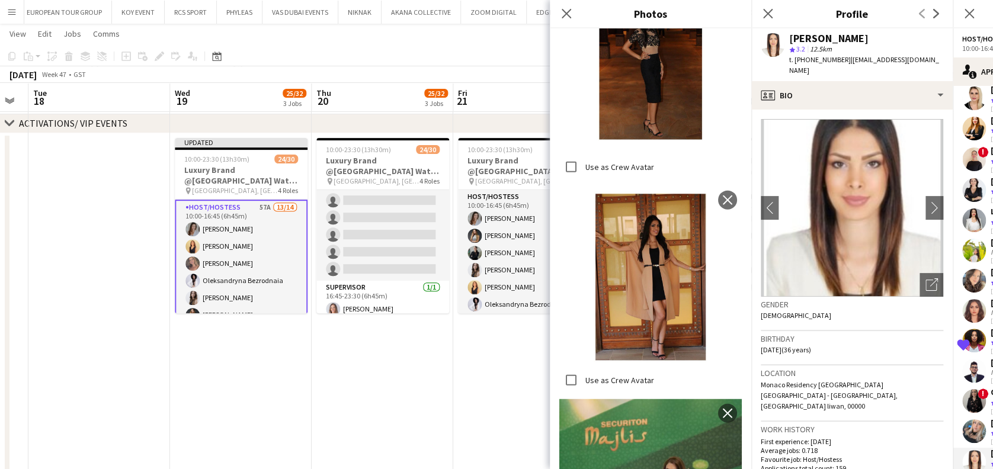
scroll to position [1659, 0]
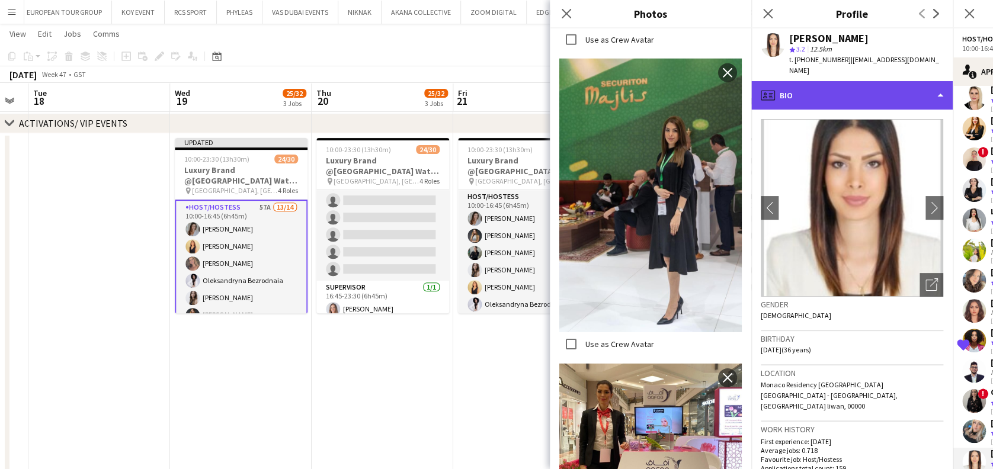
click at [788, 84] on div "profile Bio" at bounding box center [851, 95] width 201 height 28
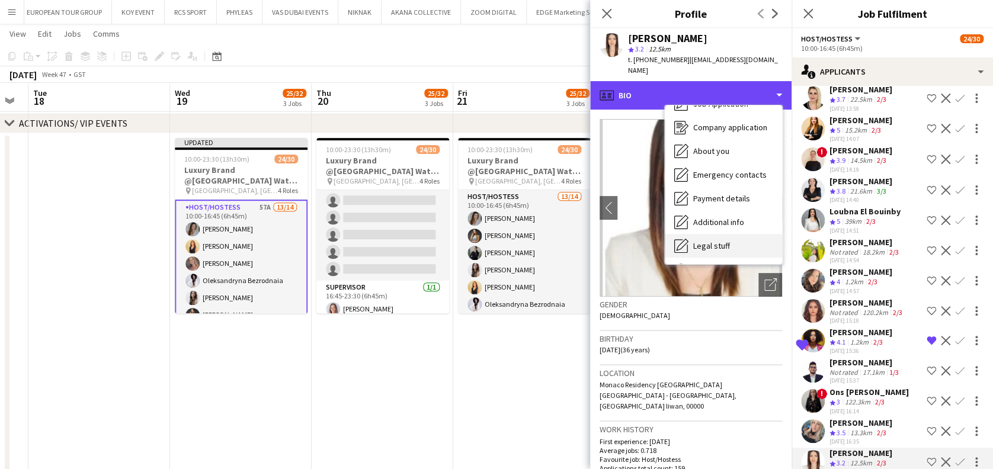
scroll to position [87, 0]
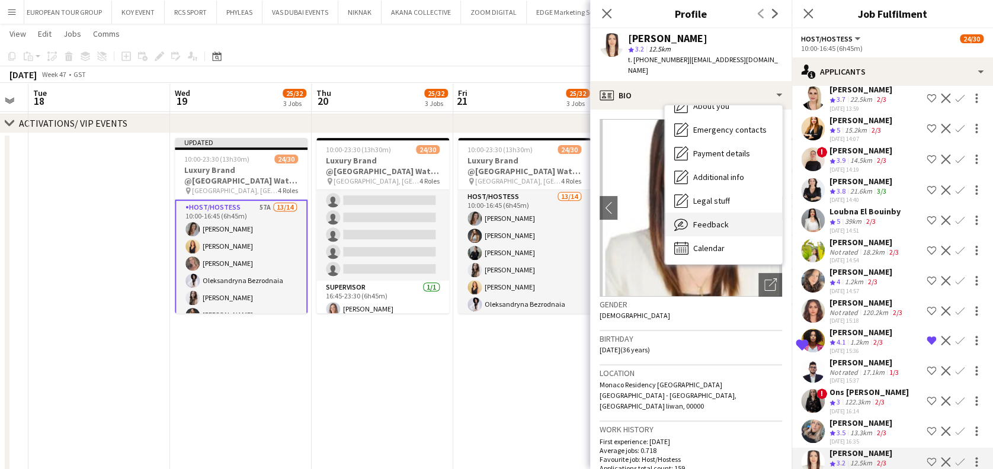
click at [740, 217] on div "Feedback Feedback" at bounding box center [723, 225] width 117 height 24
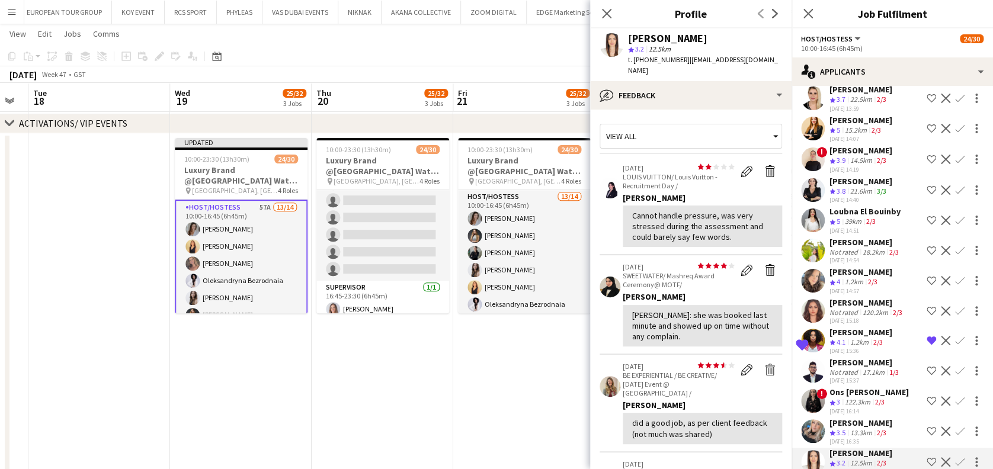
click at [505, 388] on app-date-cell "10:00-23:30 (13h30m) 24/30 Luxury Brand @Dubai Watch Week 2025 pin Burj Park, D…" at bounding box center [524, 304] width 142 height 343
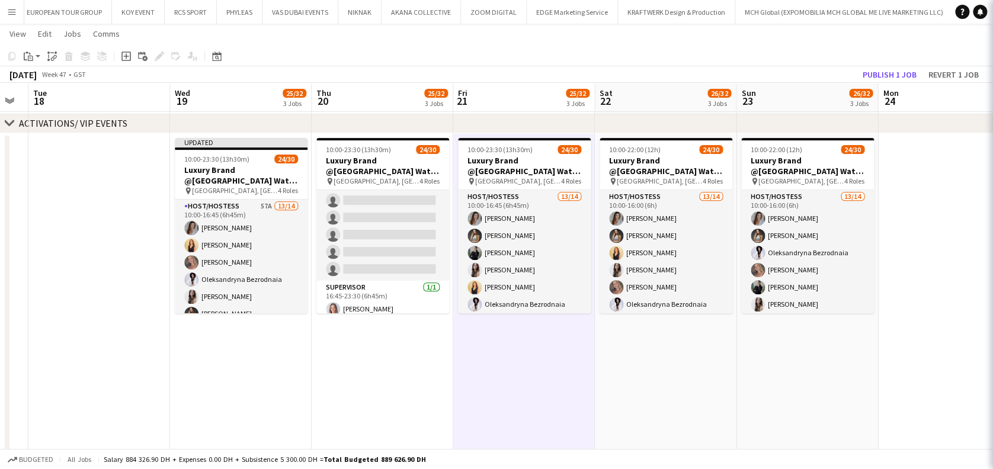
scroll to position [0, 0]
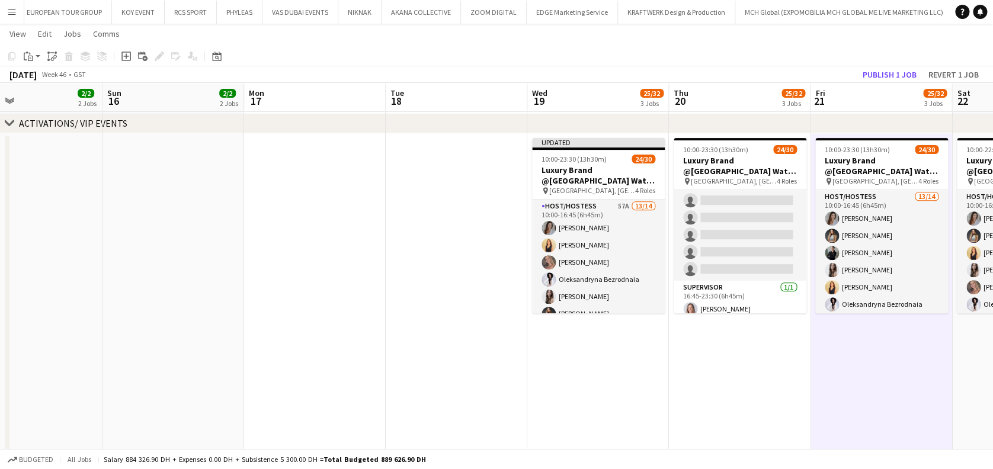
drag, startPoint x: 547, startPoint y: 360, endPoint x: 740, endPoint y: 409, distance: 198.9
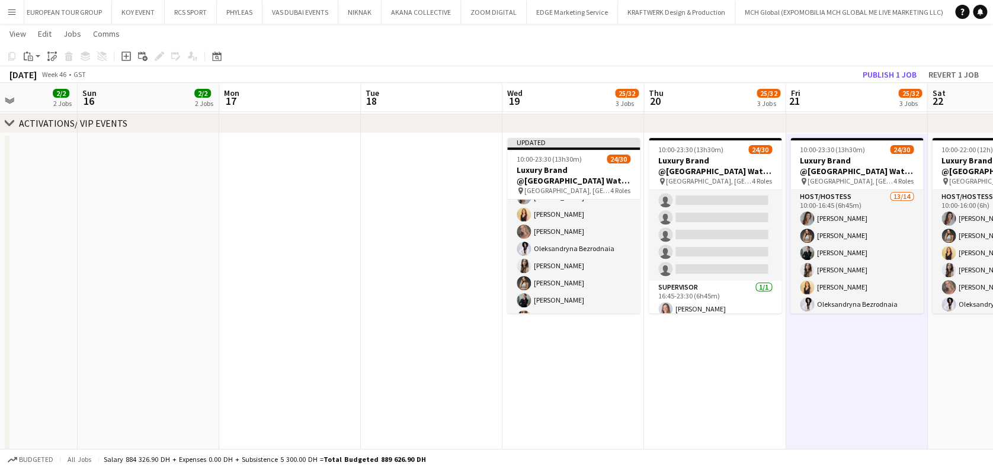
scroll to position [237, 0]
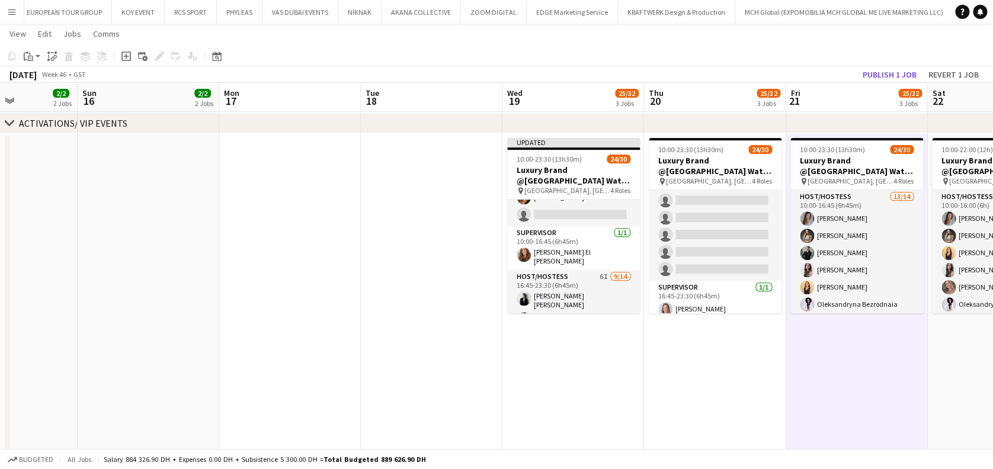
drag, startPoint x: 502, startPoint y: 265, endPoint x: 980, endPoint y: 337, distance: 483.5
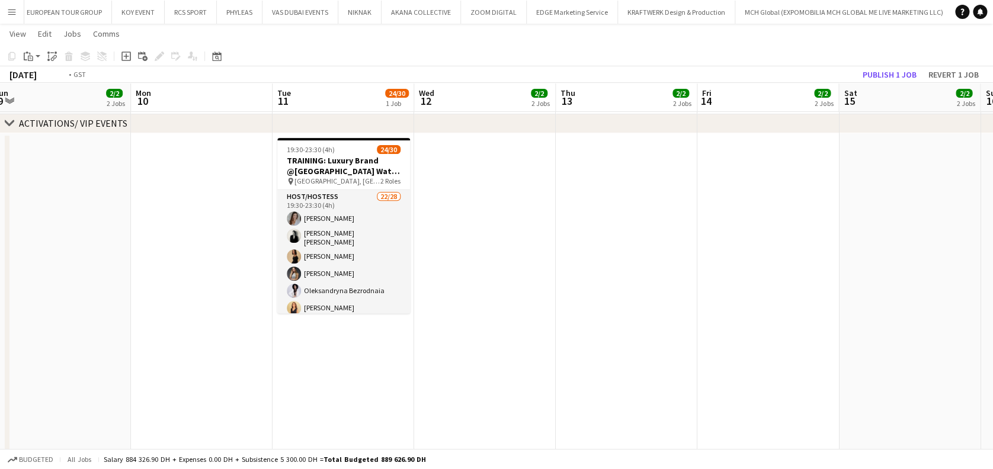
drag, startPoint x: 636, startPoint y: 226, endPoint x: 123, endPoint y: 95, distance: 529.2
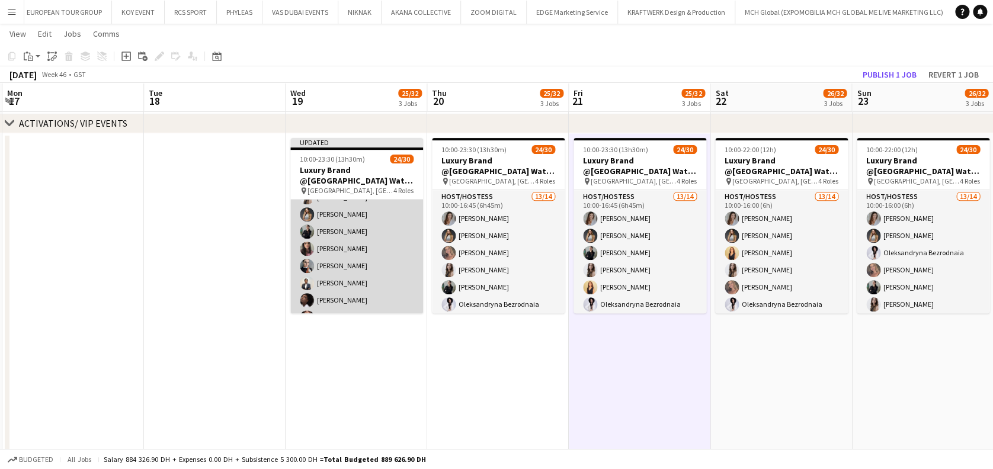
scroll to position [0, 0]
click at [381, 248] on app-card-role "Host/Hostess 57A 13/14 10:00-16:45 (6h45m) Camila Rossato Dorsa Ahmadi Pishkouh…" at bounding box center [356, 332] width 133 height 264
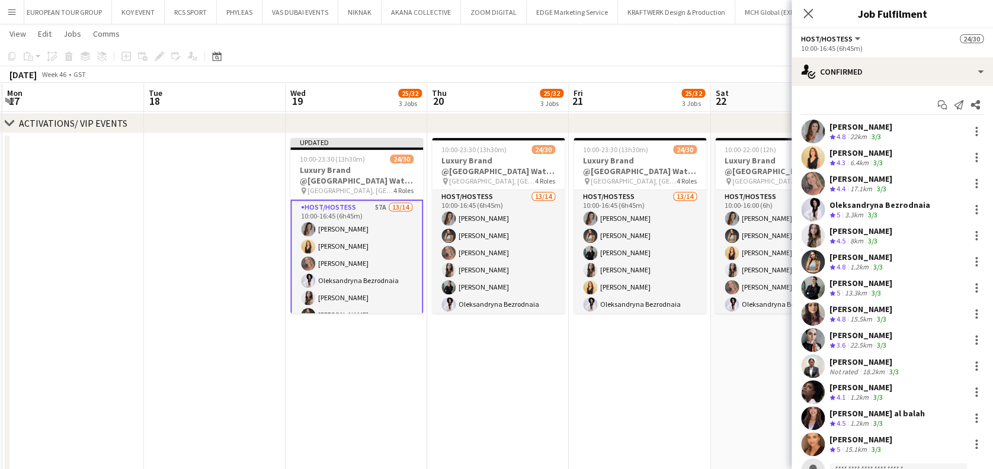
click at [614, 430] on app-date-cell "10:00-23:30 (13h30m) 24/30 Luxury Brand @Dubai Watch Week 2025 pin Burj Park, D…" at bounding box center [640, 304] width 142 height 343
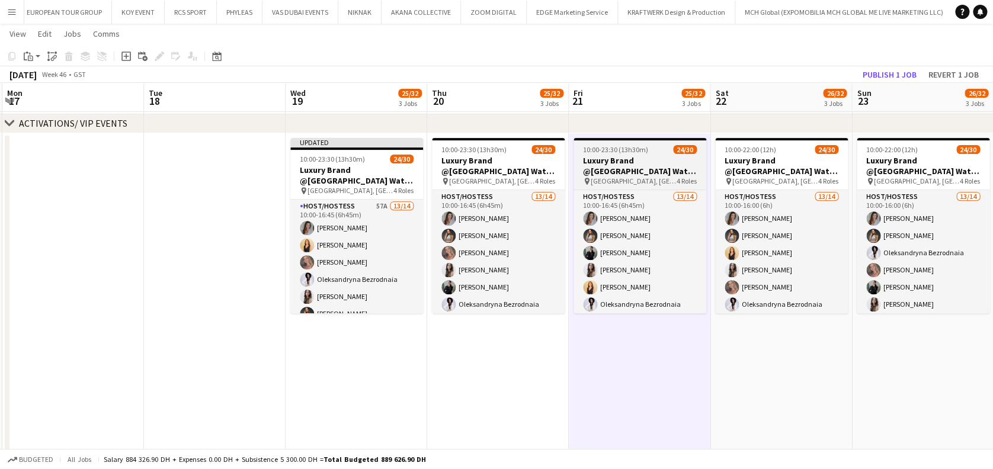
scroll to position [0, 422]
drag, startPoint x: 888, startPoint y: 76, endPoint x: 827, endPoint y: 121, distance: 76.3
click at [889, 76] on button "Publish 1 job" at bounding box center [889, 74] width 63 height 15
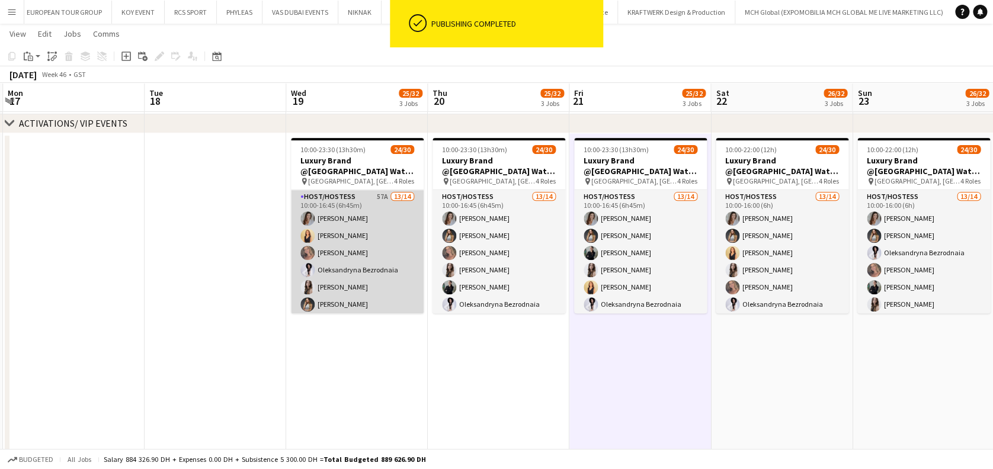
click at [353, 247] on app-card-role "Host/Hostess 57A 13/14 10:00-16:45 (6h45m) Camila Rossato Dorsa Ahmadi Pishkouh…" at bounding box center [357, 322] width 133 height 264
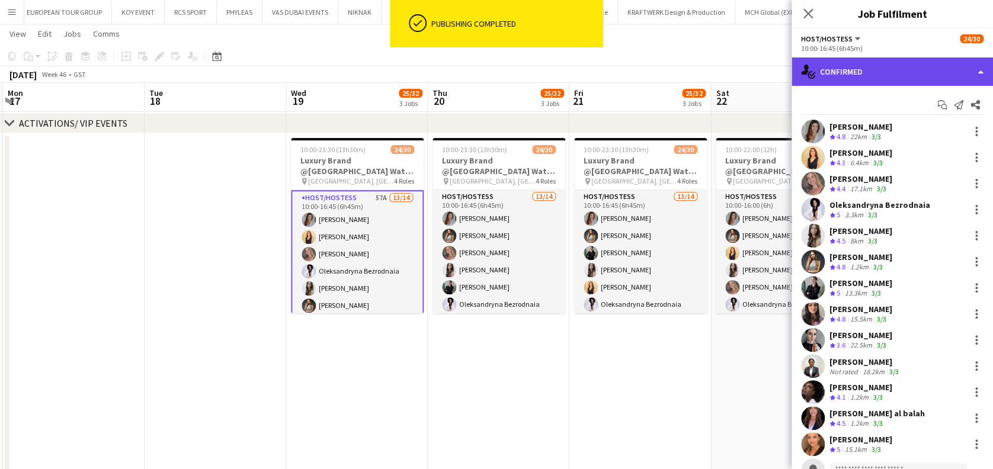
click at [925, 76] on div "single-neutral-actions-check-2 Confirmed" at bounding box center [892, 71] width 201 height 28
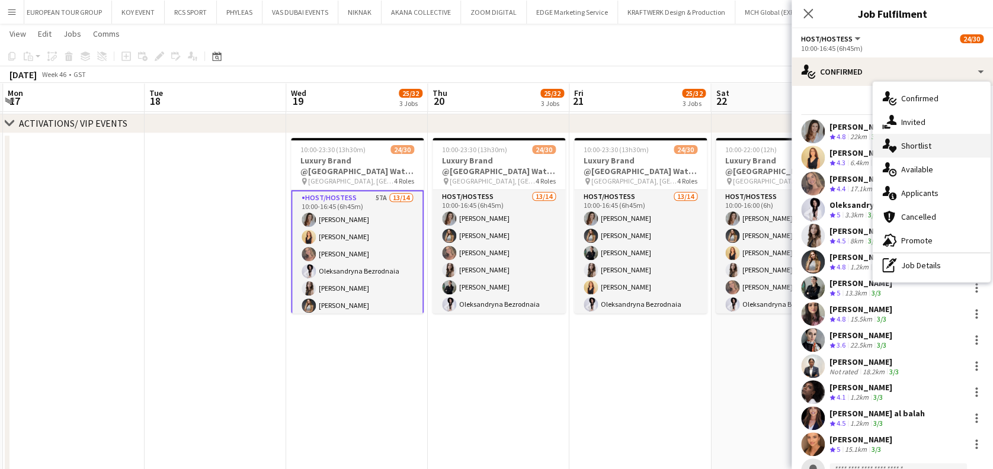
click at [916, 148] on span "Shortlist" at bounding box center [916, 145] width 30 height 11
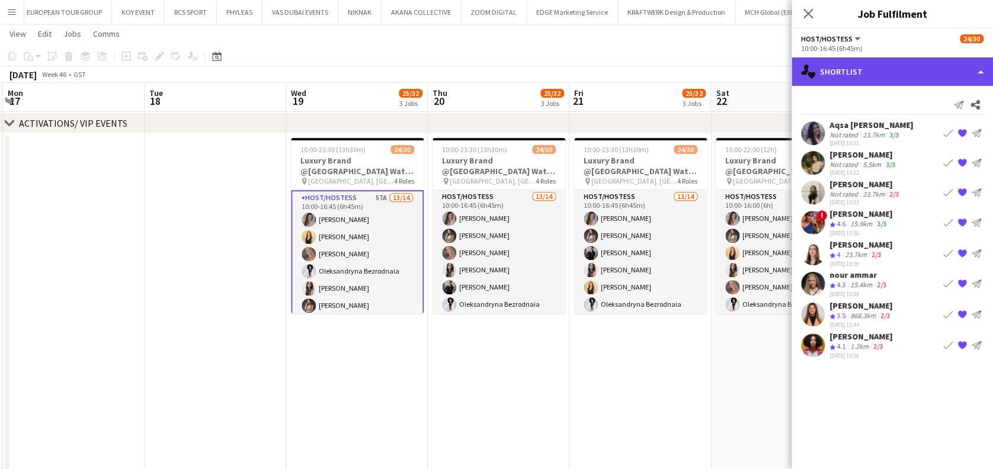
drag, startPoint x: 900, startPoint y: 60, endPoint x: 903, endPoint y: 66, distance: 6.9
click at [901, 60] on div "single-neutral-actions-heart Shortlist" at bounding box center [892, 71] width 201 height 28
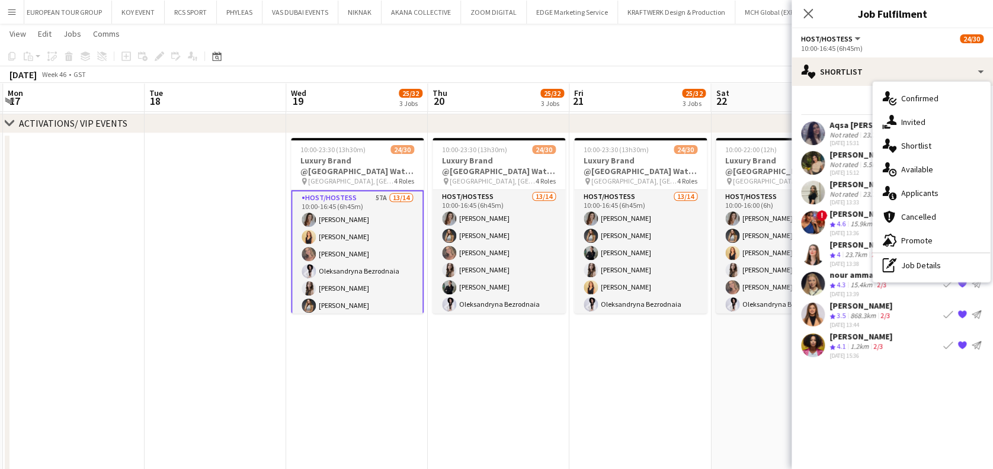
click at [921, 187] on div "single-neutral-actions-information Applicants" at bounding box center [931, 193] width 117 height 24
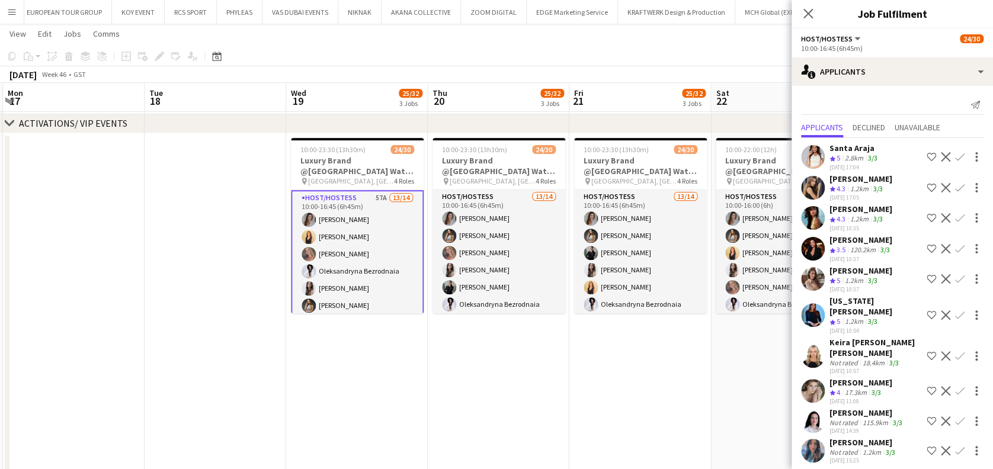
drag, startPoint x: 876, startPoint y: 181, endPoint x: 825, endPoint y: 237, distance: 75.9
click at [875, 181] on div "Juliya Chumachova" at bounding box center [861, 179] width 63 height 11
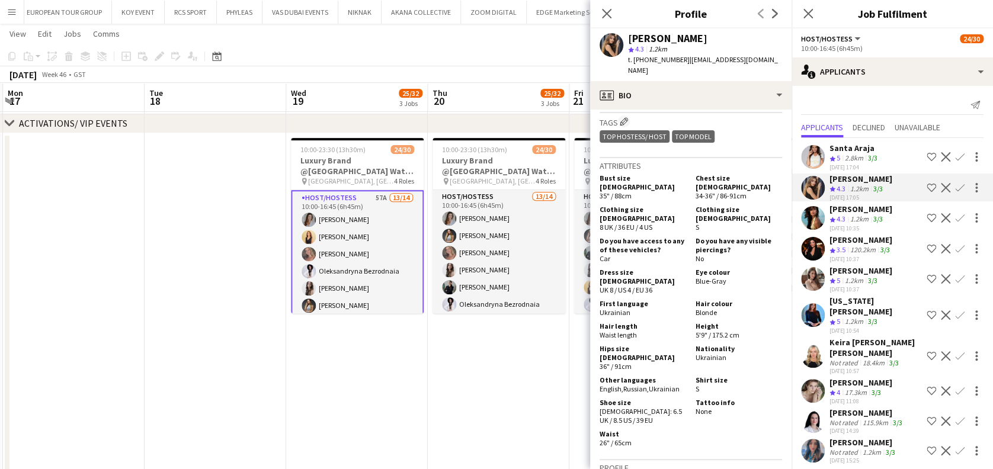
scroll to position [632, 0]
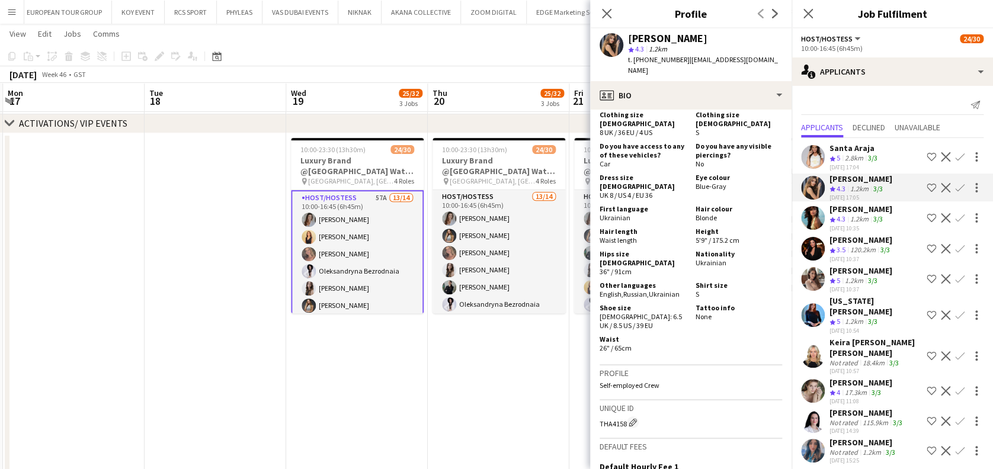
click at [865, 149] on div "Santa Araja" at bounding box center [855, 148] width 50 height 11
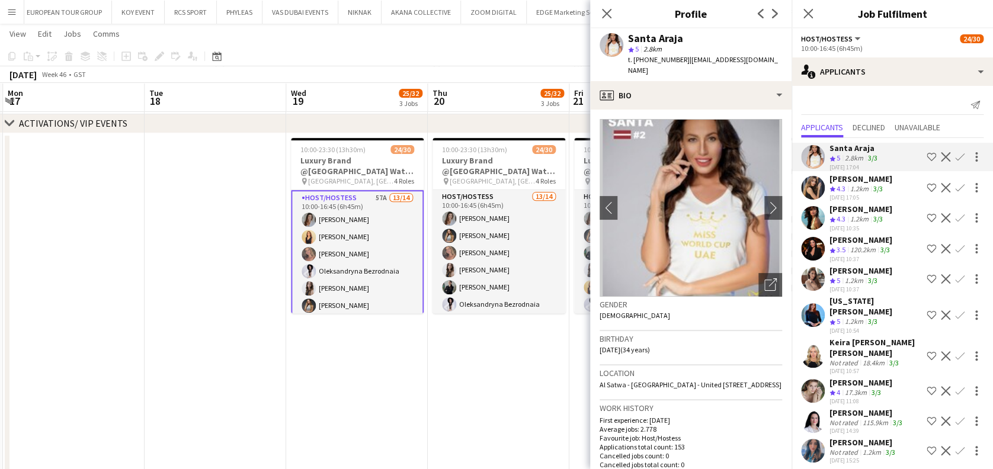
drag, startPoint x: 360, startPoint y: 303, endPoint x: 452, endPoint y: 309, distance: 92.6
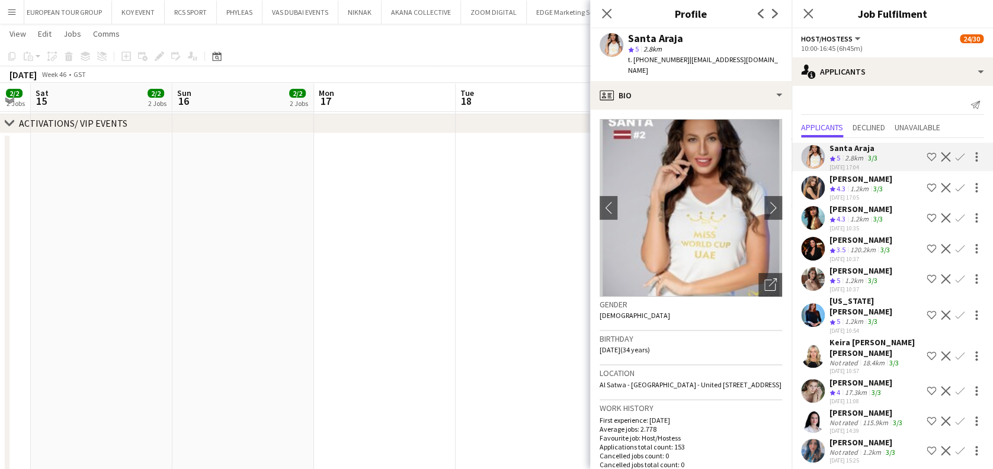
drag, startPoint x: 333, startPoint y: 352, endPoint x: 599, endPoint y: 319, distance: 268.1
drag, startPoint x: 233, startPoint y: 313, endPoint x: 172, endPoint y: 263, distance: 79.1
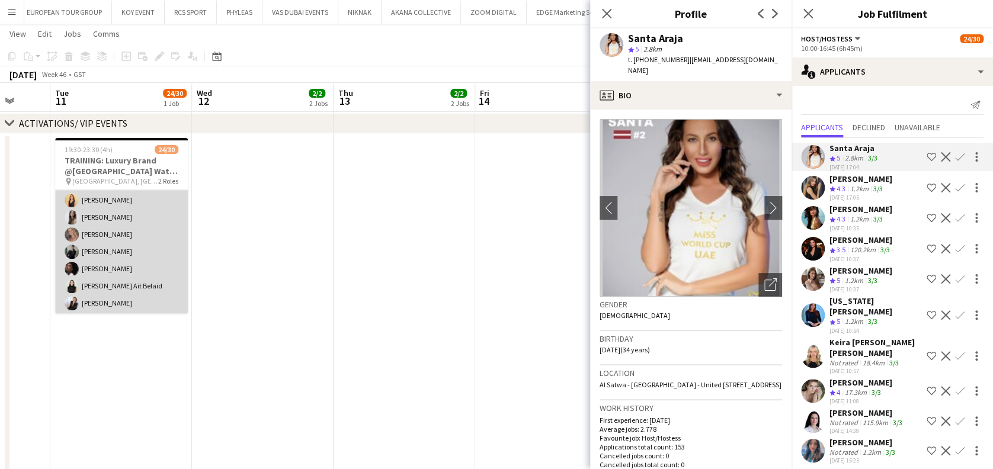
scroll to position [345, 0]
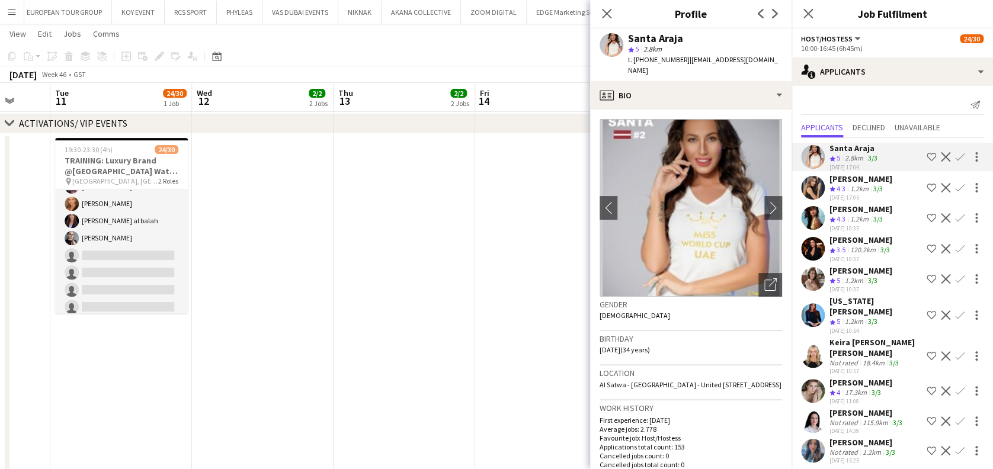
drag, startPoint x: 923, startPoint y: 155, endPoint x: 872, endPoint y: 205, distance: 71.7
click at [927, 154] on app-icon "Shortlist crew" at bounding box center [931, 156] width 9 height 9
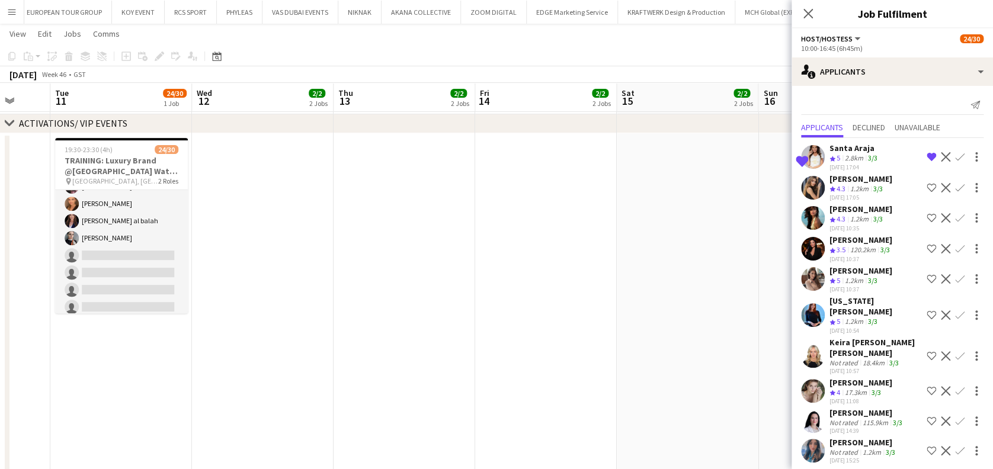
click at [843, 270] on div "Jenny Velidolski" at bounding box center [861, 270] width 63 height 11
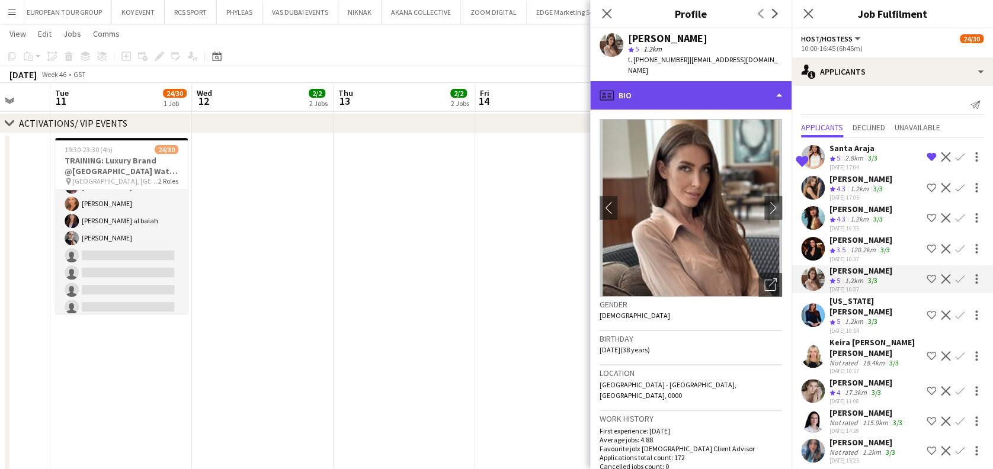
click at [705, 84] on div "profile Bio" at bounding box center [690, 95] width 201 height 28
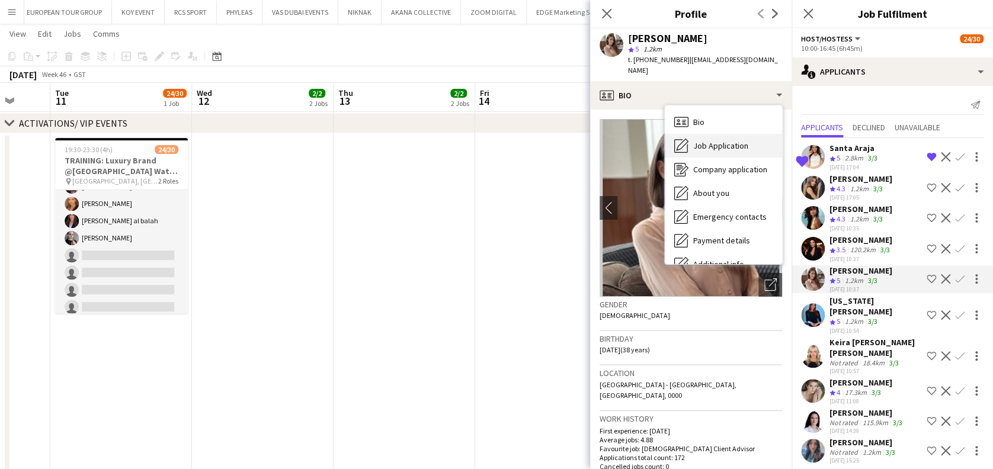
click at [712, 140] on span "Job Application" at bounding box center [720, 145] width 55 height 11
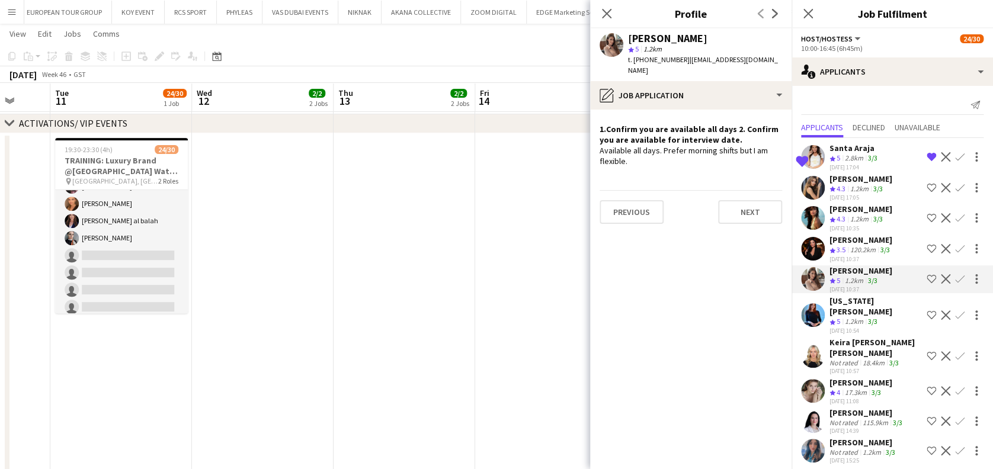
click at [828, 273] on div "Jenny Velidolski Crew rating 5 1.2km 3/3 16-06-2025 10:37 Shortlist crew Declin…" at bounding box center [892, 279] width 201 height 28
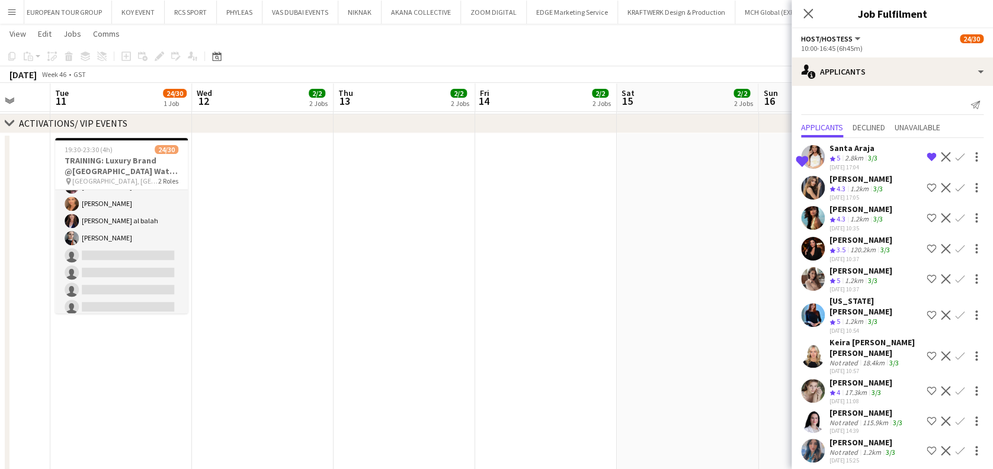
click at [824, 277] on app-user-avatar at bounding box center [813, 279] width 24 height 24
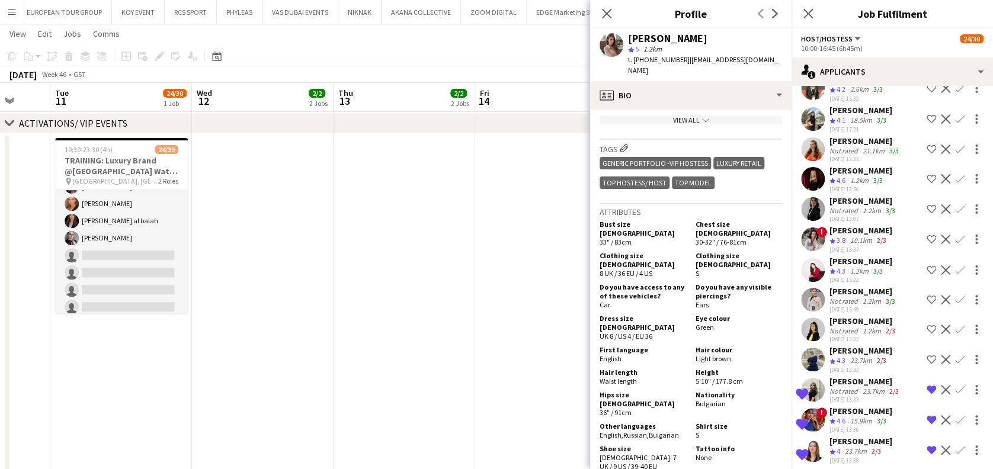
scroll to position [553, 0]
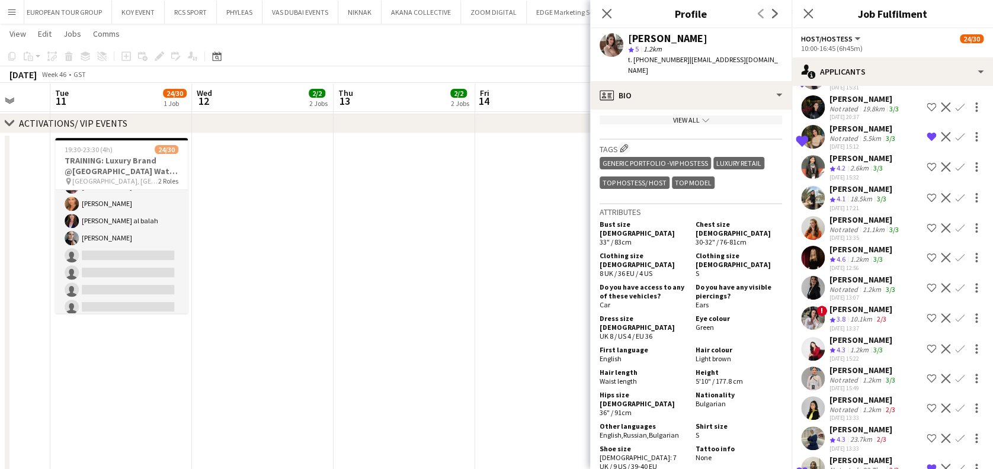
drag, startPoint x: 399, startPoint y: 228, endPoint x: 420, endPoint y: 230, distance: 20.9
click at [400, 229] on app-date-cell at bounding box center [405, 304] width 142 height 343
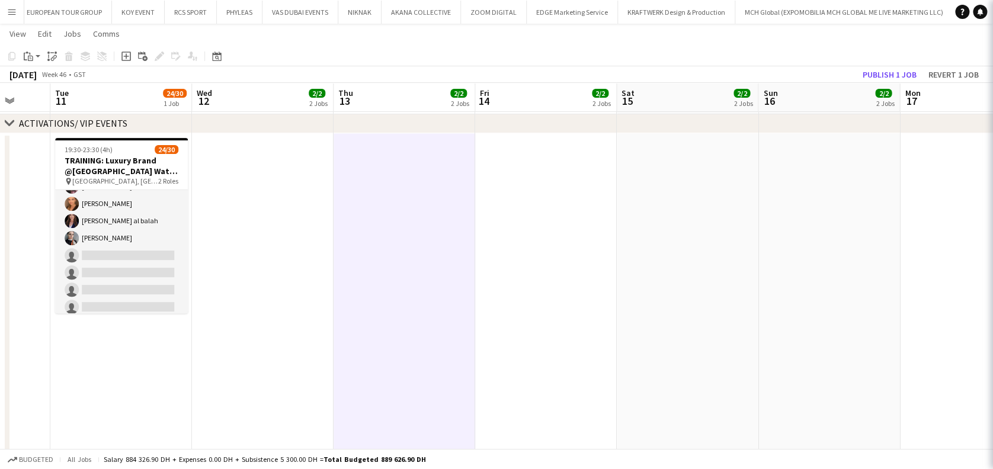
scroll to position [0, 0]
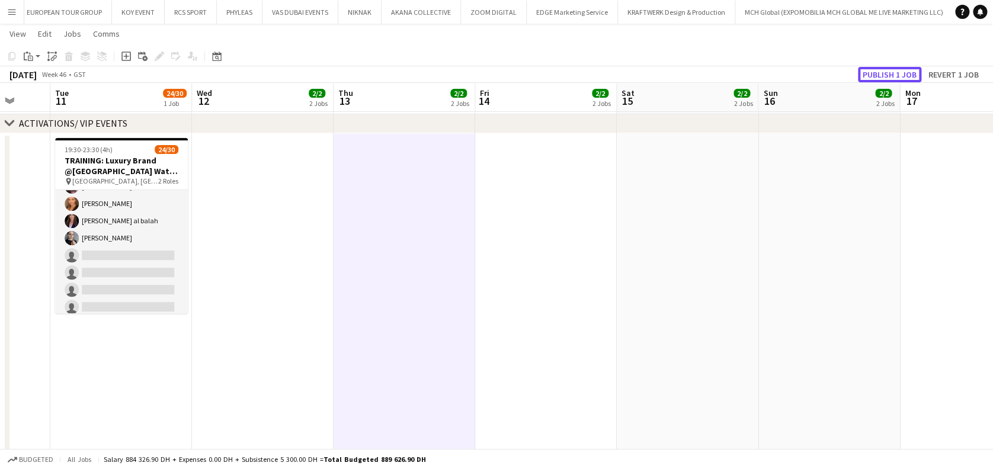
drag, startPoint x: 903, startPoint y: 76, endPoint x: 819, endPoint y: 129, distance: 99.1
click at [905, 76] on button "Publish 1 job" at bounding box center [889, 74] width 63 height 15
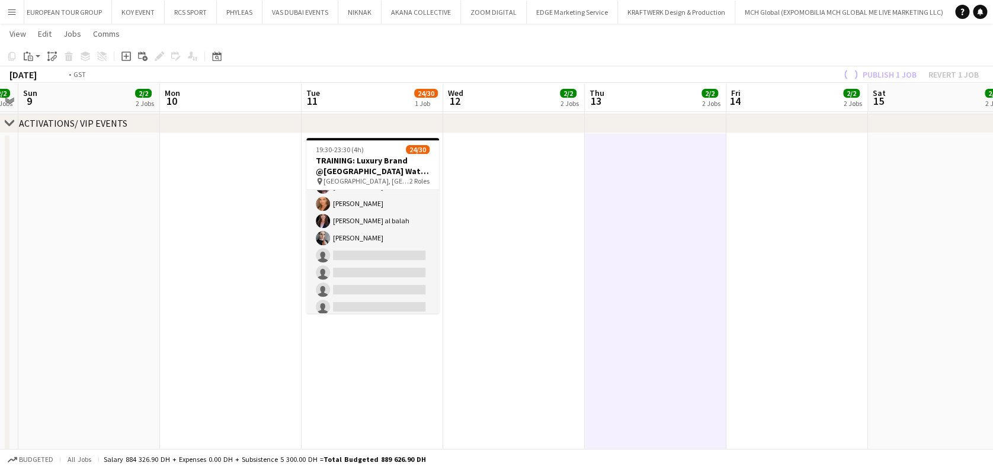
drag, startPoint x: 304, startPoint y: 312, endPoint x: 391, endPoint y: 340, distance: 90.9
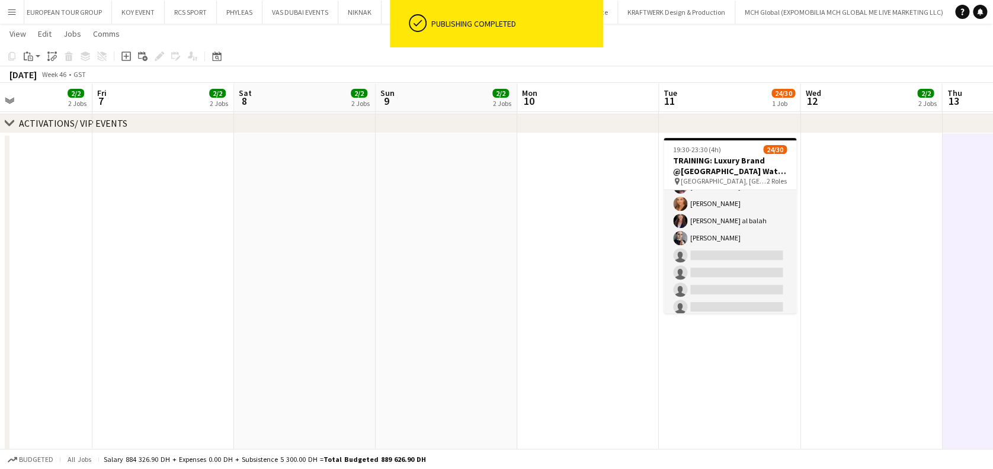
drag, startPoint x: 661, startPoint y: 284, endPoint x: 578, endPoint y: 270, distance: 83.6
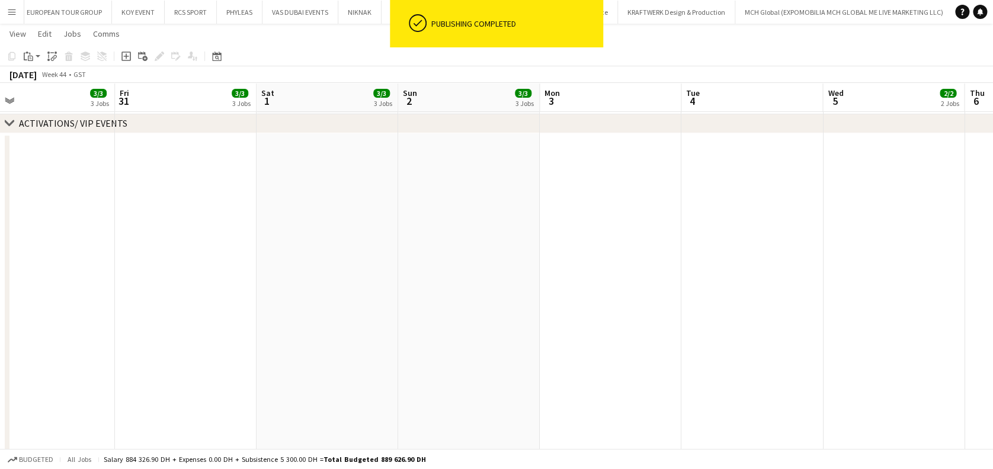
drag, startPoint x: 483, startPoint y: 250, endPoint x: 574, endPoint y: 185, distance: 111.7
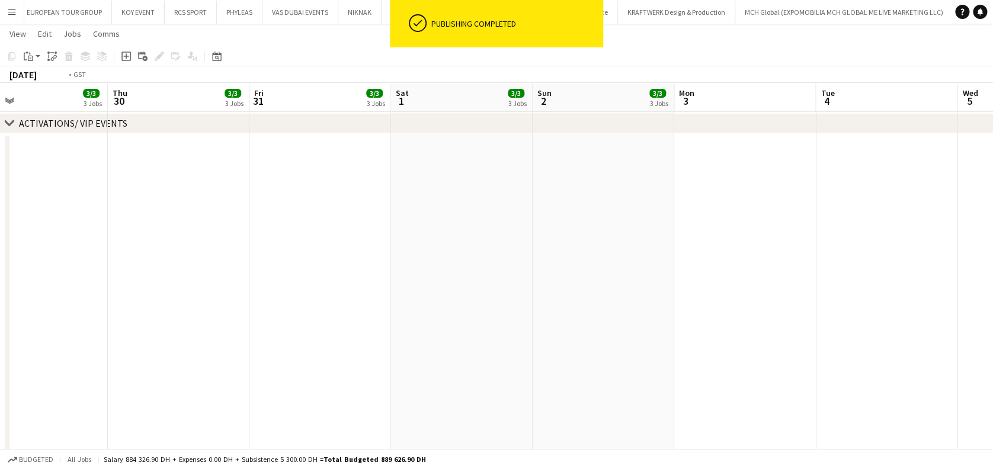
drag, startPoint x: 280, startPoint y: 278, endPoint x: 422, endPoint y: 172, distance: 176.6
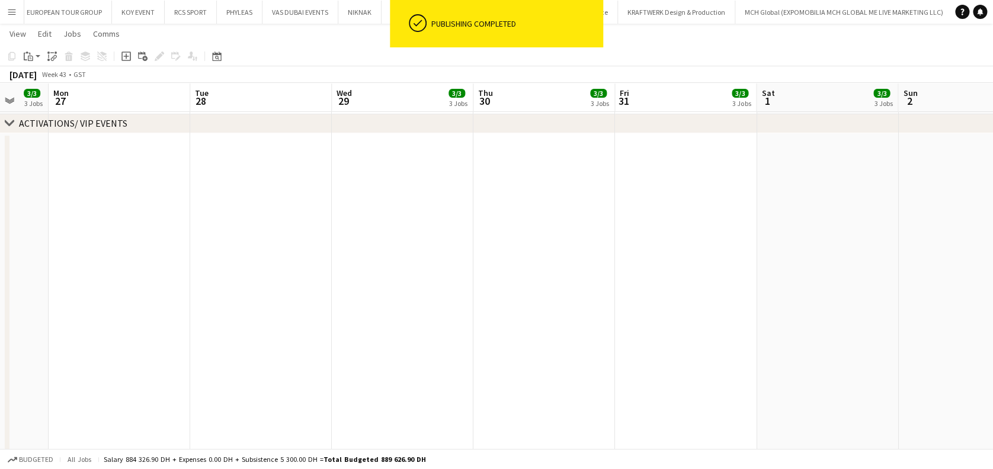
drag, startPoint x: 469, startPoint y: 313, endPoint x: 251, endPoint y: 295, distance: 219.4
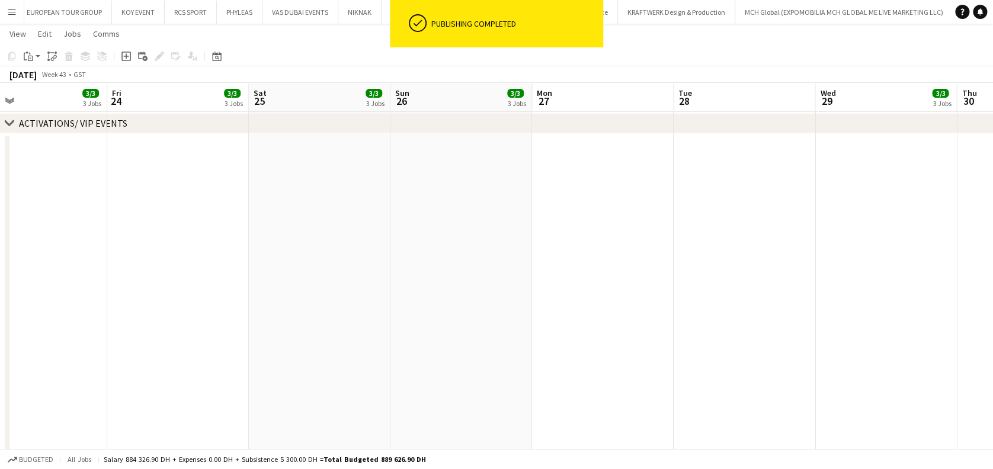
drag, startPoint x: 193, startPoint y: 335, endPoint x: 571, endPoint y: 204, distance: 400.7
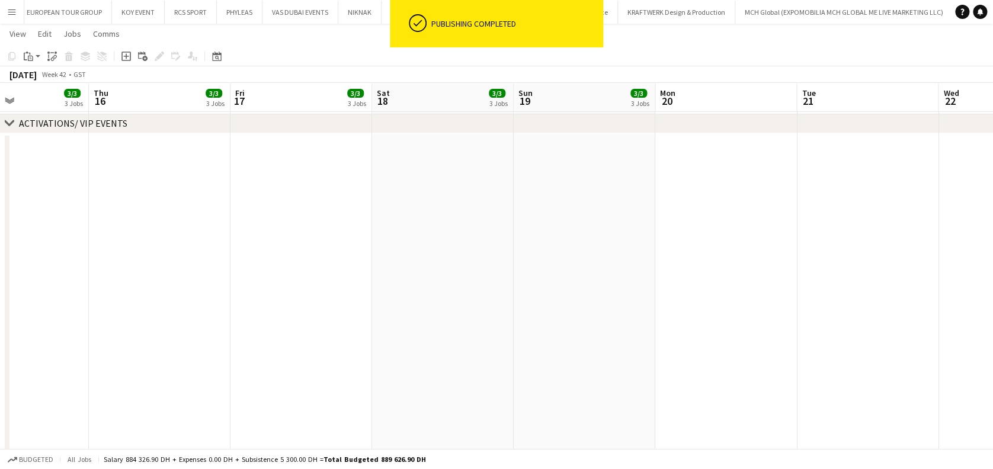
drag, startPoint x: 279, startPoint y: 260, endPoint x: 228, endPoint y: 233, distance: 57.8
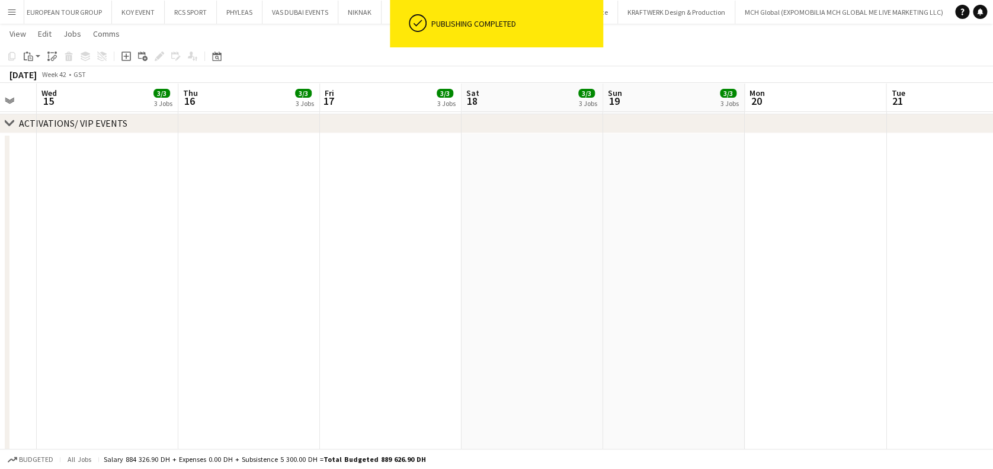
drag, startPoint x: 221, startPoint y: 360, endPoint x: 157, endPoint y: 196, distance: 175.6
drag, startPoint x: 225, startPoint y: 310, endPoint x: 153, endPoint y: 241, distance: 99.3
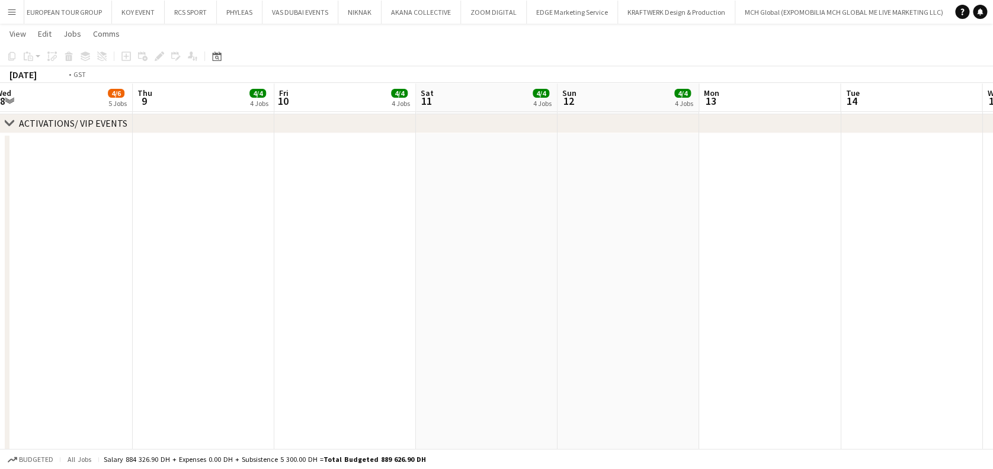
drag, startPoint x: 190, startPoint y: 341, endPoint x: 545, endPoint y: 282, distance: 360.5
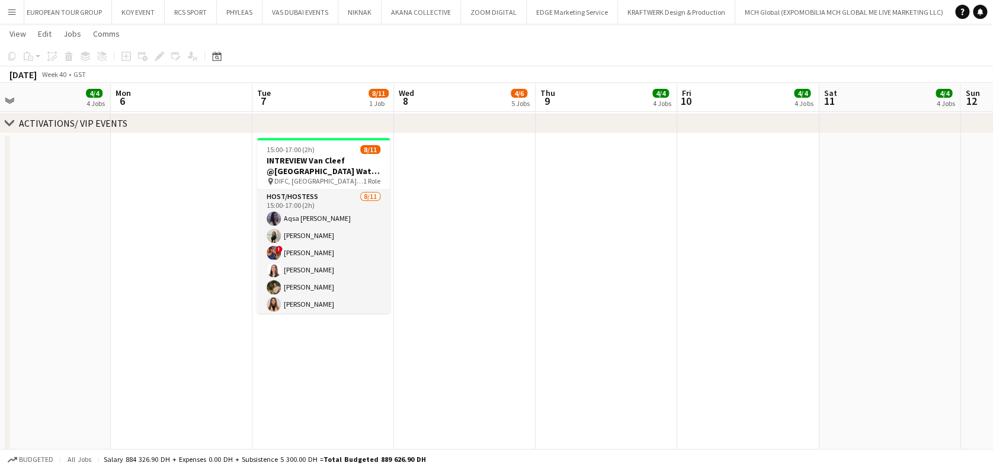
drag, startPoint x: 347, startPoint y: 335, endPoint x: 476, endPoint y: 273, distance: 142.6
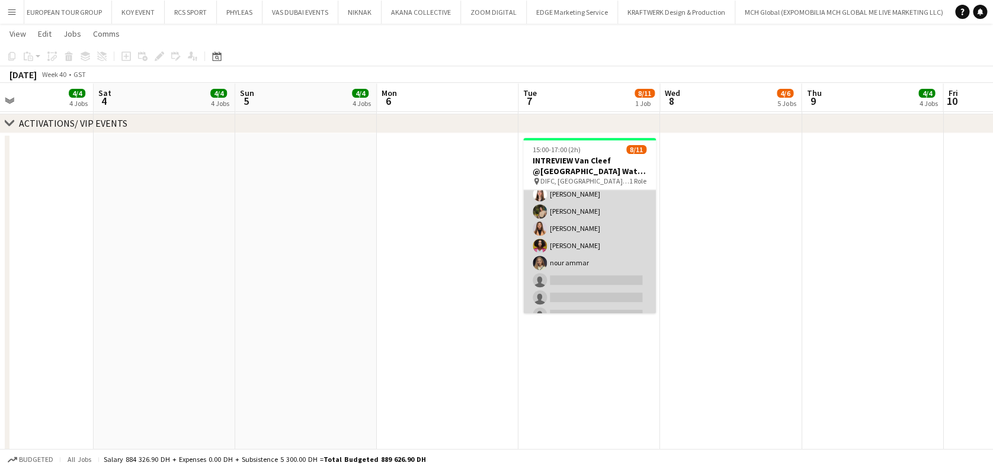
scroll to position [79, 0]
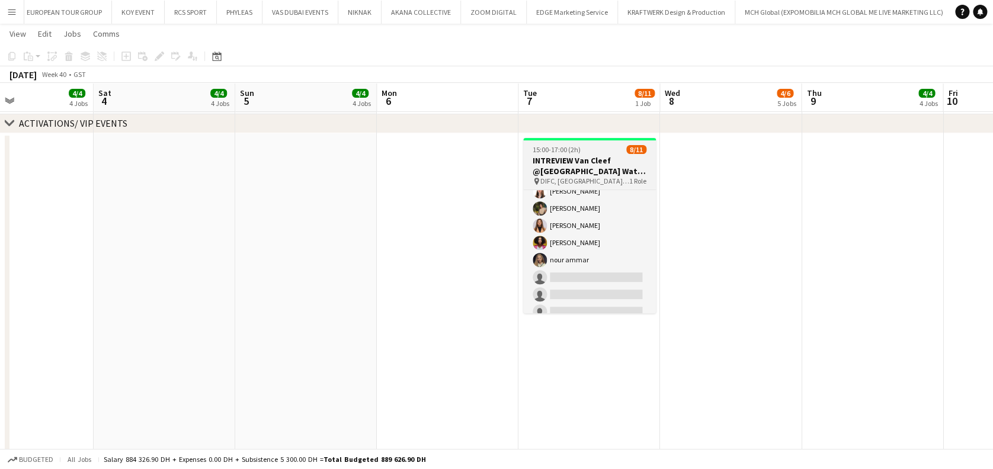
click at [585, 145] on div "15:00-17:00 (2h) 8/11" at bounding box center [589, 149] width 133 height 9
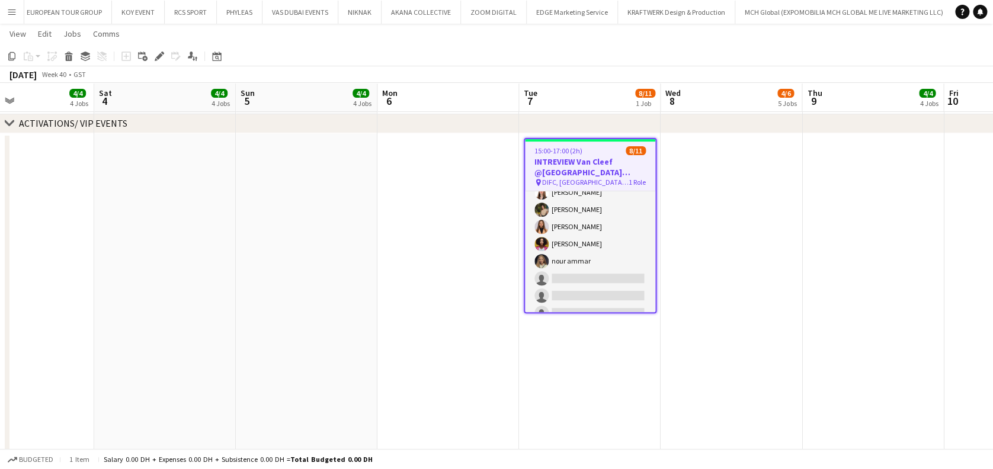
drag, startPoint x: 164, startPoint y: 59, endPoint x: 175, endPoint y: 59, distance: 11.3
click at [164, 57] on div "Edit" at bounding box center [159, 56] width 14 height 14
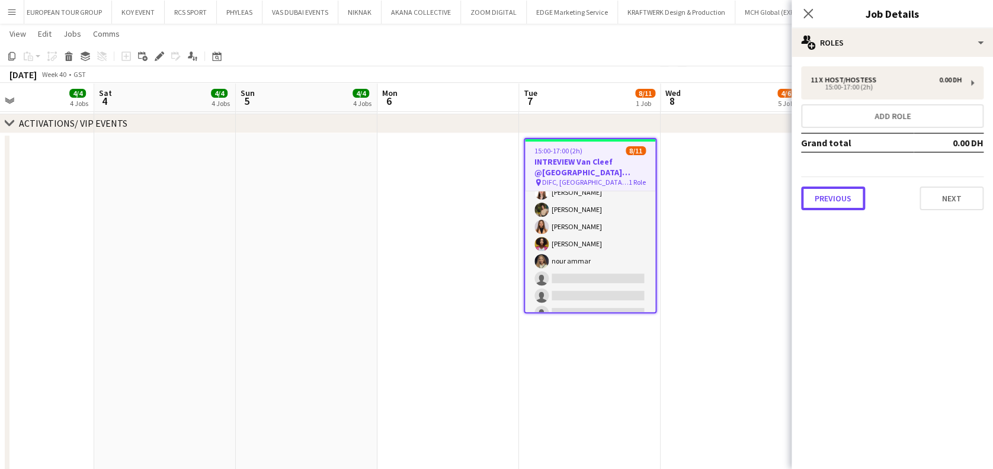
click at [853, 192] on button "Previous" at bounding box center [833, 199] width 64 height 24
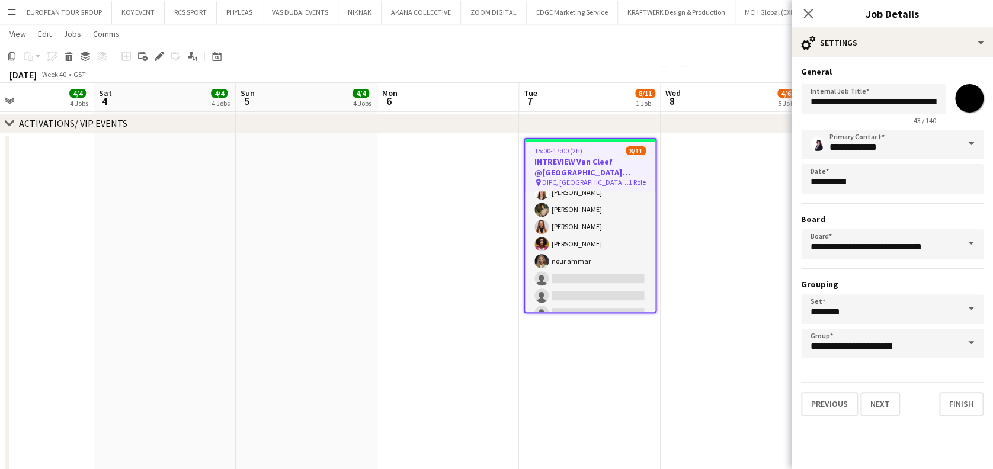
click at [734, 265] on app-date-cell at bounding box center [732, 304] width 142 height 343
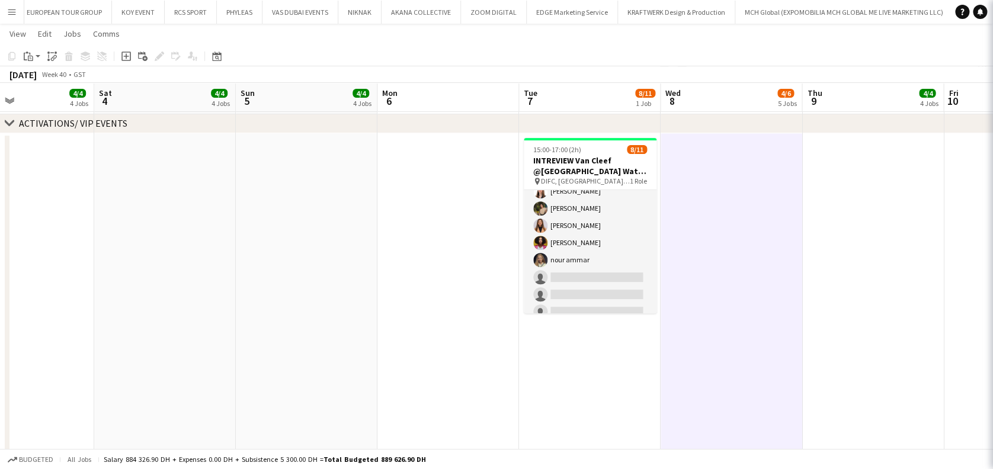
scroll to position [0, 329]
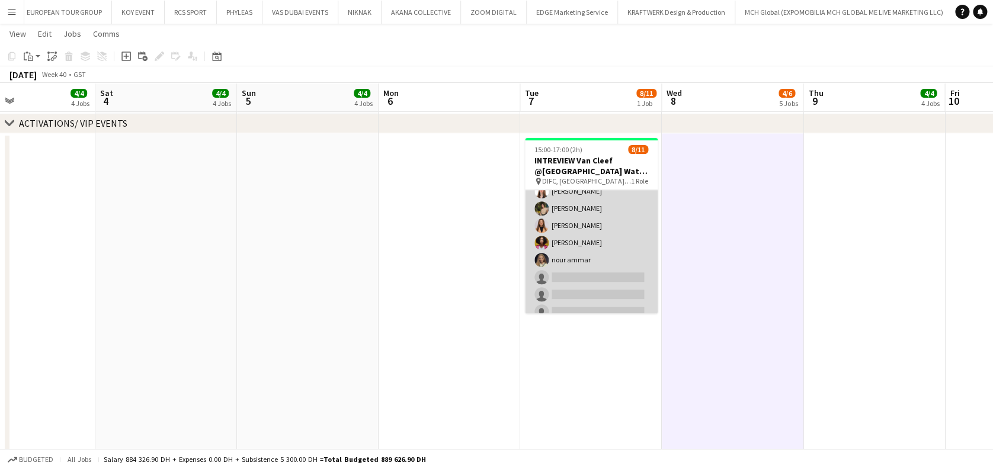
drag, startPoint x: 591, startPoint y: 285, endPoint x: 590, endPoint y: 274, distance: 10.7
click at [591, 284] on app-card-role "Host/Hostess 8/11 15:00-17:00 (2h) Aqsa Urooj Zahid Fatima Alzubaidi ! Salima S…" at bounding box center [591, 217] width 133 height 212
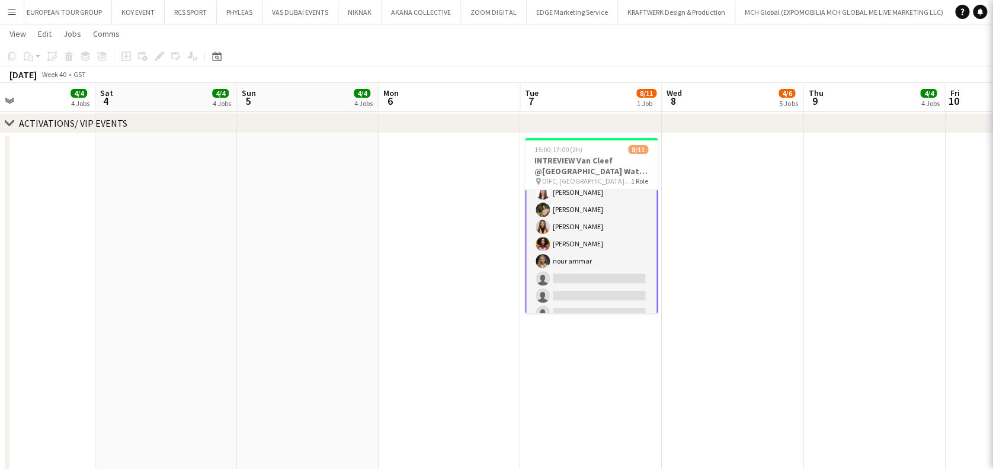
scroll to position [80, 0]
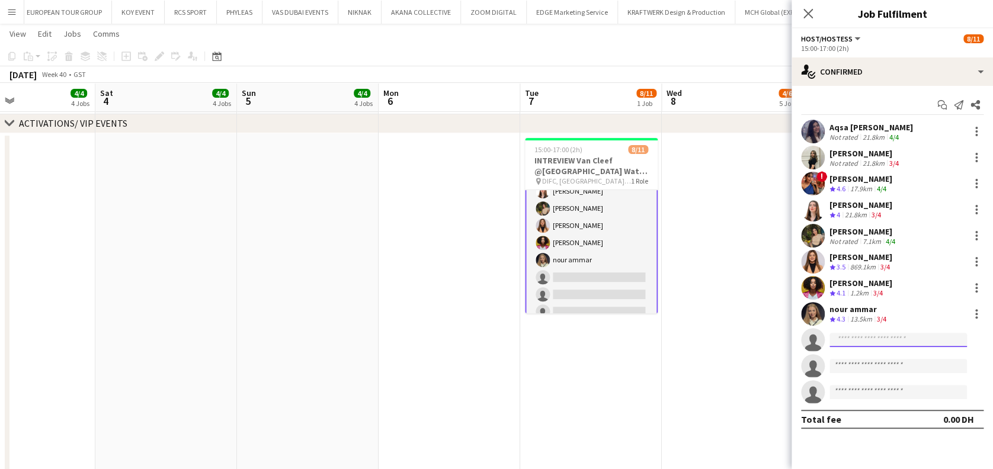
click at [894, 343] on input at bounding box center [898, 340] width 137 height 14
type input "*"
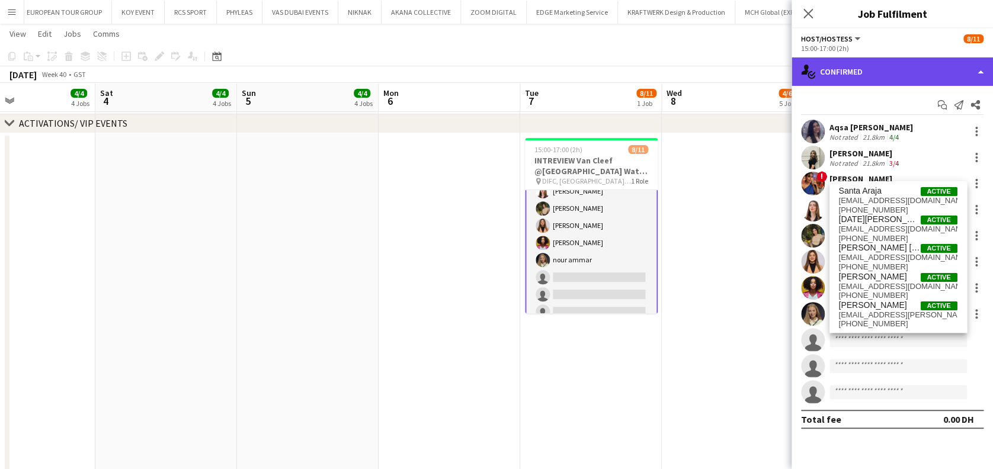
click at [912, 68] on div "single-neutral-actions-check-2 Confirmed" at bounding box center [892, 71] width 201 height 28
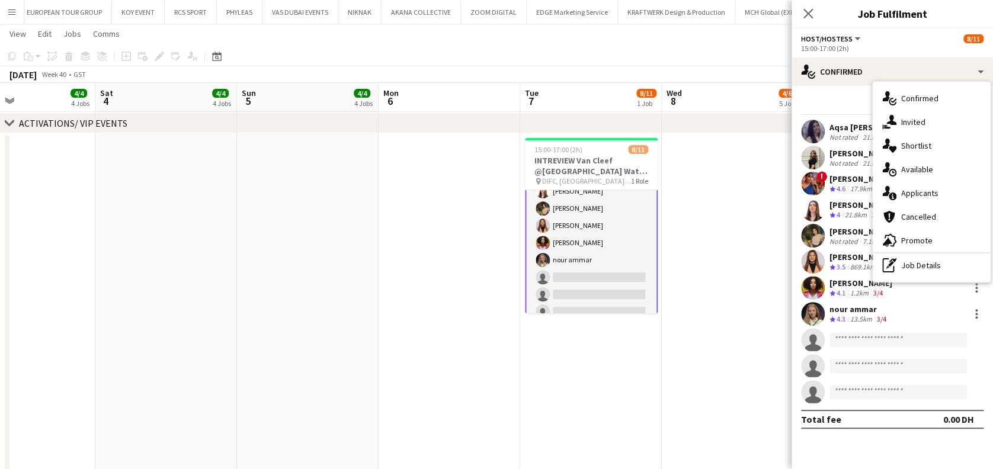
click at [909, 127] on span "Invited" at bounding box center [913, 122] width 24 height 11
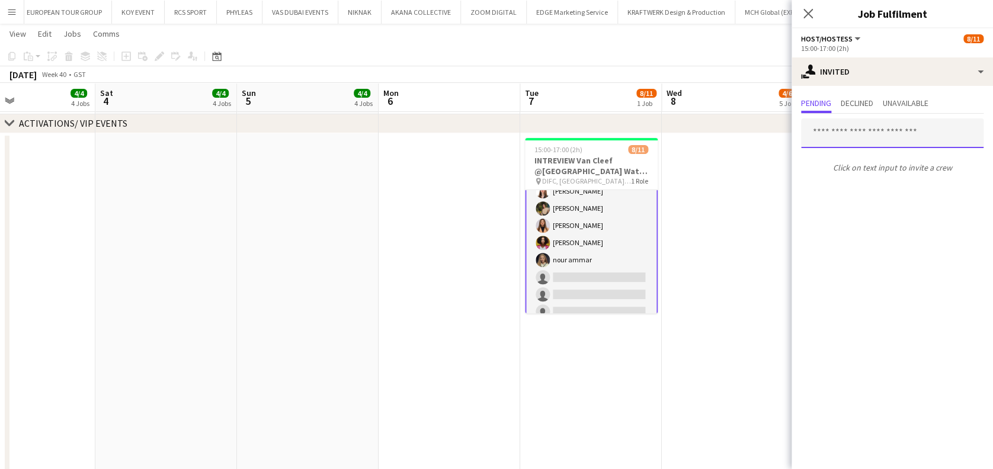
click at [858, 128] on input "text" at bounding box center [892, 134] width 183 height 30
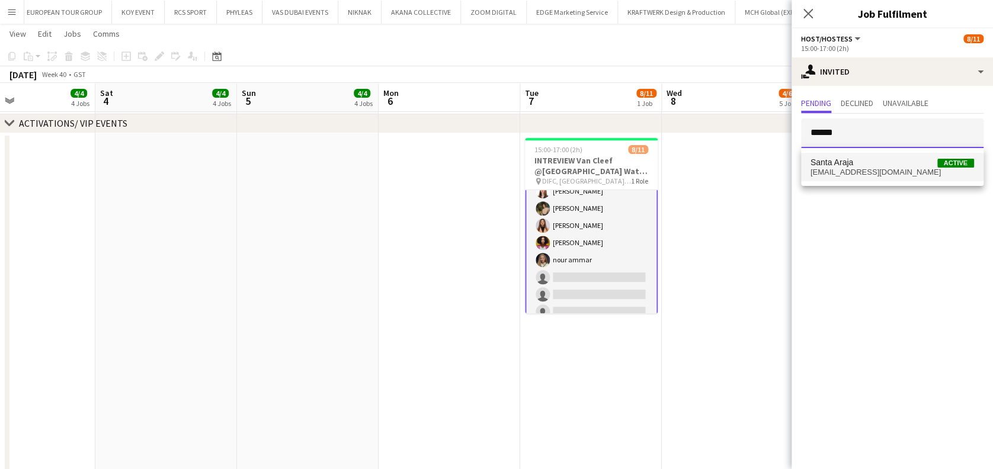
type input "*****"
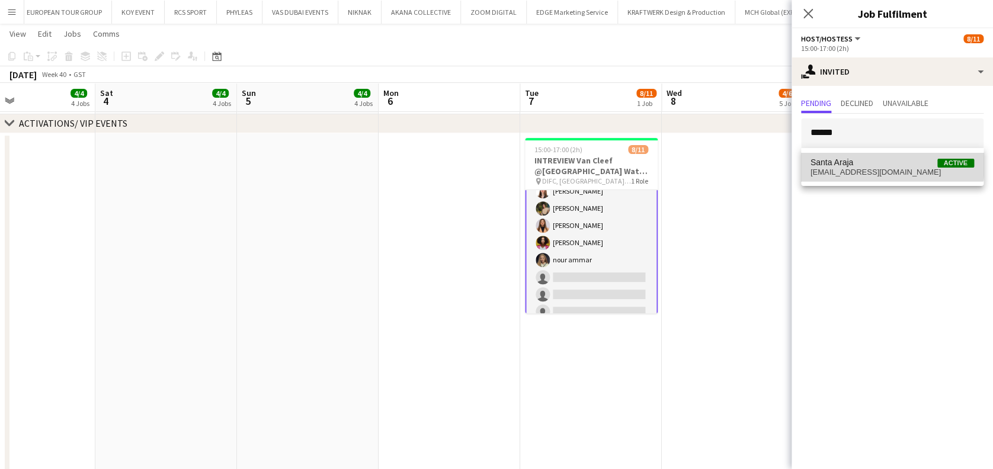
click at [889, 161] on span "Santa Araja Active" at bounding box center [893, 163] width 164 height 10
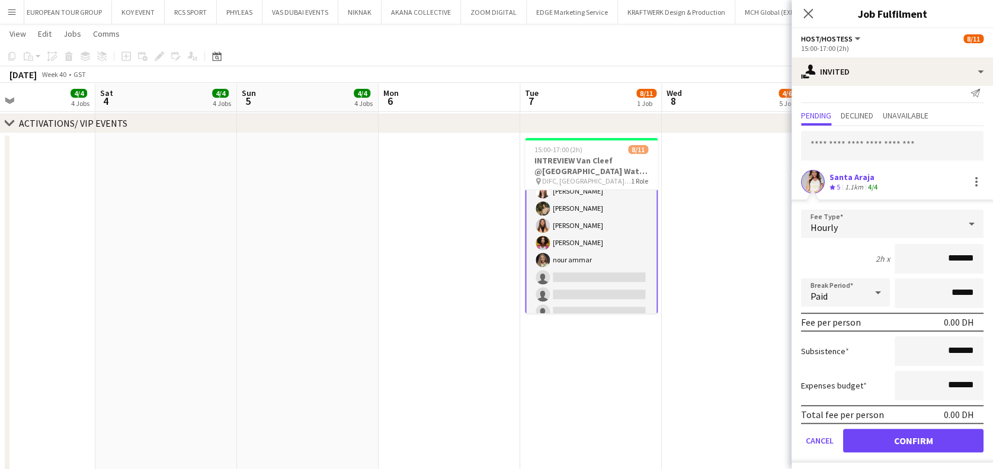
scroll to position [15, 0]
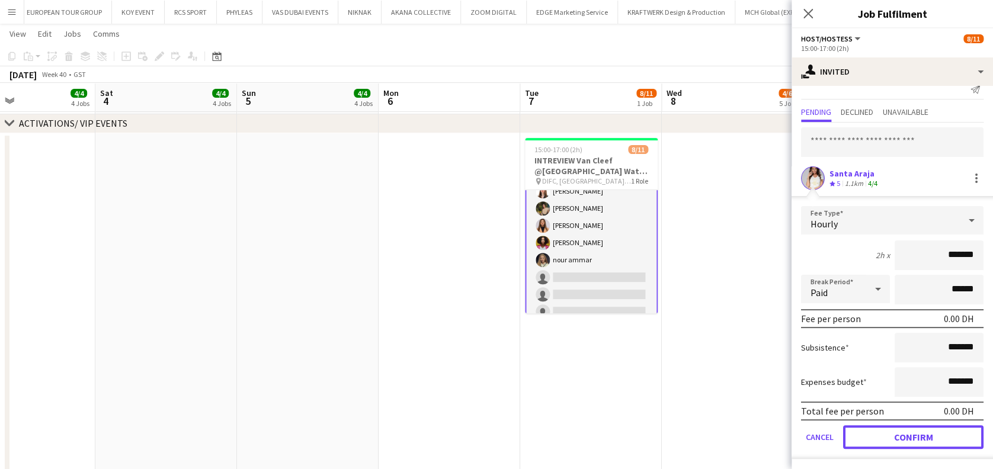
drag, startPoint x: 920, startPoint y: 436, endPoint x: 687, endPoint y: 318, distance: 260.8
click at [919, 435] on button "Confirm" at bounding box center [913, 437] width 140 height 24
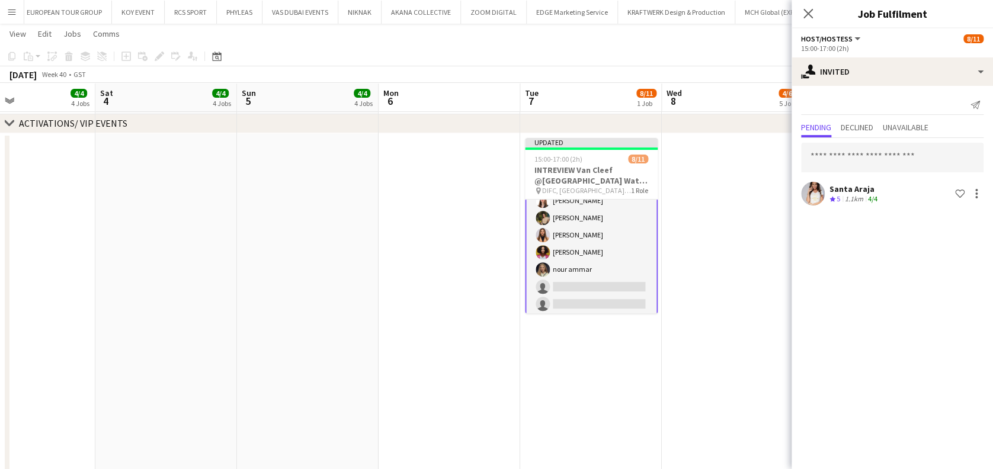
click at [691, 271] on app-date-cell at bounding box center [733, 304] width 142 height 343
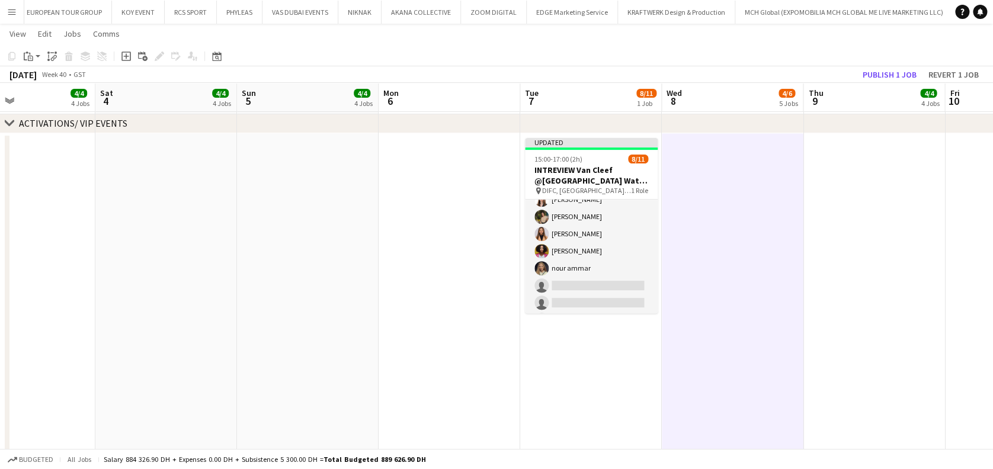
scroll to position [79, 0]
click at [879, 71] on button "Publish 1 job" at bounding box center [889, 74] width 63 height 15
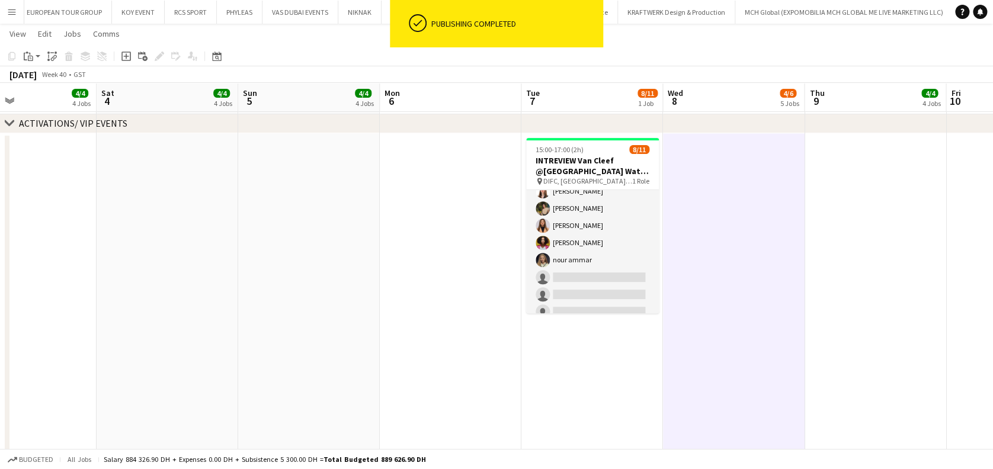
drag, startPoint x: 591, startPoint y: 280, endPoint x: 795, endPoint y: 211, distance: 214.8
click at [594, 279] on app-card-role "Host/Hostess 1I 8/11 15:00-17:00 (2h) Aqsa Urooj Zahid Fatima Alzubaidi ! Salim…" at bounding box center [592, 217] width 133 height 212
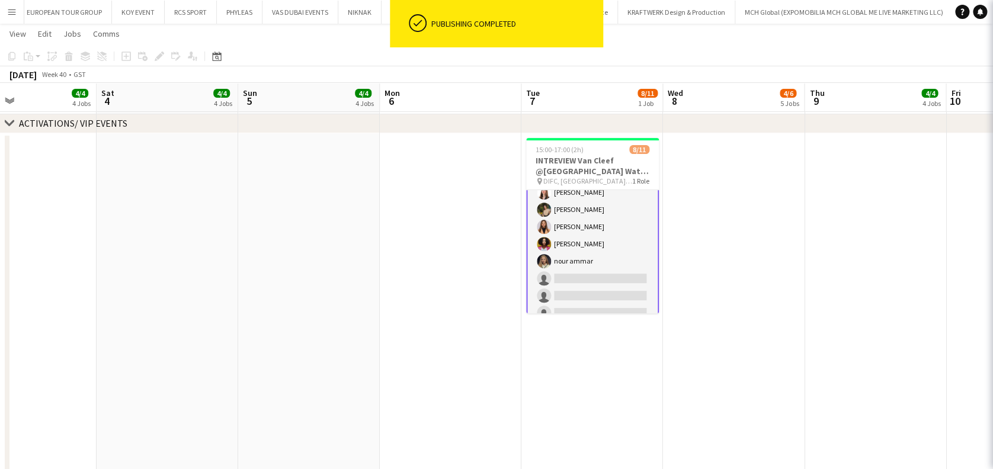
scroll to position [80, 0]
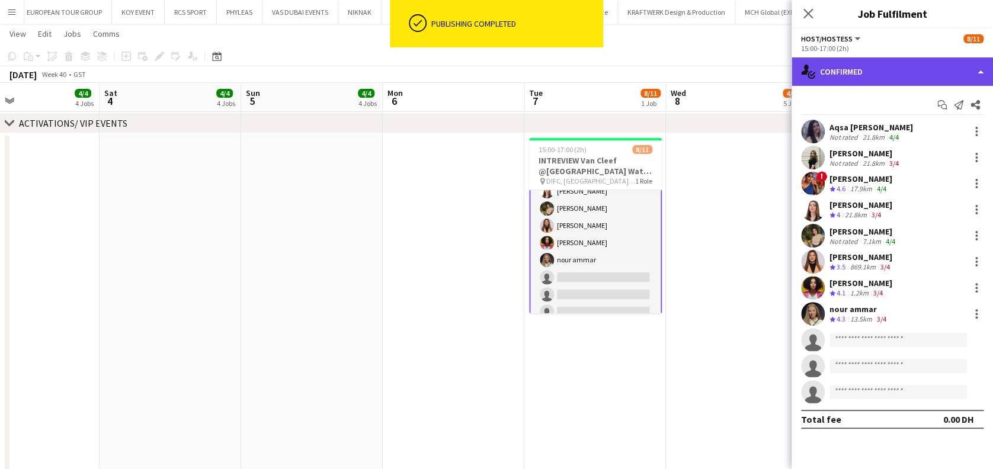
click at [932, 74] on div "single-neutral-actions-check-2 Confirmed" at bounding box center [892, 71] width 201 height 28
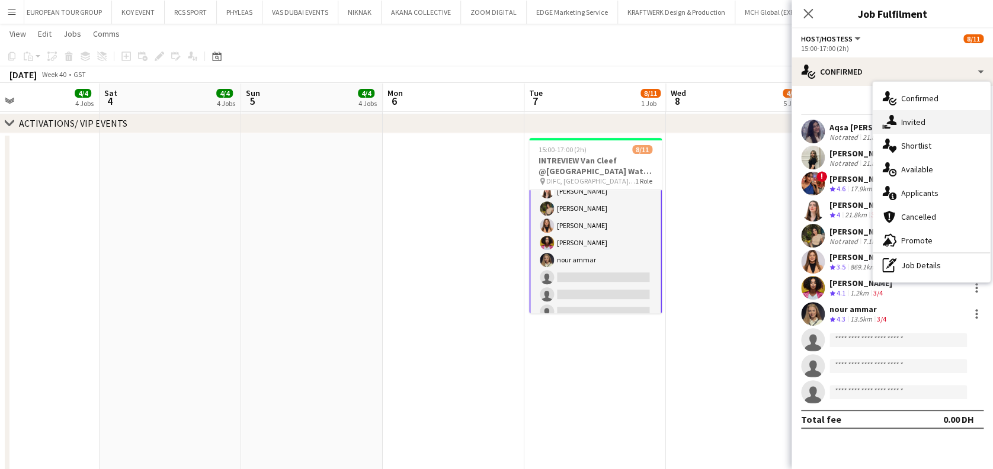
click at [915, 118] on span "Invited" at bounding box center [913, 122] width 24 height 11
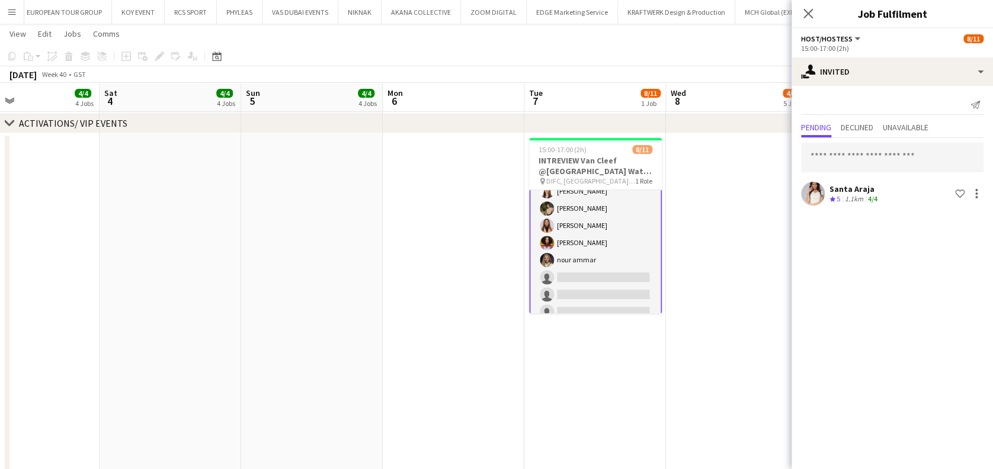
click at [843, 186] on div "Santa Araja" at bounding box center [855, 189] width 50 height 11
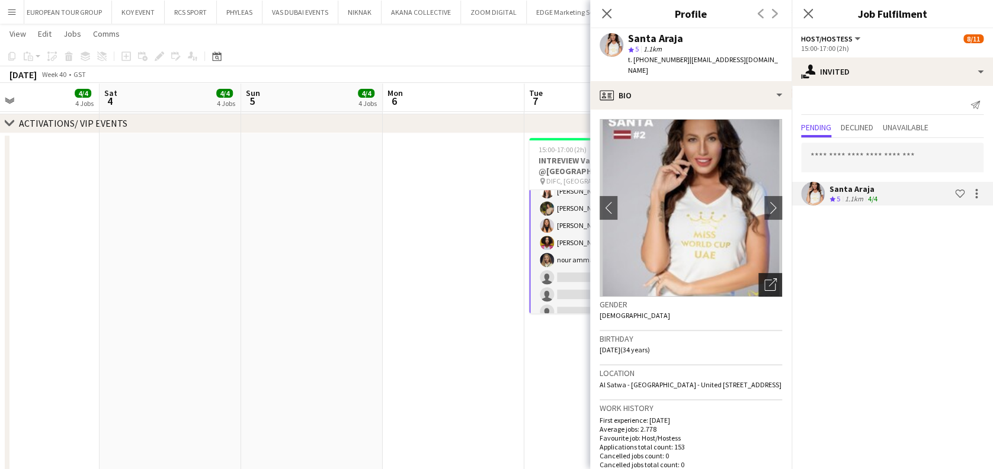
click at [765, 273] on div "Open photos pop-in" at bounding box center [771, 285] width 24 height 24
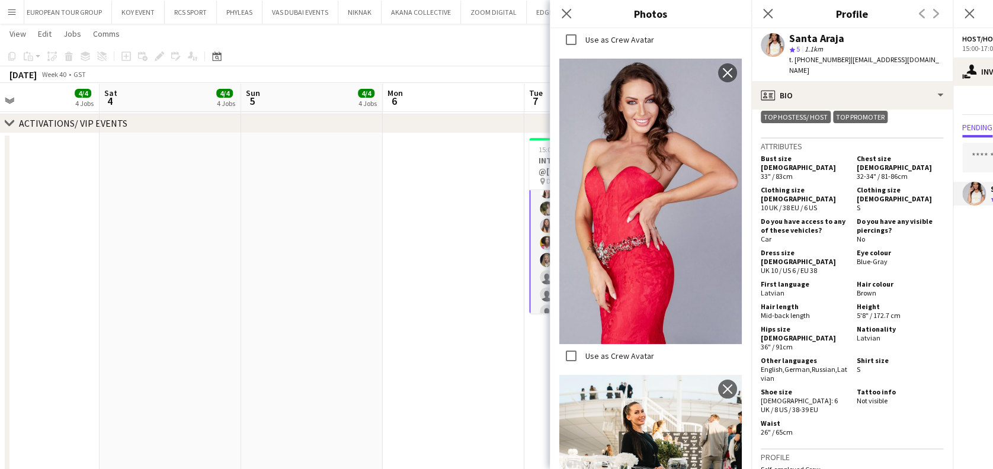
scroll to position [2132, 0]
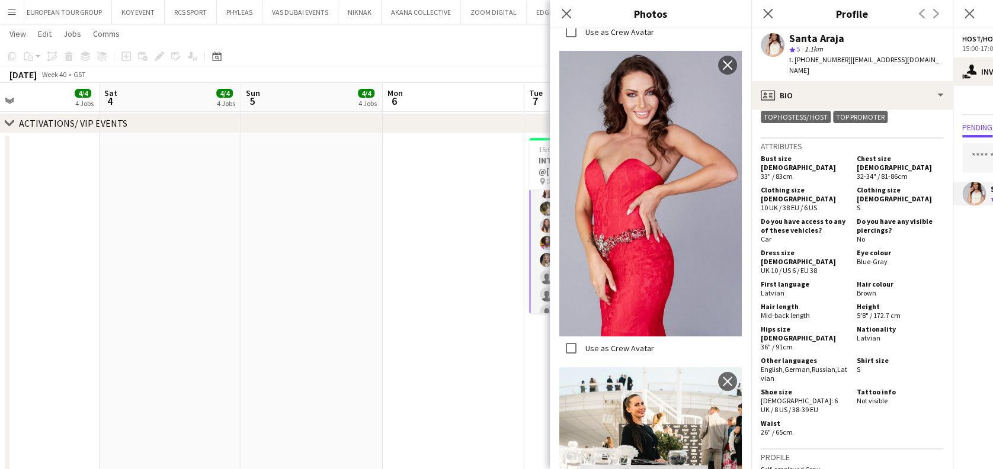
click at [569, 17] on icon "Close pop-in" at bounding box center [566, 13] width 9 height 9
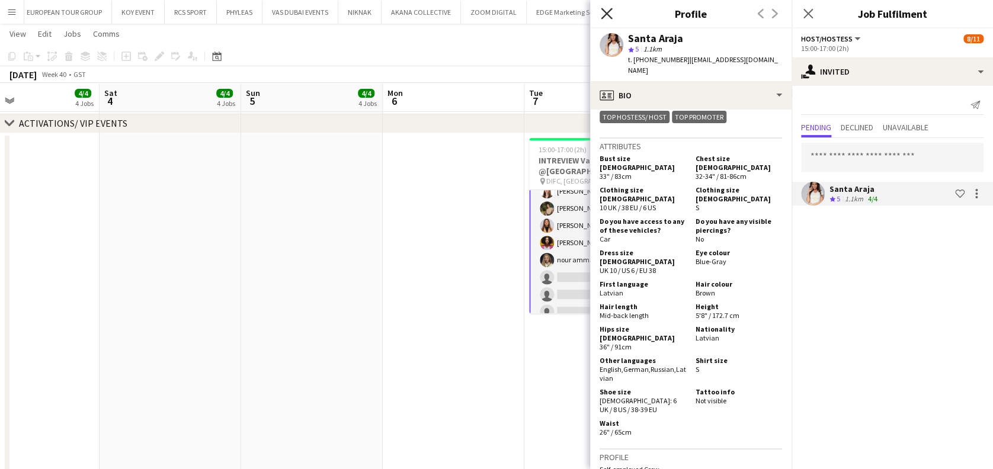
click at [614, 12] on app-icon "Close pop-in" at bounding box center [607, 13] width 17 height 17
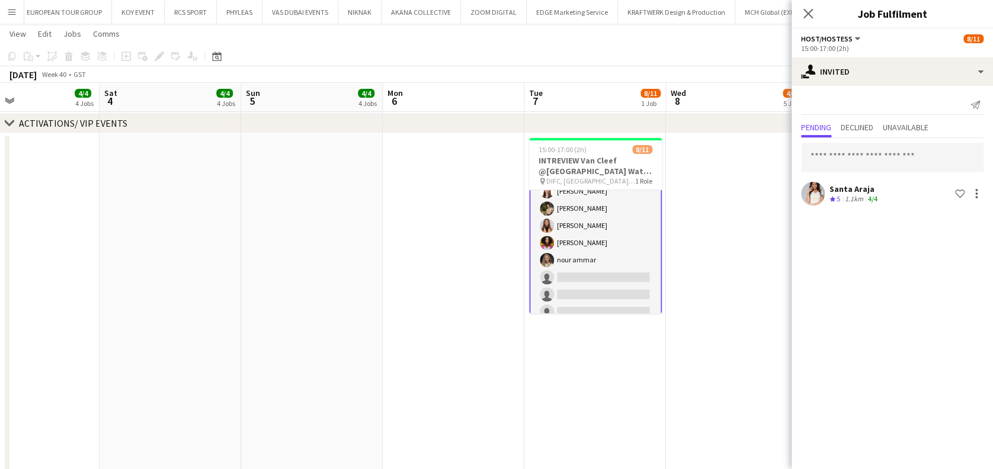
scroll to position [0, 0]
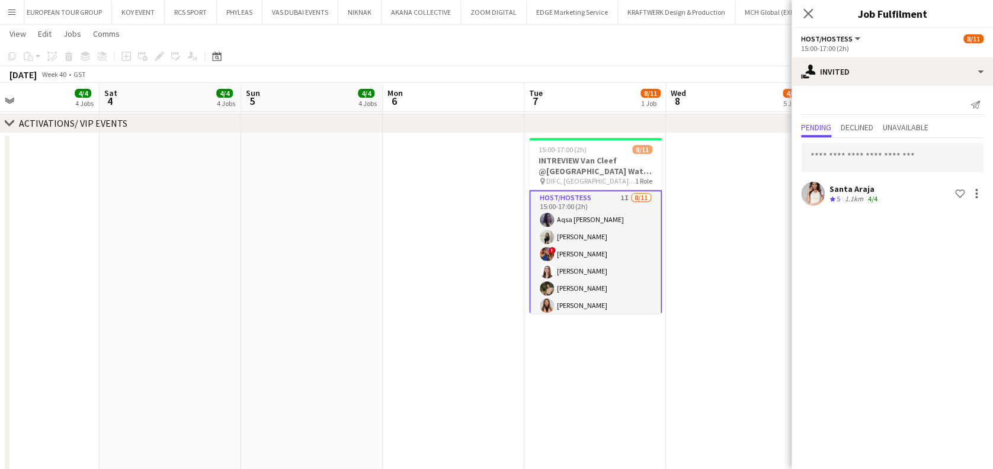
drag, startPoint x: 683, startPoint y: 241, endPoint x: 677, endPoint y: 245, distance: 7.2
click at [684, 239] on app-date-cell at bounding box center [737, 304] width 142 height 343
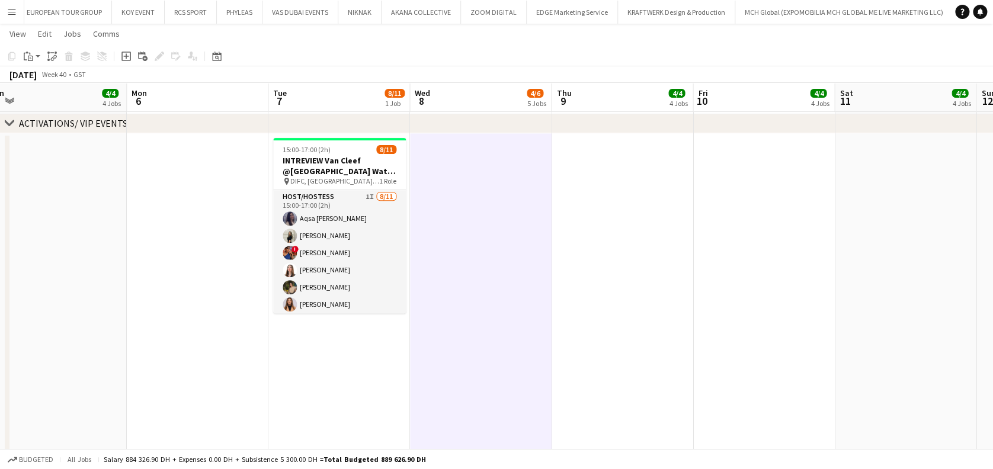
drag, startPoint x: 634, startPoint y: 260, endPoint x: 502, endPoint y: 242, distance: 133.4
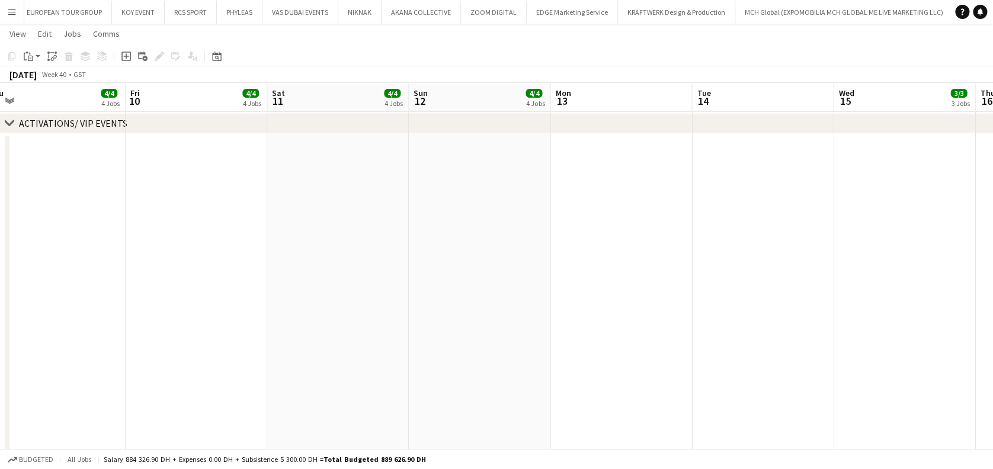
drag, startPoint x: 501, startPoint y: 221, endPoint x: 561, endPoint y: 275, distance: 80.6
drag, startPoint x: 581, startPoint y: 302, endPoint x: 462, endPoint y: 270, distance: 123.9
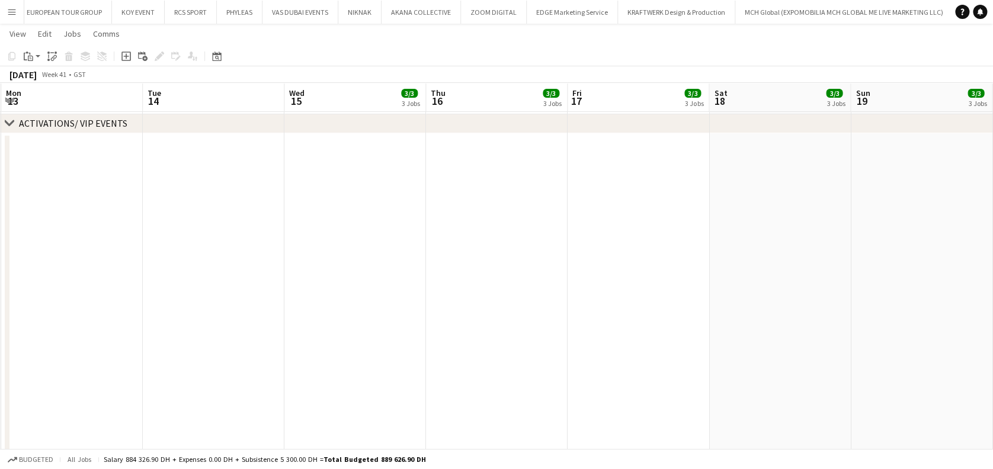
drag, startPoint x: 539, startPoint y: 233, endPoint x: 711, endPoint y: 329, distance: 196.8
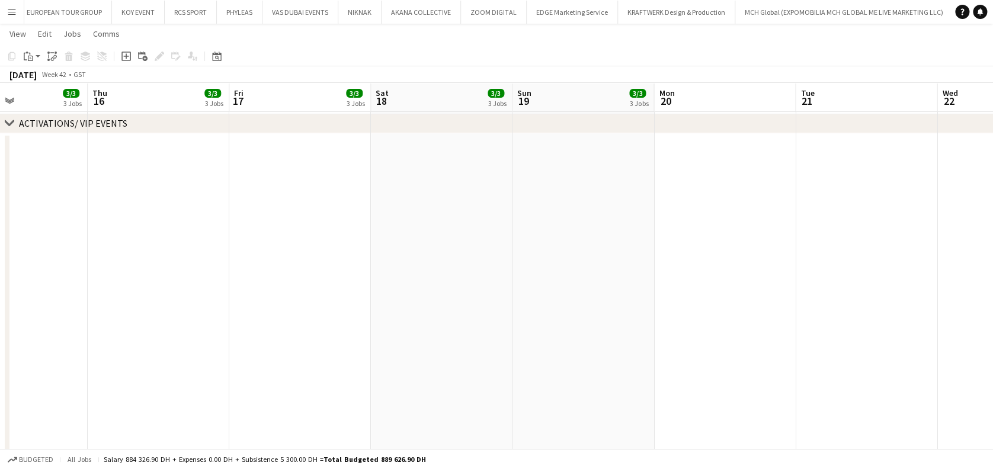
drag, startPoint x: 393, startPoint y: 325, endPoint x: 350, endPoint y: 347, distance: 49.0
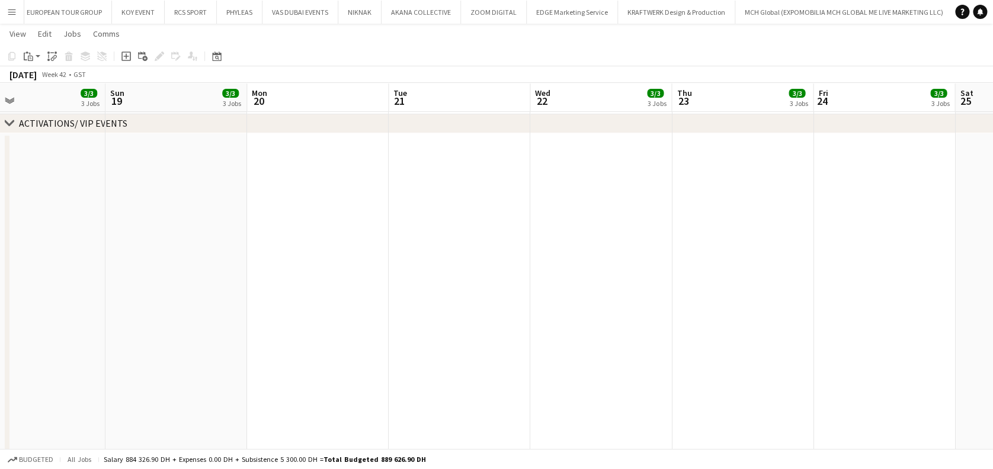
drag, startPoint x: 416, startPoint y: 280, endPoint x: 683, endPoint y: 207, distance: 276.3
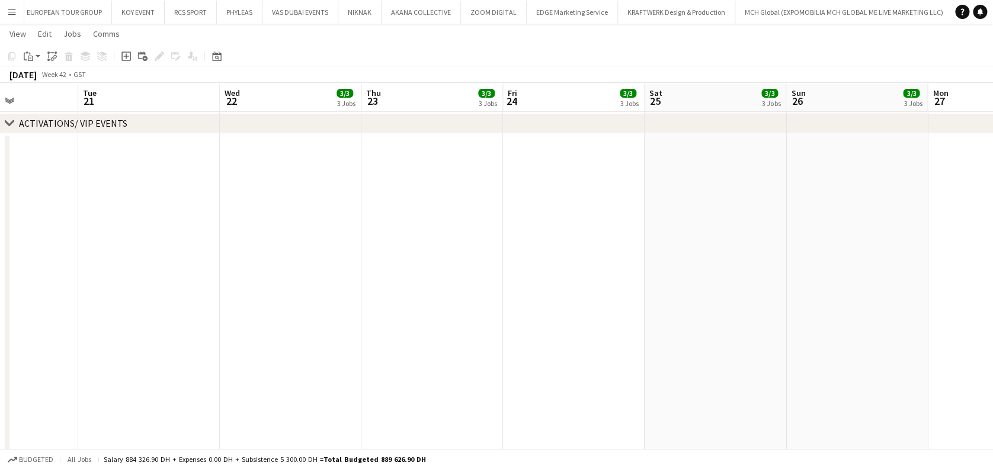
drag, startPoint x: 408, startPoint y: 125, endPoint x: 492, endPoint y: 193, distance: 107.9
drag, startPoint x: 670, startPoint y: 248, endPoint x: 536, endPoint y: 318, distance: 151.1
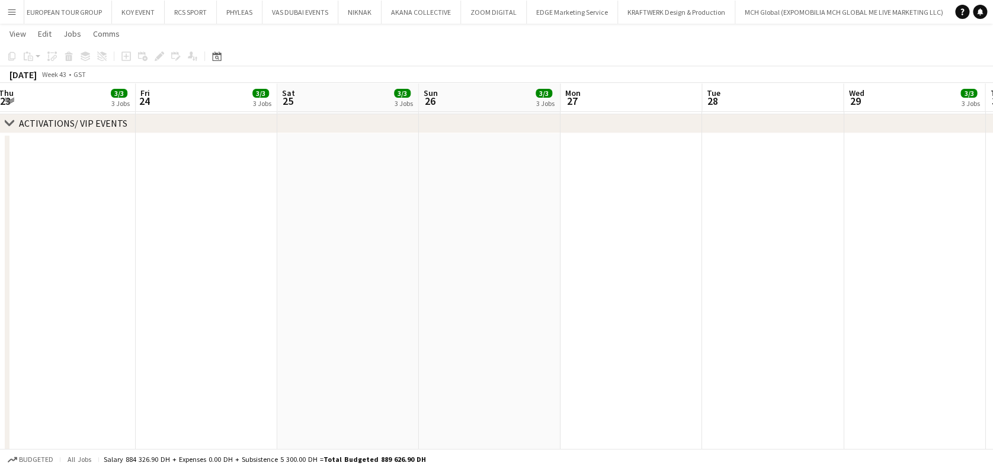
drag, startPoint x: 438, startPoint y: 222, endPoint x: 484, endPoint y: 229, distance: 46.7
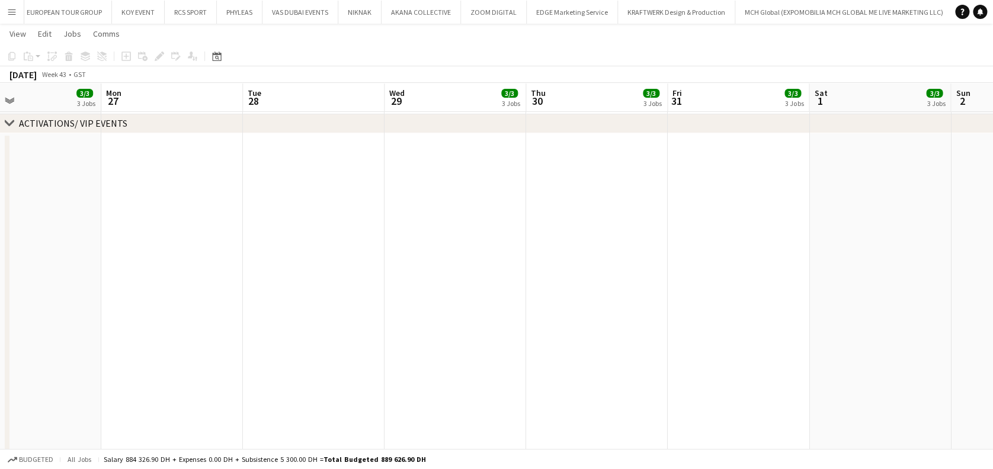
drag, startPoint x: 360, startPoint y: 215, endPoint x: 616, endPoint y: 293, distance: 267.1
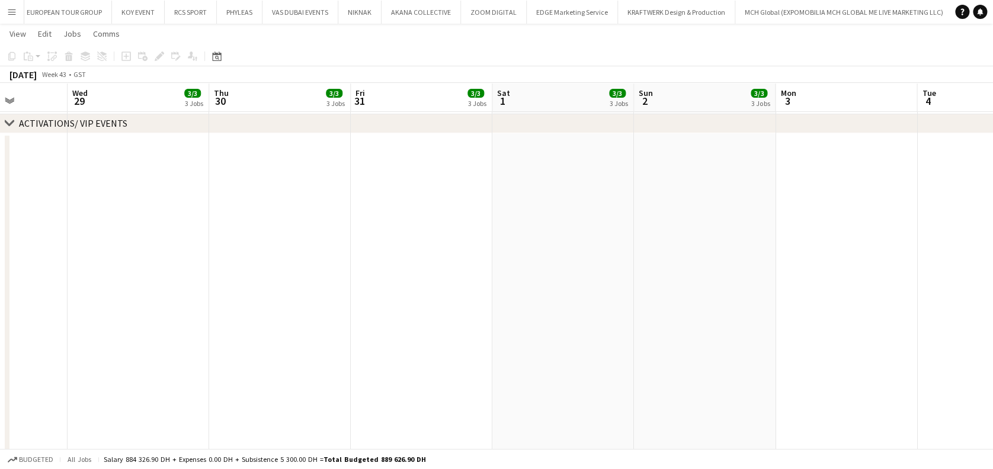
drag, startPoint x: 365, startPoint y: 194, endPoint x: 423, endPoint y: 274, distance: 98.5
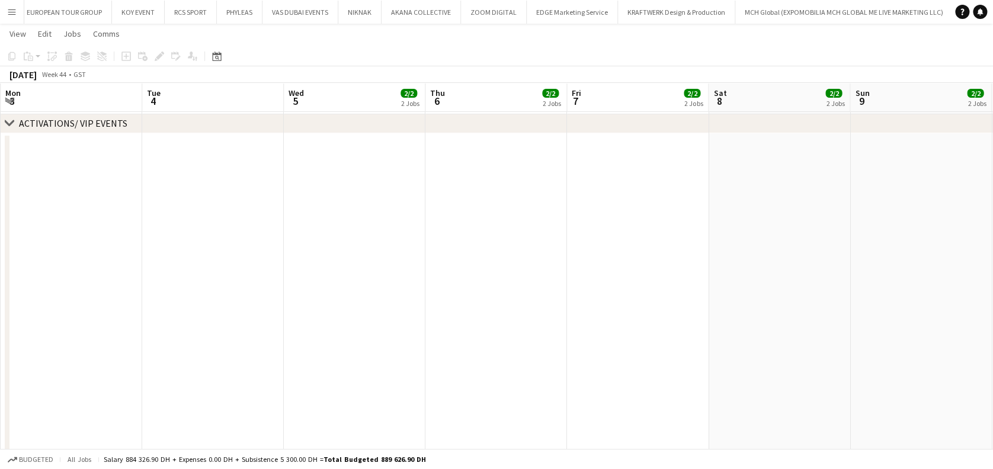
drag, startPoint x: 549, startPoint y: 276, endPoint x: 594, endPoint y: 294, distance: 49.2
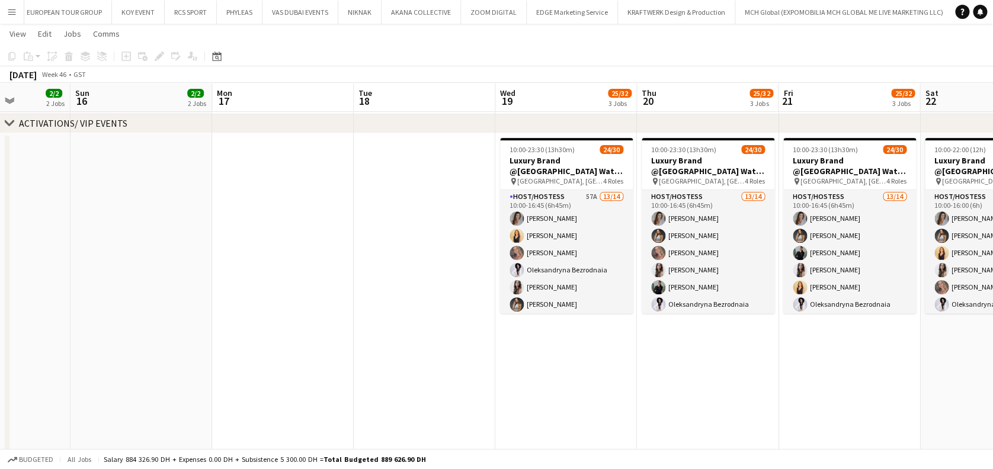
scroll to position [0, 420]
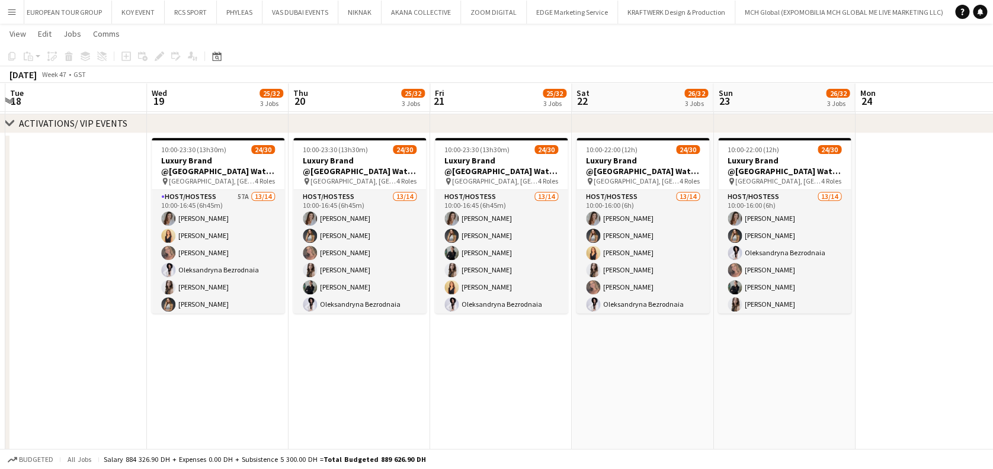
click at [229, 231] on app-card-role "Host/Hostess 57A 13/14 10:00-16:45 (6h45m) Camila Rossato Dorsa Ahmadi Pishkouh…" at bounding box center [218, 322] width 133 height 264
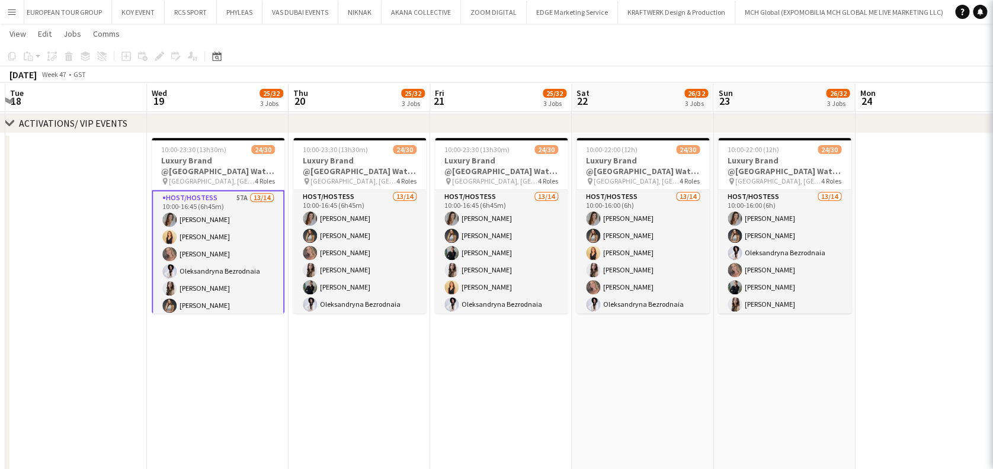
scroll to position [0, 421]
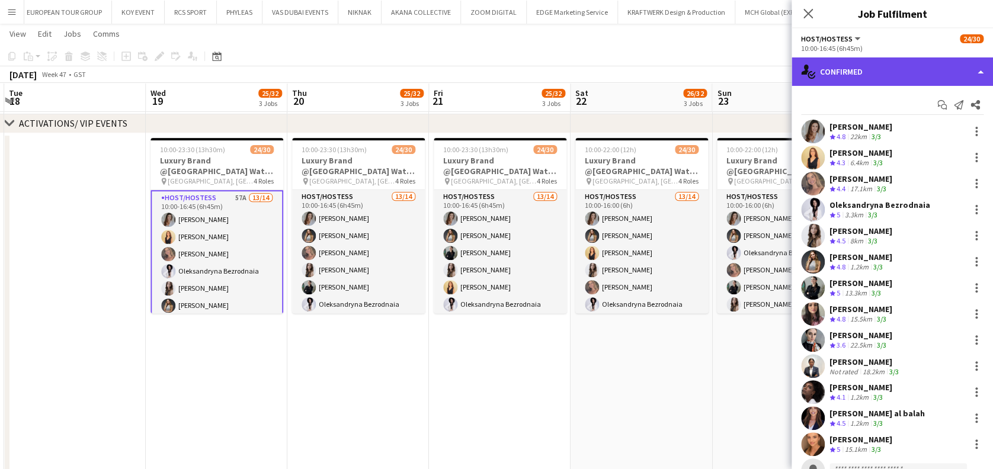
click at [939, 63] on div "single-neutral-actions-check-2 Confirmed" at bounding box center [892, 71] width 201 height 28
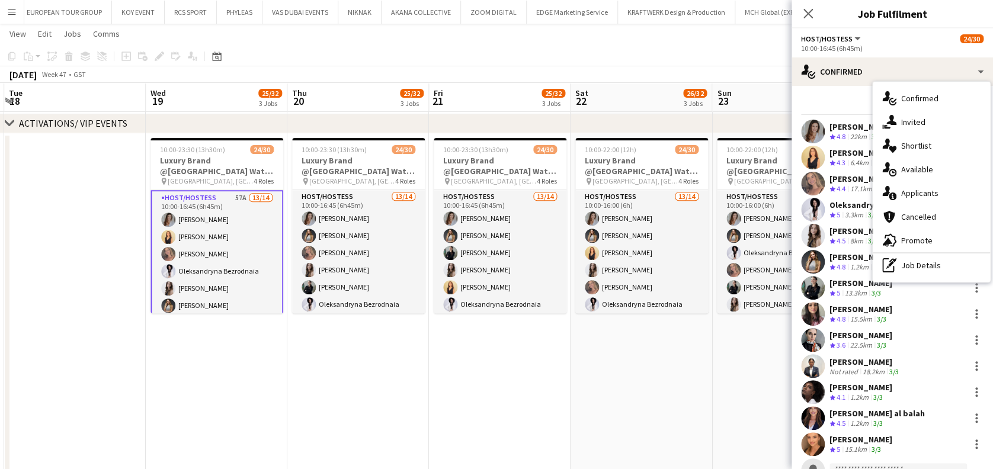
click at [920, 199] on div "single-neutral-actions-information Applicants" at bounding box center [931, 193] width 117 height 24
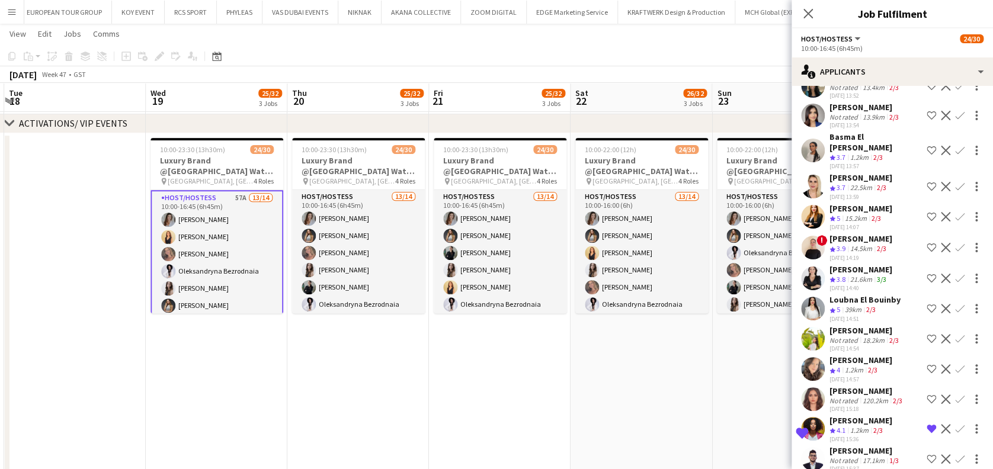
scroll to position [1210, 0]
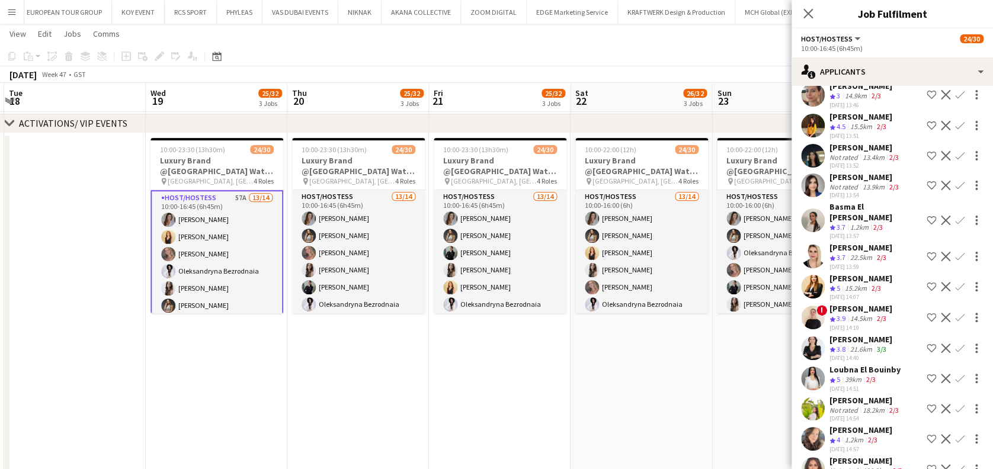
click at [847, 345] on div "Crew rating 3.8" at bounding box center [839, 350] width 18 height 10
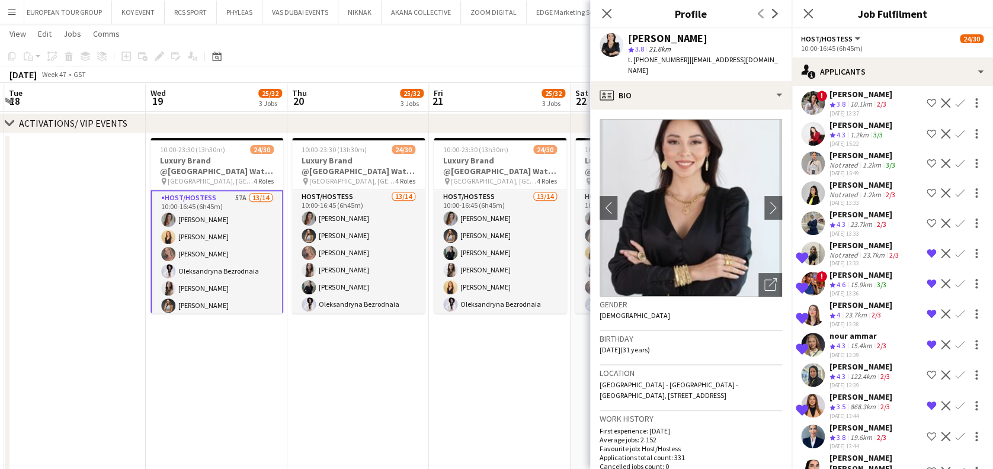
scroll to position [736, 0]
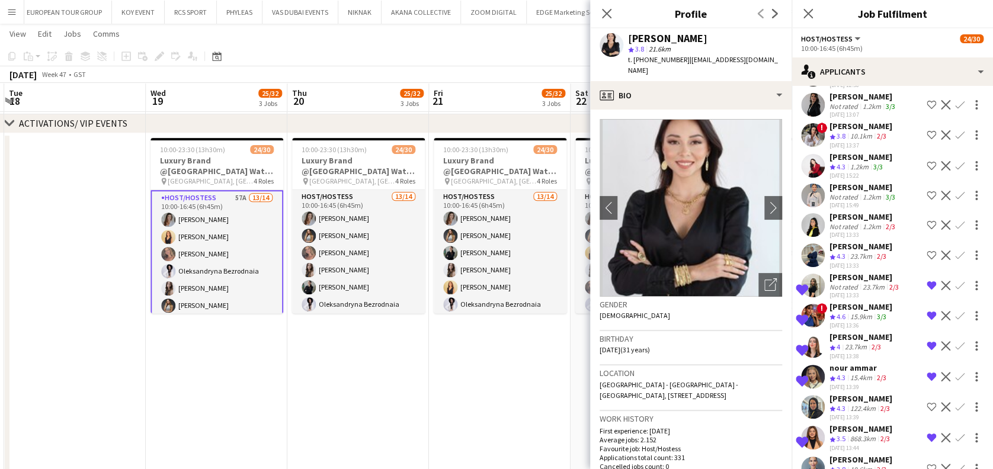
click at [837, 201] on div "23-09-2025 15:49" at bounding box center [864, 205] width 68 height 8
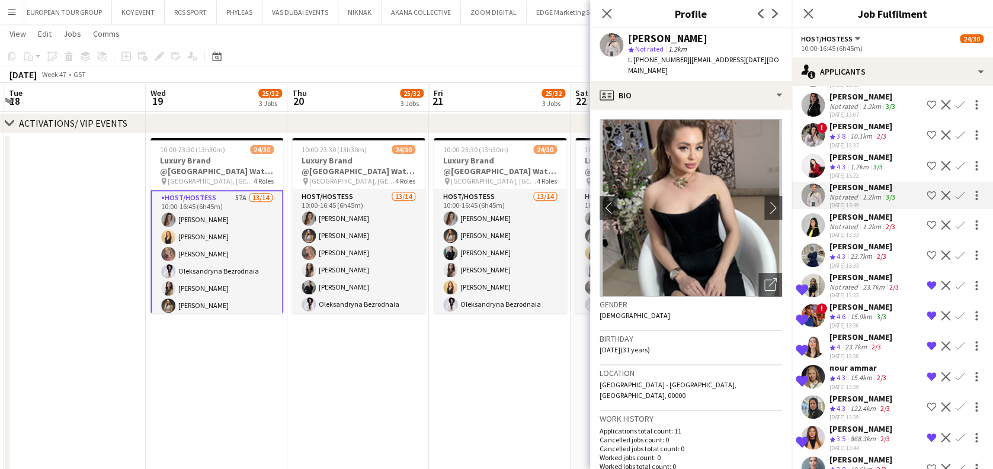
scroll to position [578, 0]
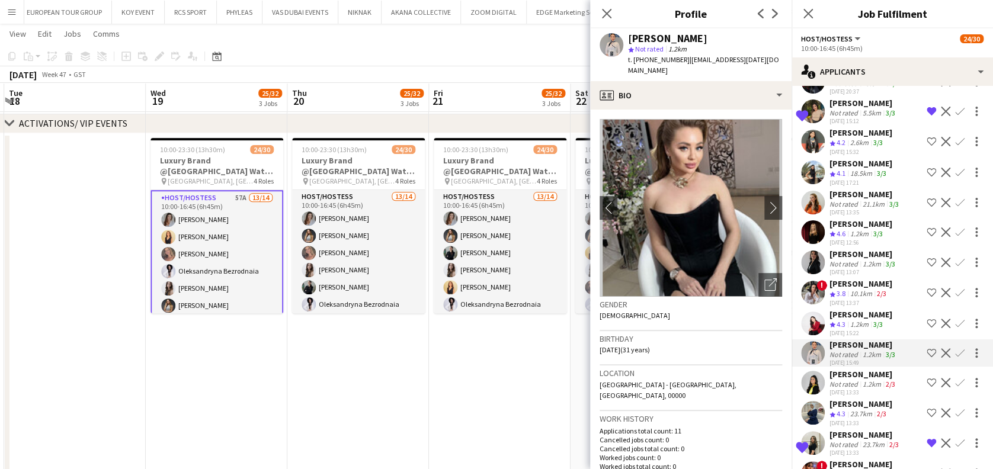
click at [845, 249] on div "Iuliia Frolova" at bounding box center [864, 254] width 68 height 11
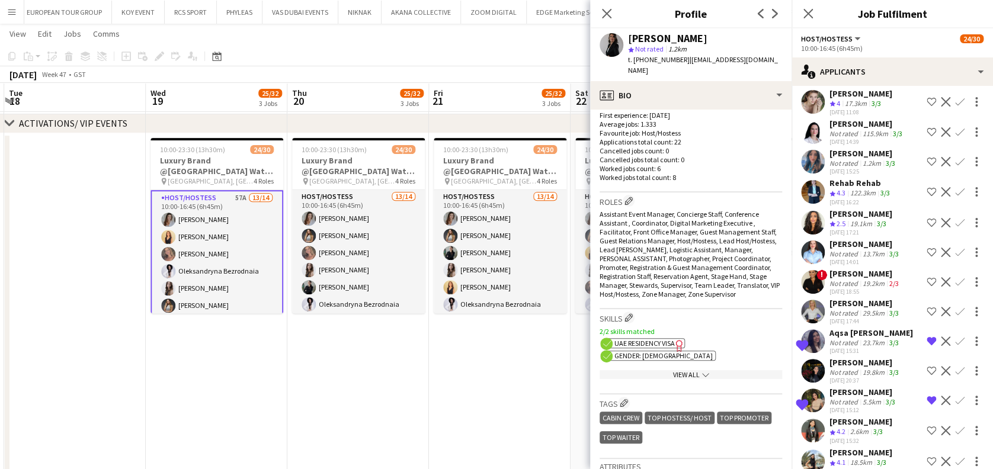
scroll to position [262, 0]
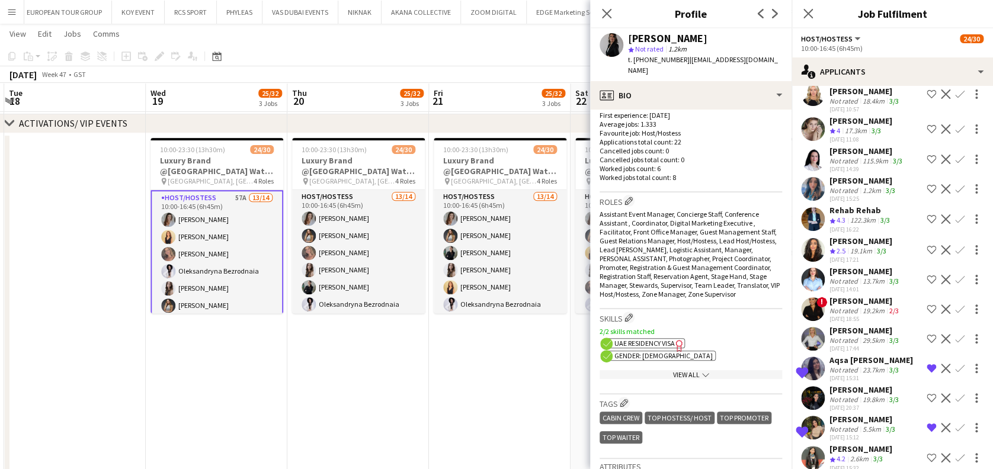
click at [858, 247] on div "19.1km" at bounding box center [861, 252] width 27 height 10
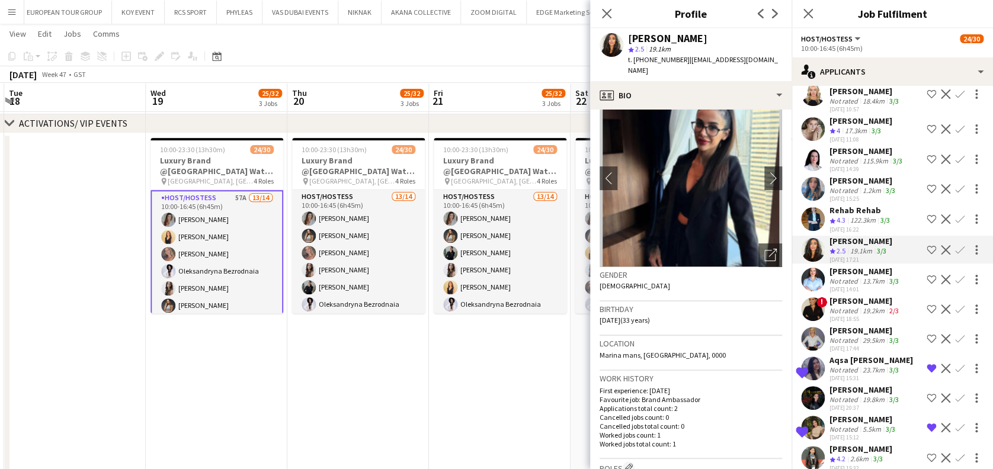
scroll to position [0, 0]
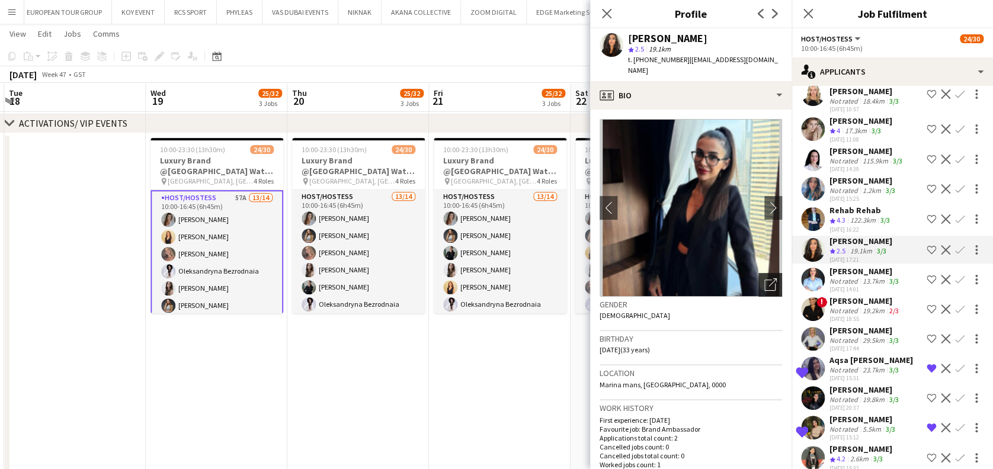
click at [764, 279] on icon "Open photos pop-in" at bounding box center [770, 285] width 12 height 12
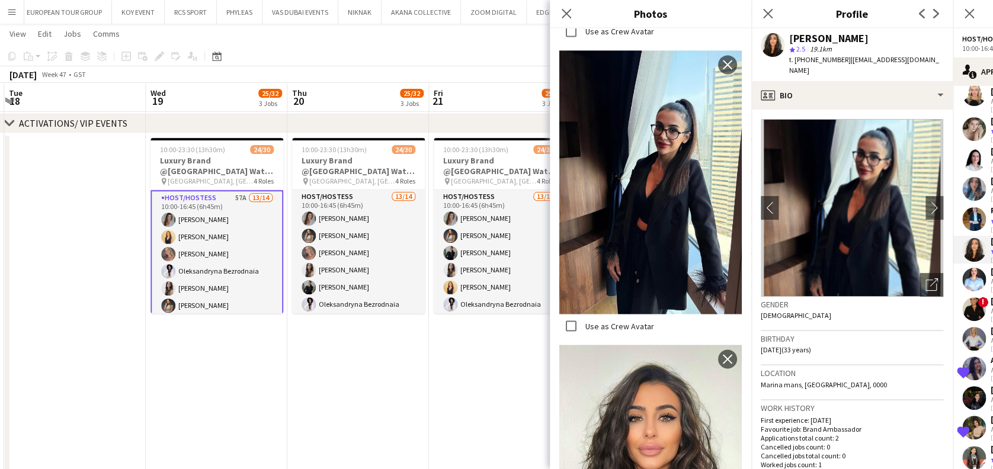
scroll to position [919, 0]
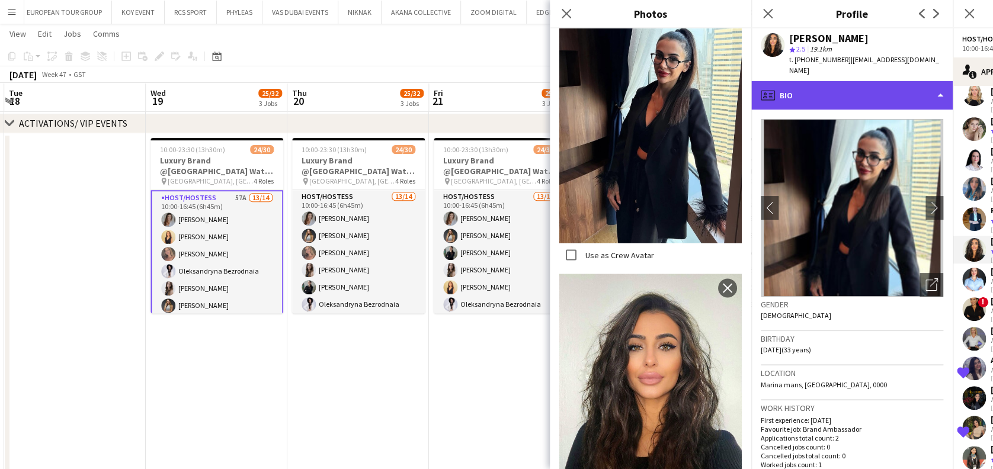
click at [876, 92] on div "profile Bio" at bounding box center [851, 95] width 201 height 28
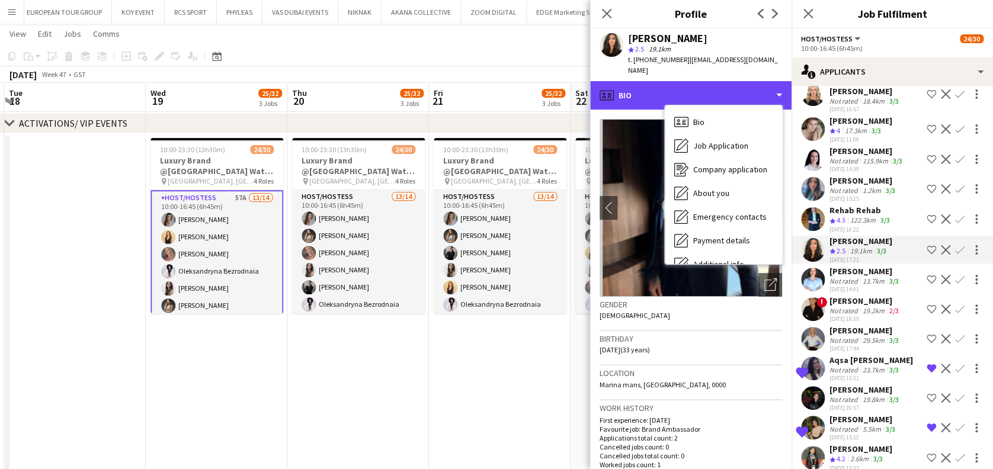
scroll to position [87, 0]
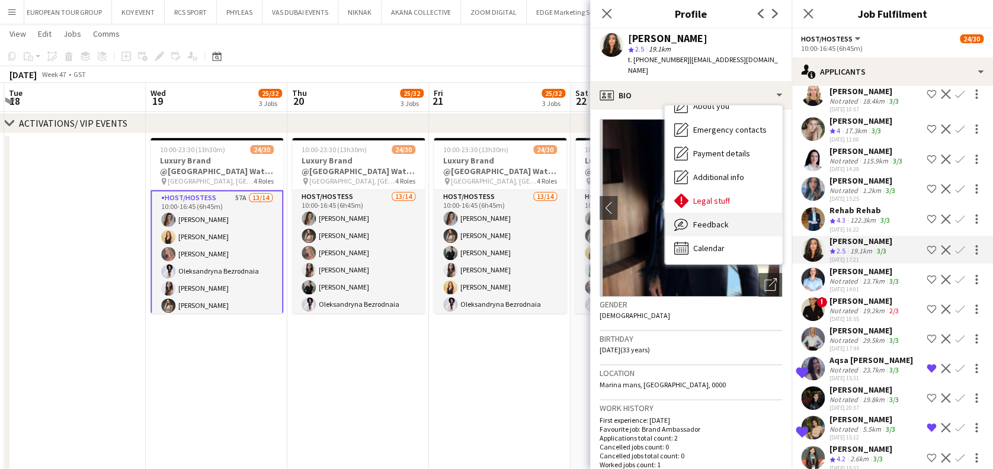
click at [744, 213] on div "Feedback Feedback" at bounding box center [723, 225] width 117 height 24
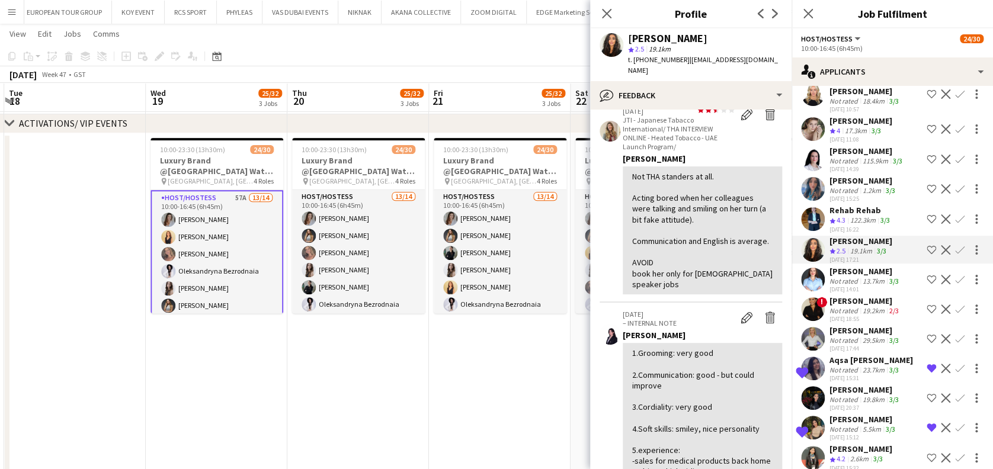
scroll to position [0, 0]
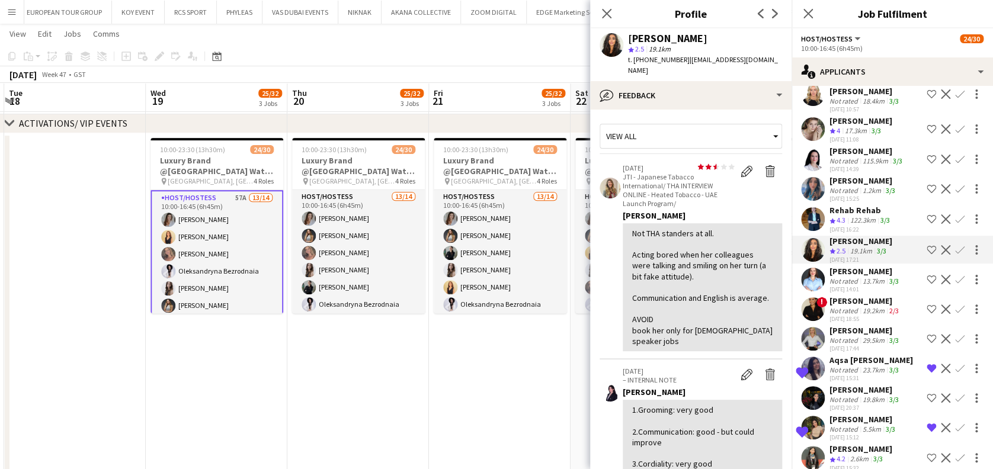
click at [941, 245] on app-icon "Decline" at bounding box center [945, 249] width 9 height 9
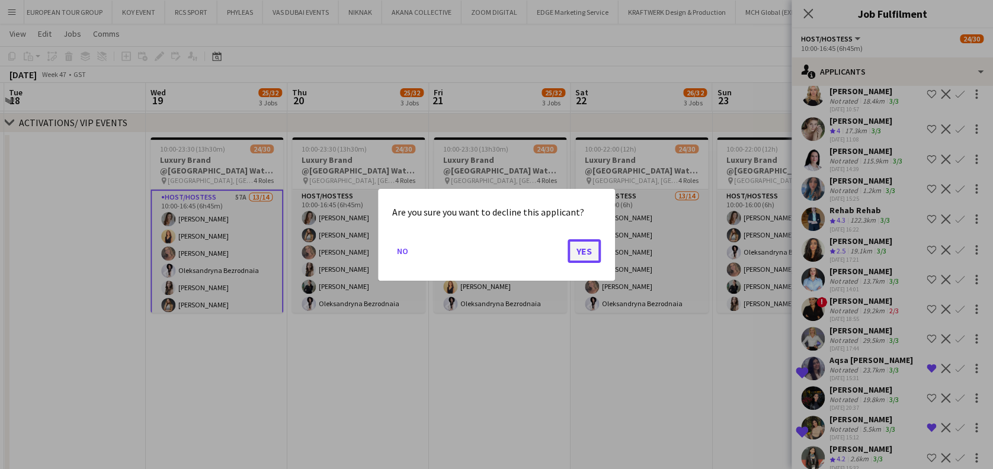
click at [584, 246] on button "Yes" at bounding box center [584, 251] width 33 height 24
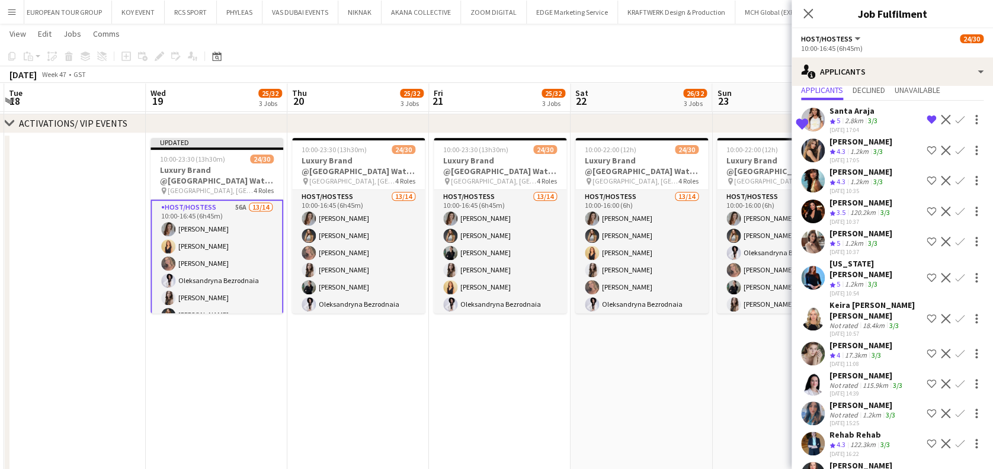
scroll to position [25, 0]
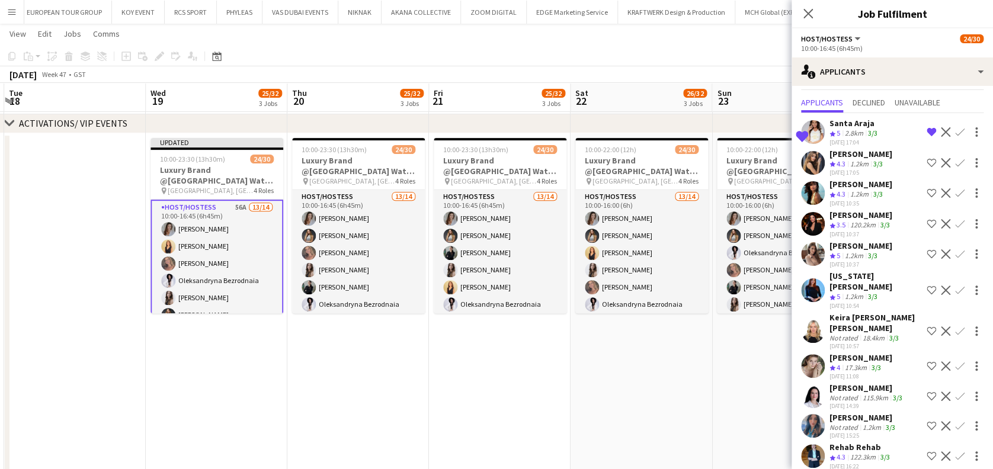
drag, startPoint x: 716, startPoint y: 365, endPoint x: 730, endPoint y: 345, distance: 23.8
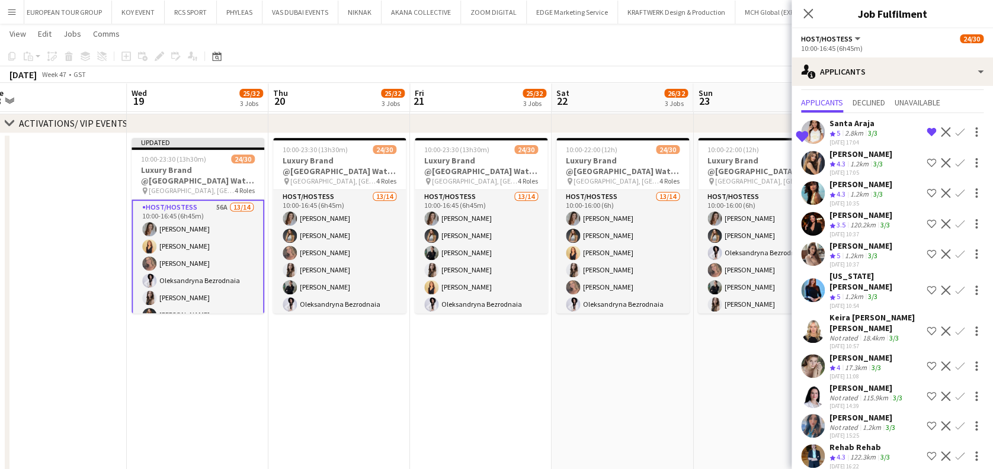
click at [668, 372] on app-date-cell "10:00-22:00 (12h) 24/30 Luxury Brand @Dubai Watch Week 2025 pin Burj Park, Duba…" at bounding box center [623, 304] width 142 height 343
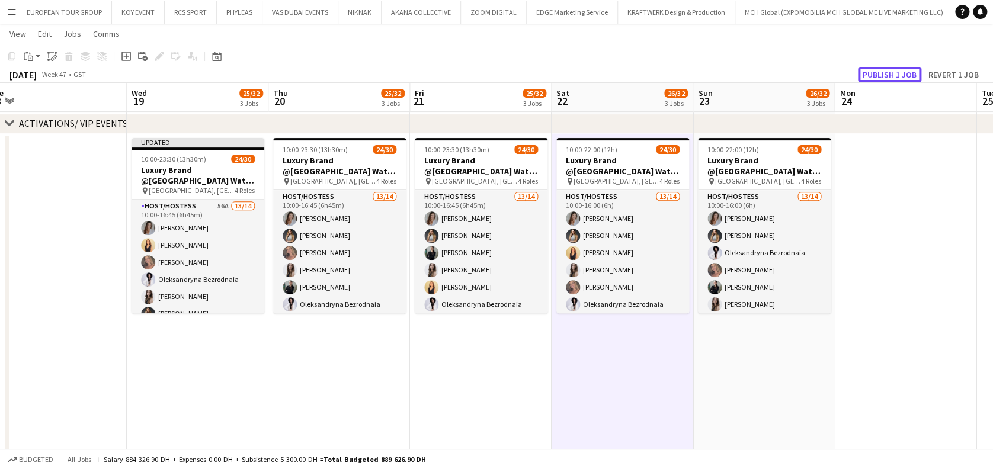
click at [892, 79] on button "Publish 1 job" at bounding box center [889, 74] width 63 height 15
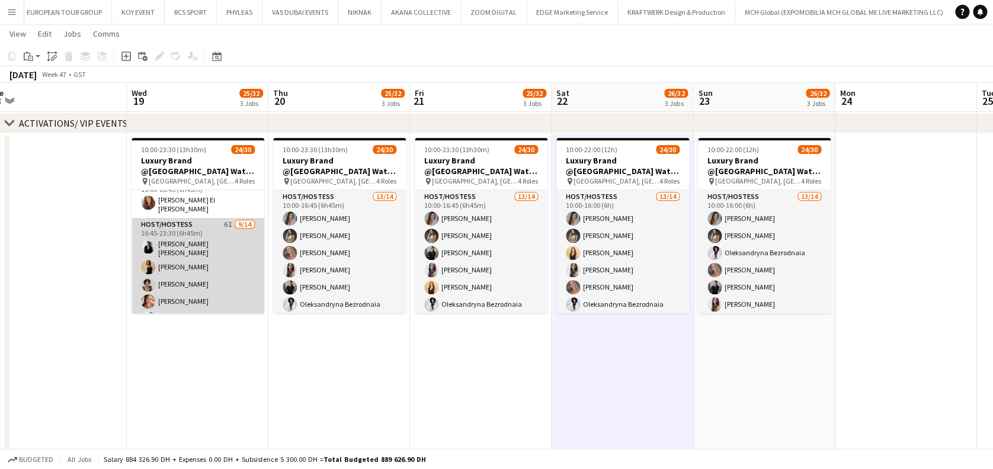
scroll to position [395, 0]
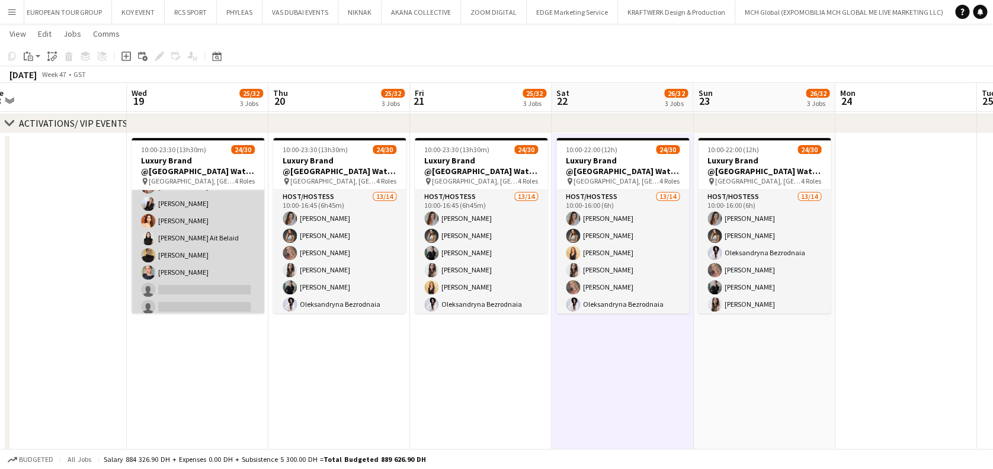
click at [175, 242] on app-card-role "Host/Hostess 6I 9/14 16:45-23:30 (6h45m) Ana Marija Dekovic Daria Savenkova Ram…" at bounding box center [198, 236] width 133 height 267
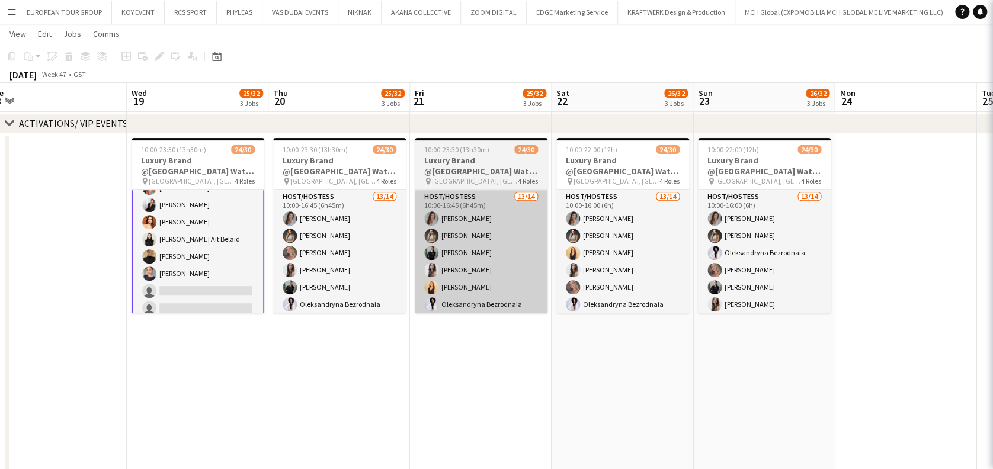
scroll to position [396, 0]
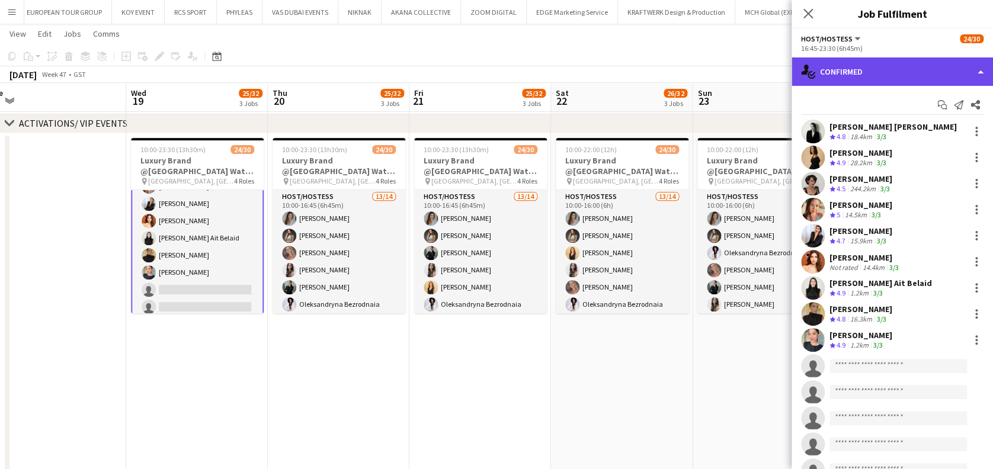
click at [965, 71] on div "single-neutral-actions-check-2 Confirmed" at bounding box center [892, 71] width 201 height 28
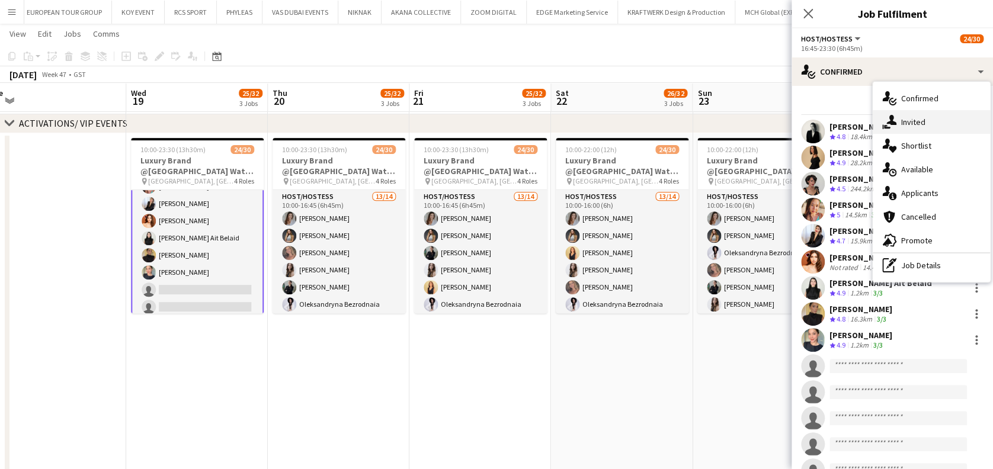
click at [953, 130] on div "single-neutral-actions-share-1 Invited" at bounding box center [931, 122] width 117 height 24
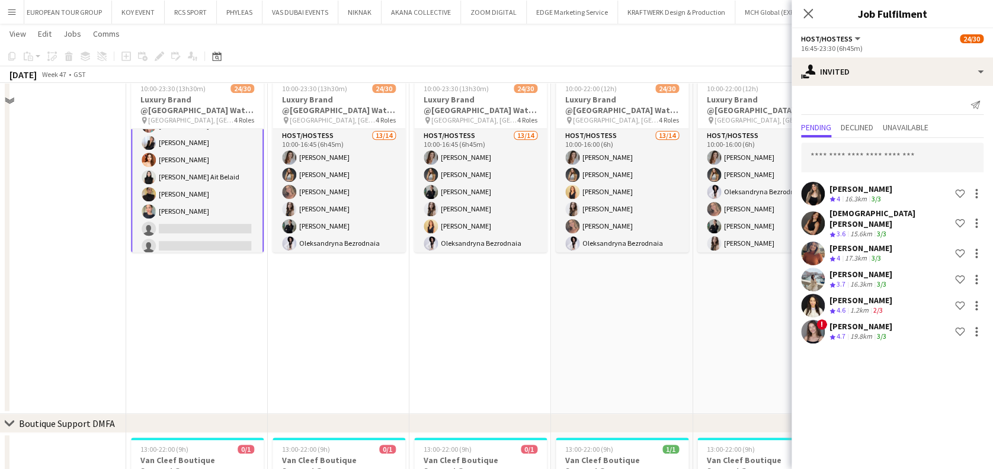
scroll to position [237, 0]
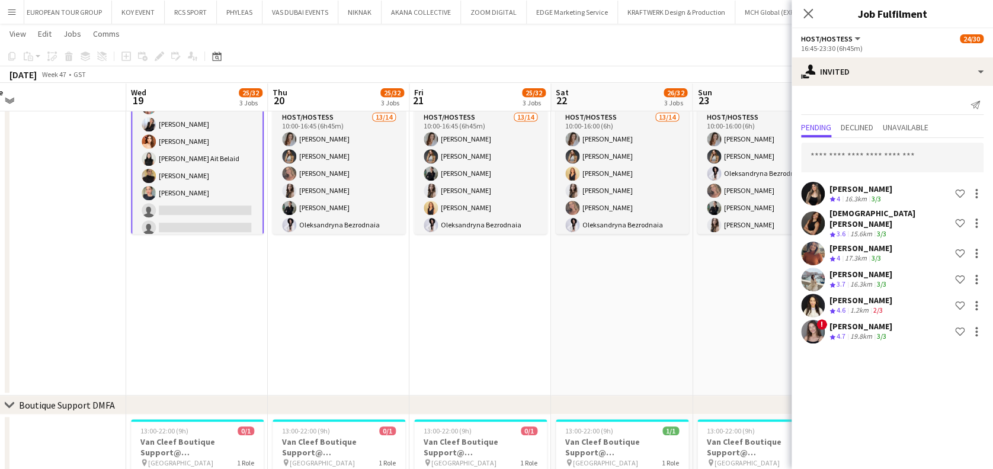
click at [631, 341] on app-date-cell "10:00-22:00 (12h) 24/30 Luxury Brand @Dubai Watch Week 2025 pin Burj Park, Duba…" at bounding box center [622, 225] width 142 height 343
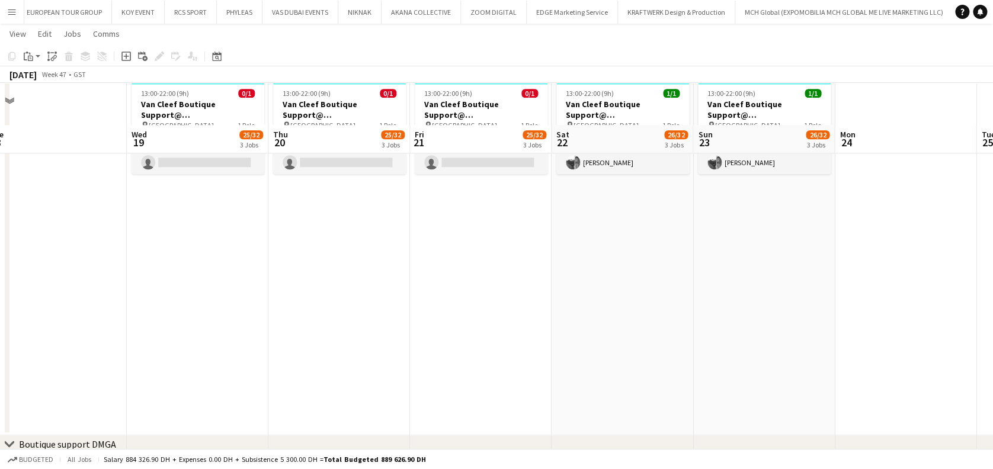
scroll to position [632, 0]
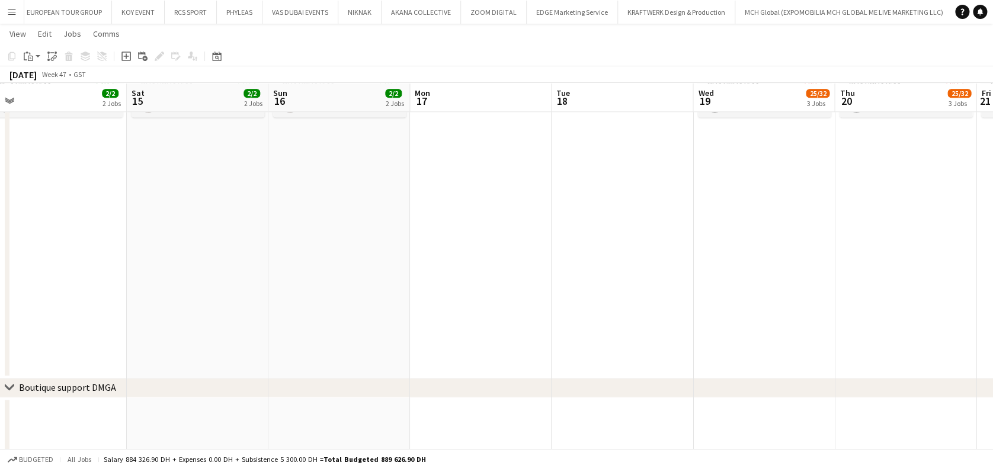
click at [689, 259] on app-calendar-viewport "Tue 11 24/30 1 Job Wed 12 2/2 2 Jobs Thu 13 2/2 2 Jobs Fri 14 2/2 2 Jobs Sat 15…" at bounding box center [496, 160] width 993 height 1490
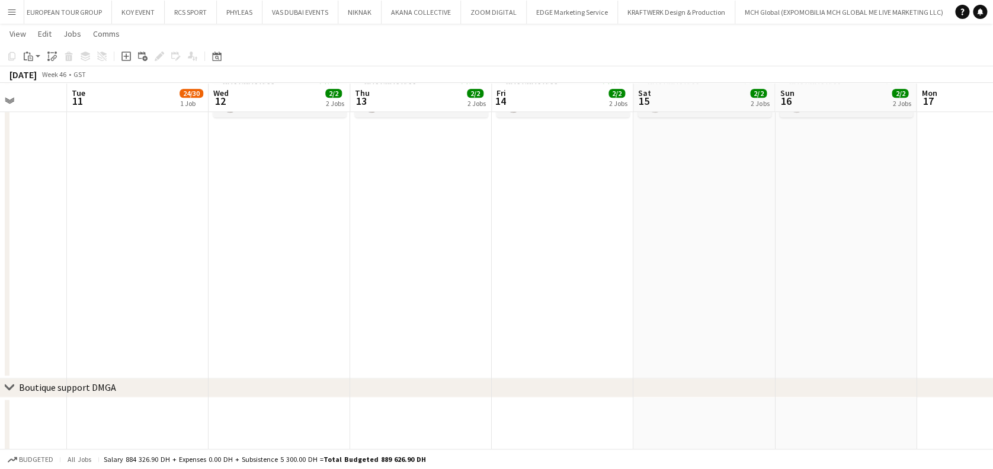
drag, startPoint x: 740, startPoint y: 250, endPoint x: 755, endPoint y: 246, distance: 16.0
click at [757, 246] on app-calendar-viewport "Sat 8 2/2 2 Jobs Sun 9 2/2 2 Jobs Mon 10 Tue 11 24/30 1 Job Wed 12 2/2 2 Jobs T…" at bounding box center [496, 160] width 993 height 1490
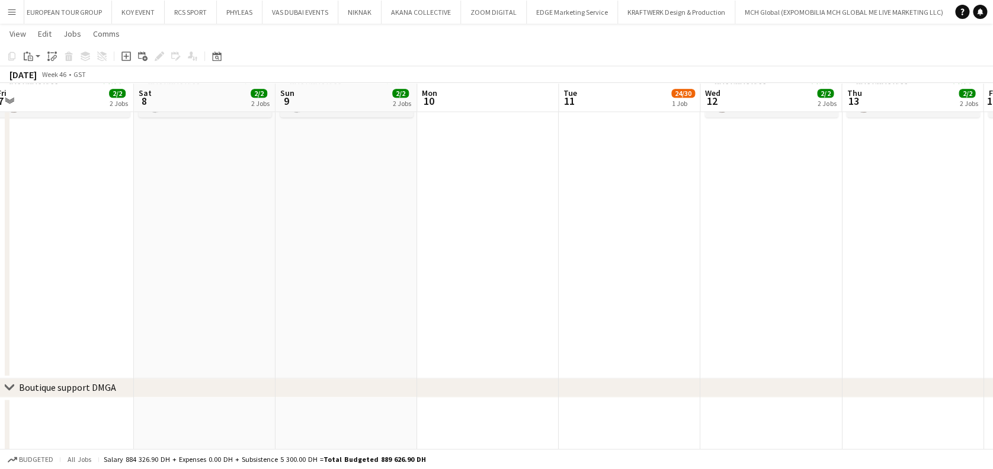
drag, startPoint x: 311, startPoint y: 233, endPoint x: 645, endPoint y: 232, distance: 334.8
click at [865, 232] on app-calendar-viewport "Wed 5 2/2 2 Jobs Thu 6 2/2 2 Jobs Fri 7 2/2 2 Jobs Sat 8 2/2 2 Jobs Sun 9 2/2 2…" at bounding box center [496, 160] width 993 height 1490
drag, startPoint x: 343, startPoint y: 265, endPoint x: 517, endPoint y: 265, distance: 174.2
click at [906, 265] on app-calendar-viewport "Mon 3 Tue 4 Wed 5 2/2 2 Jobs Thu 6 2/2 2 Jobs Fri 7 2/2 2 Jobs Sat 8 2/2 2 Jobs…" at bounding box center [496, 160] width 993 height 1490
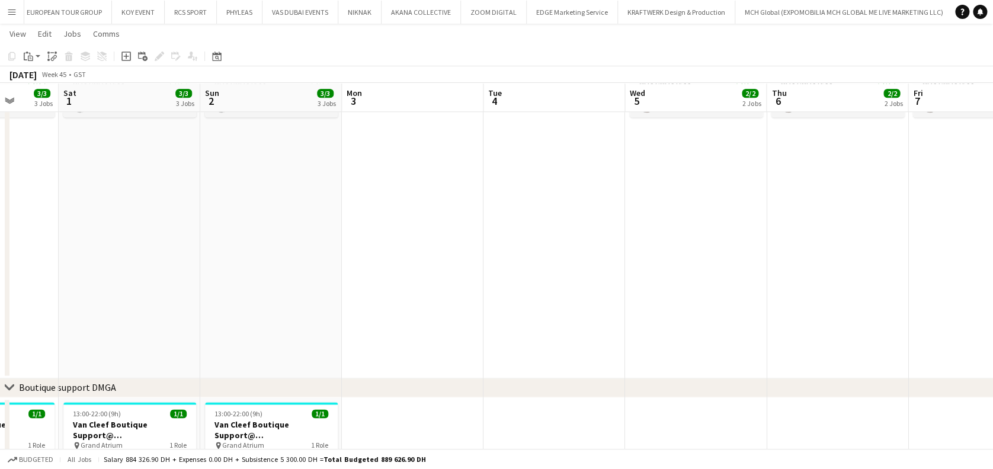
click at [993, 280] on html "Menu Boards Boards Boards All jobs Status Workforce Workforce My Workforce Recr…" at bounding box center [496, 146] width 993 height 1557
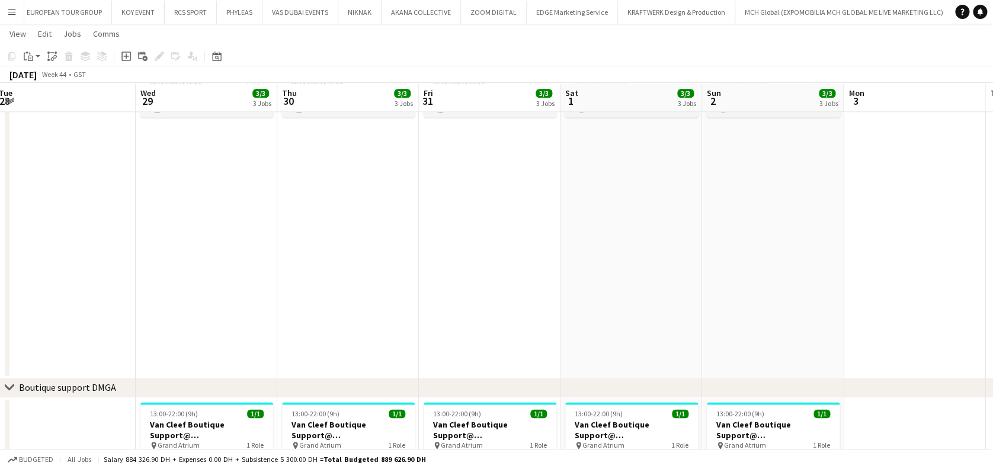
drag, startPoint x: 226, startPoint y: 285, endPoint x: 687, endPoint y: 292, distance: 461.1
click at [858, 283] on app-calendar-viewport "Sun 26 3/3 3 Jobs Mon 27 Tue 28 Wed 29 3/3 3 Jobs Thu 30 3/3 3 Jobs Fri 31 3/3 …" at bounding box center [496, 160] width 993 height 1490
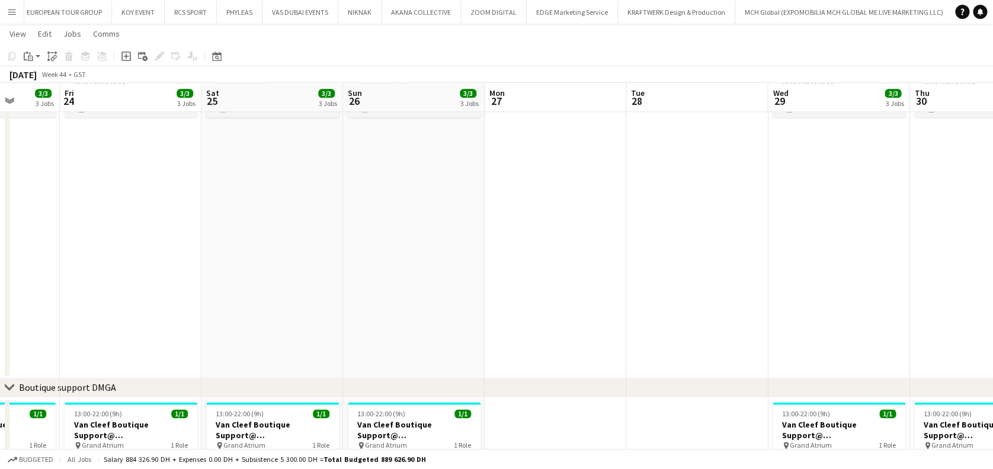
scroll to position [869, 0]
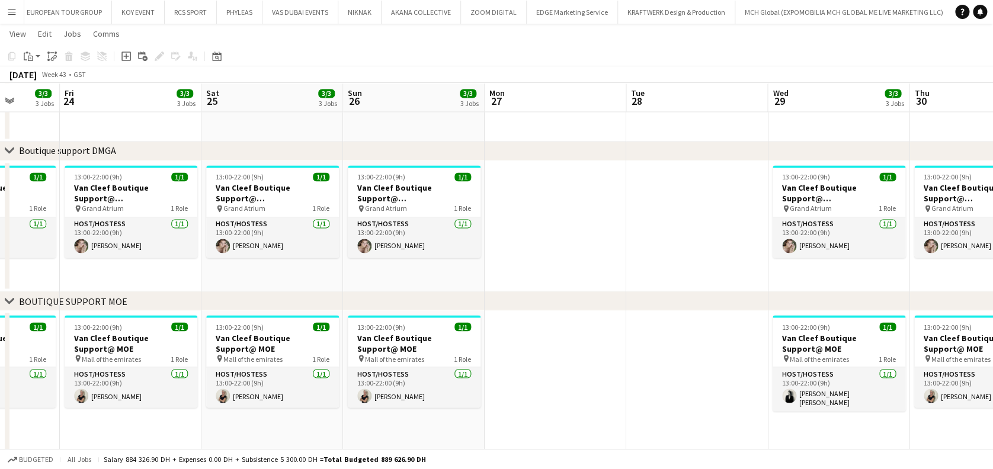
click at [684, 309] on div "chevron-right BOUTIQUE SUPPORT MOE" at bounding box center [496, 301] width 993 height 19
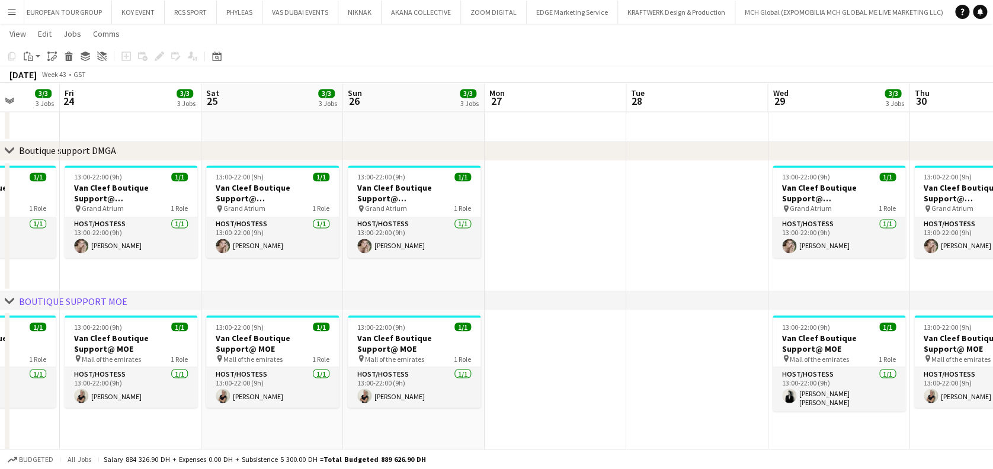
drag, startPoint x: 375, startPoint y: 389, endPoint x: 836, endPoint y: 388, distance: 460.4
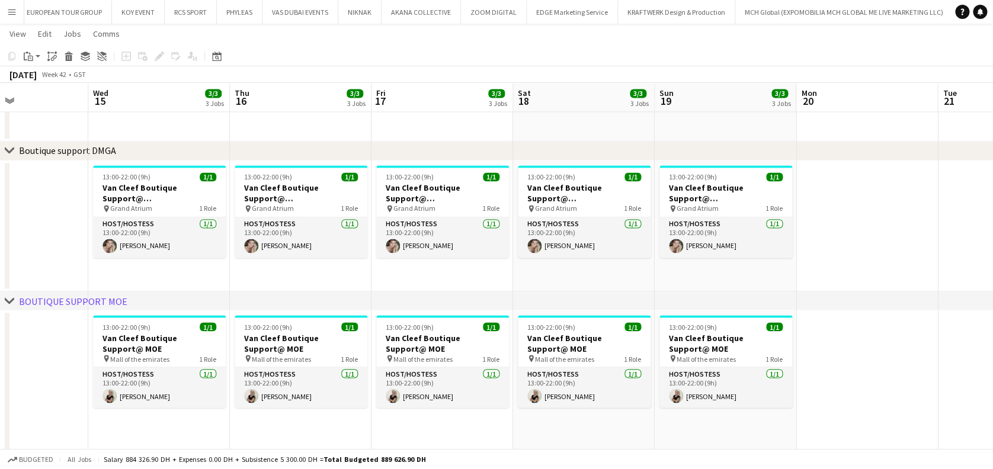
drag, startPoint x: 514, startPoint y: 405, endPoint x: 908, endPoint y: 403, distance: 393.5
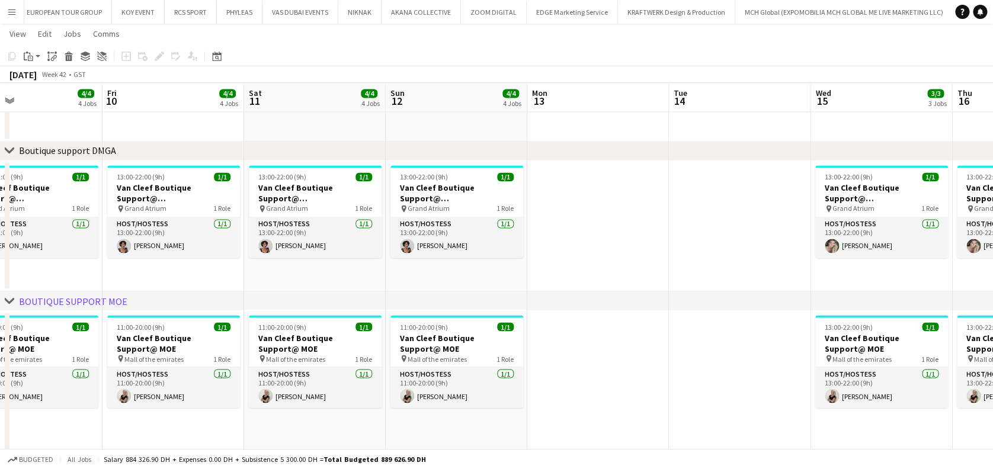
drag, startPoint x: 638, startPoint y: 404, endPoint x: 563, endPoint y: 414, distance: 75.3
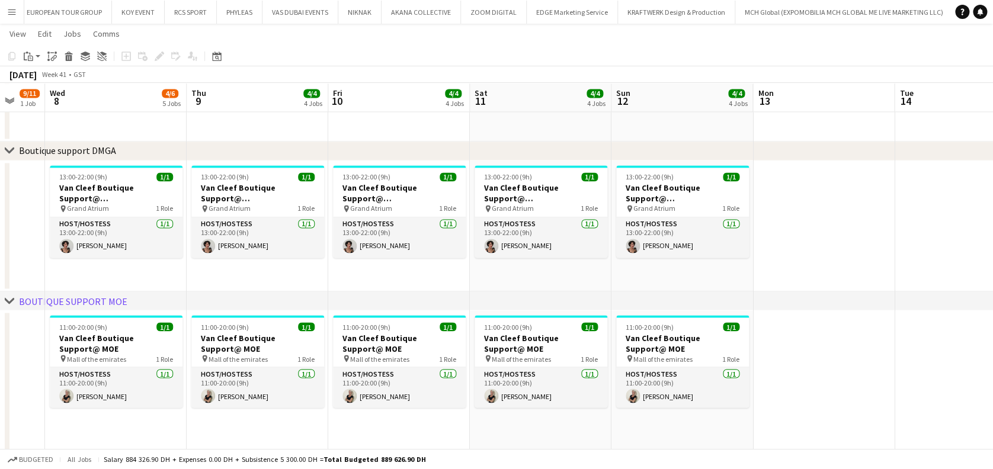
scroll to position [0, 251]
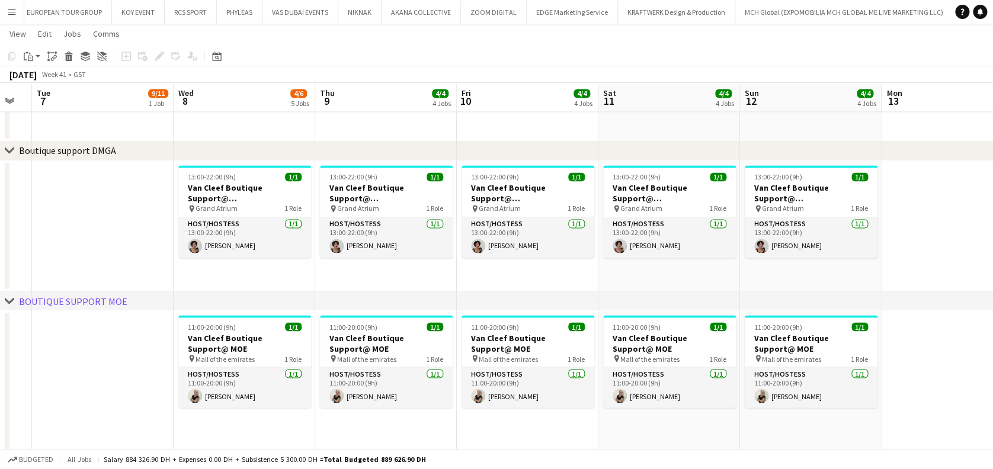
drag, startPoint x: 536, startPoint y: 414, endPoint x: 647, endPoint y: 413, distance: 110.8
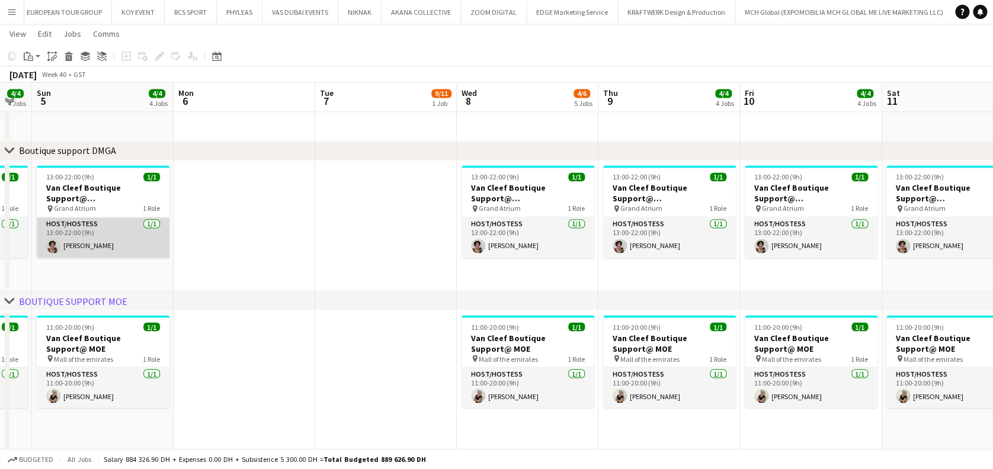
drag, startPoint x: 145, startPoint y: 242, endPoint x: 592, endPoint y: 241, distance: 446.8
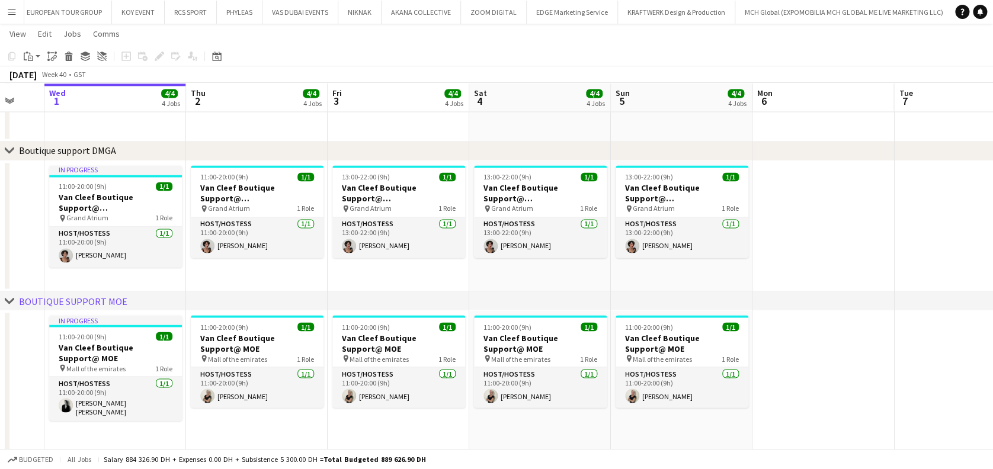
drag, startPoint x: 375, startPoint y: 242, endPoint x: 740, endPoint y: 238, distance: 365.1
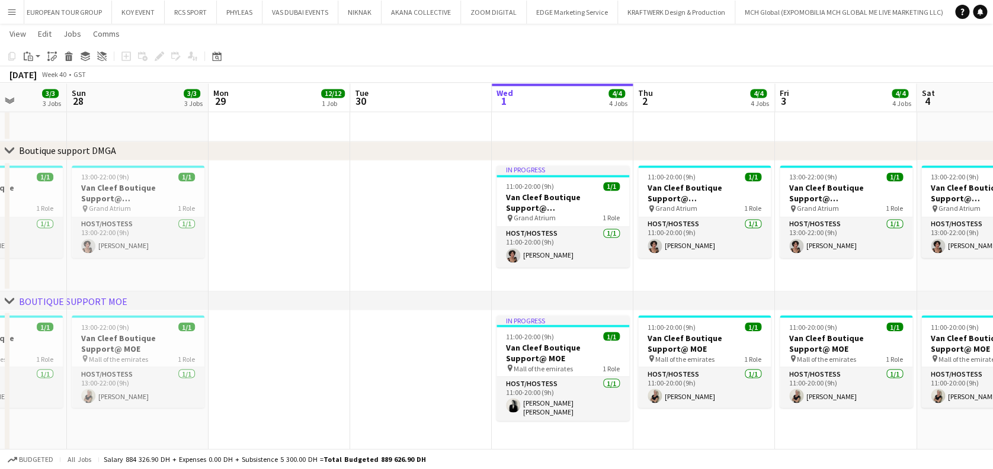
drag, startPoint x: 383, startPoint y: 245, endPoint x: 588, endPoint y: 261, distance: 206.2
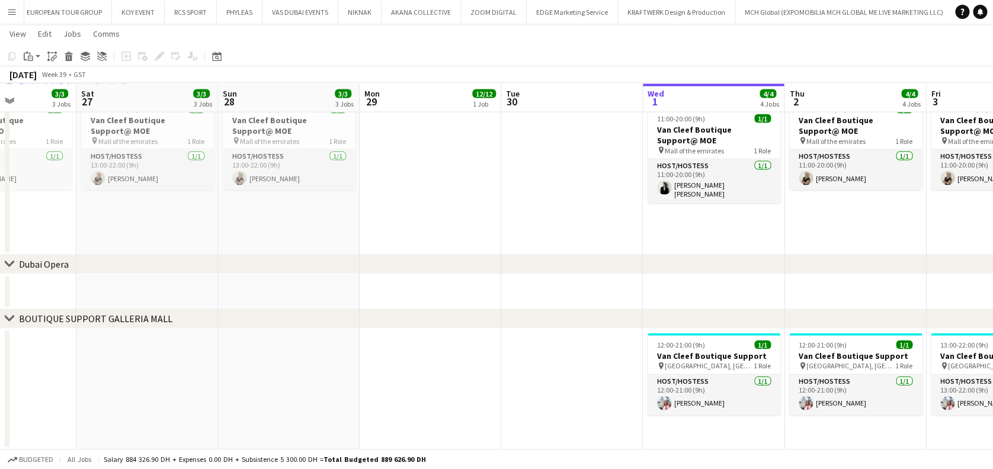
scroll to position [0, 562]
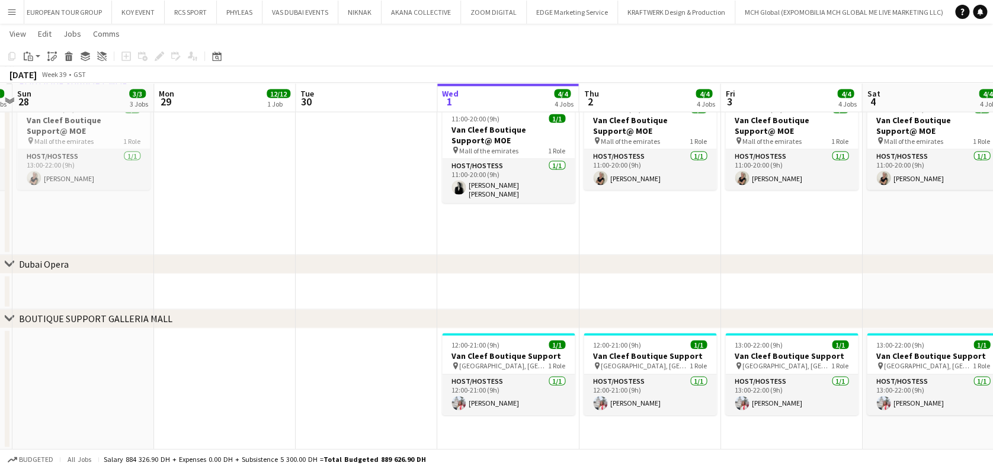
drag, startPoint x: 706, startPoint y: 399, endPoint x: 526, endPoint y: 405, distance: 179.7
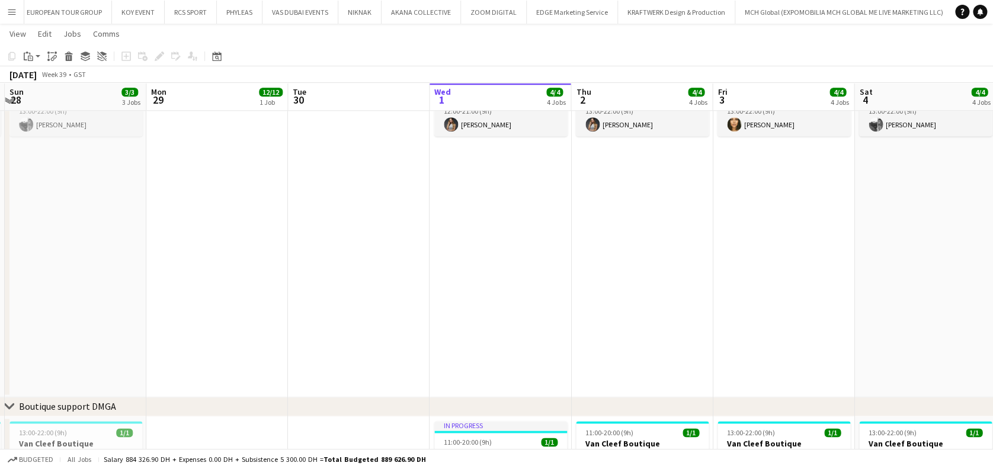
scroll to position [534, 0]
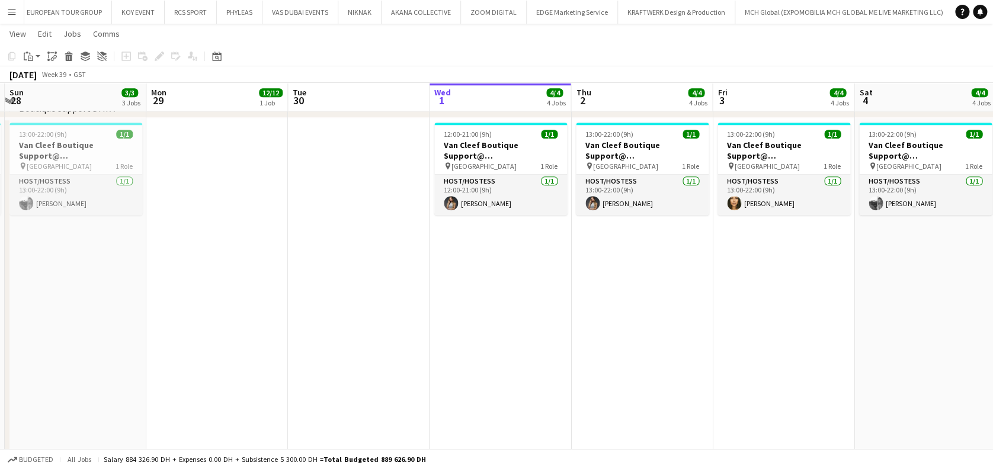
click at [812, 253] on app-calendar-viewport "Wed 24 Thu 25 3/3 3 Jobs Fri 26 3/3 3 Jobs Sat 27 3/3 3 Jobs Sun 28 3/3 3 Jobs …" at bounding box center [496, 257] width 993 height 1490
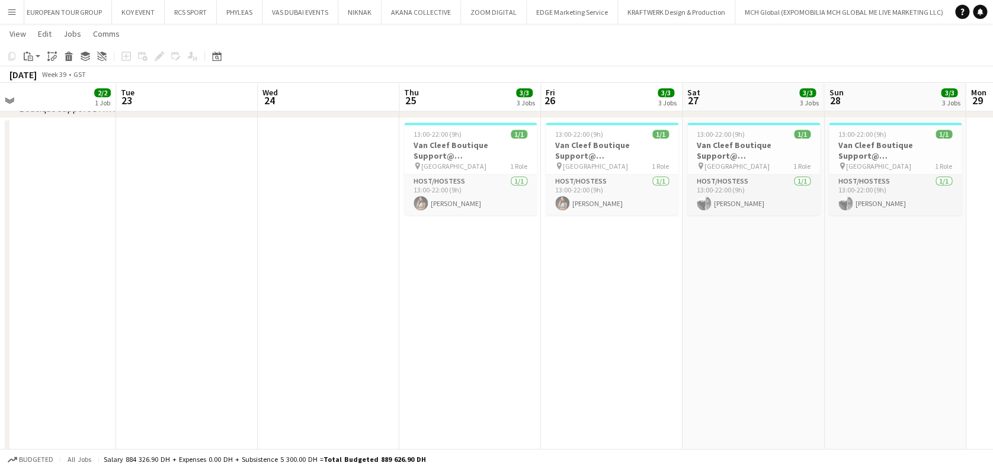
drag, startPoint x: 370, startPoint y: 356, endPoint x: 800, endPoint y: 346, distance: 429.7
click at [802, 347] on app-calendar-viewport "Sat 20 Sun 21 Mon 22 2/2 1 Job Tue 23 Wed 24 Thu 25 3/3 3 Jobs Fri 26 3/3 3 Job…" at bounding box center [496, 272] width 993 height 1521
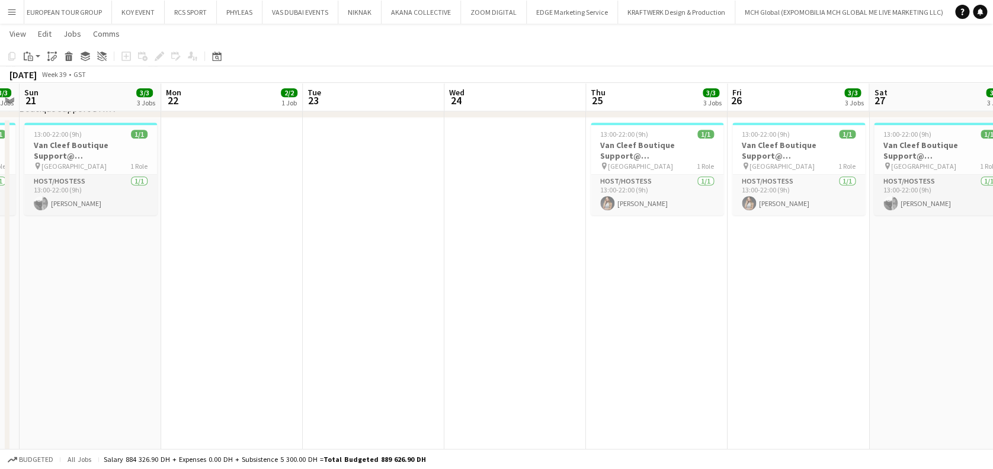
click at [871, 355] on app-calendar-viewport "Fri 19 Sat 20 3/3 3 Jobs Sun 21 3/3 3 Jobs Mon 22 2/2 1 Job Tue 23 Wed 24 Thu 2…" at bounding box center [496, 272] width 993 height 1521
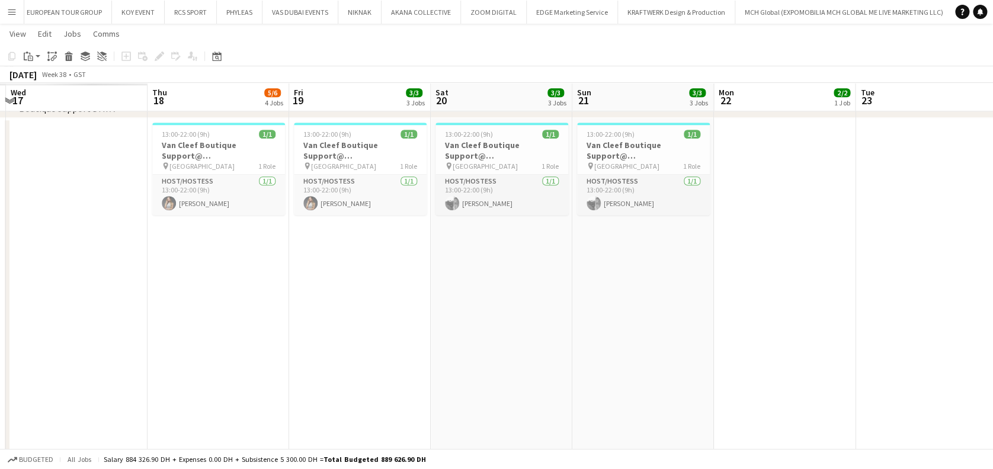
drag, startPoint x: 437, startPoint y: 359, endPoint x: 783, endPoint y: 360, distance: 345.5
click at [858, 348] on app-calendar-viewport "Mon 15 Tue 16 Wed 17 Thu 18 5/6 4 Jobs Fri 19 3/3 3 Jobs Sat 20 3/3 3 Jobs Sun …" at bounding box center [496, 307] width 993 height 1591
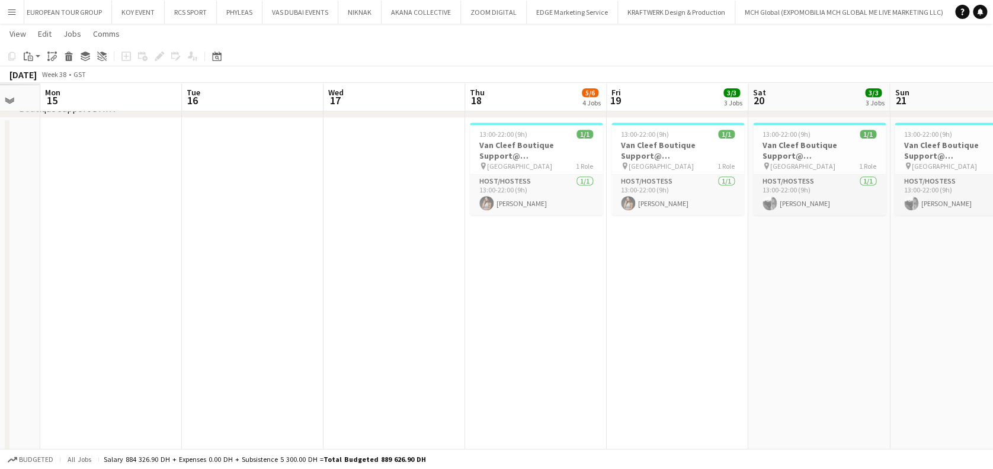
drag, startPoint x: 901, startPoint y: 370, endPoint x: 1007, endPoint y: 366, distance: 106.7
click at [993, 366] on html "Menu Boards Boards Boards All jobs Status Workforce Workforce My Workforce Recr…" at bounding box center [496, 294] width 993 height 1657
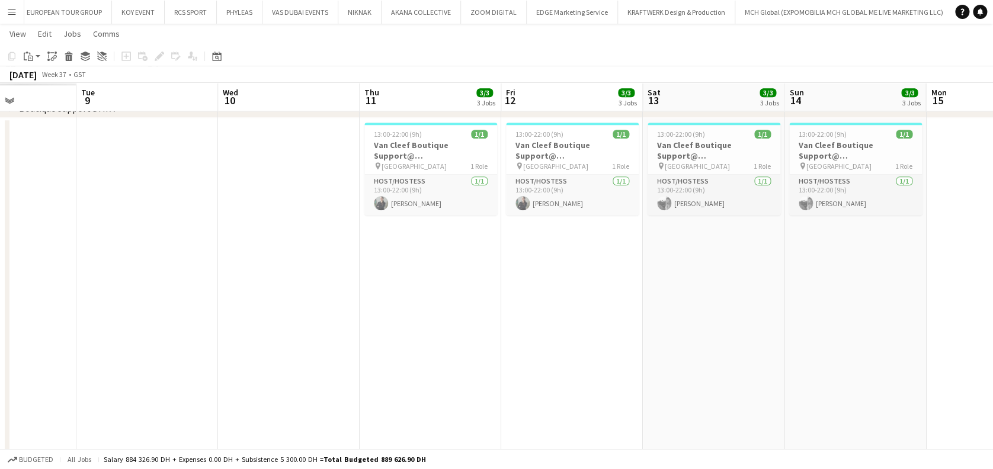
drag, startPoint x: 925, startPoint y: 327, endPoint x: 960, endPoint y: 320, distance: 35.6
click at [960, 320] on app-calendar-viewport "Sat 6 Sun 7 Mon 8 Tue 9 Wed 10 Thu 11 3/3 3 Jobs Fri 12 3/3 3 Jobs Sat 13 3/3 3…" at bounding box center [496, 307] width 993 height 1591
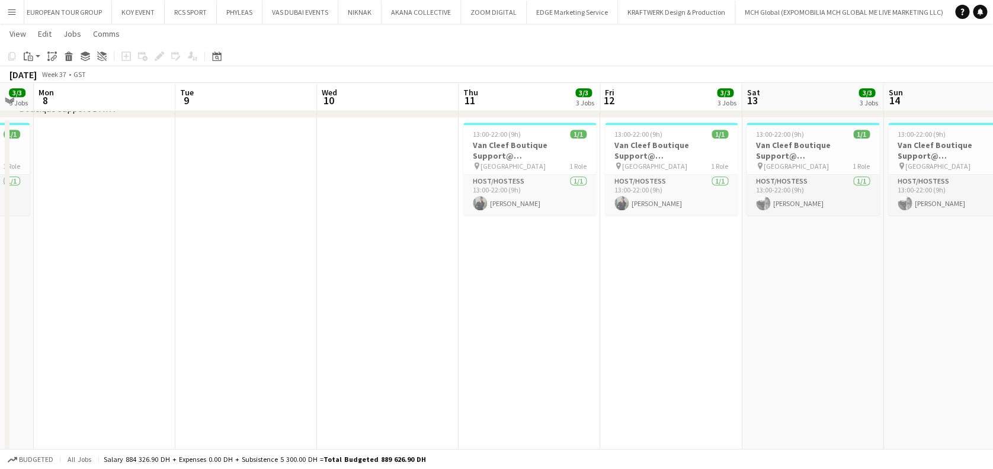
drag, startPoint x: 505, startPoint y: 324, endPoint x: 997, endPoint y: 320, distance: 491.3
click at [993, 320] on html "Menu Boards Boards Boards All jobs Status Workforce Workforce My Workforce Recr…" at bounding box center [496, 294] width 993 height 1657
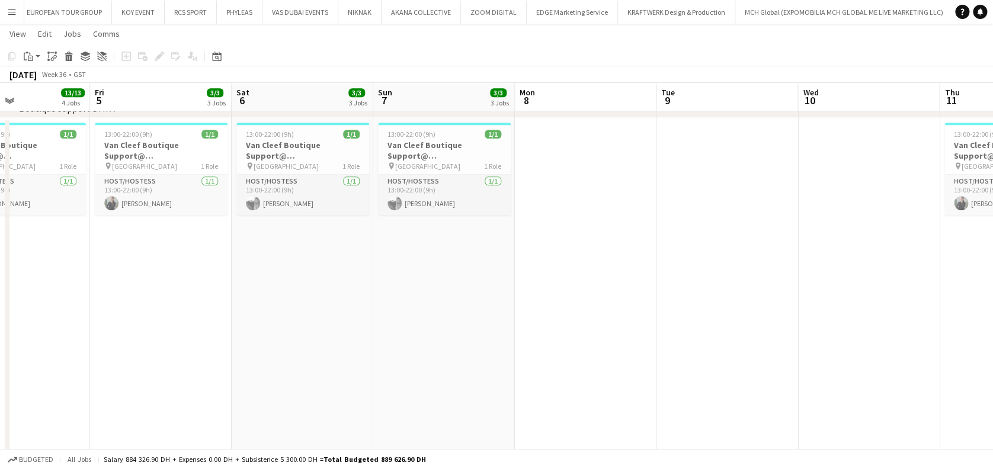
drag, startPoint x: 975, startPoint y: 321, endPoint x: 353, endPoint y: 341, distance: 623.1
click at [194, 329] on app-calendar-viewport "Tue 2 Wed 3 Thu 4 13/13 4 Jobs Fri 5 3/3 3 Jobs Sat 6 3/3 3 Jobs Sun 7 3/3 3 Jo…" at bounding box center [496, 307] width 993 height 1591
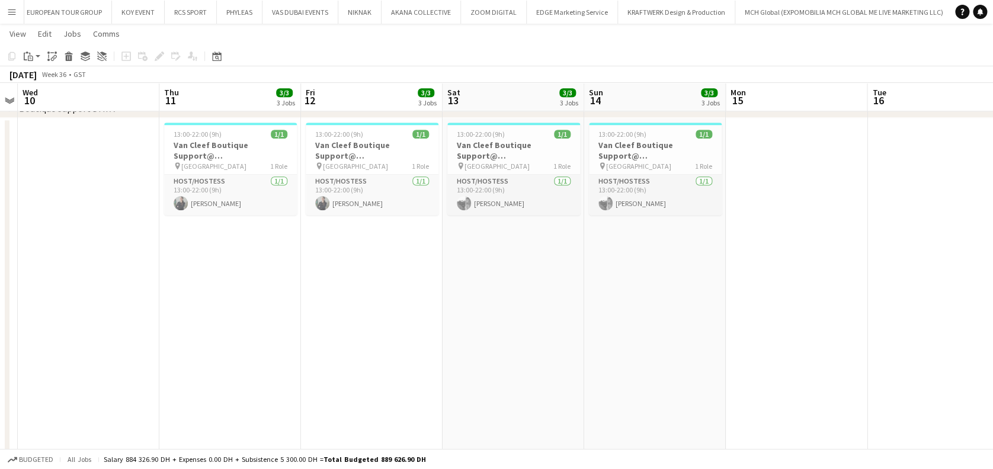
drag, startPoint x: 639, startPoint y: 341, endPoint x: 398, endPoint y: 344, distance: 240.6
click at [244, 344] on app-calendar-viewport "Mon 8 Tue 9 Wed 10 Thu 11 3/3 3 Jobs Fri 12 3/3 3 Jobs Sat 13 3/3 3 Jobs Sun 14…" at bounding box center [496, 307] width 993 height 1591
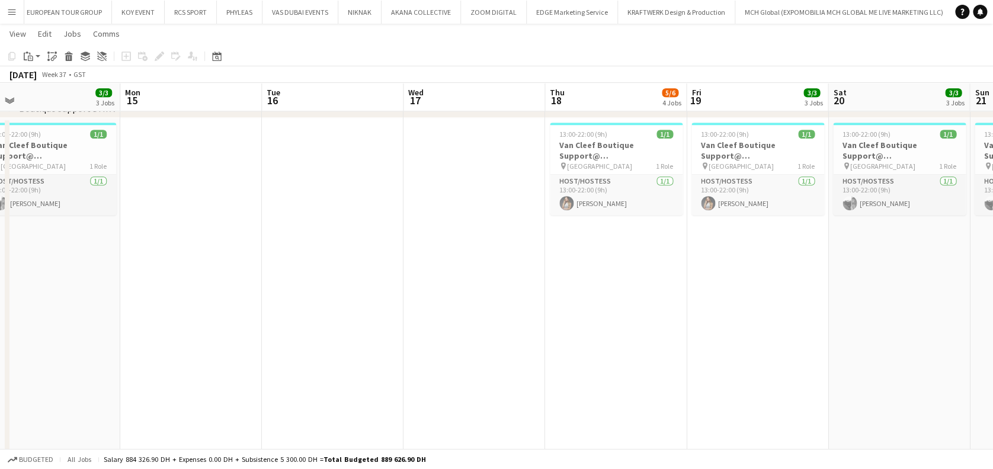
drag, startPoint x: 302, startPoint y: 347, endPoint x: 67, endPoint y: 347, distance: 234.7
click at [67, 347] on app-calendar-viewport "Thu 11 3/3 3 Jobs Fri 12 3/3 3 Jobs Sat 13 3/3 3 Jobs Sun 14 3/3 3 Jobs Mon 15 …" at bounding box center [496, 307] width 993 height 1591
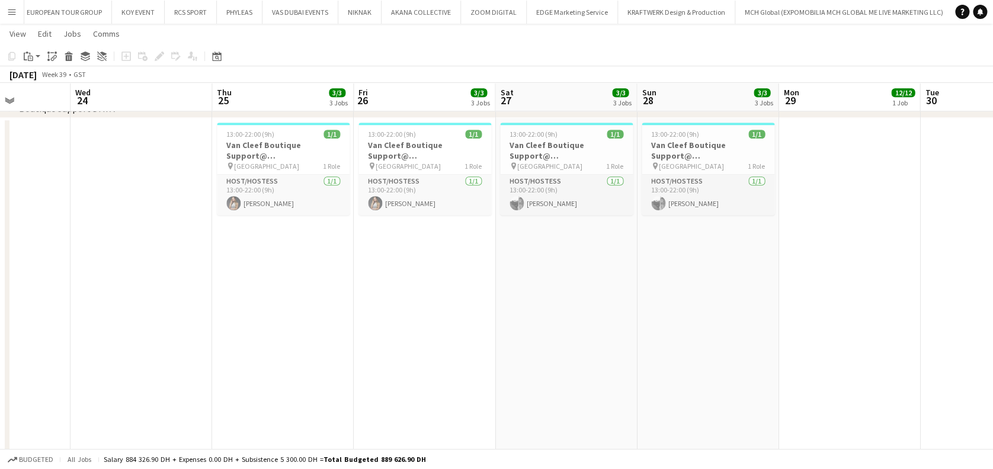
drag, startPoint x: 95, startPoint y: 346, endPoint x: 770, endPoint y: 343, distance: 674.4
click at [38, 346] on app-calendar-viewport "Fri 19 3/3 3 Jobs Sat 20 3/3 3 Jobs Sun 21 3/3 3 Jobs Mon 22 2/2 1 Job Tue 23 W…" at bounding box center [496, 307] width 993 height 1591
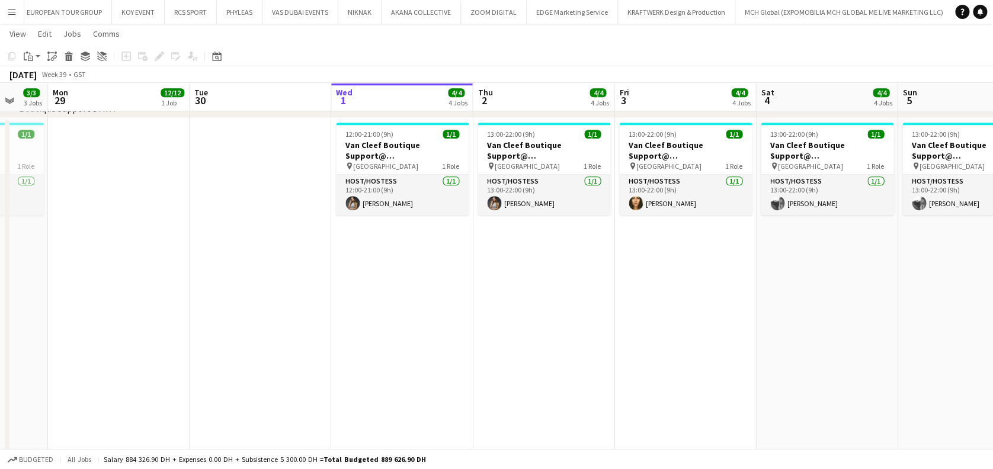
drag, startPoint x: 93, startPoint y: 349, endPoint x: 30, endPoint y: 345, distance: 63.5
click at [1, 345] on app-calendar-viewport "Wed 24 Thu 25 3/3 3 Jobs Fri 26 3/3 3 Jobs Sat 27 3/3 3 Jobs Sun 28 3/3 3 Jobs …" at bounding box center [496, 307] width 993 height 1591
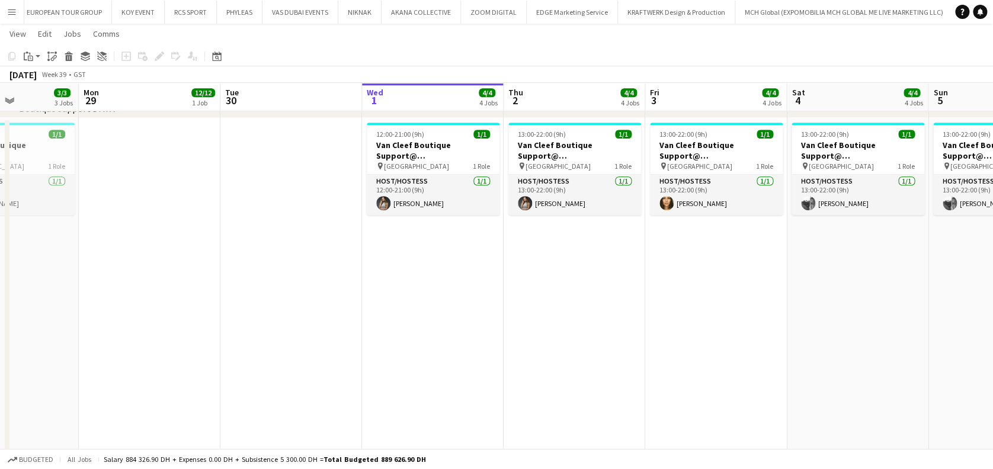
drag, startPoint x: 503, startPoint y: 349, endPoint x: 595, endPoint y: 349, distance: 92.4
click at [52, 349] on app-calendar-viewport "Fri 26 3/3 3 Jobs Sat 27 3/3 3 Jobs Sun 28 3/3 3 Jobs Mon 29 12/12 1 Job Tue 30…" at bounding box center [496, 307] width 993 height 1591
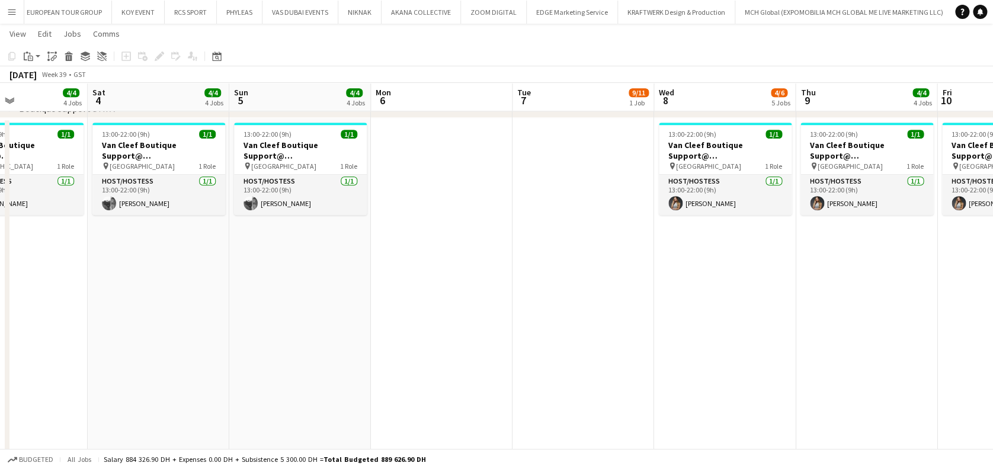
drag, startPoint x: 656, startPoint y: 343, endPoint x: 155, endPoint y: 343, distance: 500.7
click at [155, 343] on app-calendar-viewport "Wed 1 4/4 4 Jobs Thu 2 4/4 4 Jobs Fri 3 4/4 4 Jobs Sat 4 4/4 4 Jobs Sun 5 4/4 4…" at bounding box center [496, 307] width 993 height 1591
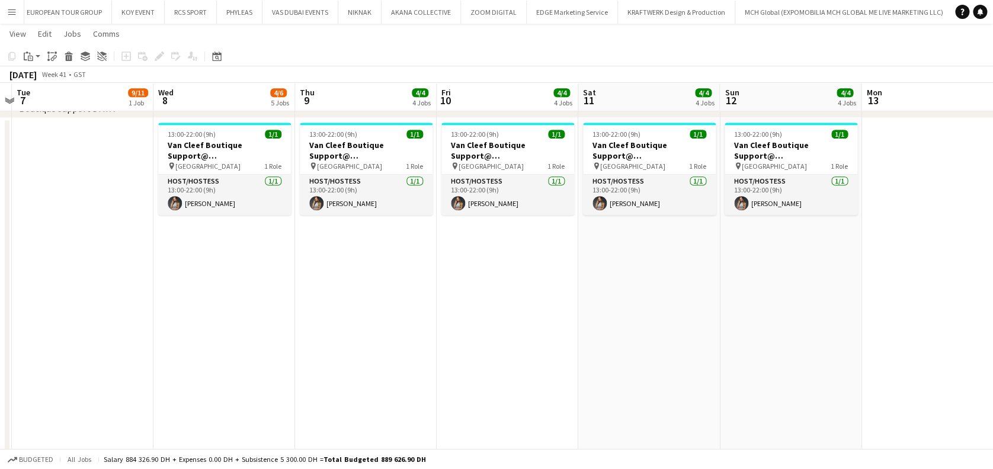
click at [86, 332] on app-calendar-viewport "Sat 4 4/4 4 Jobs Sun 5 4/4 4 Jobs Mon 6 Tue 7 9/11 1 Job Wed 8 4/6 5 Jobs Thu 9…" at bounding box center [496, 307] width 993 height 1591
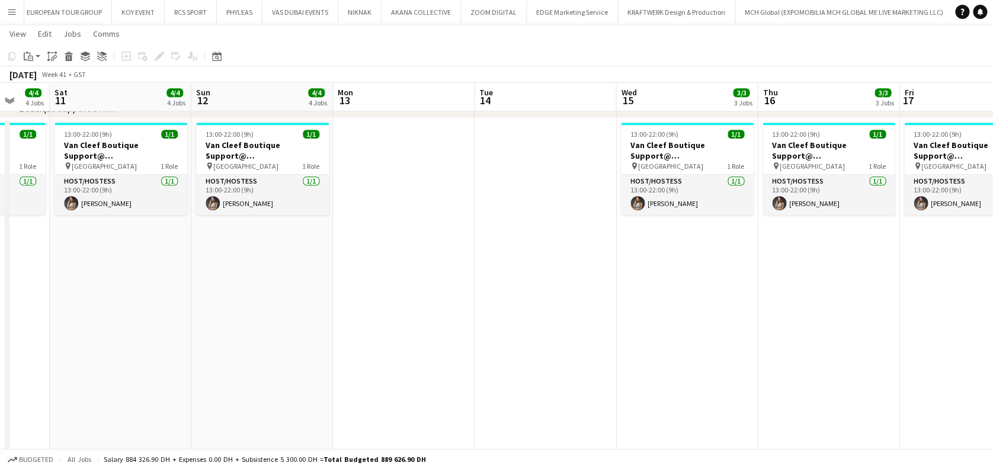
drag, startPoint x: 318, startPoint y: 334, endPoint x: 668, endPoint y: 334, distance: 350.8
click at [99, 334] on app-calendar-viewport "Tue 7 9/11 1 Job Wed 8 4/6 5 Jobs Thu 9 4/4 4 Jobs Fri 10 4/4 4 Jobs Sat 11 4/4…" at bounding box center [496, 307] width 993 height 1591
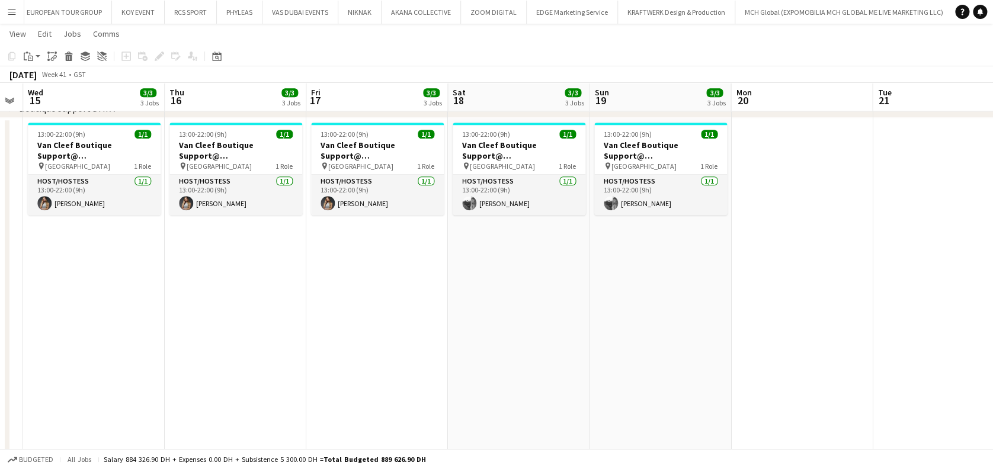
click at [106, 334] on app-calendar-viewport "Sat 11 4/4 4 Jobs Sun 12 4/4 4 Jobs Mon 13 Tue 14 Wed 15 3/3 3 Jobs Thu 16 3/3 …" at bounding box center [496, 307] width 993 height 1591
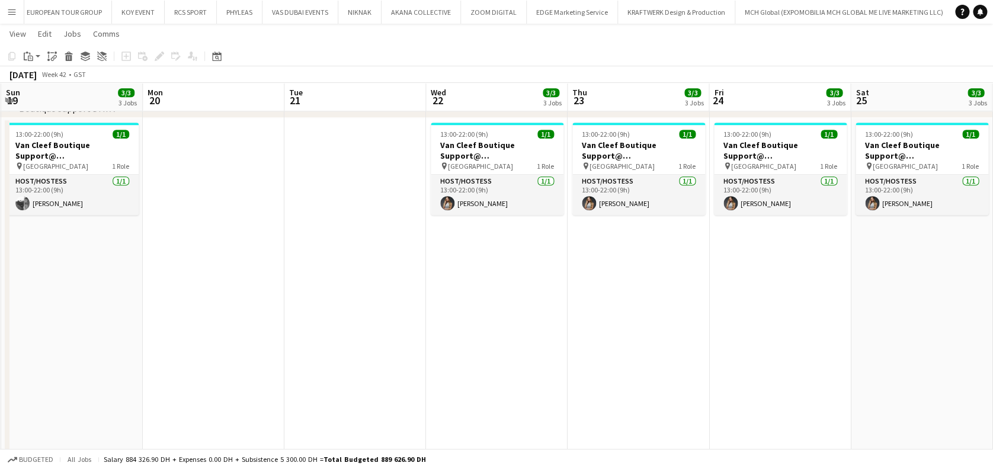
drag, startPoint x: 694, startPoint y: 334, endPoint x: 423, endPoint y: 333, distance: 271.4
click at [192, 334] on app-calendar-viewport "Thu 16 3/3 3 Jobs Fri 17 3/3 3 Jobs Sat 18 3/3 3 Jobs Sun 19 3/3 3 Jobs Mon 20 …" at bounding box center [496, 307] width 993 height 1591
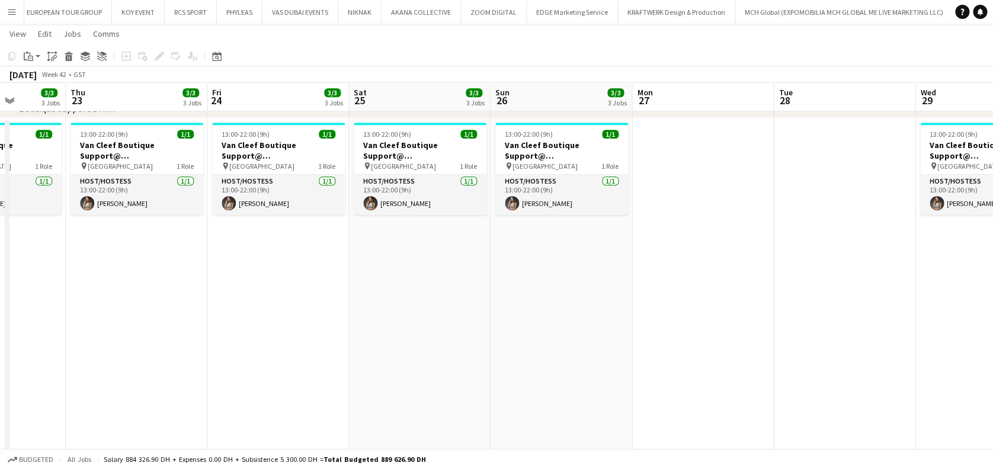
drag, startPoint x: 203, startPoint y: 332, endPoint x: 304, endPoint y: 333, distance: 100.7
click at [174, 332] on app-calendar-viewport "Sun 19 3/3 3 Jobs Mon 20 Tue 21 Wed 22 3/3 3 Jobs Thu 23 3/3 3 Jobs Fri 24 3/3 …" at bounding box center [496, 307] width 993 height 1591
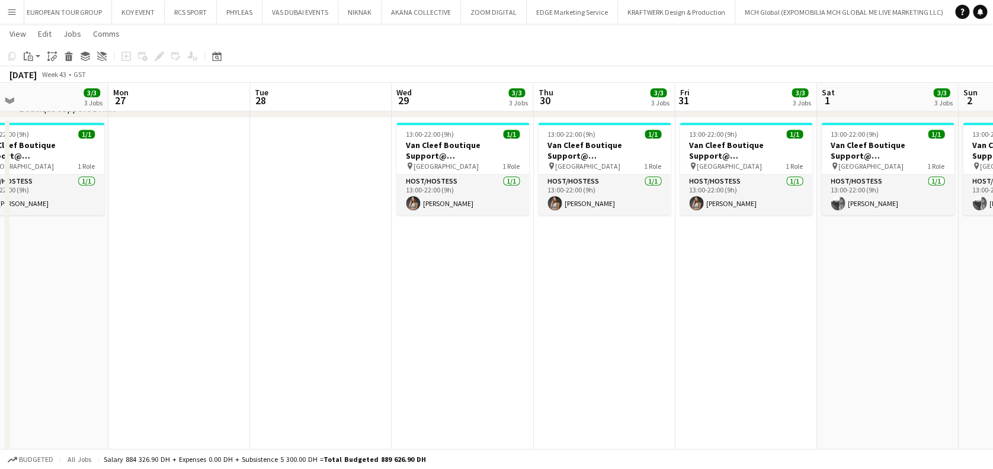
click at [178, 313] on app-calendar-viewport "Wed 22 3/3 3 Jobs Thu 23 3/3 3 Jobs Fri 24 3/3 3 Jobs Sat 25 3/3 3 Jobs Sun 26 …" at bounding box center [496, 307] width 993 height 1591
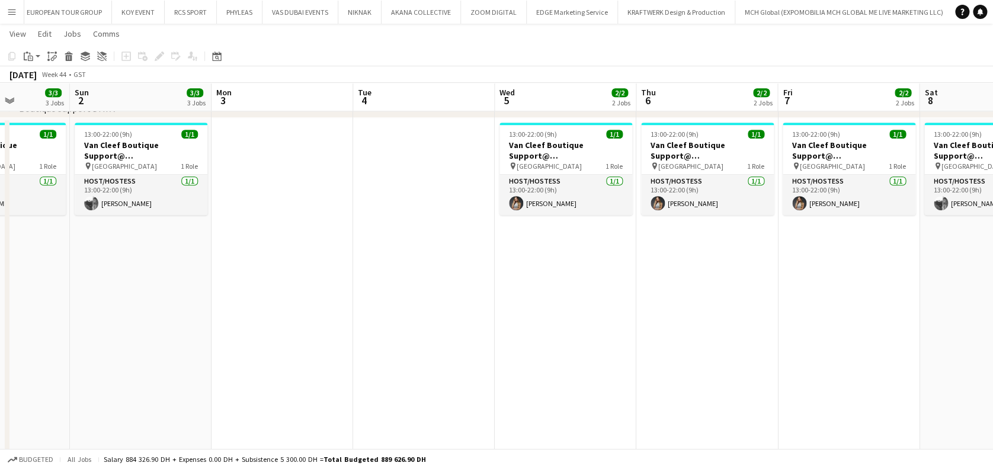
drag, startPoint x: 756, startPoint y: 315, endPoint x: 424, endPoint y: 315, distance: 331.8
click at [264, 315] on app-calendar-viewport "Thu 30 3/3 3 Jobs Fri 31 3/3 3 Jobs Sat 1 3/3 3 Jobs Sun 2 3/3 3 Jobs Mon 3 Tue…" at bounding box center [496, 307] width 993 height 1591
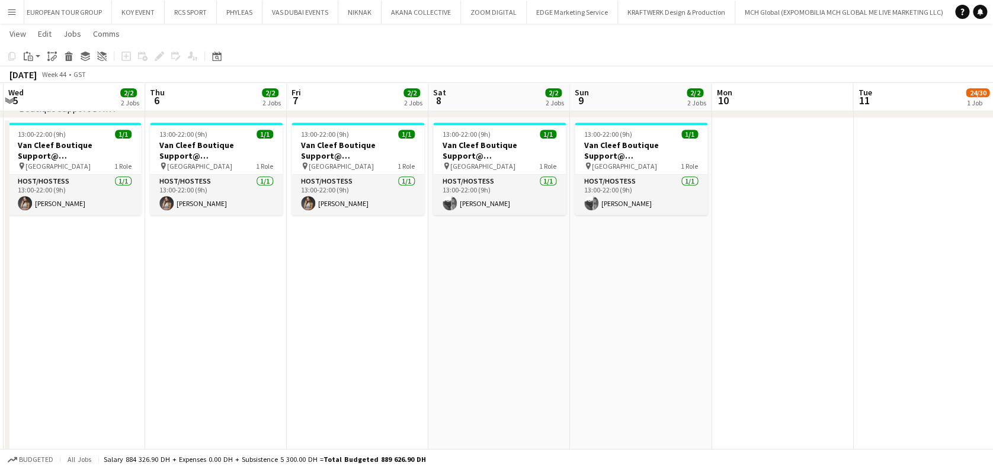
drag, startPoint x: 292, startPoint y: 322, endPoint x: 751, endPoint y: 322, distance: 459.3
click at [178, 322] on app-calendar-viewport "Sun 2 3/3 3 Jobs Mon 3 Tue 4 Wed 5 2/2 2 Jobs Thu 6 2/2 2 Jobs Fri 7 2/2 2 Jobs…" at bounding box center [496, 307] width 993 height 1591
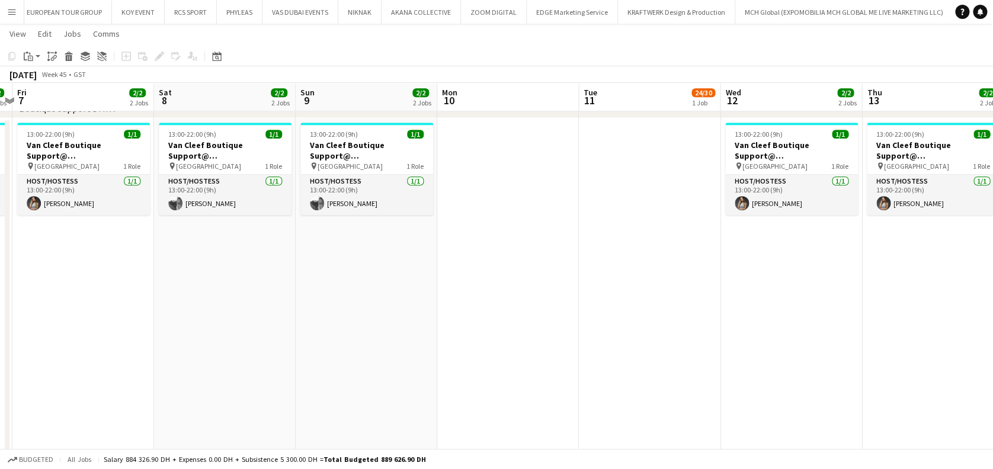
drag, startPoint x: 313, startPoint y: 325, endPoint x: 284, endPoint y: 325, distance: 28.4
click at [284, 325] on app-calendar-viewport "Tue 4 Wed 5 2/2 2 Jobs Thu 6 2/2 2 Jobs Fri 7 2/2 2 Jobs Sat 8 2/2 2 Jobs Sun 9…" at bounding box center [496, 307] width 993 height 1591
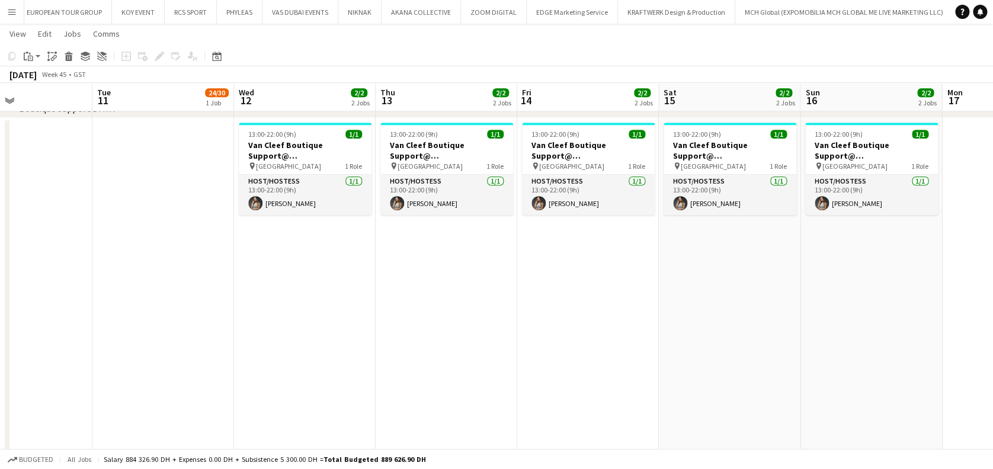
click at [164, 327] on app-calendar-viewport "Sat 8 2/2 2 Jobs Sun 9 2/2 2 Jobs Mon 10 Tue 11 24/30 1 Job Wed 12 2/2 2 Jobs T…" at bounding box center [496, 307] width 993 height 1591
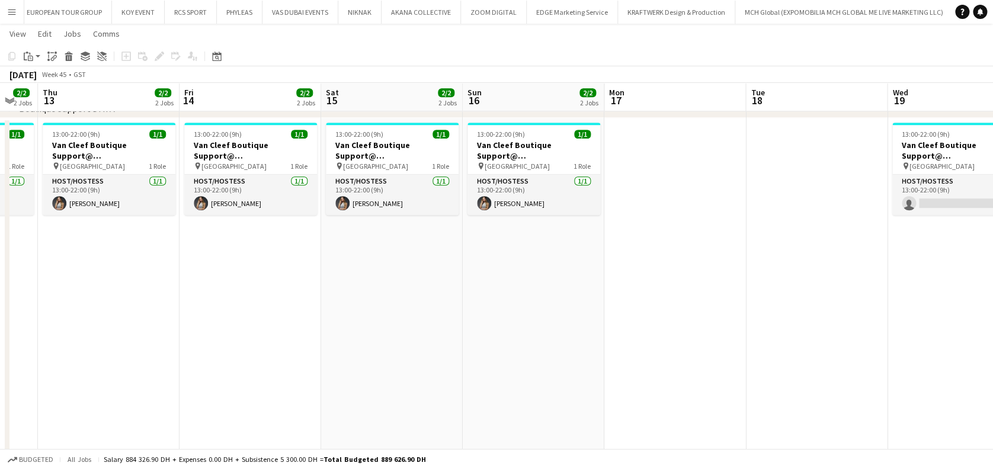
click at [184, 322] on app-calendar-viewport "Mon 10 Tue 11 24/30 1 Job Wed 12 2/2 2 Jobs Thu 13 2/2 2 Jobs Fri 14 2/2 2 Jobs…" at bounding box center [496, 307] width 993 height 1591
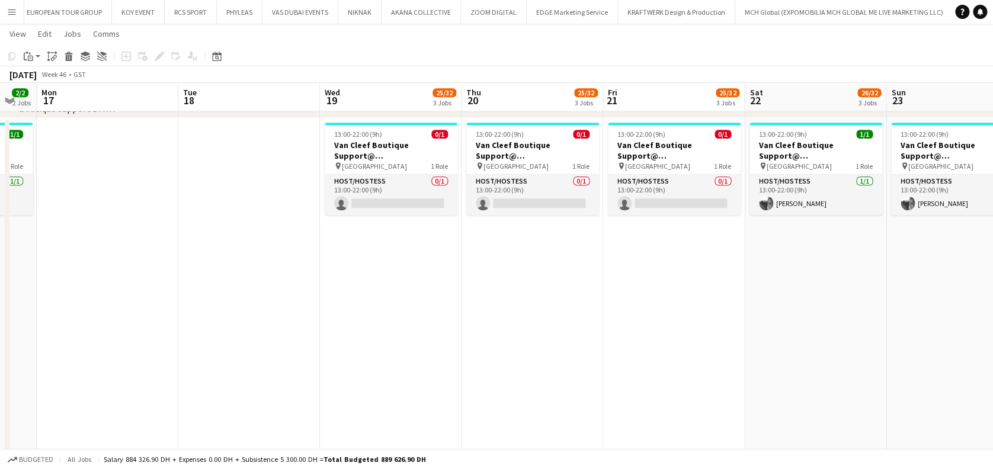
click at [228, 341] on app-calendar-viewport "Fri 14 2/2 2 Jobs Sat 15 2/2 2 Jobs Sun 16 2/2 2 Jobs Mon 17 Tue 18 Wed 19 25/3…" at bounding box center [496, 307] width 993 height 1591
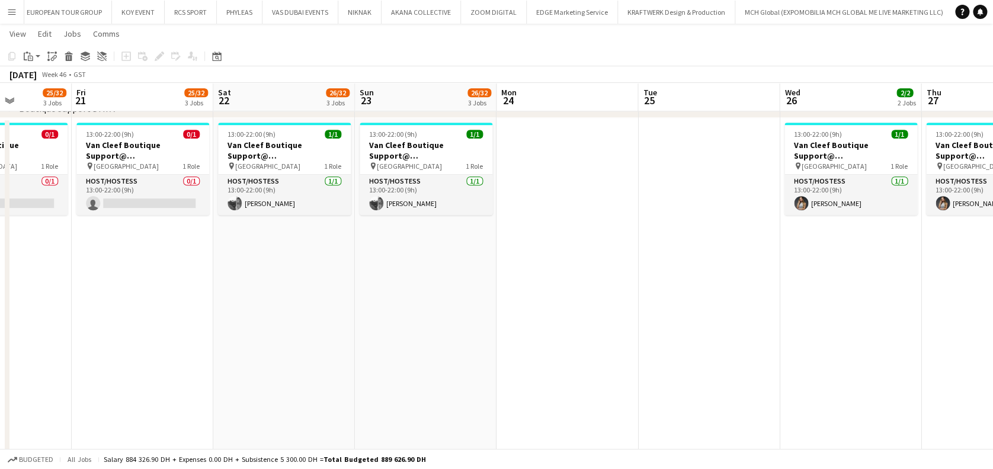
click at [175, 356] on app-calendar-viewport "Mon 17 Tue 18 Wed 19 25/32 3 Jobs Thu 20 25/32 3 Jobs Fri 21 25/32 3 Jobs Sat 2…" at bounding box center [496, 307] width 993 height 1591
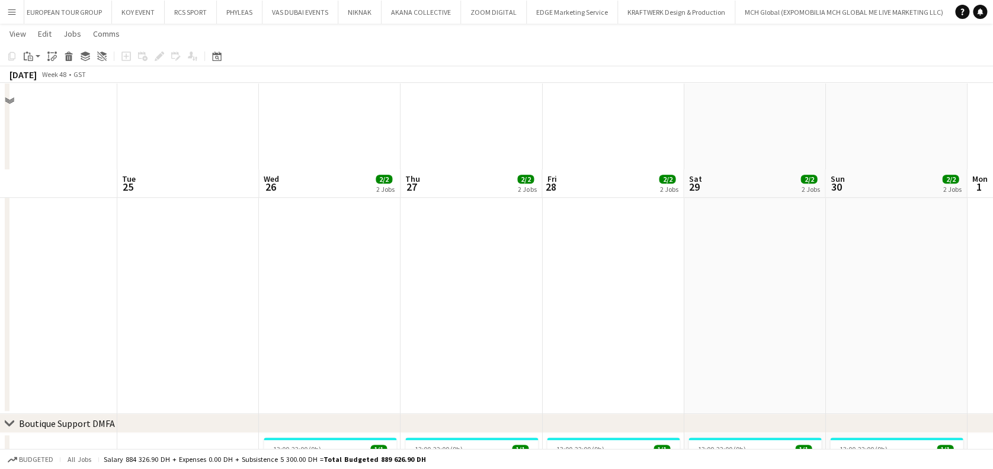
scroll to position [218, 0]
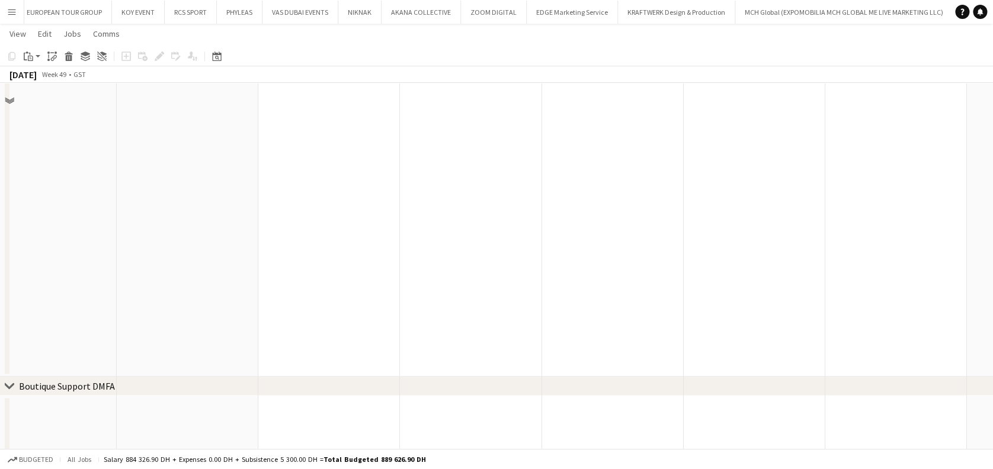
scroll to position [455, 0]
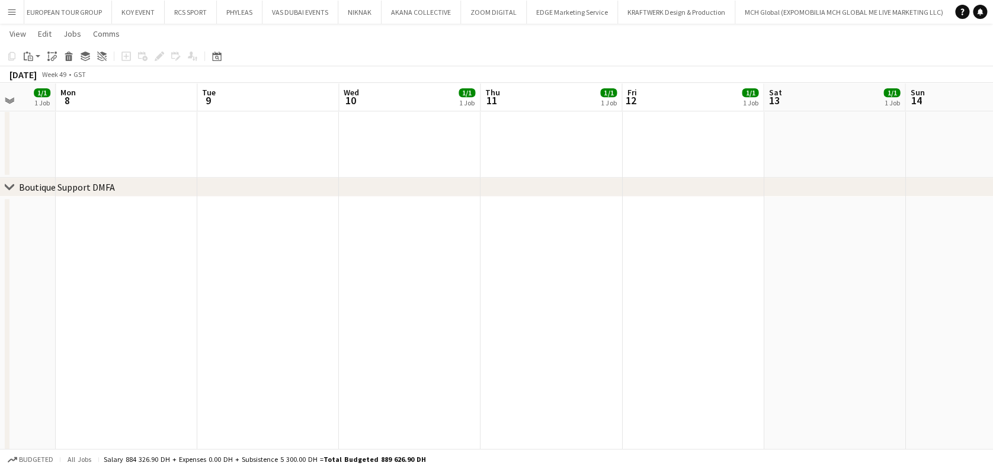
click at [215, 396] on app-calendar-viewport "Thu 4 1/1 1 Job Fri 5 1/1 1 Job Sat 6 1/1 1 Job Sun 7 1/1 1 Job Mon 8 Tue 9 Wed…" at bounding box center [496, 386] width 993 height 1591
click at [155, 361] on app-calendar-viewport "Sat 6 1/1 1 Job Sun 7 1/1 1 Job Mon 8 Tue 9 Wed 10 1/1 1 Job Thu 11 1/1 1 Job F…" at bounding box center [496, 386] width 993 height 1591
click at [197, 366] on app-calendar-viewport "Thu 11 1/1 1 Job Fri 12 1/1 1 Job Sat 13 1/1 1 Job Sun 14 1/1 1 Job Mon 15 Tue …" at bounding box center [496, 386] width 993 height 1591
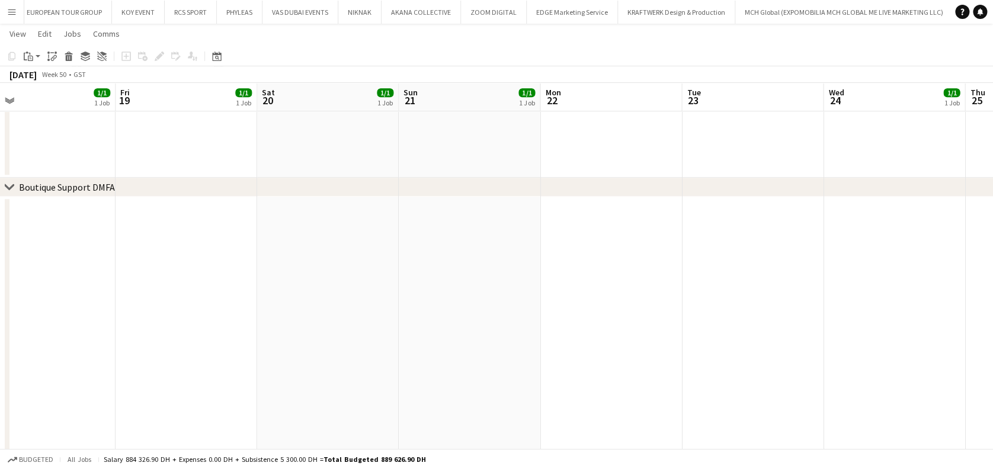
click at [27, 344] on app-calendar-viewport "Sun 14 1/1 1 Job Mon 15 Tue 16 Wed 17 1/1 1 Job Thu 18 1/1 1 Job Fri 19 1/1 1 J…" at bounding box center [496, 386] width 993 height 1591
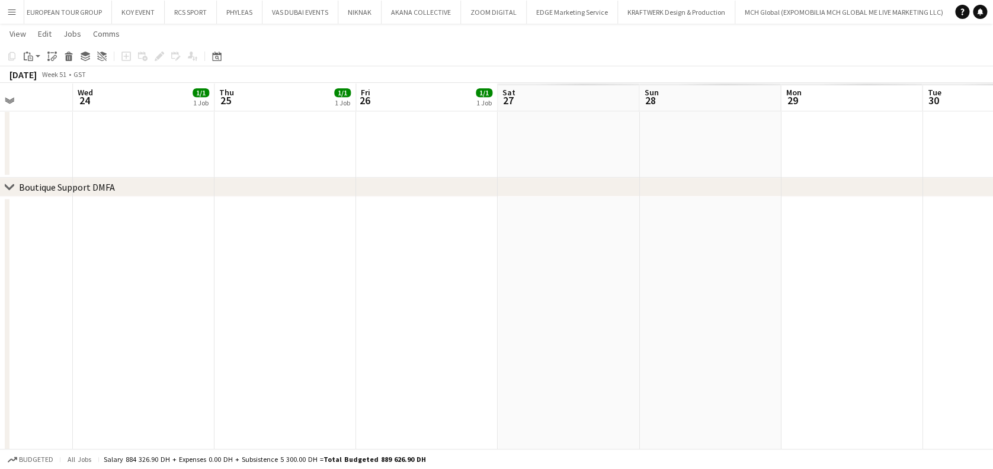
click at [130, 332] on app-calendar-viewport "Sat 20 1/1 1 Job Sun 21 1/1 1 Job Mon 22 Tue 23 Wed 24 1/1 1 Job Thu 25 1/1 1 J…" at bounding box center [496, 386] width 993 height 1591
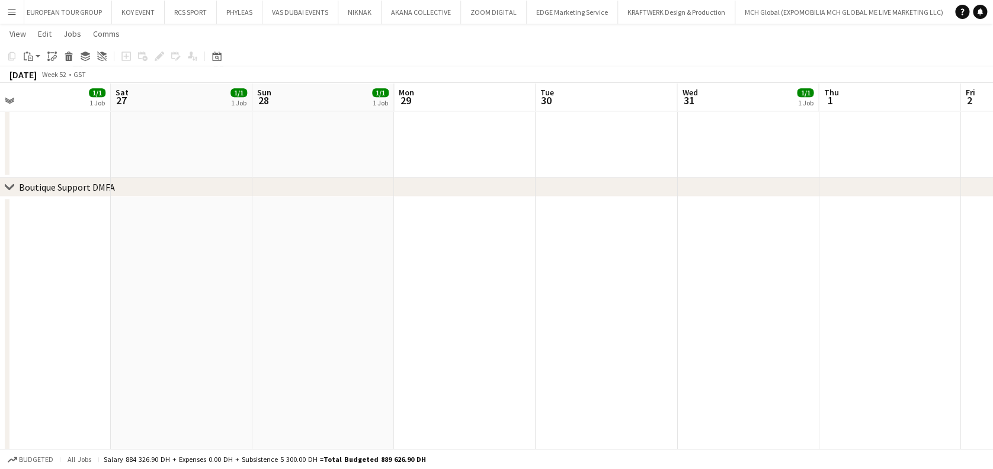
click at [97, 334] on app-calendar-viewport "Tue 23 Wed 24 1/1 1 Job Thu 25 1/1 1 Job Fri 26 1/1 1 Job Sat 27 1/1 1 Job Sun …" at bounding box center [496, 386] width 993 height 1591
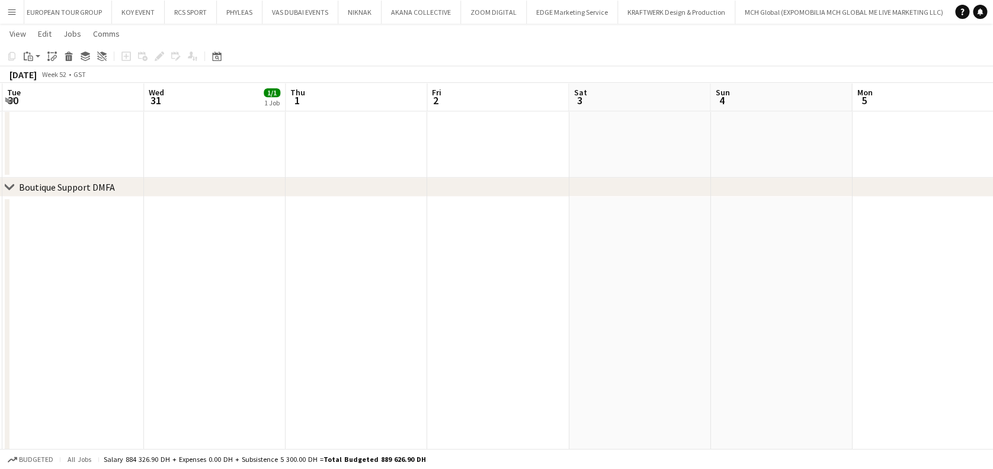
click at [6, 324] on div "chevron-right ACTIVATIONS/ VIP EVENTS chevron-right Boutique Support DMFA chevr…" at bounding box center [496, 386] width 993 height 1591
click at [72, 334] on app-calendar-viewport "Sat 3 Sun 4 Mon 5 Tue 6 Wed 7 Thu 8 Fri 9 Sat 10 Sun 11 Mon 12 Tue 13 Wed 14 Th…" at bounding box center [496, 386] width 993 height 1591
click at [1, 348] on app-calendar-viewport "Sat 3 Sun 4 Mon 5 Tue 6 Wed 7 Thu 8 Fri 9 Sat 10 Sun 11 Mon 12 Tue 13 Wed 14 Th…" at bounding box center [496, 386] width 993 height 1591
click at [748, 332] on app-calendar-viewport "Tue 6 Wed 7 Thu 8 Fri 9 Sat 10 Sun 11 Mon 12 Tue 13 Wed 14 Thu 15 Fri 16 Sat 17…" at bounding box center [496, 386] width 993 height 1591
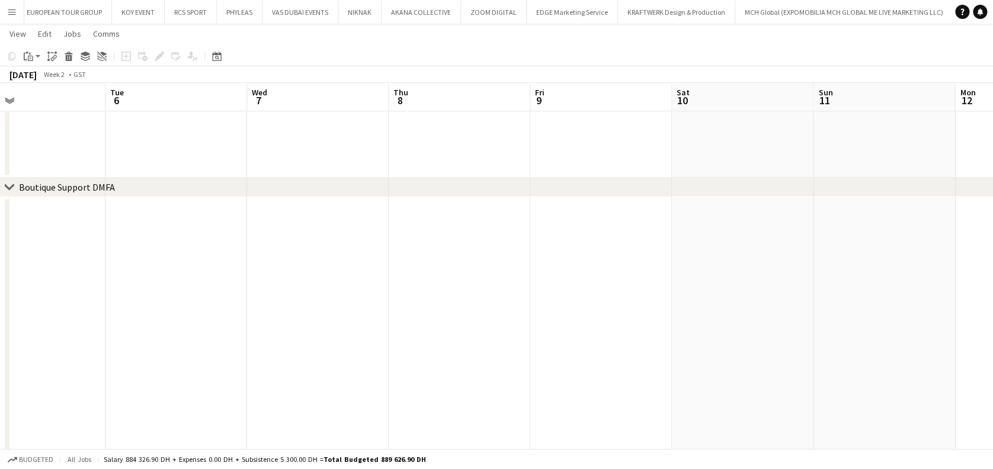
scroll to position [60, 0]
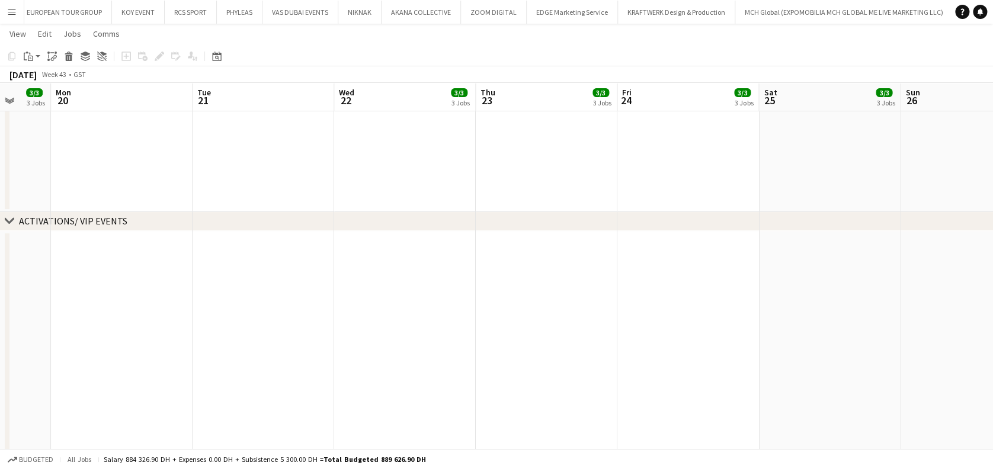
scroll to position [0, 291]
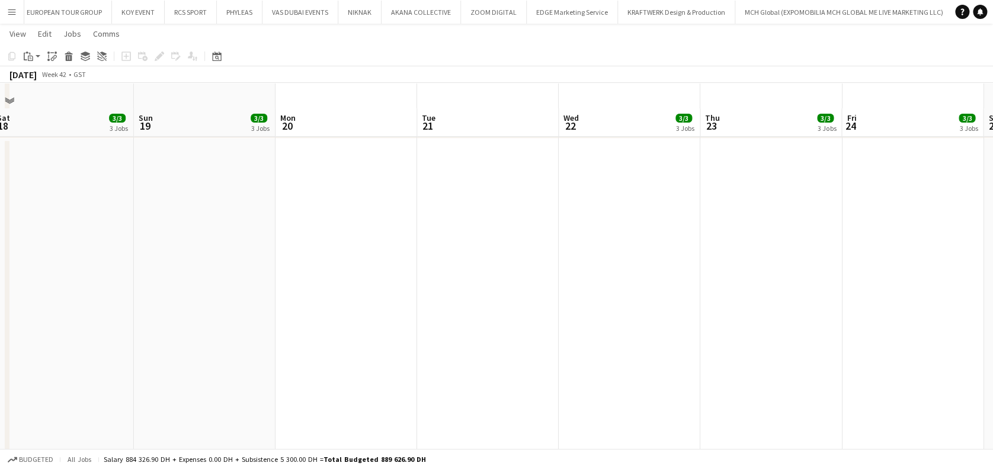
scroll to position [218, 0]
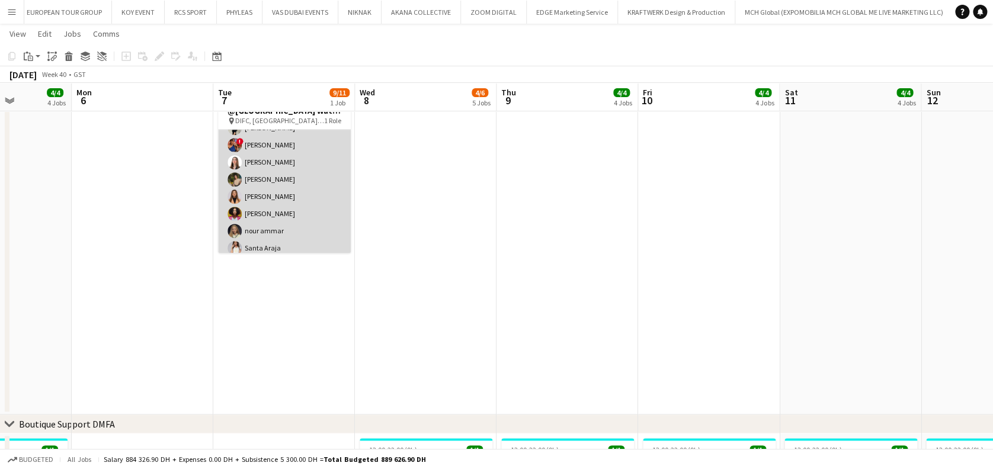
scroll to position [89, 0]
click at [280, 188] on app-card-role "Host/Hostess 9/11 15:00-17:00 (2h) Aqsa Urooj Zahid Fatima Alzubaidi ! Salima S…" at bounding box center [284, 147] width 133 height 212
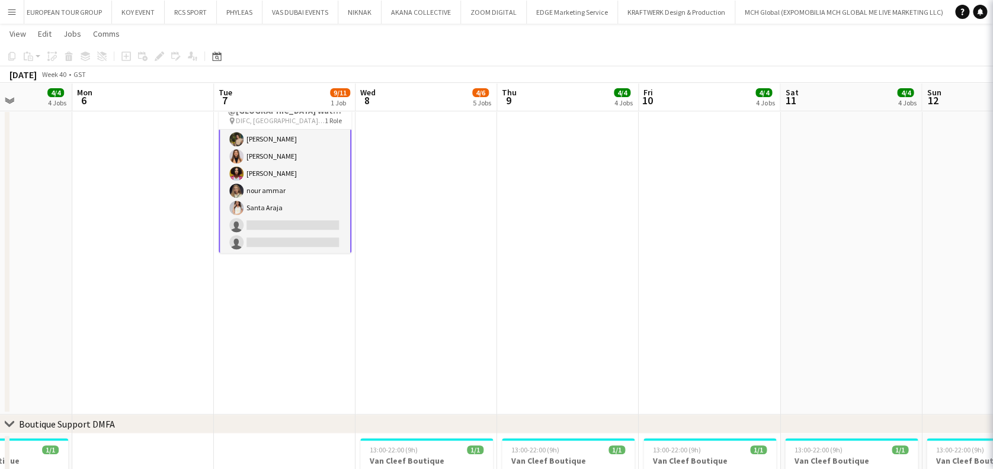
scroll to position [90, 0]
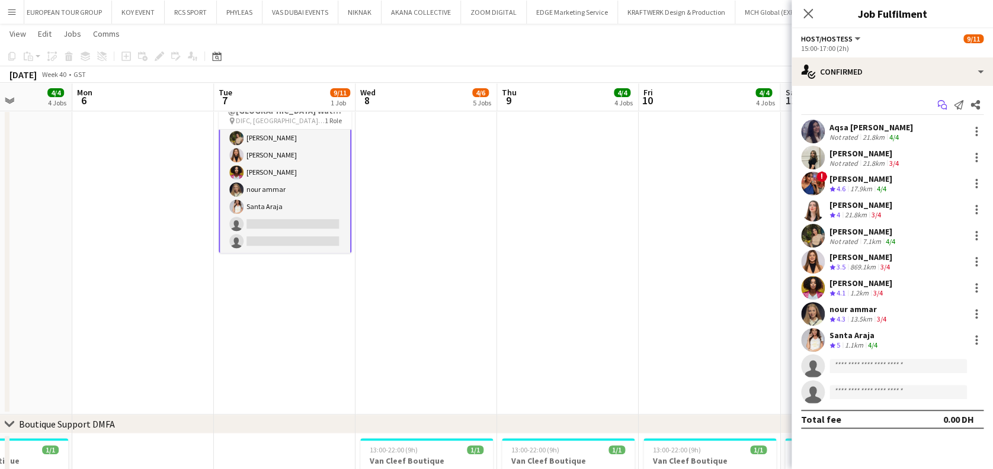
click at [937, 104] on icon "Start chat" at bounding box center [941, 104] width 9 height 9
click at [943, 102] on icon "Start chat" at bounding box center [941, 104] width 9 height 9
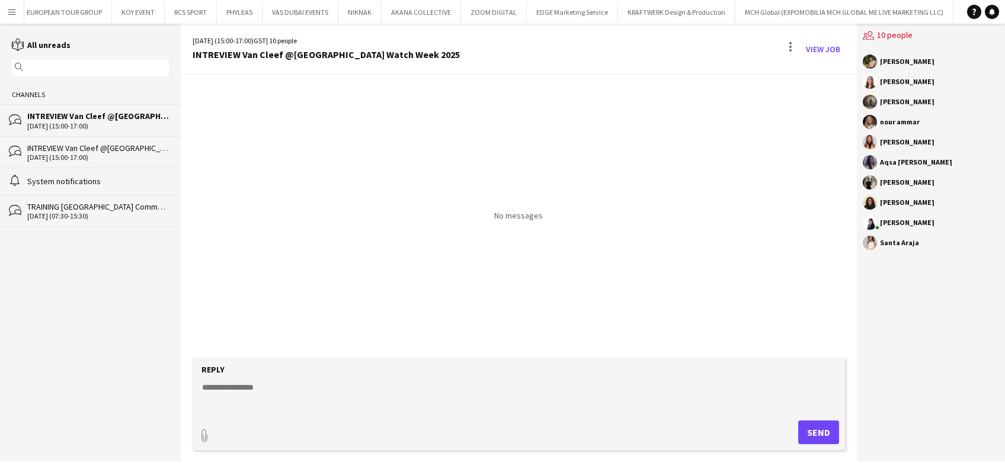
click at [320, 404] on textarea at bounding box center [521, 397] width 640 height 31
type textarea "*"
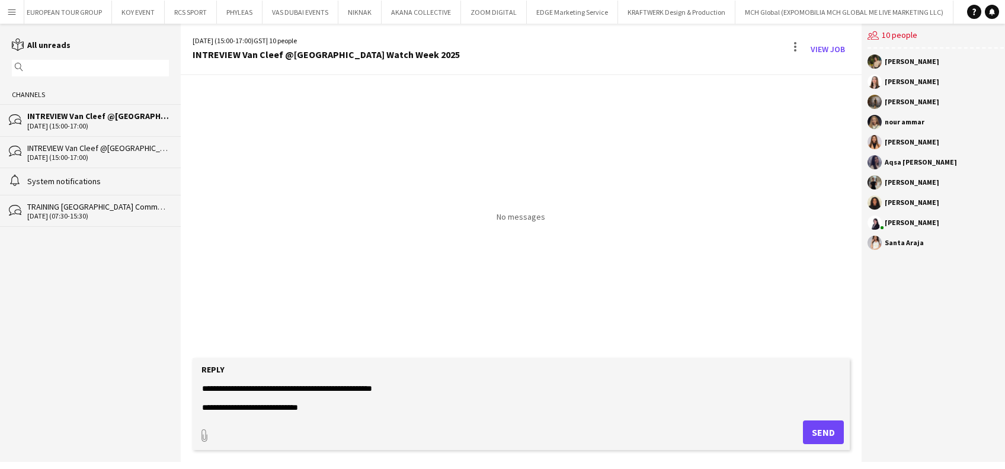
click at [215, 391] on textarea "**********" at bounding box center [521, 397] width 640 height 31
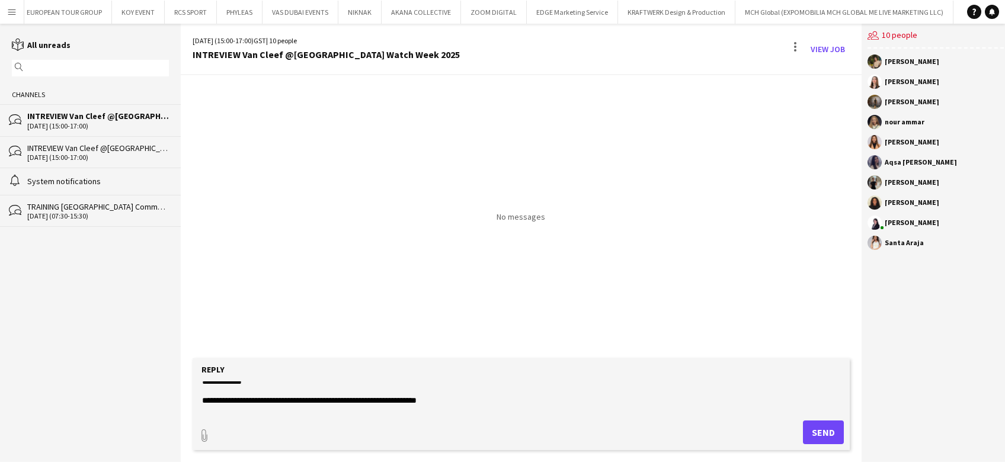
scroll to position [0, 0]
type textarea "**********"
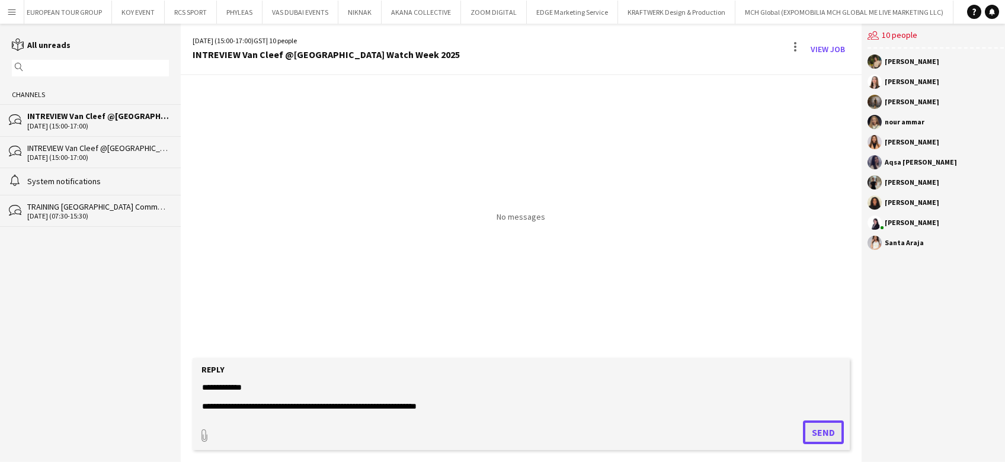
drag, startPoint x: 814, startPoint y: 436, endPoint x: 801, endPoint y: 431, distance: 13.1
click at [815, 436] on button "Send" at bounding box center [823, 433] width 41 height 24
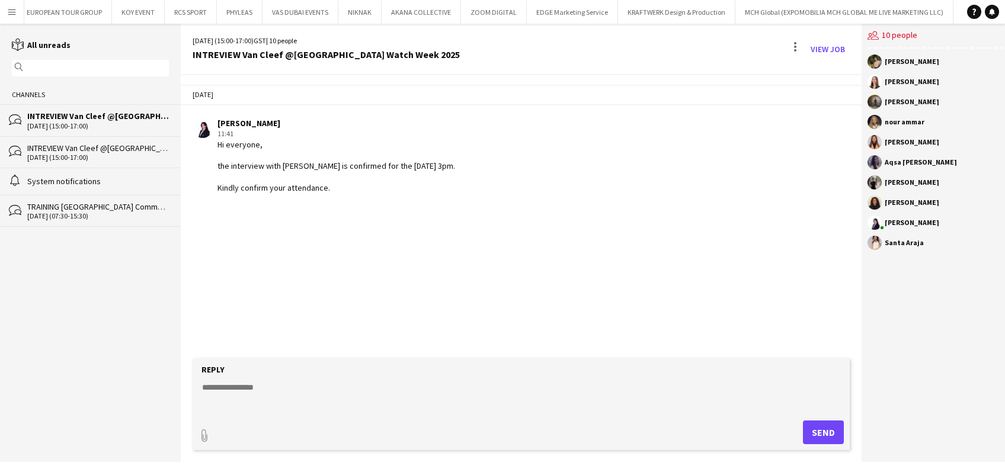
click at [121, 152] on div "INTREVIEW Van Cleef @Dubai Watch Week 2025" at bounding box center [98, 148] width 142 height 11
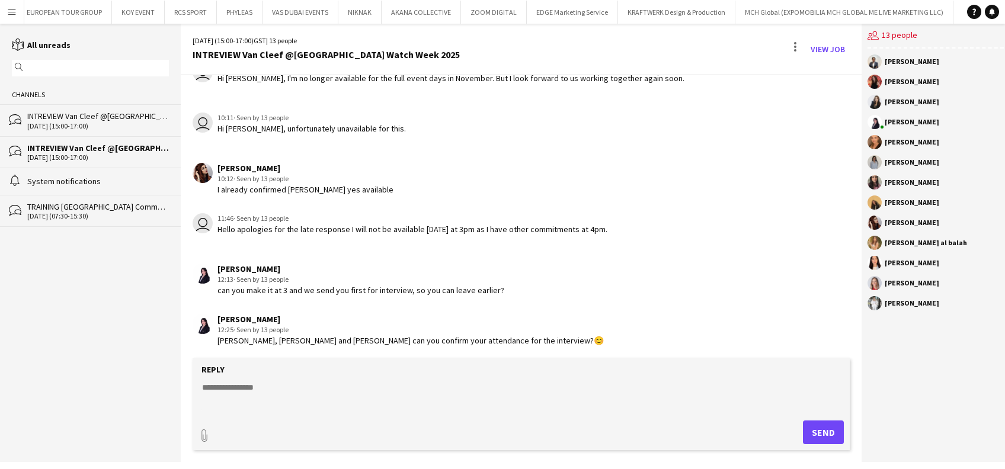
scroll to position [1332, 0]
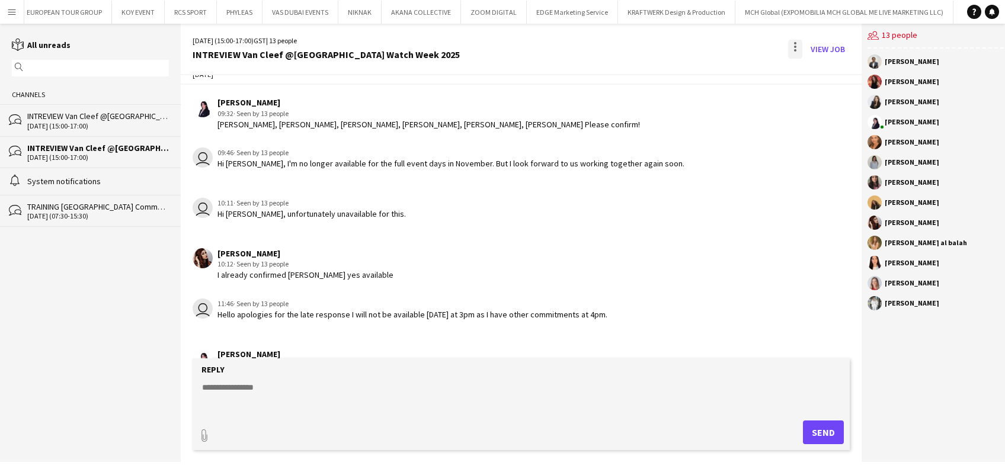
click at [794, 47] on div at bounding box center [795, 47] width 2 height 2
click at [818, 76] on span "Delete" at bounding box center [815, 73] width 27 height 10
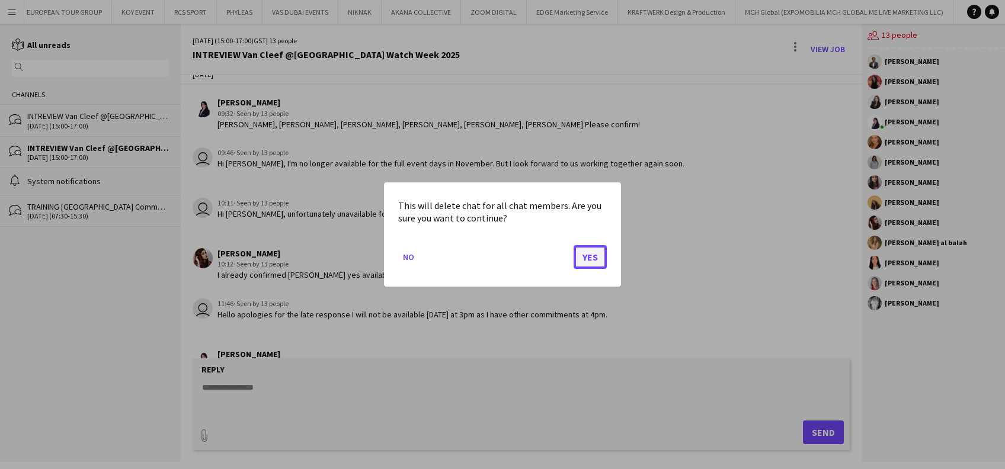
click at [577, 258] on button "Yes" at bounding box center [590, 257] width 33 height 24
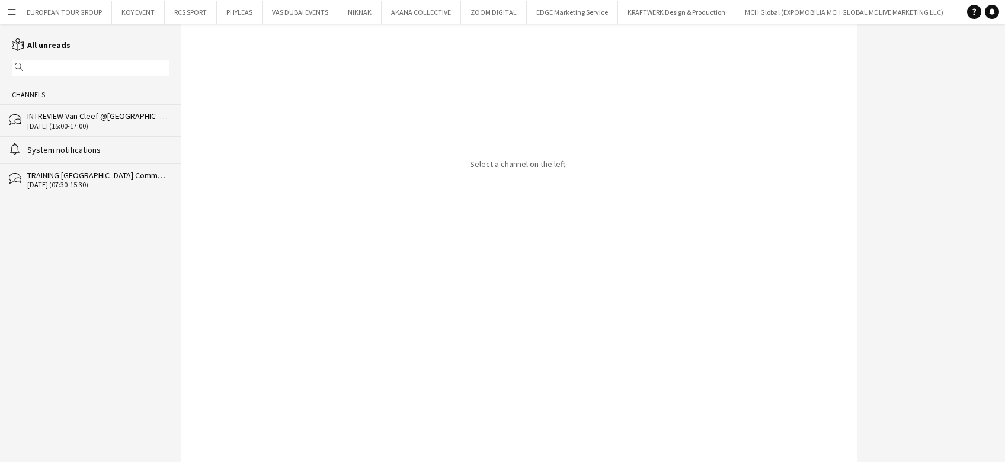
click at [98, 119] on div "INTREVIEW Van Cleef @Dubai Watch Week 2025" at bounding box center [98, 116] width 142 height 11
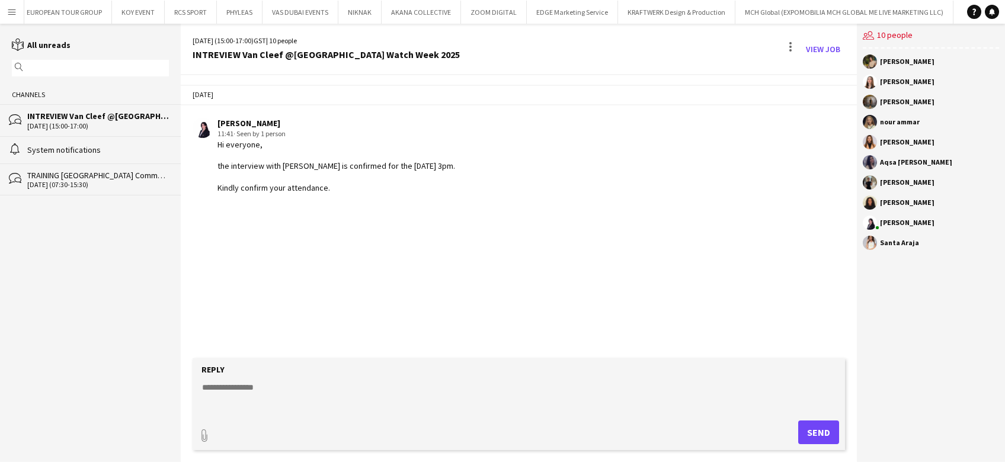
click at [99, 162] on div "alarm System notifications" at bounding box center [90, 149] width 181 height 27
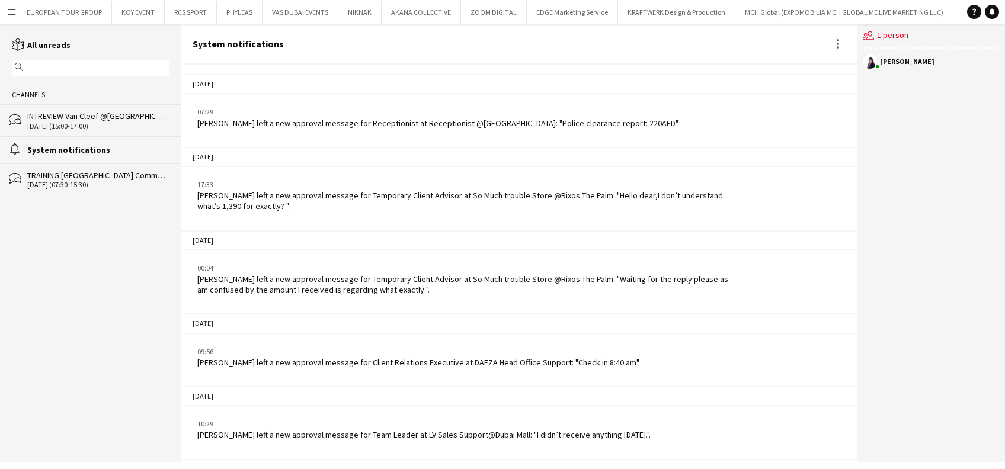
scroll to position [147, 0]
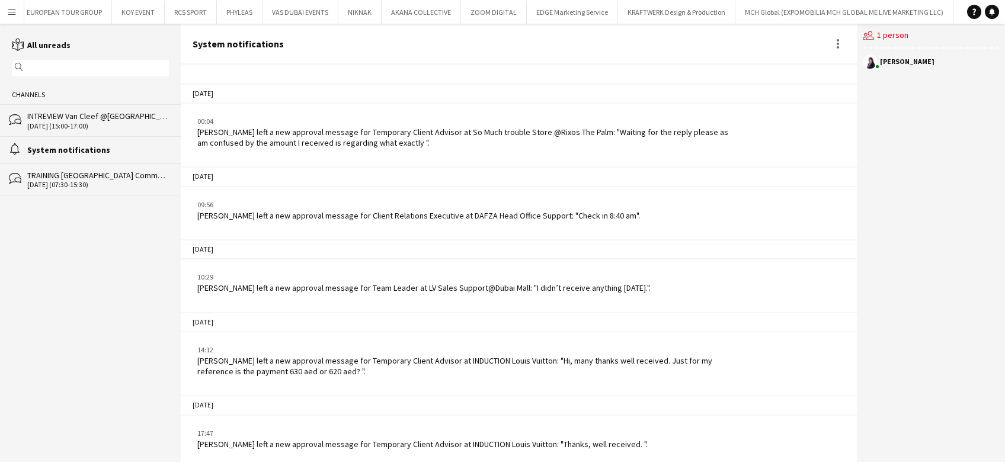
click at [103, 174] on div "TRAINING Dubai Commercity" at bounding box center [98, 175] width 142 height 11
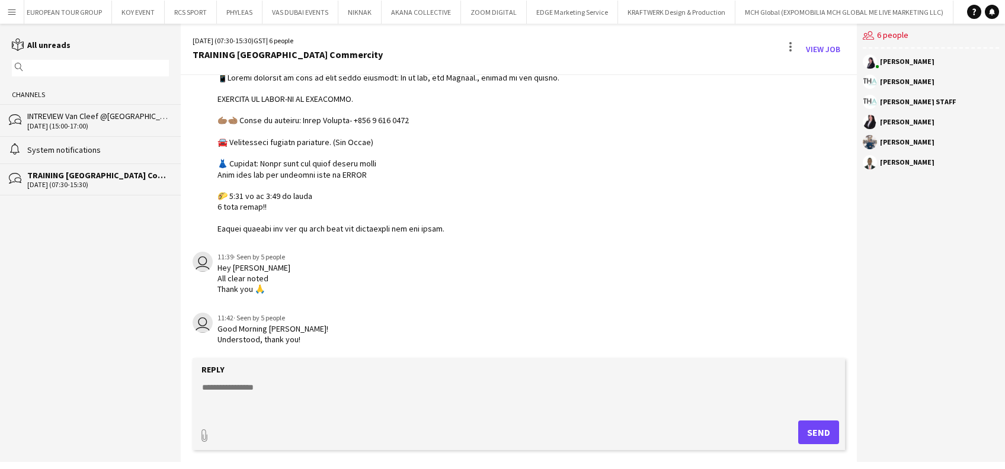
scroll to position [273, 0]
click at [116, 141] on div "alarm System notifications" at bounding box center [90, 149] width 181 height 27
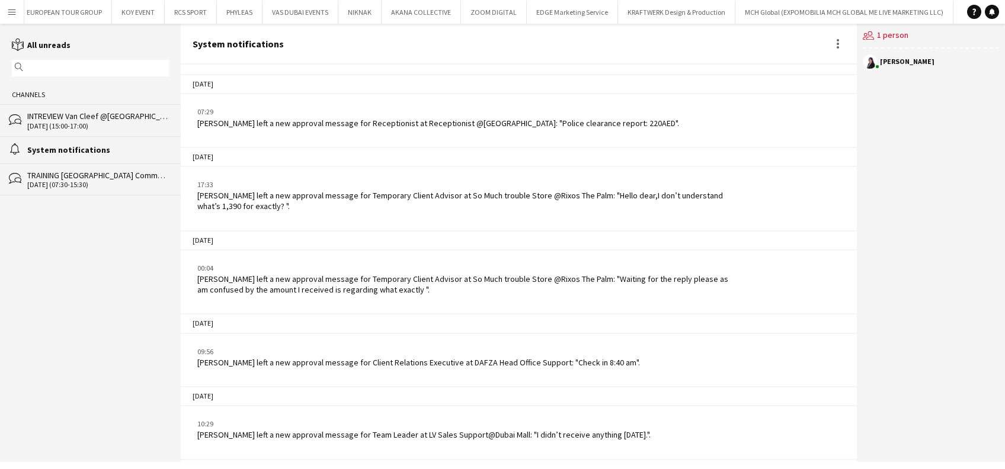
click at [129, 123] on div "07-10-2025 (15:00-17:00)" at bounding box center [98, 126] width 142 height 8
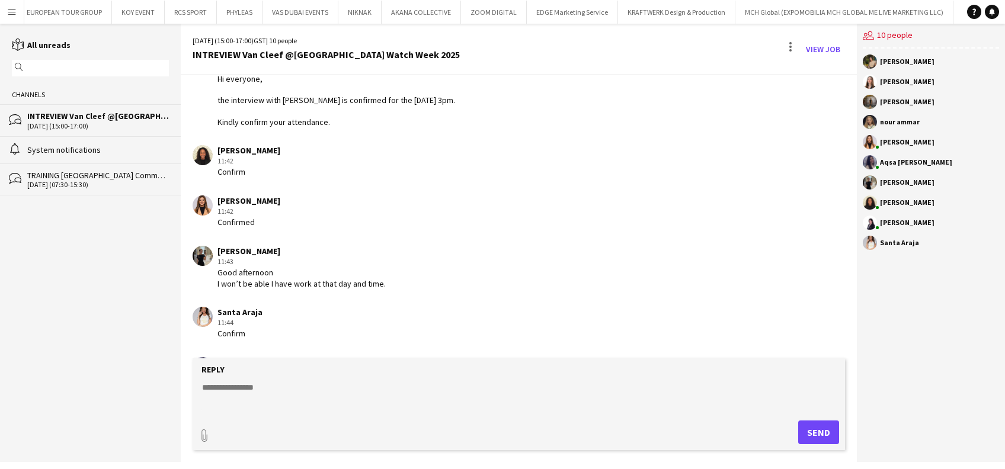
scroll to position [111, 0]
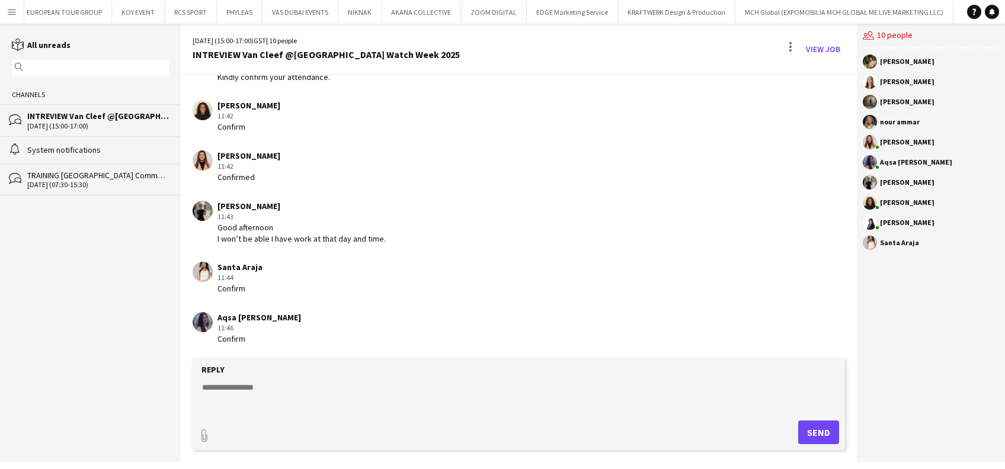
click at [706, 168] on div "Meriem Embarek 11:42 Confirmed" at bounding box center [463, 167] width 540 height 33
drag, startPoint x: 19, startPoint y: 365, endPoint x: 4, endPoint y: 510, distance: 145.4
click at [4, 469] on html "Menu Boards Boards Boards All jobs Status Workforce Workforce My Workforce Recr…" at bounding box center [502, 234] width 1005 height 469
click at [749, 196] on app-chat-message "Fatima Alzubaidi 11:43 Good afternoon I won’t be able I have work at that day a…" at bounding box center [519, 222] width 676 height 55
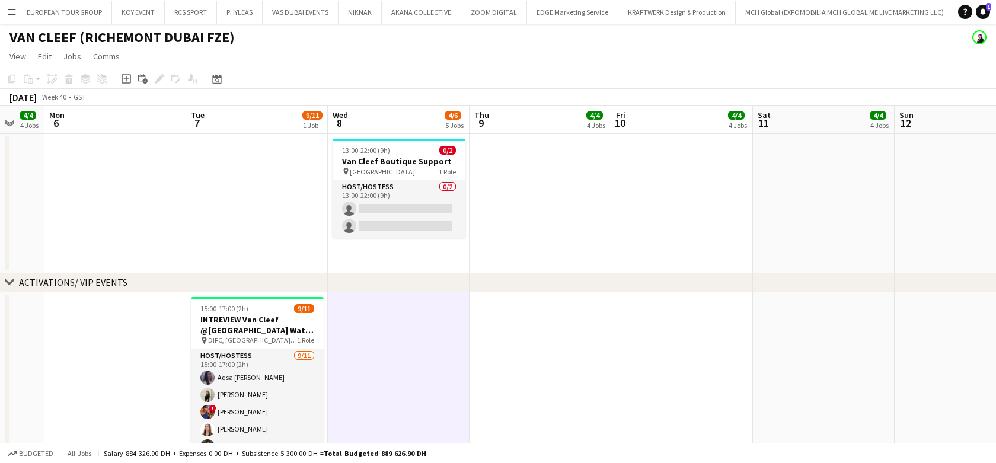
click at [526, 223] on app-date-cell at bounding box center [540, 203] width 142 height 139
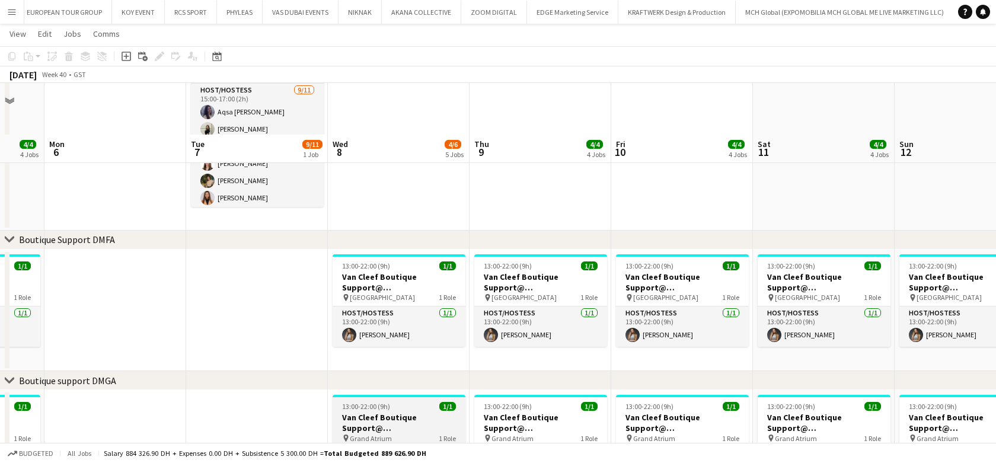
scroll to position [316, 0]
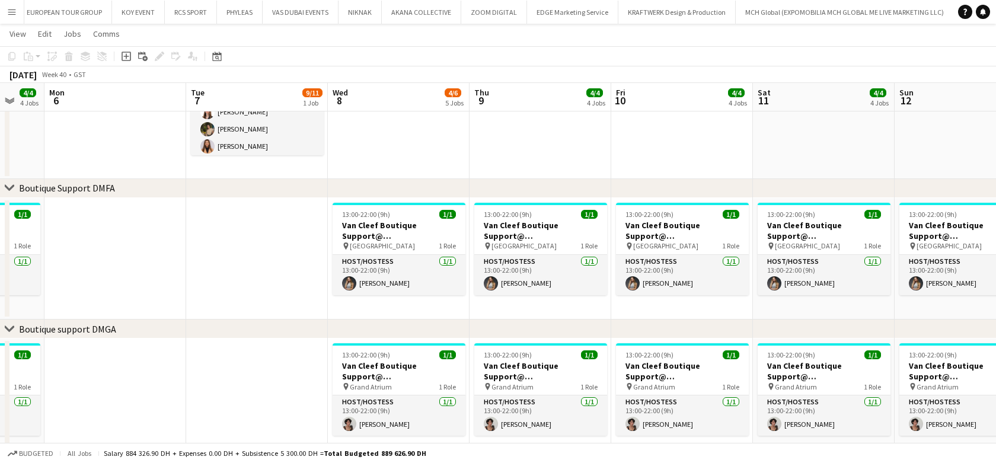
click at [13, 22] on button "Menu" at bounding box center [12, 12] width 24 height 24
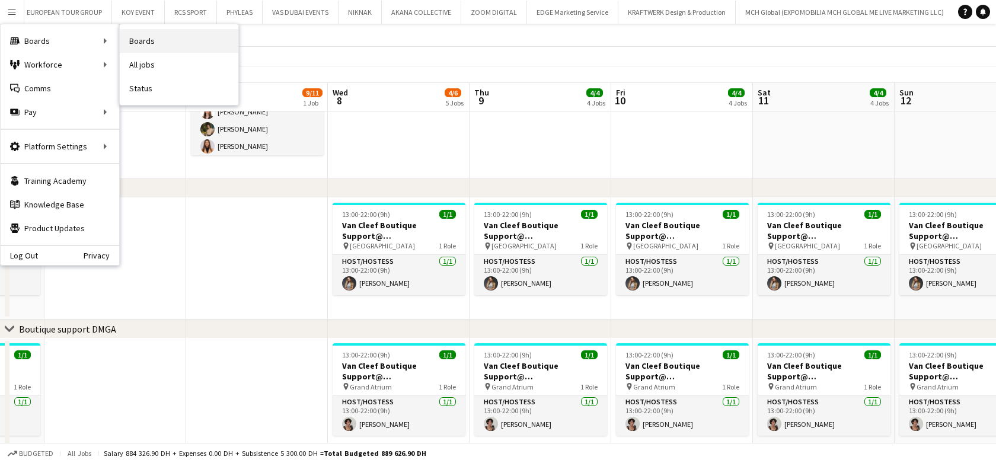
click at [196, 41] on link "Boards" at bounding box center [179, 41] width 119 height 24
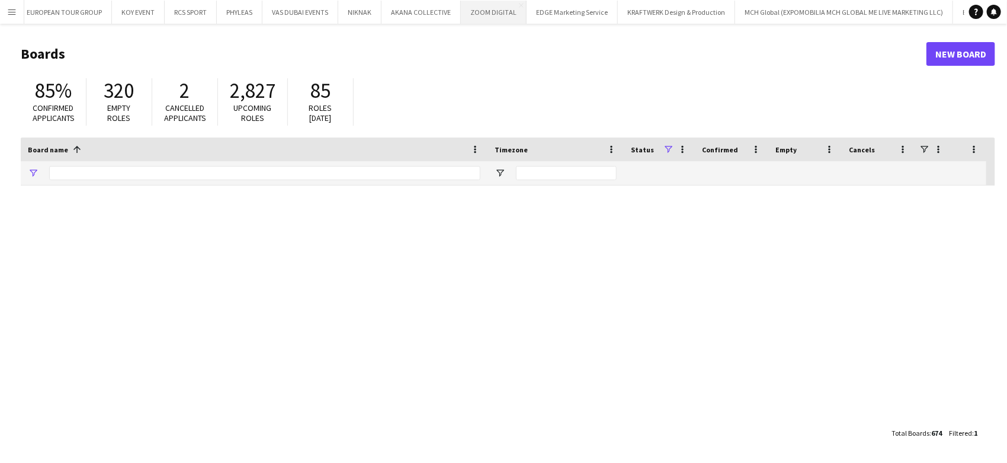
type input "********"
drag, startPoint x: 111, startPoint y: 177, endPoint x: -50, endPoint y: 146, distance: 164.8
click at [0, 146] on html "Menu Boards Boards Boards All jobs Status Workforce Workforce My Workforce Recr…" at bounding box center [503, 231] width 1007 height 463
type input "*****"
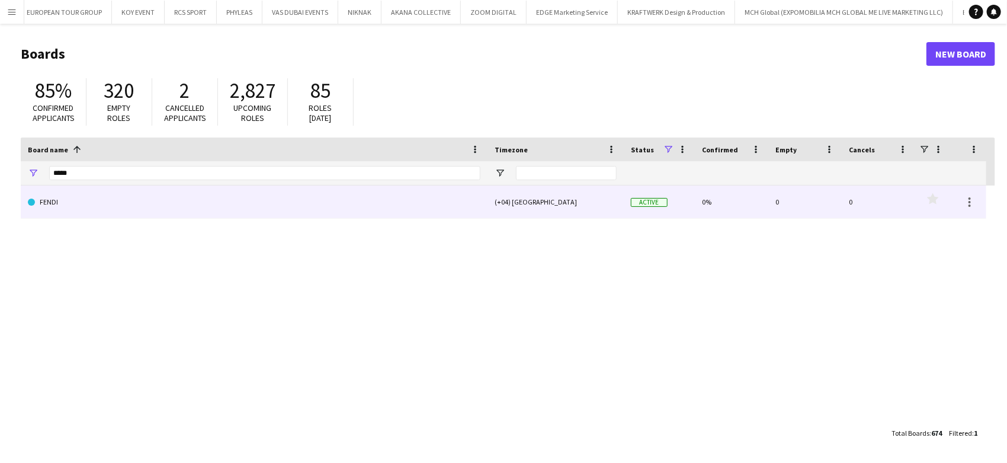
click at [206, 214] on link "FENDI" at bounding box center [254, 201] width 453 height 33
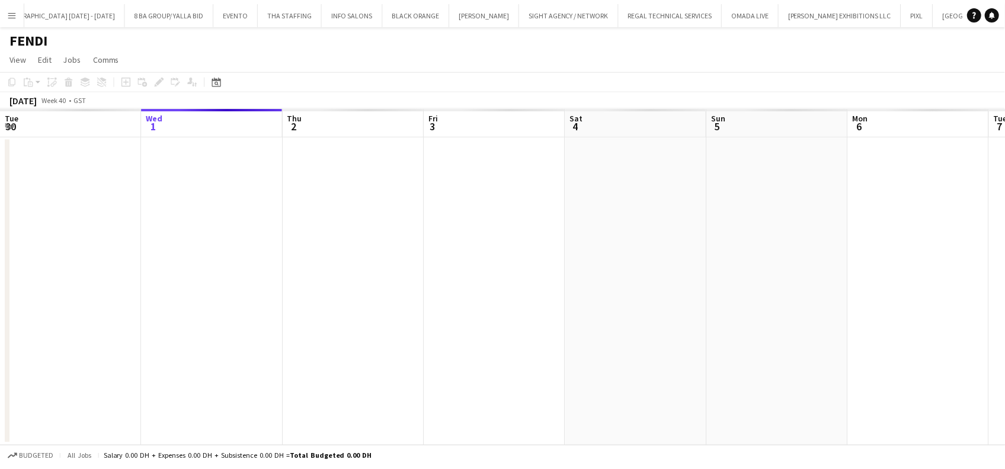
scroll to position [0, 9424]
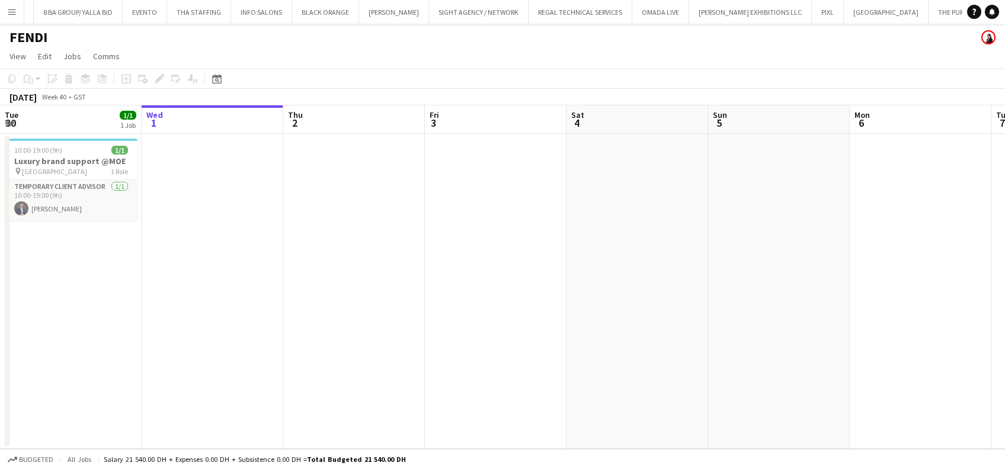
click at [397, 225] on app-date-cell at bounding box center [354, 291] width 142 height 315
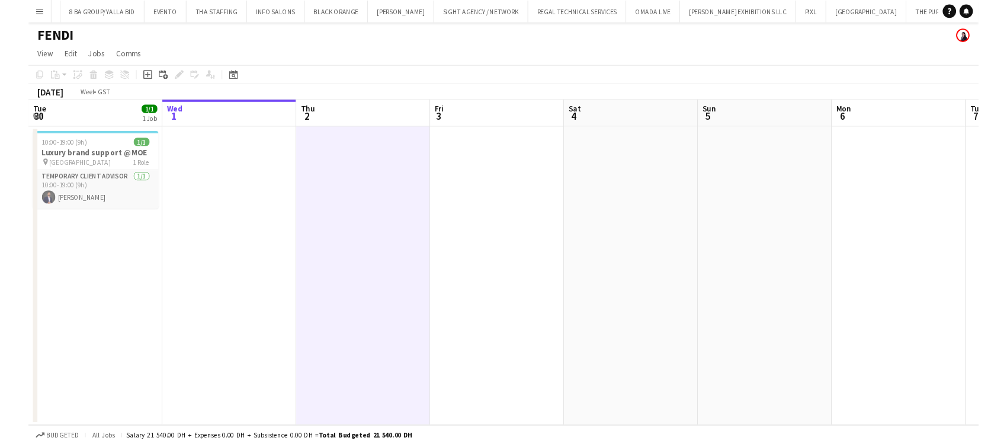
scroll to position [0, 353]
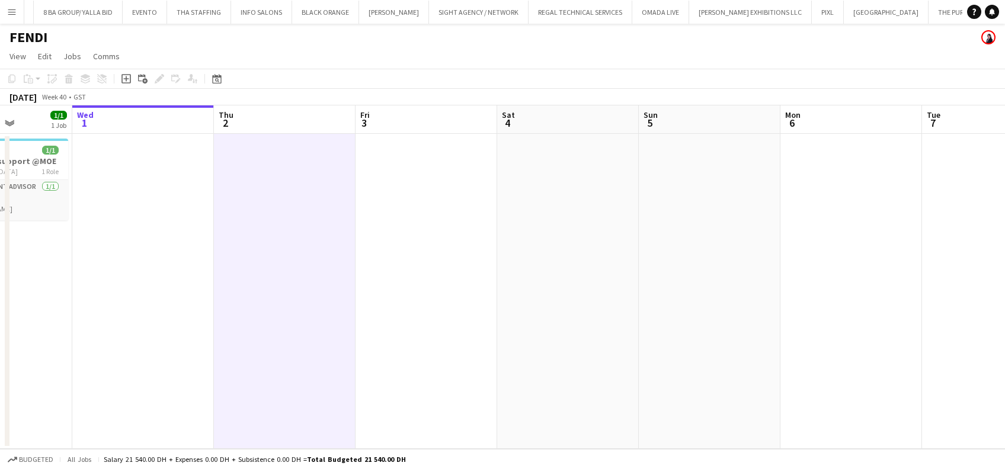
drag, startPoint x: 249, startPoint y: 265, endPoint x: 605, endPoint y: 257, distance: 355.6
click at [555, 257] on app-calendar-viewport "Sun 28 1/1 1 Job Mon 29 1/1 1 Job Tue 30 1/1 1 Job Wed 1 Thu 2 Fri 3 Sat 4 Sun …" at bounding box center [502, 277] width 1005 height 344
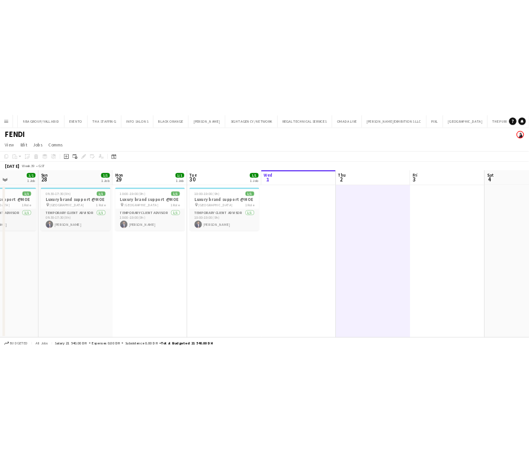
scroll to position [0, 248]
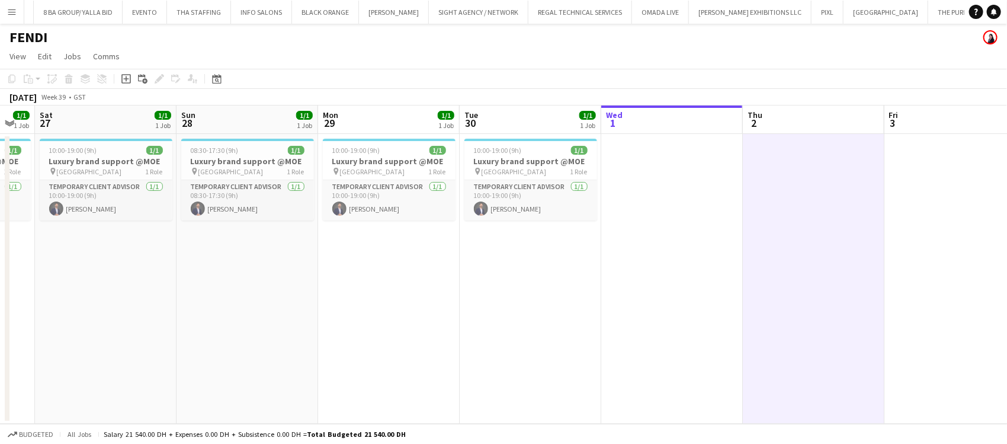
drag, startPoint x: 295, startPoint y: 306, endPoint x: 300, endPoint y: 303, distance: 6.6
click at [300, 303] on app-calendar-viewport "Thu 25 Fri 26 1/1 1 Job Sat 27 1/1 1 Job Sun 28 1/1 1 Job Mon 29 1/1 1 Job Tue …" at bounding box center [503, 264] width 1007 height 318
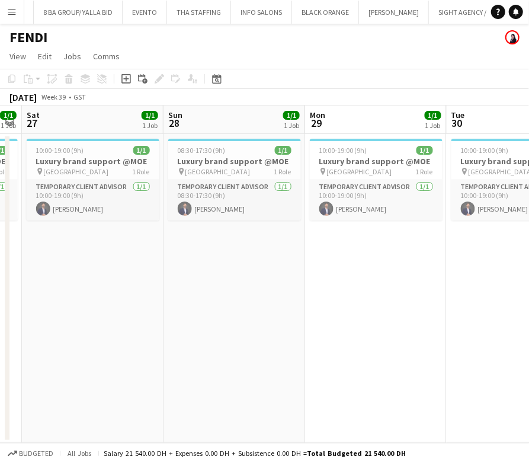
drag, startPoint x: 319, startPoint y: 318, endPoint x: 151, endPoint y: 334, distance: 168.5
click at [151, 334] on app-calendar-viewport "Wed 24 Thu 25 Fri 26 1/1 1 Job Sat 27 1/1 1 Job Sun 28 1/1 1 Job Mon 29 1/1 1 J…" at bounding box center [264, 273] width 529 height 337
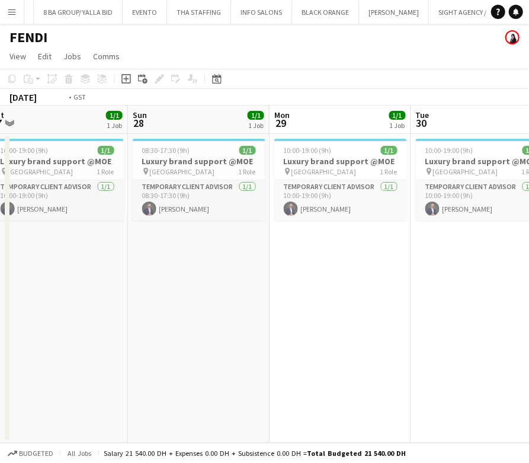
click at [100, 329] on app-calendar-viewport "Wed 24 Thu 25 Fri 26 1/1 1 Job Sat 27 1/1 1 Job Sun 28 1/1 1 Job Mon 29 1/1 1 J…" at bounding box center [264, 273] width 529 height 337
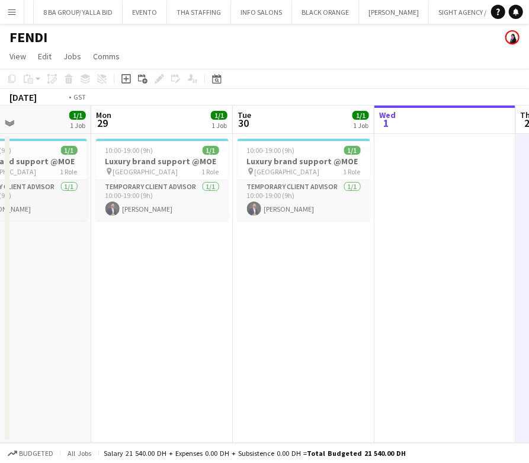
drag, startPoint x: 126, startPoint y: 161, endPoint x: 241, endPoint y: 167, distance: 114.5
click at [241, 167] on app-calendar-viewport "Fri 26 1/1 1 Job Sat 27 1/1 1 Job Sun 28 1/1 1 Job Mon 29 1/1 1 Job Tue 30 1/1 …" at bounding box center [264, 273] width 529 height 337
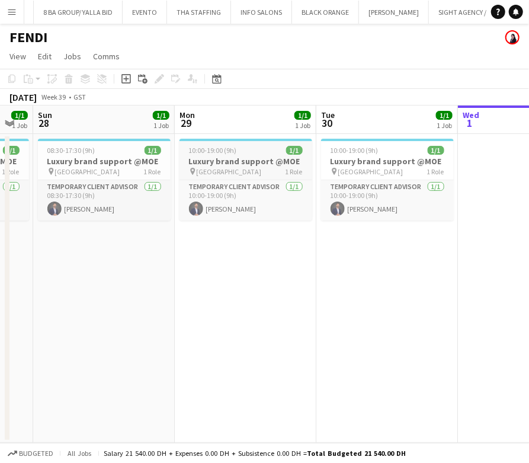
drag, startPoint x: 140, startPoint y: 178, endPoint x: 353, endPoint y: 161, distance: 213.4
click at [360, 159] on app-calendar-viewport "Fri 26 1/1 1 Job Sat 27 1/1 1 Job Sun 28 1/1 1 Job Mon 29 1/1 1 Job Tue 30 1/1 …" at bounding box center [264, 273] width 529 height 337
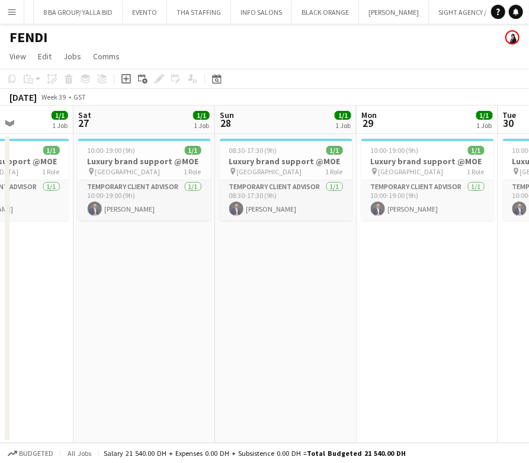
drag, startPoint x: 158, startPoint y: 166, endPoint x: 344, endPoint y: 159, distance: 186.2
click at [344, 159] on app-calendar-viewport "Wed 24 Thu 25 Fri 26 1/1 1 Job Sat 27 1/1 1 Job Sun 28 1/1 1 Job Mon 29 1/1 1 J…" at bounding box center [264, 273] width 529 height 337
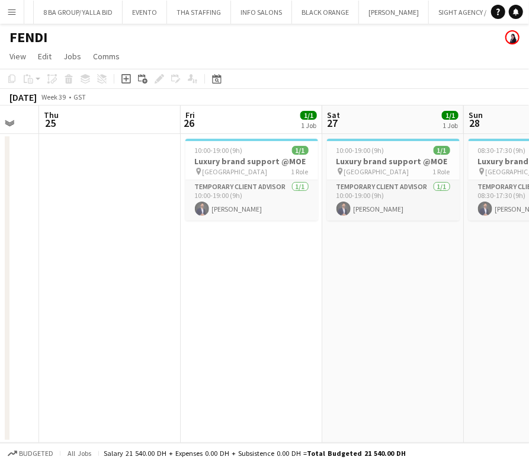
drag, startPoint x: 300, startPoint y: 161, endPoint x: 316, endPoint y: 161, distance: 16.0
click at [316, 161] on app-calendar-viewport "Tue 23 1/1 1 Job Wed 24 Thu 25 Fri 26 1/1 1 Job Sat 27 1/1 1 Job Sun 28 1/1 1 J…" at bounding box center [264, 273] width 529 height 337
drag, startPoint x: 224, startPoint y: 153, endPoint x: 238, endPoint y: 199, distance: 48.2
click at [399, 153] on app-calendar-viewport "Tue 23 1/1 1 Job Wed 24 Thu 25 Fri 26 1/1 1 Job Sat 27 1/1 1 Job Sun 28 1/1 1 J…" at bounding box center [264, 273] width 529 height 337
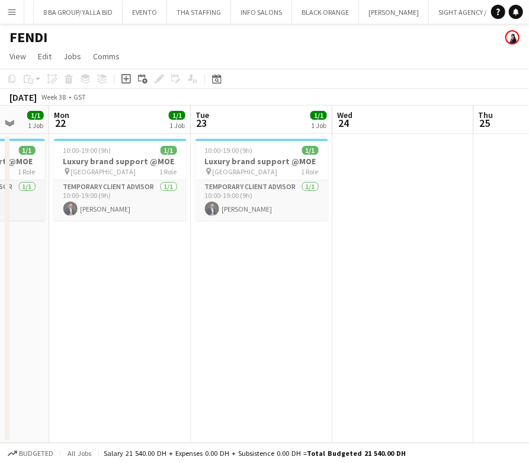
click at [269, 214] on app-calendar-viewport "Fri 19 Sat 20 1/1 1 Job Sun 21 1/1 1 Job Mon 22 1/1 1 Job Tue 23 1/1 1 Job Wed …" at bounding box center [264, 273] width 529 height 337
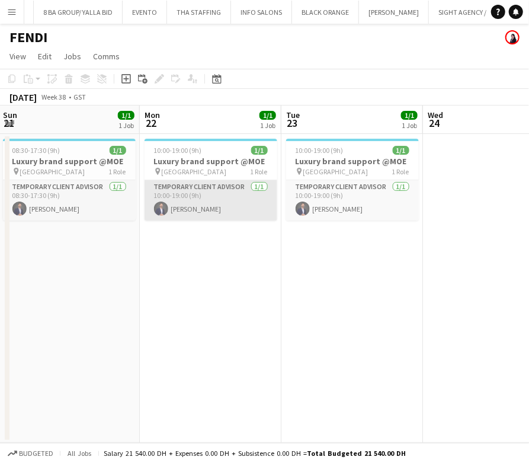
drag, startPoint x: 113, startPoint y: 214, endPoint x: 296, endPoint y: 213, distance: 183.1
click at [296, 213] on app-calendar-viewport "Fri 19 1/1 1 Job Sat 20 1/1 1 Job Sun 21 1/1 1 Job Mon 22 1/1 1 Job Tue 23 1/1 …" at bounding box center [264, 273] width 529 height 337
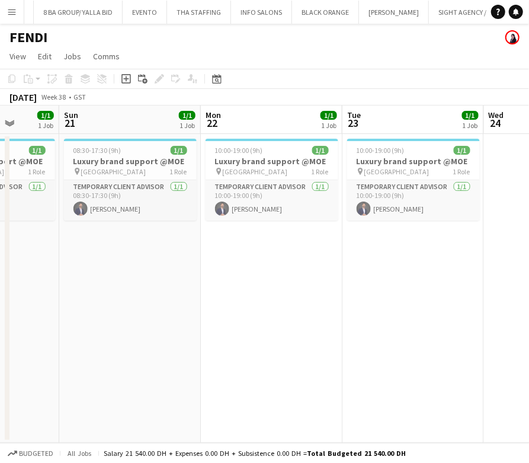
drag, startPoint x: 166, startPoint y: 218, endPoint x: 369, endPoint y: 217, distance: 202.7
click at [369, 217] on app-calendar-viewport "Thu 18 Fri 19 1/1 1 Job Sat 20 1/1 1 Job Sun 21 1/1 1 Job Mon 22 1/1 1 Job Tue …" at bounding box center [264, 273] width 529 height 337
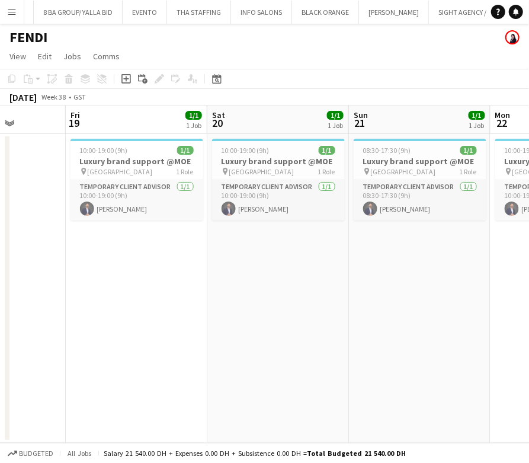
drag, startPoint x: 364, startPoint y: 216, endPoint x: 188, endPoint y: 229, distance: 176.4
click at [100, 241] on app-calendar-viewport "Tue 16 1/1 1 Job Wed 17 Thu 18 Fri 19 1/1 1 Job Sat 20 1/1 1 Job Sun 21 1/1 1 J…" at bounding box center [264, 273] width 529 height 337
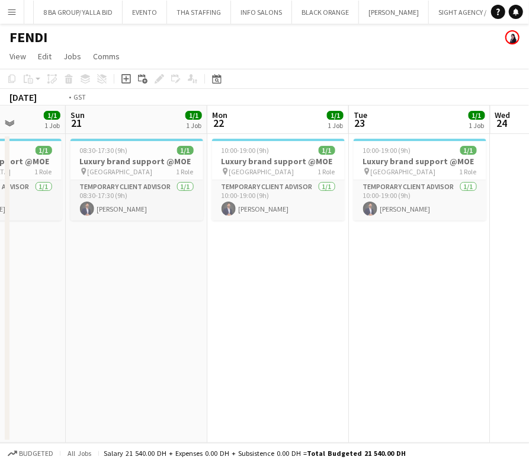
drag, startPoint x: 308, startPoint y: 251, endPoint x: 221, endPoint y: 232, distance: 89.1
click at [91, 256] on app-calendar-viewport "Thu 18 Fri 19 1/1 1 Job Sat 20 1/1 1 Job Sun 21 1/1 1 Job Mon 22 1/1 1 Job Tue …" at bounding box center [264, 273] width 529 height 337
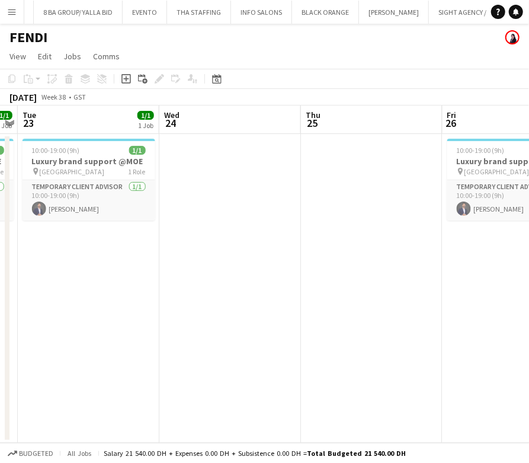
drag, startPoint x: 81, startPoint y: 254, endPoint x: 71, endPoint y: 254, distance: 9.5
click at [49, 254] on app-calendar-viewport "Sat 20 1/1 1 Job Sun 21 1/1 1 Job Mon 22 1/1 1 Job Tue 23 1/1 1 Job Wed 24 Thu …" at bounding box center [264, 273] width 529 height 337
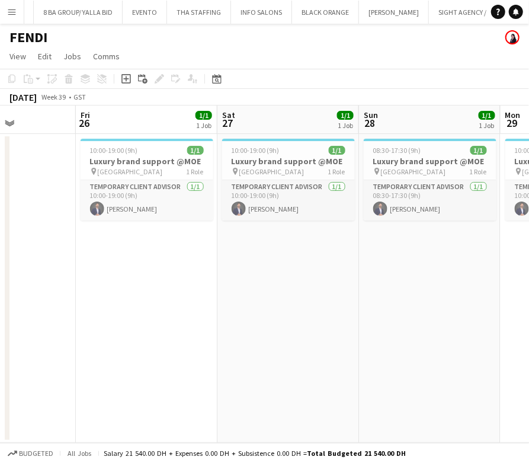
click at [98, 306] on app-calendar-viewport "Tue 23 1/1 1 Job Wed 24 Thu 25 Fri 26 1/1 1 Job Sat 27 1/1 1 Job Sun 28 1/1 1 J…" at bounding box center [264, 273] width 529 height 337
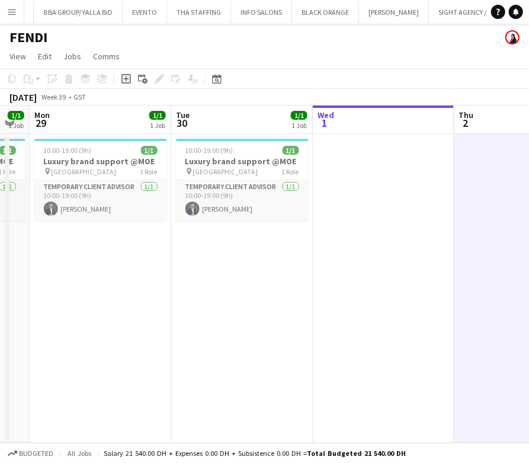
drag, startPoint x: 175, startPoint y: 280, endPoint x: 101, endPoint y: 280, distance: 74.1
click at [101, 280] on app-calendar-viewport "Fri 26 1/1 1 Job Sat 27 1/1 1 Job Sun 28 1/1 1 Job Mon 29 1/1 1 Job Tue 30 1/1 …" at bounding box center [264, 273] width 529 height 337
drag, startPoint x: 174, startPoint y: 229, endPoint x: 152, endPoint y: 222, distance: 22.7
click at [152, 229] on app-calendar-viewport "Fri 26 1/1 1 Job Sat 27 1/1 1 Job Sun 28 1/1 1 Job Mon 29 1/1 1 Job Tue 30 1/1 …" at bounding box center [264, 273] width 529 height 337
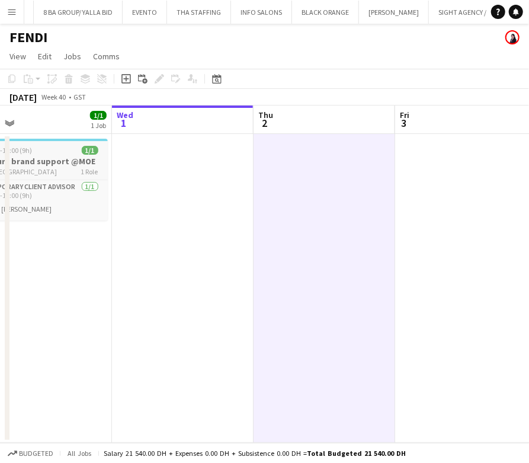
click at [89, 157] on h3 "Luxury brand support @MOE" at bounding box center [41, 161] width 133 height 11
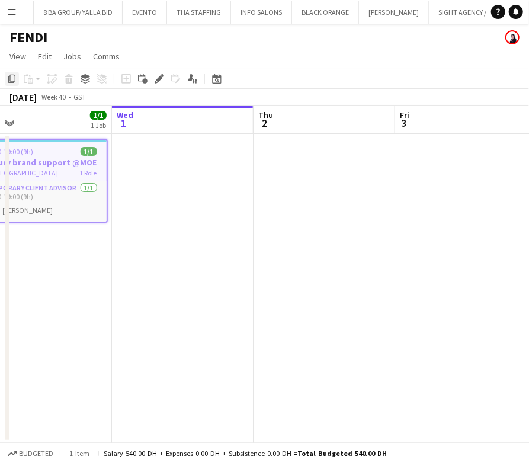
click at [17, 78] on div "Copy" at bounding box center [12, 79] width 14 height 14
click at [274, 167] on app-date-cell at bounding box center [325, 288] width 142 height 309
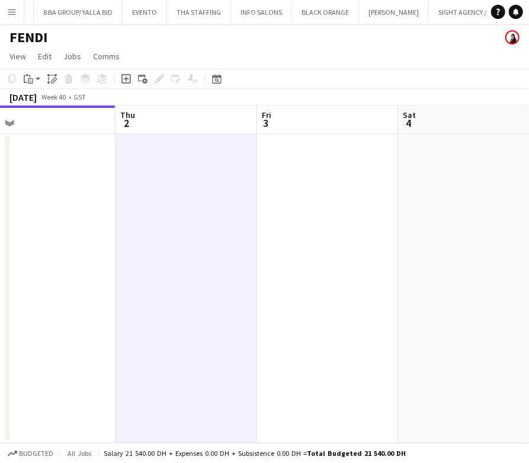
drag, startPoint x: 271, startPoint y: 222, endPoint x: 181, endPoint y: 226, distance: 90.8
click at [181, 226] on app-calendar-viewport "Sun 28 1/1 1 Job Mon 29 1/1 1 Job Tue 30 1/1 1 Job Wed 1 Thu 2 Fri 3 Sat 4 Sun …" at bounding box center [264, 273] width 529 height 337
click at [334, 199] on app-date-cell at bounding box center [328, 288] width 142 height 309
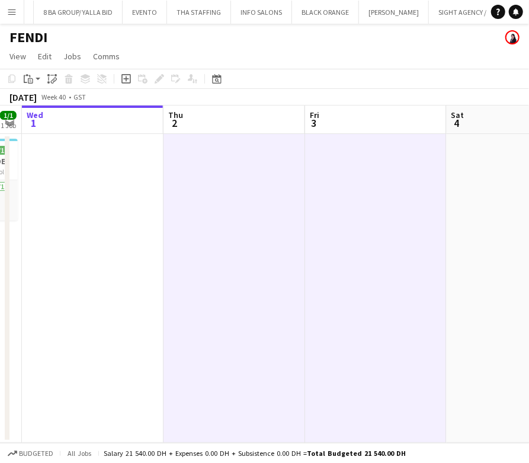
drag, startPoint x: 327, startPoint y: 203, endPoint x: 217, endPoint y: 221, distance: 111.1
click at [217, 221] on app-calendar-viewport "Sun 28 1/1 1 Job Mon 29 1/1 1 Job Tue 30 1/1 1 Job Wed 1 Thu 2 Fri 3 Sat 4 Sun …" at bounding box center [264, 273] width 529 height 337
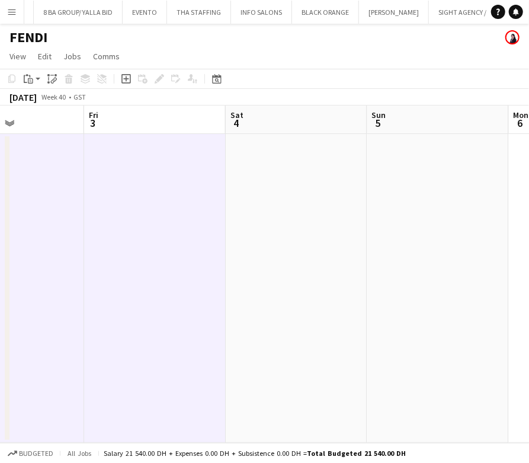
scroll to position [0, 370]
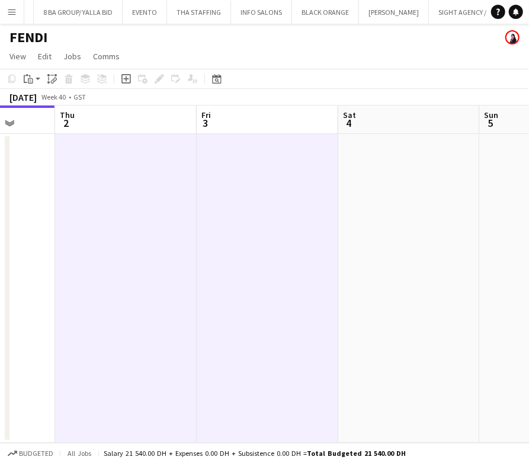
drag, startPoint x: 383, startPoint y: 227, endPoint x: 290, endPoint y: 232, distance: 93.2
click at [290, 232] on app-calendar-viewport "Mon 29 1/1 1 Job Tue 30 1/1 1 Job Wed 1 Thu 2 Fri 3 Sat 4 Sun 5 Mon 6 Tue 7 10:…" at bounding box center [264, 273] width 529 height 337
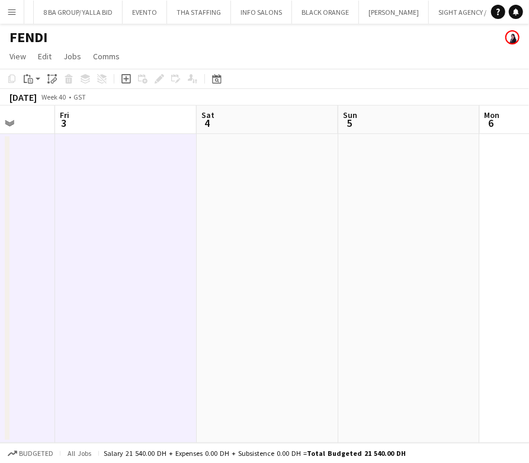
click at [406, 200] on app-date-cell at bounding box center [409, 288] width 142 height 309
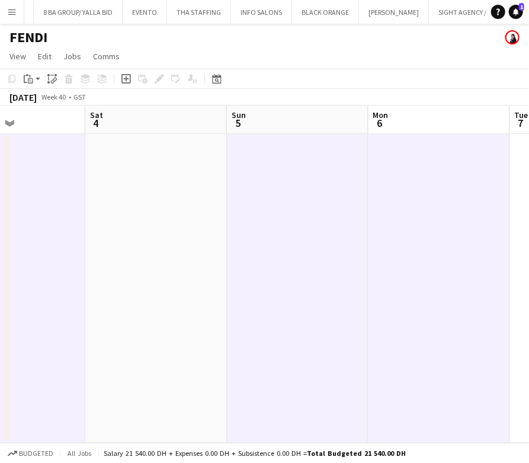
drag, startPoint x: 367, startPoint y: 218, endPoint x: 280, endPoint y: 229, distance: 88.3
click at [279, 229] on app-calendar-viewport "Tue 30 1/1 1 Job Wed 1 Thu 2 Fri 3 Sat 4 Sun 5 Mon 6 Tue 7 Wed 8 10:00-19:00 (9…" at bounding box center [264, 273] width 529 height 337
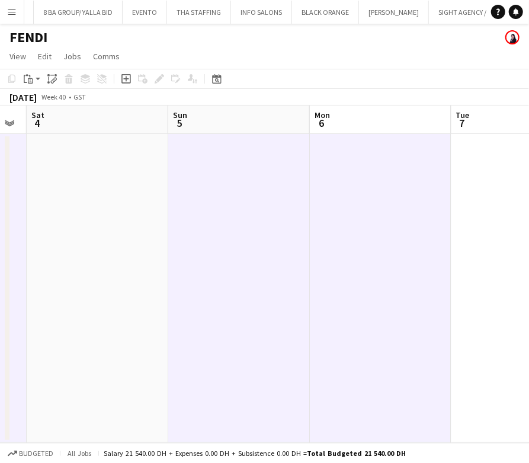
click at [494, 203] on app-date-cell at bounding box center [523, 288] width 142 height 309
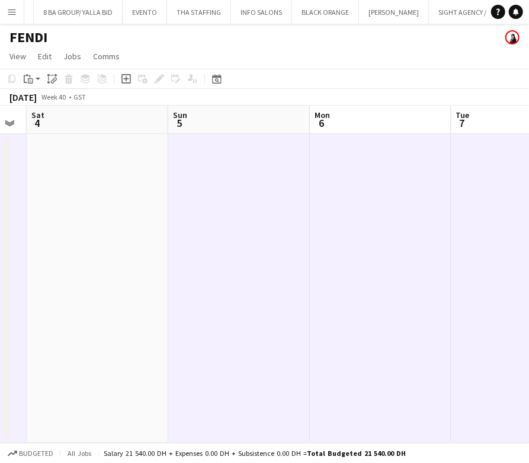
click at [485, 206] on app-date-cell at bounding box center [523, 288] width 142 height 309
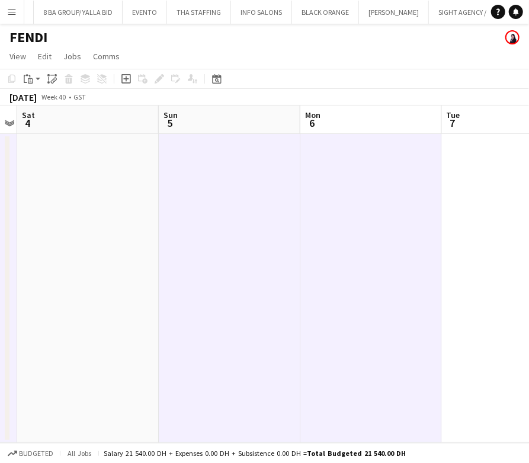
drag, startPoint x: 194, startPoint y: 254, endPoint x: 182, endPoint y: 255, distance: 12.6
click at [182, 255] on app-calendar-viewport "Wed 1 Thu 2 Fri 3 Sat 4 Sun 5 Mon 6 Tue 7 Wed 8 Thu 9" at bounding box center [264, 273] width 529 height 337
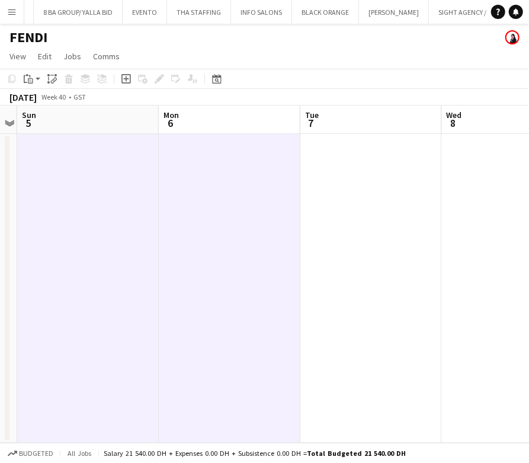
scroll to position [0, 408]
click at [321, 228] on app-date-cell at bounding box center [371, 288] width 142 height 309
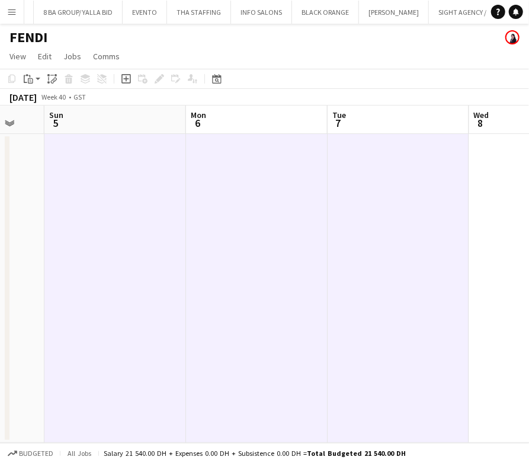
click at [151, 263] on app-calendar-viewport "Thu 2 Fri 3 Sat 4 Sun 5 Mon 6 Tue 7 Wed 8 Thu 9 Fri 10" at bounding box center [264, 273] width 529 height 337
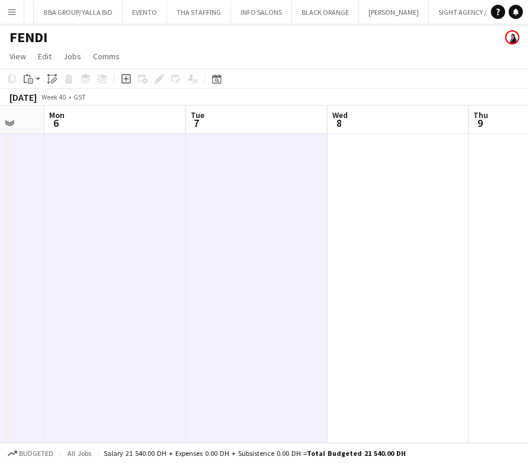
click at [342, 236] on app-date-cell at bounding box center [399, 288] width 142 height 309
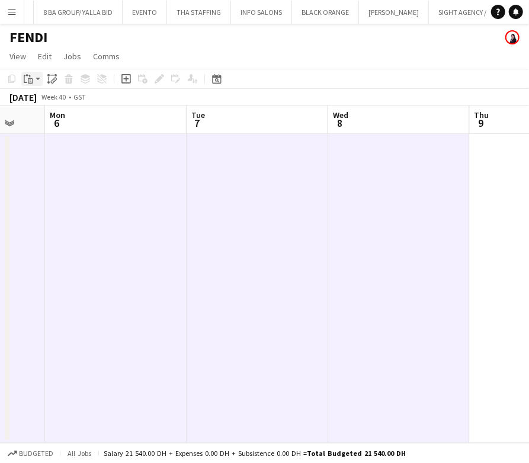
click at [31, 81] on icon "Paste" at bounding box center [28, 78] width 9 height 9
click at [50, 120] on link "Paste with crew Ctrl+Shift+V" at bounding box center [86, 121] width 111 height 11
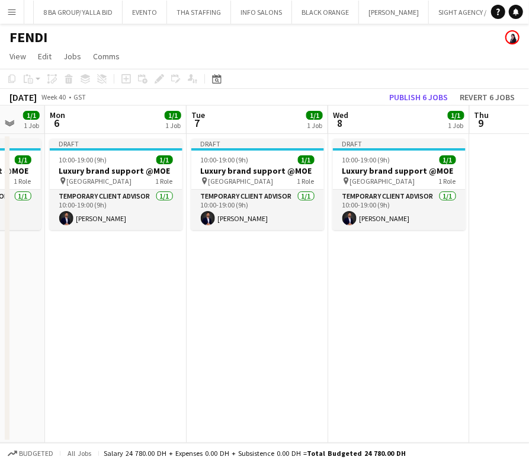
click at [325, 282] on app-date-cell "Draft 10:00-19:00 (9h) 1/1 Luxury brand support @MOE pin Mall of the Emirates 1…" at bounding box center [258, 288] width 142 height 309
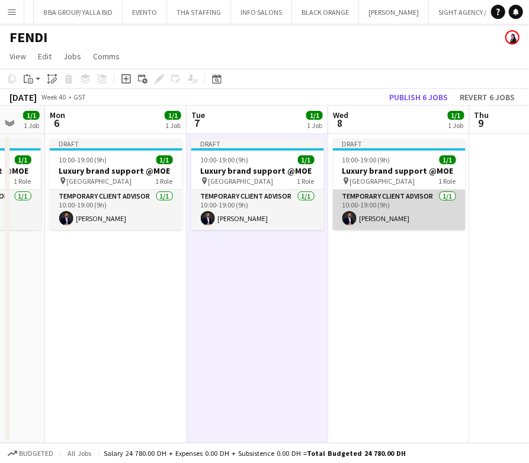
click at [428, 215] on app-card-role "Temporary Client Advisor [DATE] 10:00-19:00 (9h) [PERSON_NAME]" at bounding box center [399, 210] width 133 height 40
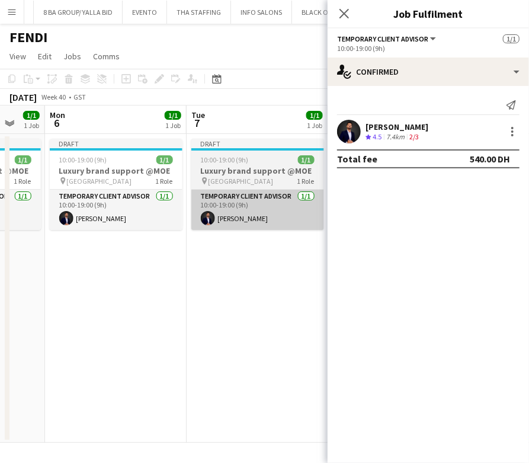
click at [263, 223] on app-card-role "Temporary Client Advisor [DATE] 10:00-19:00 (9h) [PERSON_NAME]" at bounding box center [257, 210] width 133 height 40
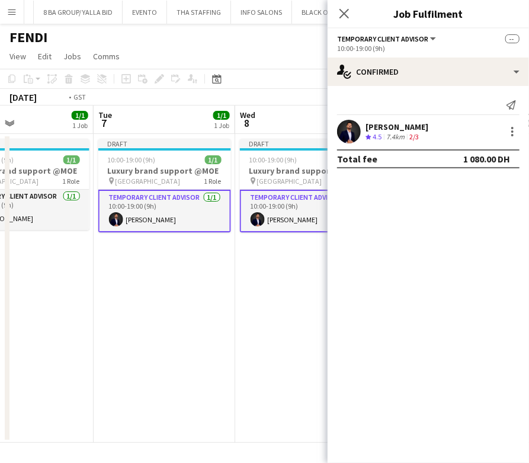
drag, startPoint x: 232, startPoint y: 263, endPoint x: 133, endPoint y: 264, distance: 99.0
click at [140, 263] on app-calendar-viewport "Fri 3 1/1 1 Job Sat 4 Sun 5 1/1 1 Job Mon 6 1/1 1 Job Tue 7 1/1 1 Job Wed 8 1/1…" at bounding box center [264, 273] width 529 height 337
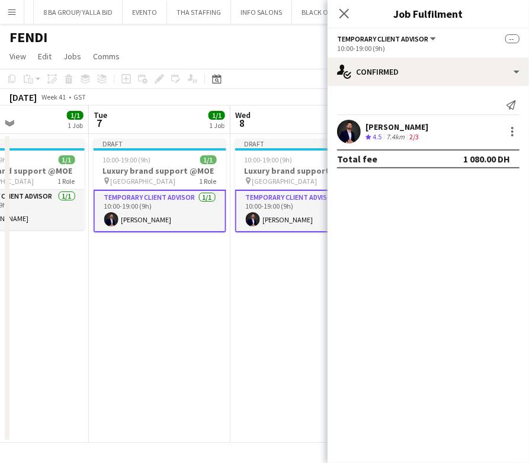
click at [204, 258] on app-calendar-viewport "Fri 3 1/1 1 Job Sat 4 Sun 5 1/1 1 Job Mon 6 1/1 1 Job Tue 7 1/1 1 Job Wed 8 1/1…" at bounding box center [264, 273] width 529 height 337
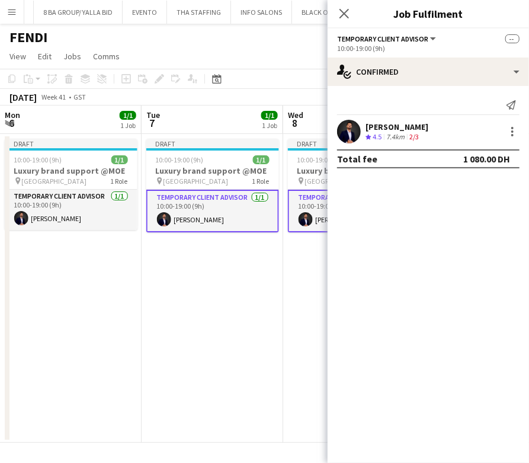
drag, startPoint x: 203, startPoint y: 258, endPoint x: 286, endPoint y: 258, distance: 82.4
click at [286, 258] on app-calendar-viewport "Fri 3 1/1 1 Job Sat 4 Sun 5 1/1 1 Job Mon 6 1/1 1 Job Tue 7 1/1 1 Job Wed 8 1/1…" at bounding box center [264, 273] width 529 height 337
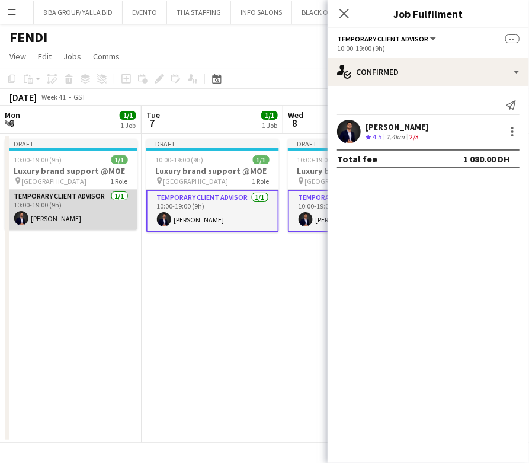
click at [97, 226] on app-card-role "Temporary Client Advisor [DATE] 10:00-19:00 (9h) [PERSON_NAME]" at bounding box center [71, 210] width 133 height 40
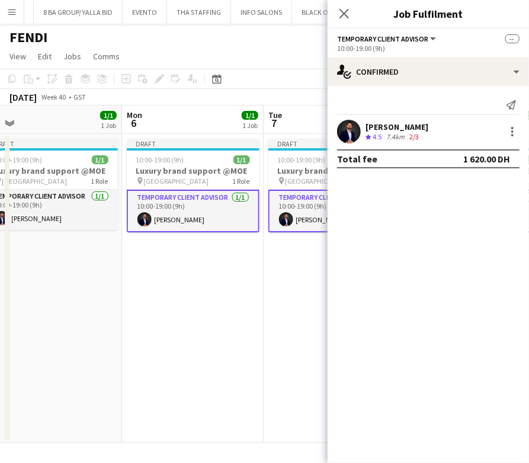
drag, startPoint x: 28, startPoint y: 238, endPoint x: 349, endPoint y: 233, distance: 320.6
click at [349, 233] on body "Menu Boards Boards Boards All jobs Status Workforce Workforce My Workforce Recr…" at bounding box center [264, 231] width 529 height 463
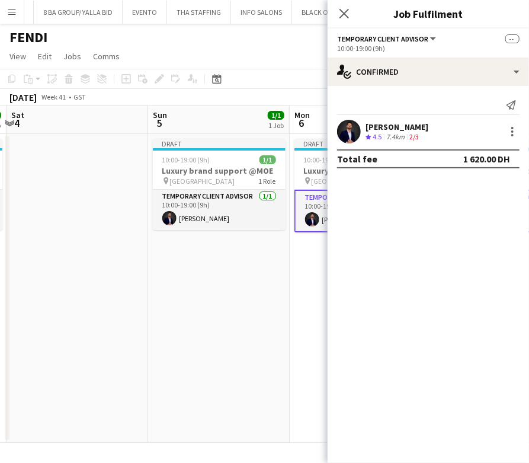
drag, startPoint x: 172, startPoint y: 275, endPoint x: 269, endPoint y: 257, distance: 98.9
click at [278, 258] on app-calendar-viewport "Thu 2 1/1 1 Job Fri 3 1/1 1 Job Sat 4 Sun 5 1/1 1 Job Mon 6 1/1 1 Job Tue 7 1/1…" at bounding box center [264, 273] width 529 height 337
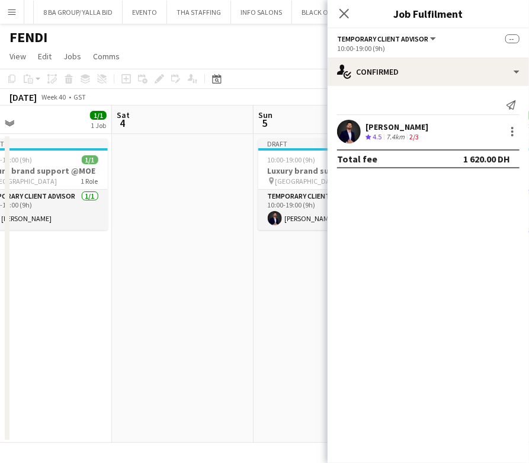
drag, startPoint x: 293, startPoint y: 222, endPoint x: 96, endPoint y: 267, distance: 202.3
click at [294, 222] on app-card-role "Temporary Client Advisor [DATE] 10:00-19:00 (9h) [PERSON_NAME]" at bounding box center [324, 210] width 133 height 40
drag, startPoint x: 85, startPoint y: 270, endPoint x: 302, endPoint y: 269, distance: 216.3
click at [302, 269] on app-calendar-viewport "Wed 1 Thu 2 1/1 1 Job Fri 3 1/1 1 Job Sat 4 Sun 5 1/1 1 Job Mon 6 1/1 1 Job Tue…" at bounding box center [264, 273] width 529 height 337
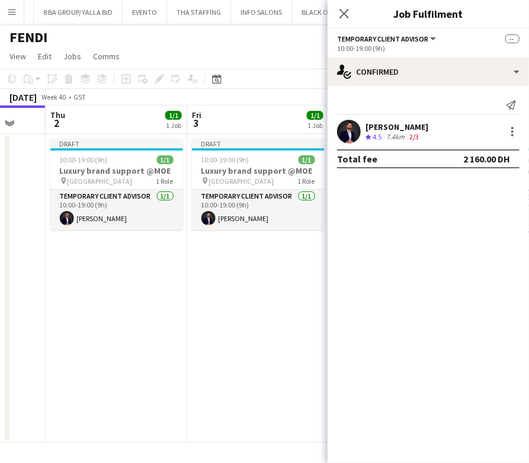
click at [193, 273] on app-calendar-viewport "Mon 29 1/1 1 Job Tue 30 1/1 1 Job Wed 1 Thu 2 1/1 1 Job Fri 3 1/1 1 Job Sat 4 S…" at bounding box center [264, 273] width 529 height 337
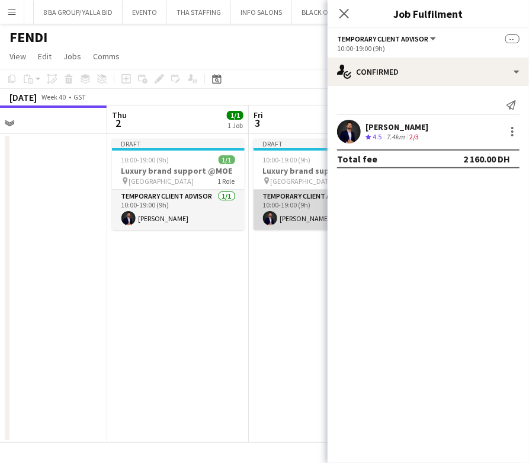
click at [261, 211] on app-card-role "Temporary Client Advisor [DATE] 10:00-19:00 (9h) [PERSON_NAME]" at bounding box center [320, 210] width 133 height 40
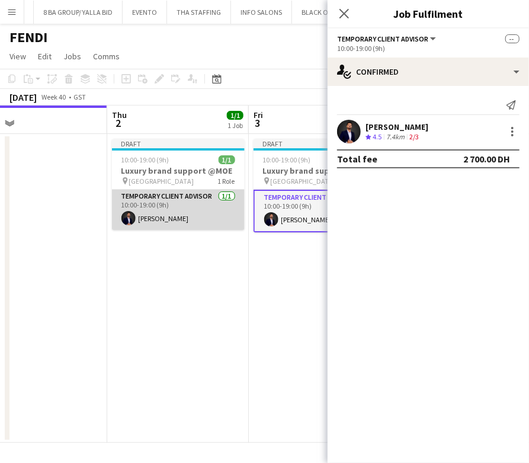
click at [180, 226] on app-card-role "Temporary Client Advisor [DATE] 10:00-19:00 (9h) [PERSON_NAME]" at bounding box center [178, 210] width 133 height 40
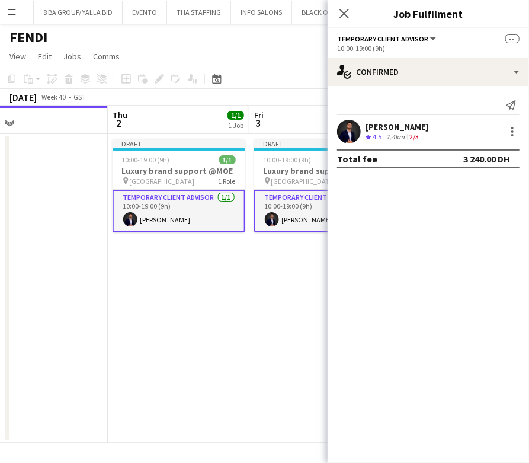
drag, startPoint x: 114, startPoint y: 245, endPoint x: 346, endPoint y: 280, distance: 235.0
click at [345, 278] on body "Menu Boards Boards Boards All jobs Status Workforce Workforce My Workforce Recr…" at bounding box center [264, 231] width 529 height 463
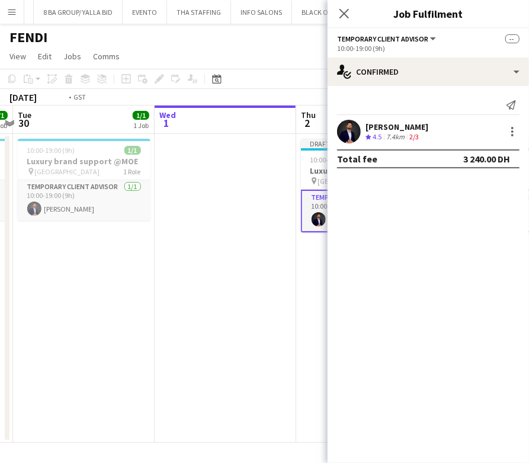
drag, startPoint x: 108, startPoint y: 344, endPoint x: 276, endPoint y: 313, distance: 171.1
click at [271, 318] on app-calendar-viewport "Sun 28 1/1 1 Job Mon 29 1/1 1 Job Tue 30 1/1 1 Job Wed 1 Thu 2 1/1 1 Job Fri 3 …" at bounding box center [264, 273] width 529 height 337
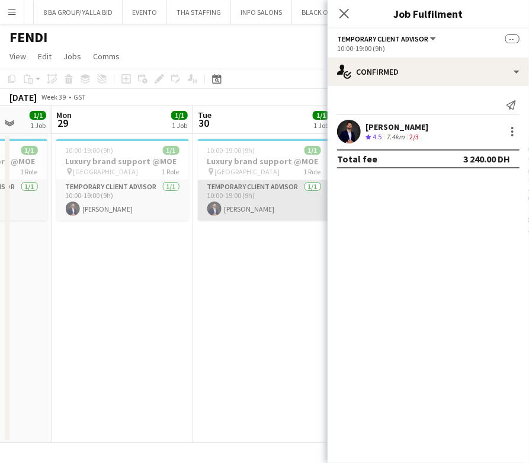
click at [239, 200] on app-card-role "Temporary Client Advisor [DATE] 10:00-19:00 (9h) [PERSON_NAME]" at bounding box center [264, 200] width 133 height 40
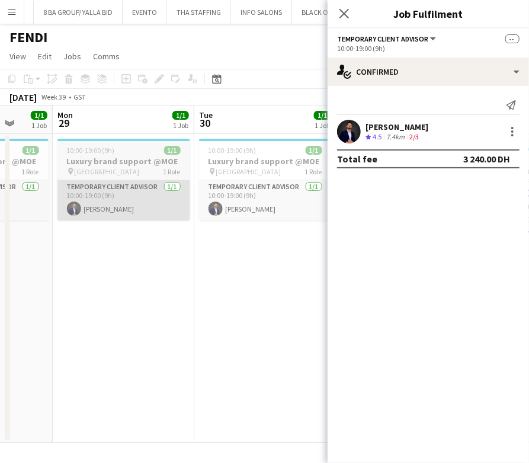
click at [113, 210] on app-card-role "Temporary Client Advisor [DATE] 10:00-19:00 (9h) [PERSON_NAME]" at bounding box center [123, 200] width 133 height 40
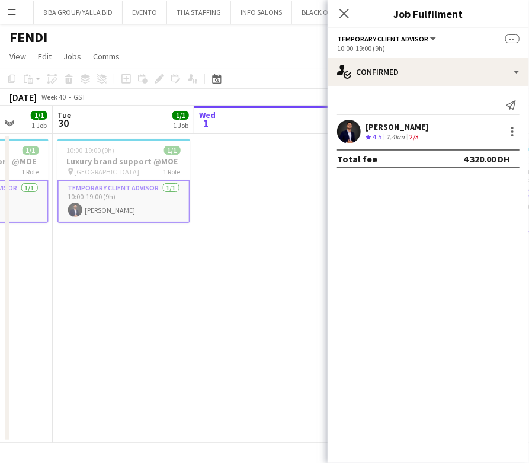
scroll to position [0, 375]
drag, startPoint x: -53, startPoint y: 281, endPoint x: -70, endPoint y: 281, distance: 17.2
click at [0, 281] on html "Menu Boards Boards Boards All jobs Status Workforce Workforce My Workforce Recr…" at bounding box center [264, 231] width 529 height 463
click at [101, 204] on app-card-role "Temporary Client Advisor [DATE] 10:00-19:00 (9h) [PERSON_NAME]" at bounding box center [121, 201] width 133 height 43
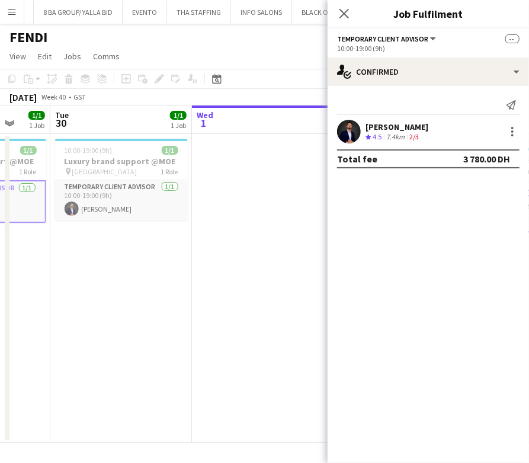
drag, startPoint x: -95, startPoint y: 296, endPoint x: -108, endPoint y: 296, distance: 13.0
click at [0, 296] on html "Menu Boards Boards Boards All jobs Status Workforce Workforce My Workforce Recr…" at bounding box center [264, 231] width 529 height 463
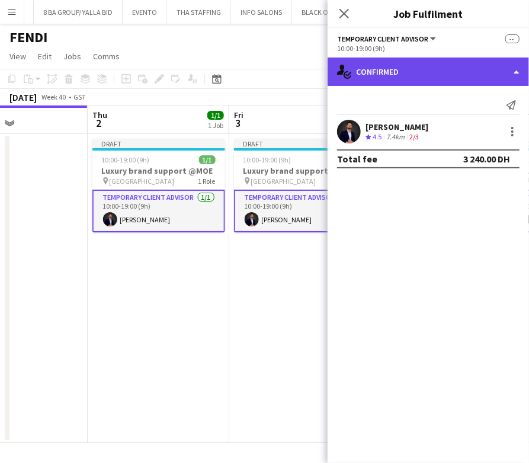
click at [460, 68] on div "single-neutral-actions-check-2 Confirmed" at bounding box center [428, 71] width 201 height 28
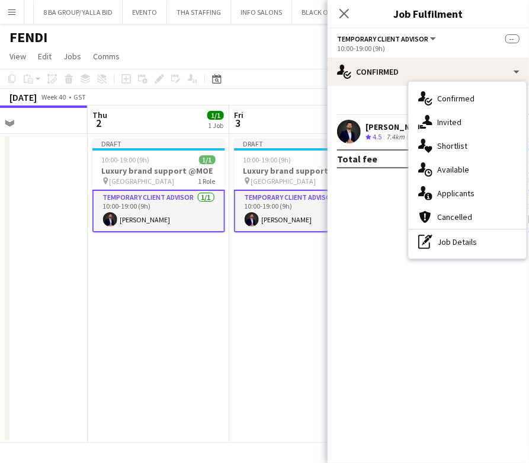
click at [458, 248] on div "pen-write Job Details" at bounding box center [467, 242] width 117 height 24
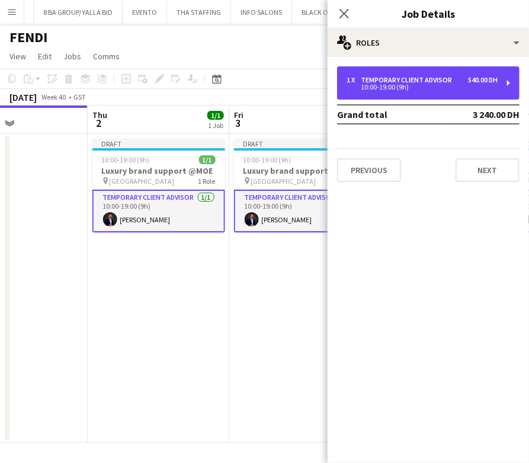
click at [450, 92] on div "1 x Temporary Client Advisor 540.00 DH 10:00-19:00 (9h)" at bounding box center [428, 82] width 183 height 33
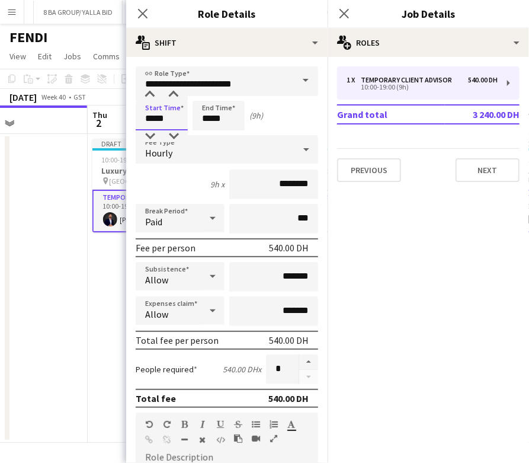
drag, startPoint x: 119, startPoint y: 119, endPoint x: 108, endPoint y: 123, distance: 12.2
click at [101, 119] on body "Menu Boards Boards Boards All jobs Status Workforce Workforce My Workforce Recr…" at bounding box center [264, 231] width 529 height 463
type input "*****"
drag
click at [180, 120] on div "Start Time ***** End Time ***** (10h 30m)" at bounding box center [227, 116] width 183 height 30
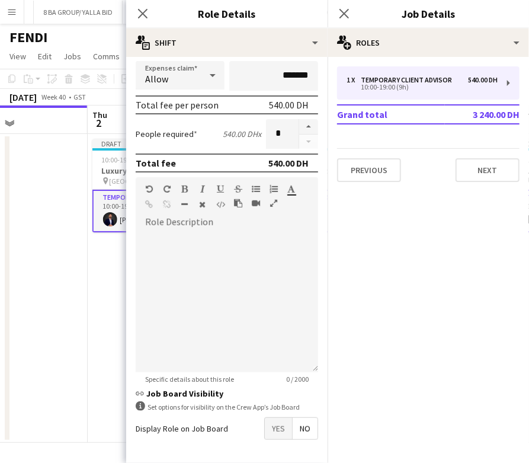
scroll to position [278, 0]
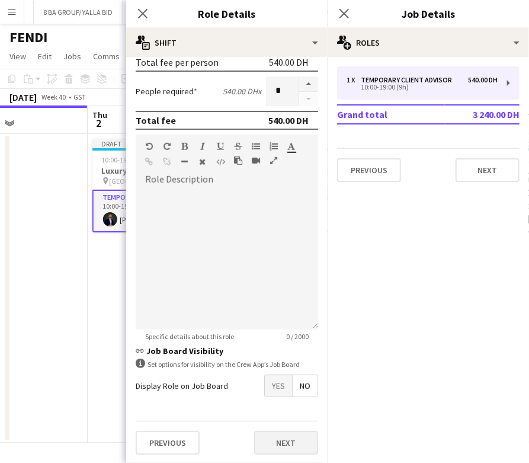
type input "*****"
click at [263, 443] on button "Next" at bounding box center [286, 443] width 64 height 24
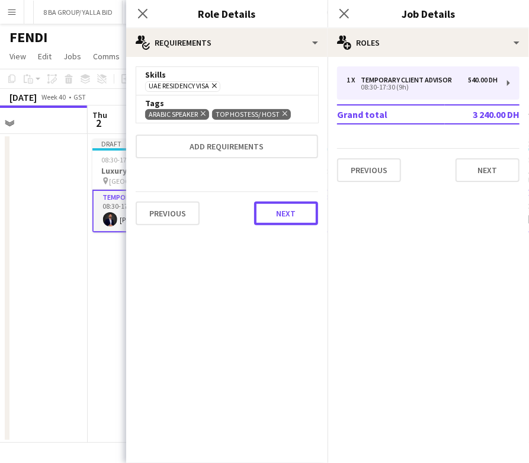
click at [290, 215] on button "Next" at bounding box center [286, 213] width 64 height 24
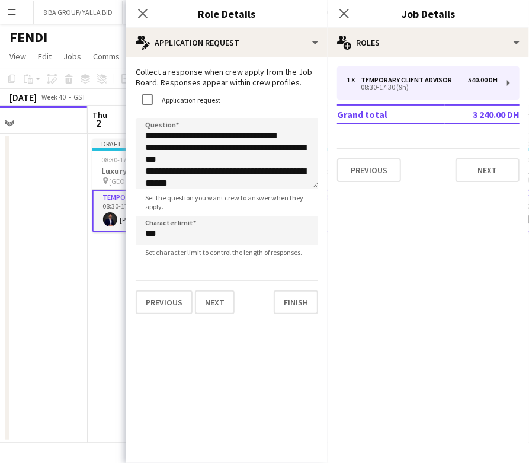
click at [79, 322] on app-date-cell at bounding box center [17, 288] width 142 height 309
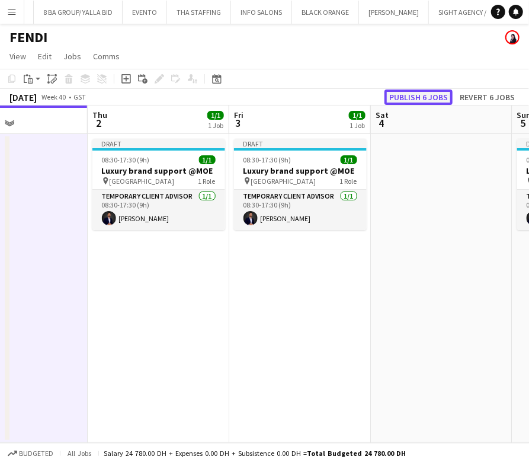
click at [444, 100] on button "Publish 6 jobs" at bounding box center [419, 96] width 68 height 15
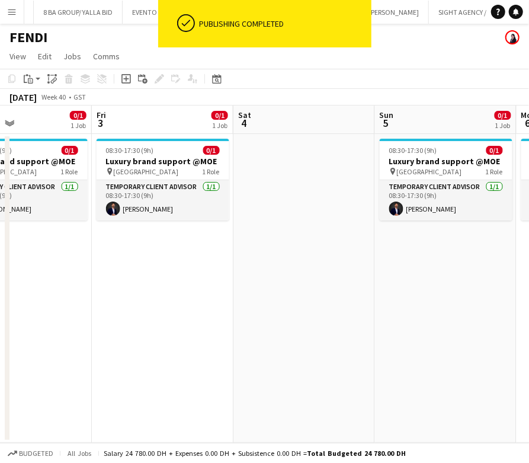
click at [141, 260] on app-calendar-viewport "Mon 29 1/1 1 Job Tue 30 1/1 1 Job Wed 1 Thu 2 0/1 1 Job Fri 3 0/1 1 Job Sat 4 S…" at bounding box center [264, 273] width 529 height 337
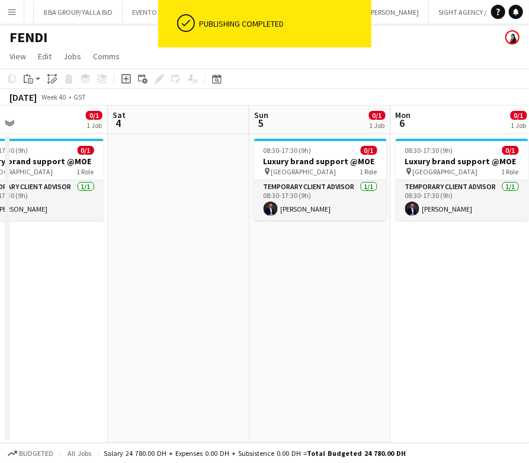
click at [183, 230] on app-calendar-viewport "Tue 30 1/1 1 Job Wed 1 Thu 2 0/1 1 Job Fri 3 0/1 1 Job Sat 4 Sun 5 0/1 1 Job Mo…" at bounding box center [264, 273] width 529 height 337
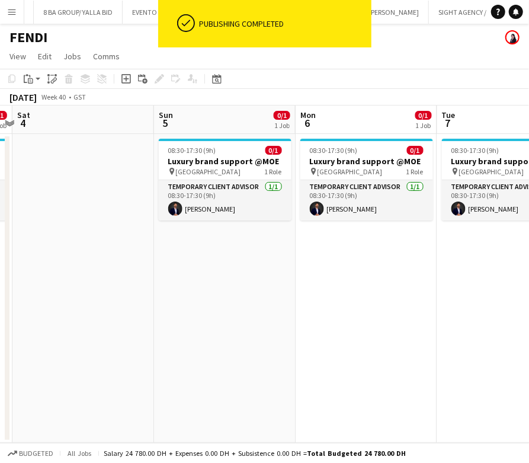
click at [237, 201] on app-calendar-viewport "Wed 1 Thu 2 0/1 1 Job Fri 3 0/1 1 Job Sat 4 Sun 5 0/1 1 Job Mon 6 0/1 1 Job Tue…" at bounding box center [264, 273] width 529 height 337
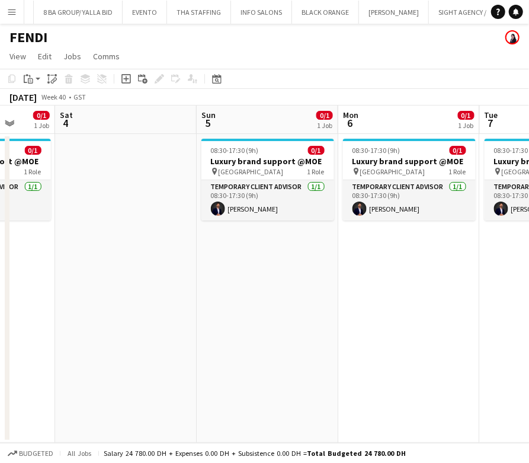
drag, startPoint x: 347, startPoint y: 174, endPoint x: 248, endPoint y: 197, distance: 101.2
click at [248, 197] on app-calendar-viewport "Wed 1 Thu 2 0/1 1 Job Fri 3 0/1 1 Job Sat 4 Sun 5 0/1 1 Job Mon 6 0/1 1 Job Tue…" at bounding box center [264, 273] width 529 height 337
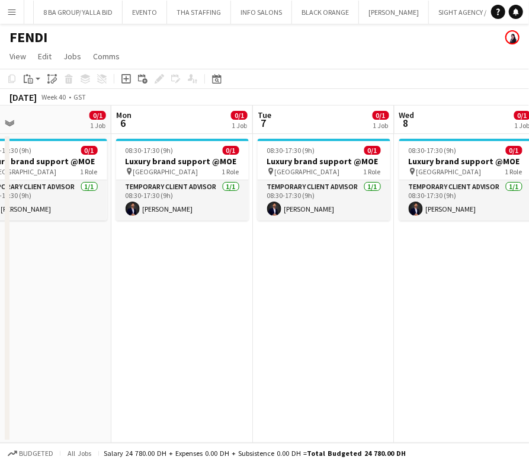
click at [342, 215] on app-calendar-viewport "Thu 2 0/1 1 Job Fri 3 0/1 1 Job Sat 4 Sun 5 0/1 1 Job Mon 6 0/1 1 Job Tue 7 0/1…" at bounding box center [264, 273] width 529 height 337
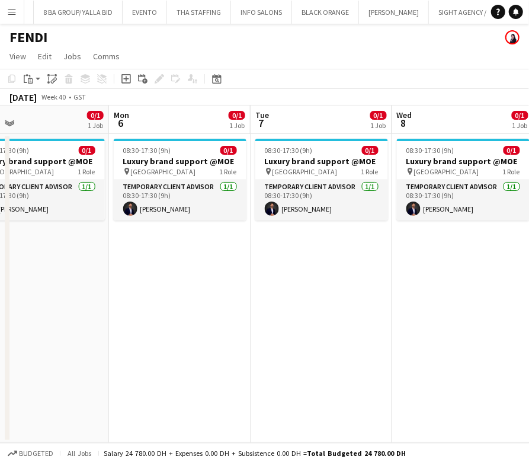
click at [7, 310] on div at bounding box center [7, 287] width 5 height 303
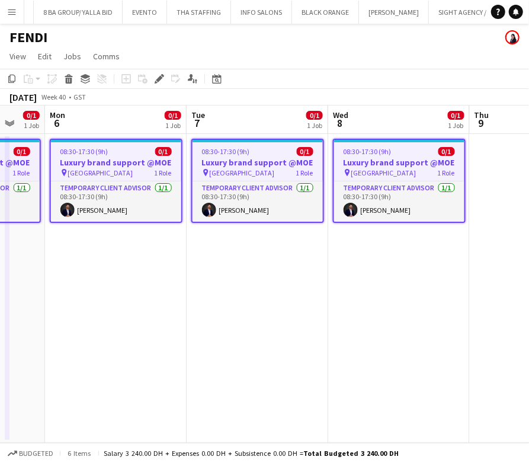
drag, startPoint x: 283, startPoint y: 252, endPoint x: 225, endPoint y: 261, distance: 58.7
click at [225, 261] on app-calendar-viewport "Fri 3 0/1 1 Job Sat 4 Sun 5 0/1 1 Job Mon 6 0/1 1 Job Tue 7 0/1 1 Job Wed 8 0/1…" at bounding box center [264, 273] width 529 height 337
drag, startPoint x: 336, startPoint y: 229, endPoint x: 82, endPoint y: 287, distance: 260.8
click at [335, 229] on app-date-cell "08:30-17:30 (9h) 0/1 Luxury brand support @MOE pin Mall of the Emirates 1 Role …" at bounding box center [399, 288] width 142 height 309
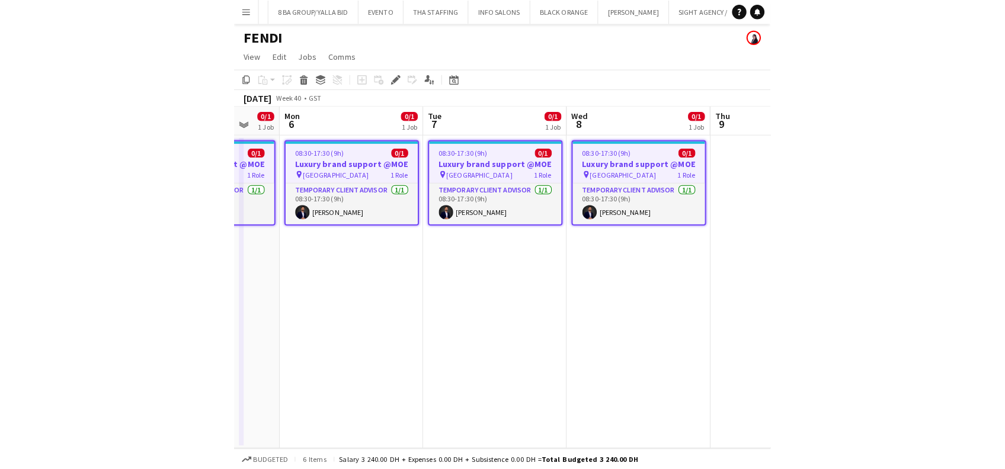
scroll to position [0, 380]
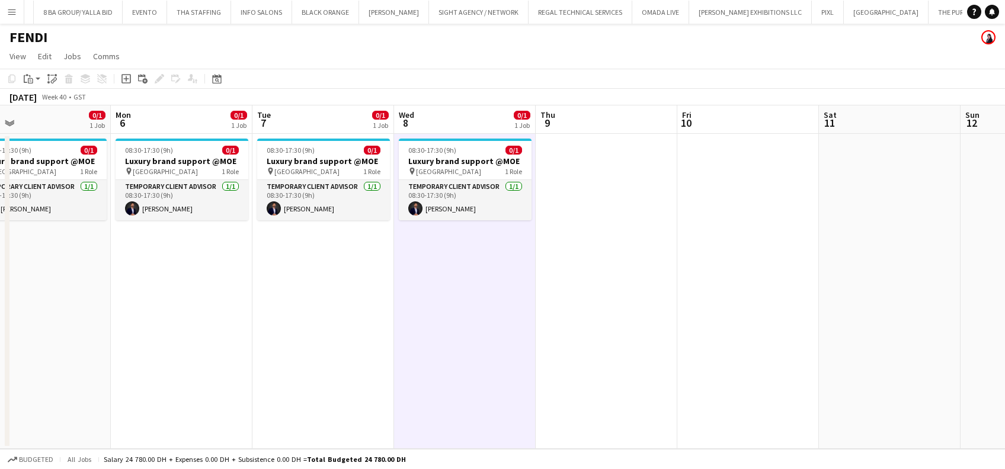
drag, startPoint x: 299, startPoint y: 303, endPoint x: 656, endPoint y: 245, distance: 362.0
click at [555, 245] on app-calendar-viewport "Fri 3 0/1 1 Job Sat 4 Sun 5 0/1 1 Job Mon 6 0/1 1 Job Tue 7 0/1 1 Job Wed 8 0/1…" at bounding box center [502, 277] width 1005 height 344
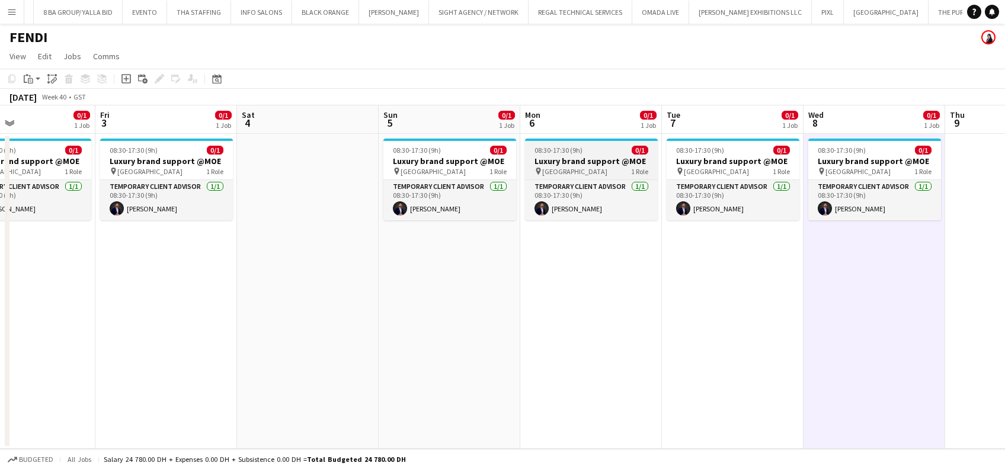
drag, startPoint x: 616, startPoint y: 226, endPoint x: 857, endPoint y: 172, distance: 247.0
click at [555, 172] on app-calendar-viewport "Tue 30 1/1 1 Job Wed 1 Thu 2 0/1 1 Job Fri 3 0/1 1 Job Sat 4 Sun 5 0/1 1 Job Mo…" at bounding box center [502, 277] width 1005 height 344
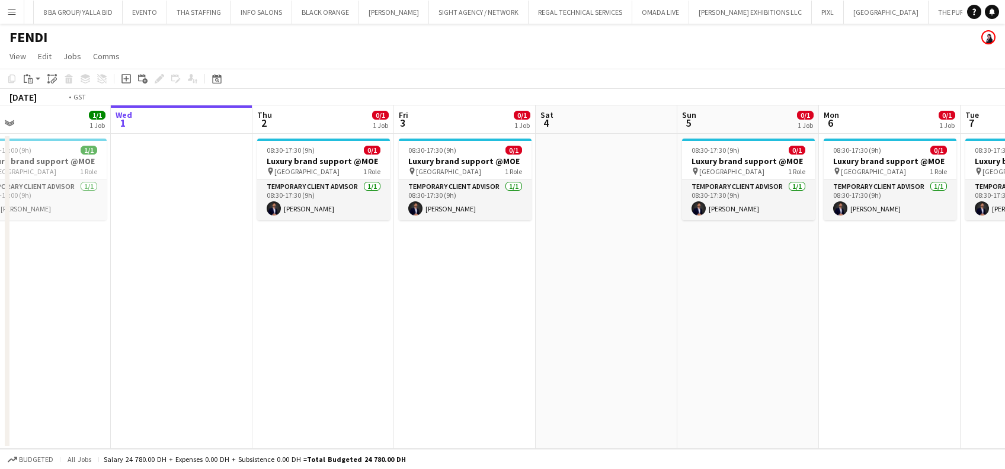
scroll to position [0, 353]
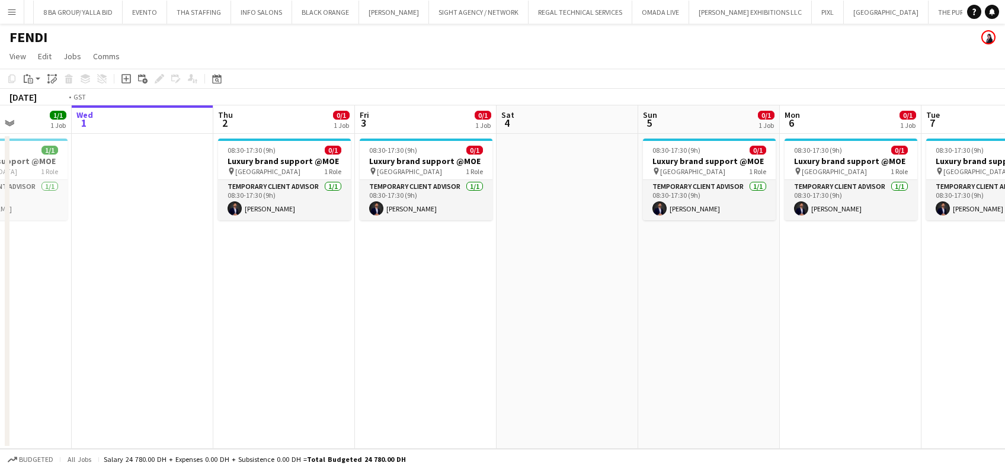
click at [555, 158] on app-calendar-viewport "Sun 28 1/1 1 Job Mon 29 1/1 1 Job Tue 30 1/1 1 Job Wed 1 Thu 2 0/1 1 Job Fri 3 …" at bounding box center [502, 277] width 1005 height 344
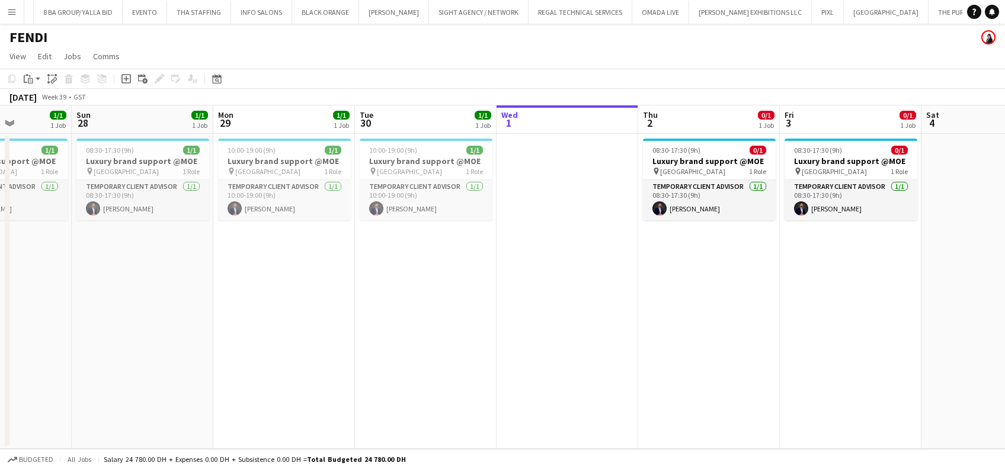
click at [14, 11] on app-icon "Menu" at bounding box center [11, 11] width 9 height 9
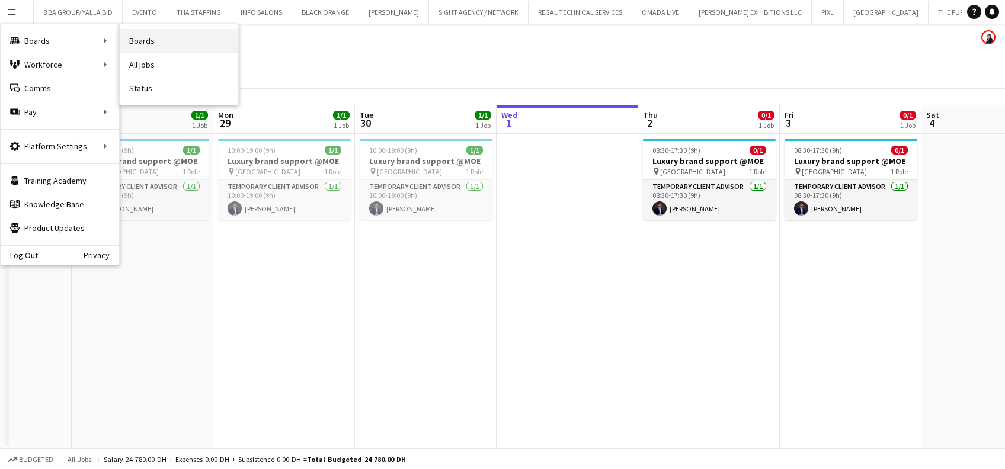
click at [200, 42] on link "Boards" at bounding box center [179, 41] width 119 height 24
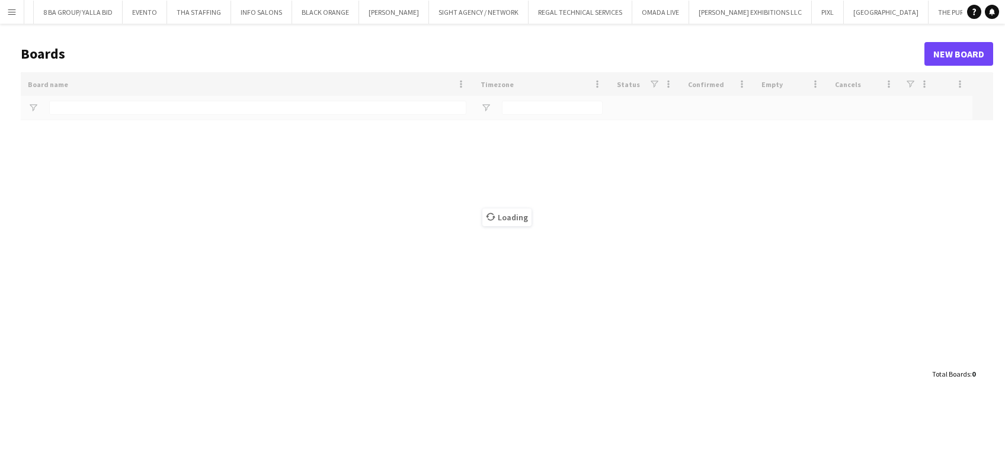
type input "*****"
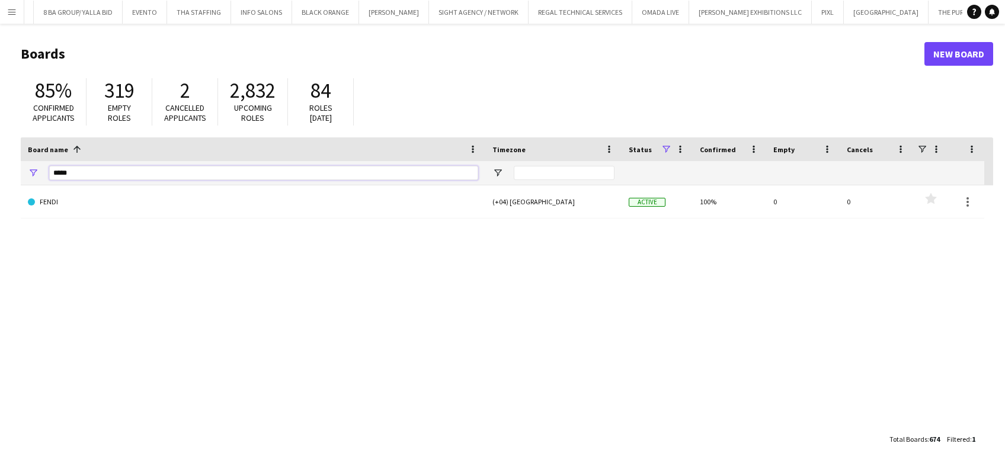
drag, startPoint x: 83, startPoint y: 171, endPoint x: 35, endPoint y: 156, distance: 50.4
click at [40, 175] on div "*****" at bounding box center [253, 173] width 465 height 24
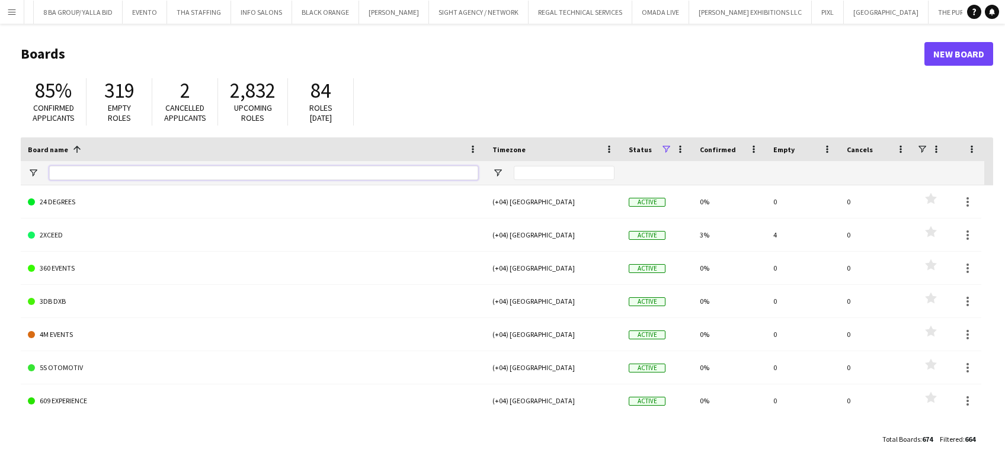
click at [145, 173] on input "Board name Filter Input" at bounding box center [263, 173] width 429 height 14
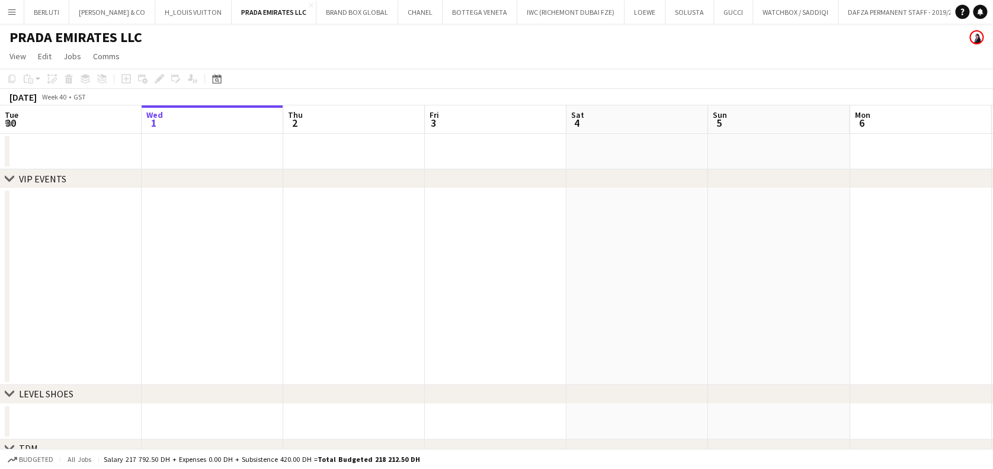
click at [9, 14] on app-icon "Menu" at bounding box center [11, 11] width 9 height 9
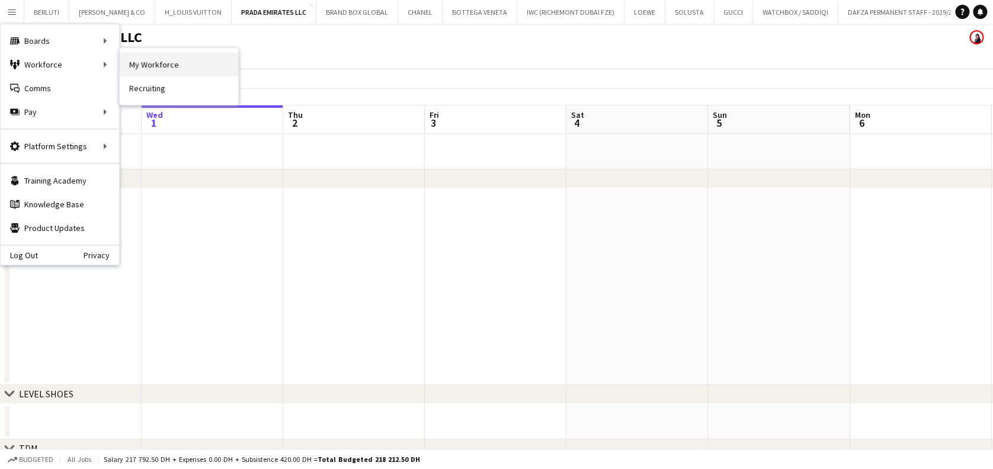
click at [196, 66] on link "My Workforce" at bounding box center [179, 65] width 119 height 24
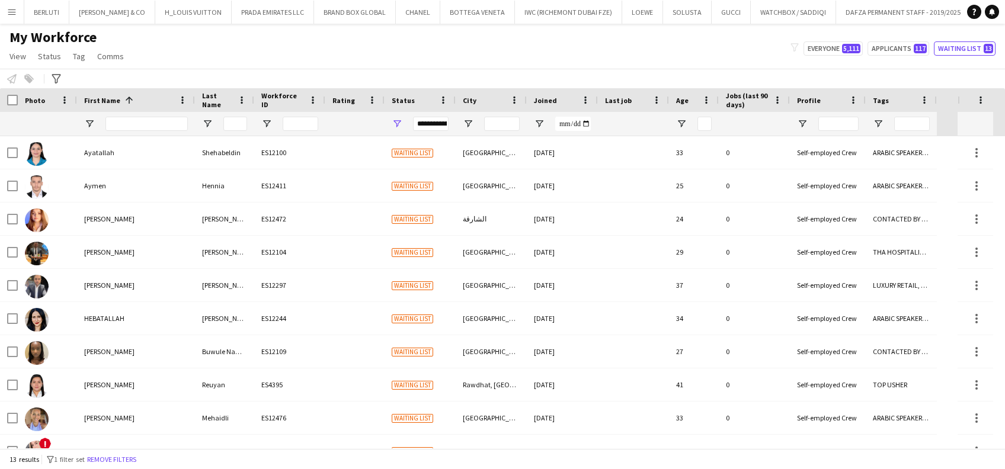
click at [833, 39] on div "My Workforce View Views Default view New view Update view Delete view Edit name…" at bounding box center [502, 48] width 1005 height 40
click at [833, 40] on div "My Workforce View Views Default view New view Update view Delete view Edit name…" at bounding box center [502, 48] width 1005 height 40
click at [833, 43] on button "Everyone 5,111" at bounding box center [833, 48] width 59 height 14
type input "**********"
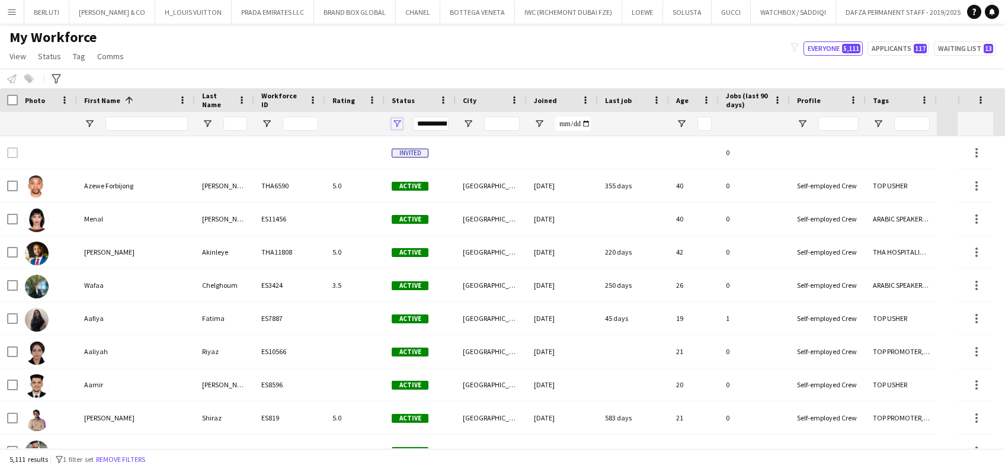
click at [400, 126] on span "Open Filter Menu" at bounding box center [397, 124] width 11 height 11
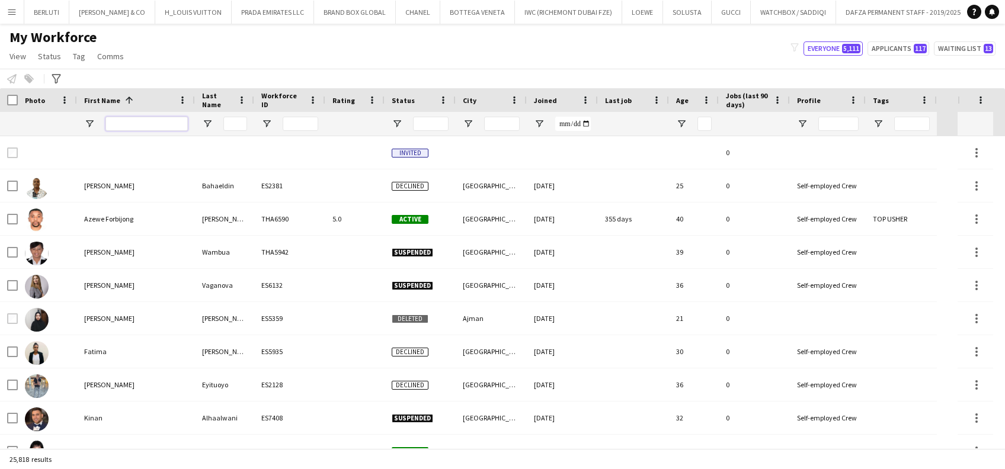
drag, startPoint x: 146, startPoint y: 124, endPoint x: 135, endPoint y: 102, distance: 24.6
click at [145, 124] on input "First Name Filter Input" at bounding box center [146, 124] width 82 height 14
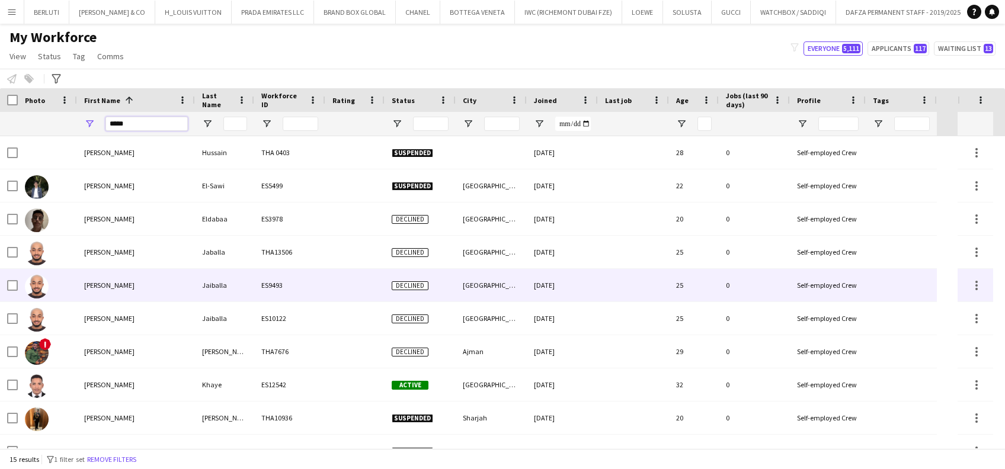
type input "*****"
click at [287, 284] on div "ES9493" at bounding box center [289, 285] width 71 height 33
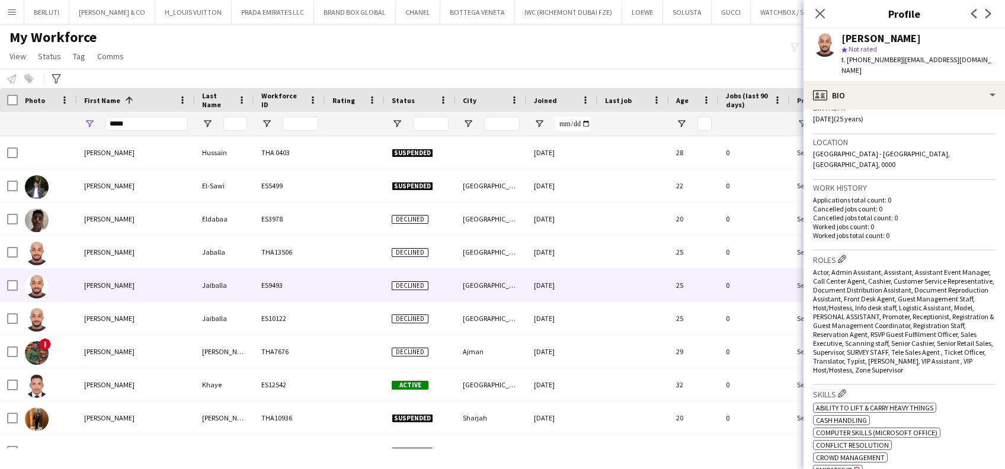
scroll to position [316, 0]
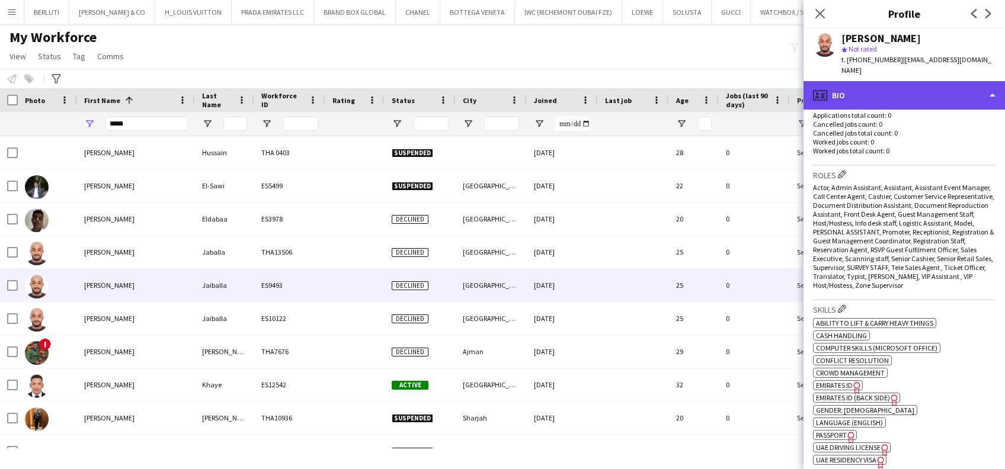
click at [965, 94] on div "profile Bio" at bounding box center [904, 95] width 201 height 28
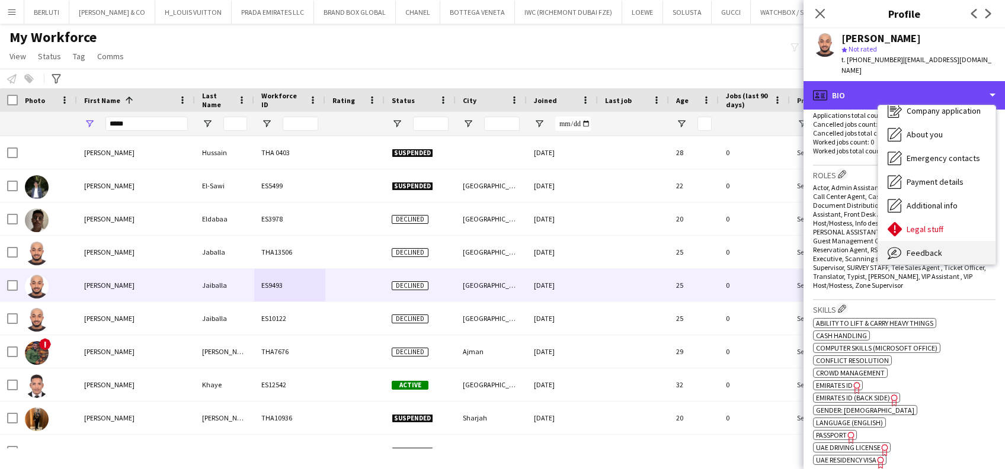
scroll to position [63, 0]
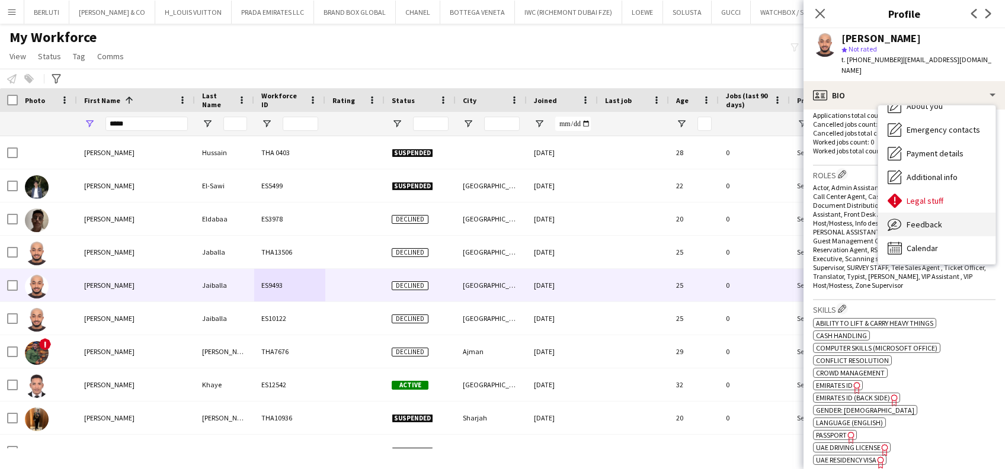
click at [943, 217] on div "Feedback Feedback" at bounding box center [936, 225] width 117 height 24
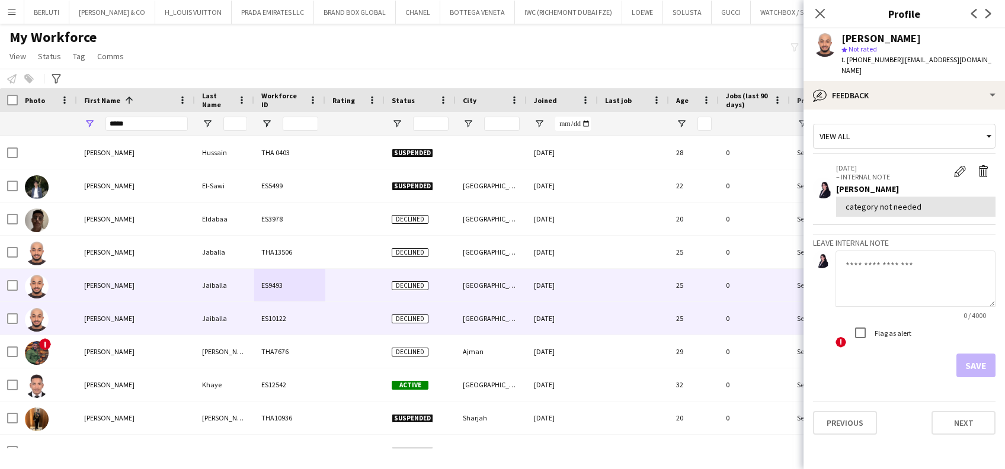
click at [351, 312] on div at bounding box center [354, 318] width 59 height 33
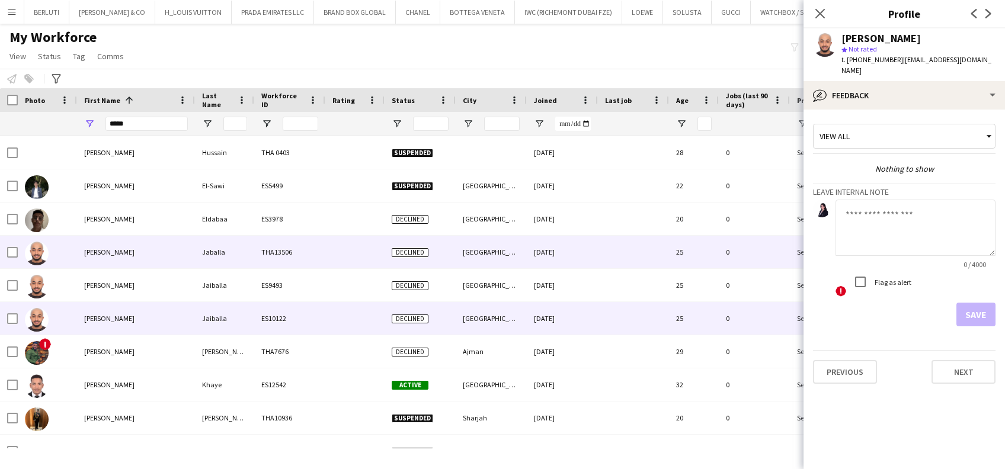
click at [312, 251] on div "THA13506" at bounding box center [289, 252] width 71 height 33
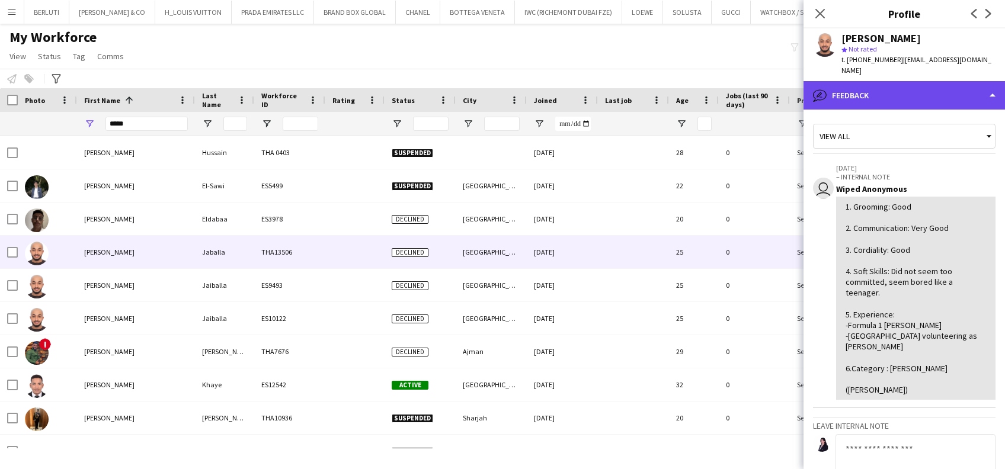
click at [917, 85] on div "bubble-pencil Feedback" at bounding box center [904, 95] width 201 height 28
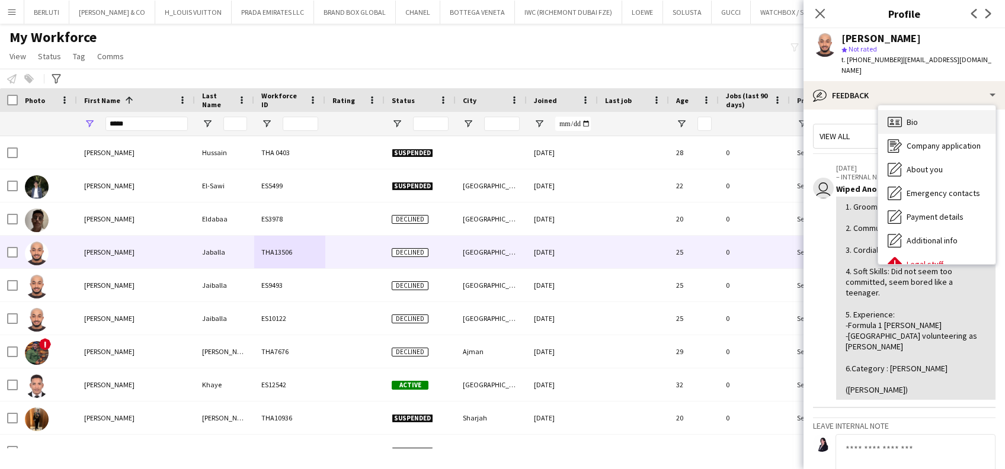
click at [925, 110] on div "Bio Bio" at bounding box center [936, 122] width 117 height 24
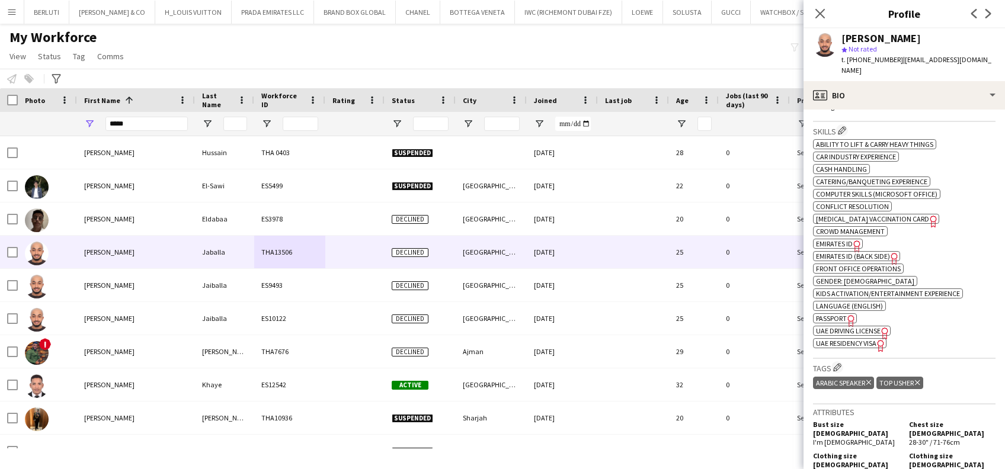
scroll to position [474, 0]
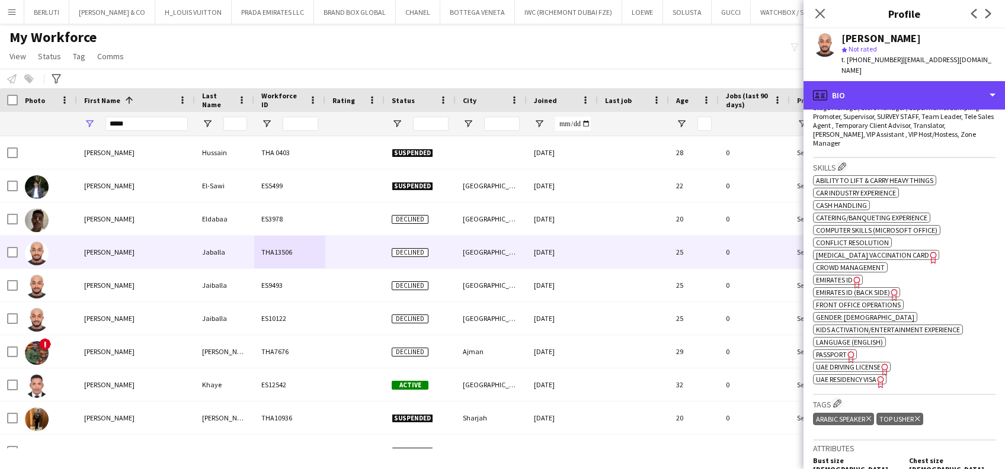
drag, startPoint x: 965, startPoint y: 75, endPoint x: 967, endPoint y: 135, distance: 60.5
click at [967, 81] on div "profile Bio" at bounding box center [904, 95] width 201 height 28
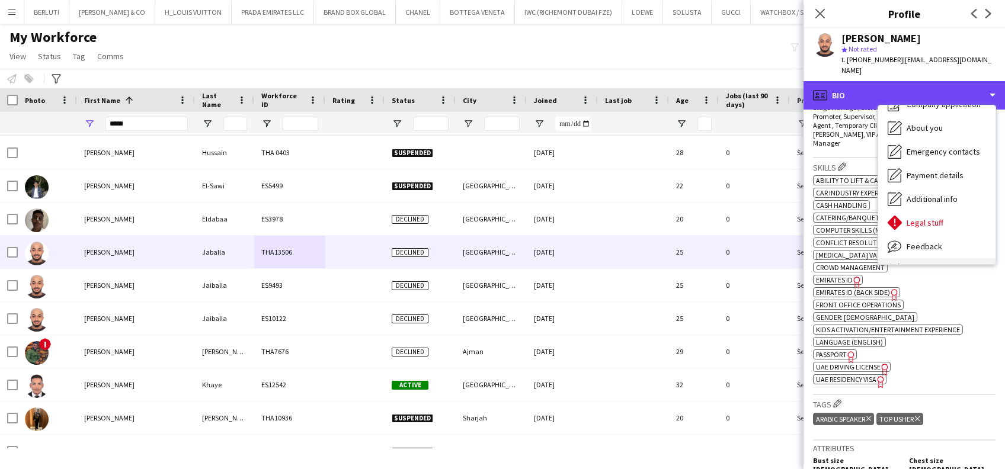
scroll to position [63, 0]
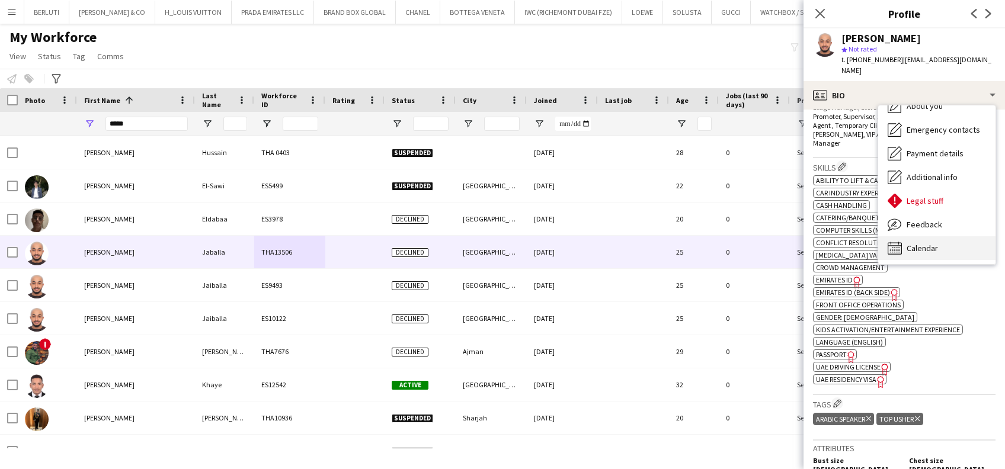
click at [937, 244] on div "Calendar Calendar" at bounding box center [936, 248] width 117 height 24
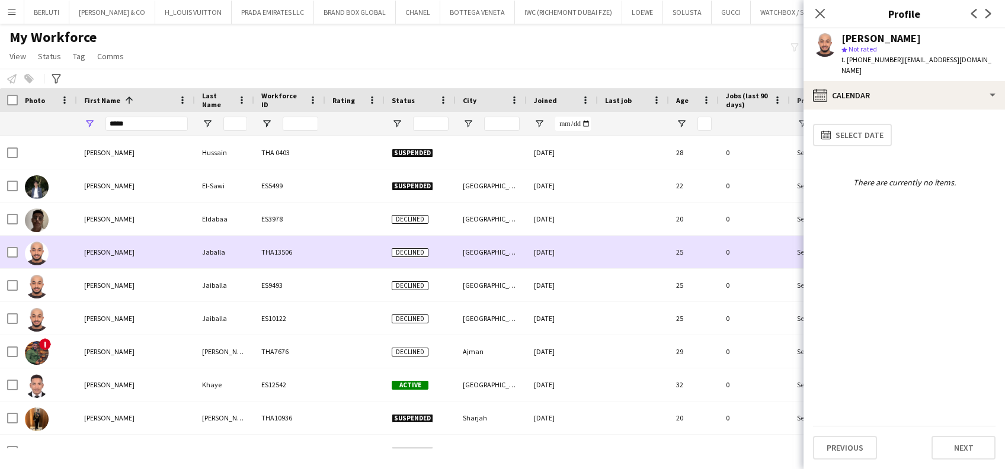
click at [483, 257] on div "[GEOGRAPHIC_DATA]" at bounding box center [491, 252] width 71 height 33
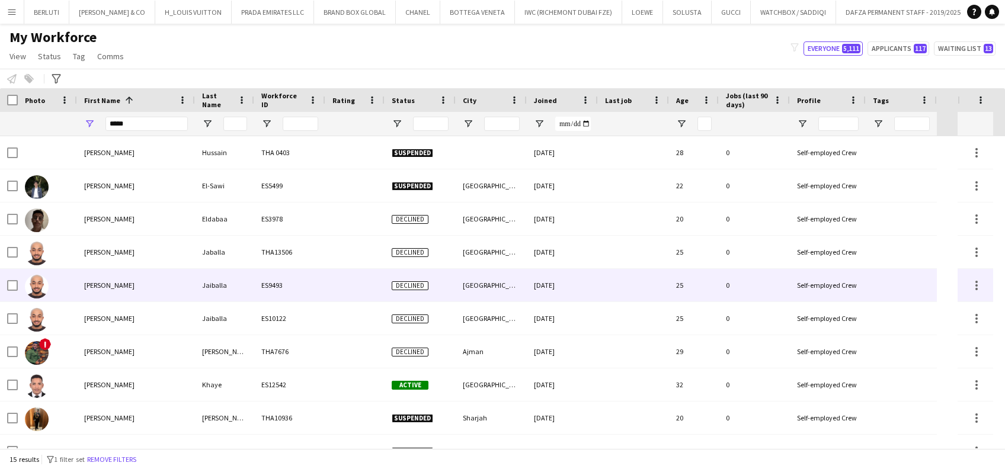
click at [274, 286] on div "ES9493" at bounding box center [289, 285] width 71 height 33
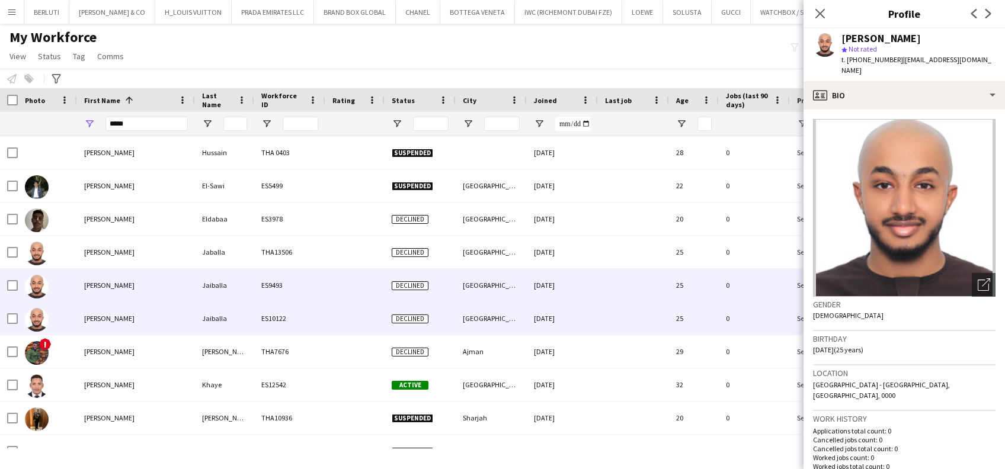
click at [404, 314] on span "Declined" at bounding box center [410, 318] width 37 height 9
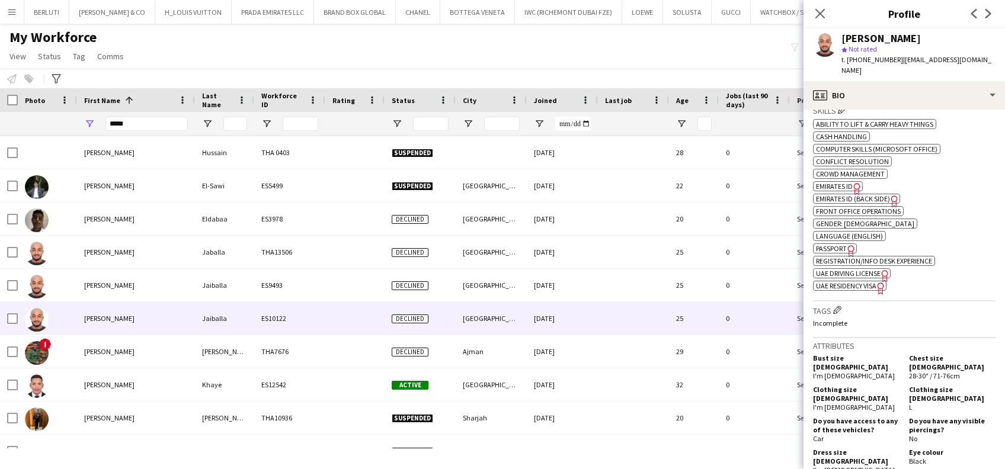
scroll to position [711, 0]
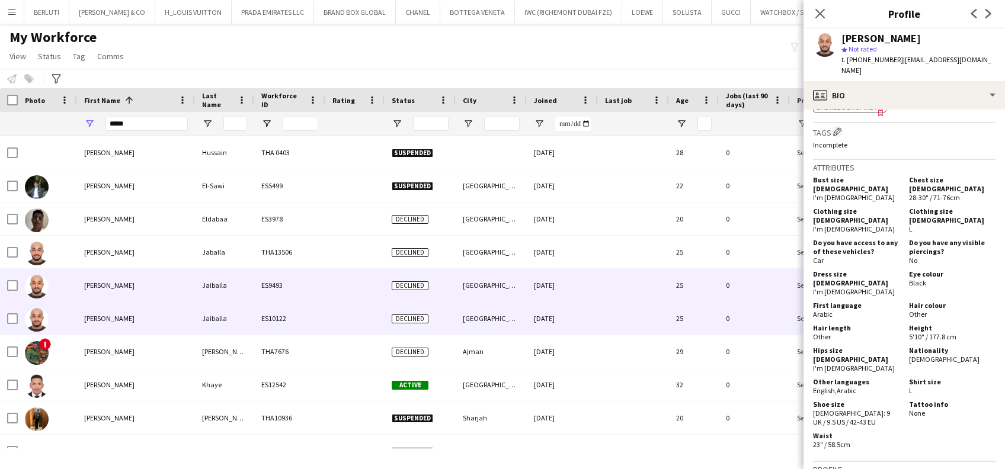
click at [404, 287] on span "Declined" at bounding box center [410, 285] width 37 height 9
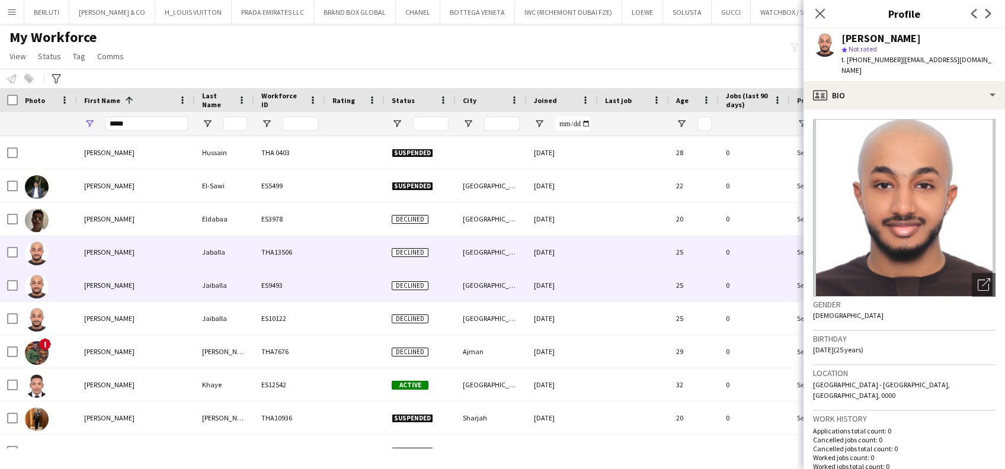
click at [465, 242] on div "[GEOGRAPHIC_DATA]" at bounding box center [491, 252] width 71 height 33
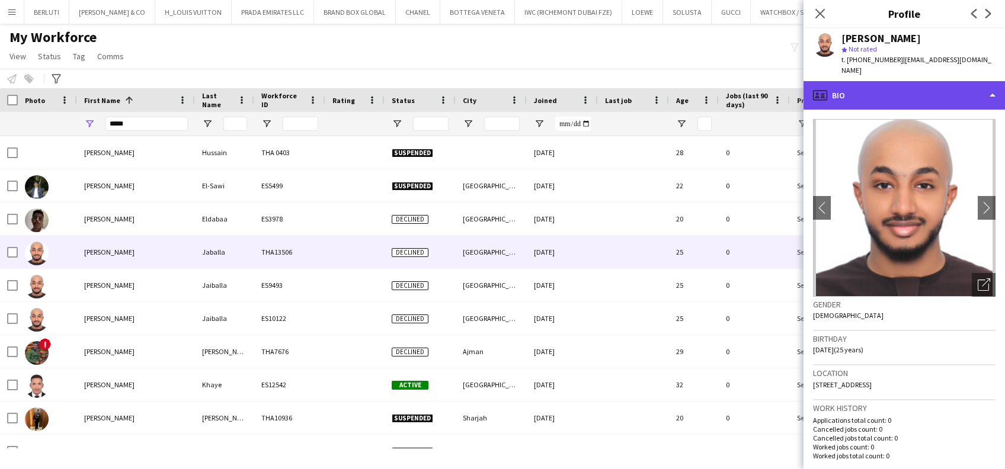
click at [948, 89] on div "profile Bio" at bounding box center [904, 95] width 201 height 28
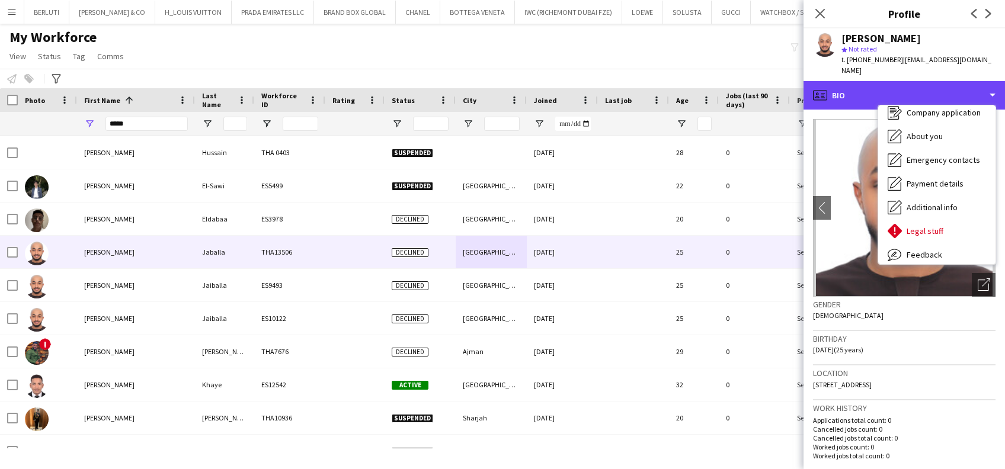
scroll to position [63, 0]
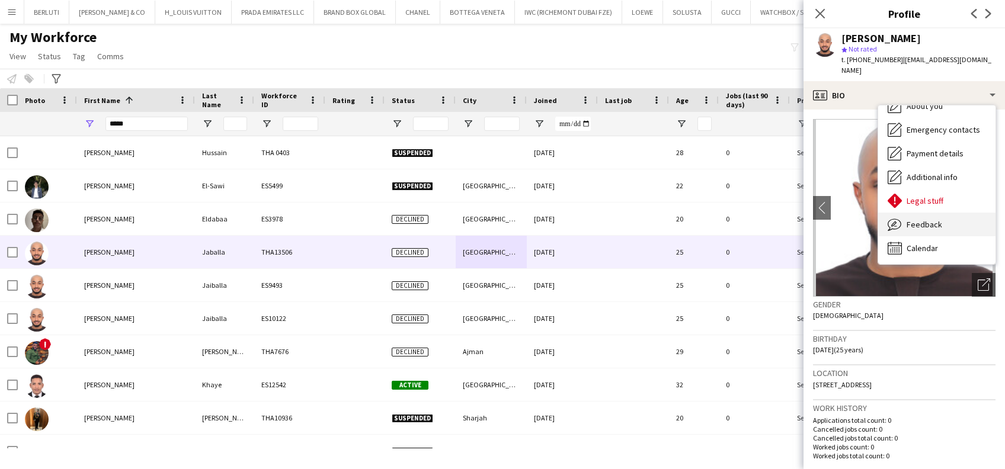
click at [958, 213] on div "Feedback Feedback" at bounding box center [936, 225] width 117 height 24
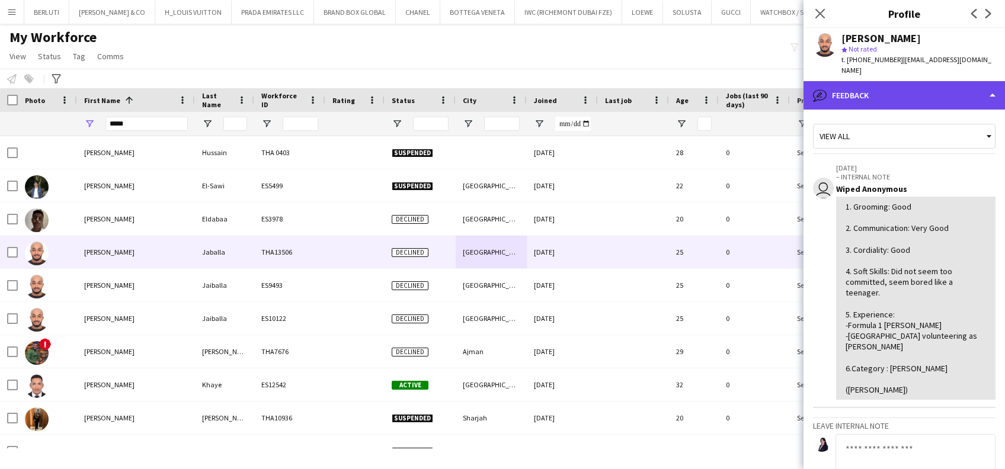
click at [932, 85] on div "bubble-pencil Feedback" at bounding box center [904, 95] width 201 height 28
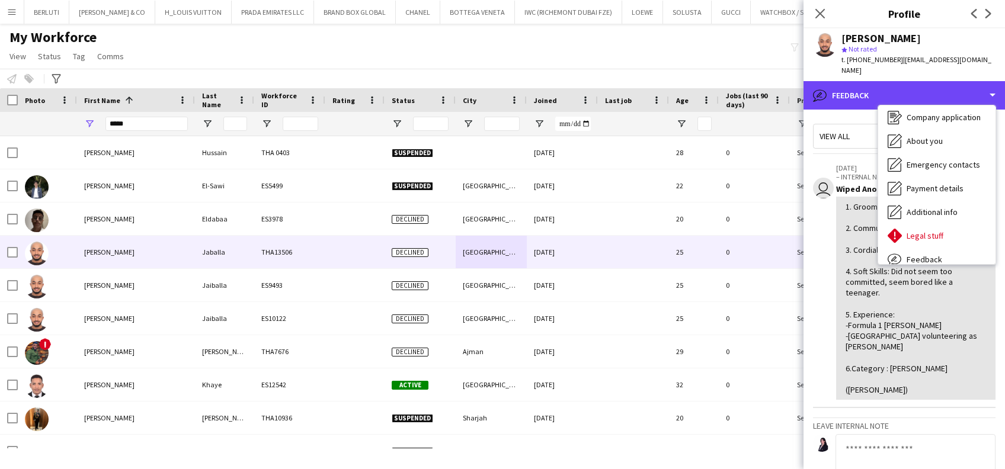
scroll to position [0, 0]
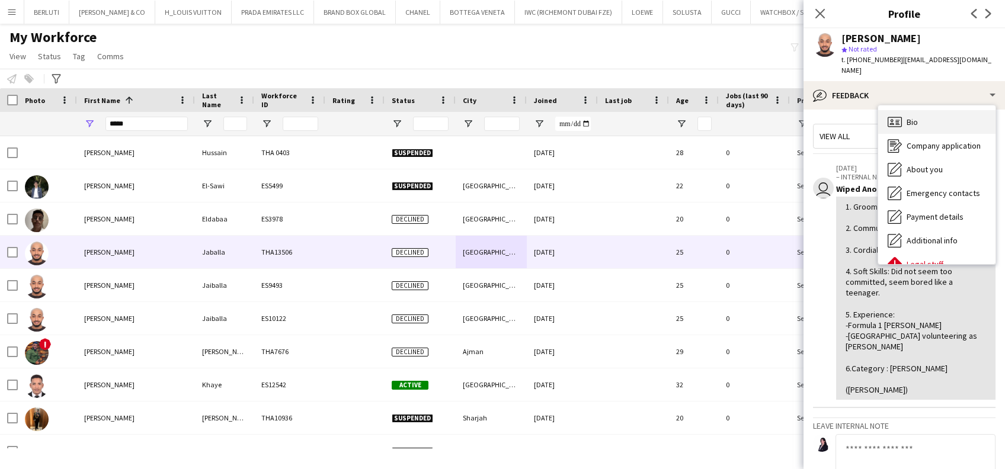
click at [931, 110] on div "Bio Bio" at bounding box center [936, 122] width 117 height 24
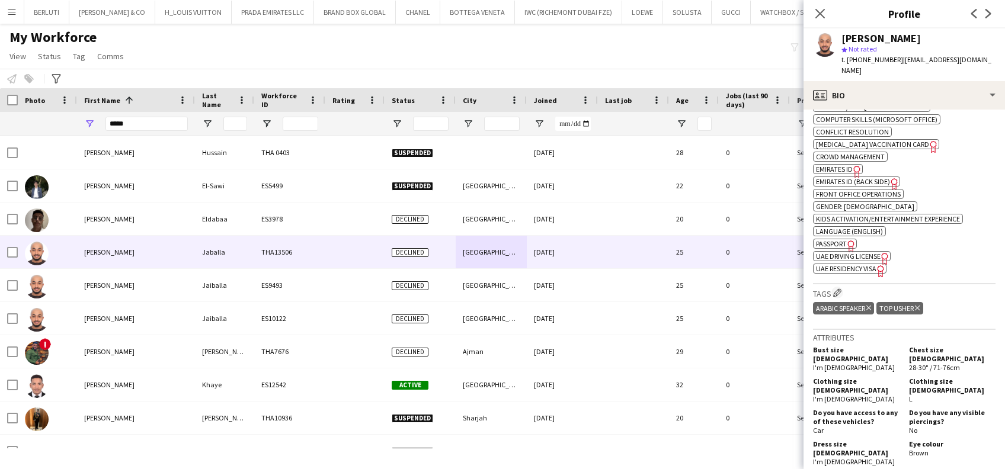
scroll to position [553, 0]
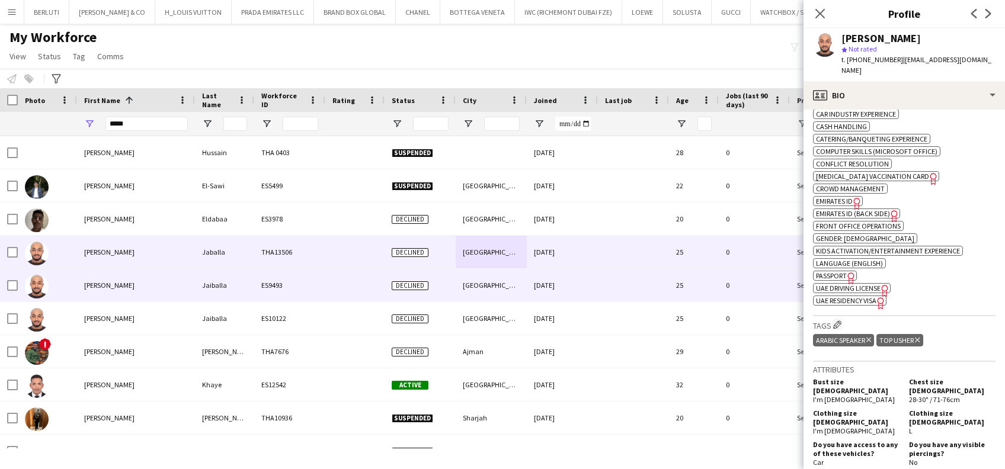
drag, startPoint x: 319, startPoint y: 277, endPoint x: 576, endPoint y: 236, distance: 260.4
click at [317, 277] on div "ES9493" at bounding box center [289, 285] width 71 height 33
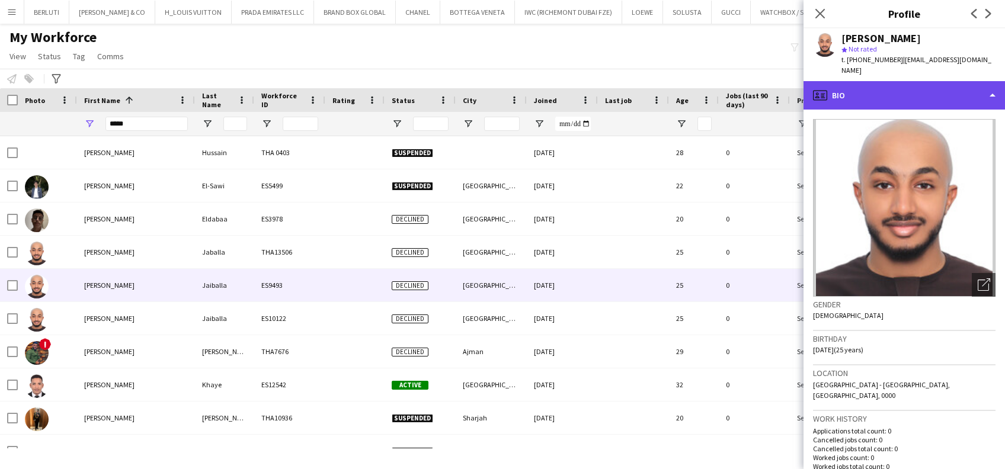
click at [975, 98] on div "profile Bio" at bounding box center [904, 95] width 201 height 28
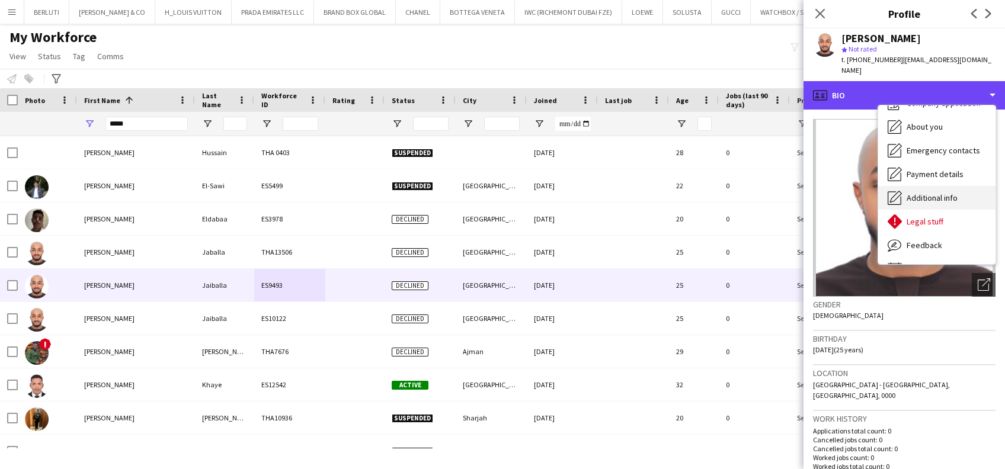
scroll to position [63, 0]
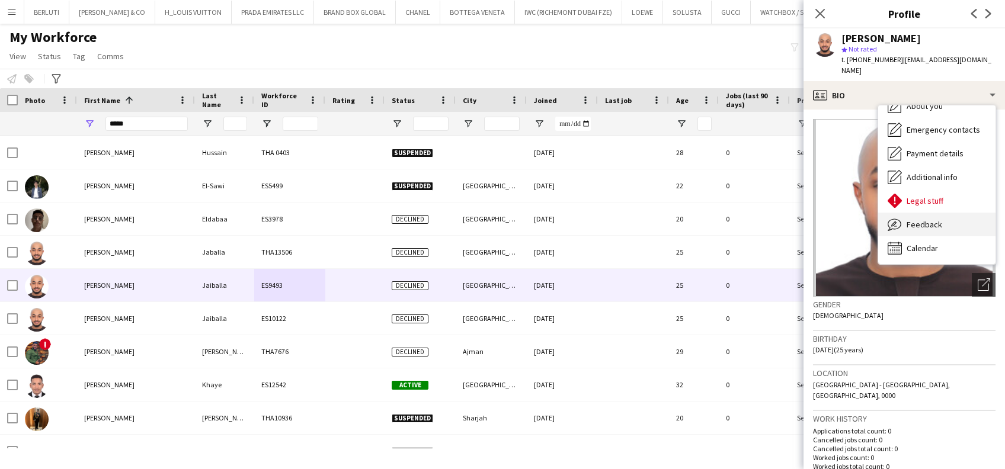
click at [965, 213] on div "Feedback Feedback" at bounding box center [936, 225] width 117 height 24
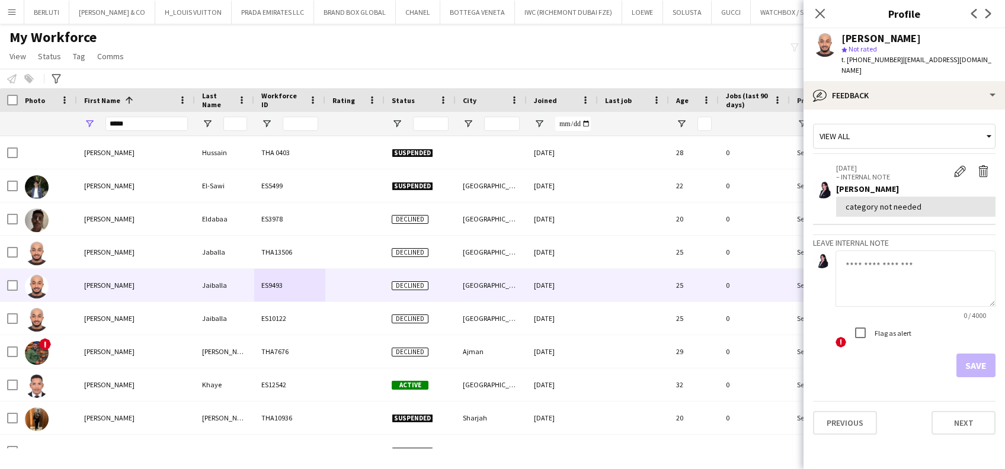
click at [911, 264] on textarea at bounding box center [916, 279] width 160 height 56
click at [900, 260] on textarea at bounding box center [916, 279] width 160 height 56
type textarea "**********"
click at [985, 357] on button "Save" at bounding box center [975, 366] width 39 height 24
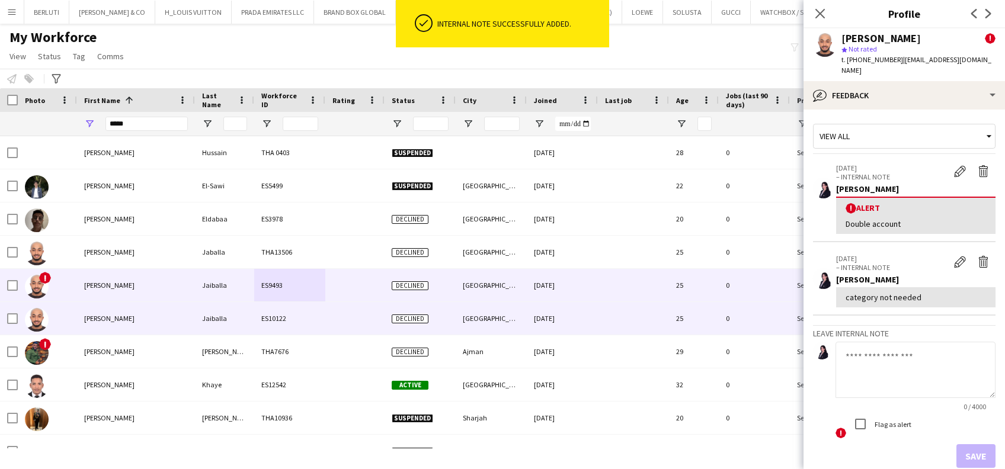
click at [208, 317] on div "Jaiballa" at bounding box center [224, 318] width 59 height 33
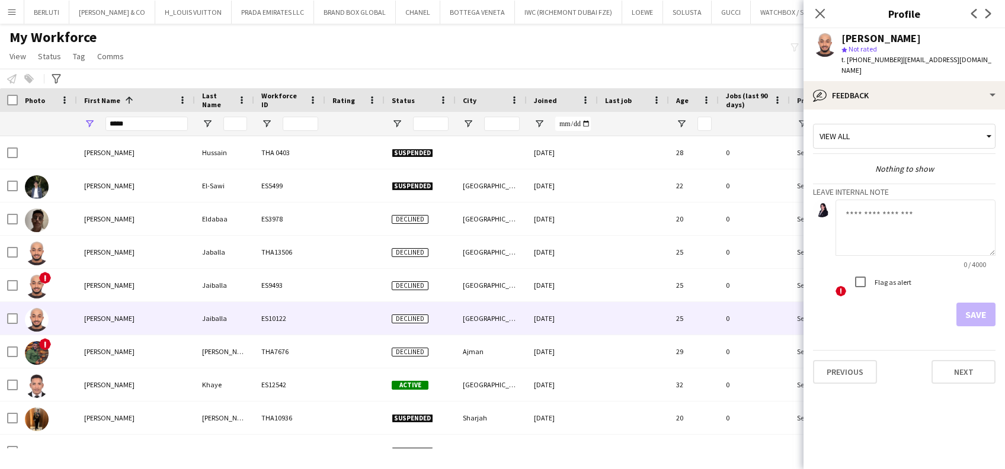
click at [894, 217] on textarea at bounding box center [916, 228] width 160 height 56
type textarea "**********"
click at [985, 303] on button "Save" at bounding box center [975, 315] width 39 height 24
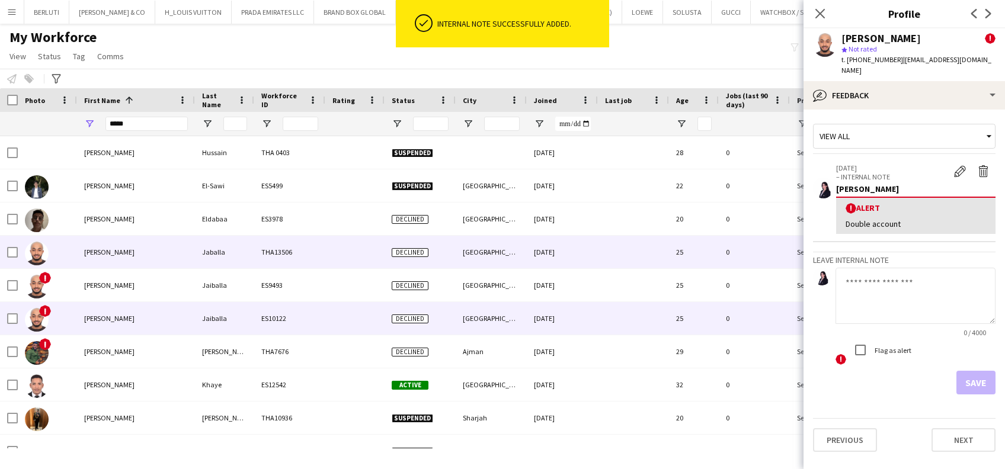
drag, startPoint x: 119, startPoint y: 255, endPoint x: 122, endPoint y: 248, distance: 7.7
click at [120, 255] on div "[PERSON_NAME]" at bounding box center [136, 252] width 118 height 33
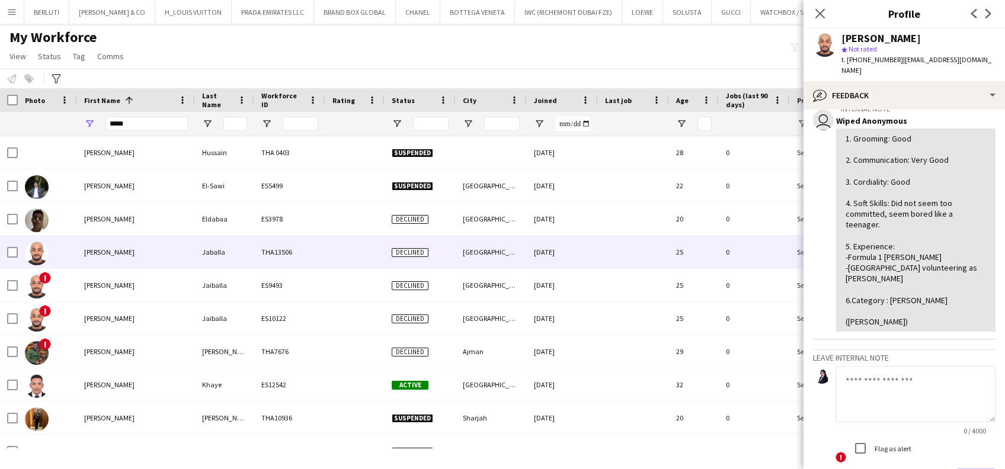
scroll to position [147, 0]
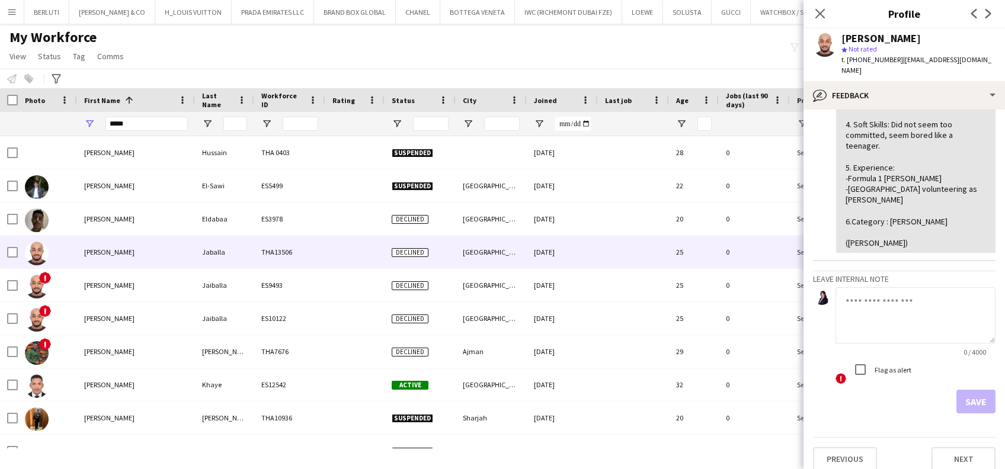
click at [896, 299] on textarea at bounding box center [916, 315] width 160 height 56
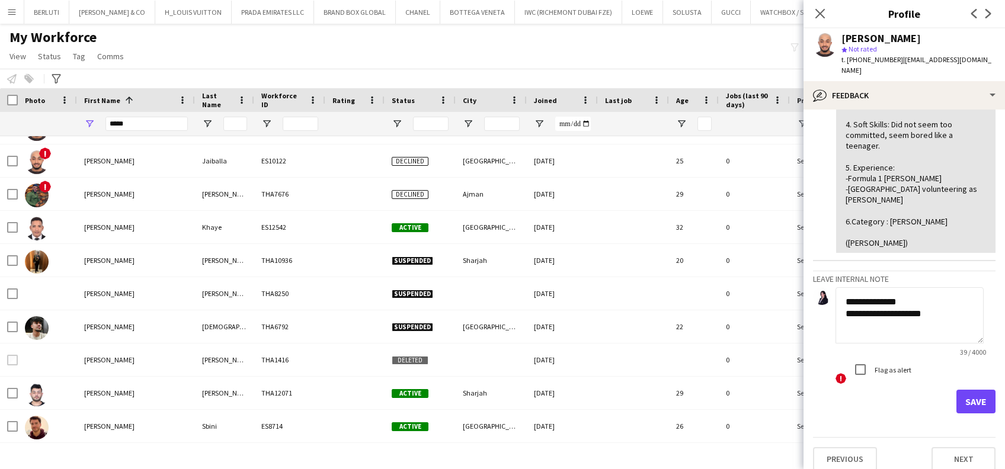
scroll to position [68, 0]
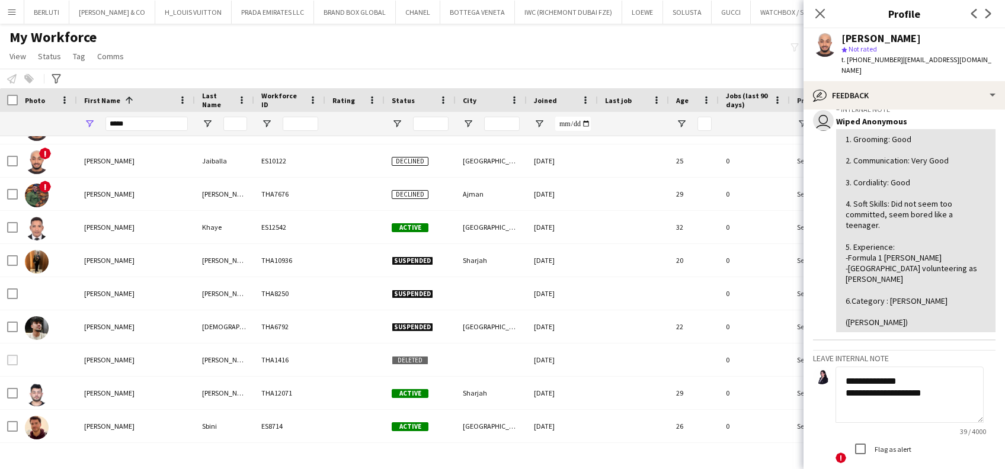
paste textarea "**********"
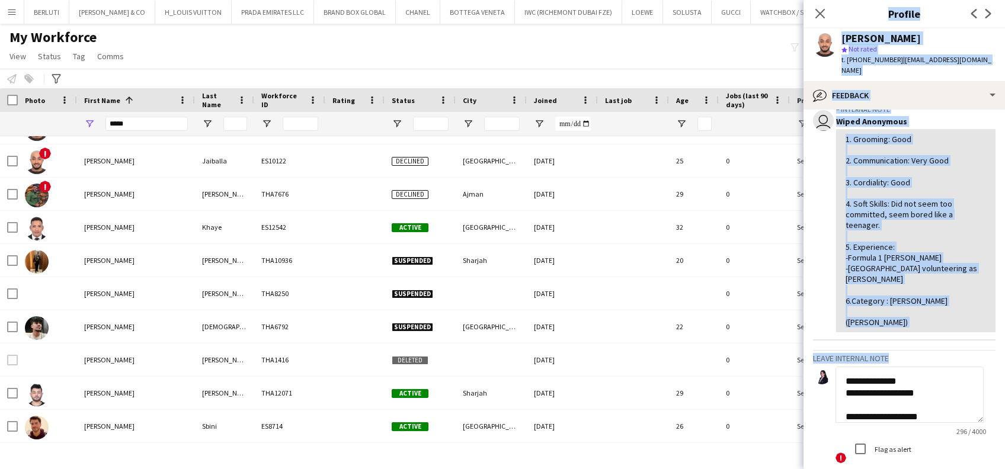
scroll to position [147, 0]
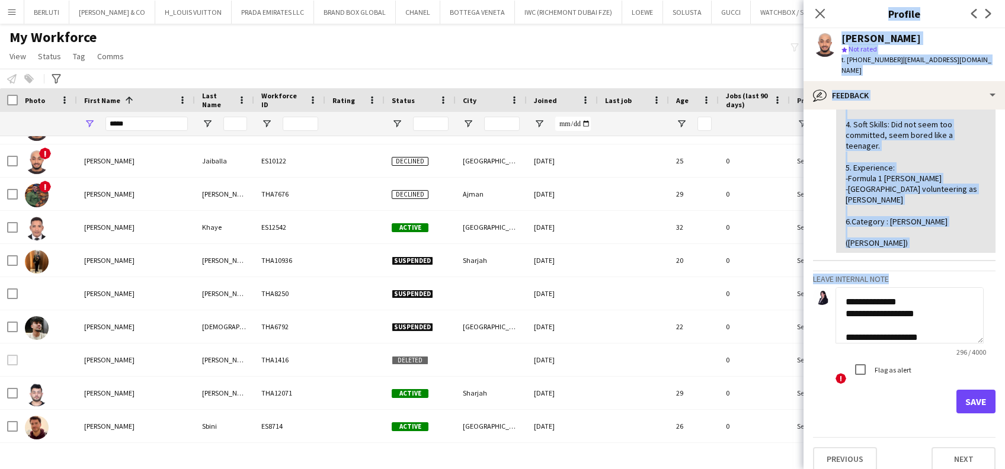
drag, startPoint x: 981, startPoint y: 439, endPoint x: 980, endPoint y: 508, distance: 68.7
click at [980, 469] on html "Menu Boards Boards Boards All jobs Status Workforce Workforce My Workforce Recr…" at bounding box center [502, 234] width 1005 height 469
drag, startPoint x: 980, startPoint y: 508, endPoint x: 920, endPoint y: 300, distance: 215.9
click at [919, 295] on textarea "**********" at bounding box center [910, 315] width 148 height 56
click at [932, 293] on textarea "**********" at bounding box center [910, 315] width 148 height 56
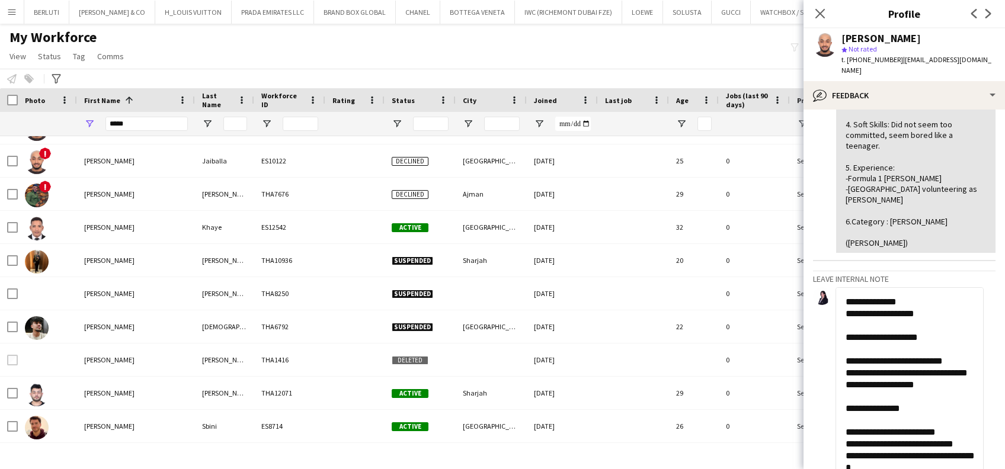
drag, startPoint x: 978, startPoint y: 329, endPoint x: 968, endPoint y: 477, distance: 147.9
click at [968, 469] on html "Menu Boards Boards Boards All jobs Status Workforce Workforce My Workforce Recr…" at bounding box center [502, 234] width 1005 height 469
click at [849, 326] on textarea "**********" at bounding box center [910, 389] width 148 height 204
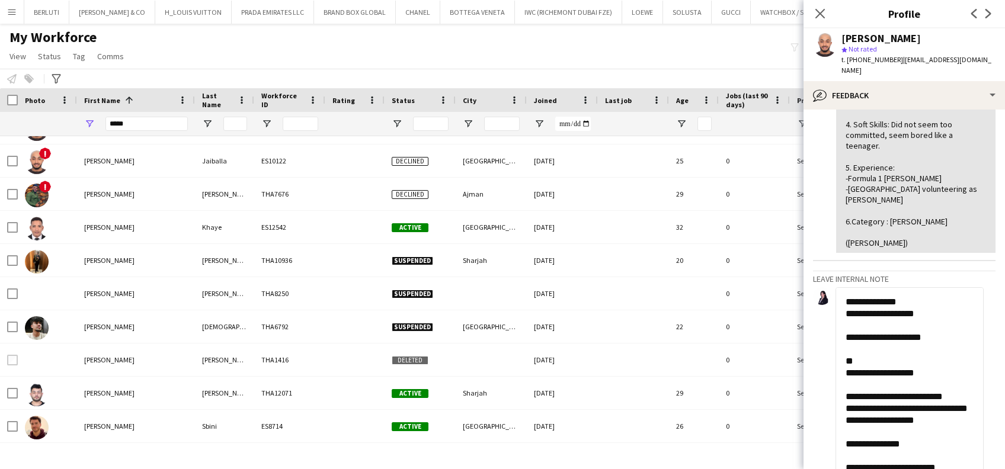
click at [878, 350] on textarea "**********" at bounding box center [910, 389] width 148 height 204
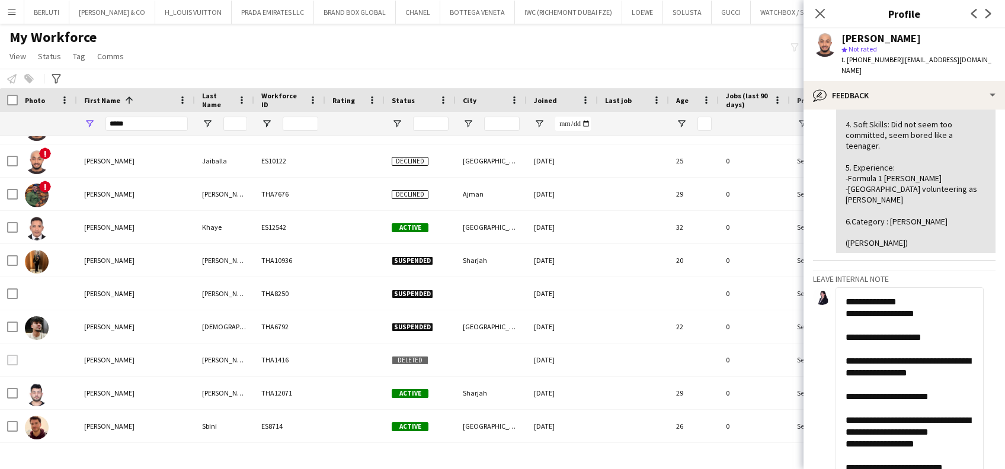
drag, startPoint x: 934, startPoint y: 440, endPoint x: 820, endPoint y: 440, distance: 114.4
click at [820, 440] on div "**********" at bounding box center [904, 410] width 183 height 246
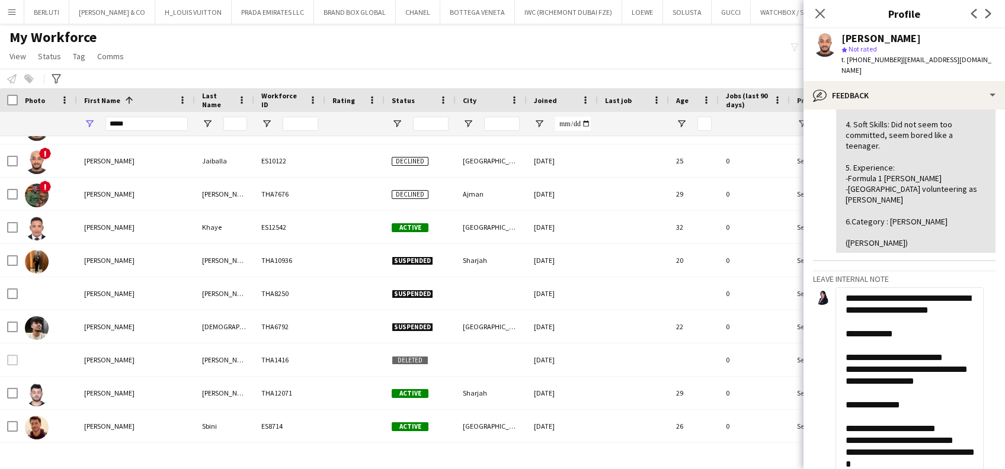
scroll to position [158, 0]
click at [853, 399] on textarea "**********" at bounding box center [910, 389] width 148 height 204
click at [850, 394] on textarea "**********" at bounding box center [910, 389] width 148 height 204
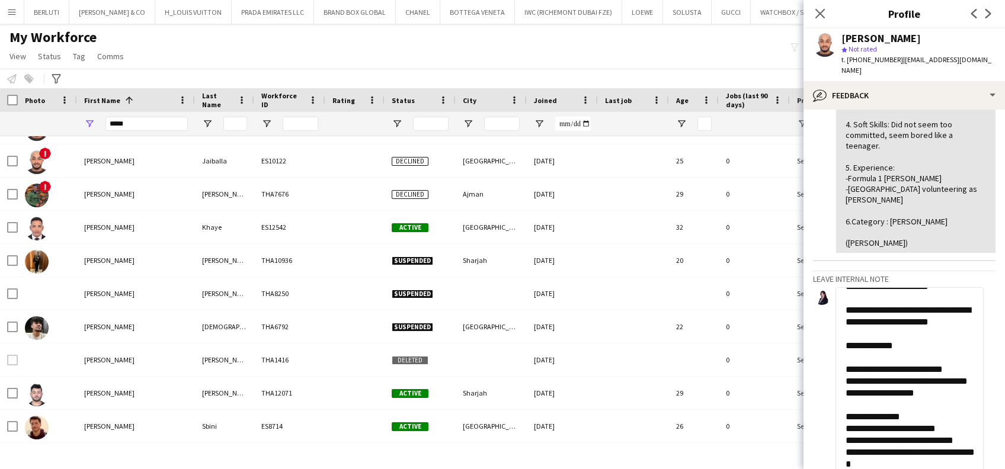
click at [943, 409] on textarea "**********" at bounding box center [910, 389] width 148 height 204
click at [880, 419] on textarea "**********" at bounding box center [910, 389] width 148 height 204
drag, startPoint x: 868, startPoint y: 421, endPoint x: 842, endPoint y: 422, distance: 25.5
click at [842, 422] on textarea "**********" at bounding box center [910, 389] width 148 height 204
click at [943, 420] on textarea "**********" at bounding box center [910, 389] width 148 height 204
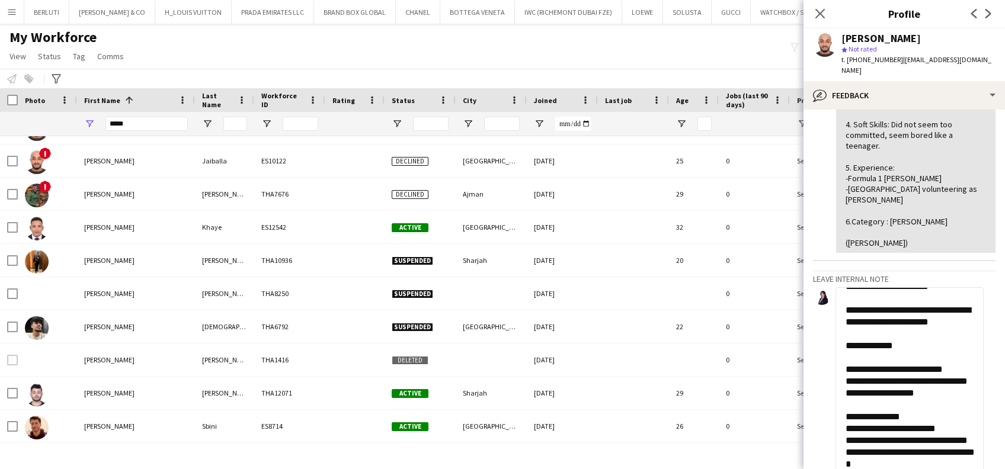
click at [962, 403] on textarea "**********" at bounding box center [910, 389] width 148 height 204
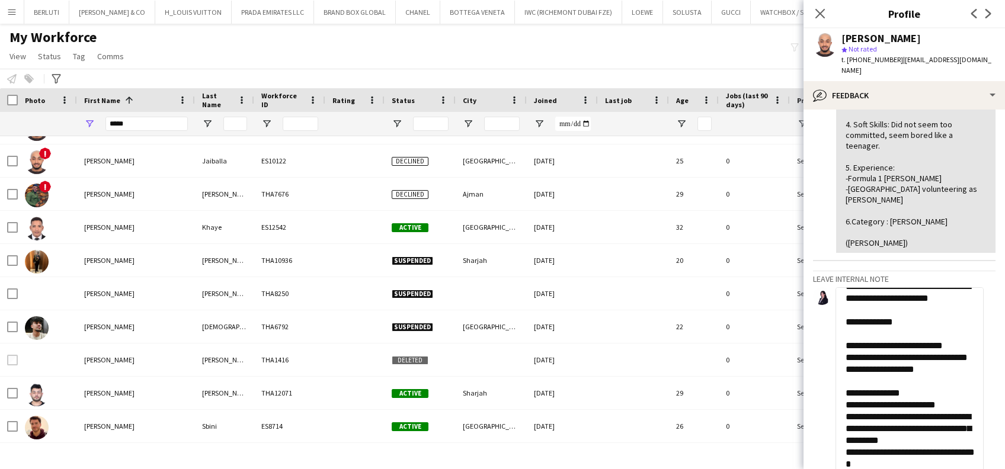
drag, startPoint x: 871, startPoint y: 412, endPoint x: 944, endPoint y: 402, distance: 74.2
click at [944, 402] on textarea "**********" at bounding box center [910, 389] width 148 height 204
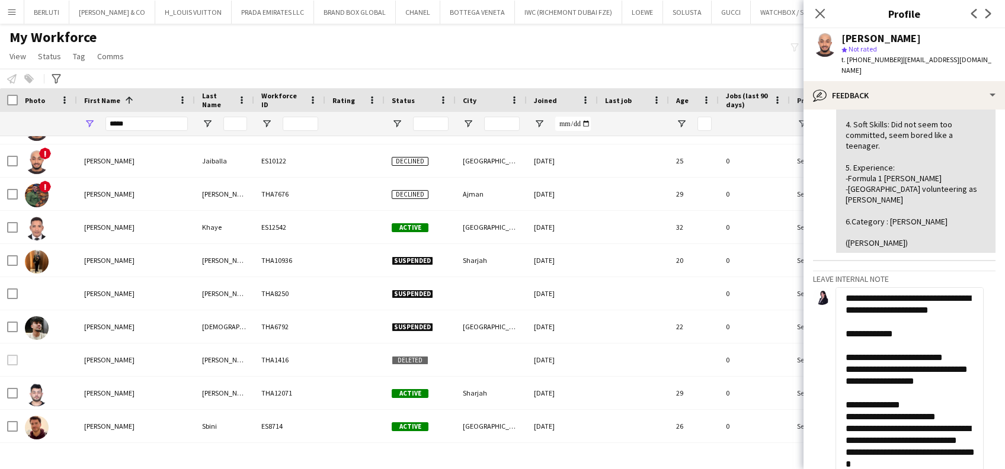
scroll to position [181, 0]
click at [861, 422] on textarea "**********" at bounding box center [910, 389] width 148 height 204
drag, startPoint x: 875, startPoint y: 418, endPoint x: 911, endPoint y: 424, distance: 36.7
click at [876, 418] on textarea "**********" at bounding box center [910, 389] width 148 height 204
click at [927, 418] on textarea "**********" at bounding box center [910, 389] width 148 height 204
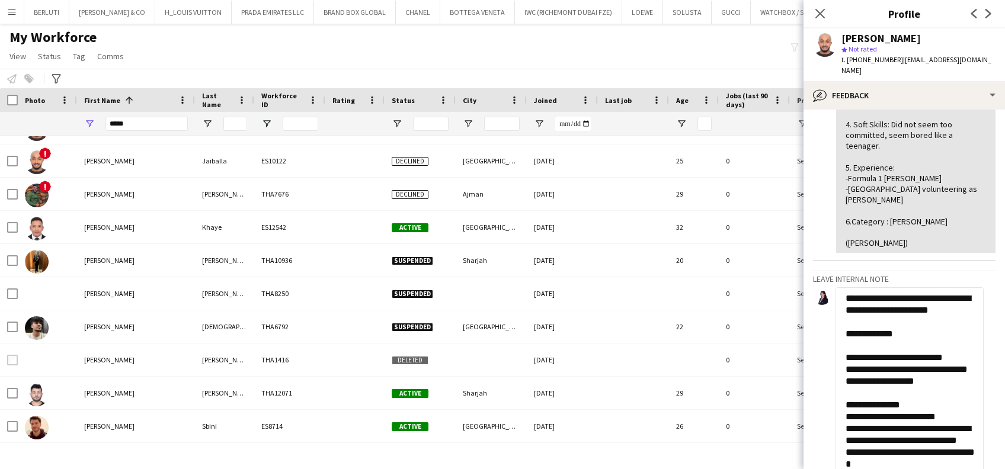
click at [925, 418] on textarea "**********" at bounding box center [910, 389] width 148 height 204
click at [921, 417] on textarea "**********" at bounding box center [910, 389] width 148 height 204
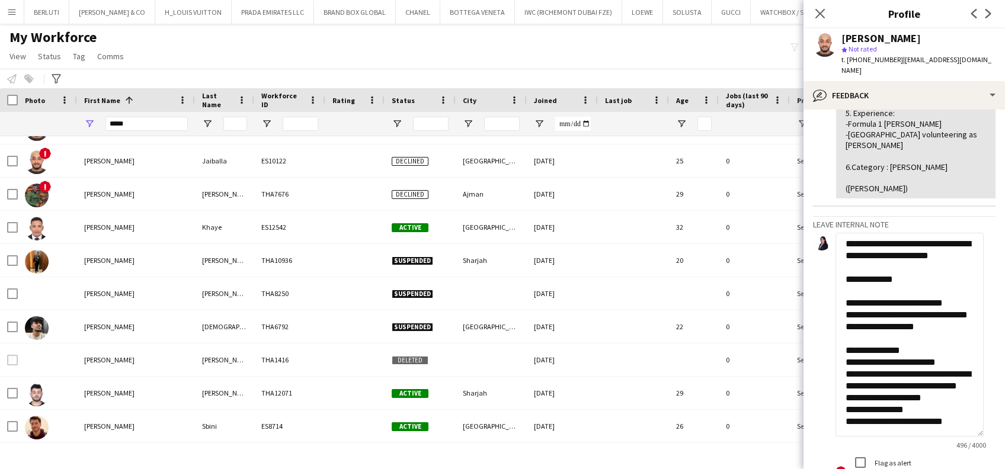
scroll to position [226, 0]
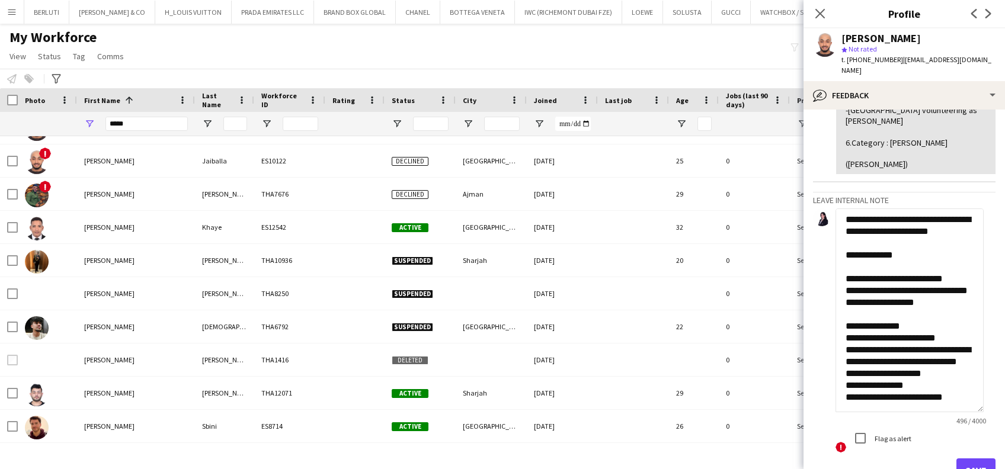
click at [863, 353] on textarea "**********" at bounding box center [910, 311] width 148 height 204
drag, startPoint x: 863, startPoint y: 353, endPoint x: 890, endPoint y: 379, distance: 37.7
click at [893, 384] on textarea "**********" at bounding box center [910, 311] width 148 height 204
click at [870, 348] on textarea "**********" at bounding box center [910, 311] width 148 height 204
drag, startPoint x: 956, startPoint y: 362, endPoint x: 842, endPoint y: 361, distance: 114.4
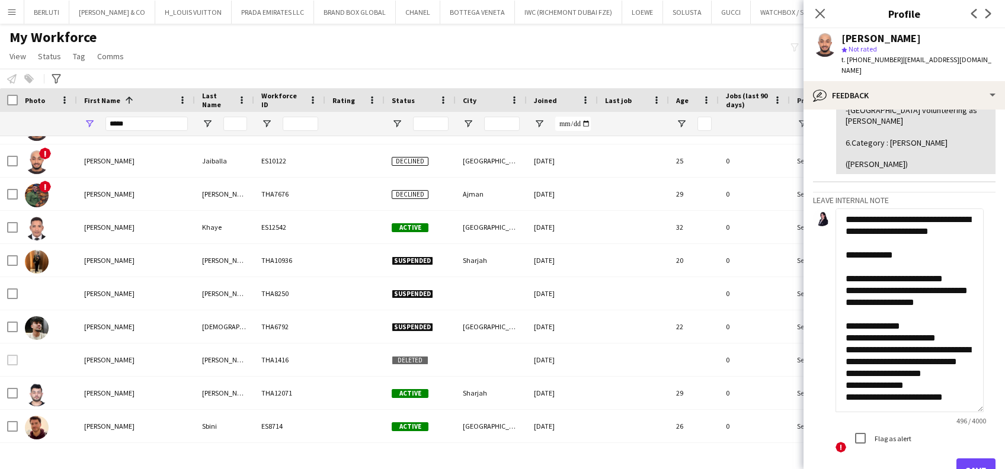
click at [842, 361] on textarea "**********" at bounding box center [910, 311] width 148 height 204
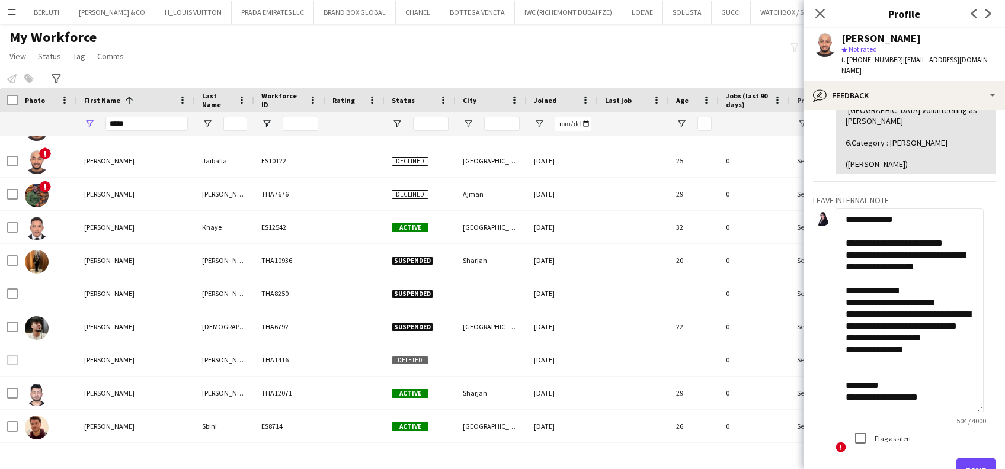
scroll to position [117, 0]
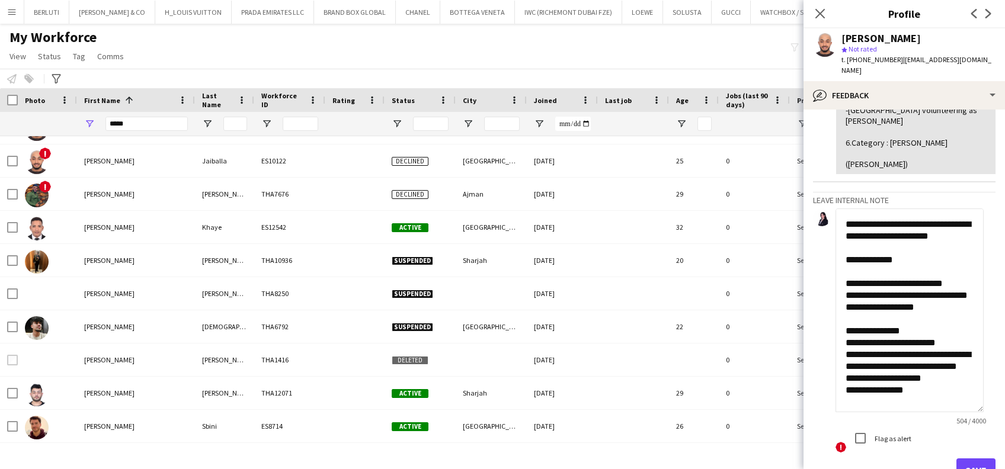
click at [956, 292] on textarea "**********" at bounding box center [910, 311] width 148 height 204
drag, startPoint x: 953, startPoint y: 295, endPoint x: 848, endPoint y: 287, distance: 105.1
click at [848, 287] on textarea "**********" at bounding box center [910, 311] width 148 height 204
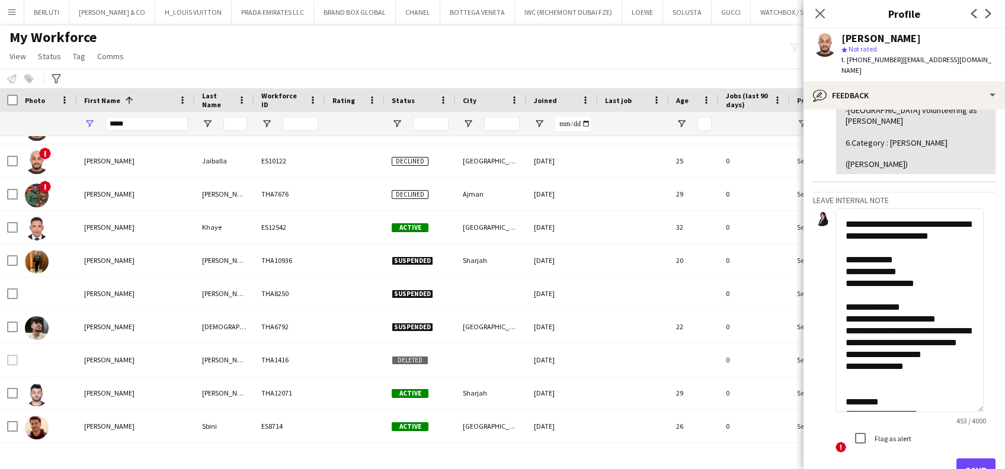
scroll to position [38, 0]
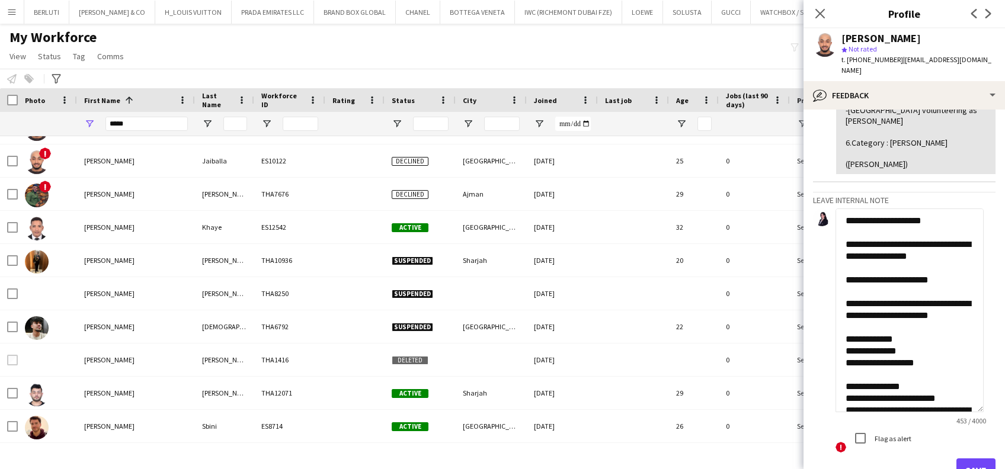
click at [876, 314] on textarea "**********" at bounding box center [910, 311] width 148 height 204
click at [950, 292] on textarea "**********" at bounding box center [910, 311] width 148 height 204
drag, startPoint x: 919, startPoint y: 360, endPoint x: 815, endPoint y: 356, distance: 103.2
click at [815, 356] on div "**********" at bounding box center [904, 332] width 183 height 246
click at [853, 366] on textarea "**********" at bounding box center [910, 311] width 148 height 204
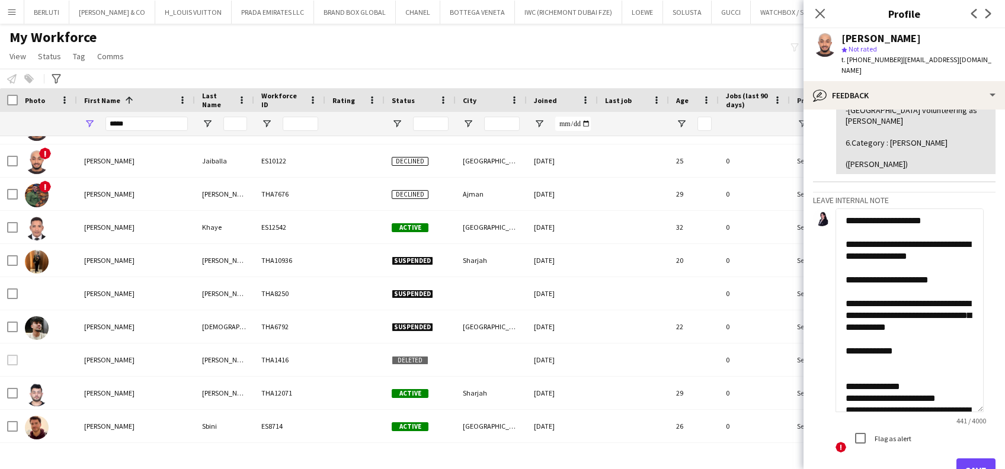
drag, startPoint x: 894, startPoint y: 370, endPoint x: 886, endPoint y: 370, distance: 7.7
click at [886, 370] on textarea "**********" at bounding box center [910, 311] width 148 height 204
click at [897, 370] on textarea "**********" at bounding box center [910, 311] width 148 height 204
click at [916, 381] on textarea "**********" at bounding box center [910, 311] width 148 height 204
click at [907, 375] on textarea "**********" at bounding box center [910, 311] width 148 height 204
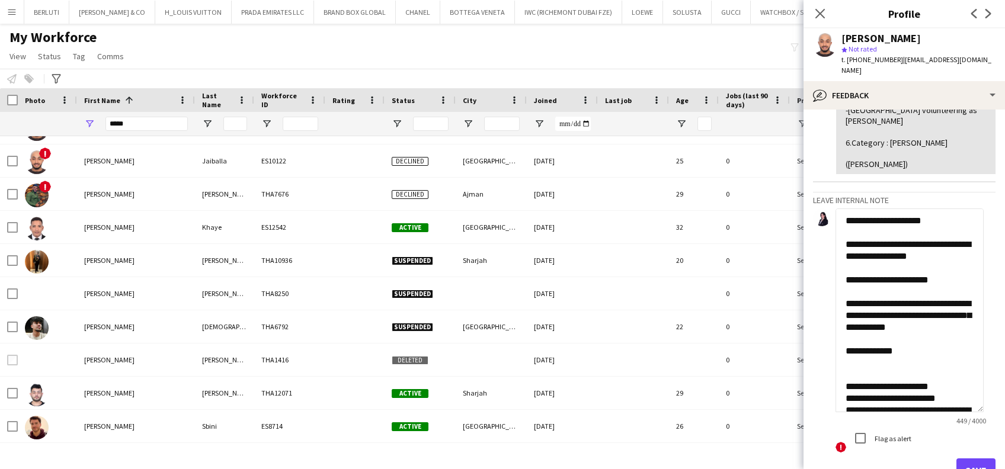
click at [850, 366] on textarea "**********" at bounding box center [910, 311] width 148 height 204
click at [849, 353] on textarea "**********" at bounding box center [910, 311] width 148 height 204
click at [848, 354] on textarea "**********" at bounding box center [910, 311] width 148 height 204
drag, startPoint x: 948, startPoint y: 288, endPoint x: 911, endPoint y: 289, distance: 37.4
click at [911, 289] on textarea "**********" at bounding box center [910, 311] width 148 height 204
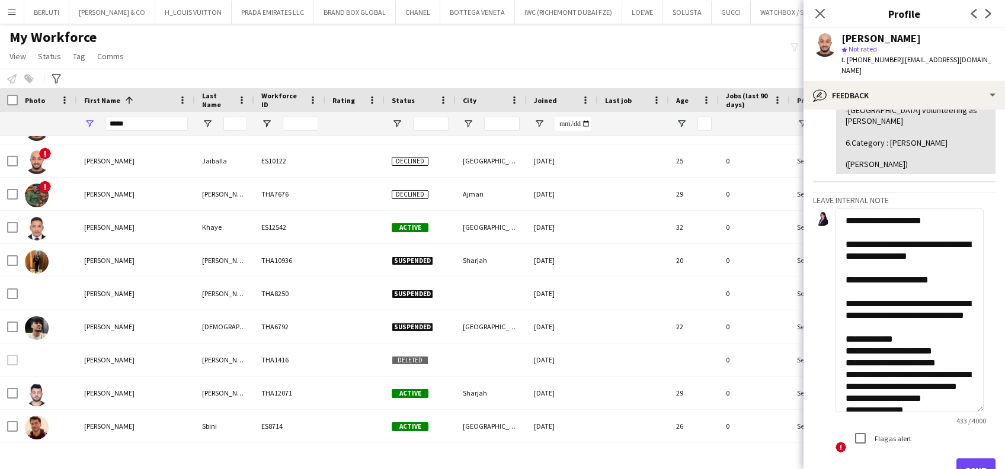
click at [911, 316] on textarea "**********" at bounding box center [910, 311] width 148 height 204
click at [916, 314] on textarea "**********" at bounding box center [910, 311] width 148 height 204
click at [862, 327] on textarea "**********" at bounding box center [910, 311] width 148 height 204
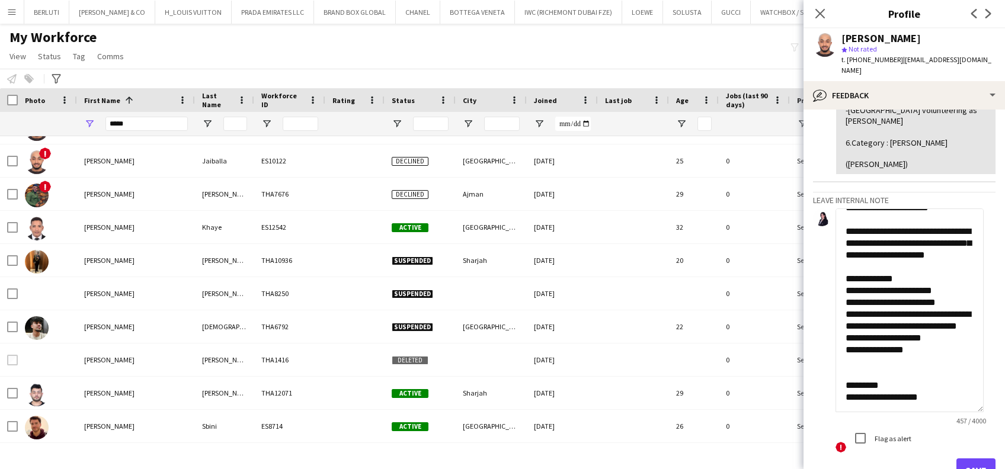
scroll to position [157, 0]
type textarea "**********"
click at [968, 459] on button "Save" at bounding box center [975, 471] width 39 height 24
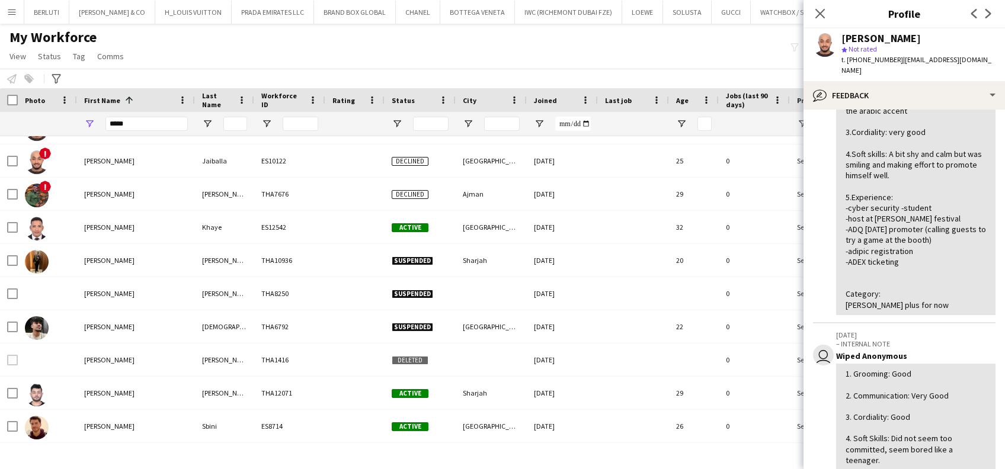
scroll to position [159, 0]
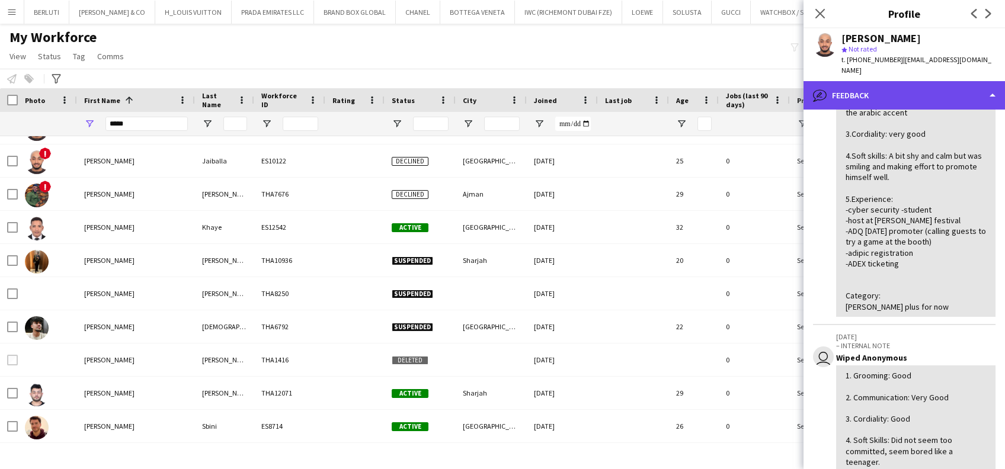
click at [917, 83] on div "bubble-pencil Feedback" at bounding box center [904, 95] width 201 height 28
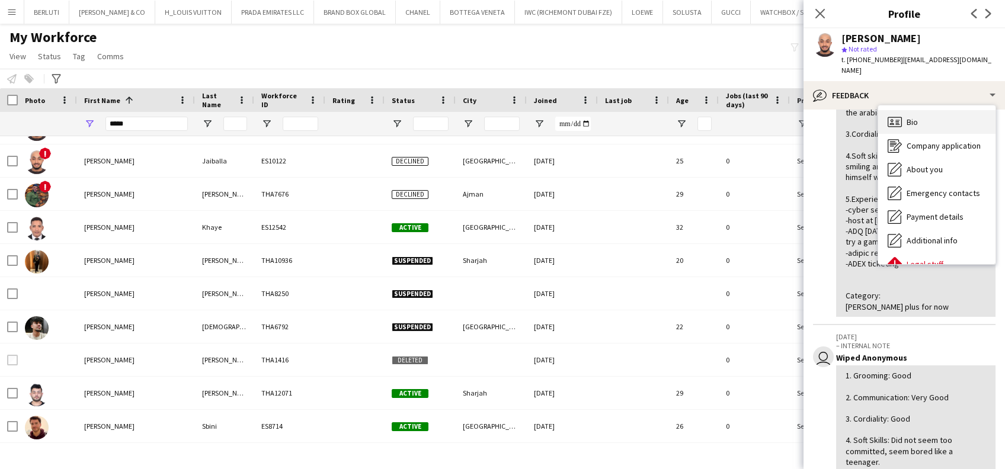
click at [928, 117] on div "Bio Bio" at bounding box center [936, 122] width 117 height 24
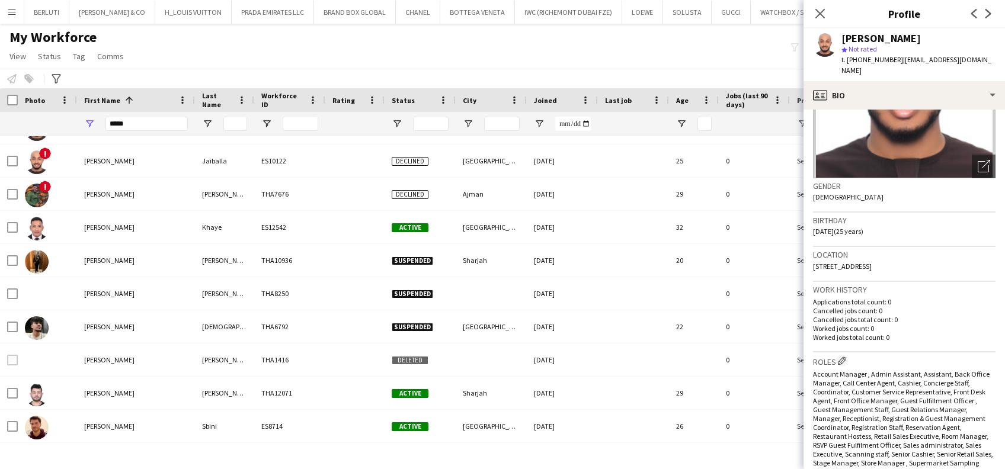
scroll to position [79, 0]
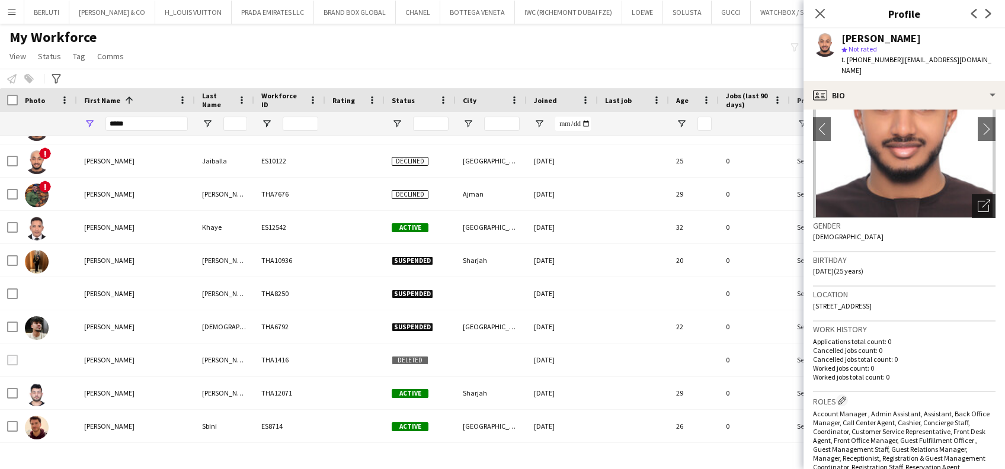
click at [972, 194] on div "Open photos pop-in" at bounding box center [984, 206] width 24 height 24
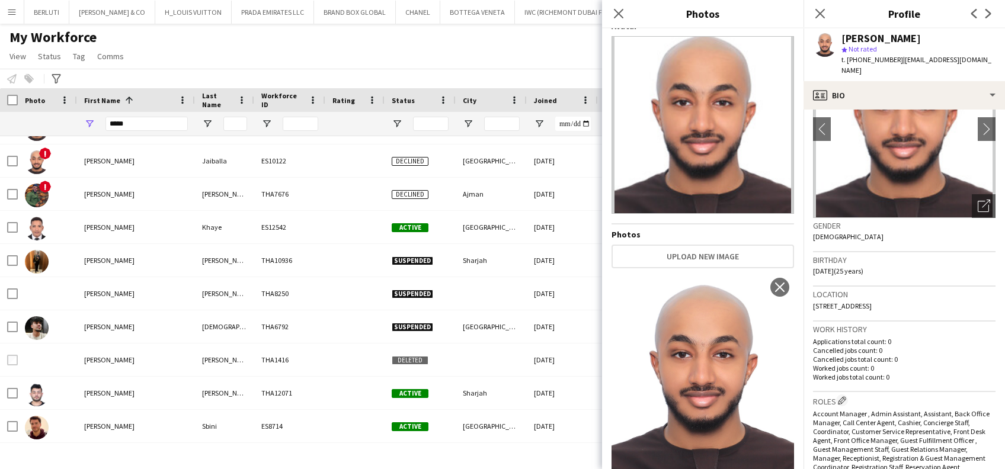
scroll to position [30, 0]
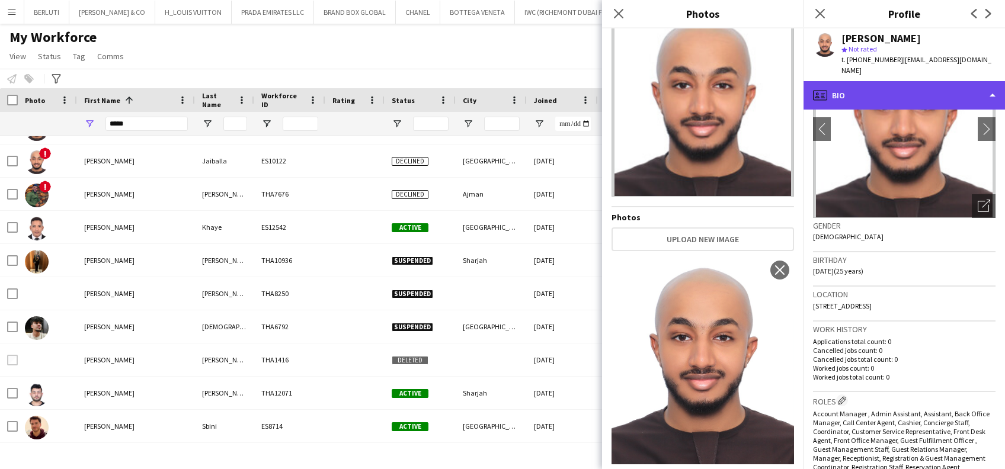
click at [977, 81] on div "profile Bio" at bounding box center [904, 95] width 201 height 28
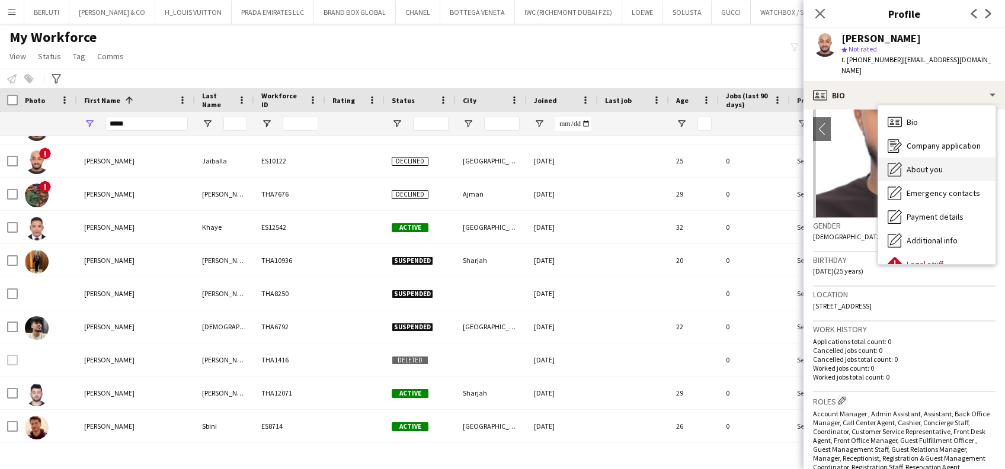
click at [932, 158] on div "About you About you" at bounding box center [936, 170] width 117 height 24
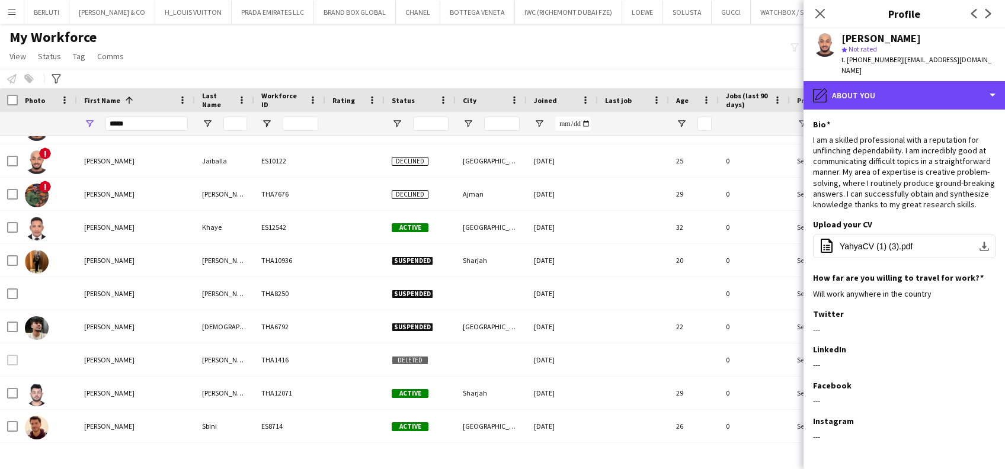
drag, startPoint x: 987, startPoint y: 84, endPoint x: 982, endPoint y: 121, distance: 38.3
click at [988, 84] on div "pencil4 About you" at bounding box center [904, 95] width 201 height 28
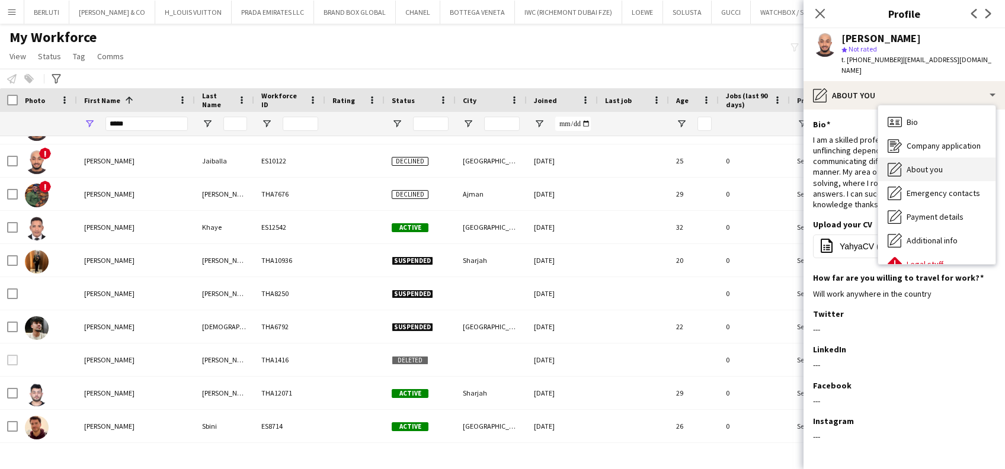
click at [981, 162] on div "About you About you" at bounding box center [936, 170] width 117 height 24
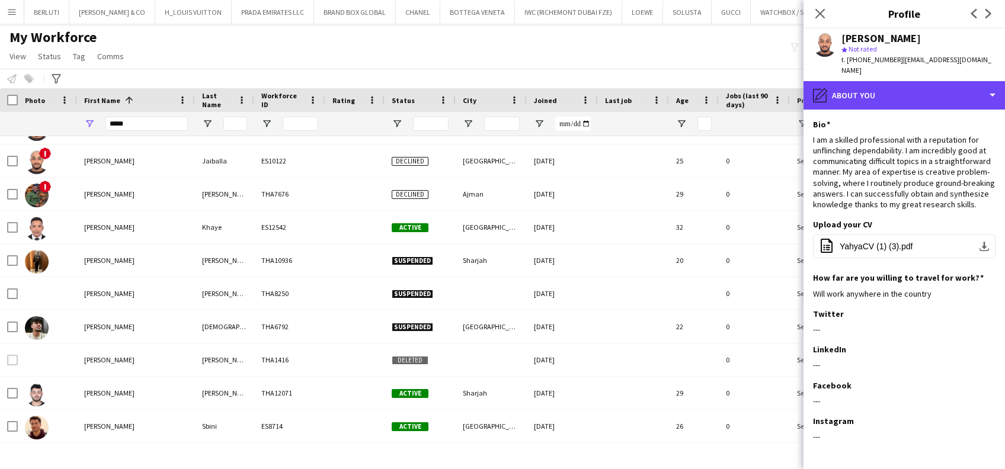
click at [903, 86] on div "pencil4 About you" at bounding box center [904, 95] width 201 height 28
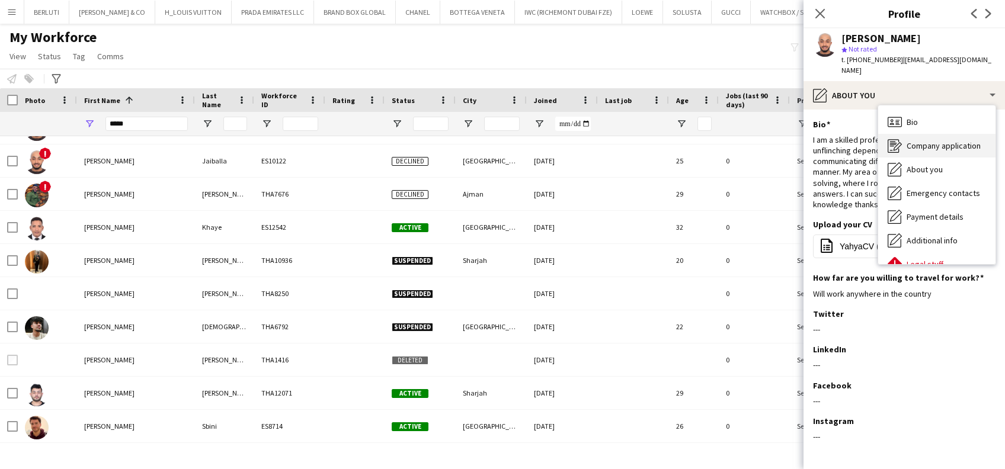
click at [935, 140] on span "Company application" at bounding box center [944, 145] width 74 height 11
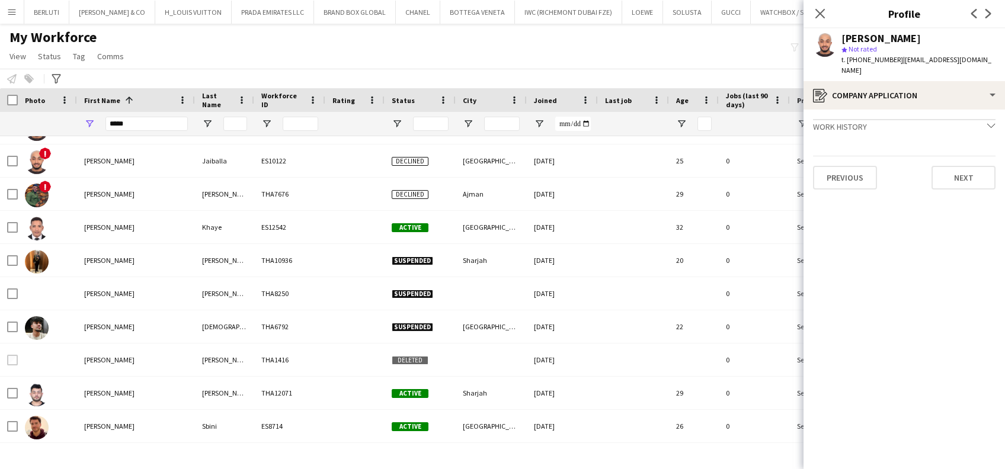
drag, startPoint x: 894, startPoint y: 38, endPoint x: 823, endPoint y: 40, distance: 71.1
click at [823, 40] on div "[PERSON_NAME] star Not rated t. [PHONE_NUMBER] | [EMAIL_ADDRESS][DOMAIN_NAME]" at bounding box center [904, 54] width 201 height 53
drag, startPoint x: 823, startPoint y: 40, endPoint x: 935, endPoint y: 30, distance: 112.4
click at [935, 30] on div "[PERSON_NAME] star Not rated t. [PHONE_NUMBER] | [EMAIL_ADDRESS][DOMAIN_NAME]" at bounding box center [904, 54] width 201 height 53
drag, startPoint x: 968, startPoint y: 57, endPoint x: 914, endPoint y: 62, distance: 54.8
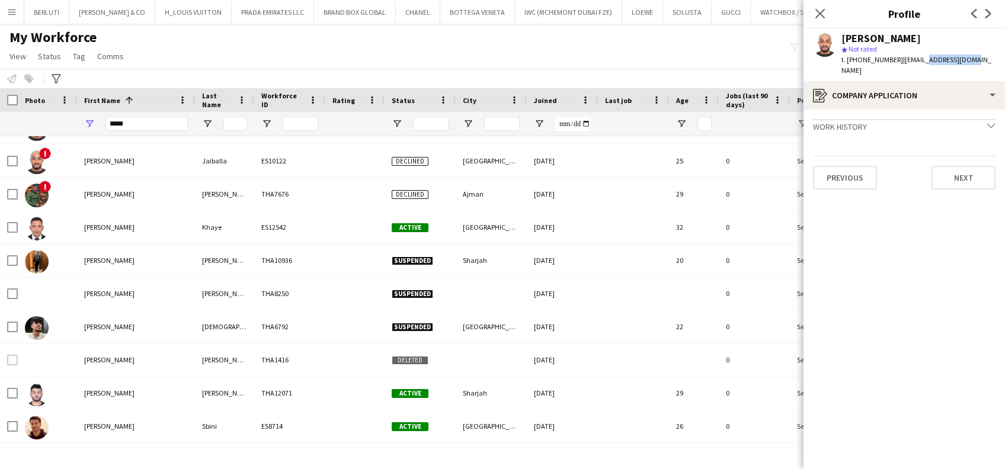
click at [914, 62] on div "[PERSON_NAME] star Not rated t. [PHONE_NUMBER] | [EMAIL_ADDRESS][DOMAIN_NAME]" at bounding box center [904, 54] width 201 height 53
drag, startPoint x: 914, startPoint y: 62, endPoint x: 900, endPoint y: 62, distance: 14.2
click at [900, 62] on span "| [EMAIL_ADDRESS][DOMAIN_NAME]" at bounding box center [916, 65] width 150 height 20
drag, startPoint x: 896, startPoint y: 56, endPoint x: 970, endPoint y: 61, distance: 74.2
click at [970, 61] on div "[PERSON_NAME] star Not rated t. [PHONE_NUMBER] | [EMAIL_ADDRESS][DOMAIN_NAME]" at bounding box center [904, 54] width 201 height 53
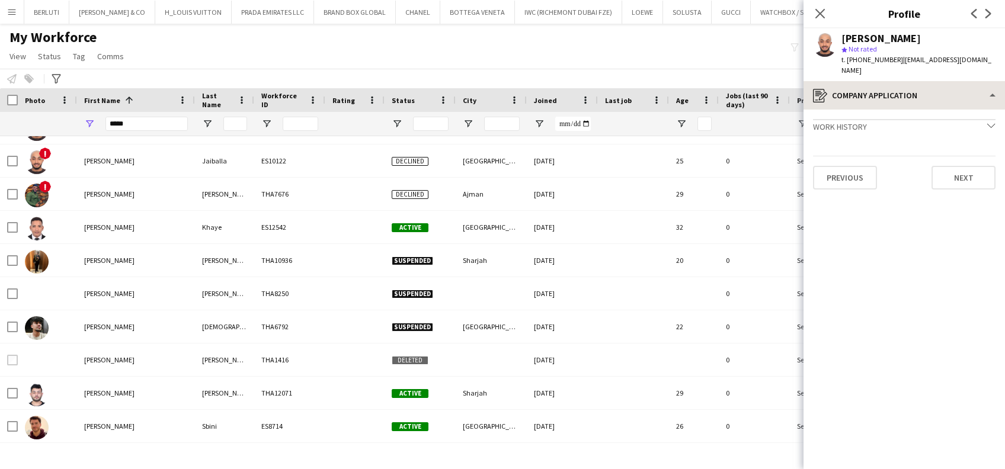
copy span "[EMAIL_ADDRESS][DOMAIN_NAME]"
click at [14, 20] on button "Menu" at bounding box center [12, 12] width 24 height 24
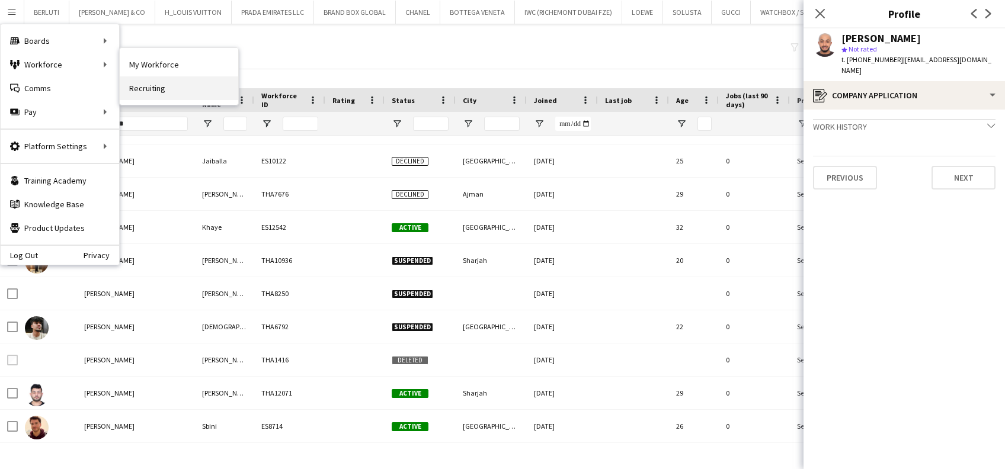
click at [157, 81] on link "Recruiting" at bounding box center [179, 88] width 119 height 24
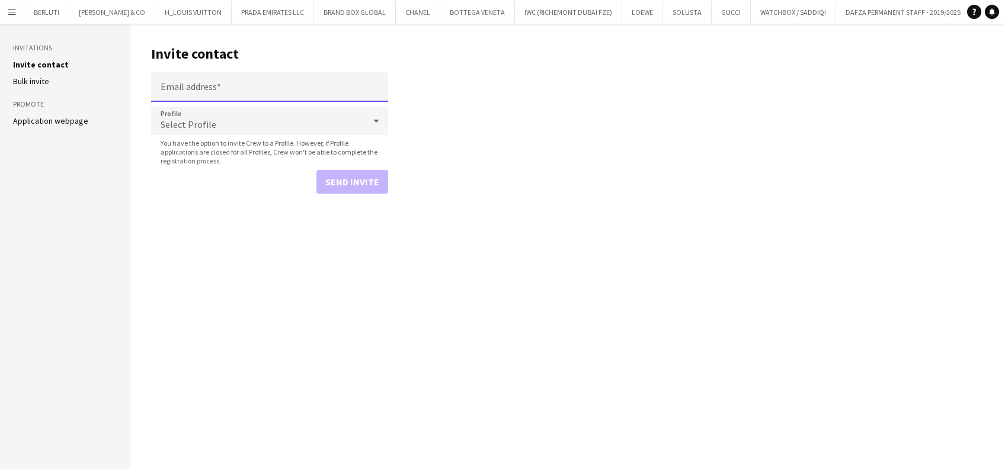
click at [217, 85] on input "Email address" at bounding box center [269, 87] width 237 height 30
paste input "**********"
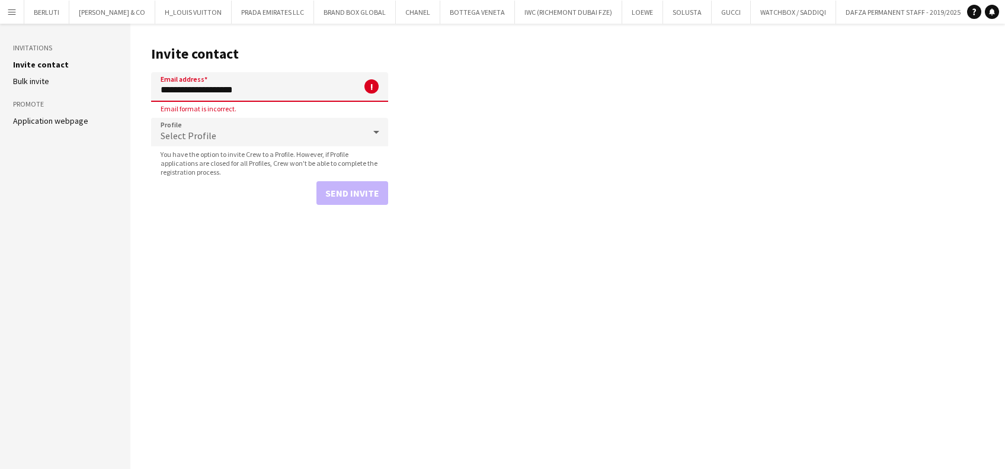
click at [235, 127] on div "Select Profile" at bounding box center [257, 132] width 213 height 28
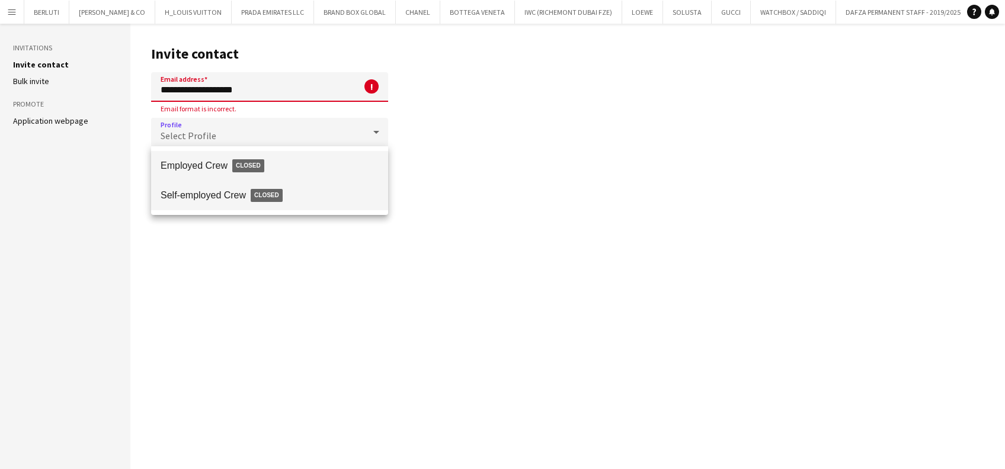
click at [251, 182] on span "Self-employed Crew Closed" at bounding box center [270, 195] width 218 height 27
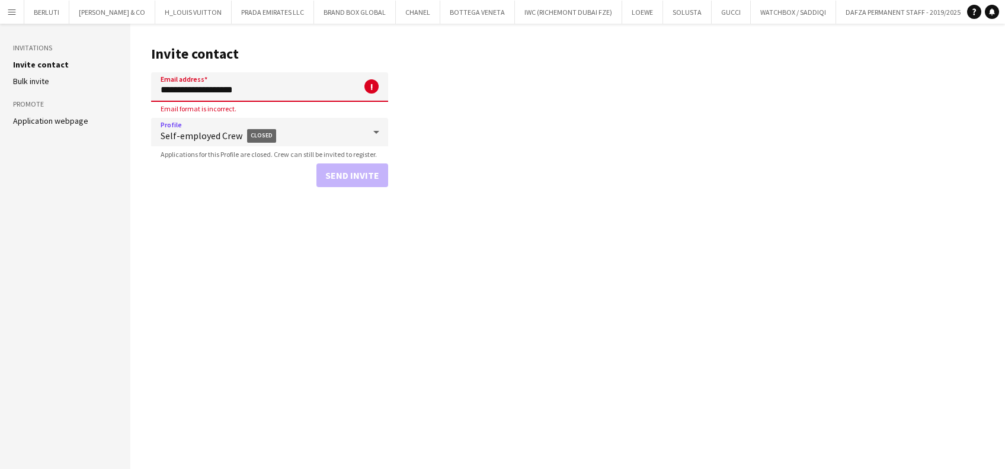
click at [351, 78] on input "**********" at bounding box center [269, 87] width 237 height 30
click at [162, 91] on input "**********" at bounding box center [269, 87] width 237 height 30
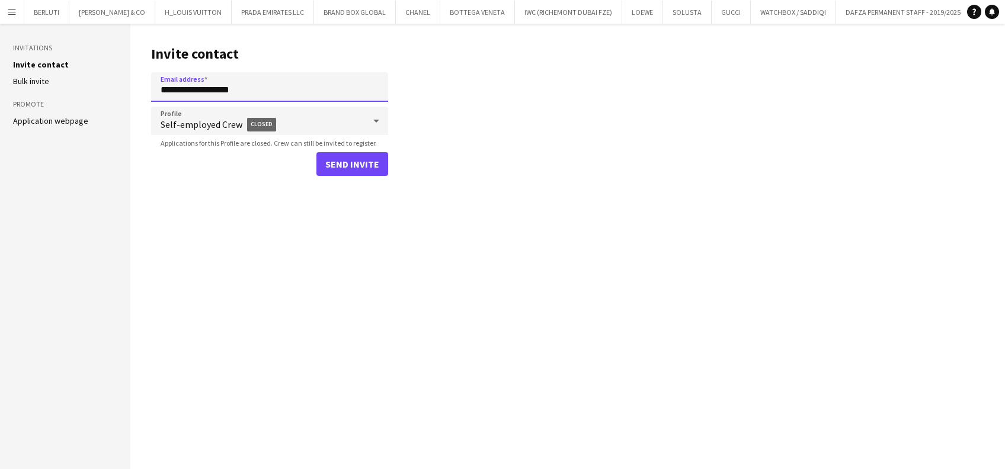
type input "**********"
click at [345, 159] on button "Send invite" at bounding box center [352, 164] width 72 height 24
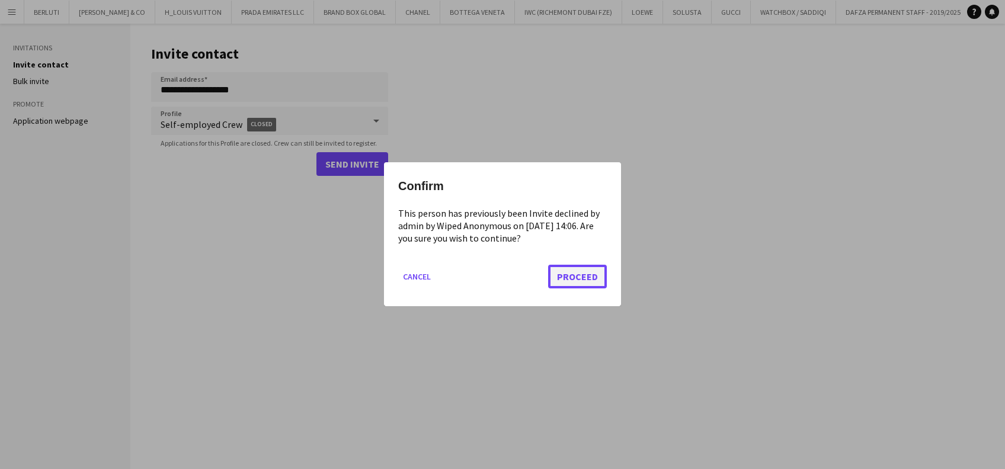
click at [577, 275] on button "Proceed" at bounding box center [577, 277] width 59 height 24
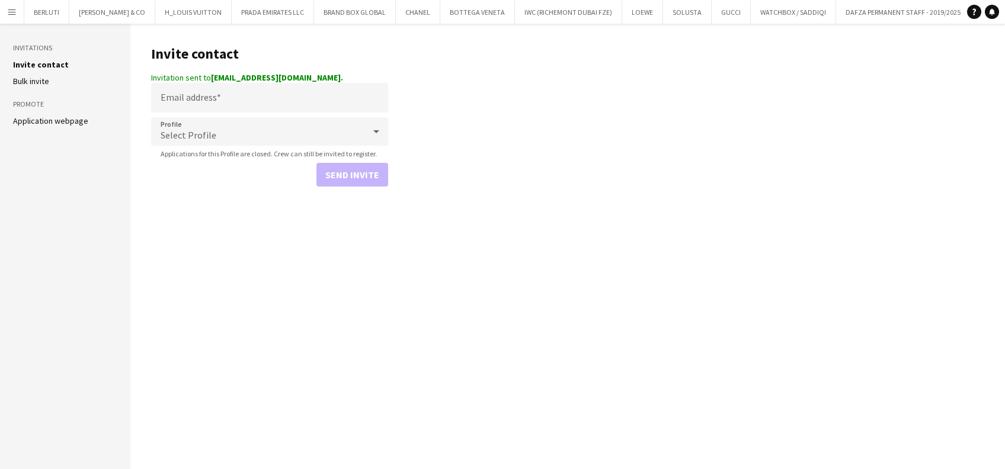
click at [12, 18] on button "Menu" at bounding box center [12, 12] width 24 height 24
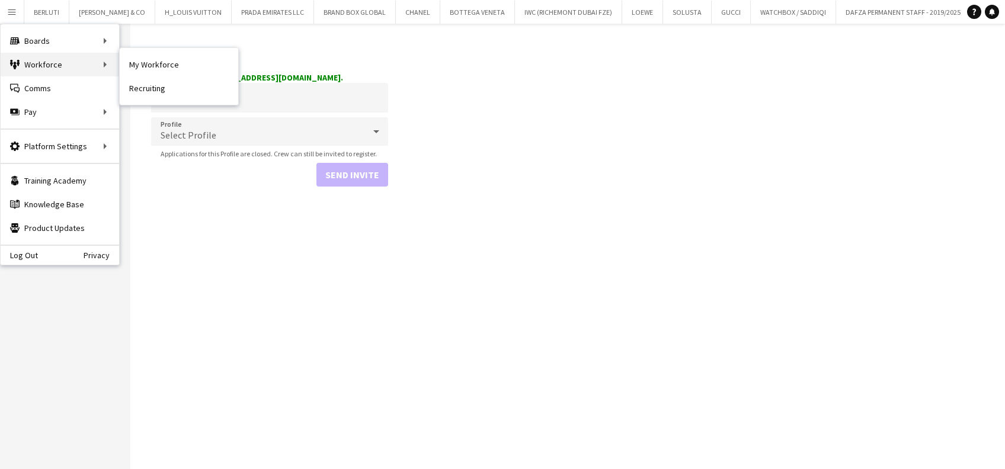
click at [81, 62] on div "Workforce Workforce" at bounding box center [60, 65] width 119 height 24
click at [177, 71] on link "My Workforce" at bounding box center [179, 65] width 119 height 24
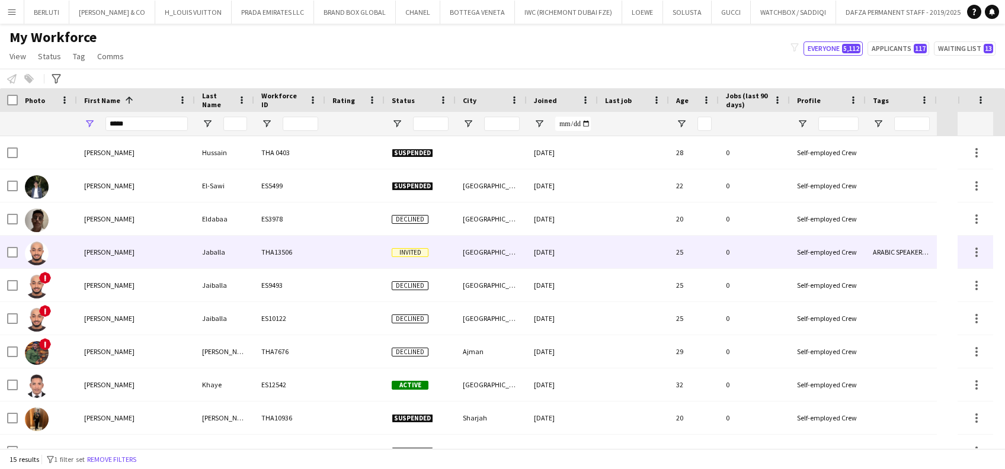
click at [305, 242] on div "THA13506" at bounding box center [289, 252] width 71 height 33
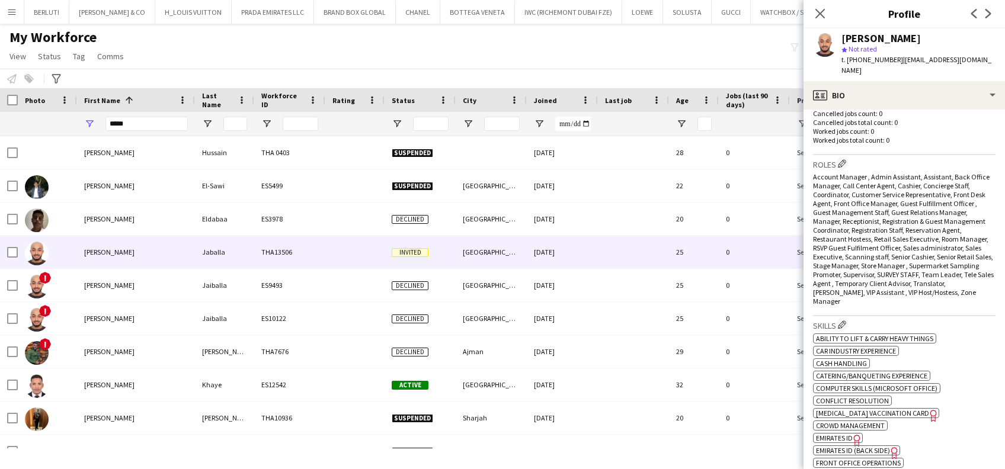
scroll to position [553, 0]
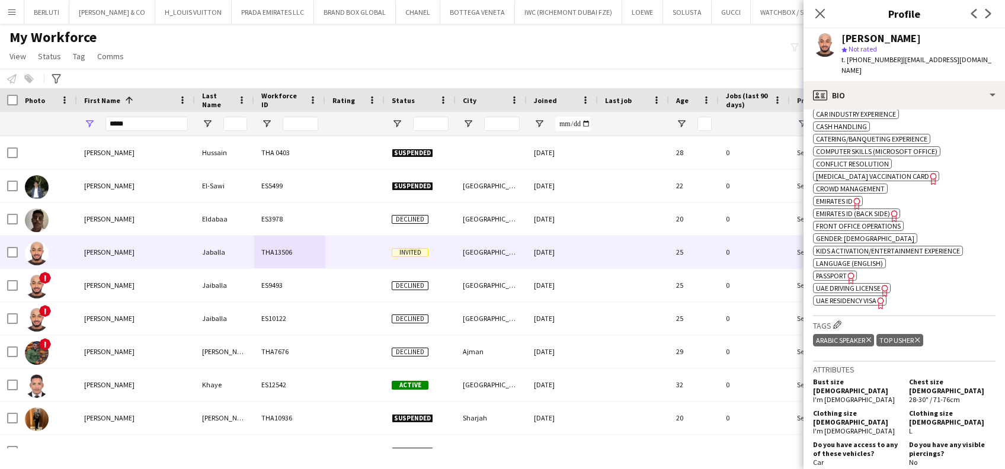
click at [859, 297] on span "UAE Residency Visa" at bounding box center [846, 300] width 60 height 9
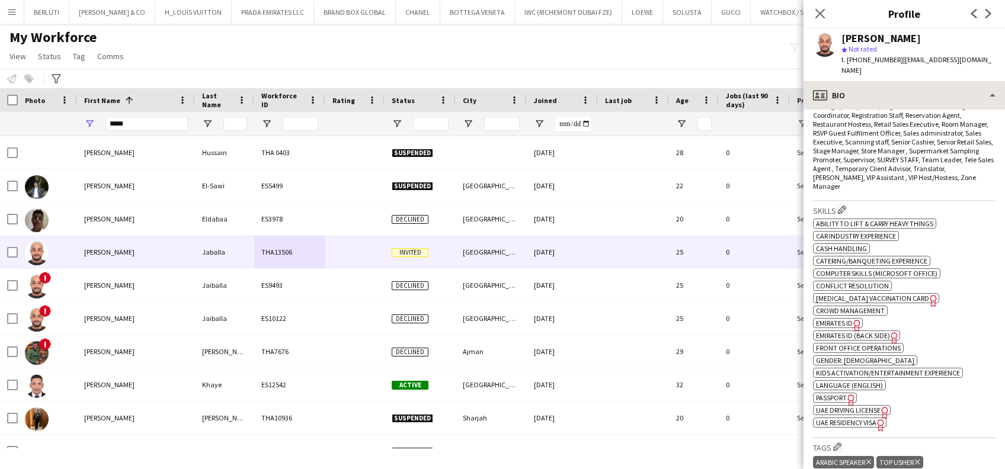
scroll to position [237, 0]
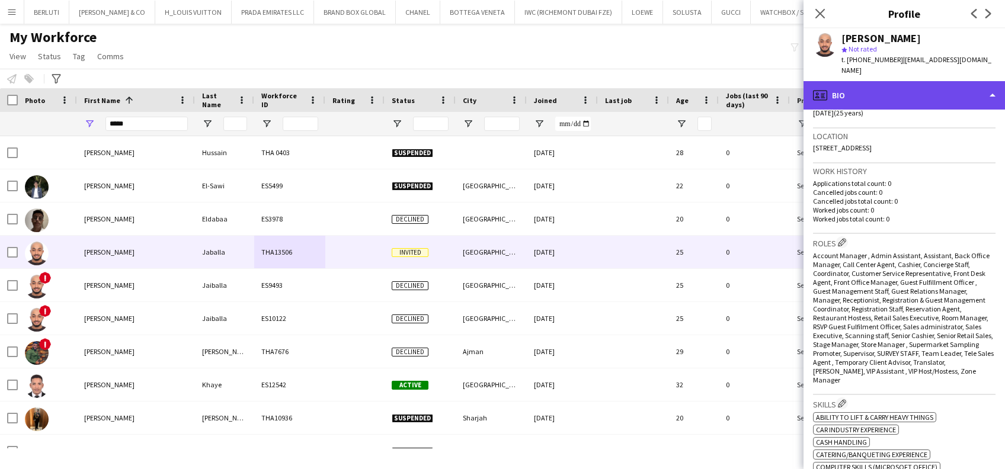
click at [920, 85] on div "profile Bio" at bounding box center [904, 95] width 201 height 28
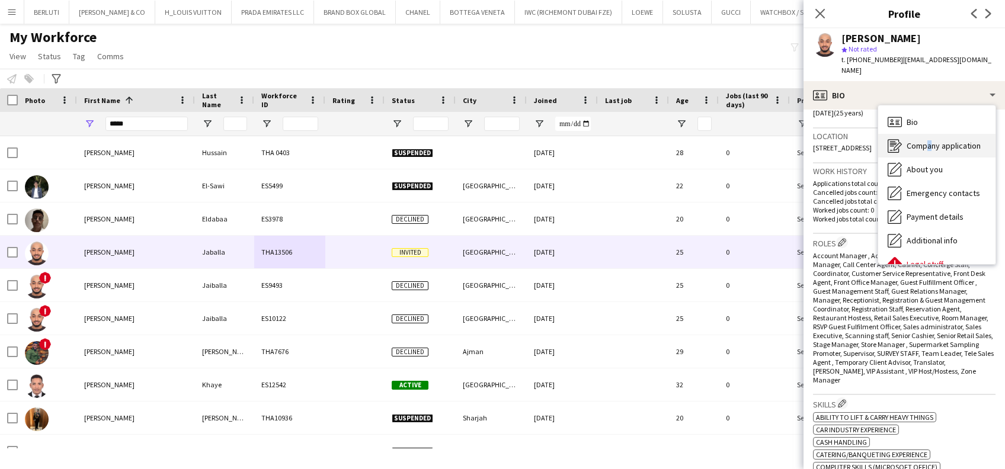
click at [926, 134] on div "Company application Company application" at bounding box center [936, 146] width 117 height 24
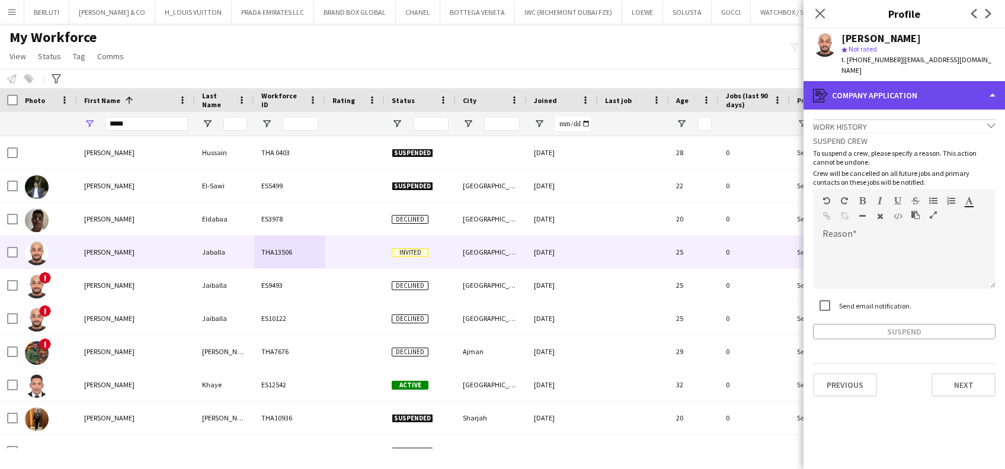
click at [922, 82] on div "register Company application" at bounding box center [904, 95] width 201 height 28
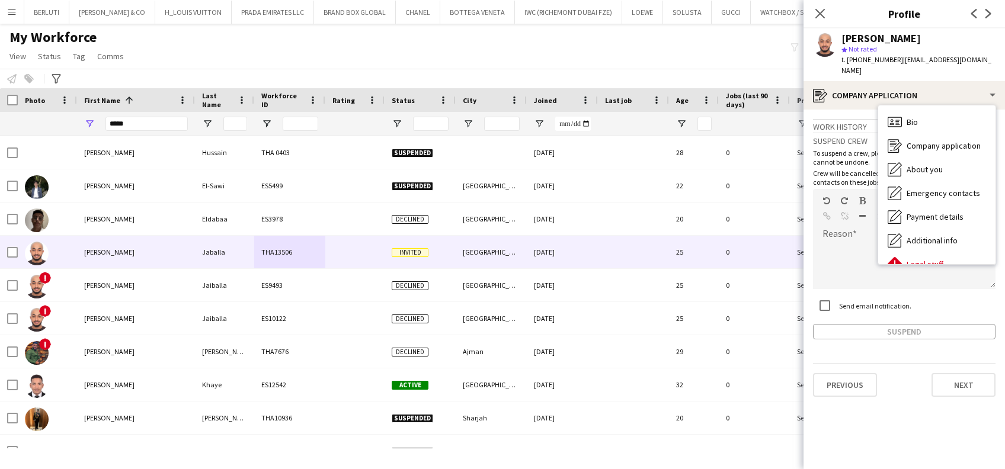
click at [939, 134] on div "Company application Company application" at bounding box center [936, 146] width 117 height 24
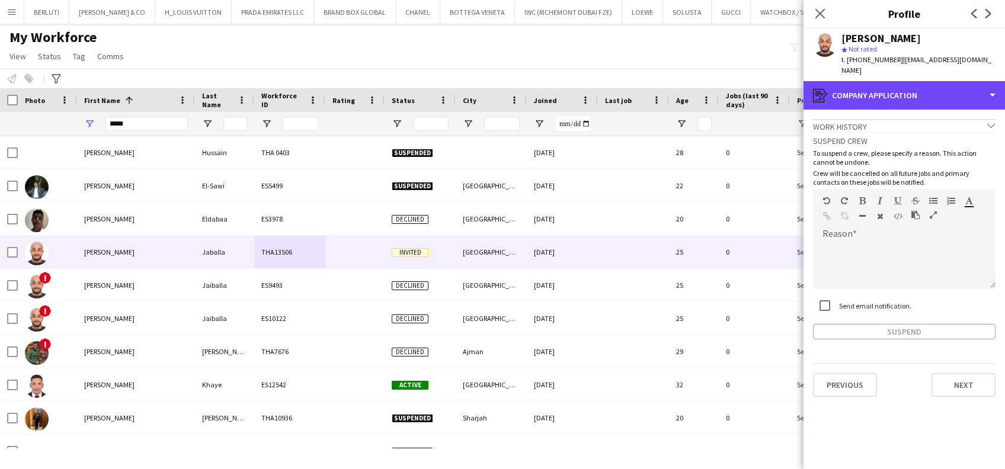
click at [941, 85] on div "register Company application" at bounding box center [904, 95] width 201 height 28
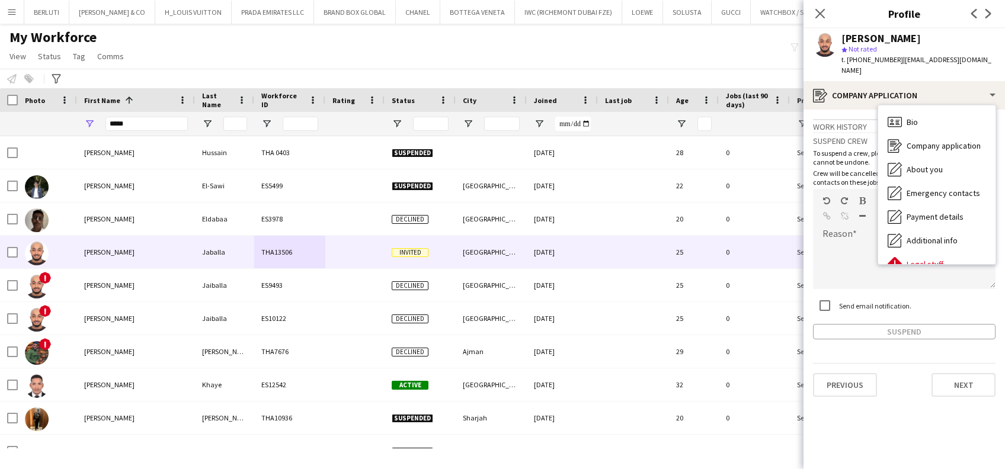
click at [708, 77] on div "Notify workforce Add to tag Select at least one crew to tag him or her. Advance…" at bounding box center [502, 79] width 1005 height 20
